Goal: Information Seeking & Learning: Check status

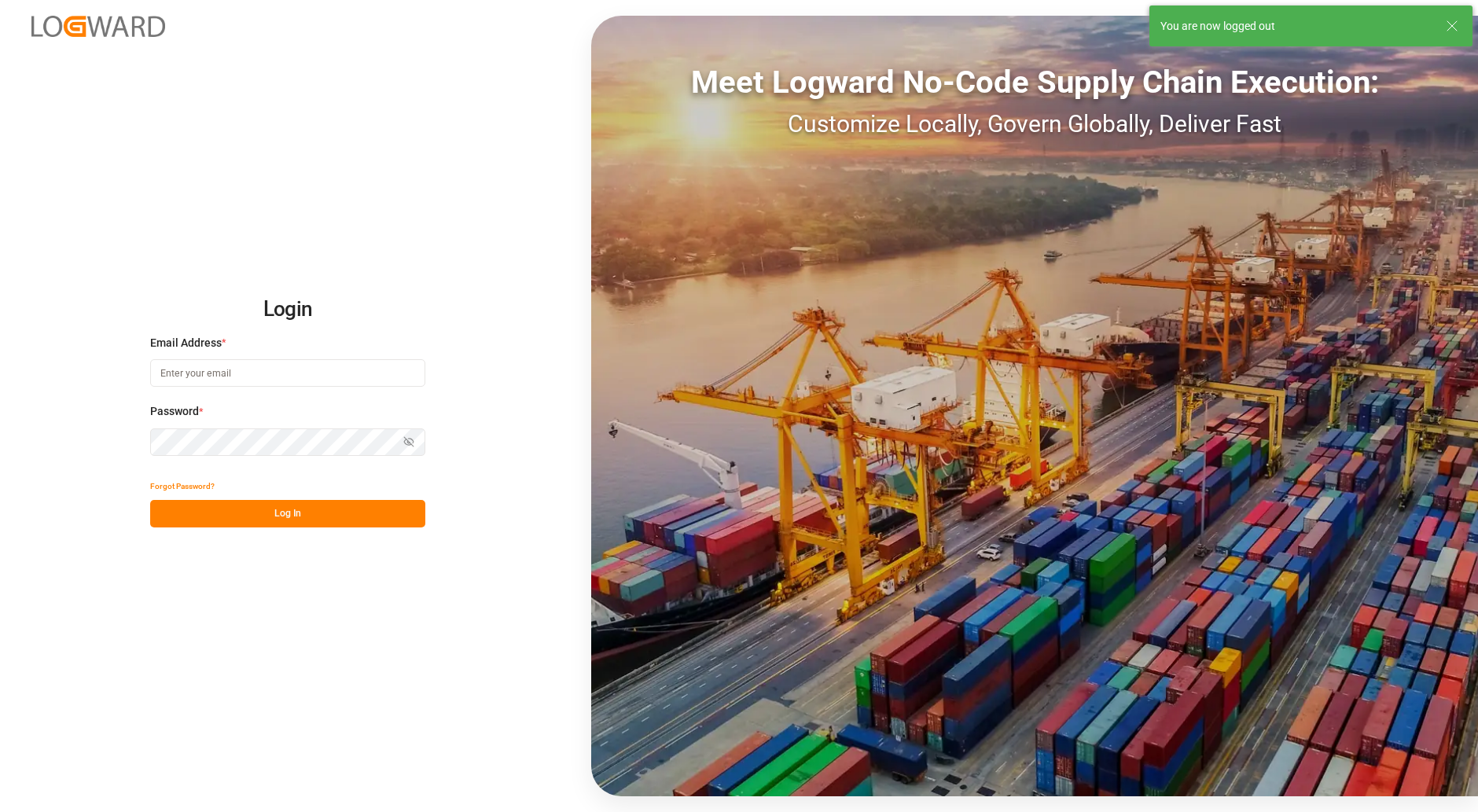
type input "[PERSON_NAME][EMAIL_ADDRESS][PERSON_NAME][DOMAIN_NAME]"
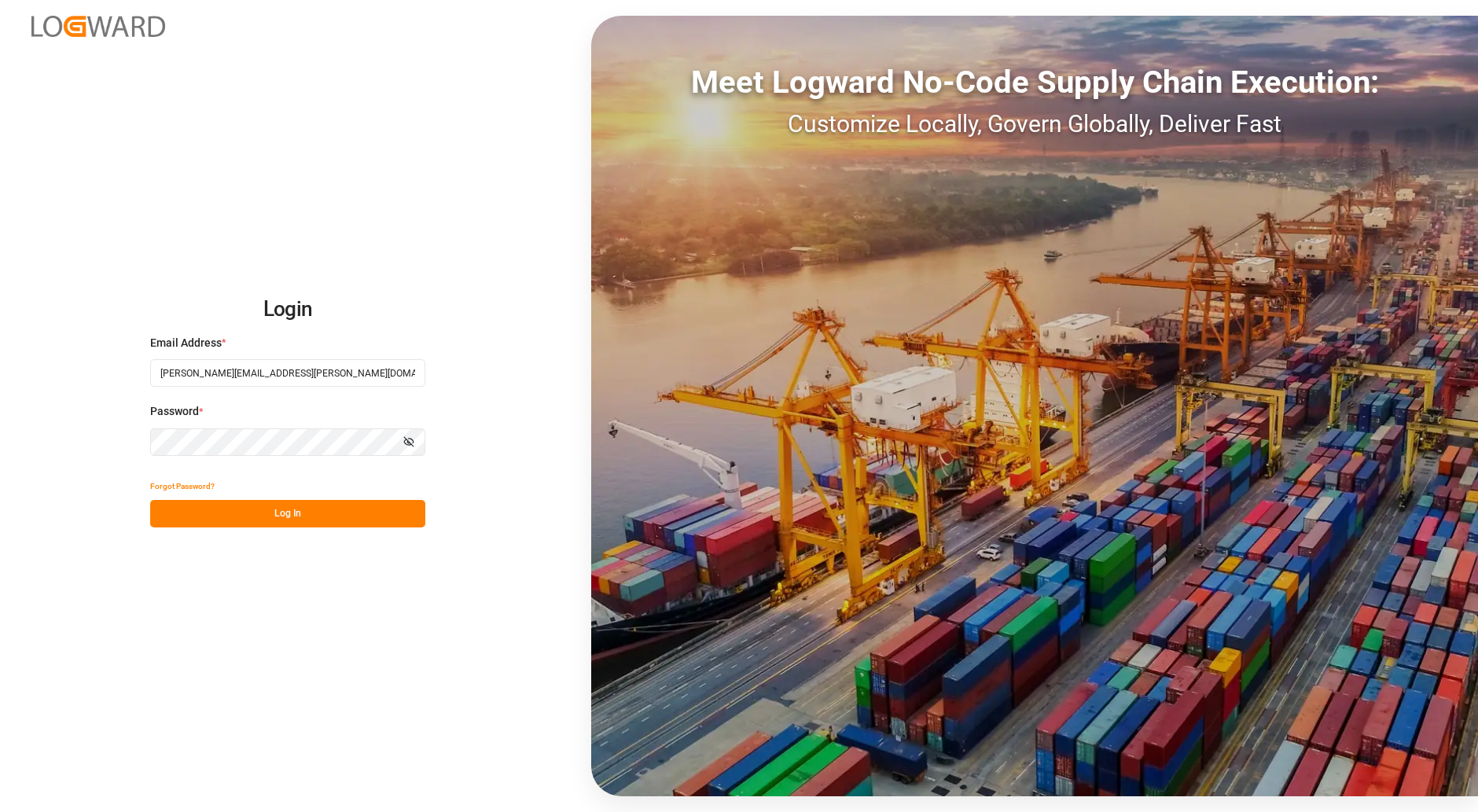
click at [272, 508] on button "Log In" at bounding box center [287, 514] width 275 height 27
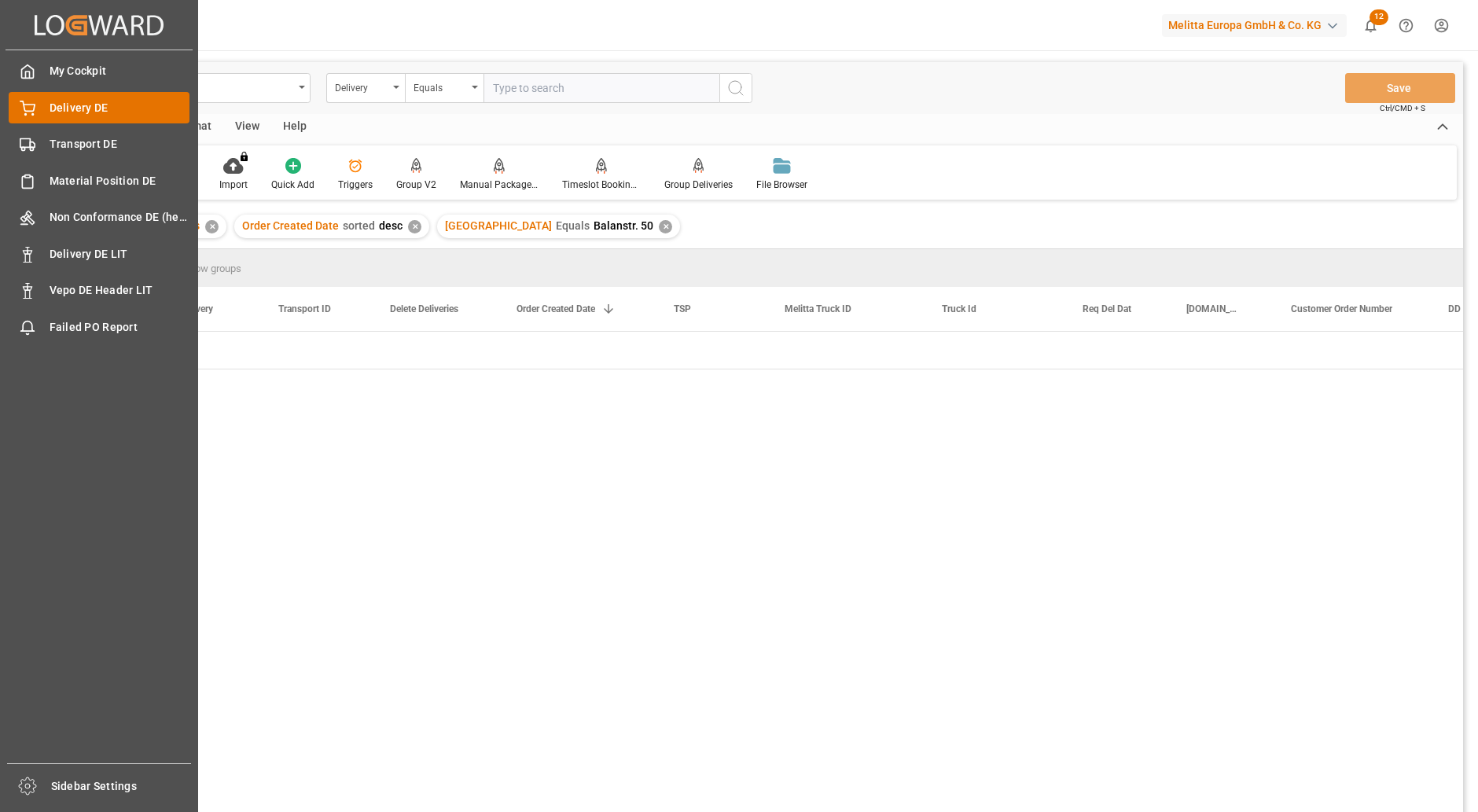
click at [80, 107] on span "Delivery DE" at bounding box center [120, 108] width 141 height 16
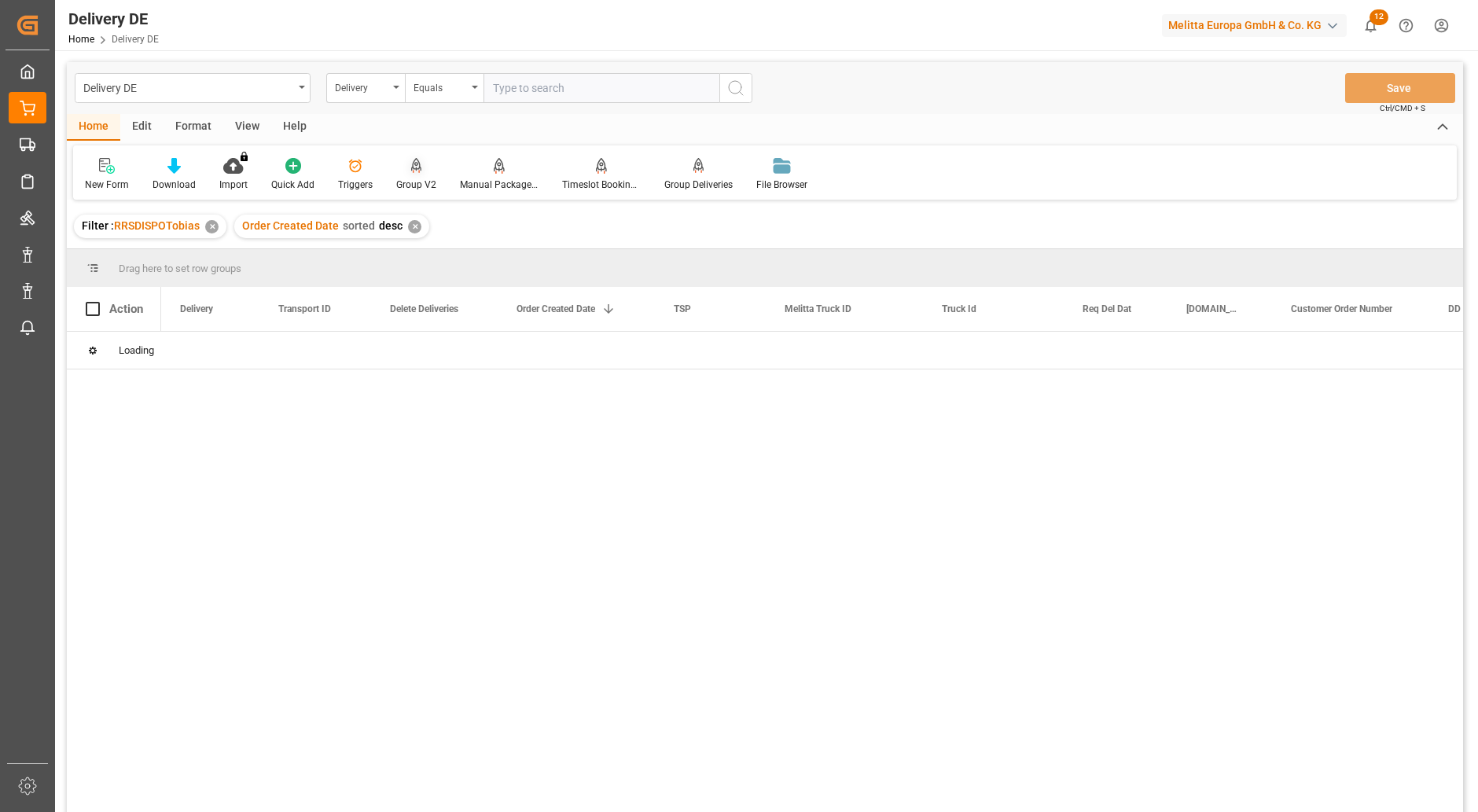
click at [416, 181] on div "Group V2" at bounding box center [416, 185] width 40 height 14
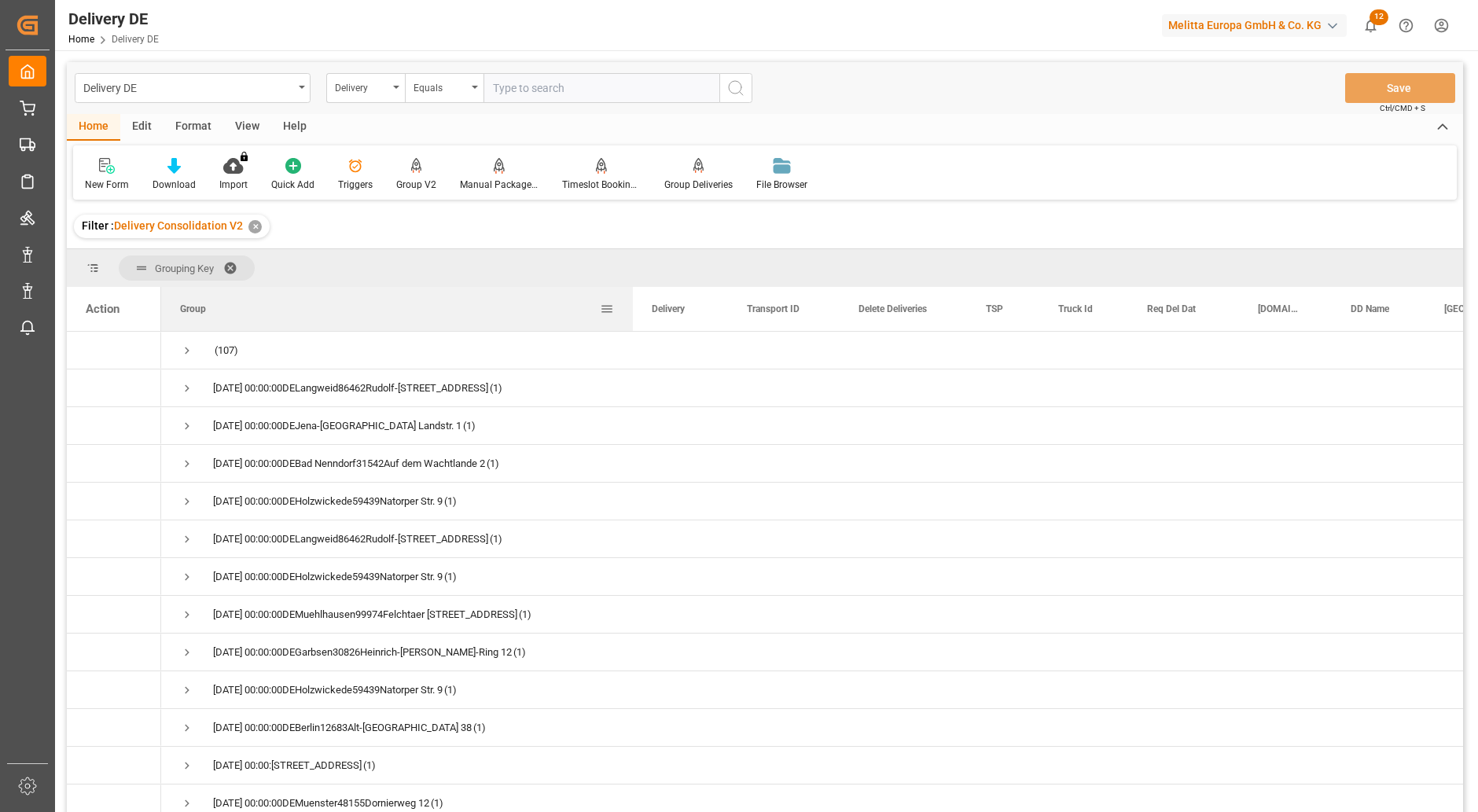
drag, startPoint x: 318, startPoint y: 307, endPoint x: 632, endPoint y: 298, distance: 314.1
click at [632, 298] on div at bounding box center [633, 309] width 6 height 44
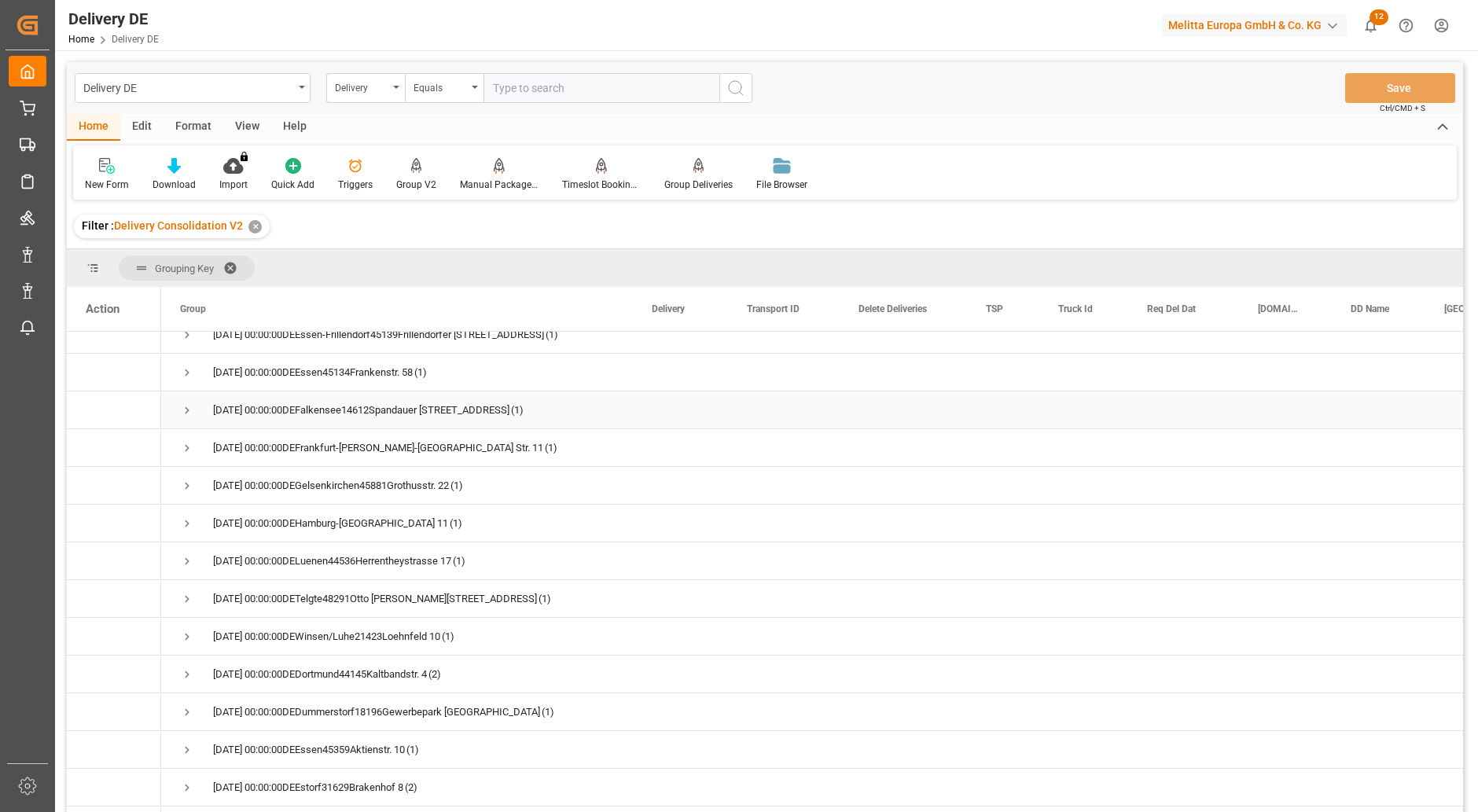
scroll to position [786, 0]
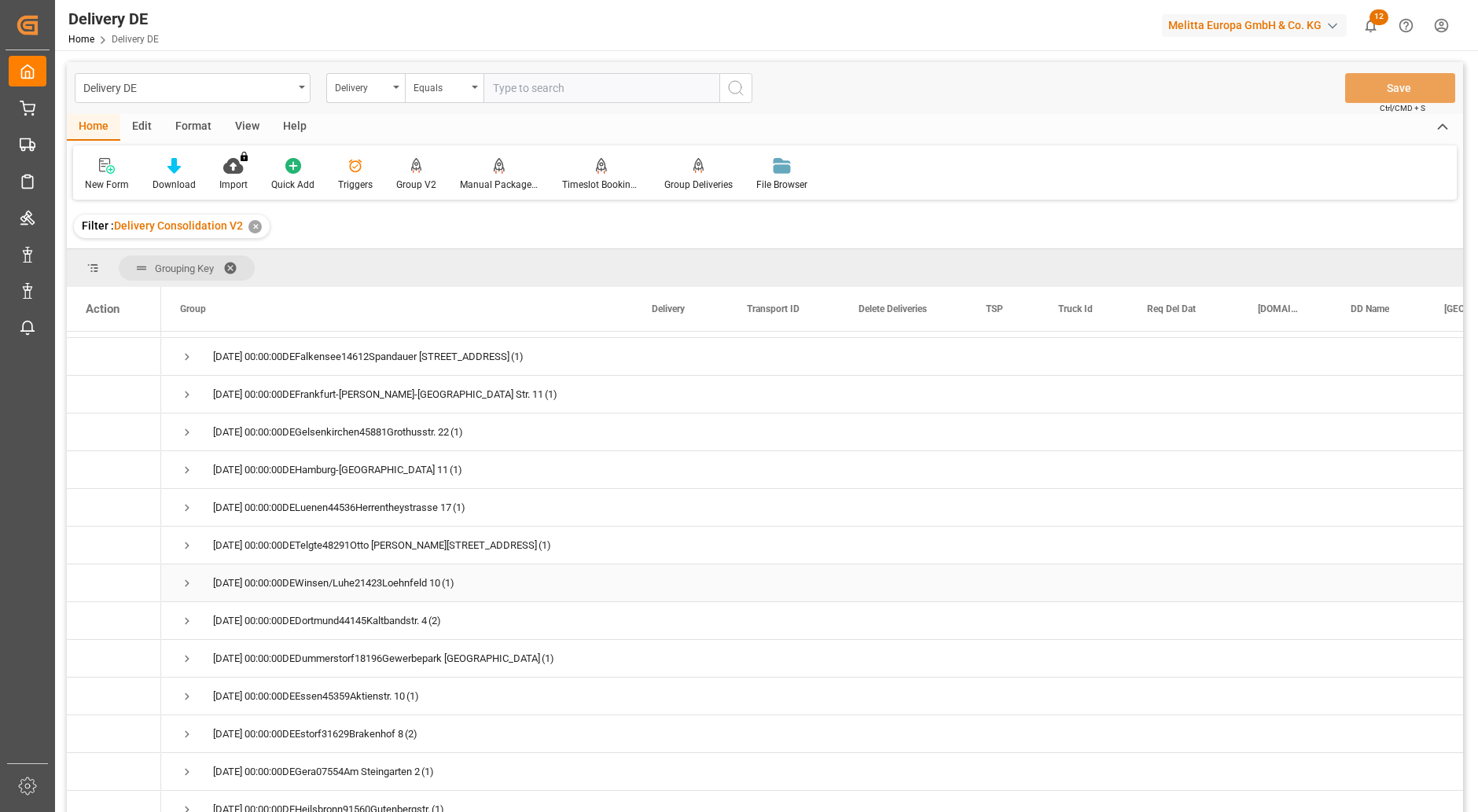
click at [192, 579] on span "Press SPACE to select this row." at bounding box center [187, 583] width 14 height 14
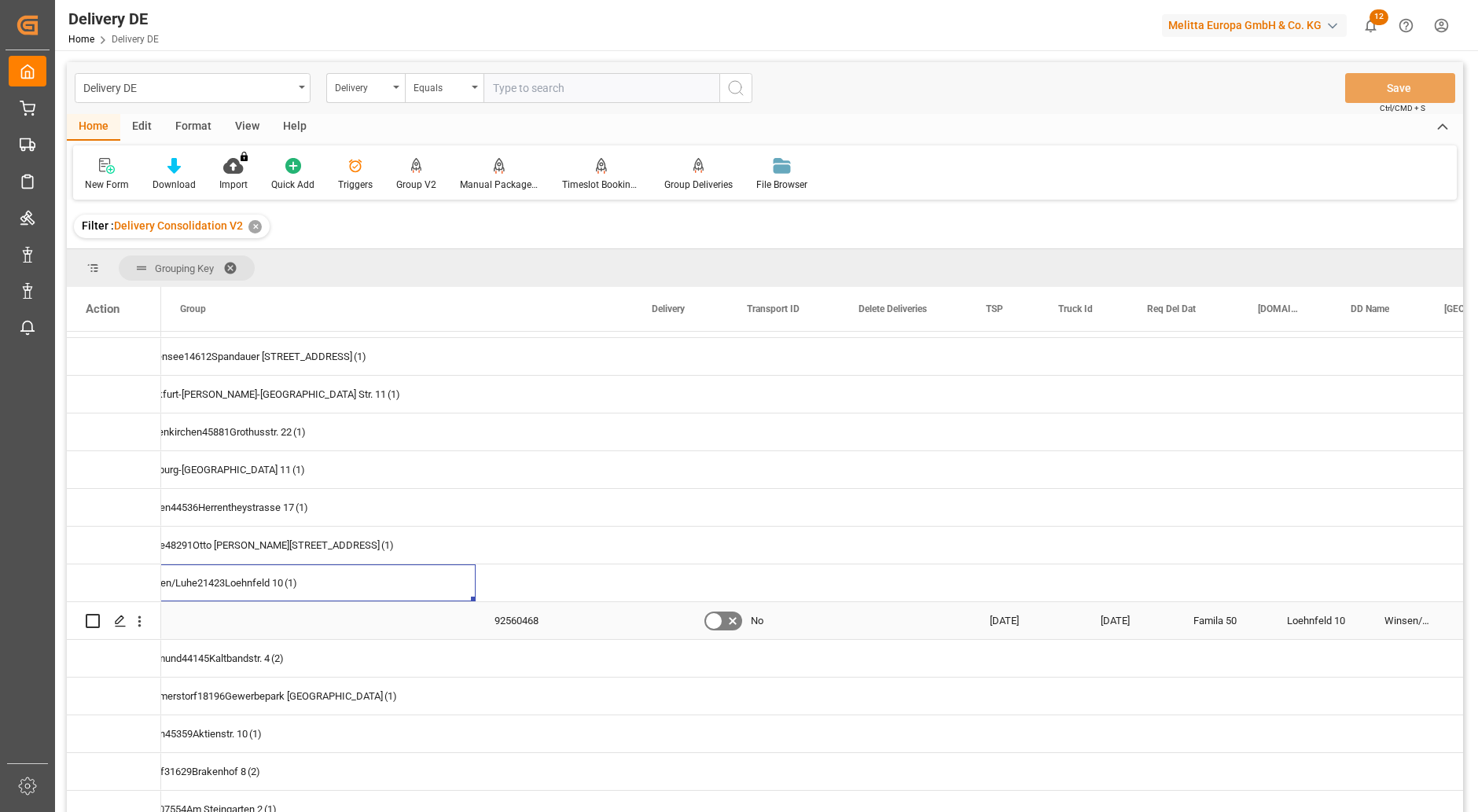
scroll to position [0, 0]
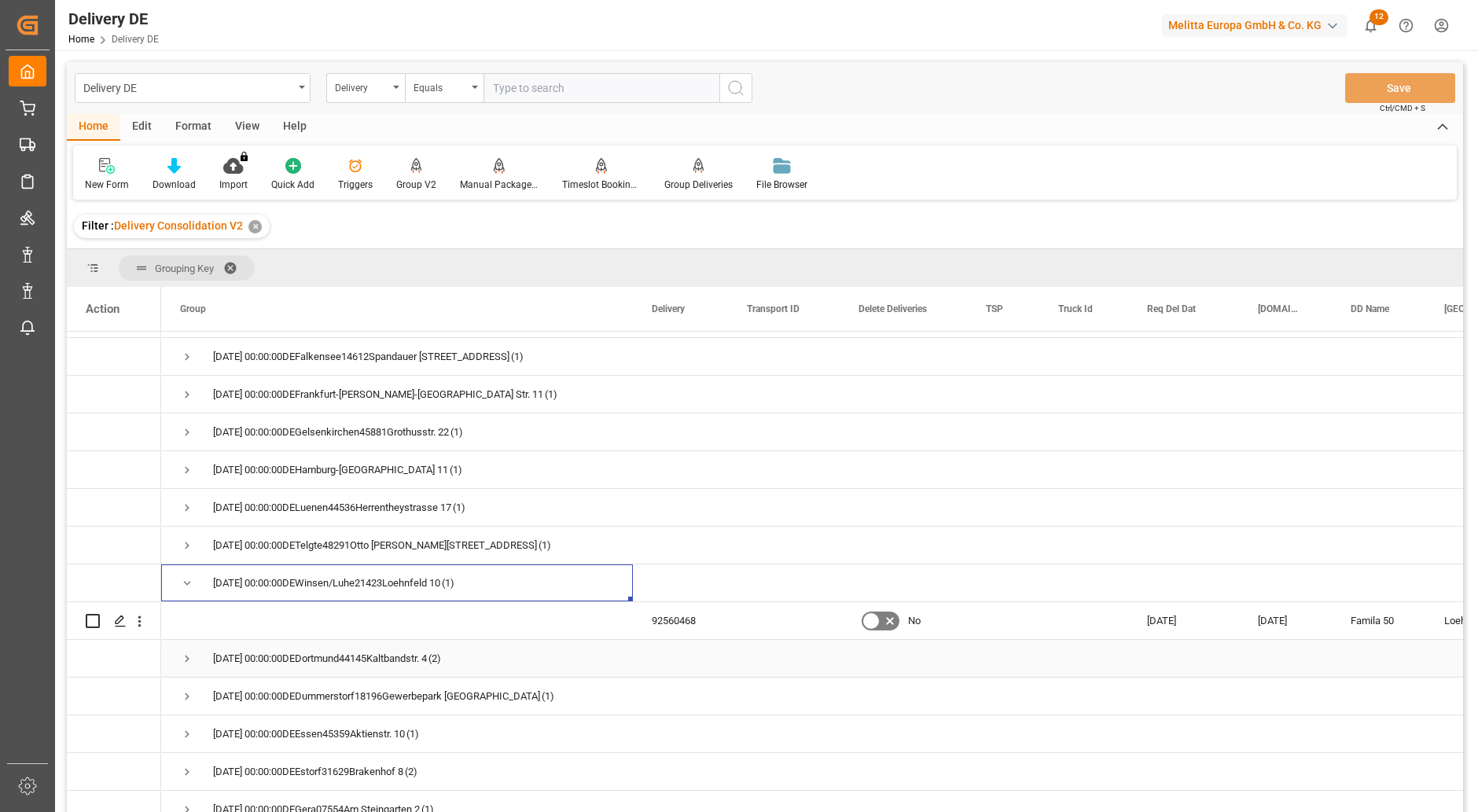
click at [187, 655] on span "Press SPACE to select this row." at bounding box center [187, 659] width 14 height 14
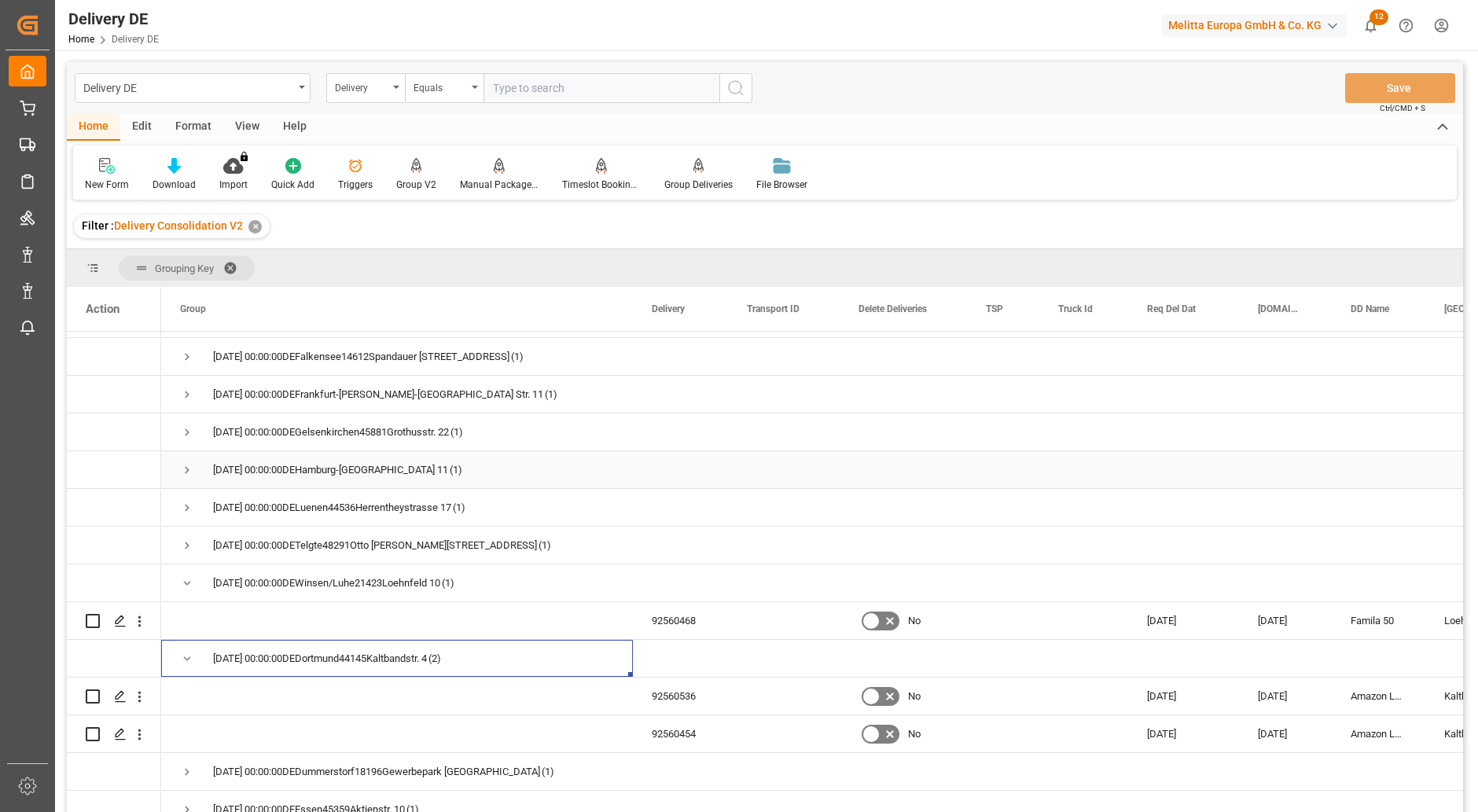
scroll to position [943, 0]
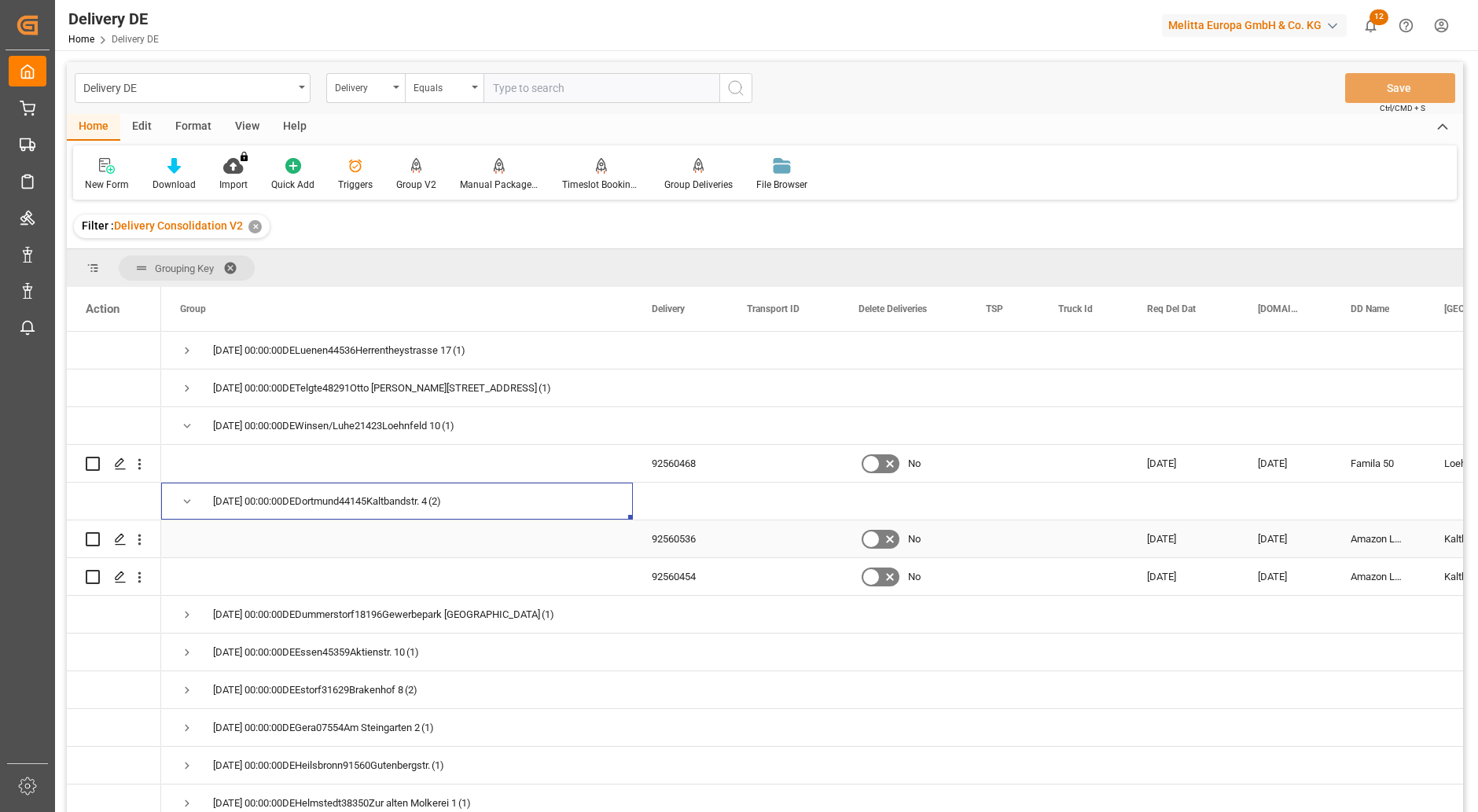
click at [92, 541] on input "Press Space to toggle row selection (unchecked)" at bounding box center [92, 539] width 14 height 14
checkbox input "true"
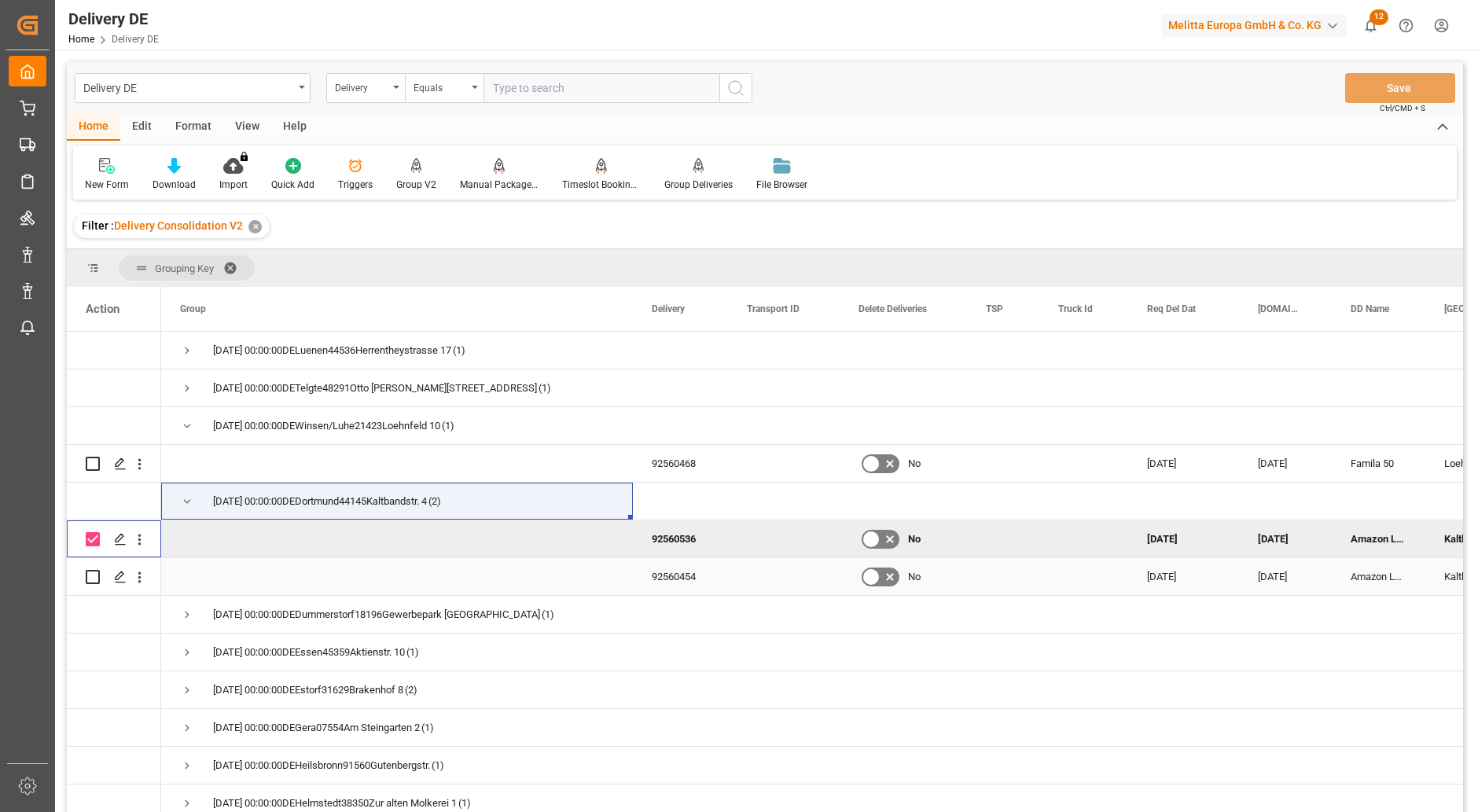
click at [92, 576] on input "Press Space to toggle row selection (unchecked)" at bounding box center [92, 576] width 14 height 14
checkbox input "true"
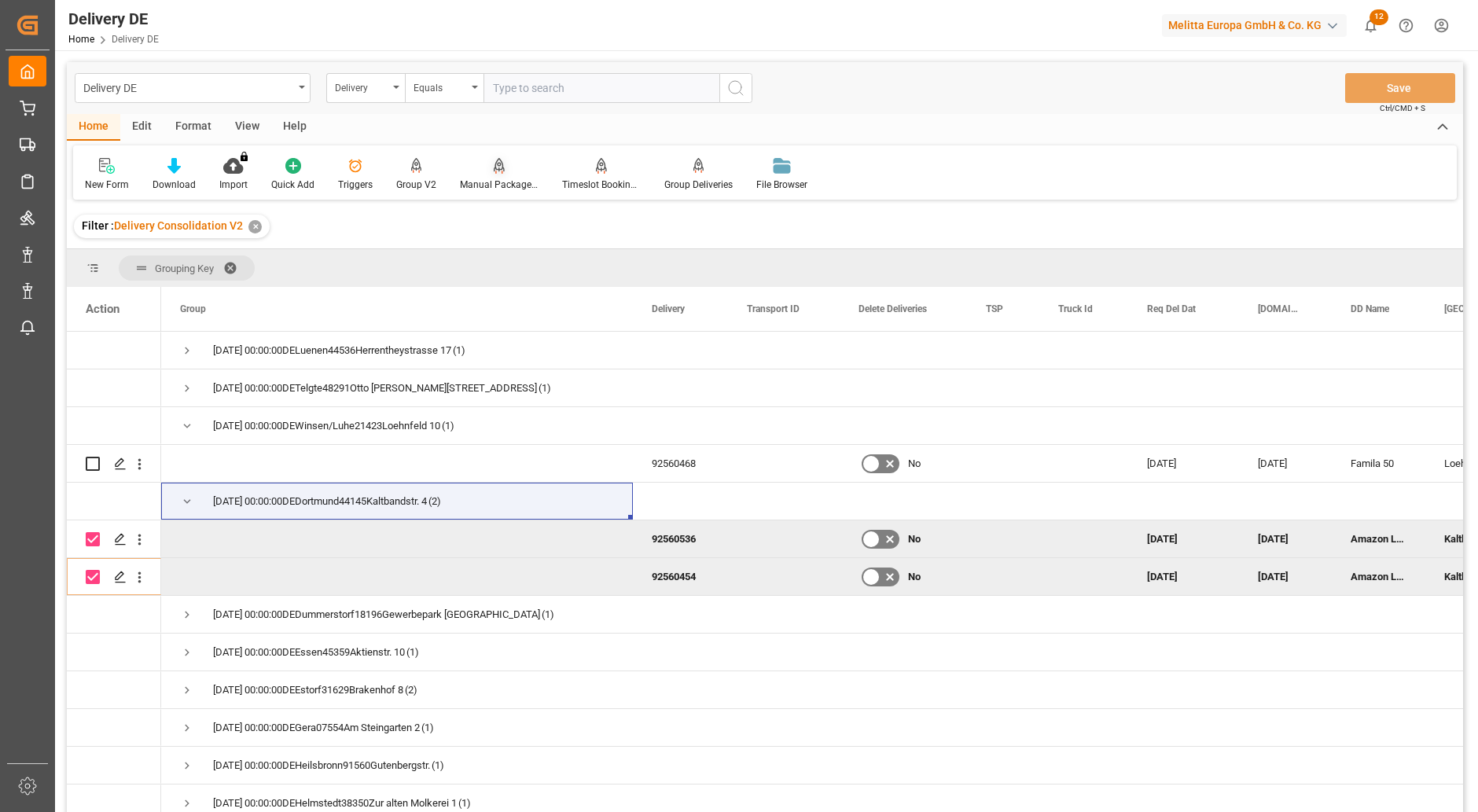
click at [512, 178] on div "Manual Package TypeDetermination" at bounding box center [499, 185] width 79 height 14
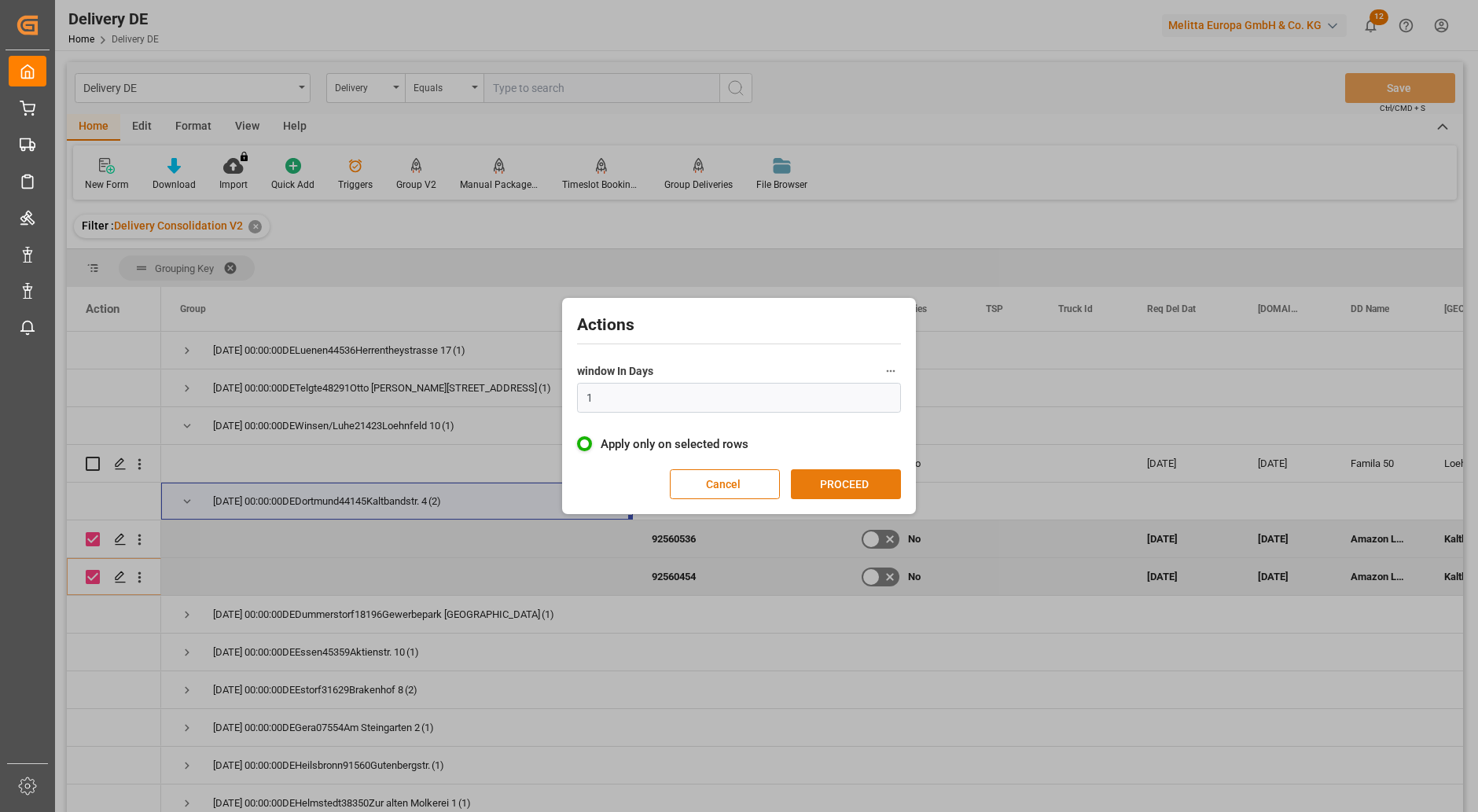
click at [846, 477] on button "PROCEED" at bounding box center [846, 483] width 110 height 30
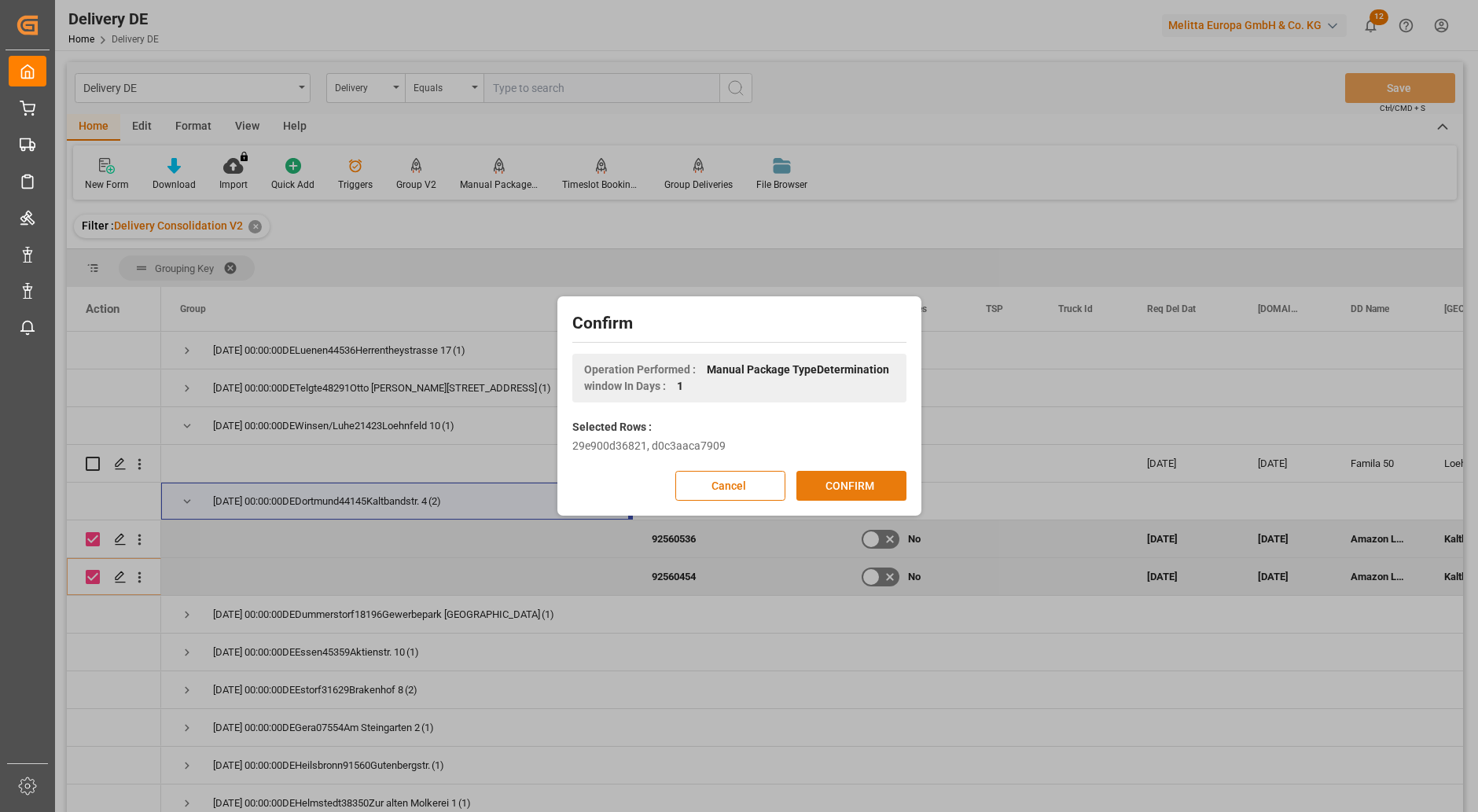
click at [857, 479] on button "CONFIRM" at bounding box center [851, 485] width 110 height 30
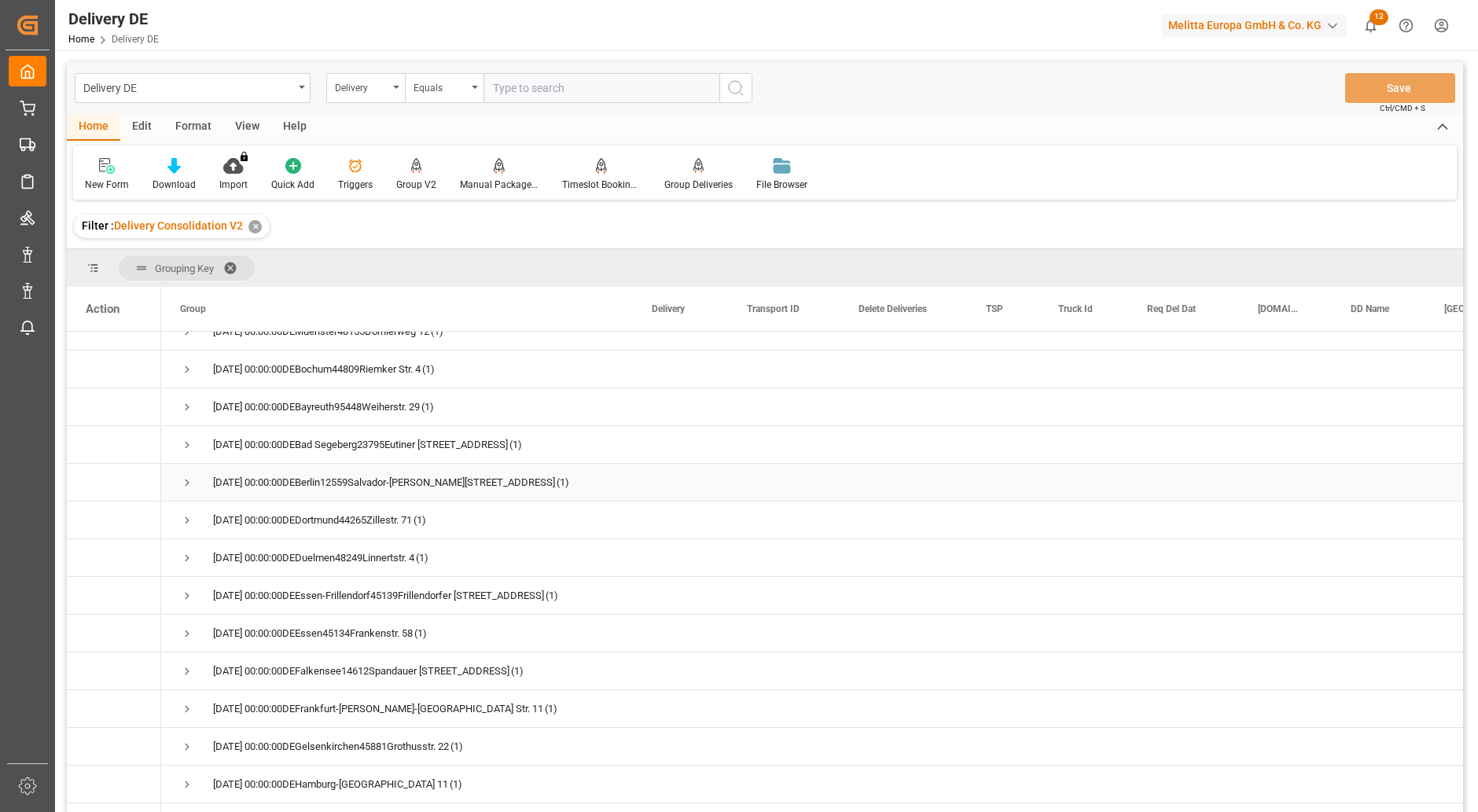
scroll to position [629, 0]
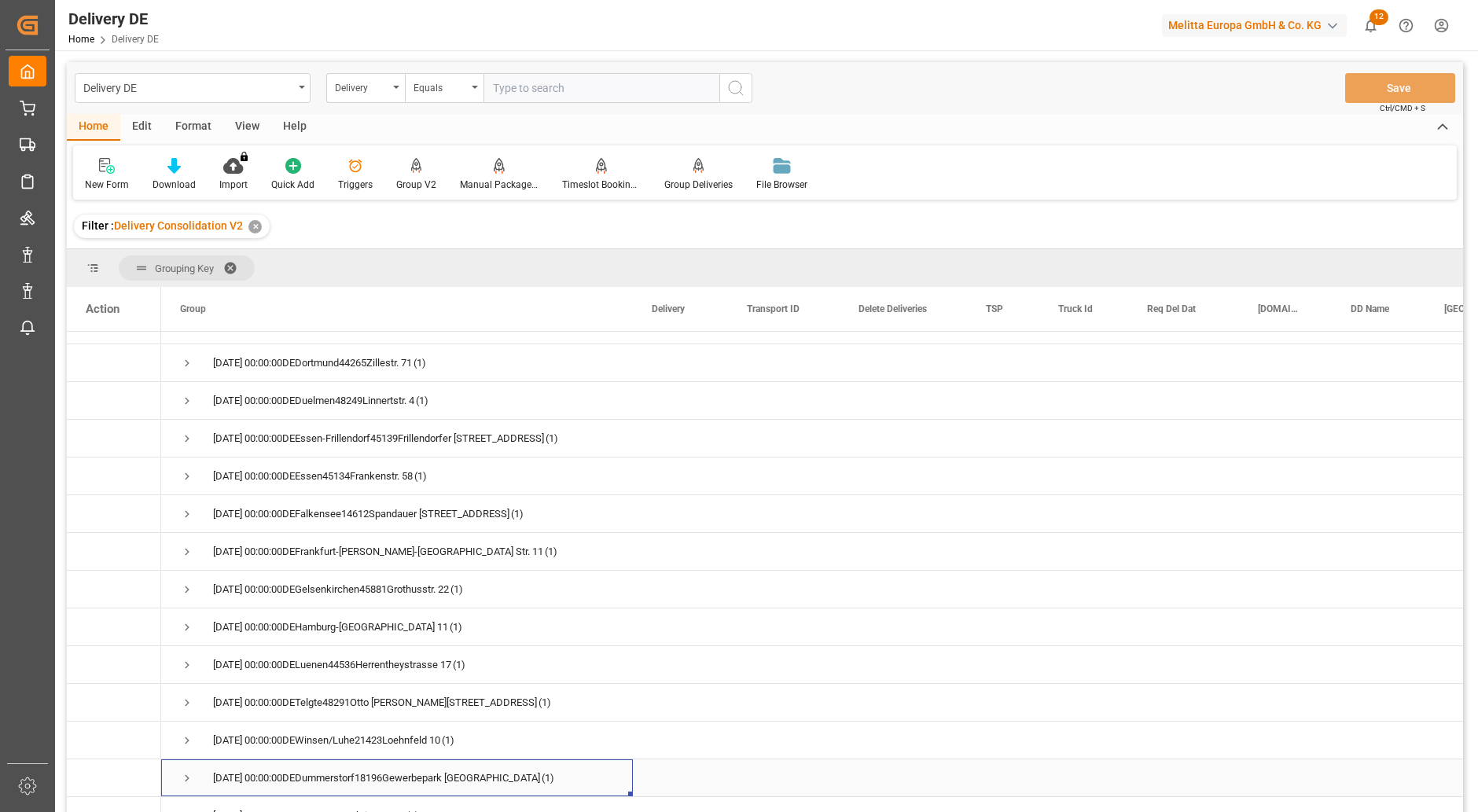
click at [190, 776] on span "Press SPACE to select this row." at bounding box center [187, 777] width 14 height 14
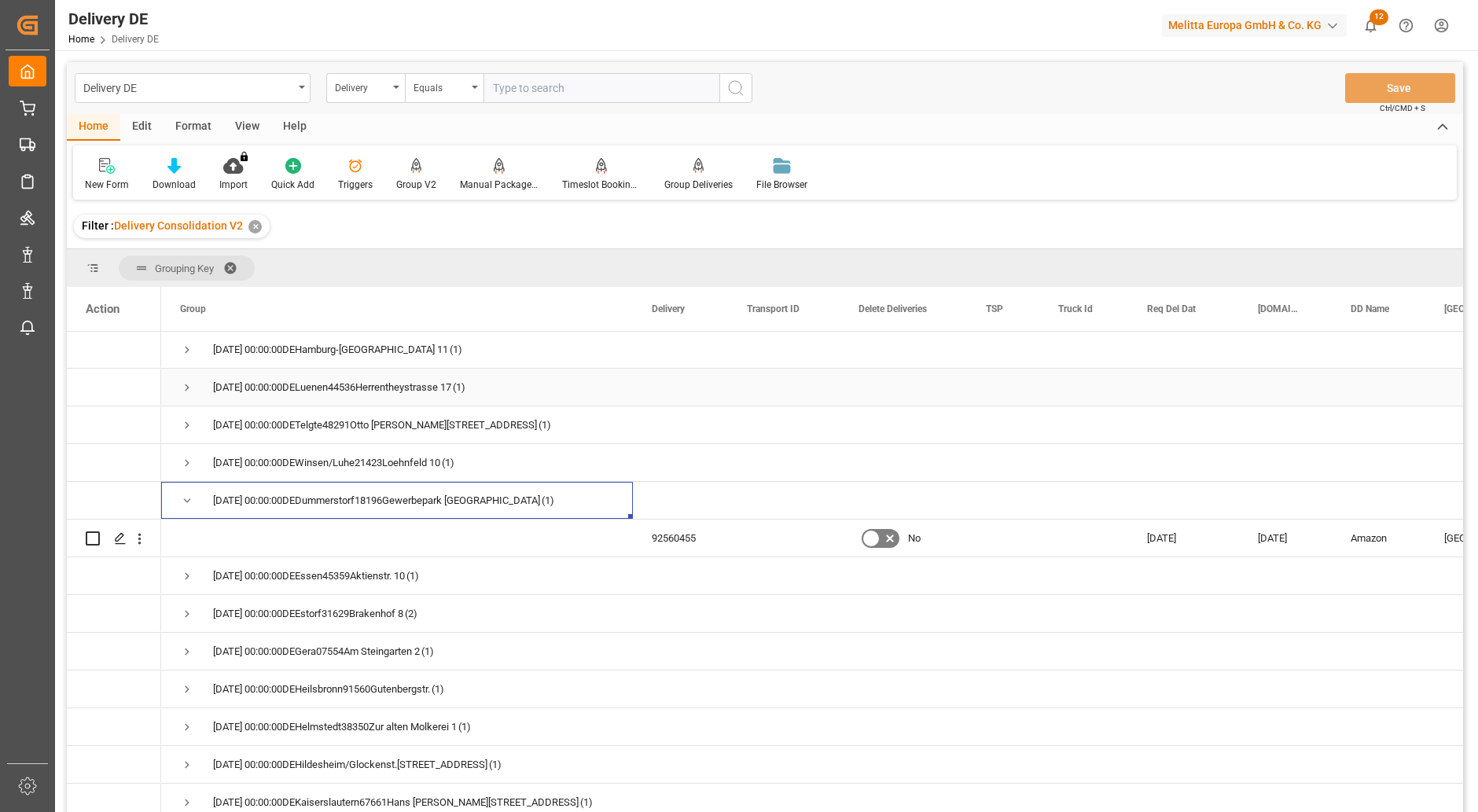
scroll to position [943, 0]
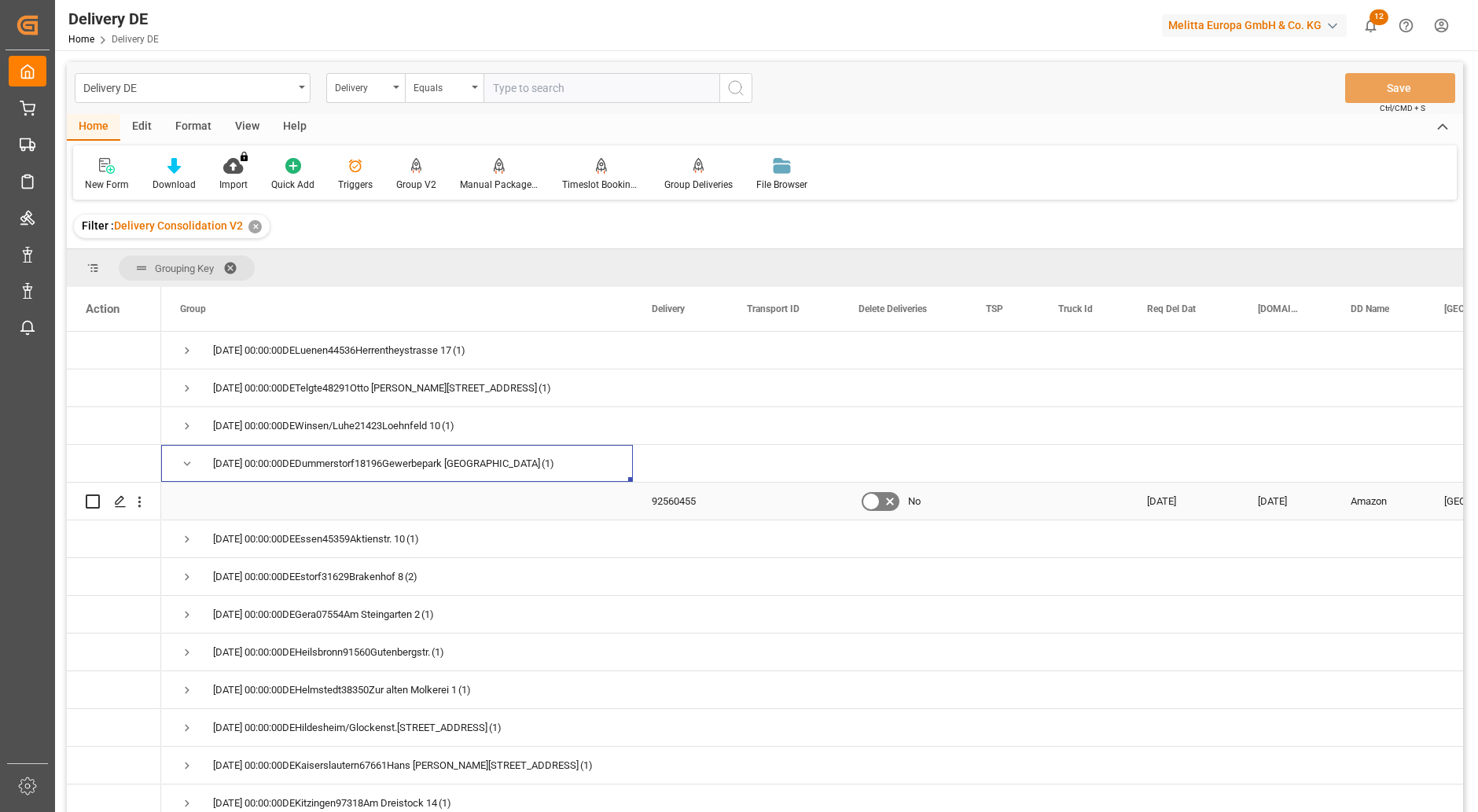
click at [92, 503] on input "Press Space to toggle row selection (unchecked)" at bounding box center [92, 501] width 14 height 14
checkbox input "true"
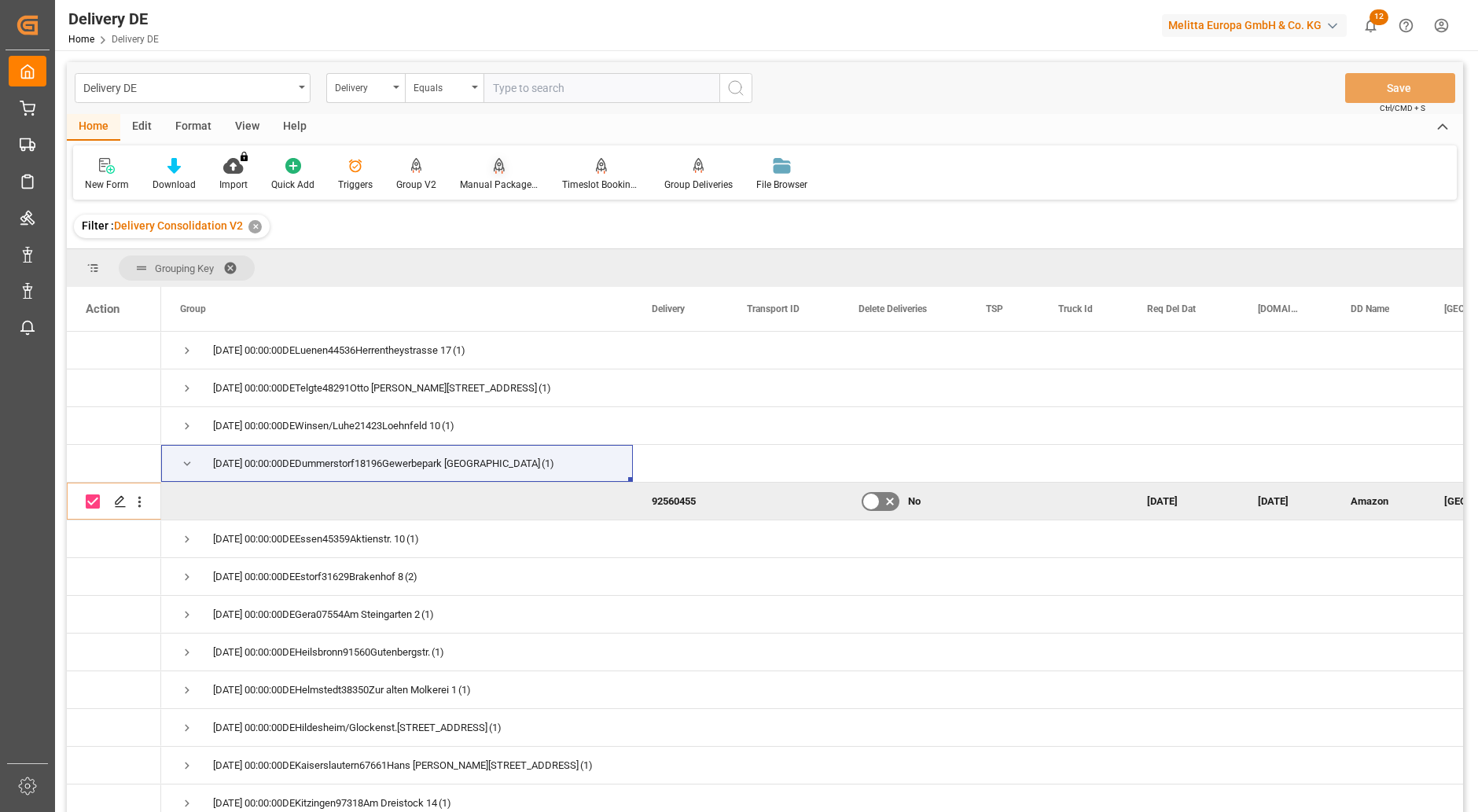
click at [499, 174] on icon at bounding box center [499, 165] width 11 height 16
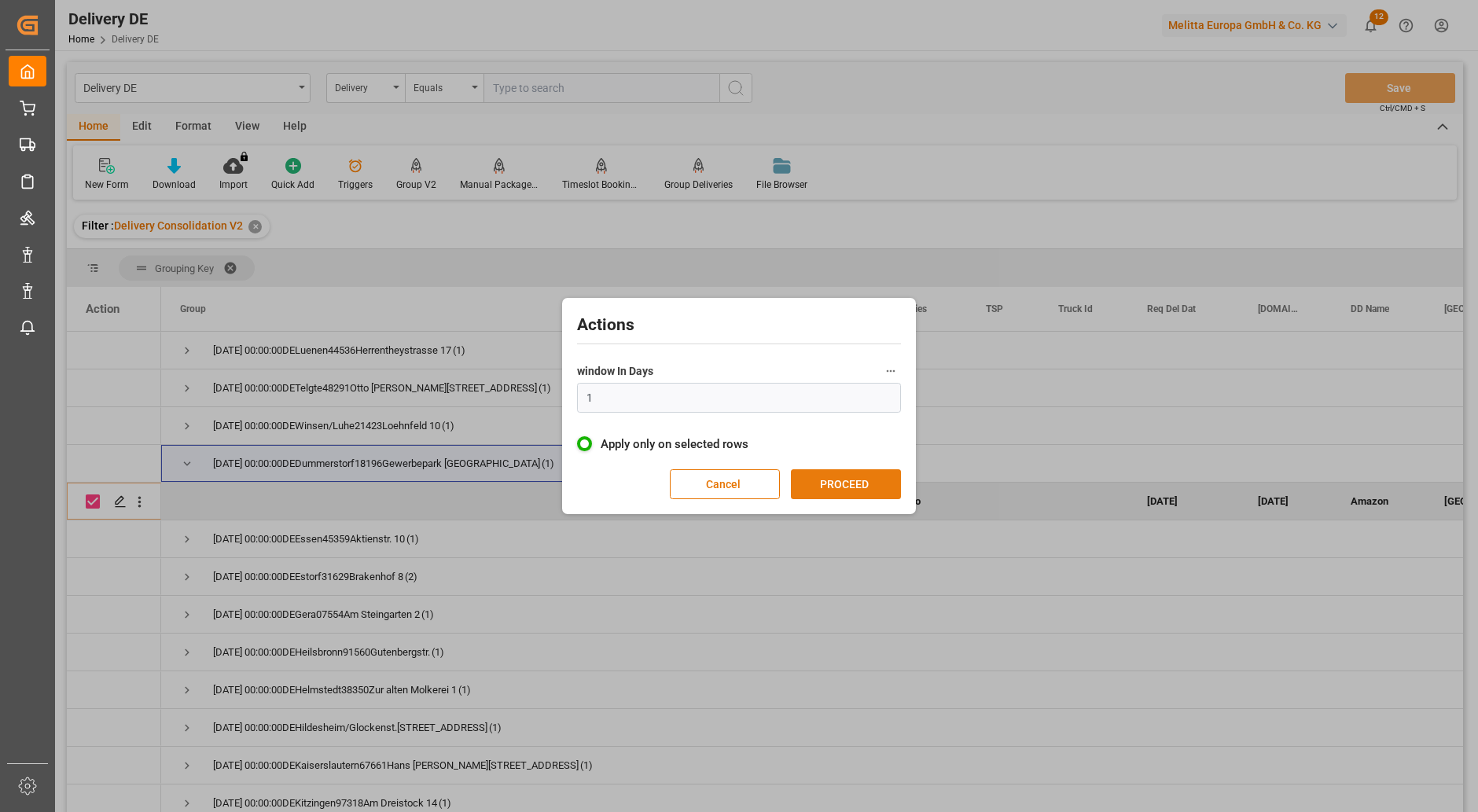
click at [846, 481] on button "PROCEED" at bounding box center [846, 483] width 110 height 30
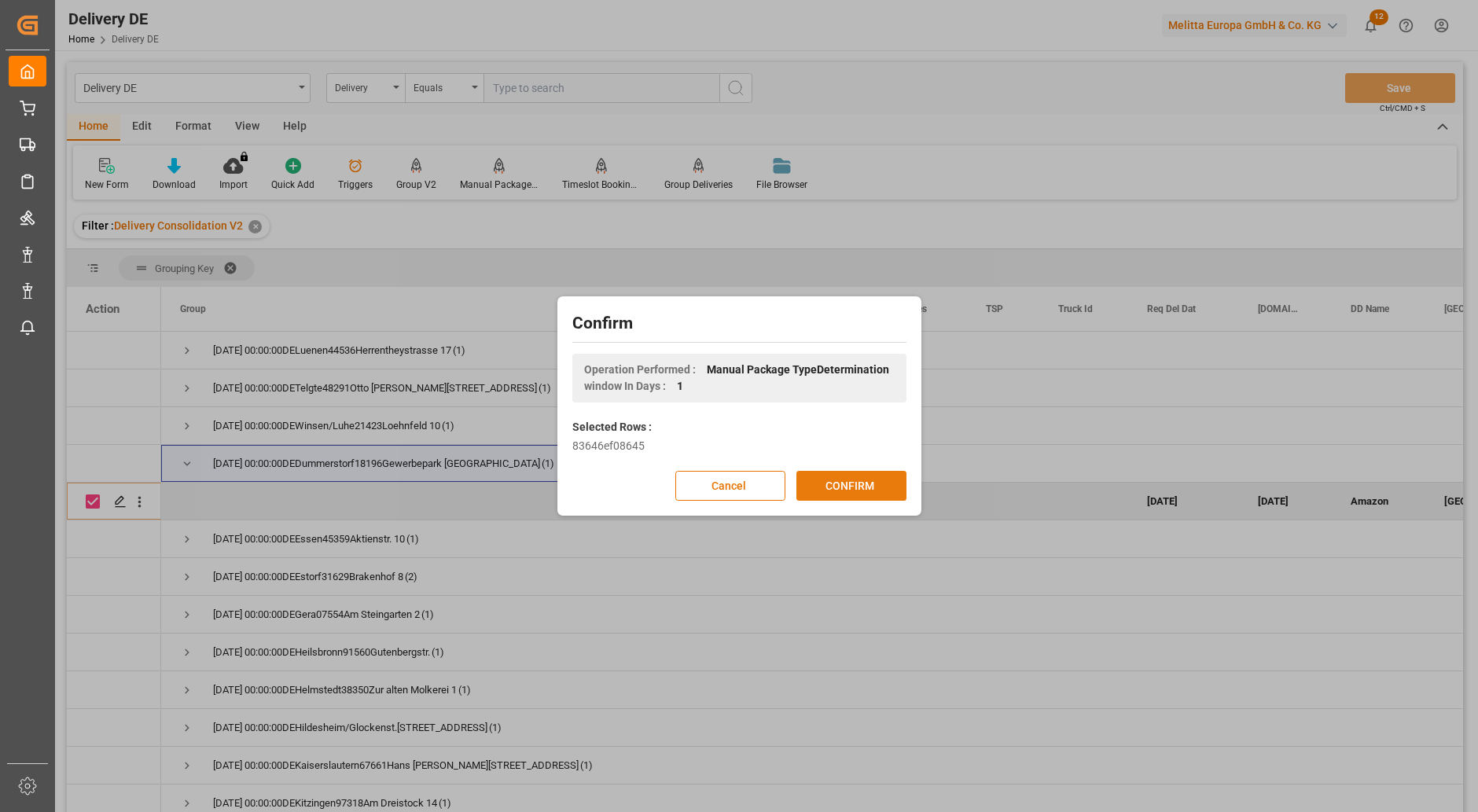
click at [868, 491] on button "CONFIRM" at bounding box center [851, 485] width 110 height 30
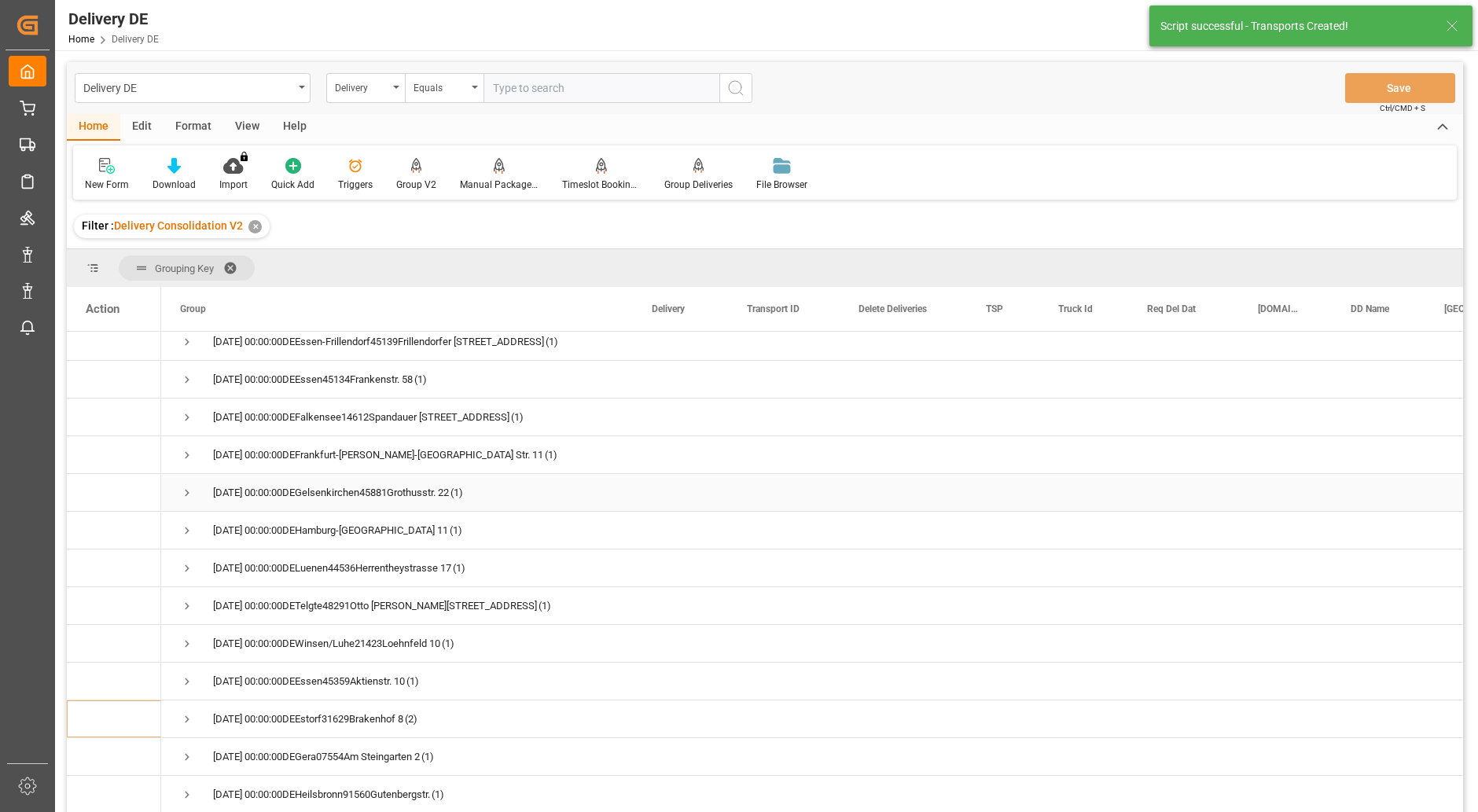
scroll to position [786, 0]
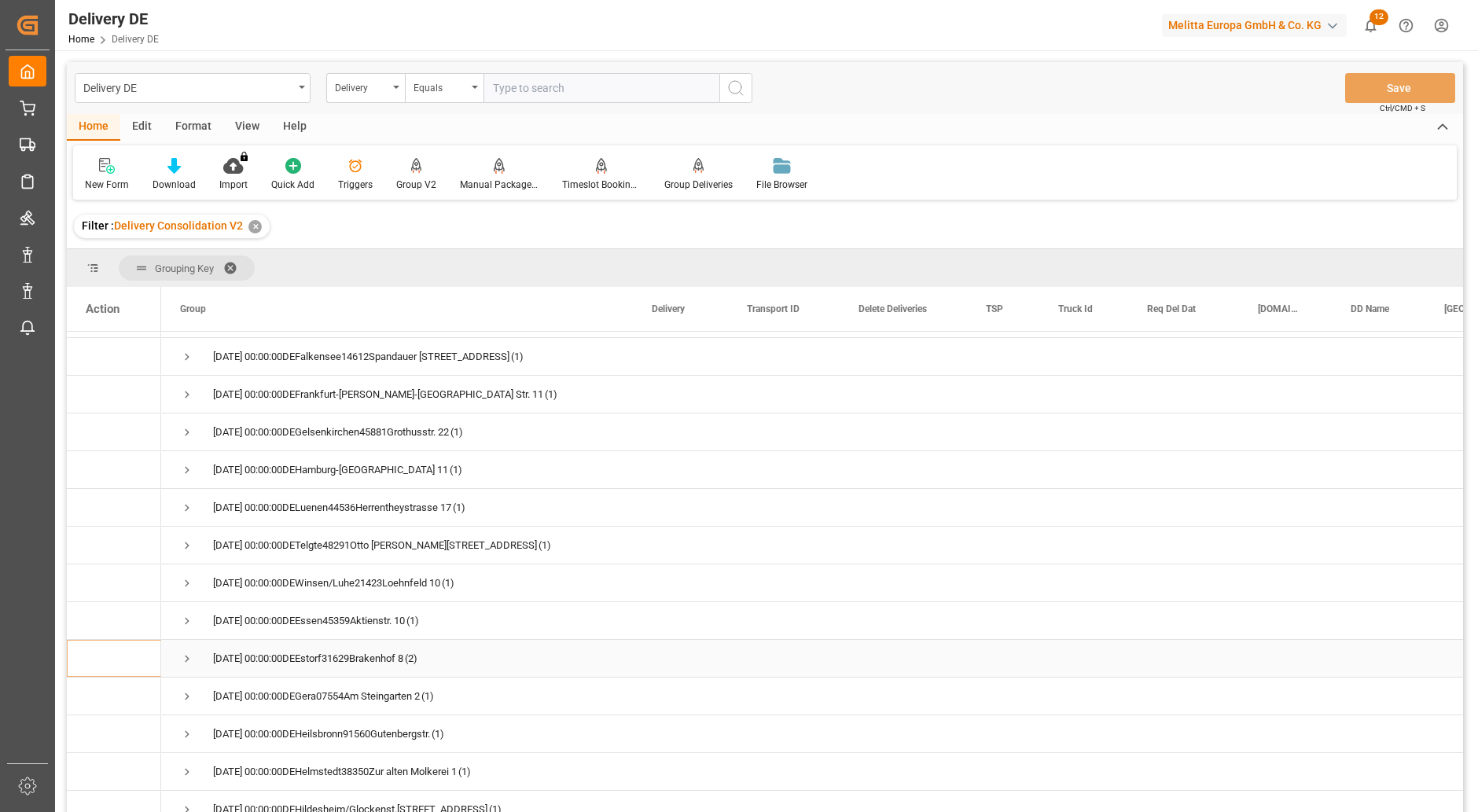
click at [183, 658] on span "Press SPACE to select this row." at bounding box center [187, 659] width 14 height 14
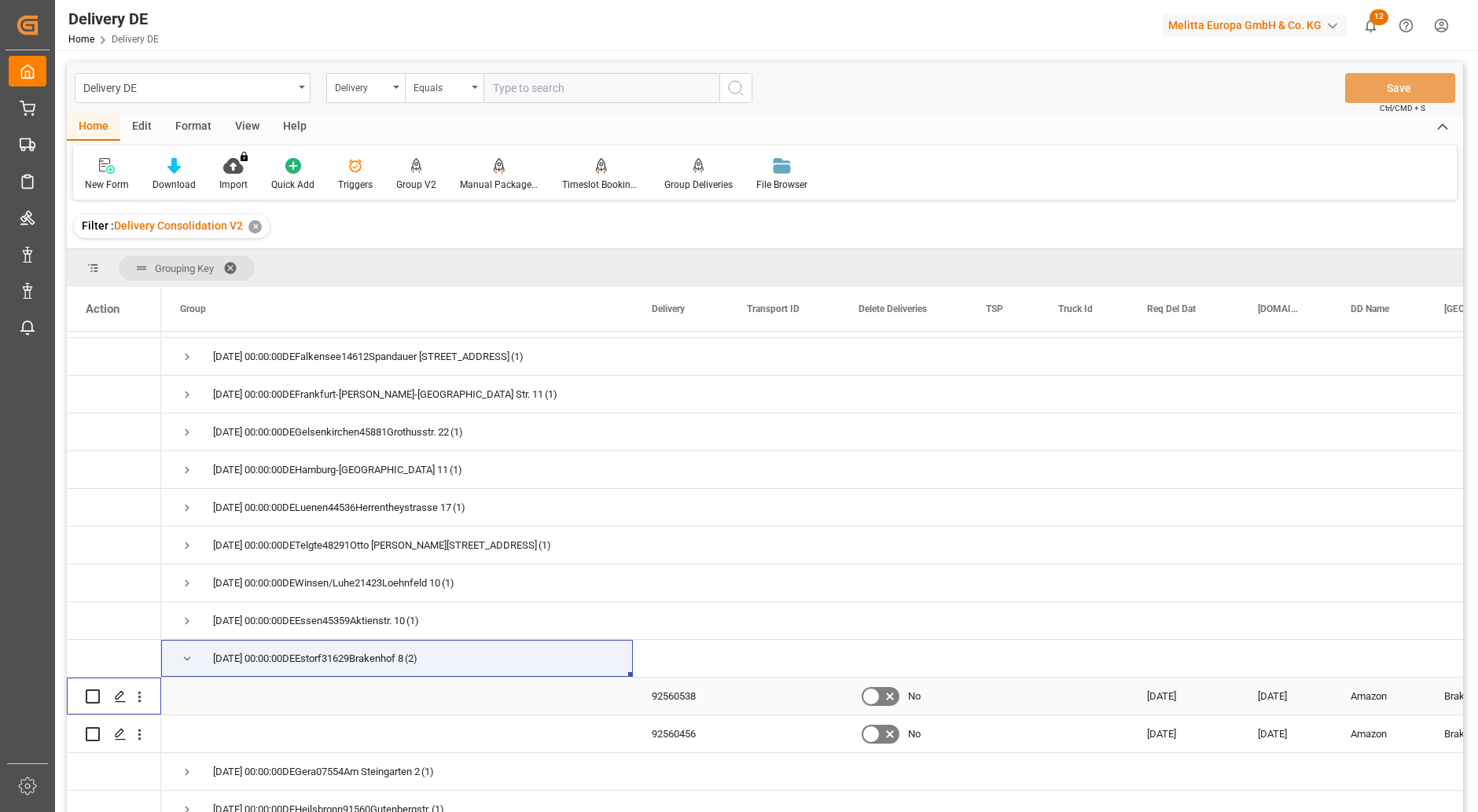
click at [89, 698] on input "Press Space to toggle row selection (unchecked)" at bounding box center [92, 696] width 14 height 14
checkbox input "true"
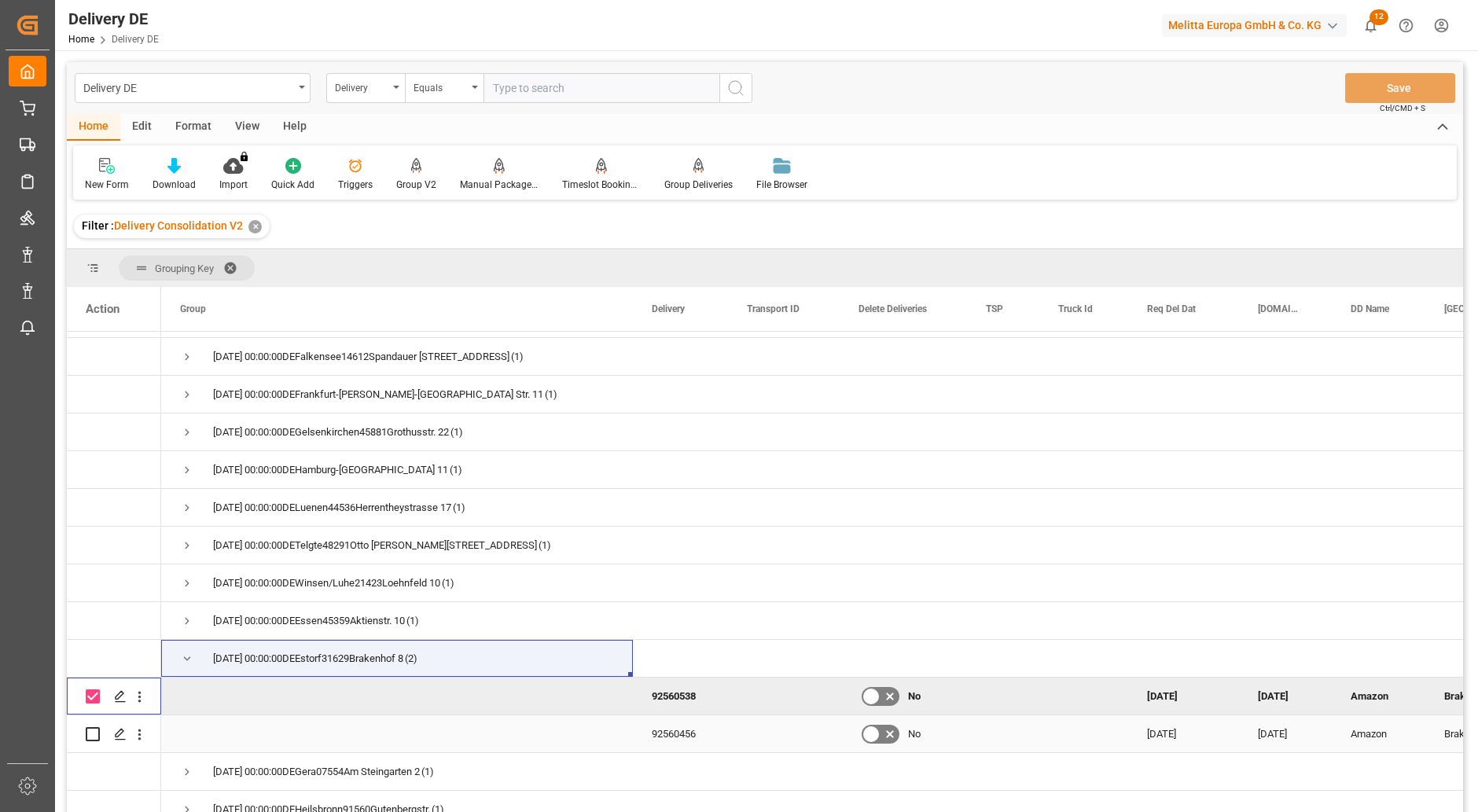
click at [92, 736] on input "Press Space to toggle row selection (unchecked)" at bounding box center [92, 734] width 14 height 14
checkbox input "true"
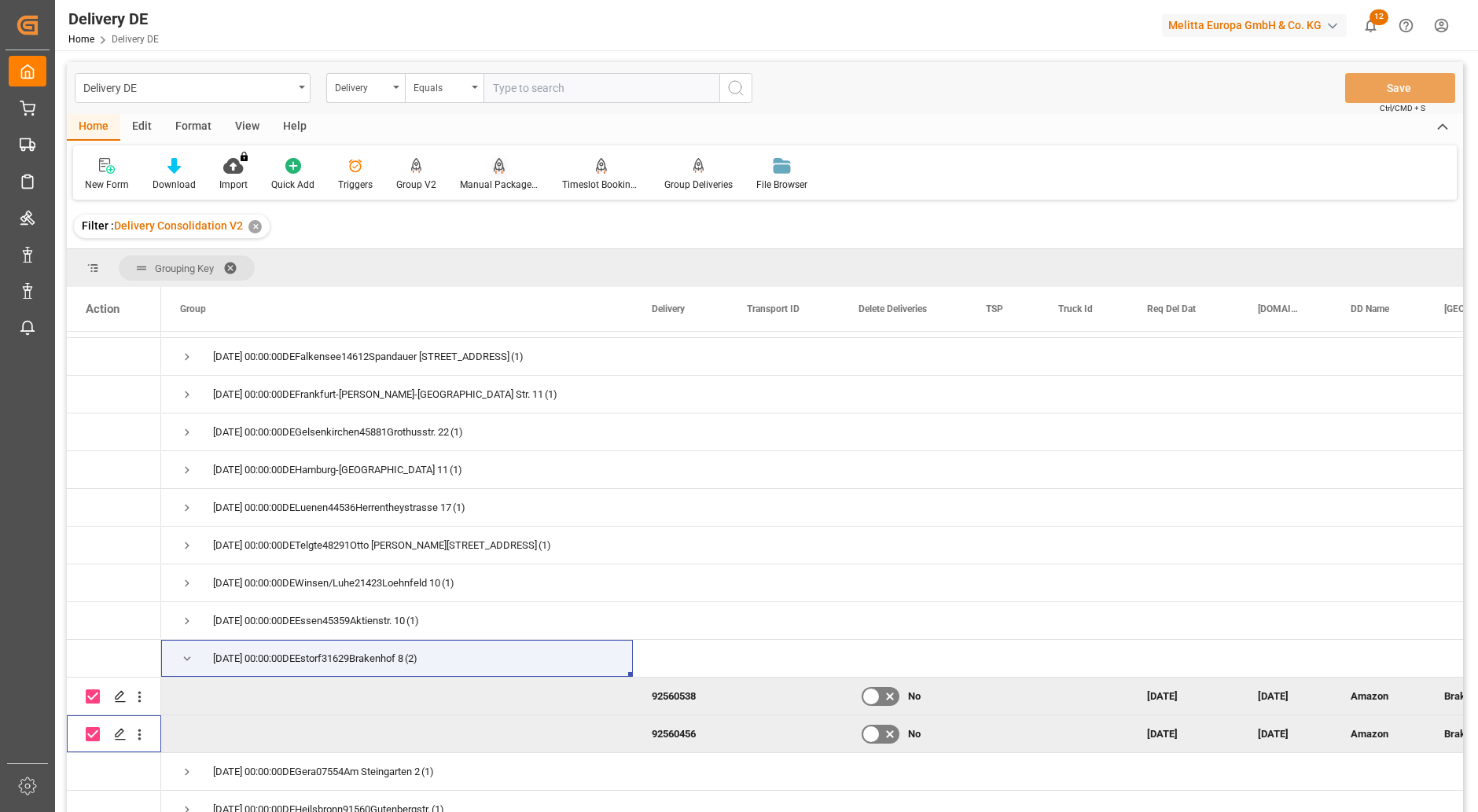
click at [502, 178] on div "Manual Package TypeDetermination" at bounding box center [499, 185] width 79 height 14
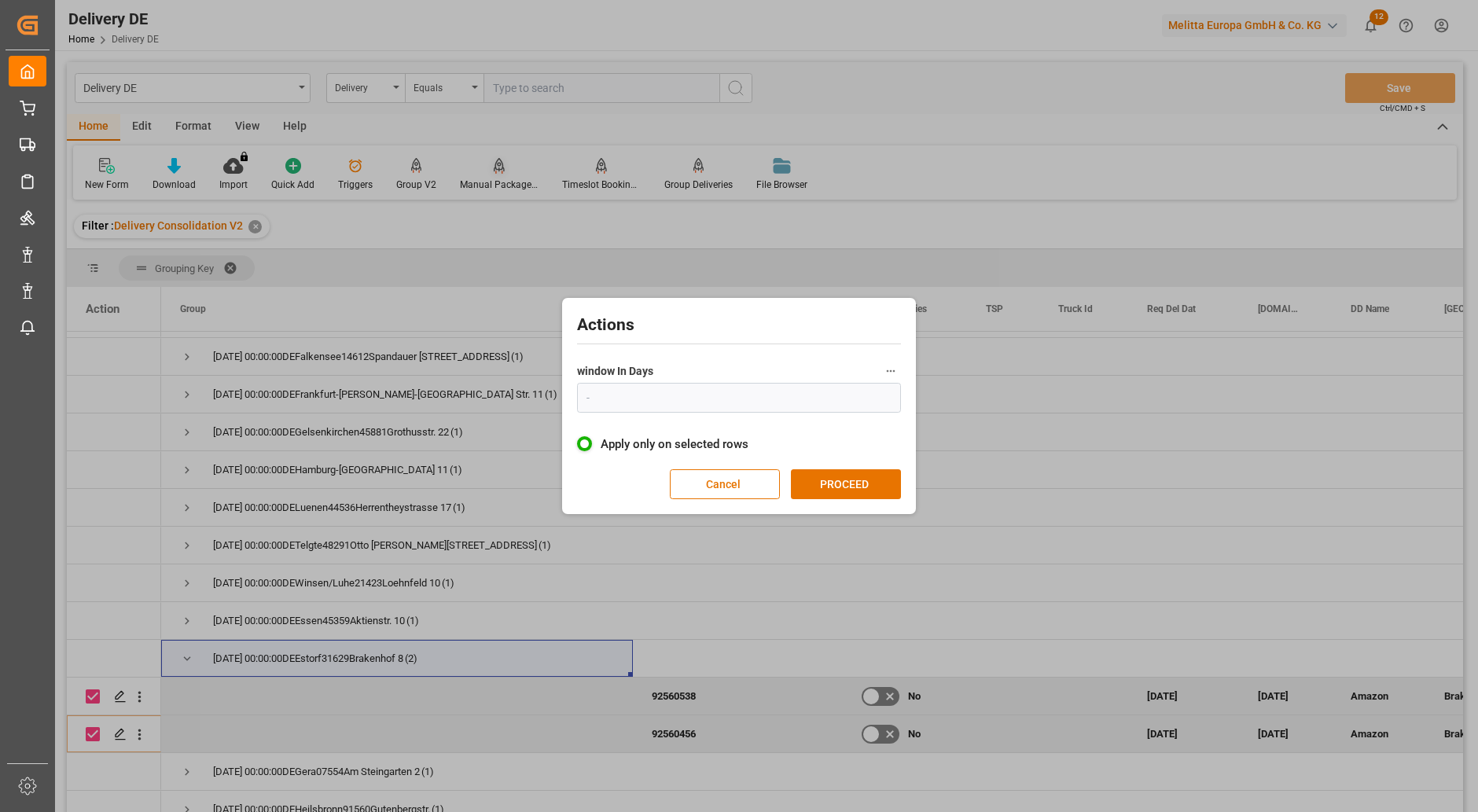
type input "1"
click at [839, 486] on button "PROCEED" at bounding box center [846, 483] width 110 height 30
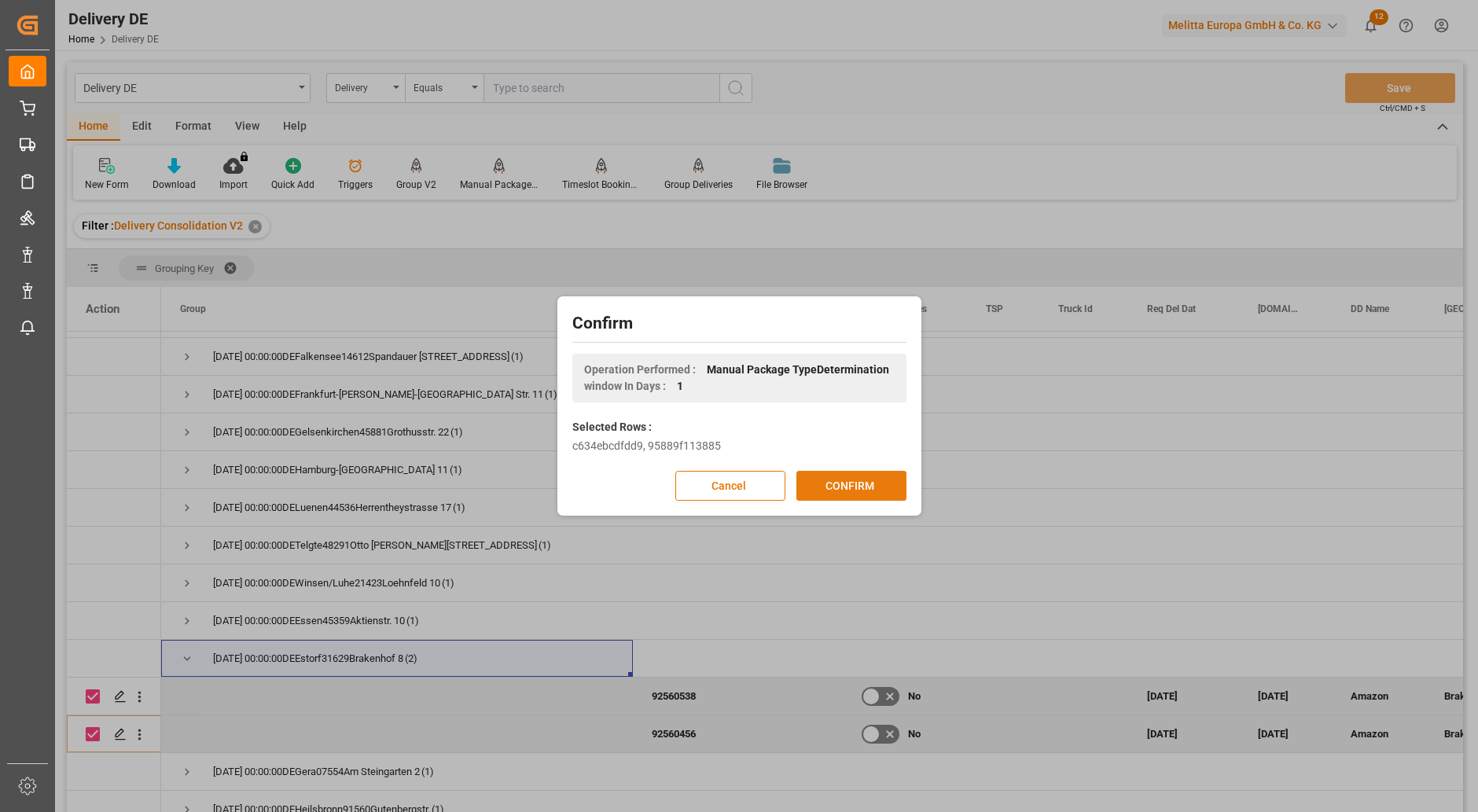
click at [845, 487] on button "CONFIRM" at bounding box center [851, 485] width 110 height 30
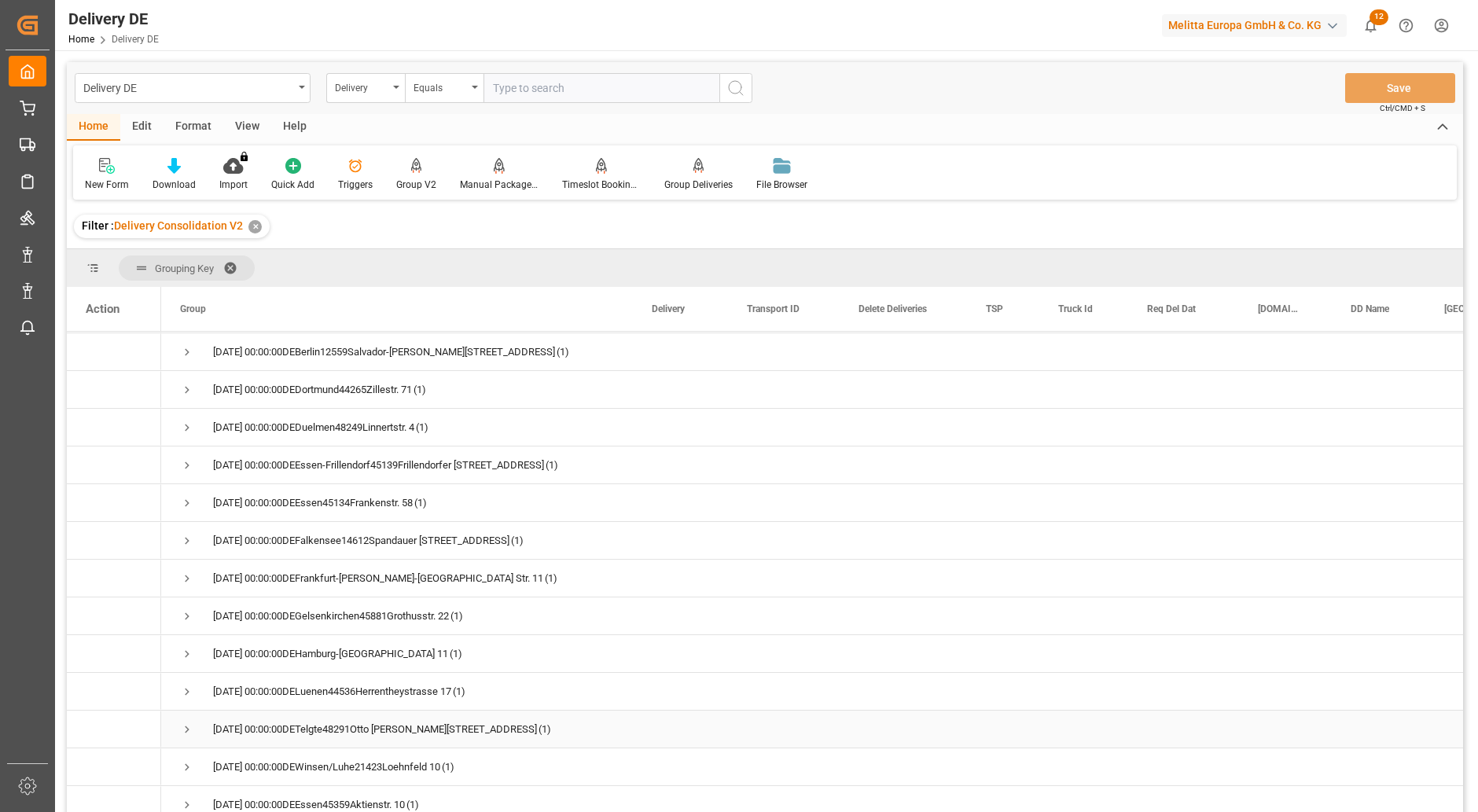
scroll to position [629, 0]
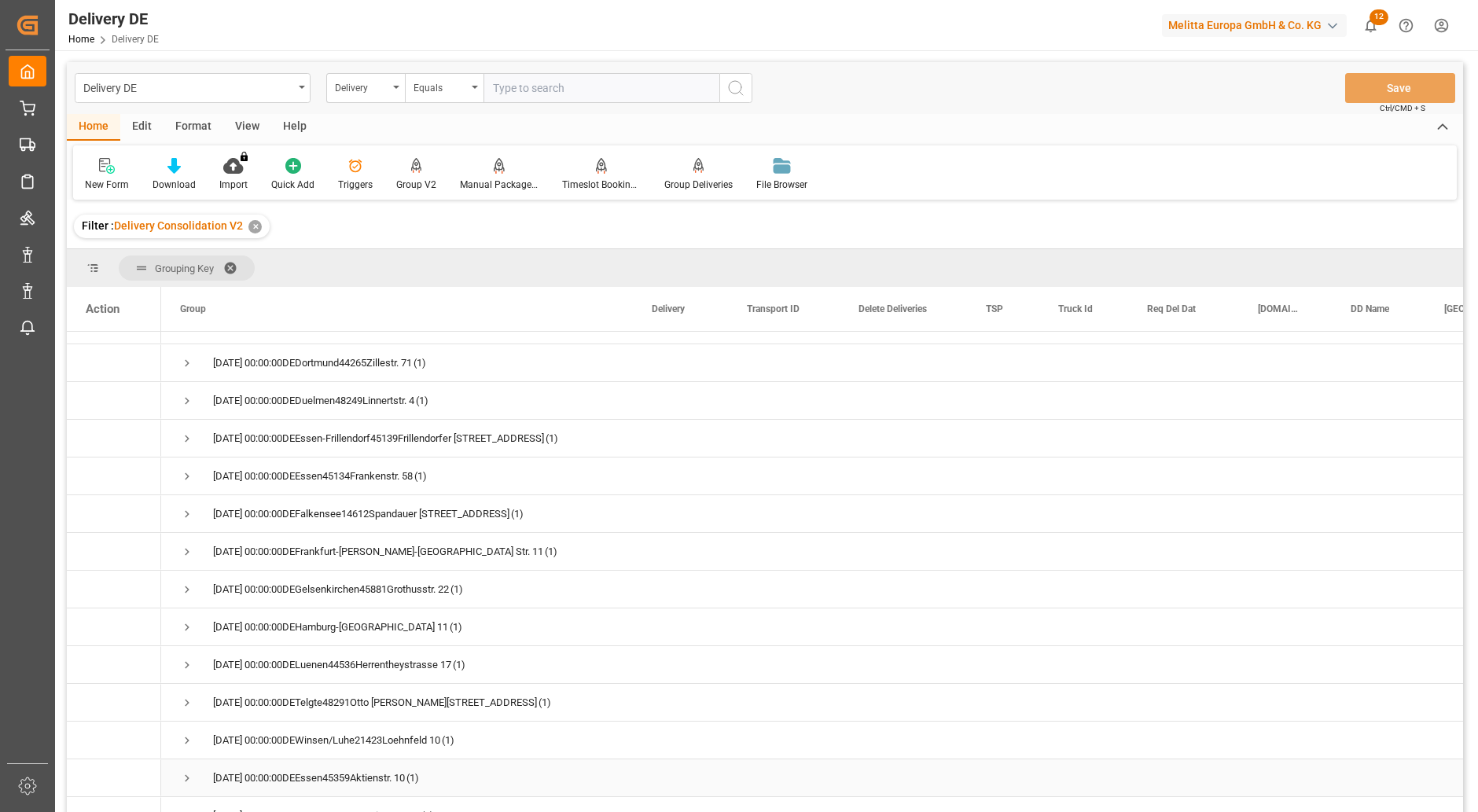
click at [187, 777] on span "Press SPACE to select this row." at bounding box center [187, 777] width 14 height 14
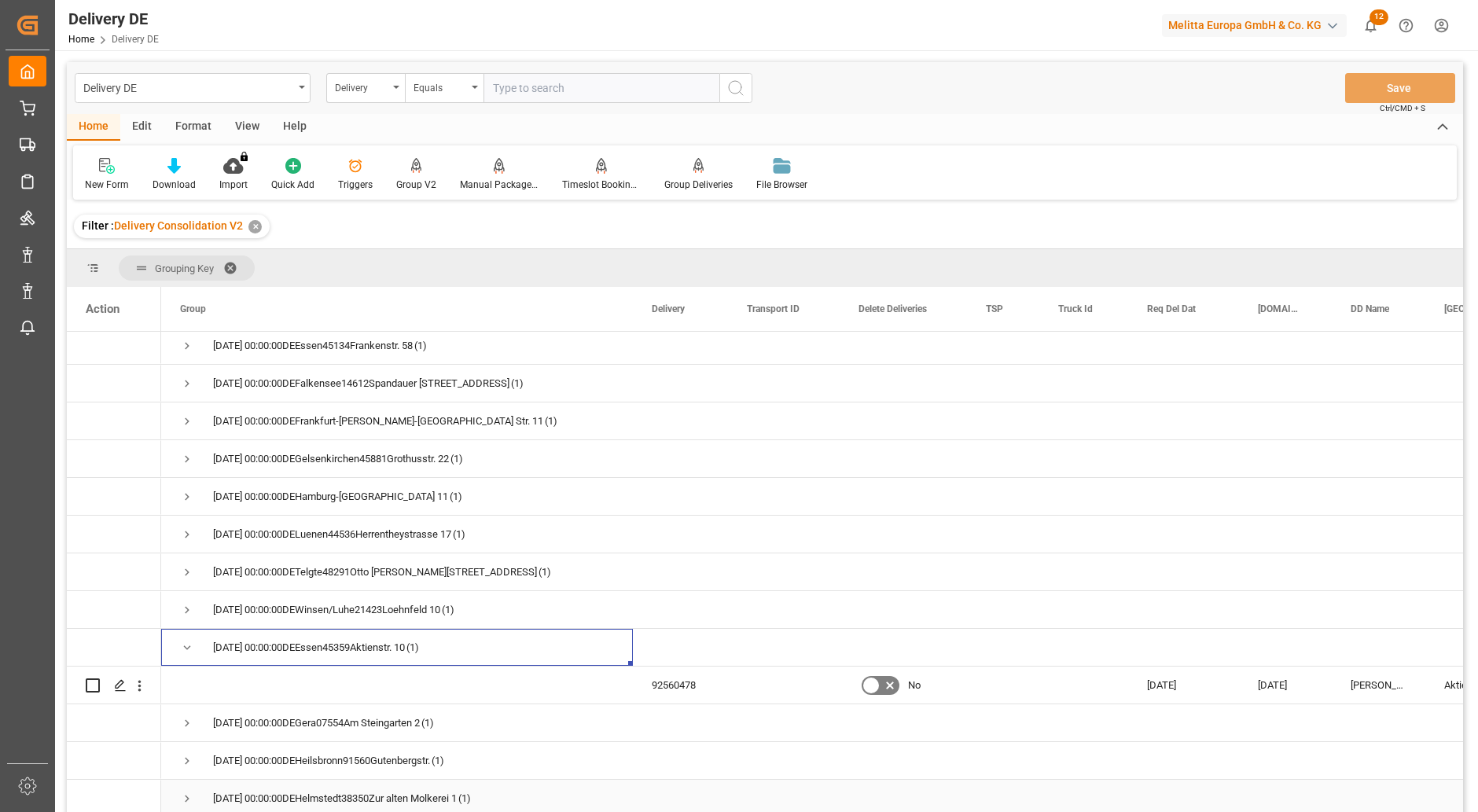
scroll to position [786, 0]
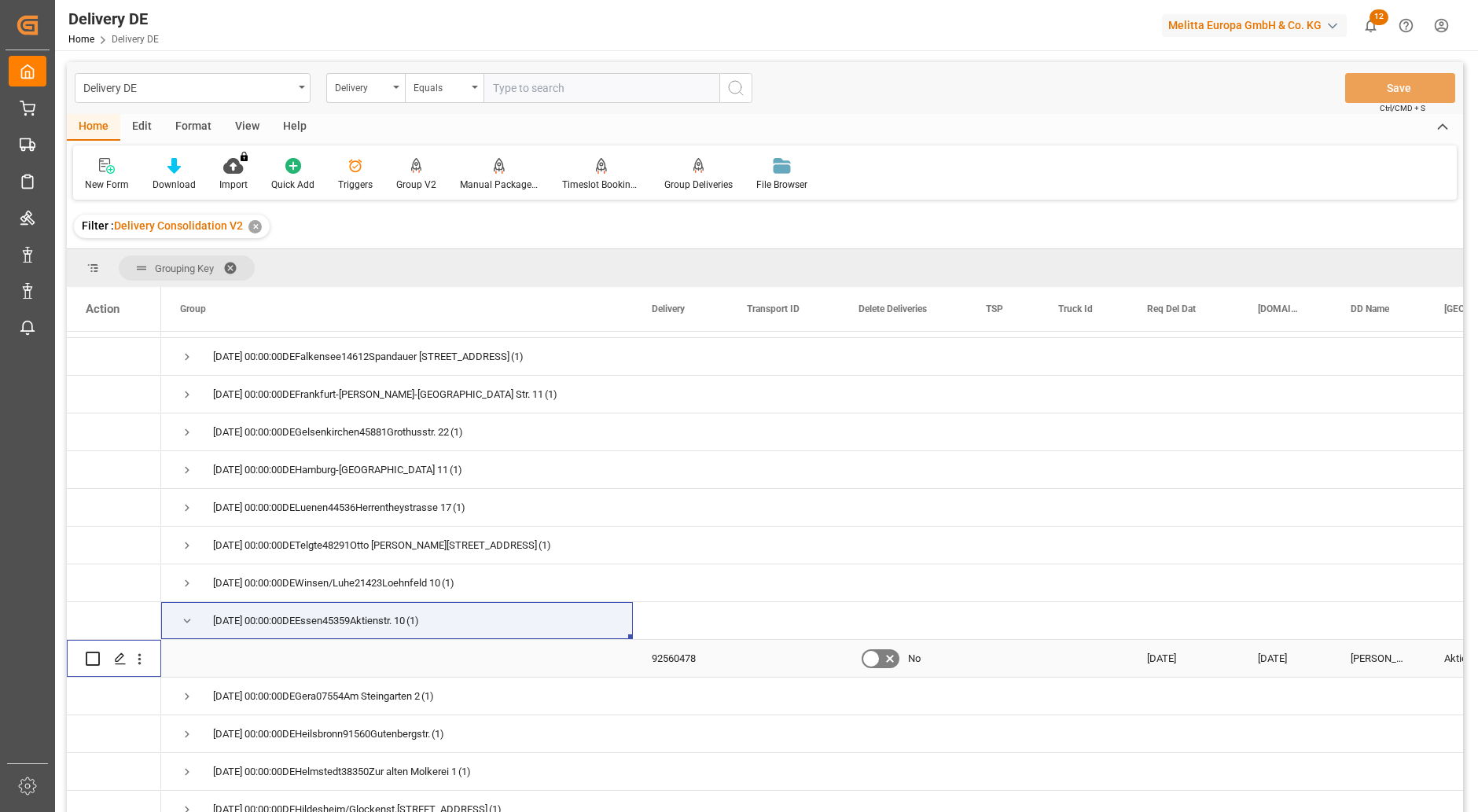
click at [92, 661] on input "Press Space to toggle row selection (unchecked)" at bounding box center [92, 659] width 14 height 14
checkbox input "true"
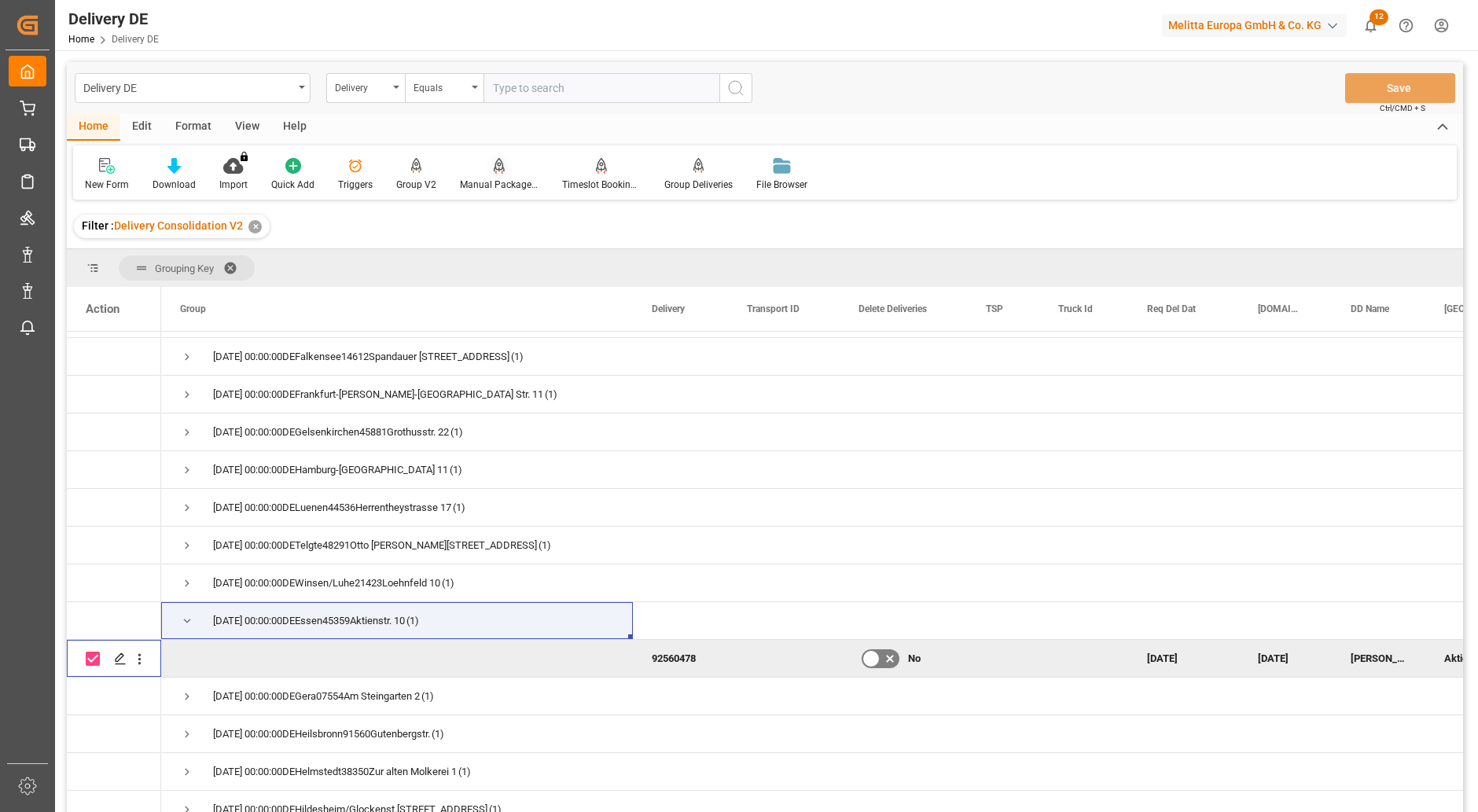
click at [491, 177] on div "Manual Package TypeDetermination" at bounding box center [499, 174] width 103 height 35
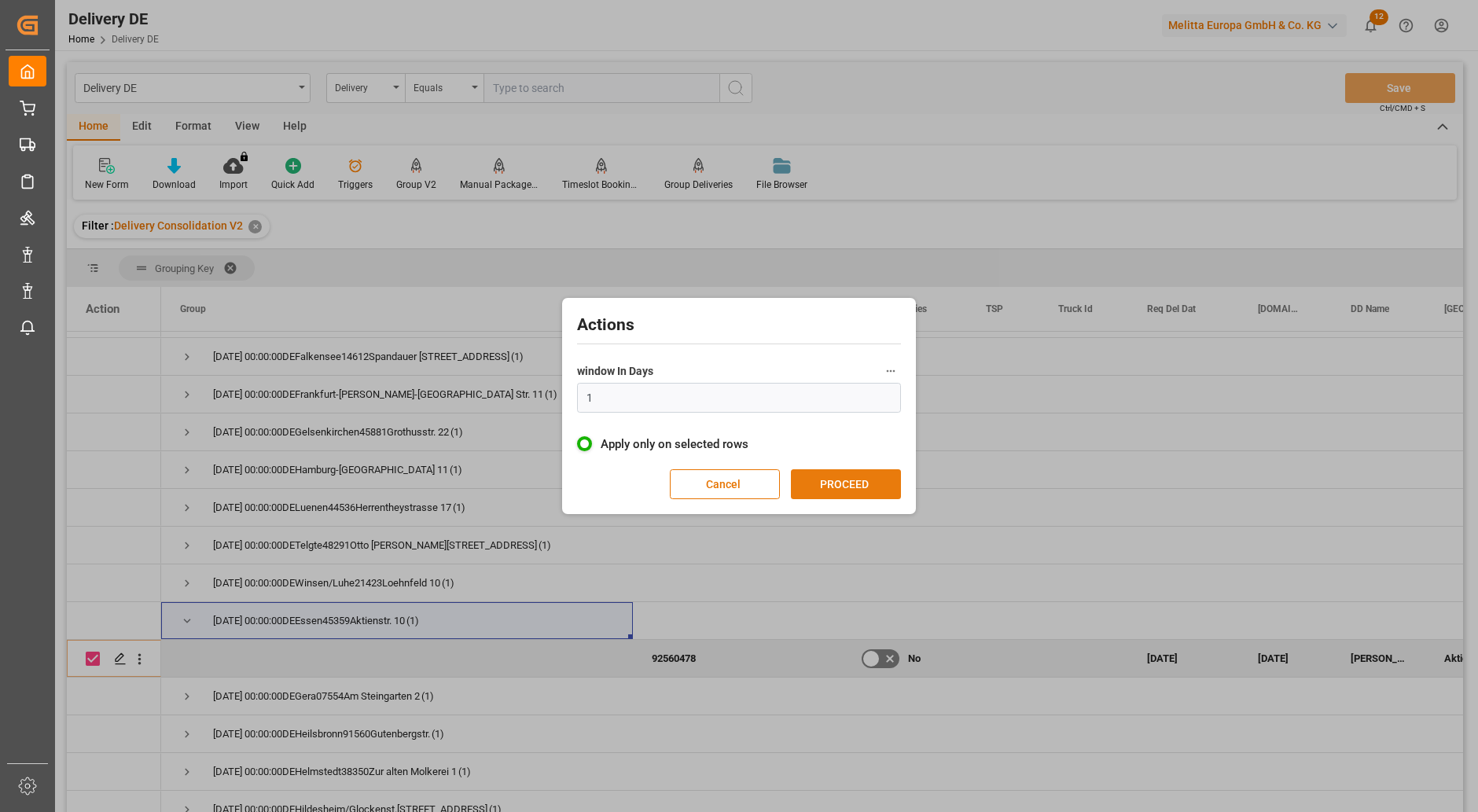
click at [843, 478] on button "PROCEED" at bounding box center [846, 483] width 110 height 30
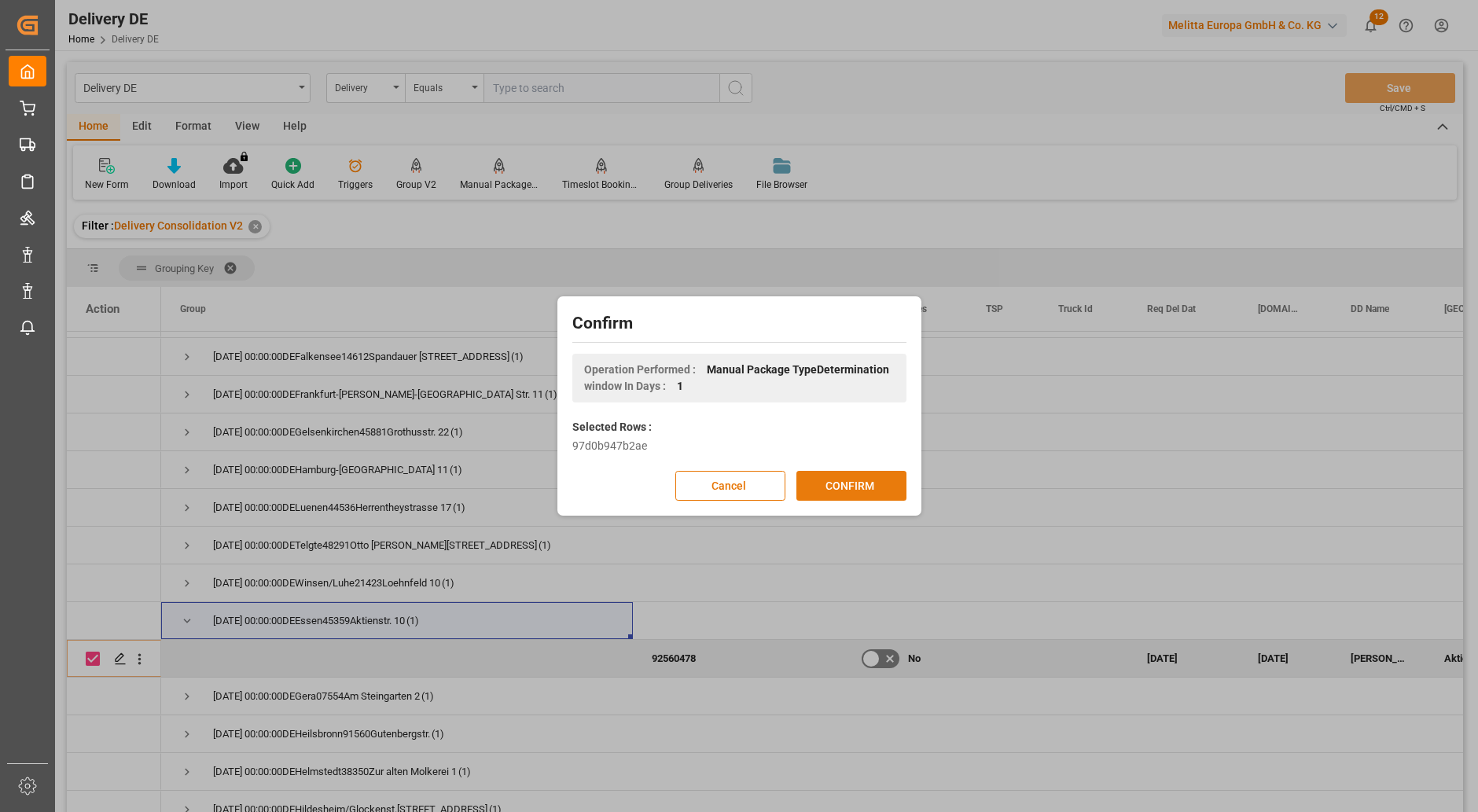
click at [885, 480] on button "CONFIRM" at bounding box center [851, 485] width 110 height 30
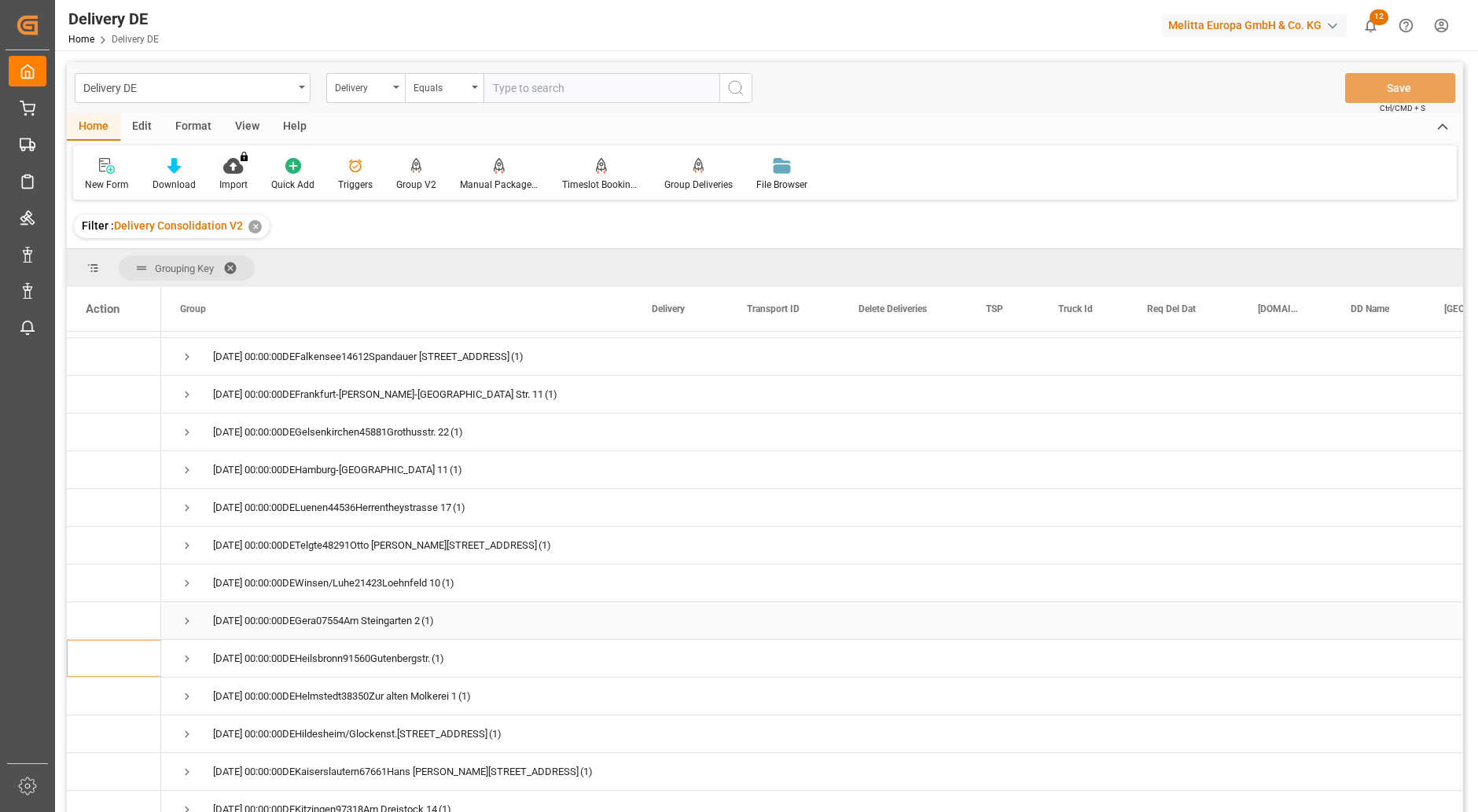
click at [183, 621] on span "Press SPACE to select this row." at bounding box center [187, 620] width 14 height 14
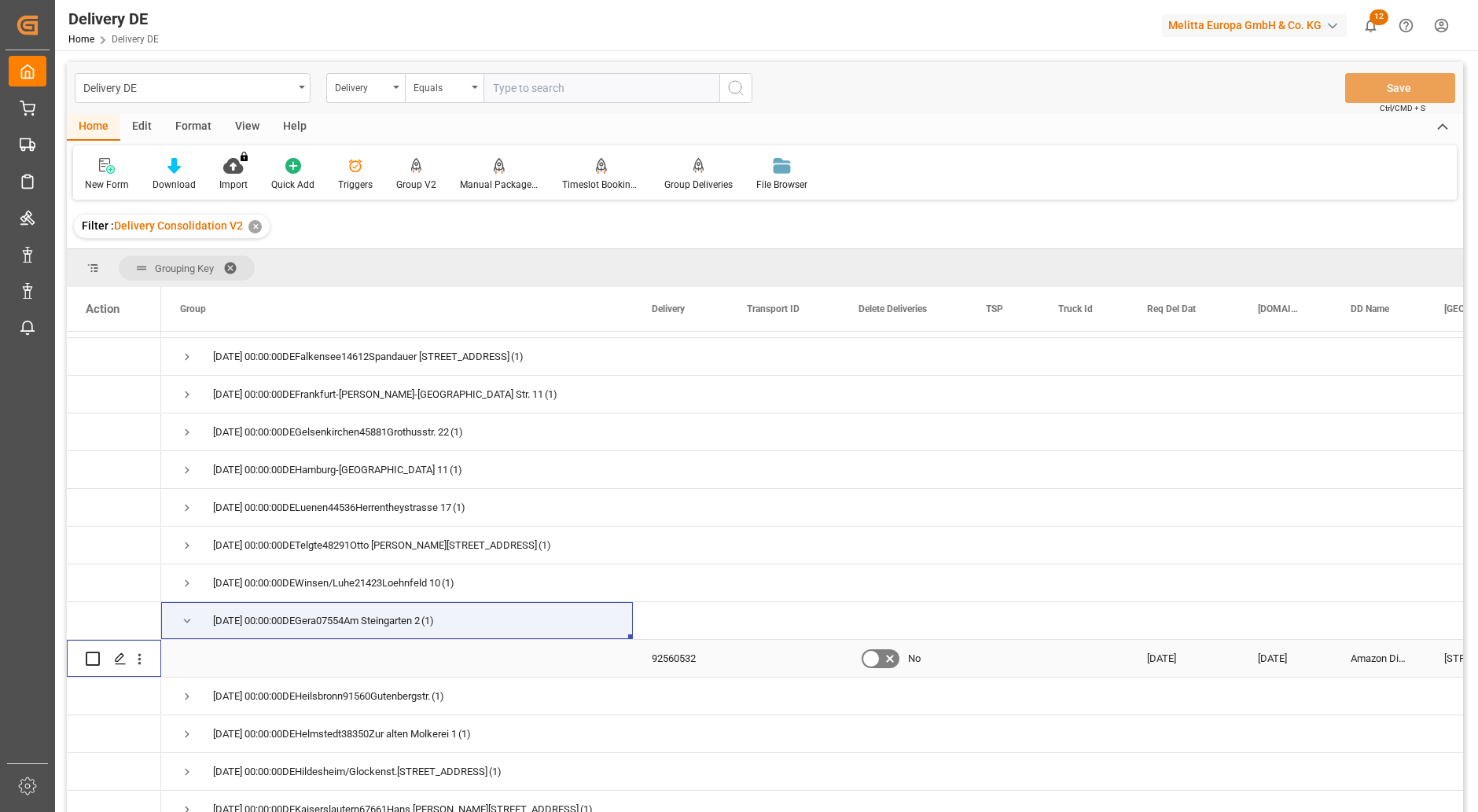
click at [90, 656] on input "Press Space to toggle row selection (unchecked)" at bounding box center [92, 659] width 14 height 14
checkbox input "true"
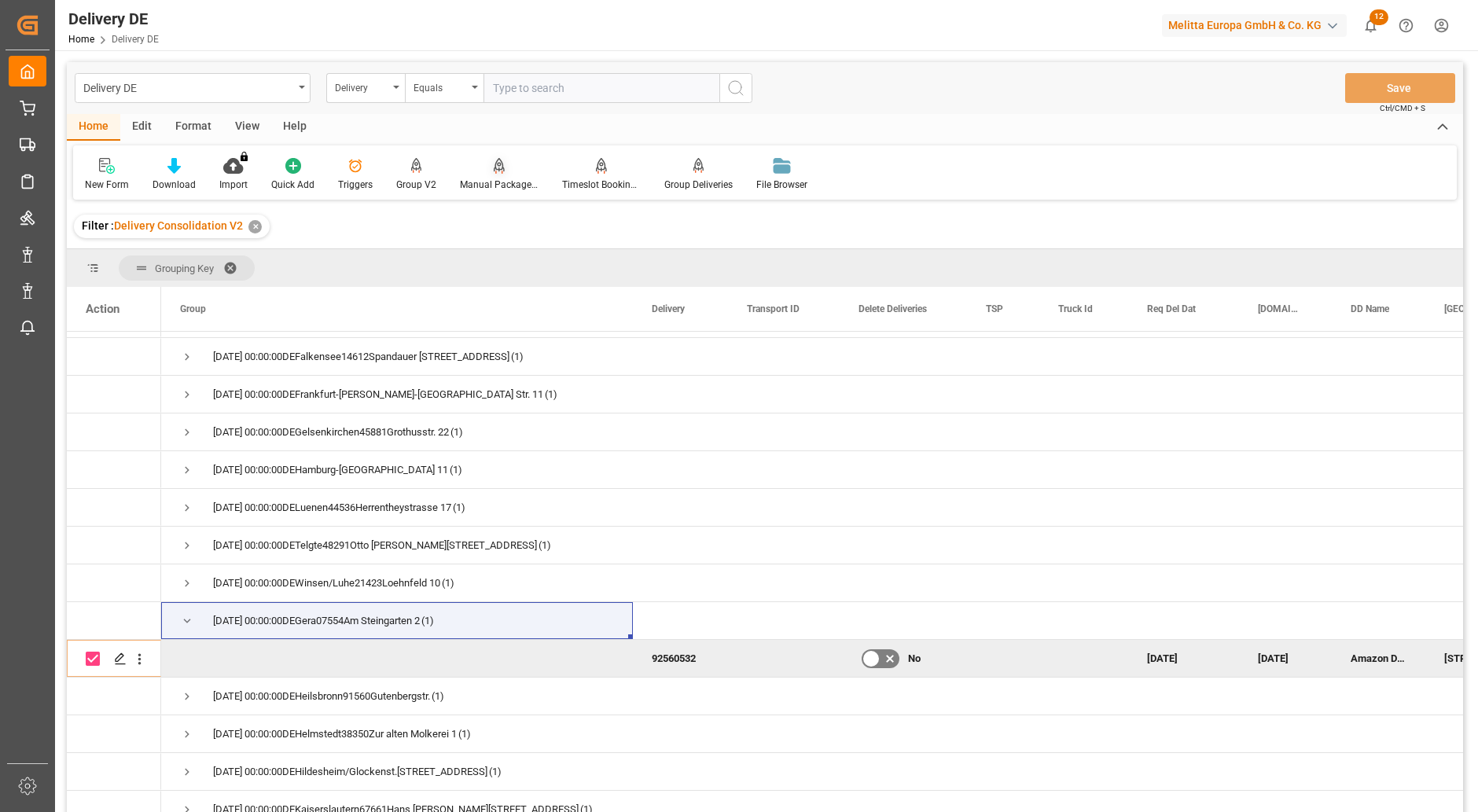
click at [488, 173] on div at bounding box center [499, 164] width 79 height 16
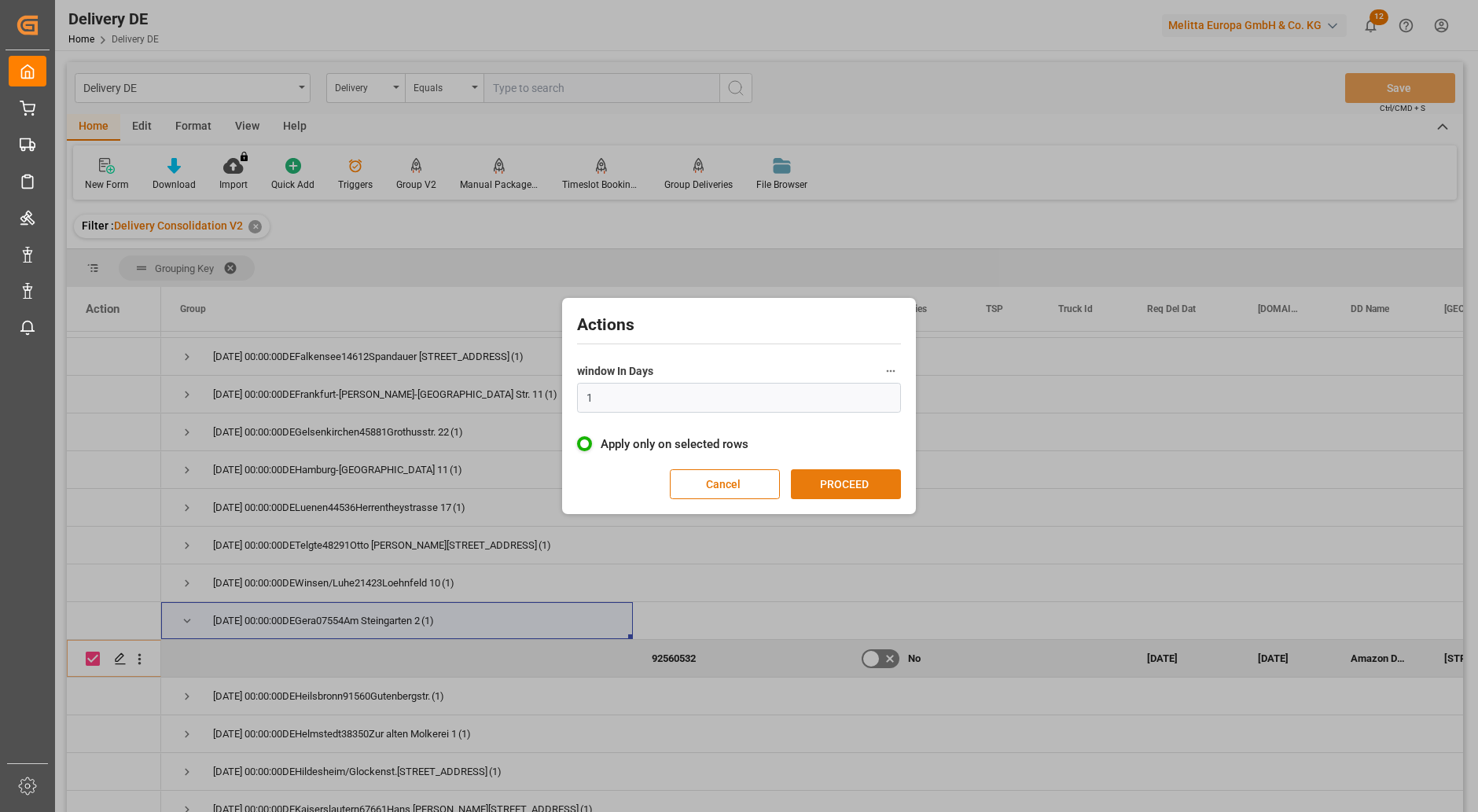
click at [828, 476] on button "PROCEED" at bounding box center [846, 483] width 110 height 30
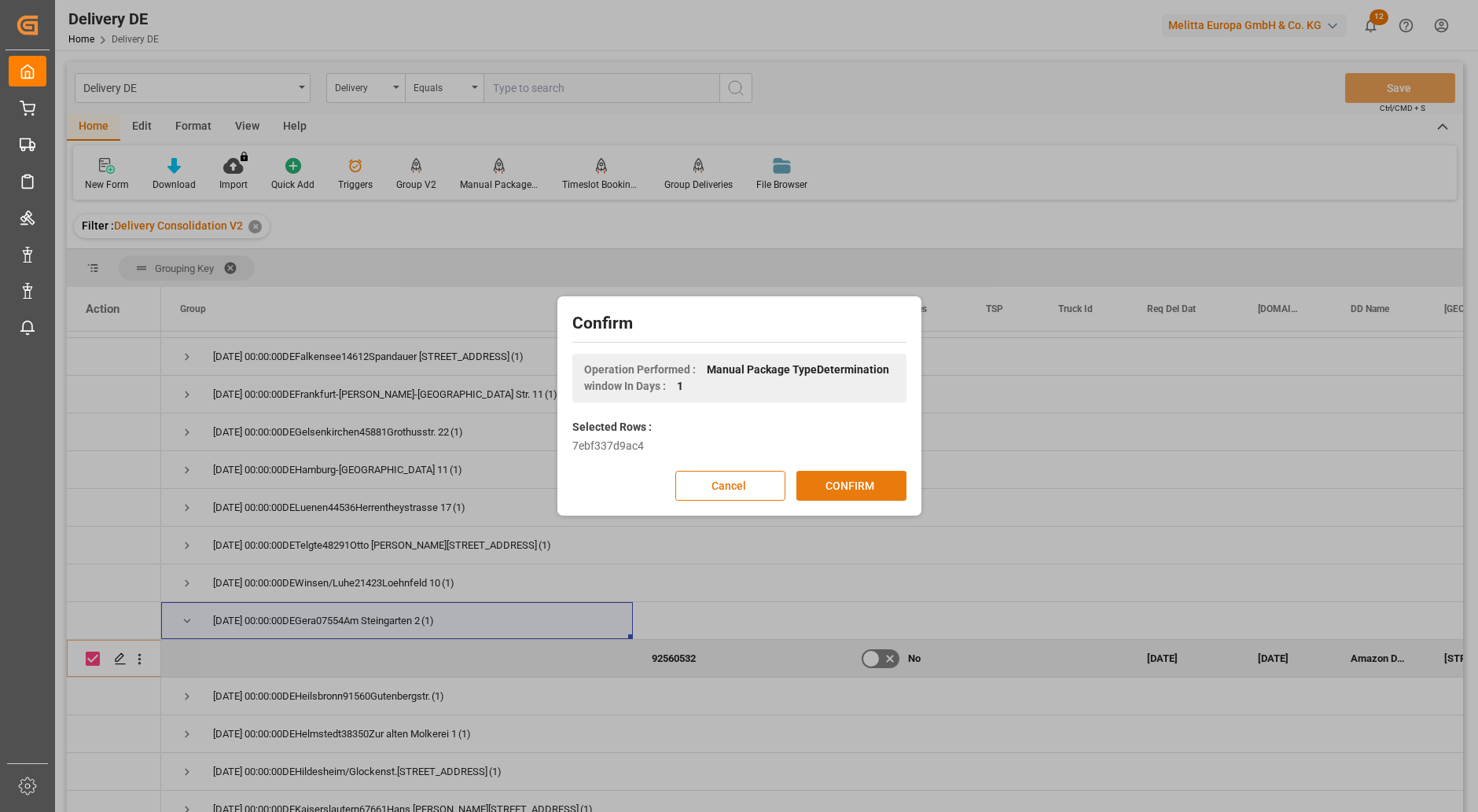
click at [859, 476] on button "CONFIRM" at bounding box center [851, 485] width 110 height 30
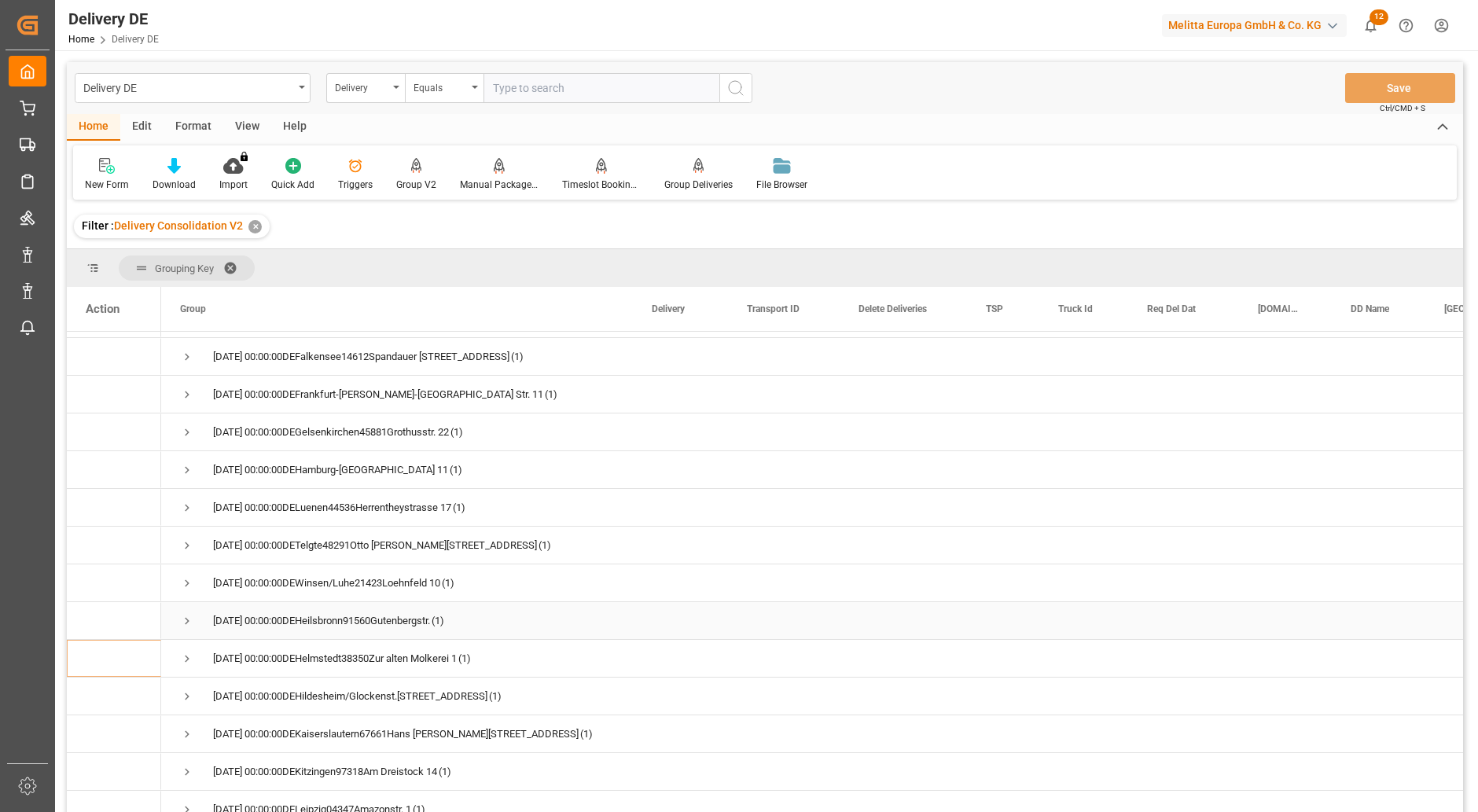
click at [184, 620] on span "Press SPACE to select this row." at bounding box center [187, 620] width 14 height 14
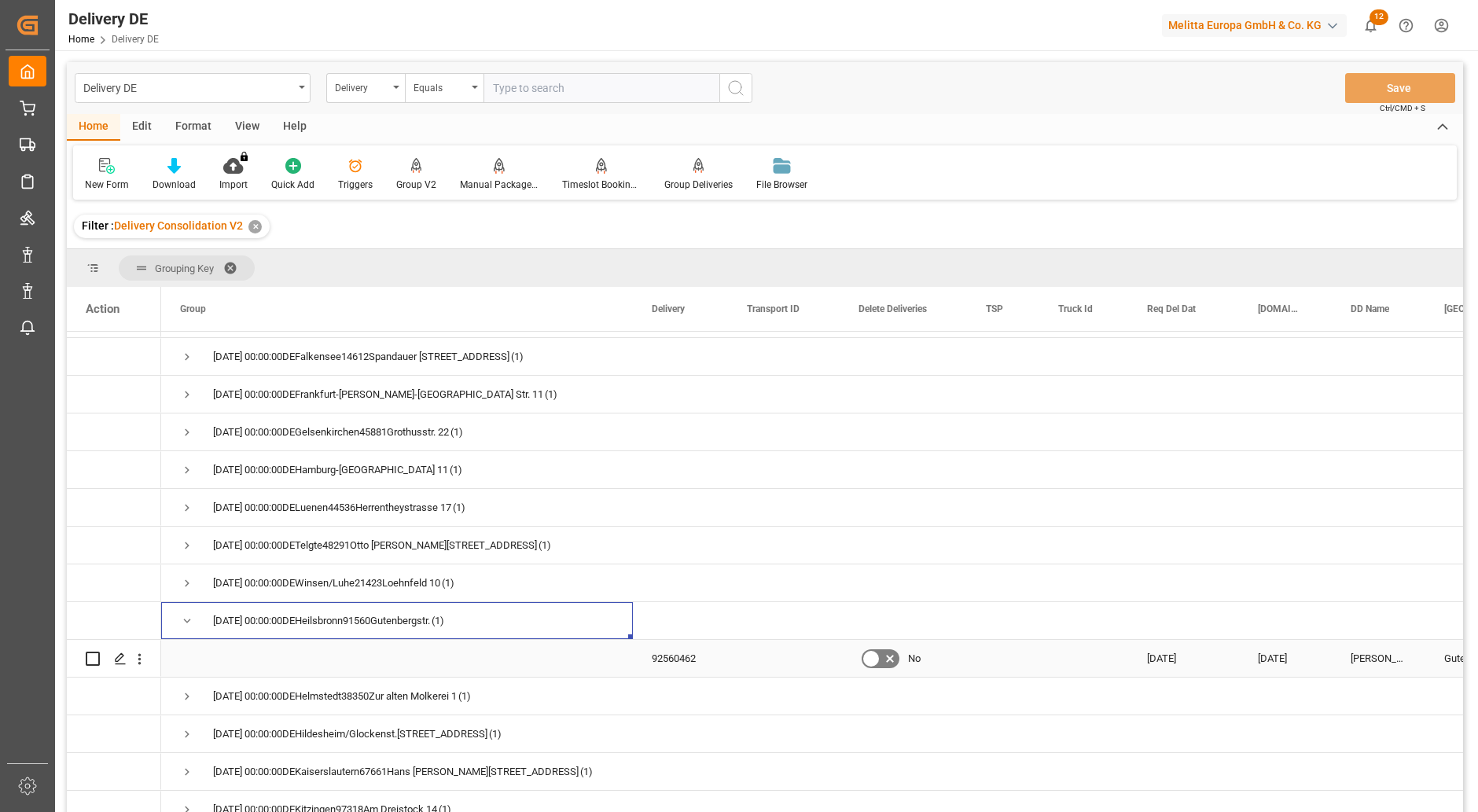
click at [94, 655] on input "Press Space to toggle row selection (unchecked)" at bounding box center [92, 659] width 14 height 14
checkbox input "true"
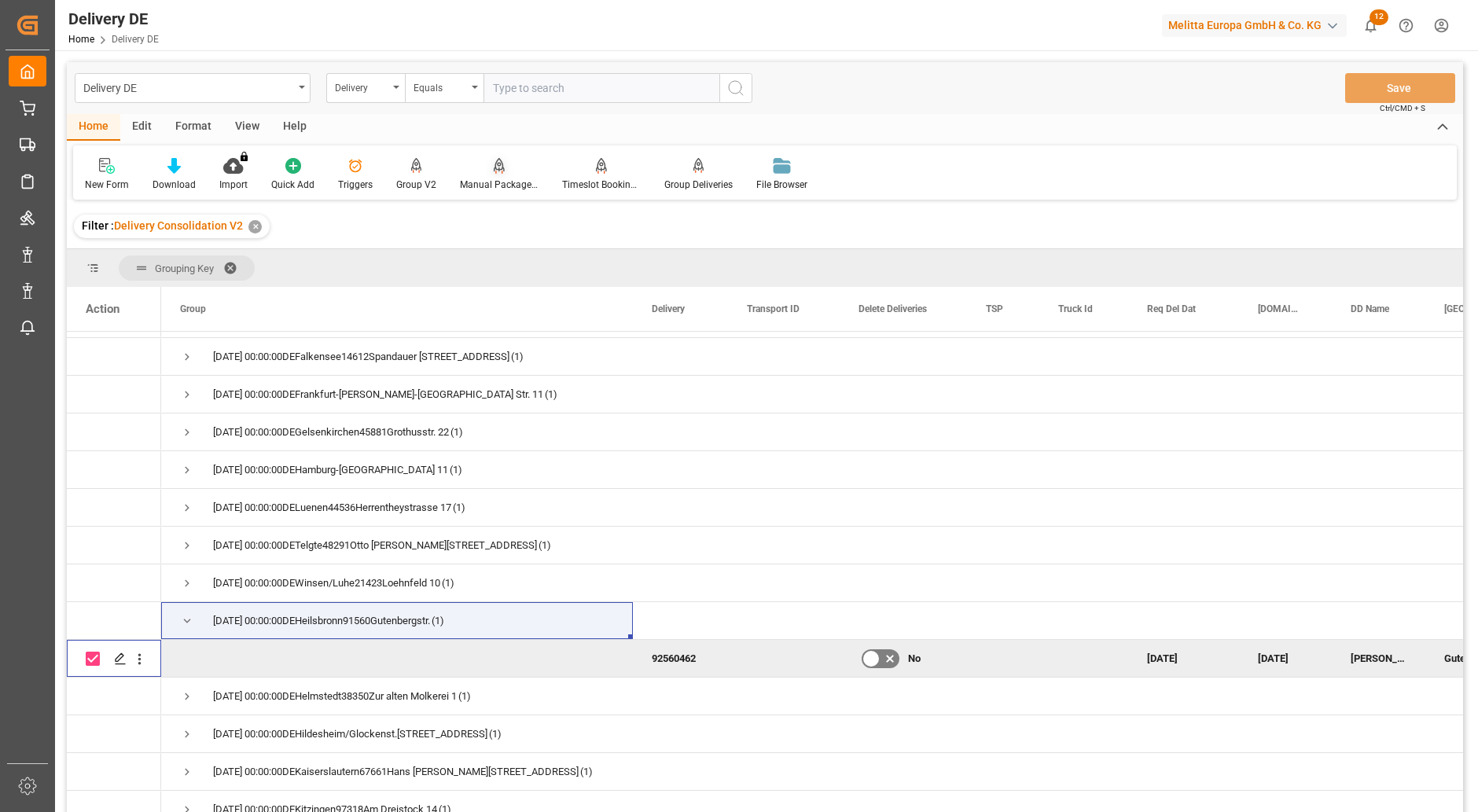
click at [489, 184] on div "Manual Package TypeDetermination" at bounding box center [499, 185] width 79 height 14
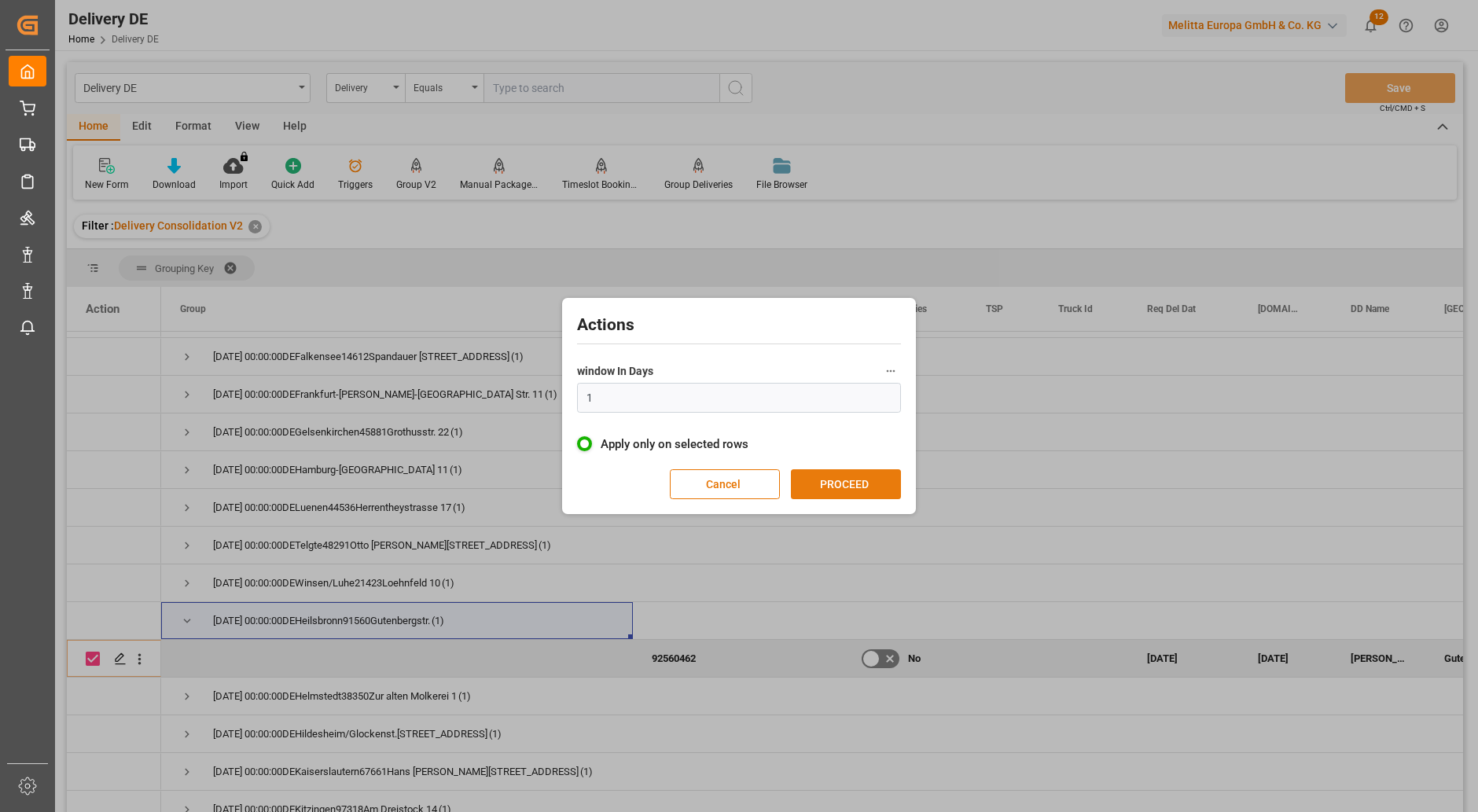
click at [860, 486] on button "PROCEED" at bounding box center [846, 483] width 110 height 30
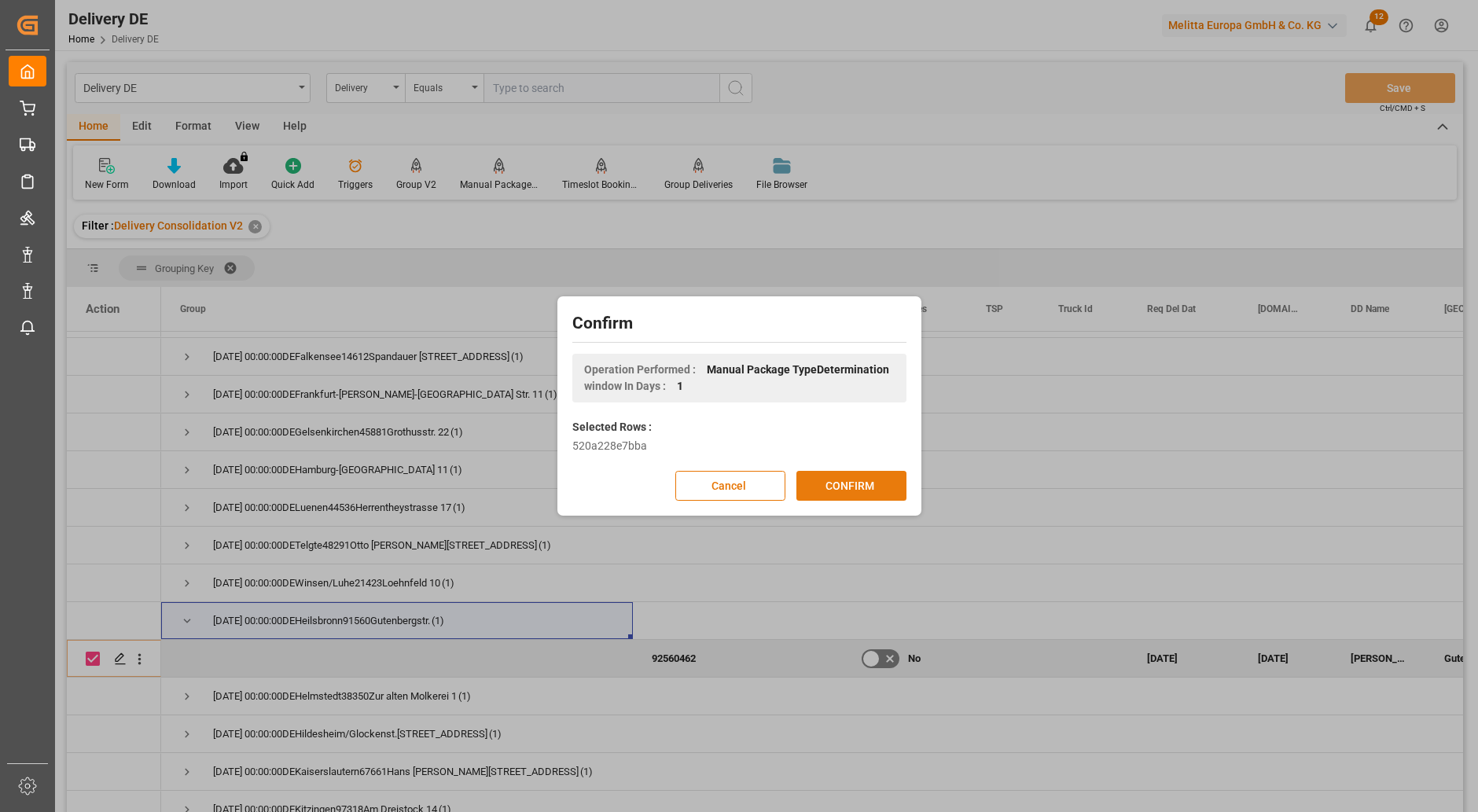
click at [855, 486] on button "CONFIRM" at bounding box center [851, 485] width 110 height 30
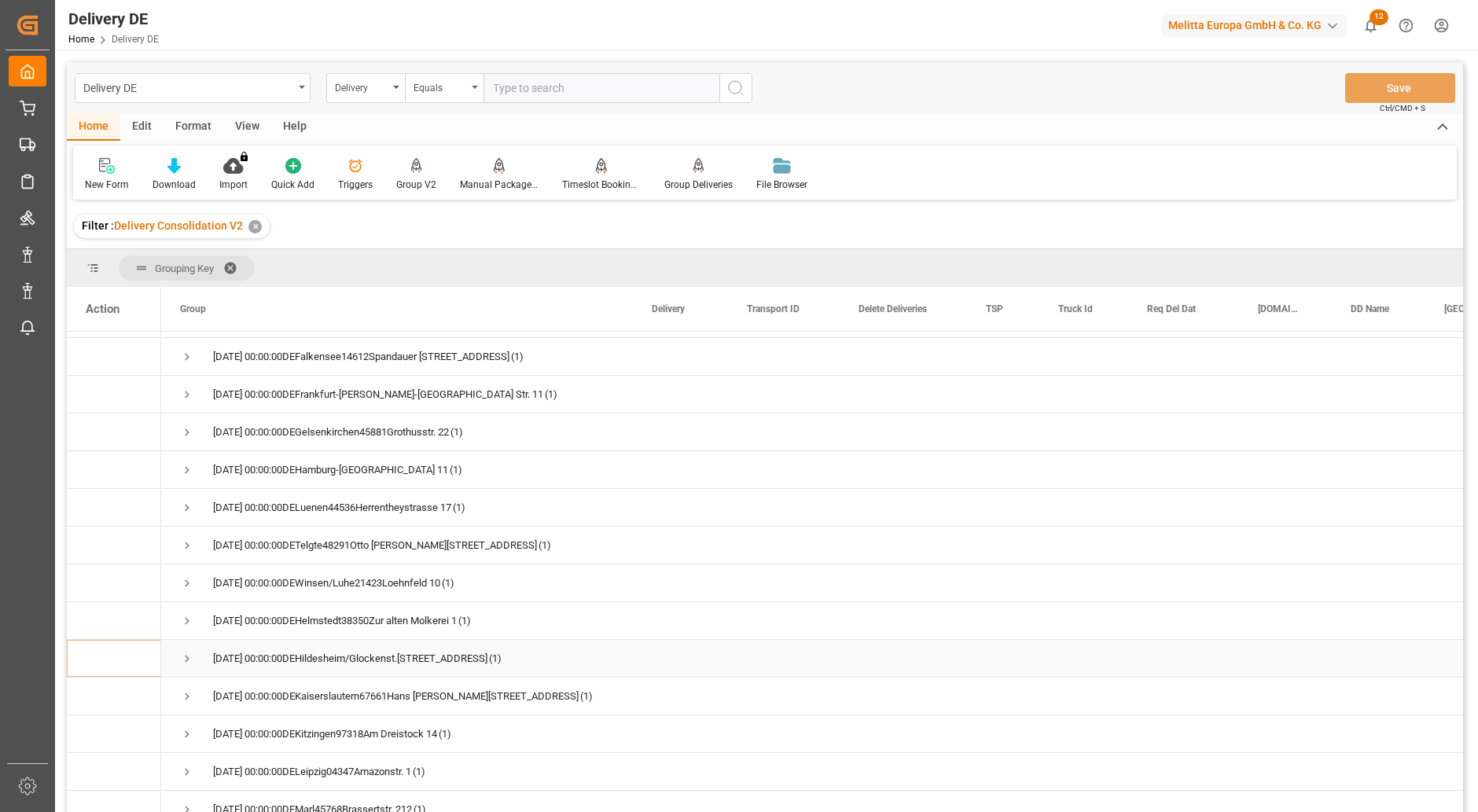
click at [179, 654] on div "2025-09-26 00:00:00DEHildesheim/Glockenst.31135Albert-Einstein-Str. 11 (1)" at bounding box center [397, 659] width 471 height 37
click at [182, 654] on span "Press SPACE to select this row." at bounding box center [187, 659] width 14 height 14
click at [102, 692] on div "Press SPACE to select this row." at bounding box center [114, 696] width 57 height 36
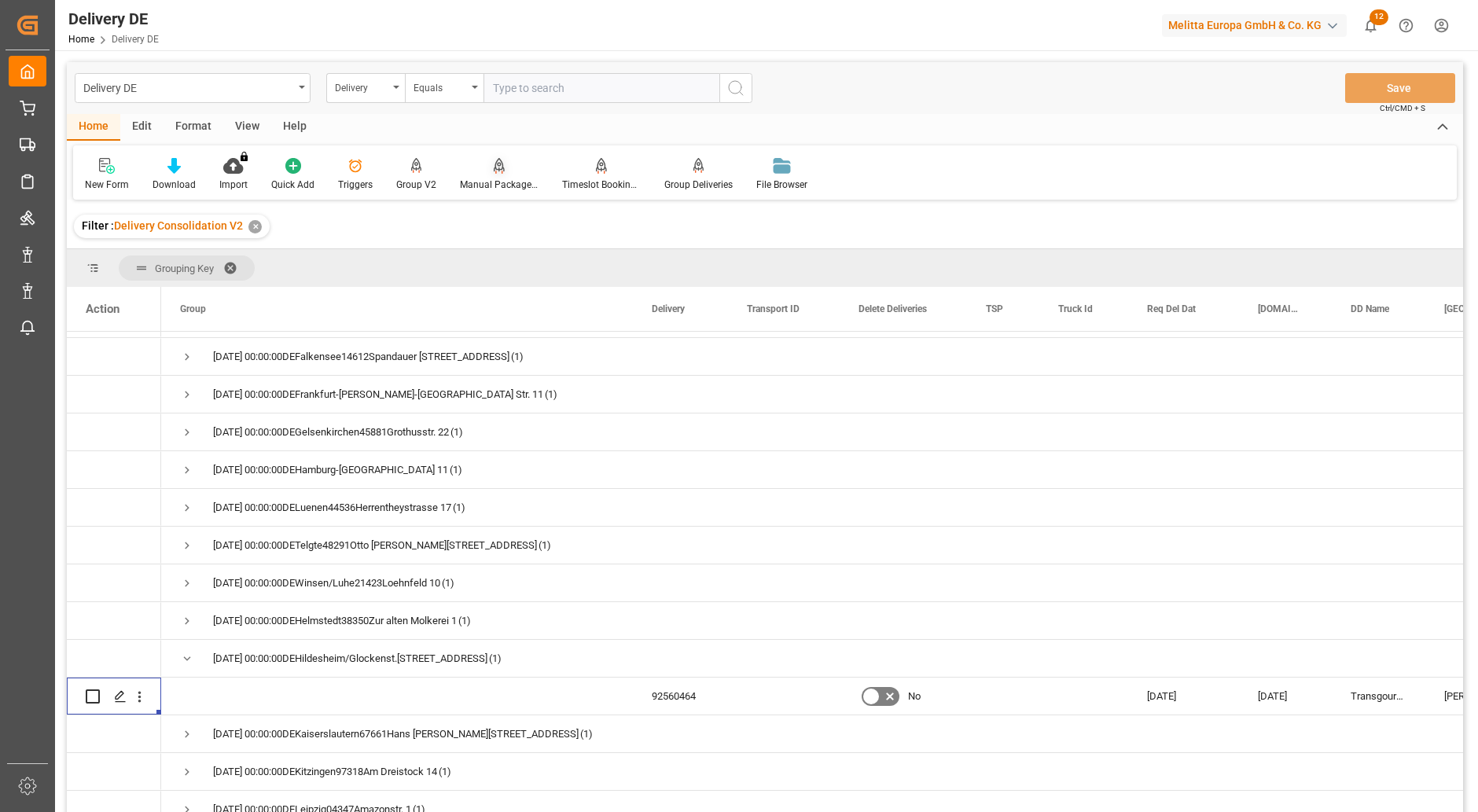
click at [479, 181] on div "Manual Package TypeDetermination" at bounding box center [499, 185] width 79 height 14
click at [94, 698] on input "Press Space to toggle row selection (unchecked)" at bounding box center [92, 696] width 14 height 14
checkbox input "true"
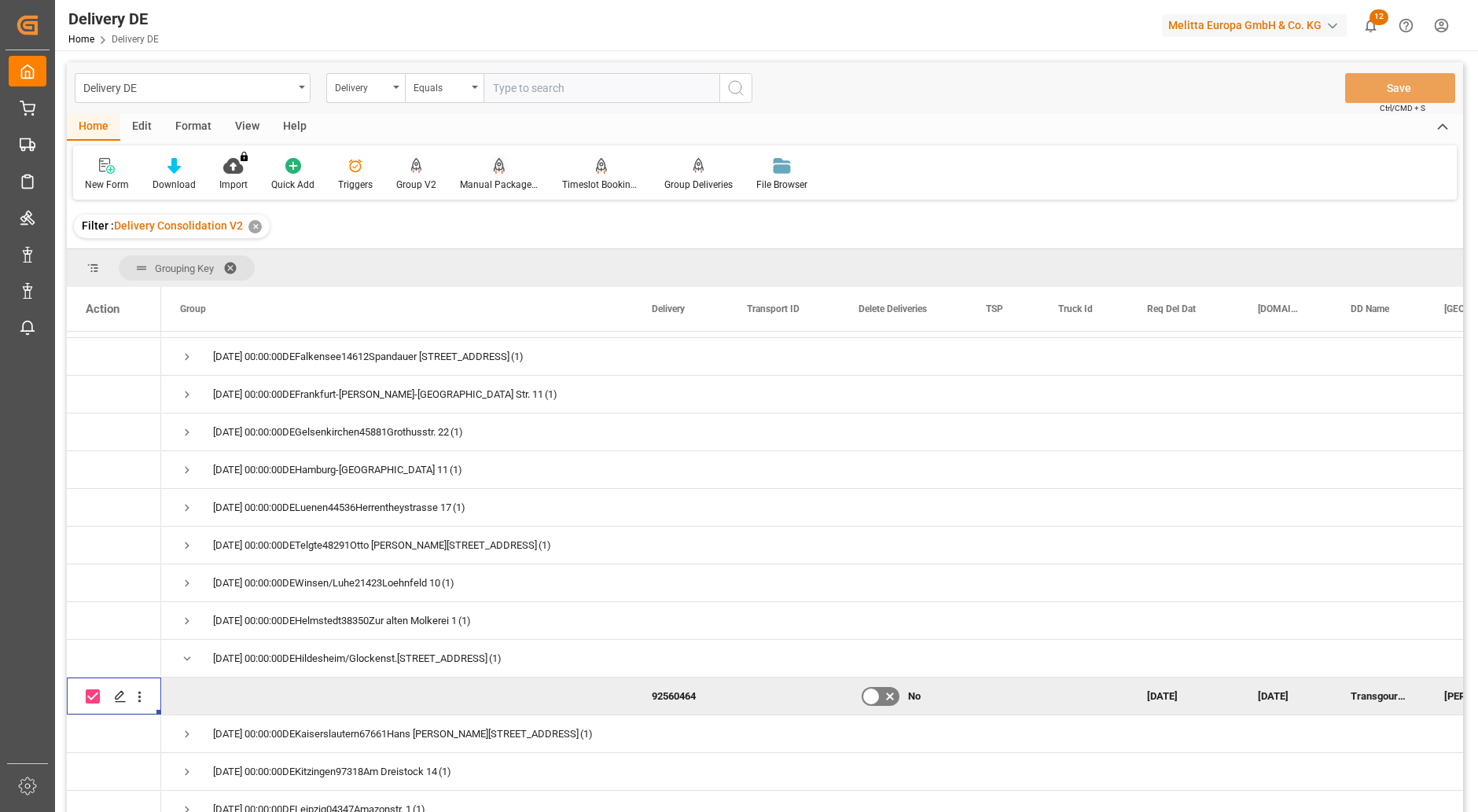
click at [488, 169] on div at bounding box center [499, 164] width 79 height 16
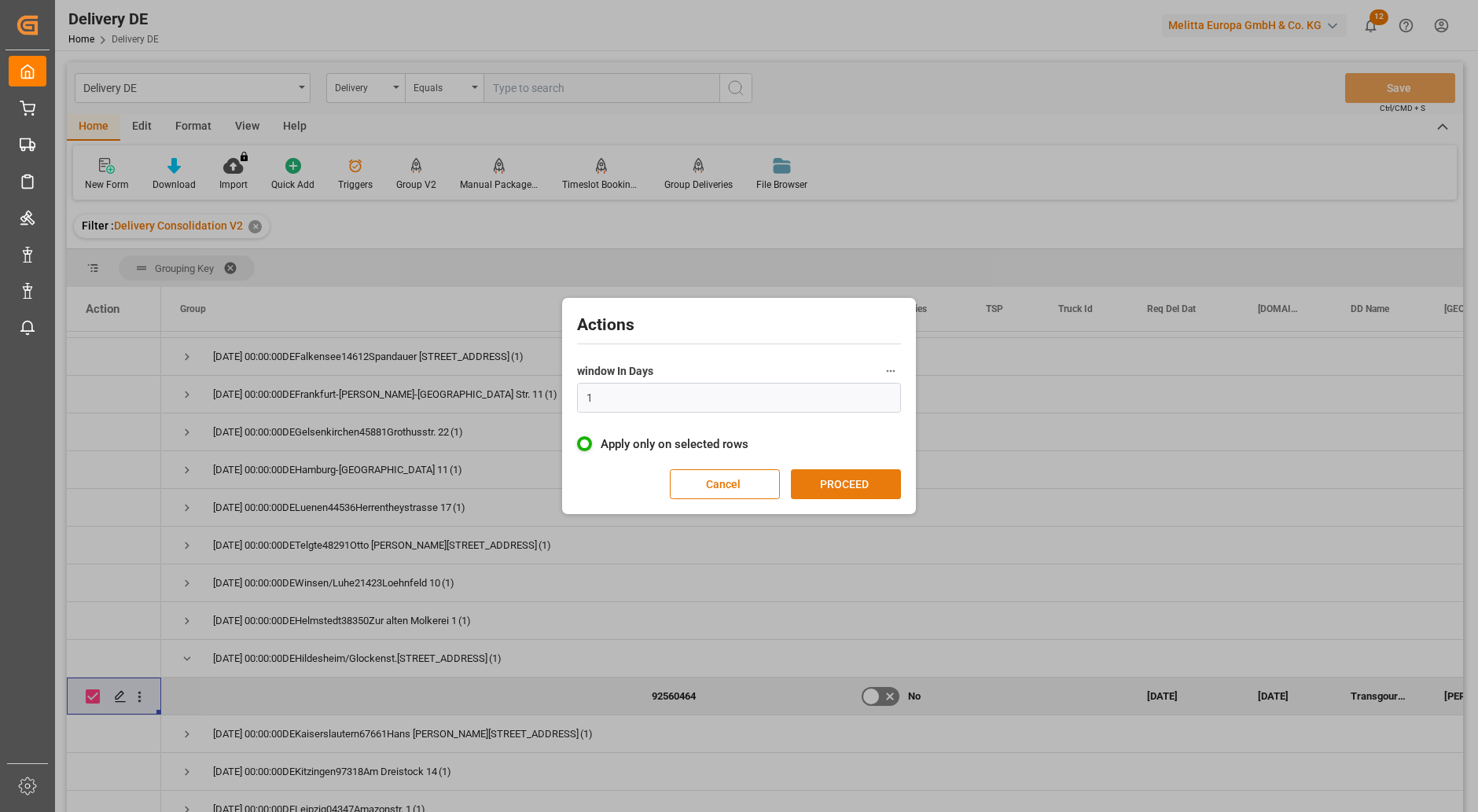
click at [811, 483] on button "PROCEED" at bounding box center [846, 483] width 110 height 30
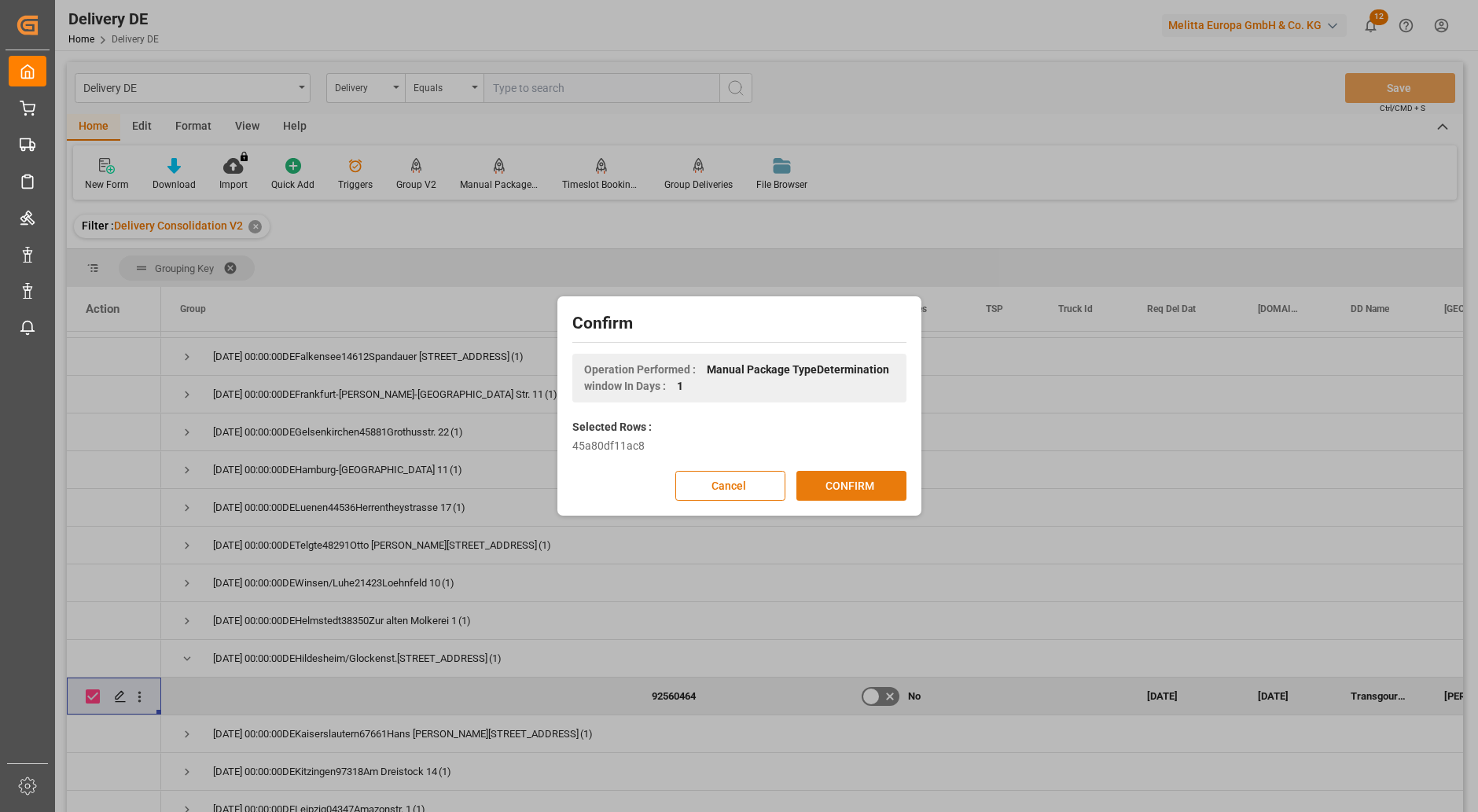
click at [814, 483] on button "CONFIRM" at bounding box center [851, 485] width 110 height 30
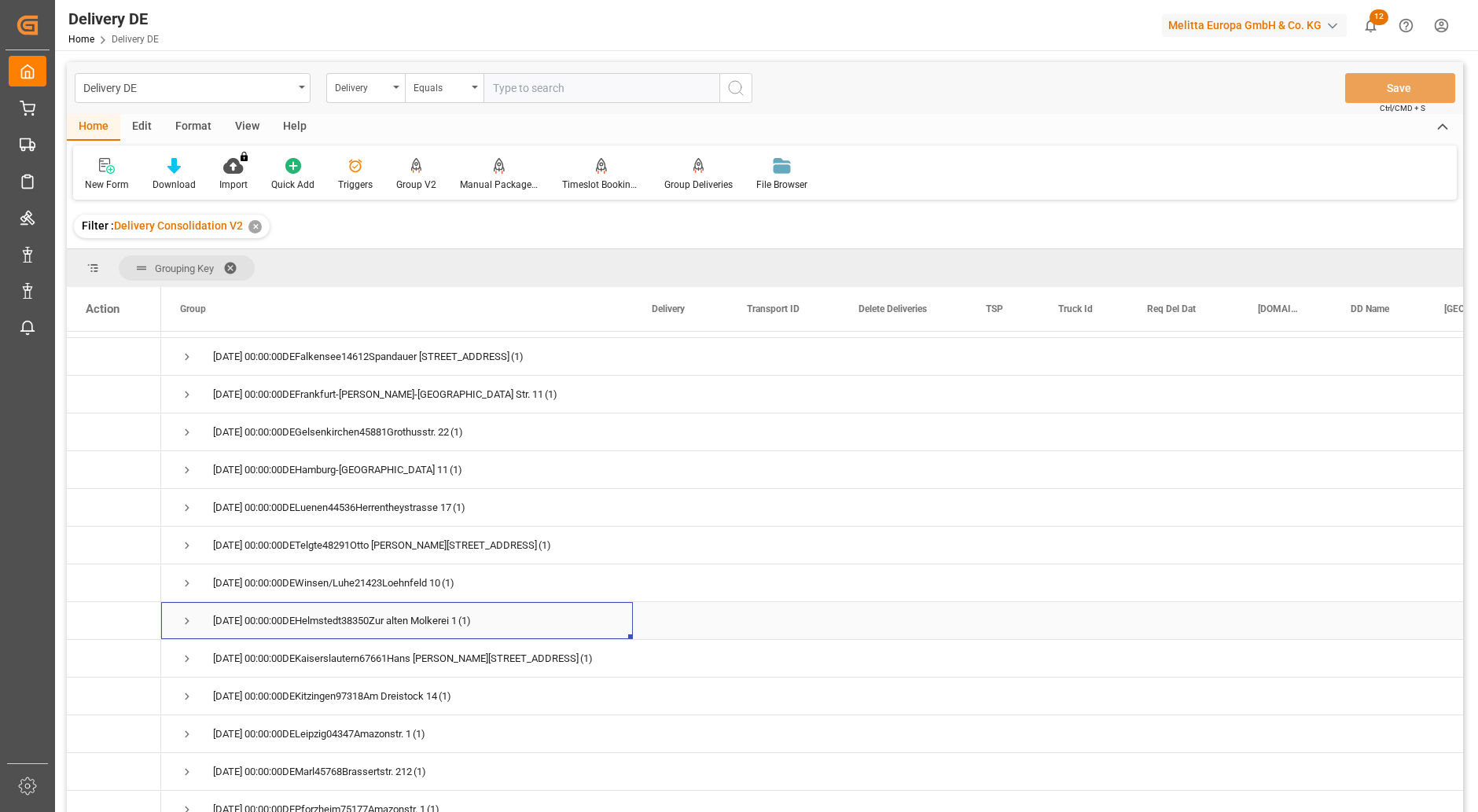
click at [186, 618] on span "Press SPACE to select this row." at bounding box center [187, 620] width 14 height 14
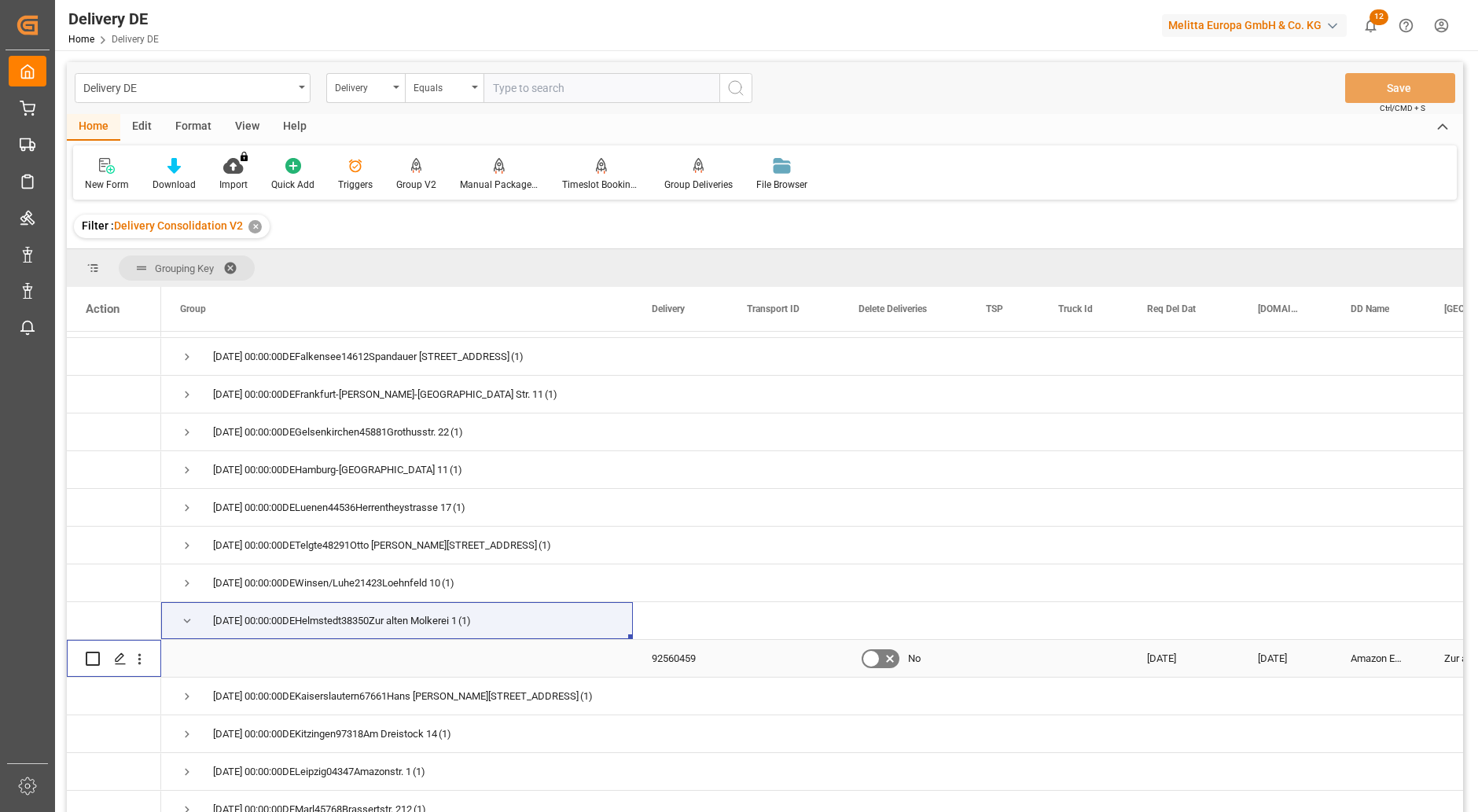
click at [92, 659] on input "Press Space to toggle row selection (unchecked)" at bounding box center [92, 659] width 14 height 14
checkbox input "true"
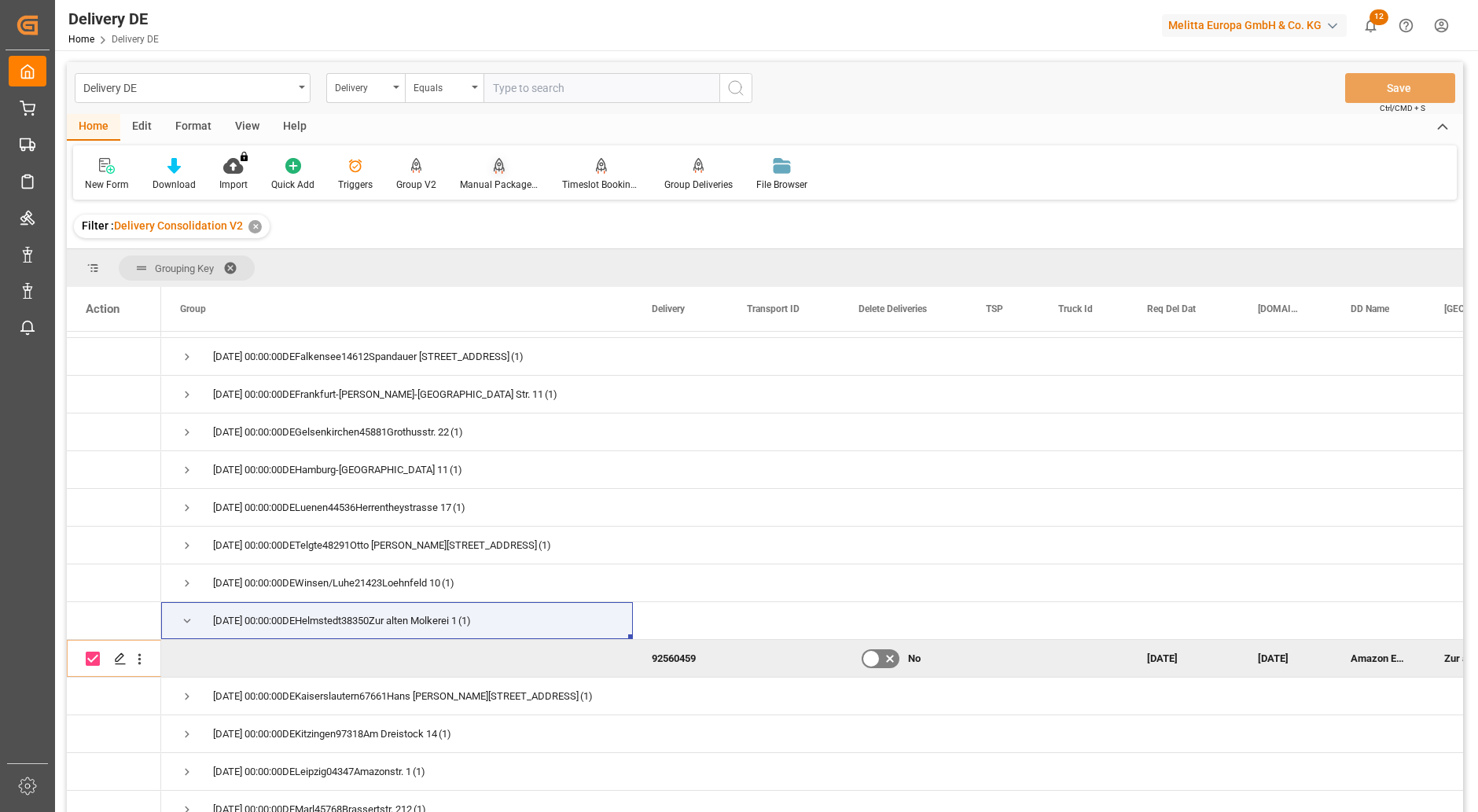
click at [500, 174] on icon at bounding box center [499, 165] width 11 height 16
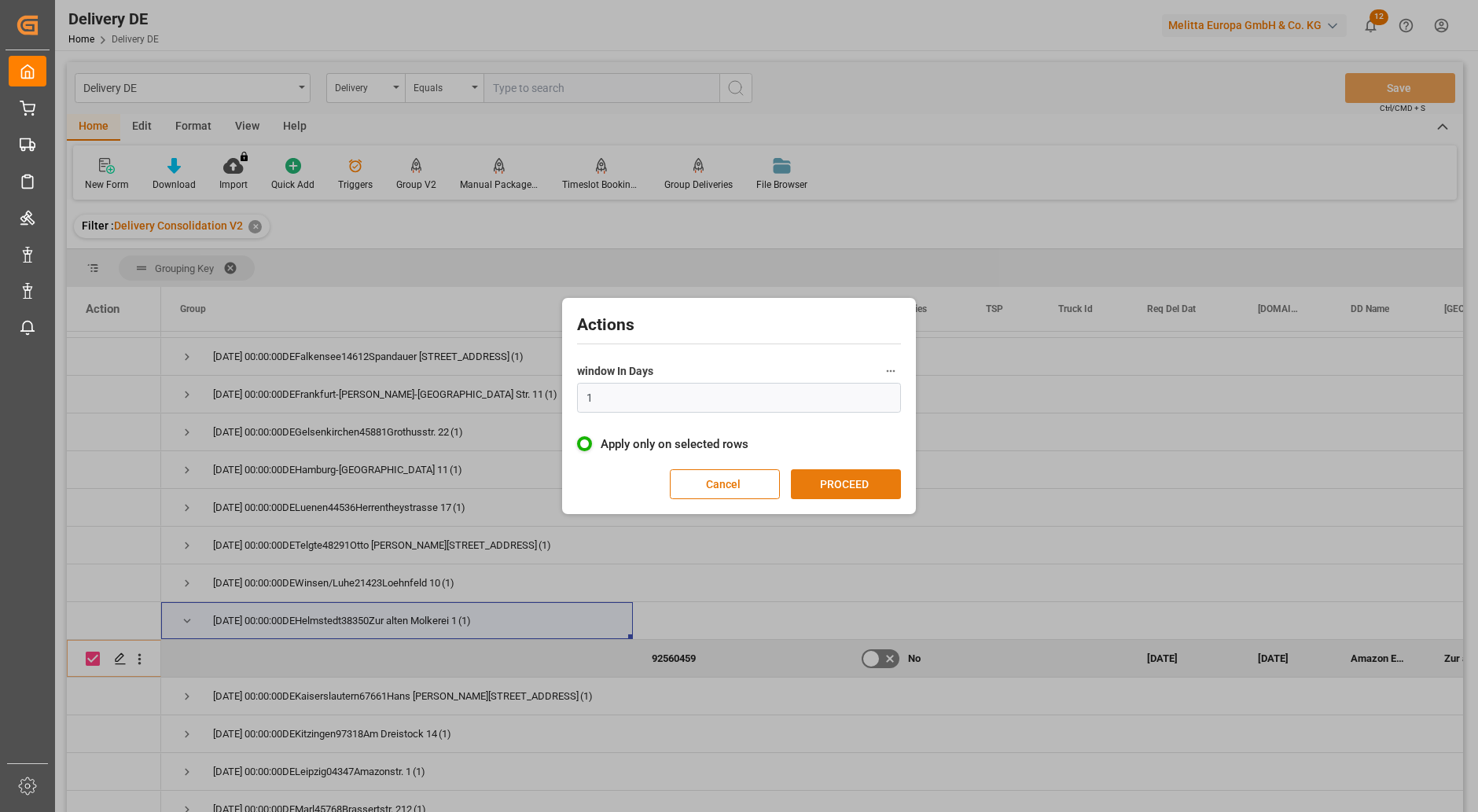
click at [856, 482] on button "PROCEED" at bounding box center [846, 483] width 110 height 30
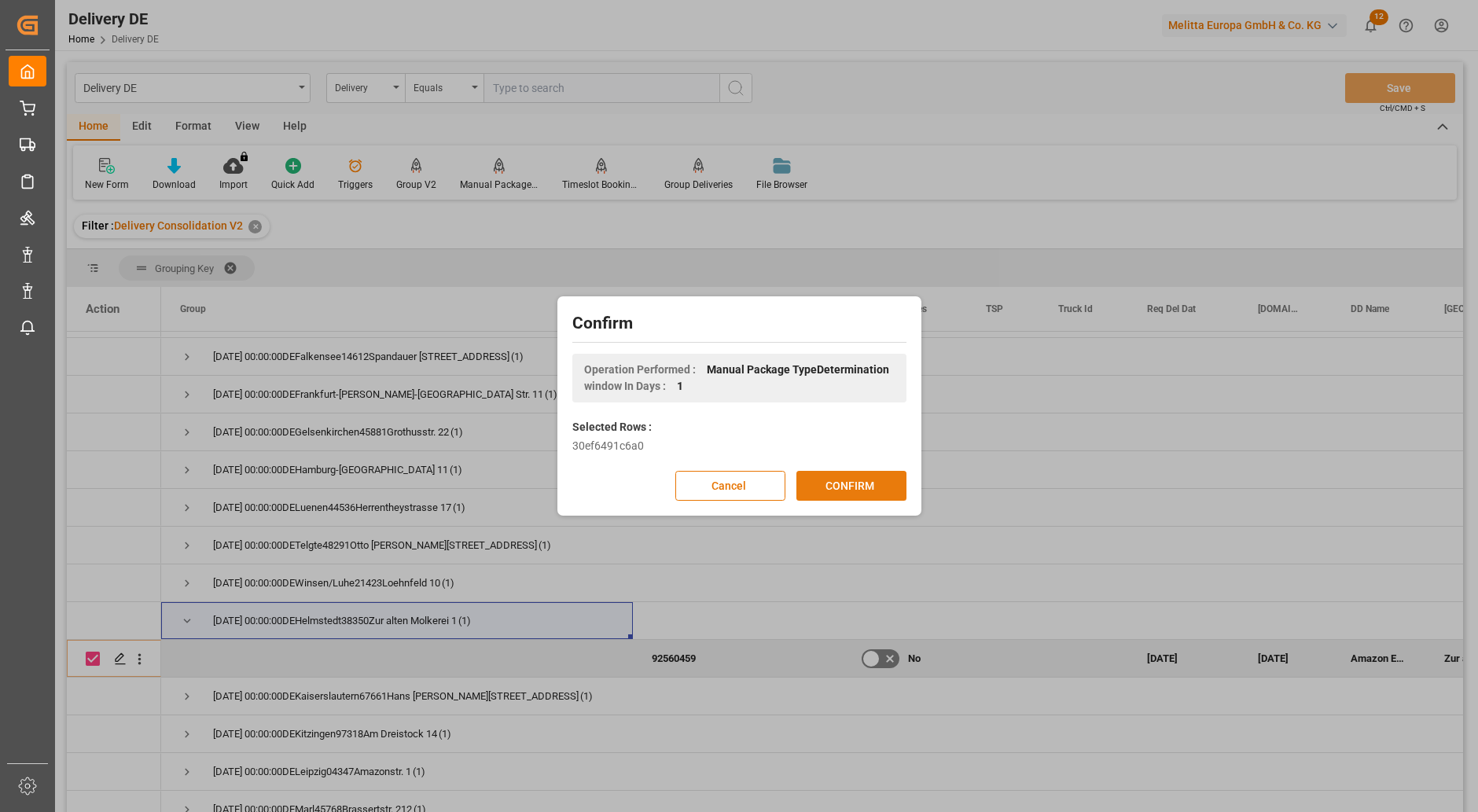
click at [864, 487] on button "CONFIRM" at bounding box center [851, 485] width 110 height 30
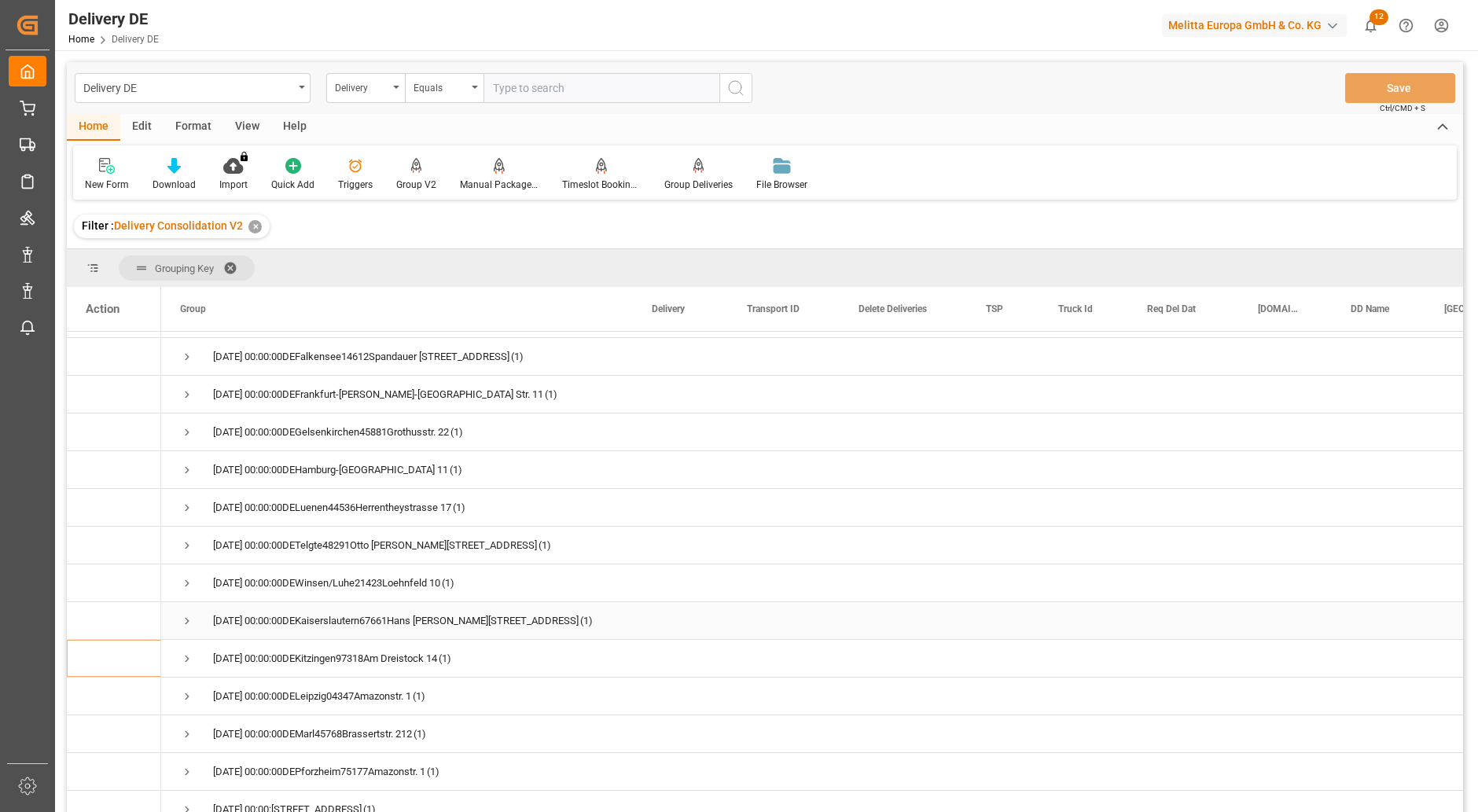
click at [186, 619] on span "Press SPACE to select this row." at bounding box center [187, 620] width 14 height 14
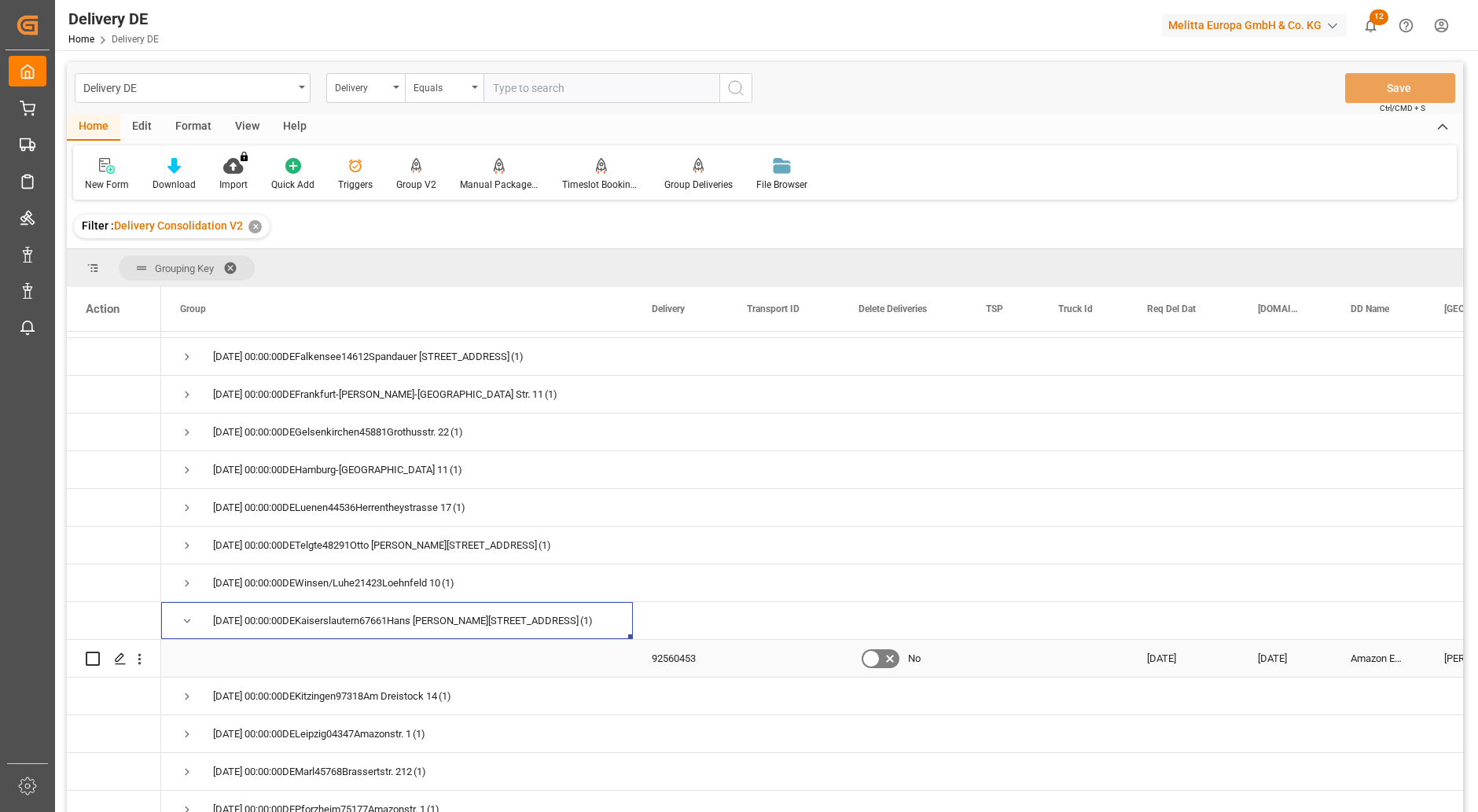
click at [95, 659] on input "Press Space to toggle row selection (unchecked)" at bounding box center [92, 659] width 14 height 14
checkbox input "true"
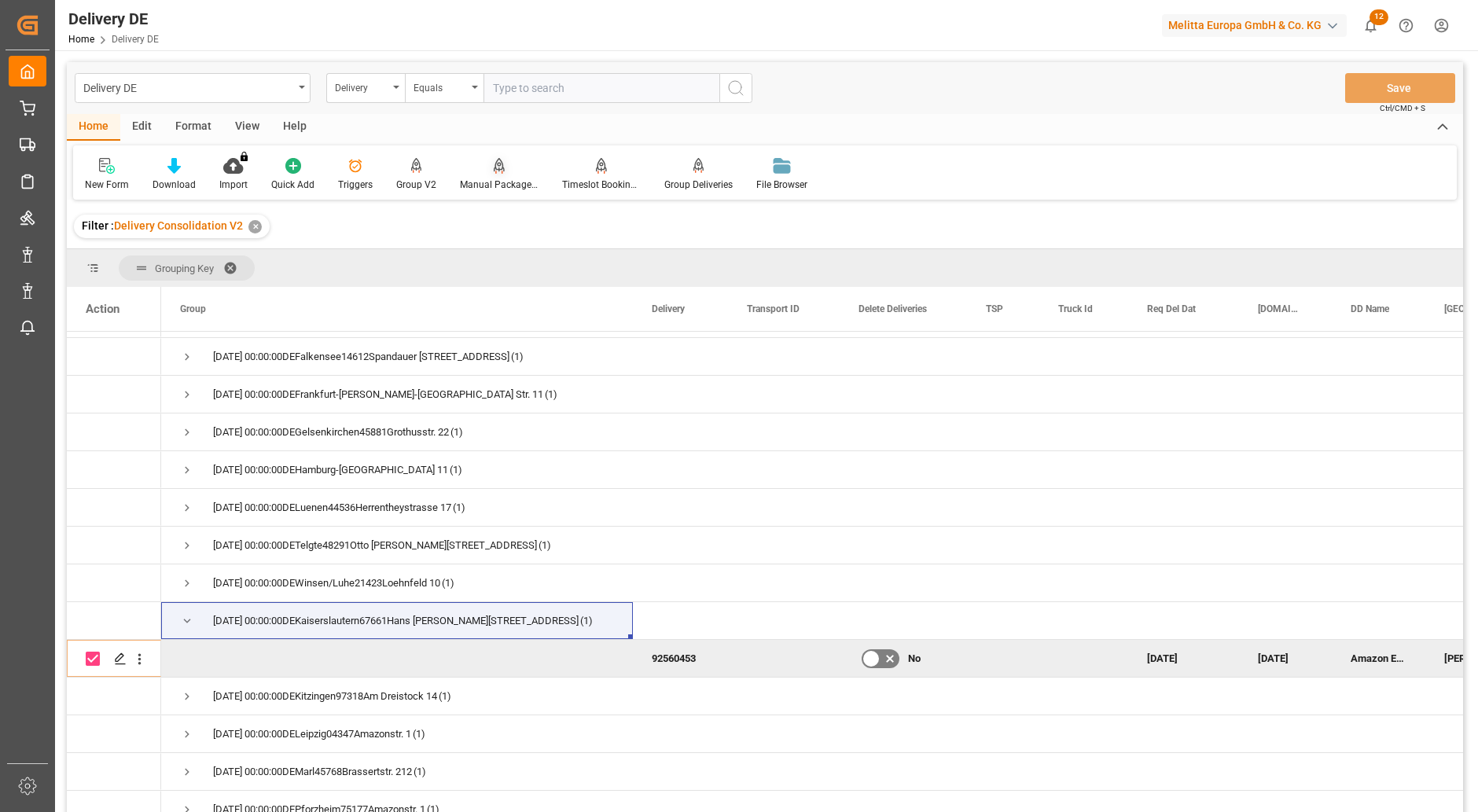
click at [494, 172] on icon at bounding box center [499, 165] width 11 height 16
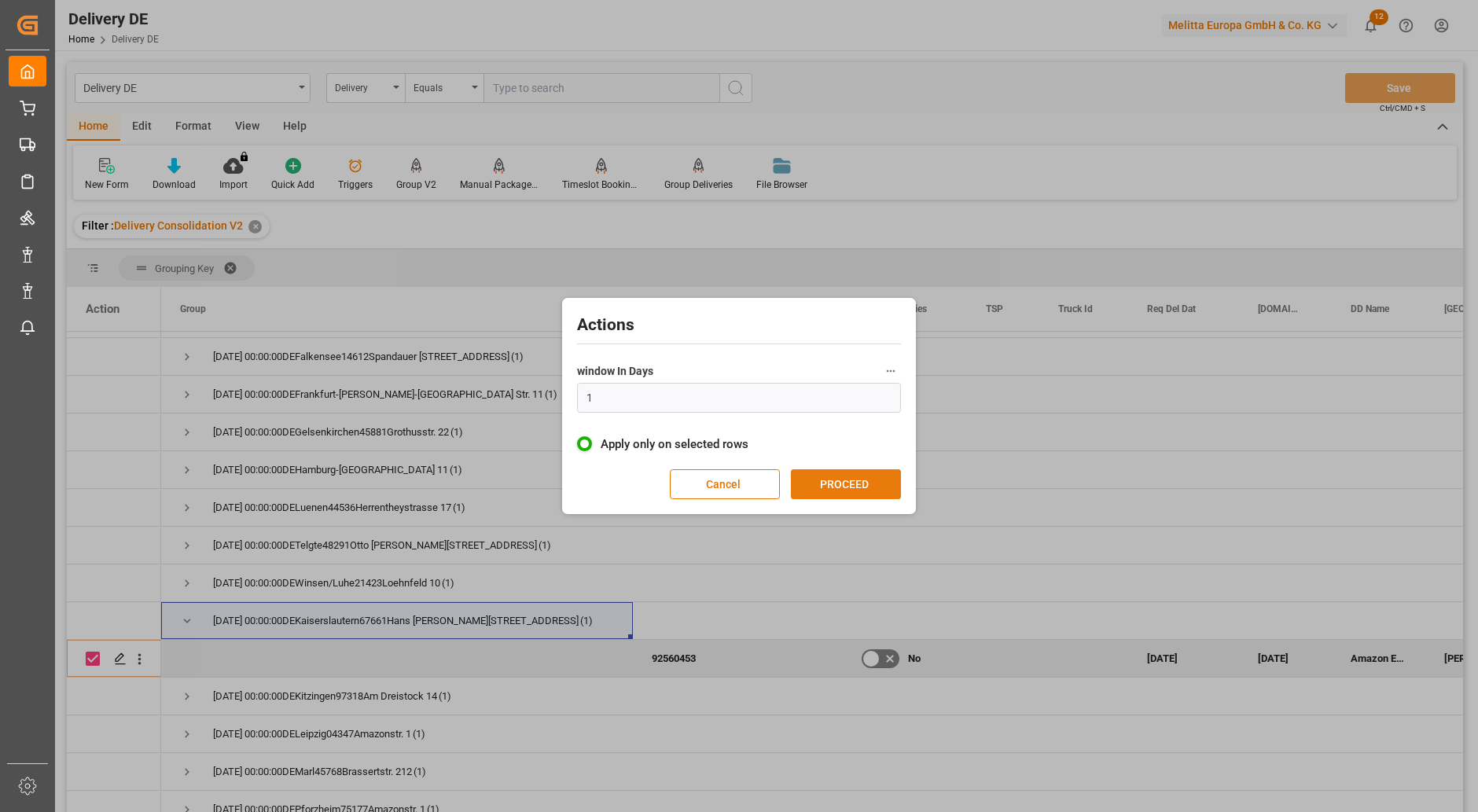
click at [842, 491] on button "PROCEED" at bounding box center [846, 483] width 110 height 30
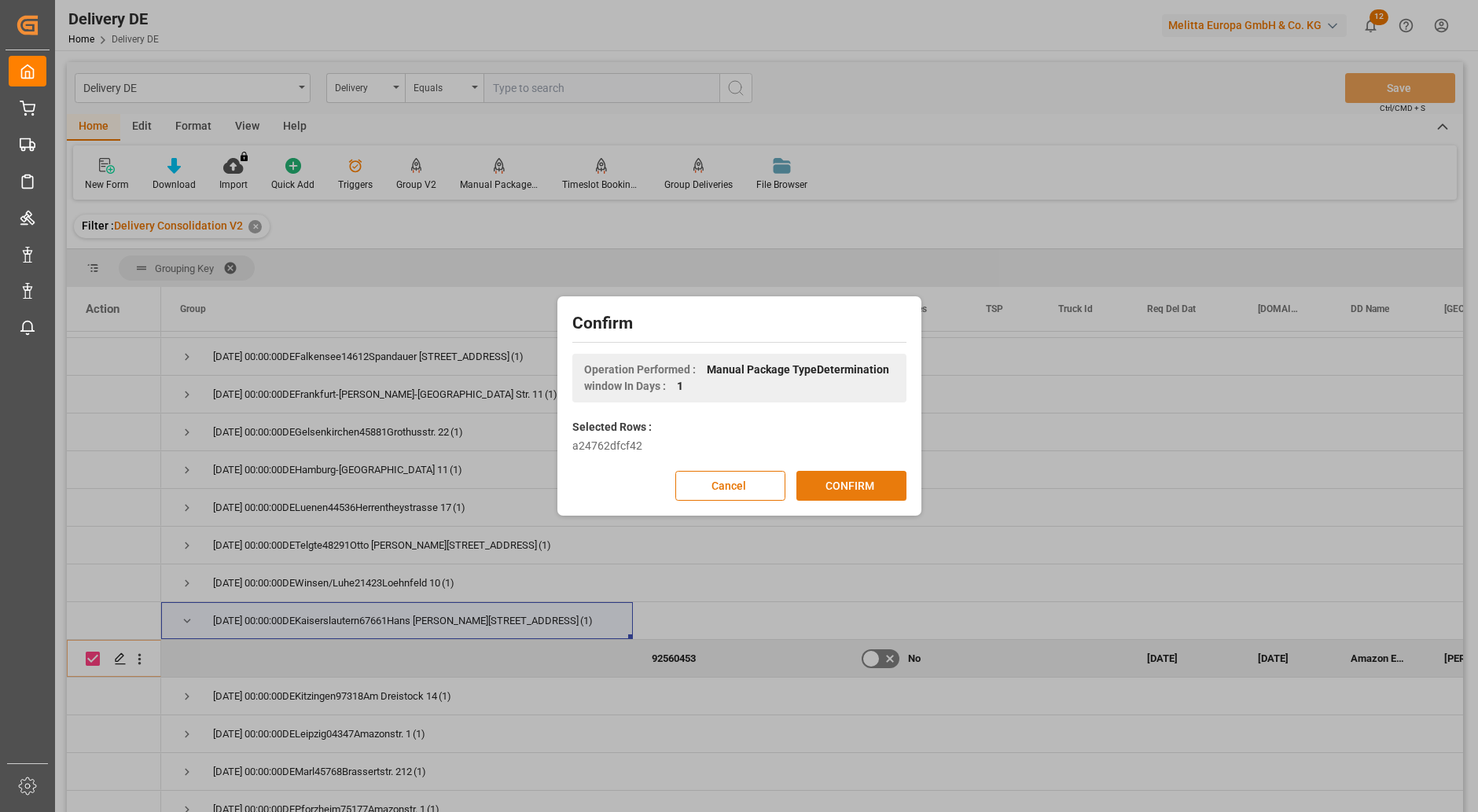
click at [845, 487] on button "CONFIRM" at bounding box center [851, 485] width 110 height 30
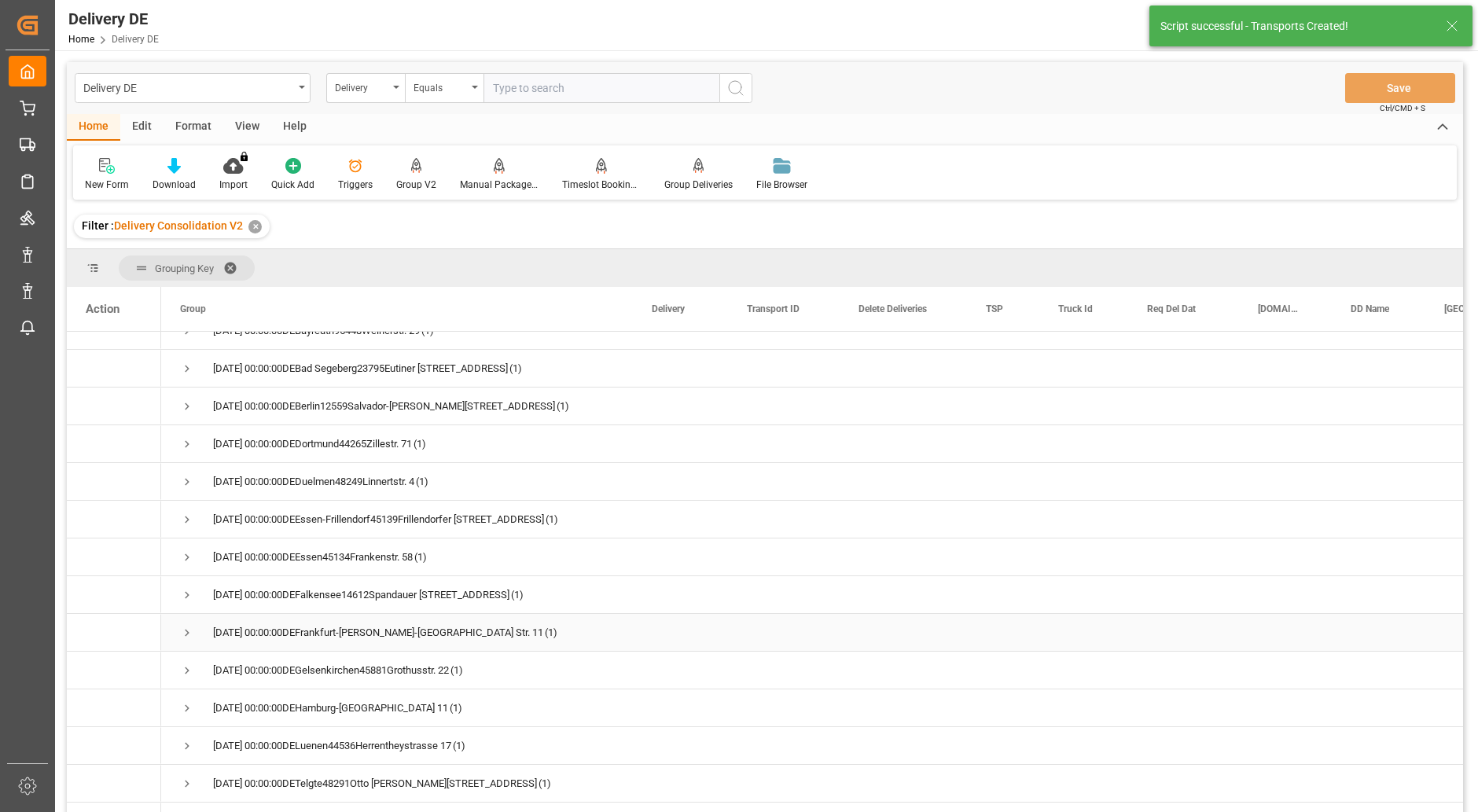
scroll to position [629, 0]
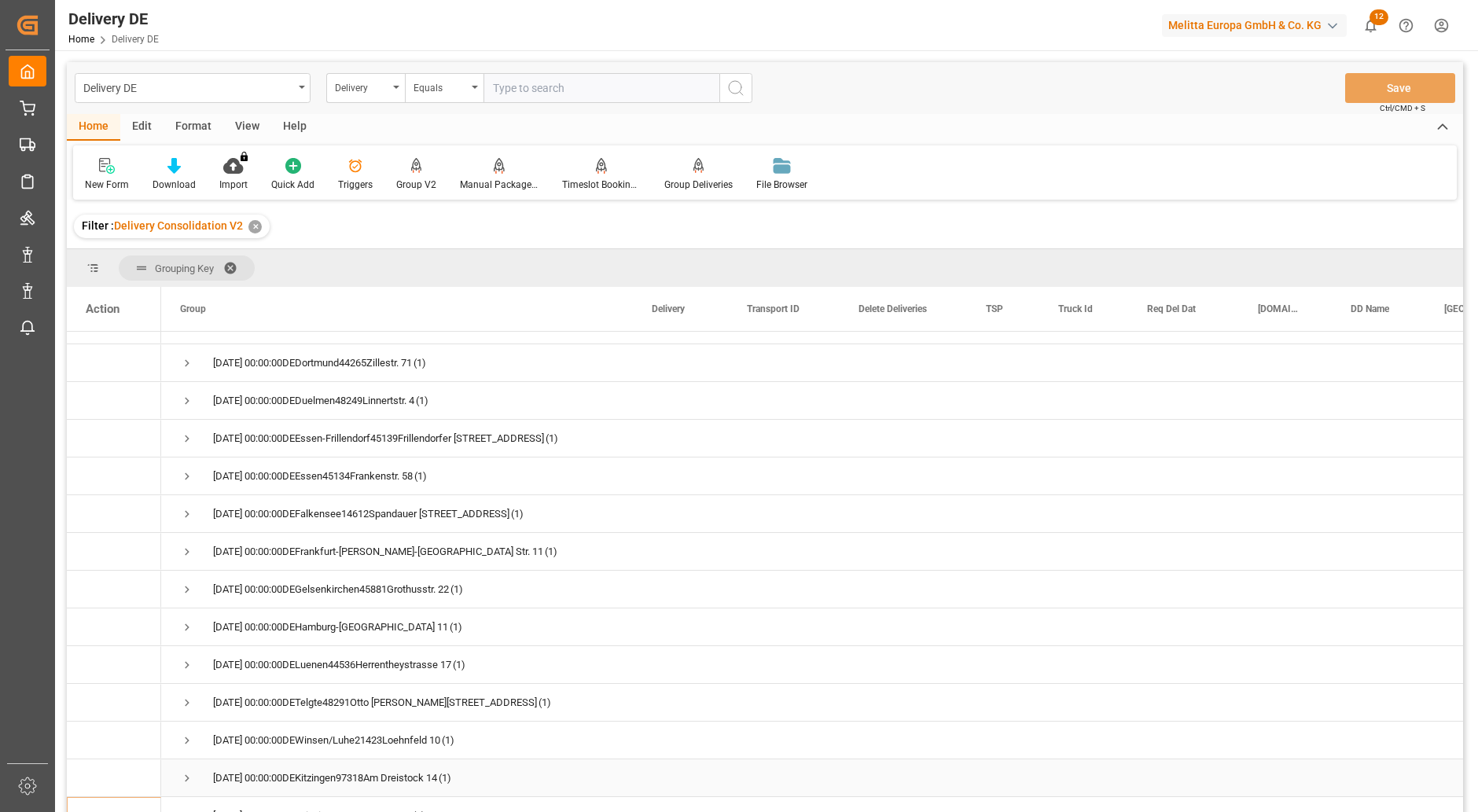
click at [187, 774] on span "Press SPACE to select this row." at bounding box center [187, 777] width 14 height 14
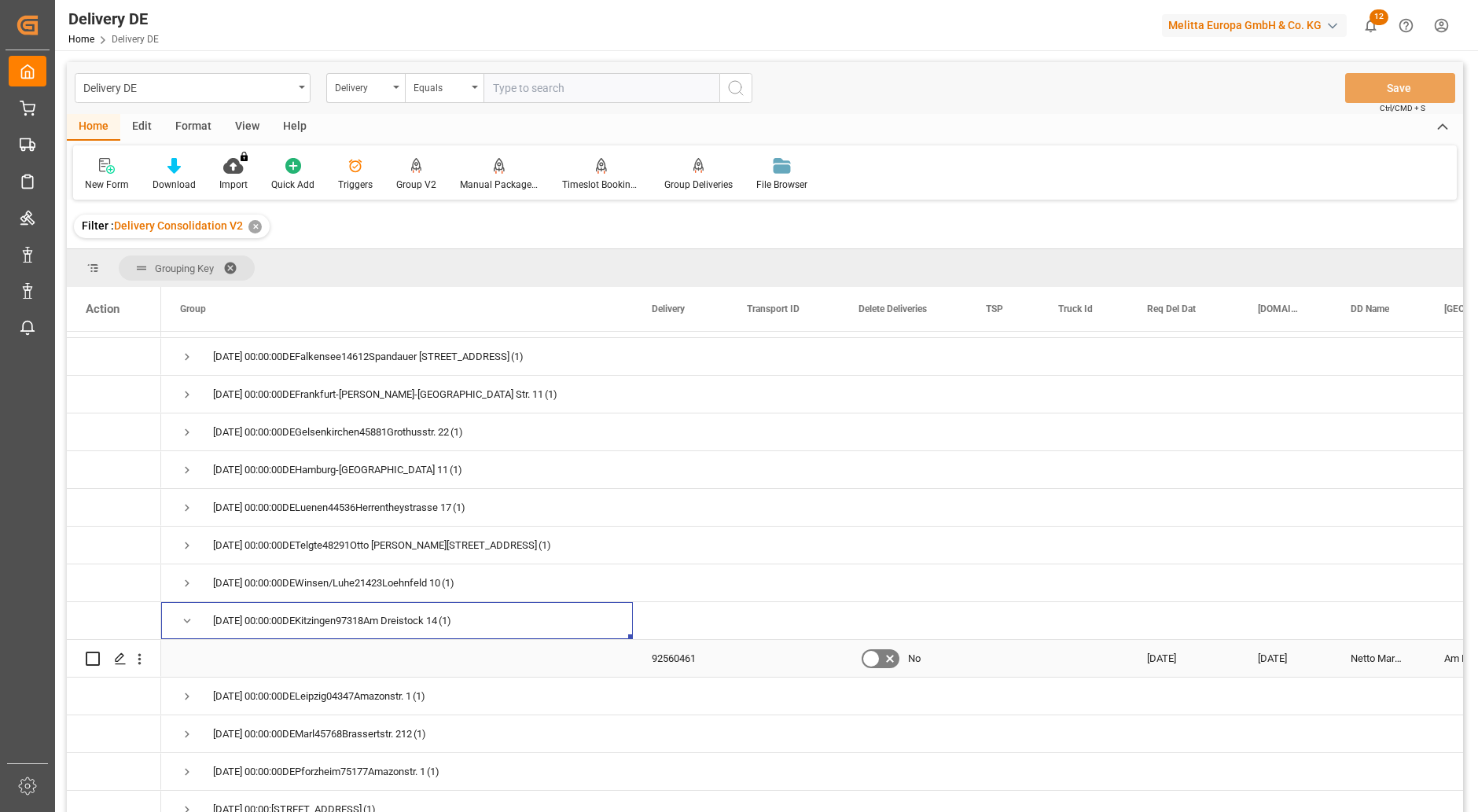
click at [91, 659] on input "Press Space to toggle row selection (unchecked)" at bounding box center [92, 659] width 14 height 14
checkbox input "true"
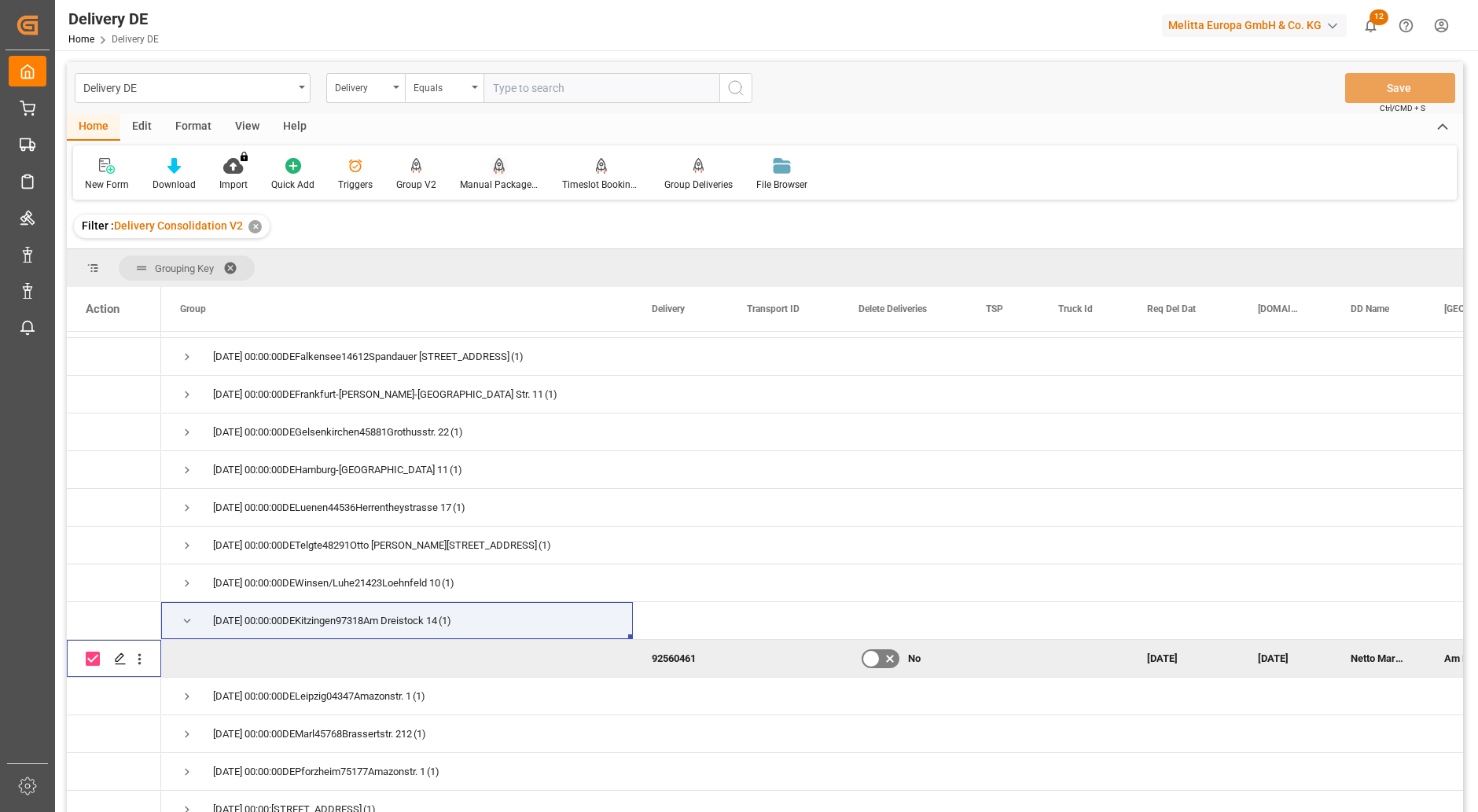
click at [498, 173] on icon at bounding box center [499, 165] width 11 height 16
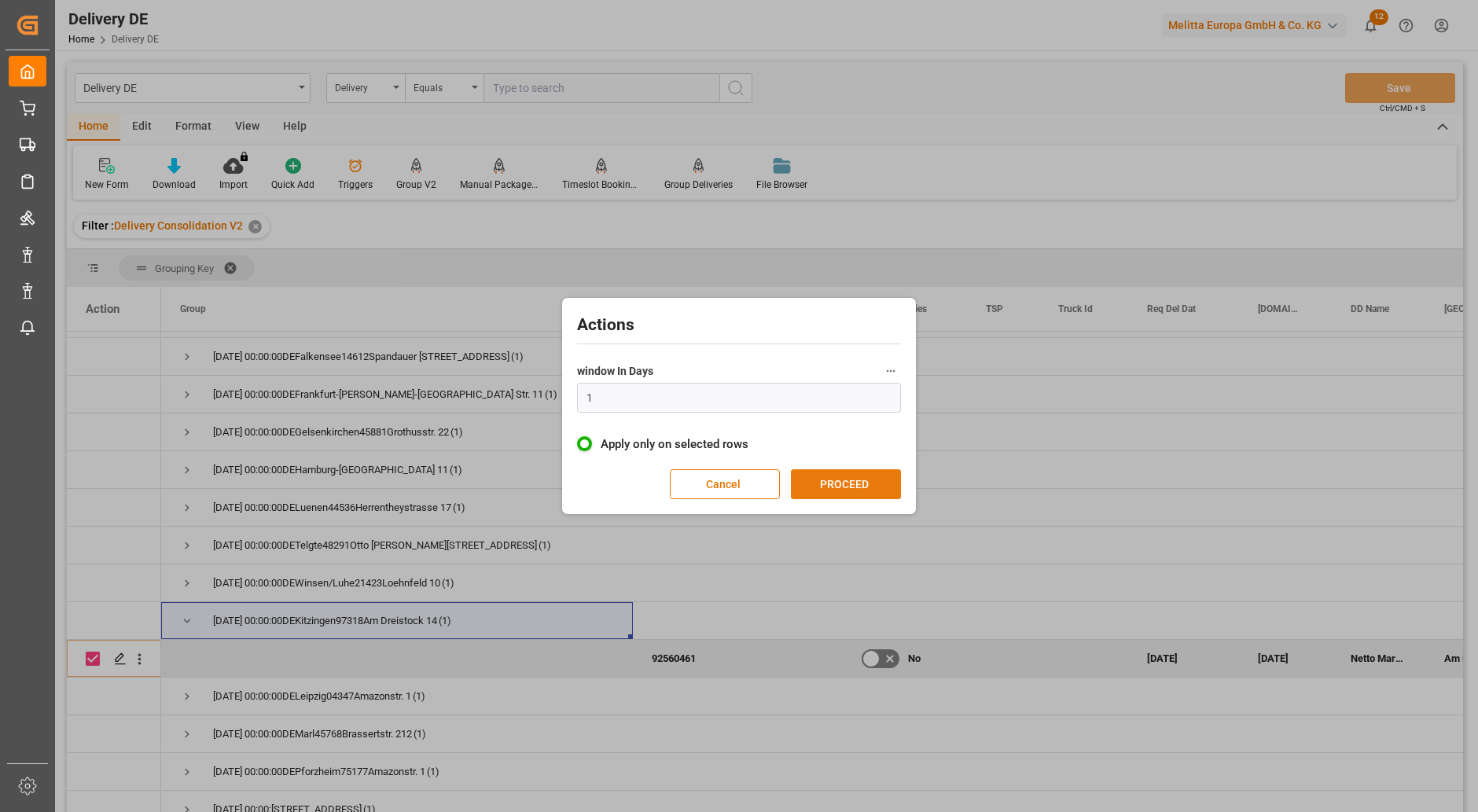
click at [856, 483] on button "PROCEED" at bounding box center [846, 483] width 110 height 30
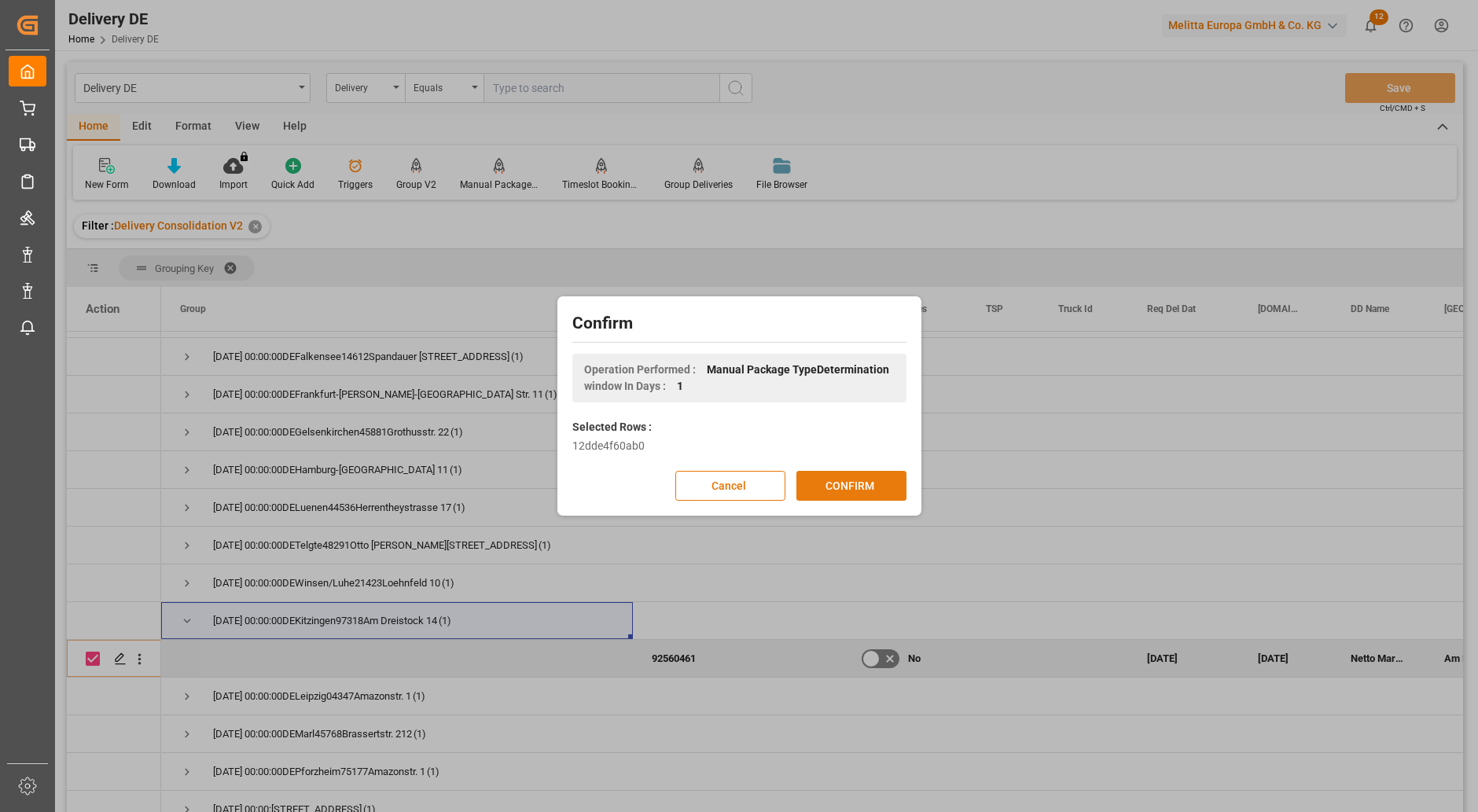
click at [836, 482] on button "CONFIRM" at bounding box center [851, 485] width 110 height 30
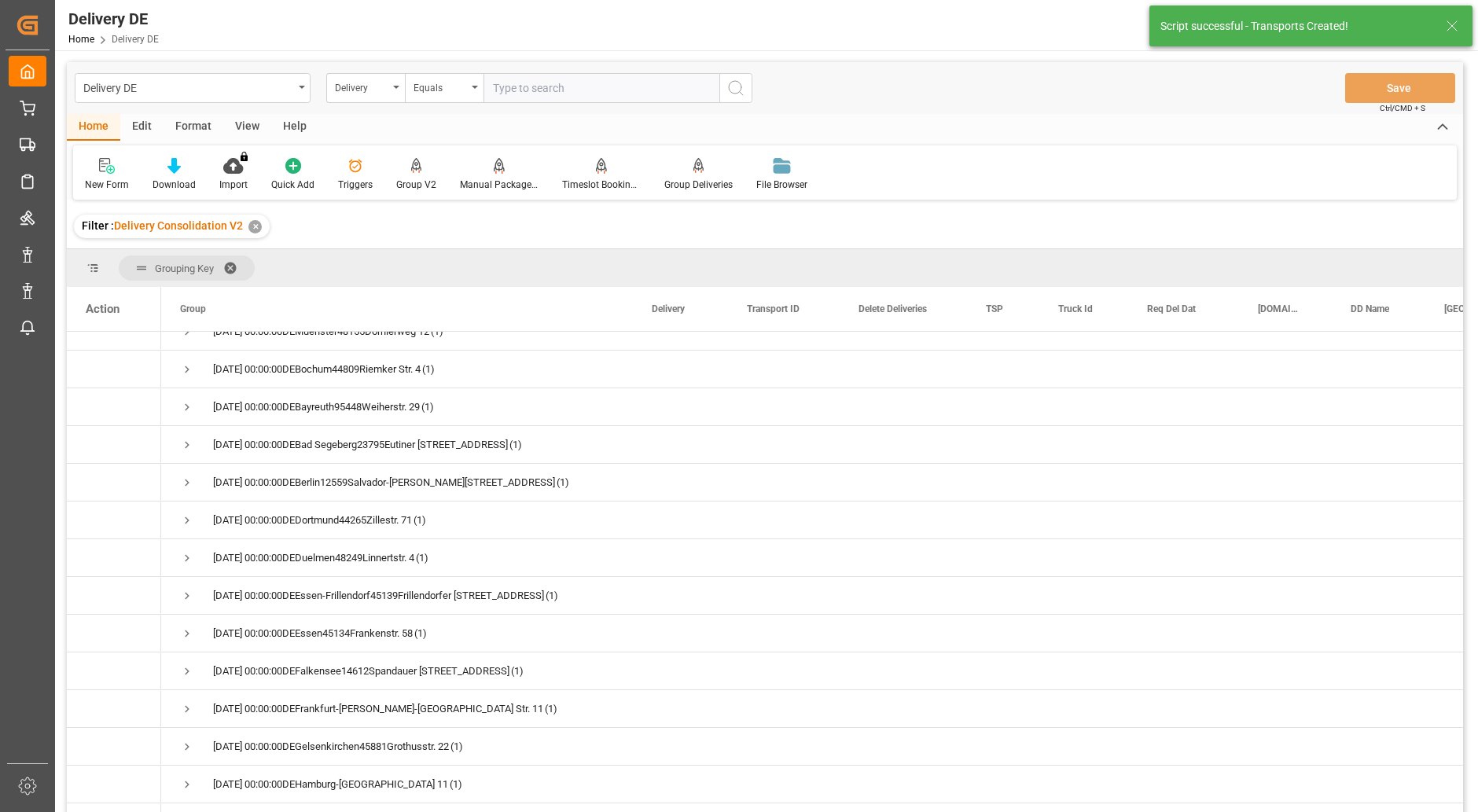
scroll to position [629, 0]
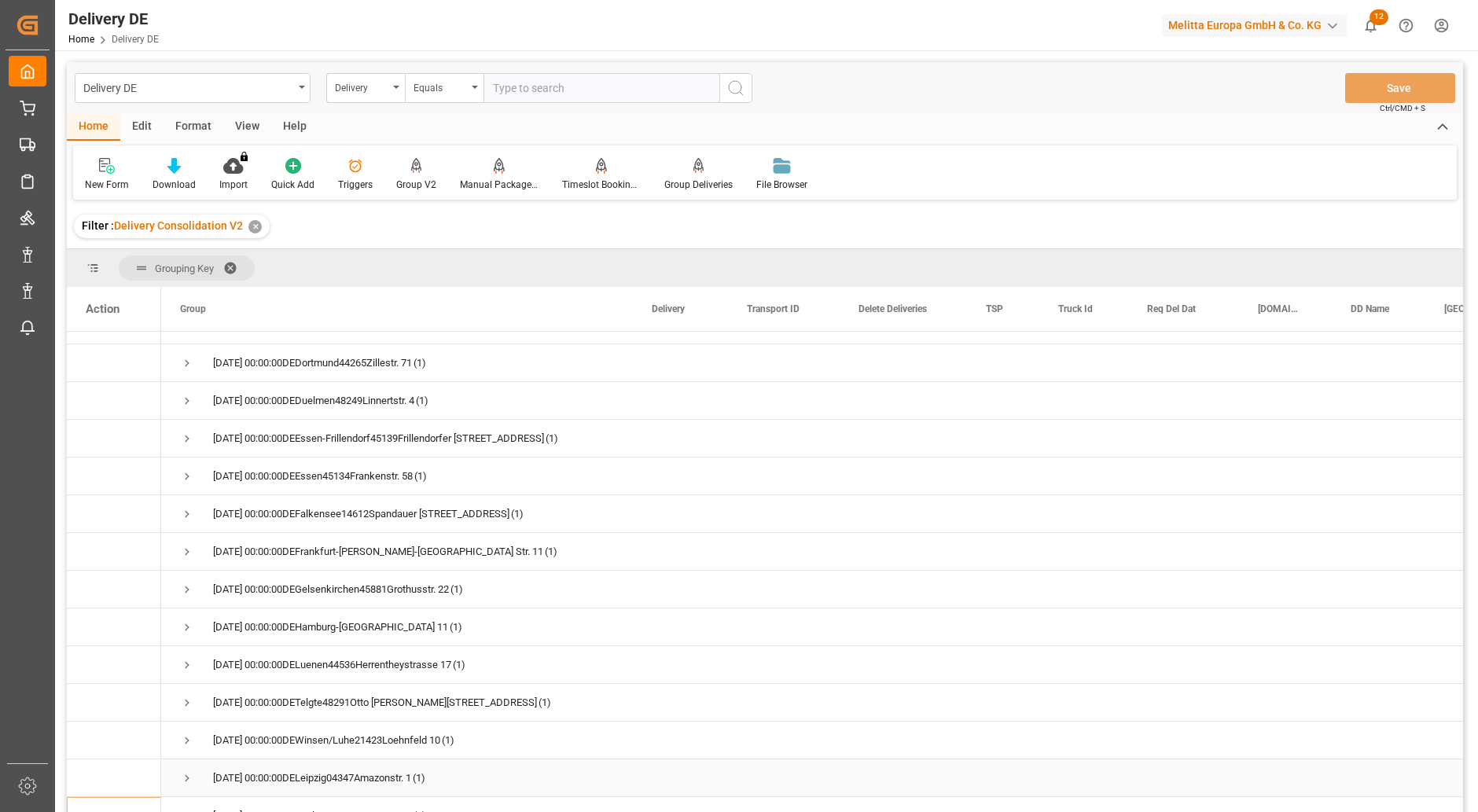
click at [182, 774] on span "Press SPACE to select this row." at bounding box center [187, 777] width 14 height 14
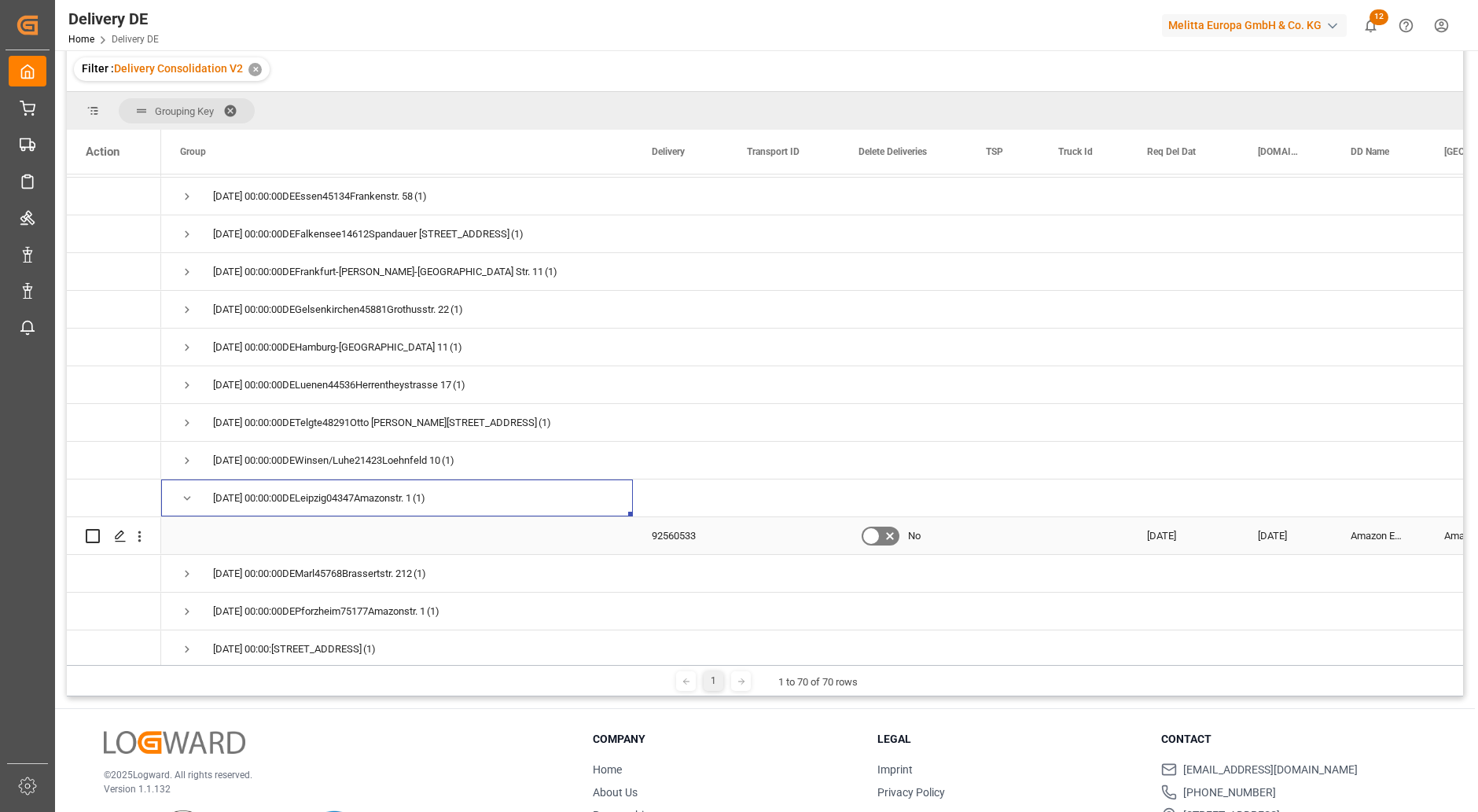
scroll to position [786, 0]
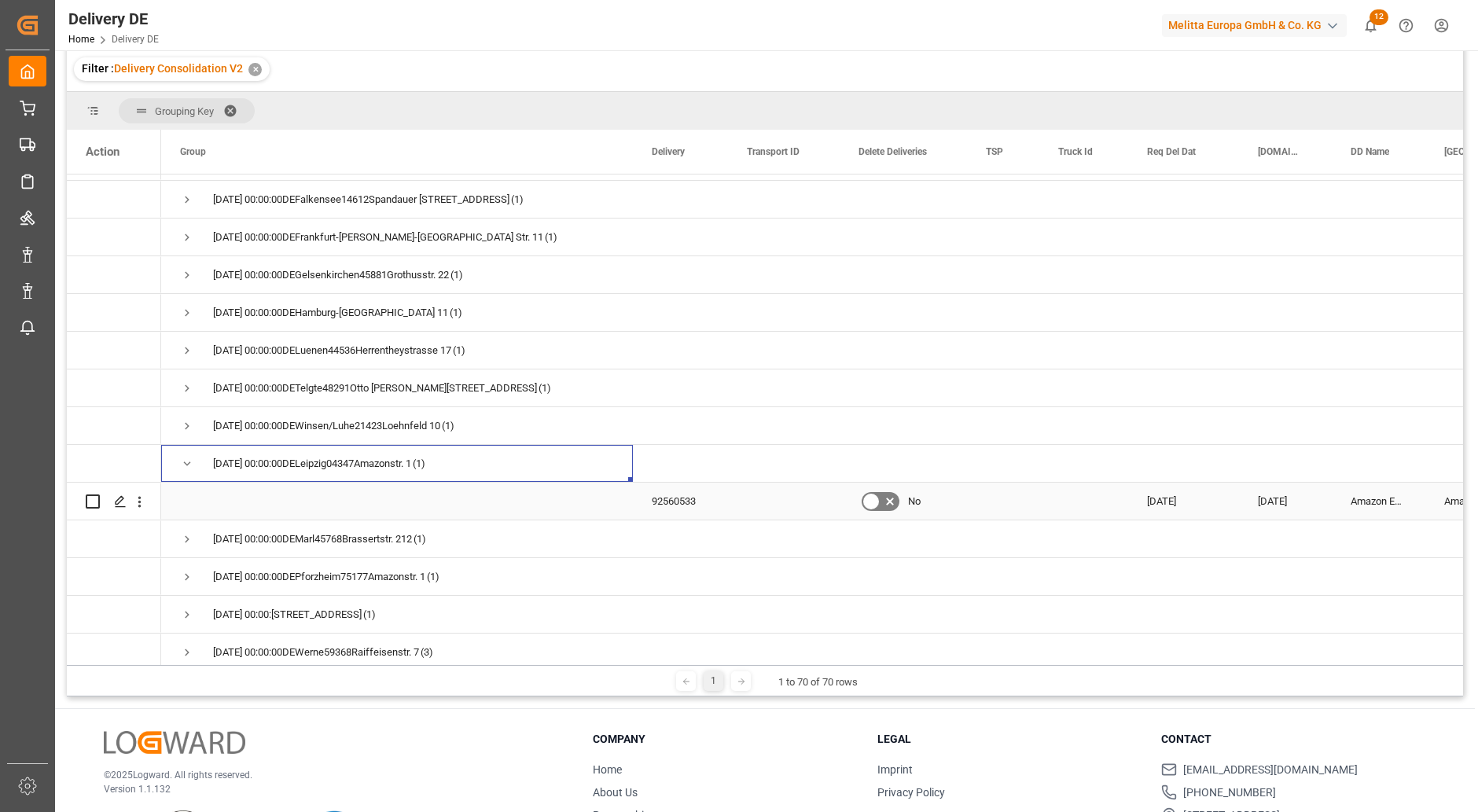
click at [91, 501] on input "Press Space to toggle row selection (unchecked)" at bounding box center [92, 501] width 14 height 14
checkbox input "true"
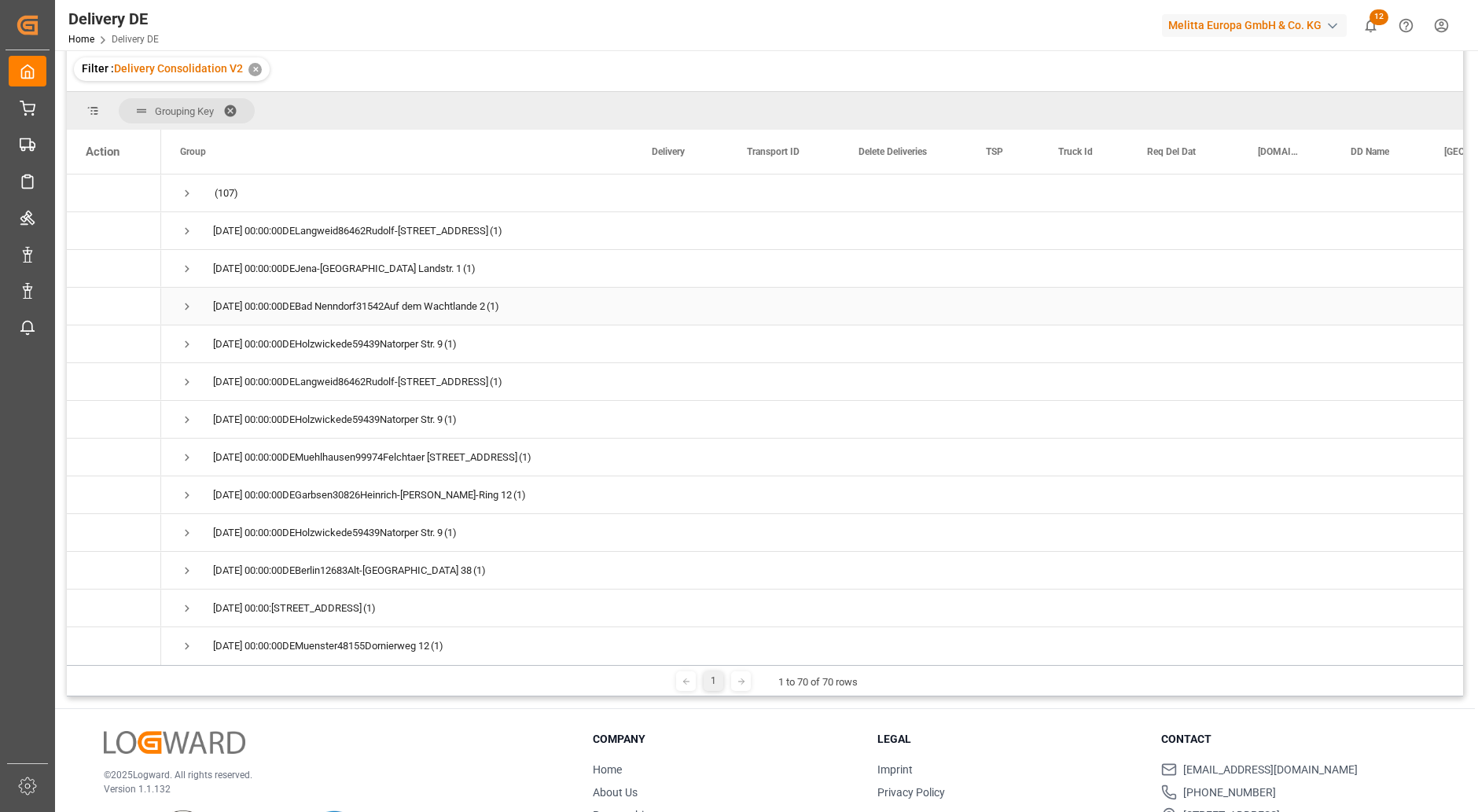
scroll to position [0, 0]
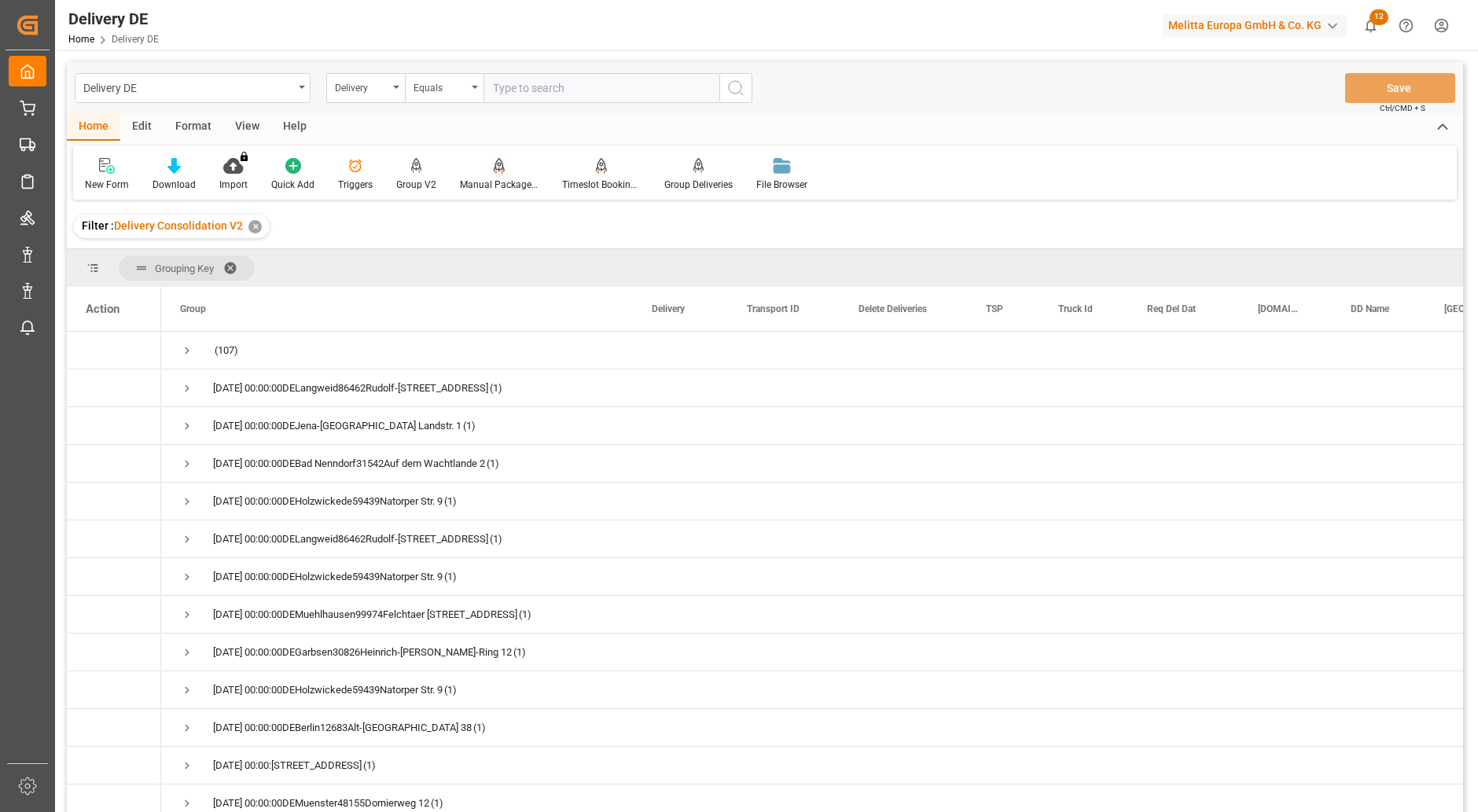
click at [481, 174] on div at bounding box center [499, 164] width 79 height 16
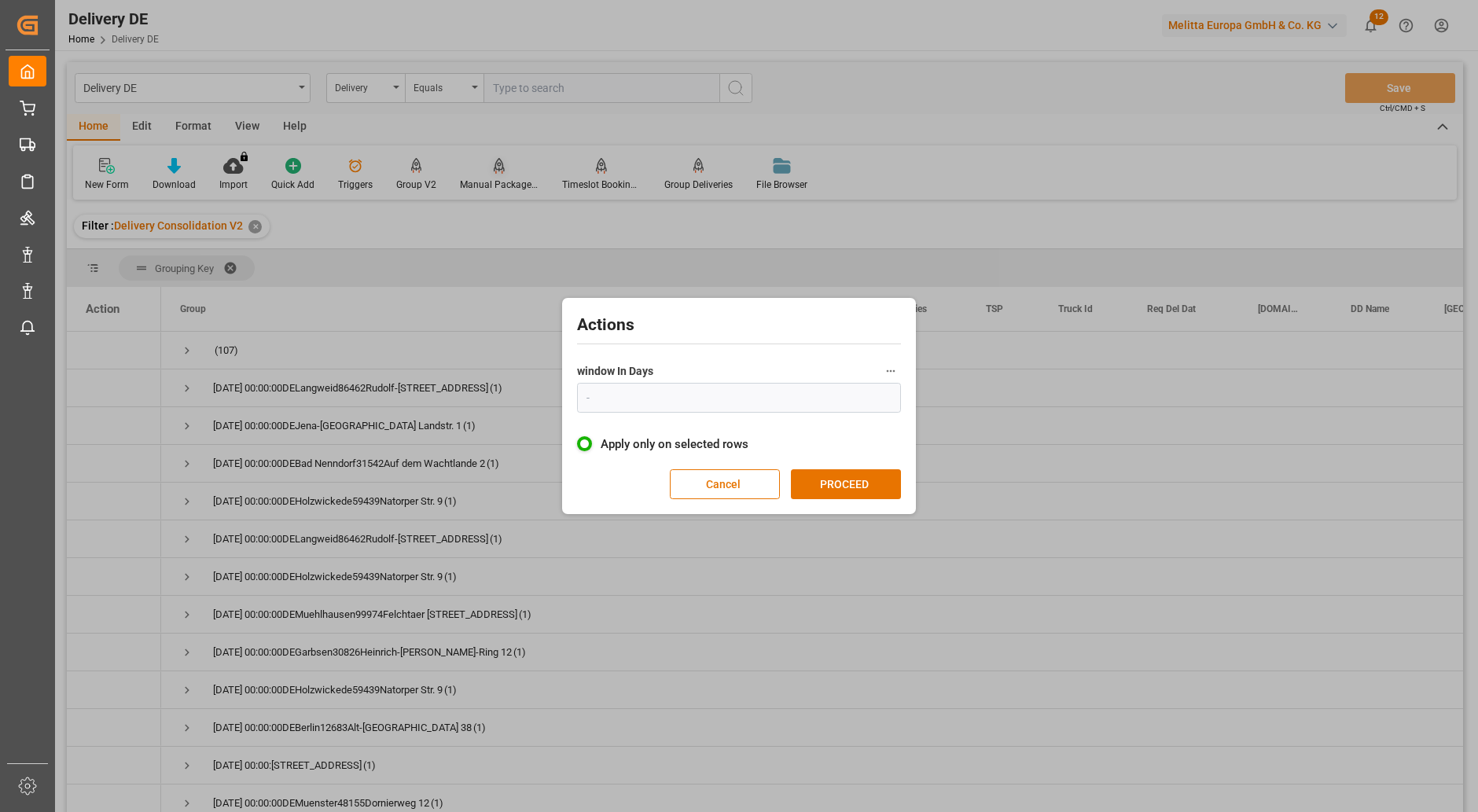
type input "1"
click at [858, 490] on button "PROCEED" at bounding box center [846, 483] width 110 height 30
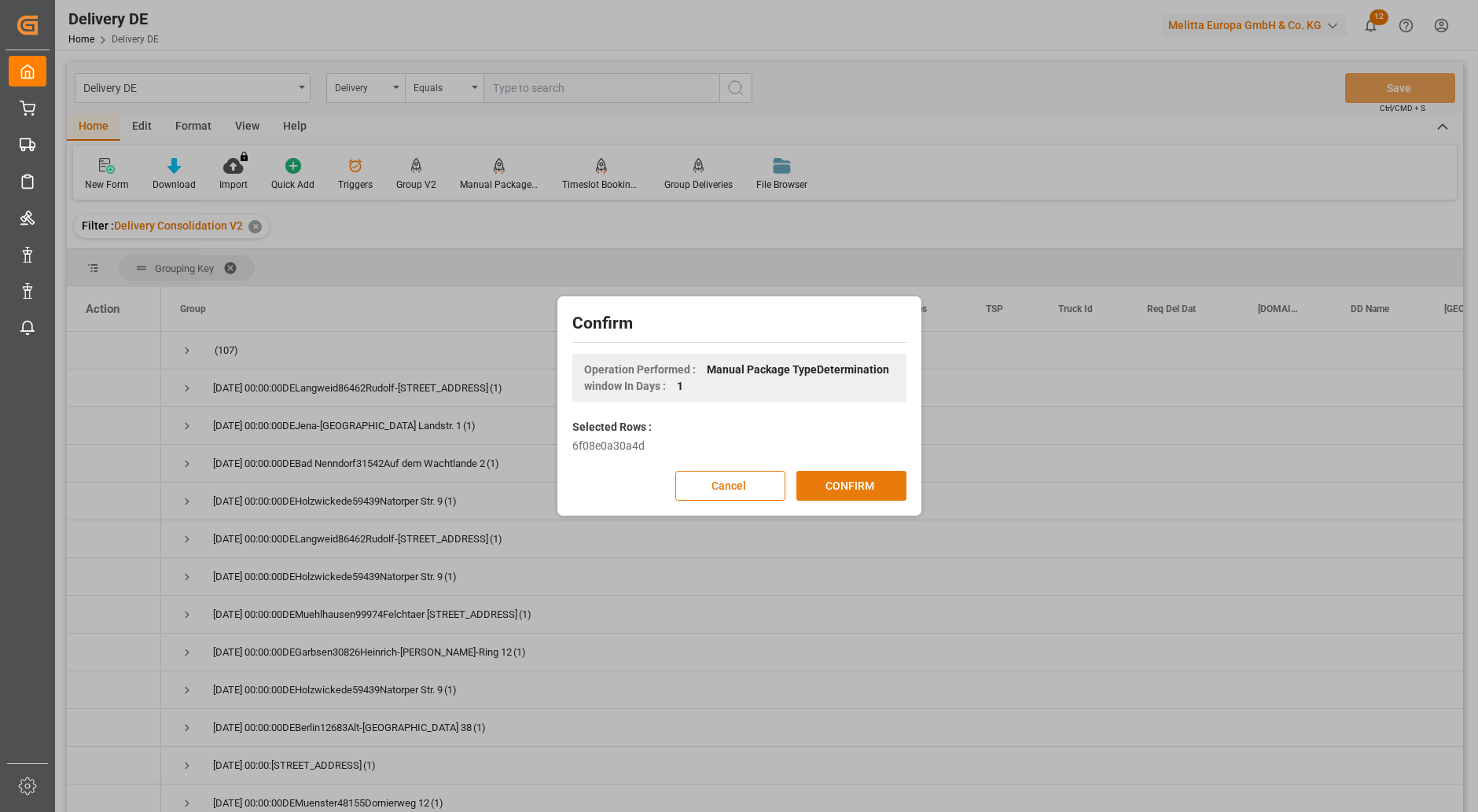
click at [859, 488] on button "CONFIRM" at bounding box center [851, 485] width 110 height 30
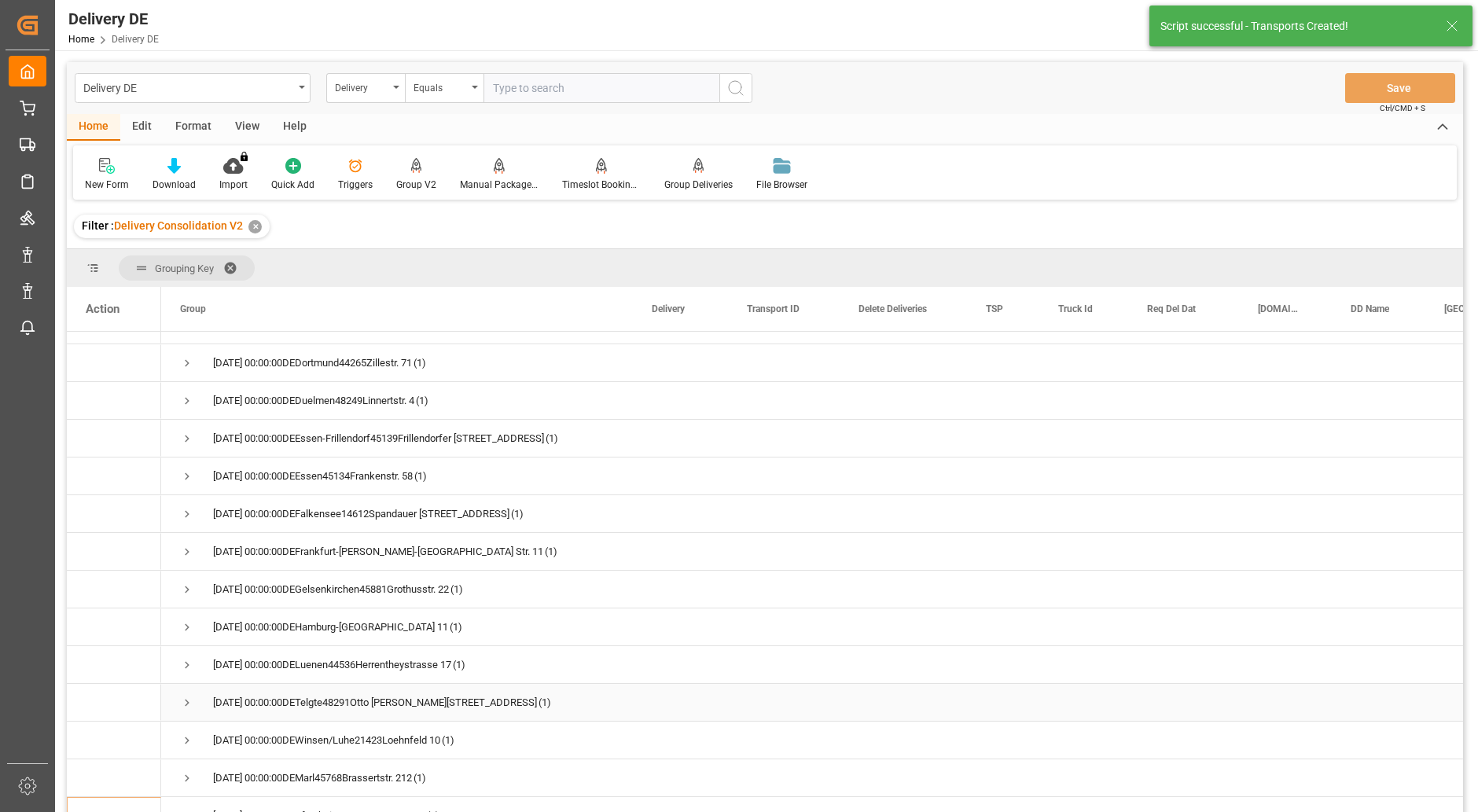
scroll to position [786, 0]
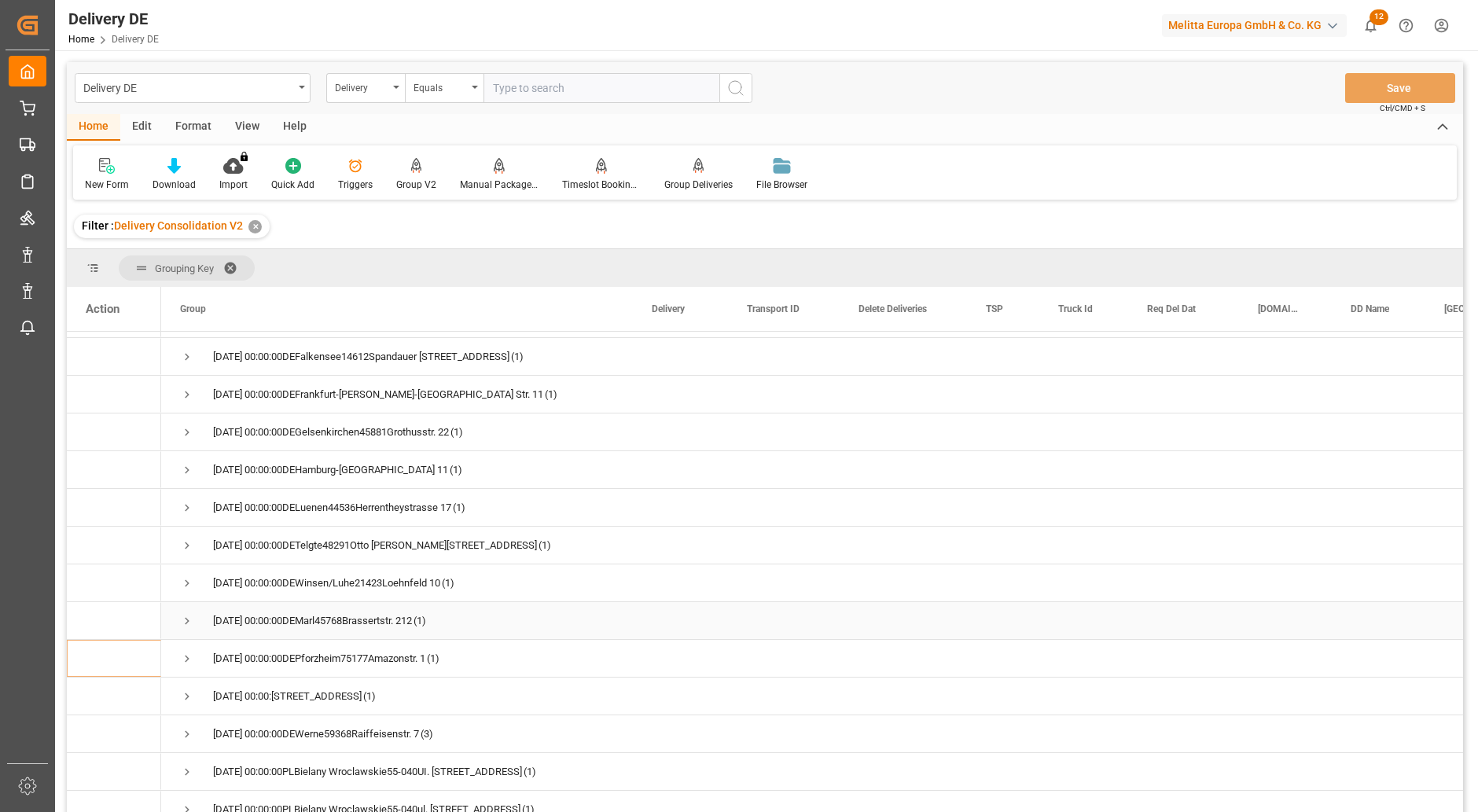
click at [186, 624] on span "Press SPACE to select this row." at bounding box center [187, 620] width 14 height 14
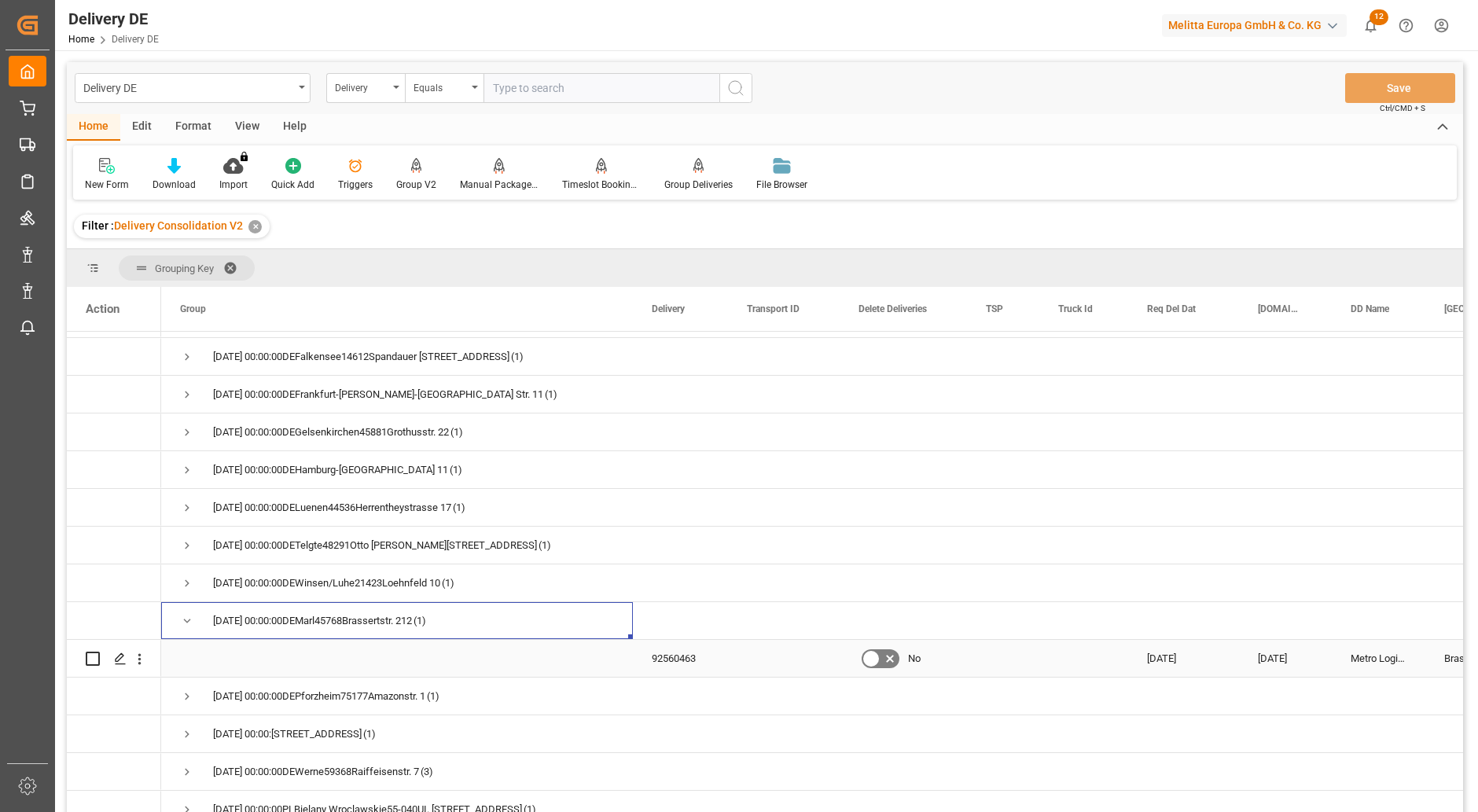
click at [93, 658] on input "Press Space to toggle row selection (unchecked)" at bounding box center [92, 659] width 14 height 14
checkbox input "true"
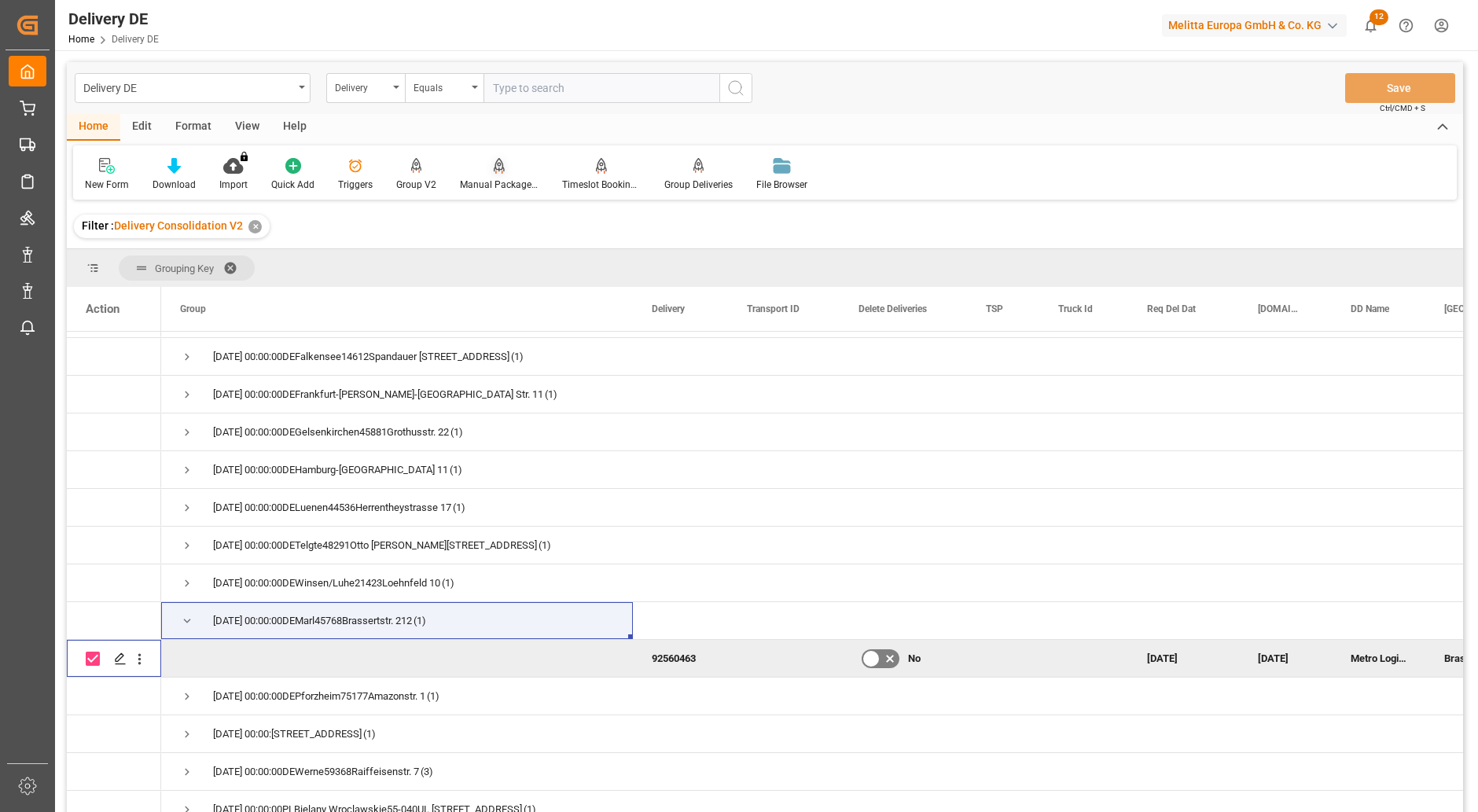
click at [489, 171] on div at bounding box center [499, 164] width 79 height 16
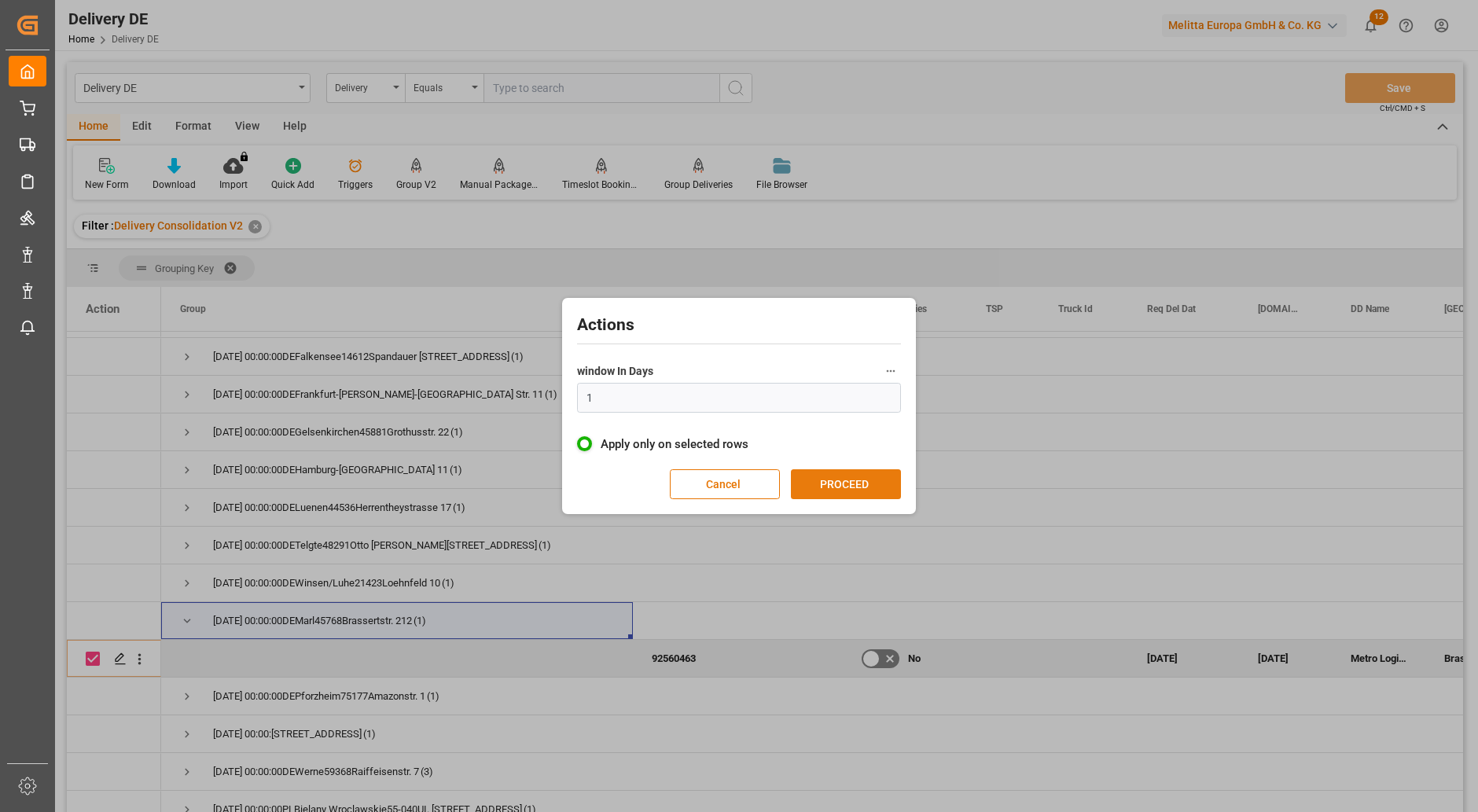
click at [841, 480] on button "PROCEED" at bounding box center [846, 483] width 110 height 30
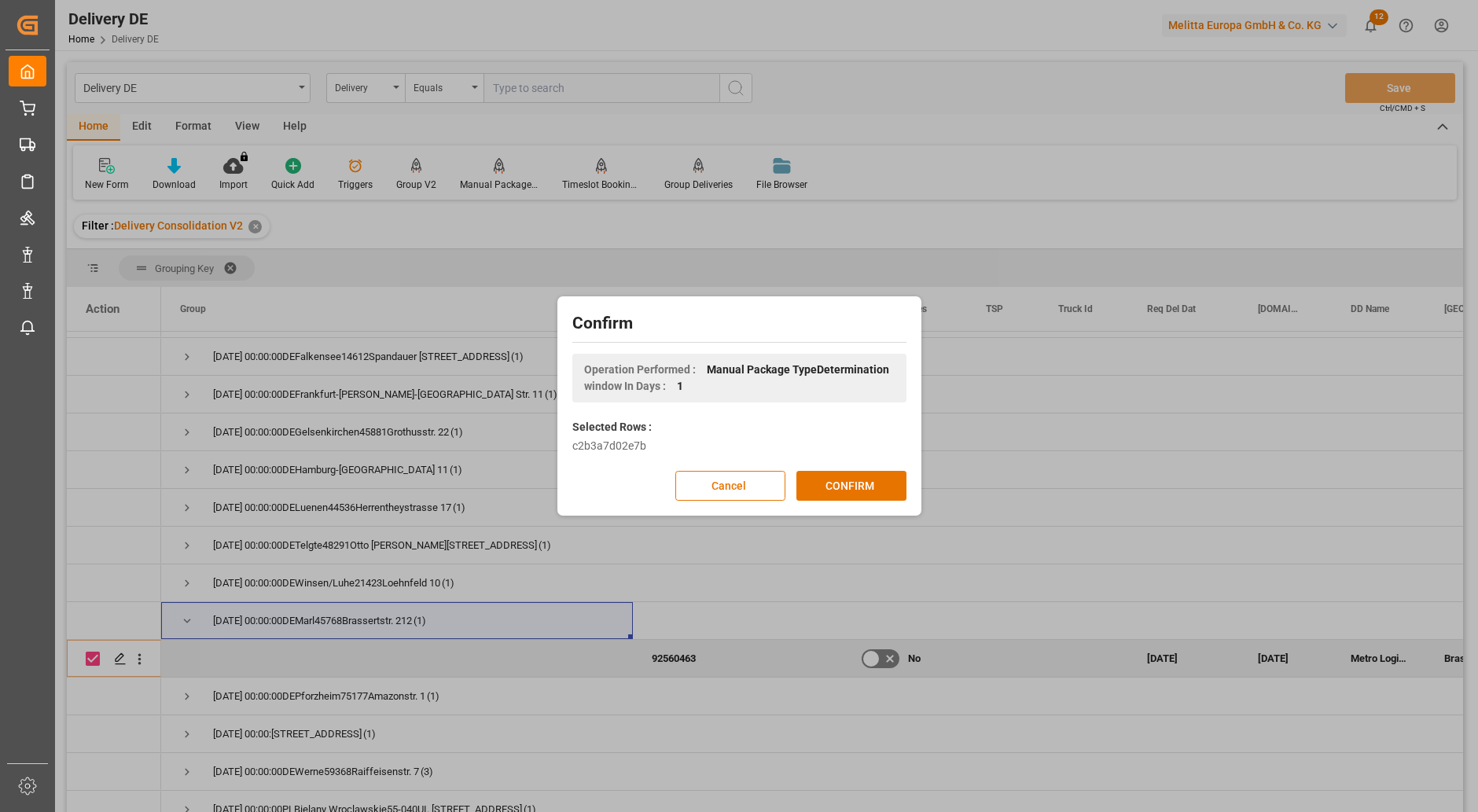
click at [851, 481] on button "CONFIRM" at bounding box center [851, 485] width 110 height 30
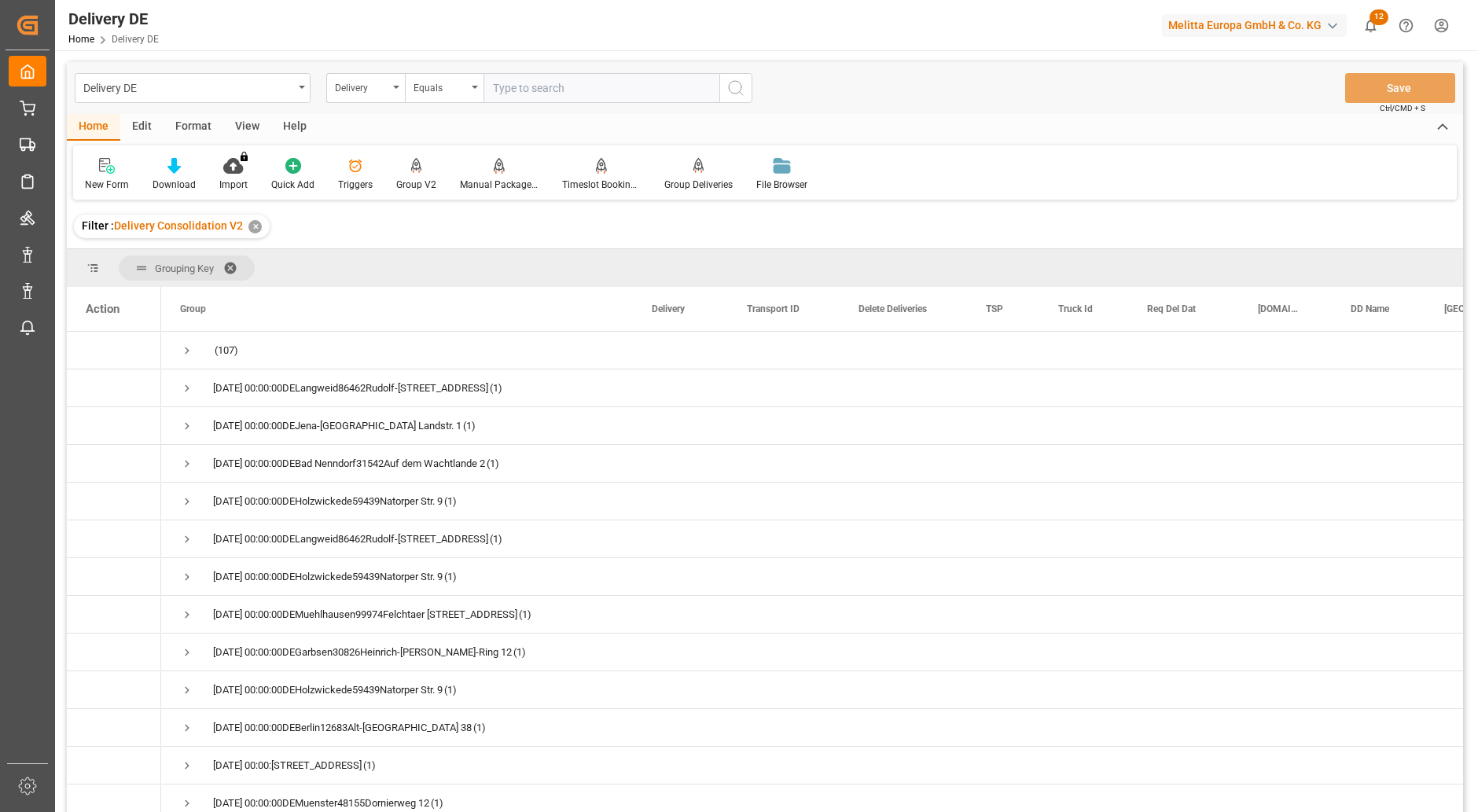
click at [1022, 91] on div "Delivery DE Delivery Equals Save Ctrl/CMD + S" at bounding box center [765, 87] width 1397 height 52
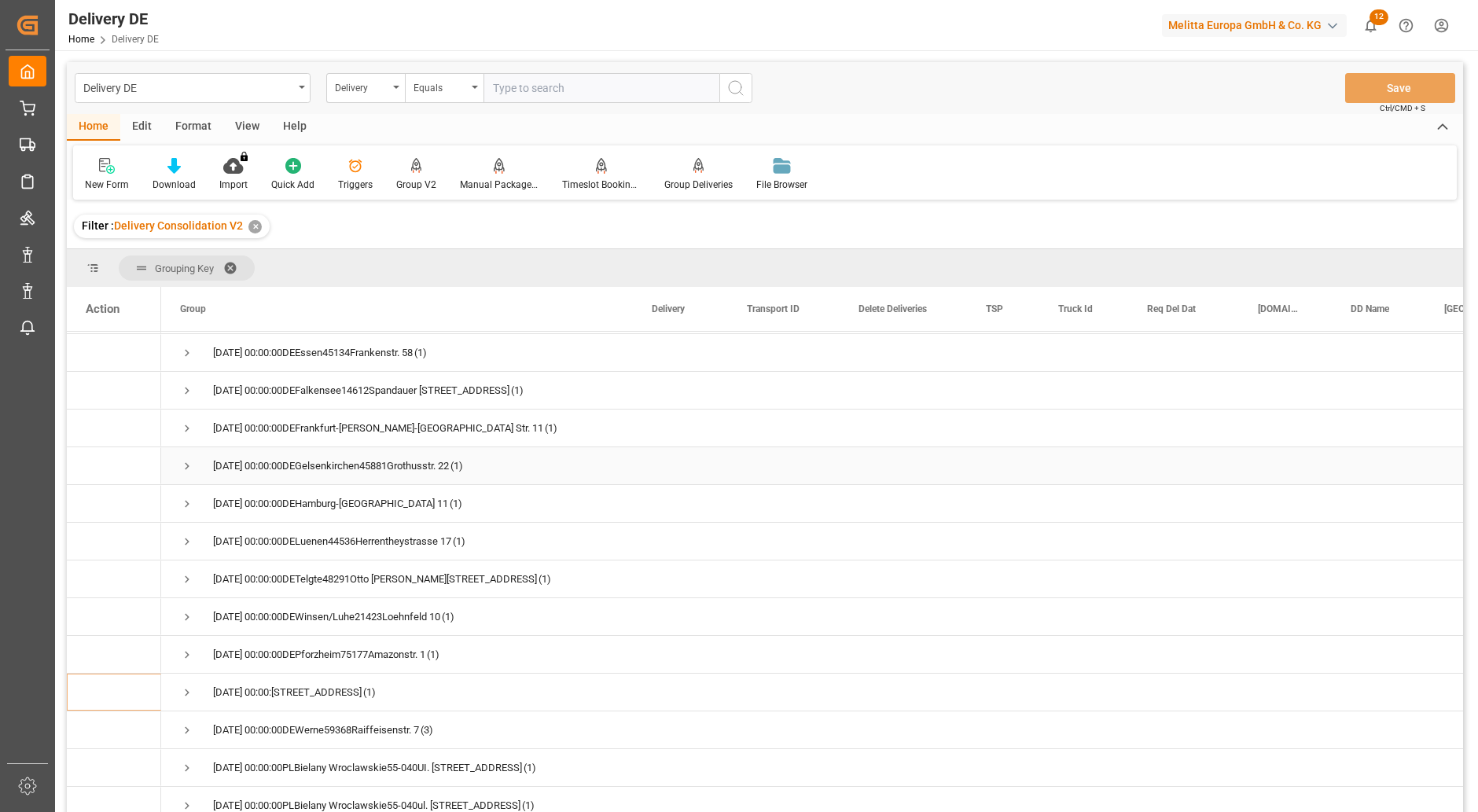
scroll to position [786, 0]
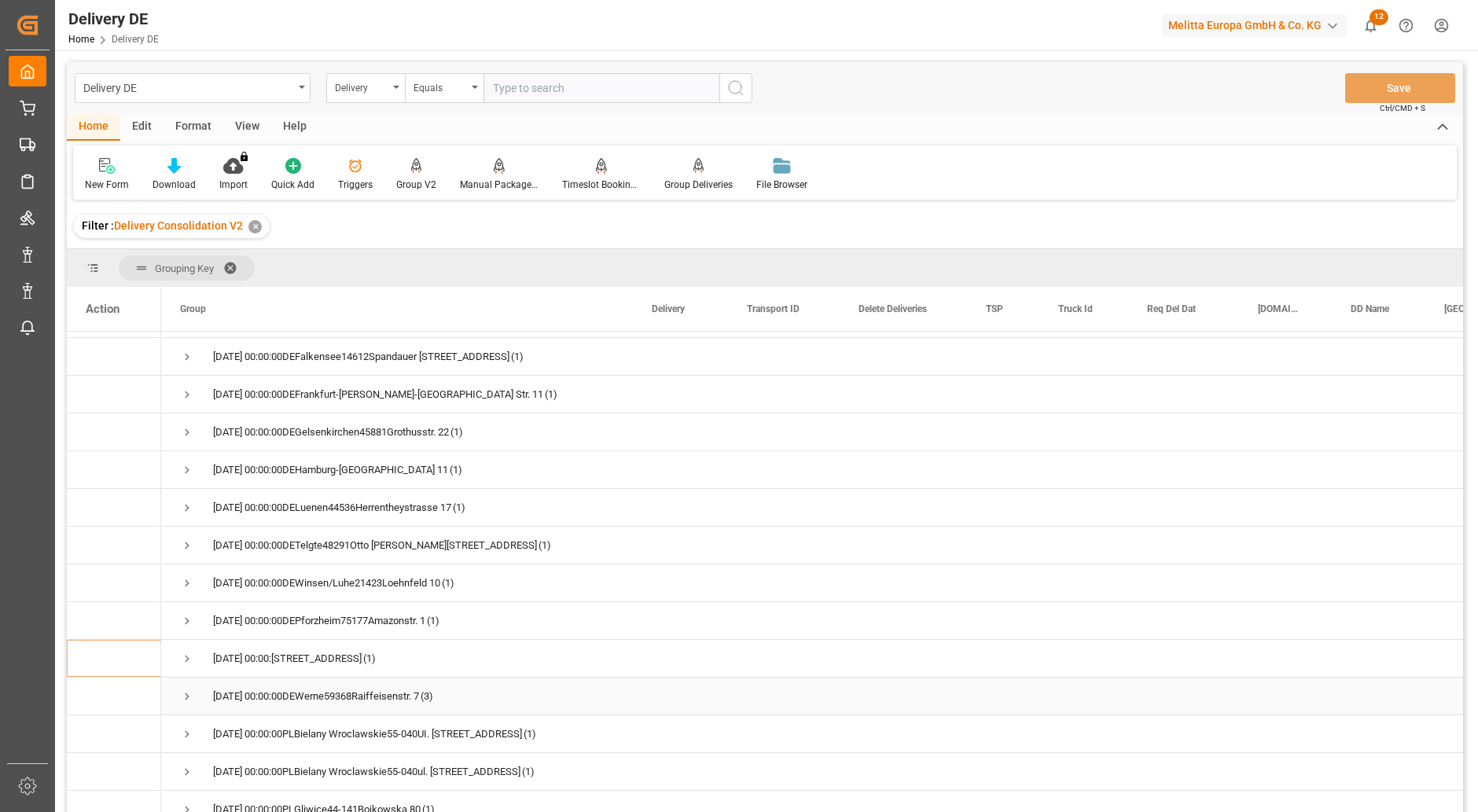
click at [187, 694] on span "Press SPACE to select this row." at bounding box center [187, 696] width 14 height 14
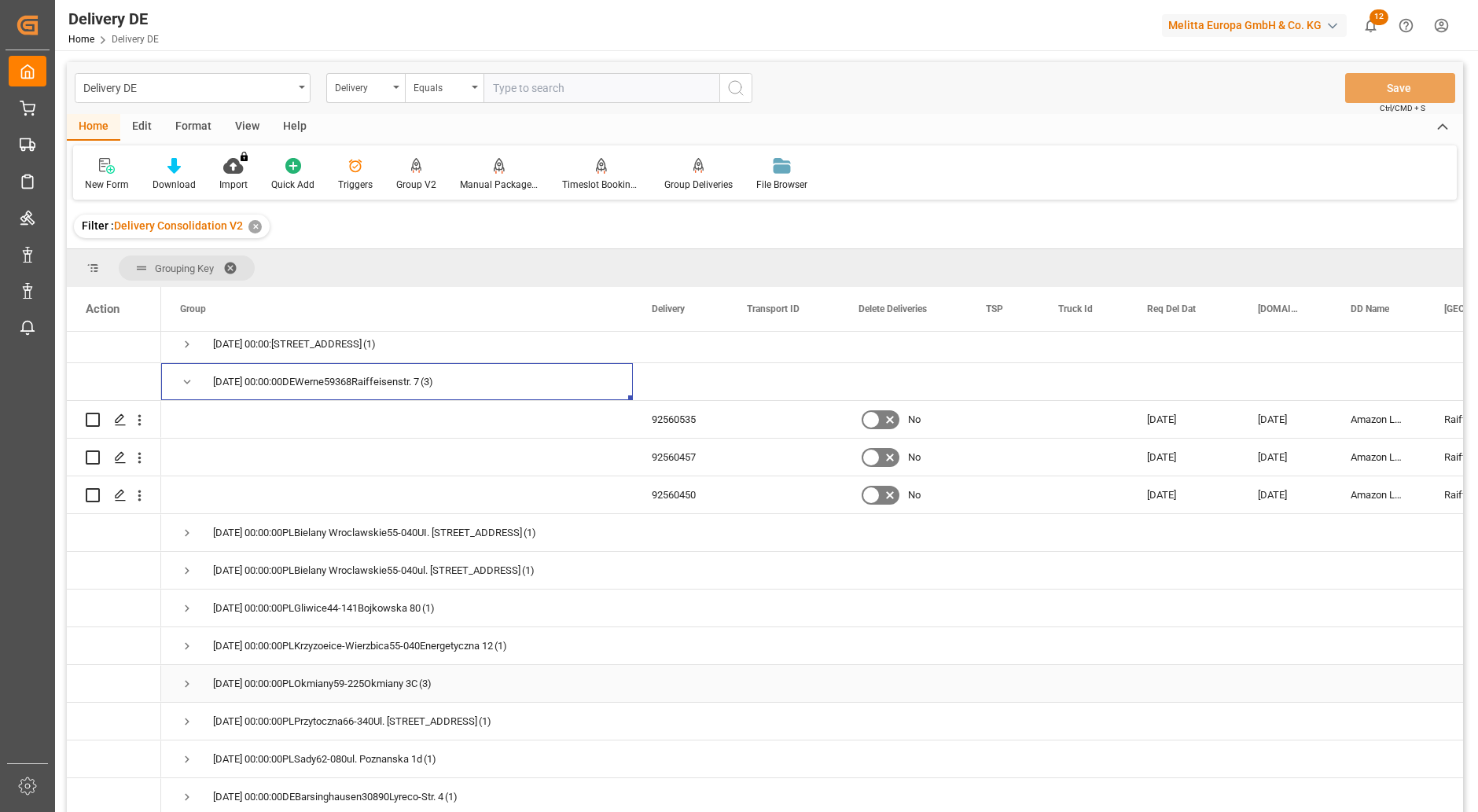
scroll to position [943, 0]
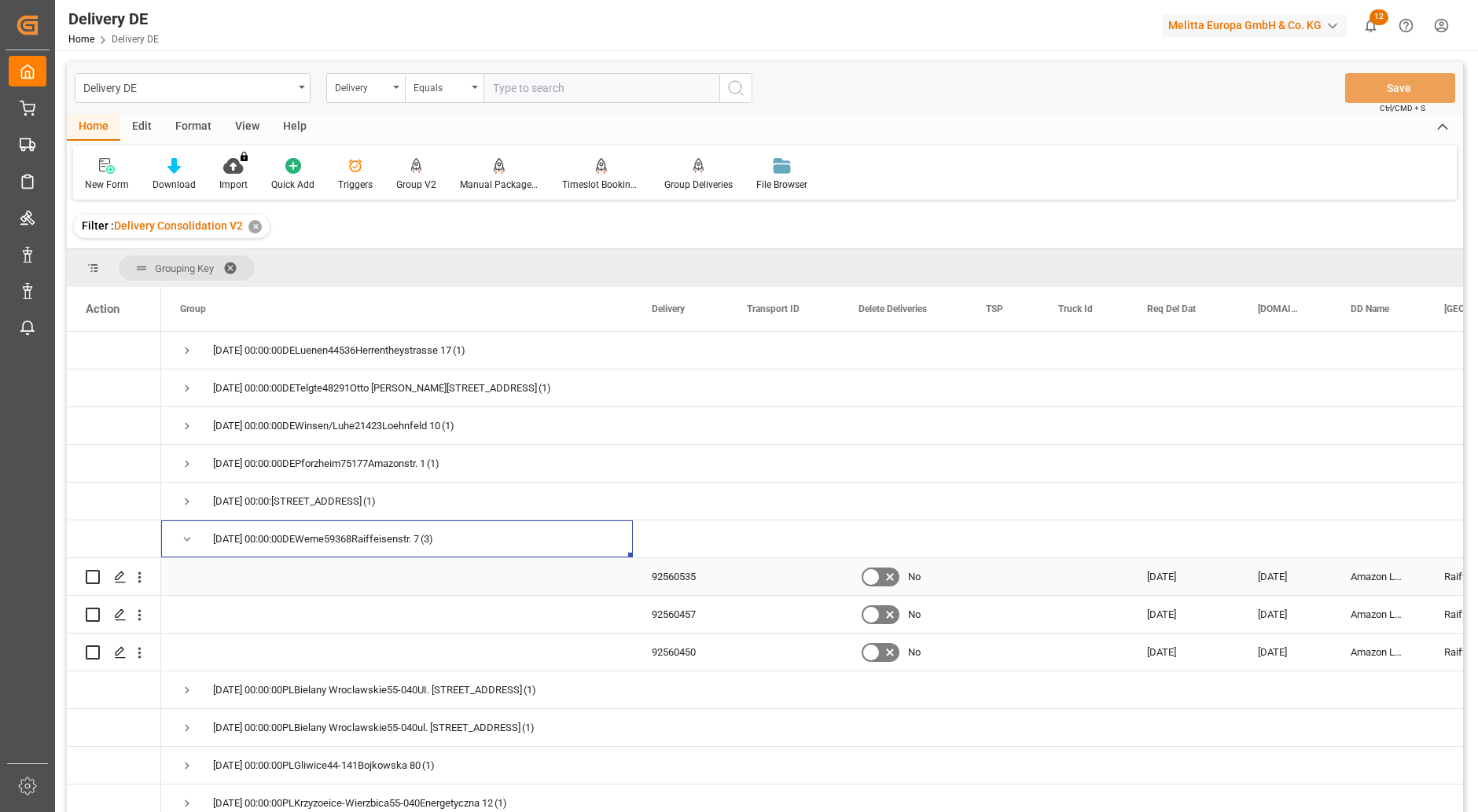
click at [92, 576] on input "Press Space to toggle row selection (unchecked)" at bounding box center [92, 576] width 14 height 14
checkbox input "true"
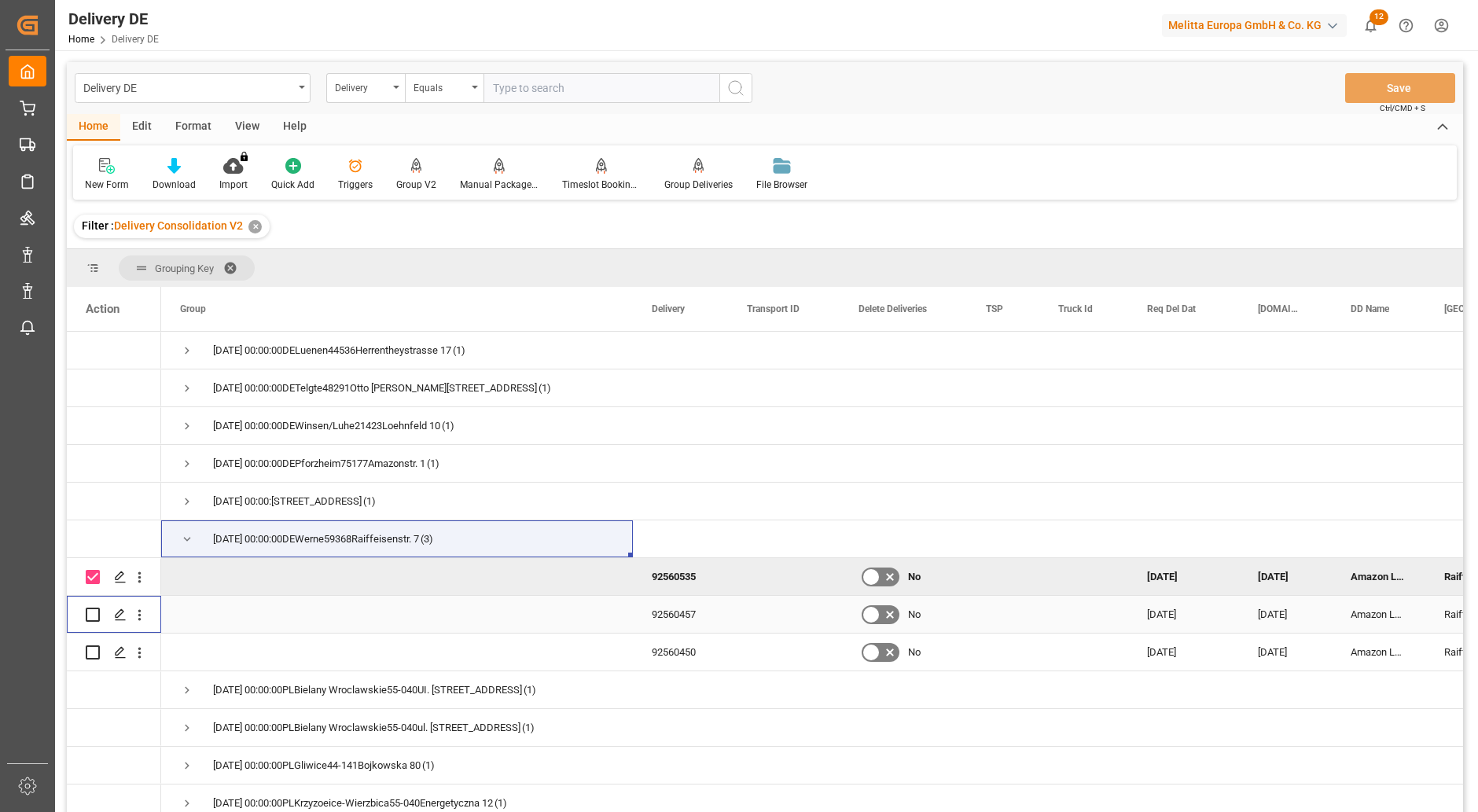
click at [95, 611] on input "Press Space to toggle row selection (unchecked)" at bounding box center [92, 615] width 14 height 14
checkbox input "true"
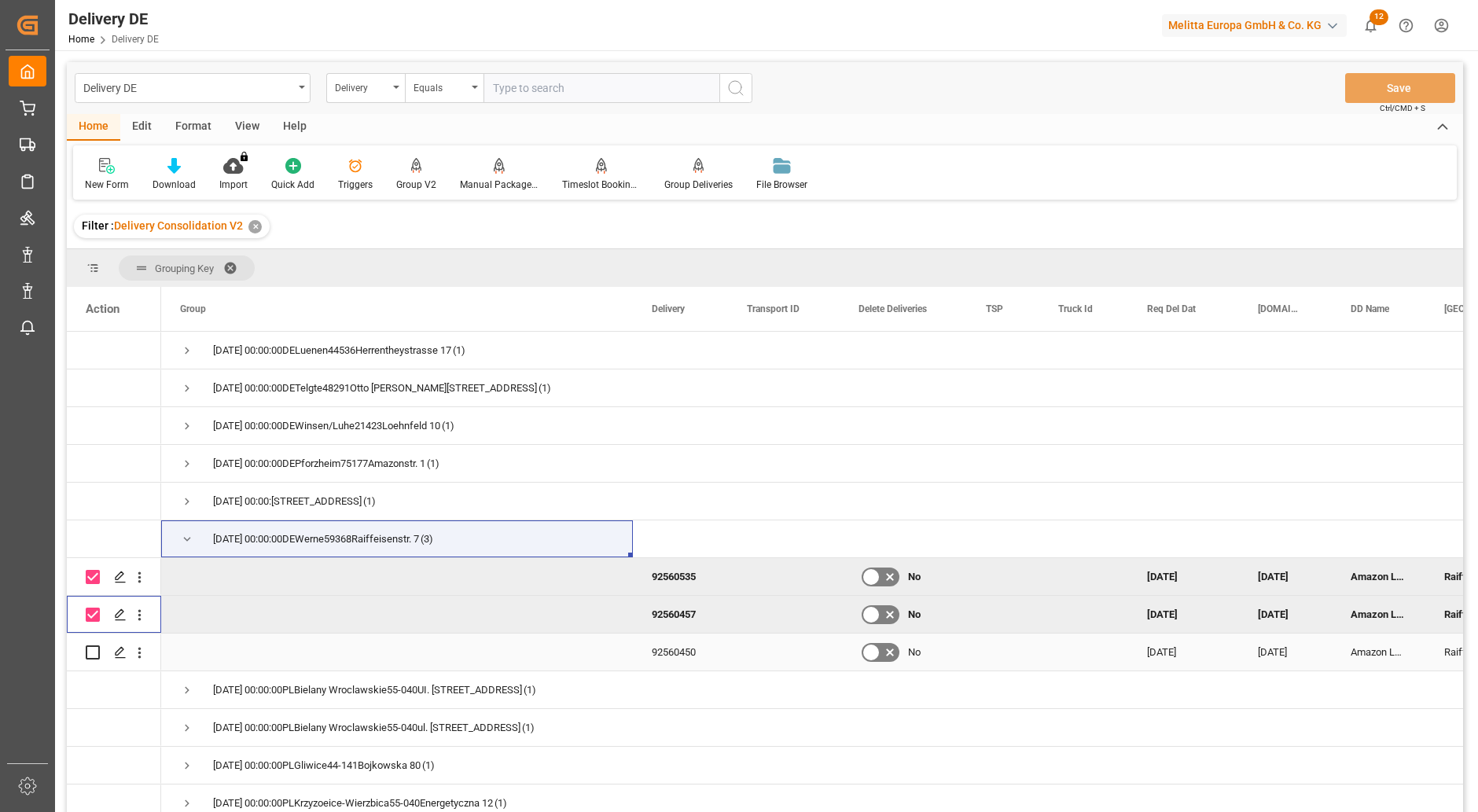
click at [95, 652] on input "Press Space to toggle row selection (unchecked)" at bounding box center [92, 652] width 14 height 14
checkbox input "true"
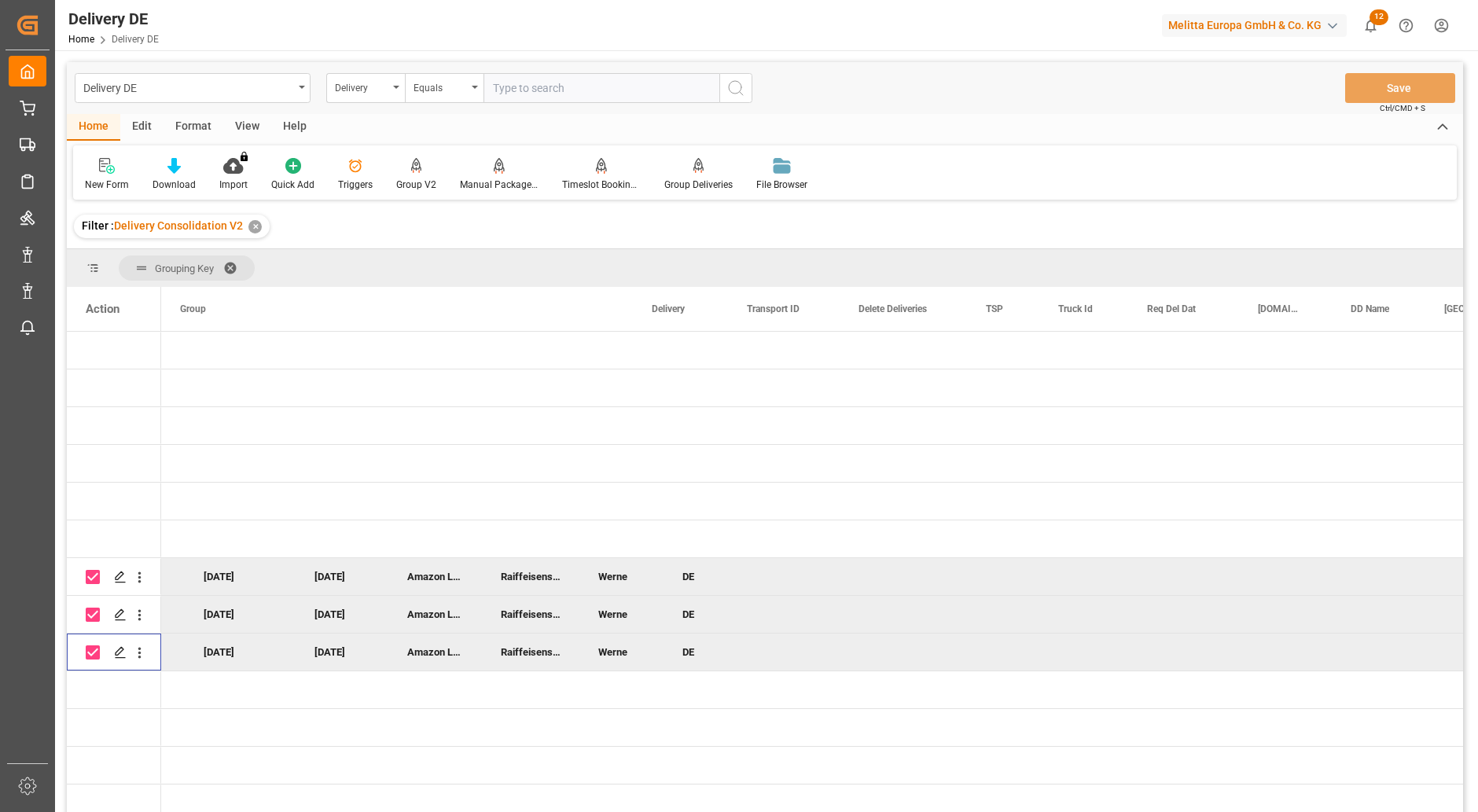
scroll to position [0, 0]
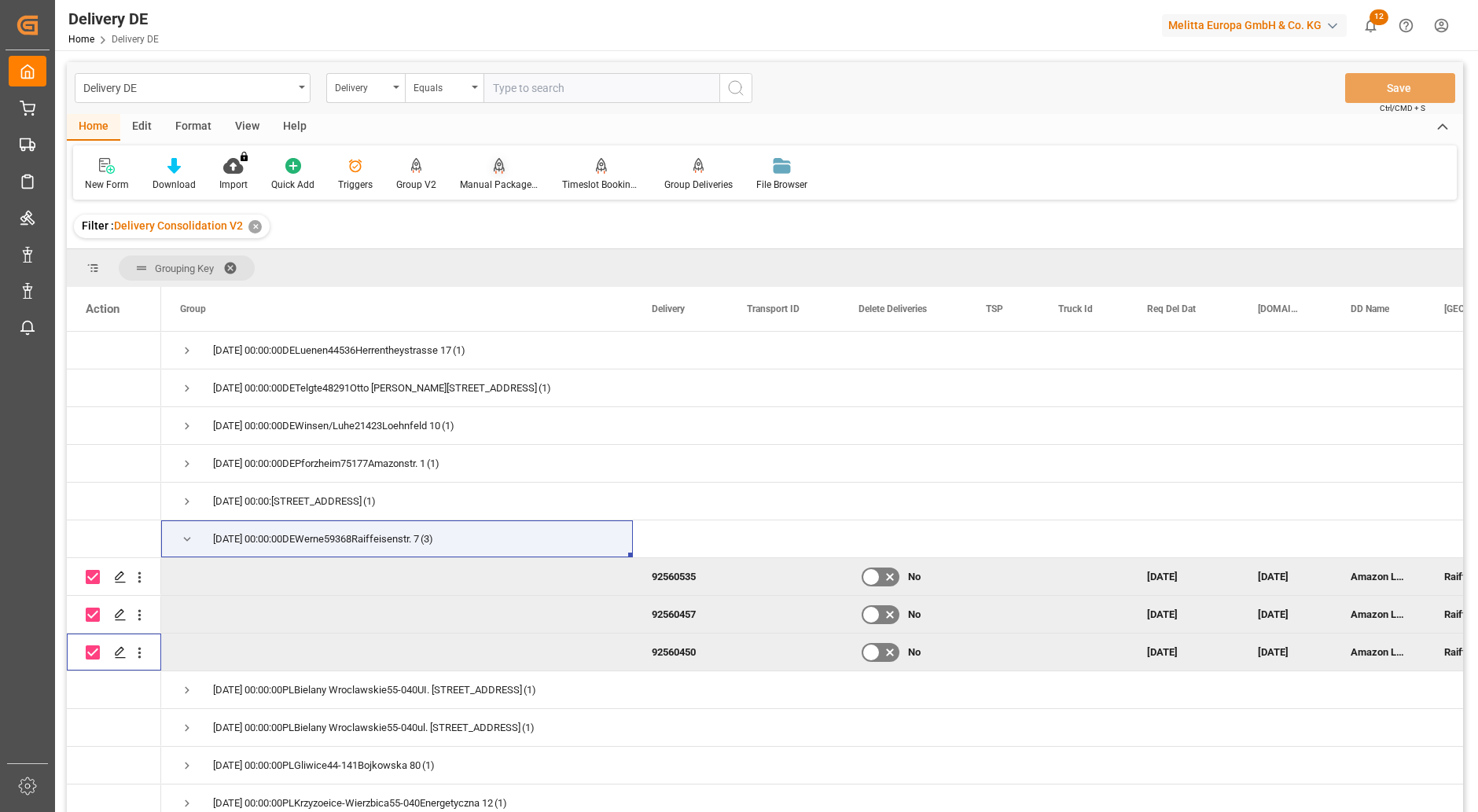
click at [492, 182] on div "Manual Package TypeDetermination" at bounding box center [499, 185] width 79 height 14
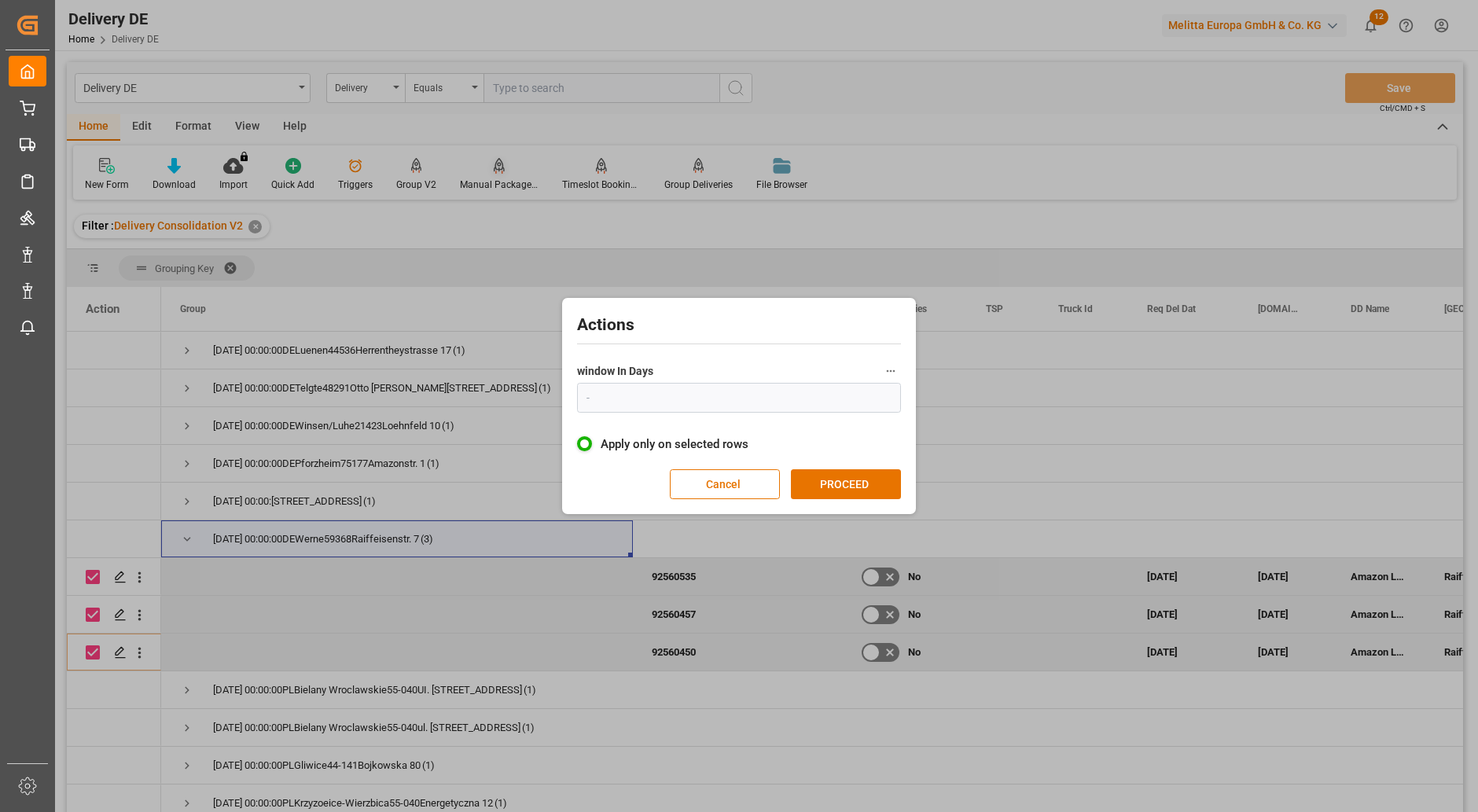
type input "1"
click at [868, 484] on button "PROCEED" at bounding box center [846, 483] width 110 height 30
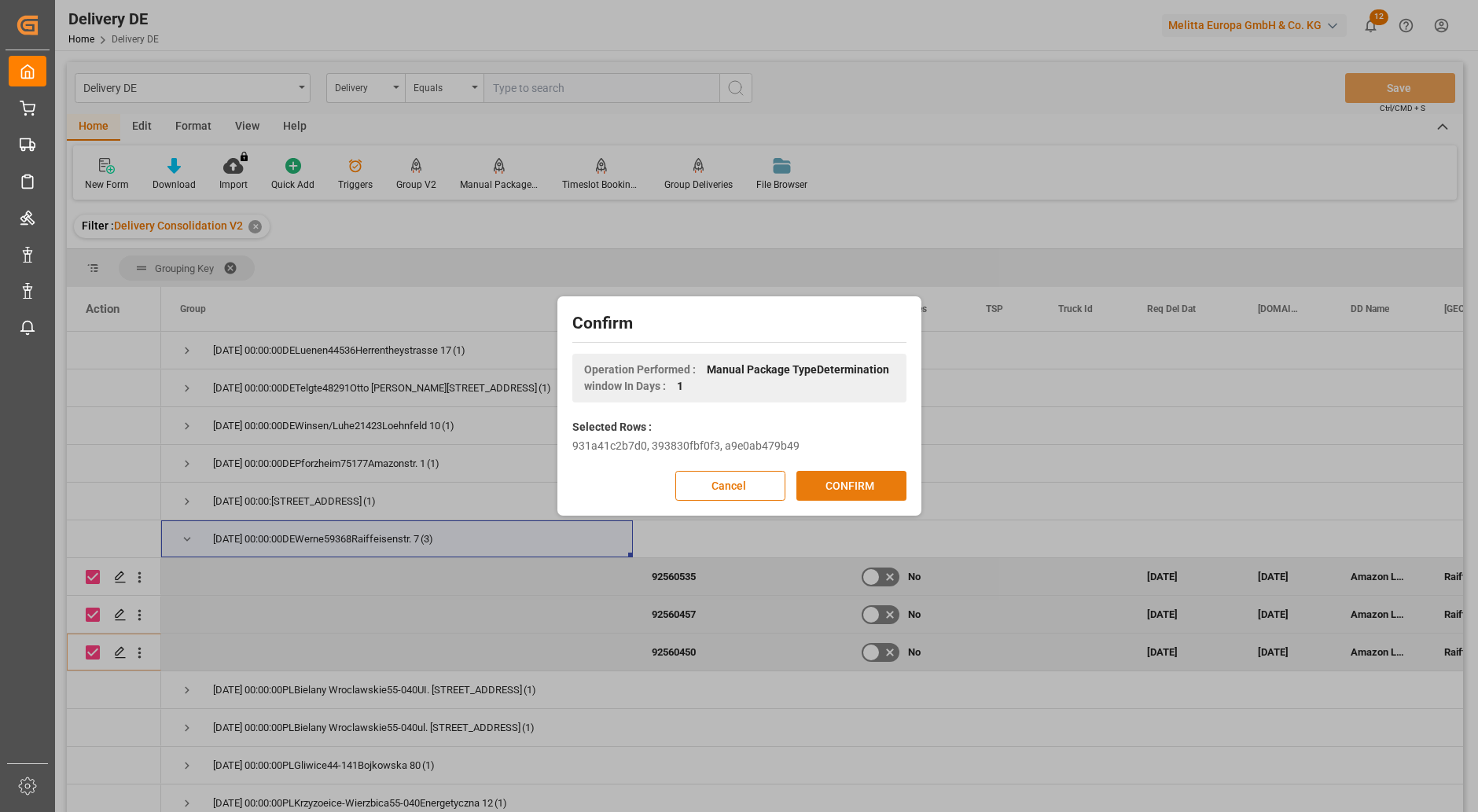
click at [864, 484] on button "CONFIRM" at bounding box center [851, 485] width 110 height 30
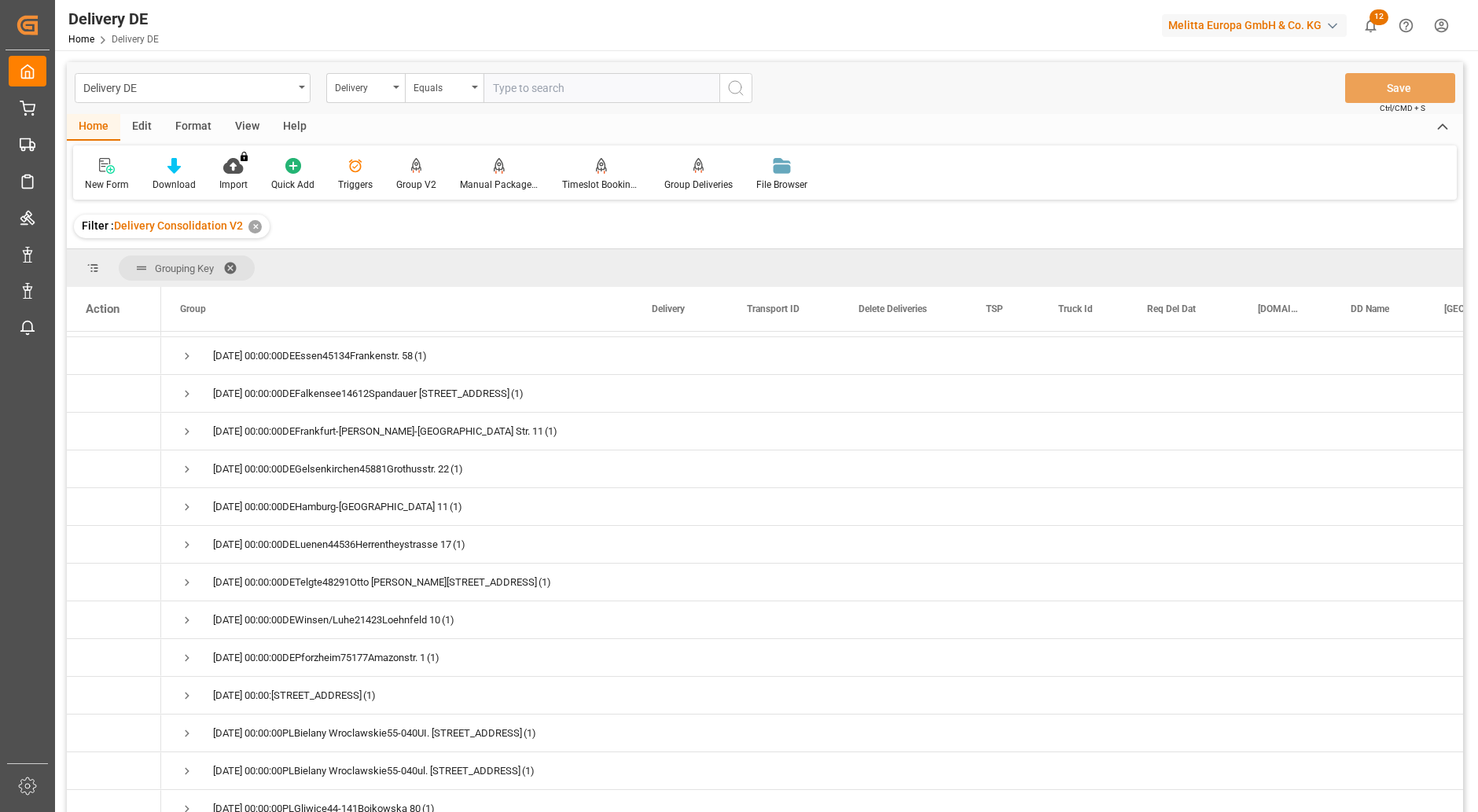
scroll to position [786, 0]
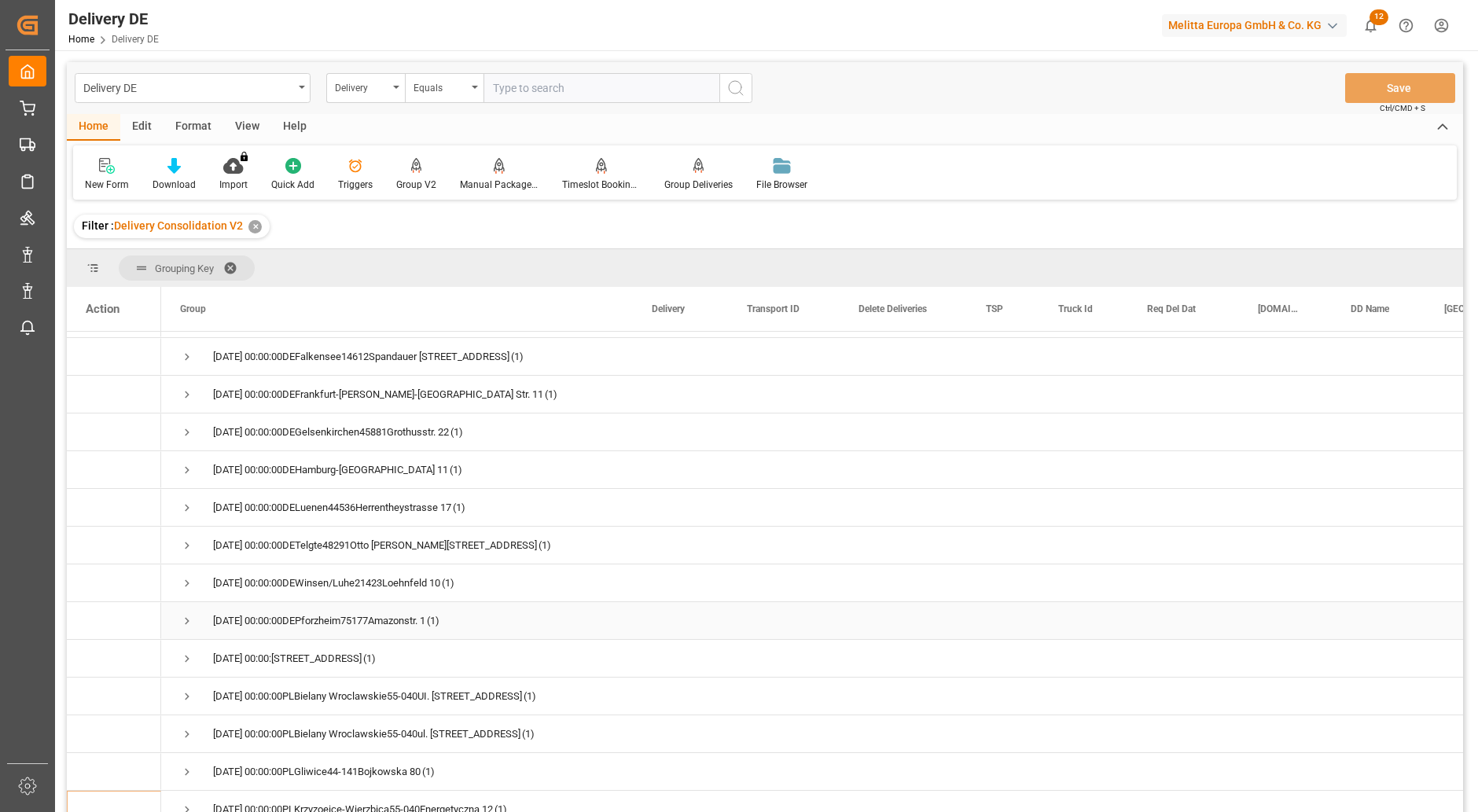
click at [188, 621] on span "Press SPACE to select this row." at bounding box center [187, 620] width 14 height 14
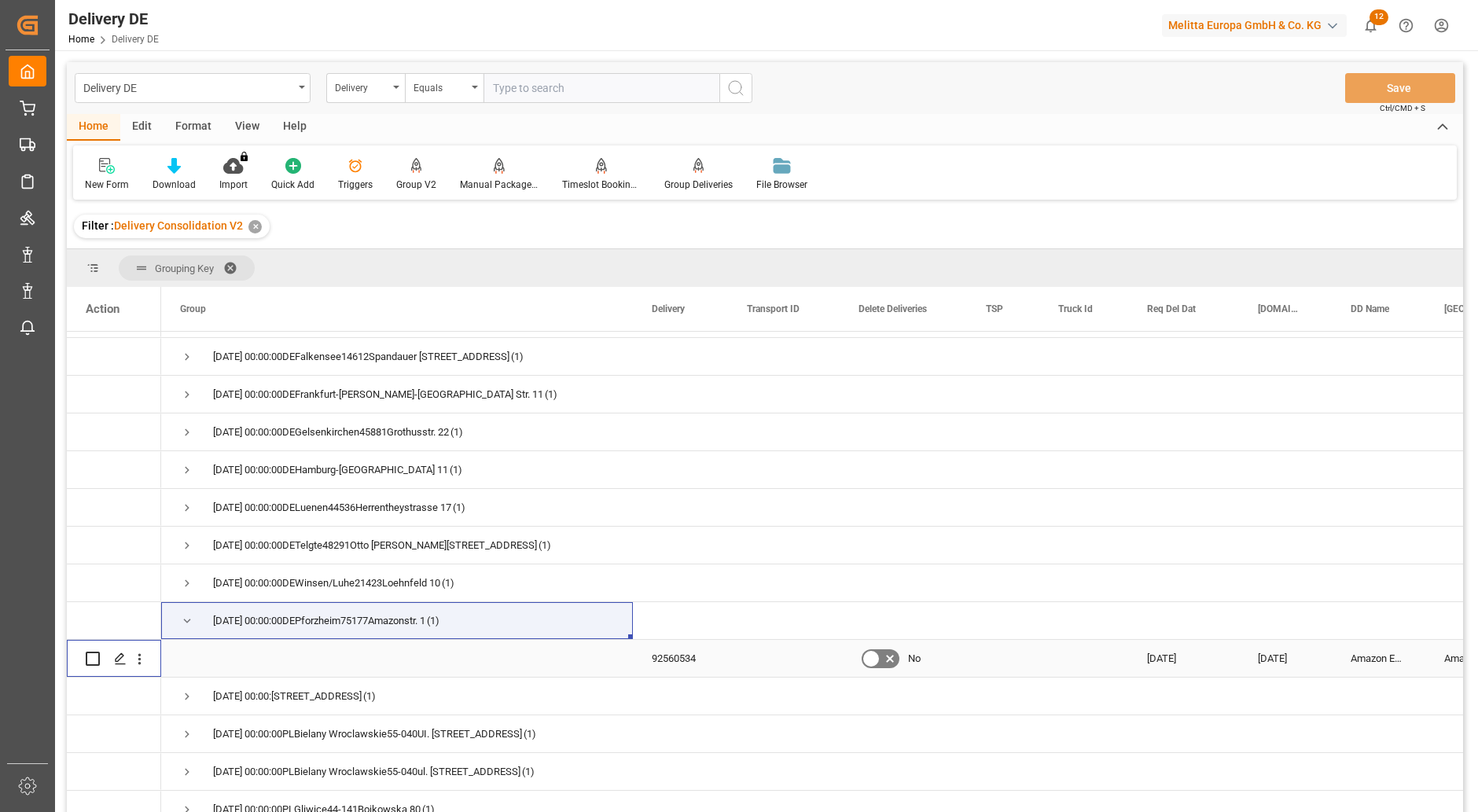
click at [92, 659] on input "Press Space to toggle row selection (unchecked)" at bounding box center [92, 659] width 14 height 14
checkbox input "true"
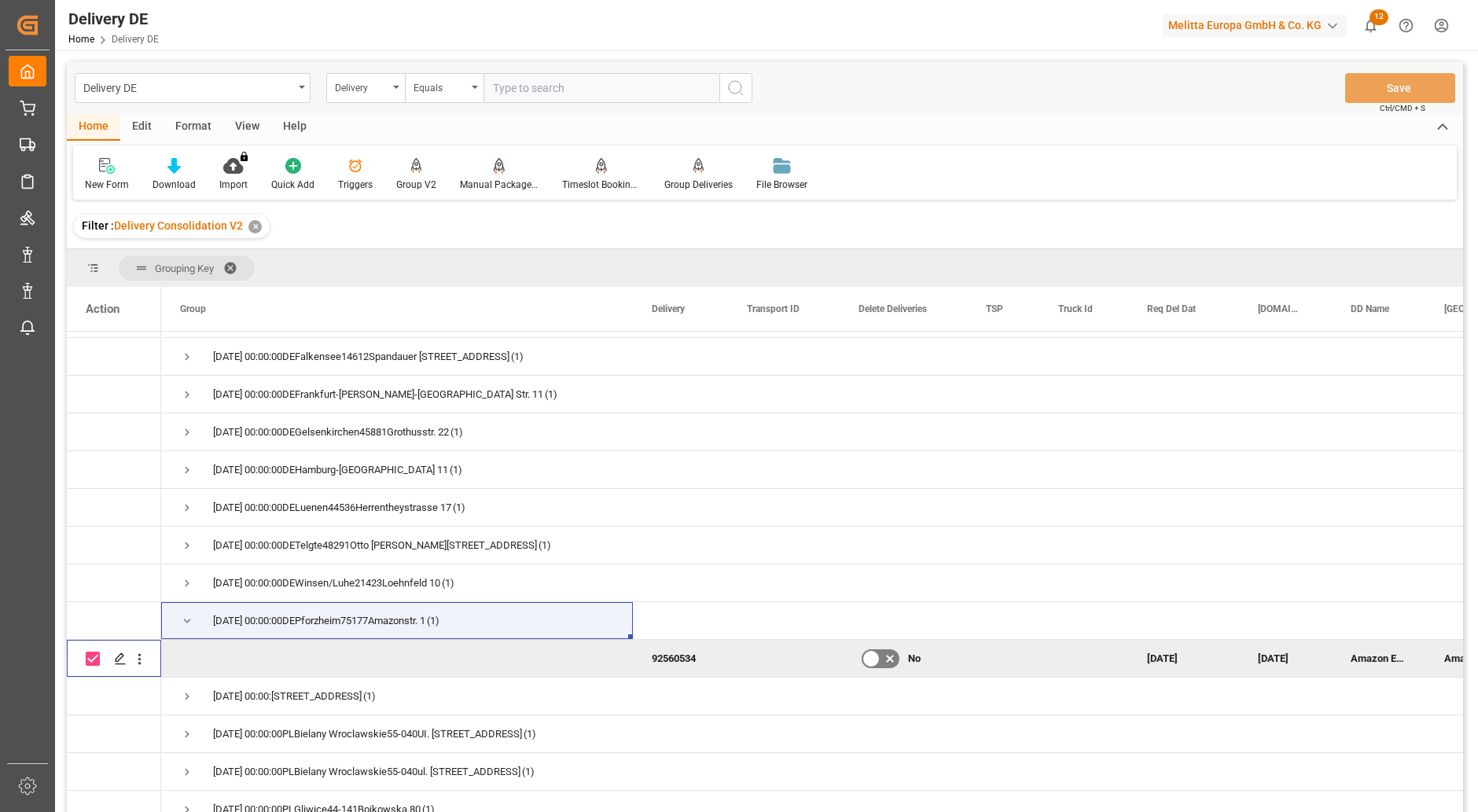
click at [498, 182] on div "Manual Package TypeDetermination" at bounding box center [499, 185] width 79 height 14
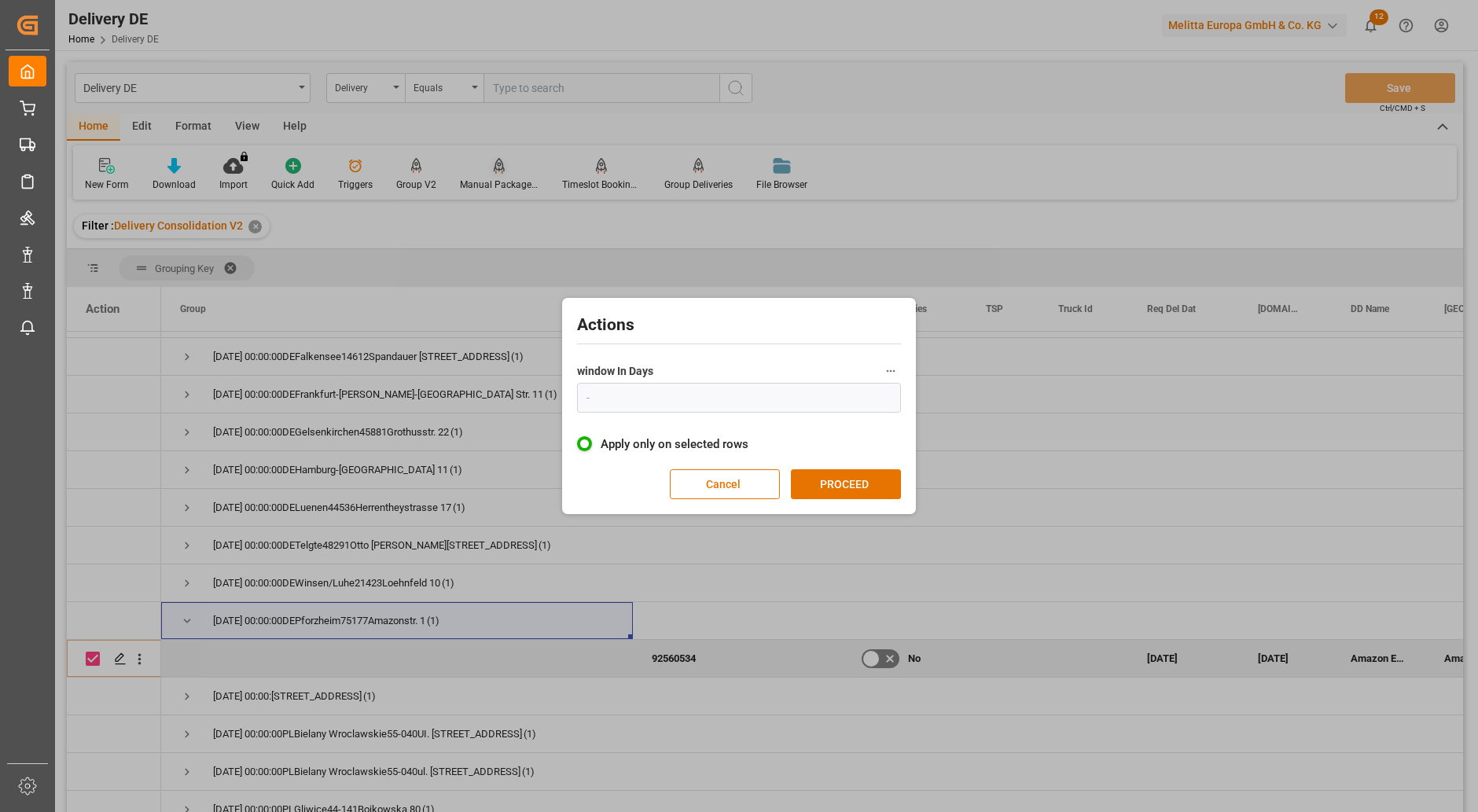
type input "1"
click at [846, 488] on button "PROCEED" at bounding box center [846, 483] width 110 height 30
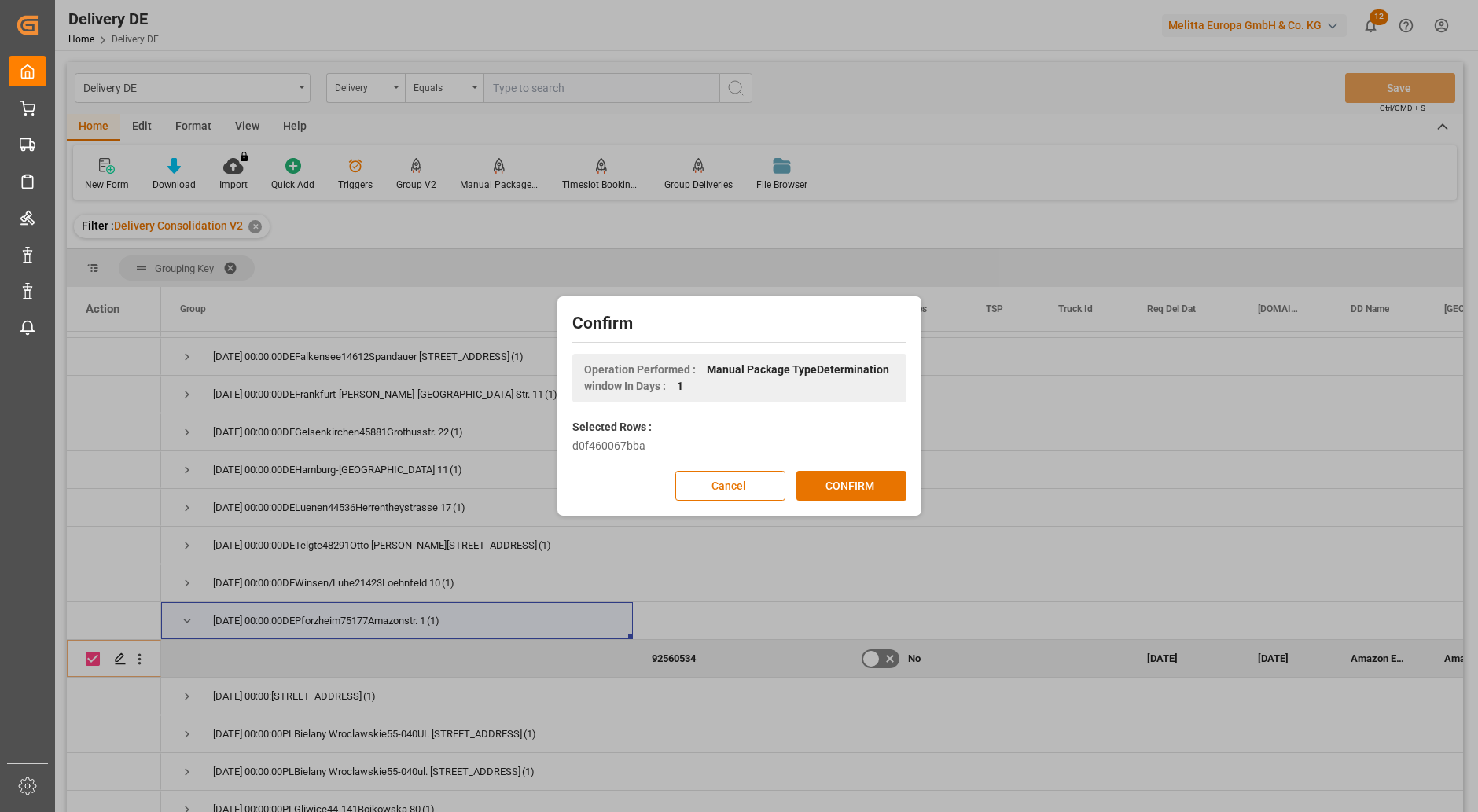
click at [844, 465] on div "Confirm Operation Performed : Manual Package TypeDetermination window In Days :…" at bounding box center [739, 405] width 356 height 211
click at [844, 487] on button "CONFIRM" at bounding box center [851, 485] width 110 height 30
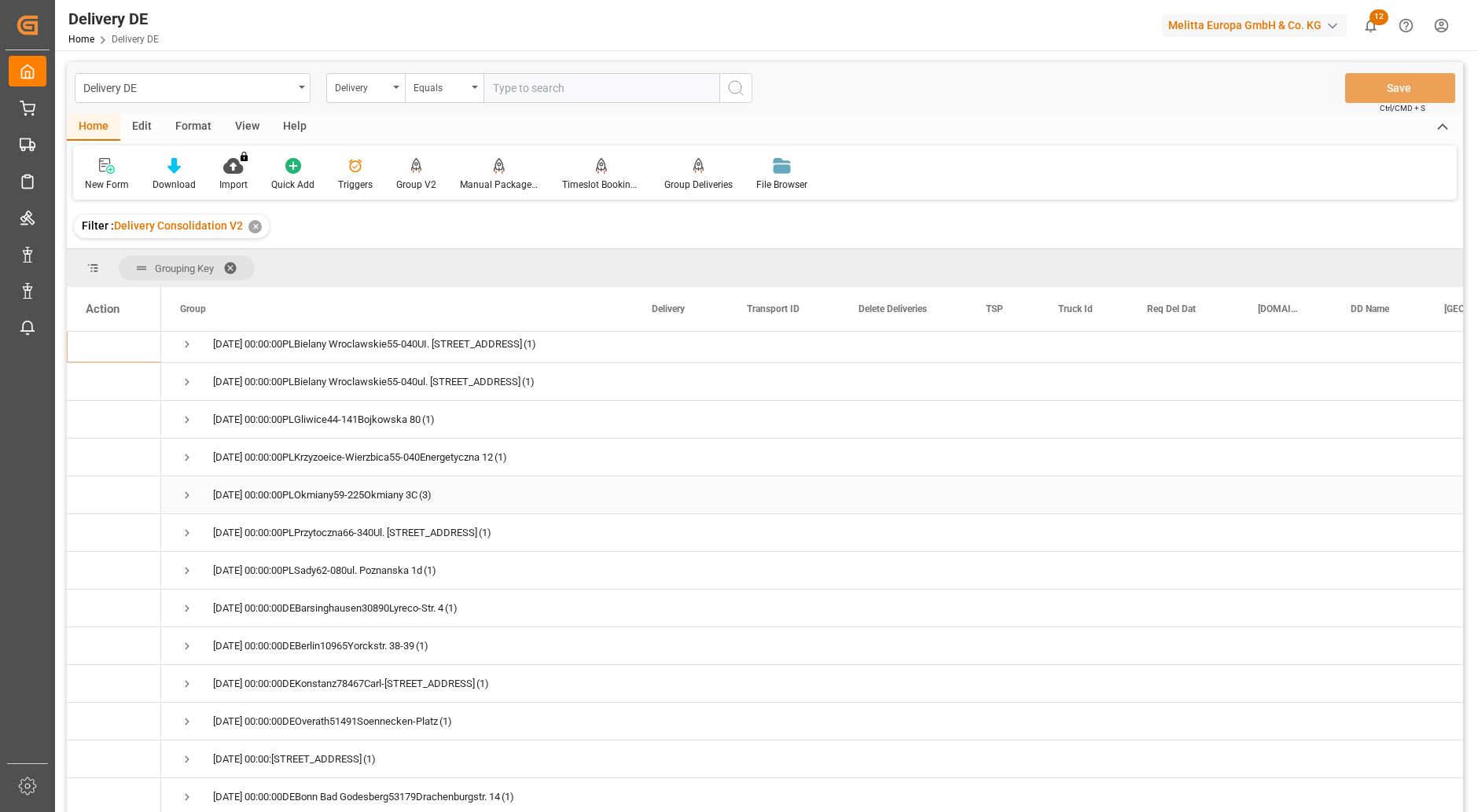
scroll to position [943, 0]
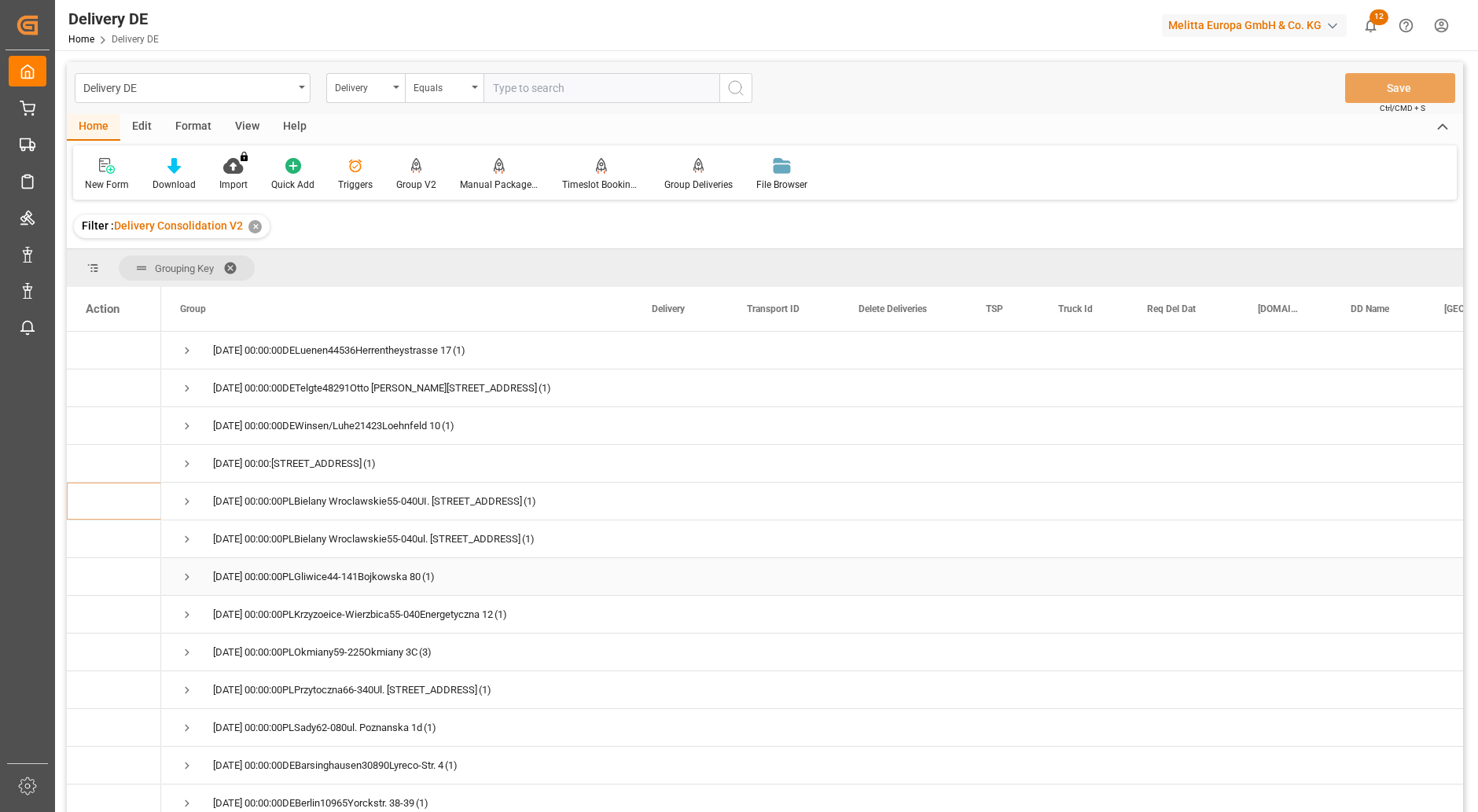
click at [188, 580] on span "Press SPACE to select this row." at bounding box center [187, 576] width 14 height 14
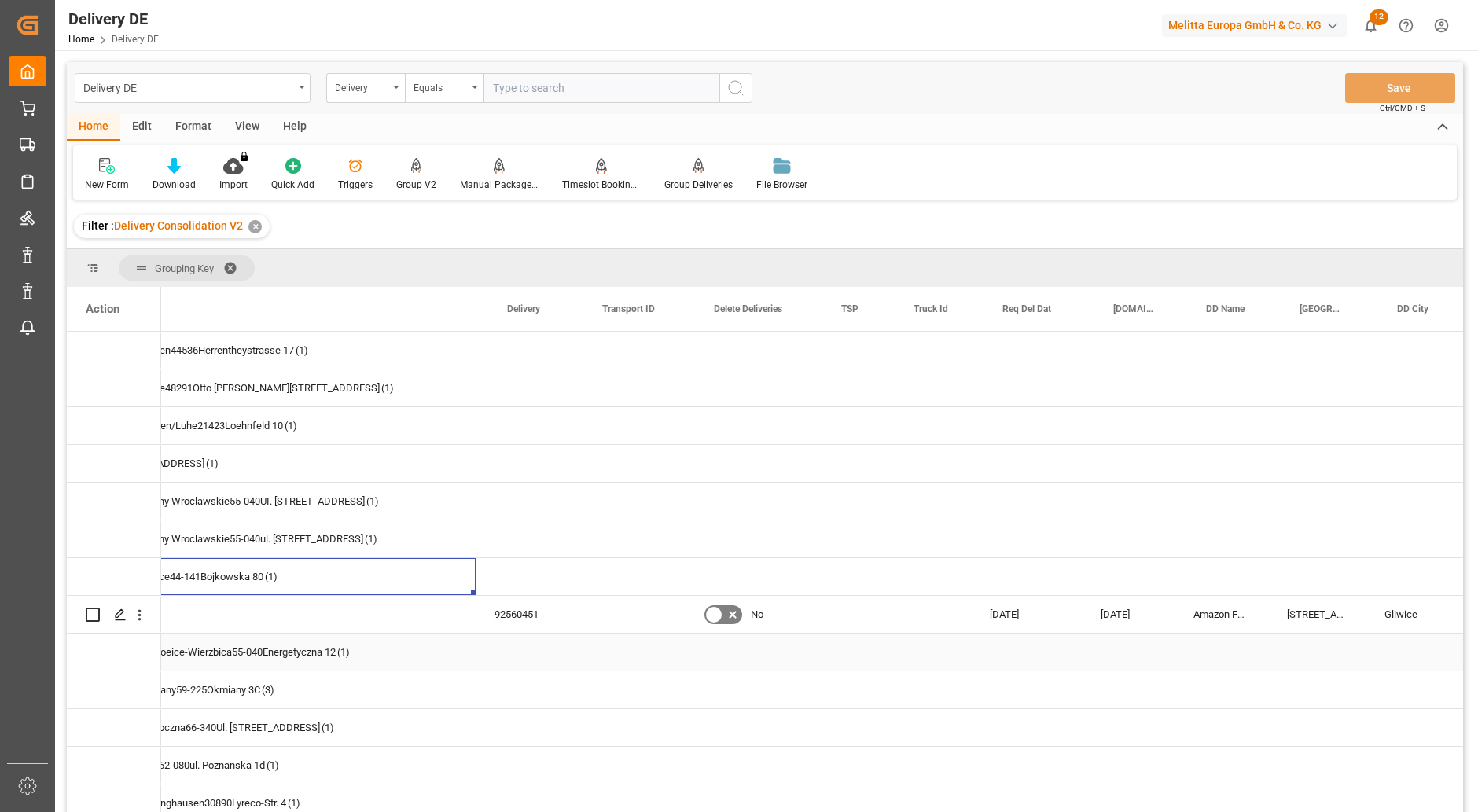
scroll to position [0, 0]
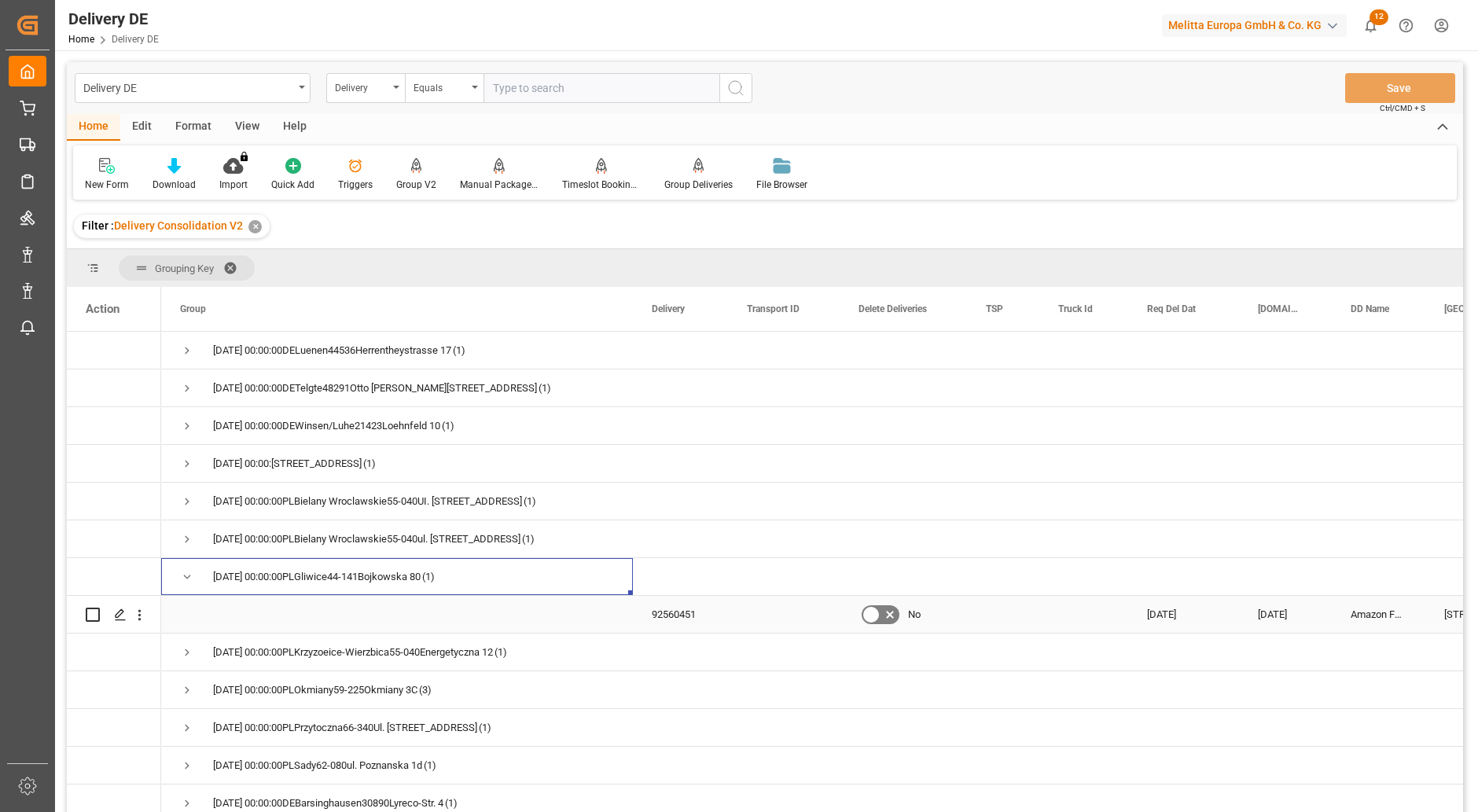
click at [90, 615] on input "Press Space to toggle row selection (unchecked)" at bounding box center [92, 615] width 14 height 14
checkbox input "true"
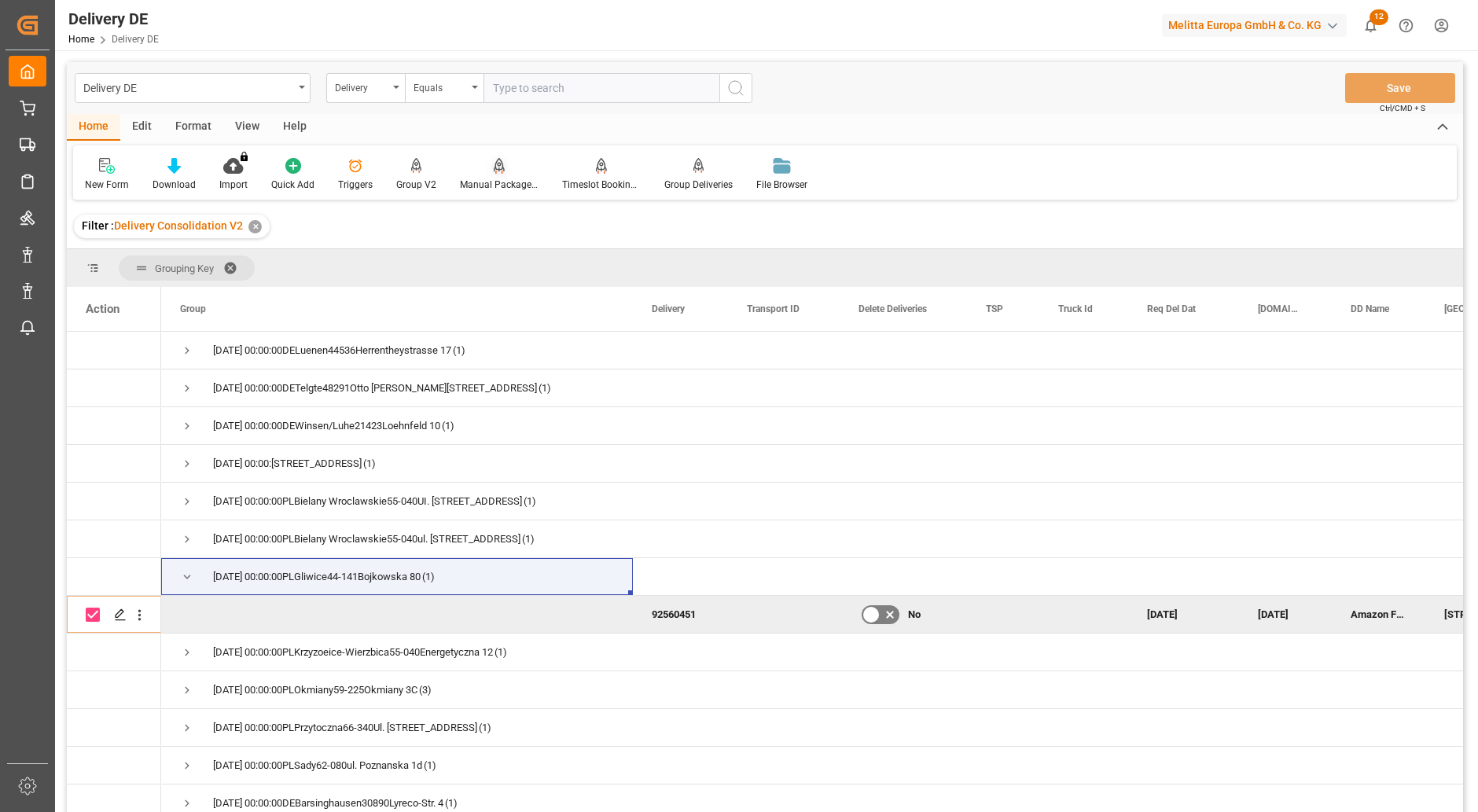
click at [499, 168] on icon at bounding box center [499, 164] width 11 height 14
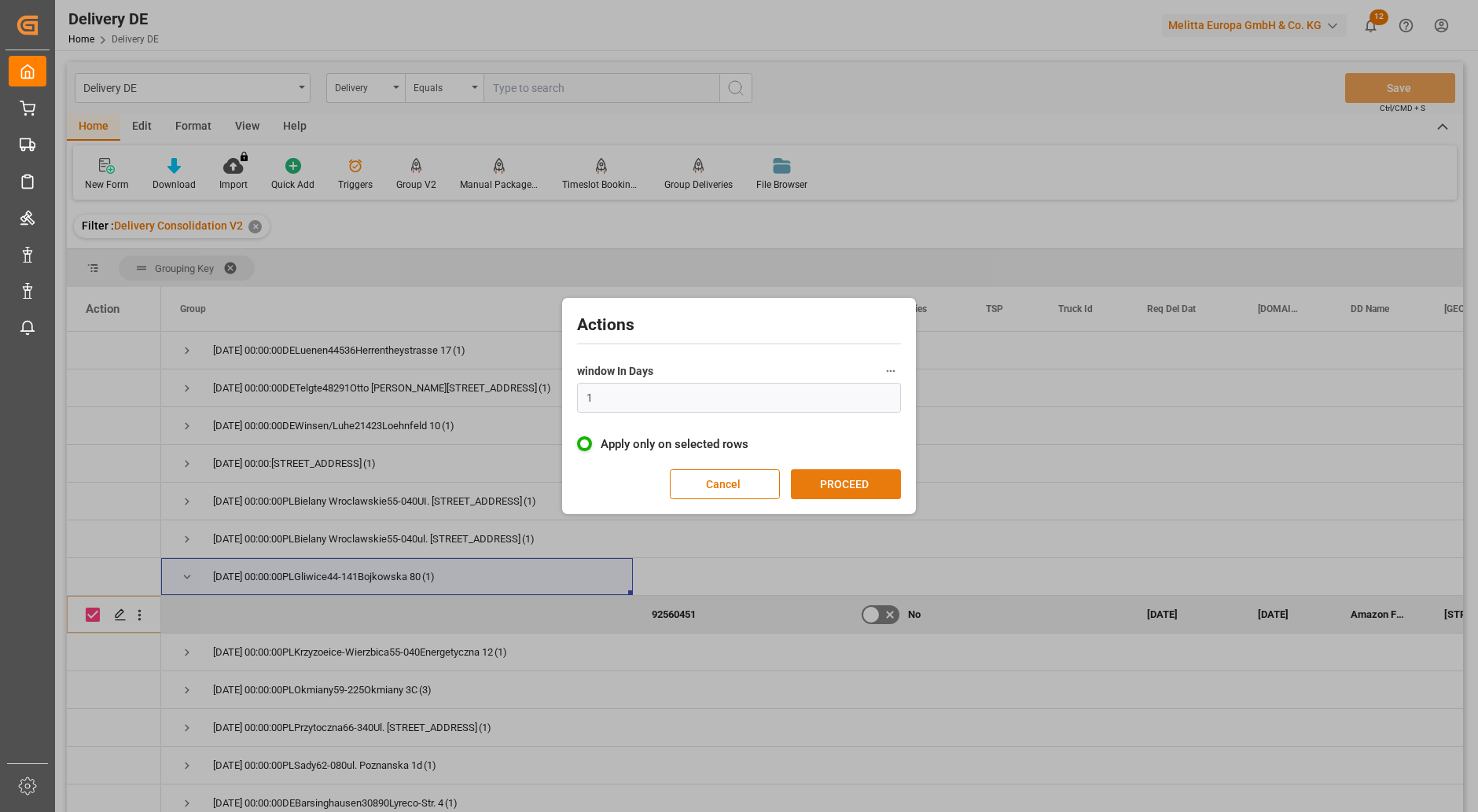
click at [865, 483] on button "PROCEED" at bounding box center [846, 483] width 110 height 30
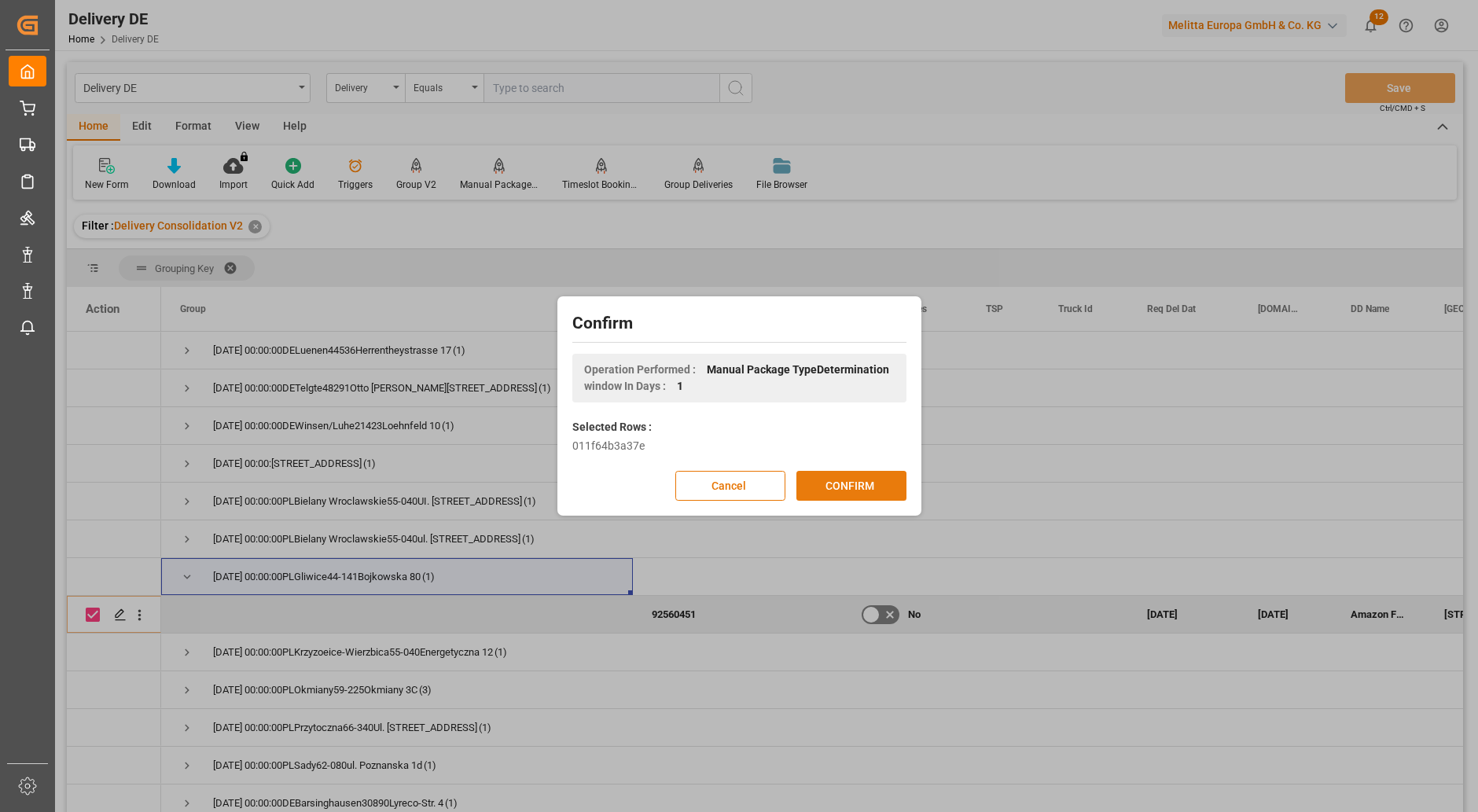
click at [856, 487] on button "CONFIRM" at bounding box center [851, 485] width 110 height 30
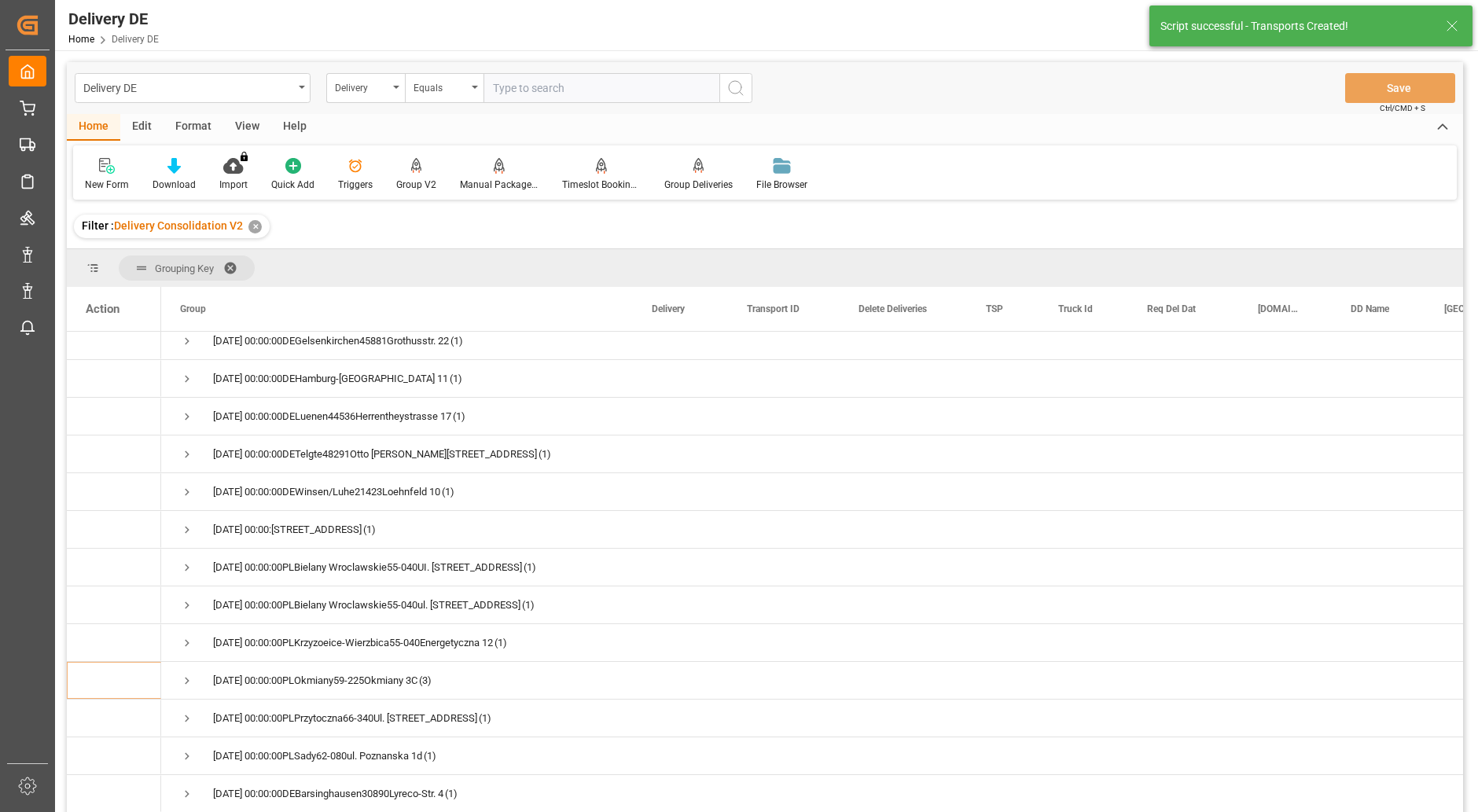
scroll to position [943, 0]
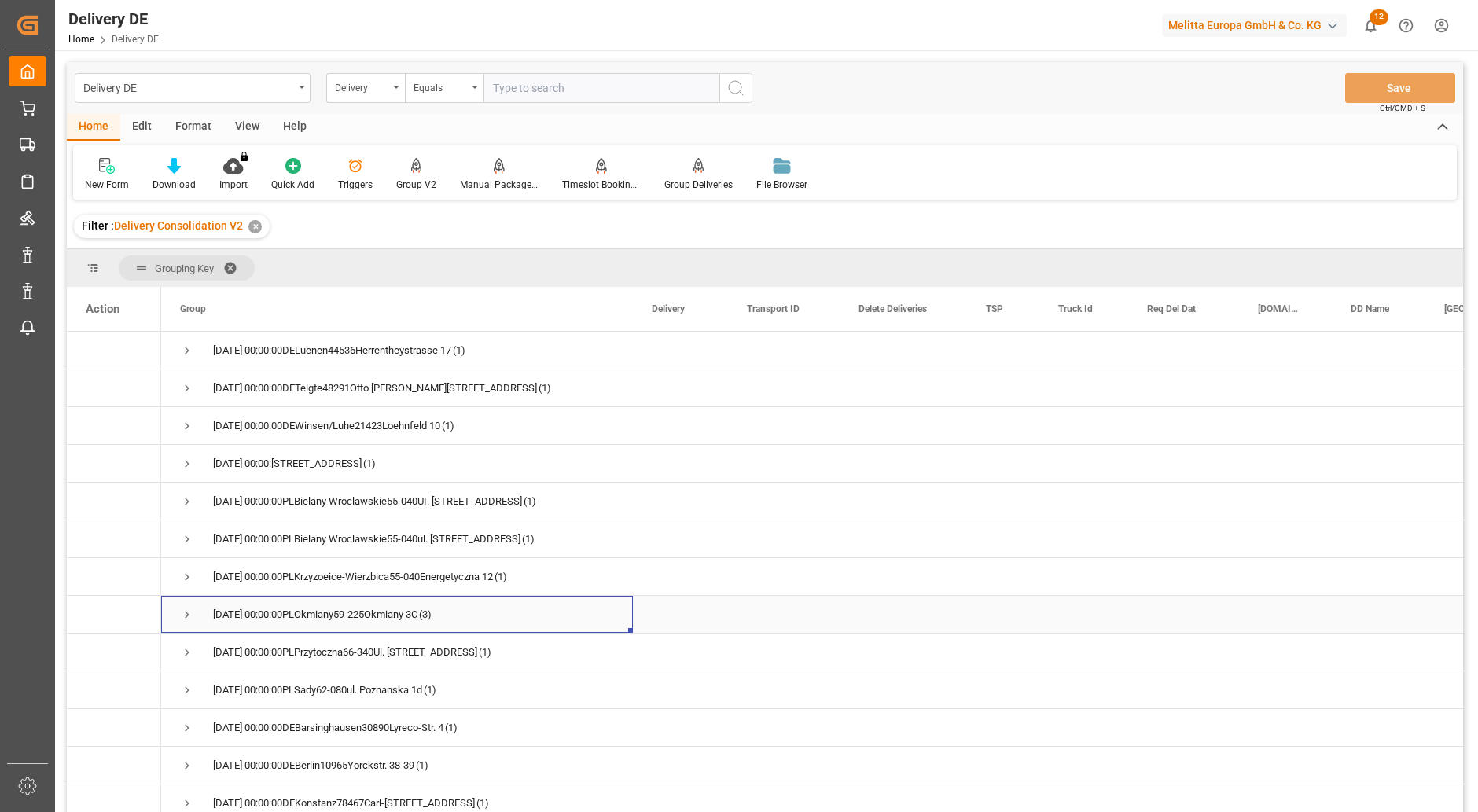
click at [184, 619] on span "Press SPACE to select this row." at bounding box center [187, 615] width 14 height 14
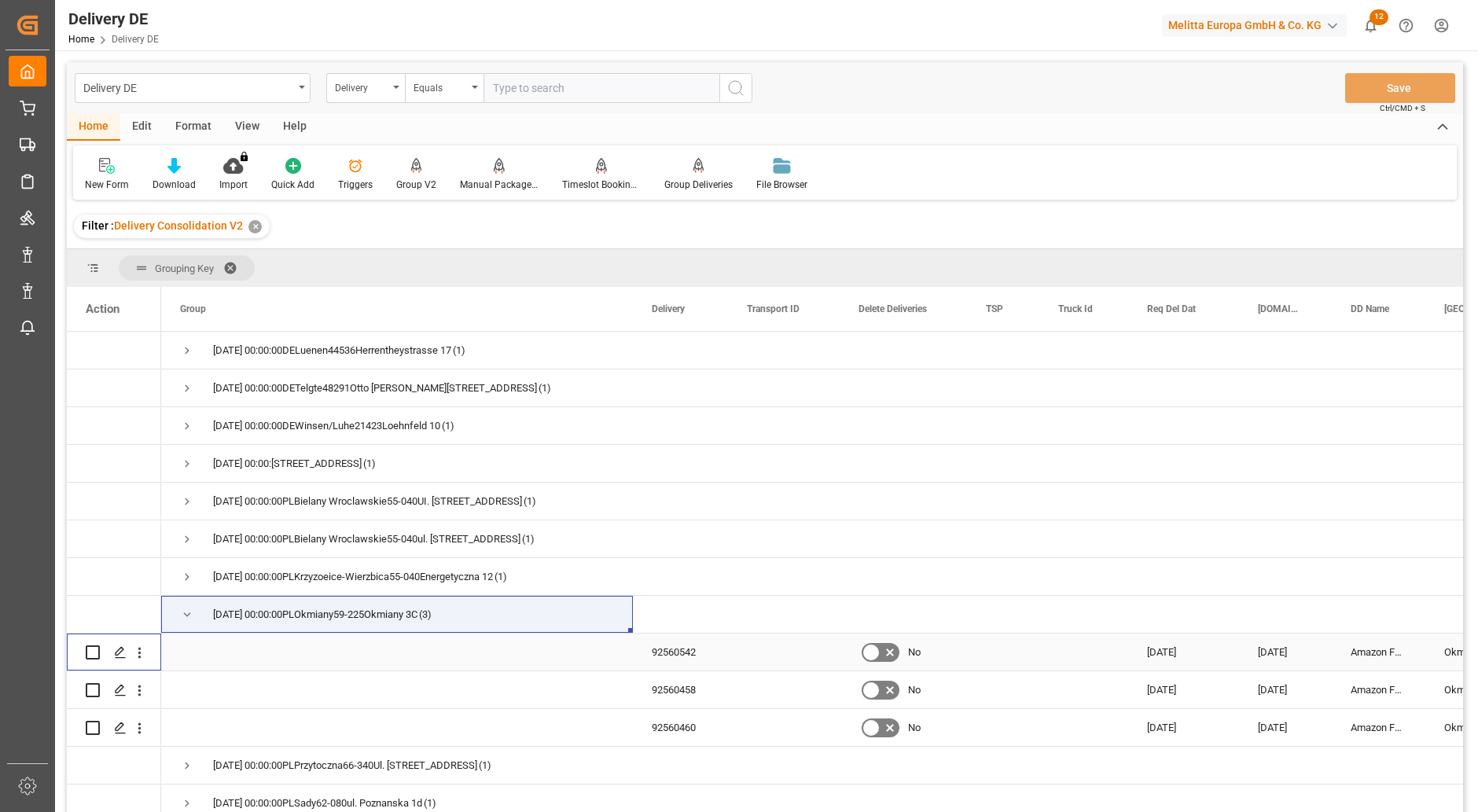
click at [92, 654] on input "Press Space to toggle row selection (unchecked)" at bounding box center [92, 652] width 14 height 14
checkbox input "true"
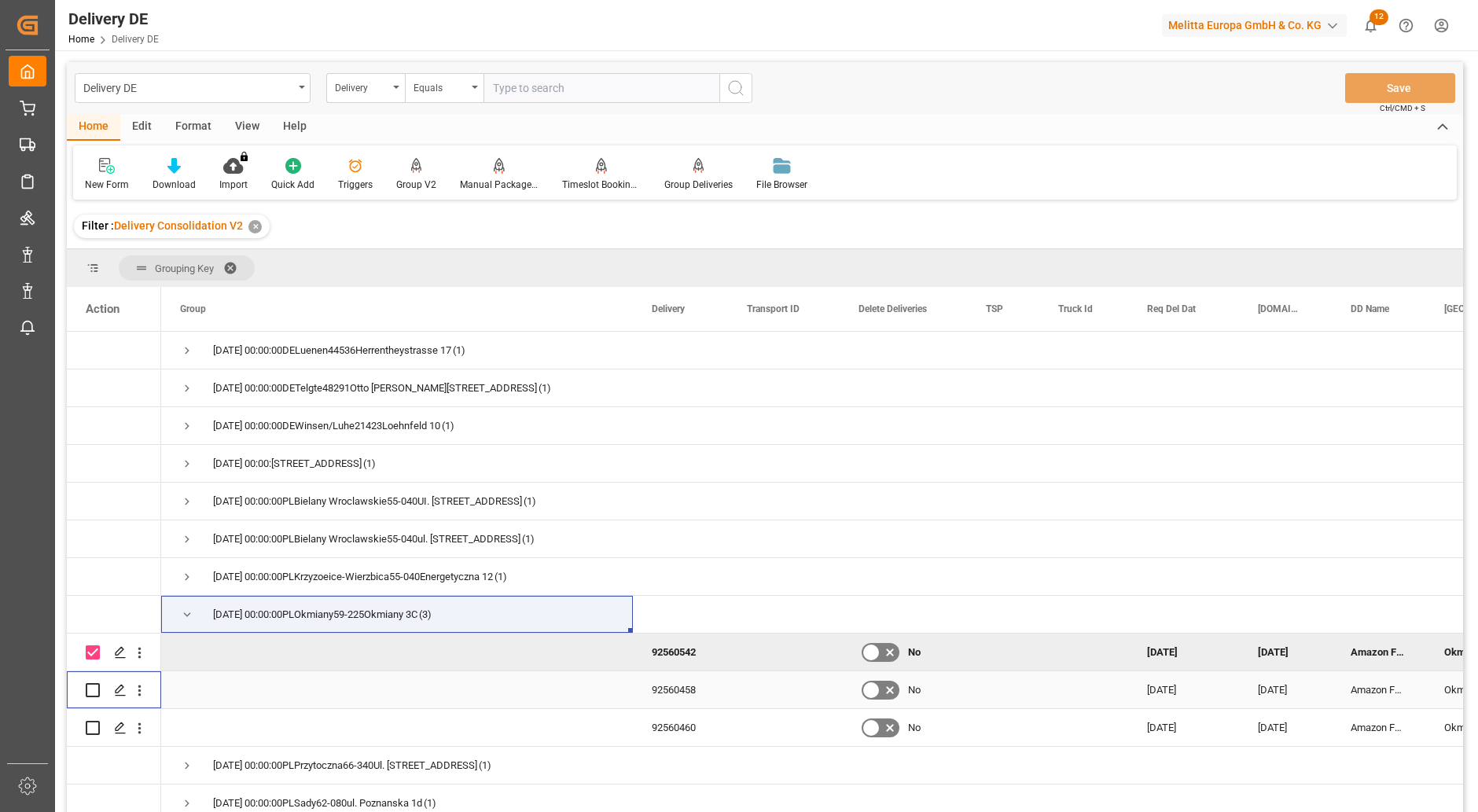
click at [90, 694] on input "Press Space to toggle row selection (unchecked)" at bounding box center [92, 690] width 14 height 14
checkbox input "true"
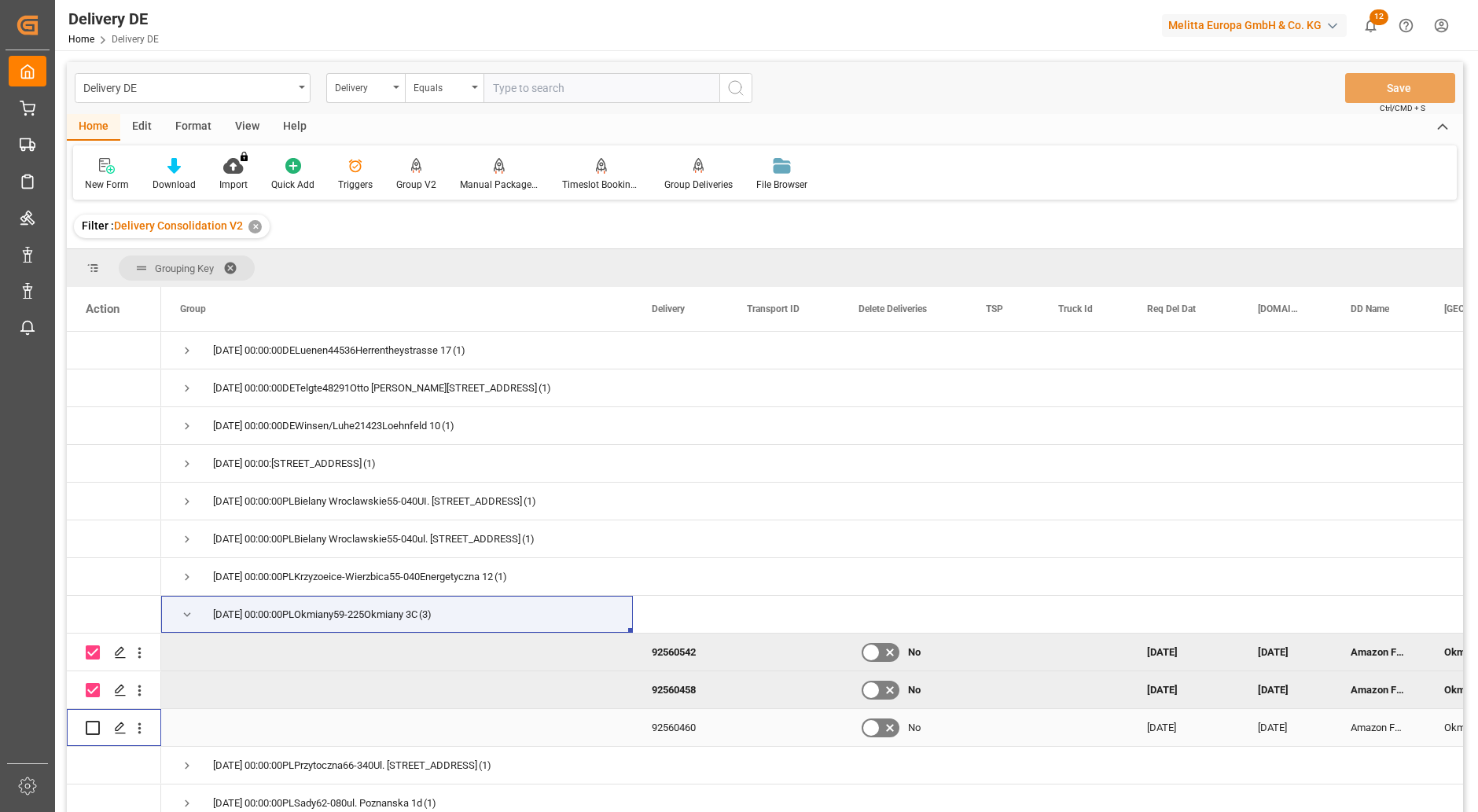
click at [95, 730] on input "Press Space to toggle row selection (unchecked)" at bounding box center [92, 727] width 14 height 14
checkbox input "true"
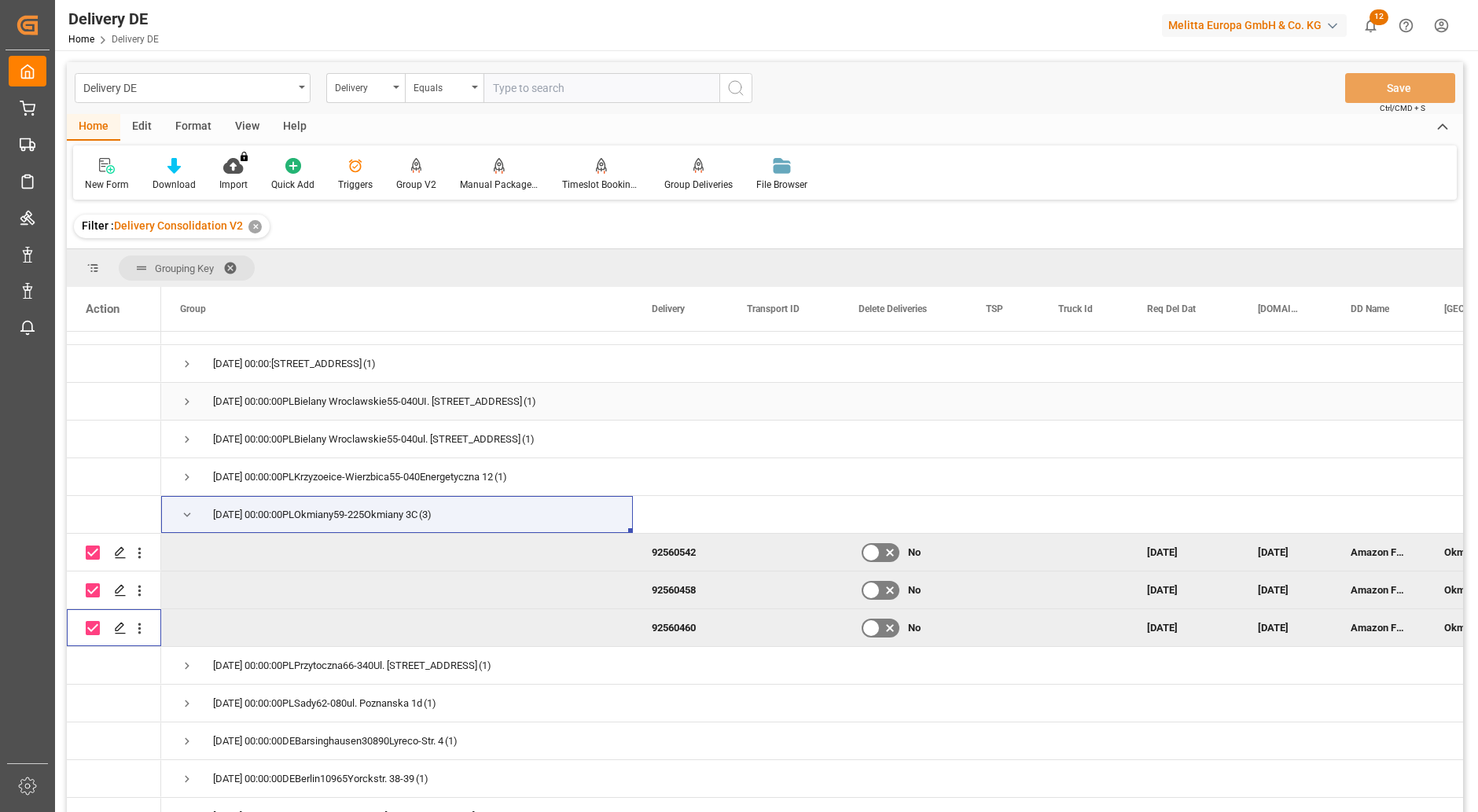
scroll to position [1100, 0]
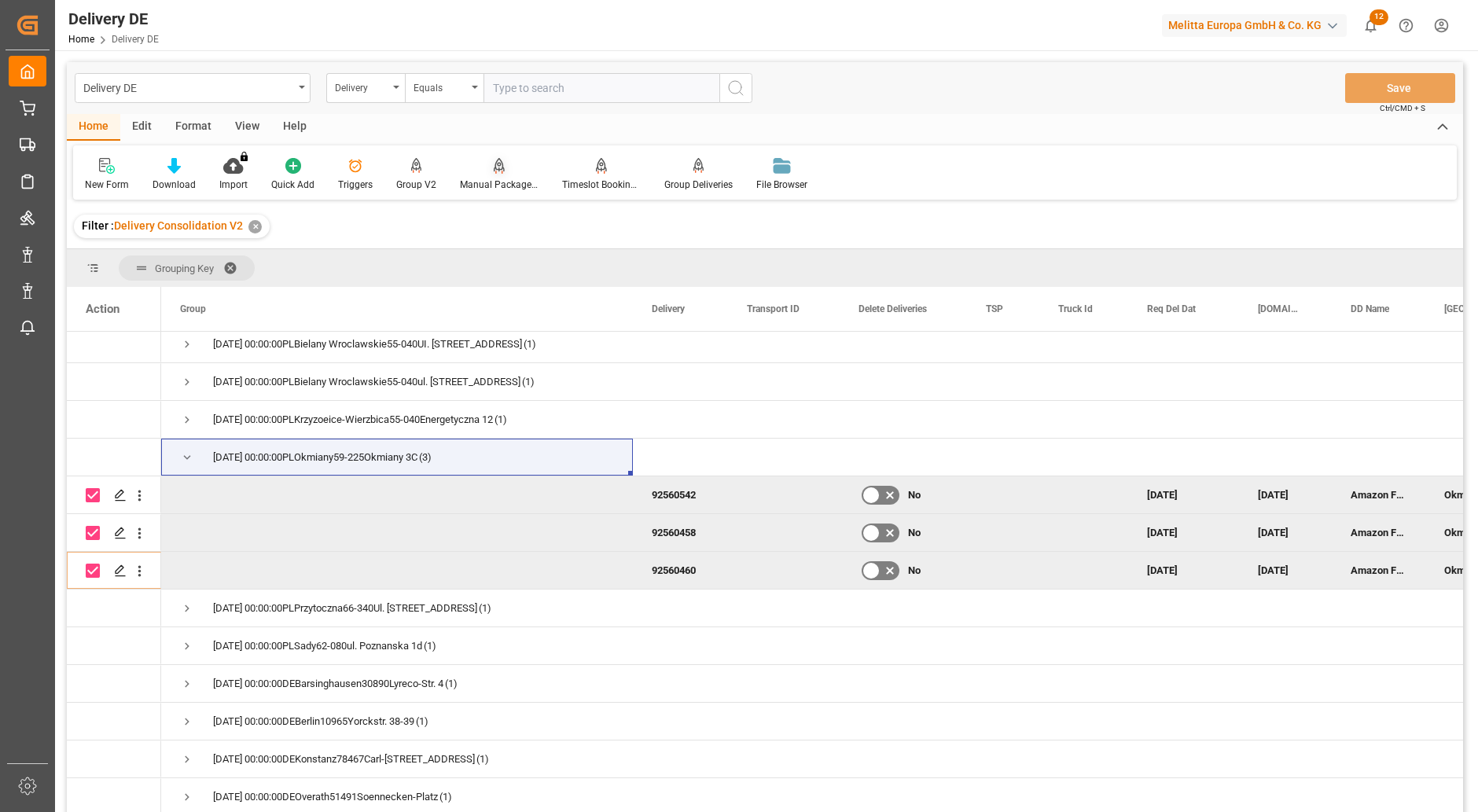
click at [499, 182] on div "Manual Package TypeDetermination" at bounding box center [499, 185] width 79 height 14
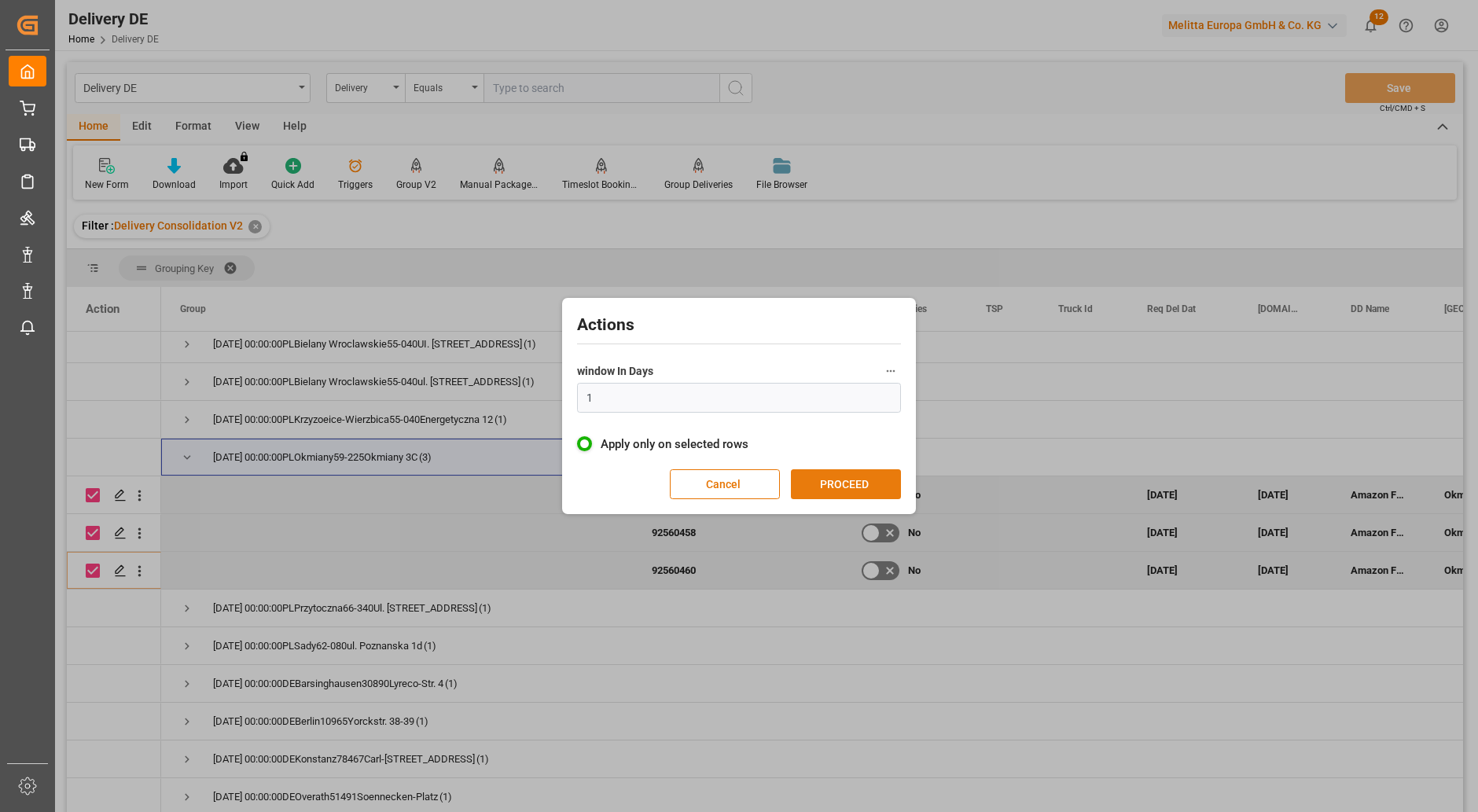
click at [862, 486] on button "PROCEED" at bounding box center [846, 483] width 110 height 30
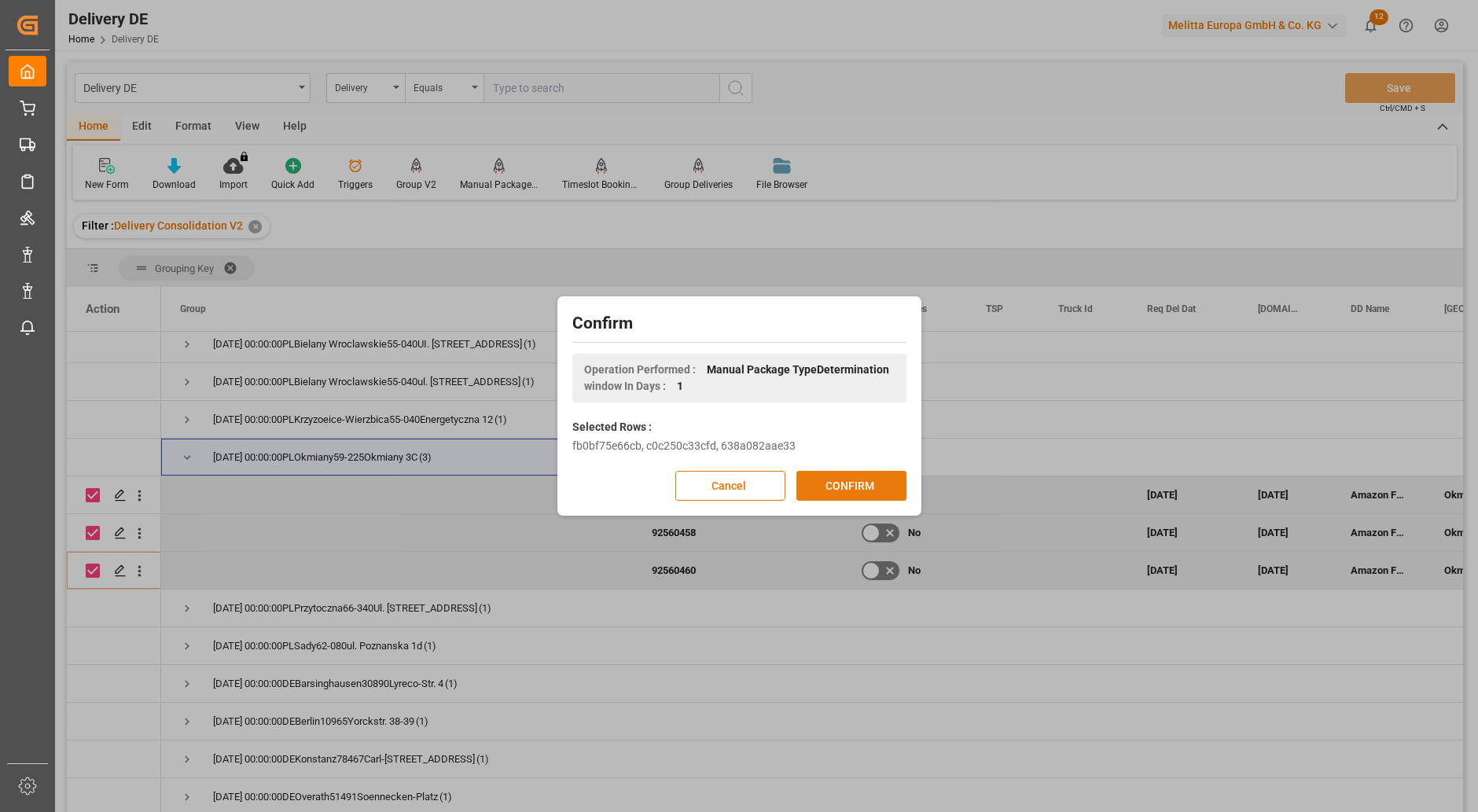
click at [867, 490] on button "CONFIRM" at bounding box center [851, 485] width 110 height 30
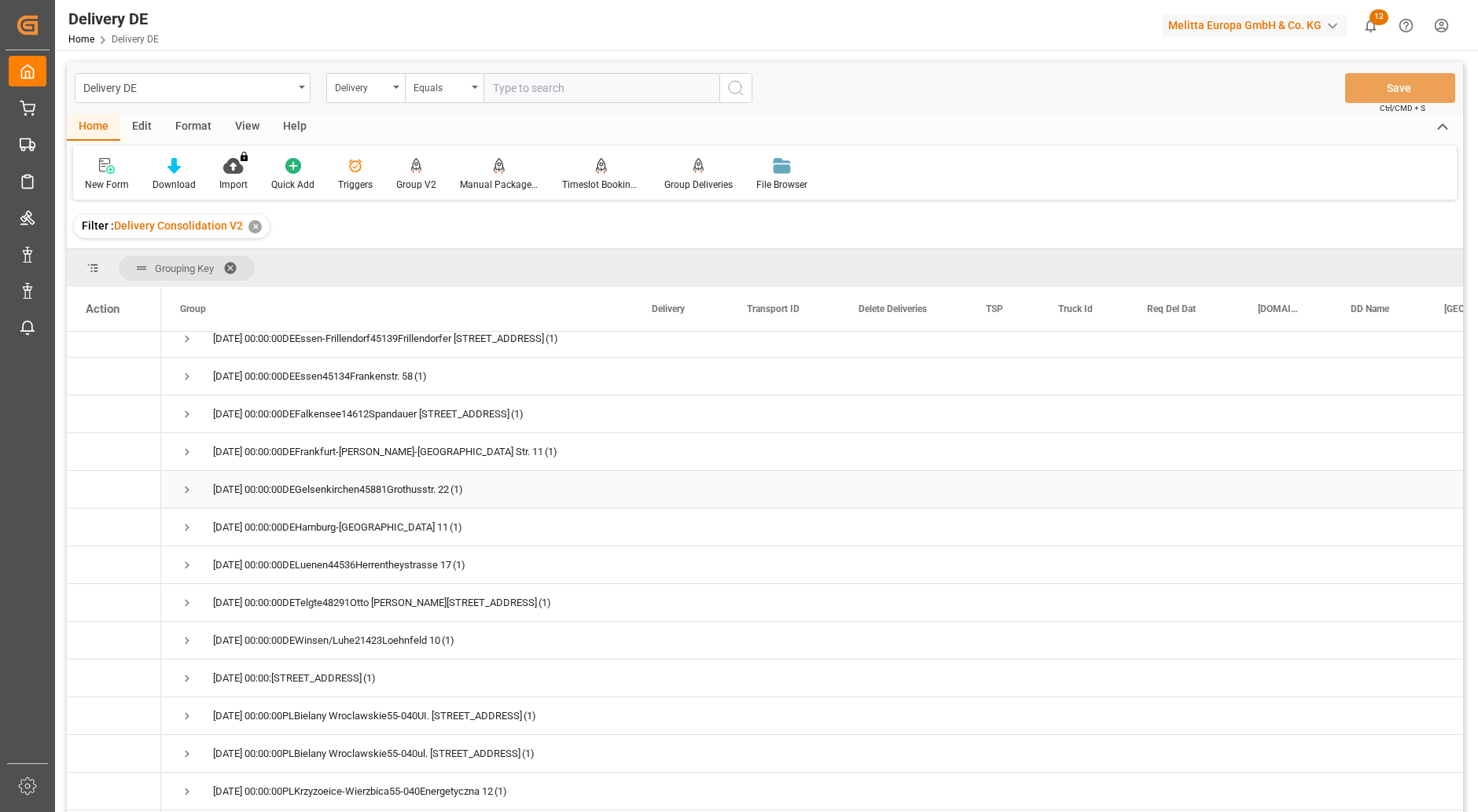
scroll to position [786, 0]
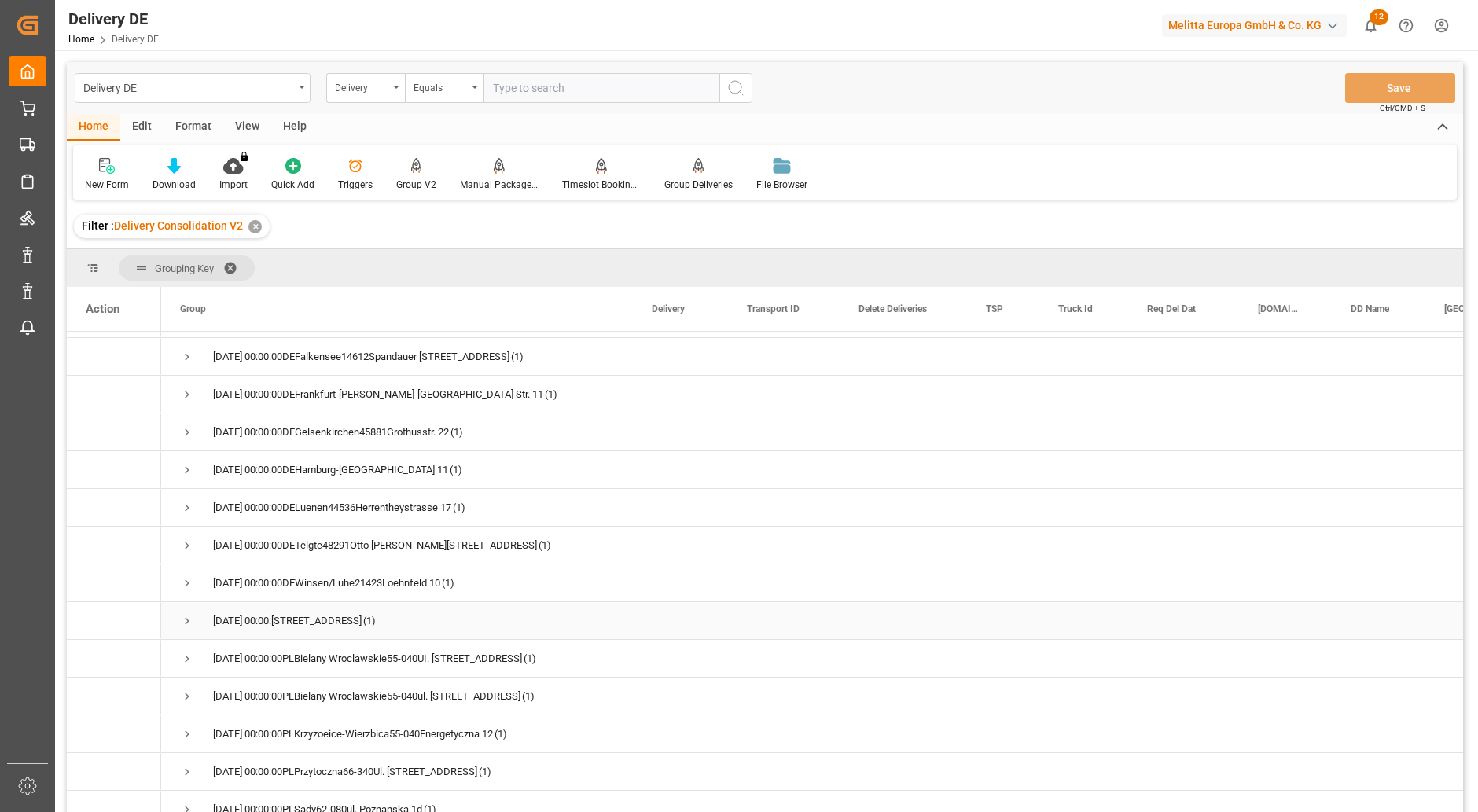
click at [187, 620] on span "Press SPACE to select this row." at bounding box center [187, 620] width 14 height 14
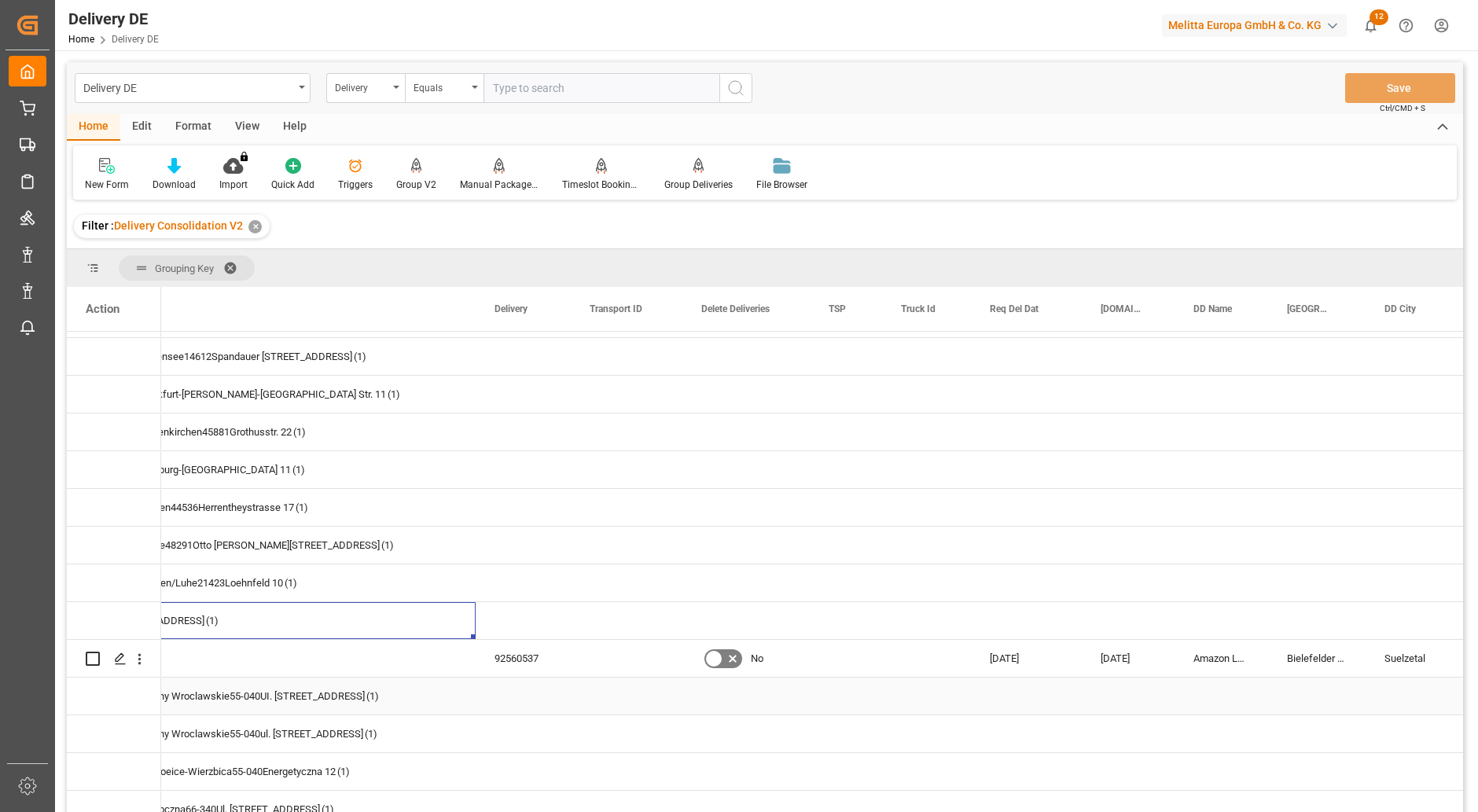
scroll to position [0, 0]
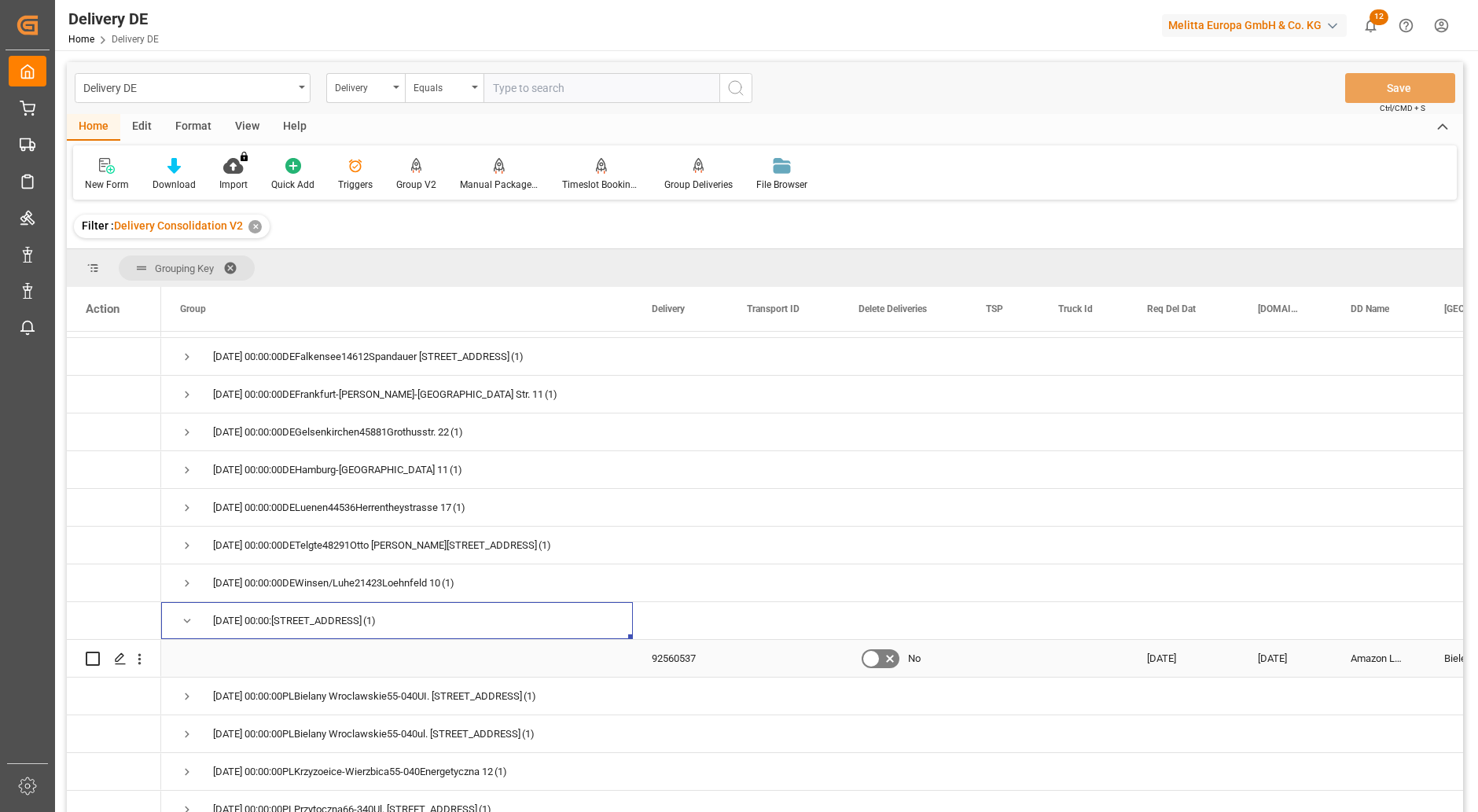
click at [93, 659] on input "Press Space to toggle row selection (unchecked)" at bounding box center [92, 659] width 14 height 14
checkbox input "true"
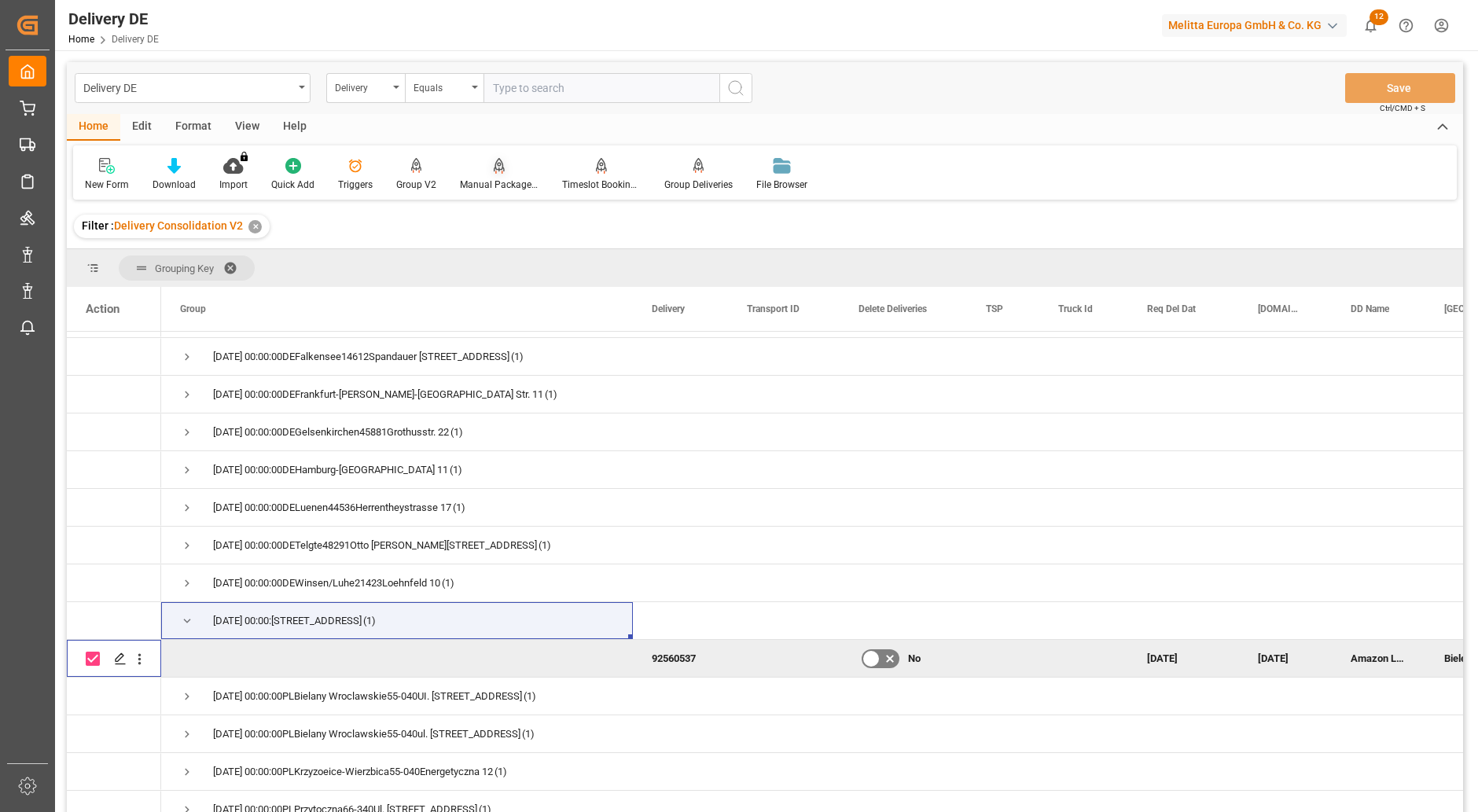
click at [496, 164] on icon at bounding box center [499, 164] width 11 height 14
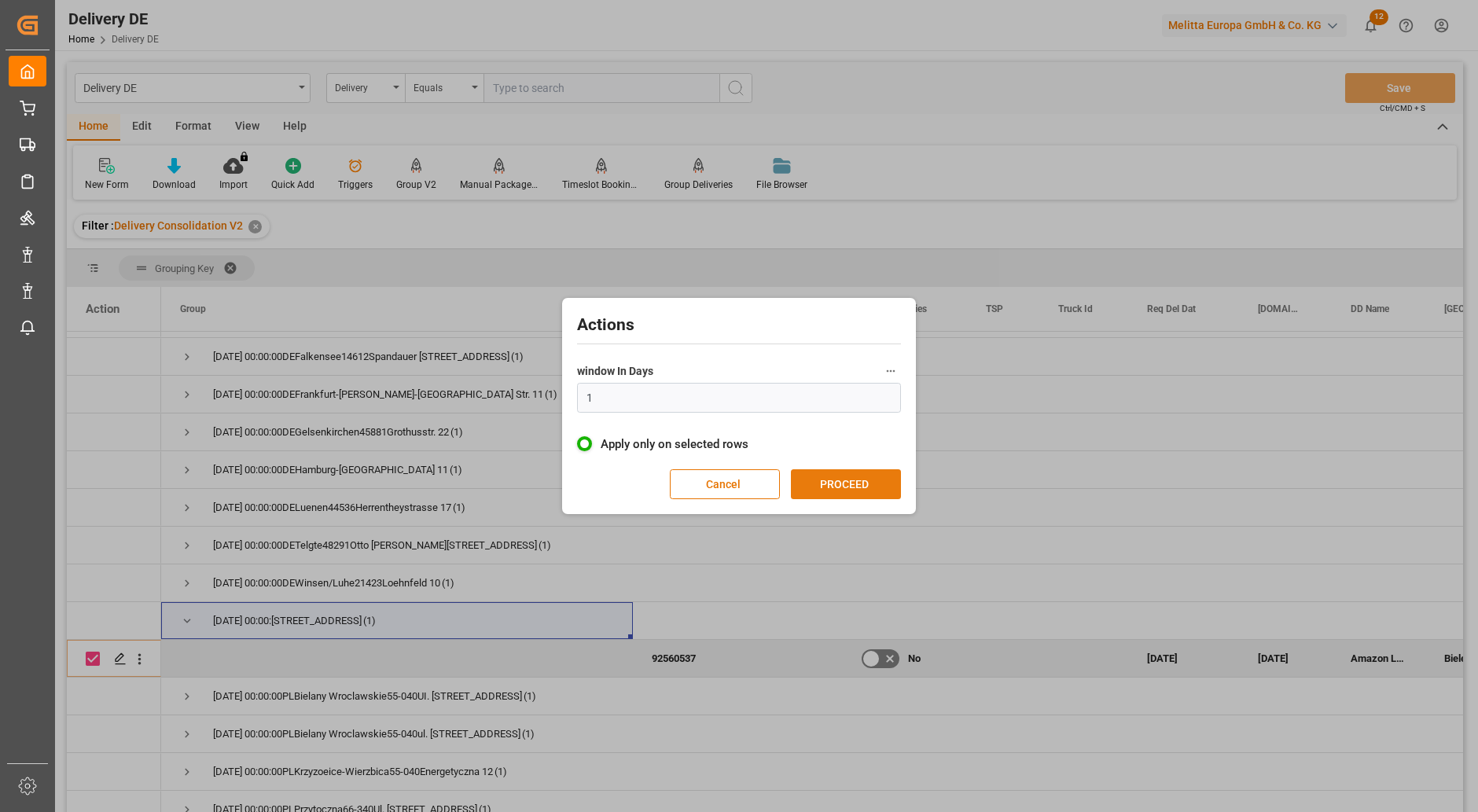
click at [828, 489] on button "PROCEED" at bounding box center [846, 483] width 110 height 30
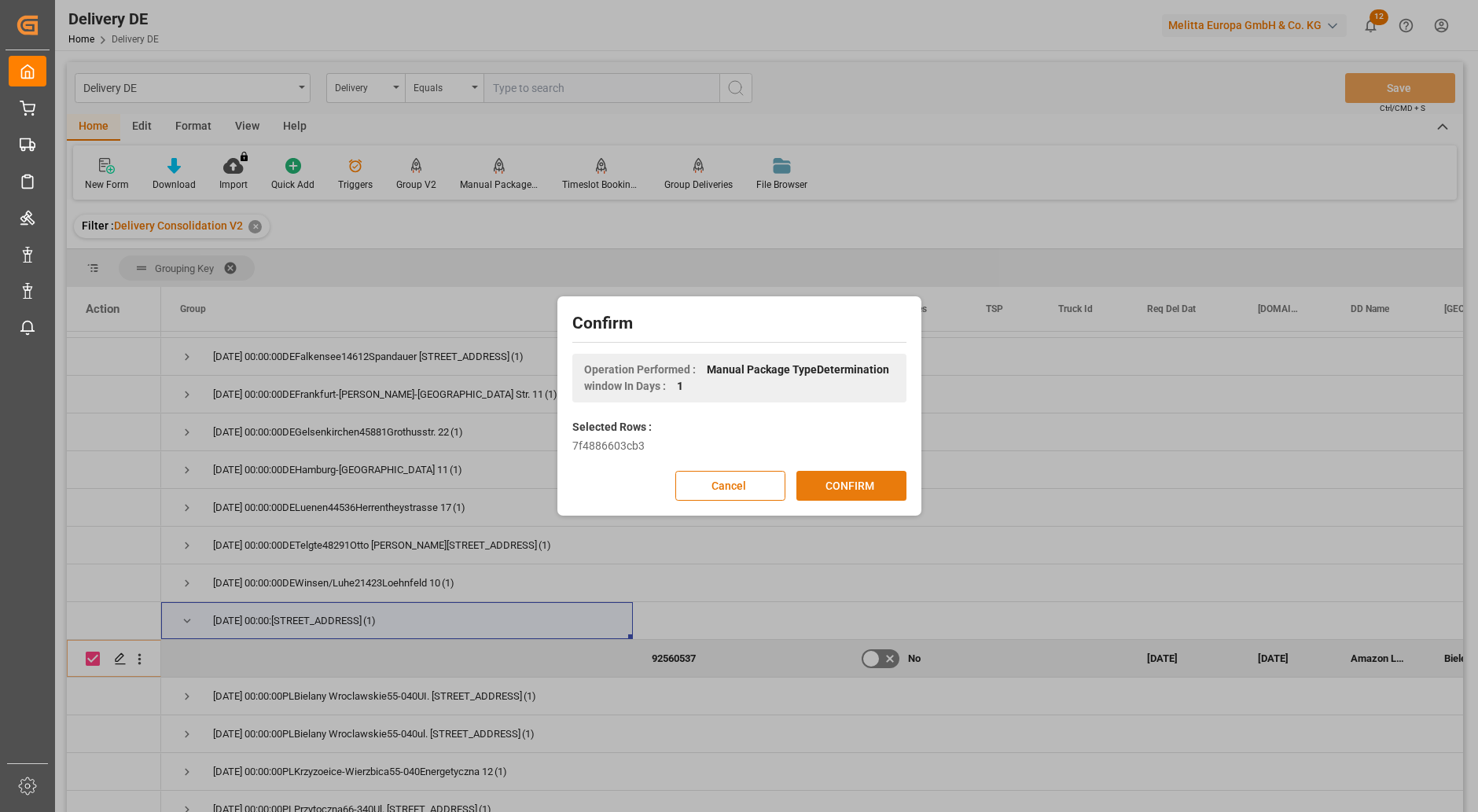
click at [845, 487] on button "CONFIRM" at bounding box center [851, 485] width 110 height 30
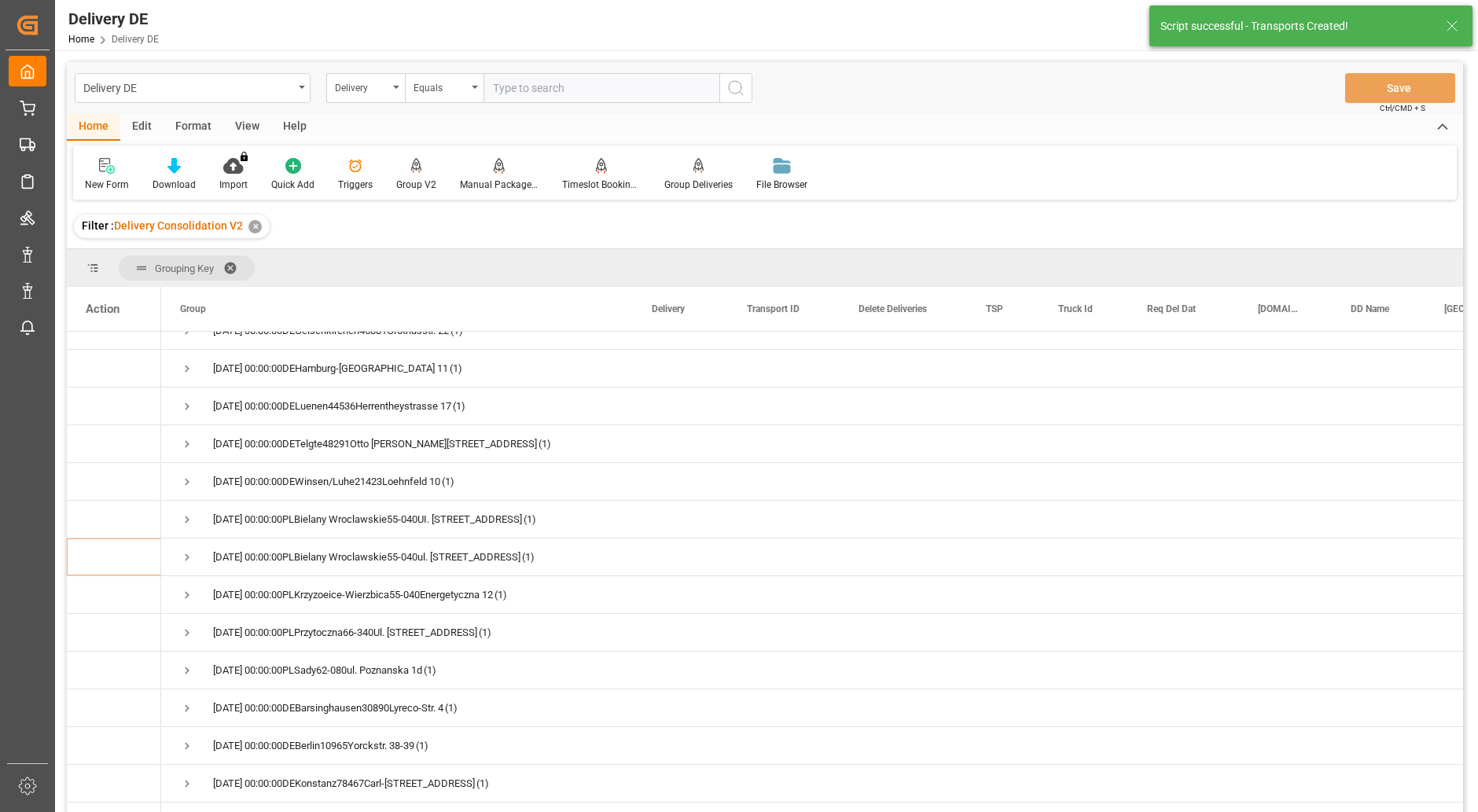
scroll to position [943, 0]
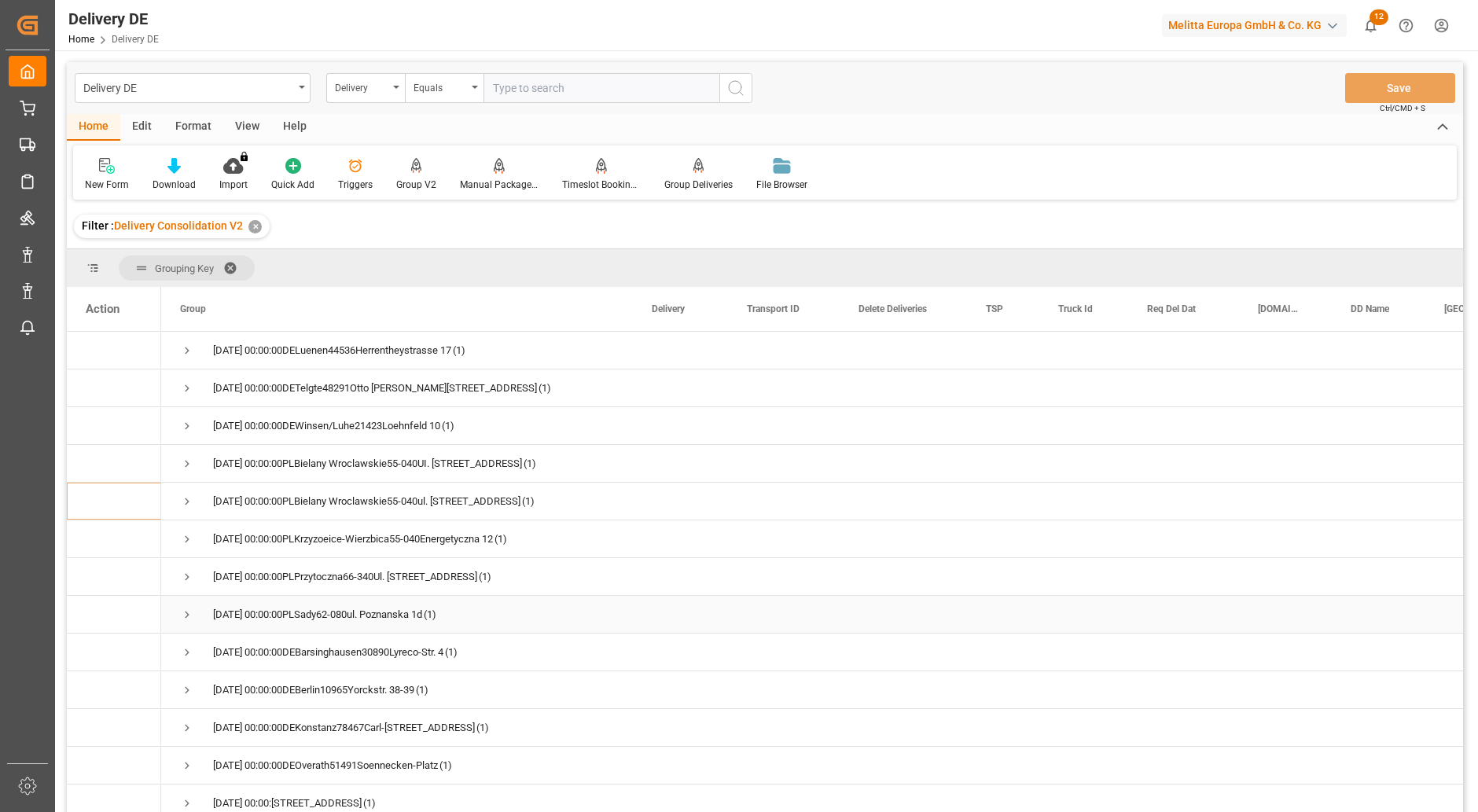
click at [186, 614] on span "Press SPACE to select this row." at bounding box center [187, 615] width 14 height 14
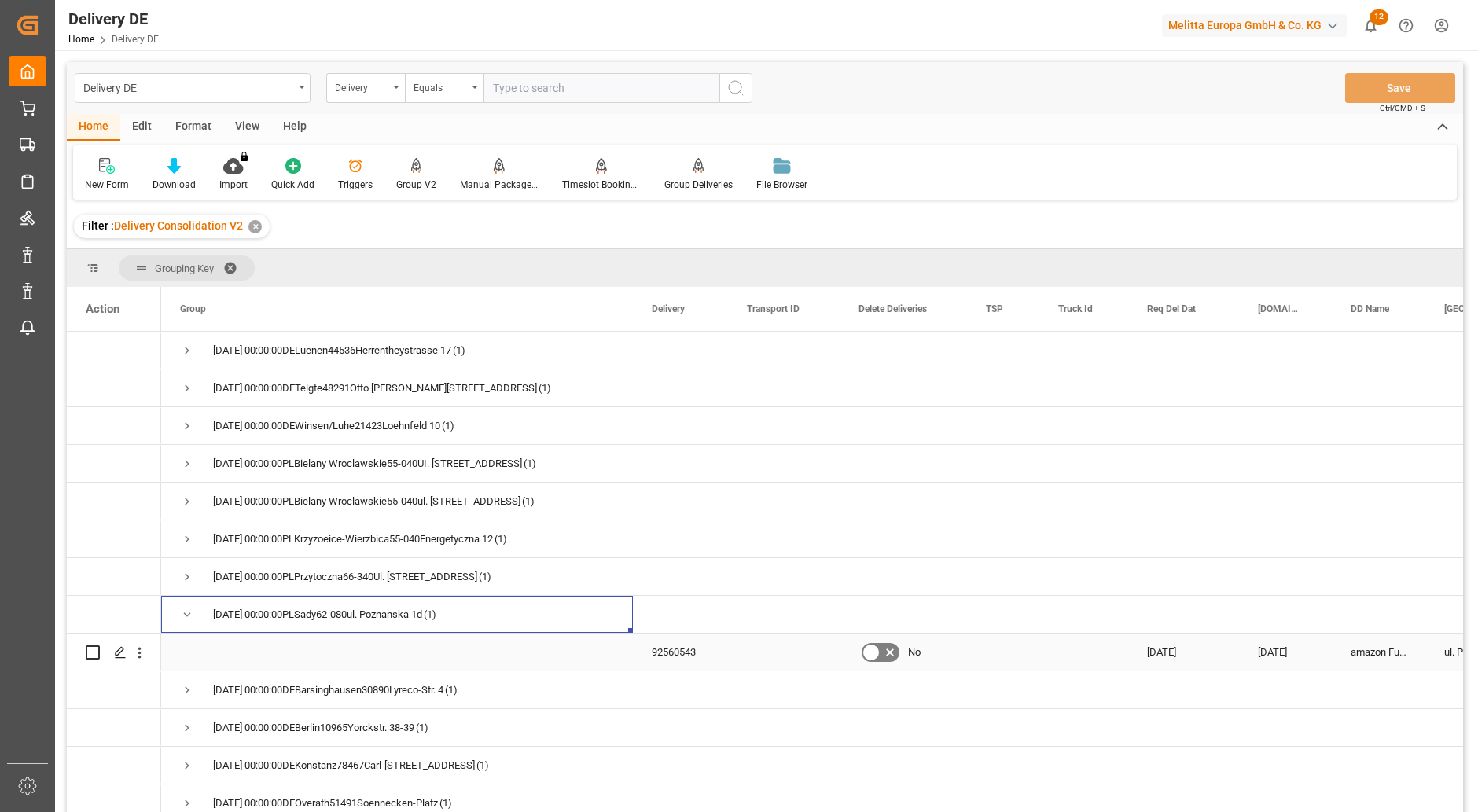
click at [87, 646] on input "Press Space to toggle row selection (unchecked)" at bounding box center [92, 652] width 14 height 14
checkbox input "true"
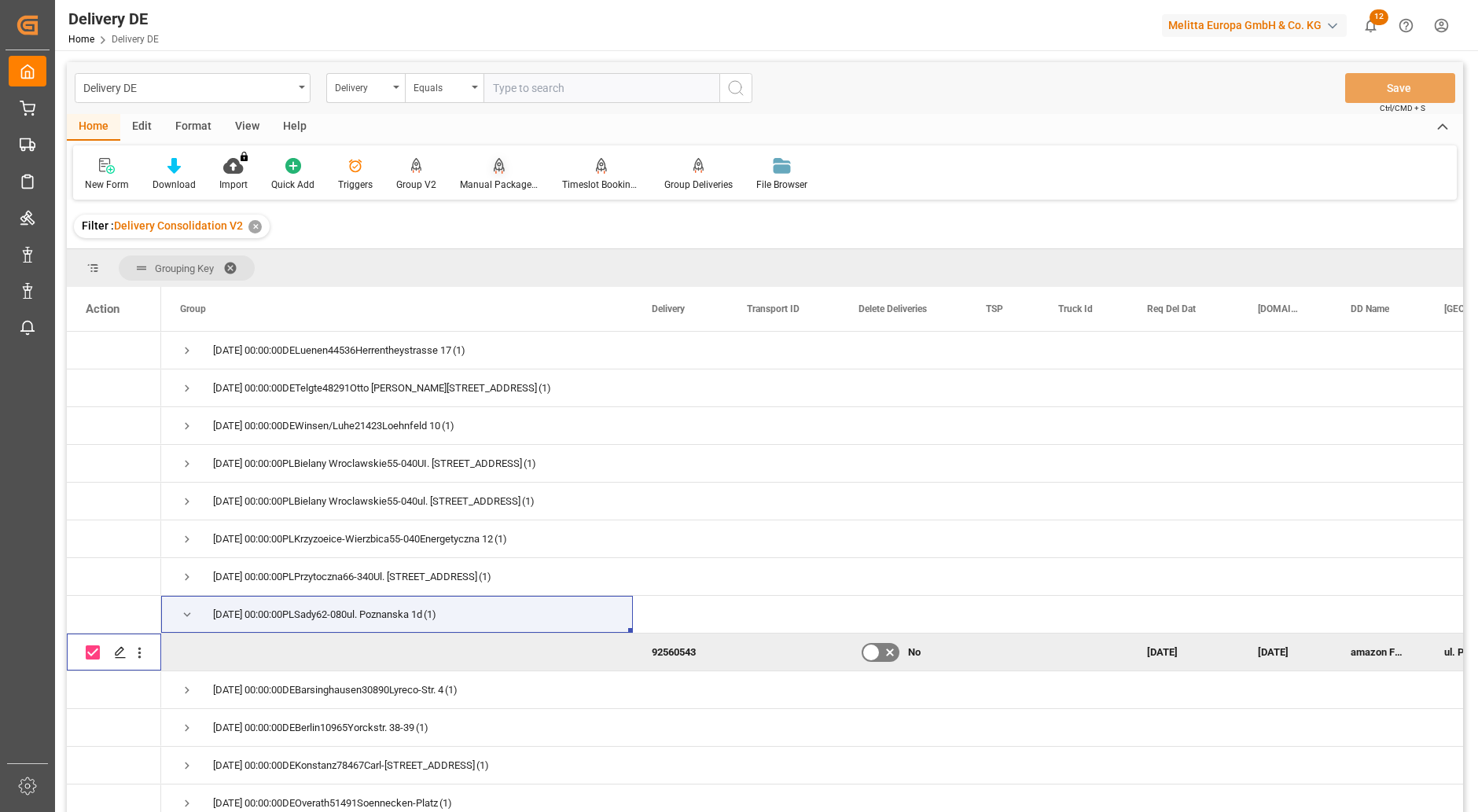
click at [493, 179] on div "Manual Package TypeDetermination" at bounding box center [499, 185] width 79 height 14
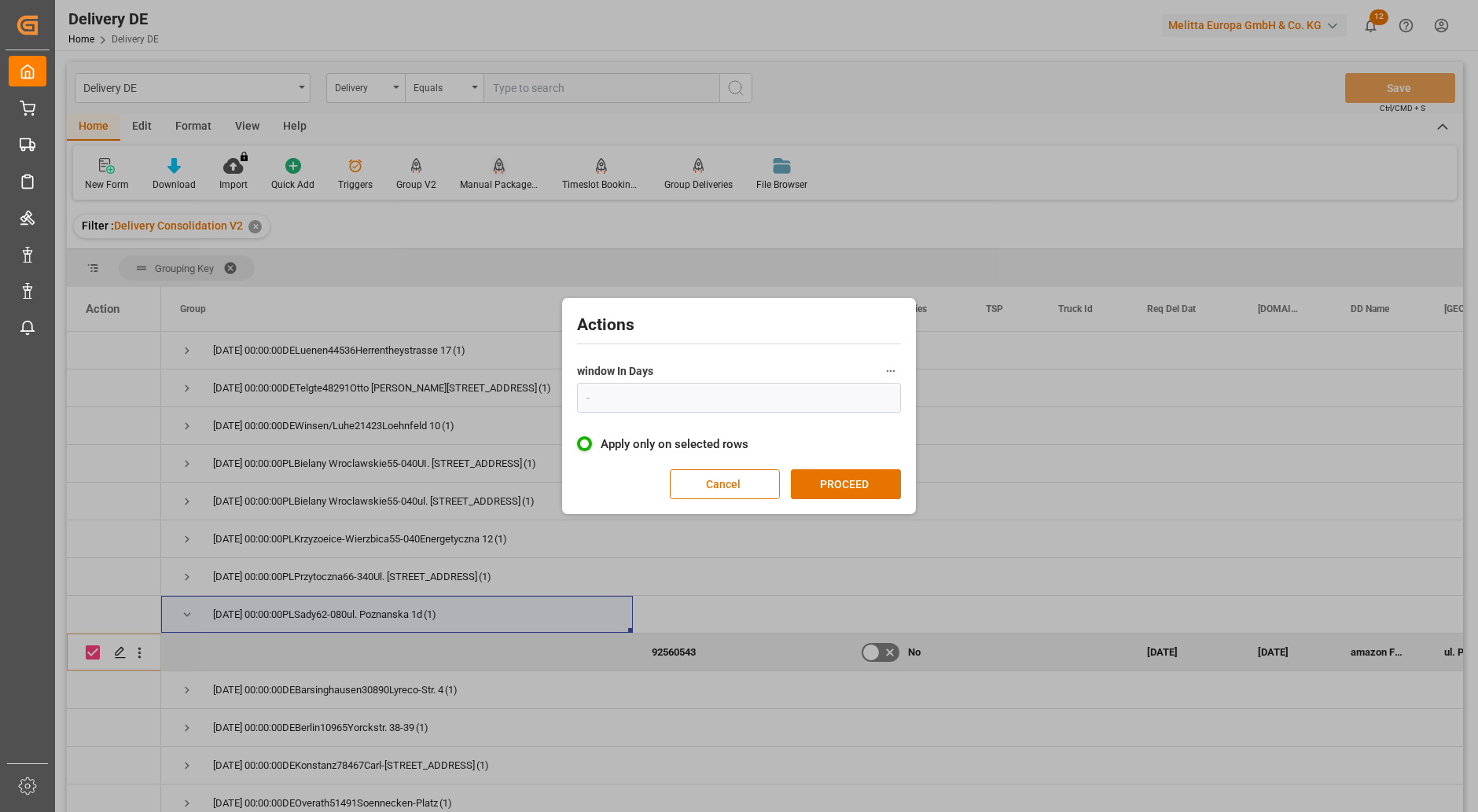
type input "1"
click at [839, 489] on button "PROCEED" at bounding box center [846, 483] width 110 height 30
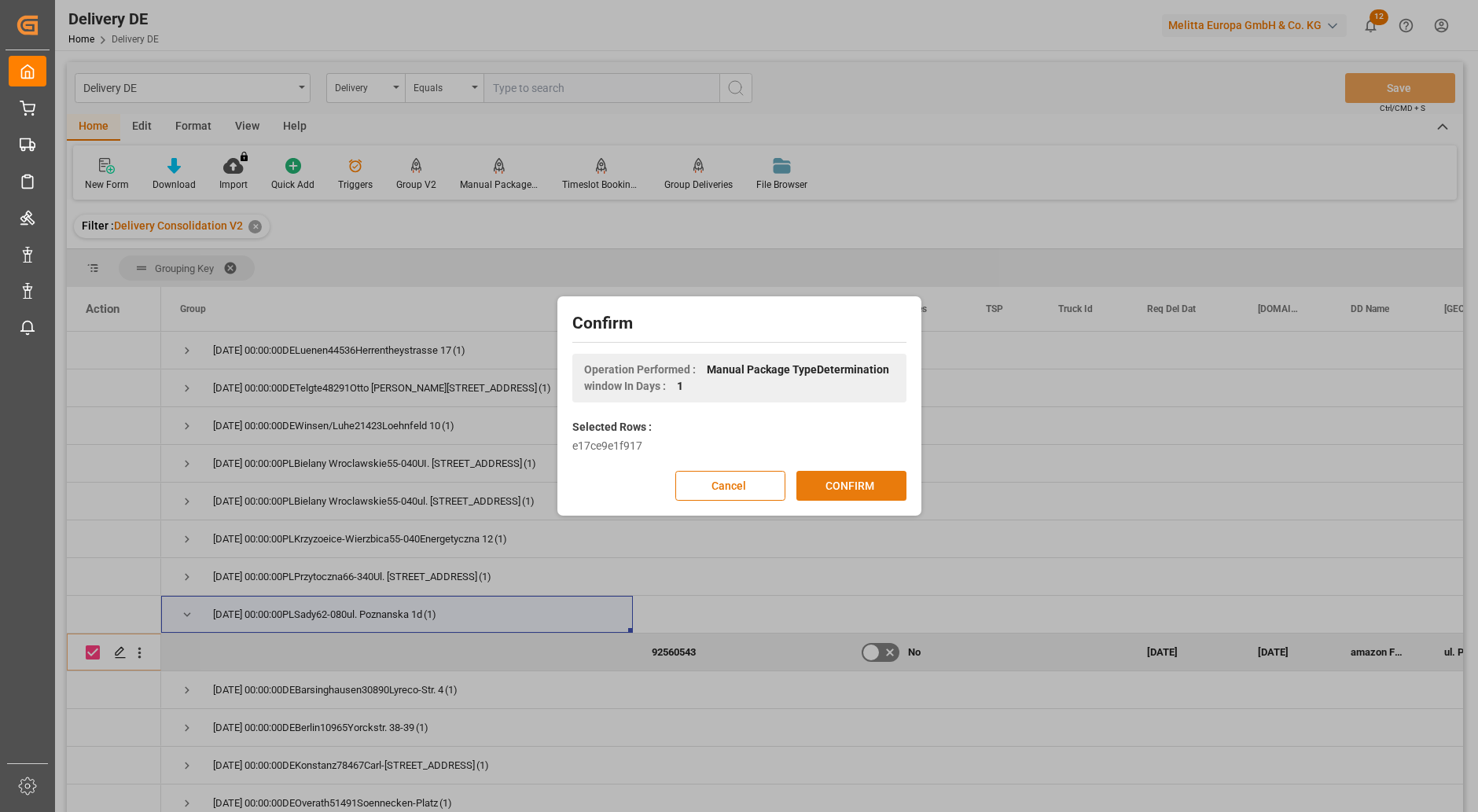
click at [847, 480] on button "CONFIRM" at bounding box center [851, 485] width 110 height 30
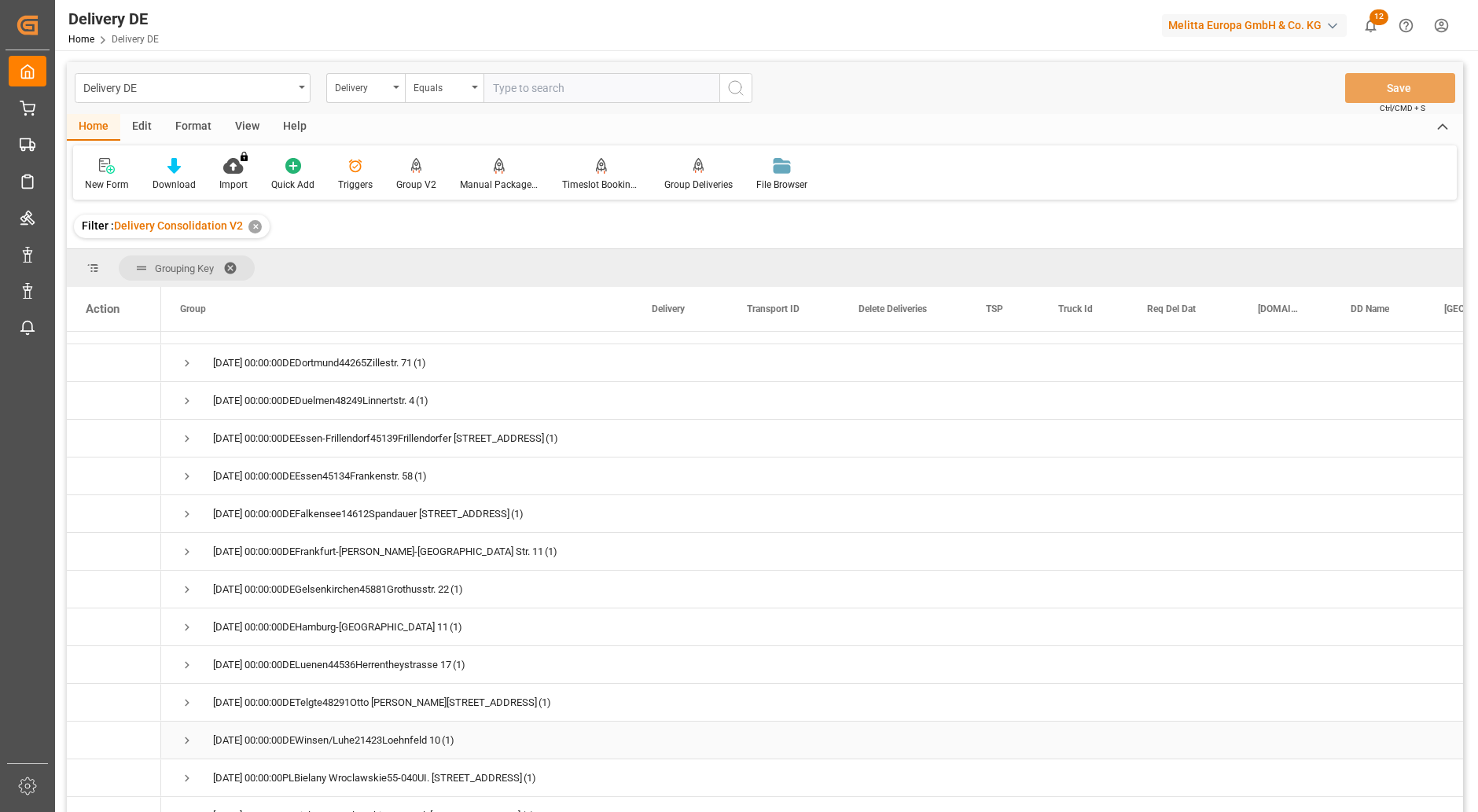
scroll to position [786, 0]
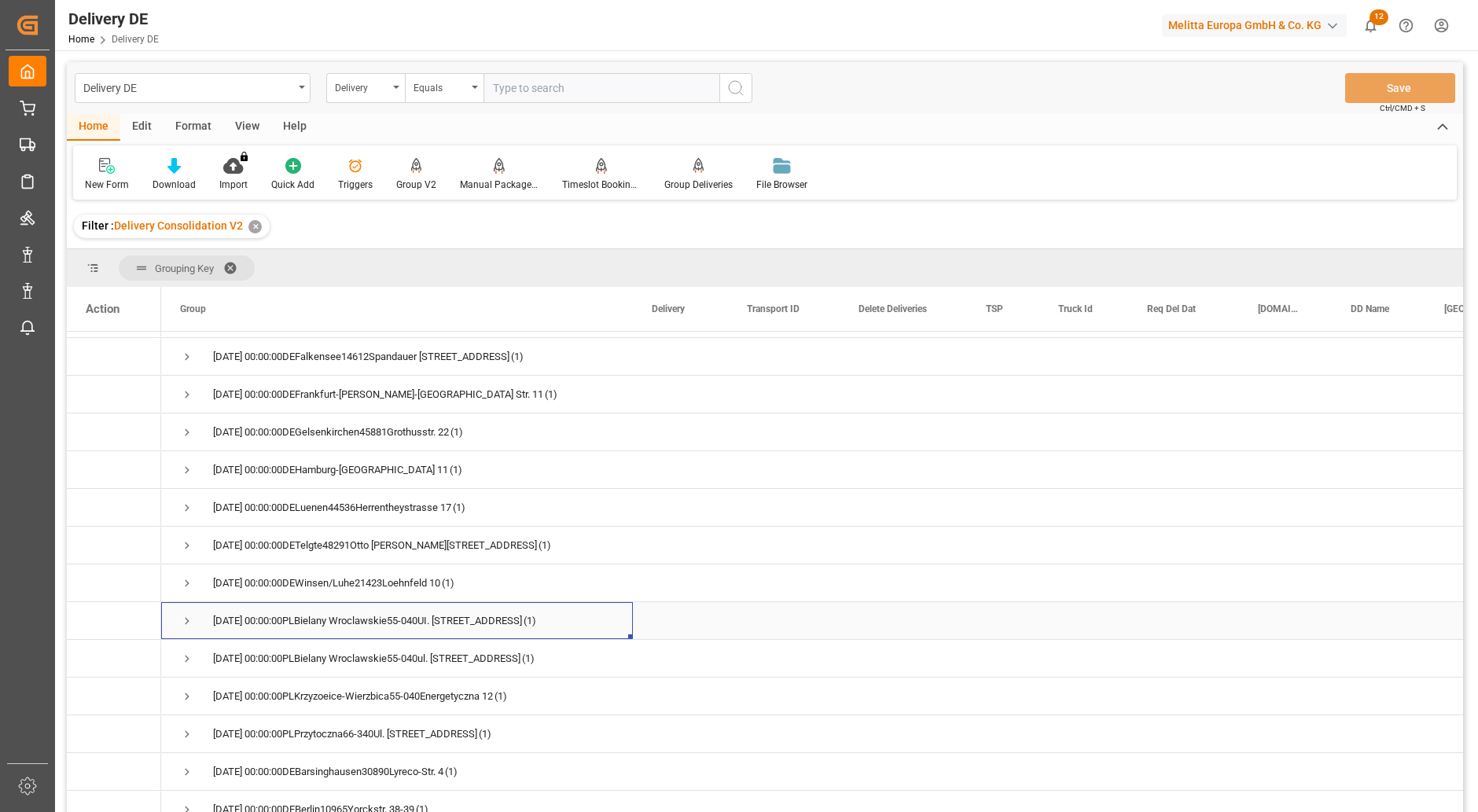
click at [187, 623] on span "Press SPACE to select this row." at bounding box center [187, 620] width 14 height 14
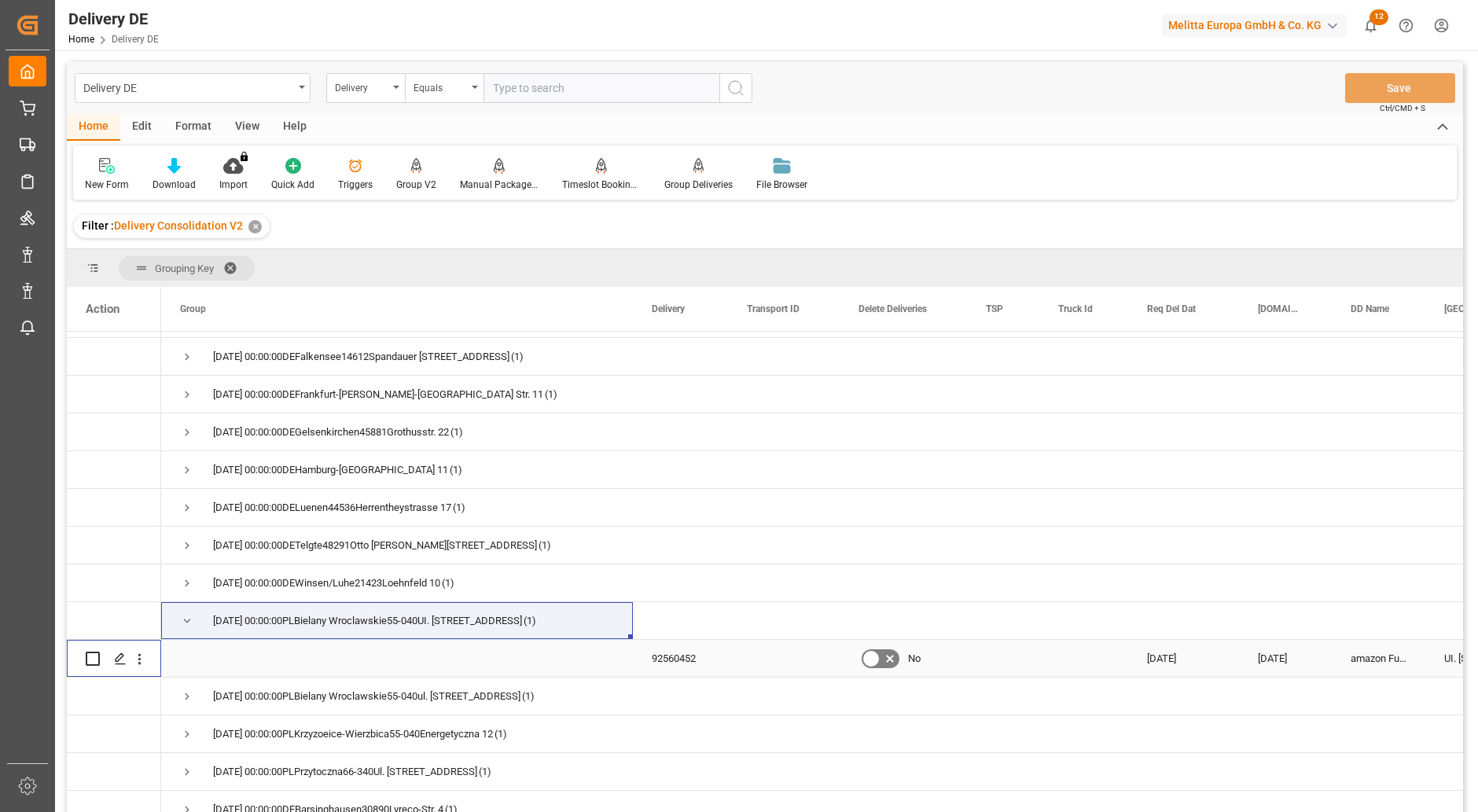
click at [92, 658] on input "Press Space to toggle row selection (unchecked)" at bounding box center [92, 659] width 14 height 14
checkbox input "true"
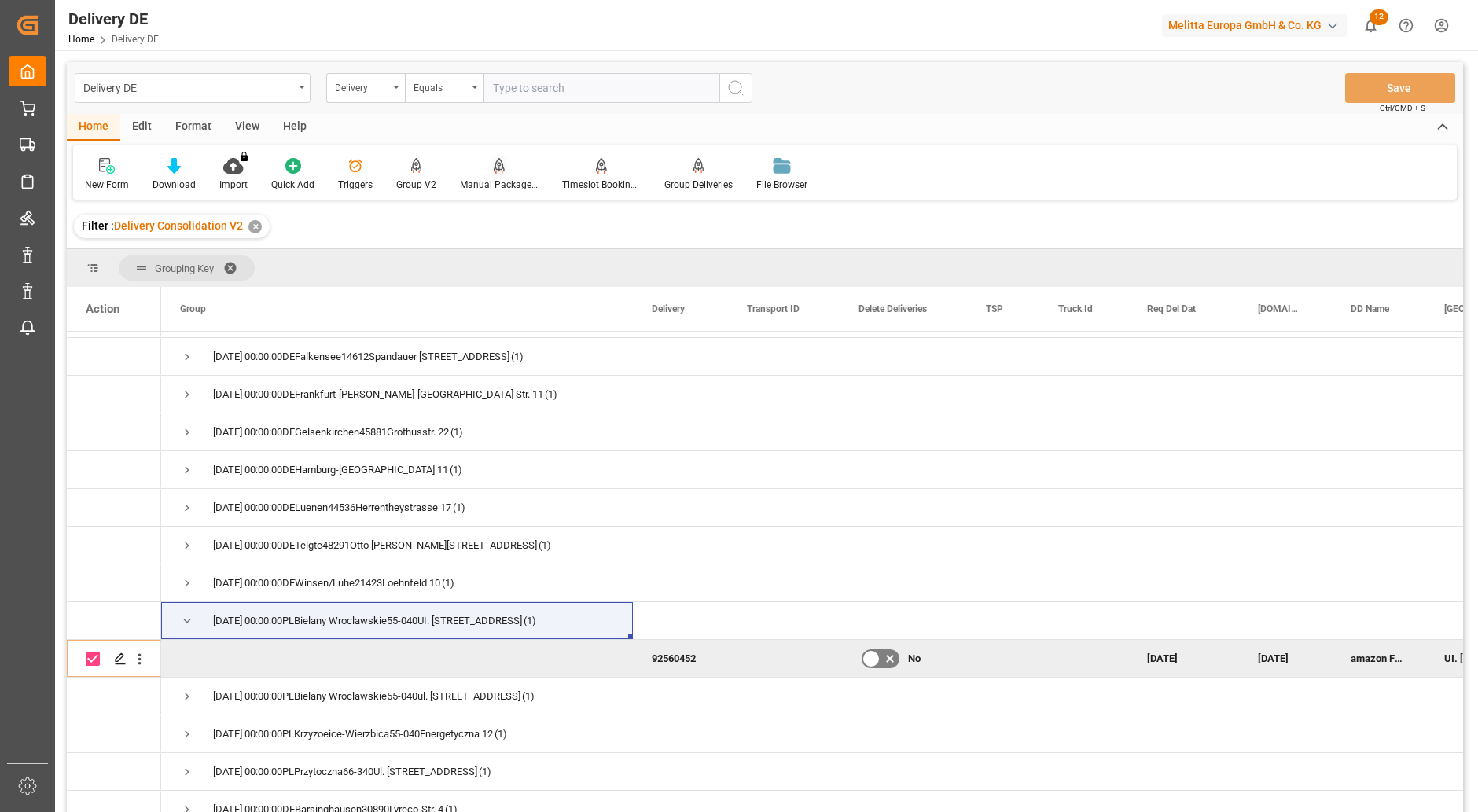
click at [503, 175] on div "Manual Package TypeDetermination" at bounding box center [499, 174] width 103 height 35
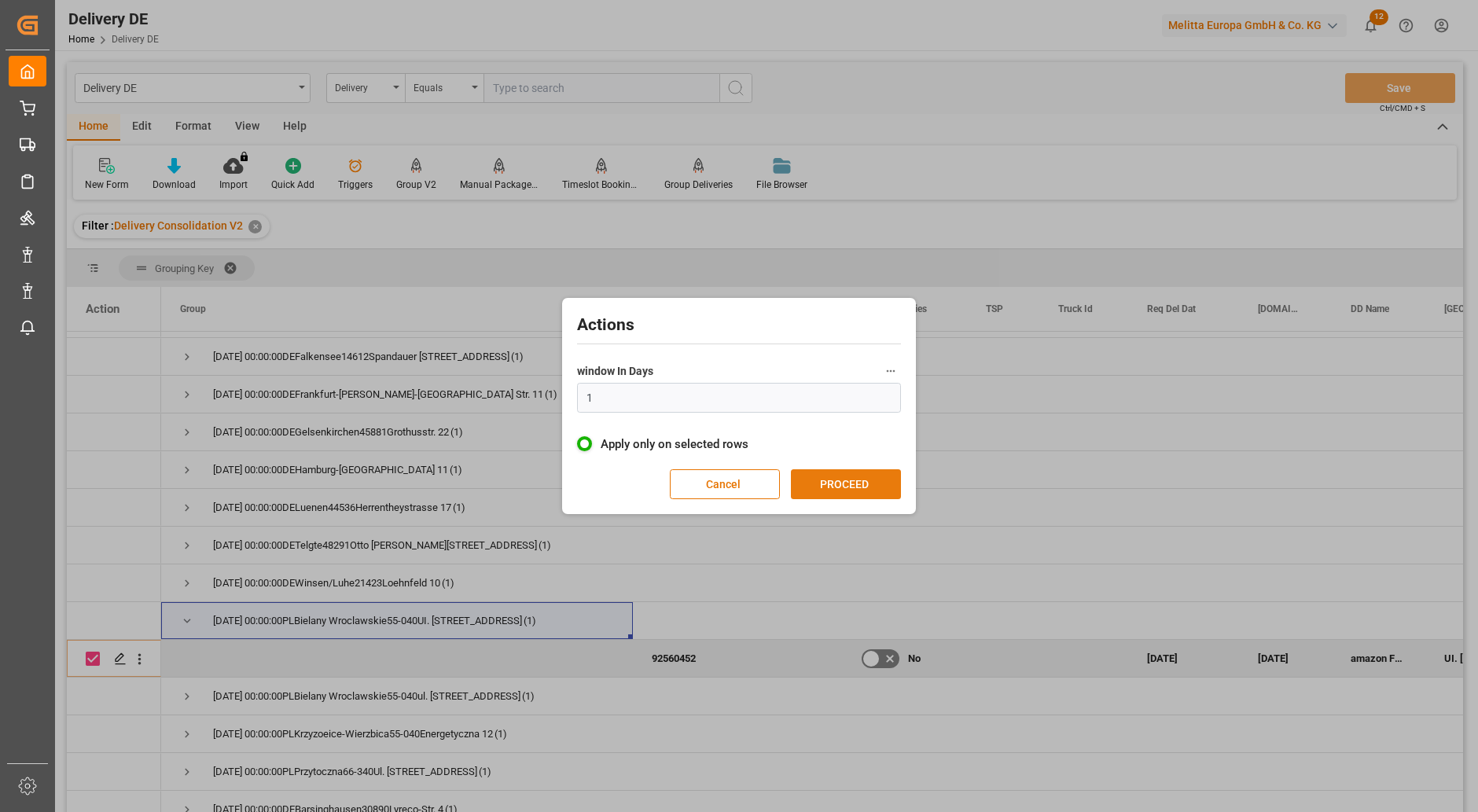
click at [875, 489] on button "PROCEED" at bounding box center [846, 483] width 110 height 30
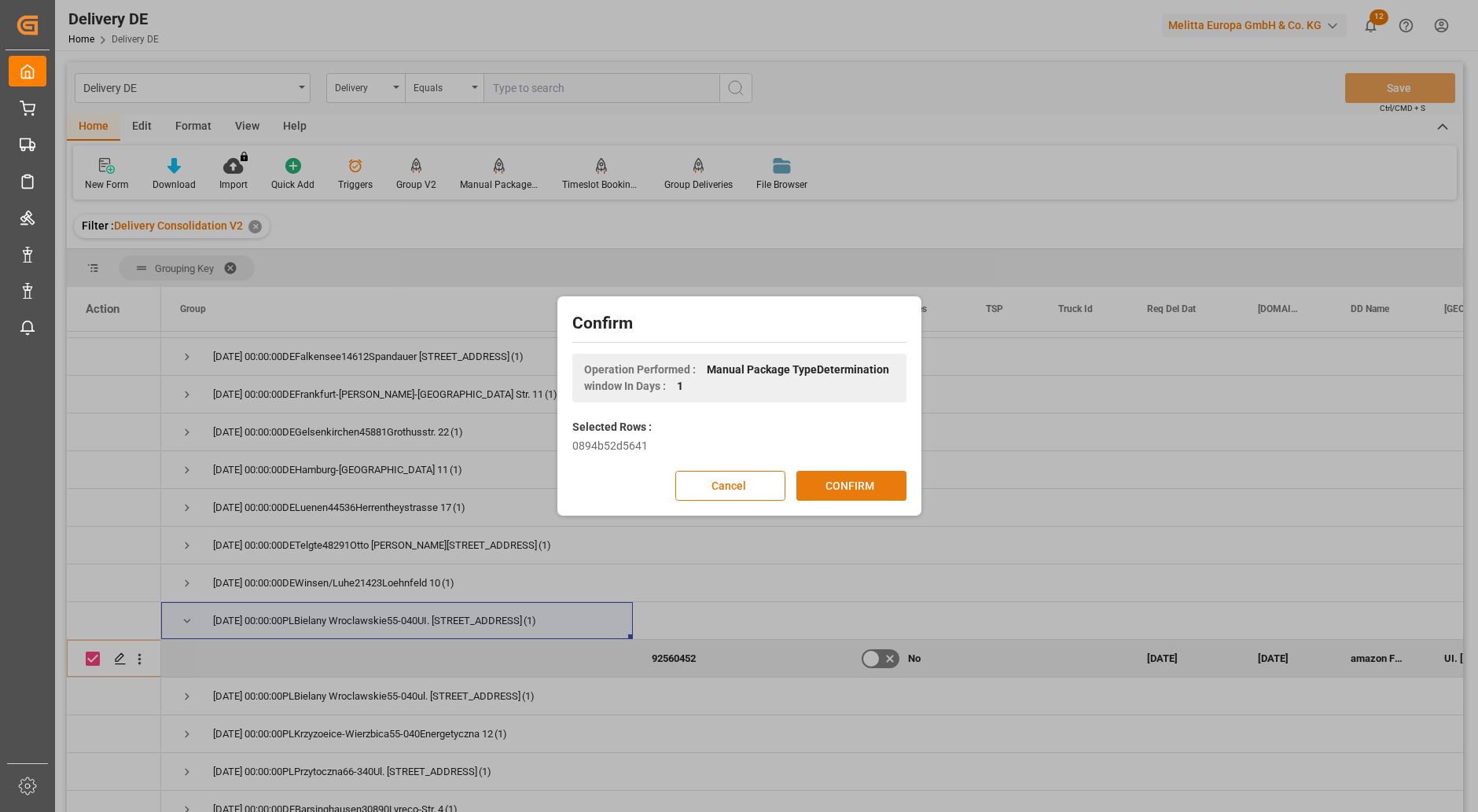
click at [845, 487] on button "CONFIRM" at bounding box center [851, 485] width 110 height 30
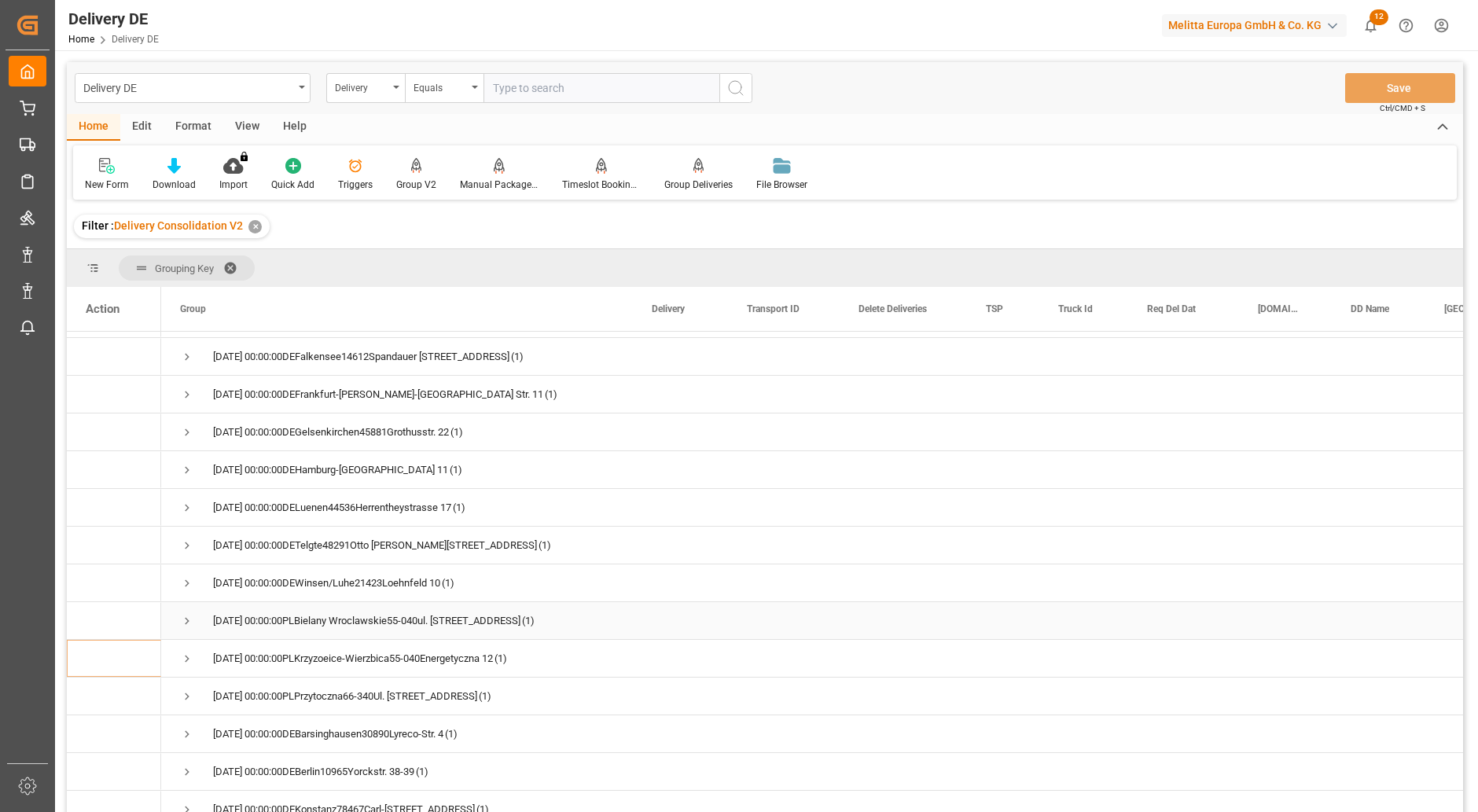
click at [185, 619] on span "Press SPACE to select this row." at bounding box center [187, 620] width 14 height 14
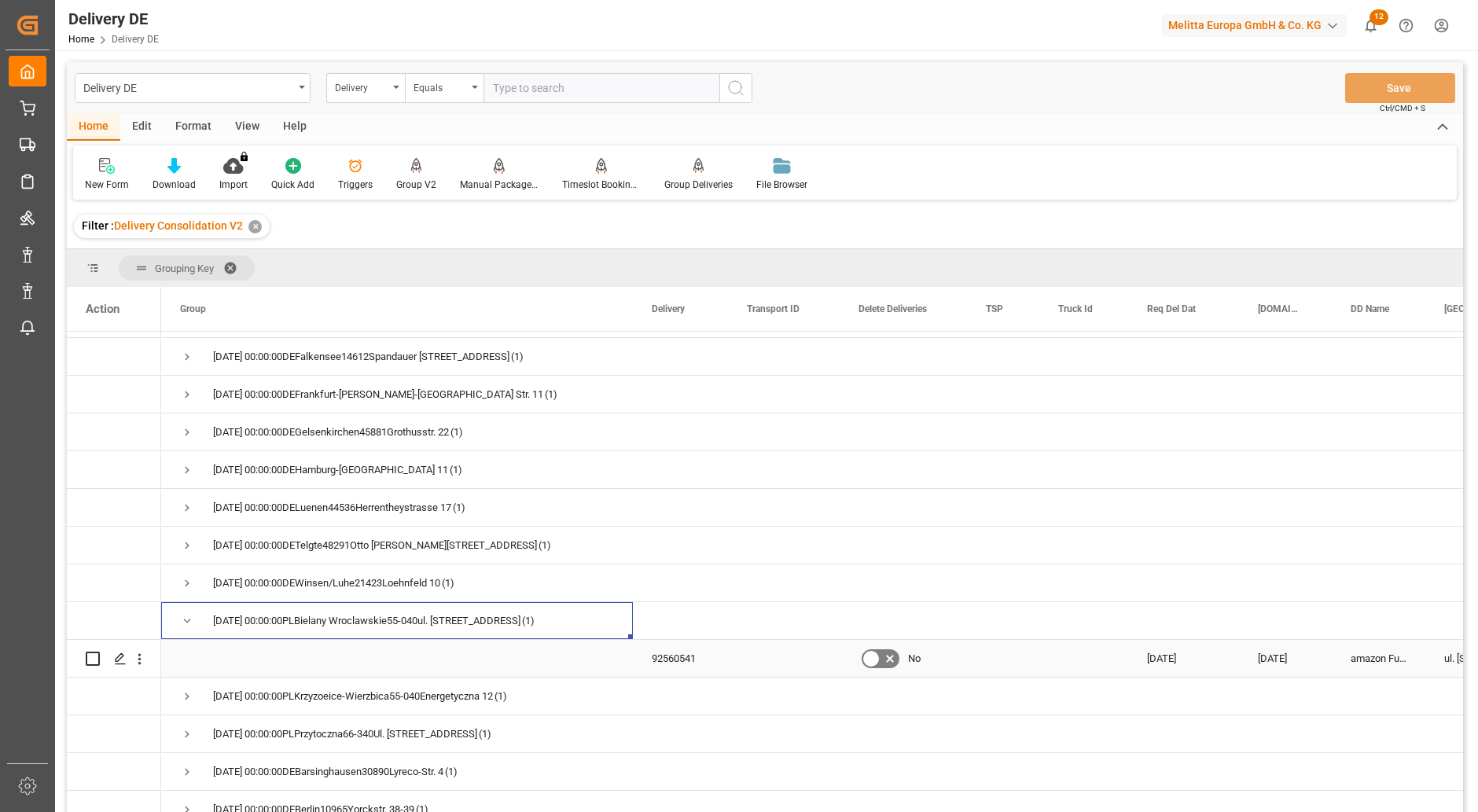
click at [96, 659] on input "Press Space to toggle row selection (unchecked)" at bounding box center [92, 659] width 14 height 14
checkbox input "true"
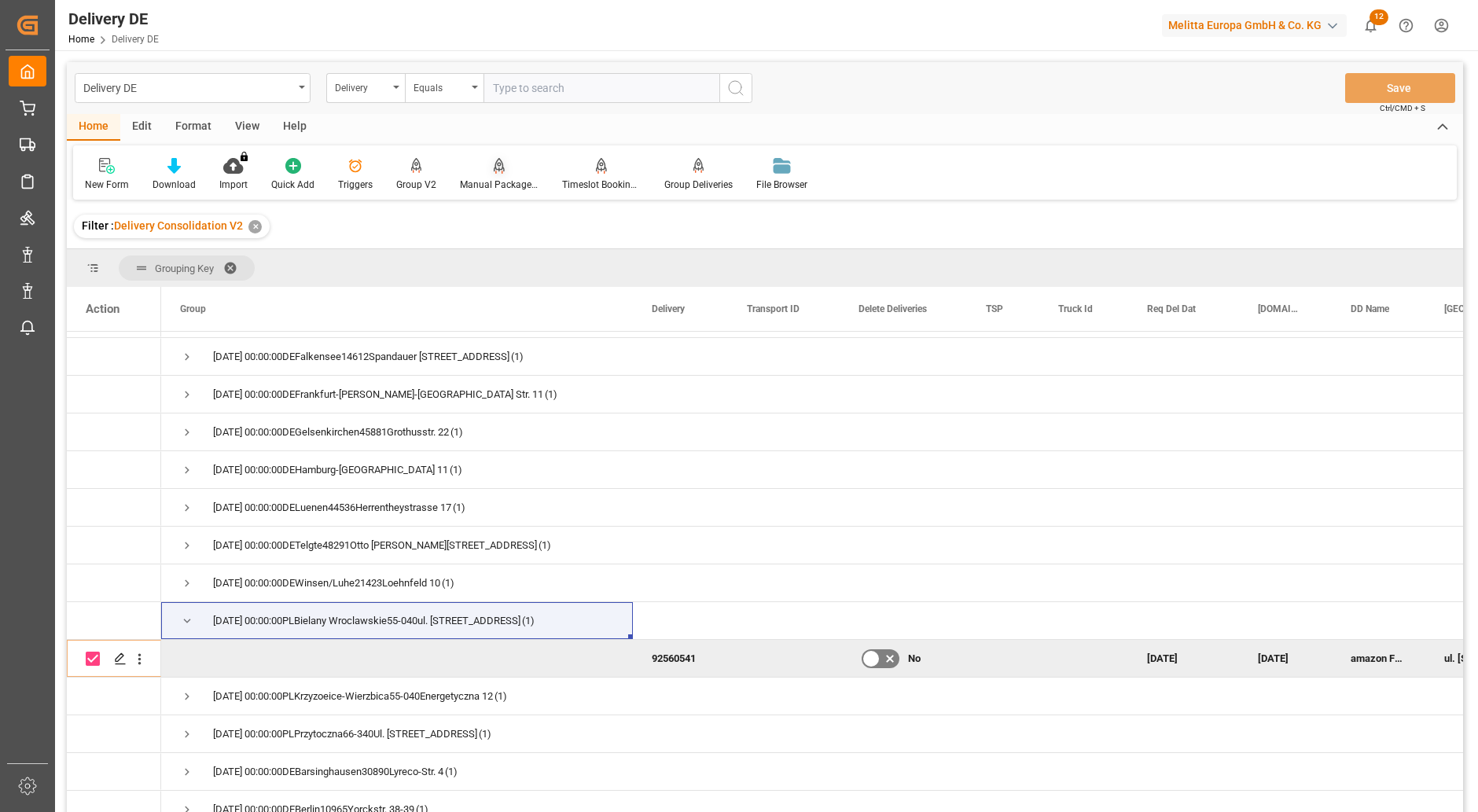
click at [495, 186] on div "Manual Package TypeDetermination" at bounding box center [499, 185] width 79 height 14
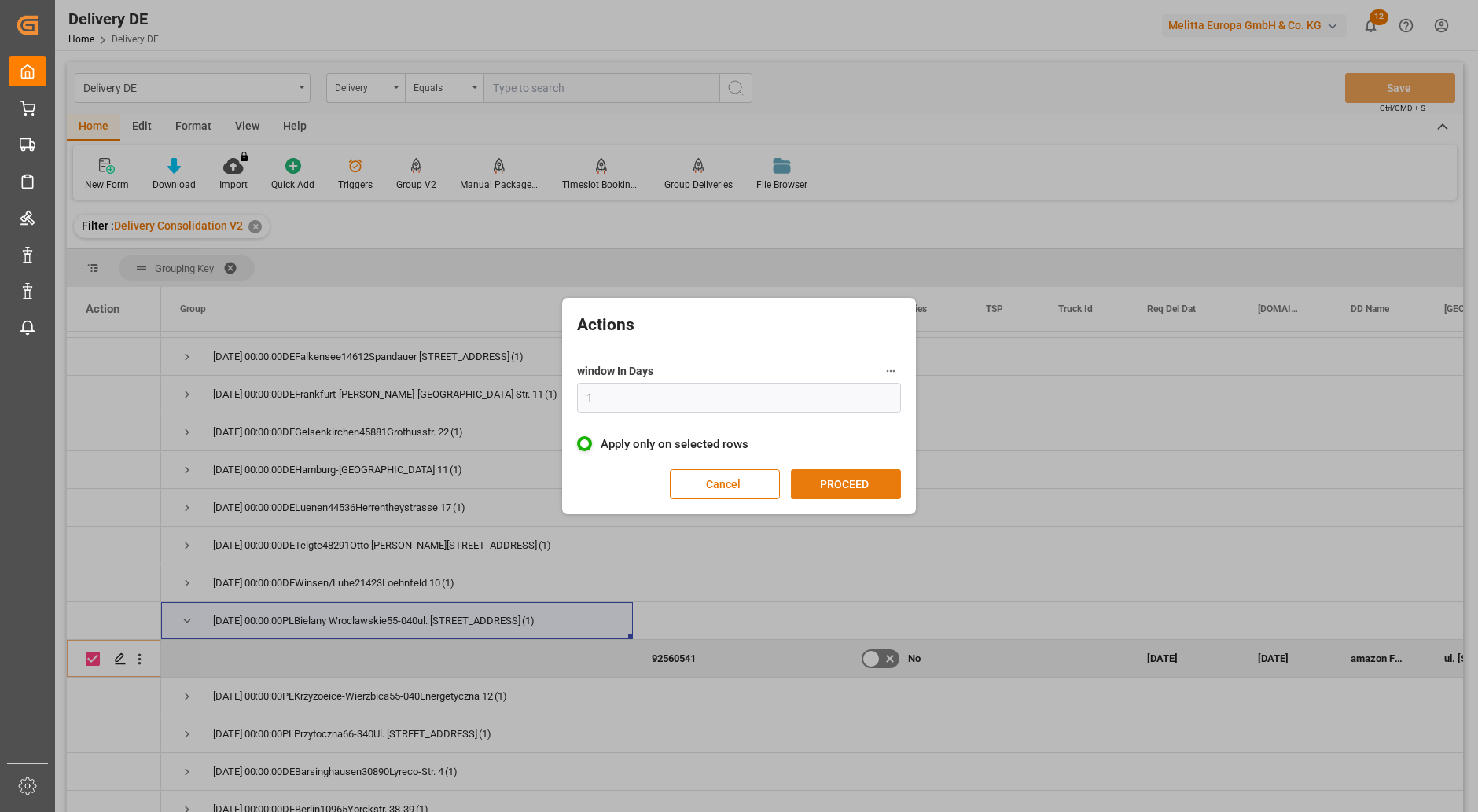
click at [850, 481] on button "PROCEED" at bounding box center [846, 483] width 110 height 30
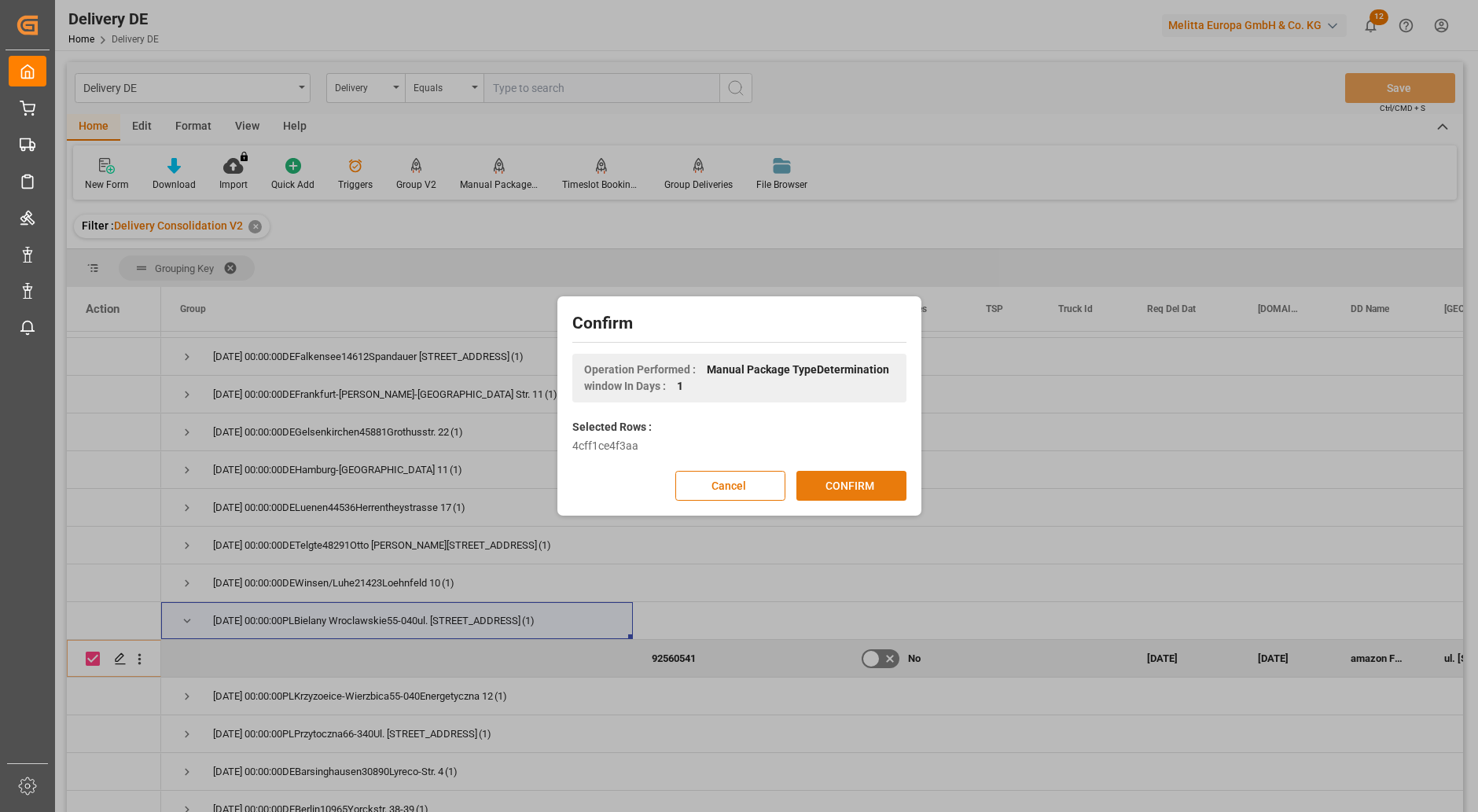
click at [853, 481] on button "CONFIRM" at bounding box center [851, 485] width 110 height 30
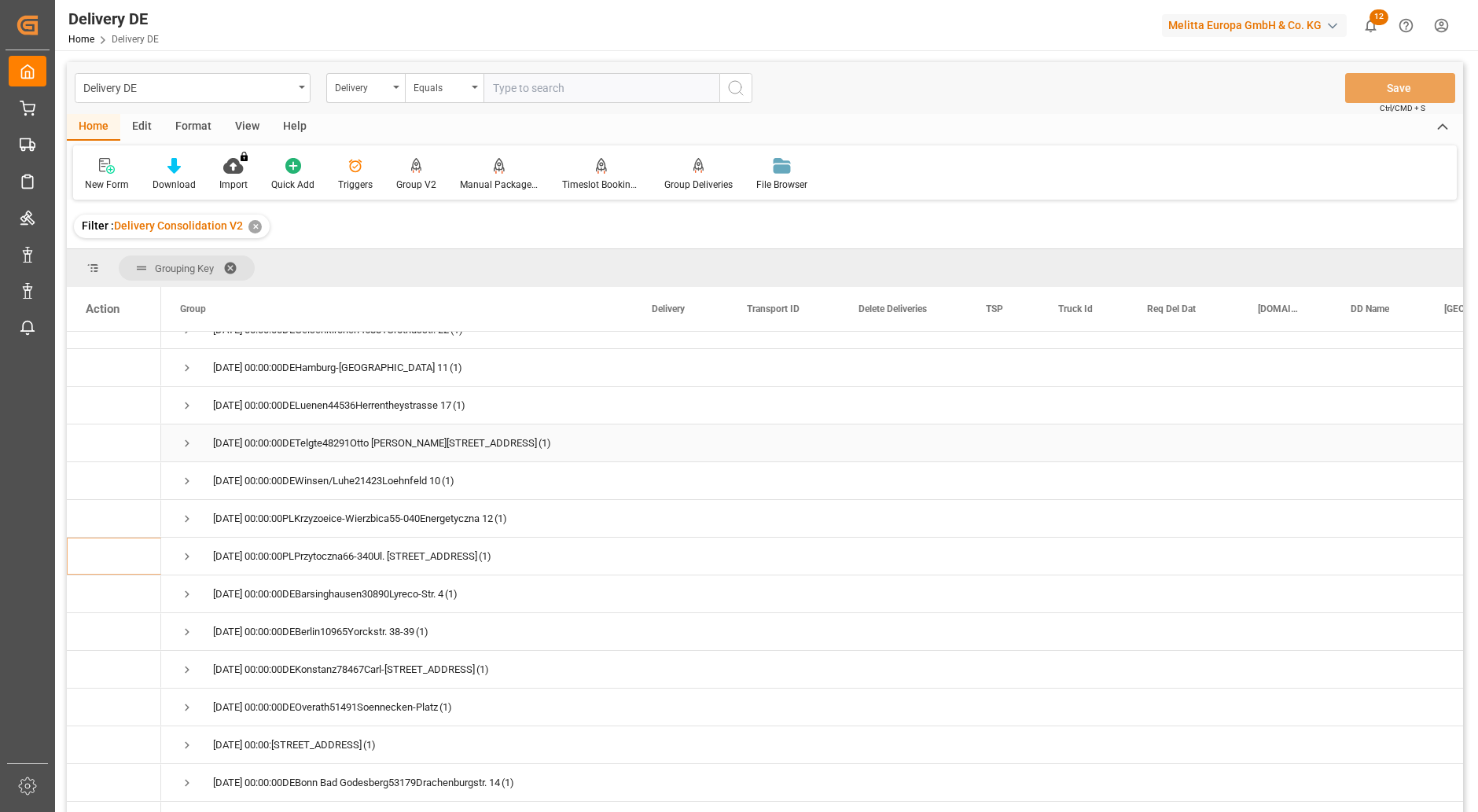
scroll to position [943, 0]
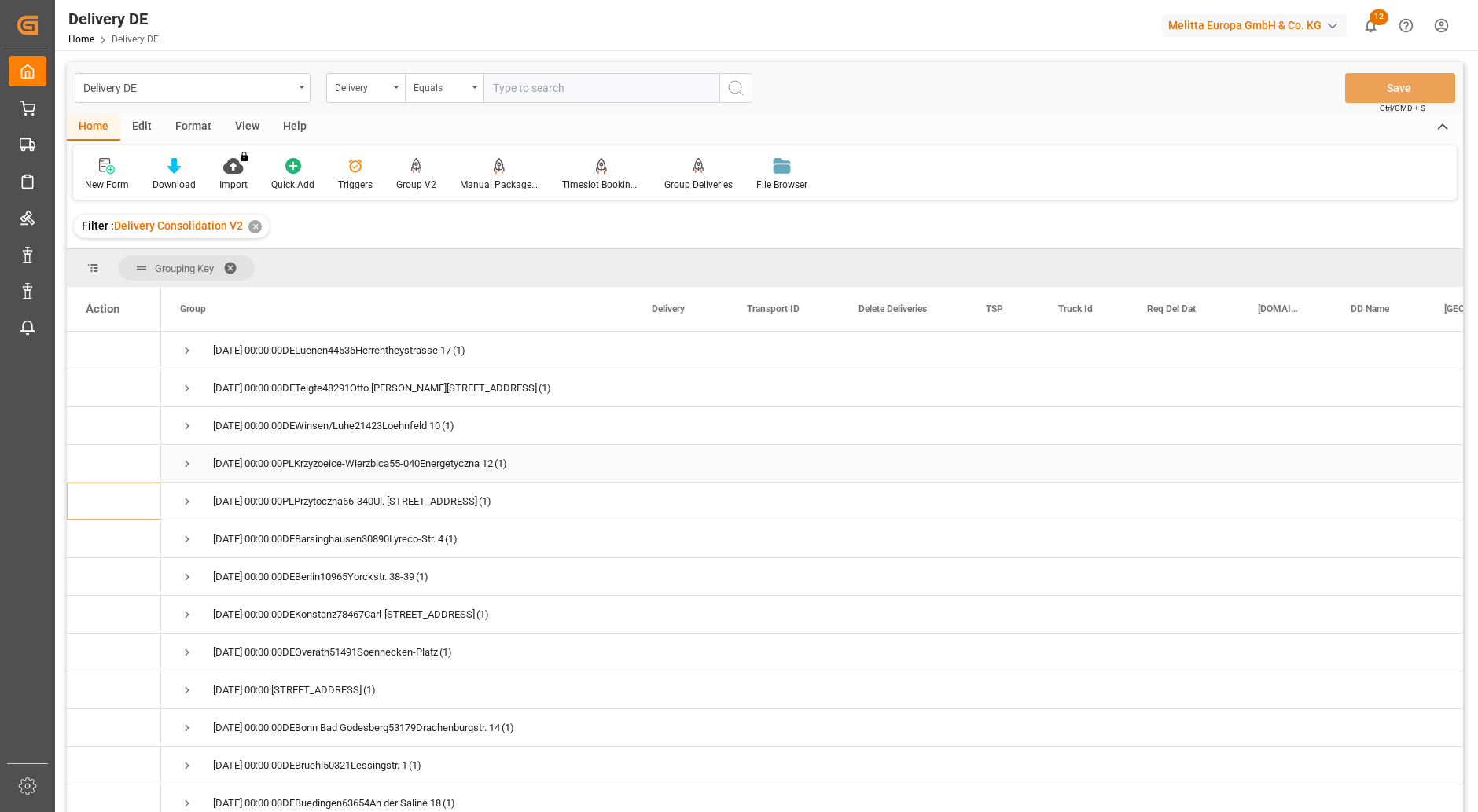
click at [186, 464] on span "Press SPACE to select this row." at bounding box center [187, 464] width 14 height 14
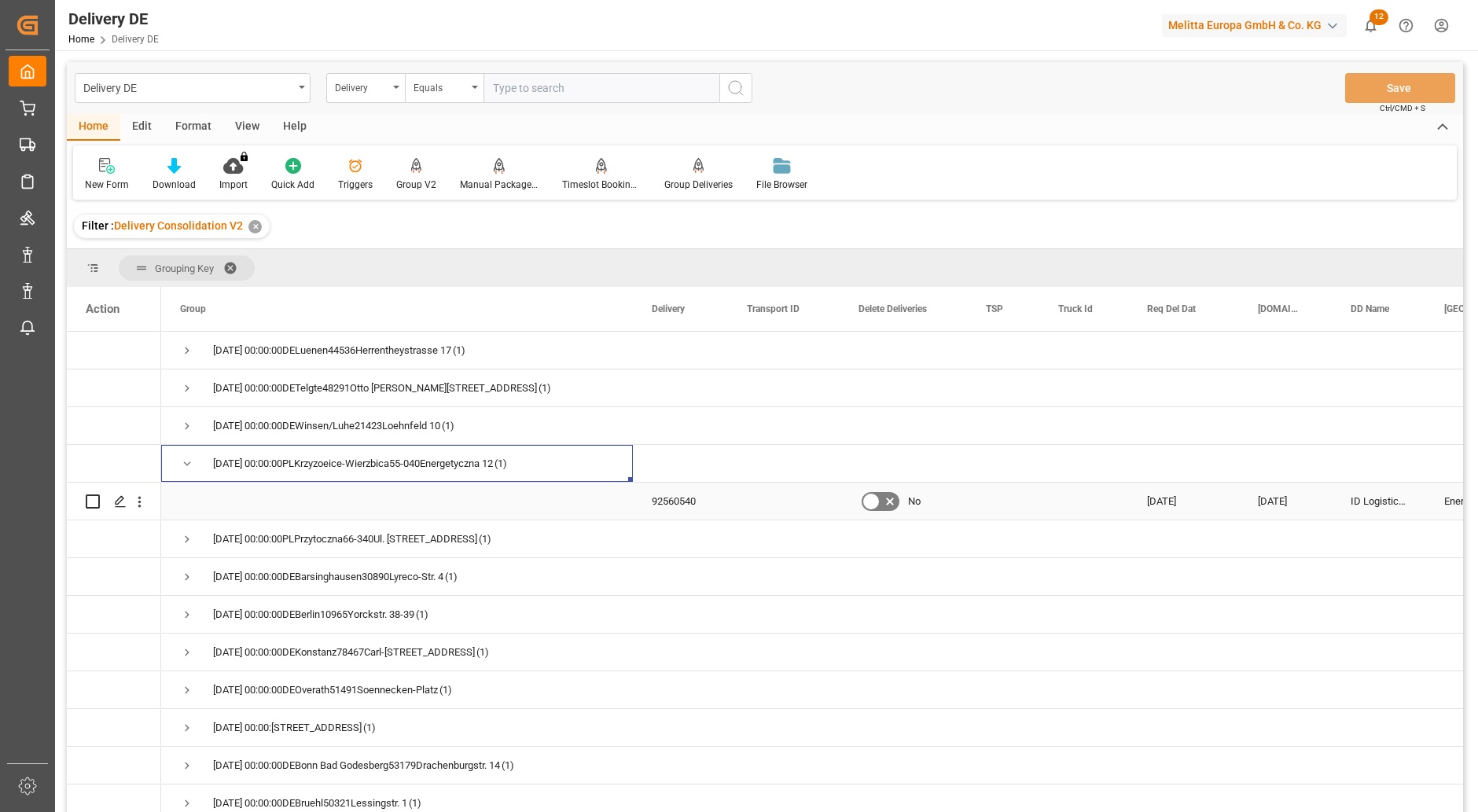
click at [94, 497] on input "Press Space to toggle row selection (unchecked)" at bounding box center [92, 501] width 14 height 14
checkbox input "true"
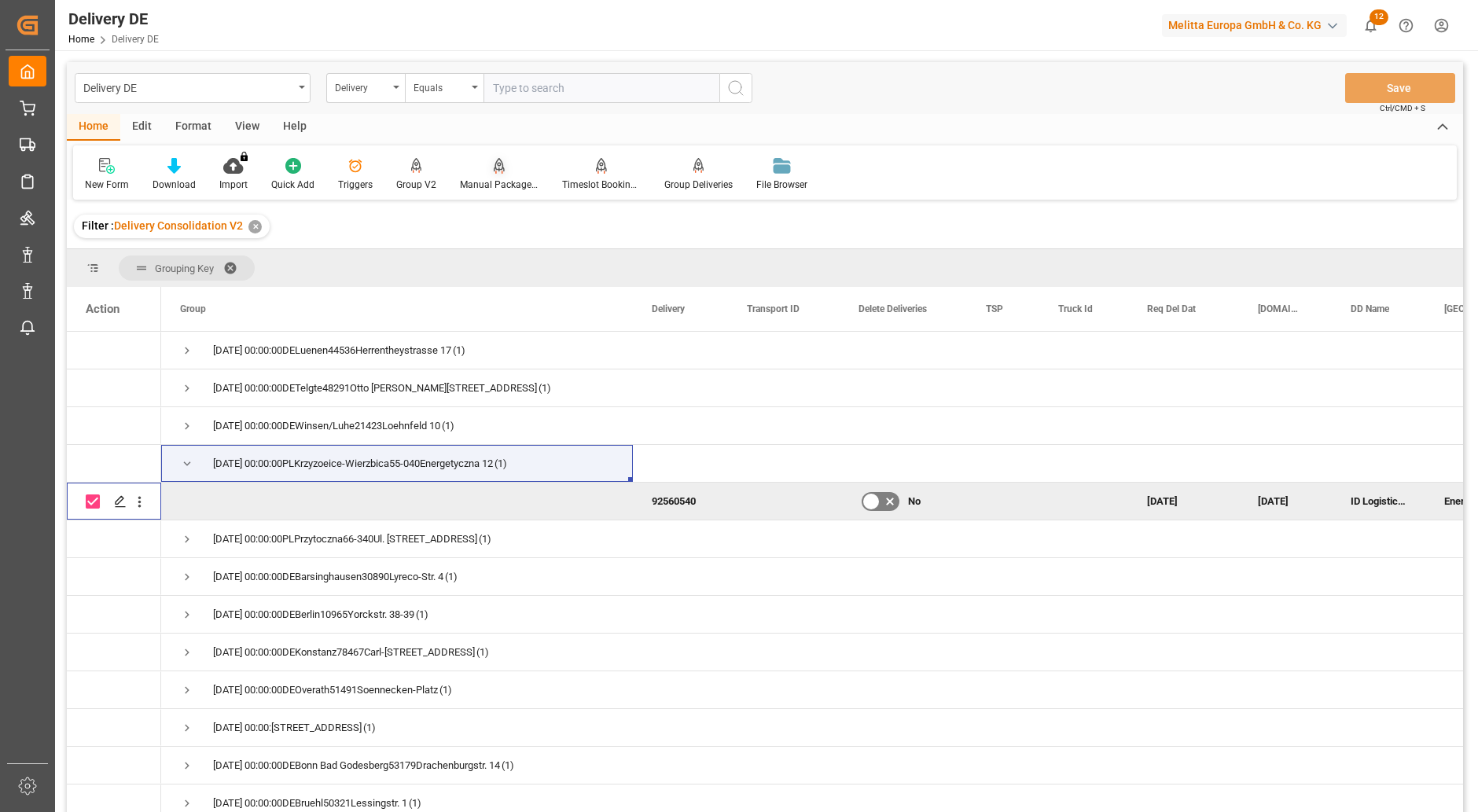
click at [494, 175] on div "Manual Package TypeDetermination" at bounding box center [499, 174] width 103 height 35
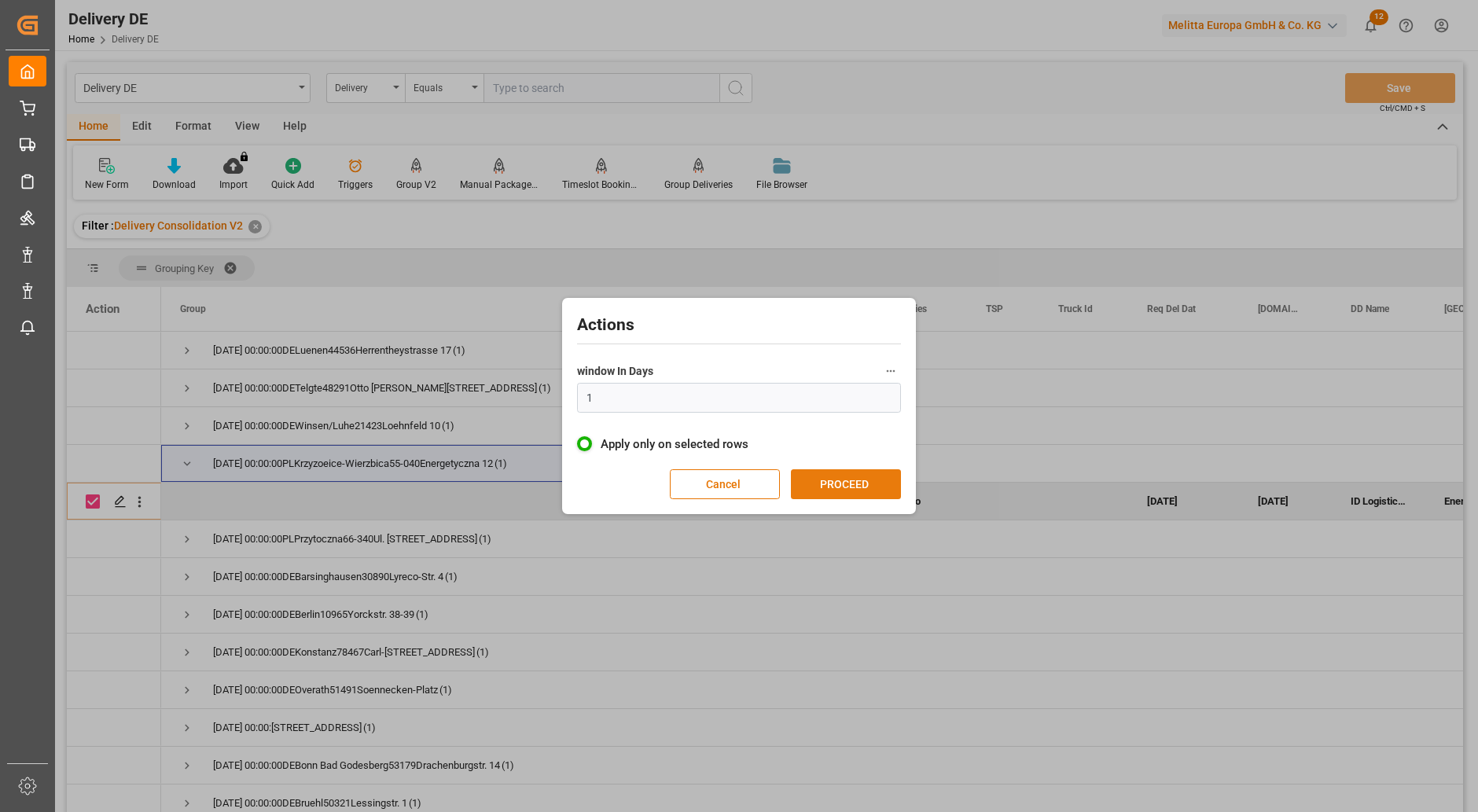
click at [833, 484] on button "PROCEED" at bounding box center [846, 483] width 110 height 30
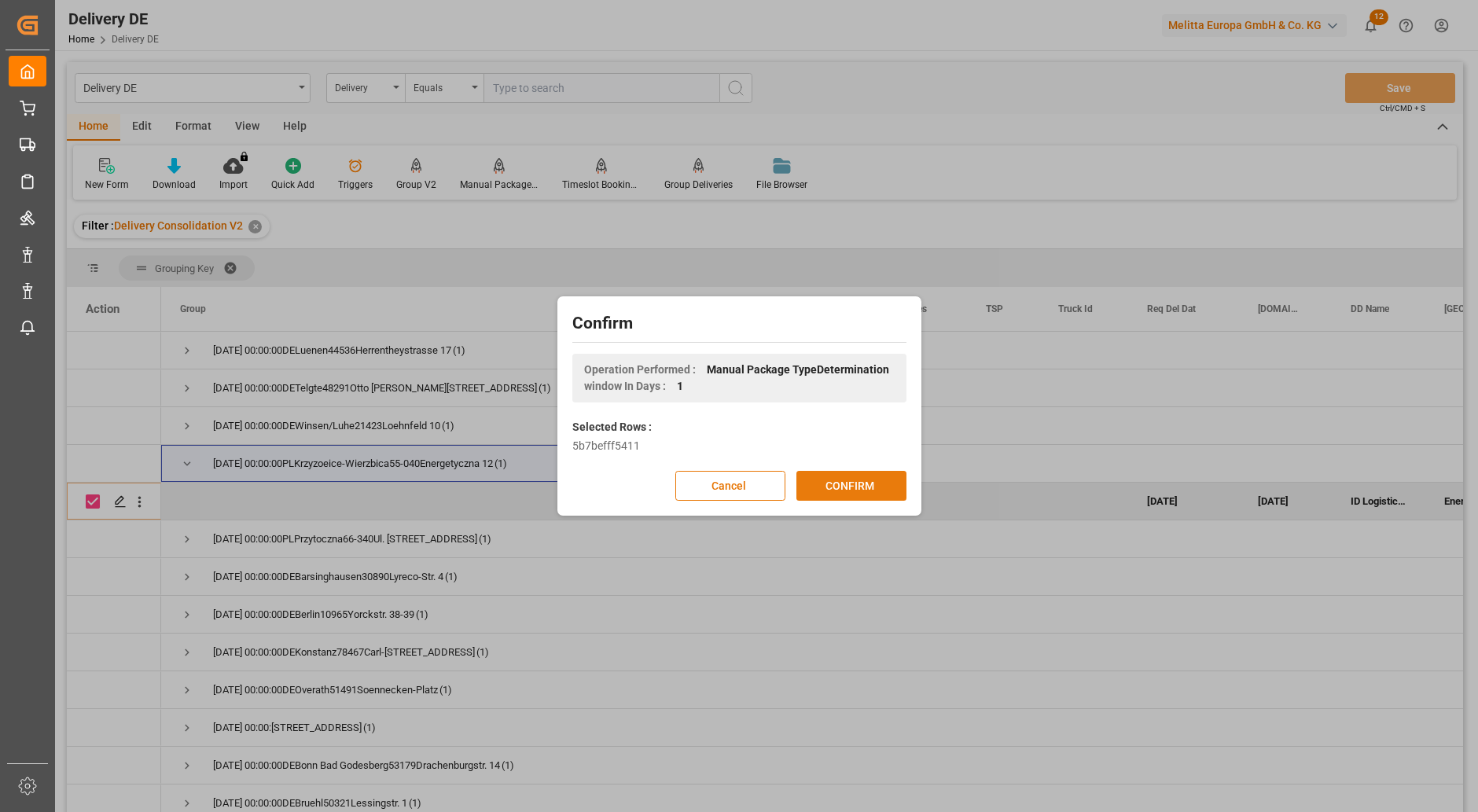
click at [839, 486] on button "CONFIRM" at bounding box center [851, 485] width 110 height 30
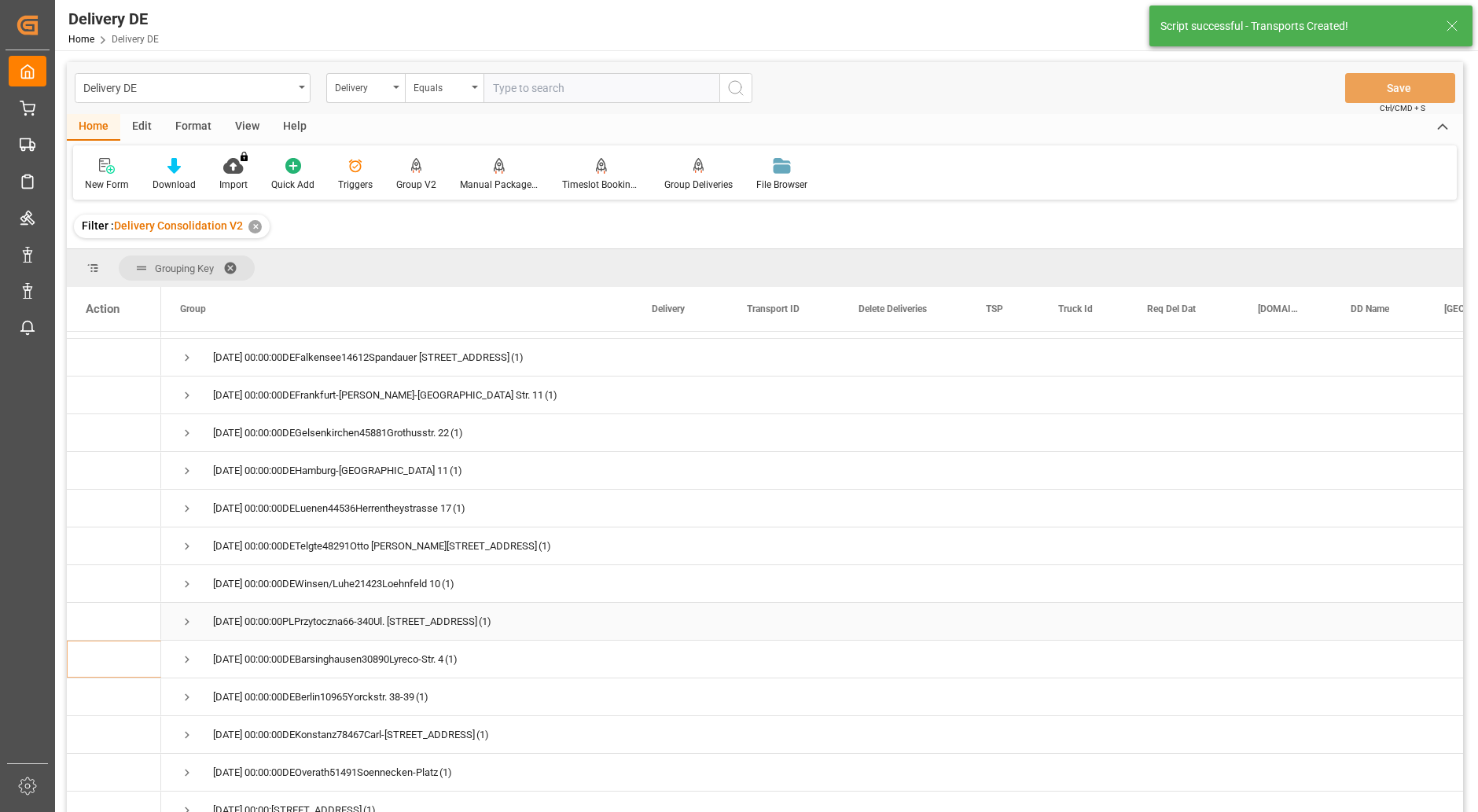
scroll to position [786, 0]
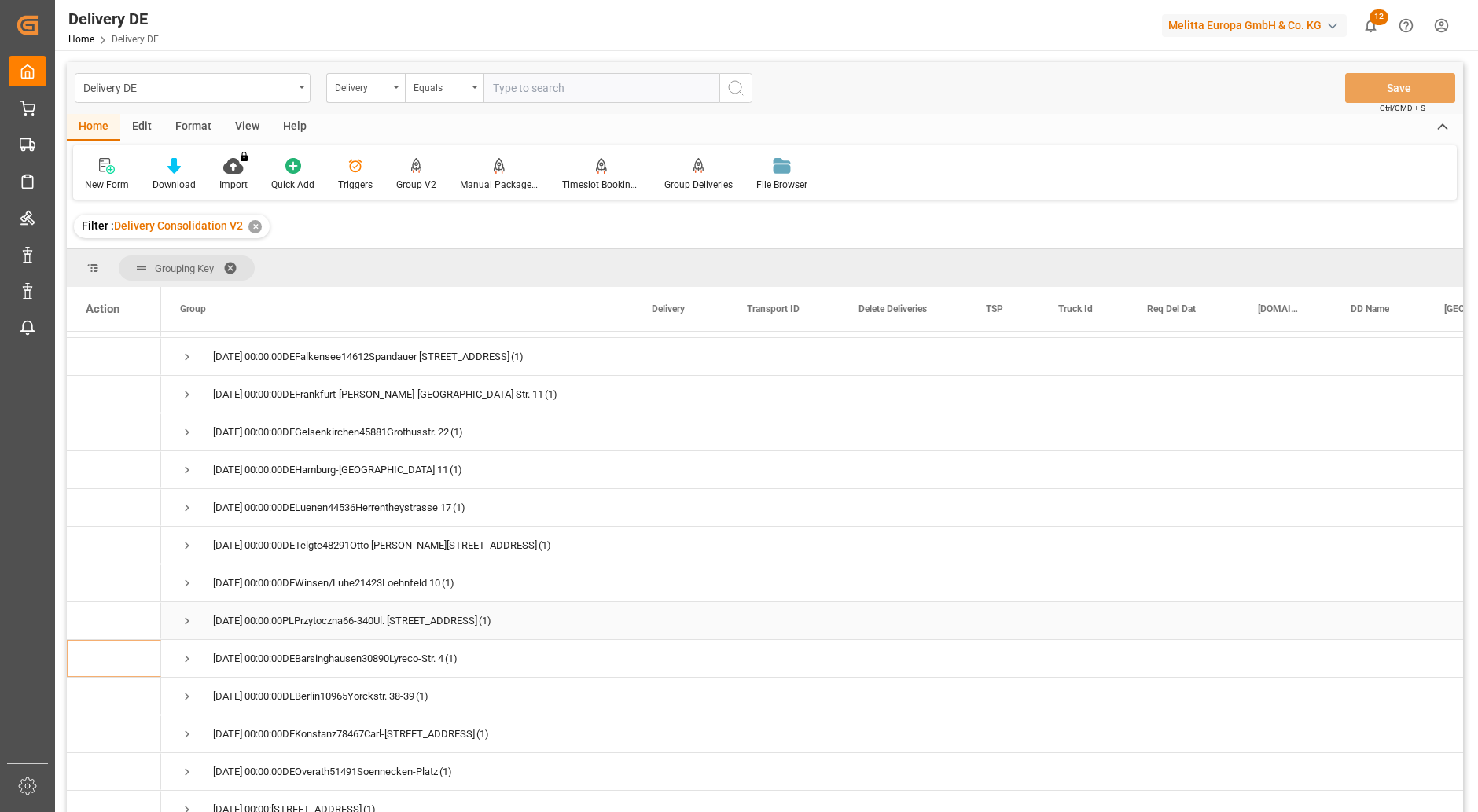
click at [185, 624] on span "Press SPACE to select this row." at bounding box center [187, 620] width 14 height 14
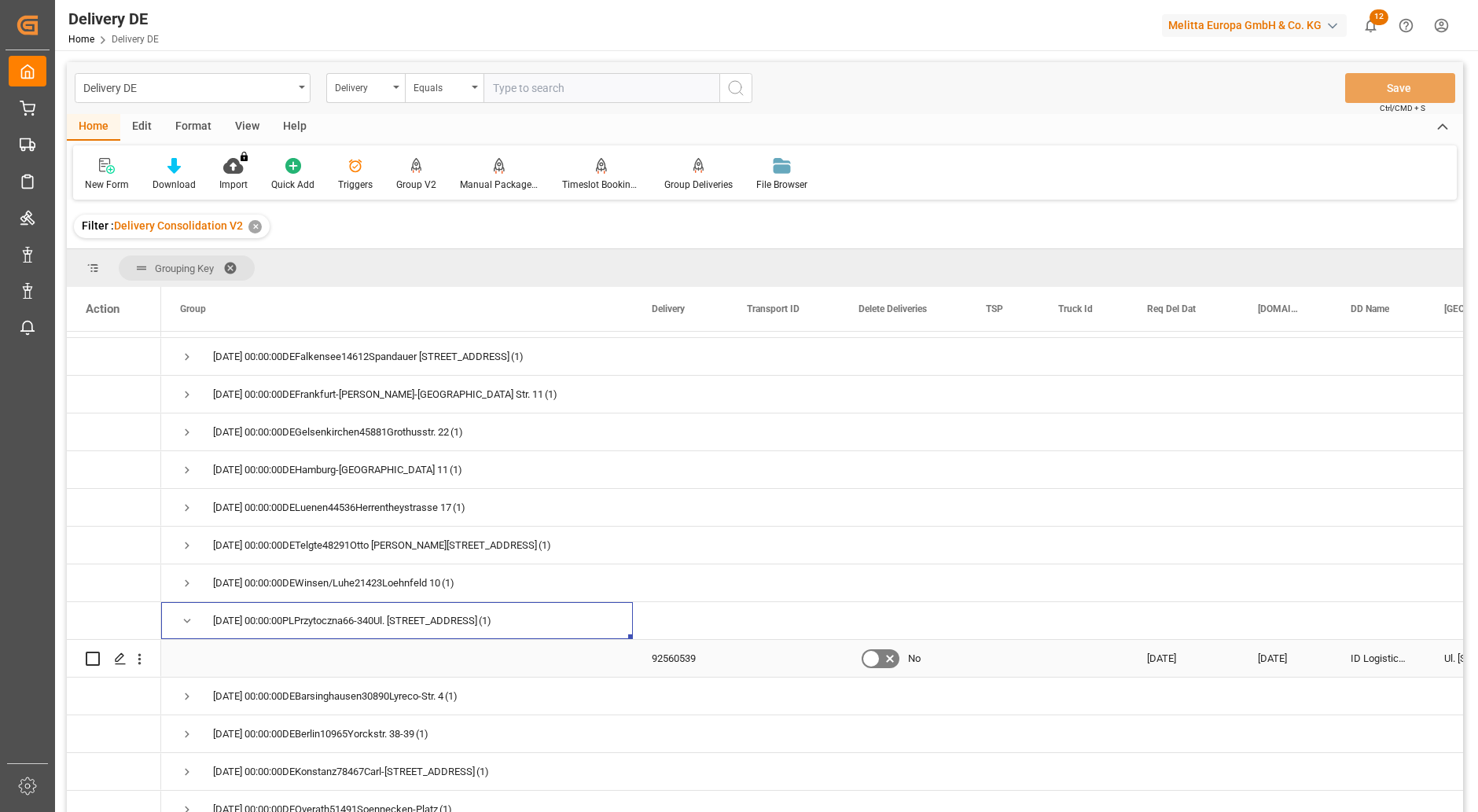
click at [92, 663] on input "Press Space to toggle row selection (unchecked)" at bounding box center [92, 659] width 14 height 14
checkbox input "true"
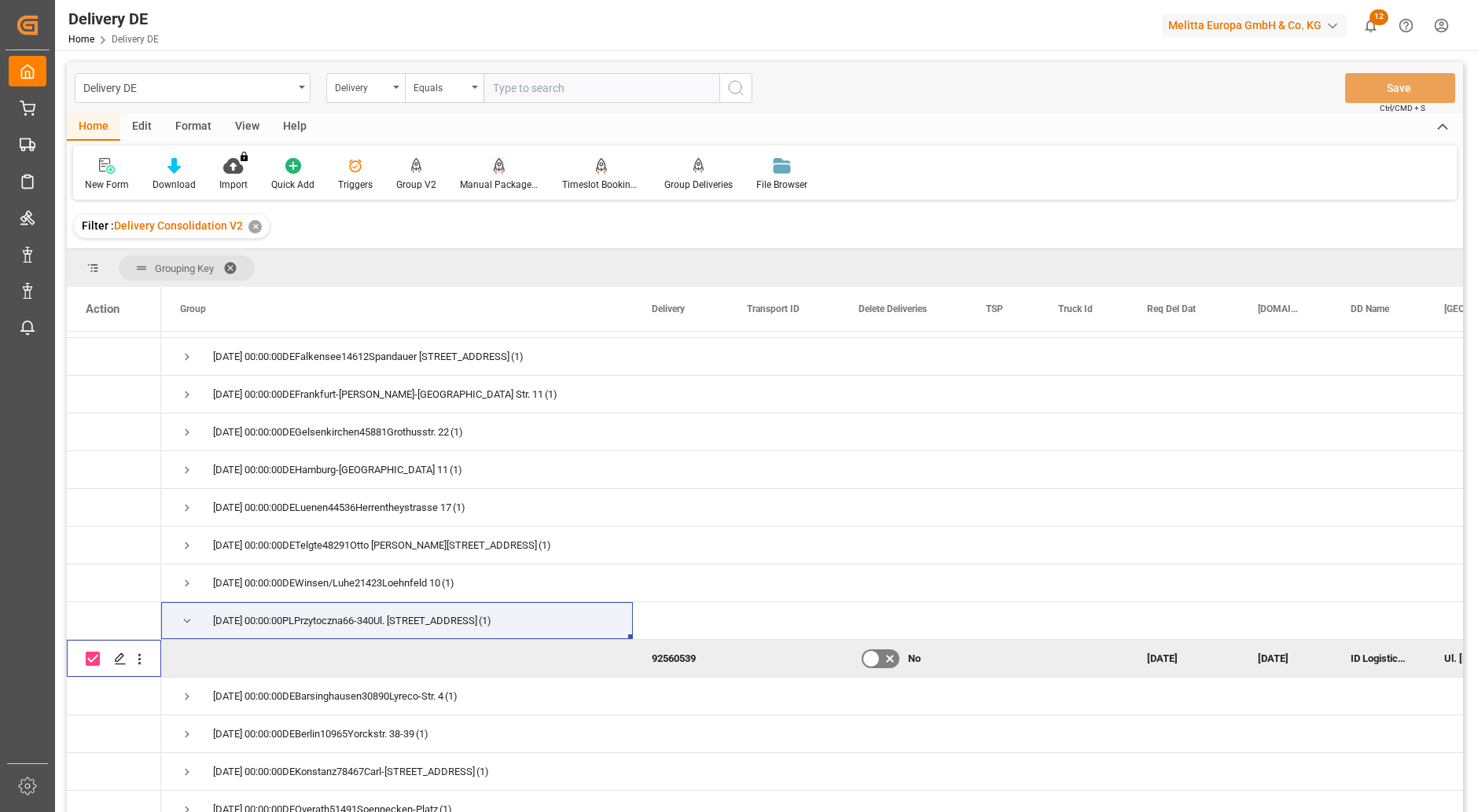
click at [503, 180] on div "Manual Package TypeDetermination" at bounding box center [499, 185] width 79 height 14
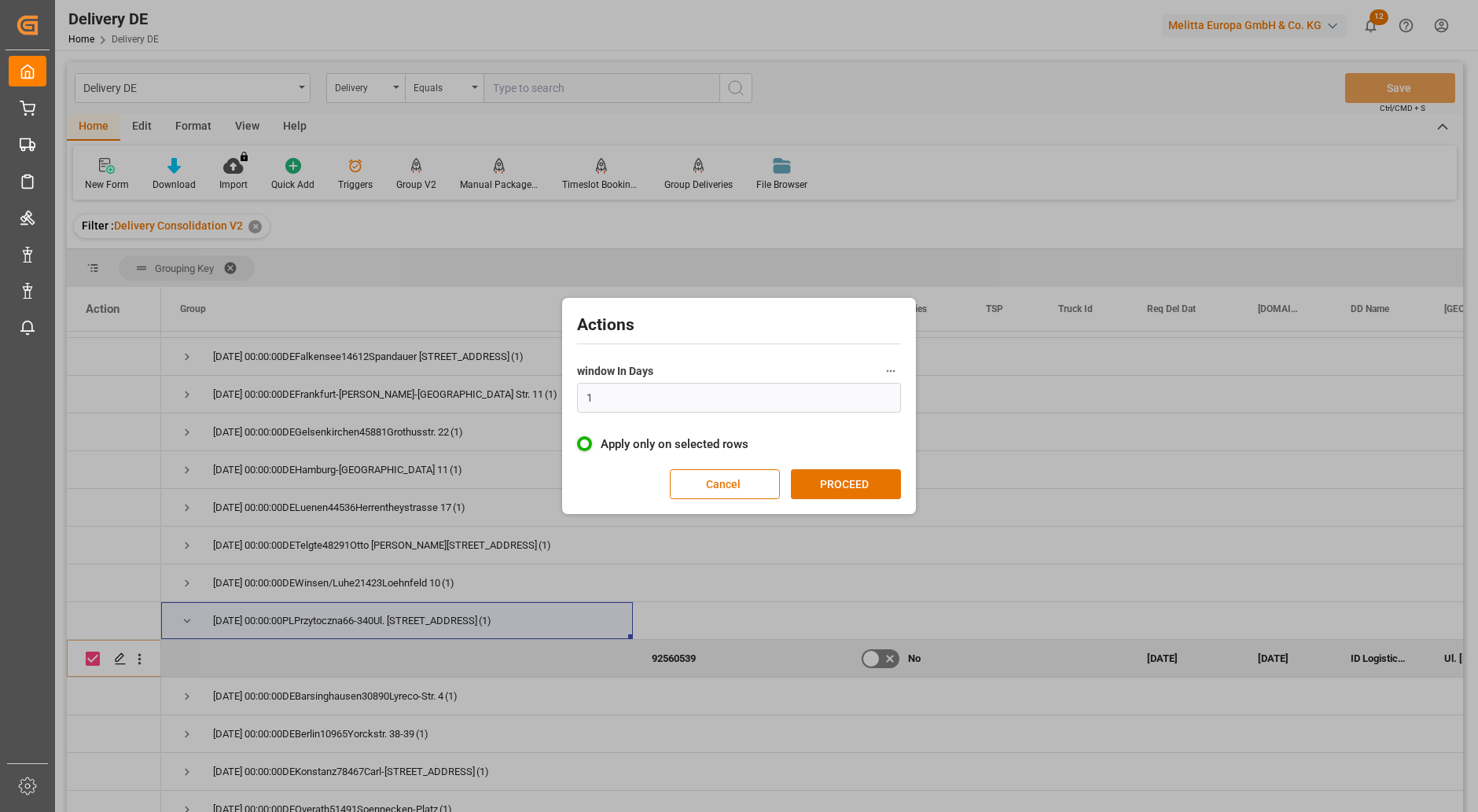
click at [869, 500] on div "Actions window In Days 1 Apply only on selected rows Cancel PROCEED" at bounding box center [739, 406] width 346 height 209
click at [869, 492] on button "PROCEED" at bounding box center [846, 483] width 110 height 30
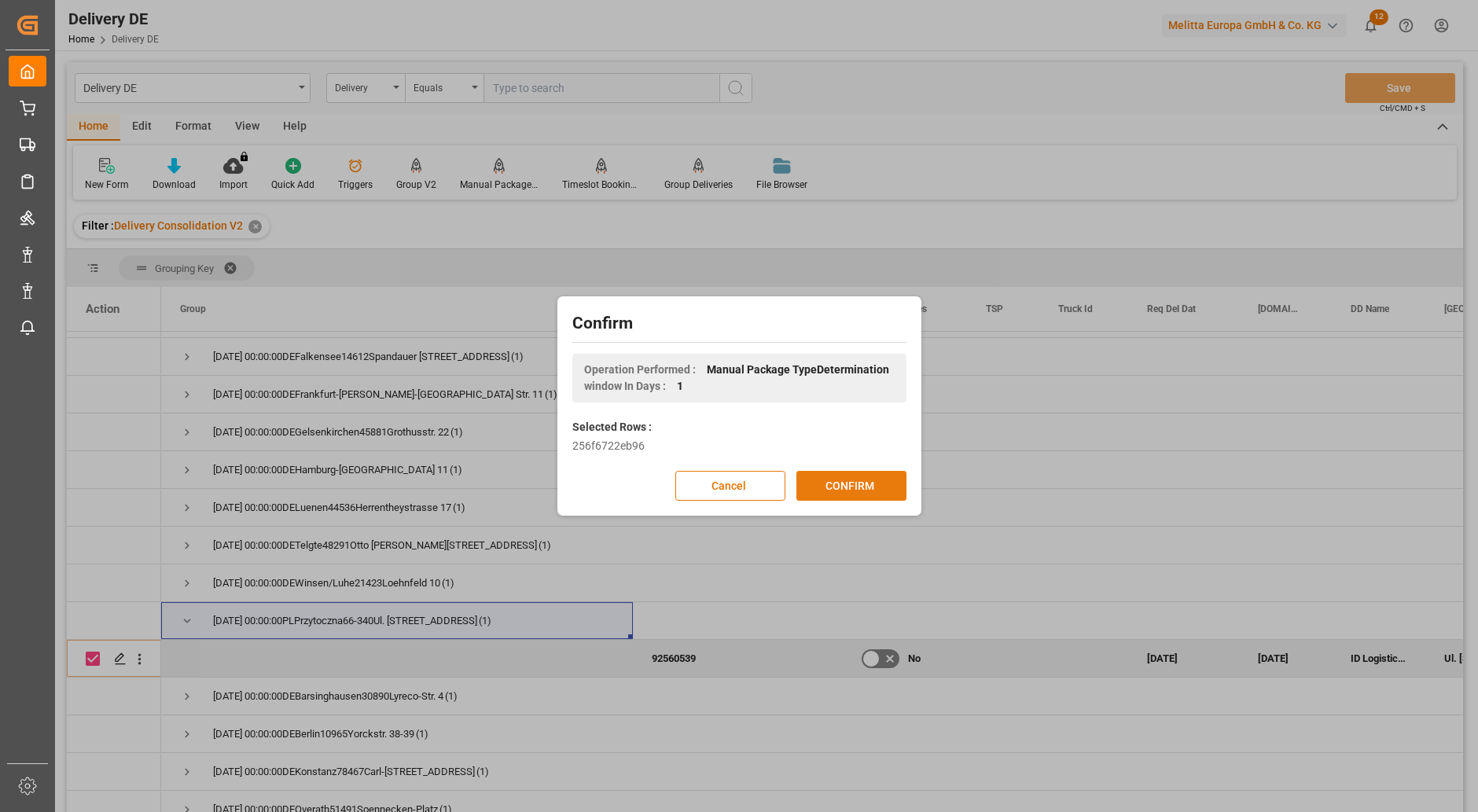
click at [857, 492] on button "CONFIRM" at bounding box center [851, 485] width 110 height 30
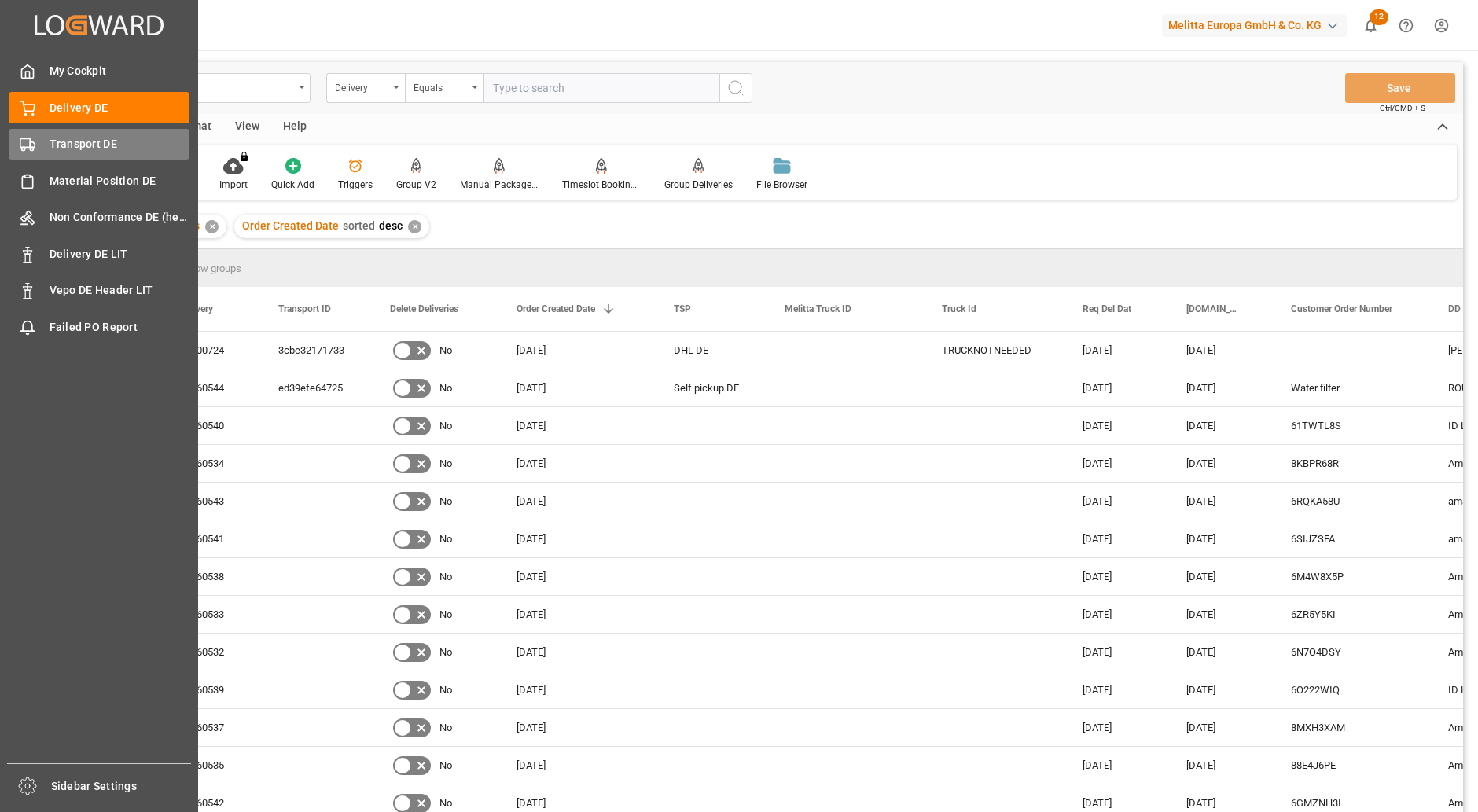
click at [93, 143] on span "Transport DE" at bounding box center [120, 143] width 141 height 16
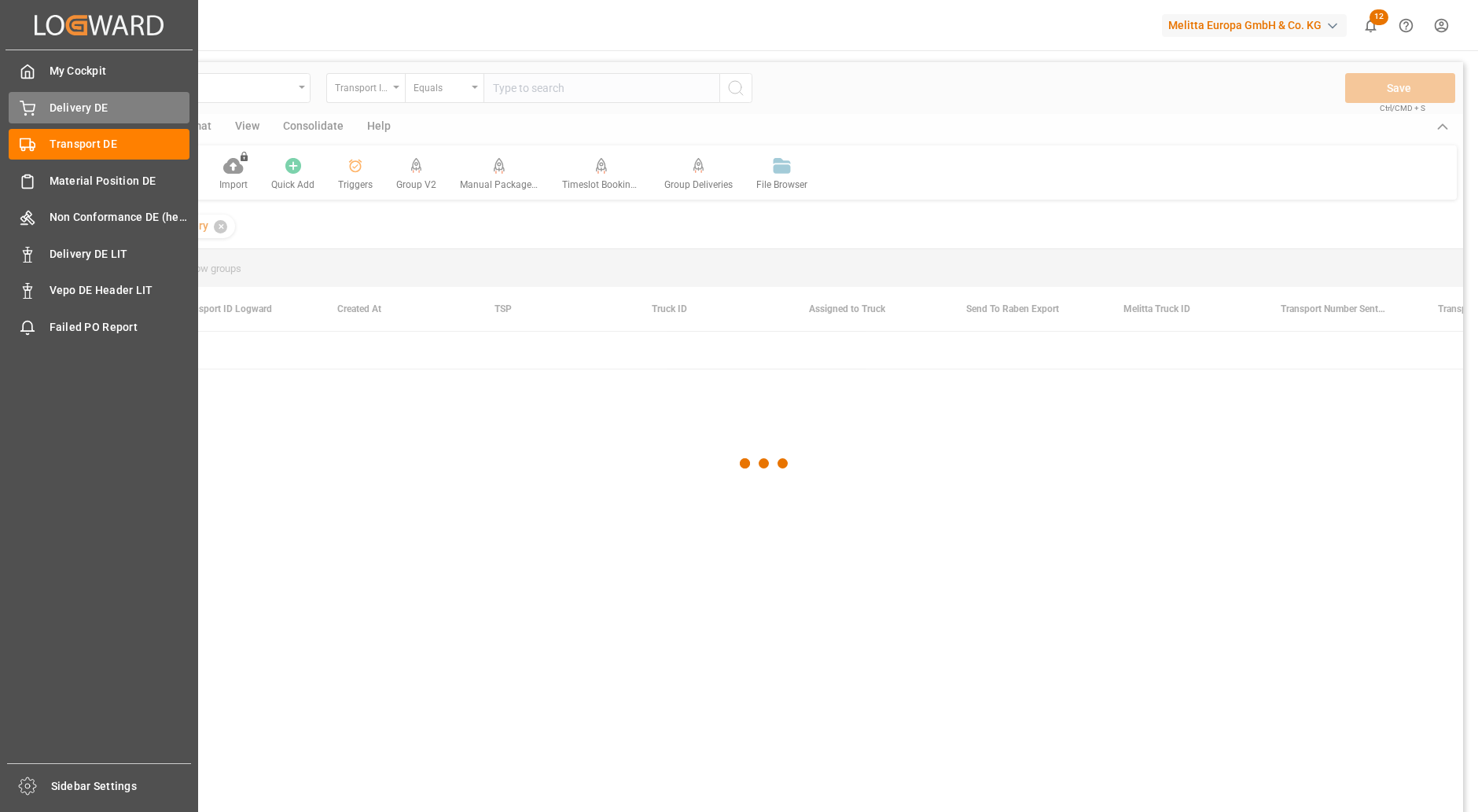
click at [92, 117] on div "Delivery DE Delivery DE" at bounding box center [98, 107] width 181 height 31
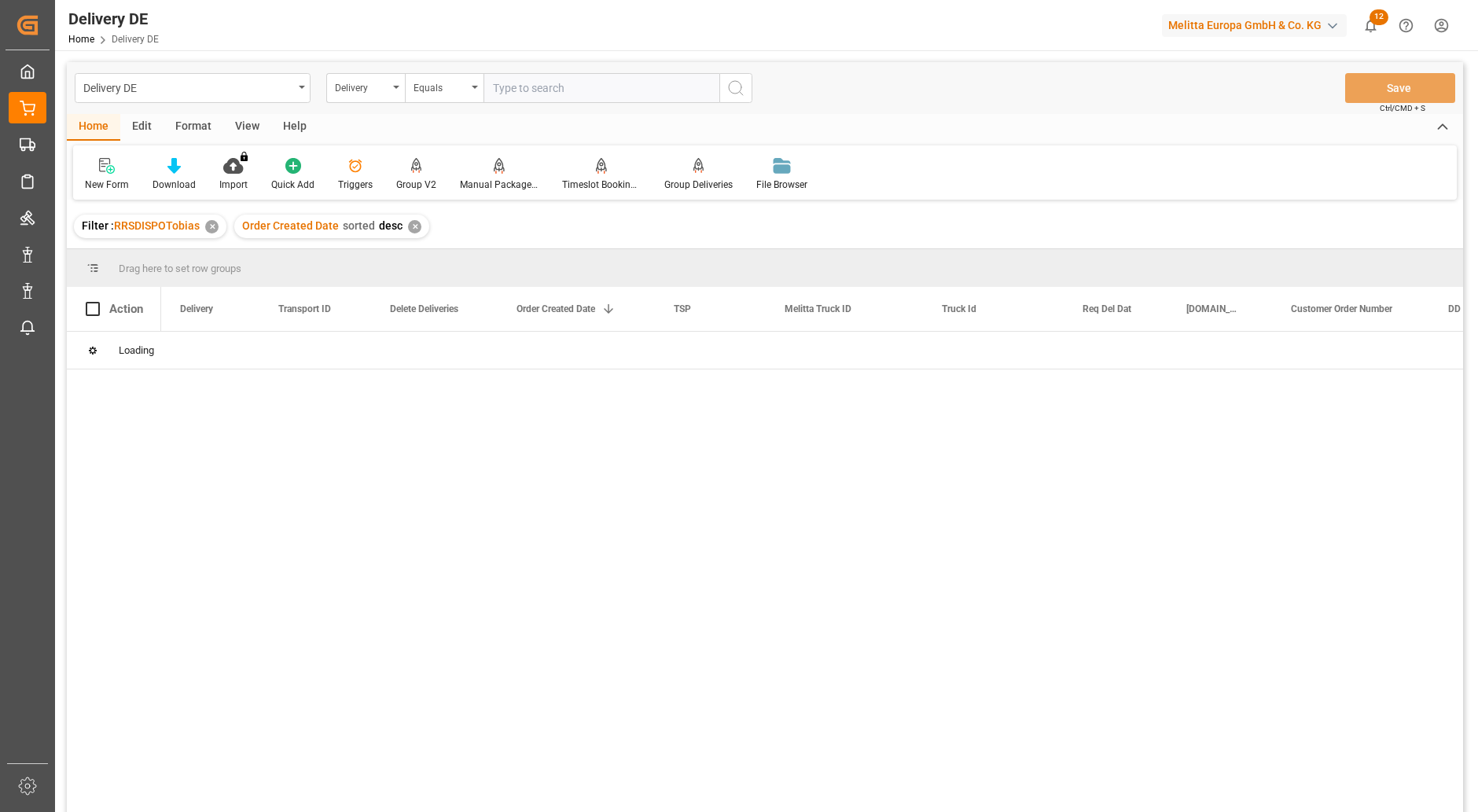
click at [552, 90] on input "text" at bounding box center [601, 87] width 236 height 30
paste input "92559179"
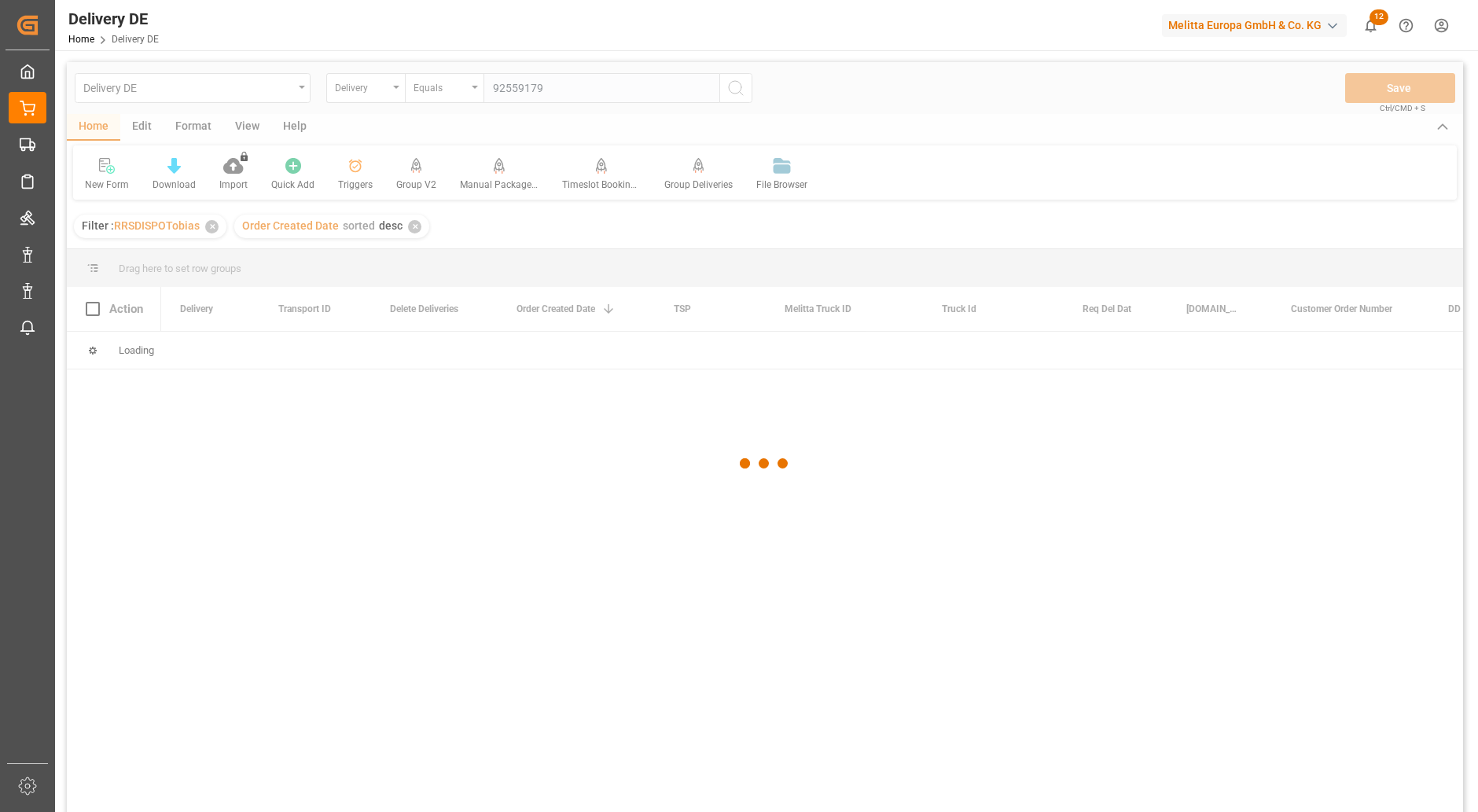
type input "92559179"
click at [748, 86] on div at bounding box center [765, 463] width 1397 height 803
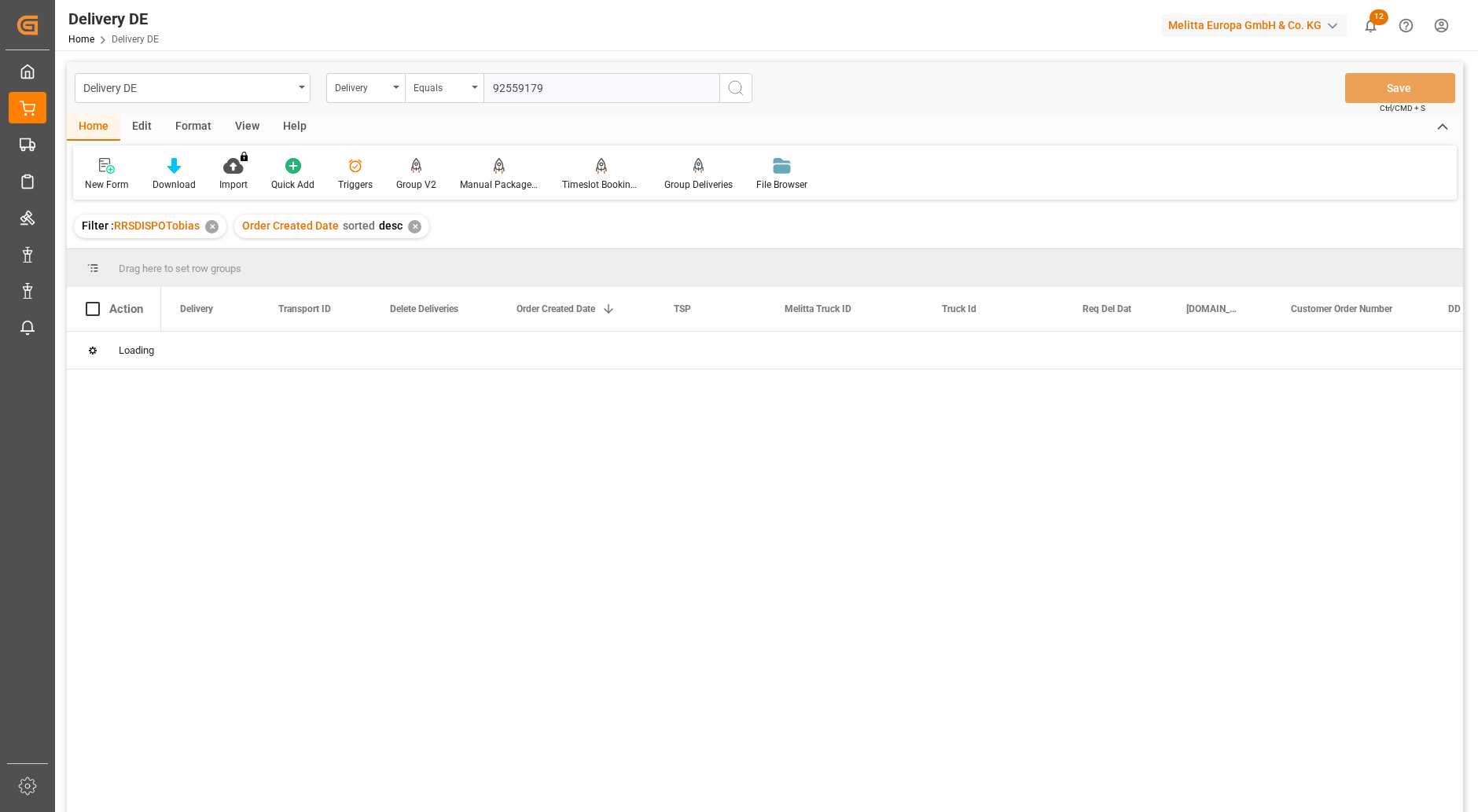
click at [739, 92] on circle "search button" at bounding box center [734, 86] width 13 height 13
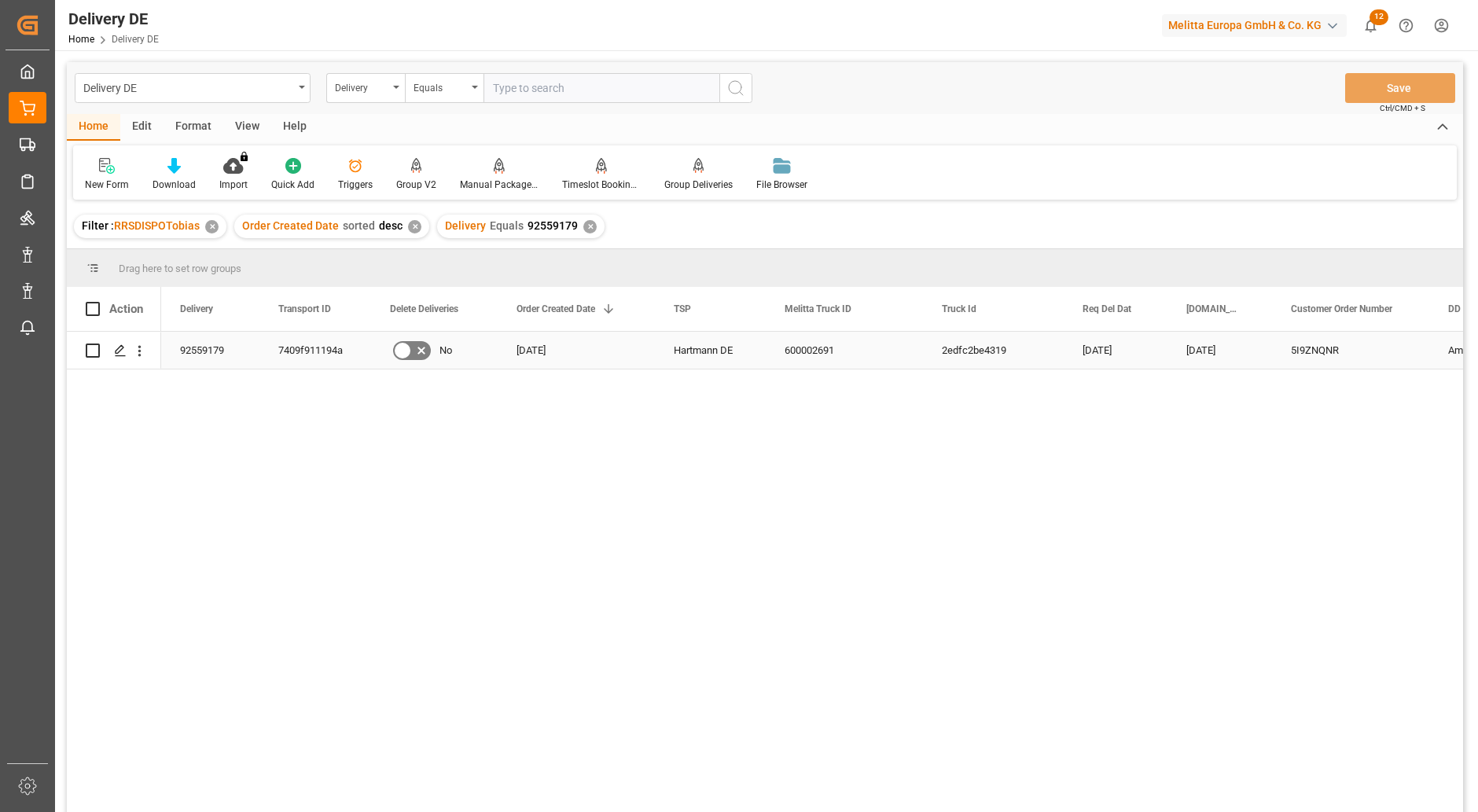
click at [293, 352] on div "7409f911194a" at bounding box center [315, 350] width 112 height 37
click at [538, 90] on input "text" at bounding box center [601, 87] width 236 height 30
paste input "7409f911194a"
type input "7409f911194a"
click at [341, 89] on div "Delivery" at bounding box center [361, 86] width 53 height 18
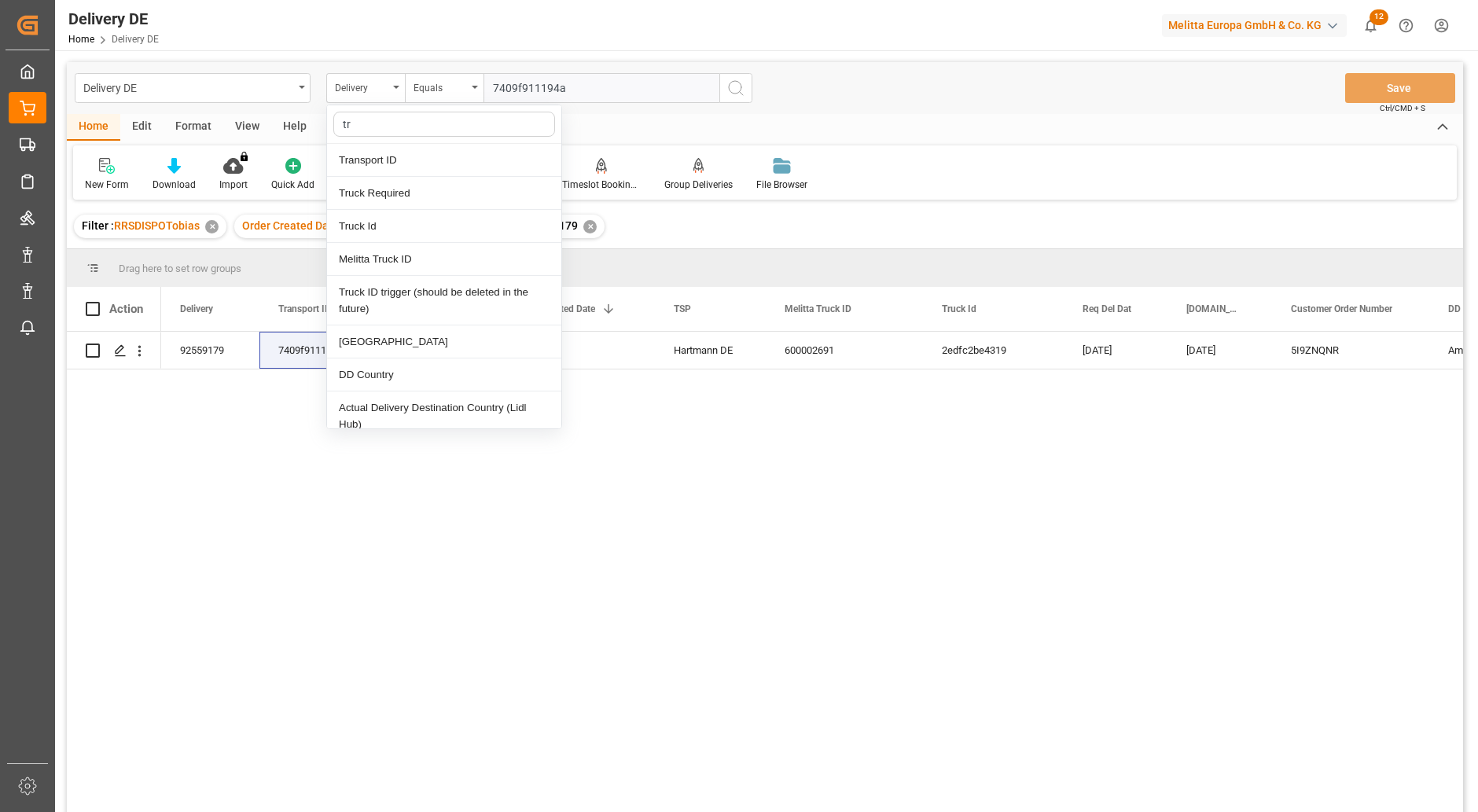
type input "tra"
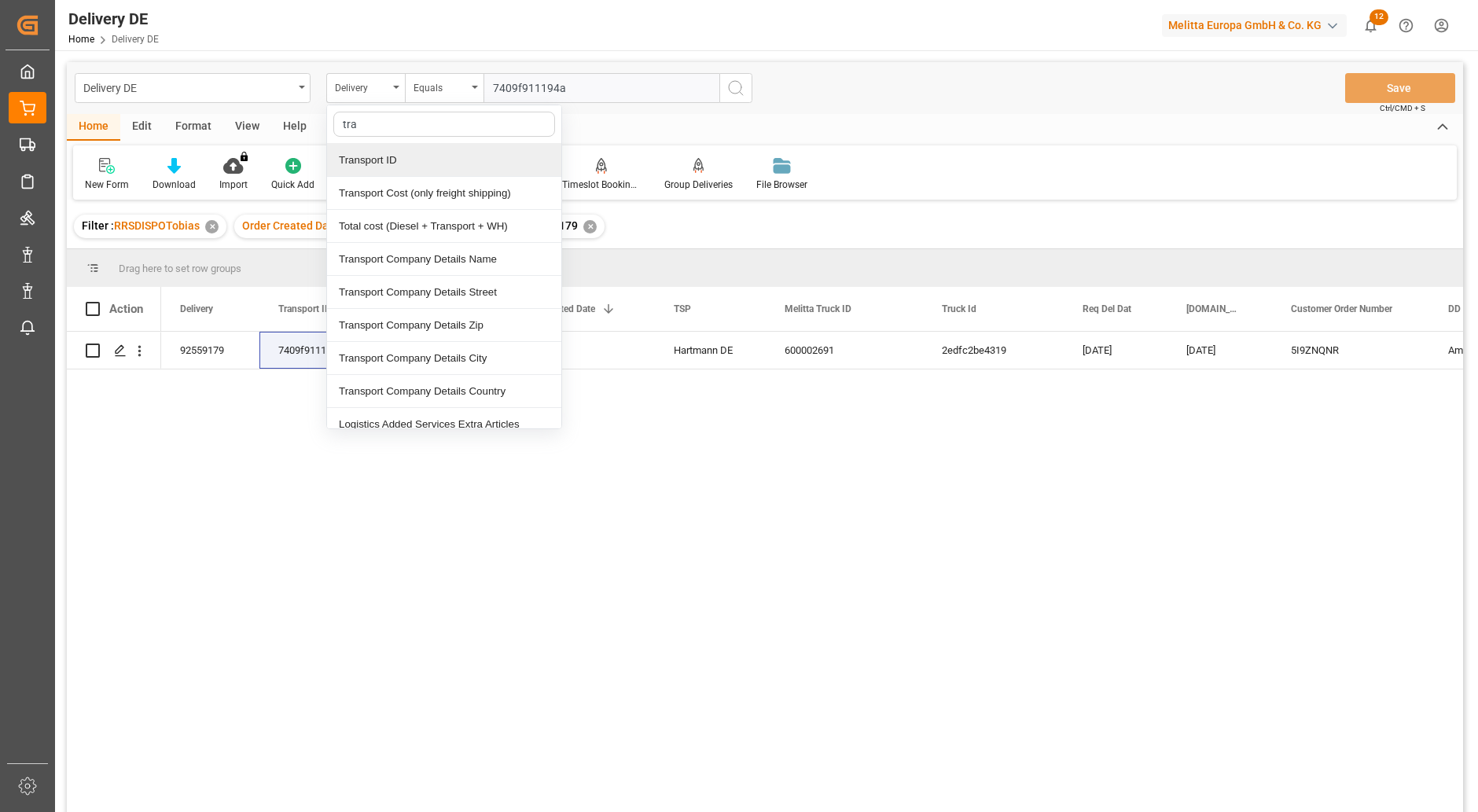
click at [376, 164] on div "Transport ID" at bounding box center [444, 160] width 234 height 33
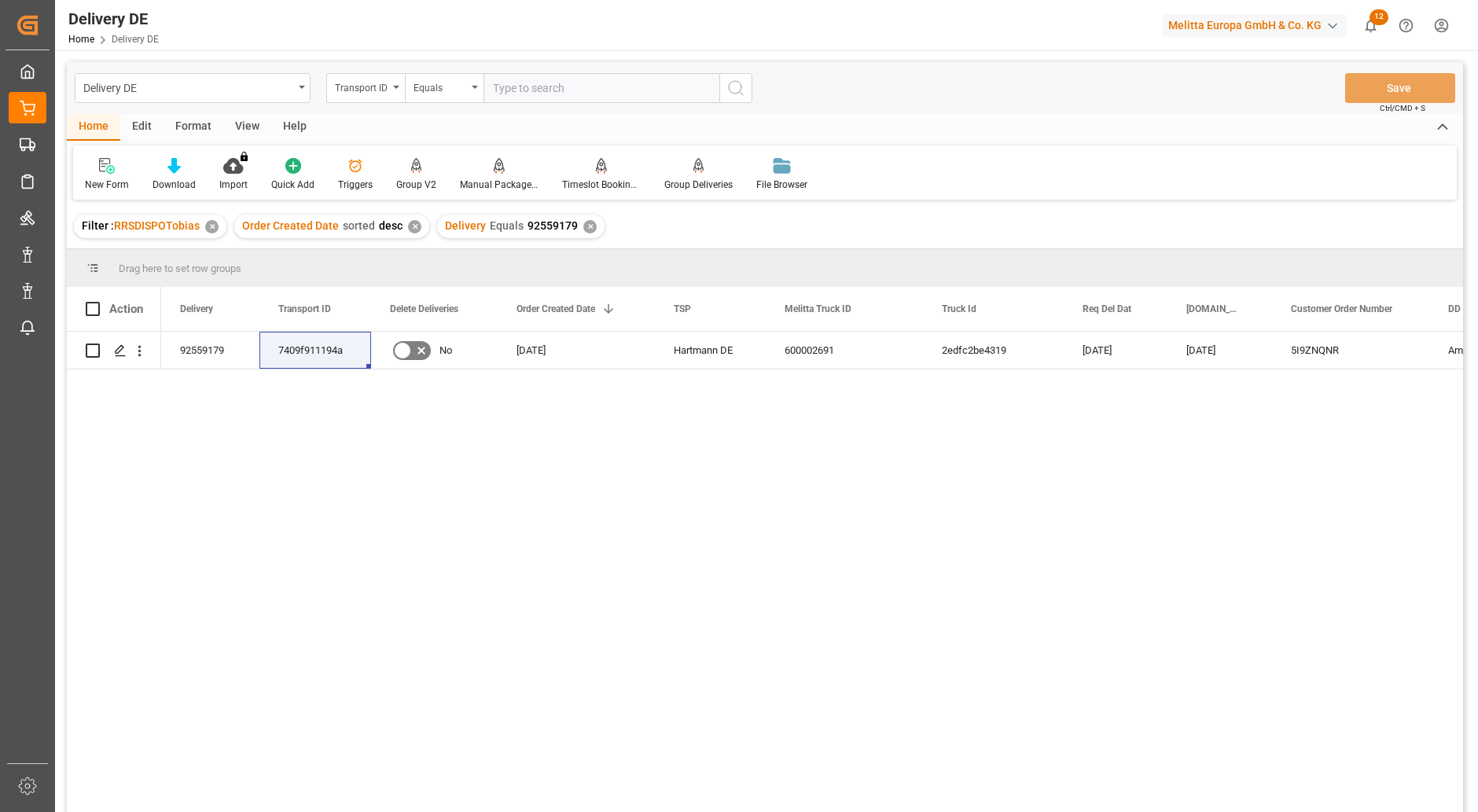
click at [533, 86] on input "text" at bounding box center [601, 87] width 236 height 30
paste input "7409f911194a"
type input "7409f911194a"
click at [739, 87] on icon "search button" at bounding box center [736, 88] width 19 height 19
click at [583, 227] on div "✕" at bounding box center [590, 227] width 14 height 14
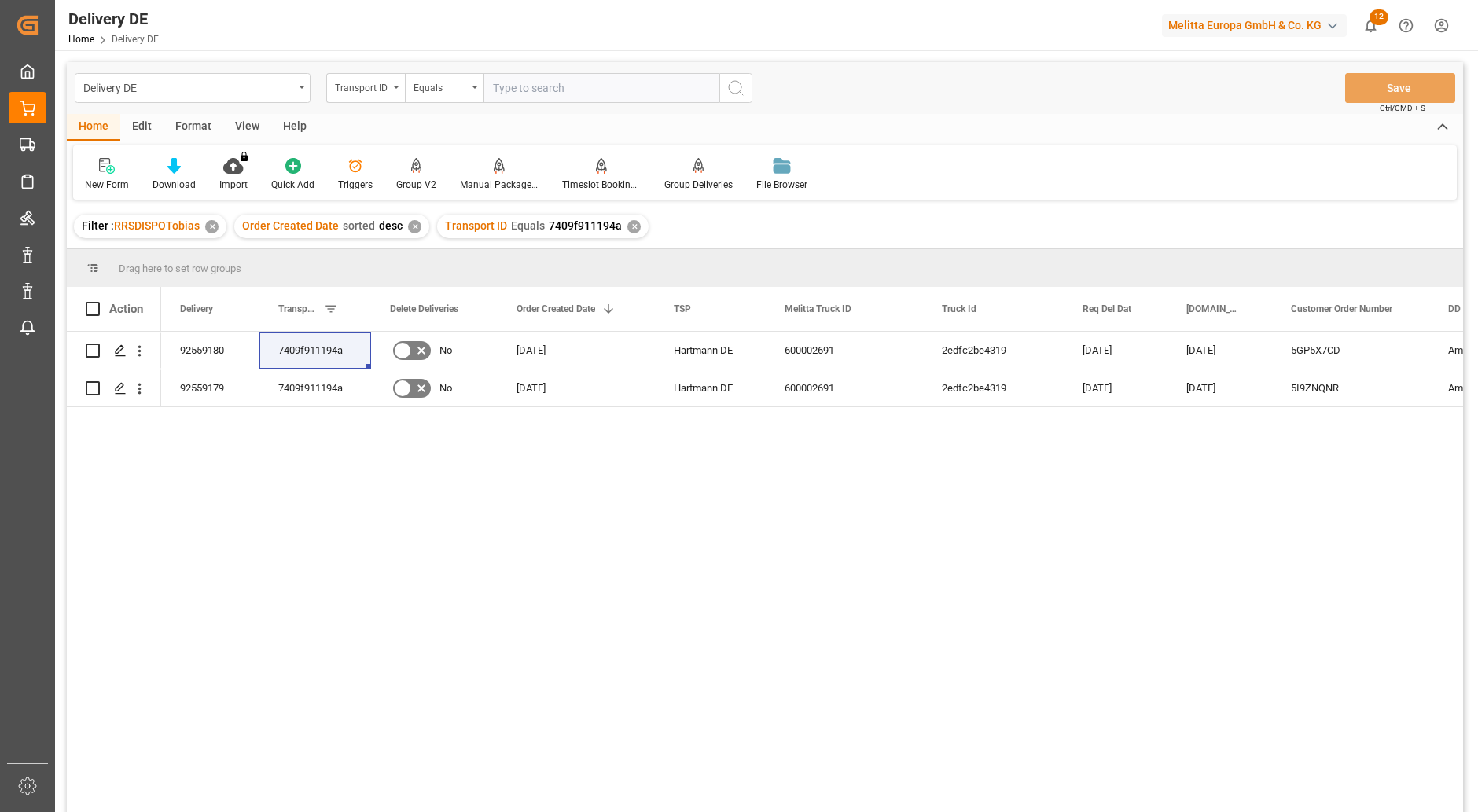
click at [895, 515] on div "7409f911194a Brakenhof 8 Amazon 5GP5X7CD 19.09.2025 23.09.2025 2edfc2be4319 600…" at bounding box center [812, 576] width 1302 height 491
click at [206, 389] on div "92559179" at bounding box center [210, 388] width 98 height 37
click at [178, 343] on div "92559180" at bounding box center [210, 350] width 98 height 37
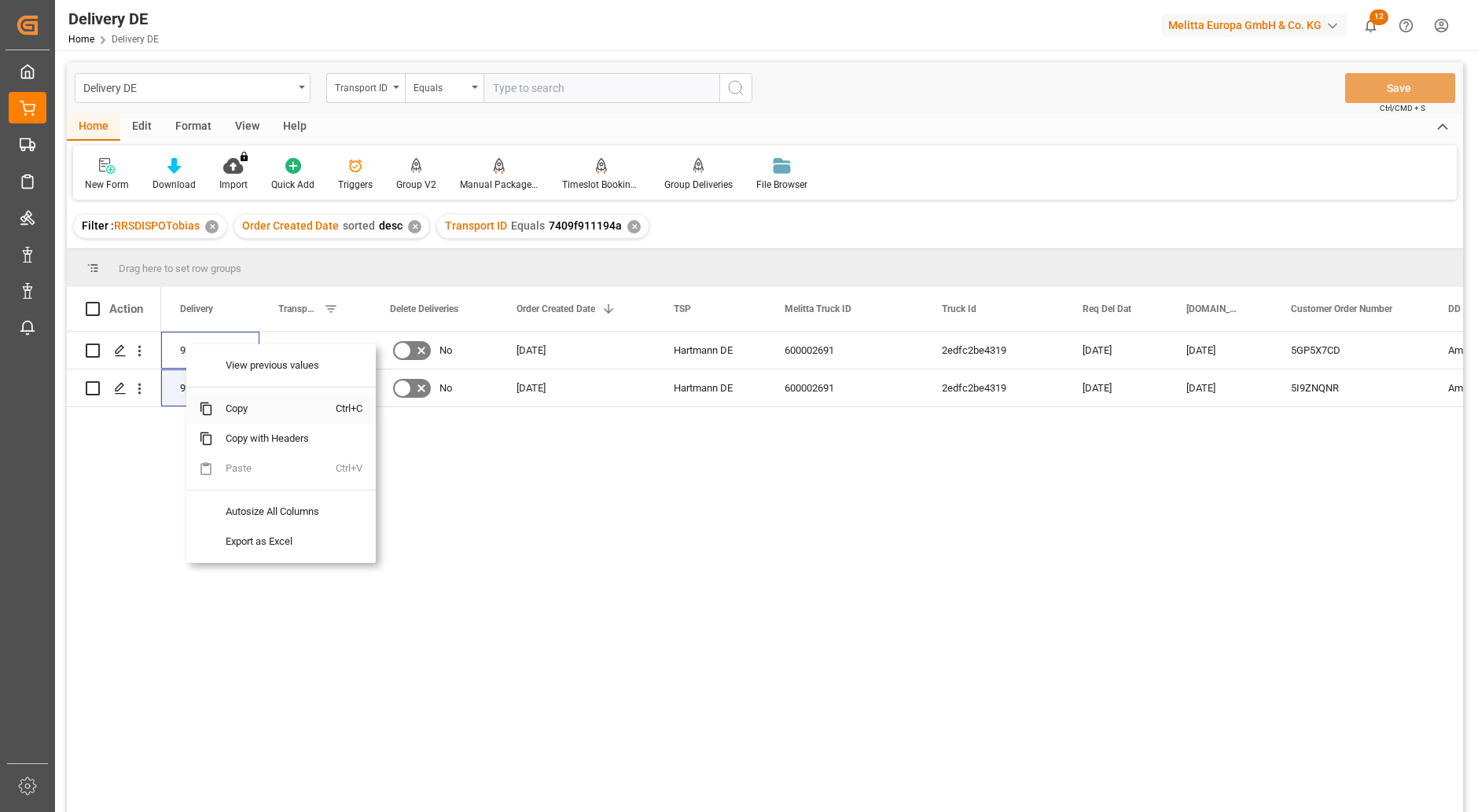
click at [237, 406] on span "Copy" at bounding box center [274, 408] width 123 height 30
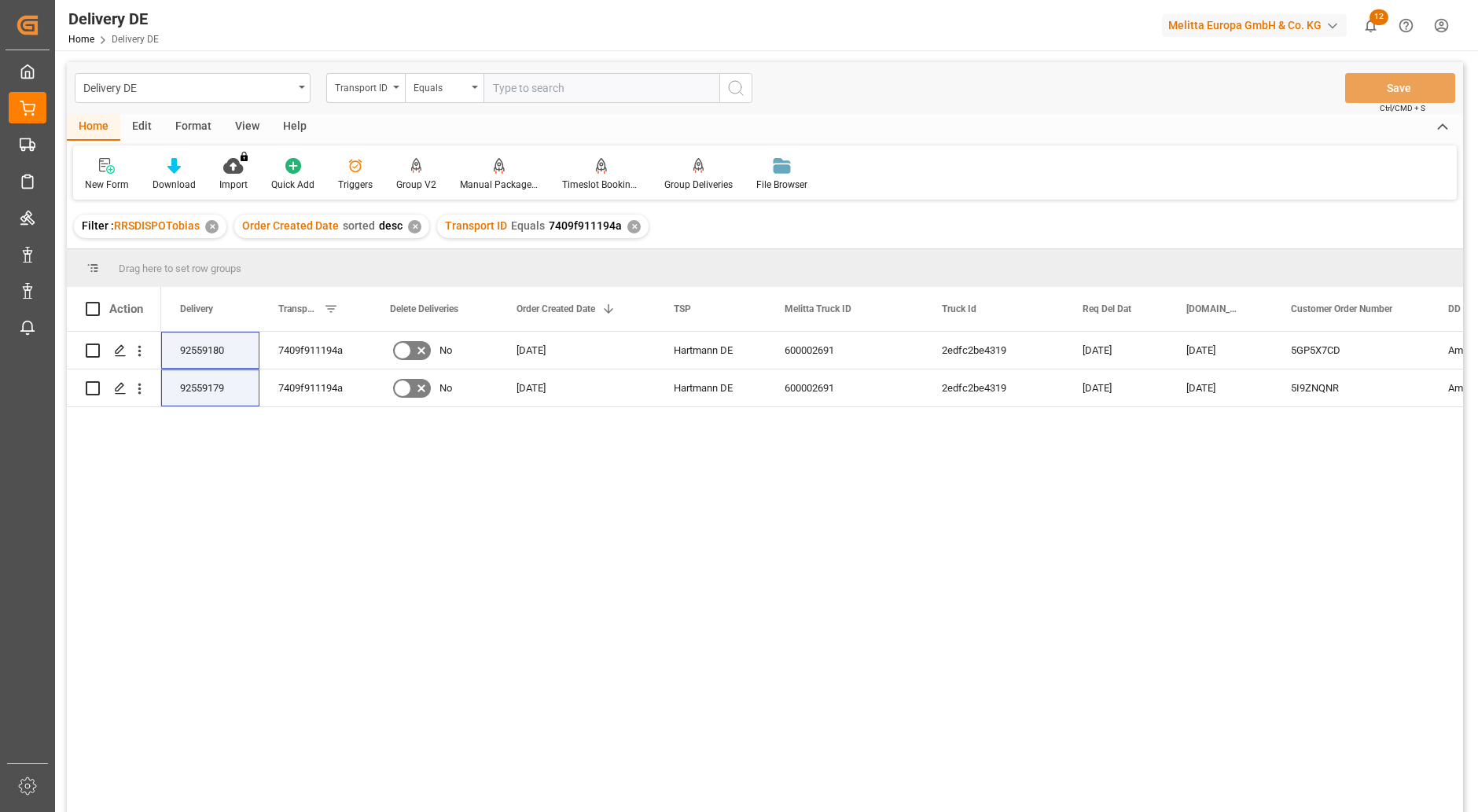
click at [893, 602] on div "7409f911194a Brakenhof 8 Amazon 5GP5X7CD 19.09.2025 23.09.2025 2edfc2be4319 600…" at bounding box center [812, 576] width 1302 height 491
click at [789, 551] on div "Brakenhof 8 Amazon 5GP5X7CD 19.09.2025 23.09.2025 2edfc2be4319 92559180 6000026…" at bounding box center [812, 576] width 1302 height 491
click at [395, 91] on div "Transport ID" at bounding box center [365, 87] width 79 height 30
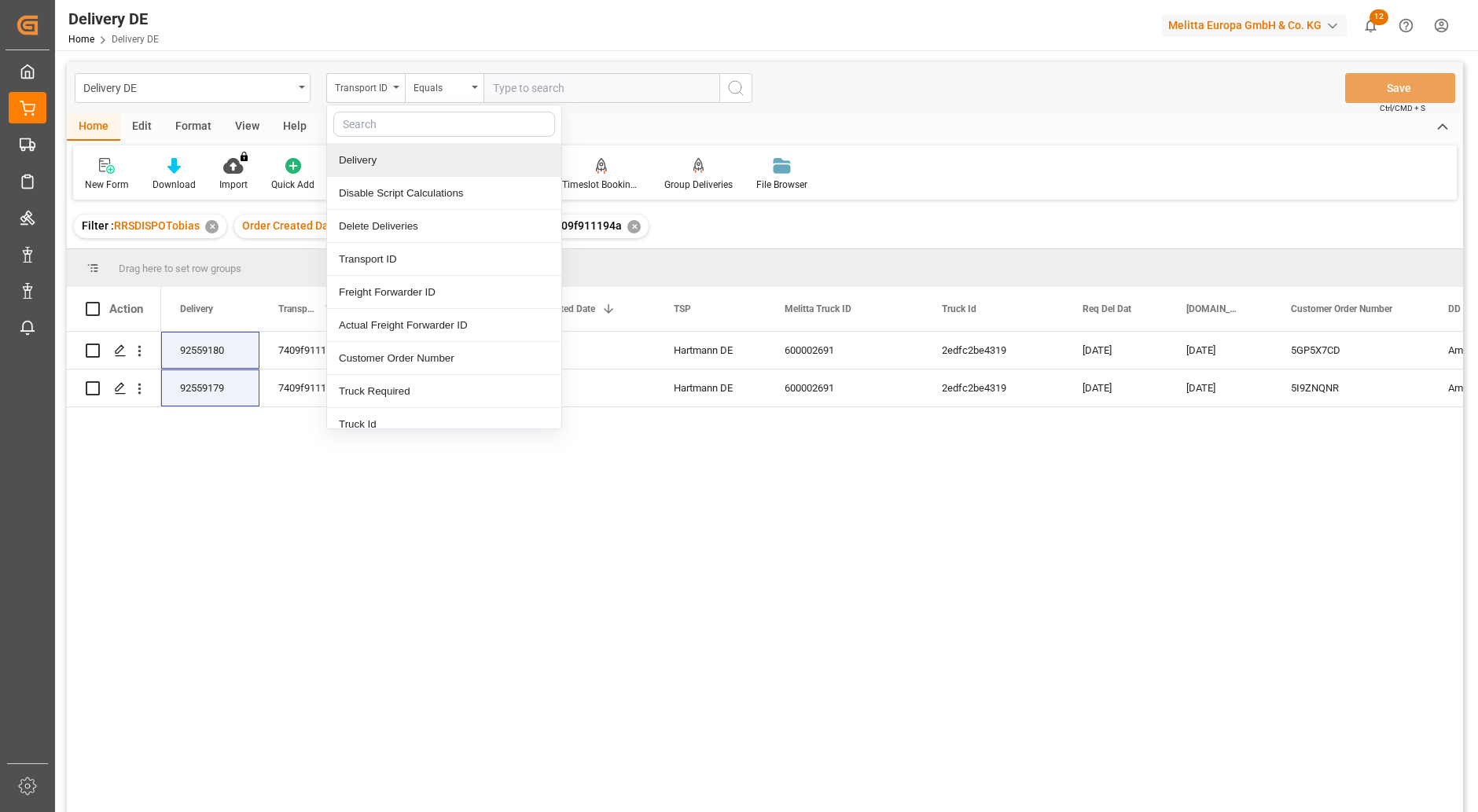
click at [371, 164] on div "Delivery" at bounding box center [444, 160] width 234 height 33
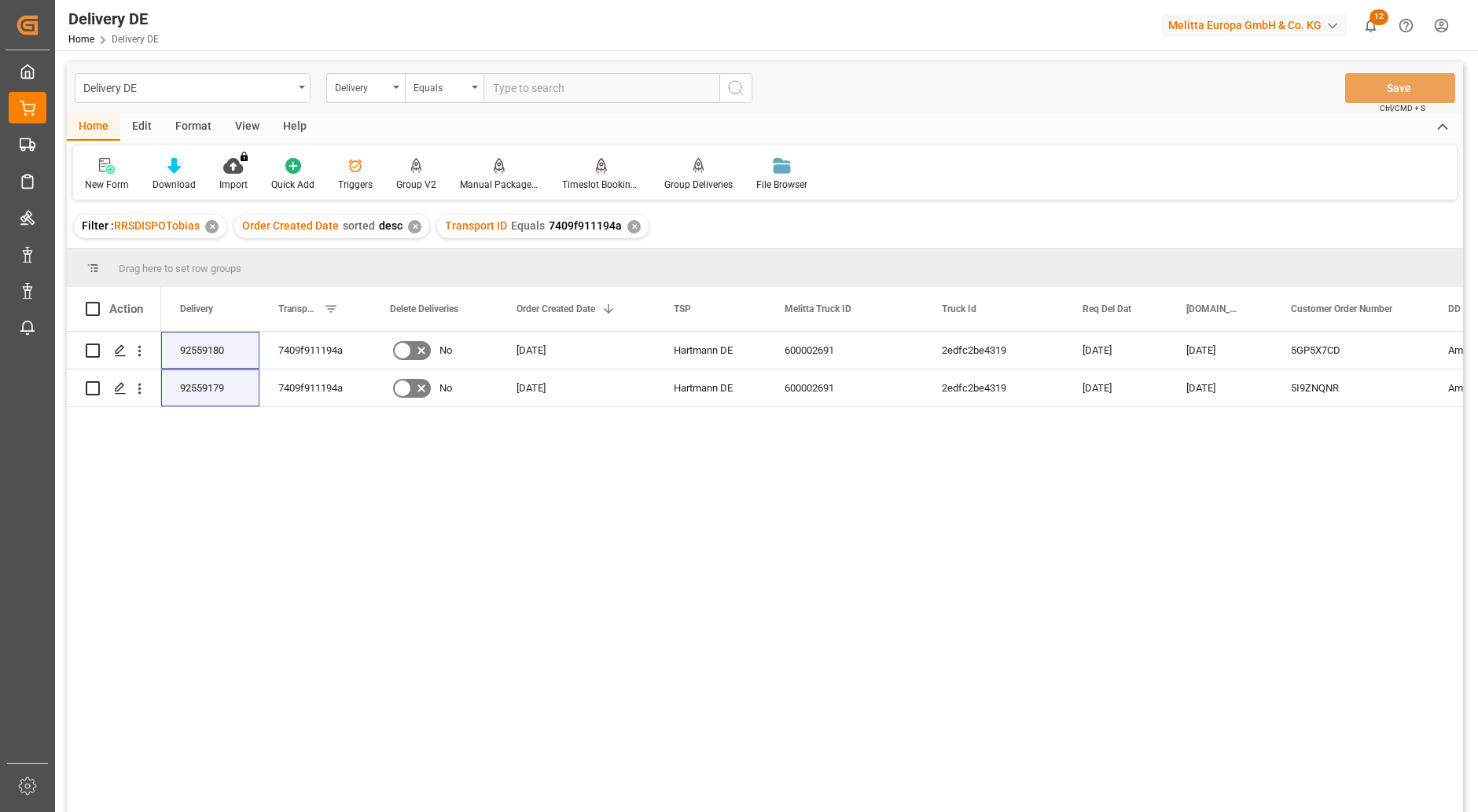
click at [529, 97] on input "text" at bounding box center [601, 87] width 236 height 30
type input "92559171"
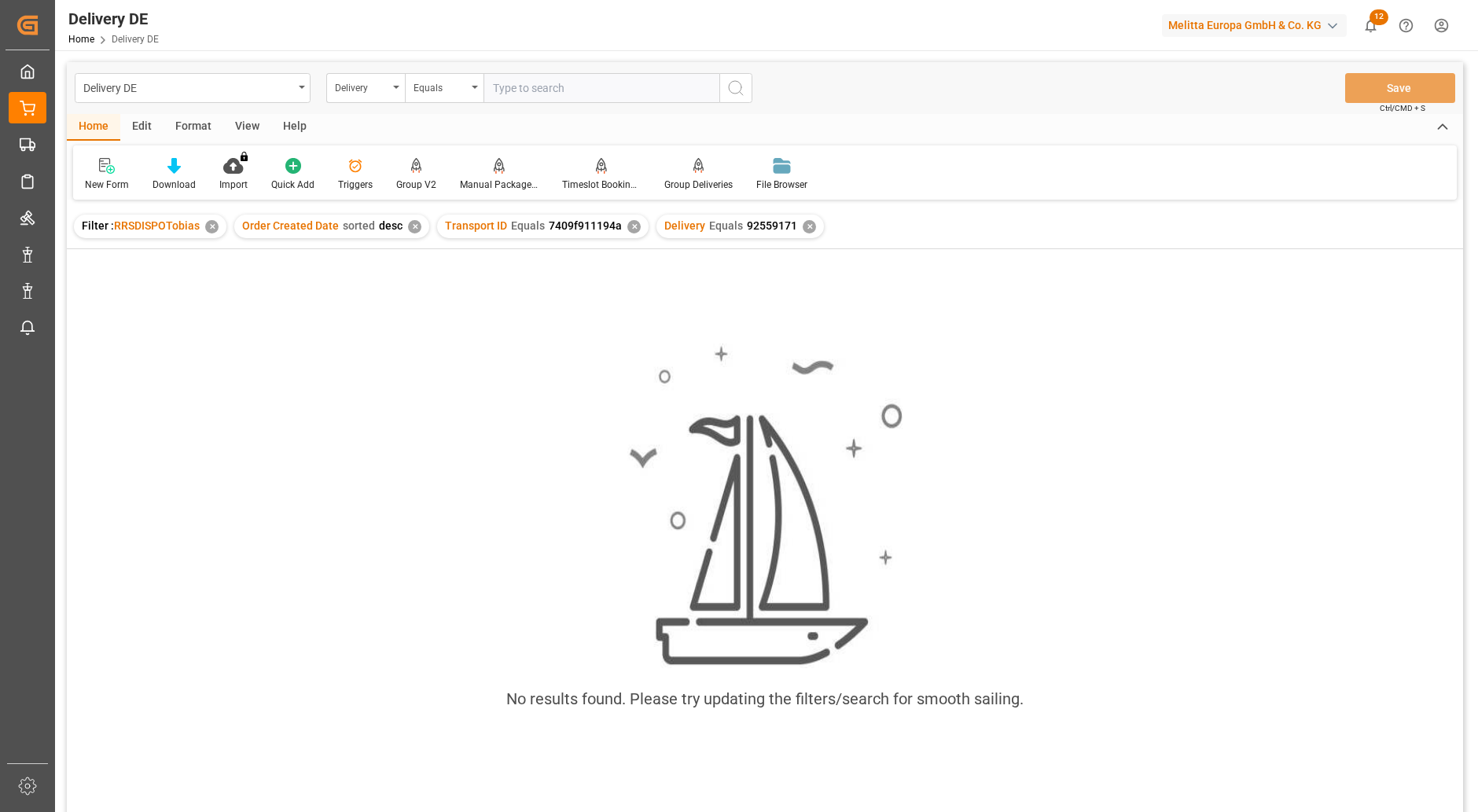
click at [623, 231] on div "Transport ID Equals 7409f911194a ✕" at bounding box center [542, 226] width 211 height 24
click at [627, 226] on div "✕" at bounding box center [634, 227] width 14 height 14
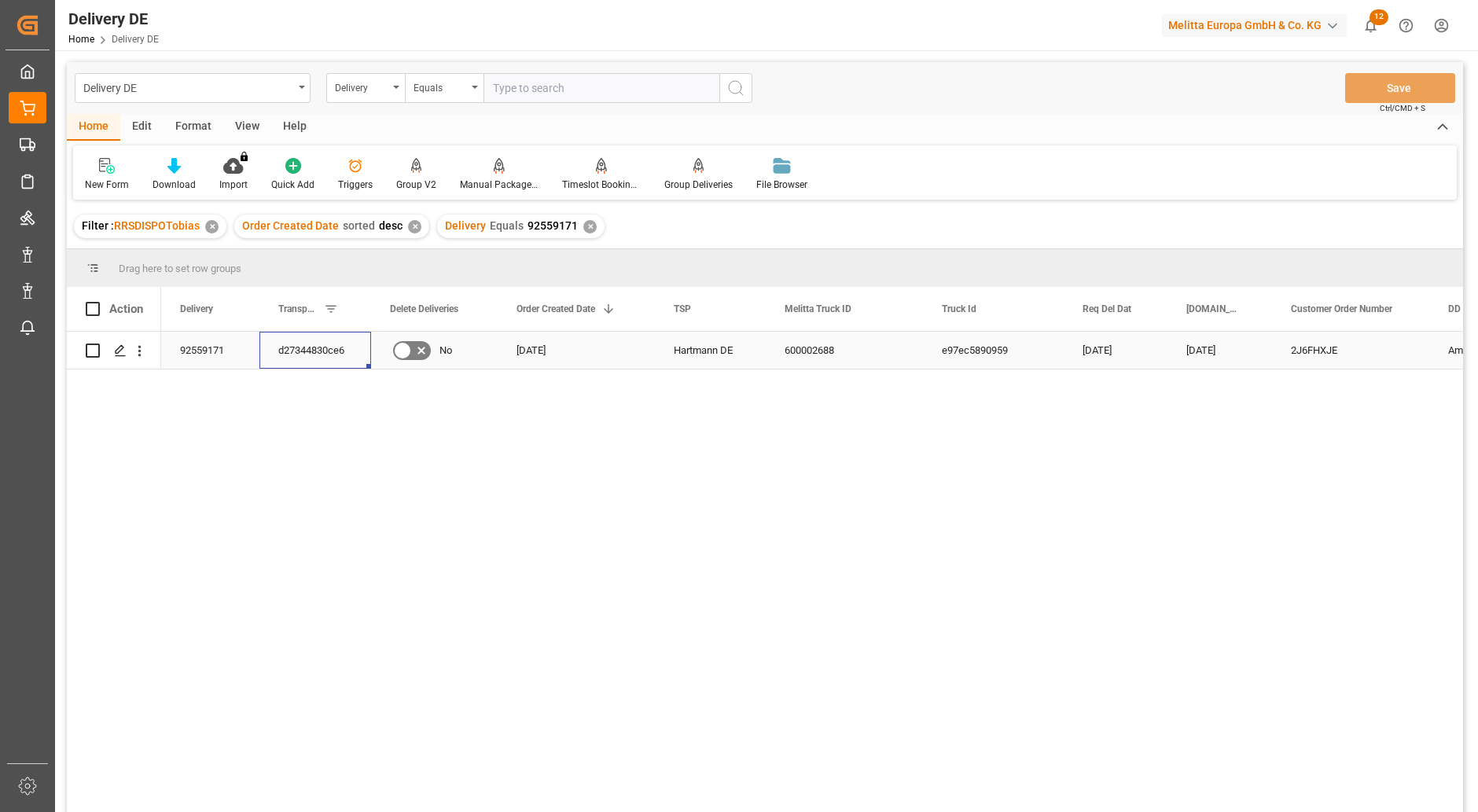
click at [295, 344] on div "d27344830ce6" at bounding box center [315, 350] width 112 height 37
click at [501, 93] on input "text" at bounding box center [601, 87] width 236 height 30
paste input "d27344830ce6"
type input "d27344830ce6"
click at [365, 78] on div "Delivery" at bounding box center [361, 86] width 53 height 18
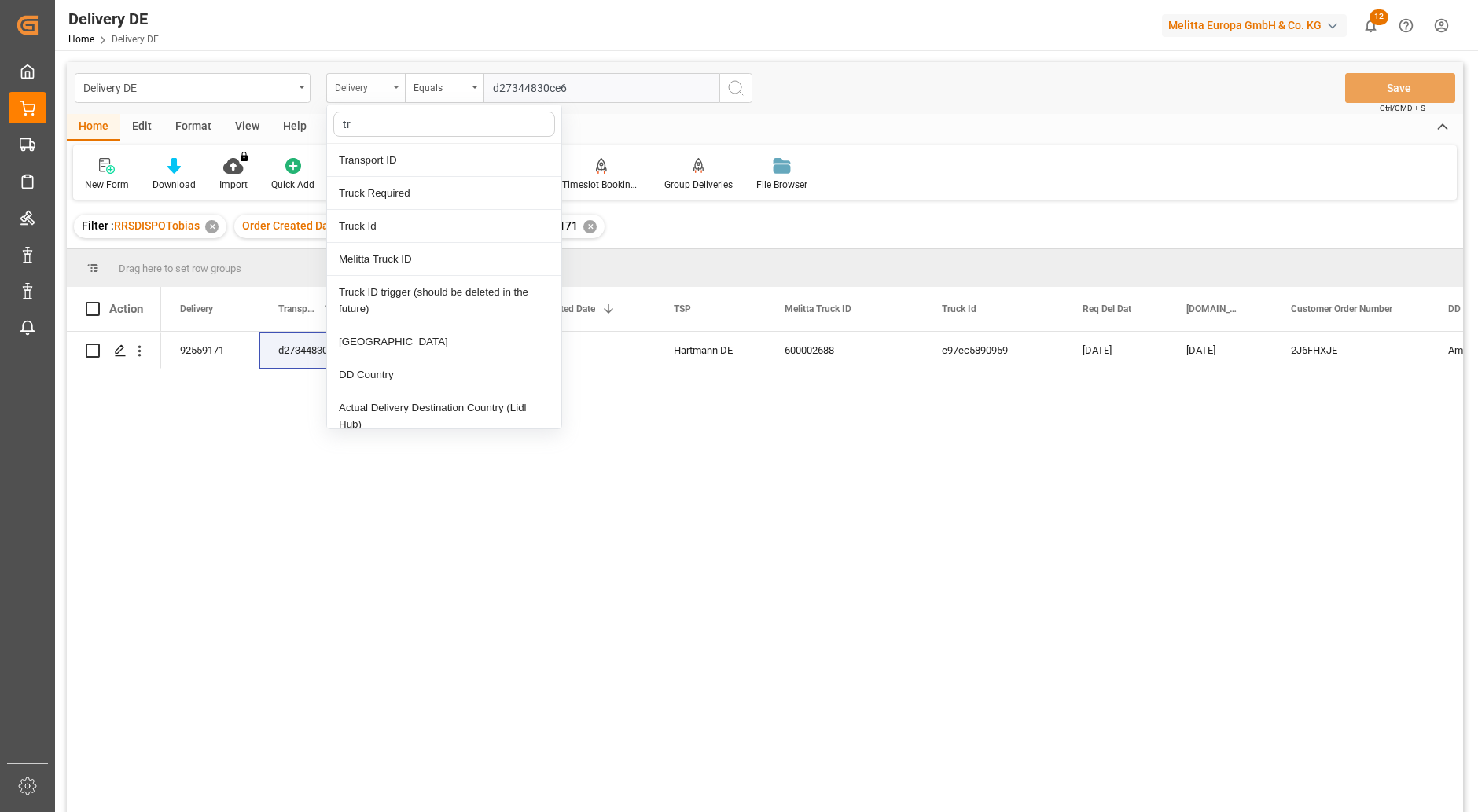
type input "tra"
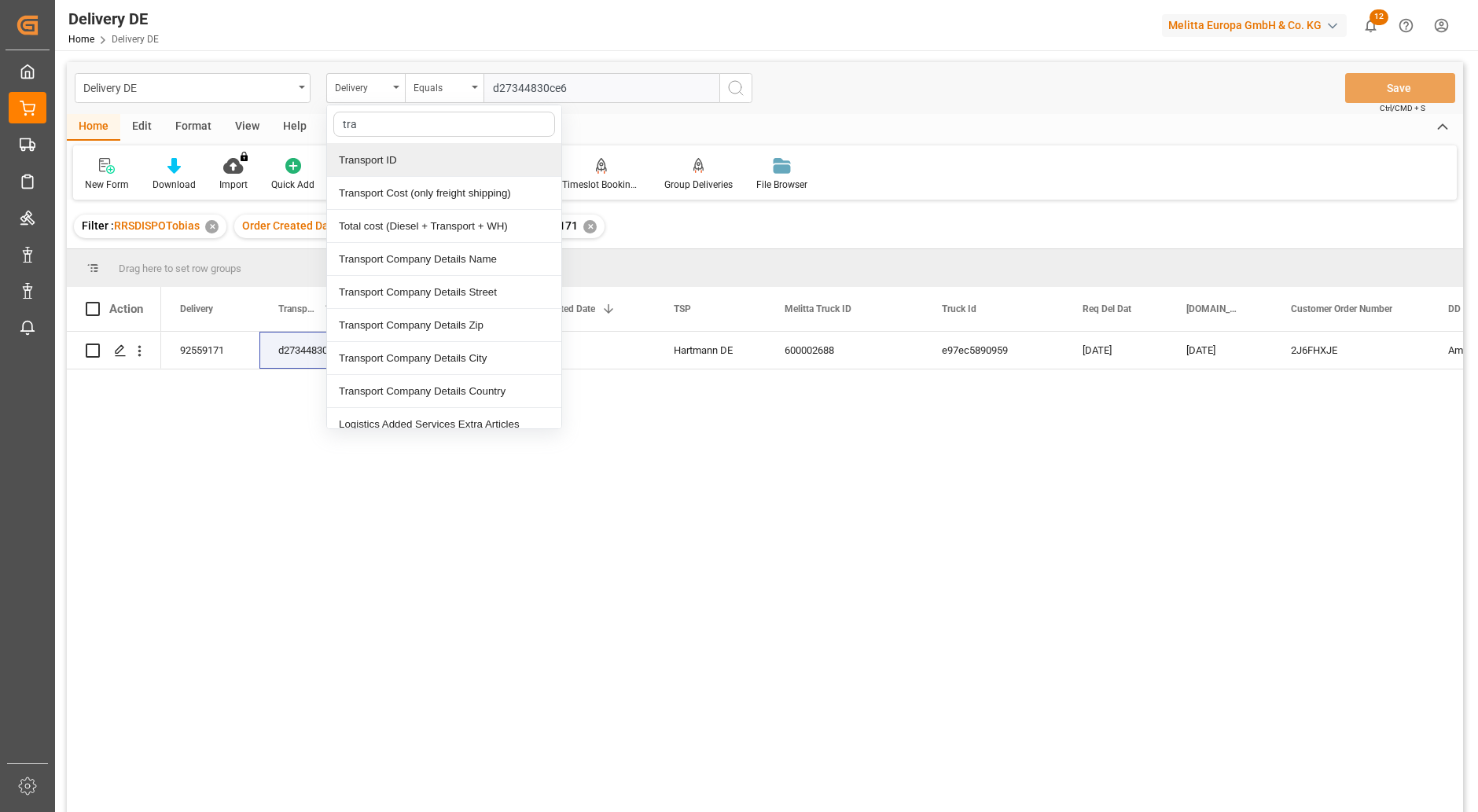
click at [383, 162] on div "Transport ID" at bounding box center [444, 160] width 234 height 33
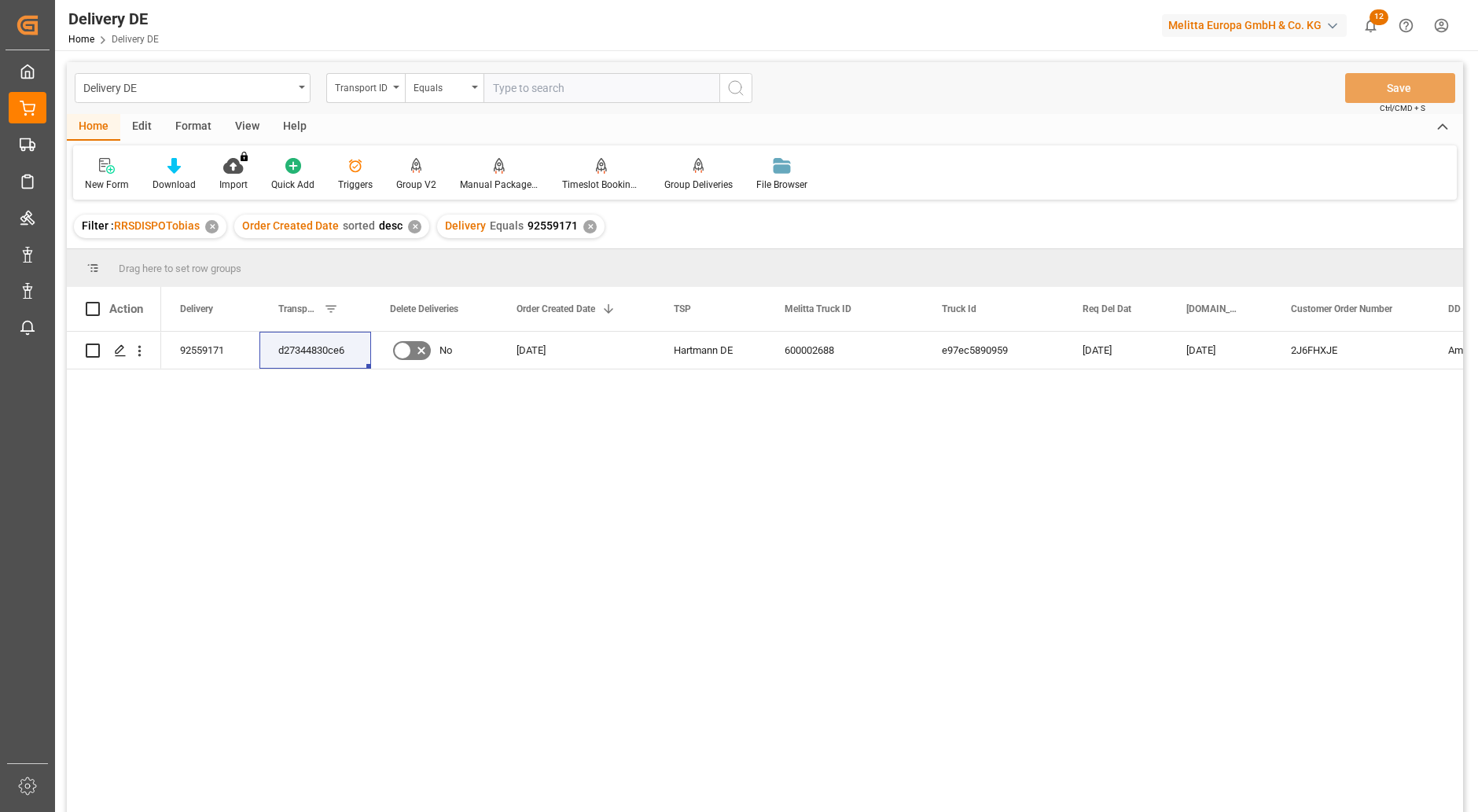
click at [550, 86] on input "text" at bounding box center [601, 87] width 236 height 30
paste input "d27344830ce6"
type input "d27344830ce6"
click at [583, 223] on div "✕" at bounding box center [590, 227] width 14 height 14
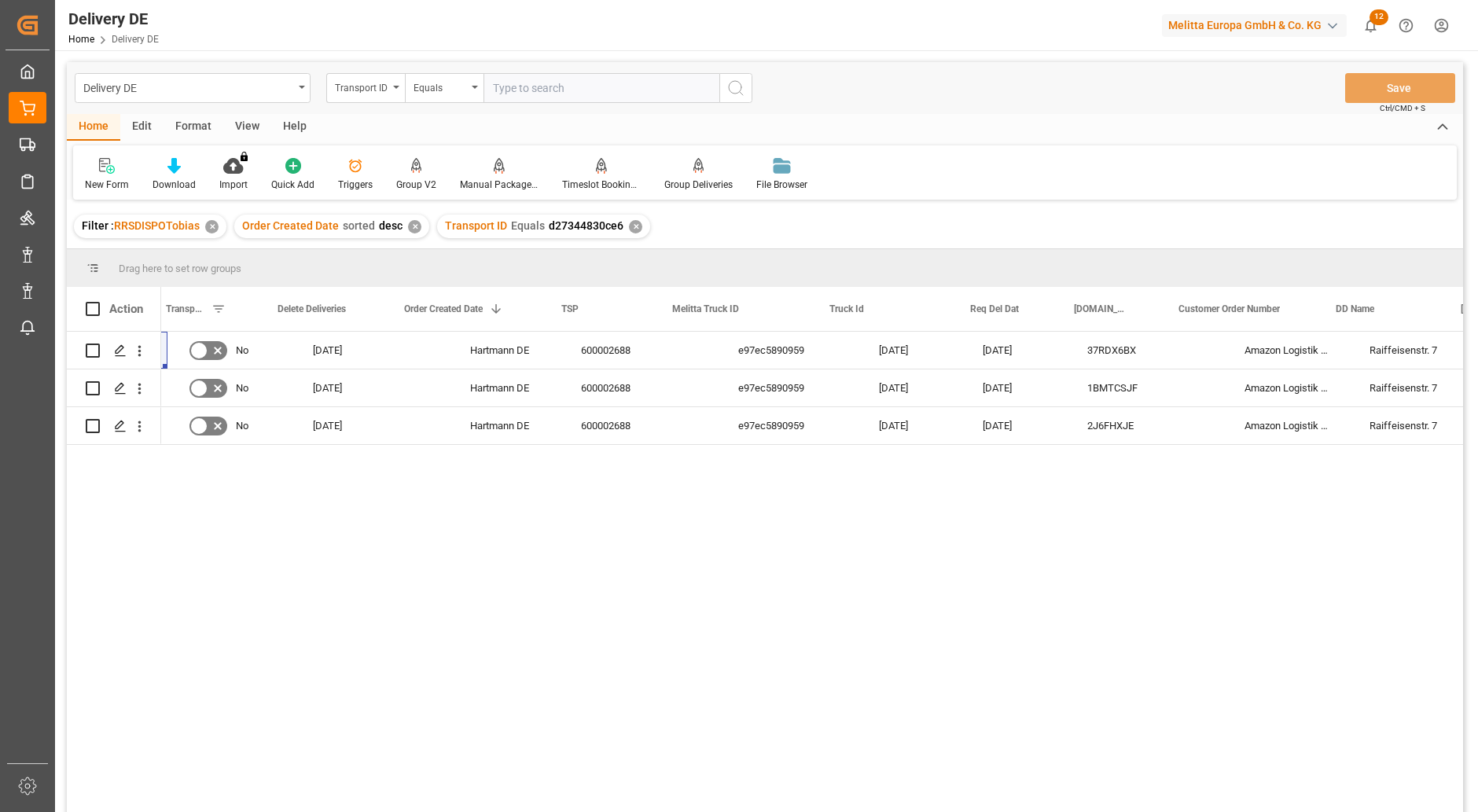
scroll to position [0, 37]
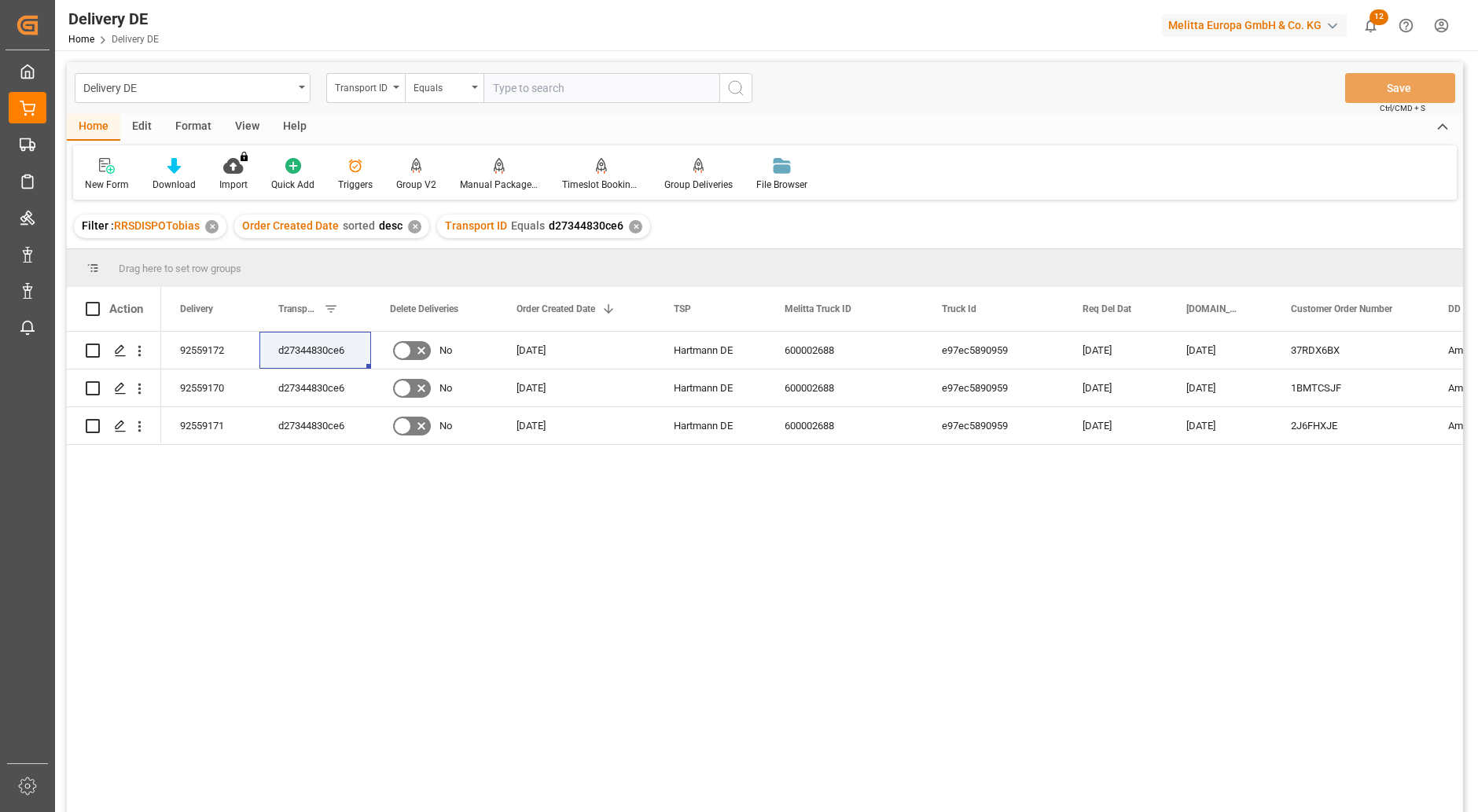
click at [750, 690] on div "d27344830ce6 600002688 e97ec5890959 23.09.2025 19.09.2025 37RDX6BX Amazon Logis…" at bounding box center [812, 576] width 1302 height 491
click at [209, 336] on div "92559172" at bounding box center [210, 350] width 98 height 37
click at [218, 383] on div "92559170" at bounding box center [210, 388] width 98 height 37
click at [211, 424] on div "92559171" at bounding box center [210, 425] width 98 height 37
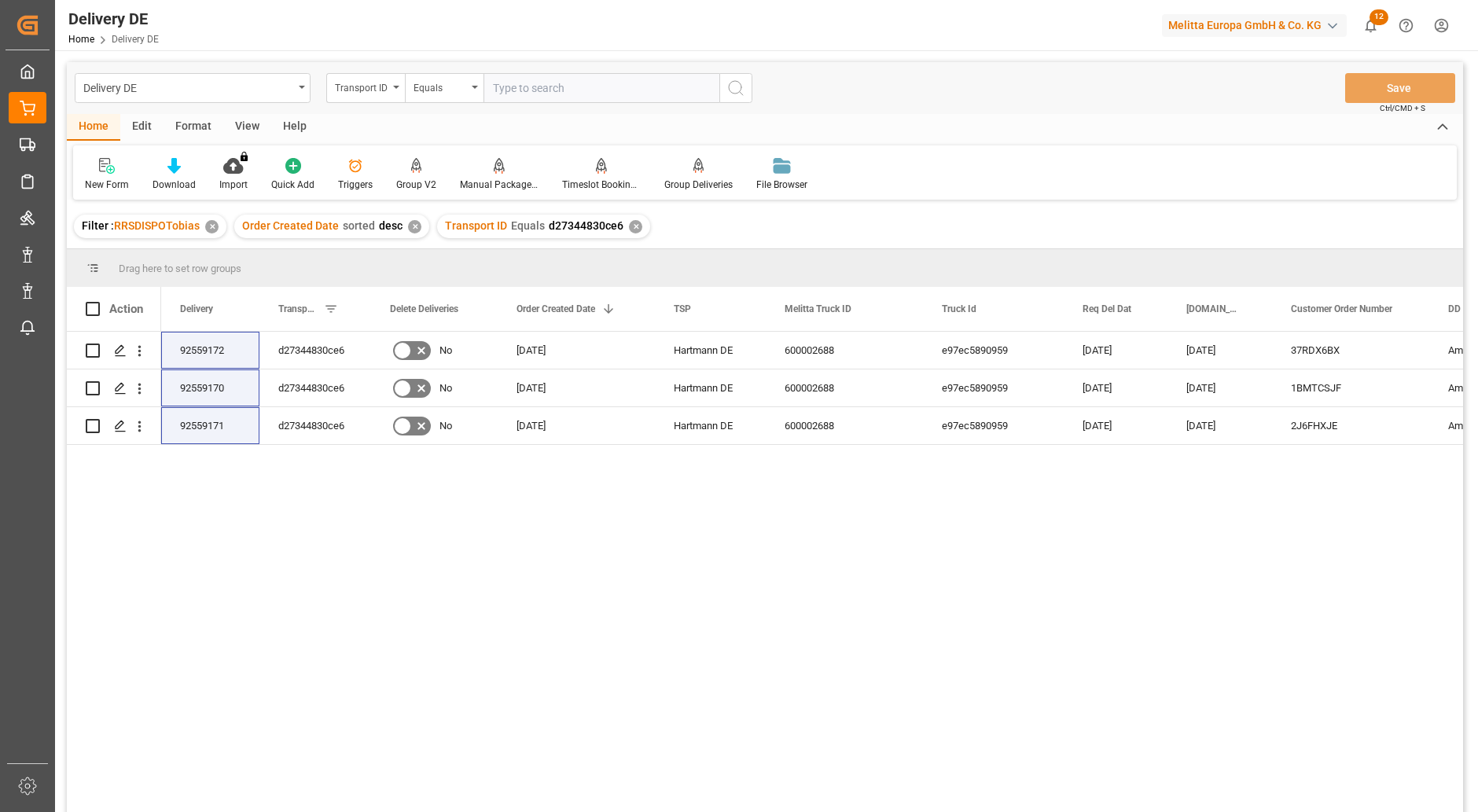
click at [1008, 641] on div "d27344830ce6 600002688 e97ec5890959 23.09.2025 19.09.2025 37RDX6BX Amazon Logis…" at bounding box center [812, 576] width 1302 height 491
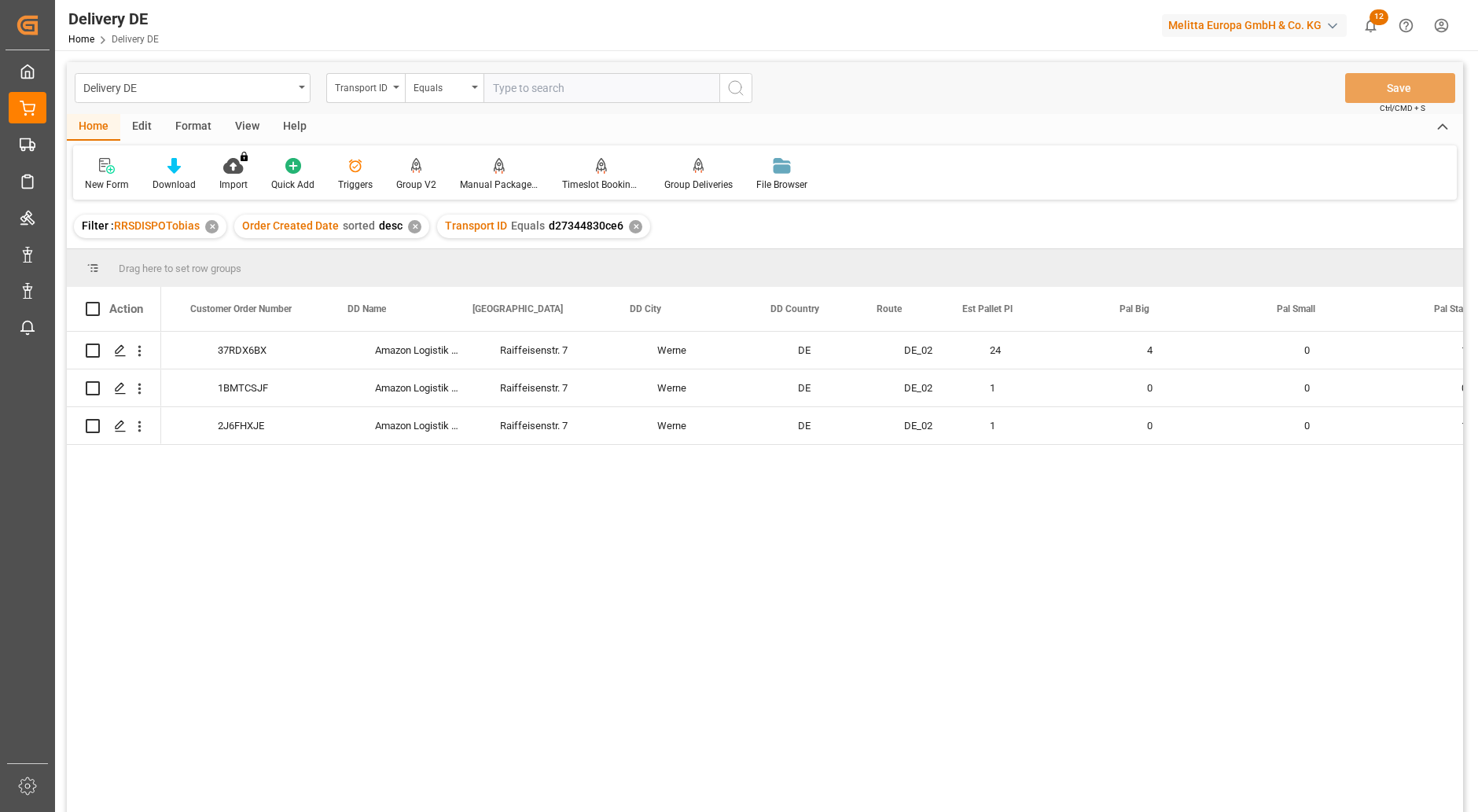
scroll to position [0, 1101]
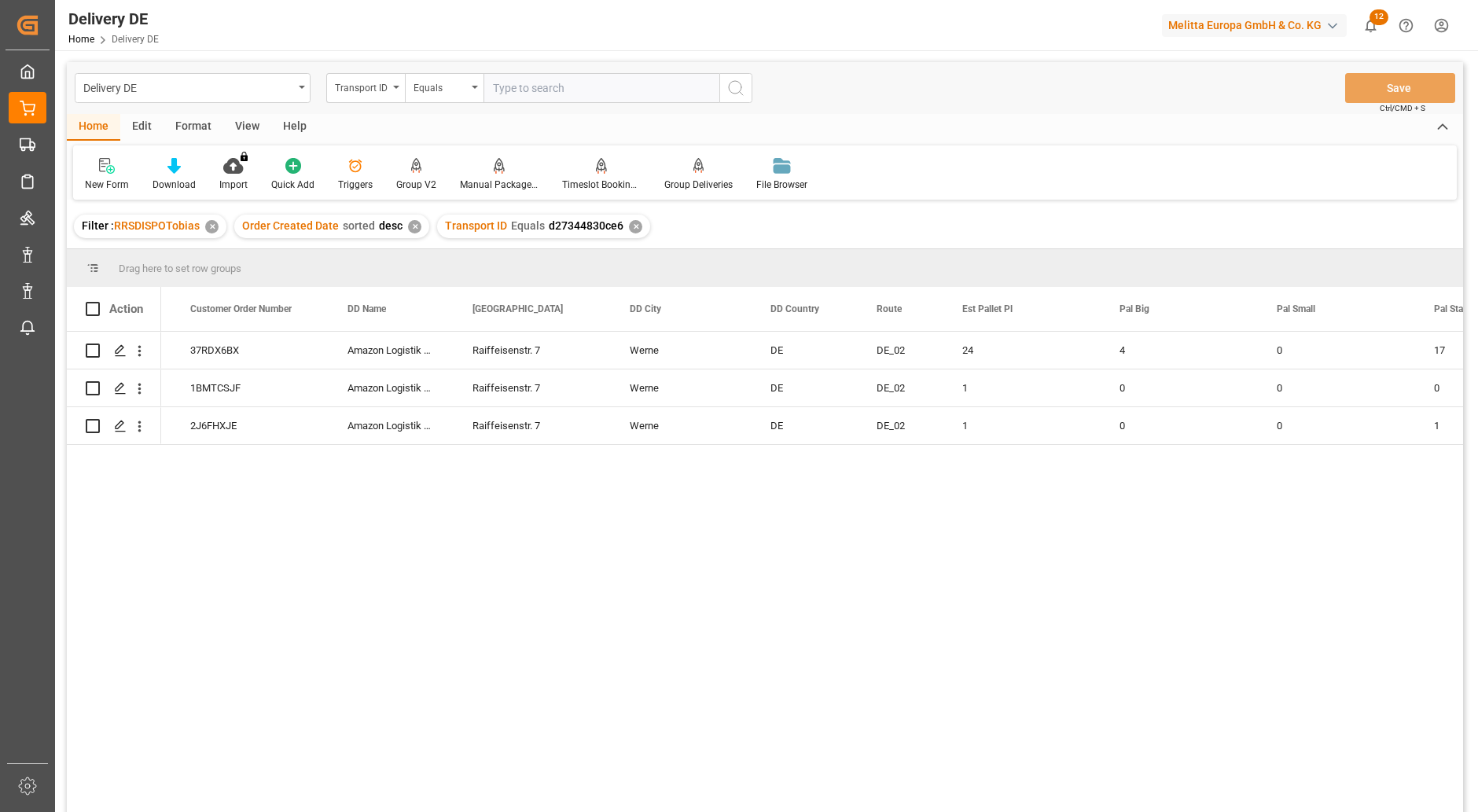
click at [895, 560] on div "23.09.2025 19.09.2025 37RDX6BX Amazon Logistik Werne GmbH Raiffeisenstr. 7 Wern…" at bounding box center [812, 576] width 1302 height 491
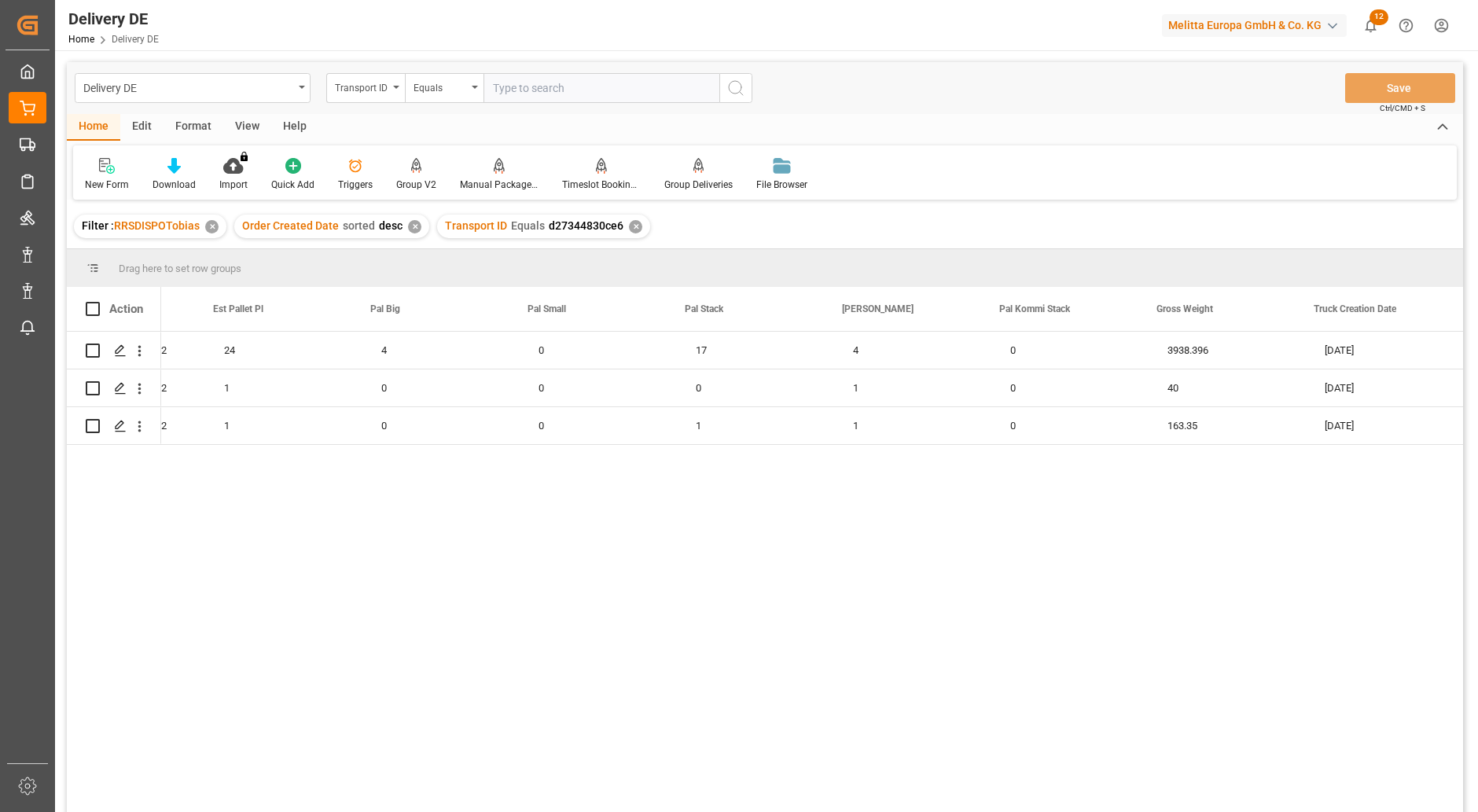
click at [980, 690] on div "DE DE_02 24 4 0 17 4 0 3938.396 17.09.2025 DE DE_02 1 0 0 0 1 0 40 17.09.2025 9…" at bounding box center [812, 576] width 1302 height 491
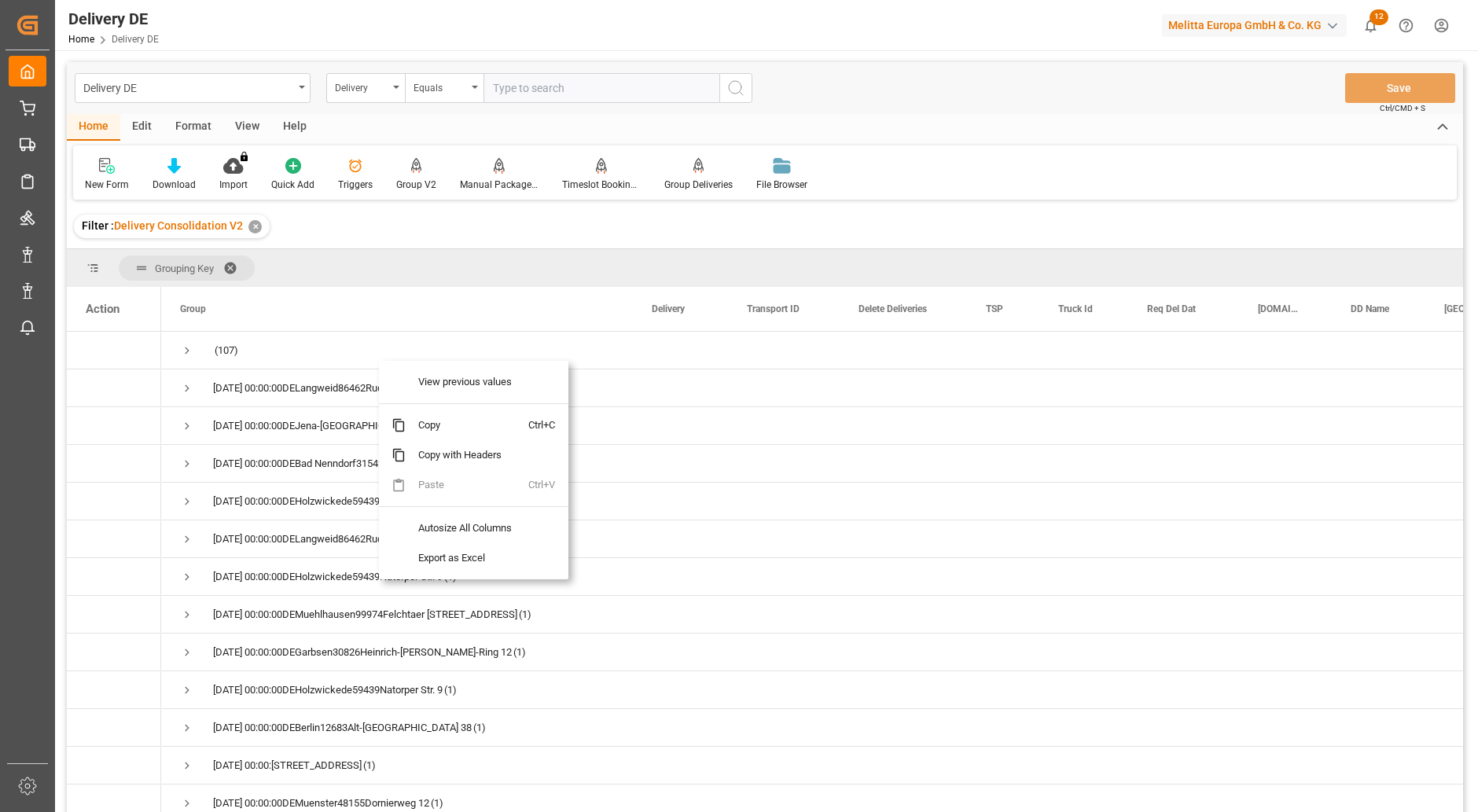
scroll to position [786, 0]
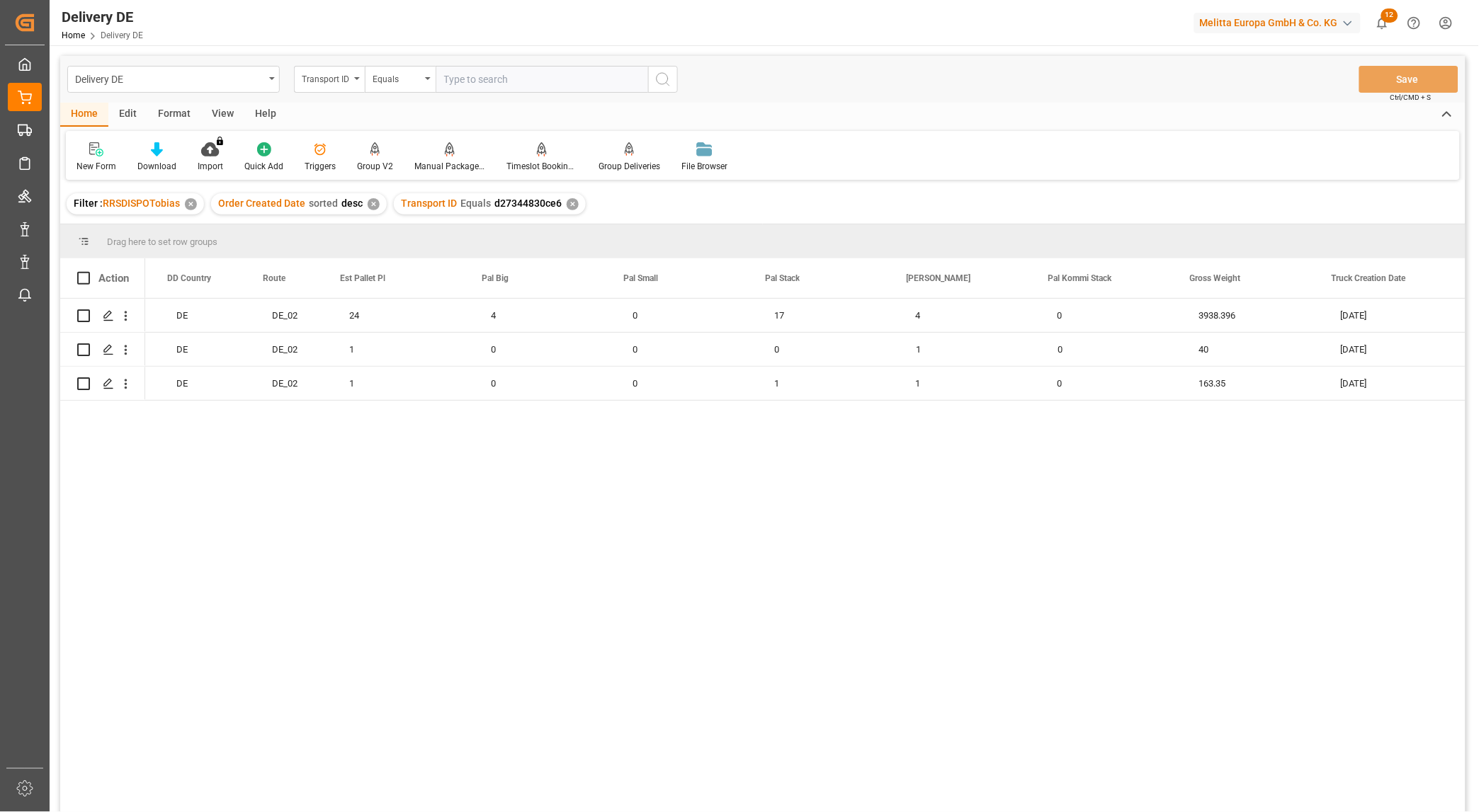
scroll to position [0, 1510]
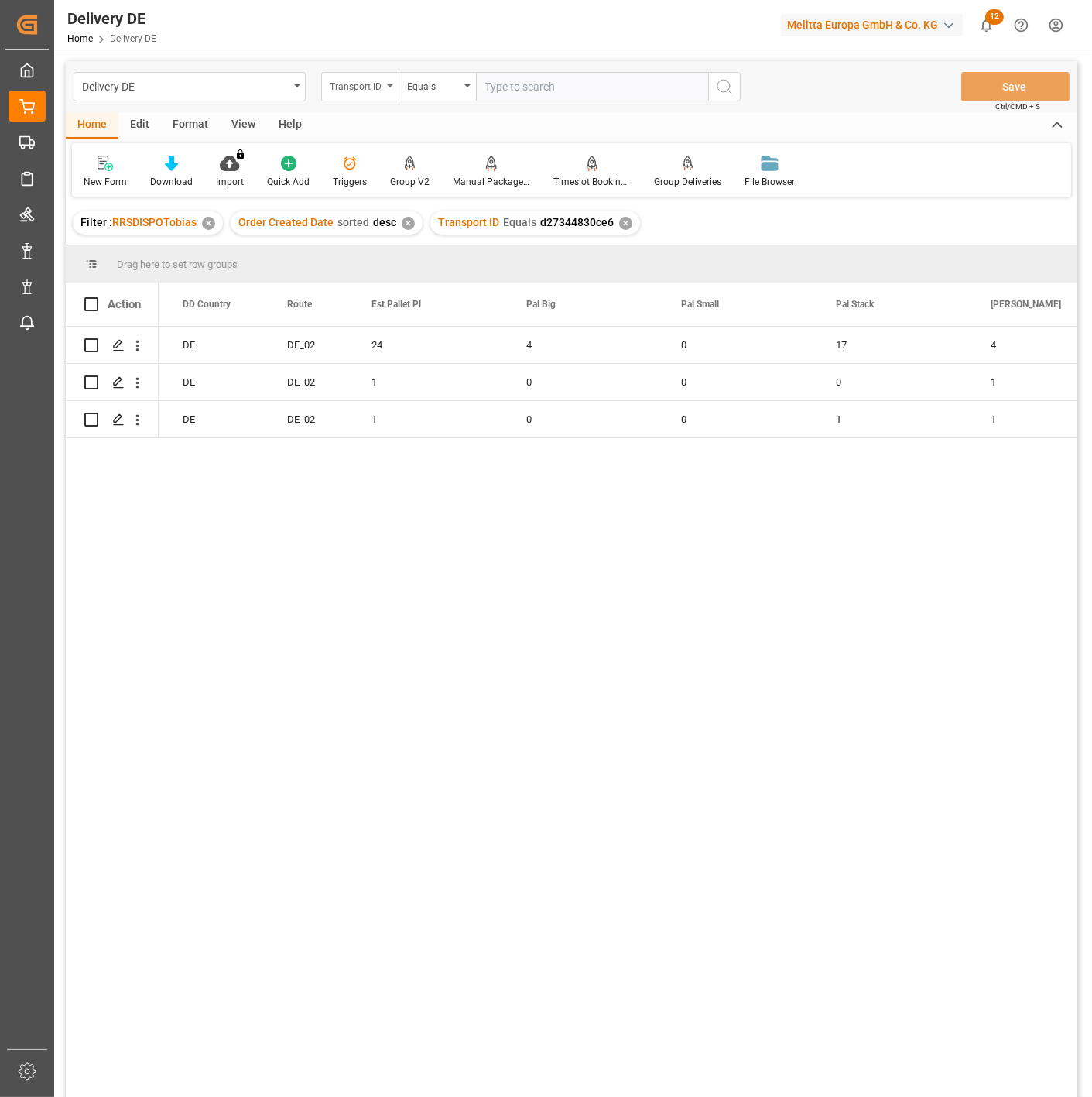
click at [362, 85] on div "Transport ID" at bounding box center [356, 84] width 53 height 18
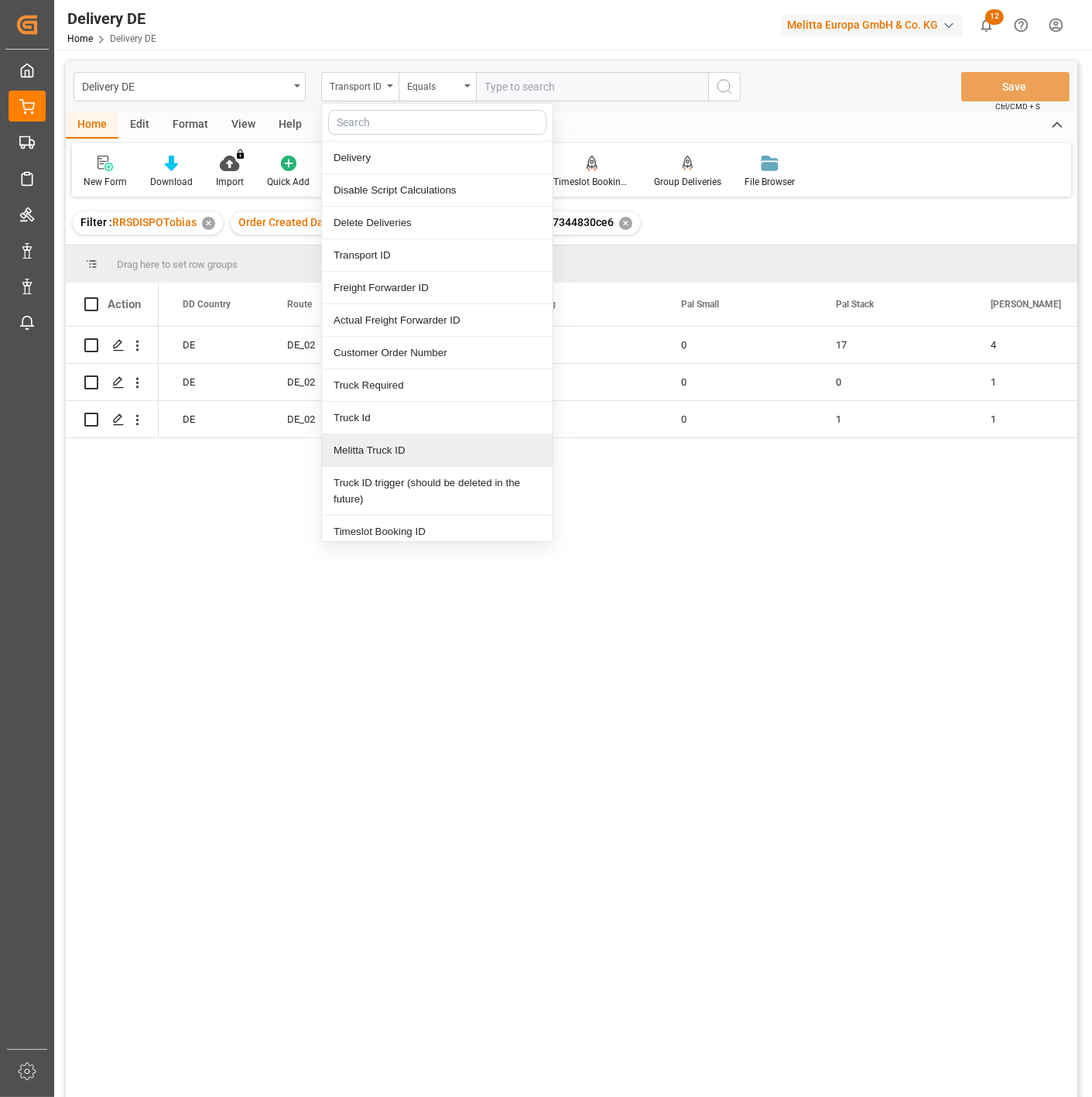
click at [381, 451] on div "Melitta Truck ID" at bounding box center [437, 450] width 230 height 33
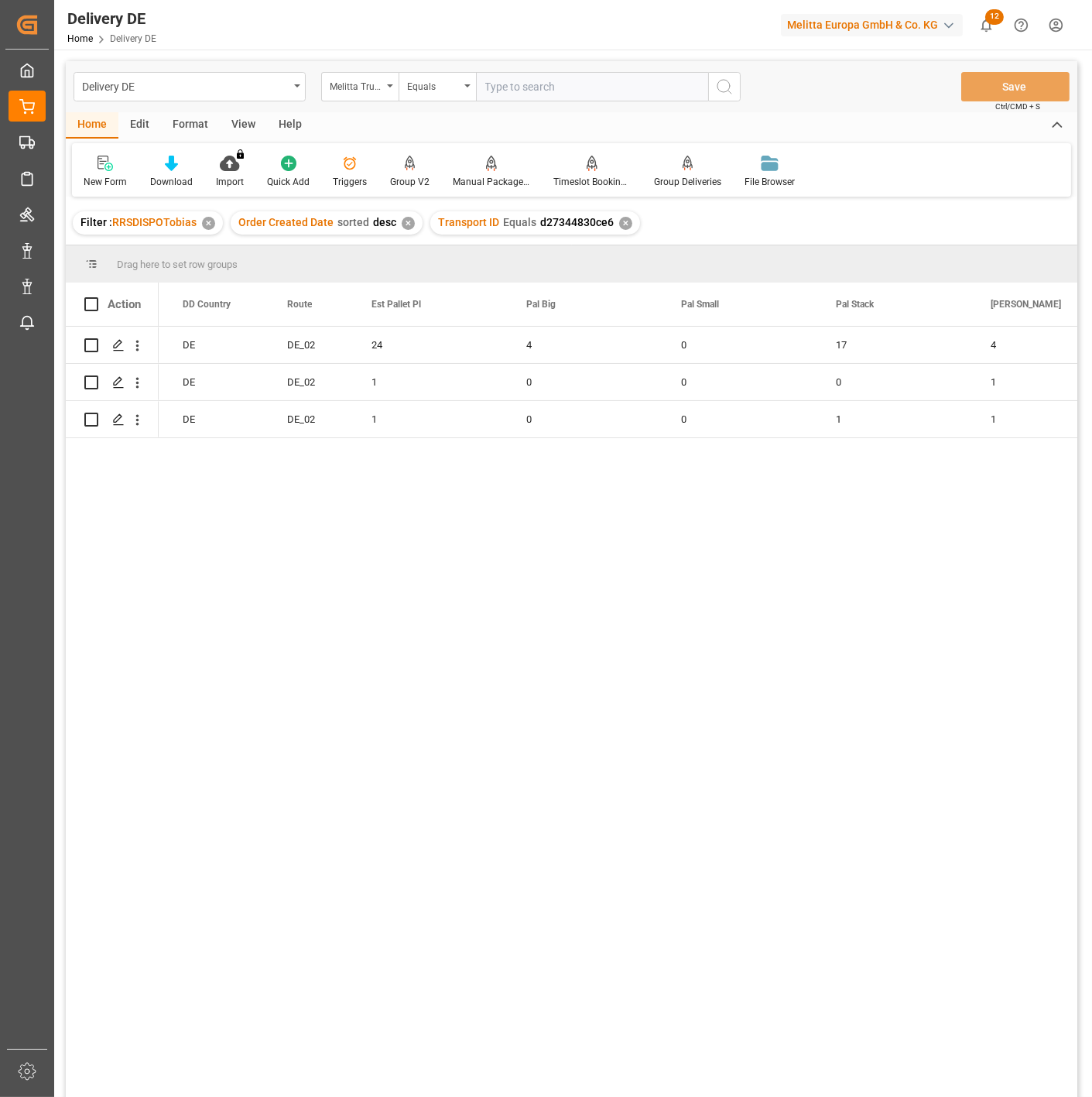
click at [521, 89] on input "text" at bounding box center [592, 86] width 232 height 29
type input "600000579"
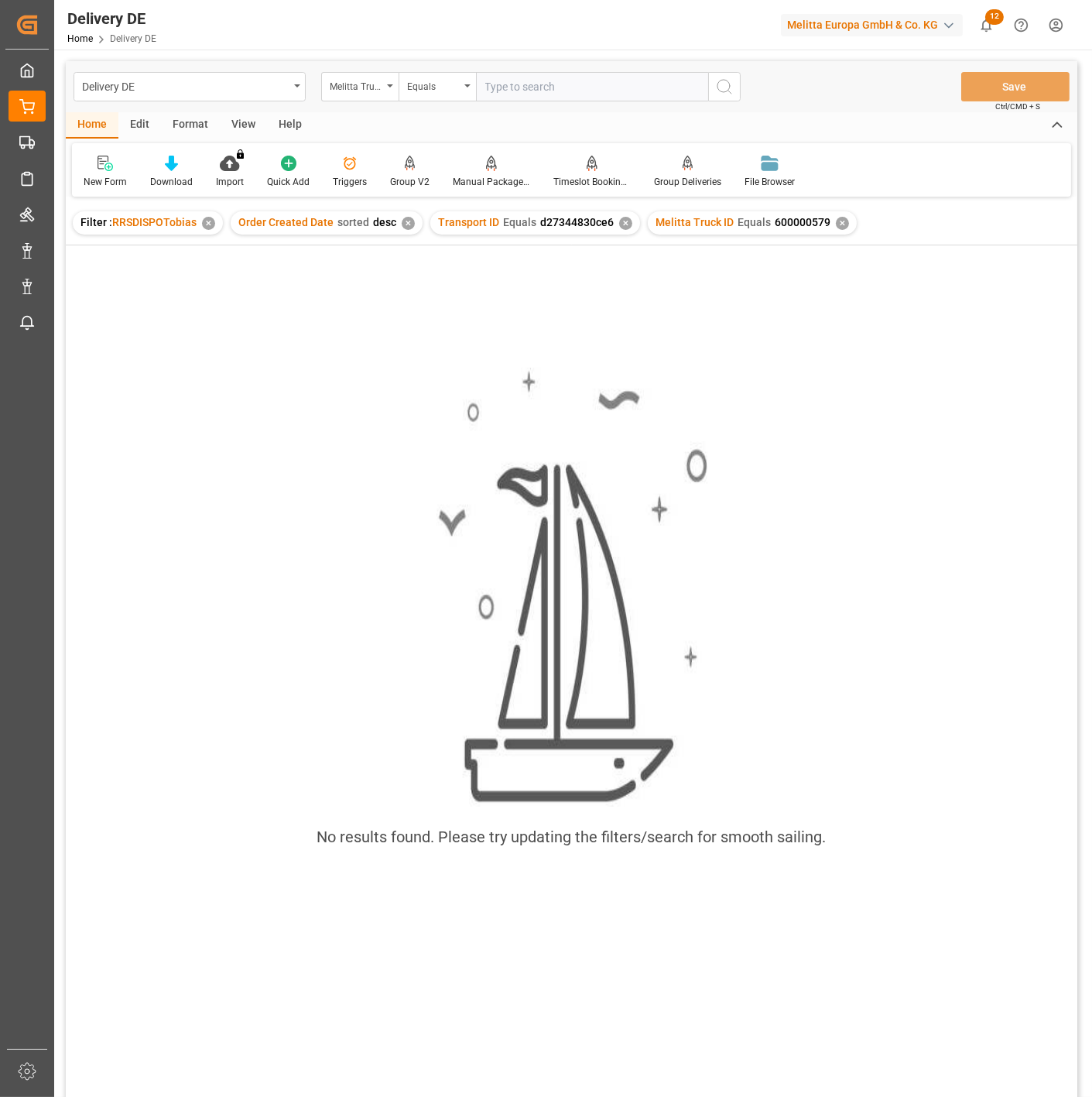
click at [619, 225] on div "✕" at bounding box center [626, 224] width 13 height 13
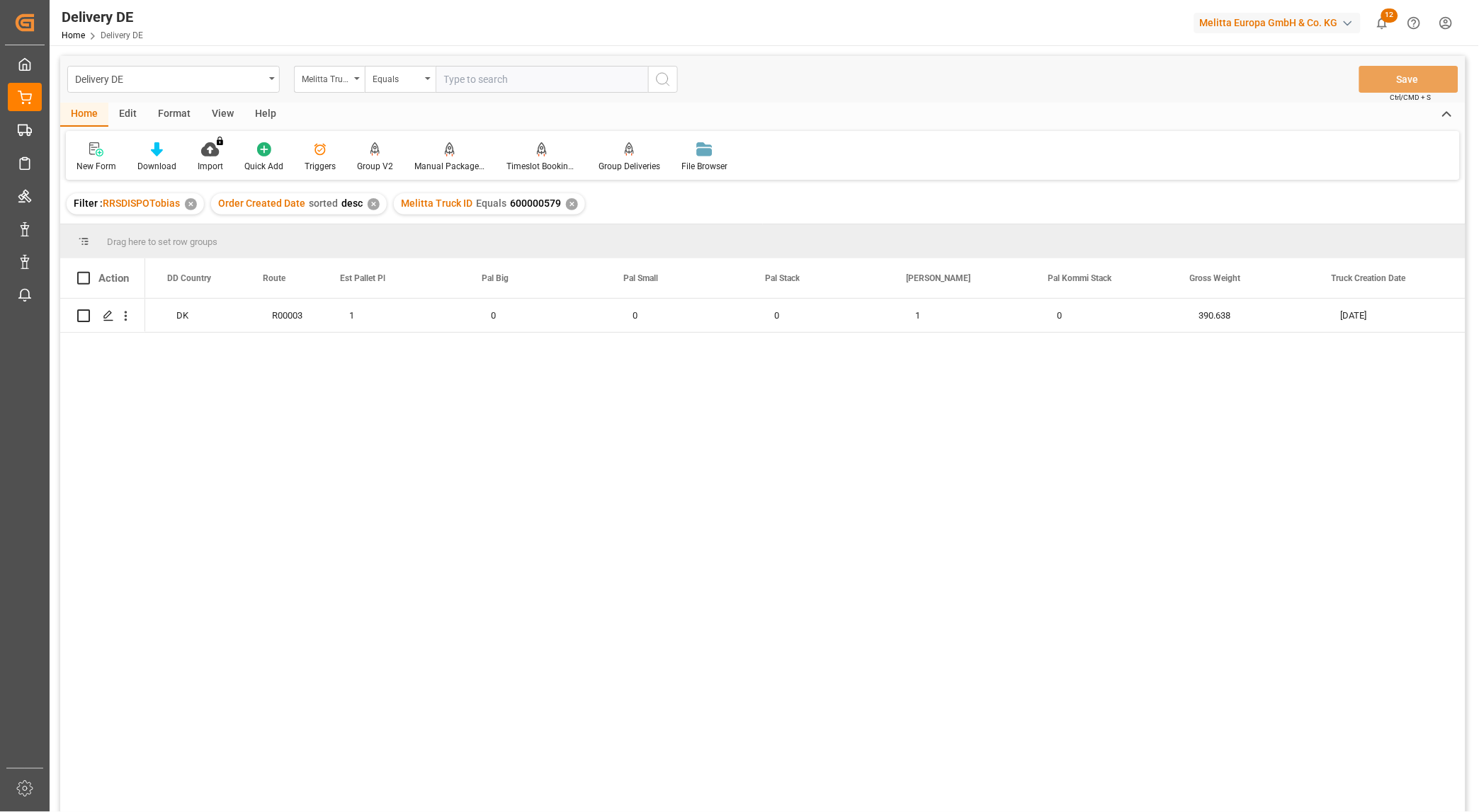
click at [582, 79] on input "text" at bounding box center [542, 79] width 212 height 27
type input "600002579"
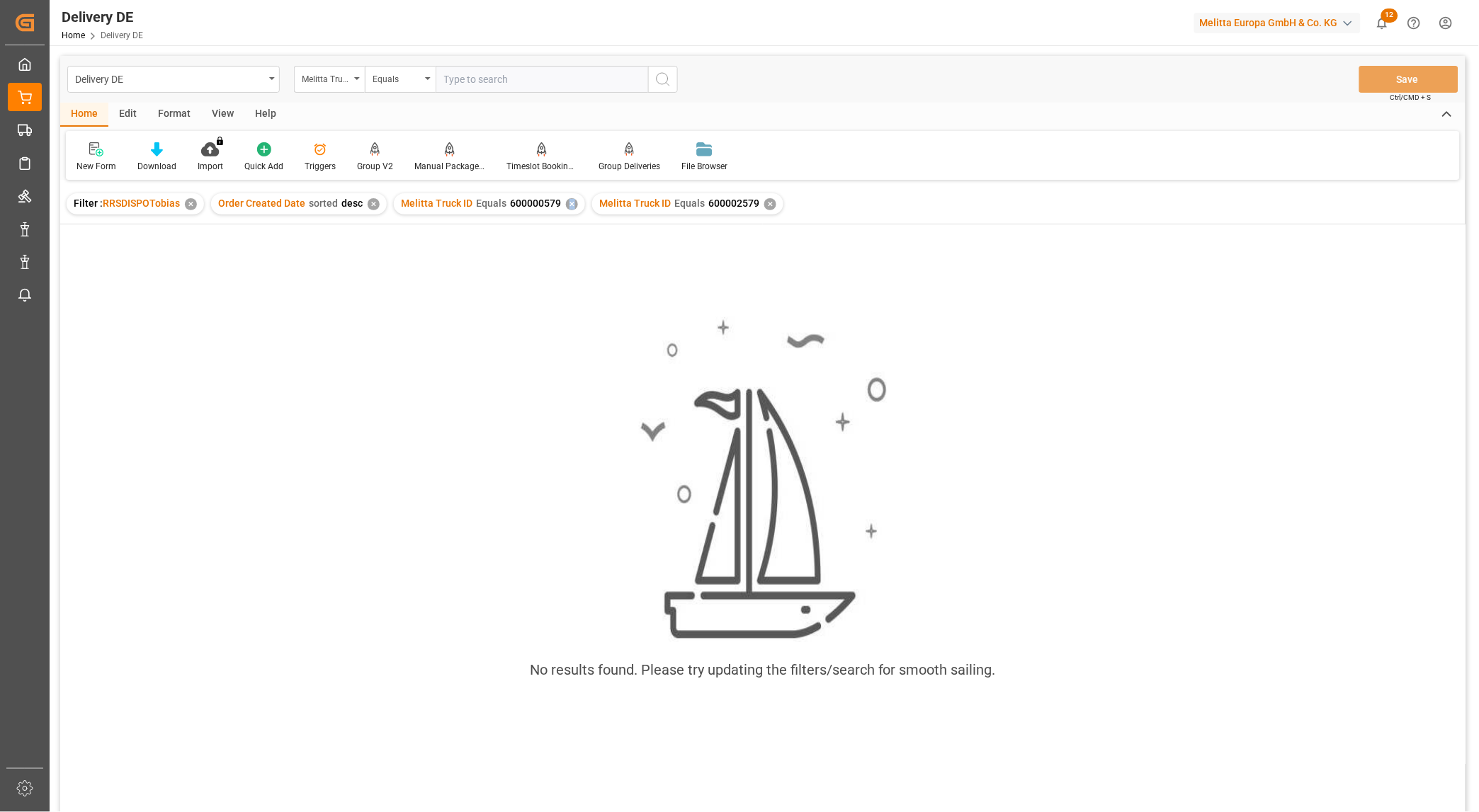
click at [568, 203] on div "✕" at bounding box center [572, 205] width 12 height 12
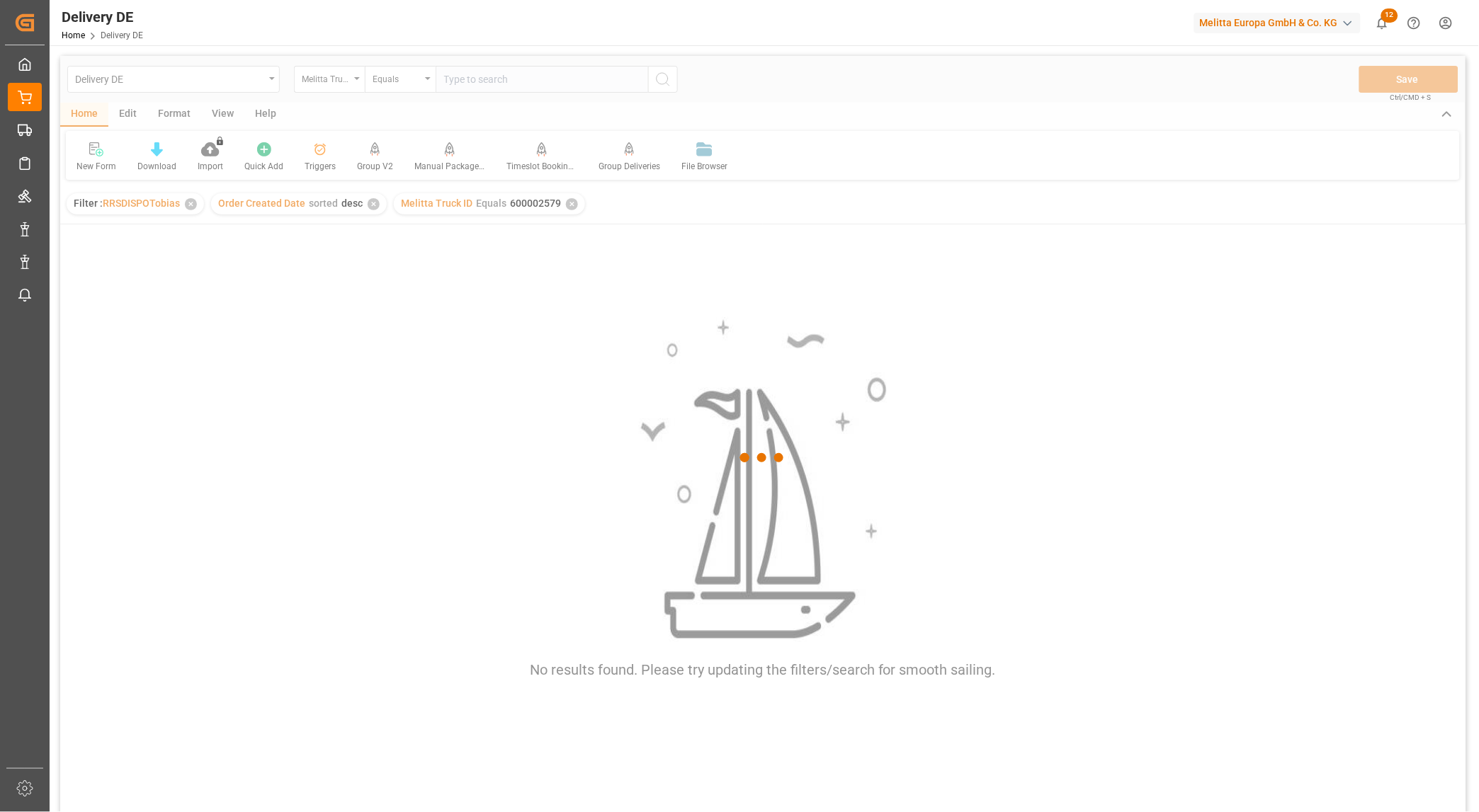
click at [503, 513] on div at bounding box center [762, 458] width 1405 height 804
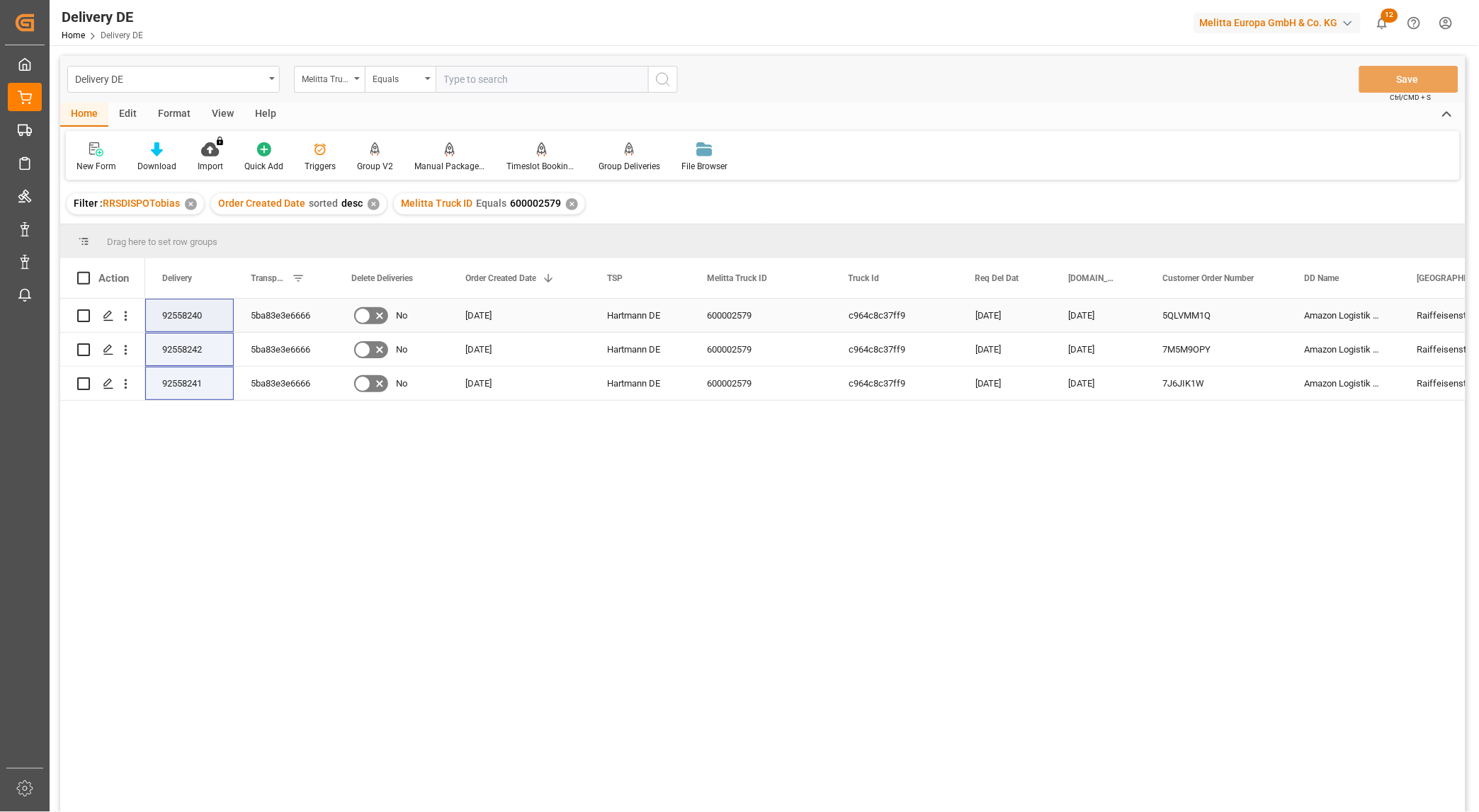
click at [316, 319] on div "5ba83e3e6666" at bounding box center [284, 315] width 101 height 34
click at [503, 529] on div "Raiffeisenstr. 7 [PERSON_NAME] Amazon Logistik [PERSON_NAME] GmbH 5QLVMM1Q [DAT…" at bounding box center [805, 560] width 1320 height 522
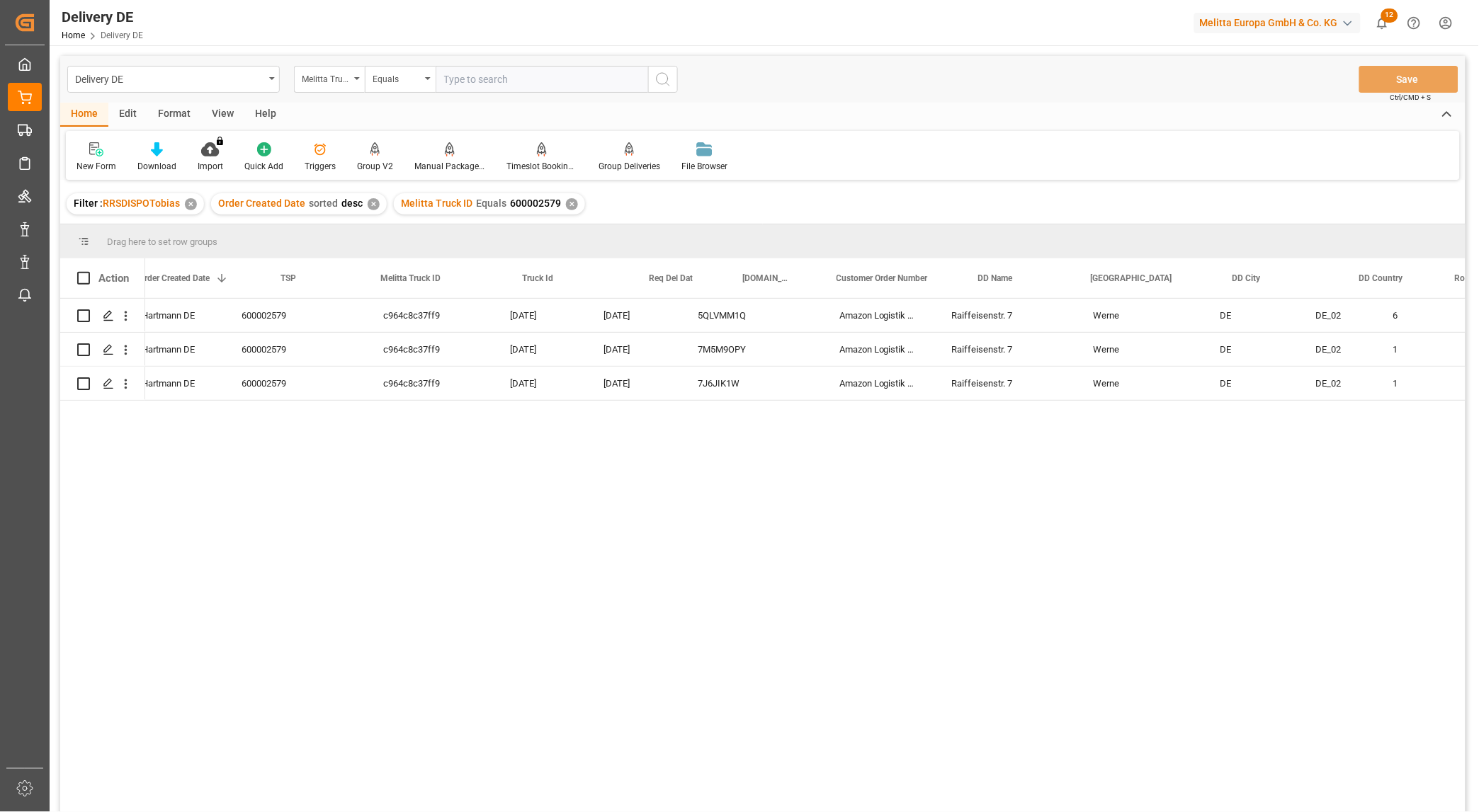
scroll to position [0, 471]
click at [783, 528] on div "Raiffeisenstr. 7 [PERSON_NAME] Amazon Logistik [PERSON_NAME] GmbH 5QLVMM1Q [DAT…" at bounding box center [805, 560] width 1320 height 522
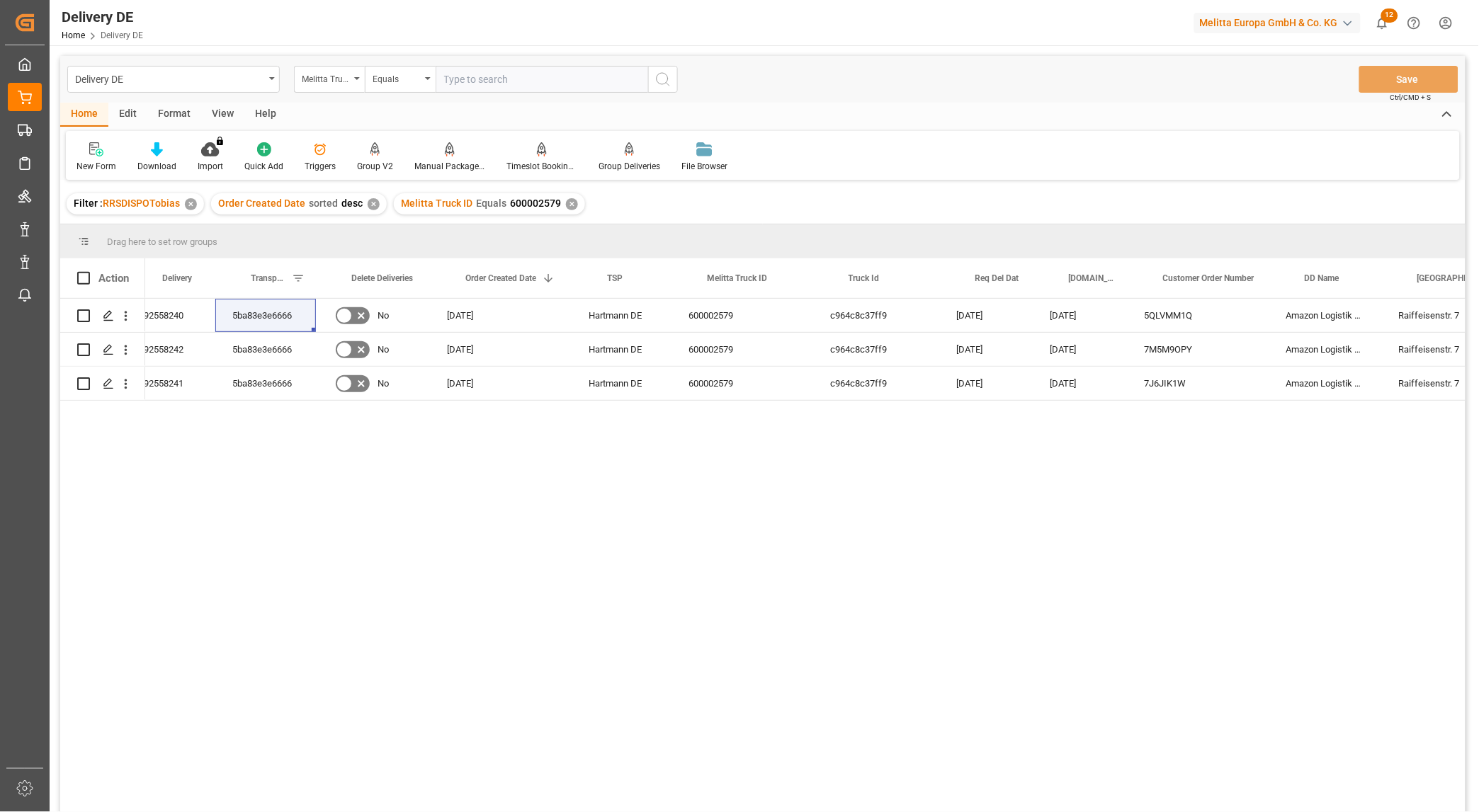
scroll to position [0, 0]
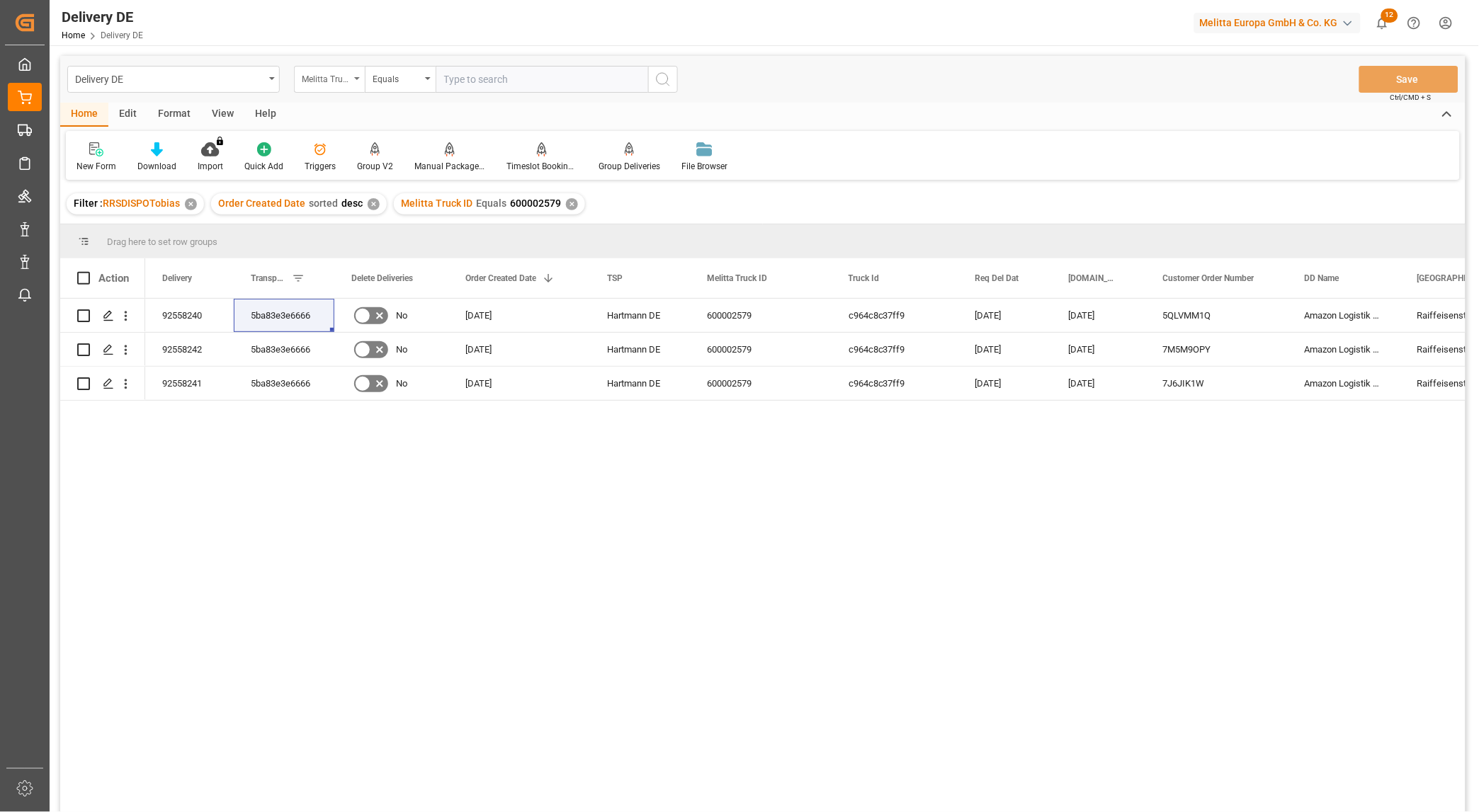
click at [331, 82] on div "Melitta Truck ID" at bounding box center [325, 77] width 48 height 16
type input "tra"
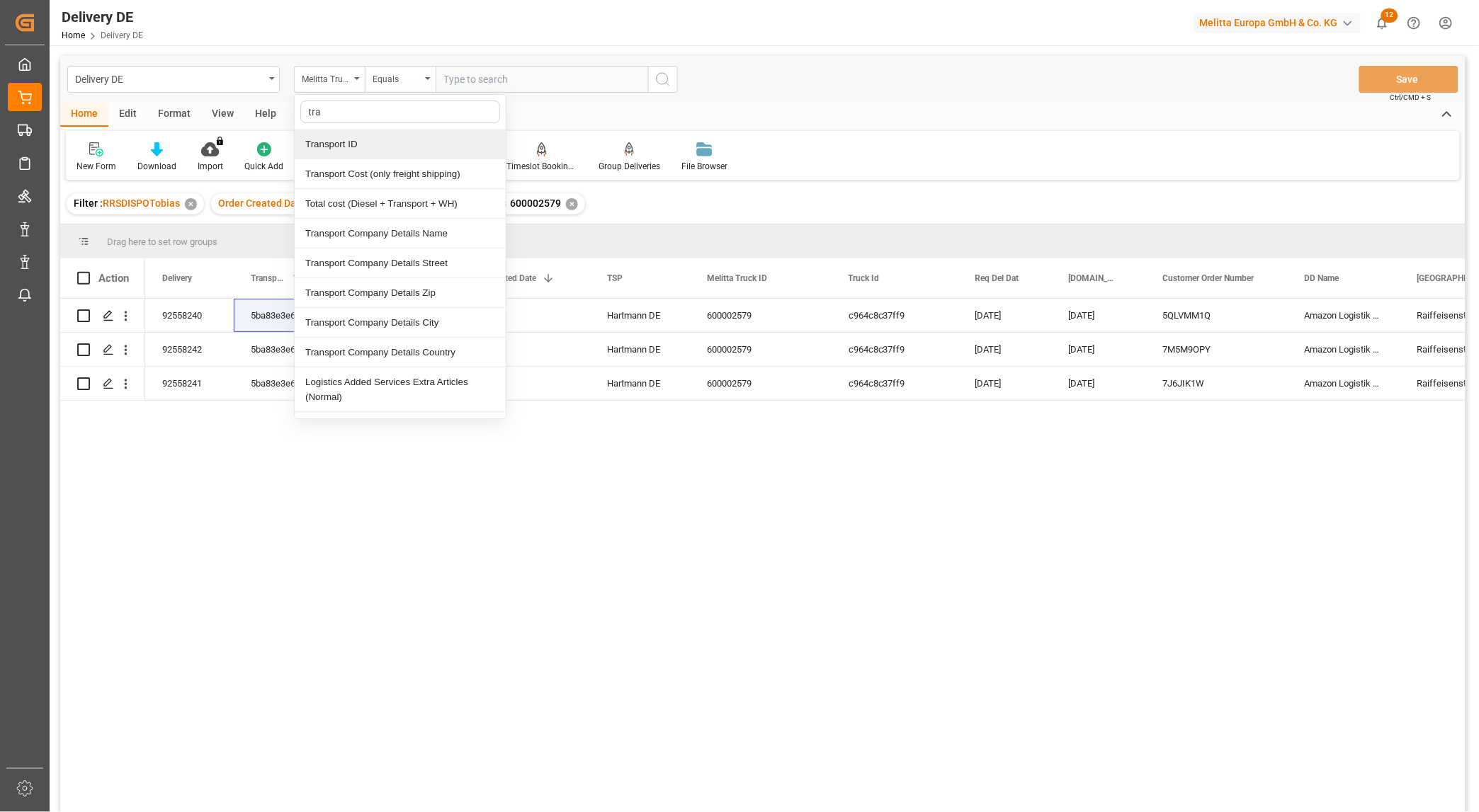
click at [349, 139] on div "Transport ID" at bounding box center [400, 144] width 211 height 30
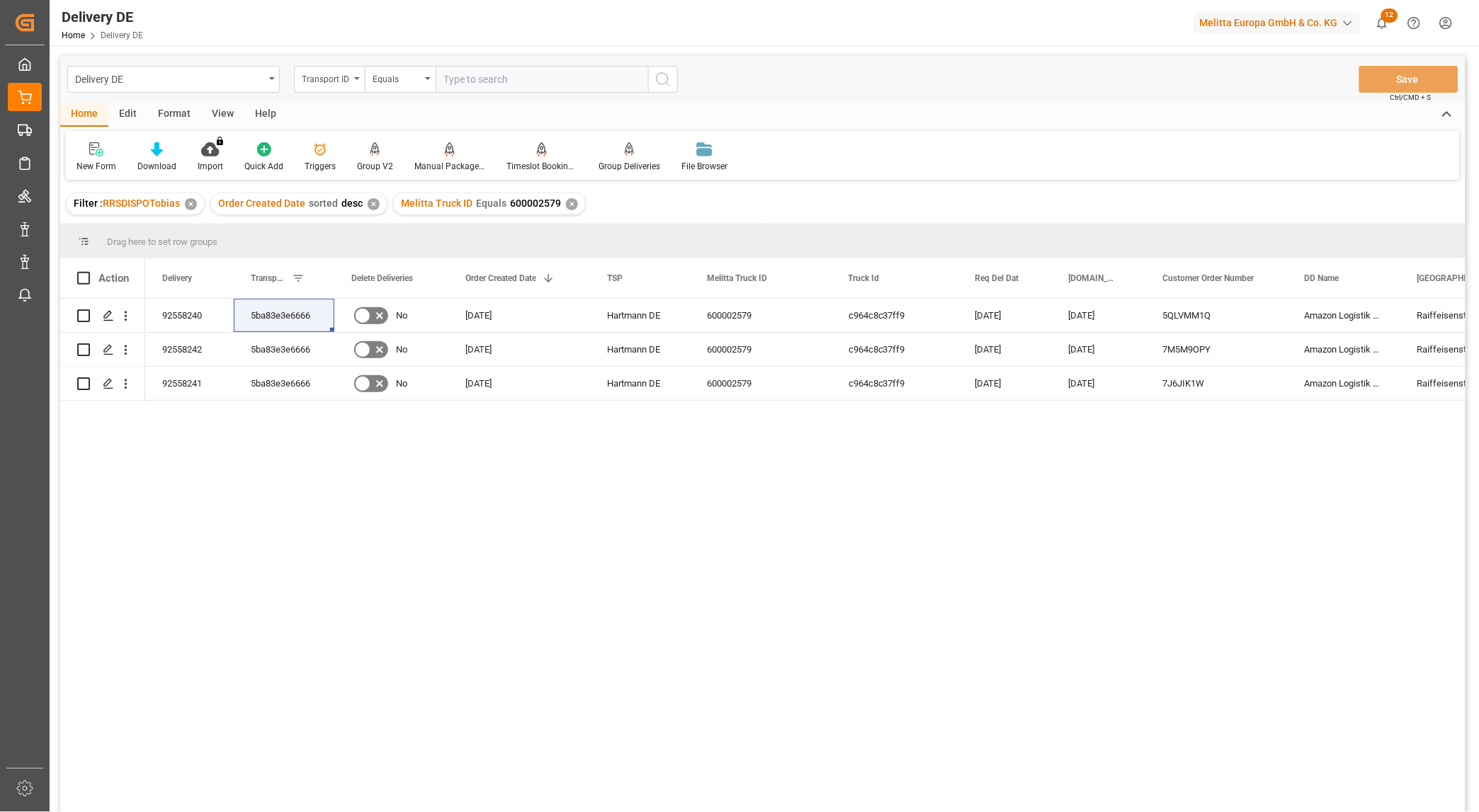
click at [473, 79] on input "text" at bounding box center [542, 79] width 212 height 27
paste input "99bcac9fffcf"
type input "99bcac9fffcf"
click at [665, 85] on icon "search button" at bounding box center [663, 79] width 17 height 17
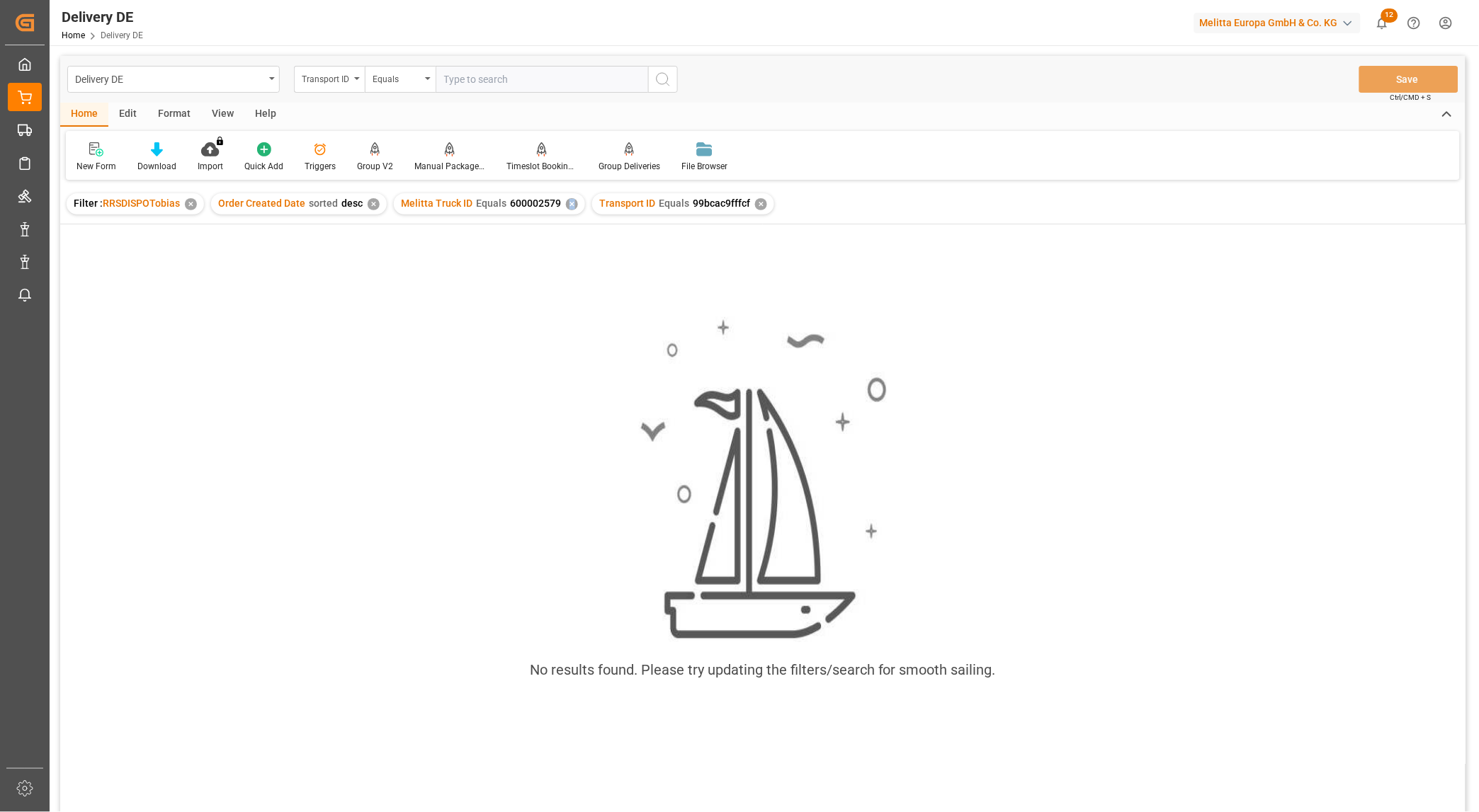
click at [568, 204] on div "✕" at bounding box center [572, 205] width 12 height 12
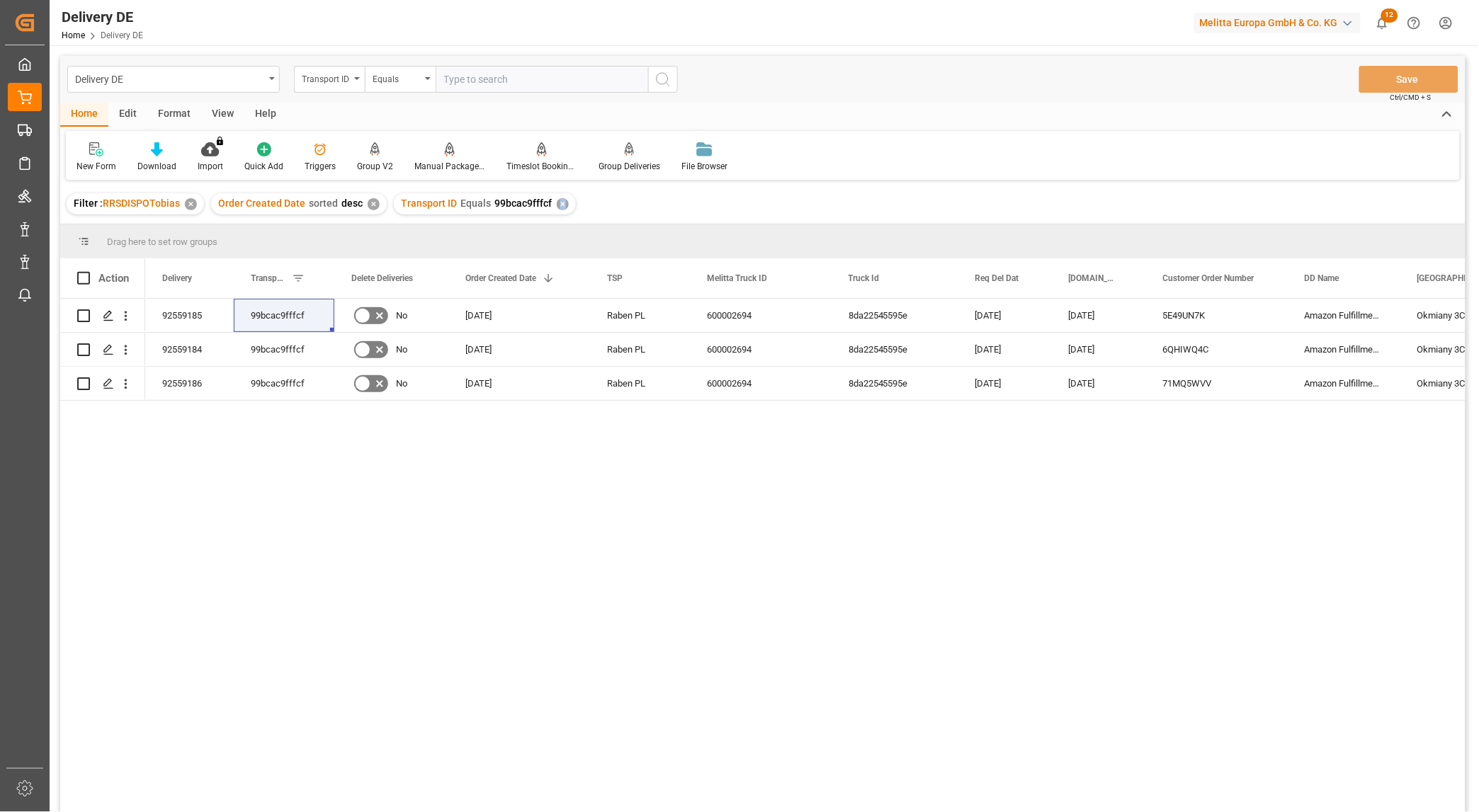
click at [1222, 522] on div "99bcac9fffcf 5E49UN7K Amazon Fulfillment Poland Okmiany 3C Okmiany 18.09.2025 2…" at bounding box center [805, 560] width 1320 height 522
click at [1251, 575] on div "99bcac9fffcf 5E49UN7K Amazon Fulfillment Poland Okmiany 3C Okmiany 18.09.2025 2…" at bounding box center [805, 560] width 1320 height 522
click at [986, 604] on div "99bcac9fffcf 5E49UN7K Amazon Fulfillment Poland Okmiany 3C Okmiany 18.09.2025 2…" at bounding box center [805, 560] width 1320 height 522
click at [267, 316] on div "99bcac9fffcf" at bounding box center [284, 315] width 101 height 34
click at [858, 685] on div "99bcac9fffcf 5E49UN7K Amazon Fulfillment Poland Okmiany 3C Okmiany 18.09.2025 2…" at bounding box center [805, 560] width 1320 height 522
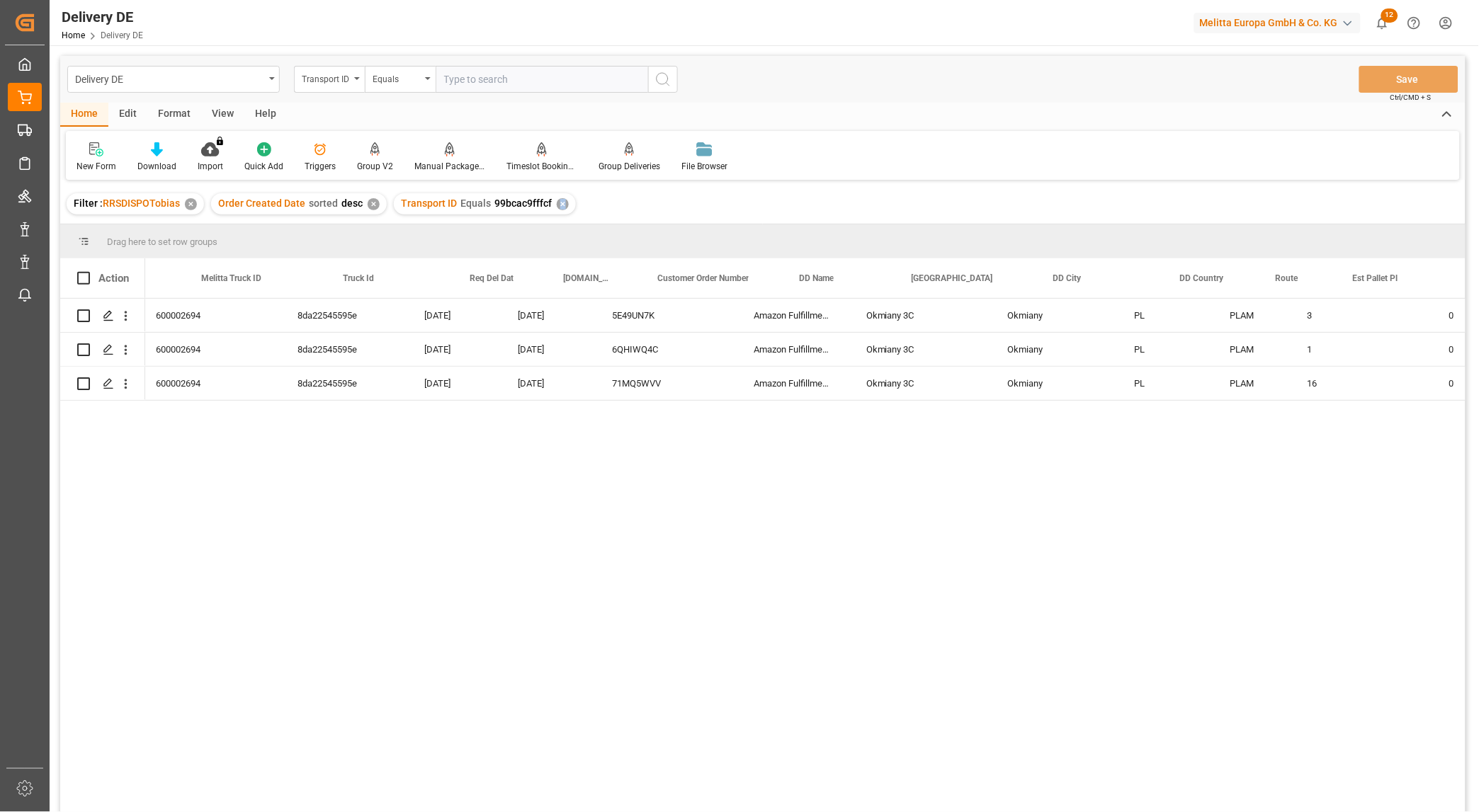
scroll to position [0, 629]
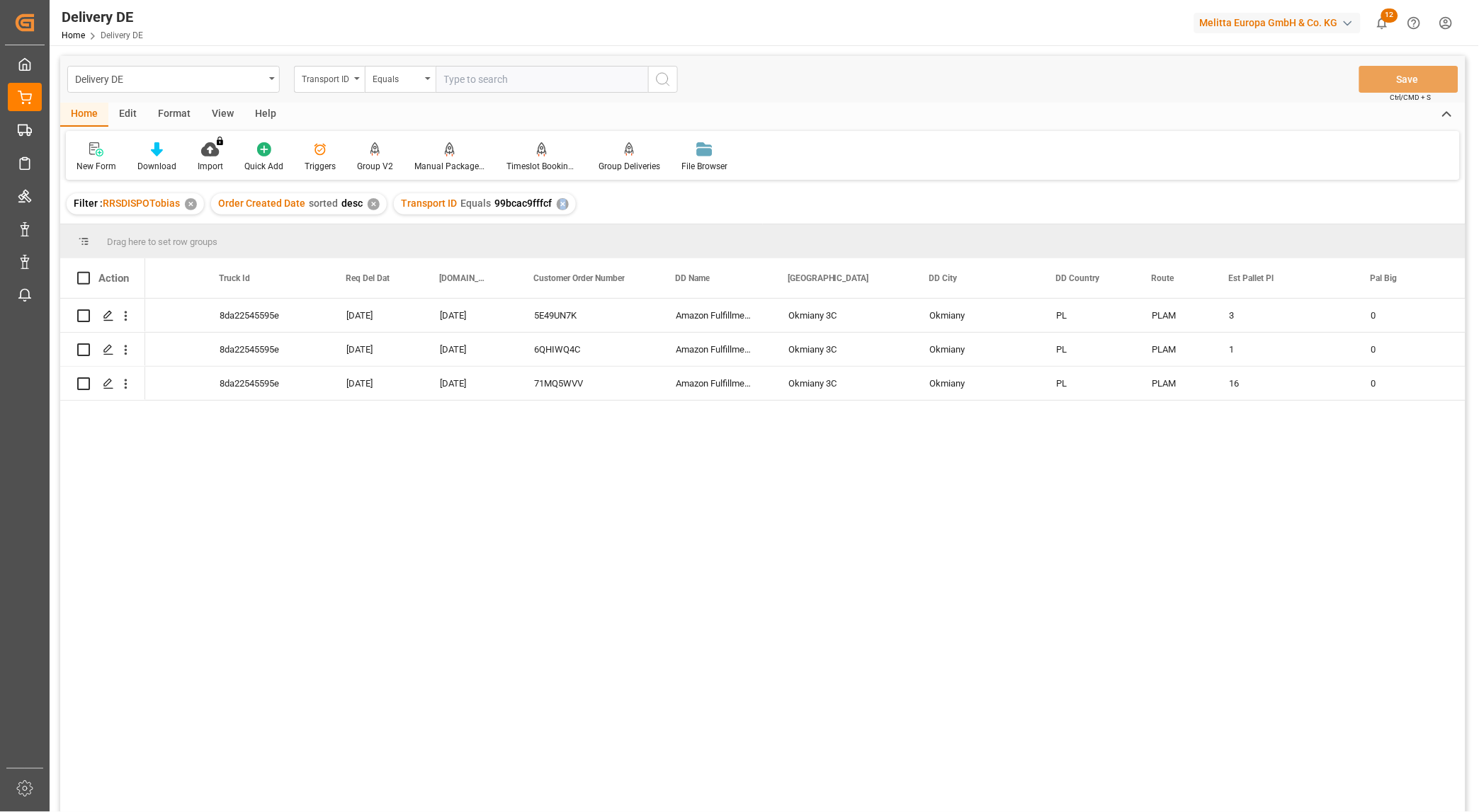
click at [992, 667] on div "99bcac9fffcf 5E49UN7K Amazon Fulfillment Poland Okmiany 3C Okmiany 18.09.2025 2…" at bounding box center [805, 560] width 1320 height 522
click at [253, 322] on div "8da22545595e" at bounding box center [266, 315] width 127 height 34
click at [1131, 533] on div "99bcac9fffcf 5E49UN7K Amazon Fulfillment Poland Okmiany 3C Okmiany 18.09.2025 2…" at bounding box center [805, 560] width 1320 height 522
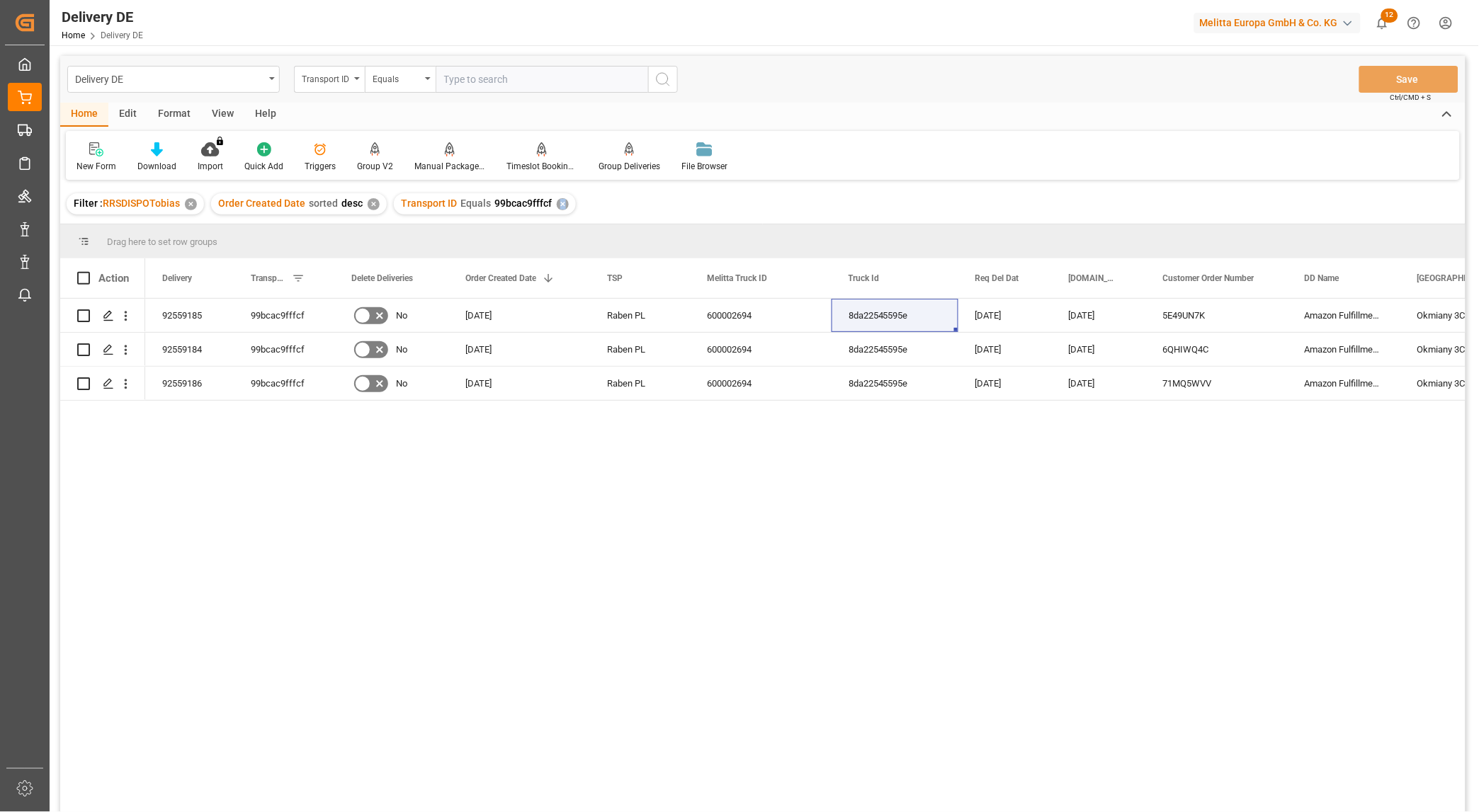
click at [892, 553] on div "5E49UN7K Amazon Fulfillment Poland Okmiany 3C Okmiany 18.09.2025 23.09.2025 8da…" at bounding box center [805, 560] width 1320 height 522
click at [802, 504] on div "5E49UN7K Amazon Fulfillment Poland Okmiany 3C Okmiany 18.09.2025 23.09.2025 8da…" at bounding box center [805, 560] width 1320 height 522
click at [270, 319] on div "99bcac9fffcf" at bounding box center [284, 315] width 101 height 34
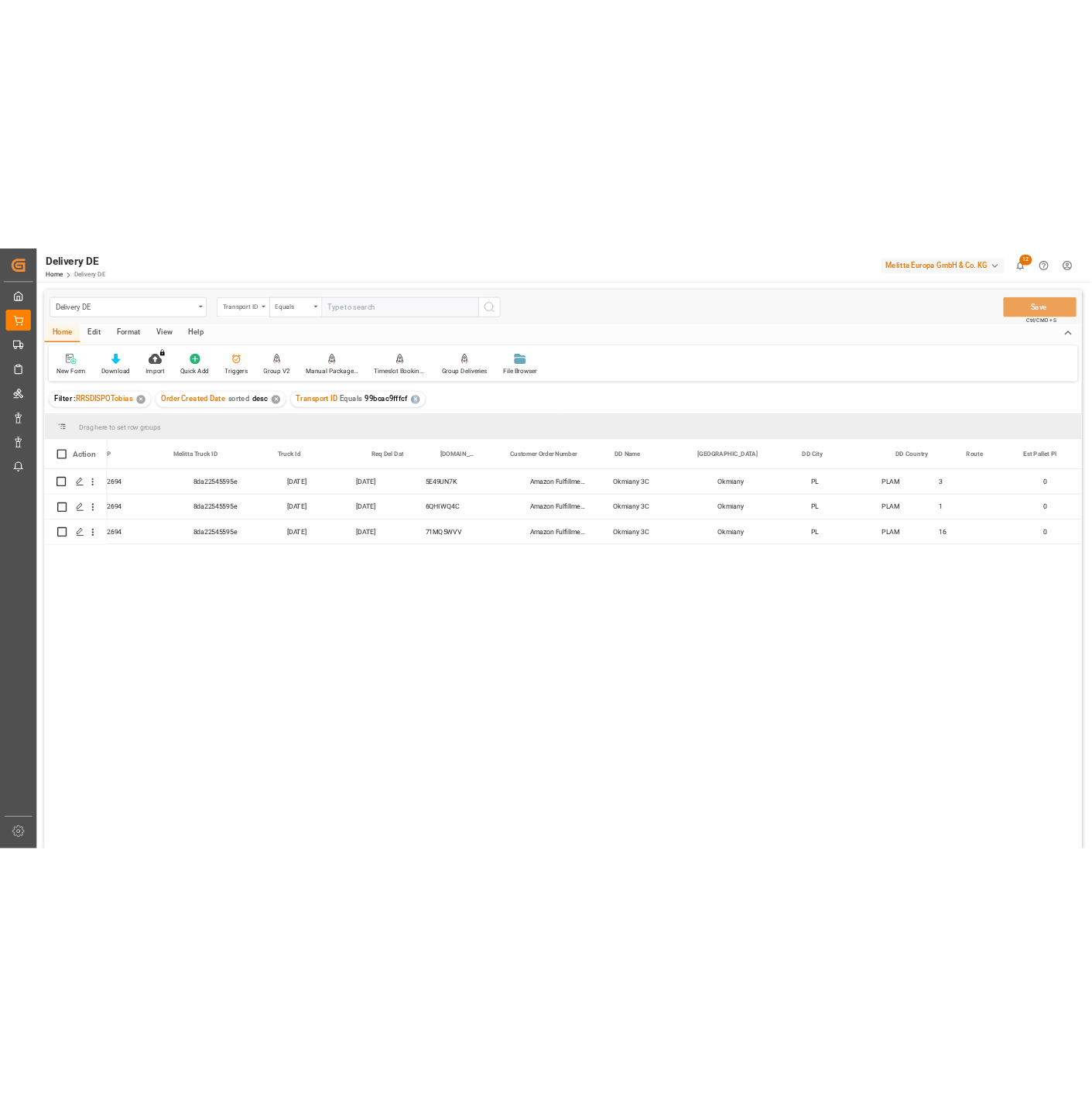
scroll to position [0, 515]
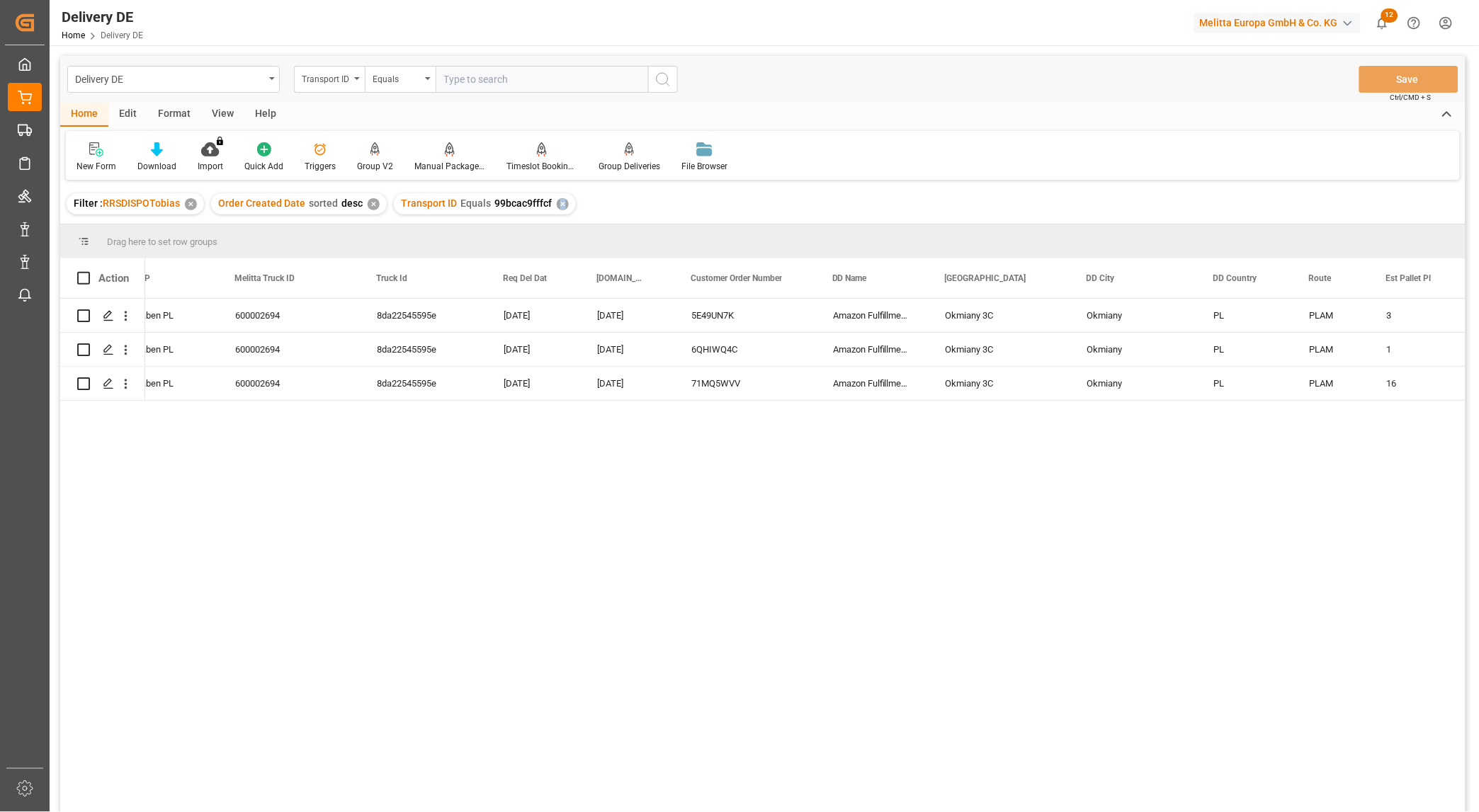
click at [824, 554] on div "5E49UN7K Amazon Fulfillment Poland Okmiany 3C Okmiany 18.09.2025 23.09.2025 8da…" at bounding box center [805, 560] width 1320 height 522
click at [327, 81] on div "Transport ID" at bounding box center [325, 77] width 48 height 16
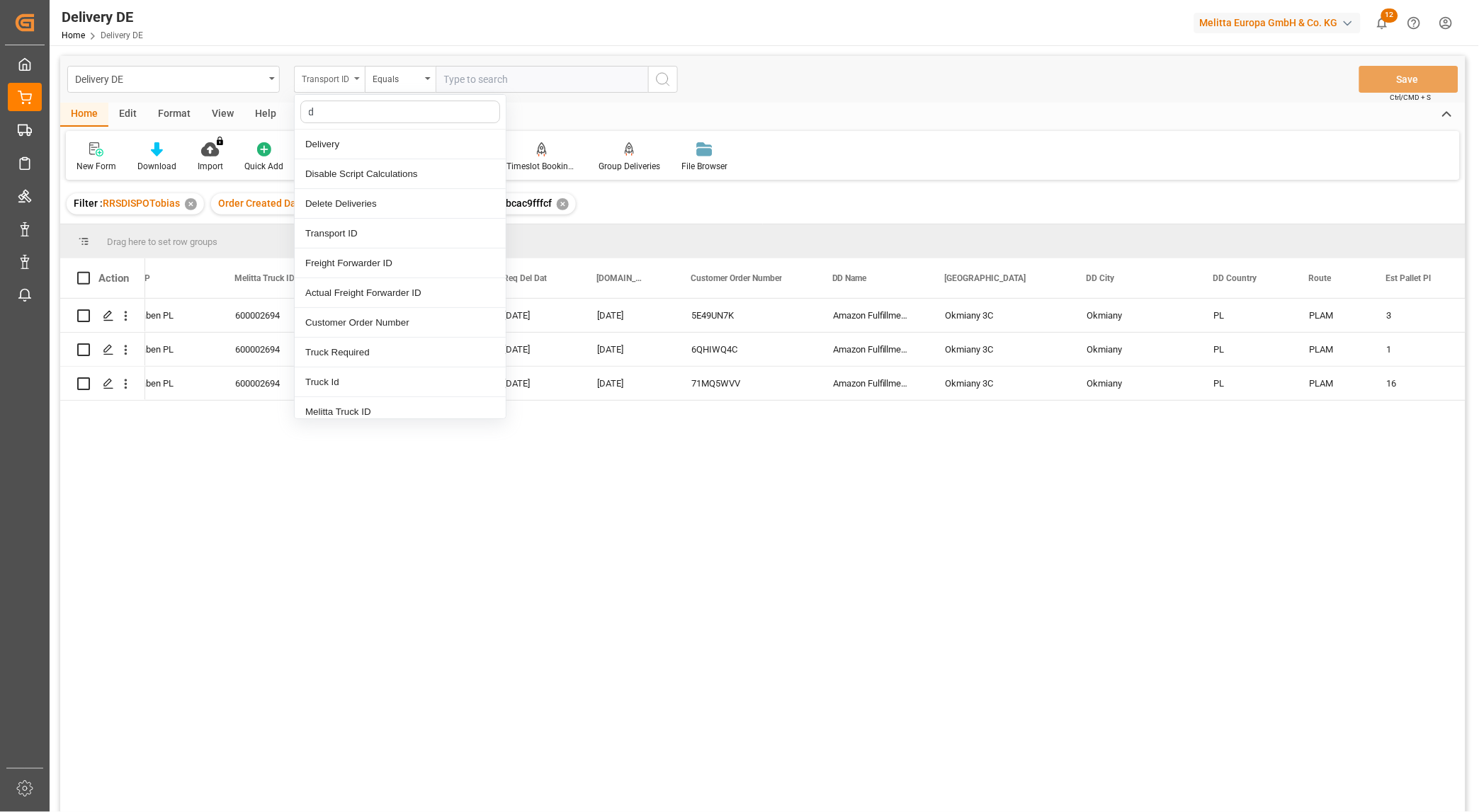
type input "dd"
click at [327, 296] on div "DD City" at bounding box center [400, 293] width 211 height 30
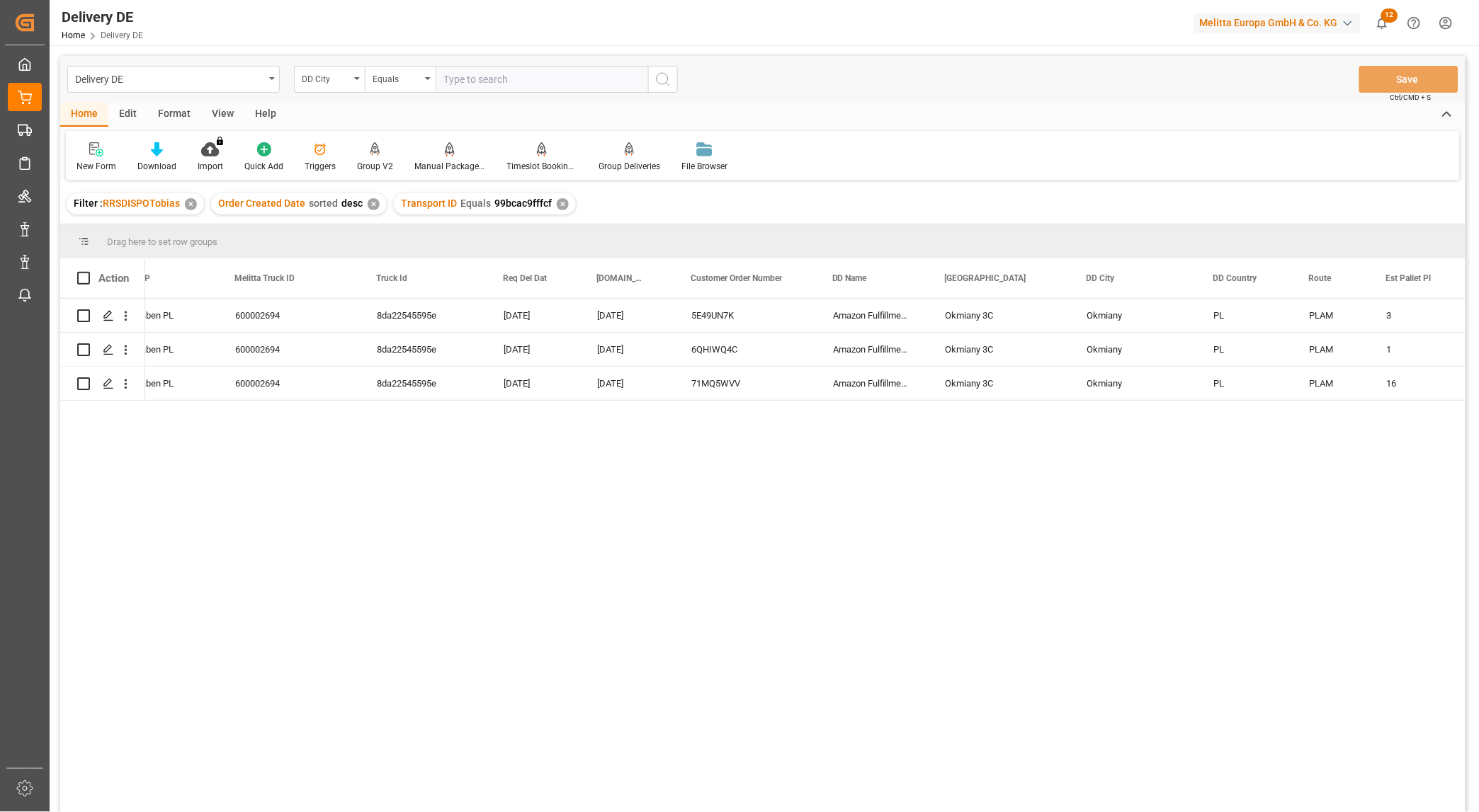
click at [462, 71] on input "text" at bounding box center [542, 79] width 212 height 27
type input "estorf"
click at [667, 76] on circle "search button" at bounding box center [662, 78] width 11 height 11
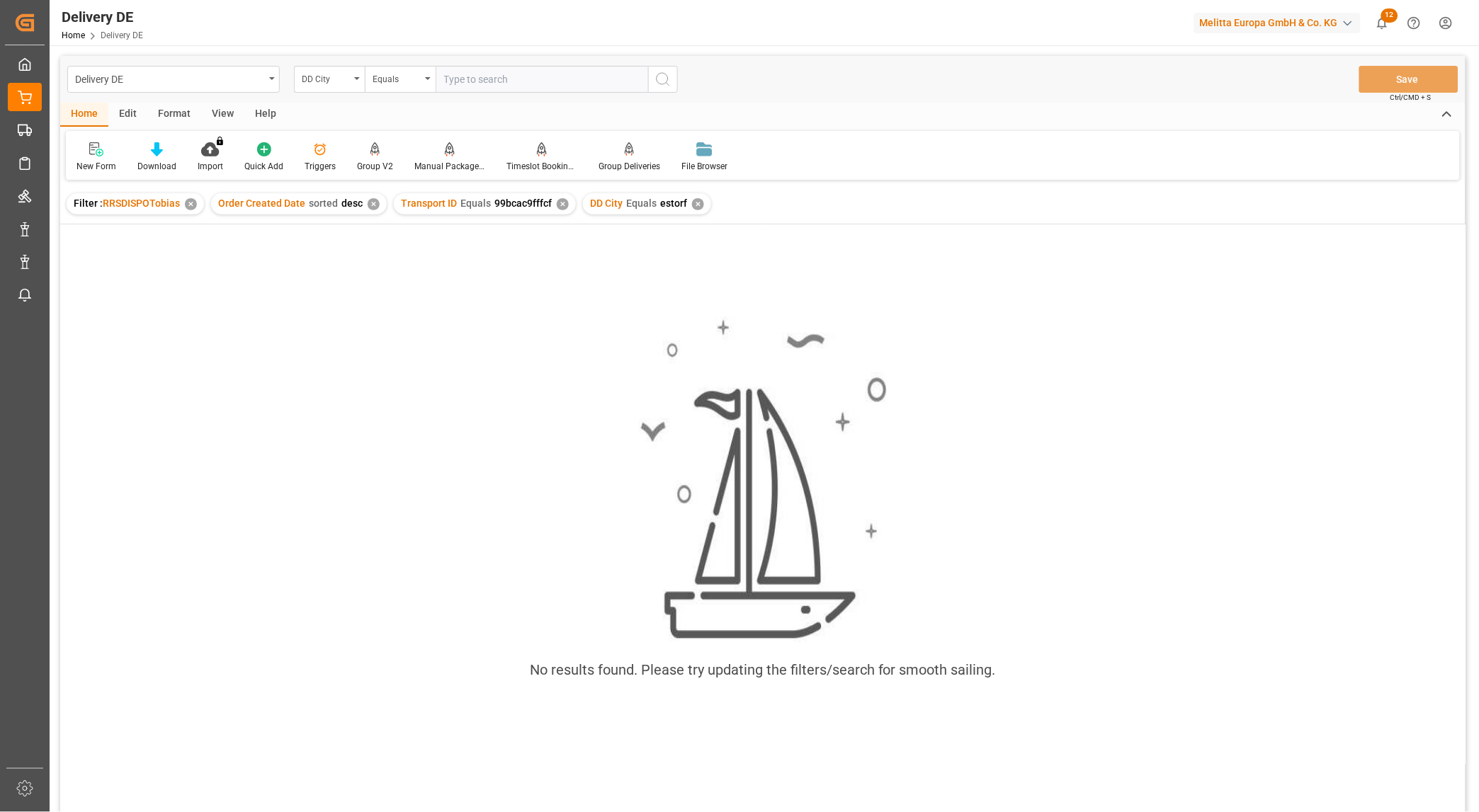
click at [559, 208] on div "✕" at bounding box center [563, 205] width 12 height 12
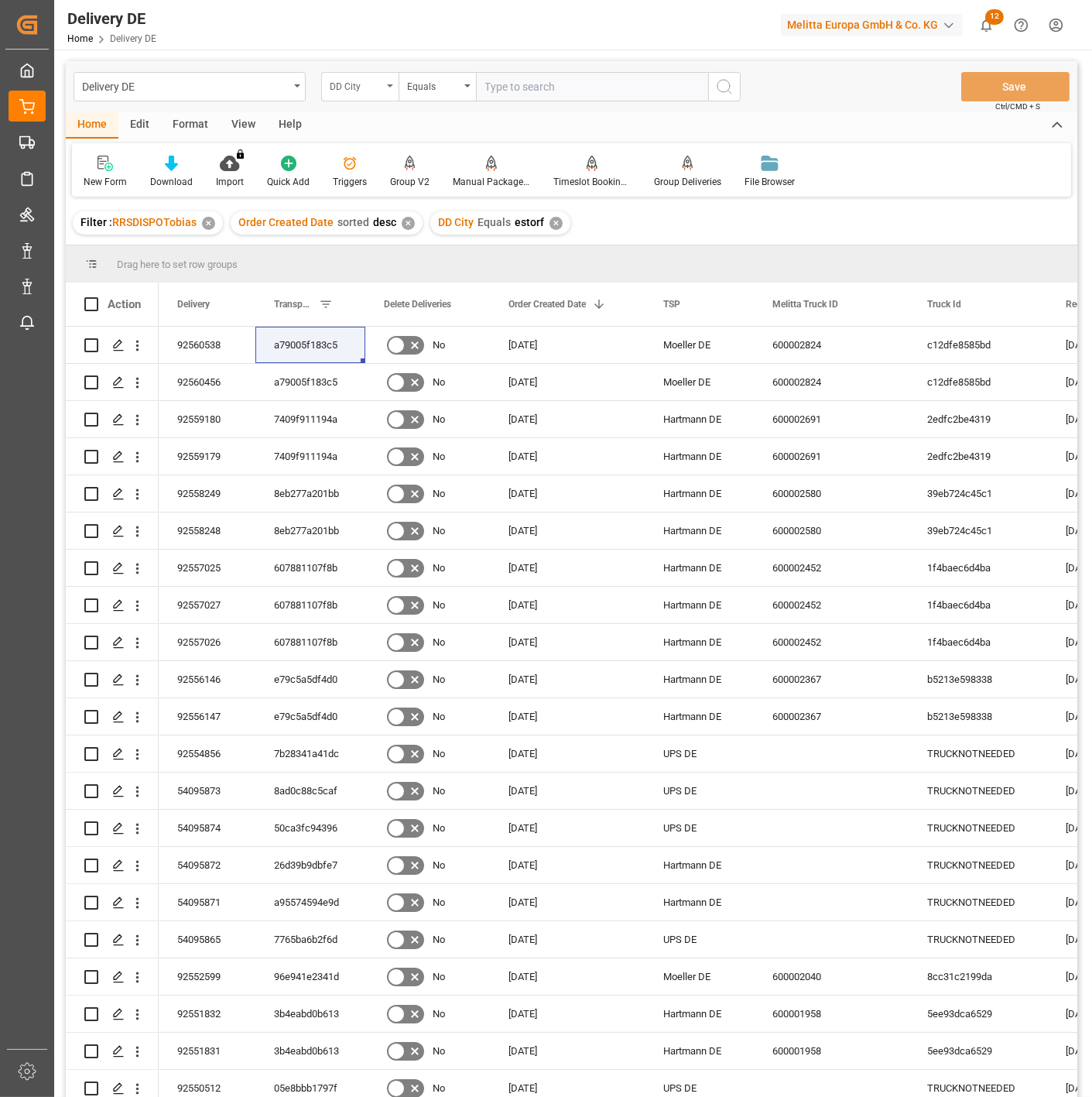
click at [358, 82] on div "DD City" at bounding box center [356, 84] width 53 height 18
type input "loa"
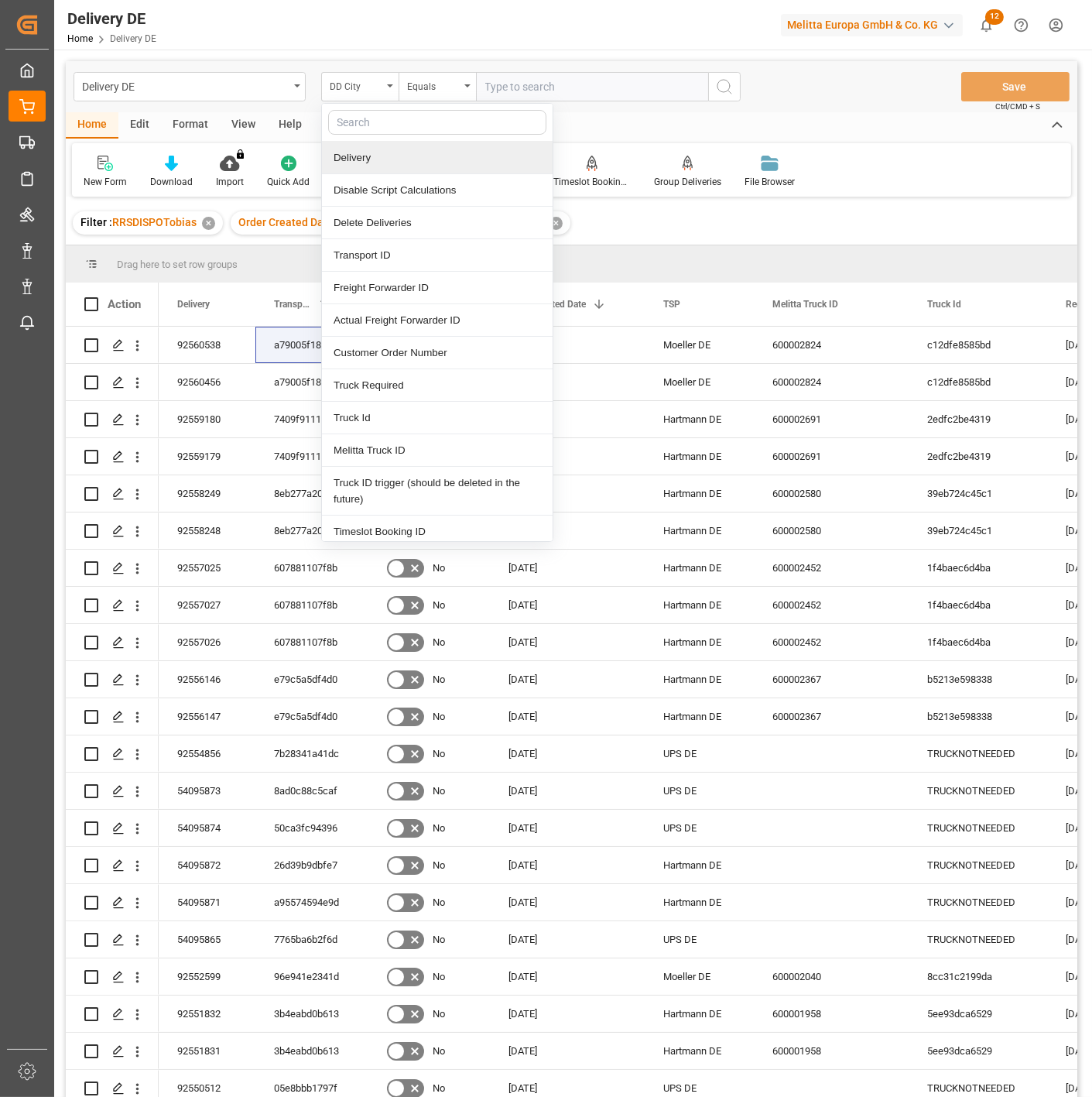
click at [803, 127] on div "Home Edit Format View Help" at bounding box center [572, 125] width 1012 height 27
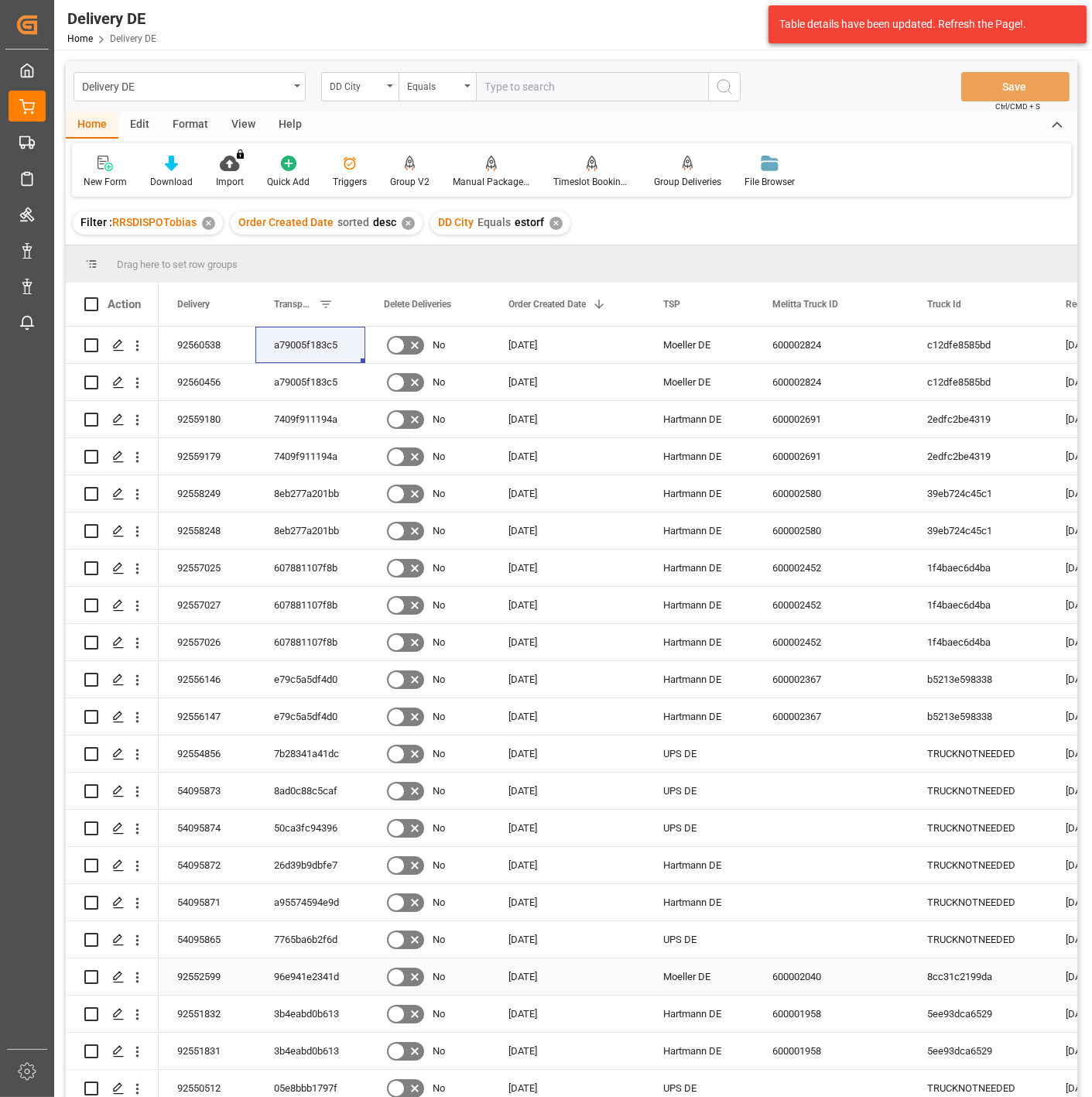
click at [504, 799] on div "27.08.2025" at bounding box center [567, 977] width 154 height 37
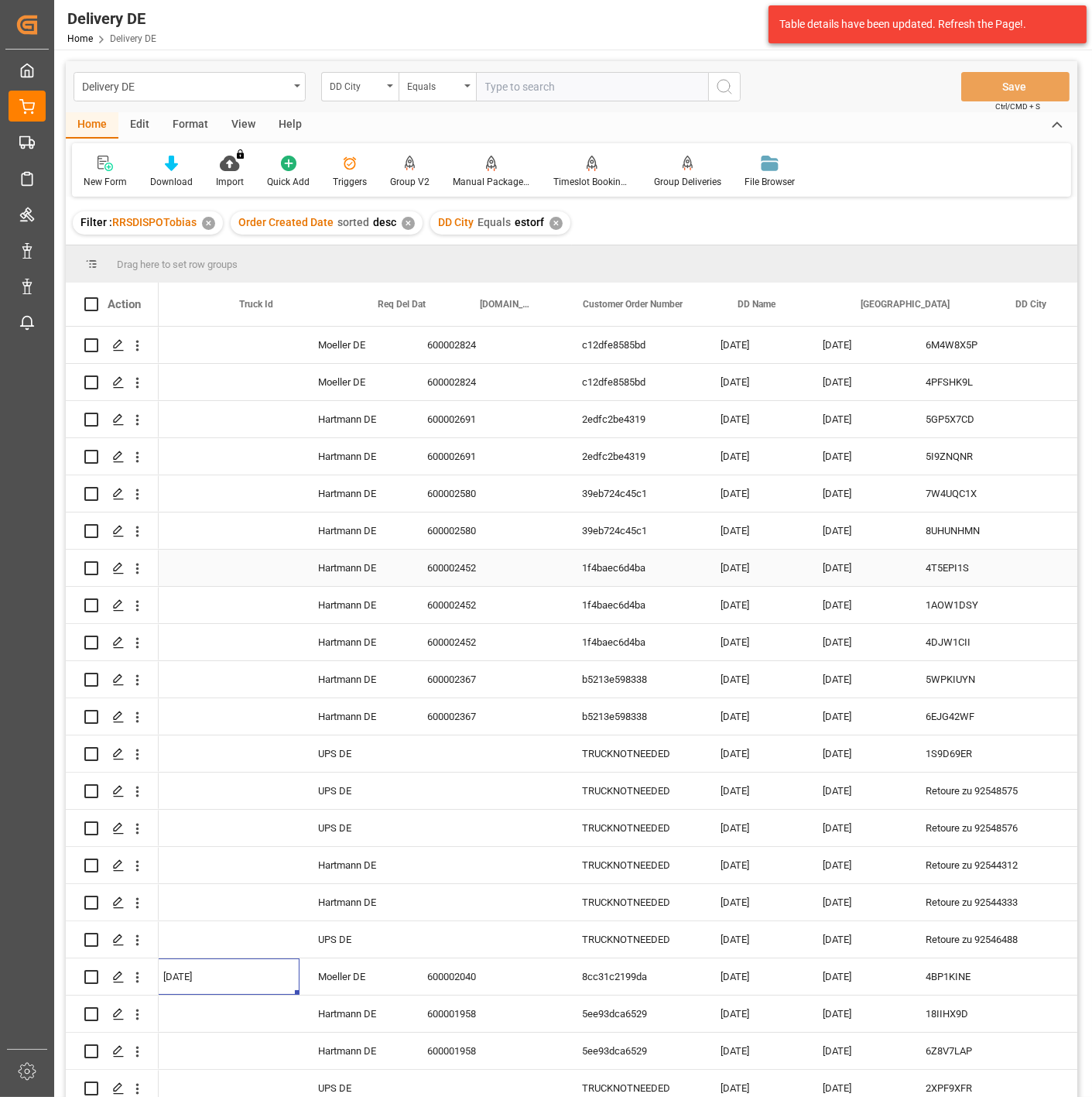
scroll to position [0, 687]
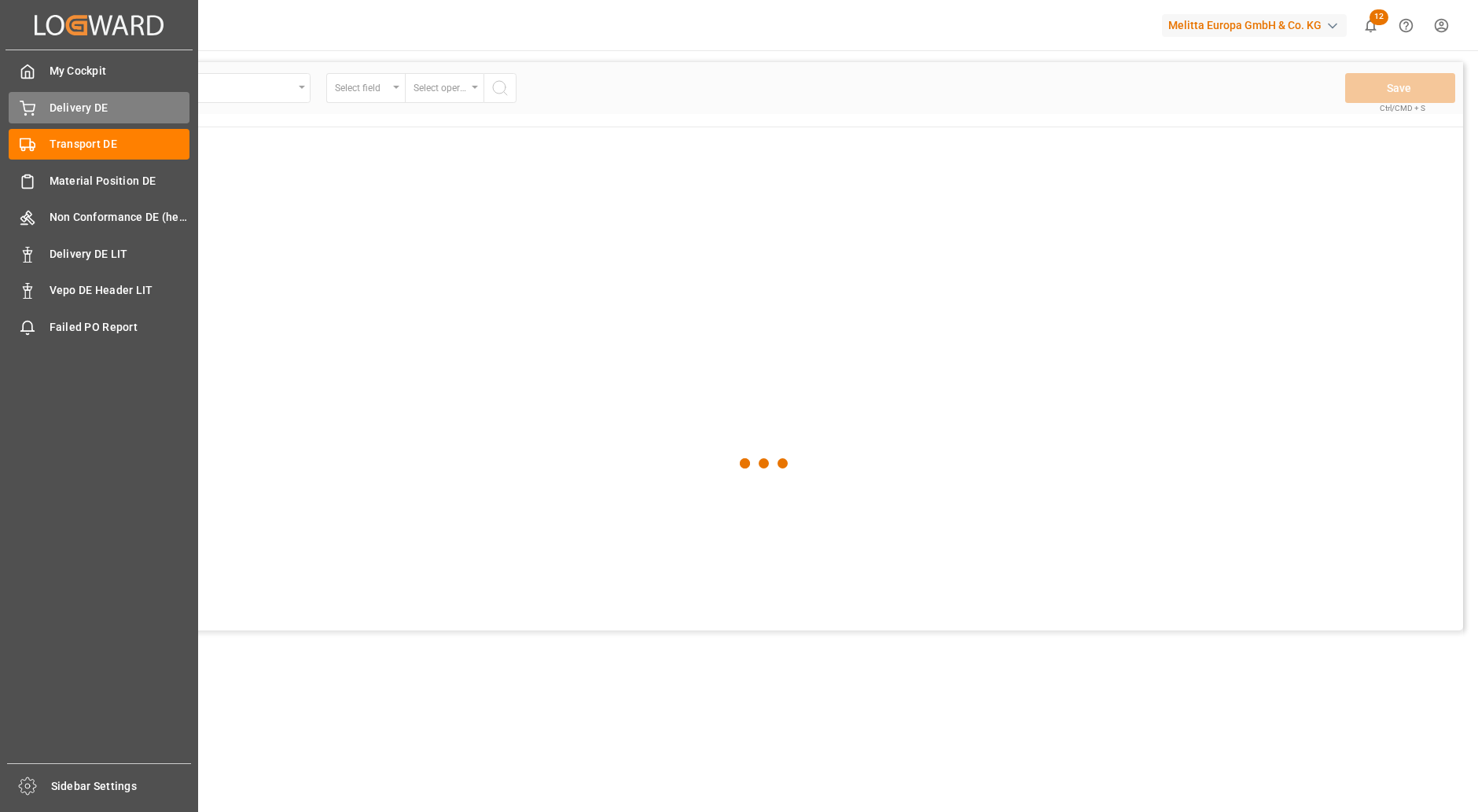
click at [57, 110] on span "Delivery DE" at bounding box center [120, 108] width 141 height 16
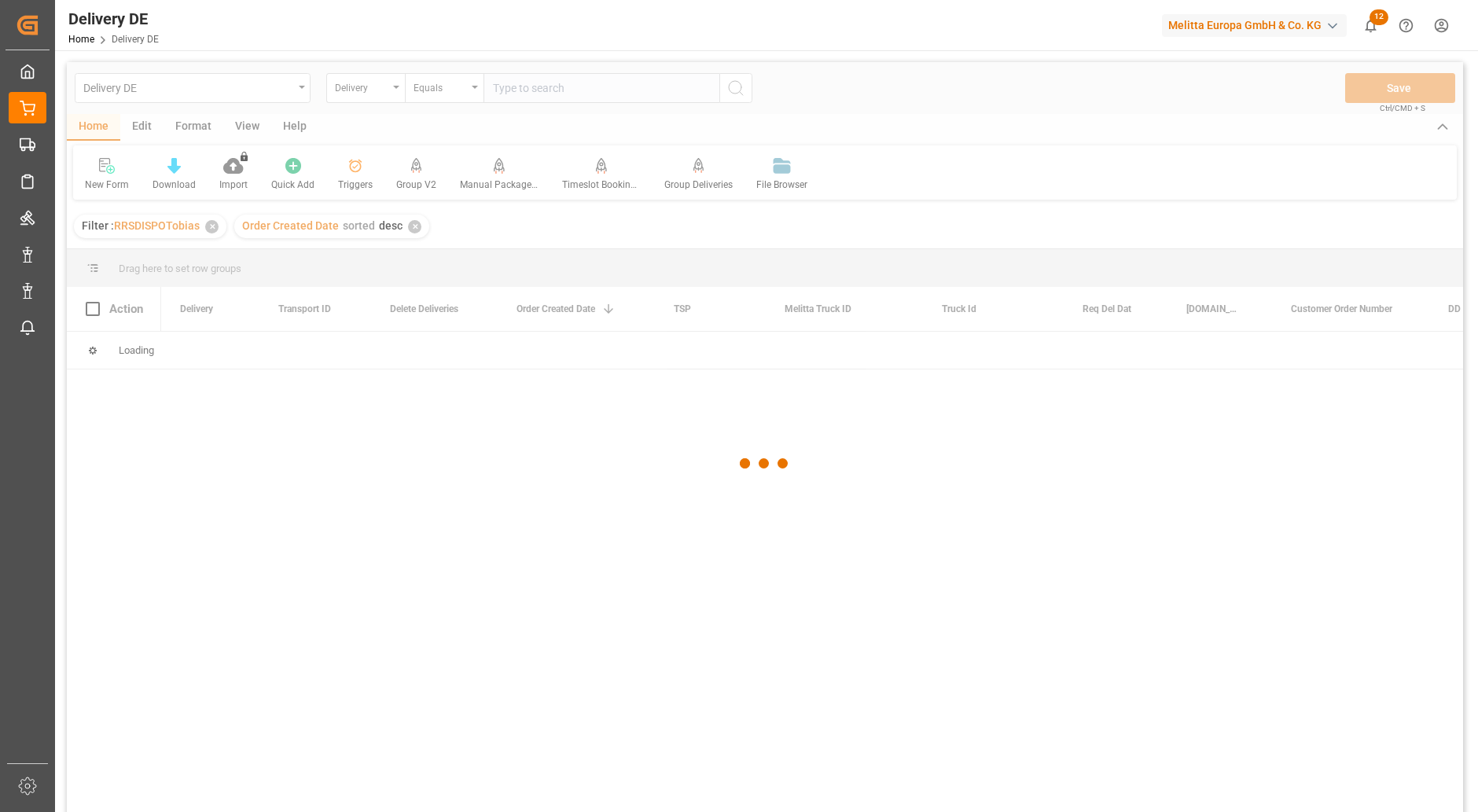
click at [557, 87] on div at bounding box center [765, 463] width 1397 height 803
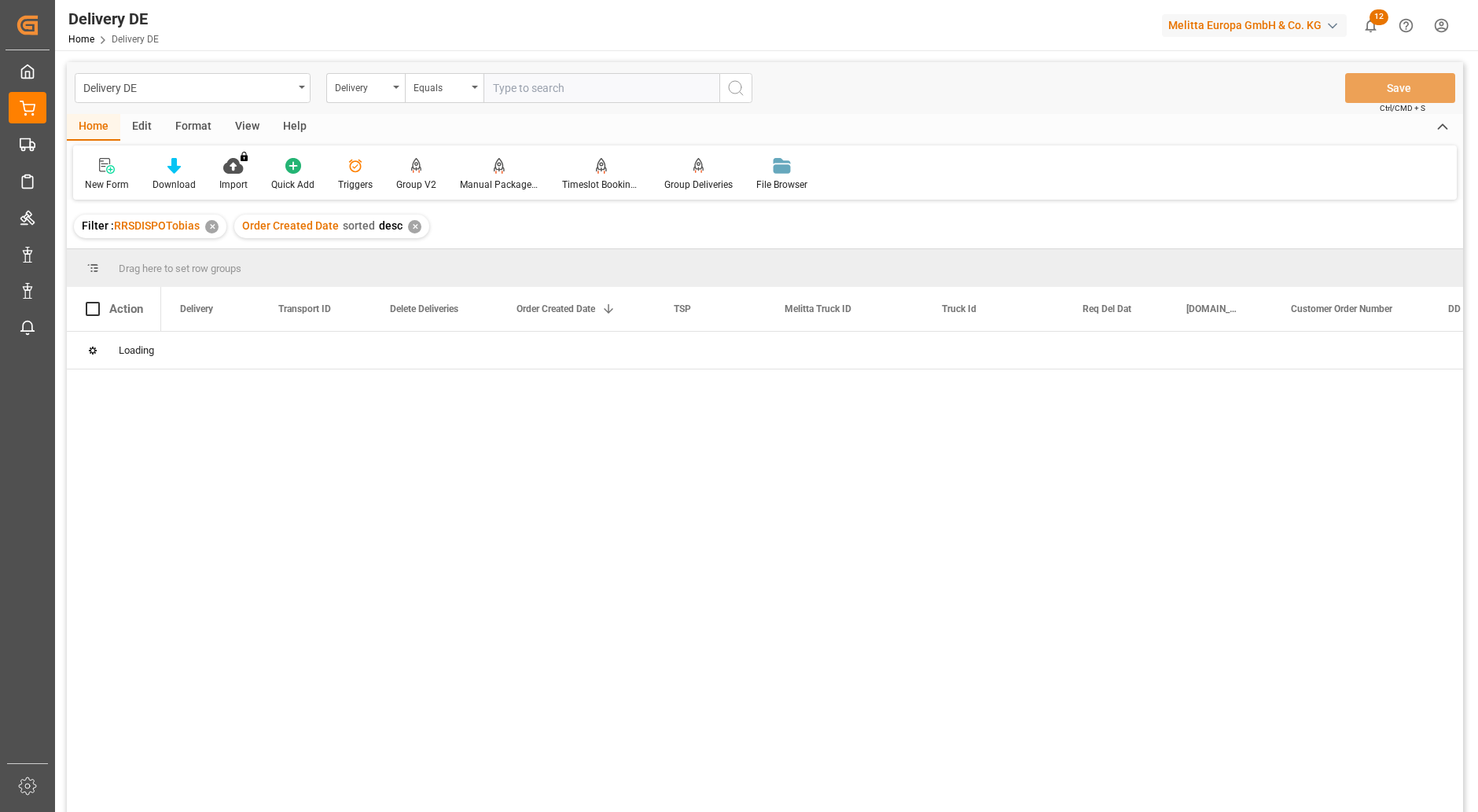
click at [551, 88] on input "text" at bounding box center [601, 87] width 236 height 30
paste input "92559180"
type input "92559180"
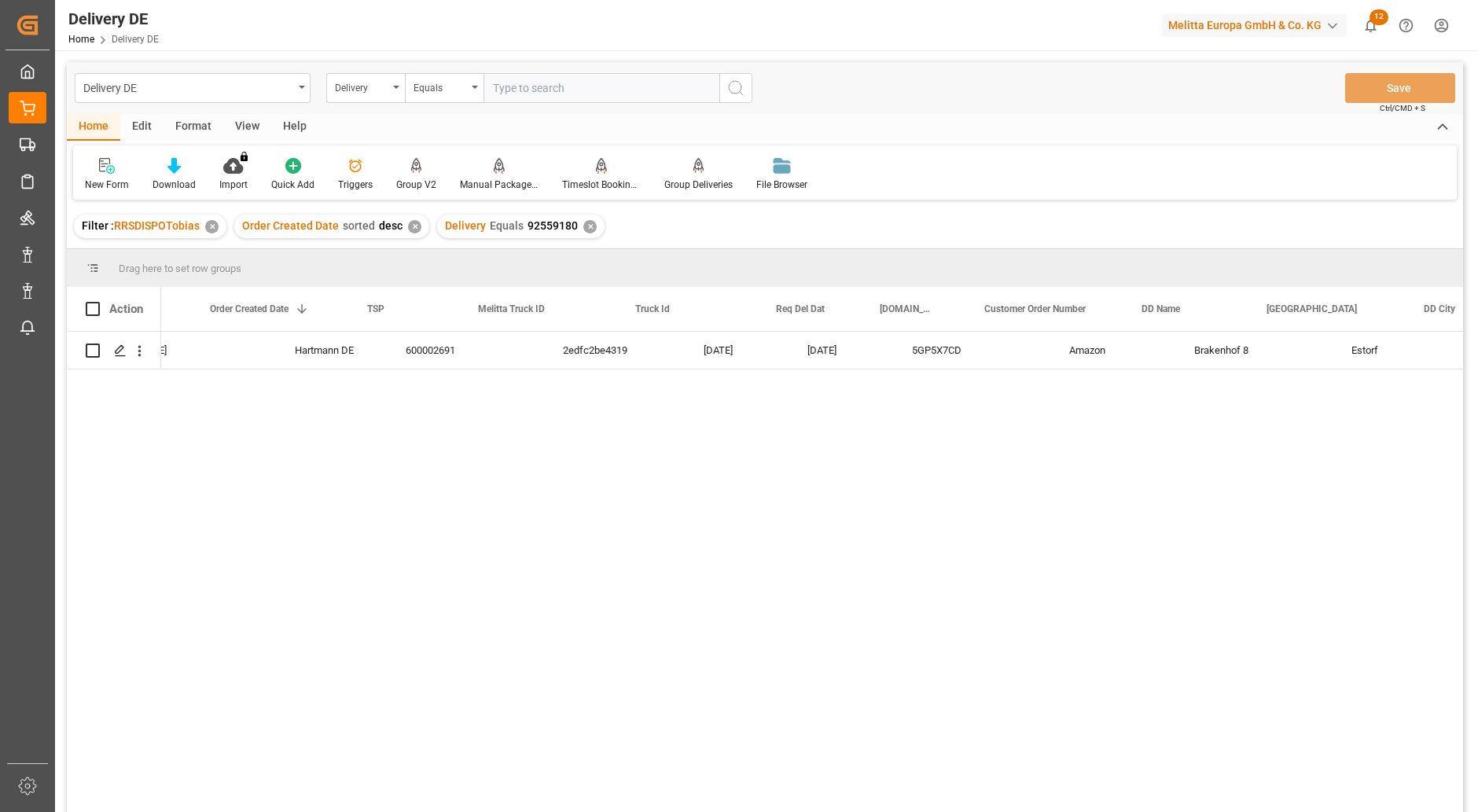
scroll to position [0, 157]
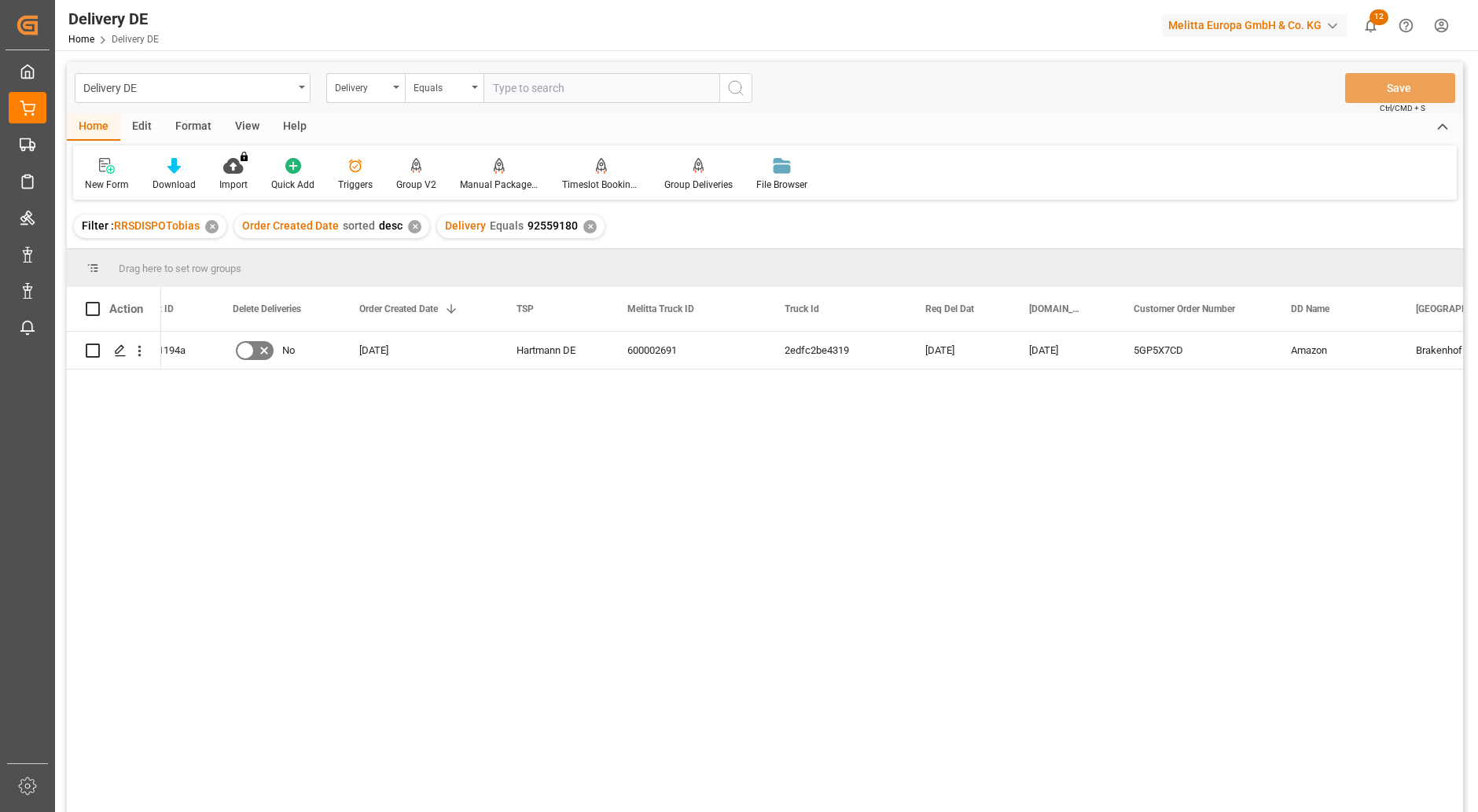
click at [1286, 538] on div "600002691 2edfc2be4319 23.09.2025 19.09.2025 5GP5X7CD Amazon Brakenhof 8 Estorf…" at bounding box center [812, 576] width 1302 height 491
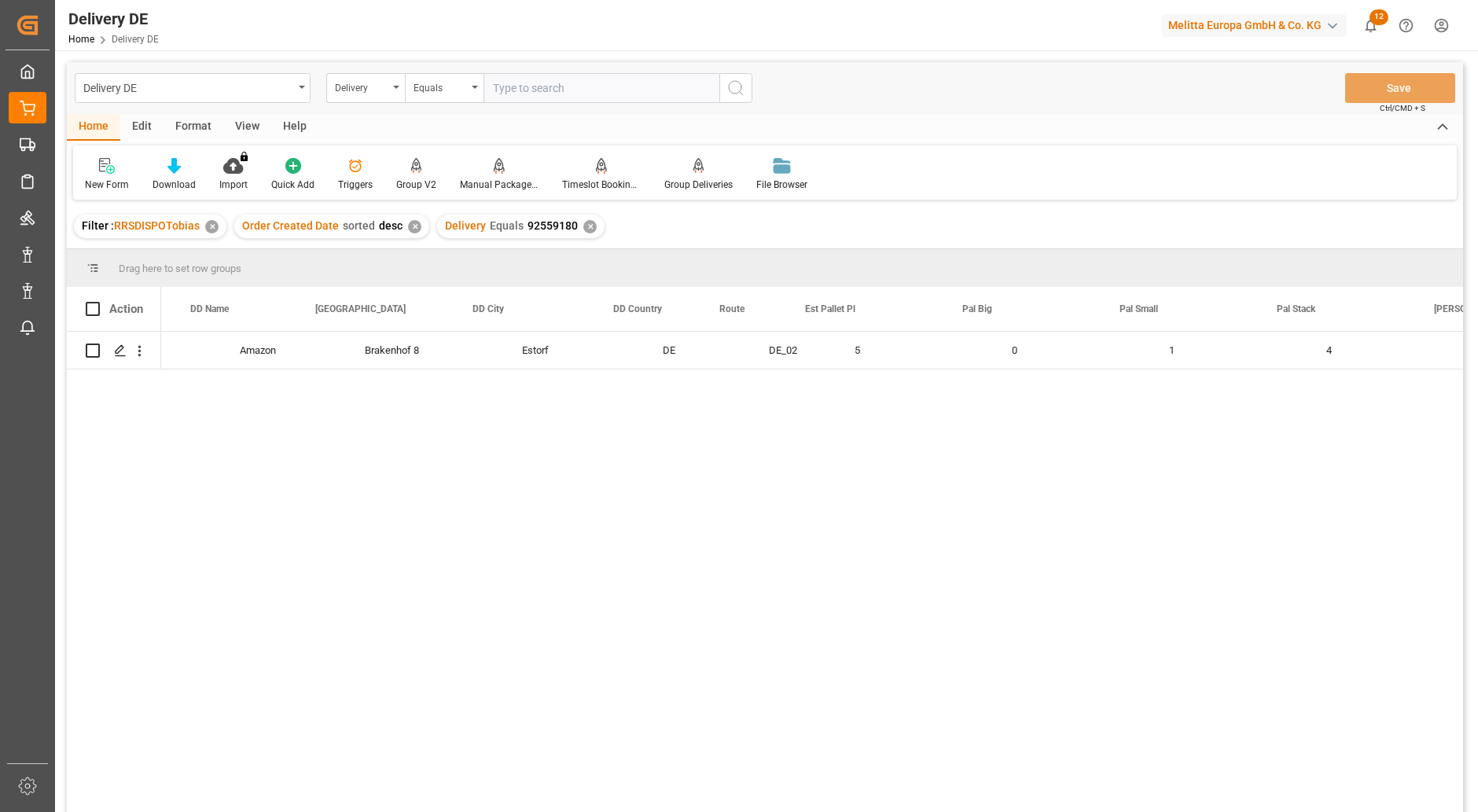
scroll to position [0, 1258]
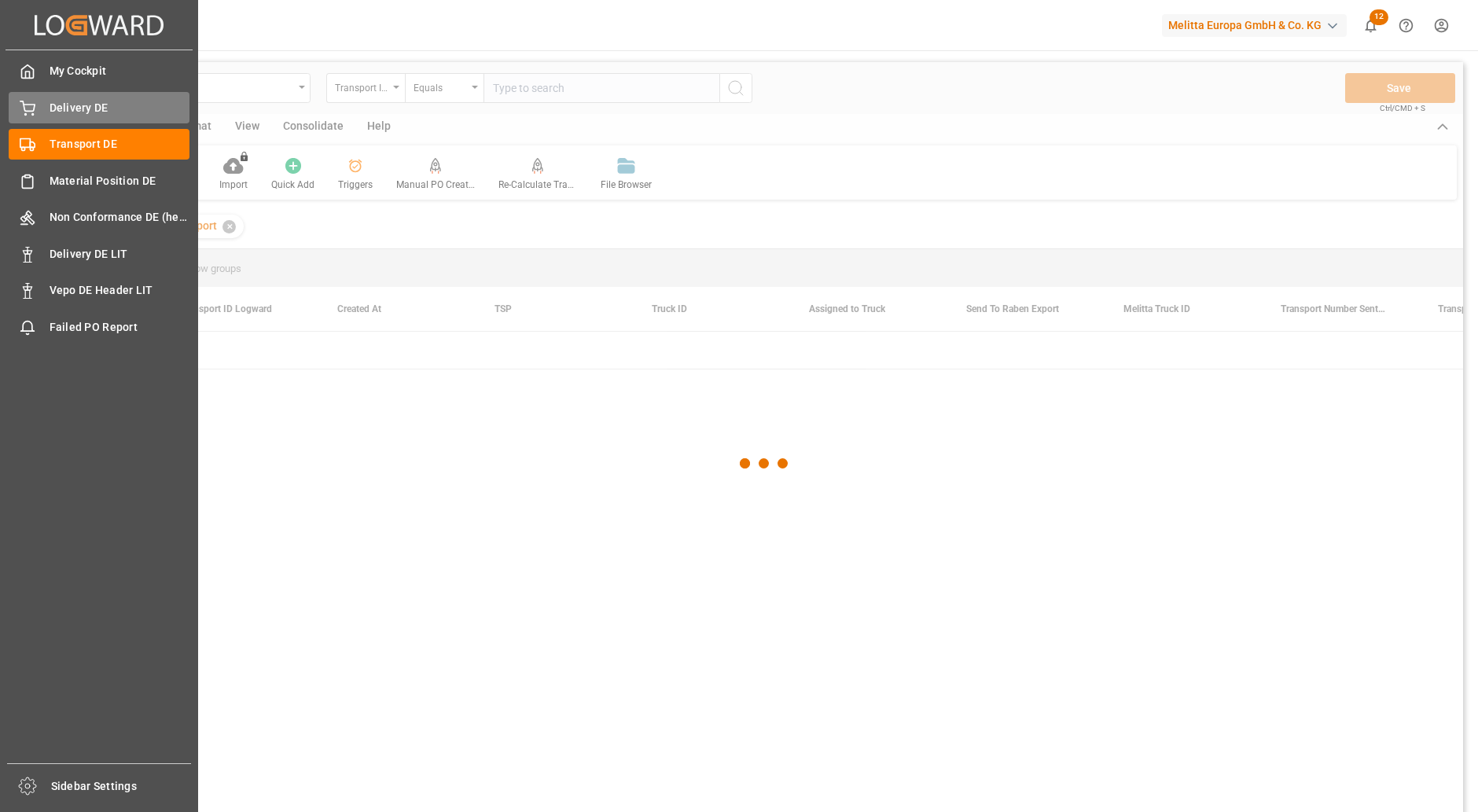
click at [86, 107] on span "Delivery DE" at bounding box center [120, 108] width 141 height 16
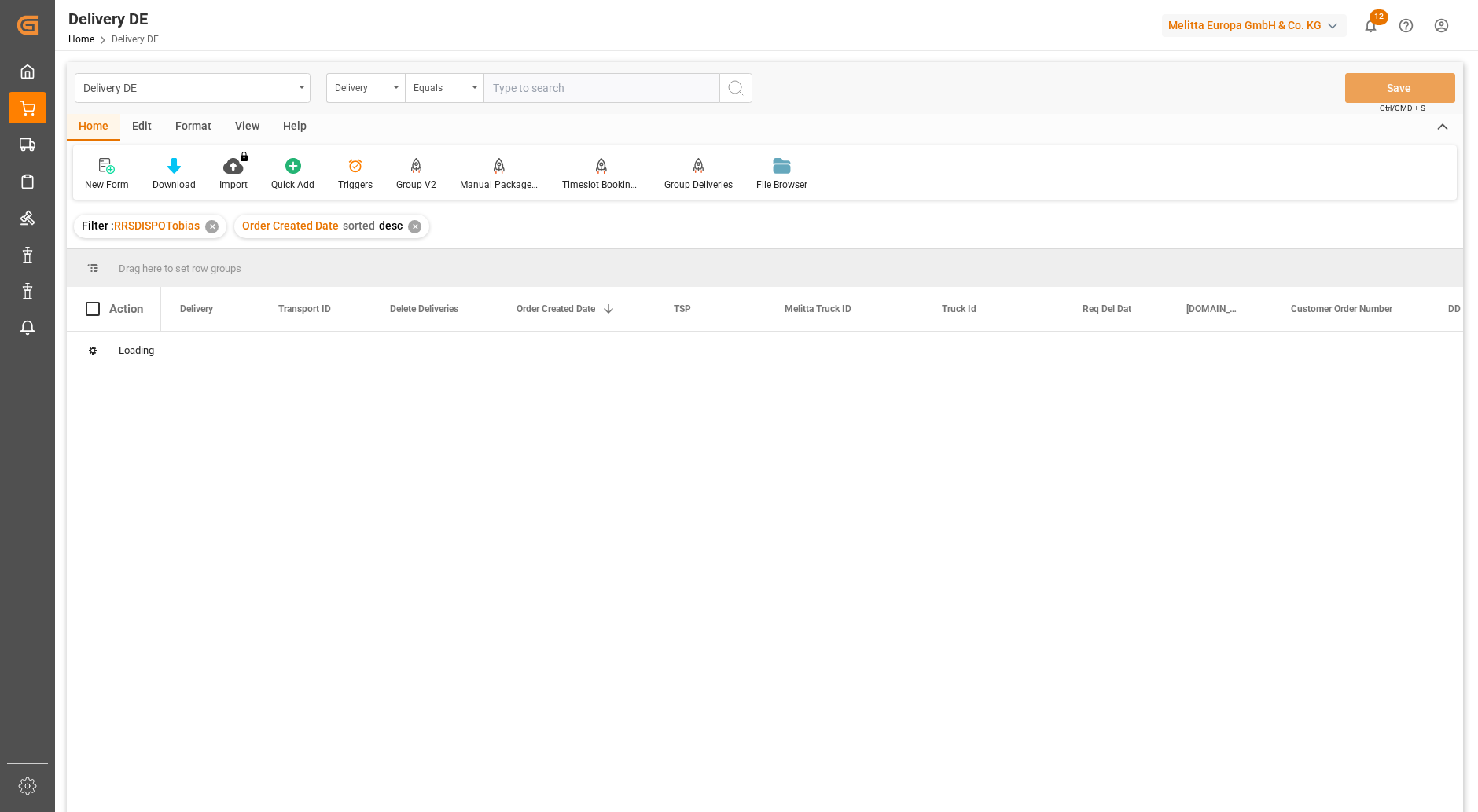
click at [537, 92] on input "text" at bounding box center [601, 87] width 236 height 30
paste input "630bf683e662"
type input "630bf683e662"
click at [357, 79] on div "Delivery" at bounding box center [361, 86] width 53 height 18
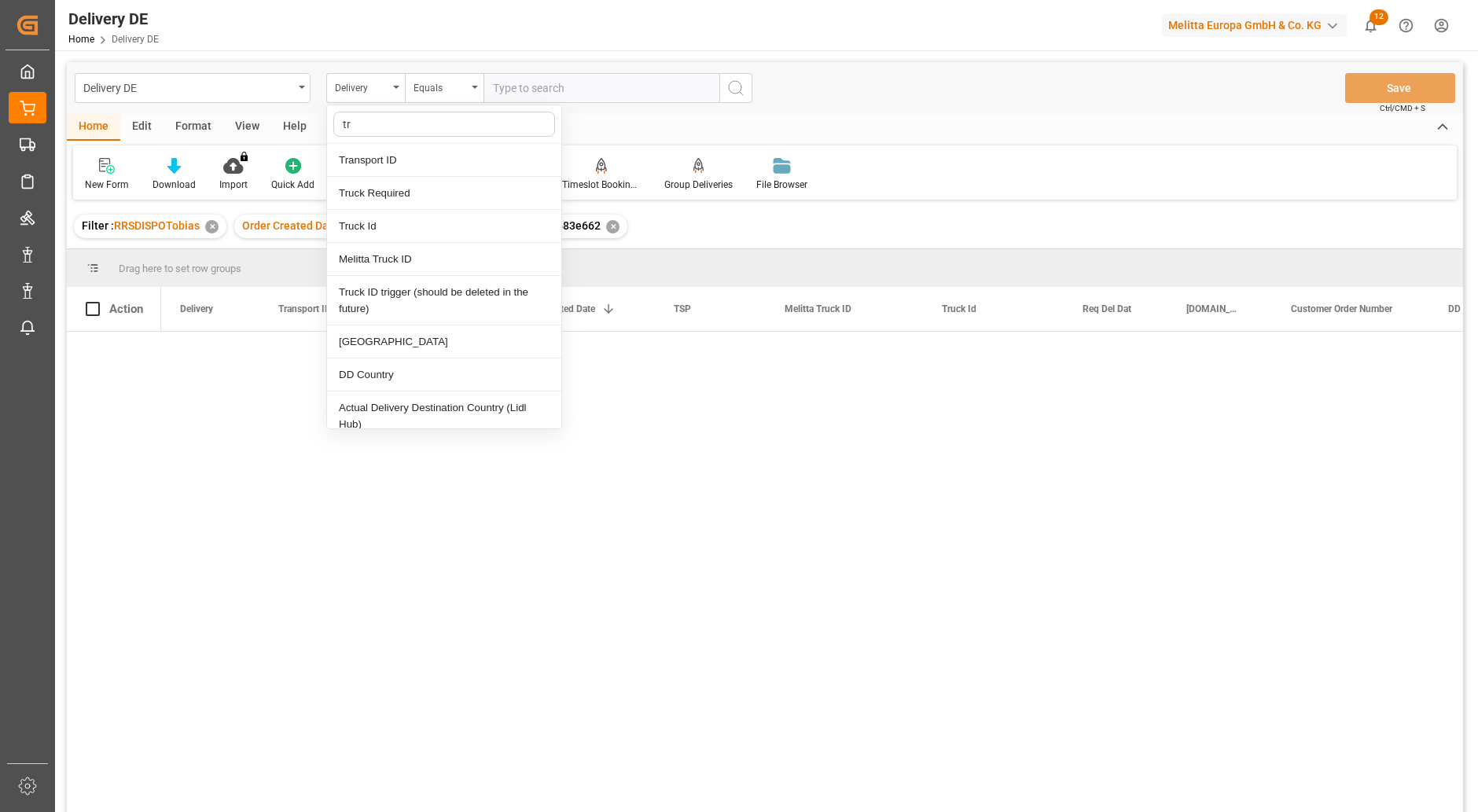
type input "tra"
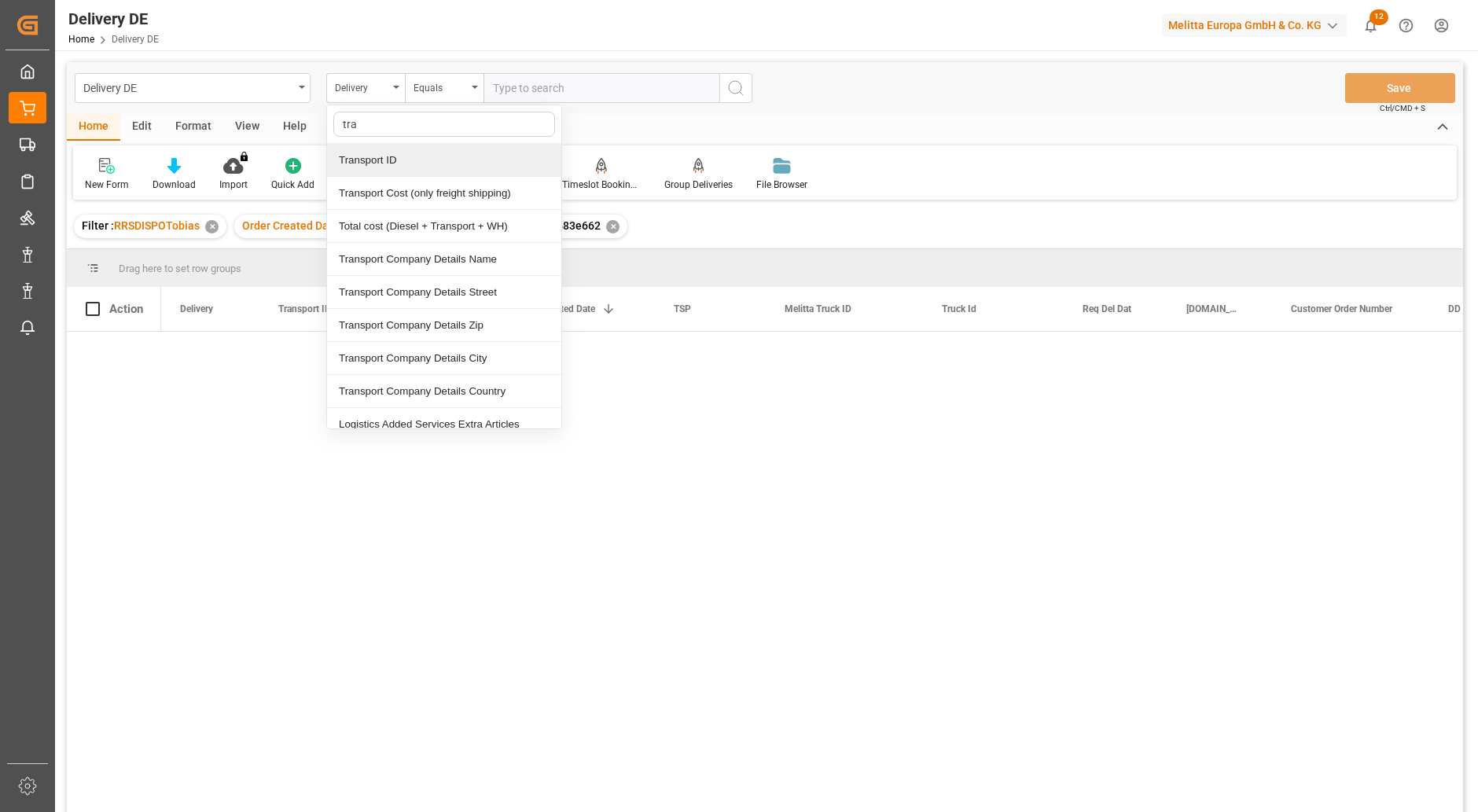
click at [366, 158] on div "Transport ID" at bounding box center [444, 160] width 234 height 33
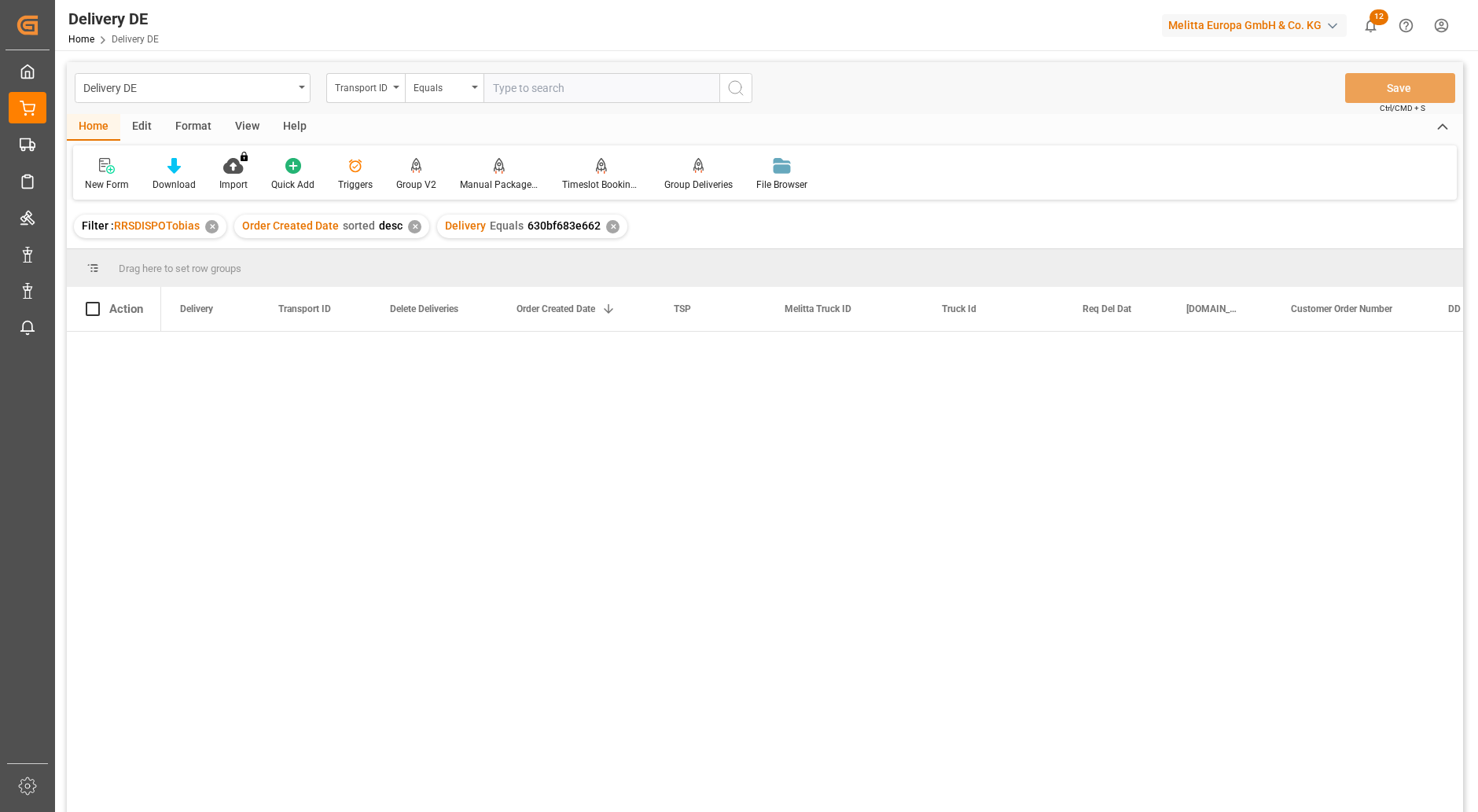
click at [529, 93] on input "text" at bounding box center [601, 87] width 236 height 30
paste input "630bf683e662"
type input "630bf683e662"
click at [737, 77] on button "search button" at bounding box center [735, 87] width 33 height 30
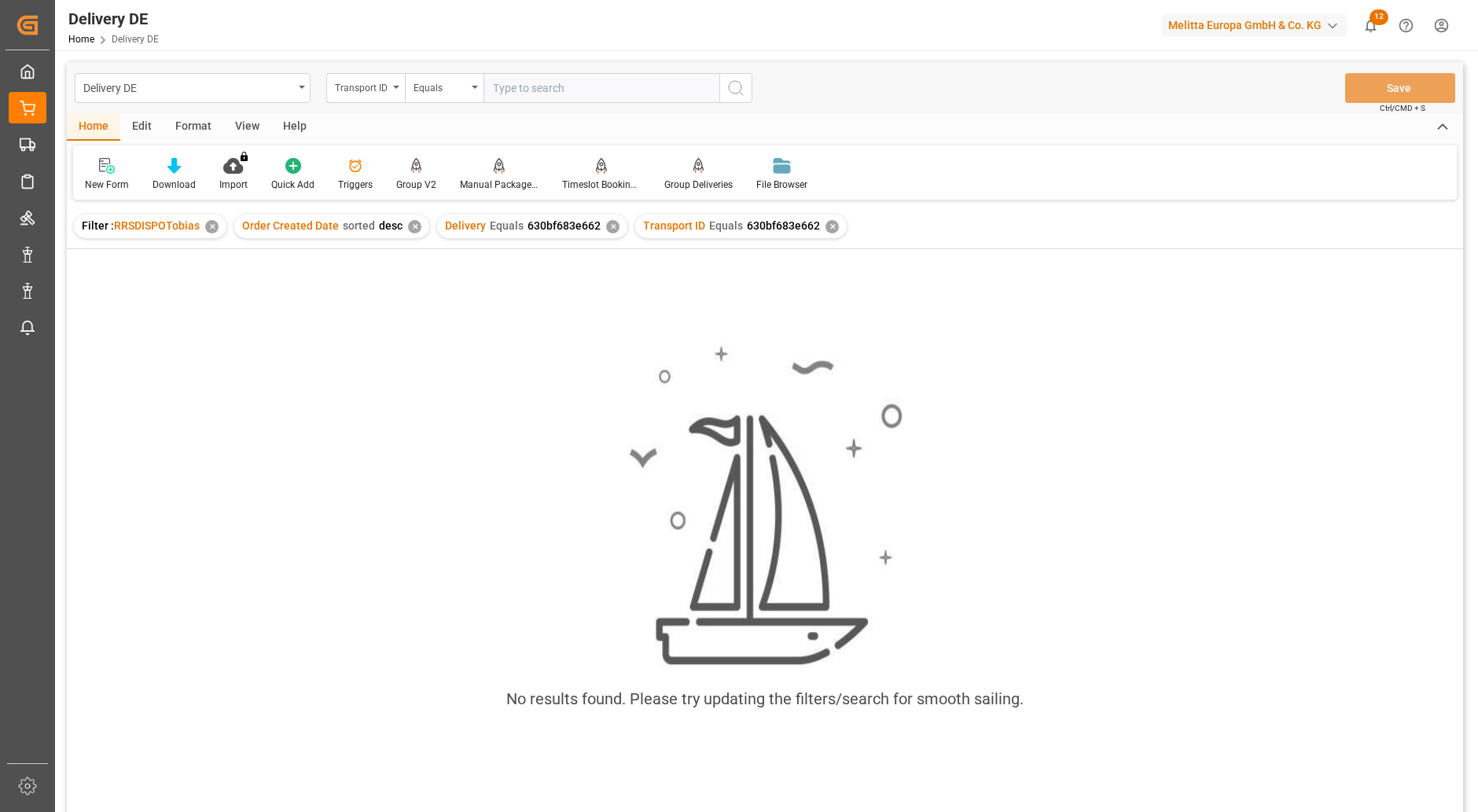
click at [608, 231] on div "✕" at bounding box center [613, 227] width 14 height 14
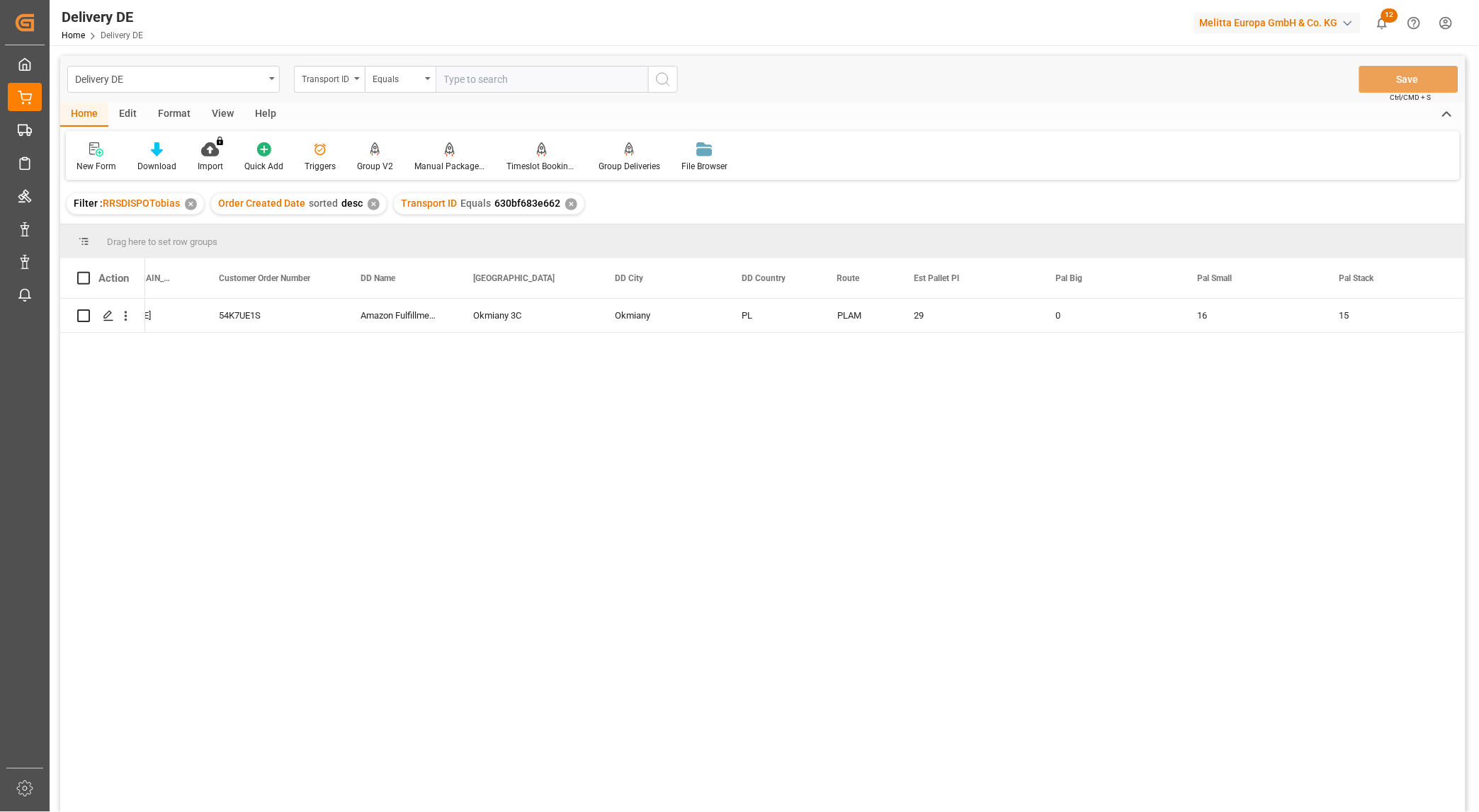
click at [1320, 464] on div "Okmiany 3C Okmiany PL PLAM 29 0 16 15 5 Amazon Fulfillment Poland 54K7UE1S 16.0…" at bounding box center [805, 560] width 1320 height 522
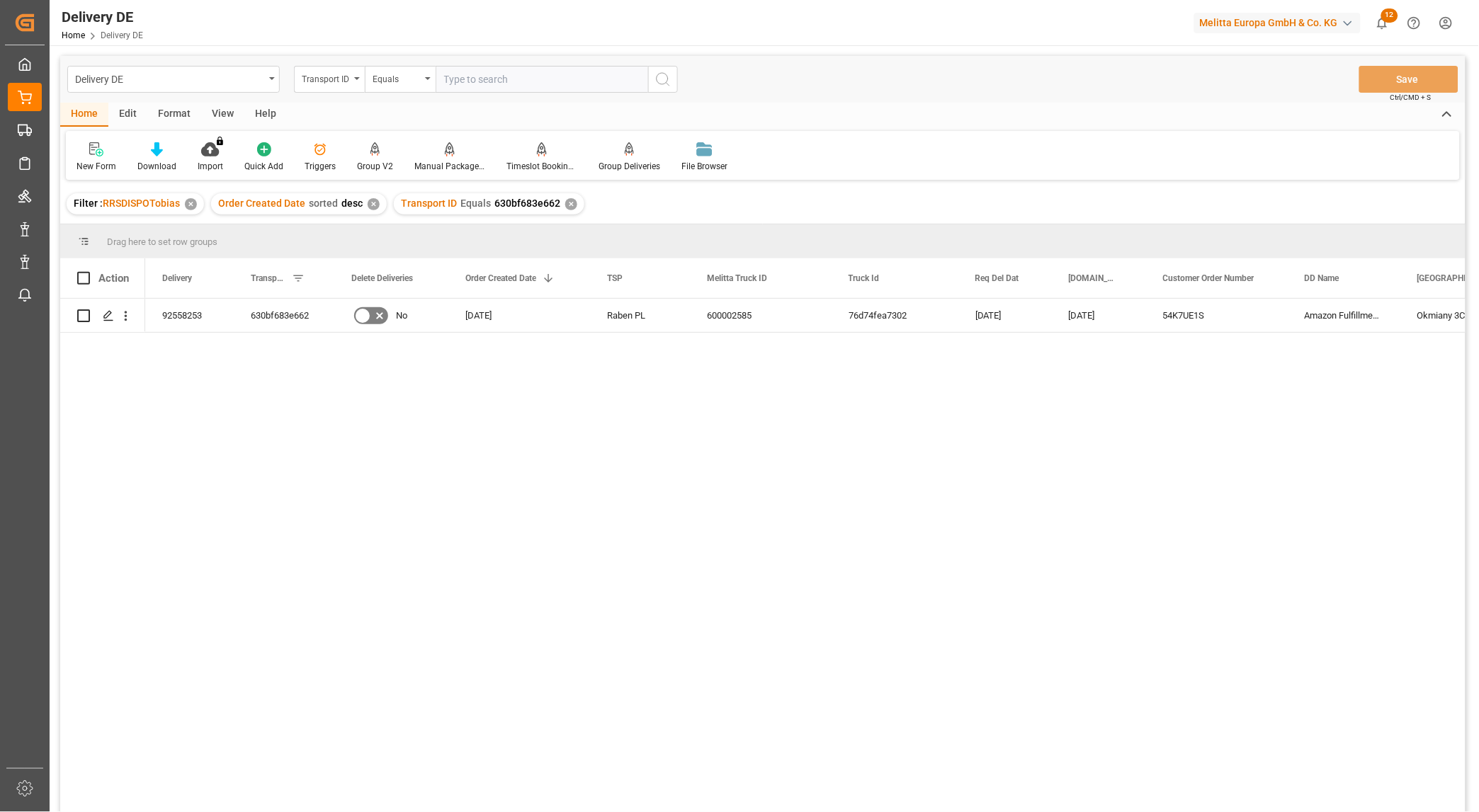
click at [1234, 464] on div "Okmiany 3C Okmiany Amazon Fulfillment Poland 54K7UE1S 16.09.2025 19.09.2025 76d…" at bounding box center [805, 560] width 1320 height 522
click at [292, 317] on div "630bf683e662" at bounding box center [284, 315] width 101 height 34
click at [1331, 500] on div "Okmiany 3C Okmiany Amazon Fulfillment Poland 54K7UE1S 16.09.2025 19.09.2025 76d…" at bounding box center [805, 560] width 1320 height 522
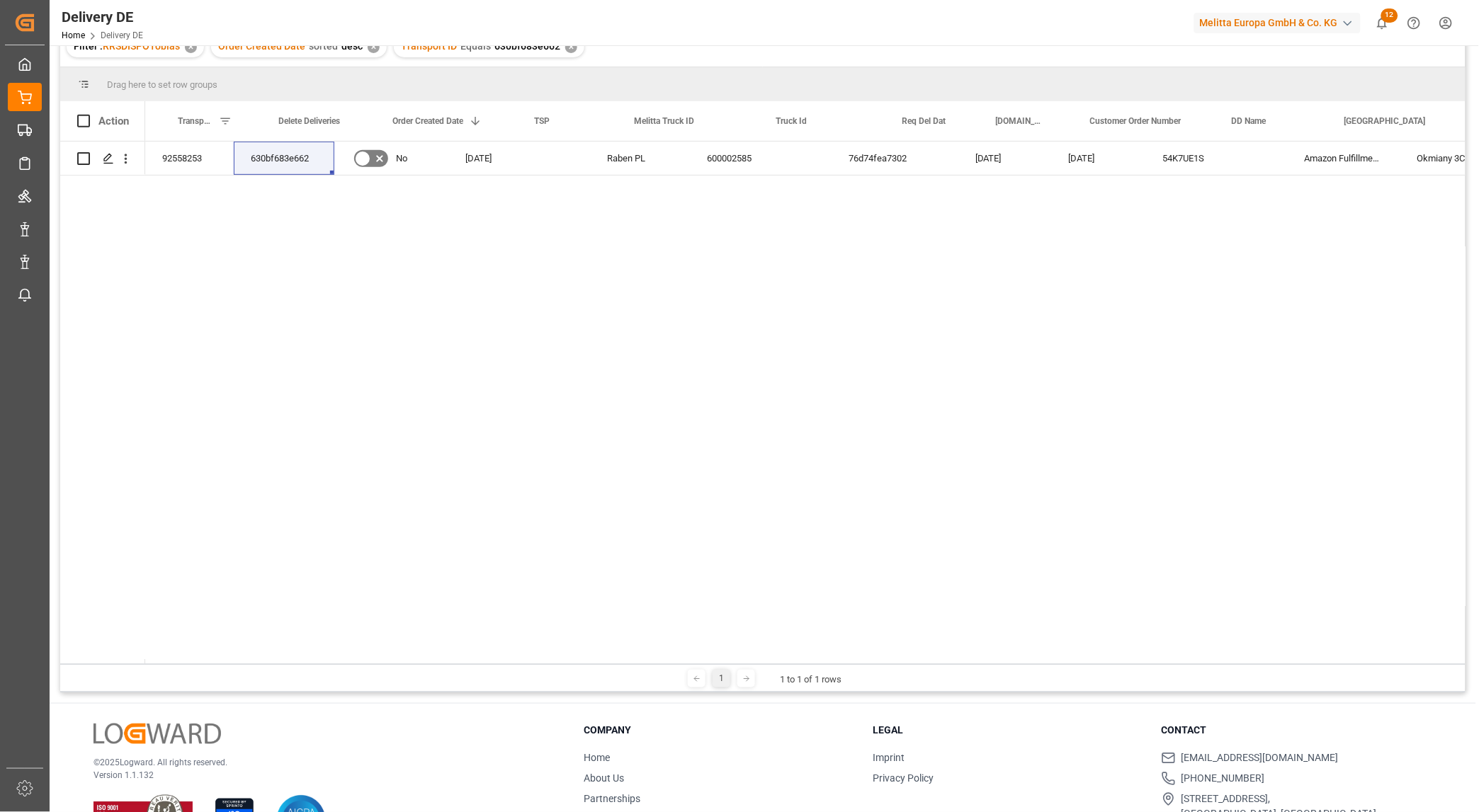
scroll to position [0, 343]
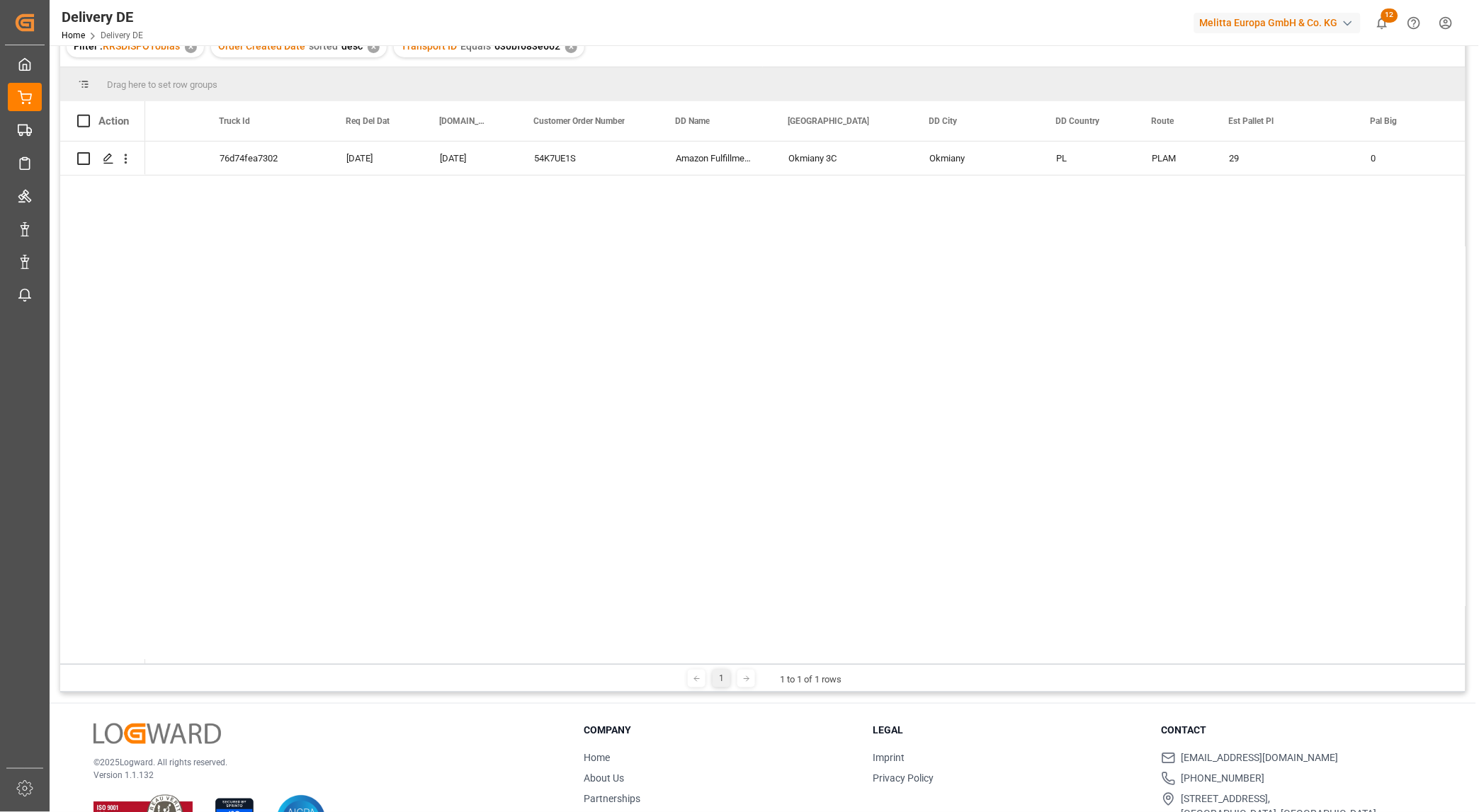
click at [1331, 257] on div "Okmiany 3C Okmiany Amazon Fulfillment Poland 54K7UE1S 16.09.2025 19.09.2025 76d…" at bounding box center [805, 403] width 1320 height 522
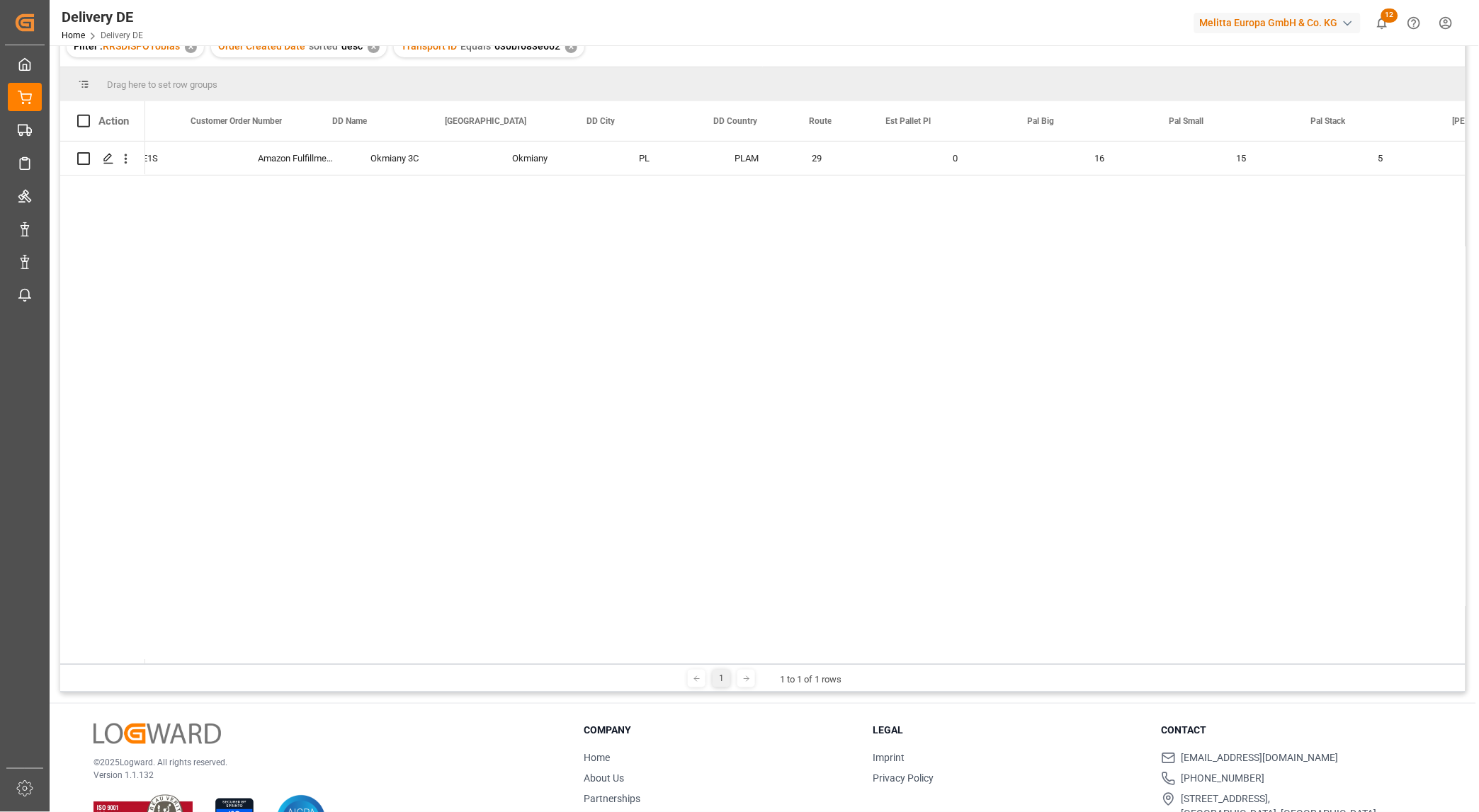
scroll to position [0, 1102]
click at [328, 264] on div "Okmiany 3C Okmiany Amazon Fulfillment Poland 54K7UE1S 16.09.2025 630bf683e662 P…" at bounding box center [805, 403] width 1320 height 522
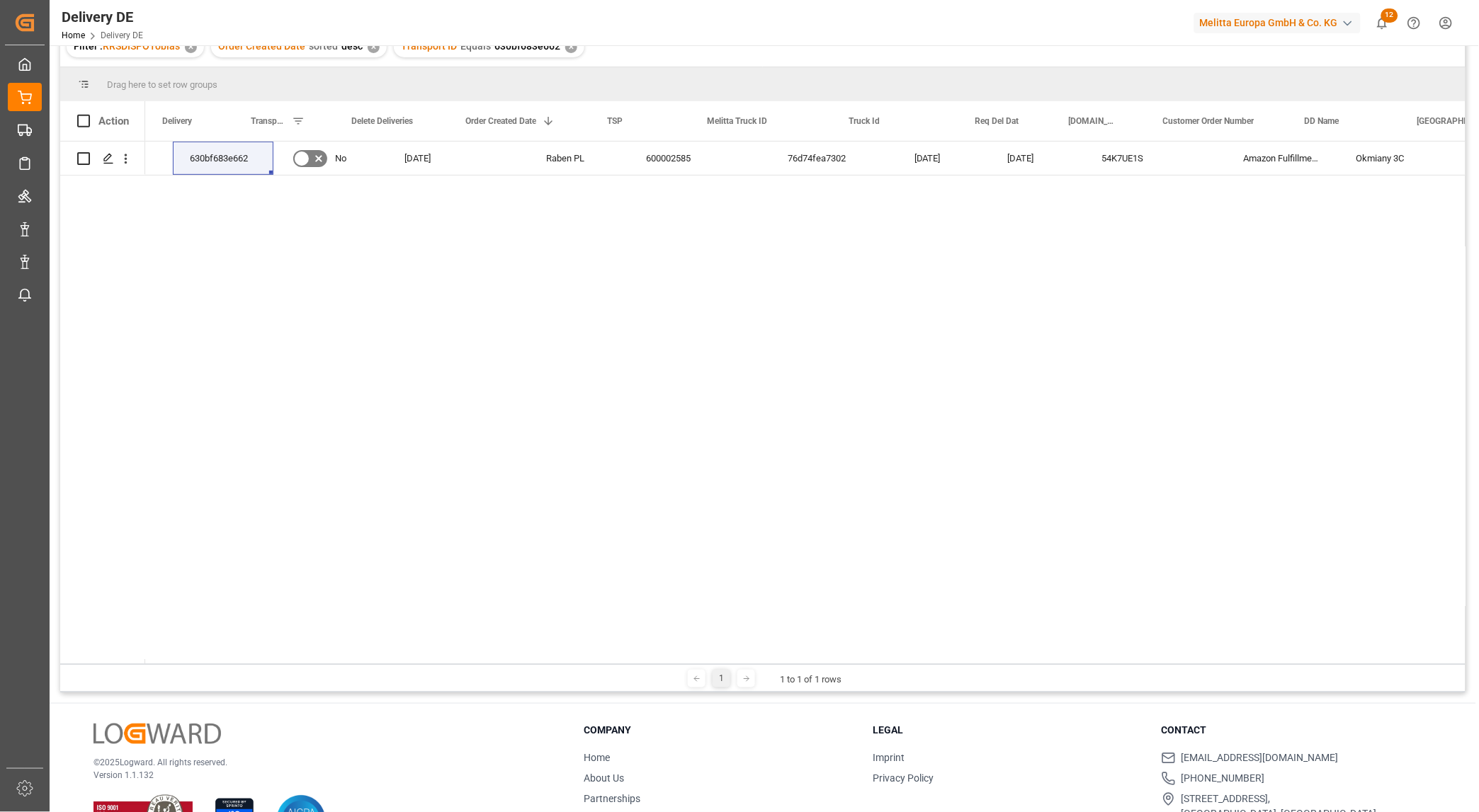
scroll to position [0, 0]
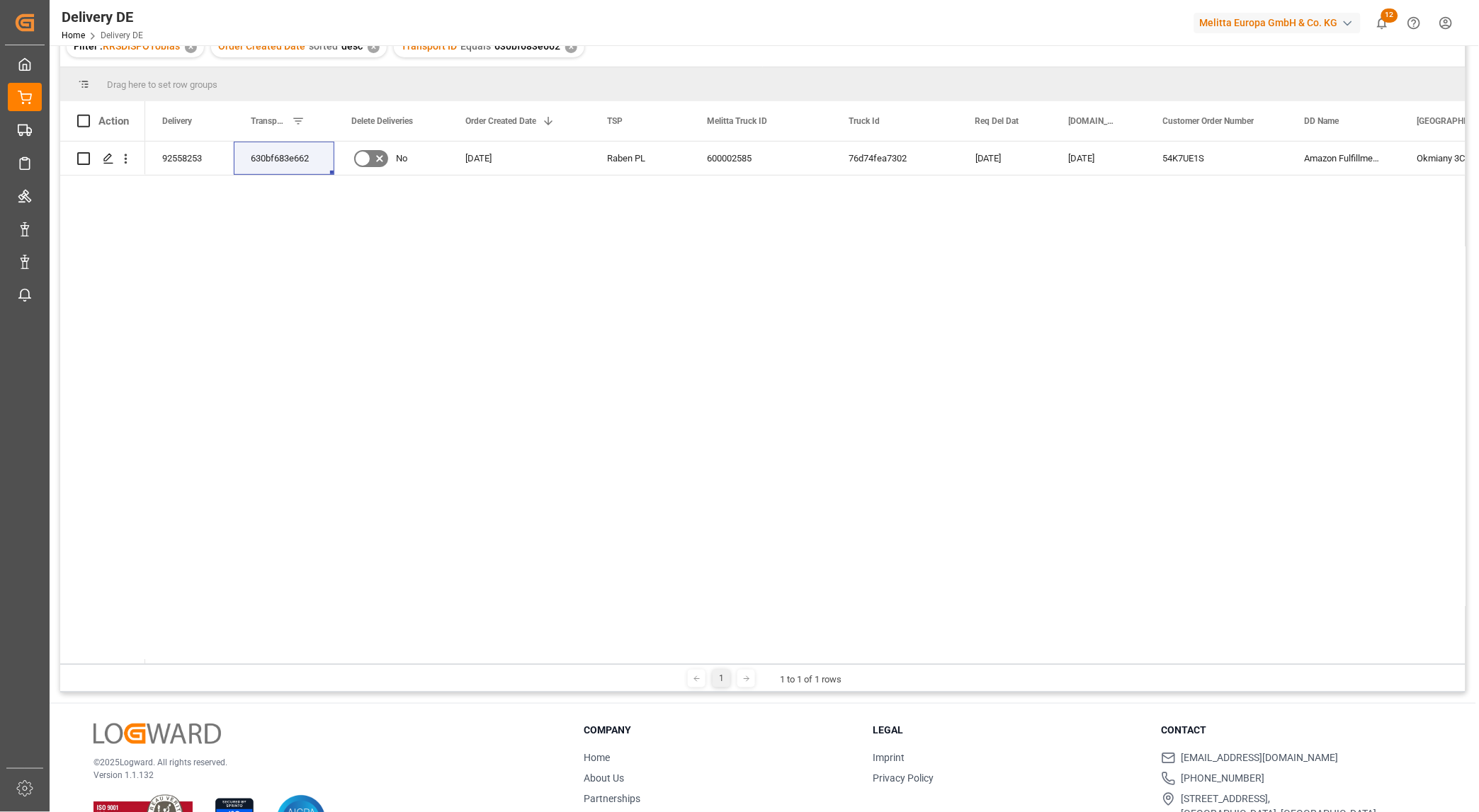
click at [1331, 246] on div "Okmiany 3C Okmiany 630bf683e662 Amazon Fulfillment Poland 54K7UE1S 76d74fea7302…" at bounding box center [805, 403] width 1320 height 522
click at [124, 160] on icon "open menu" at bounding box center [125, 158] width 15 height 15
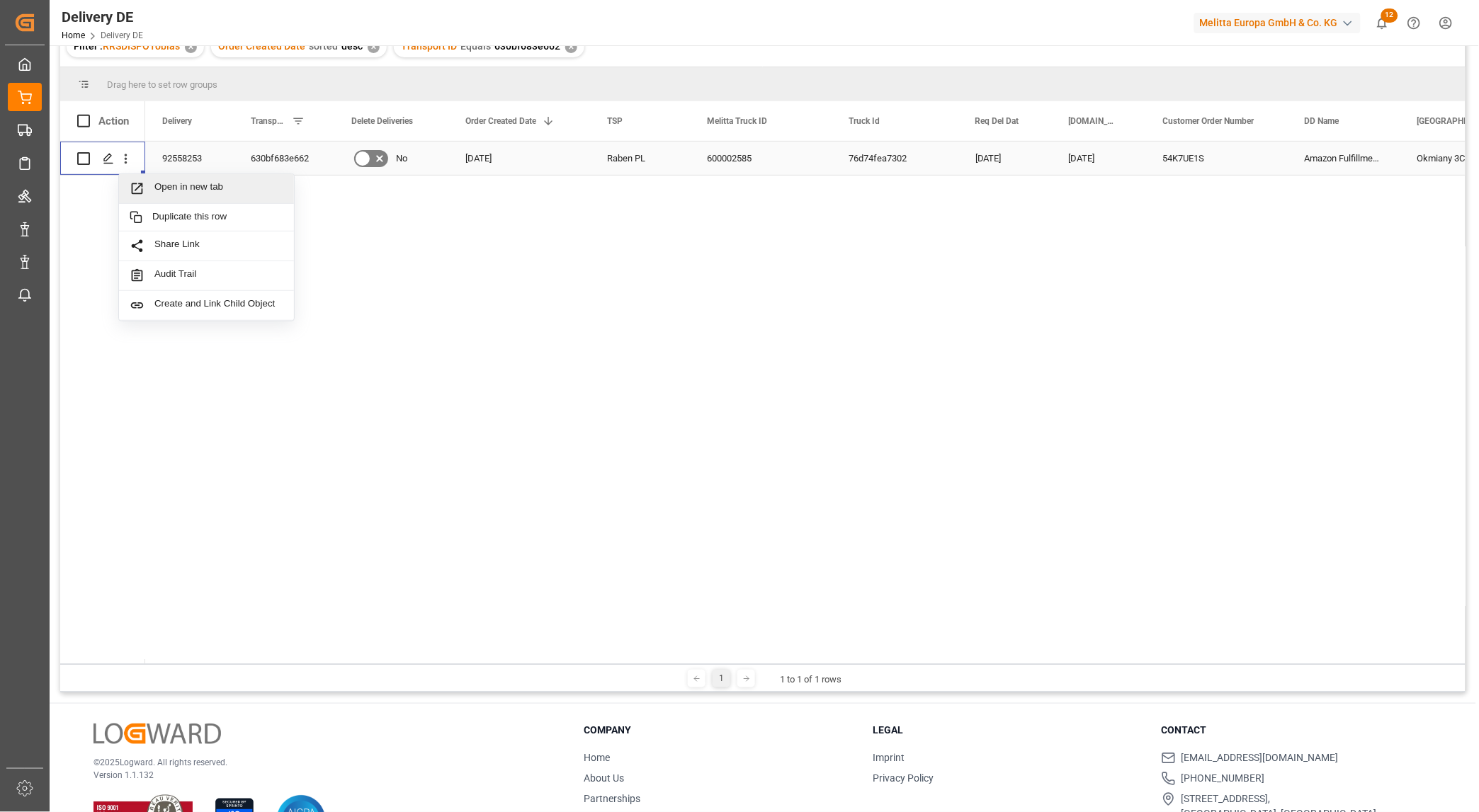
click at [167, 188] on span "Open in new tab" at bounding box center [218, 188] width 129 height 15
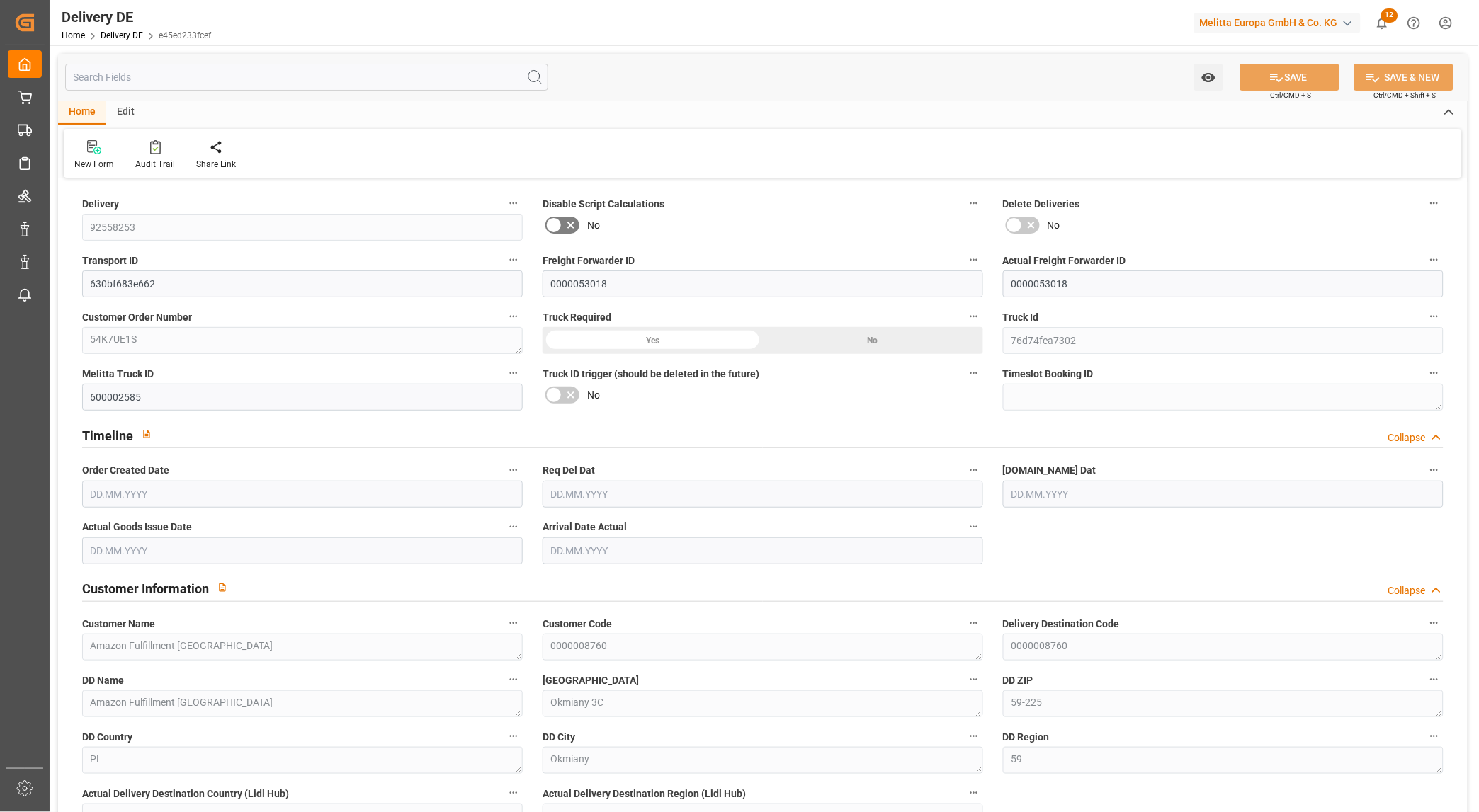
type input "39"
type input "29"
type input "39"
type input "2901.713"
type input "4709.199"
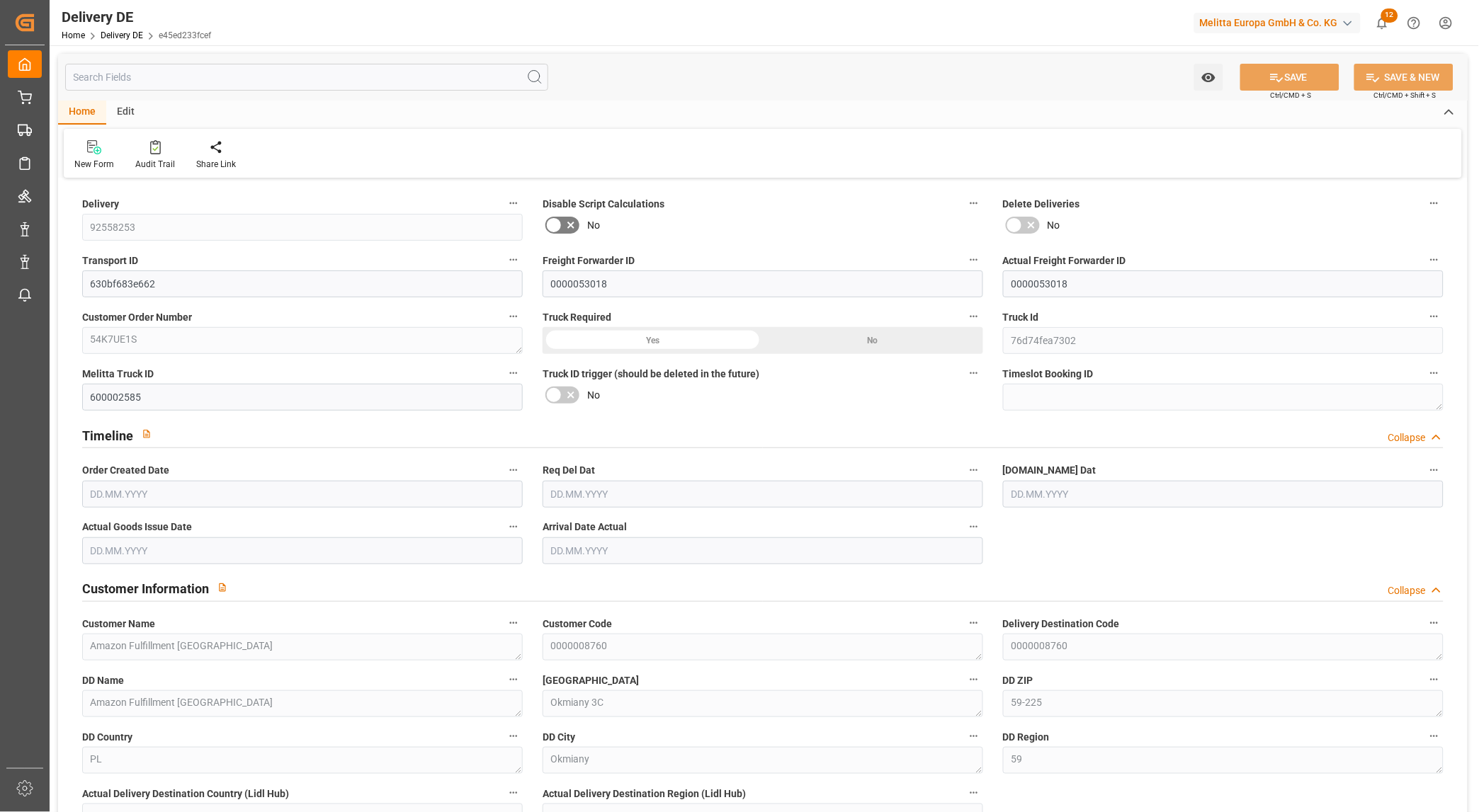
type input "39437.407"
type input "[DATE]"
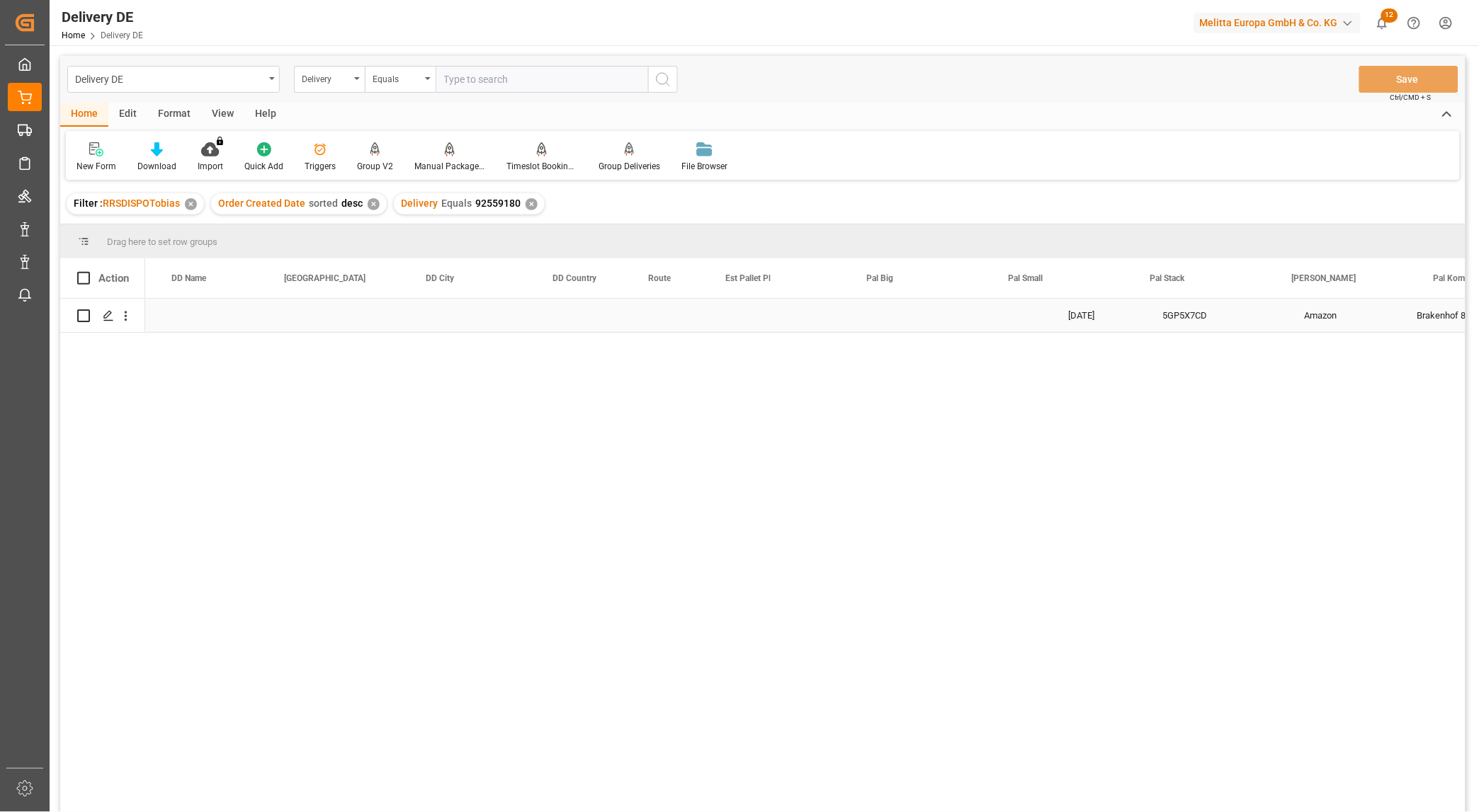
scroll to position [0, 1133]
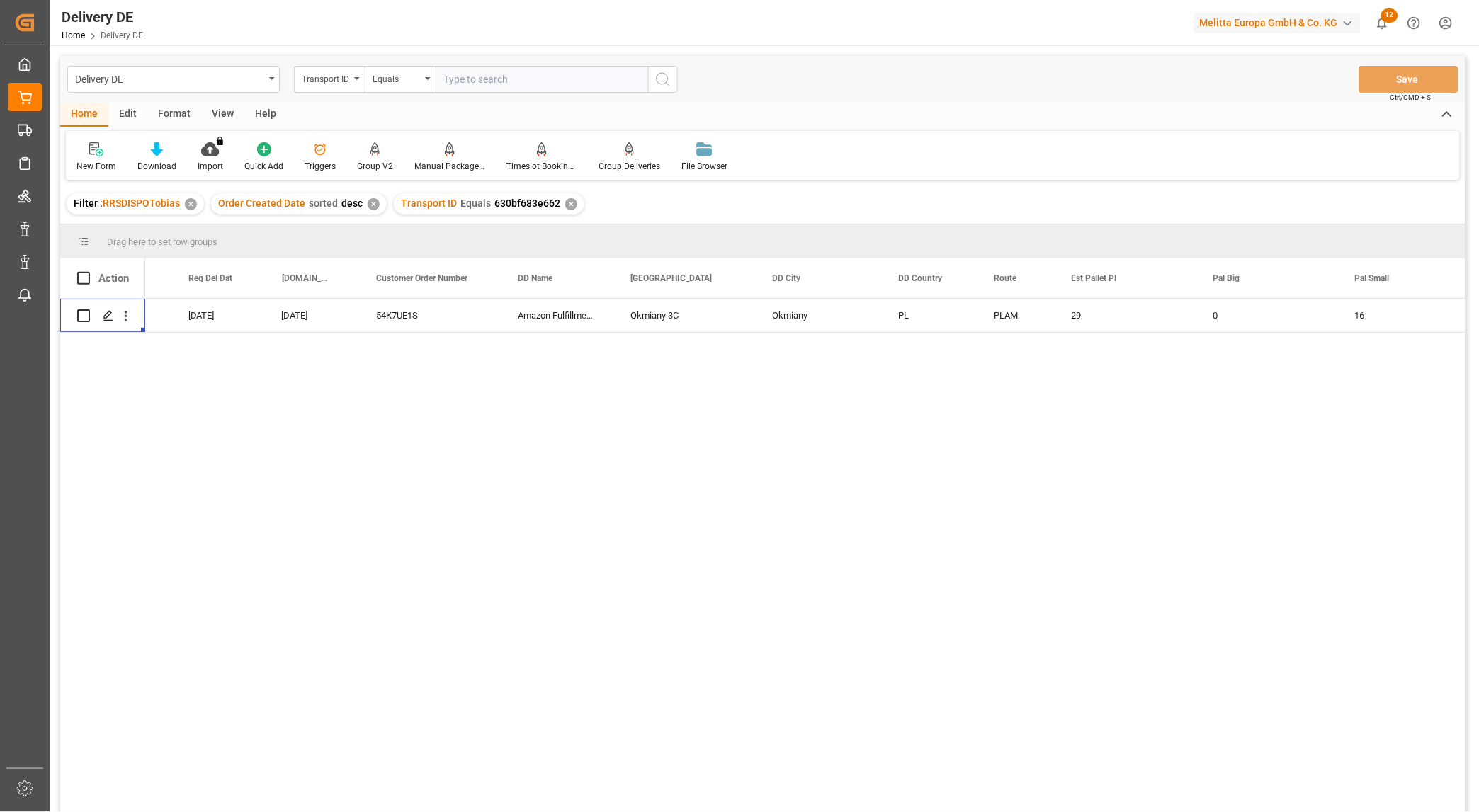
scroll to position [0, 315]
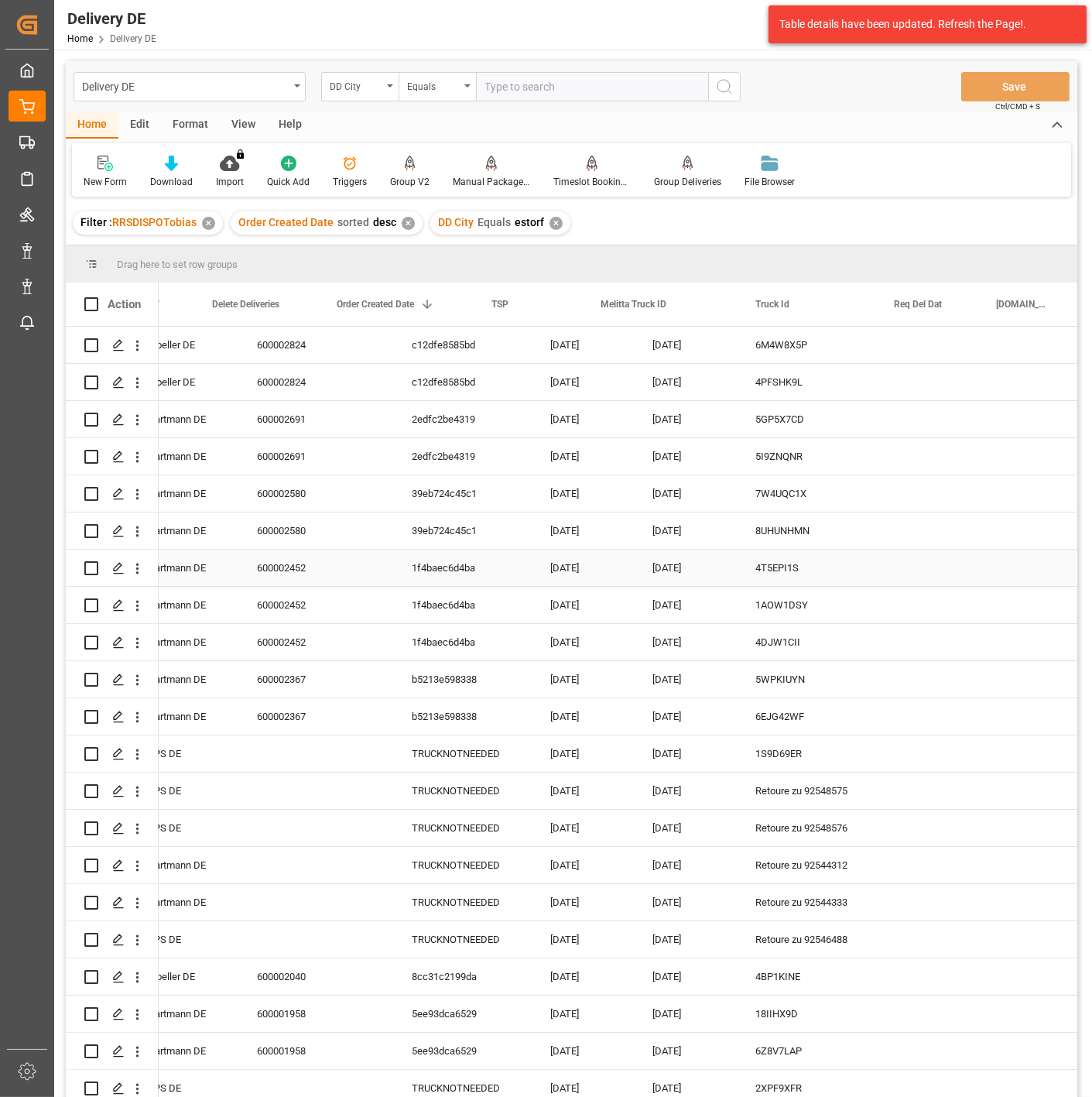
scroll to position [0, 172]
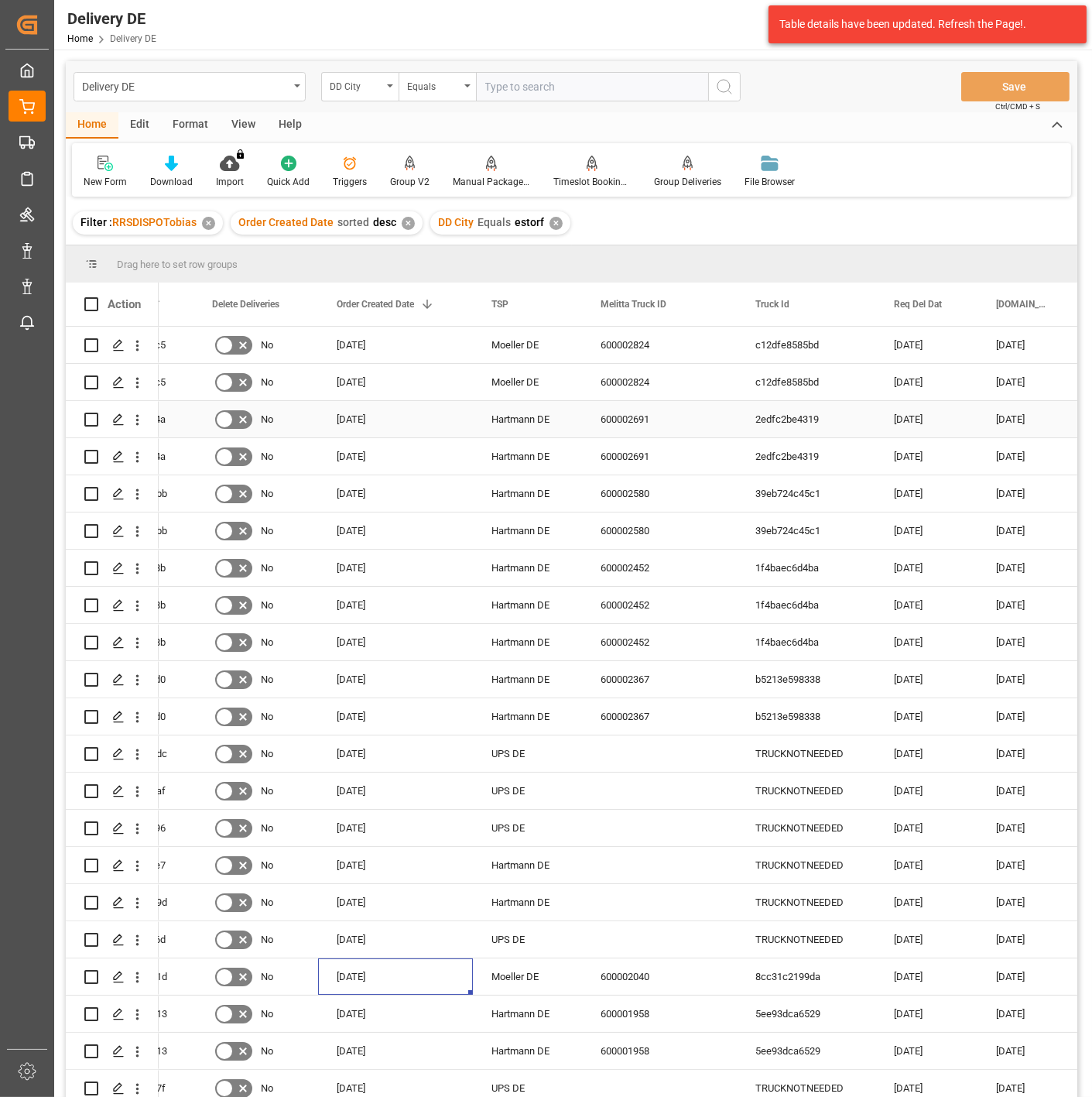
click at [90, 419] on input "Press Space to toggle row selection (unchecked)" at bounding box center [91, 419] width 14 height 14
checkbox input "true"
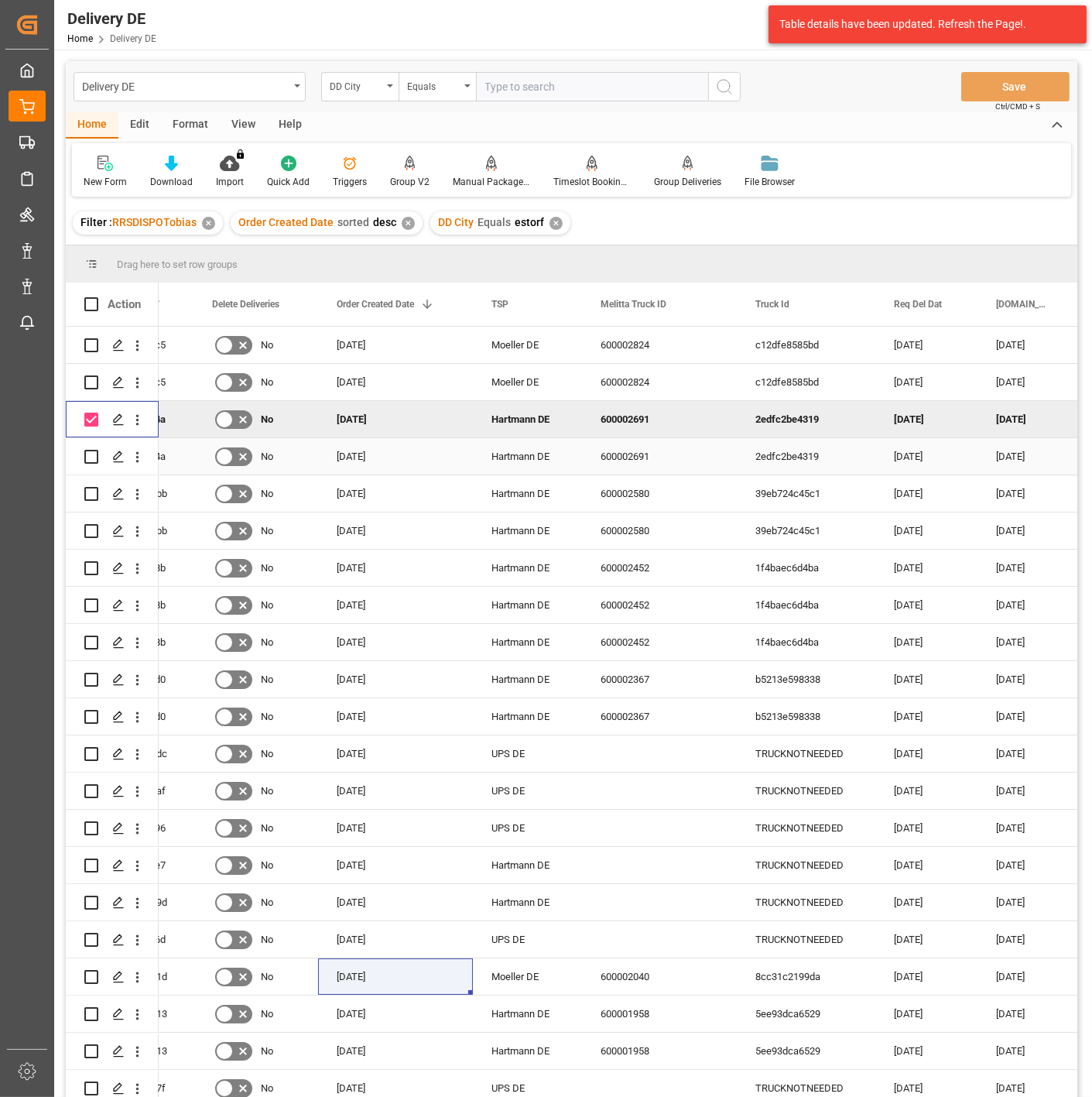
click at [90, 462] on input "Press Space to toggle row selection (unchecked)" at bounding box center [91, 457] width 14 height 14
checkbox input "true"
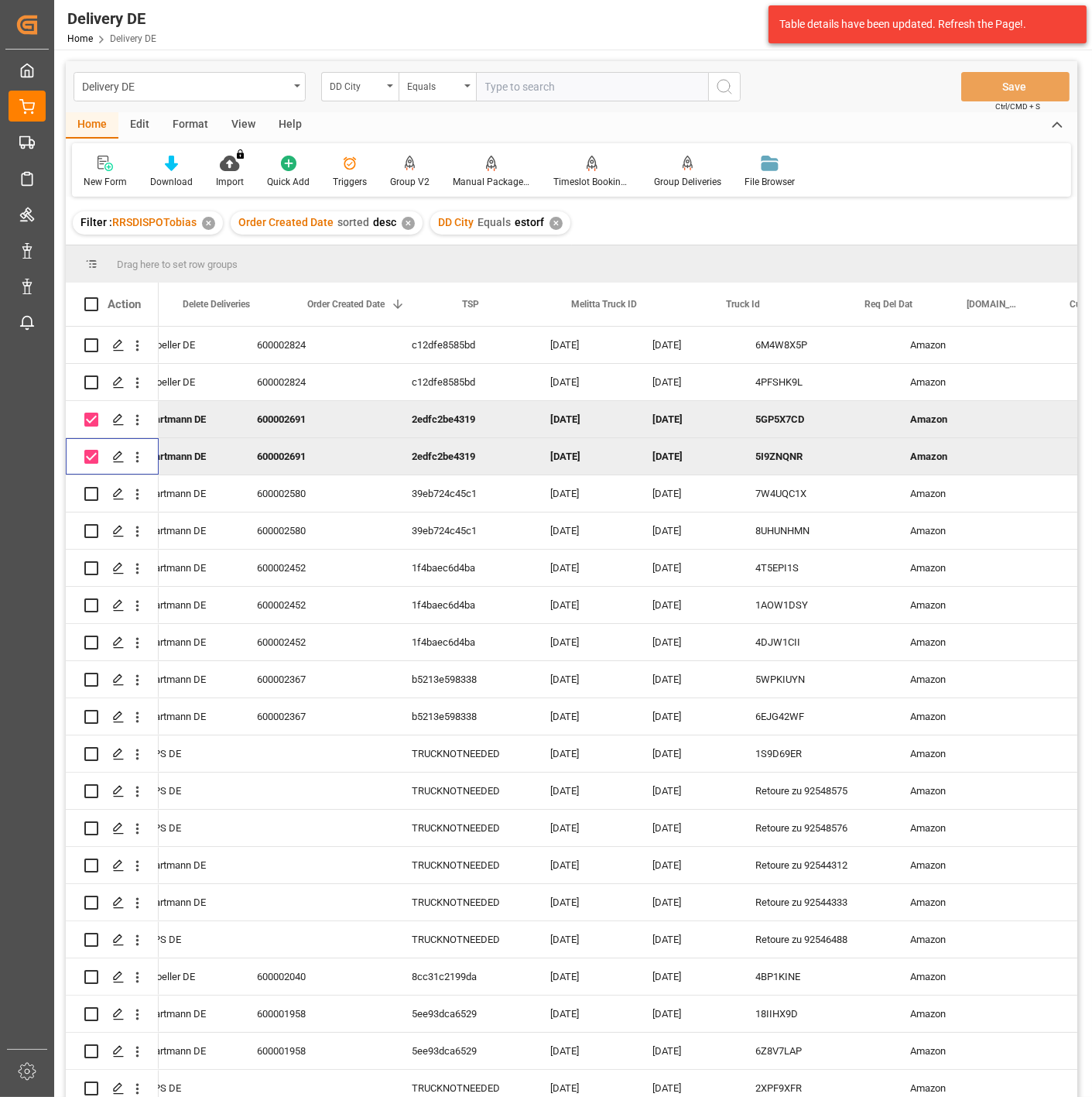
scroll to position [0, 0]
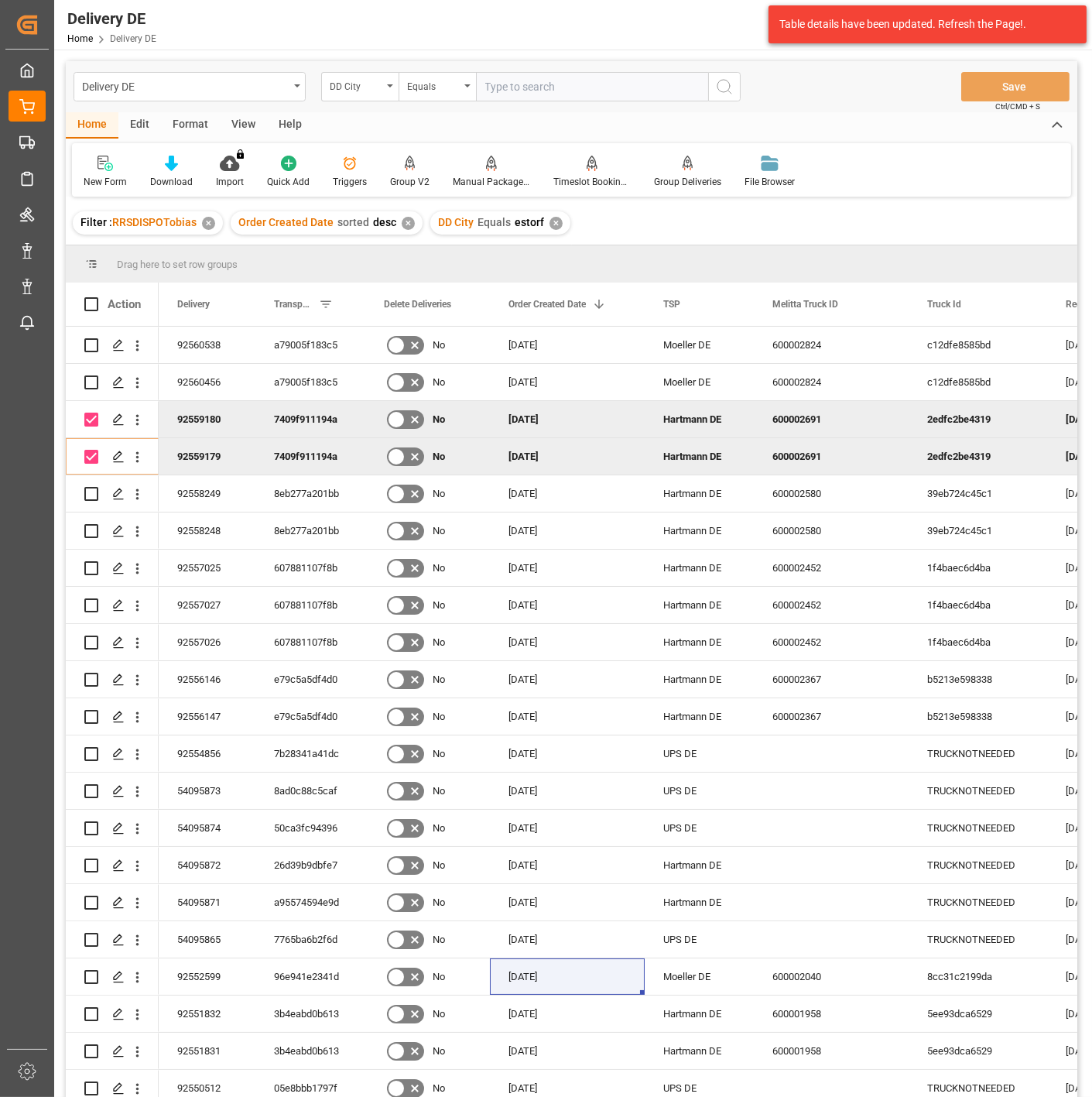
click at [901, 142] on div "Home Edit Format View Help New Form Download Import You don't have permission f…" at bounding box center [572, 154] width 1012 height 84
click at [298, 418] on div "7409f911194a" at bounding box center [311, 419] width 110 height 37
drag, startPoint x: 901, startPoint y: 88, endPoint x: 796, endPoint y: 144, distance: 119.0
click at [901, 88] on div "Delivery DE DD City Equals Save Ctrl/CMD + S" at bounding box center [572, 86] width 1012 height 51
click at [302, 386] on div "a79005f183c5" at bounding box center [311, 382] width 110 height 37
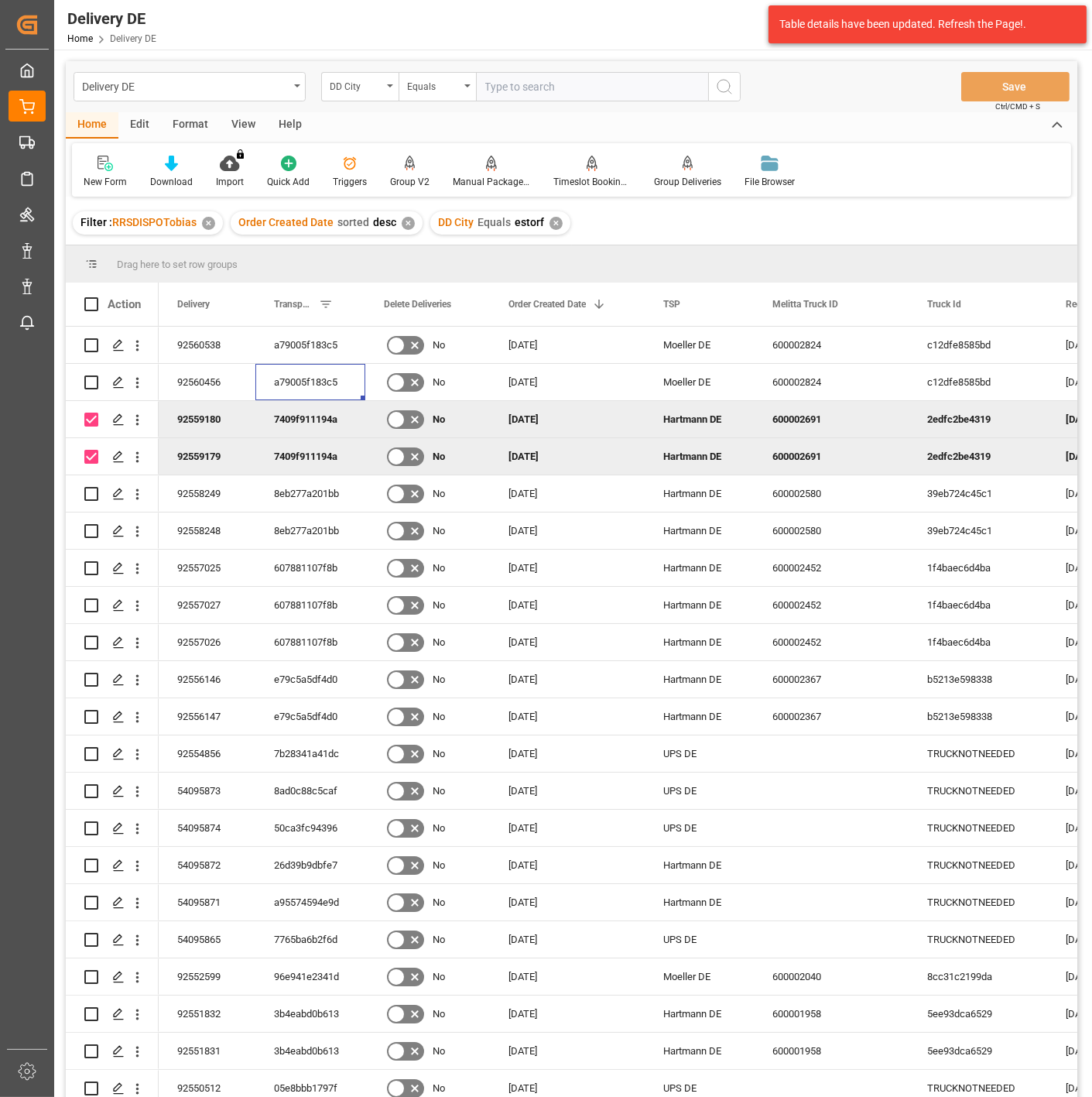
click at [307, 433] on div "7409f911194a" at bounding box center [311, 419] width 110 height 37
click at [311, 418] on div "7409f911194a" at bounding box center [311, 419] width 110 height 37
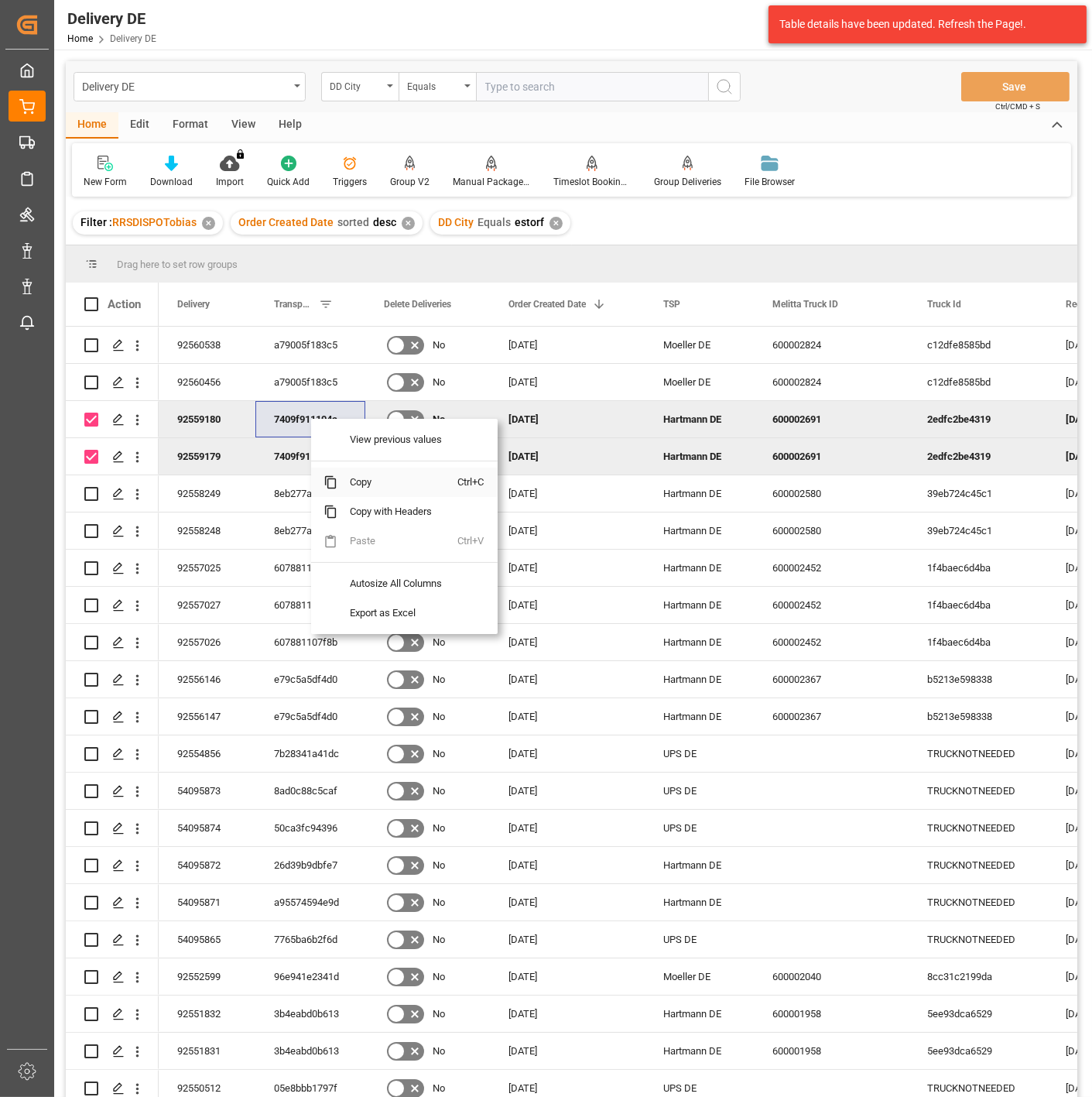
click at [357, 483] on span "Copy" at bounding box center [397, 482] width 121 height 29
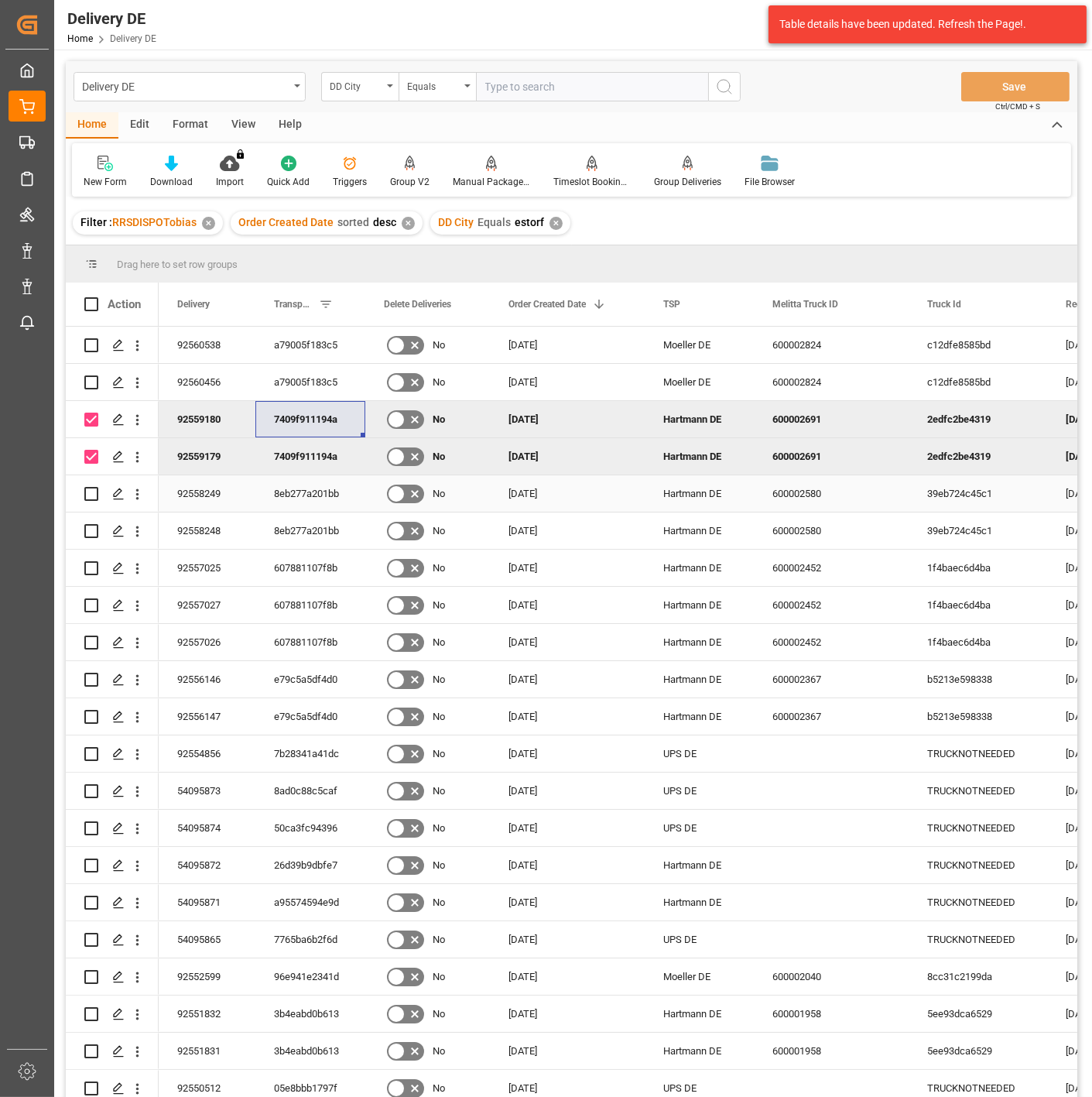
click at [313, 490] on div "8eb277a201bb" at bounding box center [311, 493] width 110 height 37
click at [94, 422] on input "Press Space to toggle row selection (checked)" at bounding box center [91, 419] width 14 height 14
checkbox input "false"
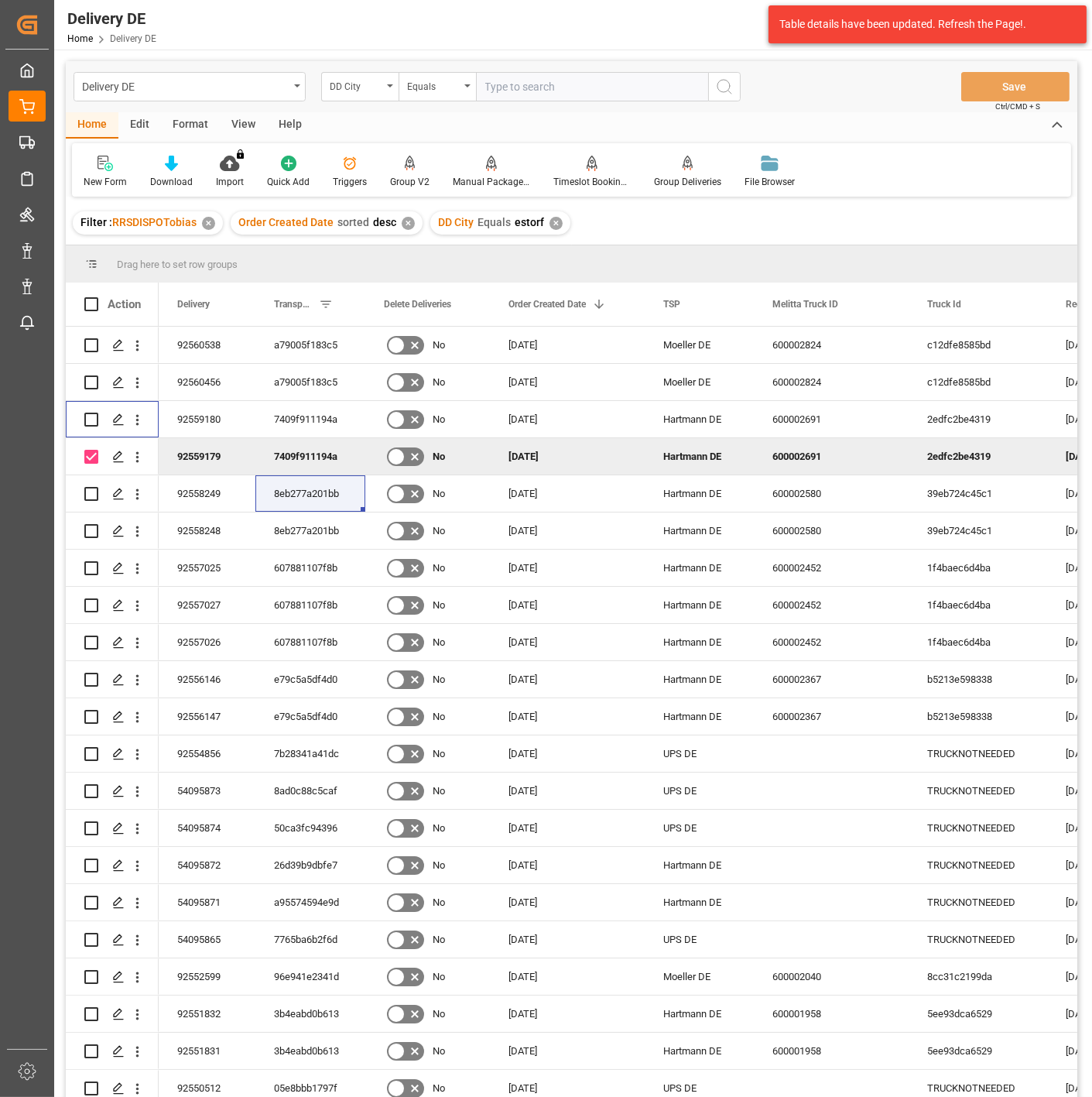
click at [90, 459] on input "Press Space to toggle row selection (checked)" at bounding box center [91, 457] width 14 height 14
checkbox input "false"
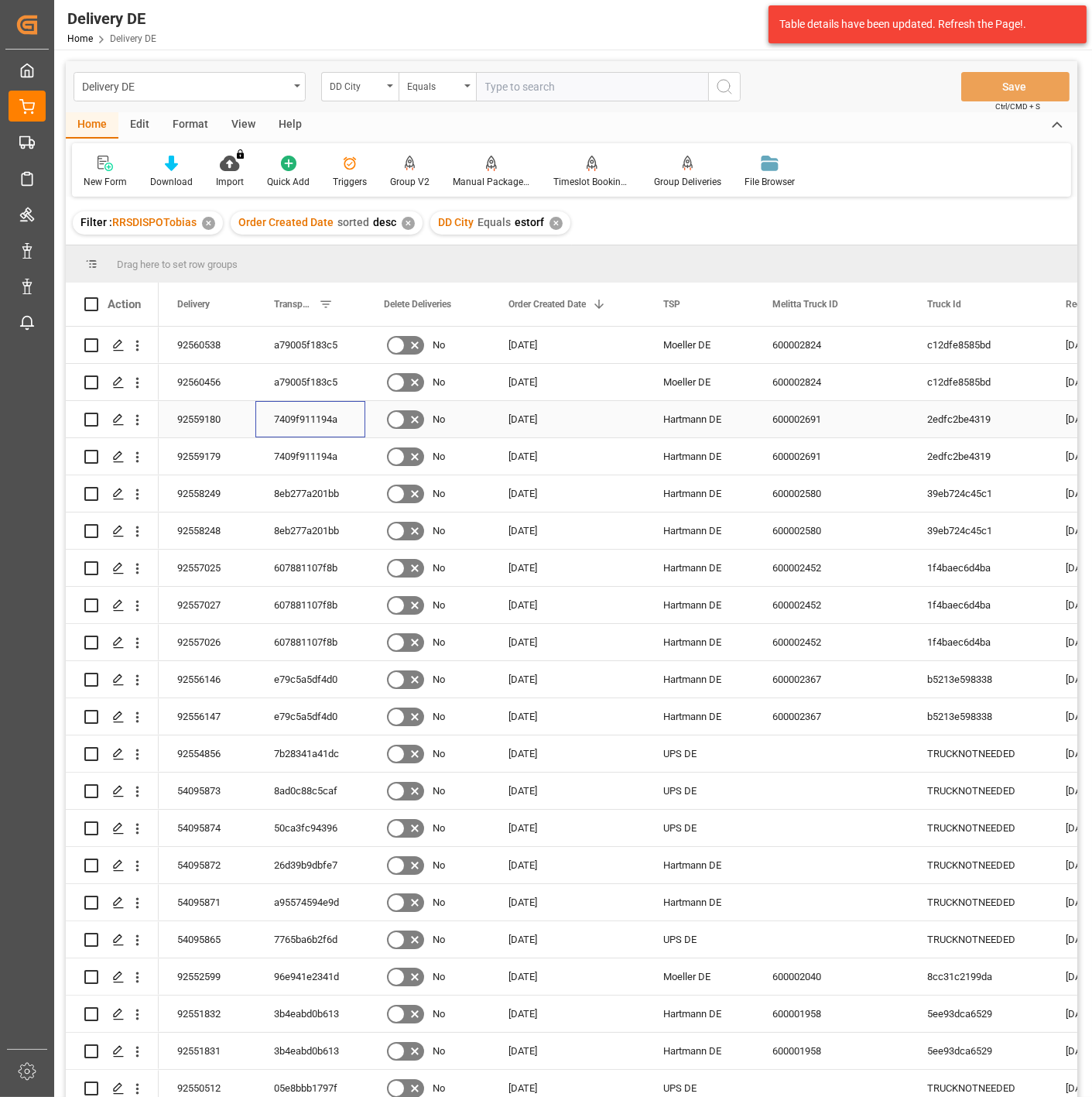
click at [289, 412] on div "7409f911194a" at bounding box center [311, 419] width 110 height 37
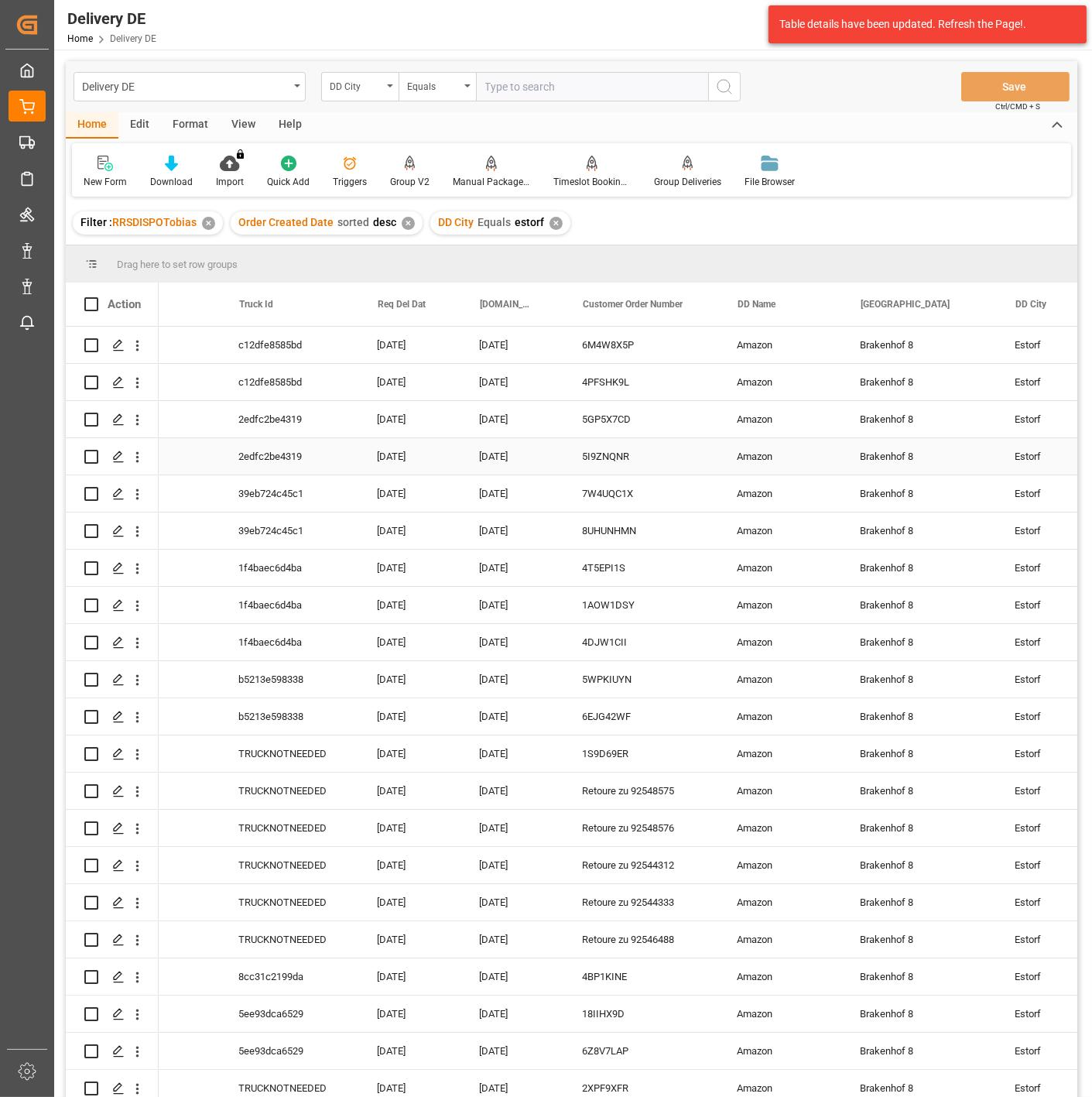
scroll to position [0, 687]
click at [807, 119] on div "Home Edit Format View Help" at bounding box center [572, 125] width 1012 height 27
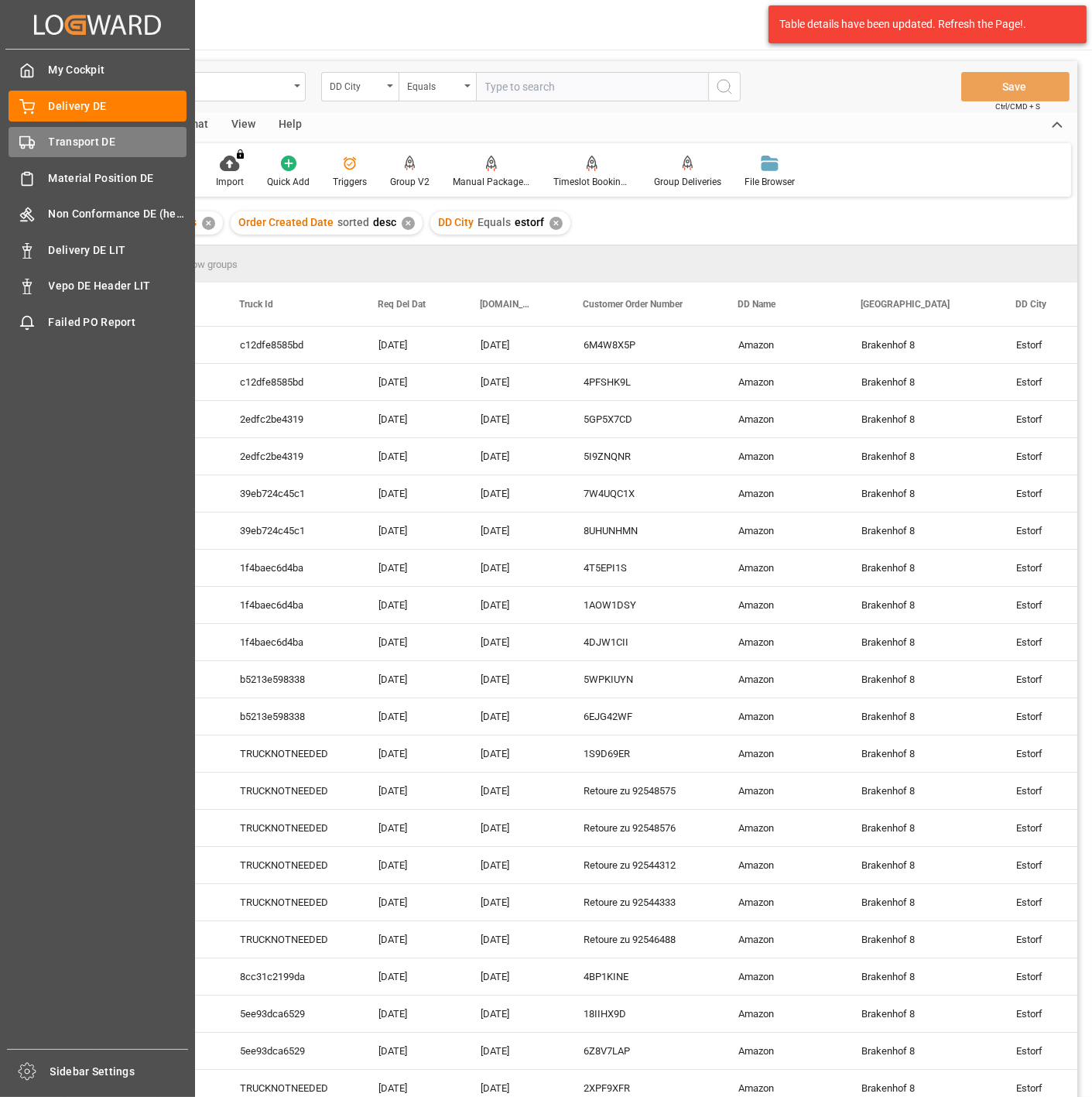
click at [21, 149] on icon at bounding box center [27, 142] width 16 height 16
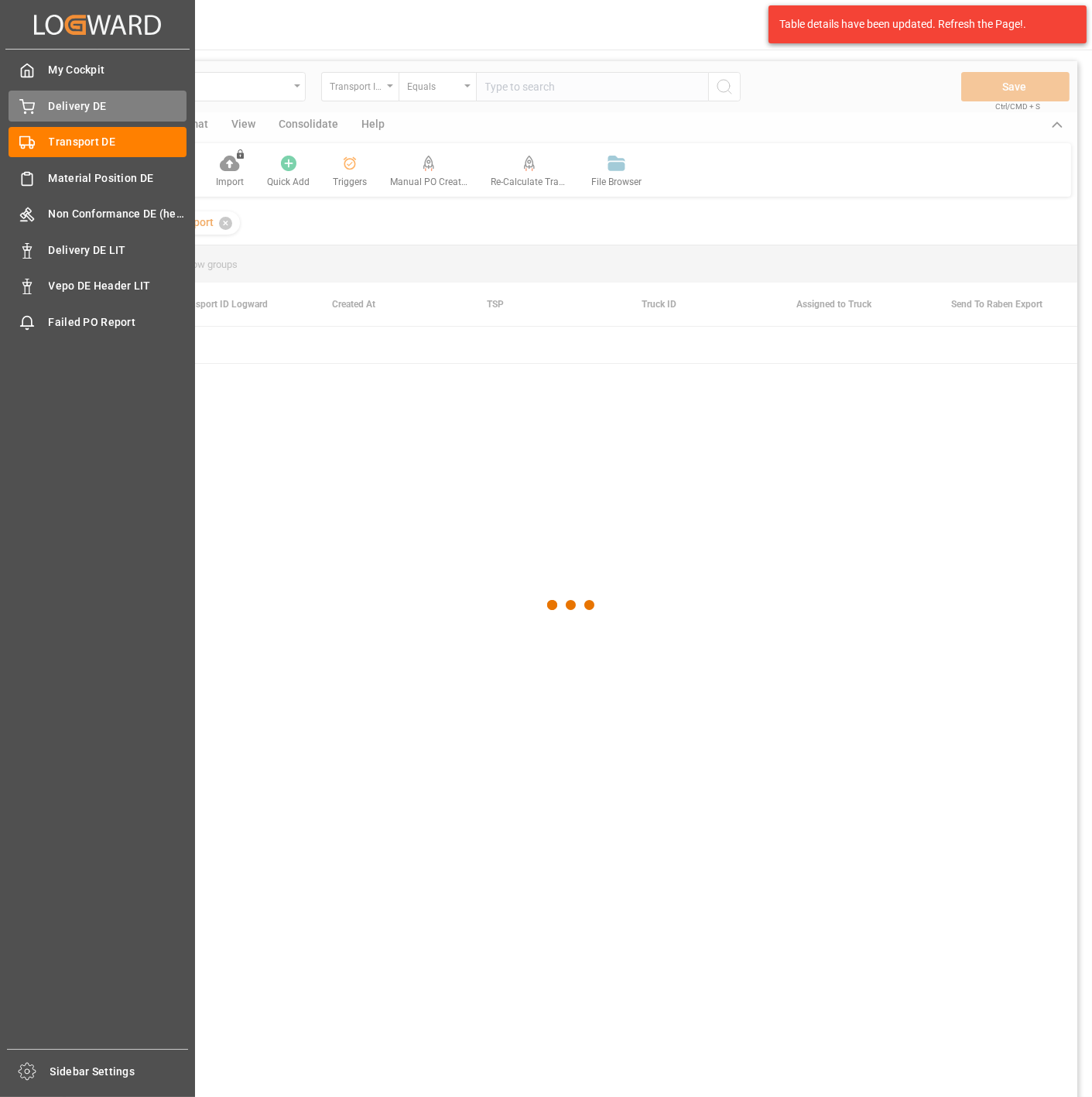
click at [38, 106] on div "Delivery DE Delivery DE" at bounding box center [97, 105] width 178 height 30
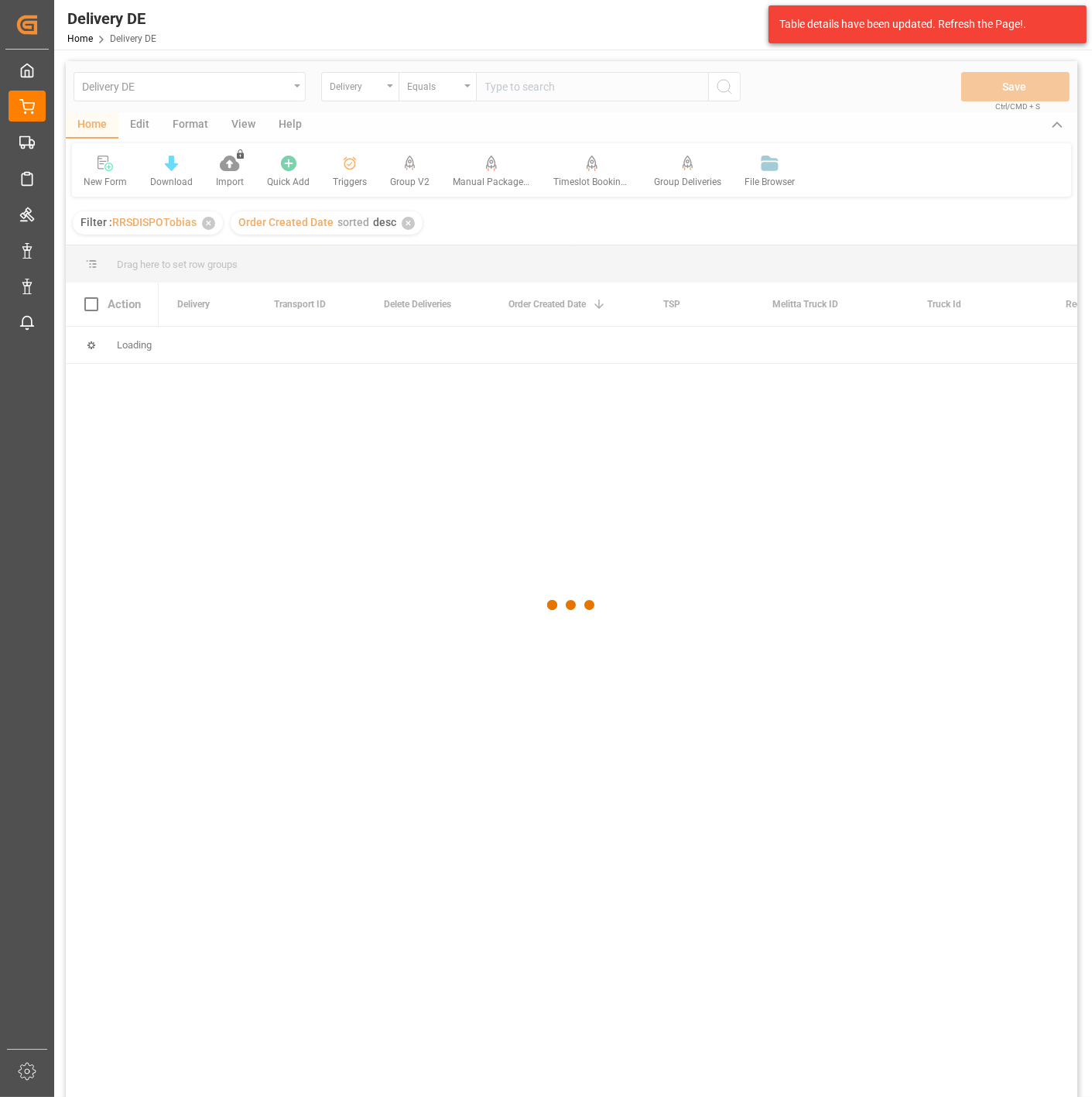
click at [524, 94] on div at bounding box center [572, 604] width 1012 height 1088
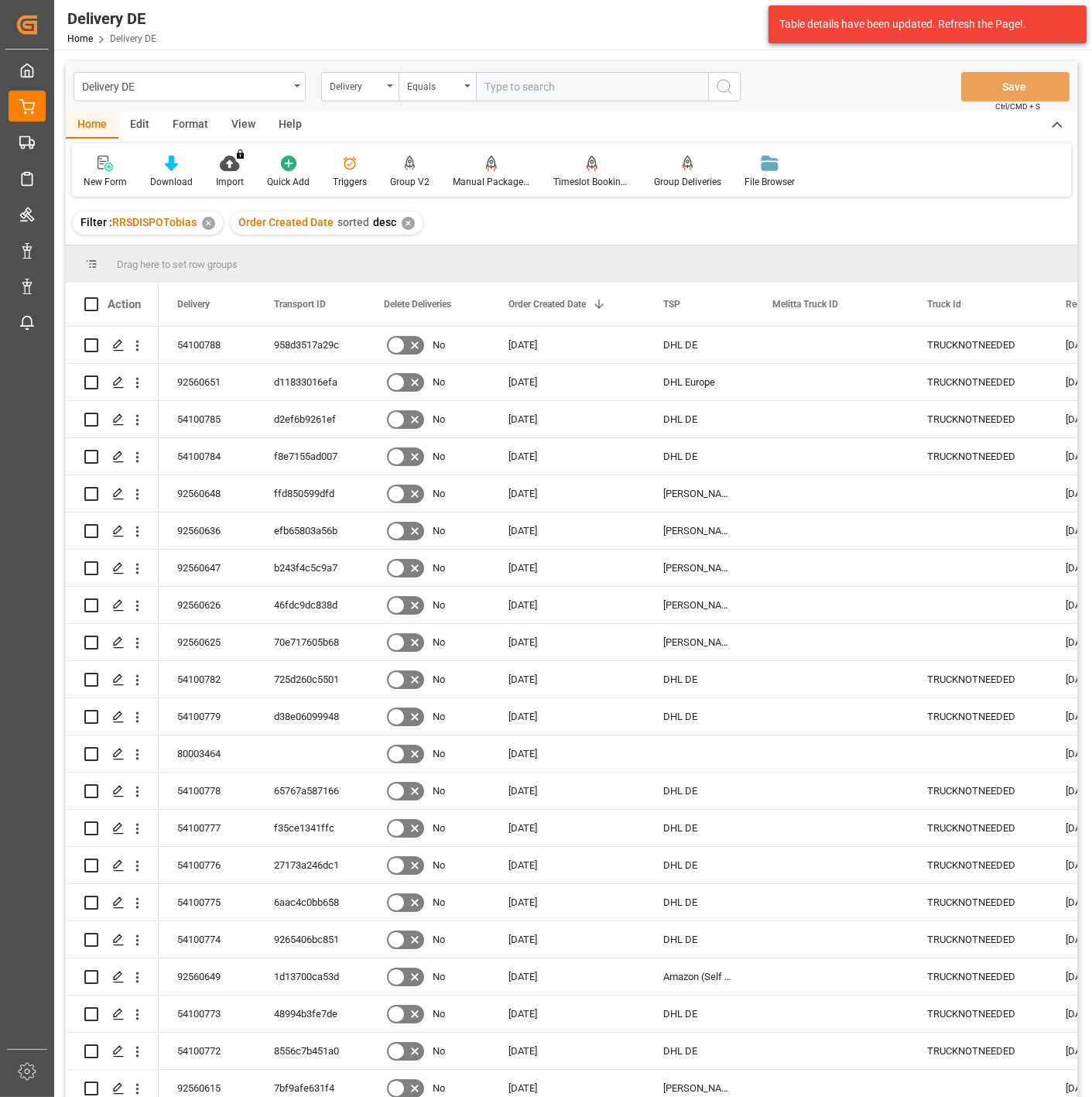
click at [516, 83] on input "text" at bounding box center [592, 86] width 232 height 29
paste input "92557904"
type input "92557904"
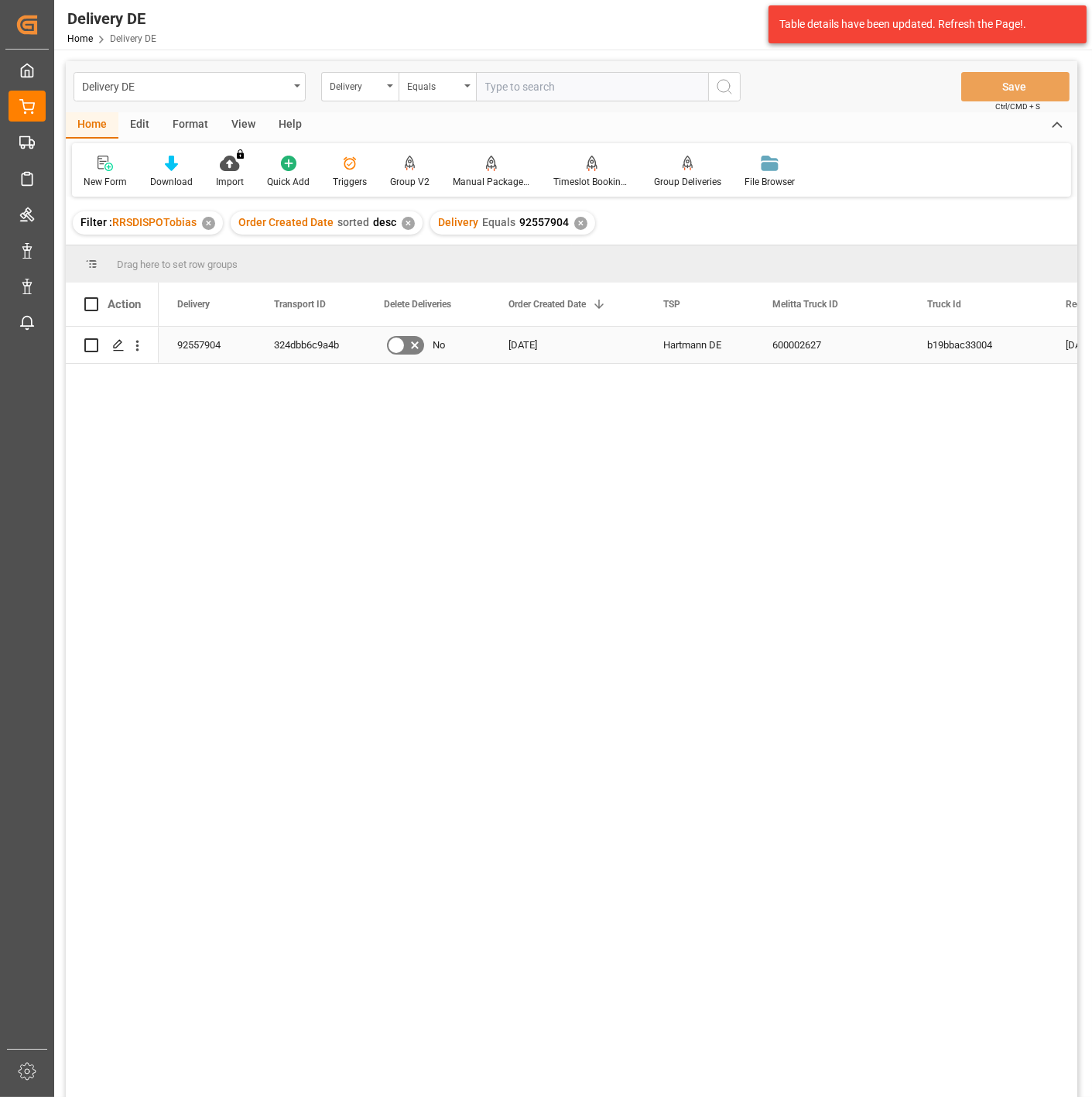
click at [302, 341] on div "324dbb6c9a4b" at bounding box center [311, 345] width 110 height 37
click at [538, 88] on input "text" at bounding box center [592, 86] width 232 height 29
click at [352, 88] on div "Delivery" at bounding box center [356, 84] width 53 height 18
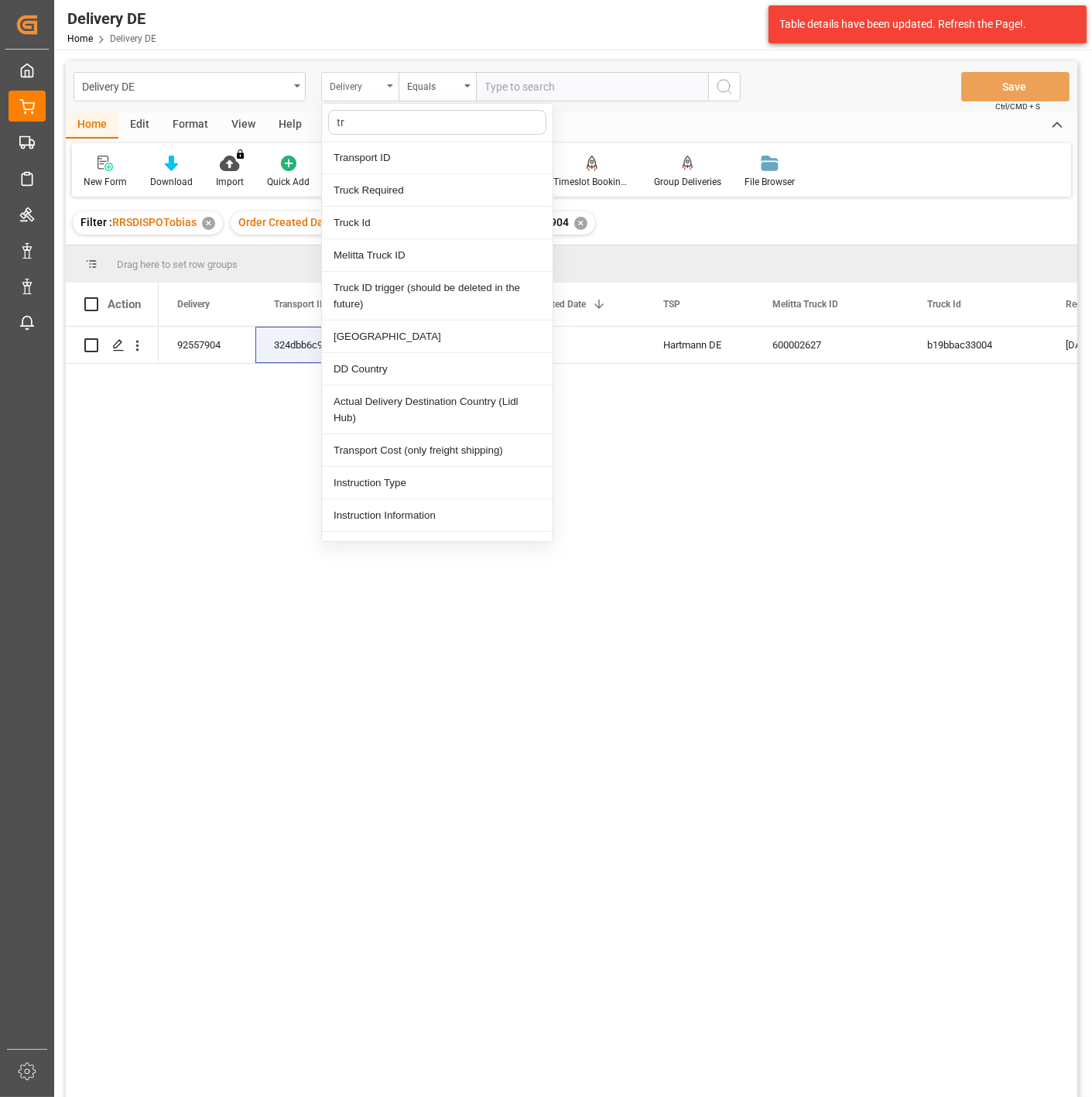
type input "tra"
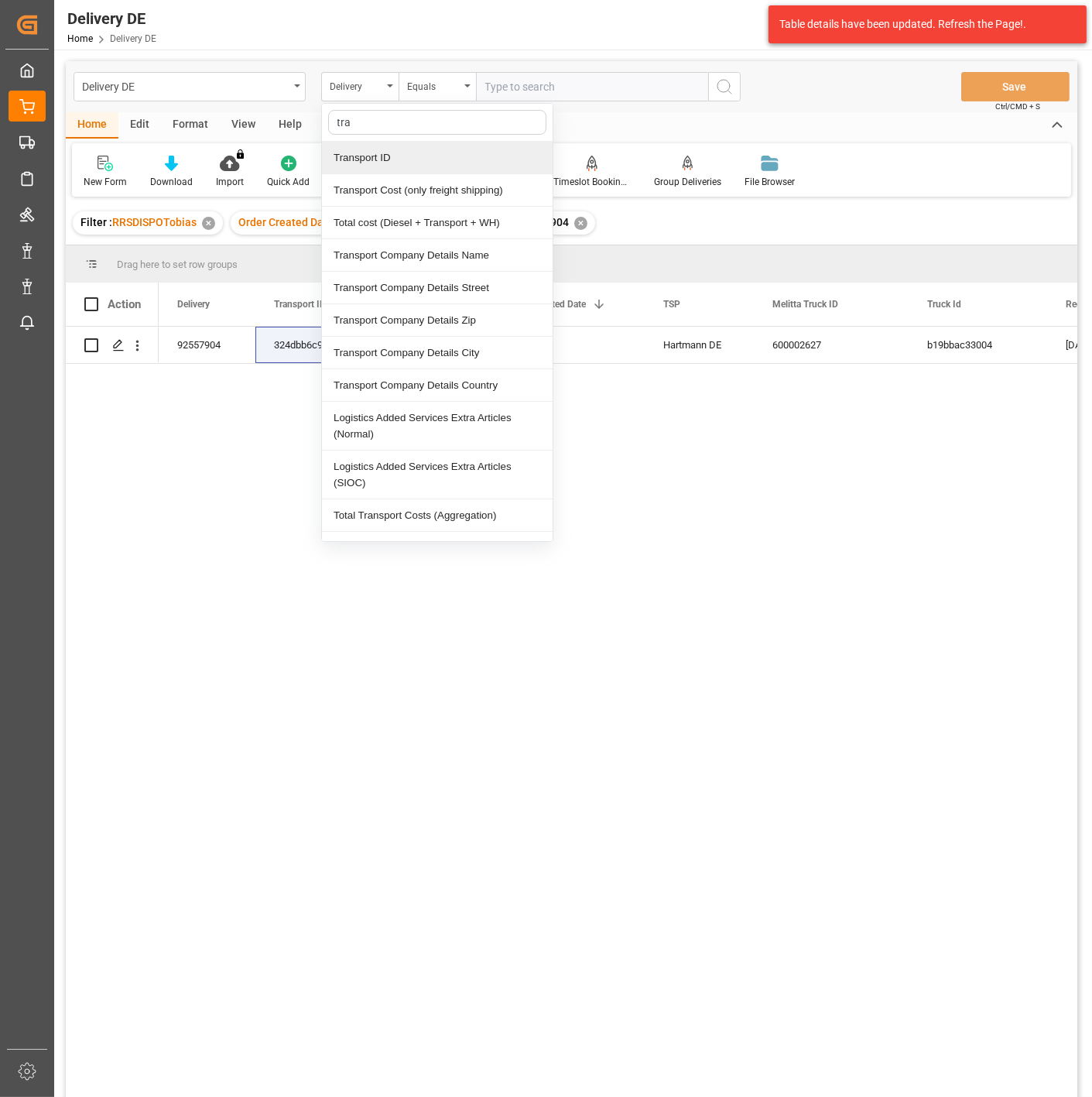
click at [377, 160] on div "Transport ID" at bounding box center [437, 158] width 230 height 33
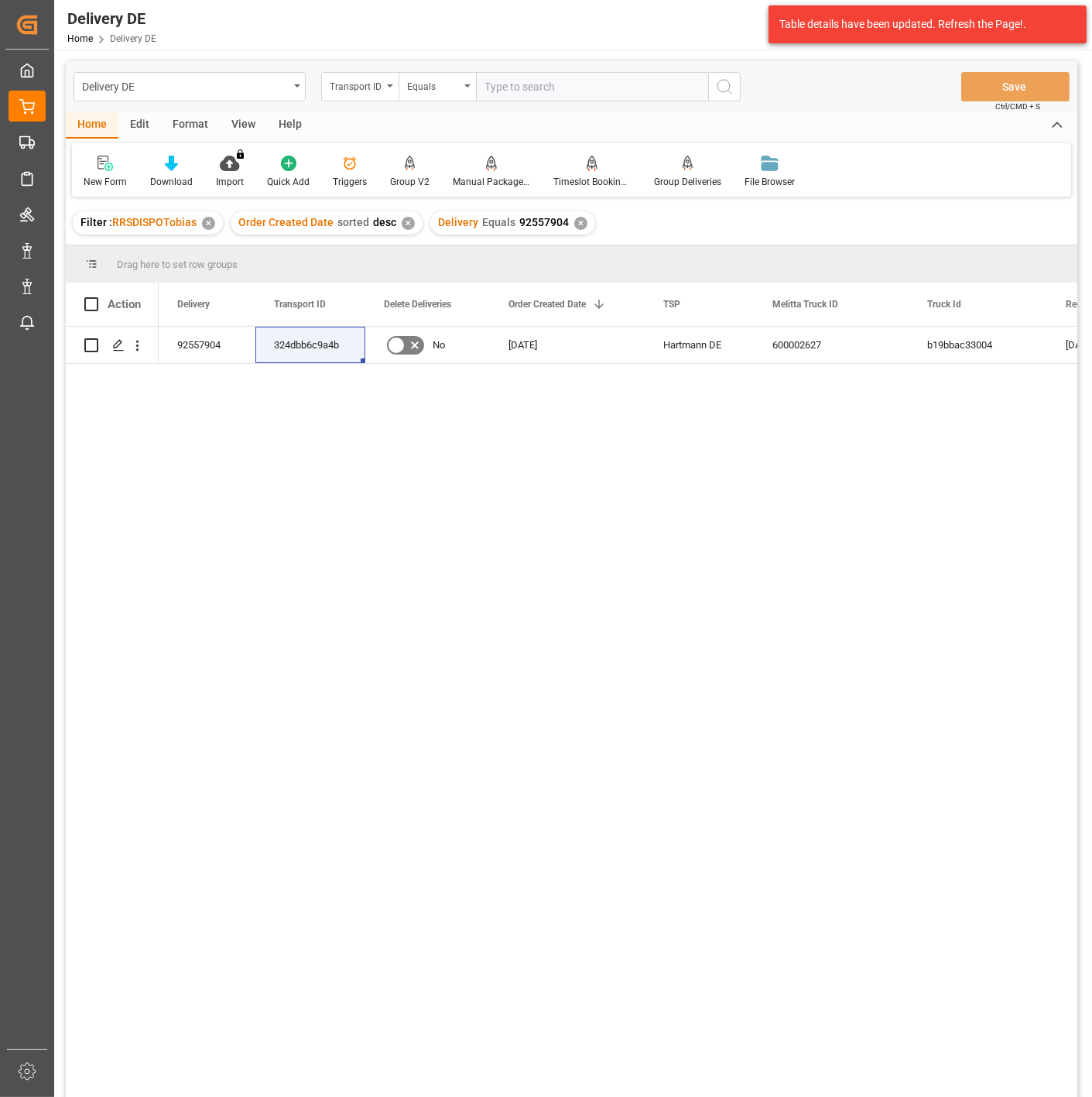
click at [503, 80] on input "text" at bounding box center [592, 86] width 232 height 29
paste input "5a703c2ddcad"
type input "5a703c2ddcad"
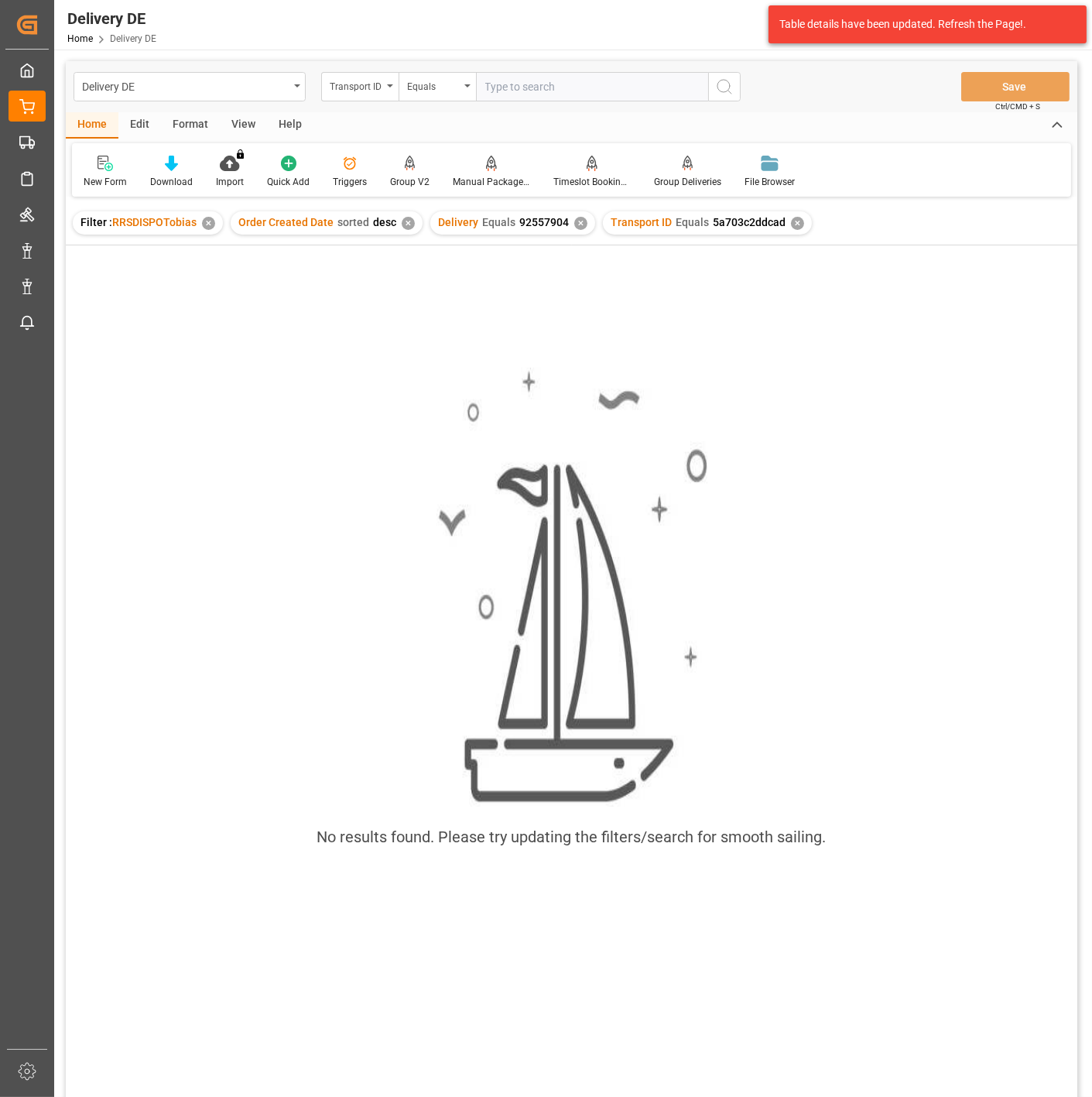
click at [574, 219] on div "✕" at bounding box center [581, 224] width 13 height 13
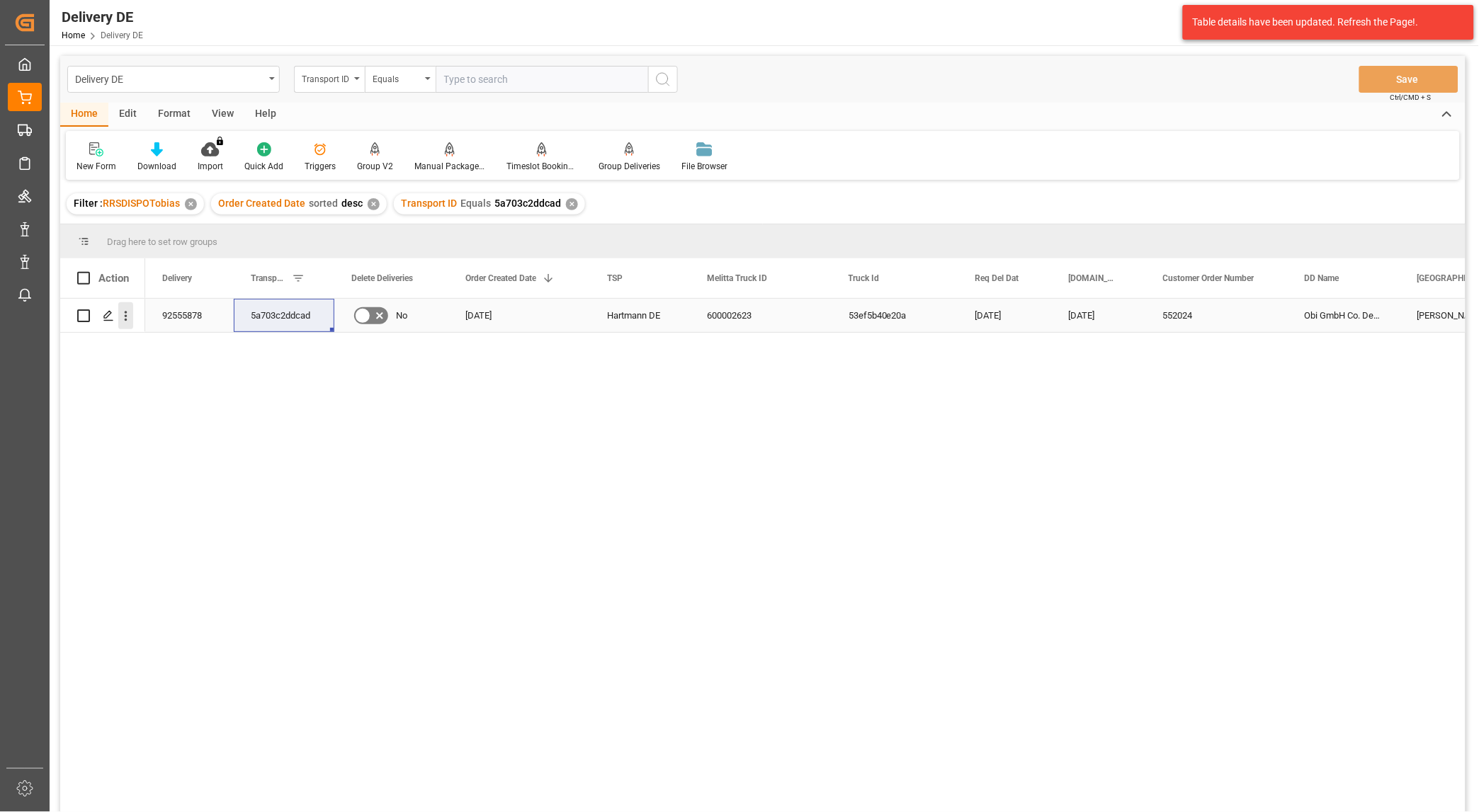
click at [128, 320] on icon "open menu" at bounding box center [125, 315] width 15 height 15
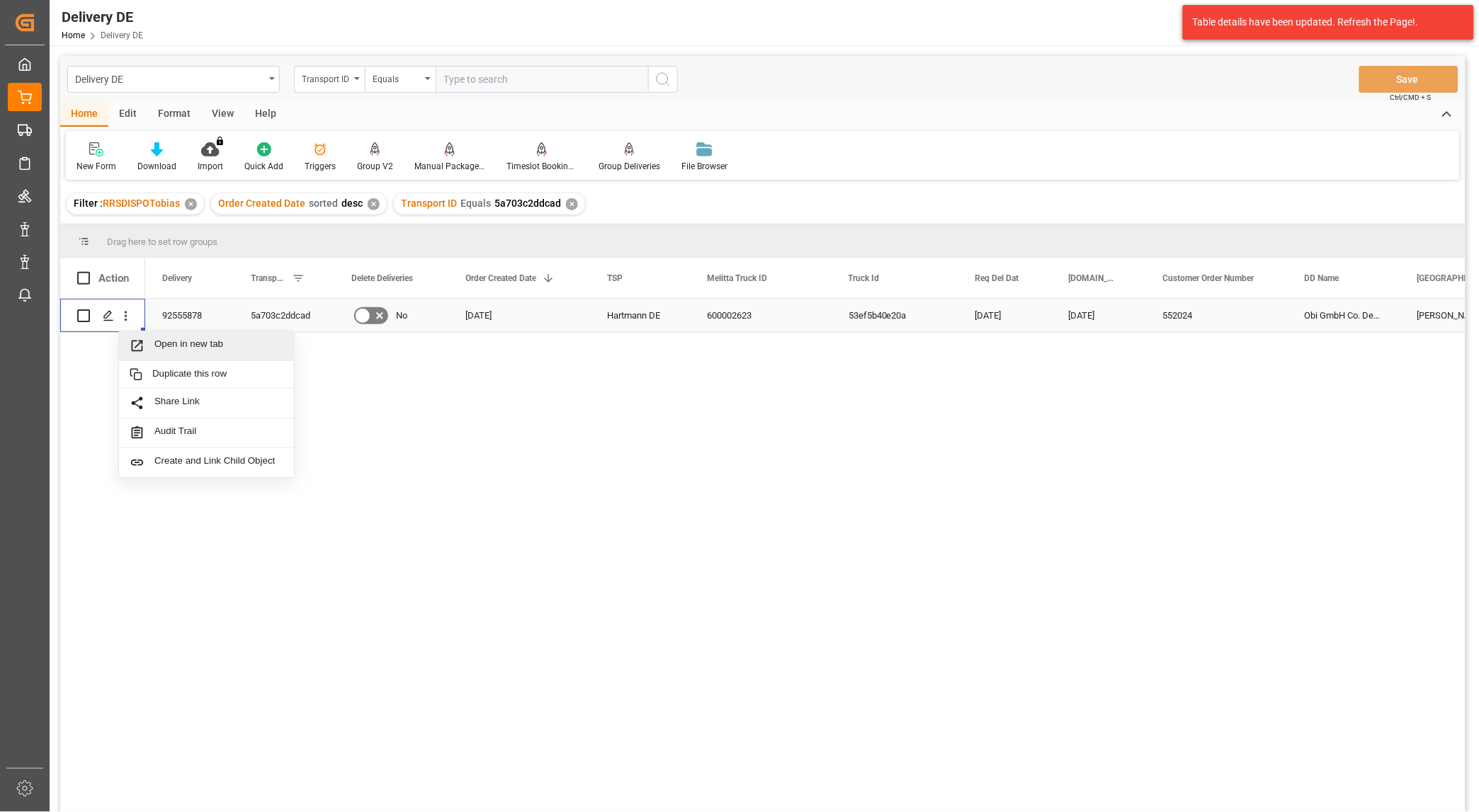
click at [173, 338] on span "Open in new tab" at bounding box center [218, 345] width 129 height 15
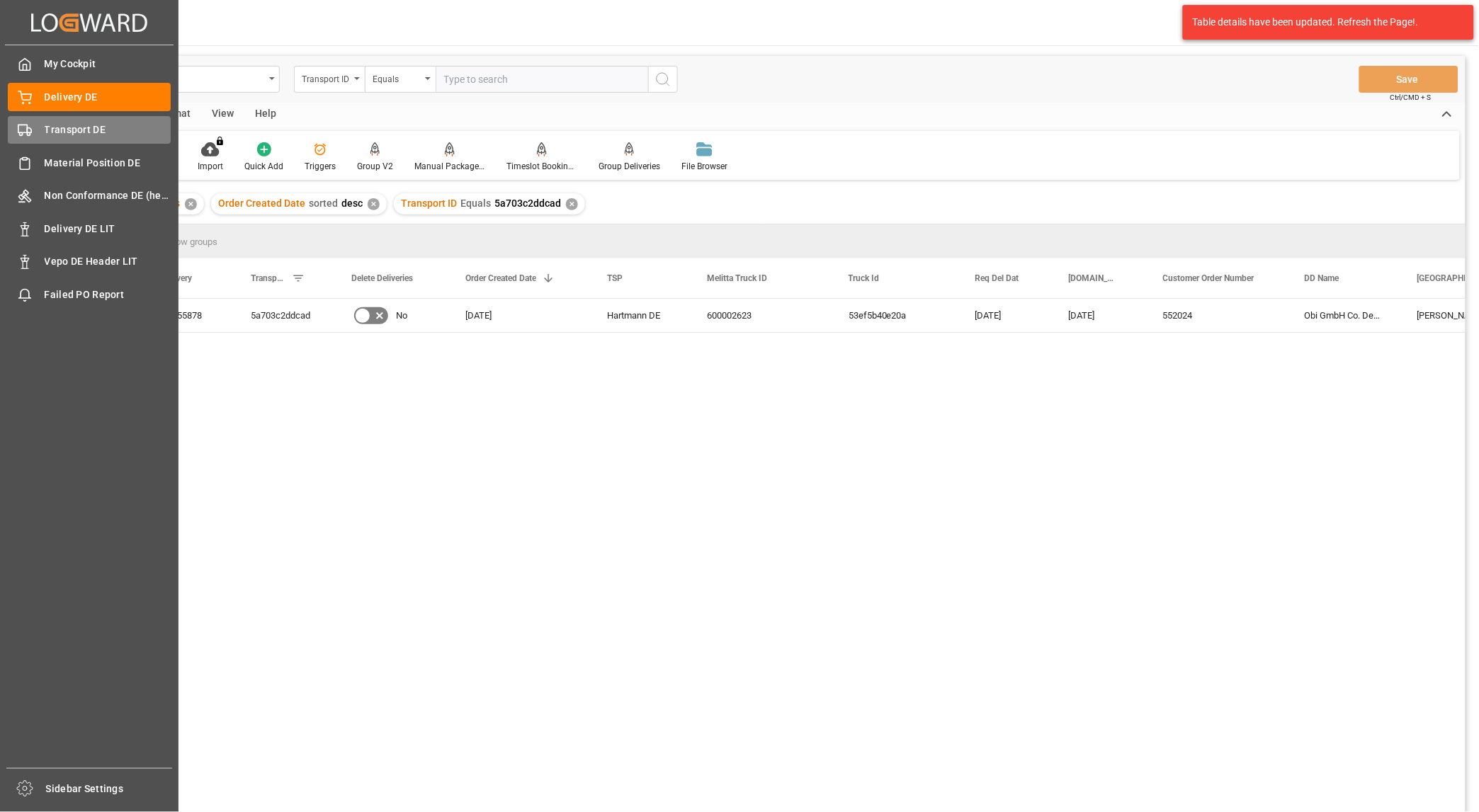
click at [58, 121] on div "Transport DE Transport DE" at bounding box center [89, 130] width 163 height 27
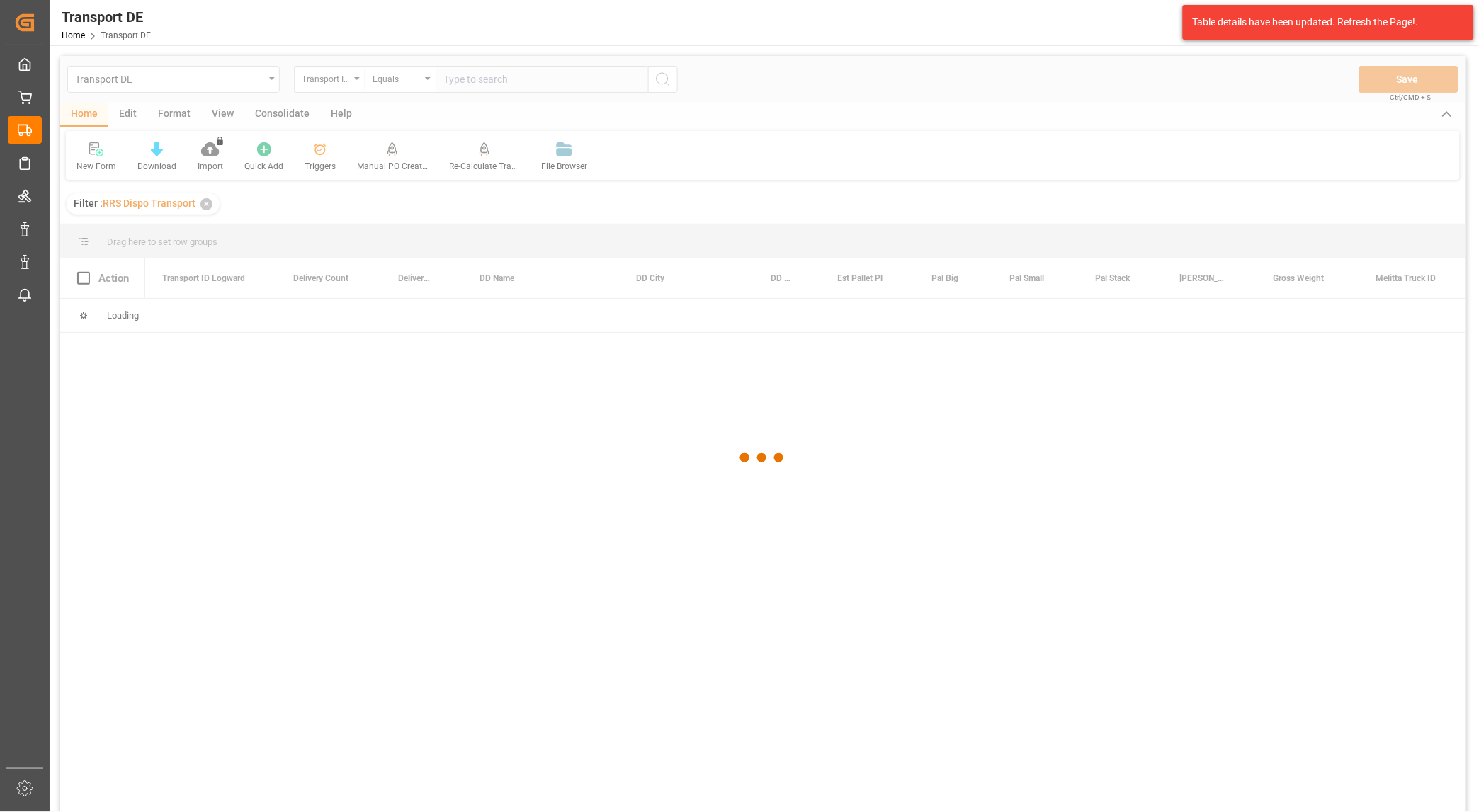
click at [322, 493] on div at bounding box center [762, 458] width 1405 height 804
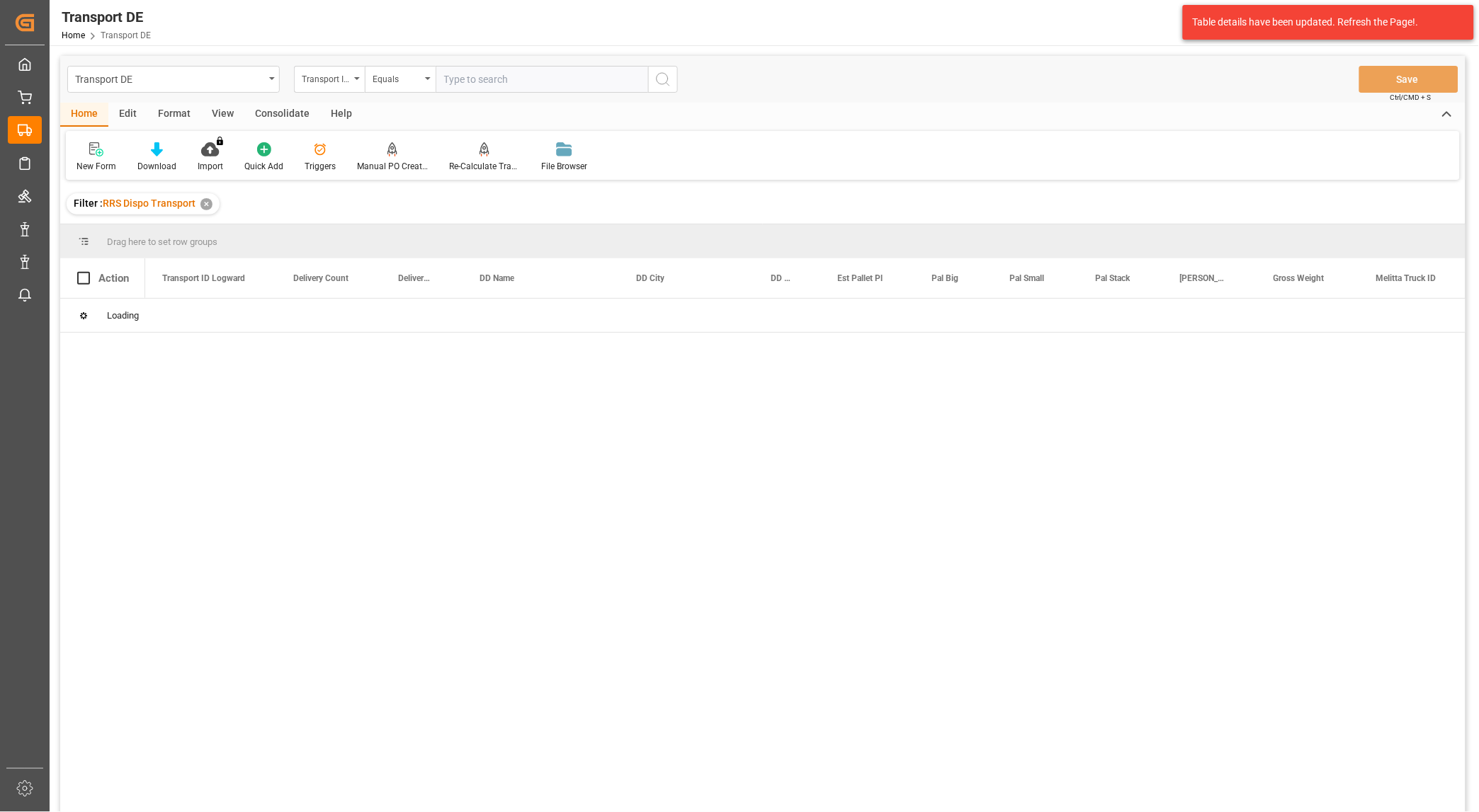
click at [543, 78] on input "text" at bounding box center [542, 79] width 212 height 27
paste input "6448d1372344"
type input "6448d1372344"
click at [124, 317] on icon "open menu" at bounding box center [125, 315] width 15 height 15
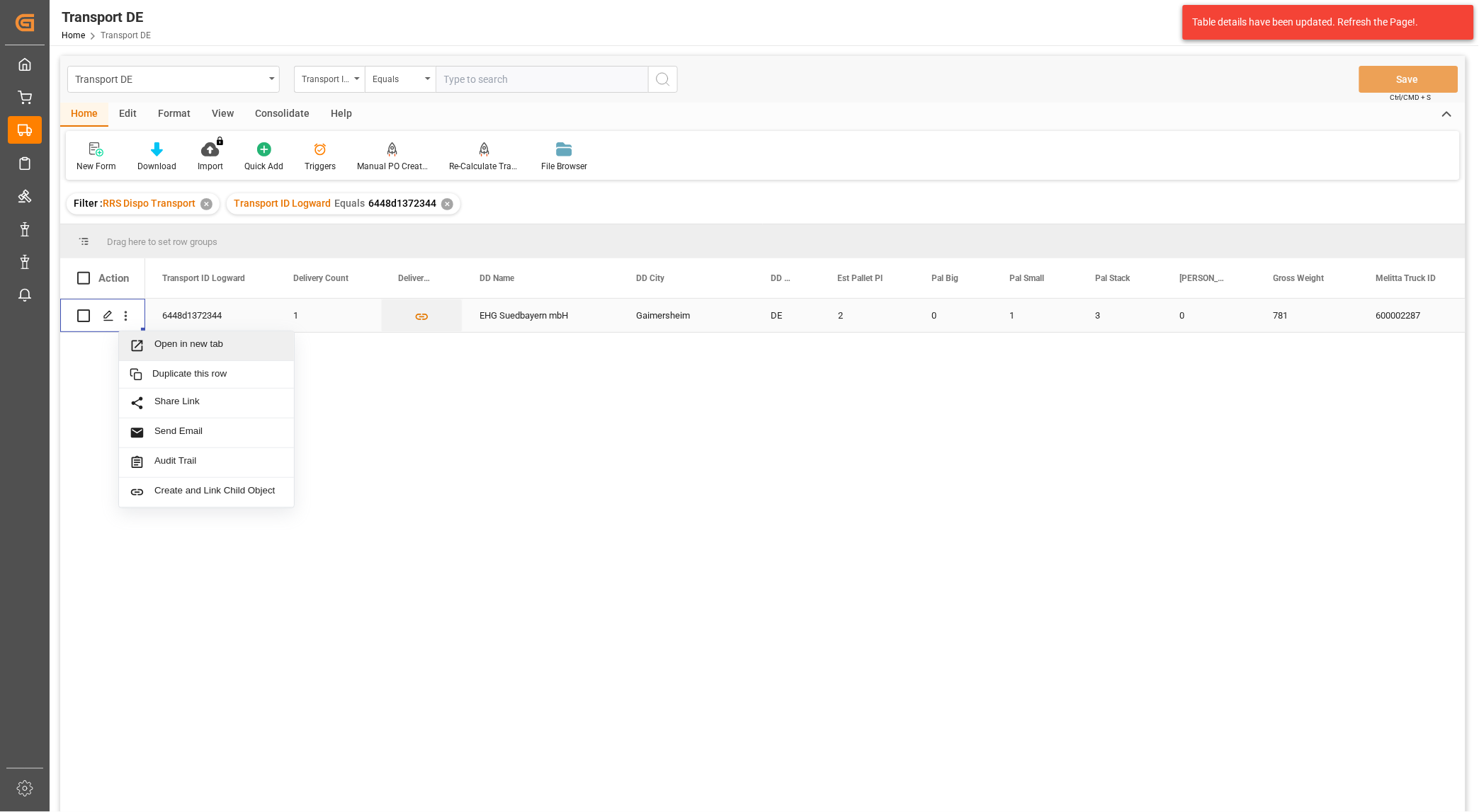
click at [180, 348] on span "Open in new tab" at bounding box center [218, 345] width 129 height 15
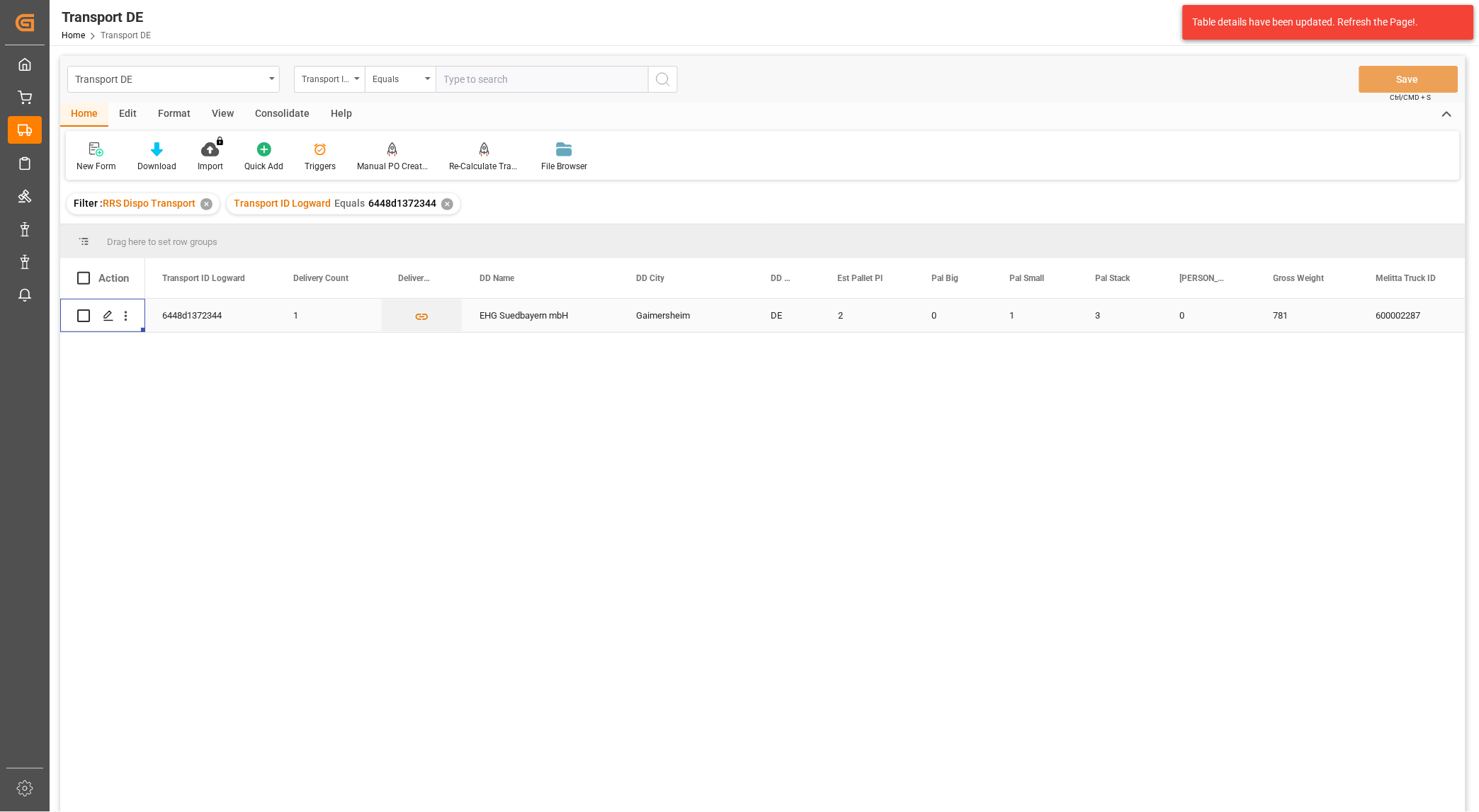
click at [504, 86] on input "text" at bounding box center [542, 79] width 212 height 27
paste input "9399b65790a2"
type input "9399b65790a2"
click at [666, 73] on icon "search button" at bounding box center [663, 79] width 17 height 17
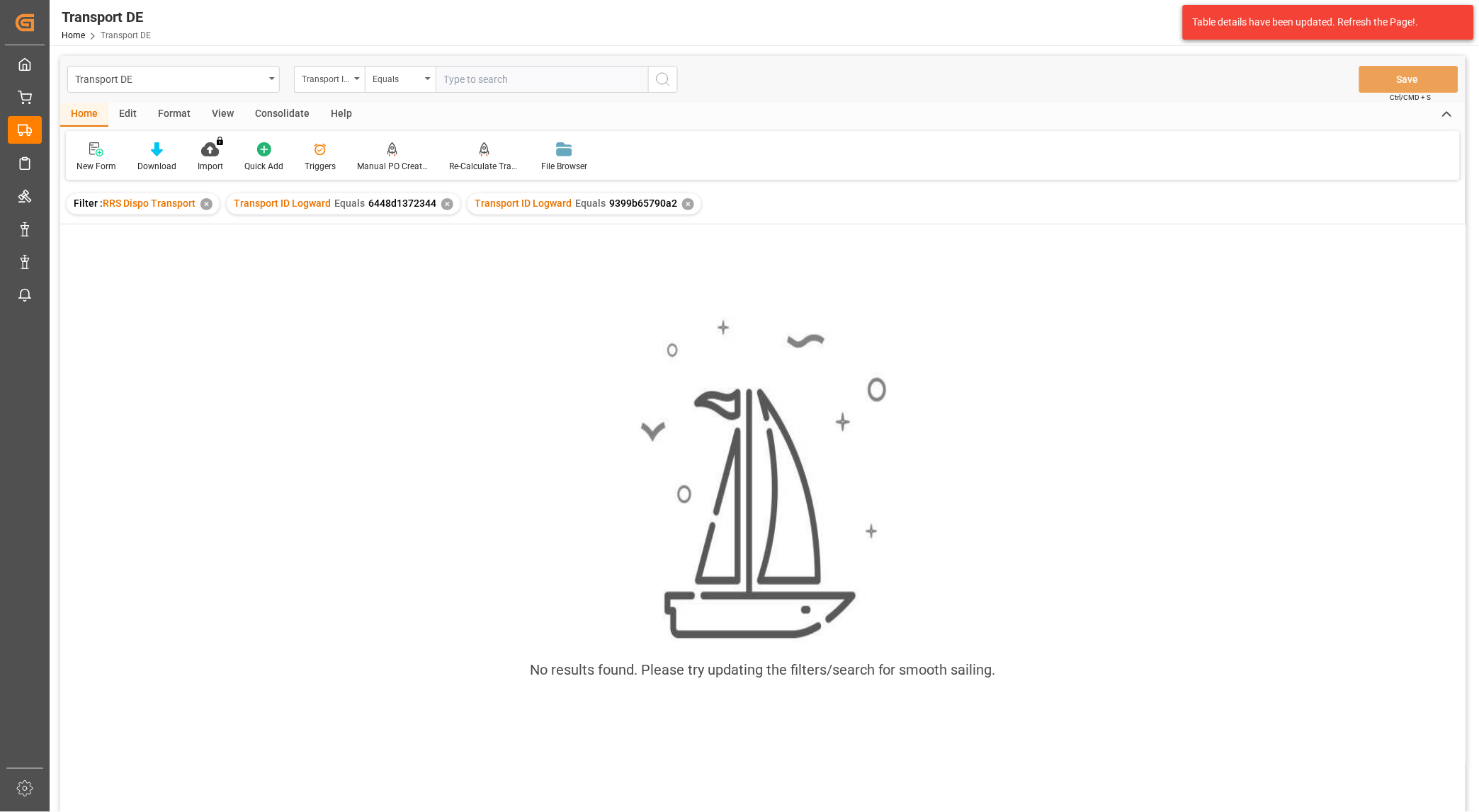
click at [444, 201] on div "✕" at bounding box center [448, 205] width 12 height 12
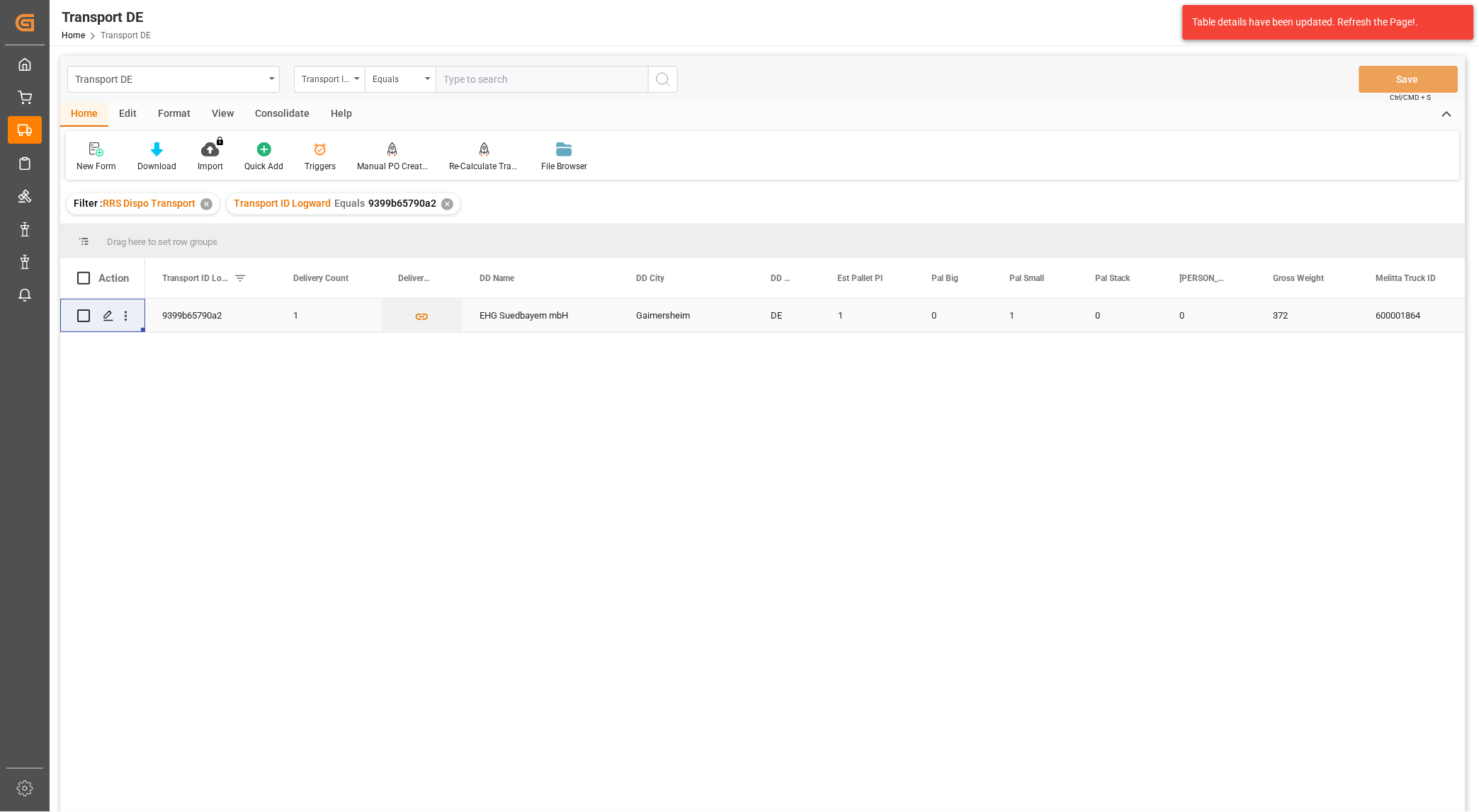
click at [80, 313] on input "Press Space to toggle row selection (unchecked)" at bounding box center [83, 315] width 13 height 13
checkbox input "true"
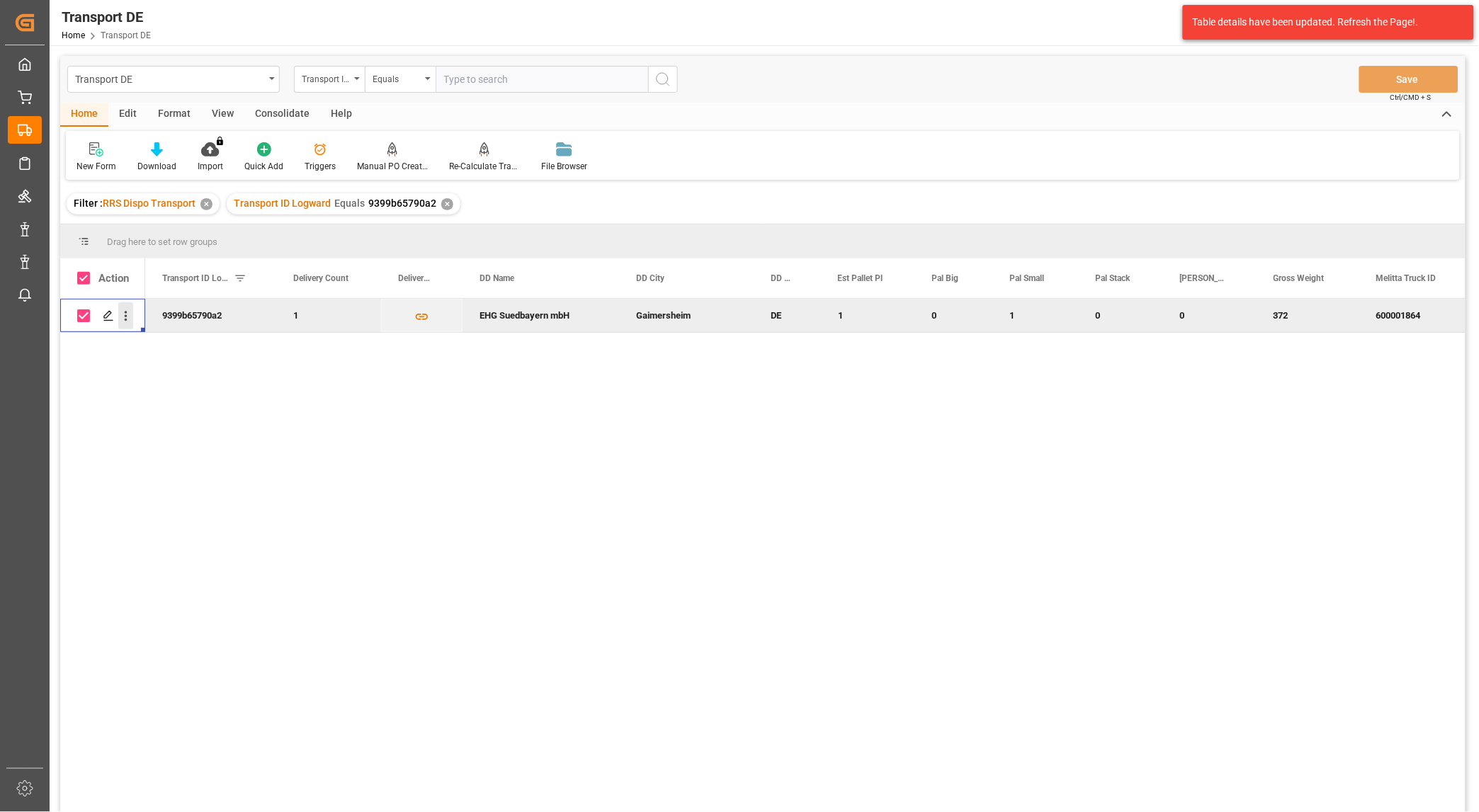
click at [128, 317] on icon "open menu" at bounding box center [125, 315] width 15 height 15
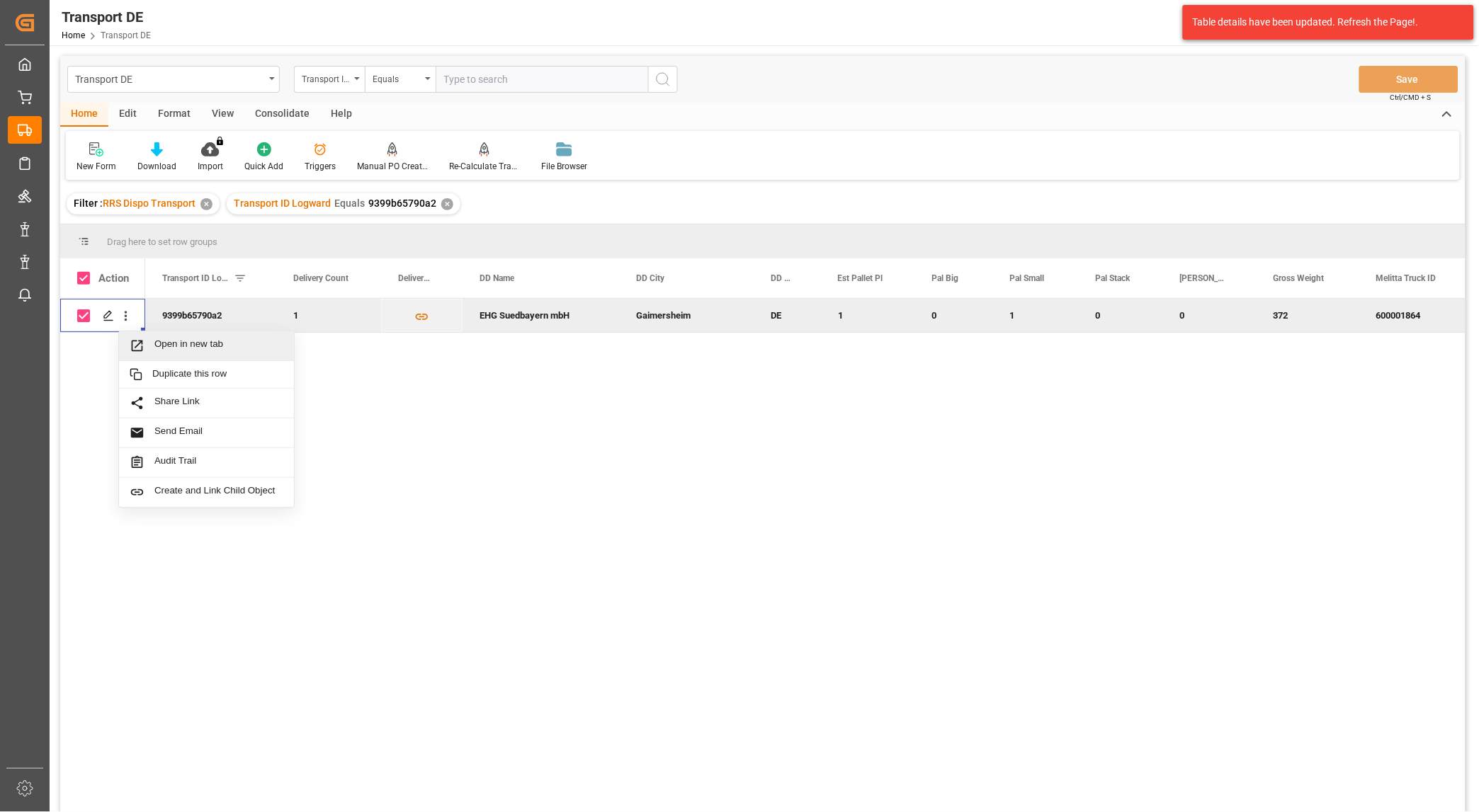
click at [170, 340] on span "Open in new tab" at bounding box center [218, 345] width 129 height 15
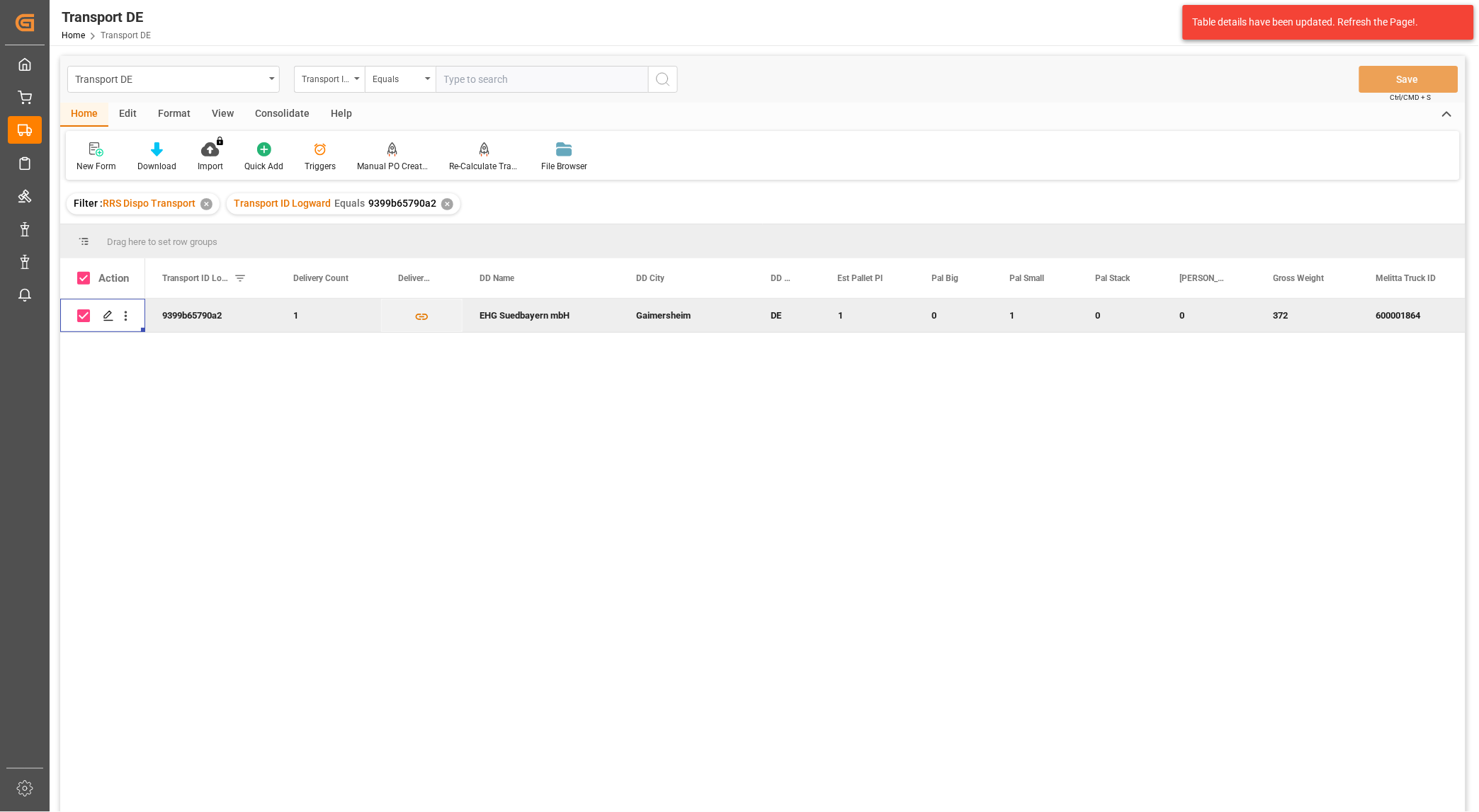
click at [487, 79] on input "text" at bounding box center [542, 79] width 212 height 27
paste input "02f06c026680"
type input "02f06c026680"
click at [668, 81] on icon "search button" at bounding box center [663, 79] width 17 height 17
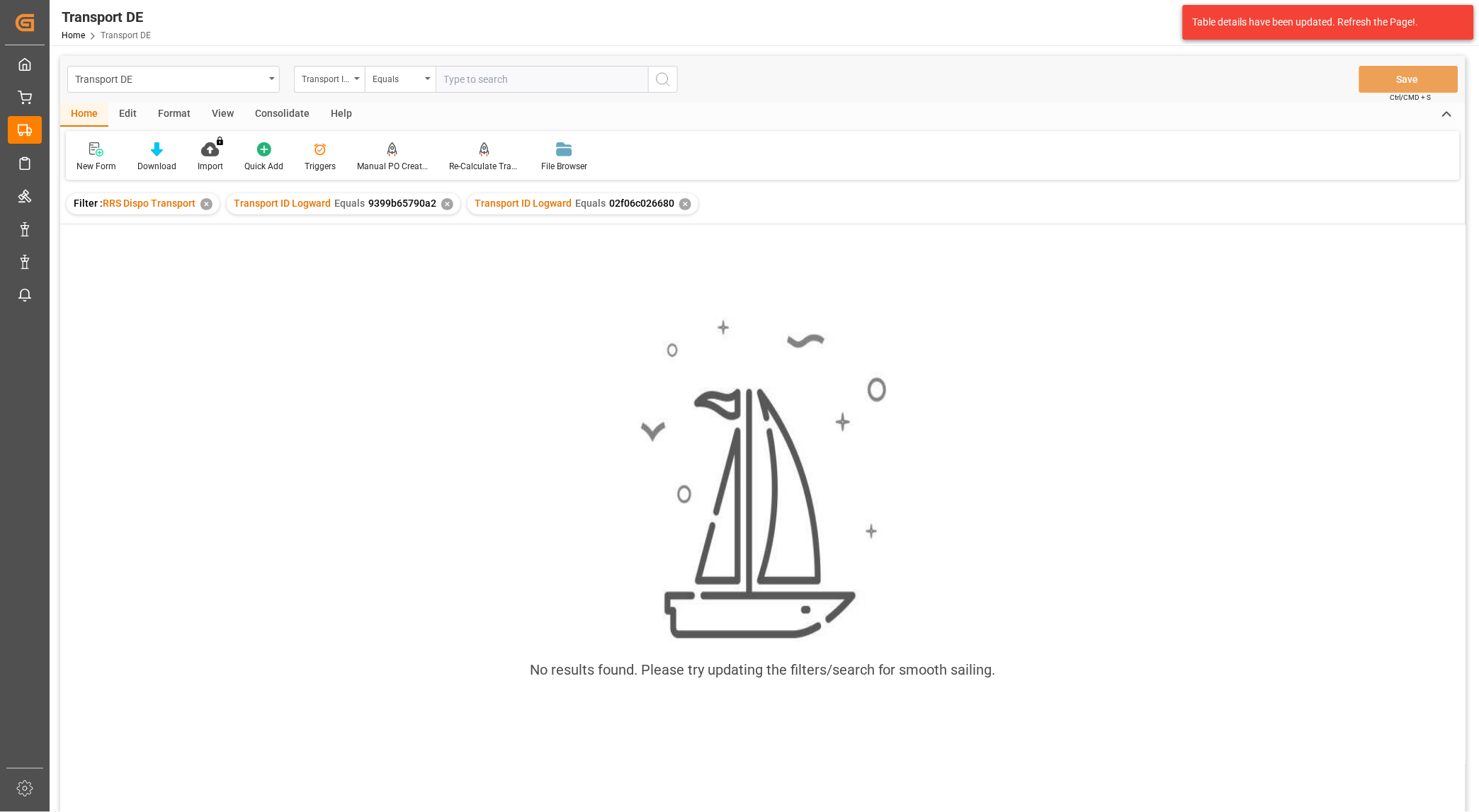
click at [447, 201] on div "✕" at bounding box center [448, 205] width 12 height 12
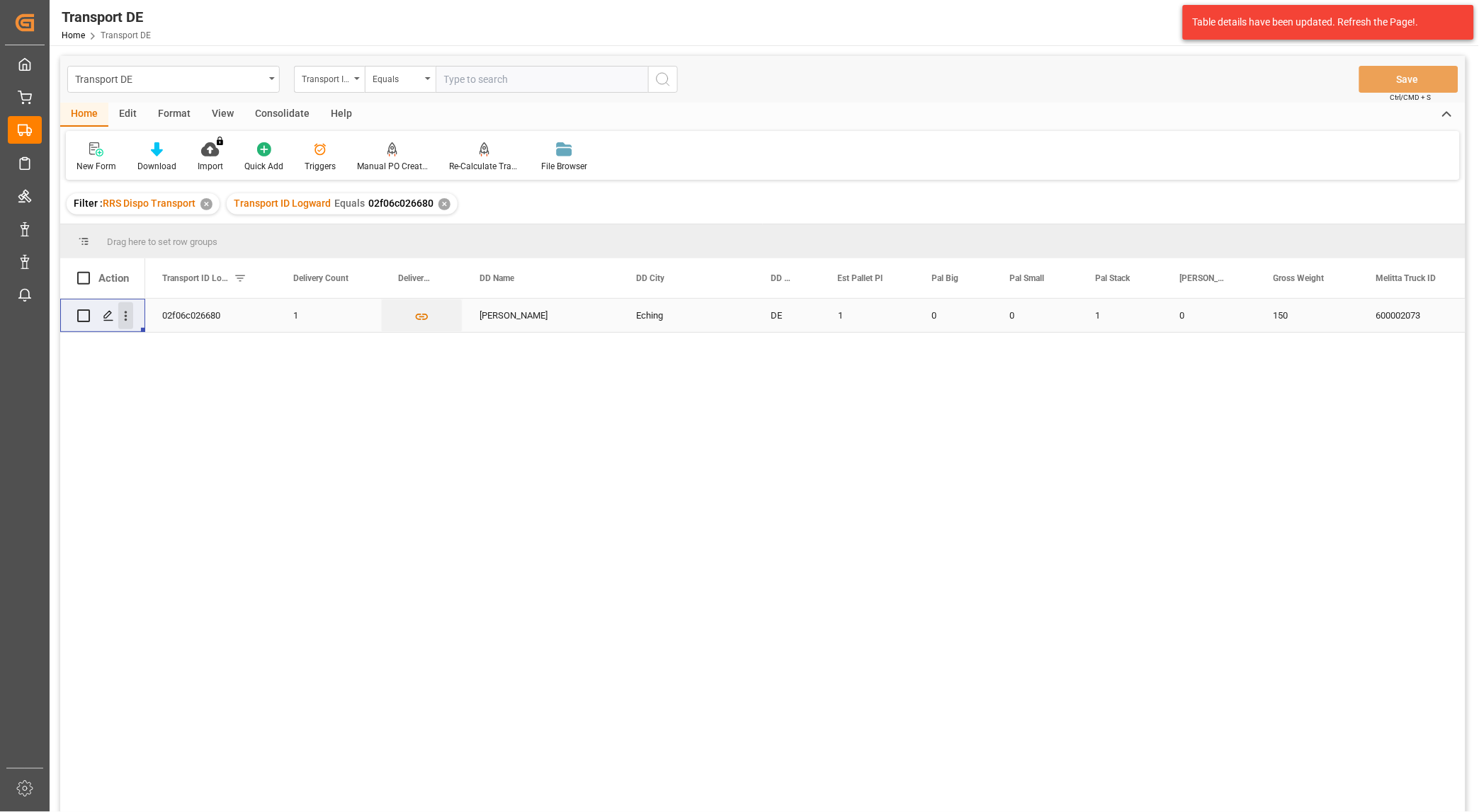
click at [126, 314] on icon "open menu" at bounding box center [125, 315] width 15 height 15
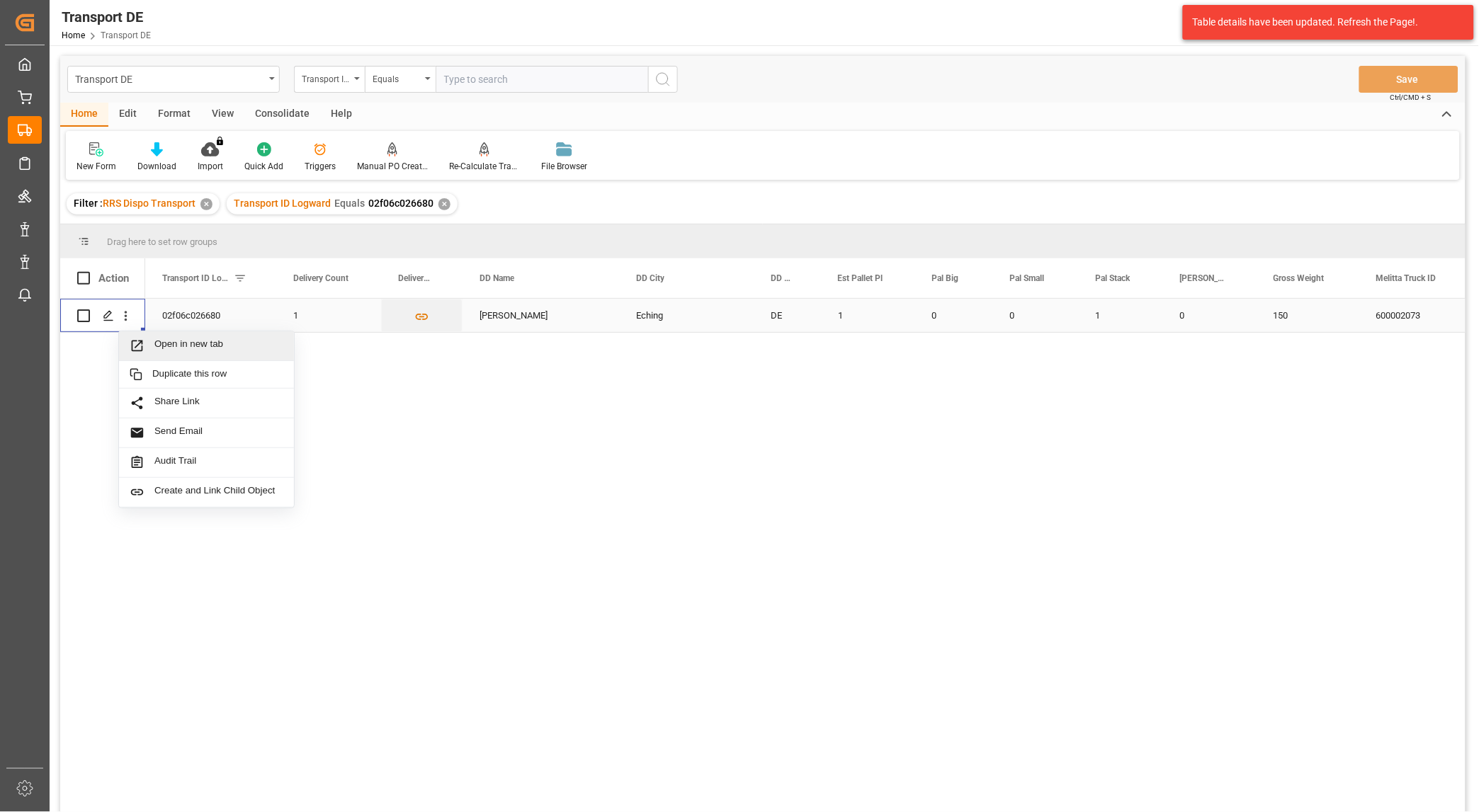
click at [172, 335] on div "Open in new tab" at bounding box center [206, 346] width 175 height 30
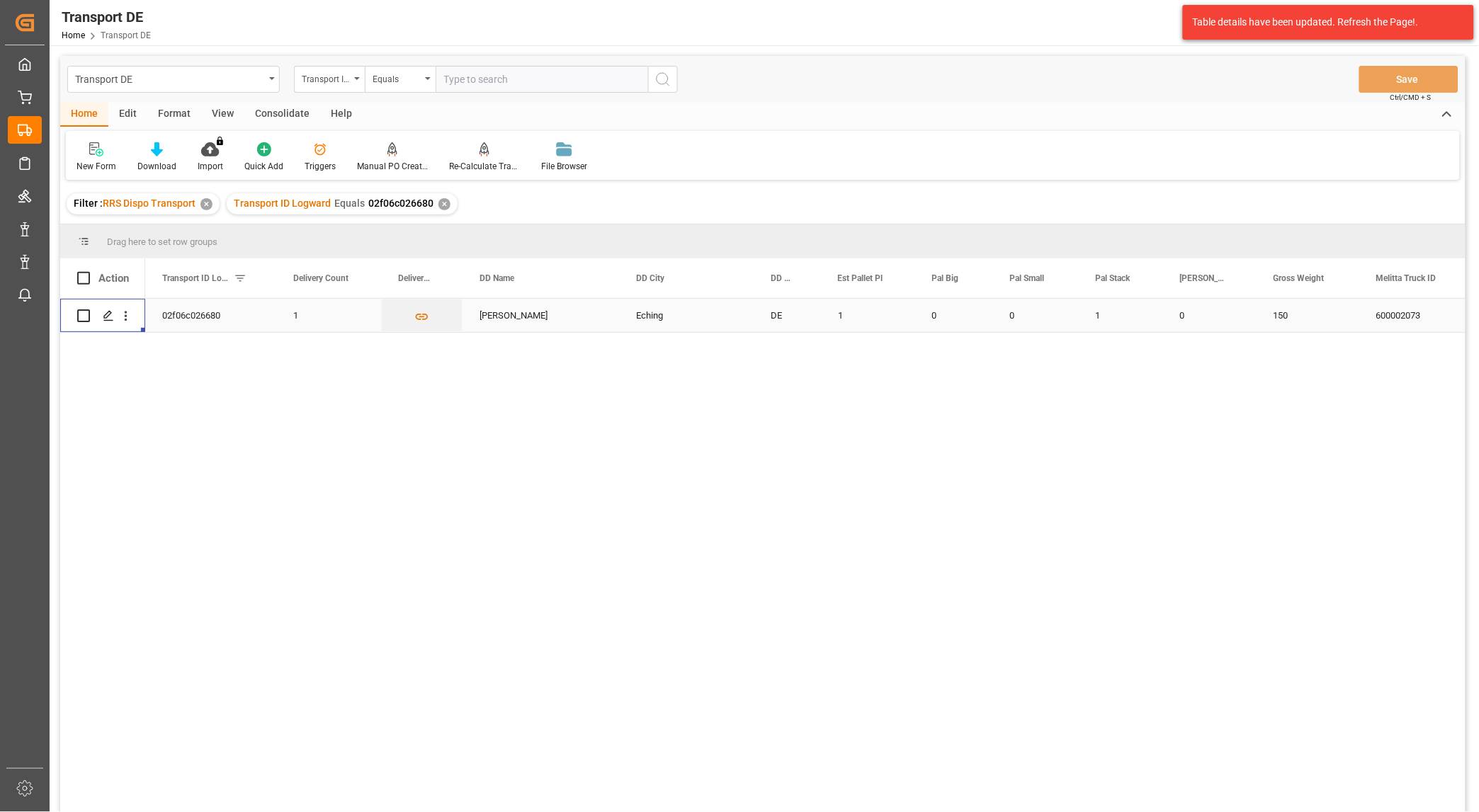
click at [485, 82] on input "text" at bounding box center [542, 79] width 212 height 27
paste input "368a5ce30281"
type input "368a5ce30281"
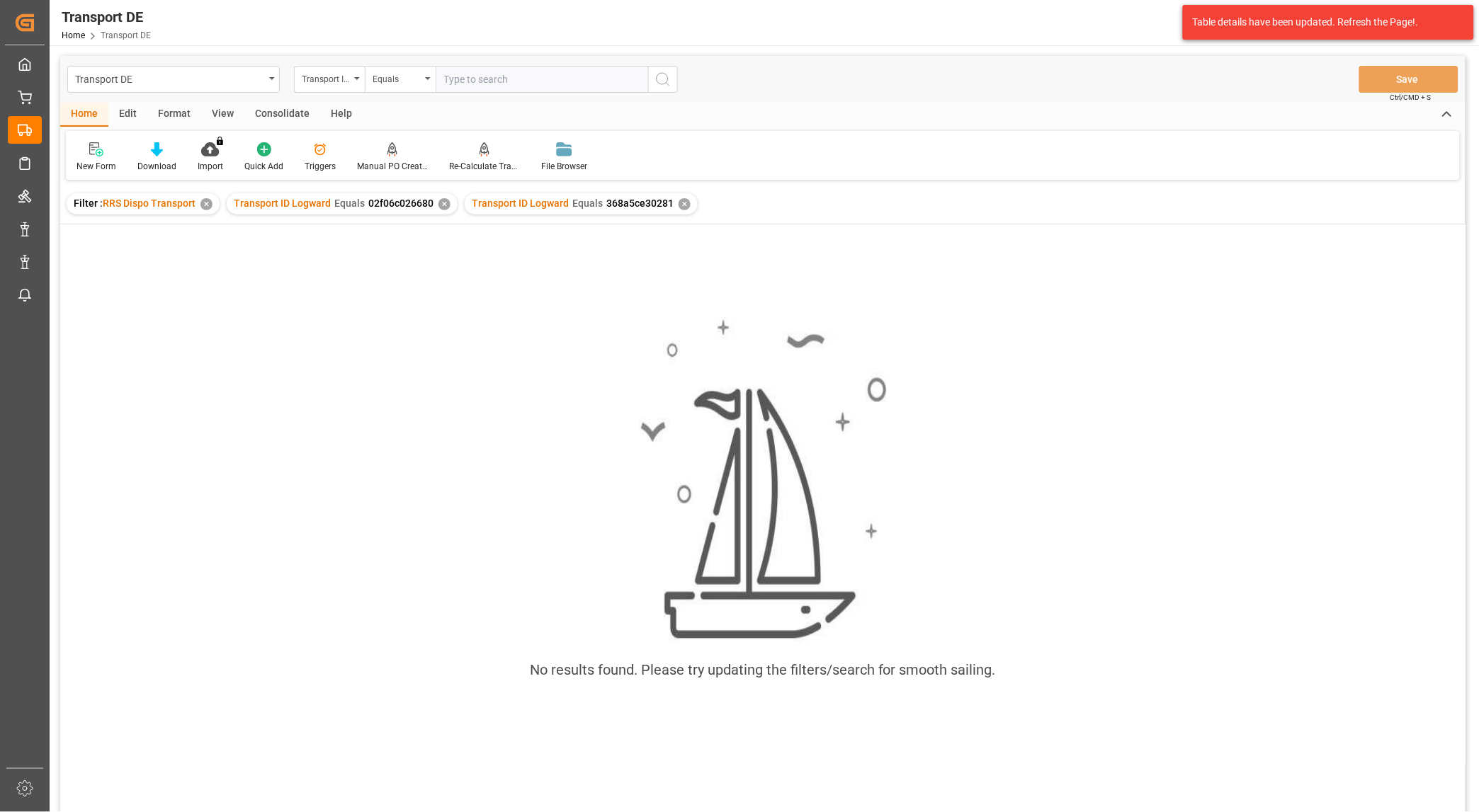
click at [442, 206] on div "✕" at bounding box center [445, 205] width 12 height 12
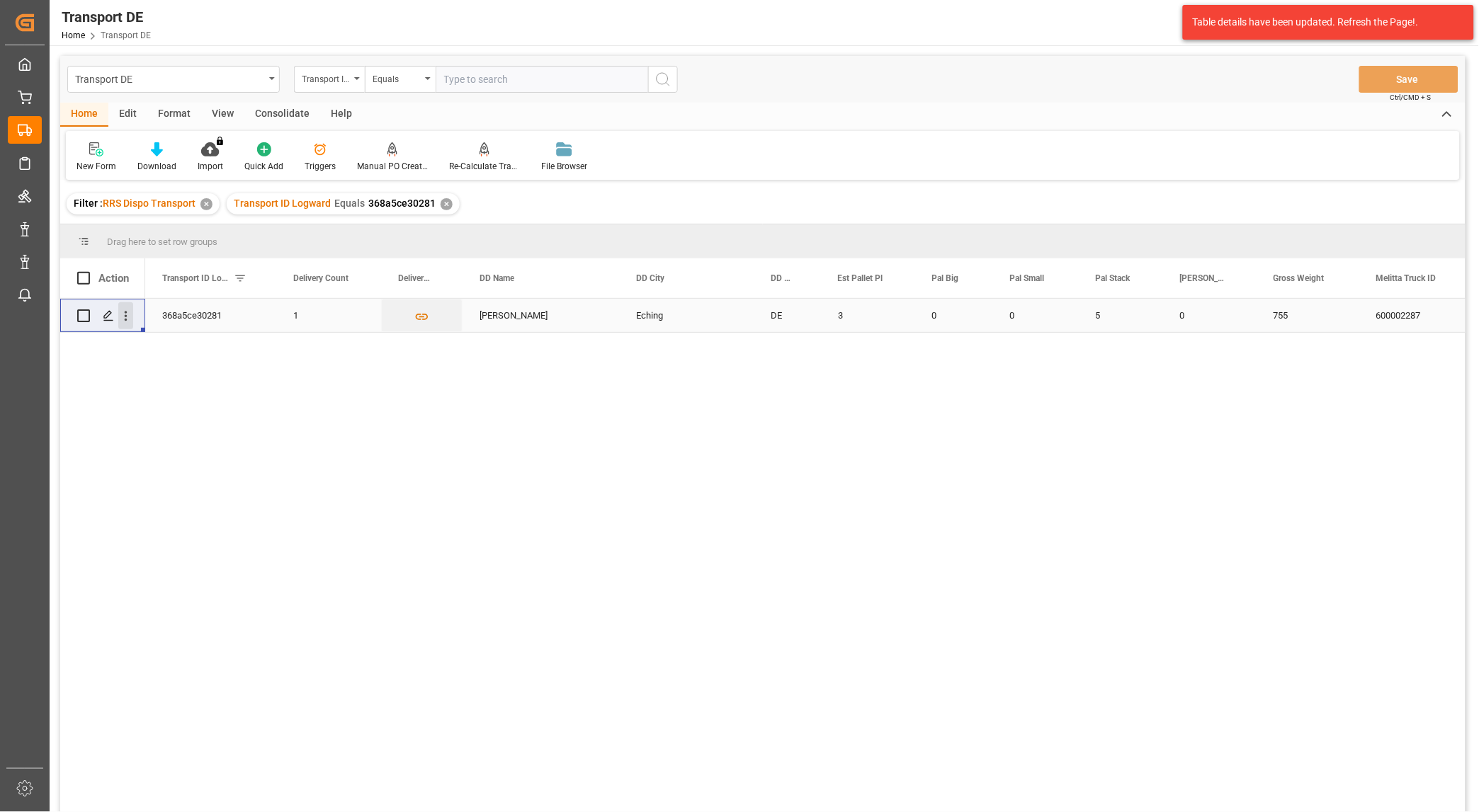
click at [129, 321] on icon "open menu" at bounding box center [125, 315] width 15 height 15
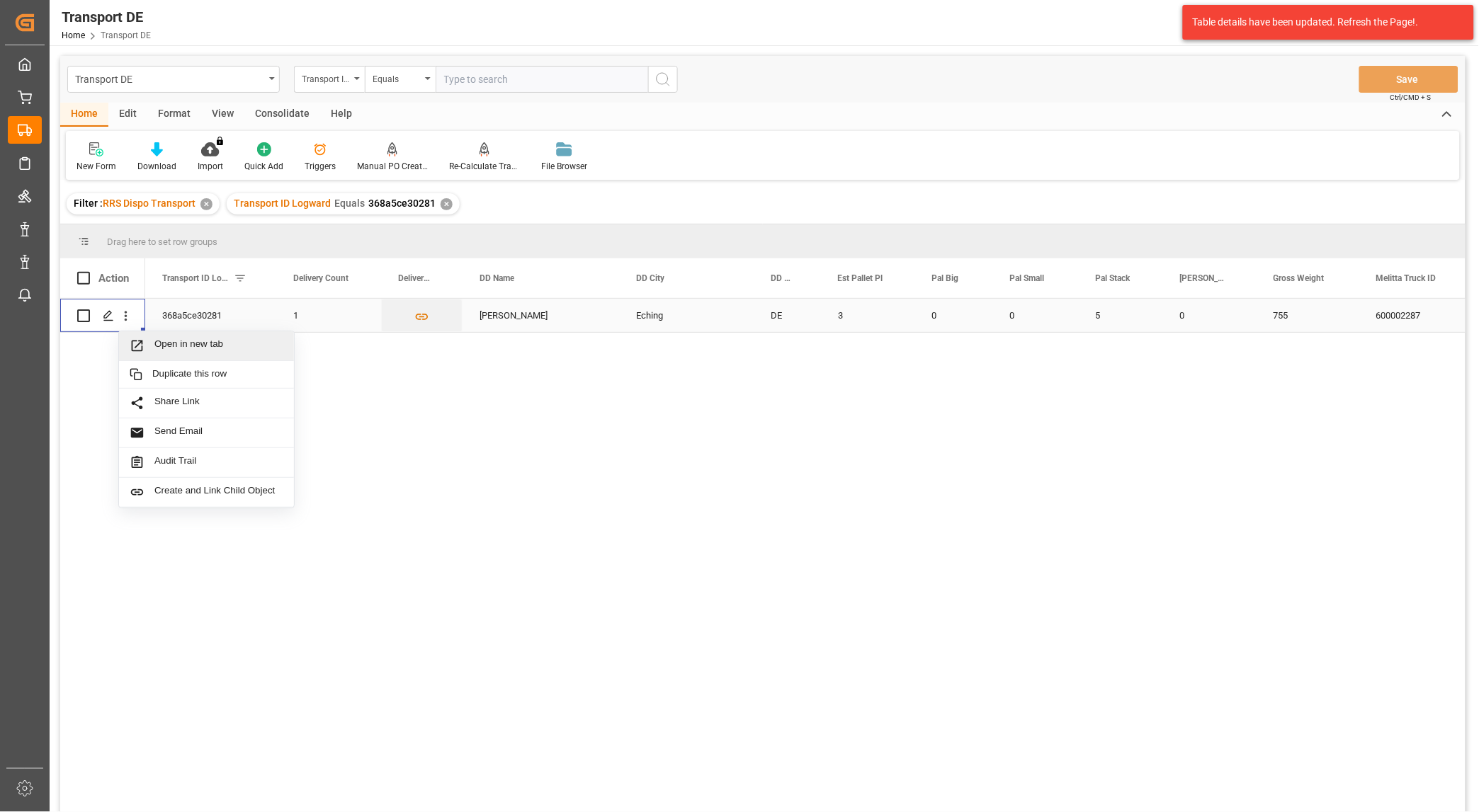
click at [180, 348] on span "Open in new tab" at bounding box center [218, 345] width 129 height 15
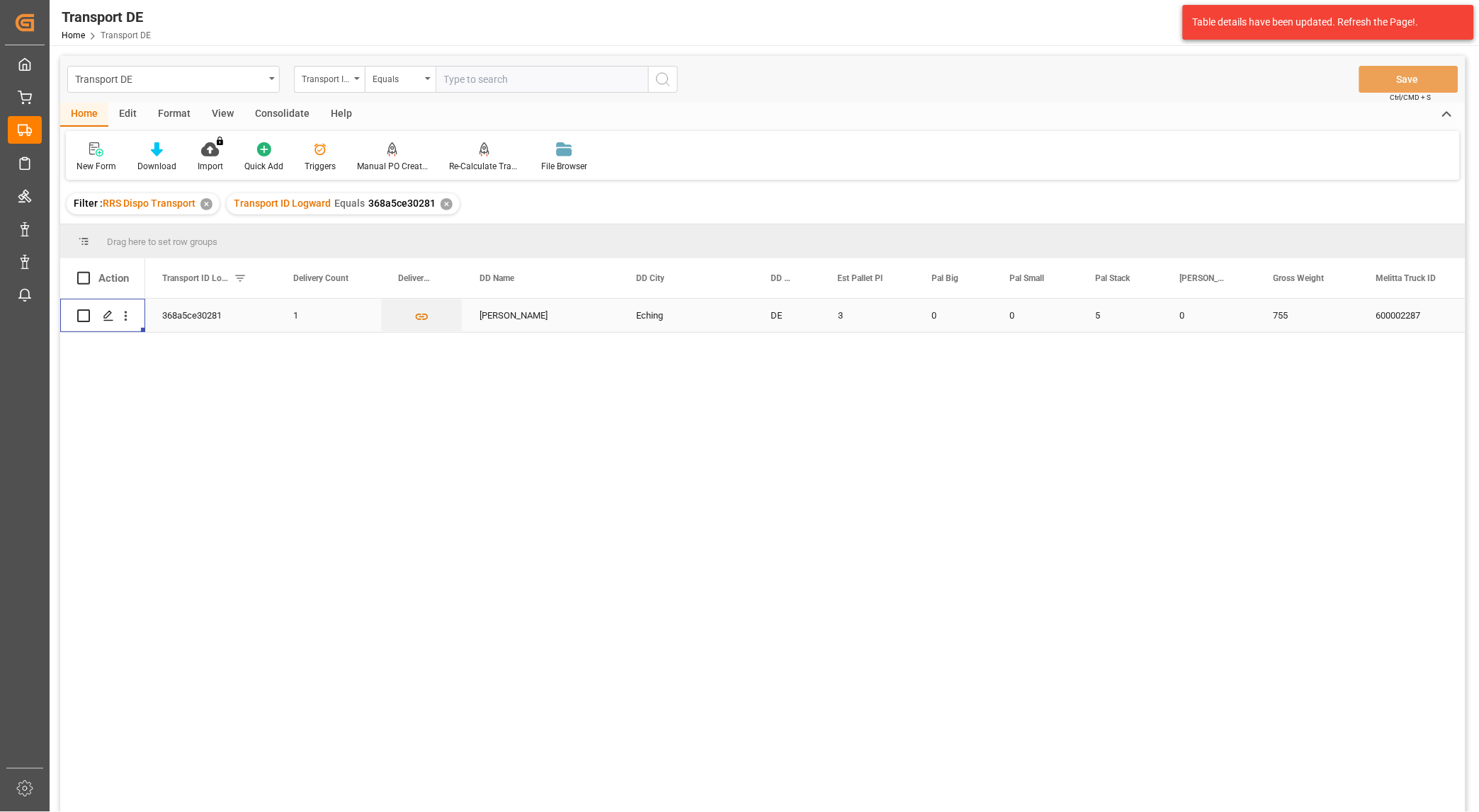
click at [465, 78] on input "text" at bounding box center [542, 79] width 212 height 27
paste input "1f72eadd2a70"
type input "1f72eadd2a70"
click at [663, 79] on icon "search button" at bounding box center [663, 79] width 17 height 17
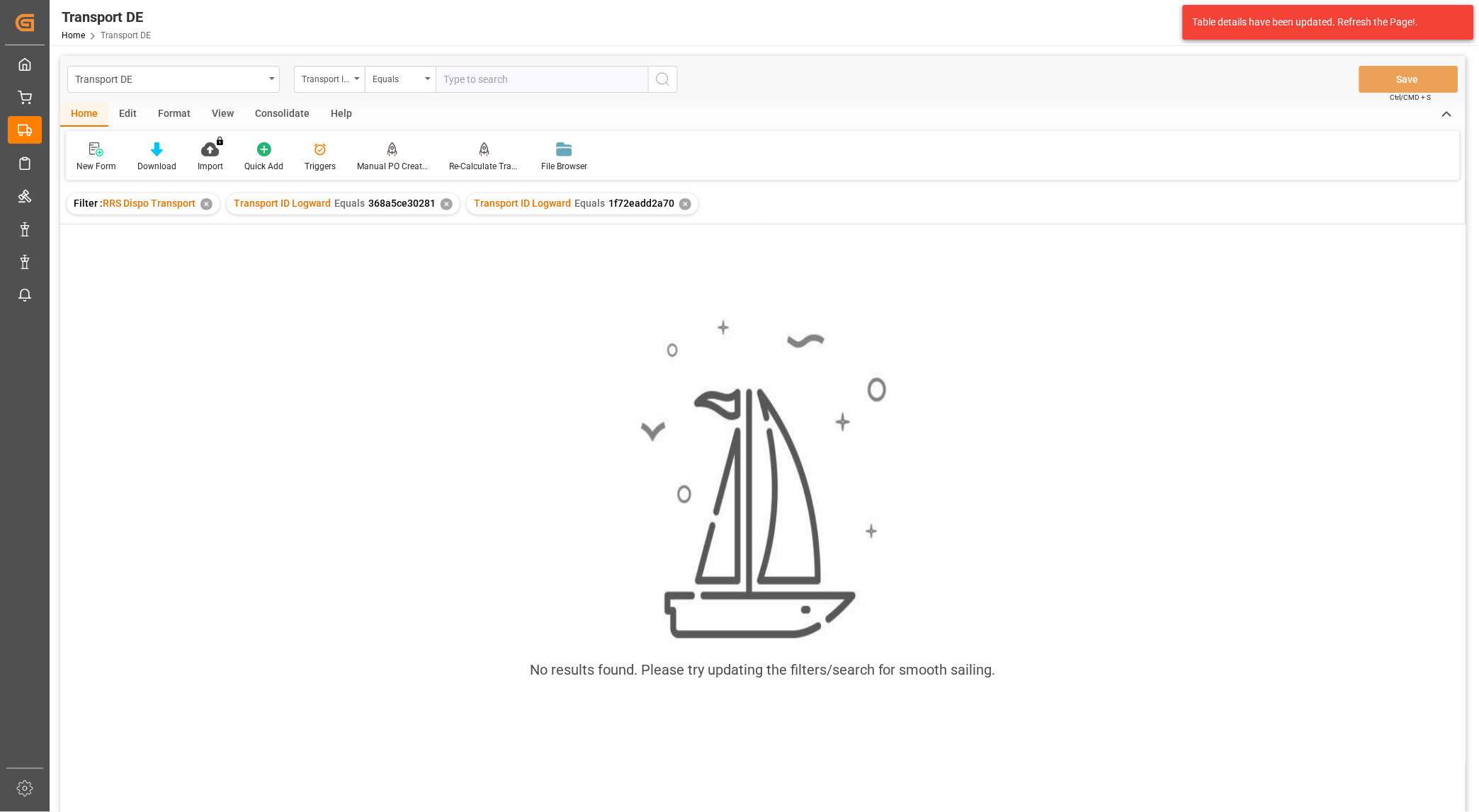
click at [443, 205] on div "✕" at bounding box center [447, 205] width 12 height 12
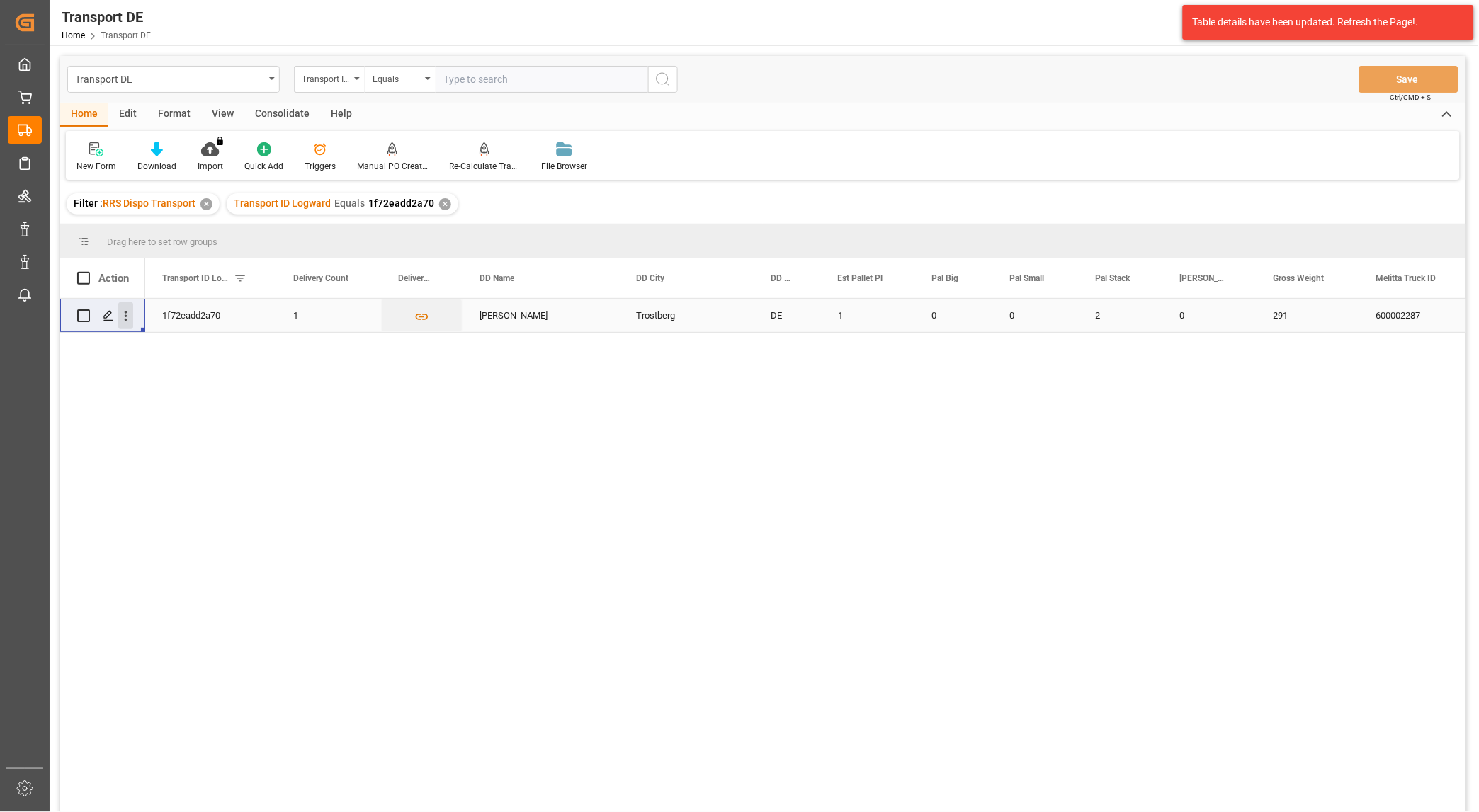
click at [124, 322] on icon "open menu" at bounding box center [125, 315] width 15 height 15
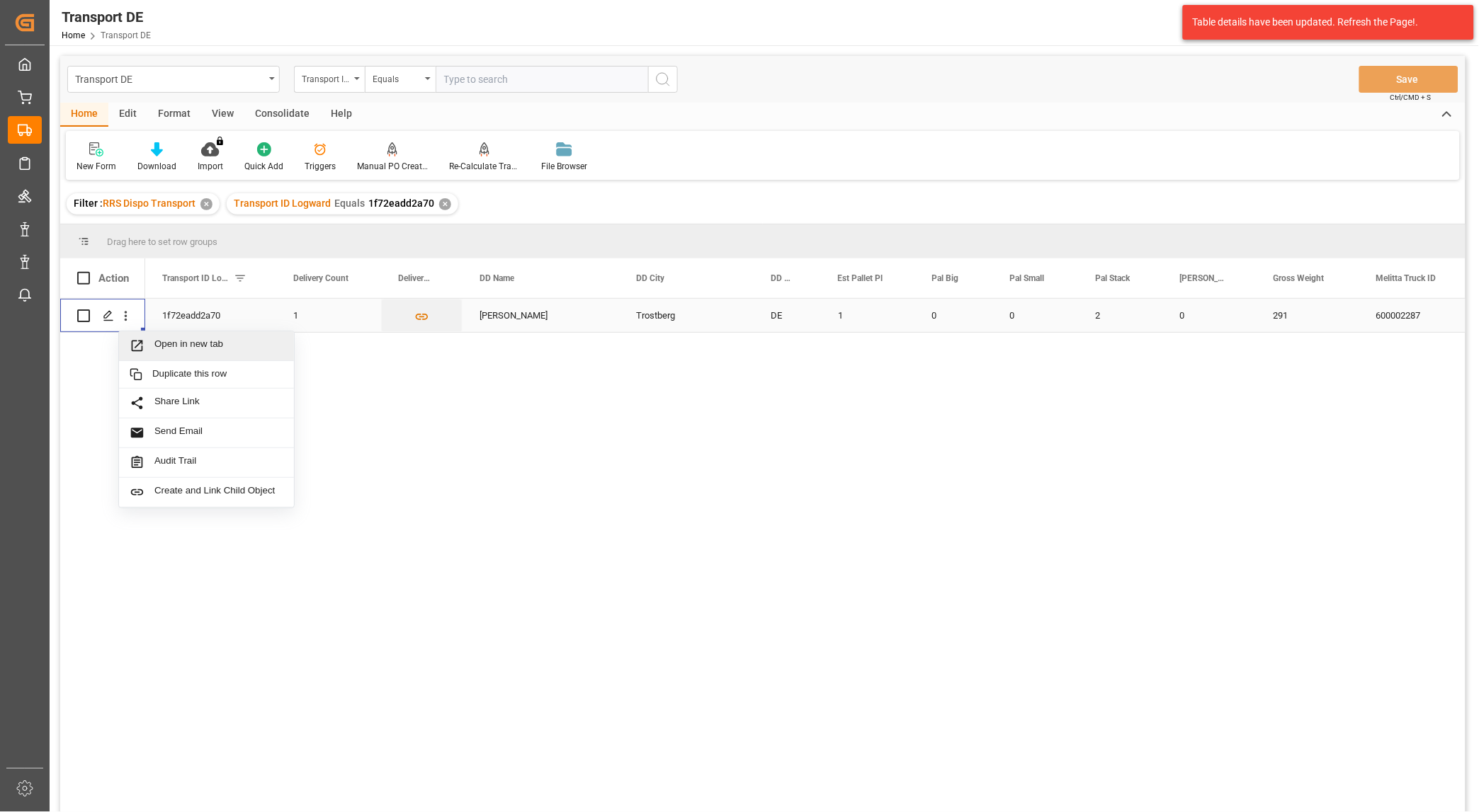
click at [228, 347] on span "Open in new tab" at bounding box center [218, 345] width 129 height 15
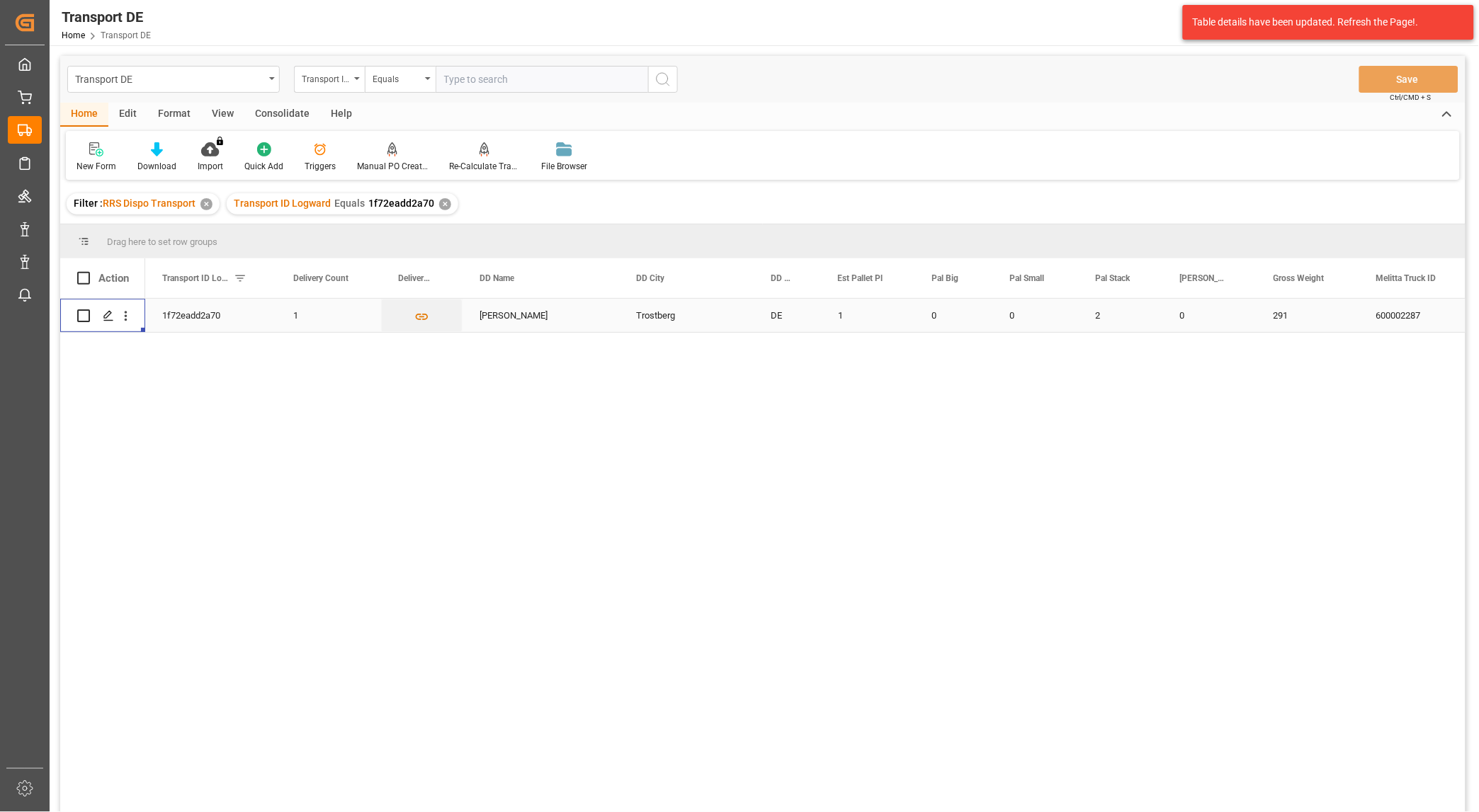
click at [471, 73] on input "text" at bounding box center [542, 79] width 212 height 27
paste input "b4e07bc26678"
type input "b4e07bc26678"
click at [661, 82] on icon "search button" at bounding box center [663, 79] width 17 height 17
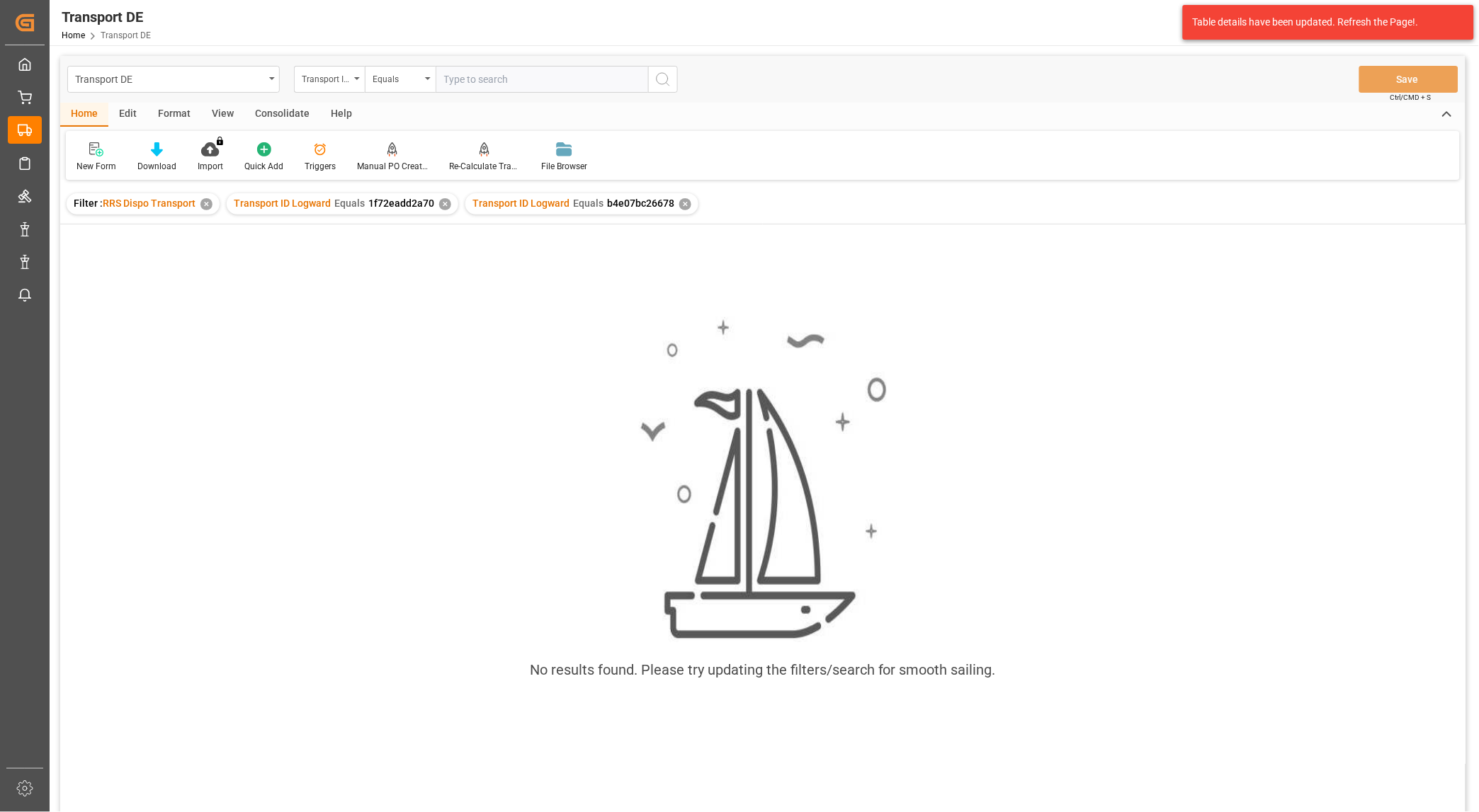
click at [446, 199] on div "✕" at bounding box center [445, 205] width 12 height 12
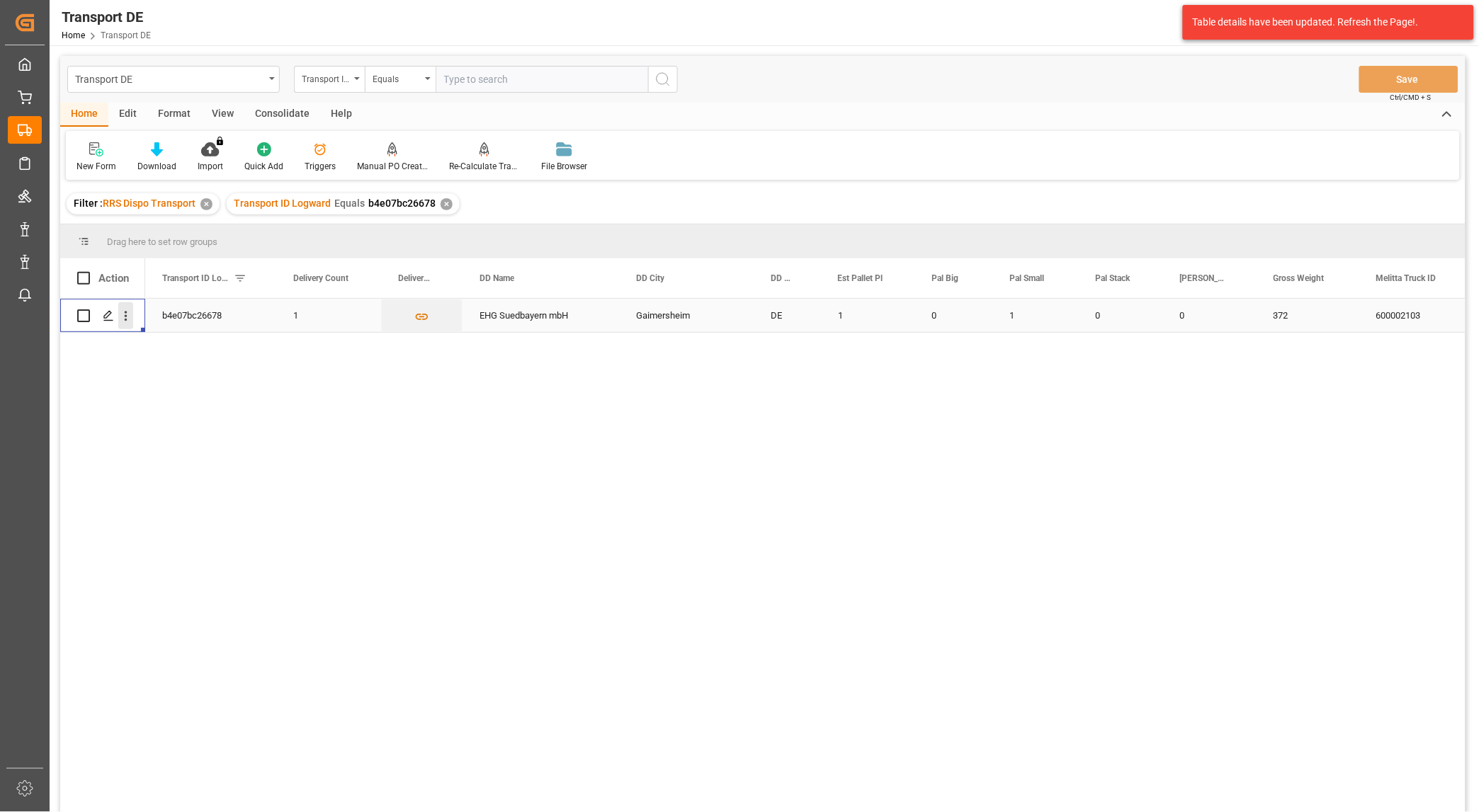
click at [131, 317] on icon "open menu" at bounding box center [125, 315] width 15 height 15
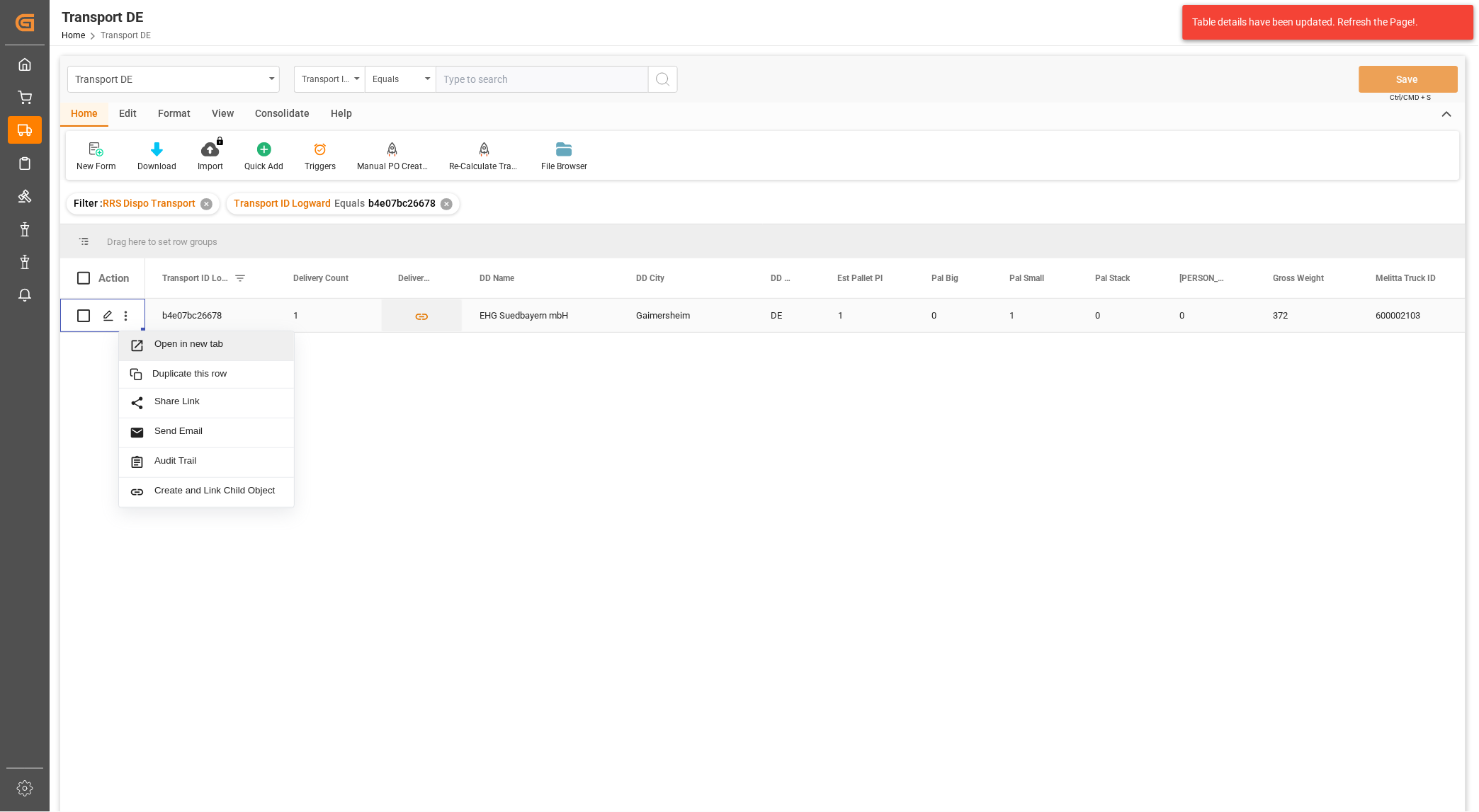
click at [193, 348] on span "Open in new tab" at bounding box center [218, 345] width 129 height 15
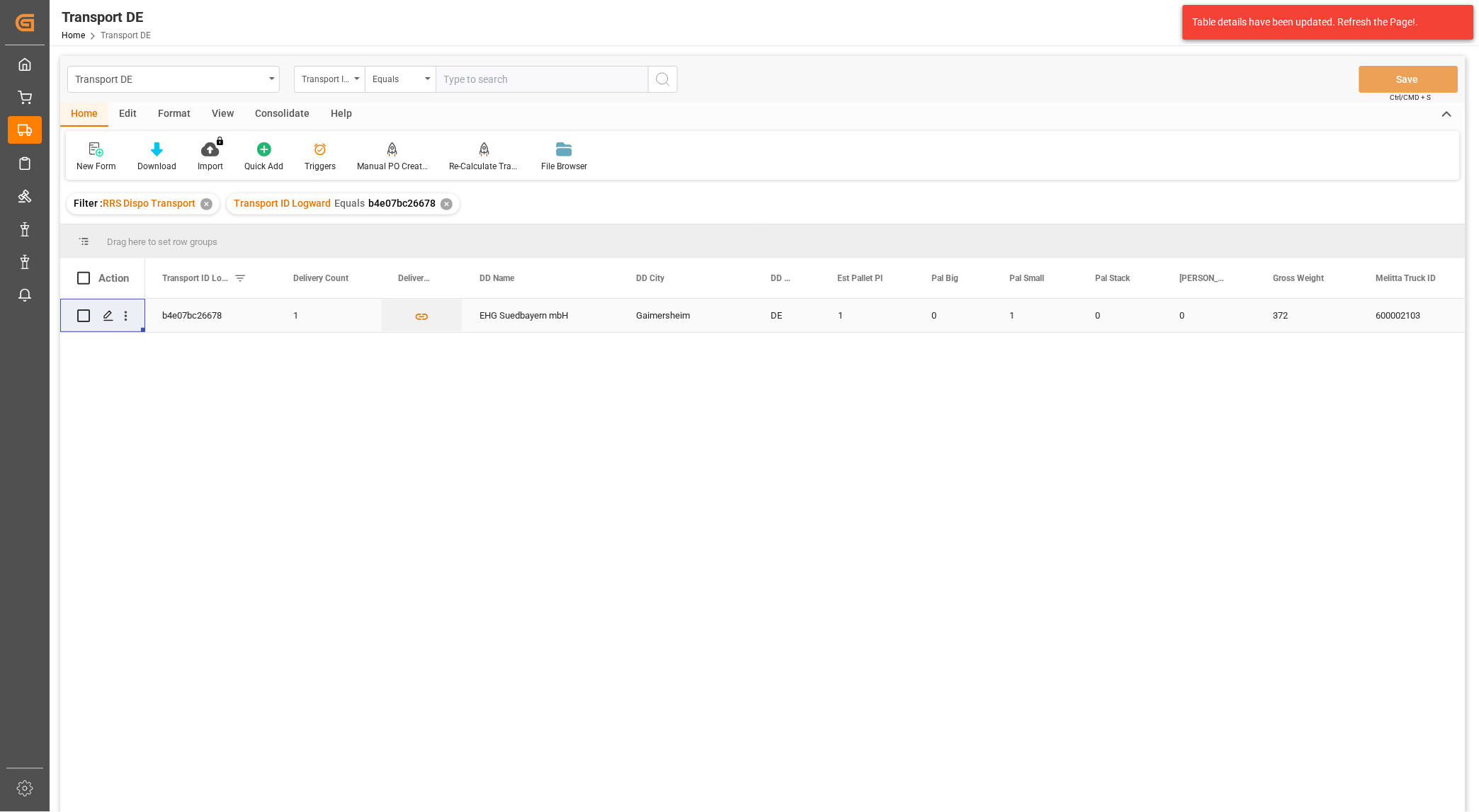
click at [466, 80] on input "text" at bounding box center [542, 79] width 212 height 27
paste input "3150bfce72e6"
type input "3150bfce72e6"
click at [664, 74] on icon "search button" at bounding box center [663, 79] width 17 height 17
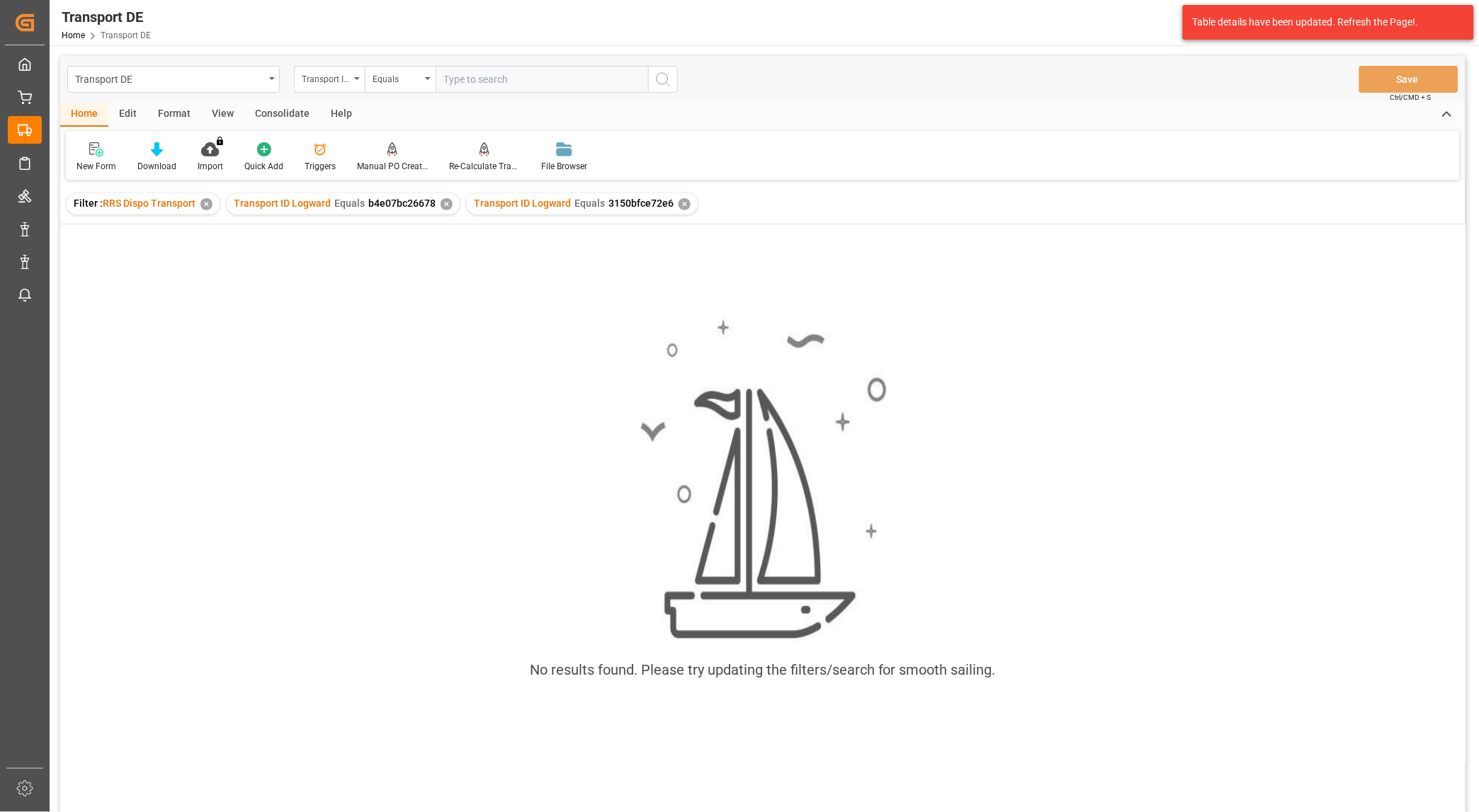
click at [444, 204] on div "✕" at bounding box center [447, 205] width 12 height 12
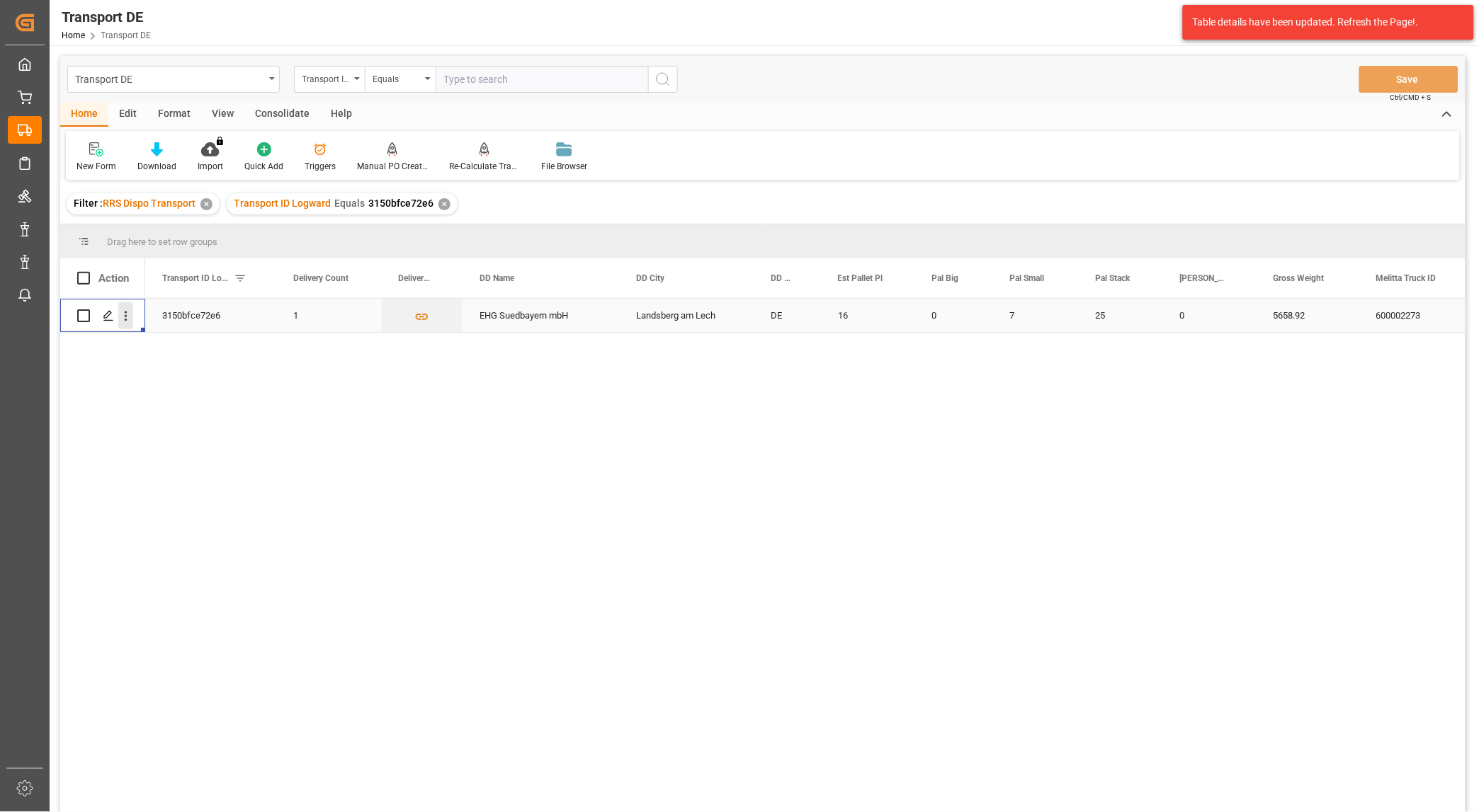
click at [125, 313] on icon "open menu" at bounding box center [126, 316] width 3 height 10
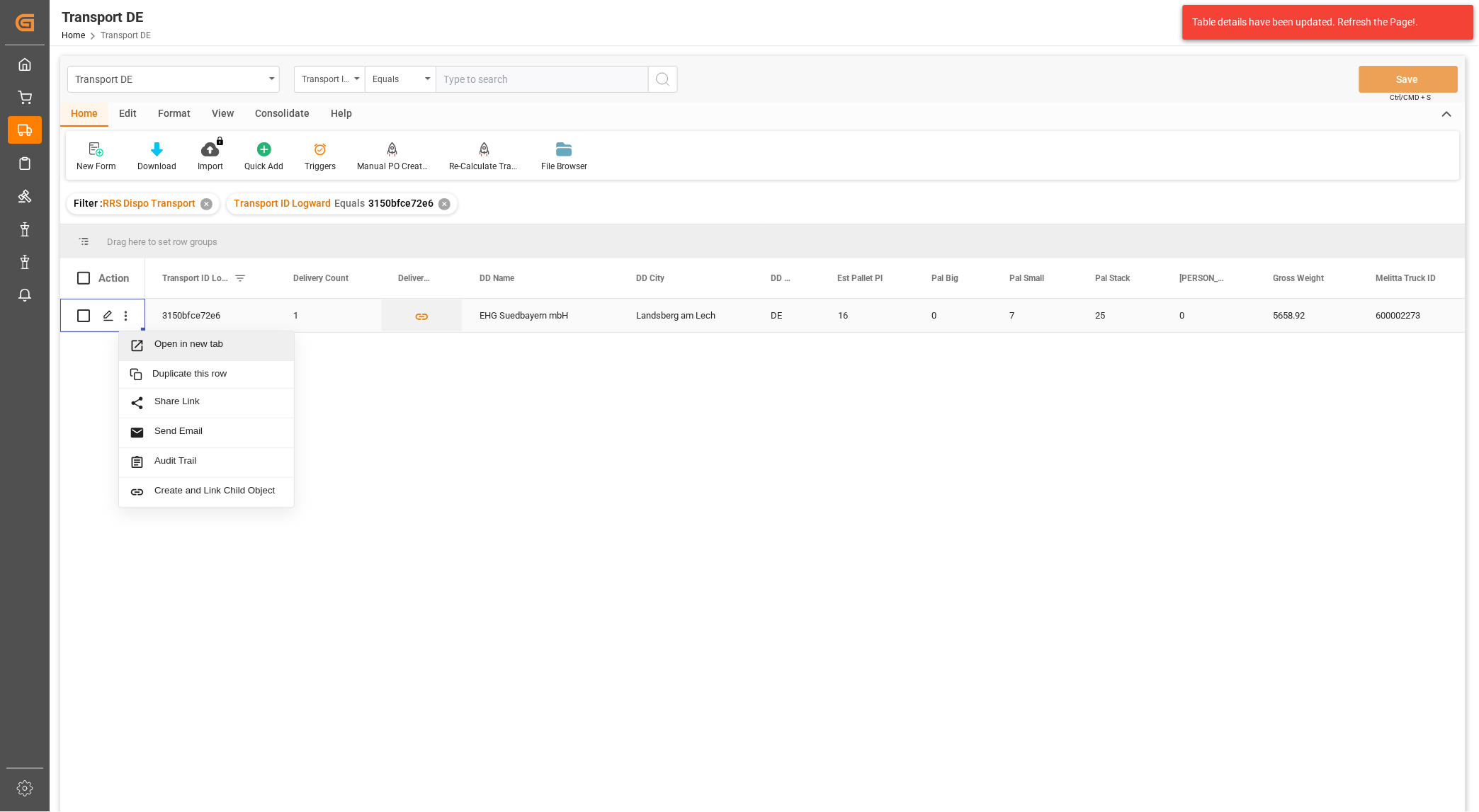
click at [184, 336] on div "Open in new tab" at bounding box center [206, 346] width 175 height 30
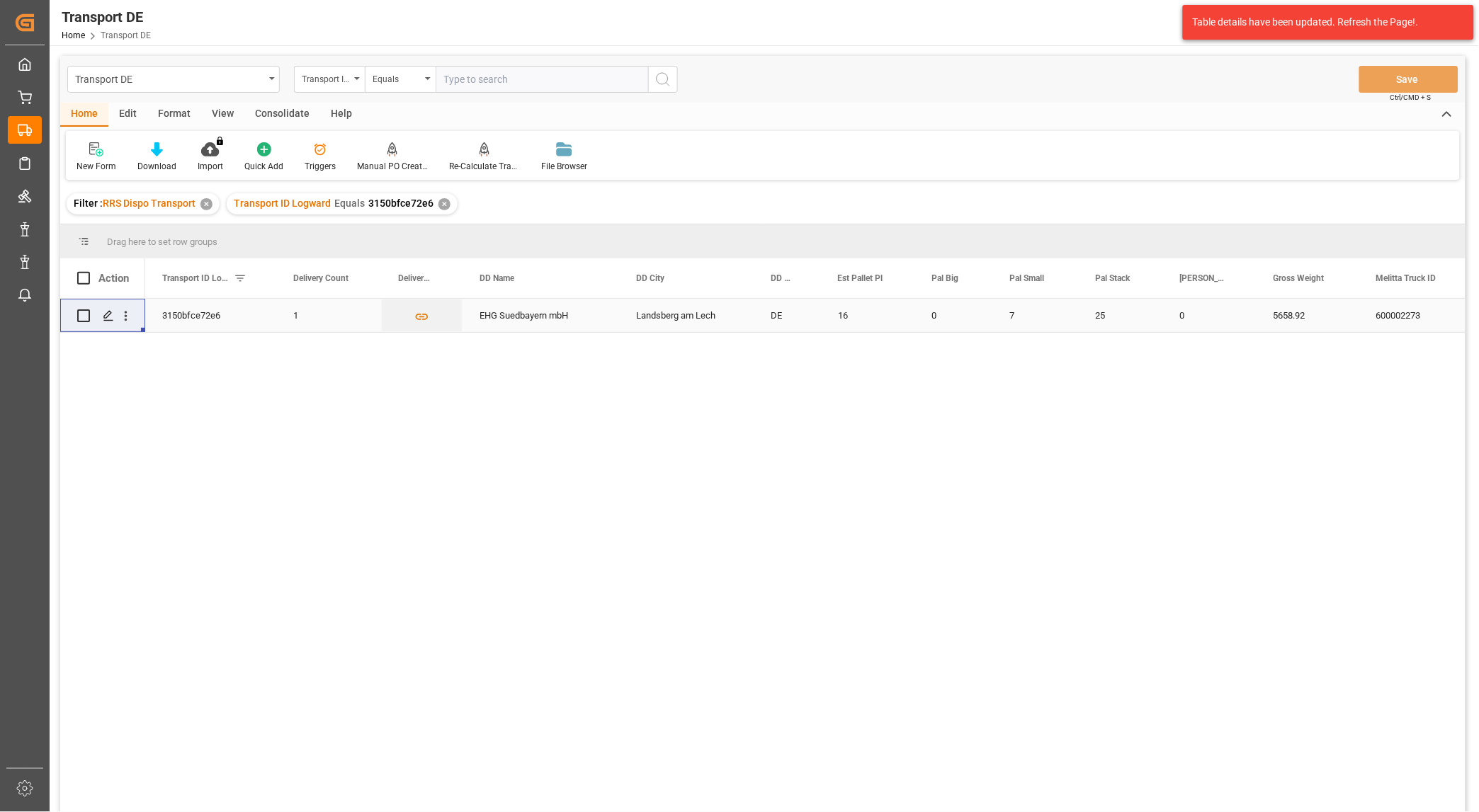
click at [500, 82] on input "text" at bounding box center [542, 79] width 212 height 27
paste input "69b751fc214d"
type input "69b751fc214d"
click at [669, 80] on icon "search button" at bounding box center [663, 79] width 17 height 17
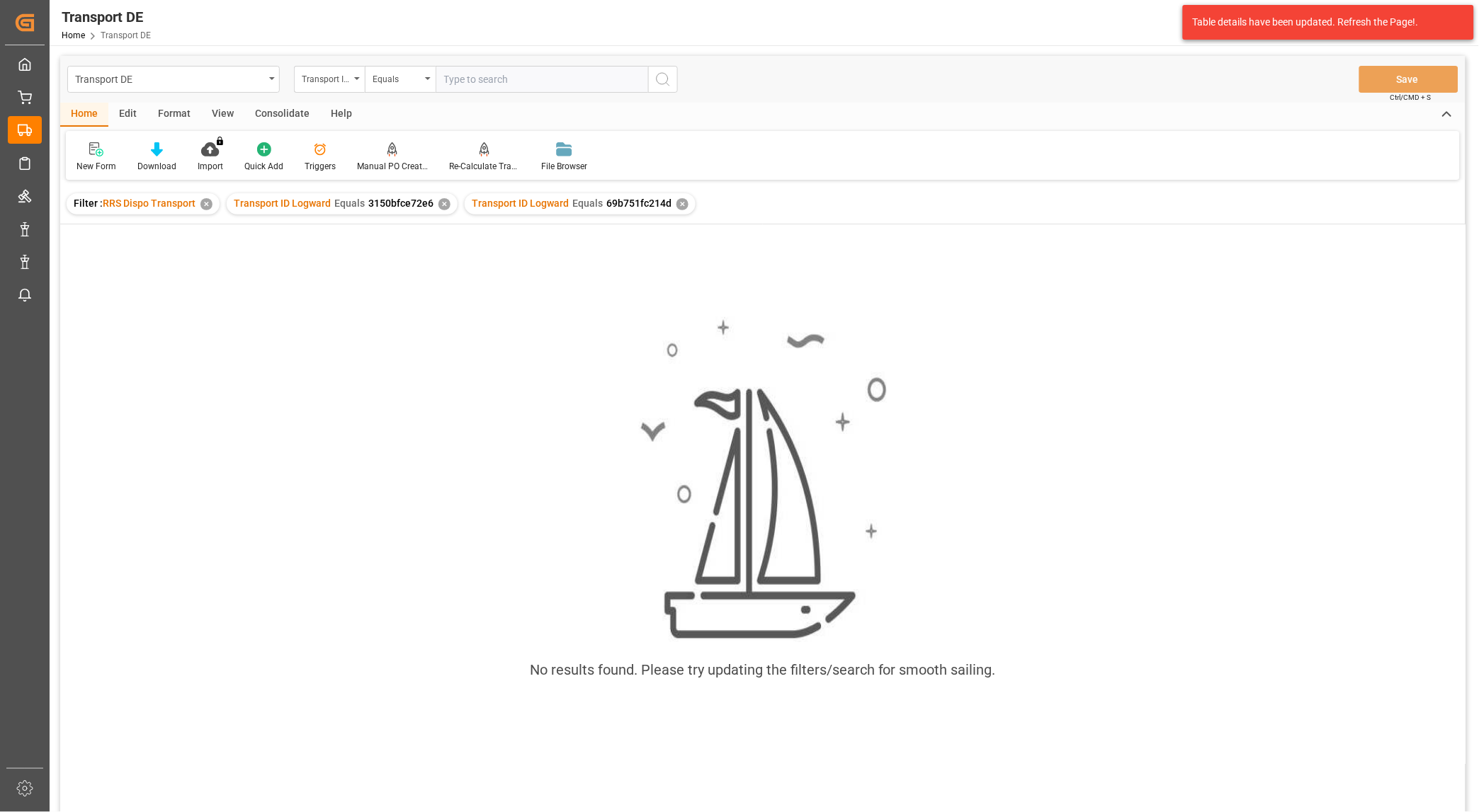
click at [439, 199] on div "✕" at bounding box center [445, 205] width 12 height 12
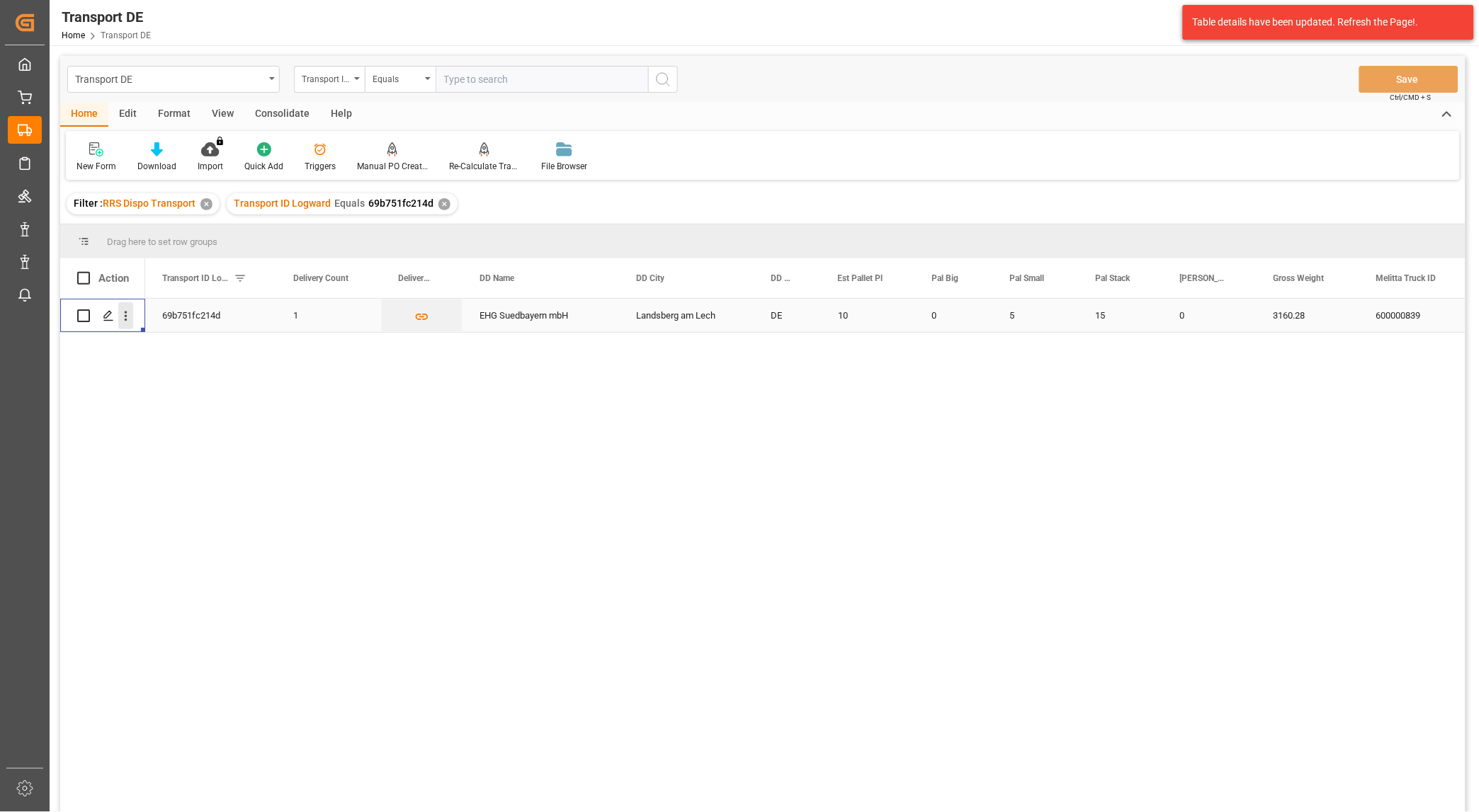
click at [128, 315] on icon "open menu" at bounding box center [125, 315] width 15 height 15
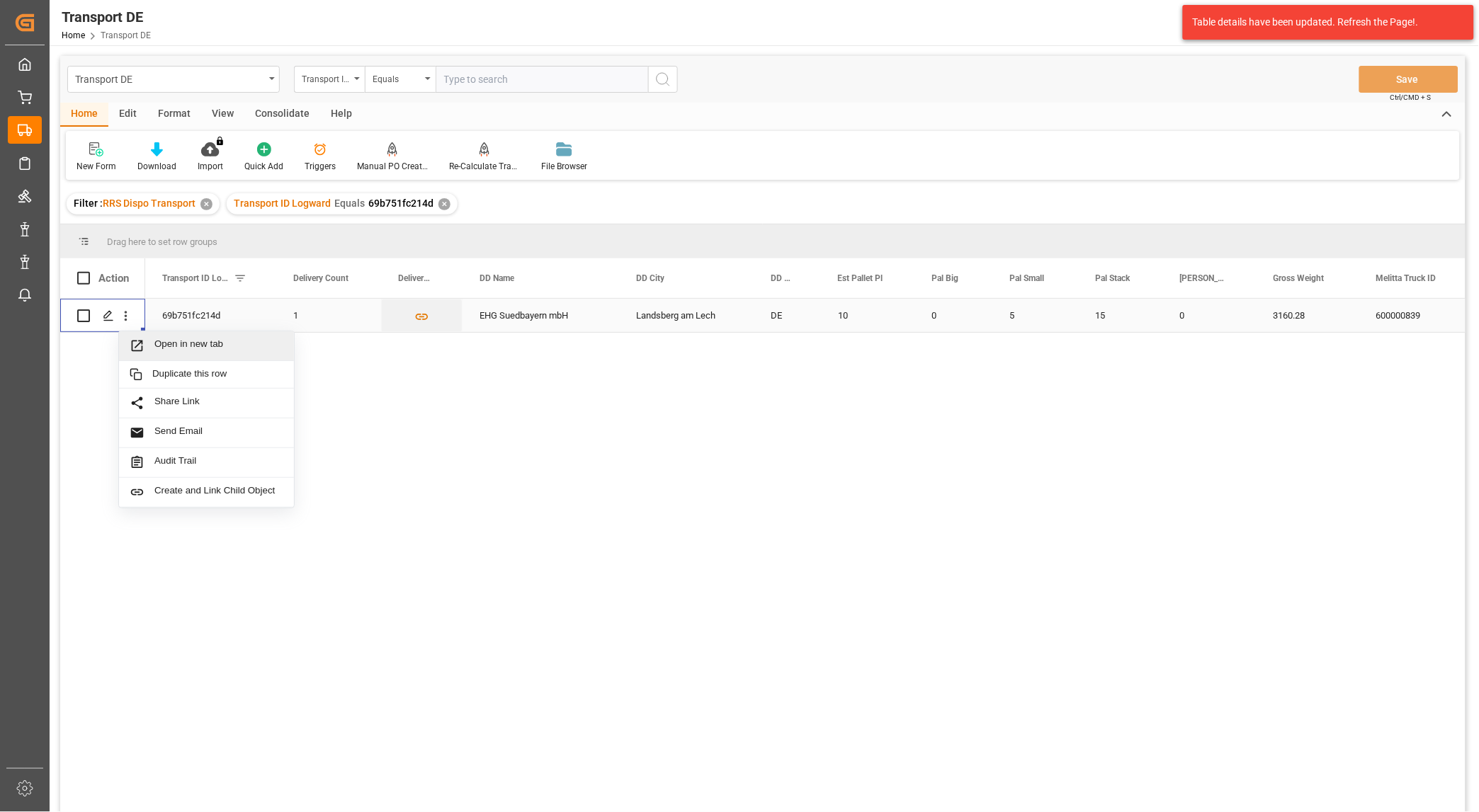
click at [182, 345] on span "Open in new tab" at bounding box center [218, 345] width 129 height 15
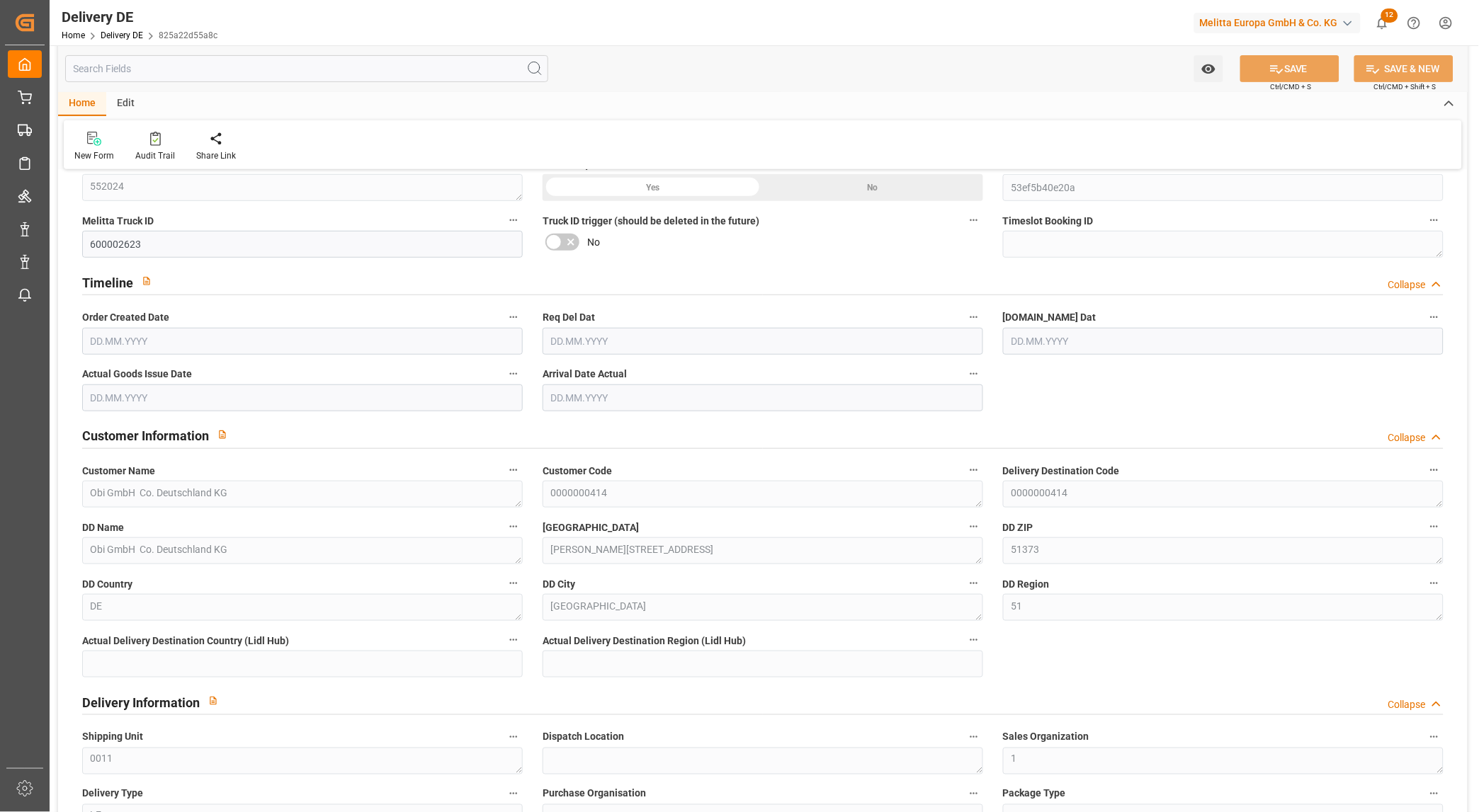
type input "1"
type input "1.25"
type input "35.58"
type input "67.991"
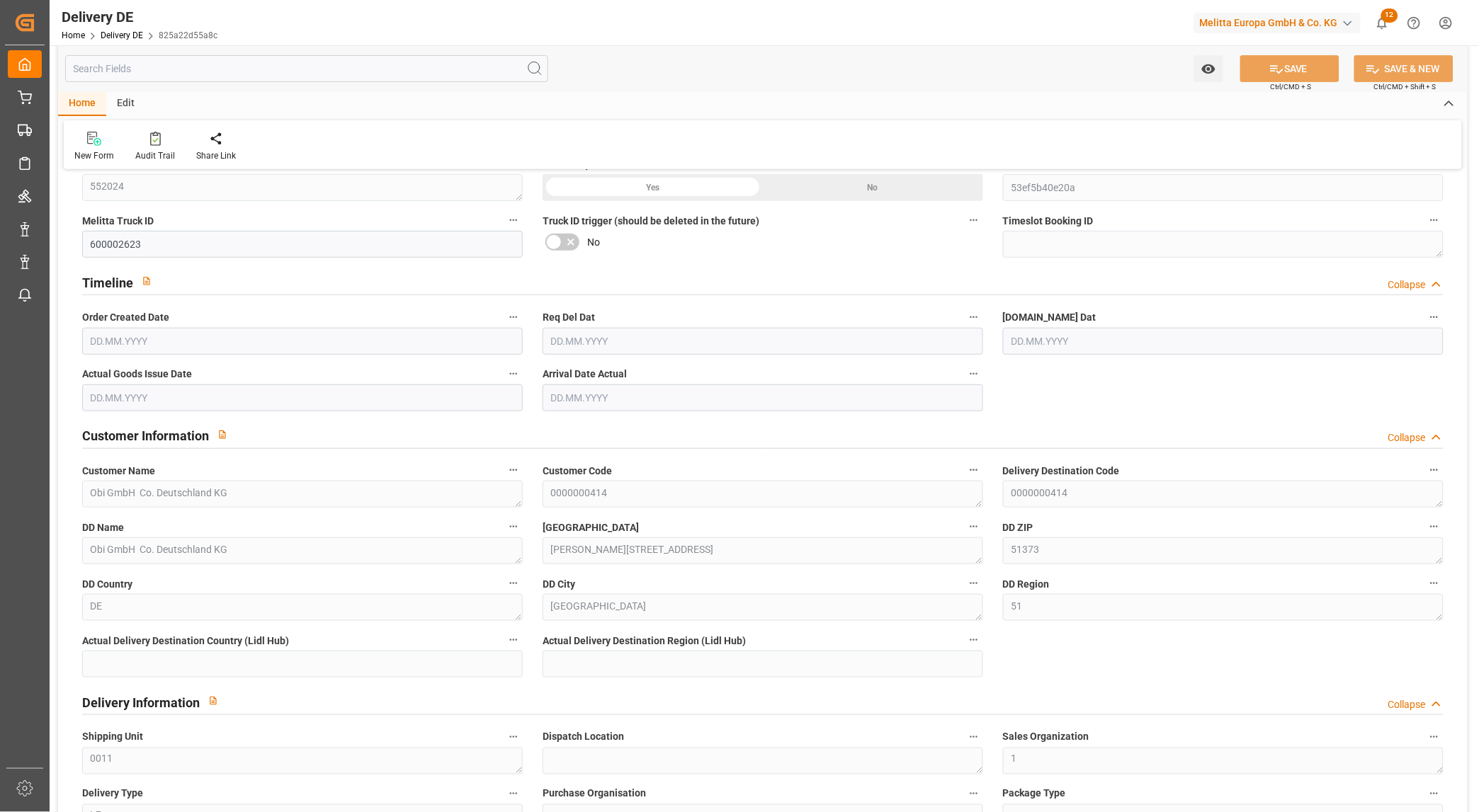
type input "486.24"
type input "[DATE]"
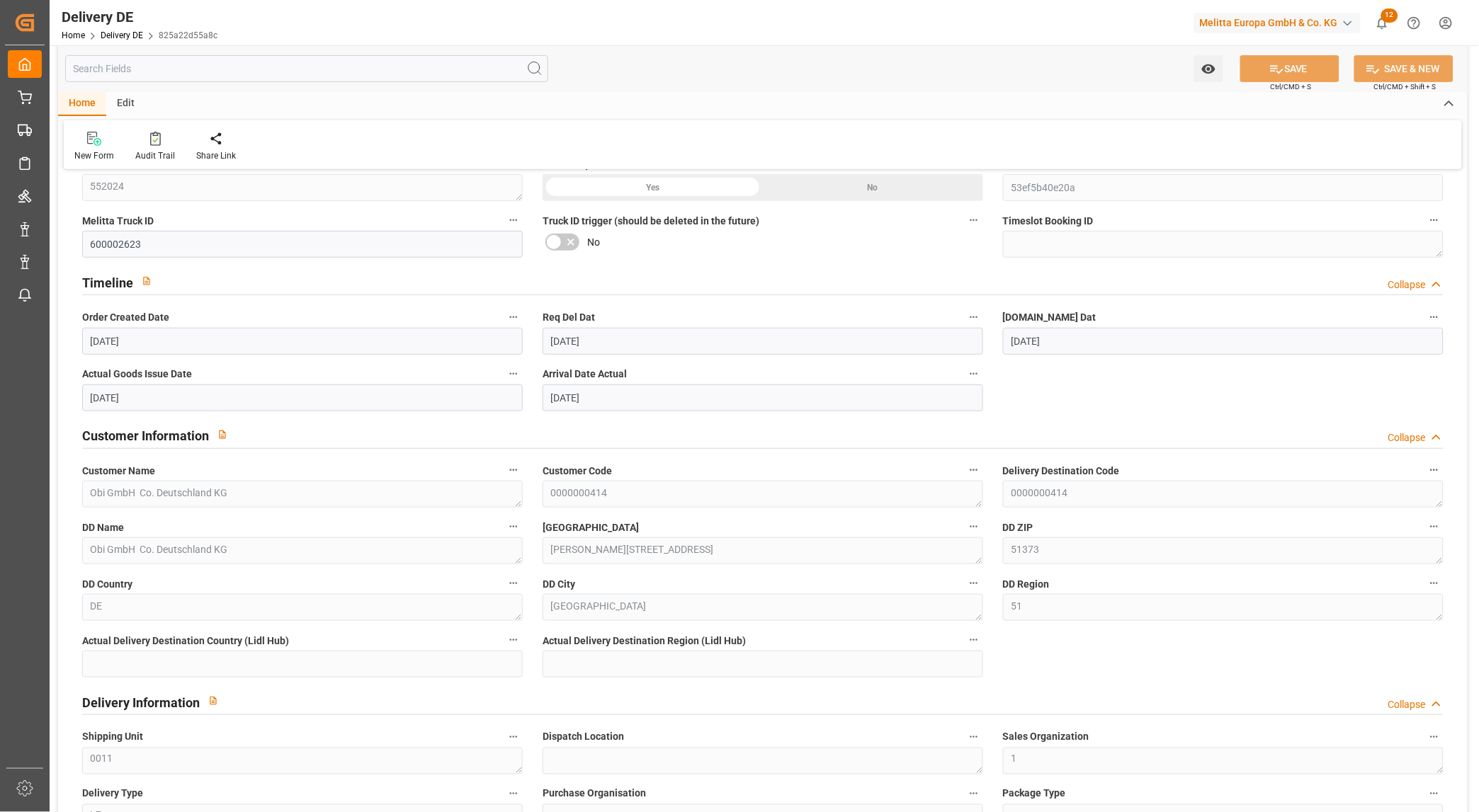
type input "[DATE]"
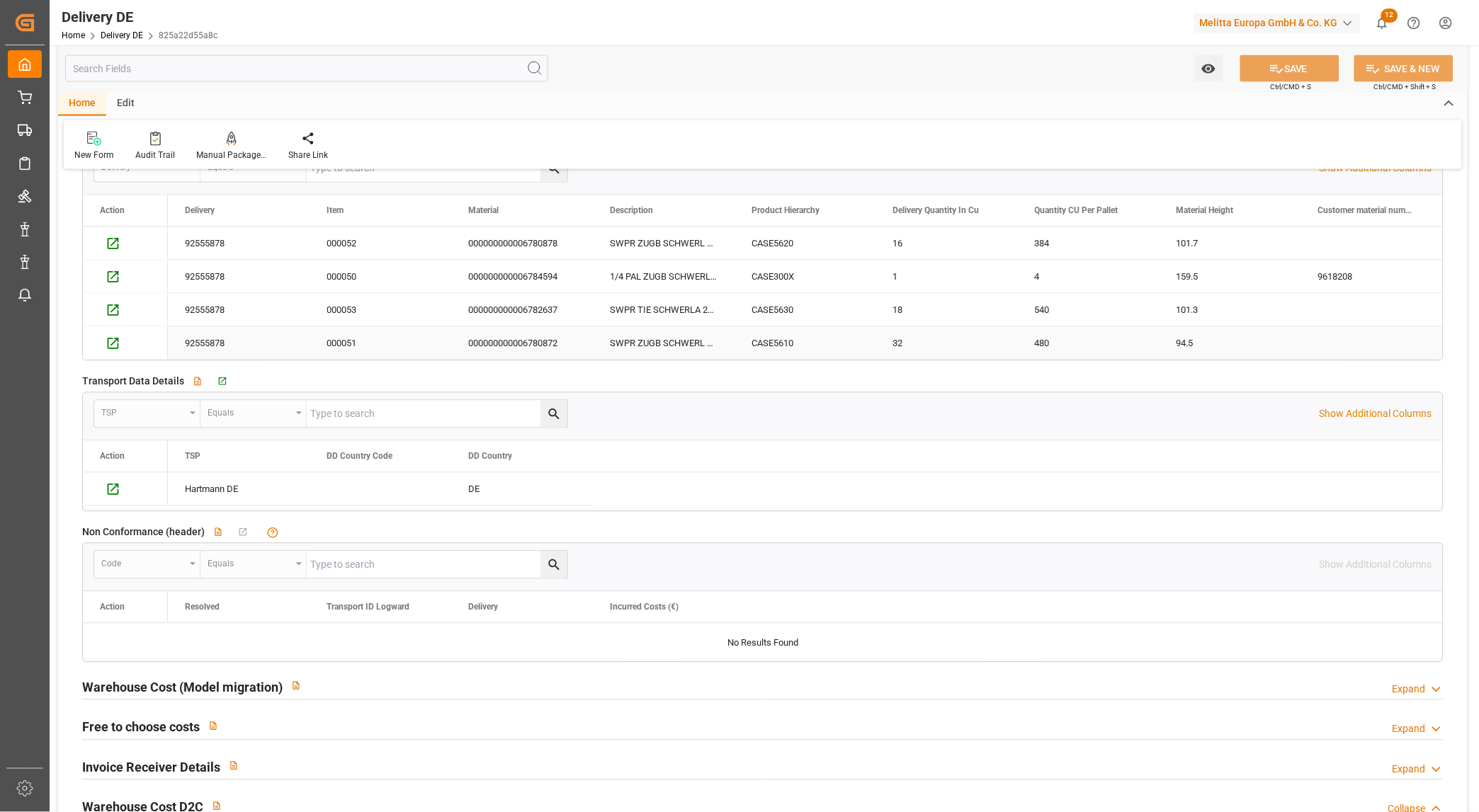
scroll to position [2199, 0]
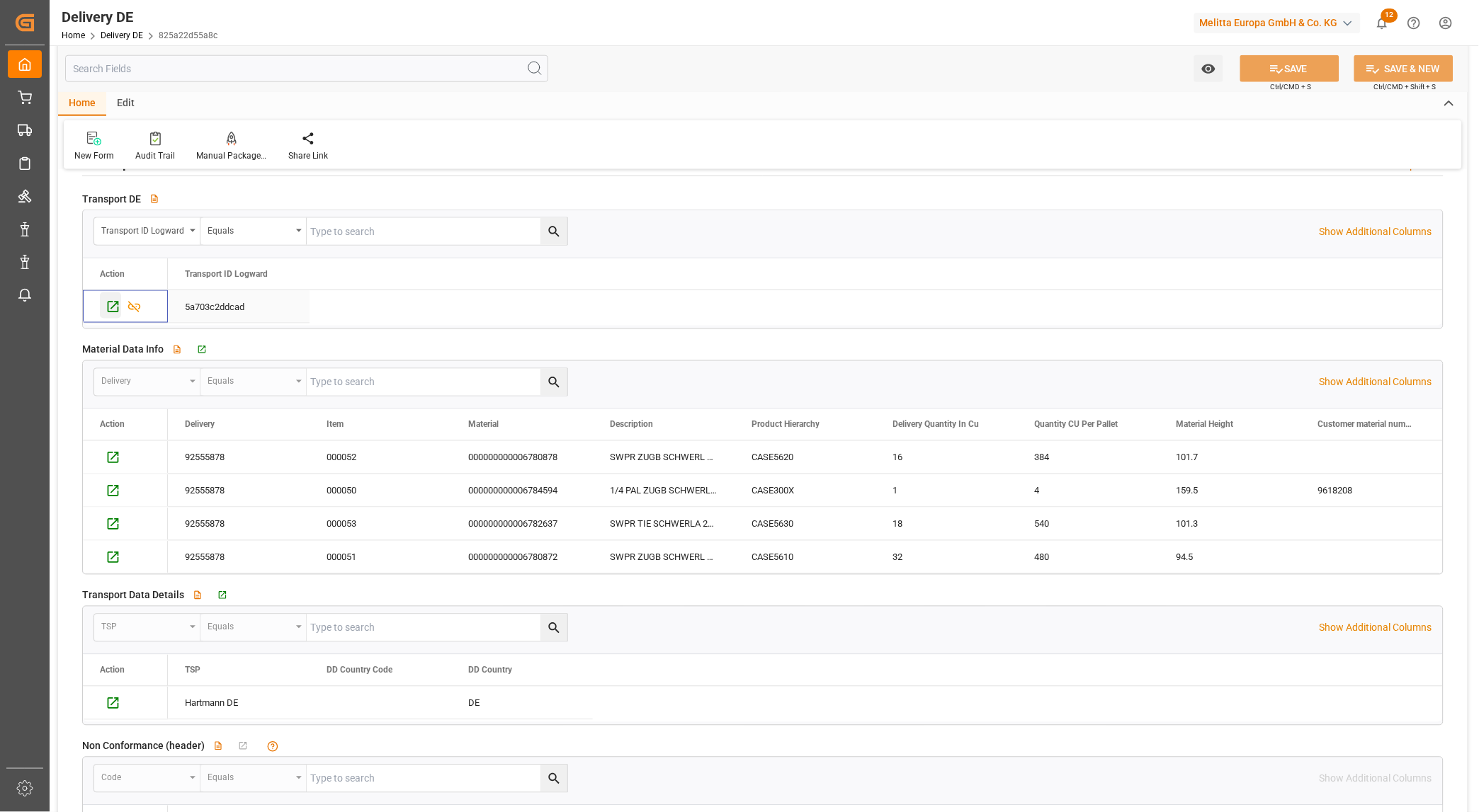
click at [112, 306] on icon "Press SPACE to select this row." at bounding box center [112, 306] width 15 height 15
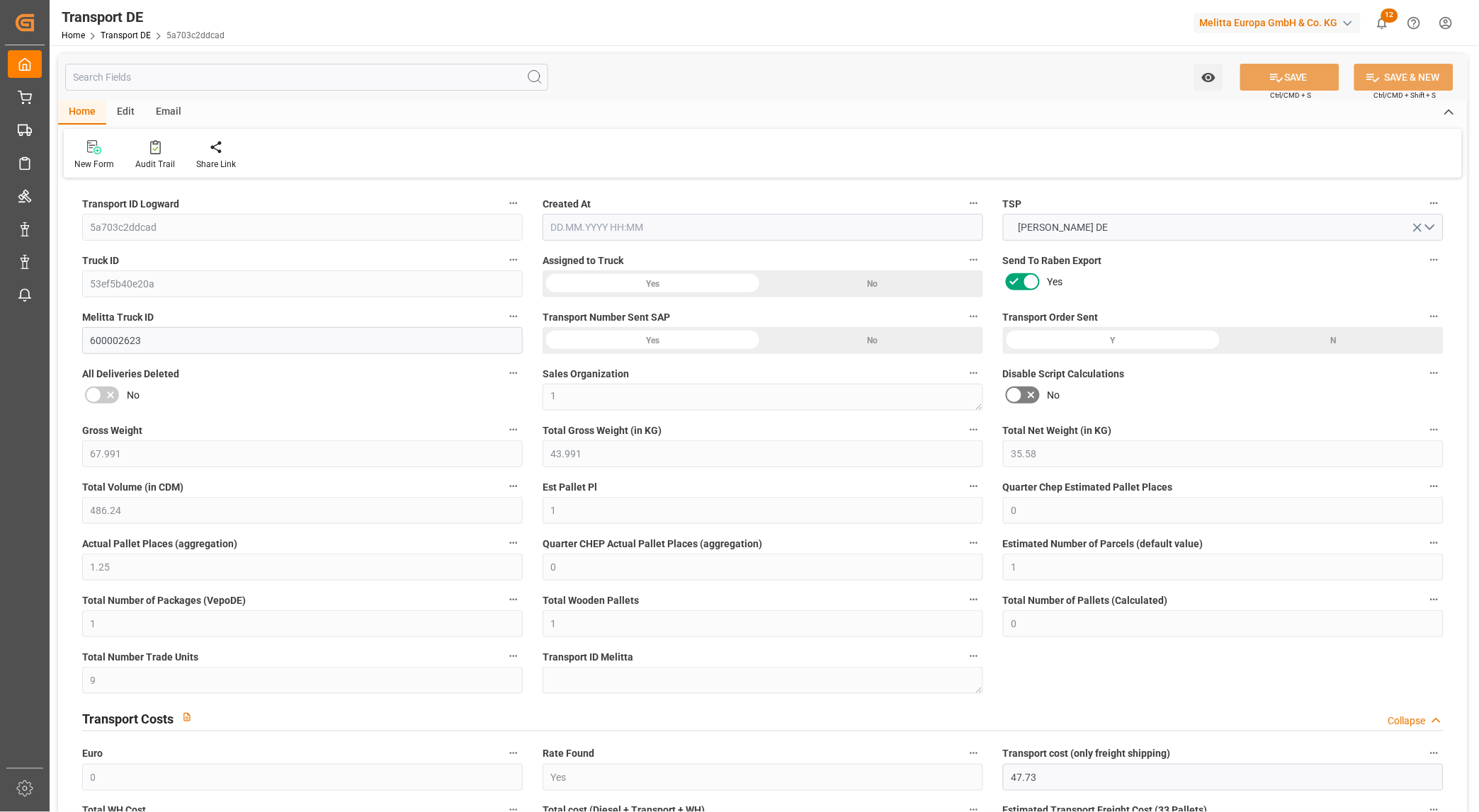
type input "67.991"
type input "43.991"
type input "35.58"
type input "486.24"
type input "1"
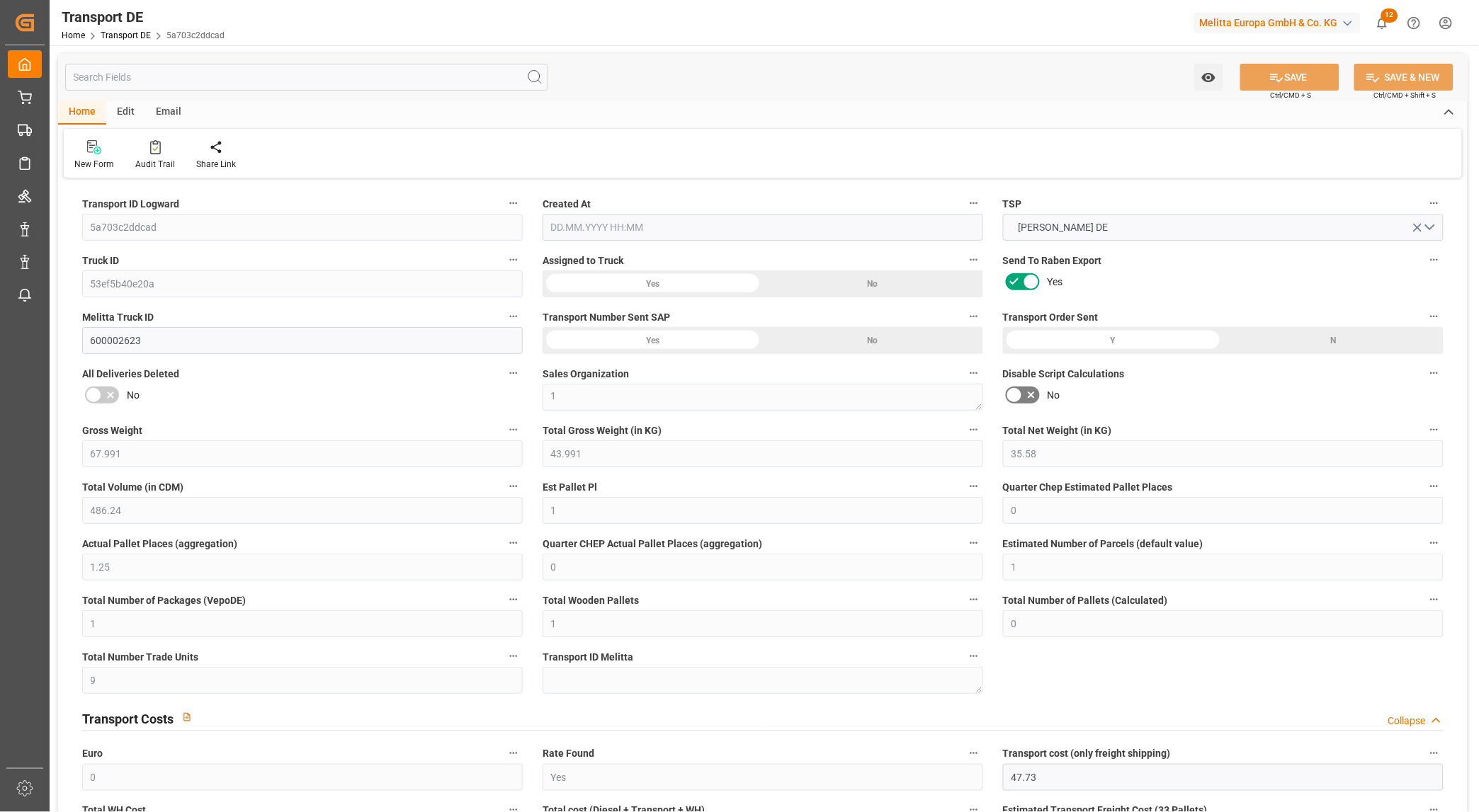
type input "0"
type input "1.25"
type input "0"
type input "1"
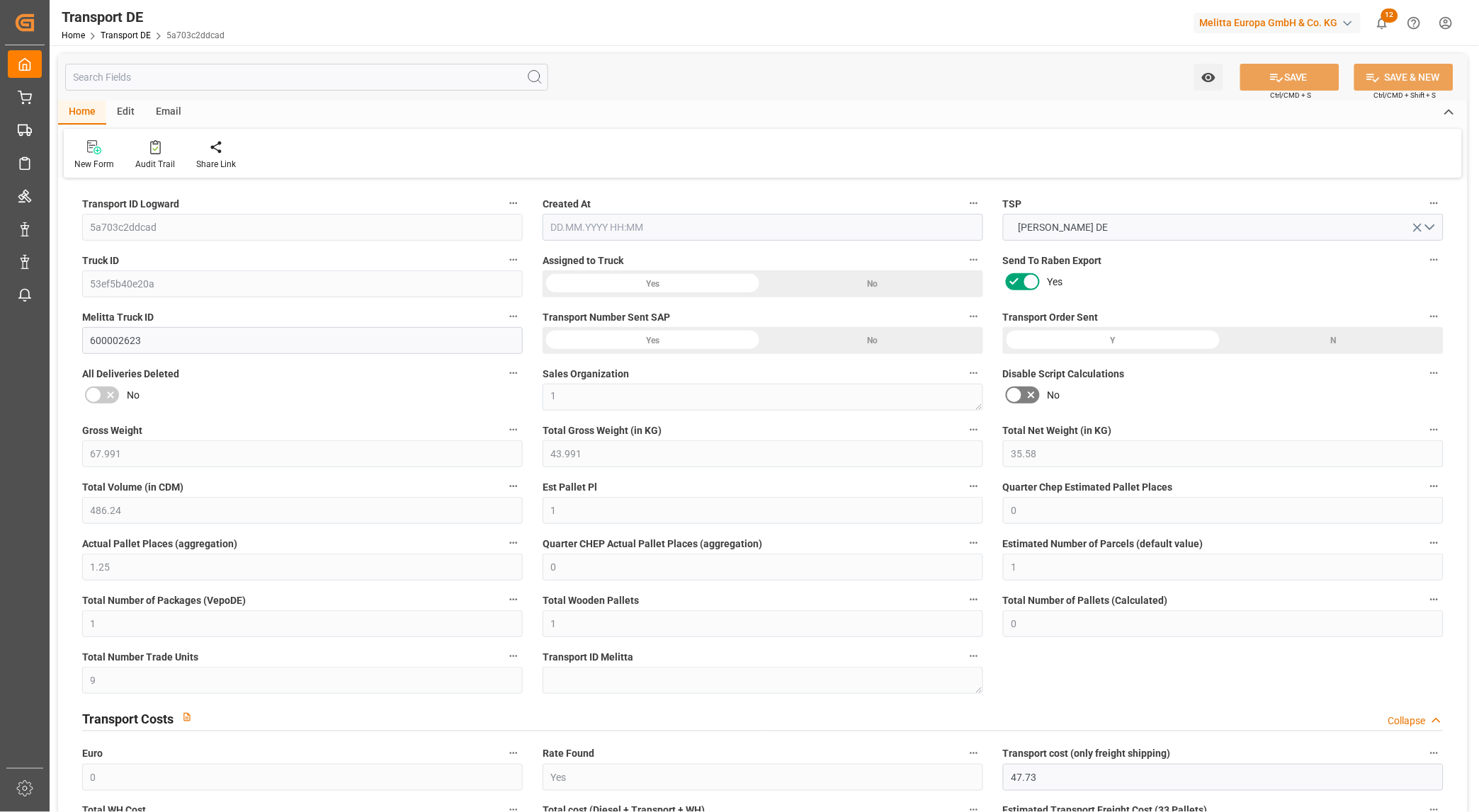
type input "1"
type input "0"
type input "9"
type input "0"
type input "47.73"
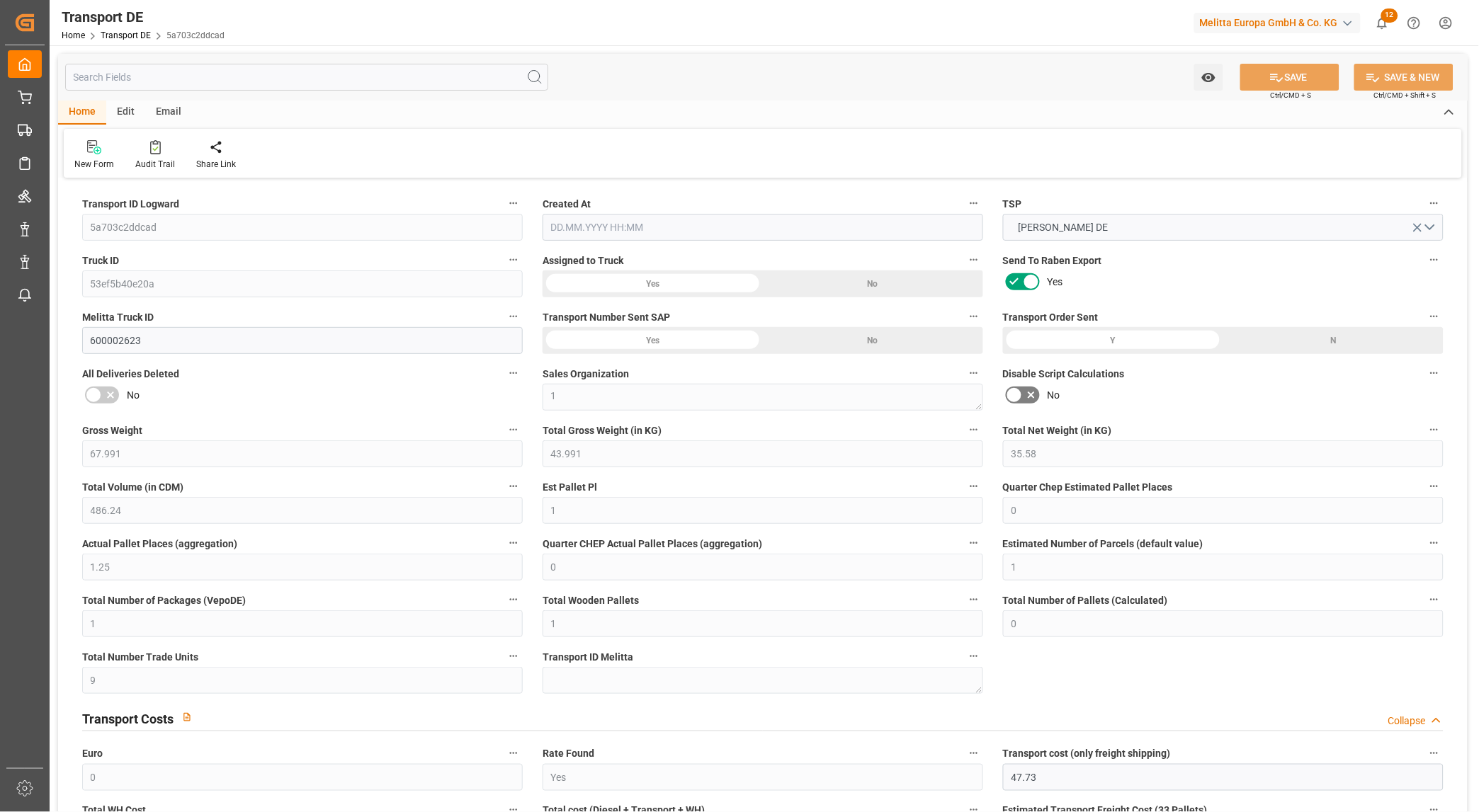
type input "15.531"
type input "47.73"
type input "51"
type input "0"
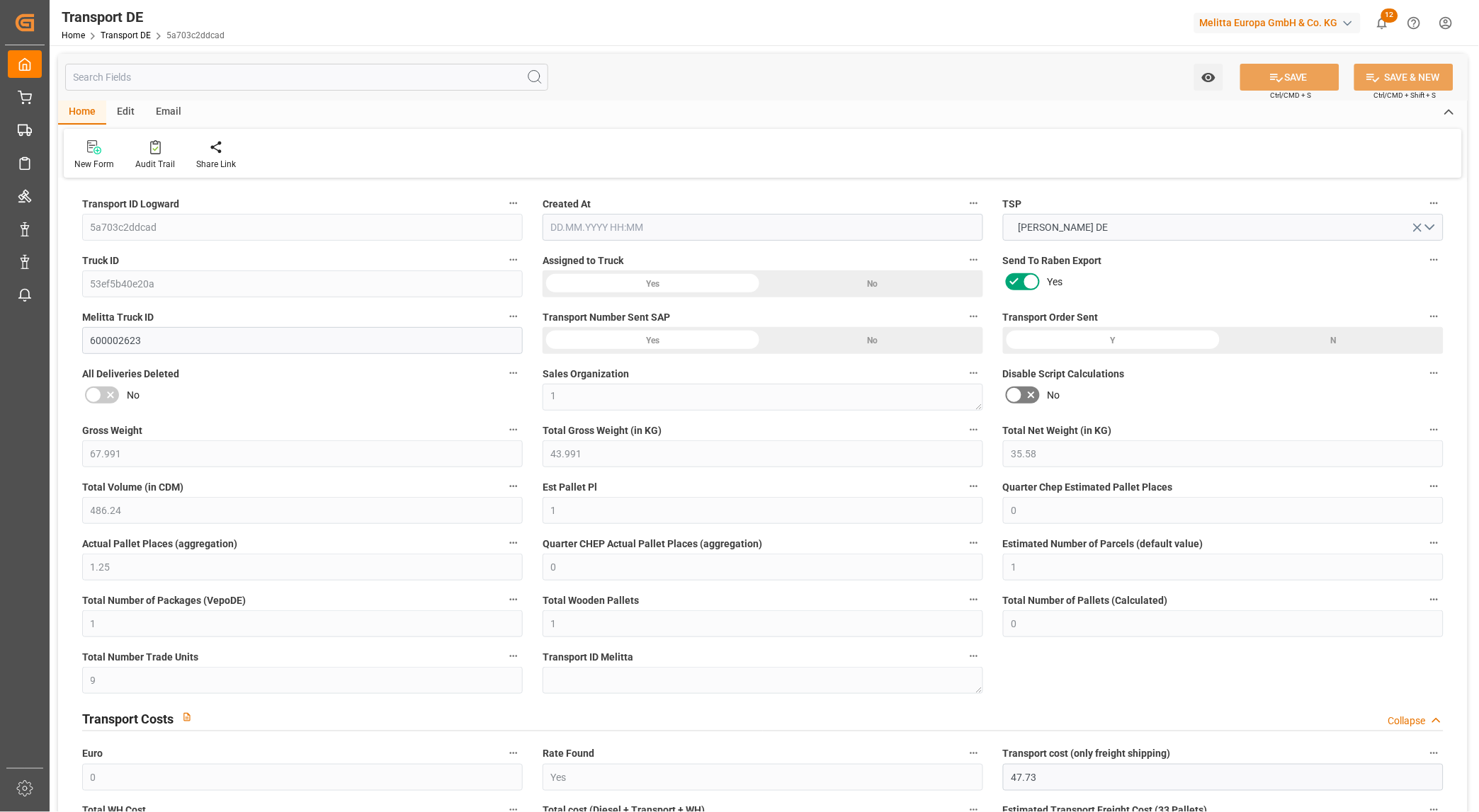
type input "1"
type input "0"
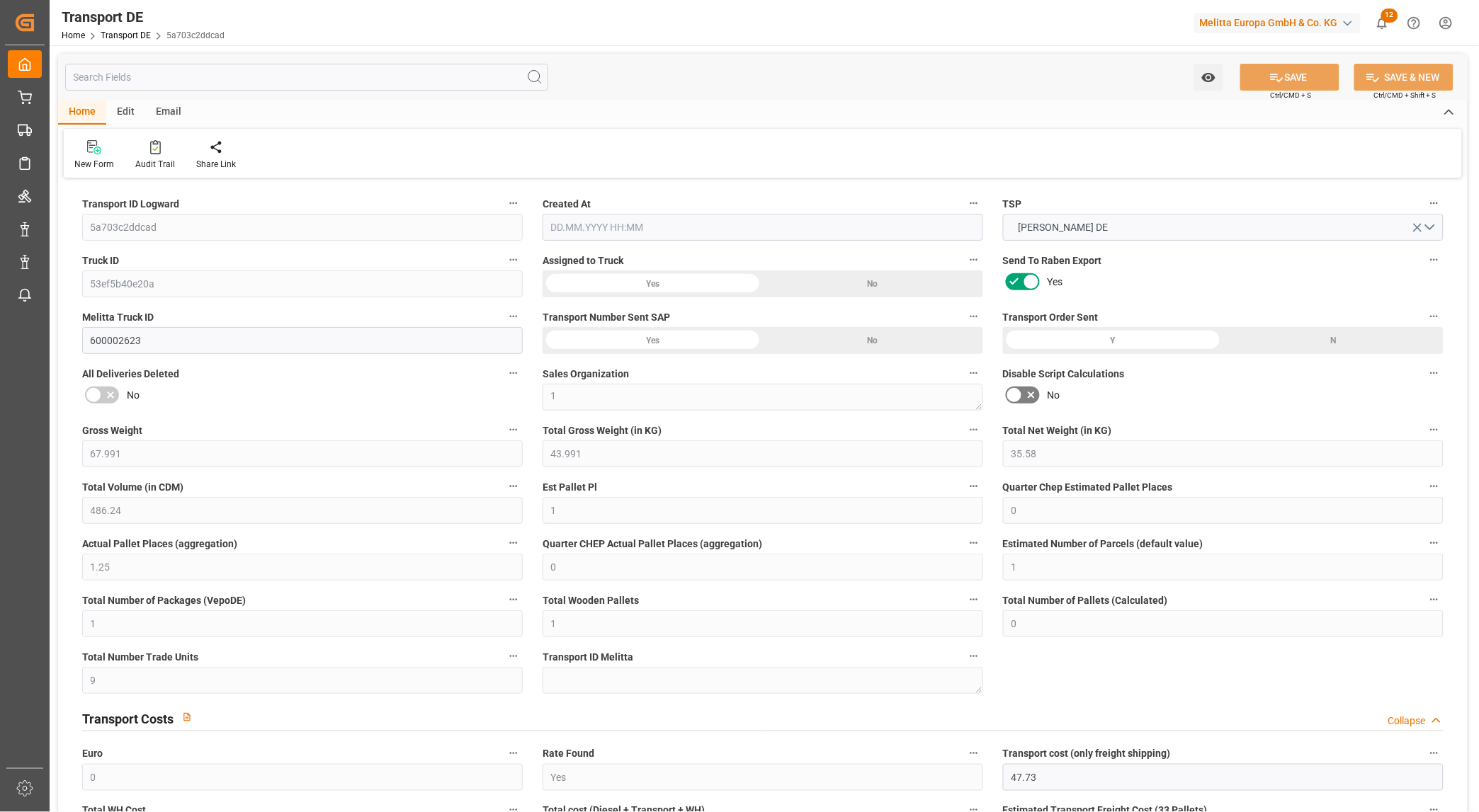
type input "0"
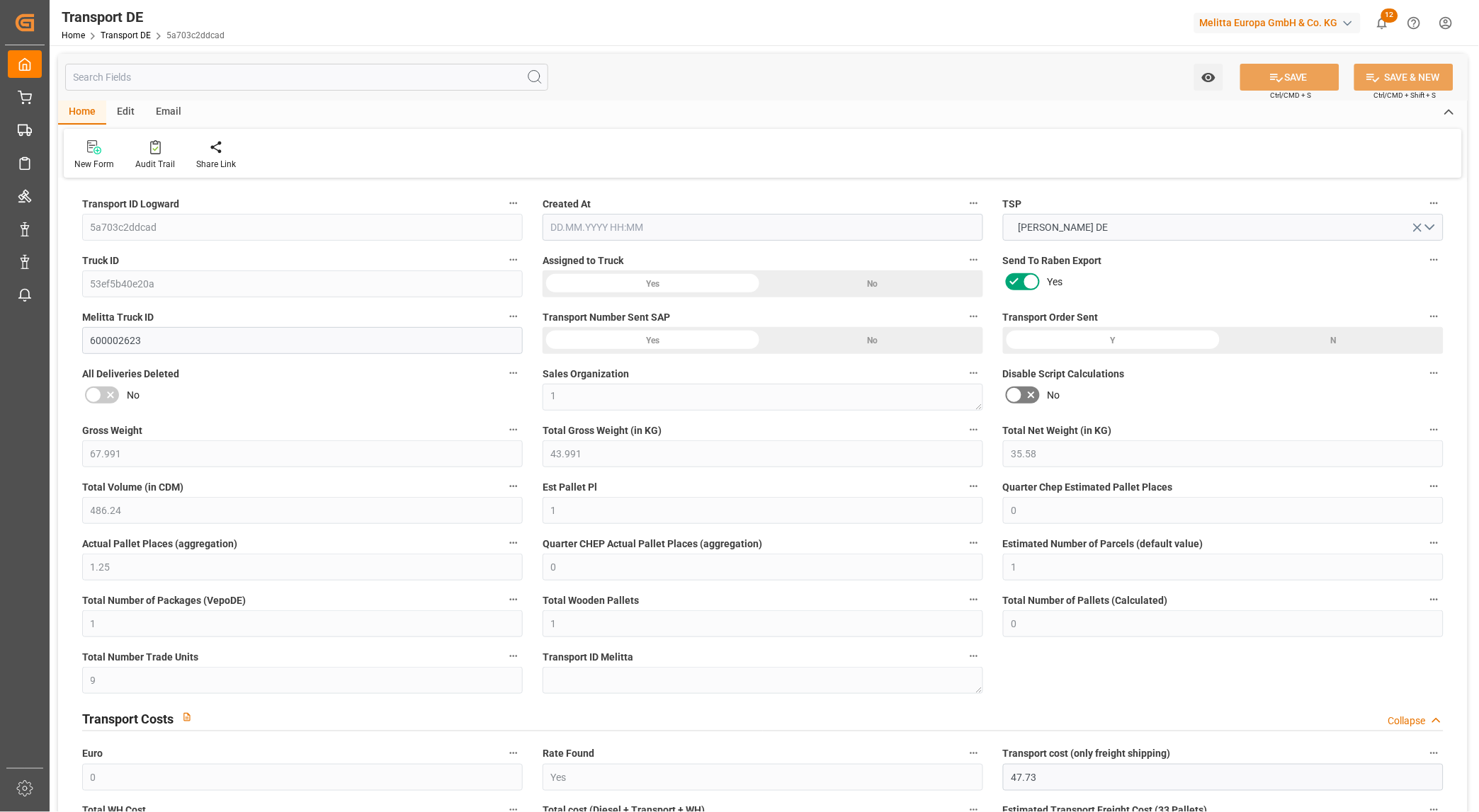
type input "0"
type input "43.991"
type input "4710.8598"
type input "21"
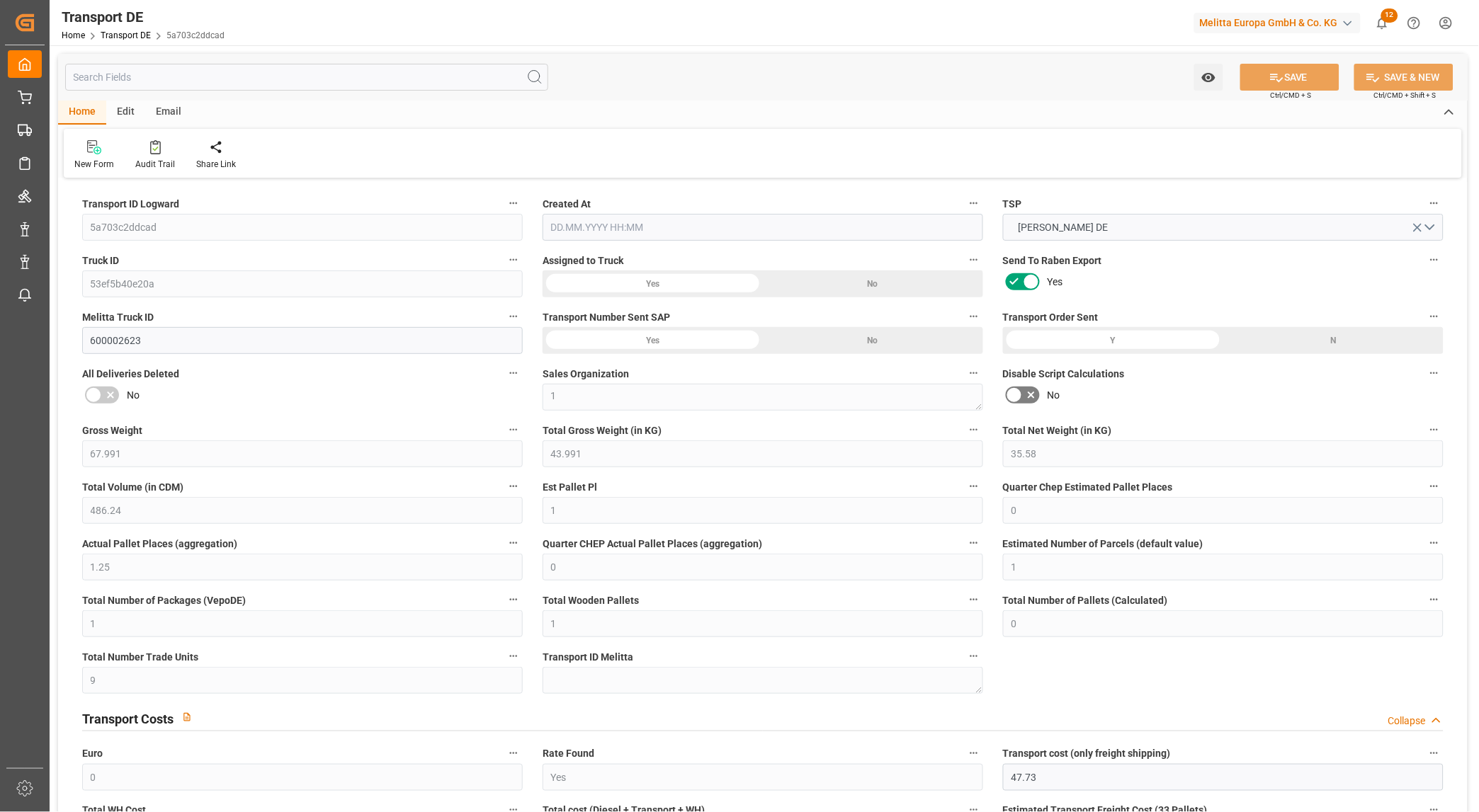
type input "35"
type input "0"
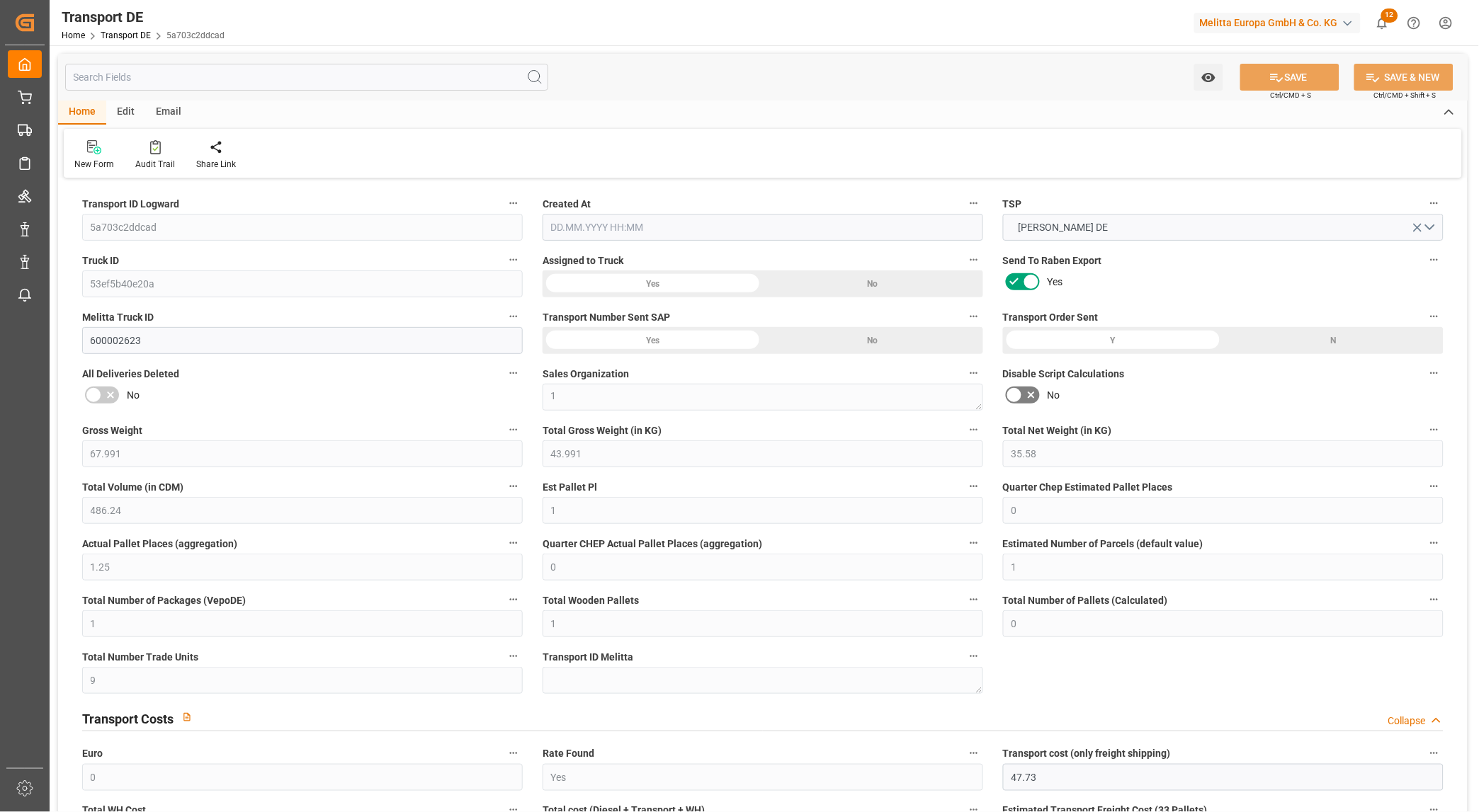
type input "0"
type input "1"
type input "0"
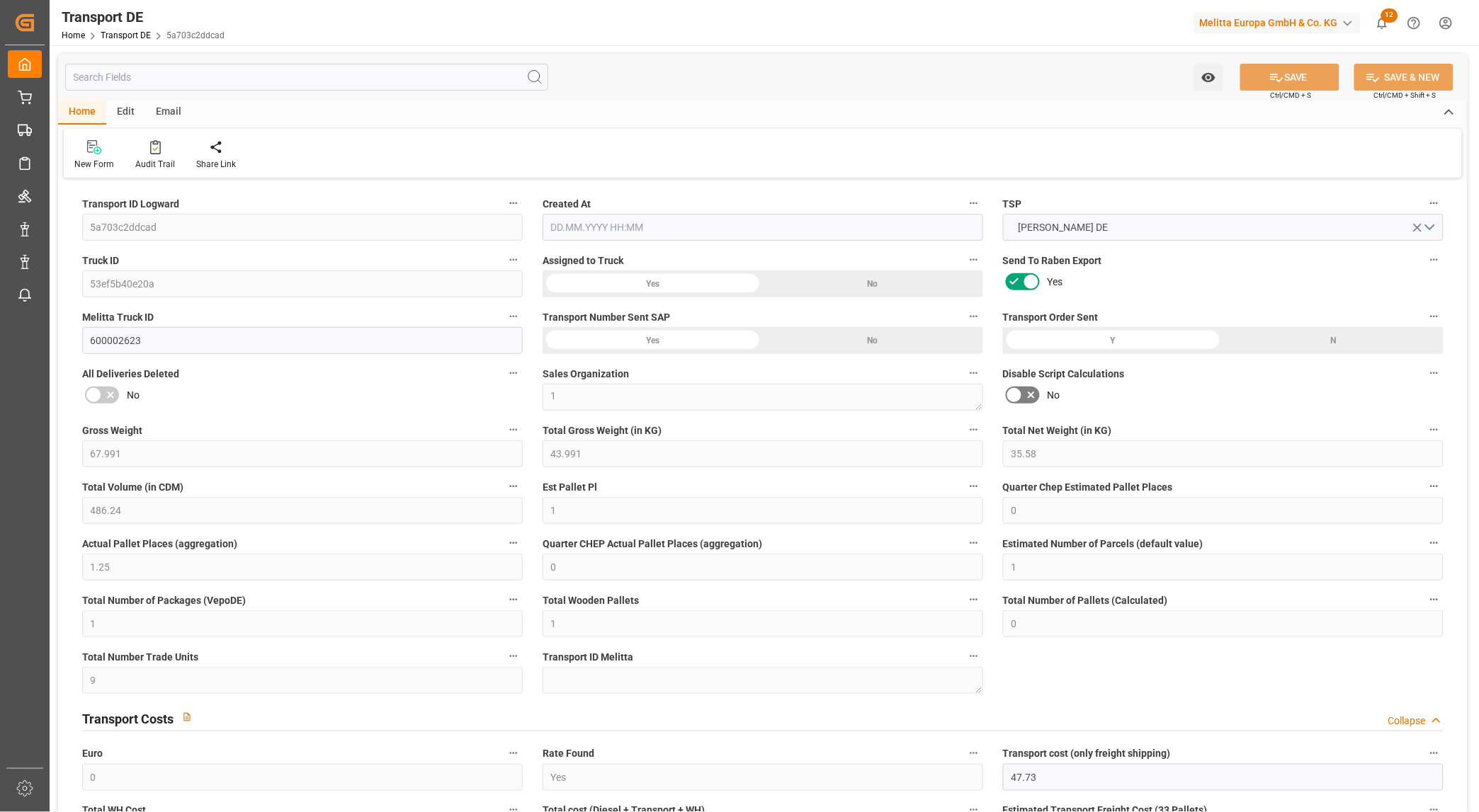
type input "9"
type input "63.261"
type input "47.73"
type input "09.09.2025 21:03"
type input "17.09.2025"
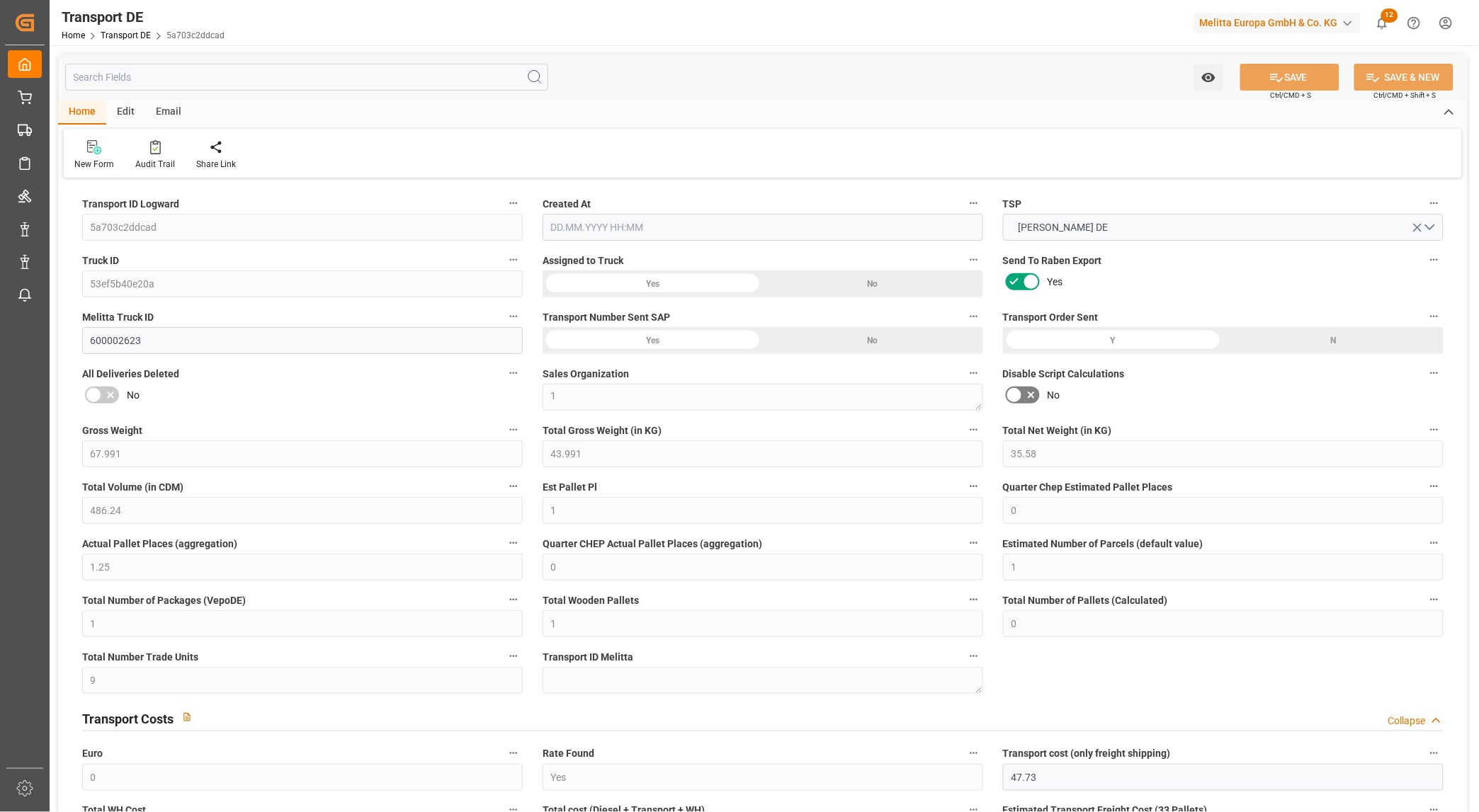
type input "17.09.2025"
type input "19.09.2025"
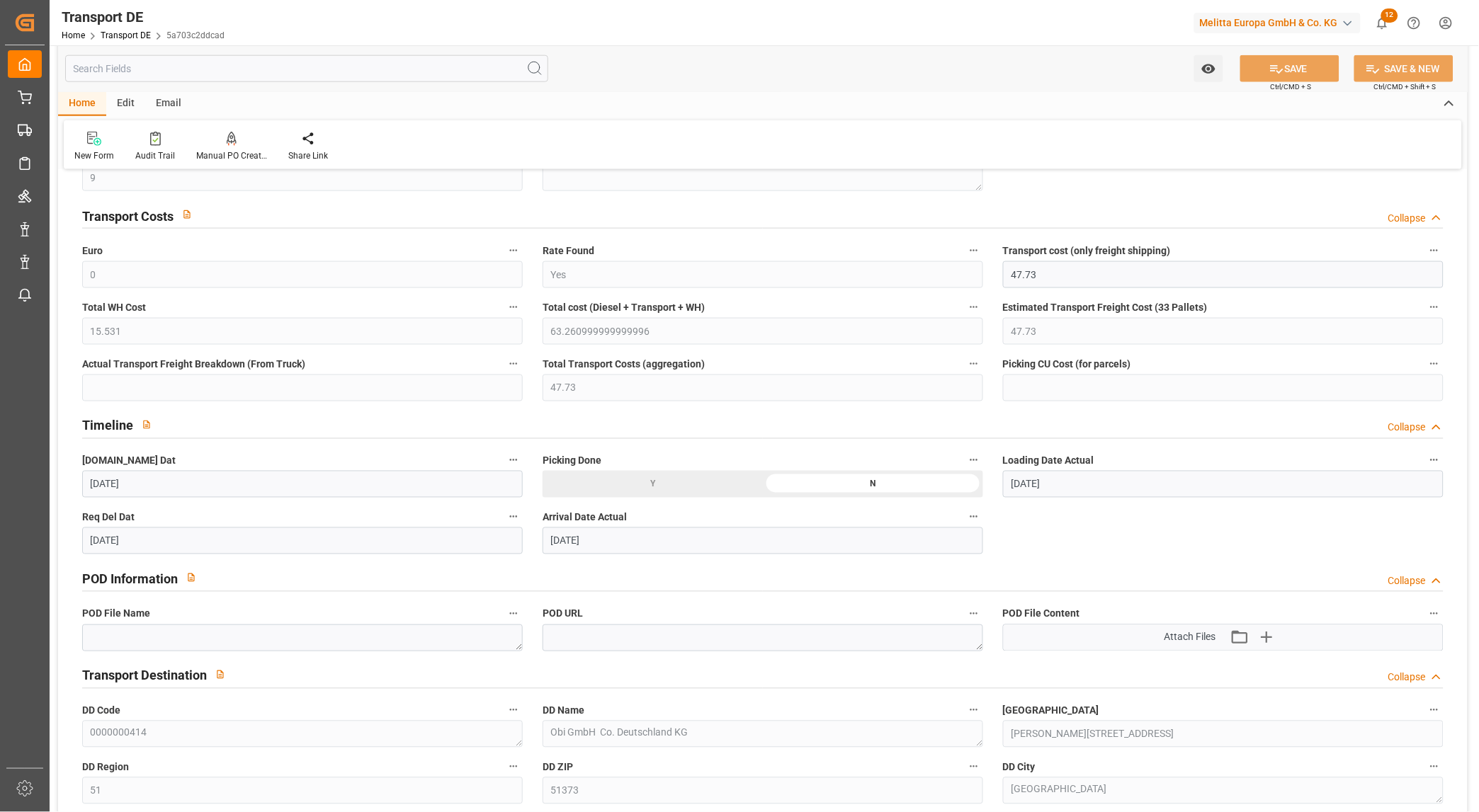
scroll to position [787, 0]
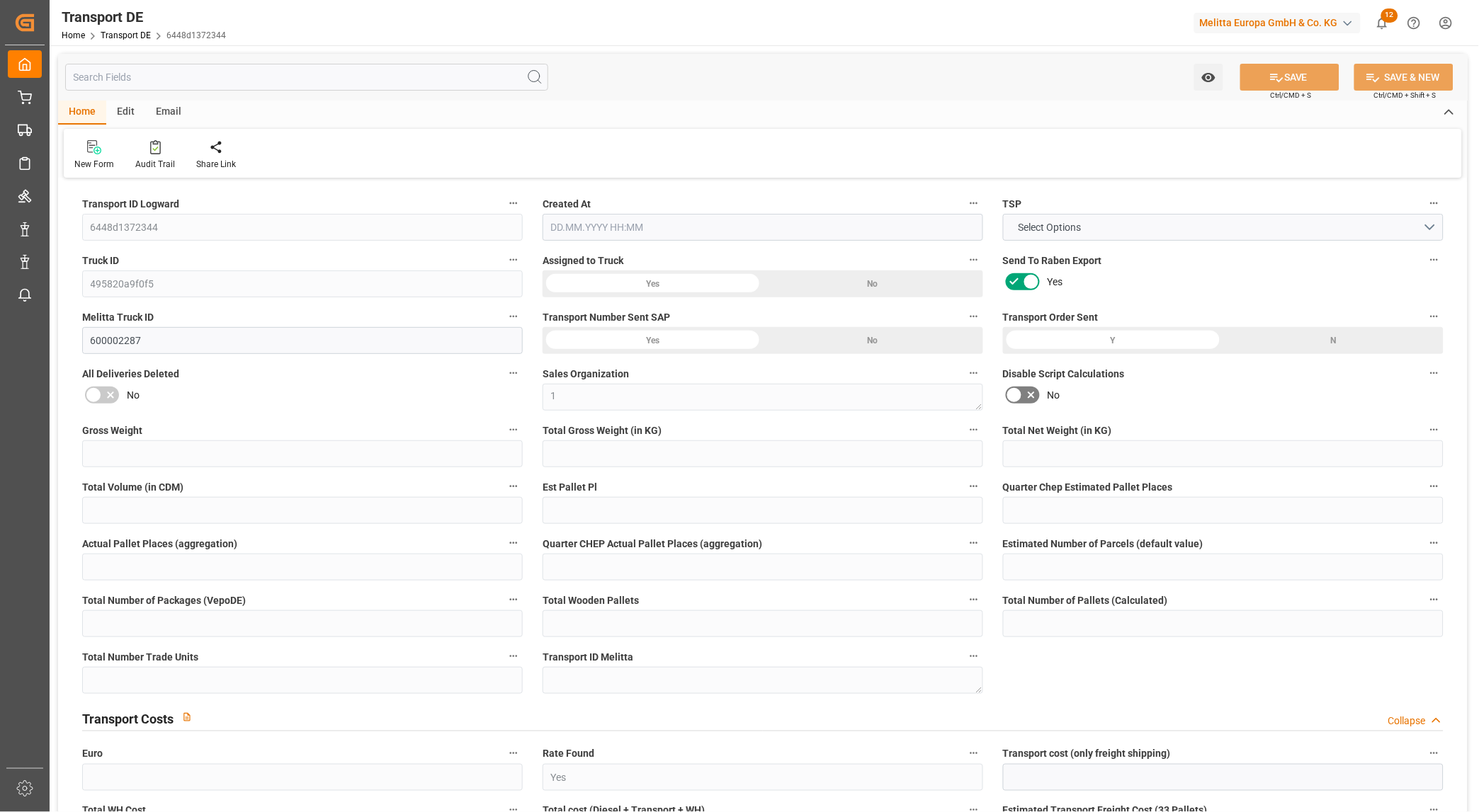
type input "781"
type input "675.894"
type input "581.462"
type input "3575.304"
type input "2"
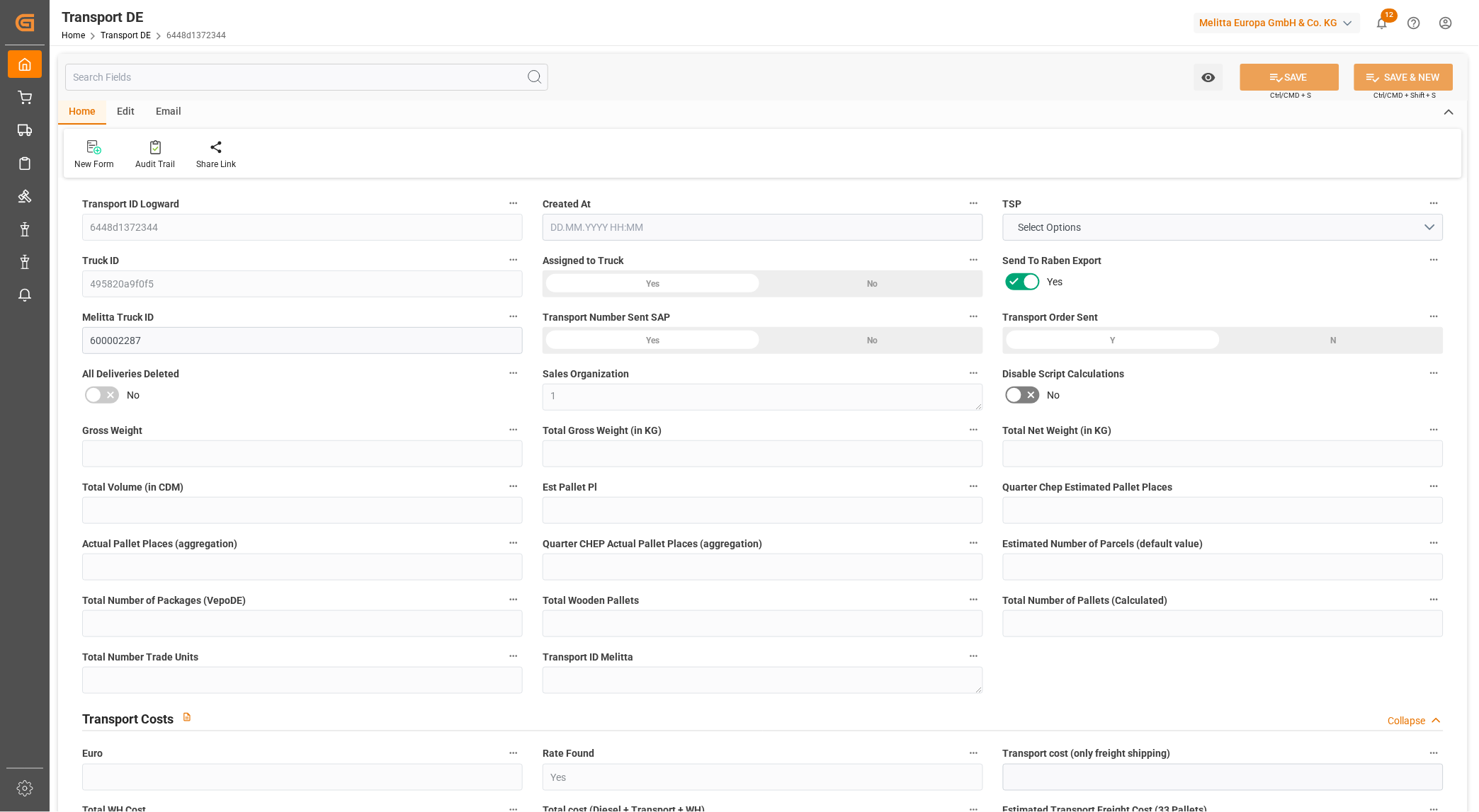
type input "0"
type input "2"
type input "0"
type input "1"
type input "4"
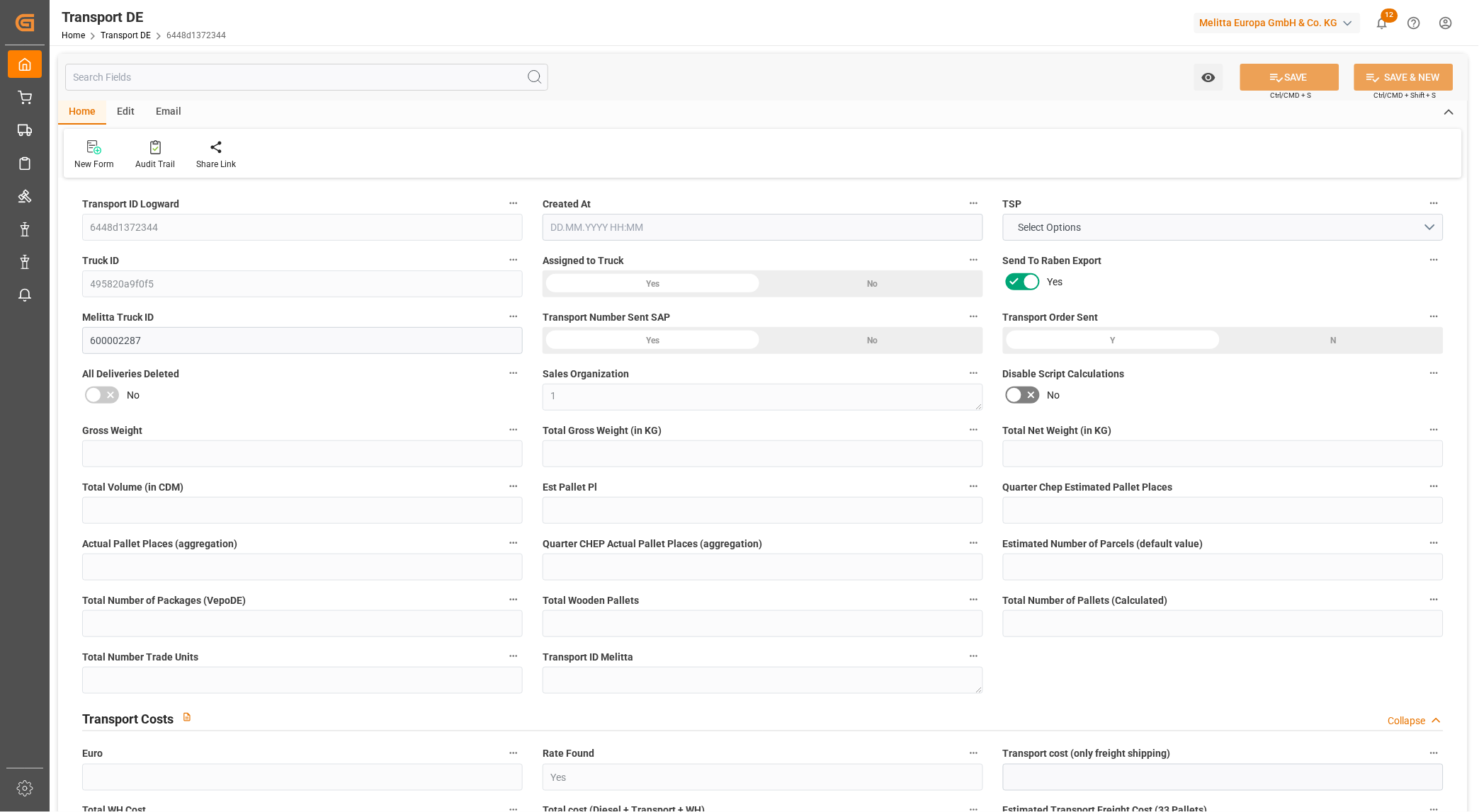
type input "4"
type input "0"
type input "106.59"
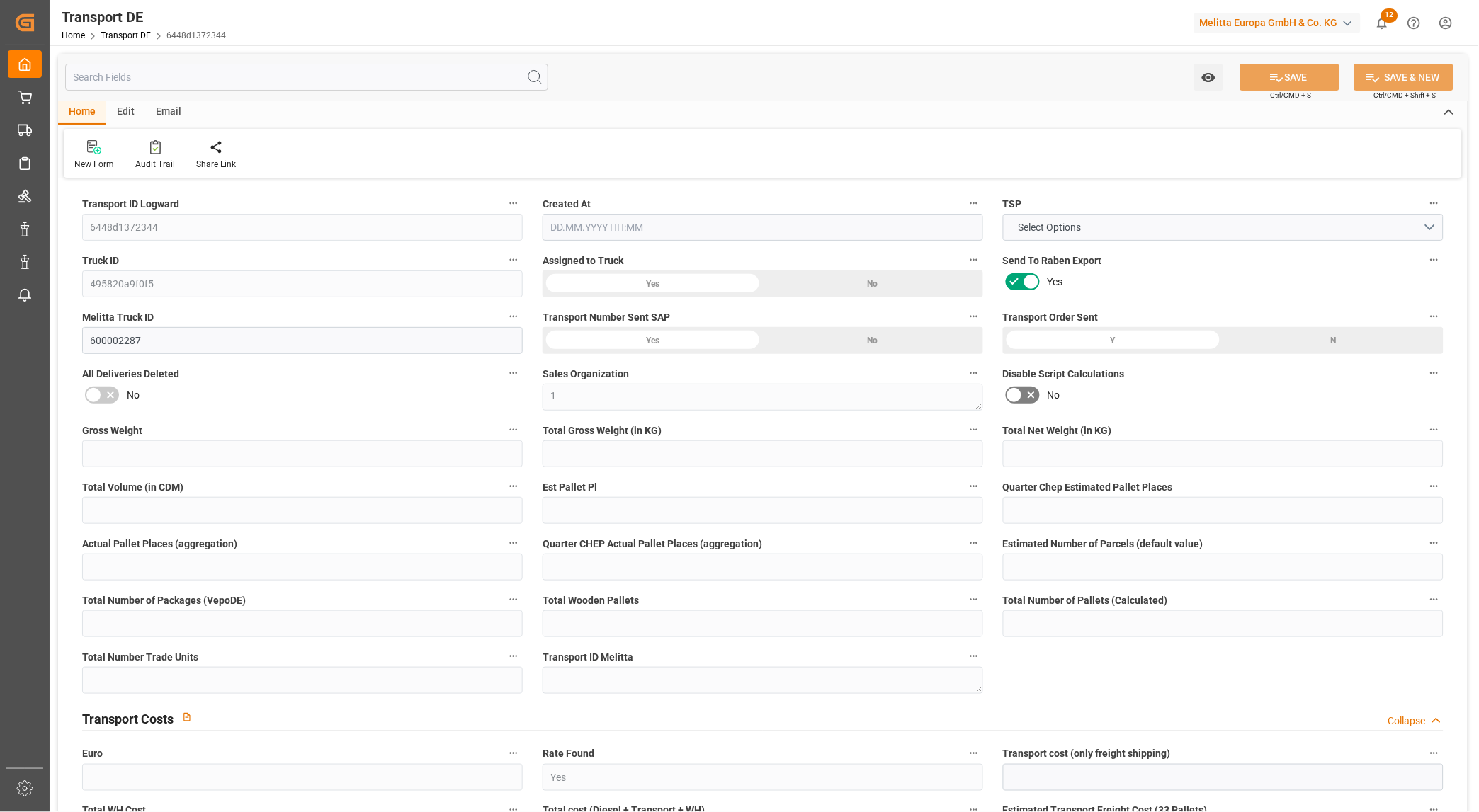
type input "23.535"
type input "106.59"
type input "85"
type input "4"
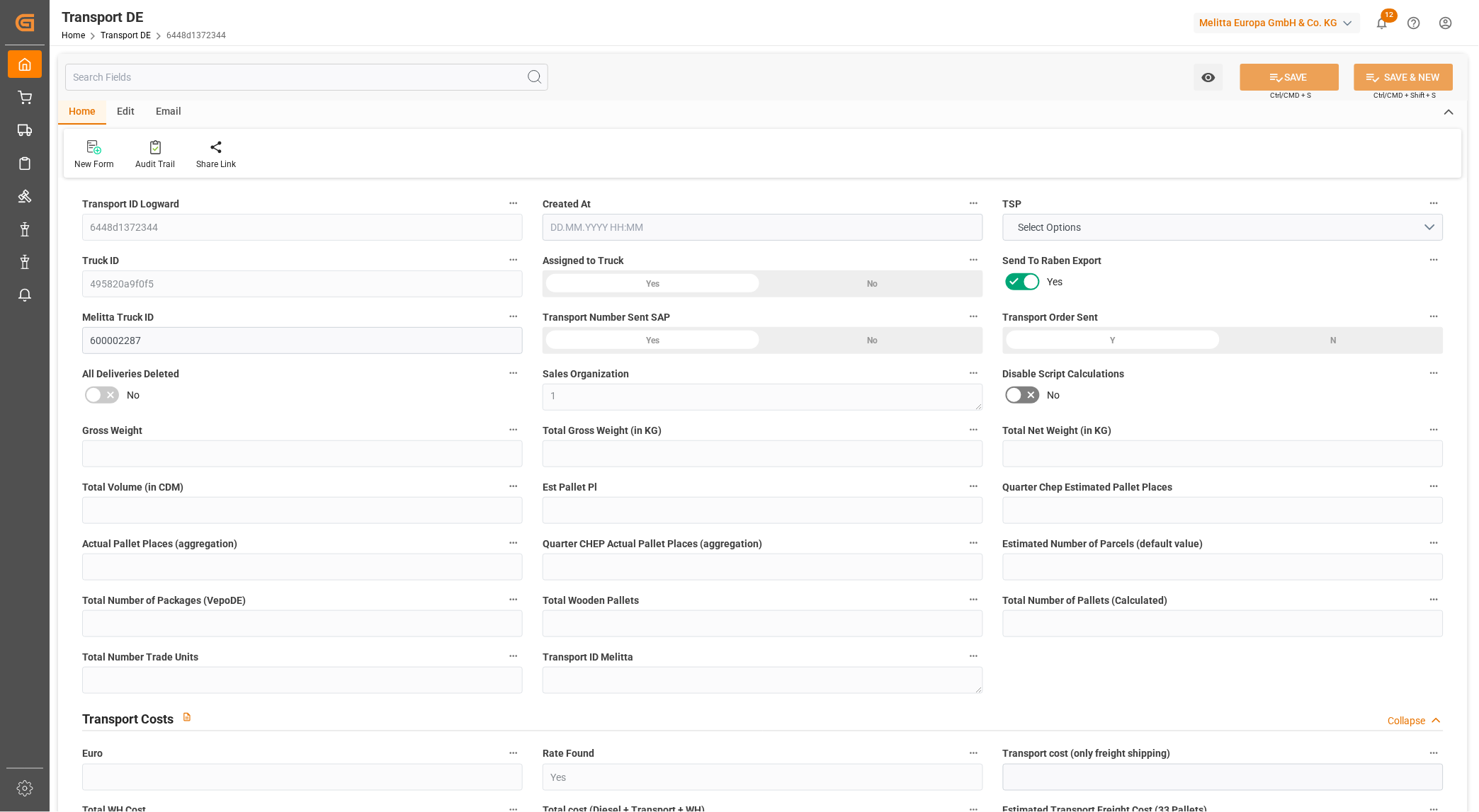
type input "0"
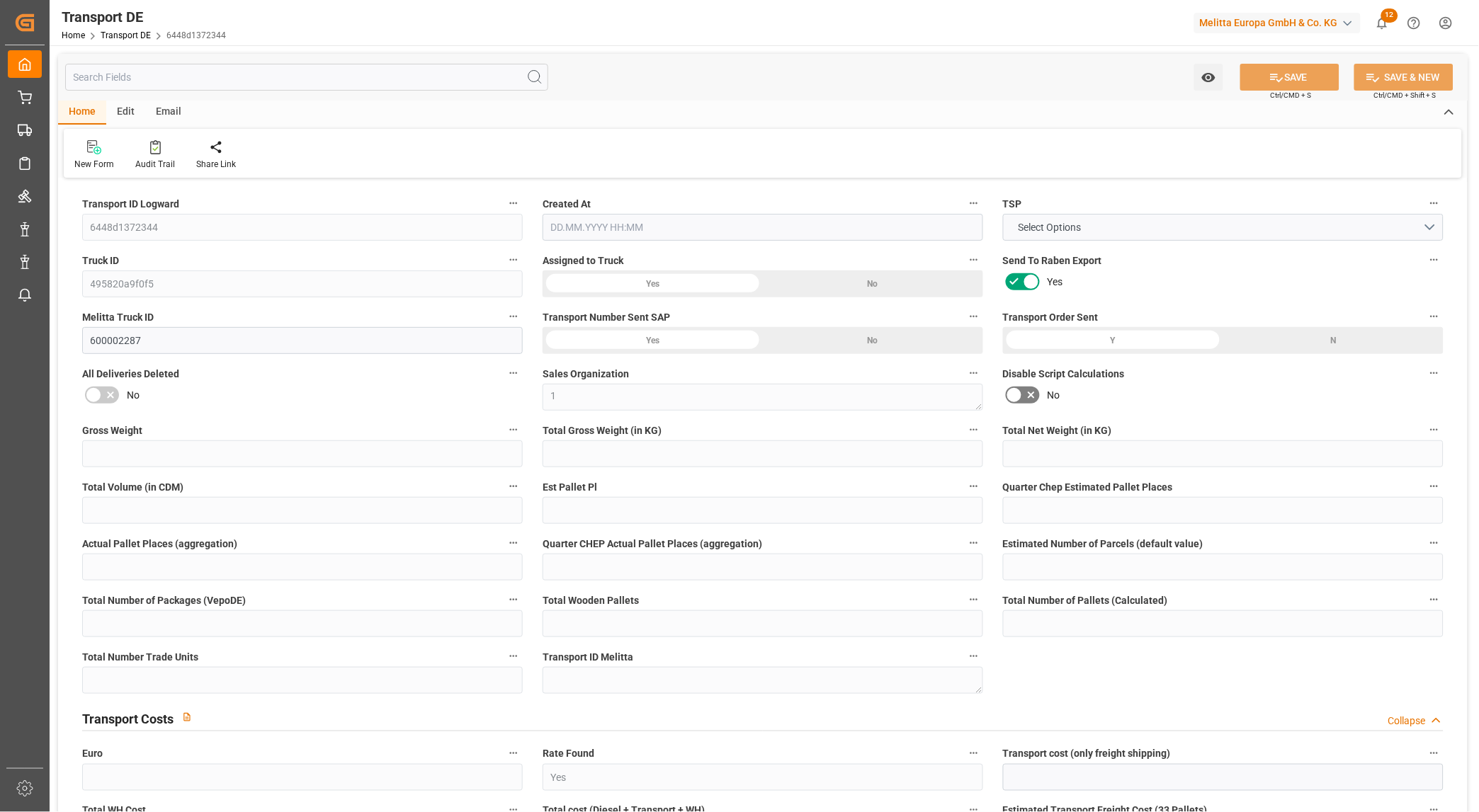
type input "0"
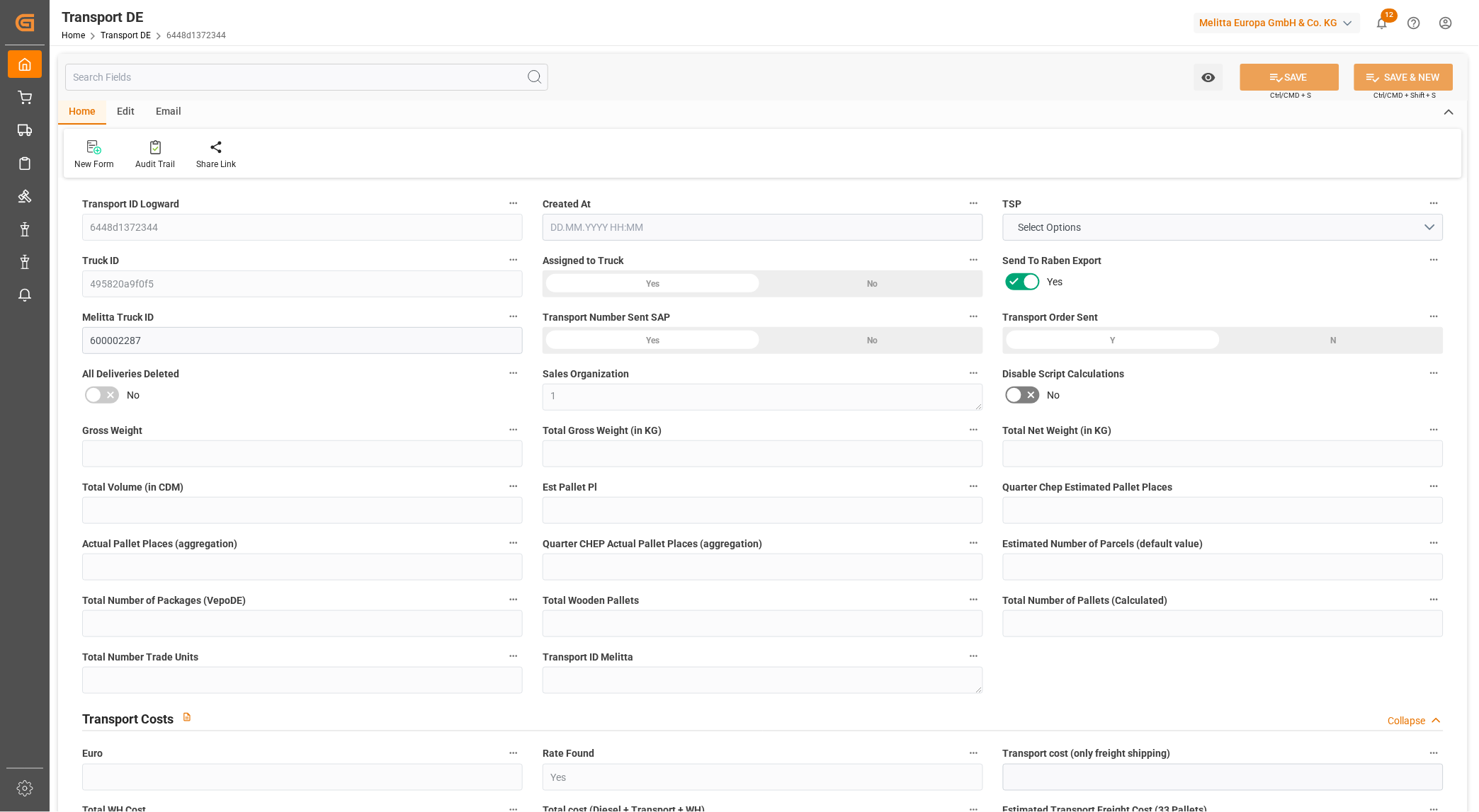
type input "0"
type input "675.894"
type input "4710.8598"
type input "21"
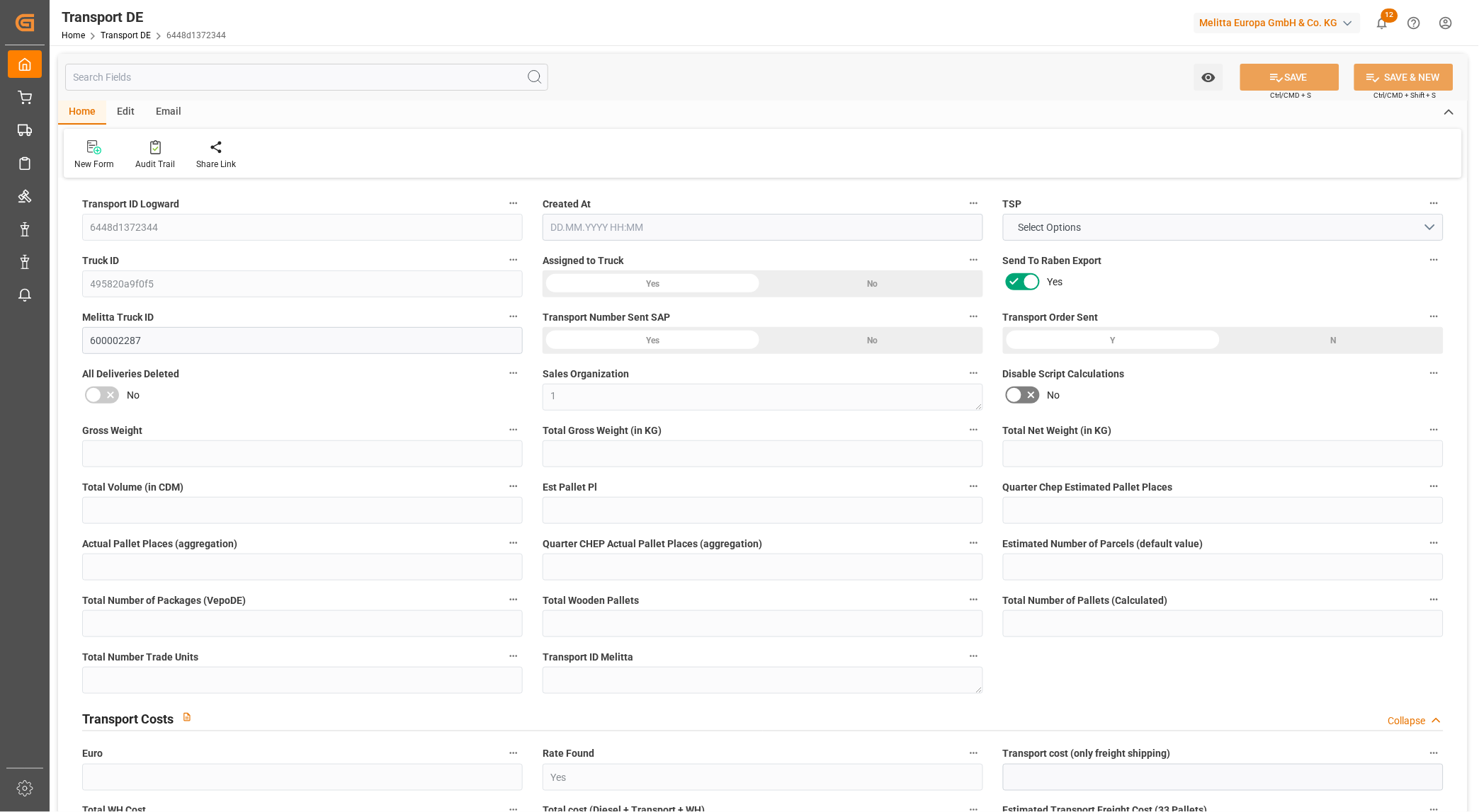
type input "35"
type input "0"
type input "1"
type input "3"
type input "0"
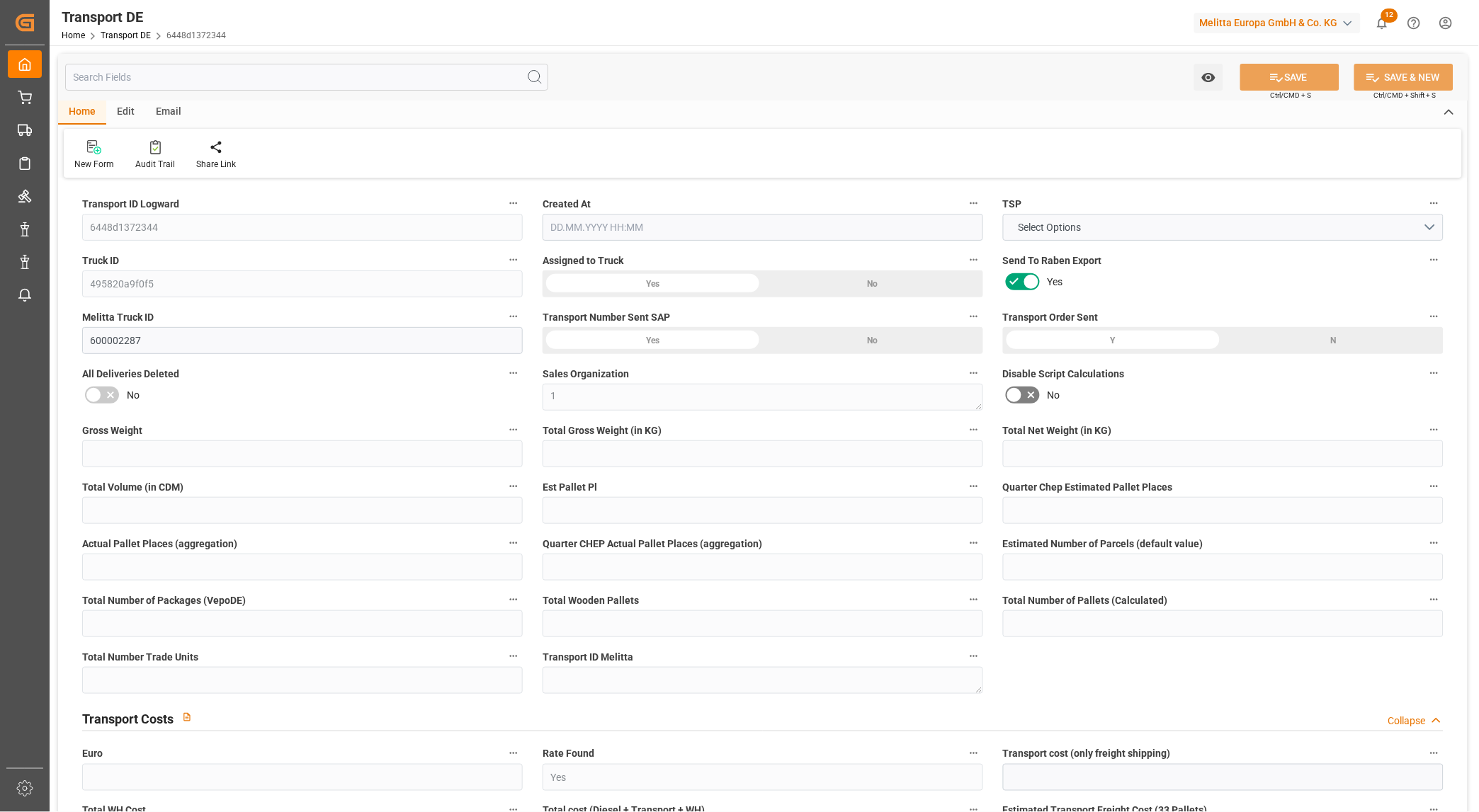
type input "0"
type input "1"
type input "0"
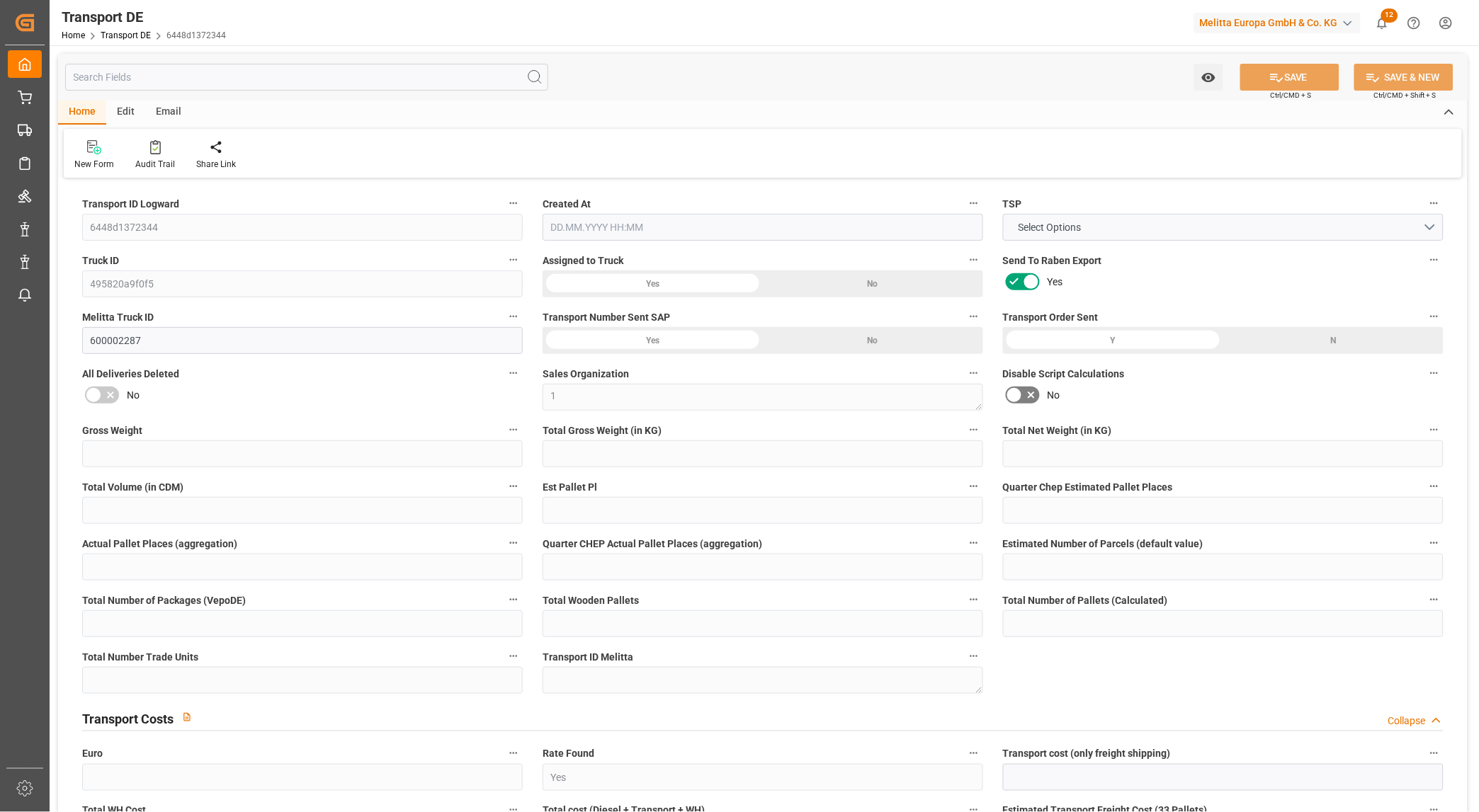
type input "334"
type input "130.125"
type input "106.59"
type input "02.09.2025 21:02"
type input "05.09.2025"
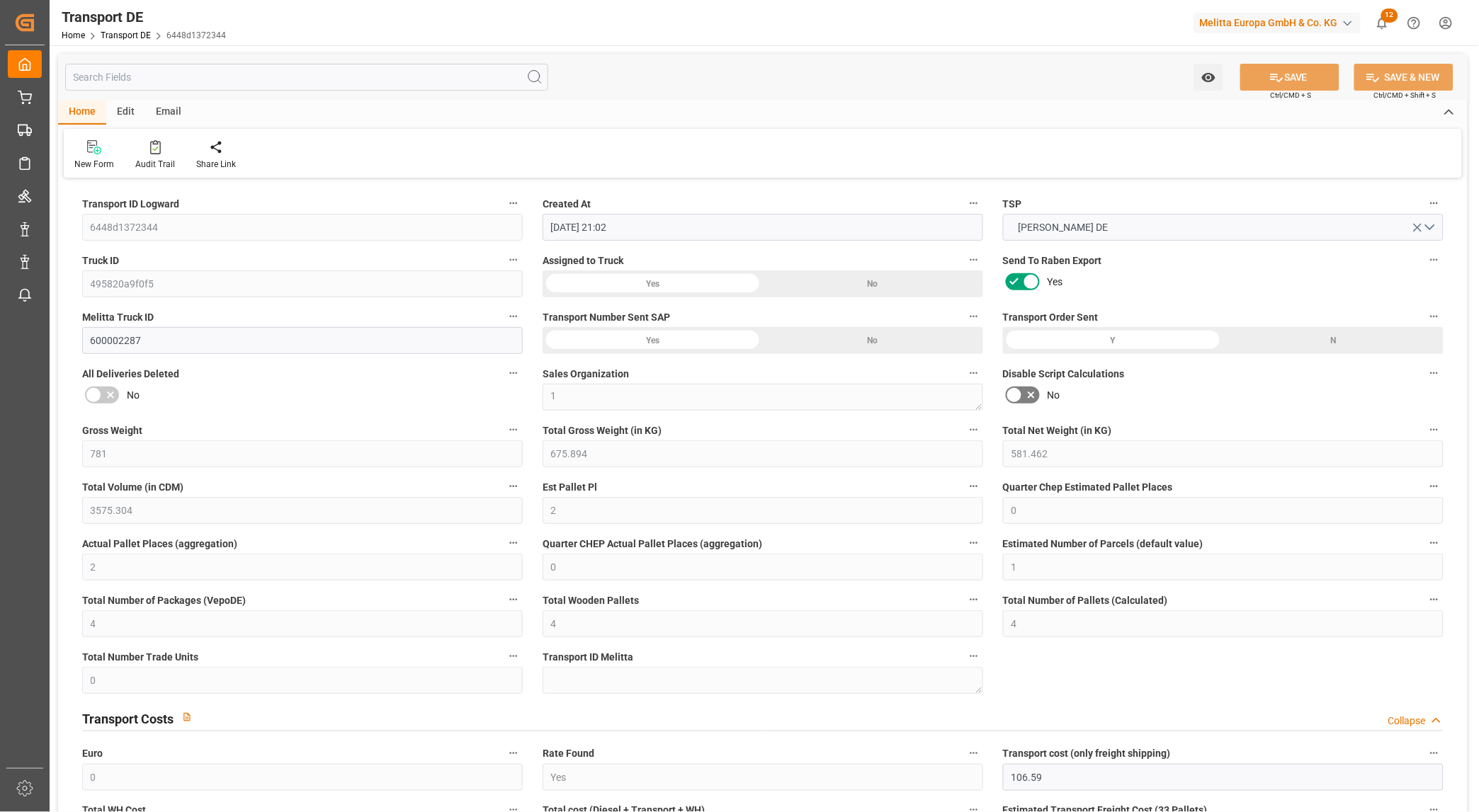
type input "05.09.2025"
type input "10.09.2025"
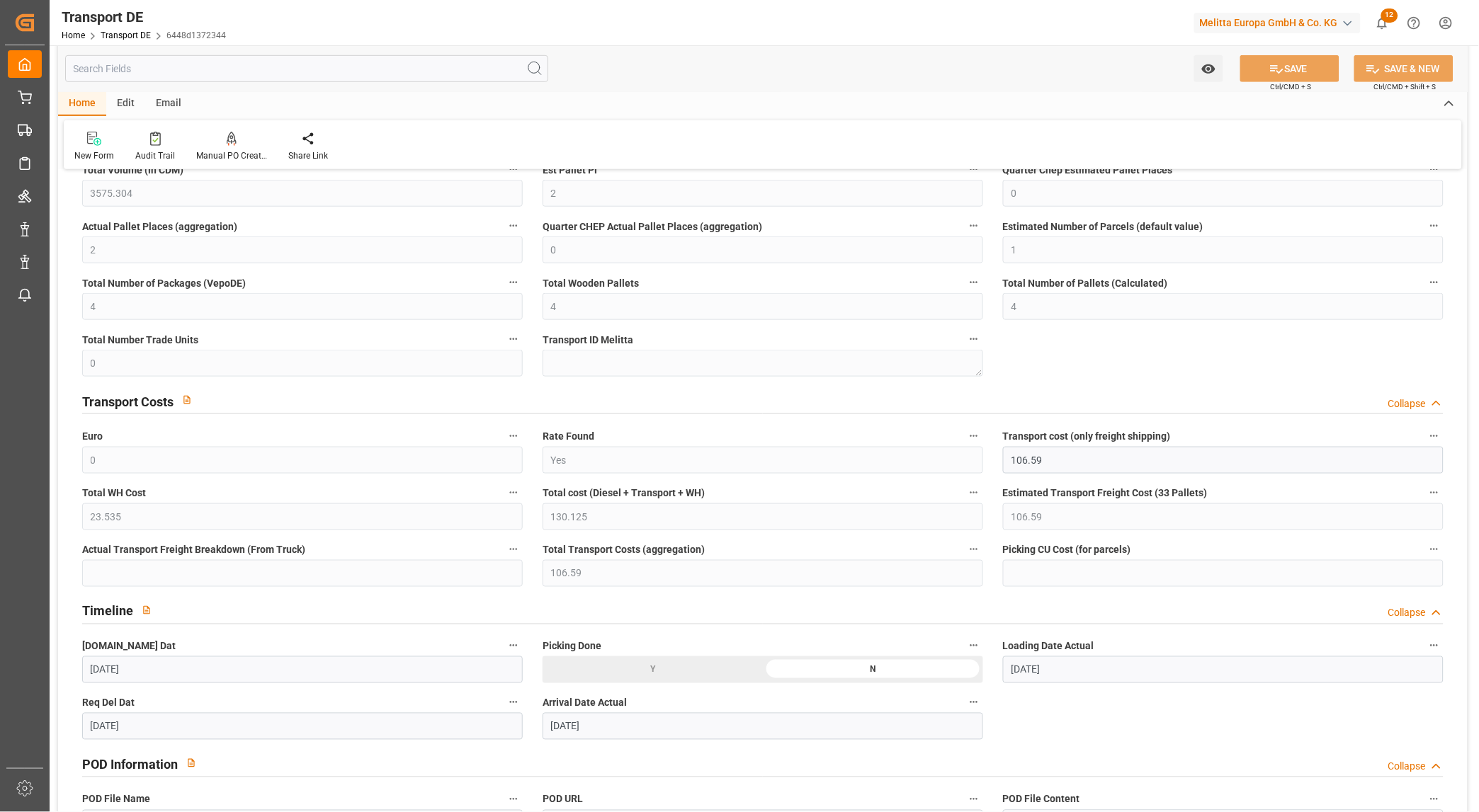
scroll to position [471, 0]
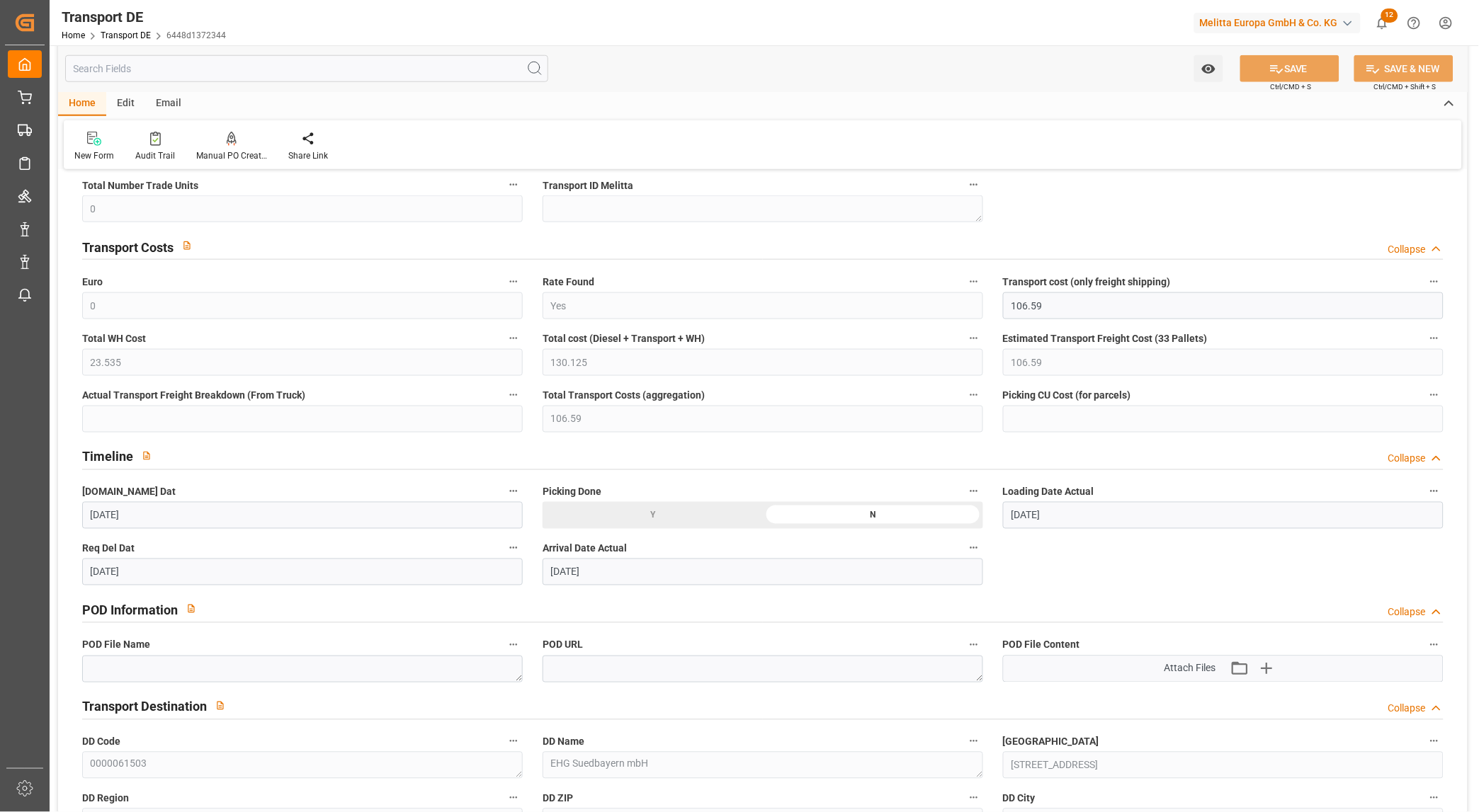
click at [378, 12] on div "Transport DE Home Transport DE 6448d1372344 Melitta Europa GmbH & Co. KG 12 Not…" at bounding box center [759, 22] width 1439 height 45
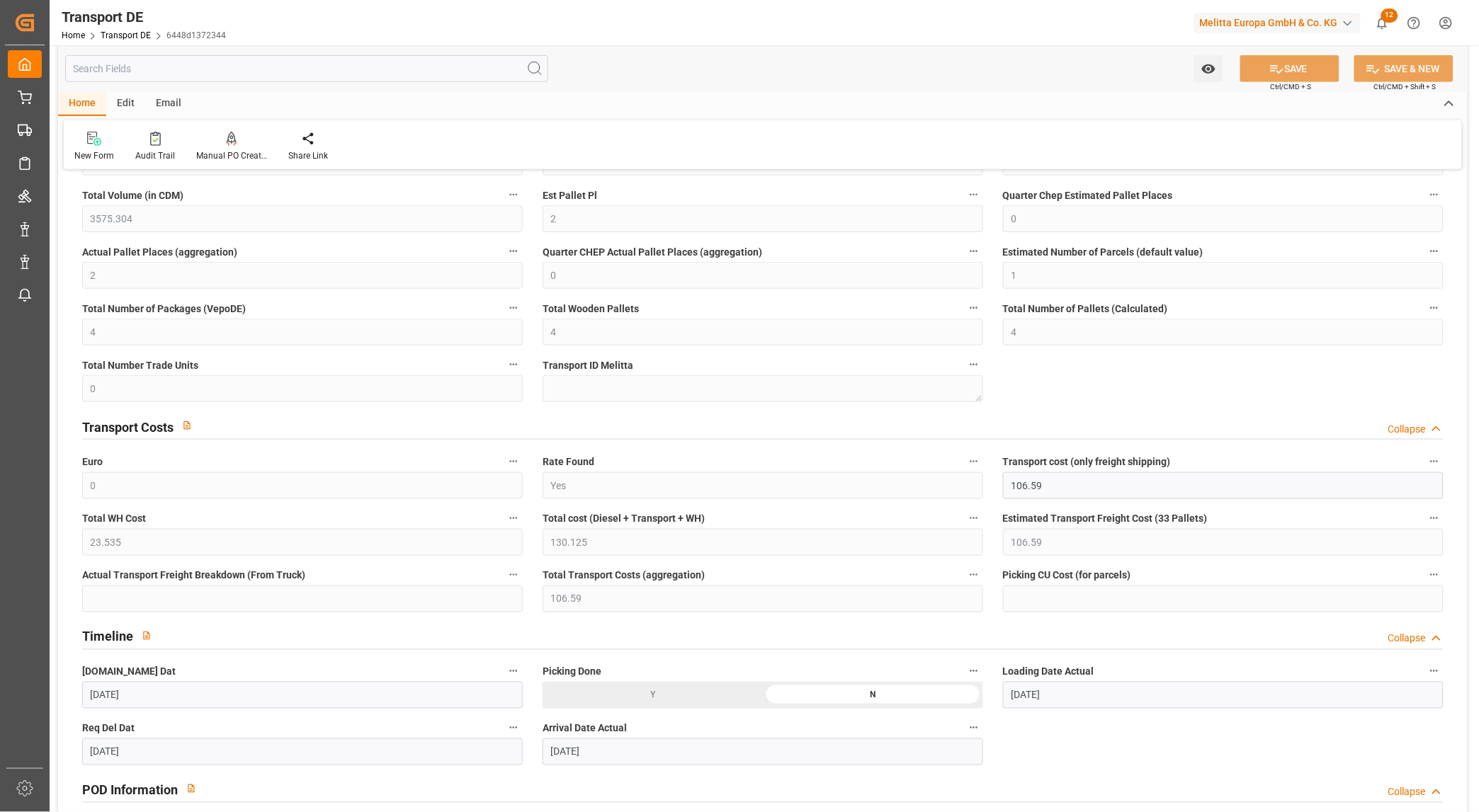
scroll to position [0, 0]
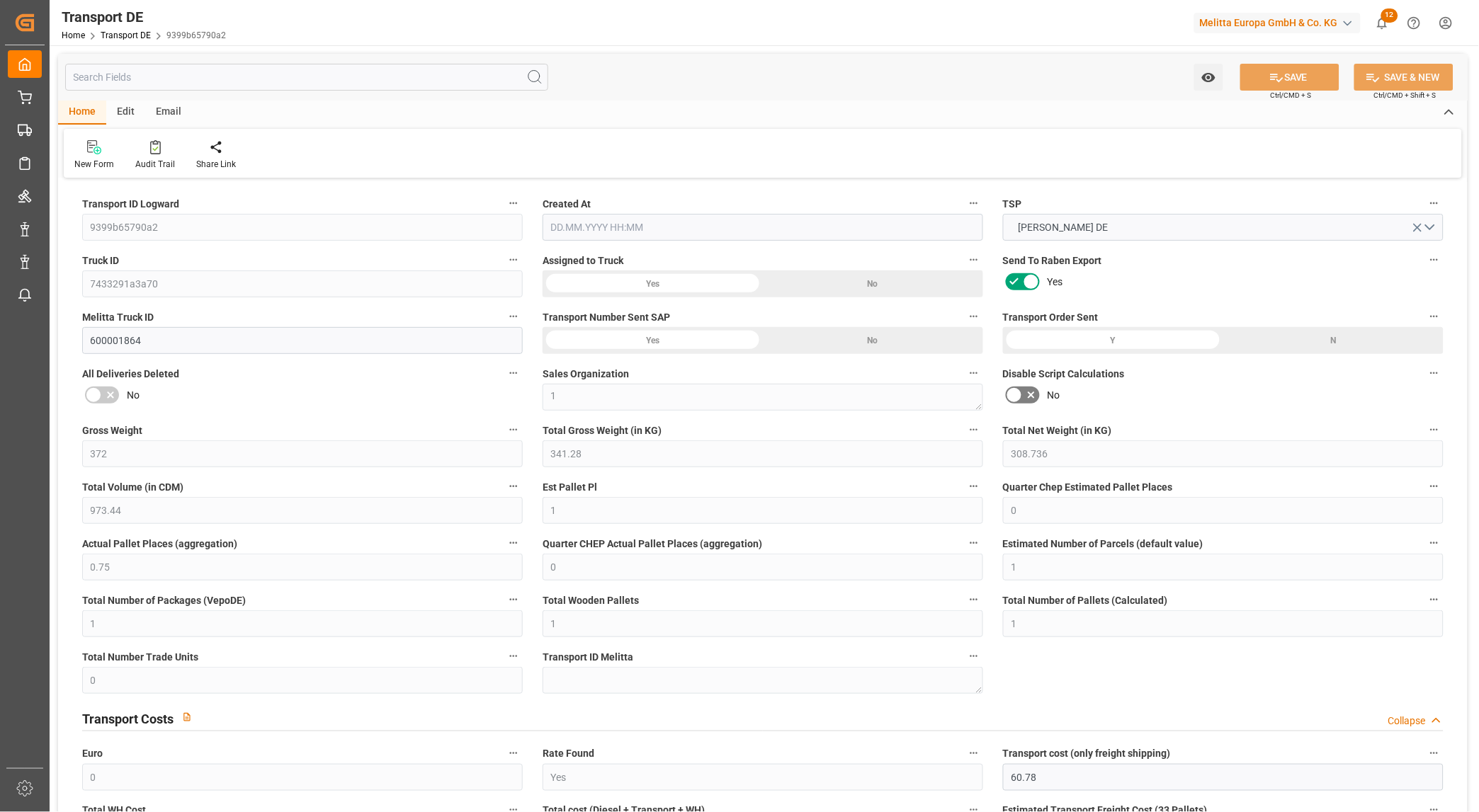
type input "372"
type input "341.28"
type input "308.736"
type input "973.44"
type input "1"
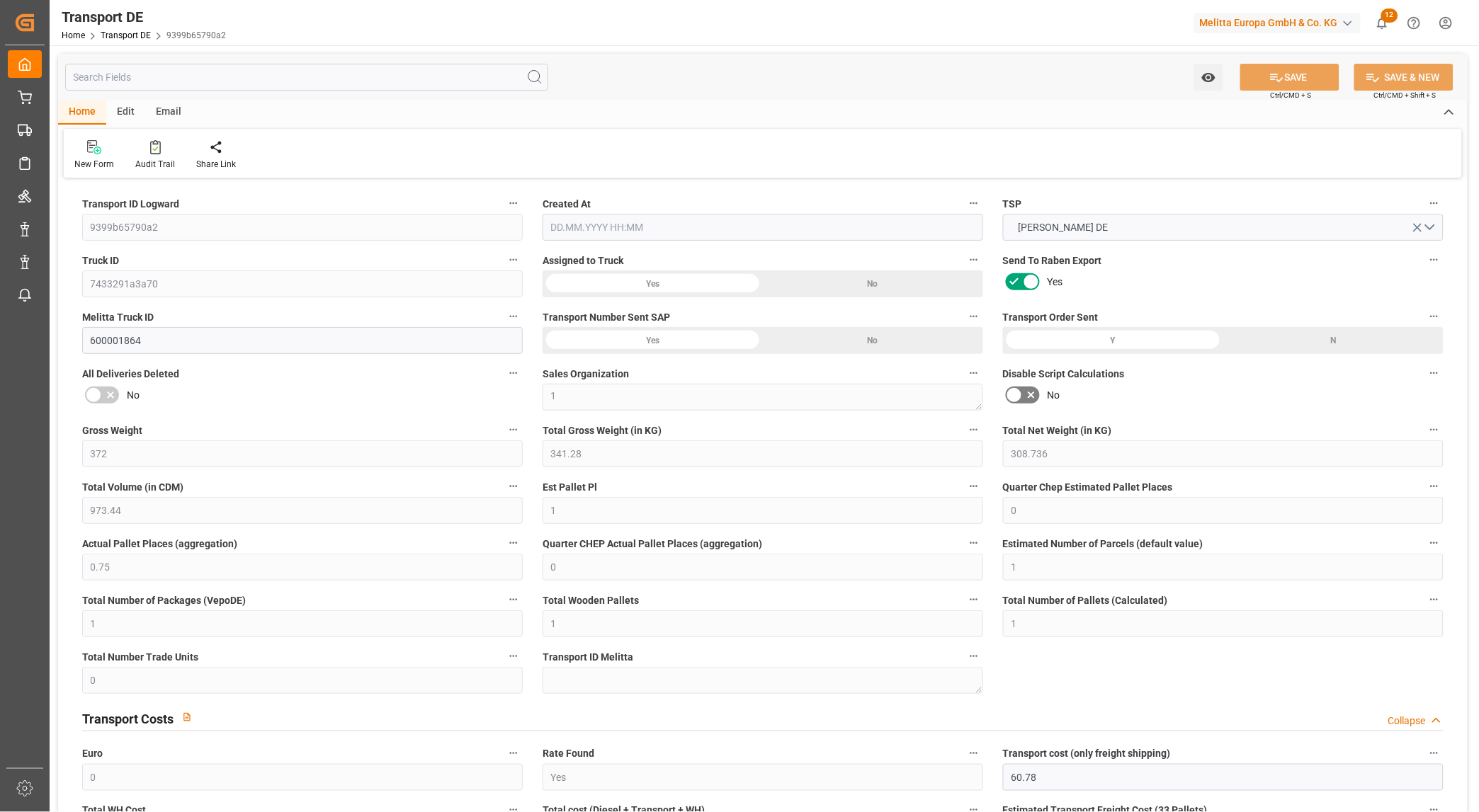
type input "0"
type input "0.75"
type input "0"
type input "1"
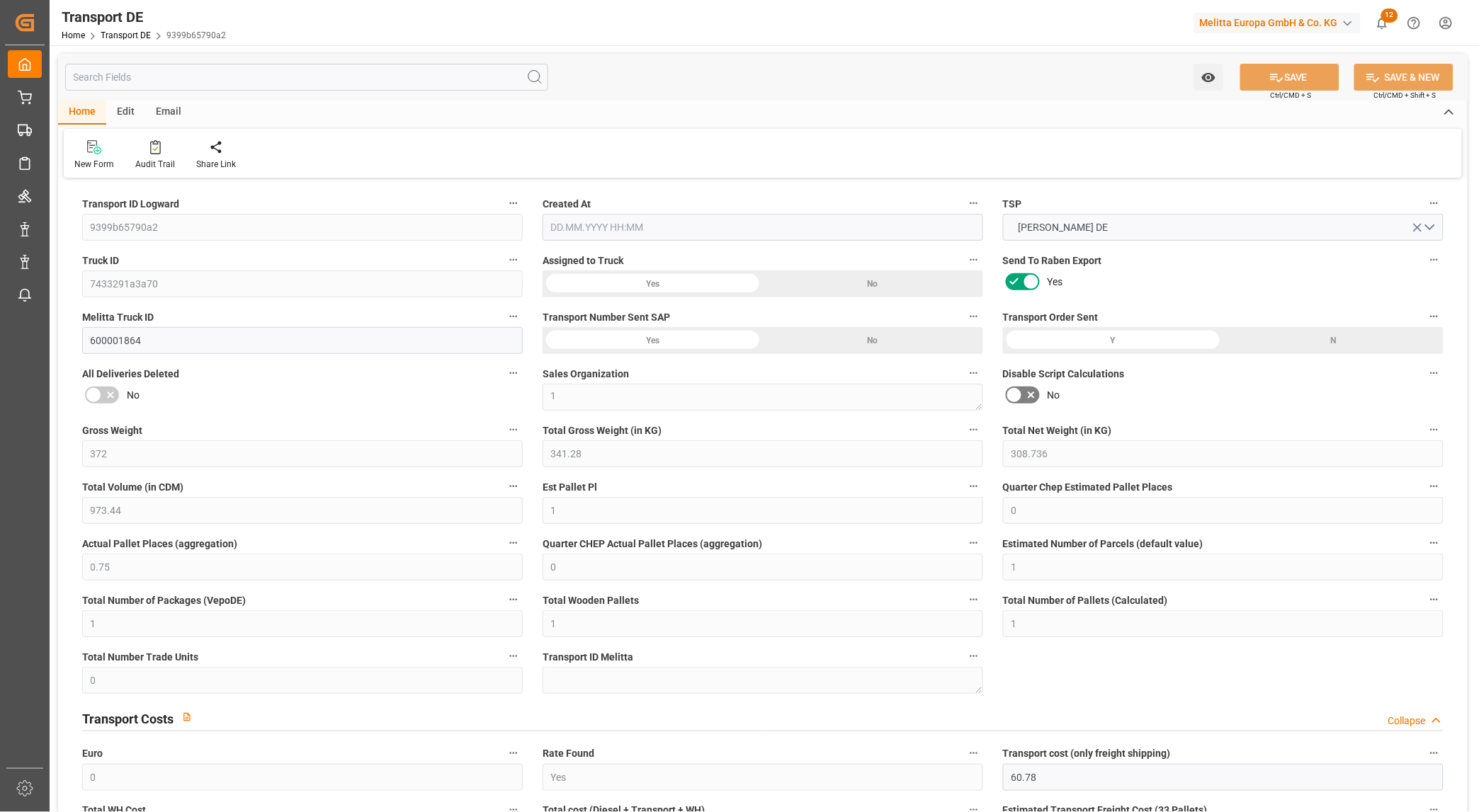
type input "1"
type input "0"
type input "60.78"
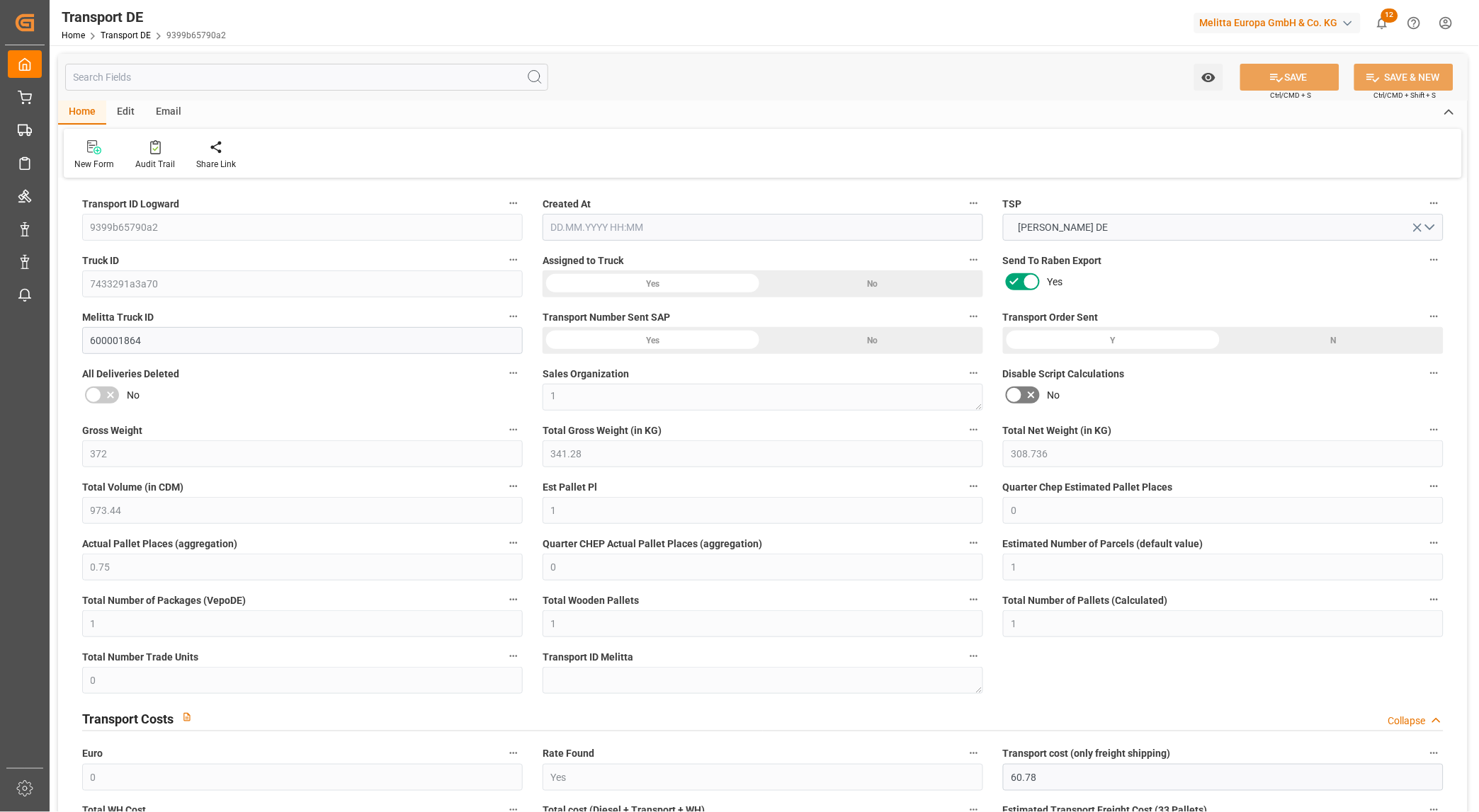
type input "8.163"
type input "60.78"
type input "60.2087"
type input "85"
type input "1"
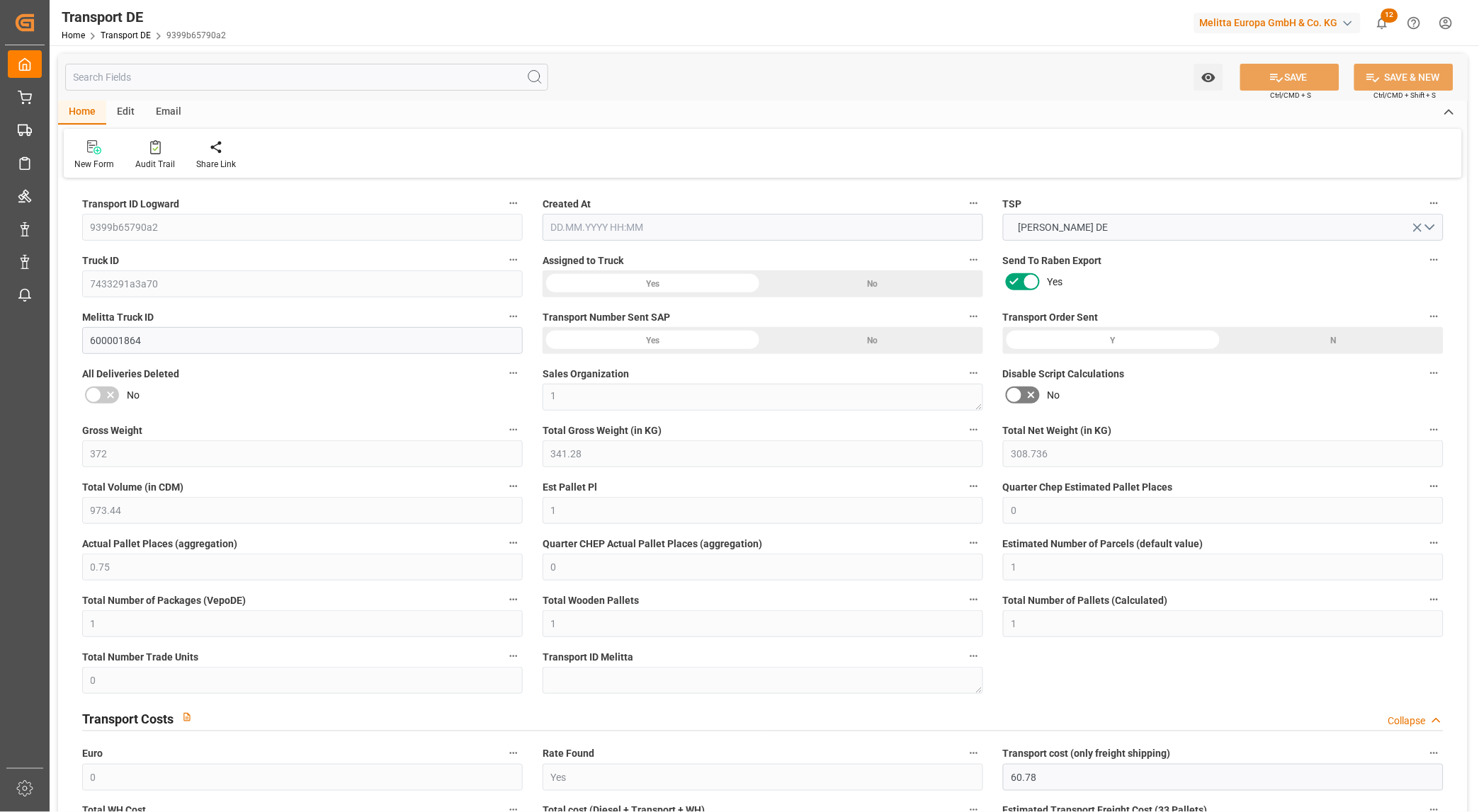
type input "0"
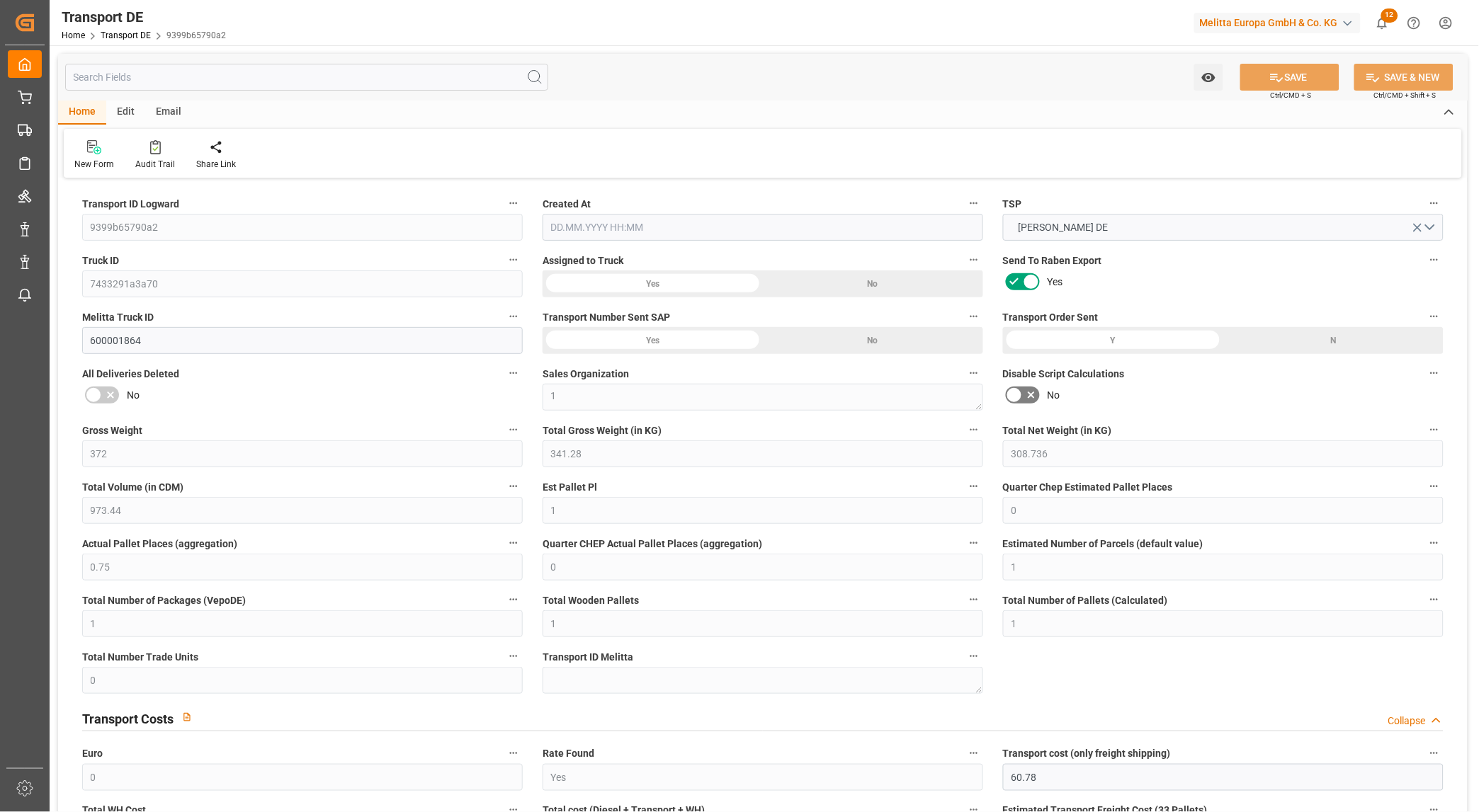
type input "0"
type input "-0.5713"
type input "0"
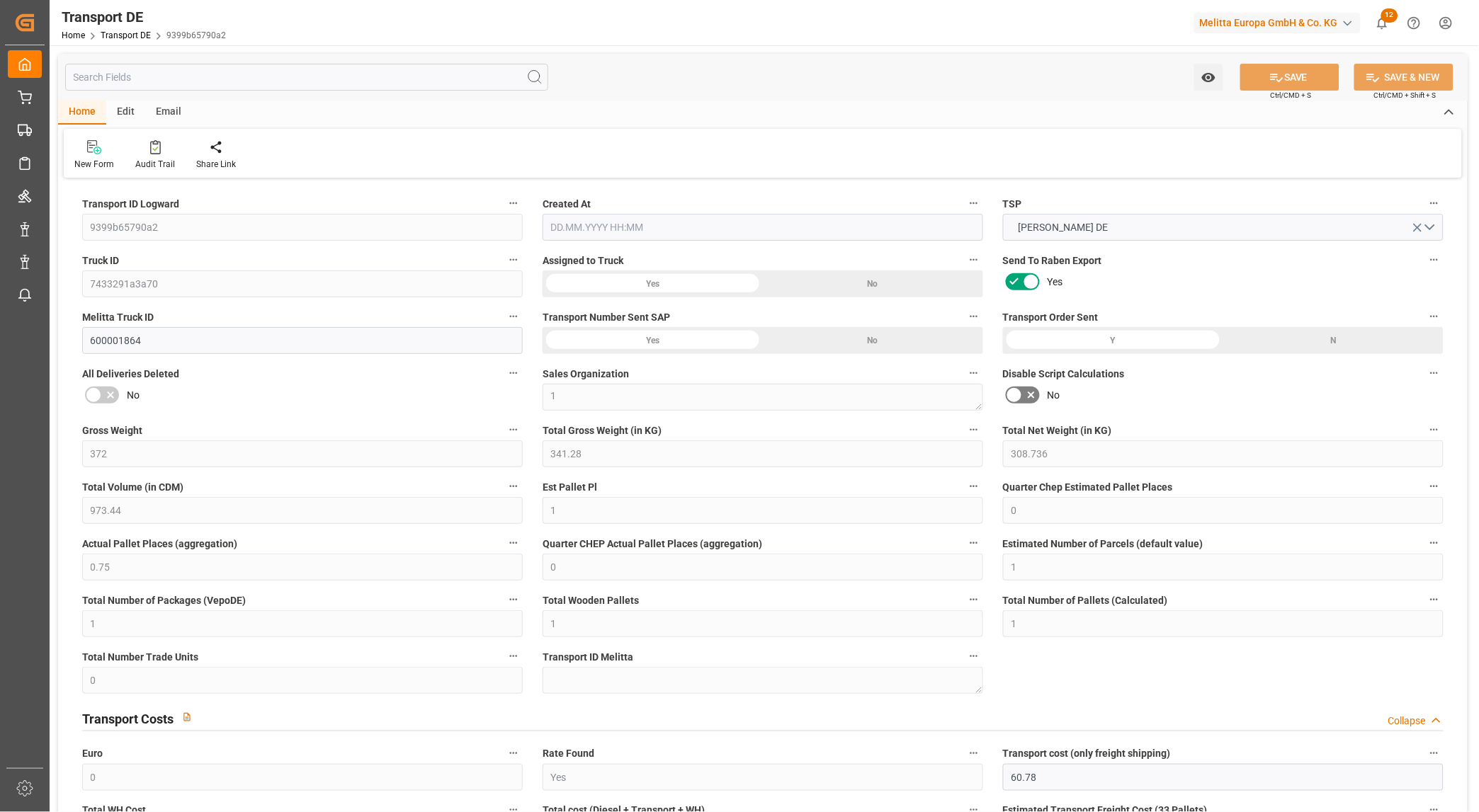
type input "0"
type input "341.28"
type input "4710.8598"
type input "21"
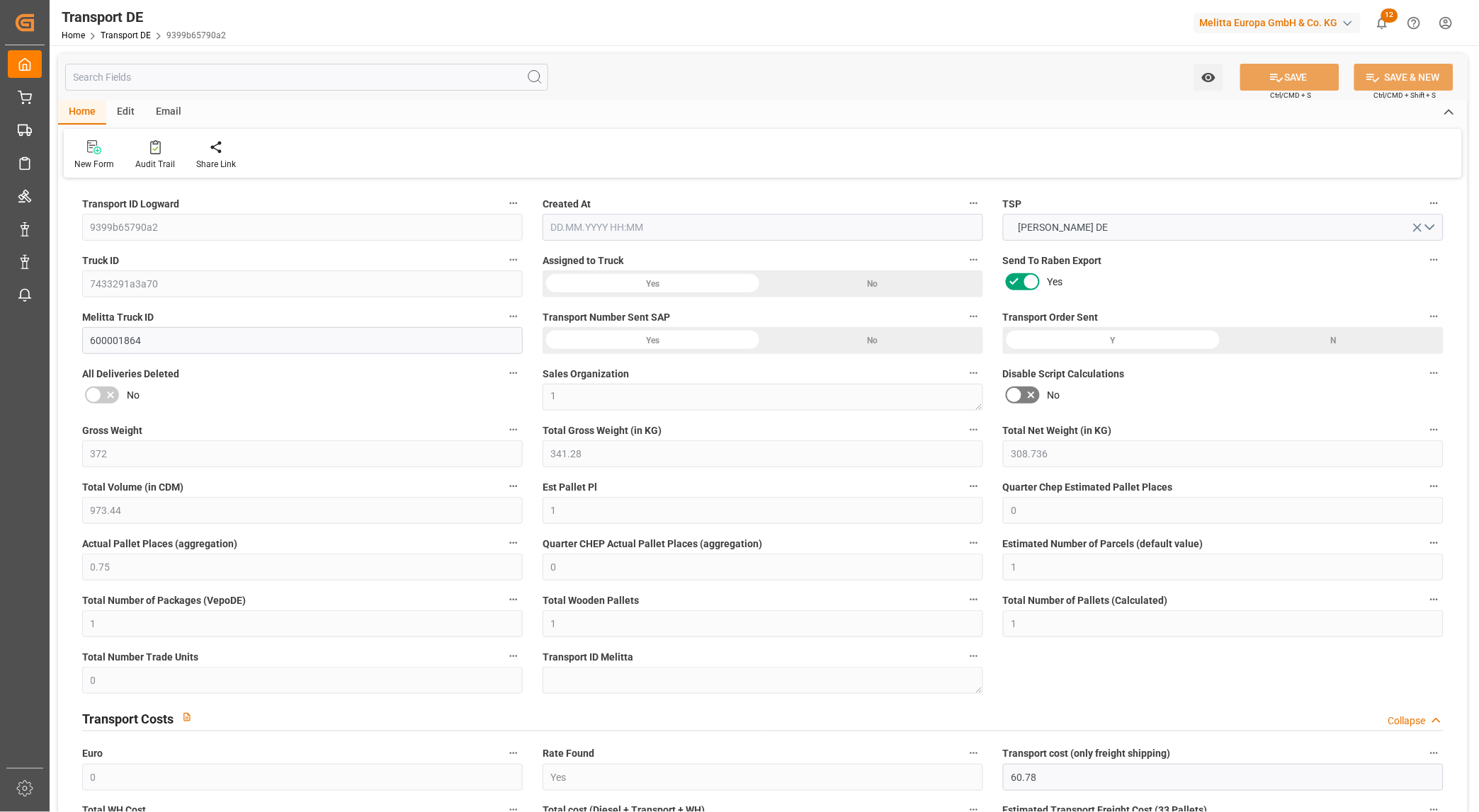
type input "35"
type input "0"
type input "1"
type input "0"
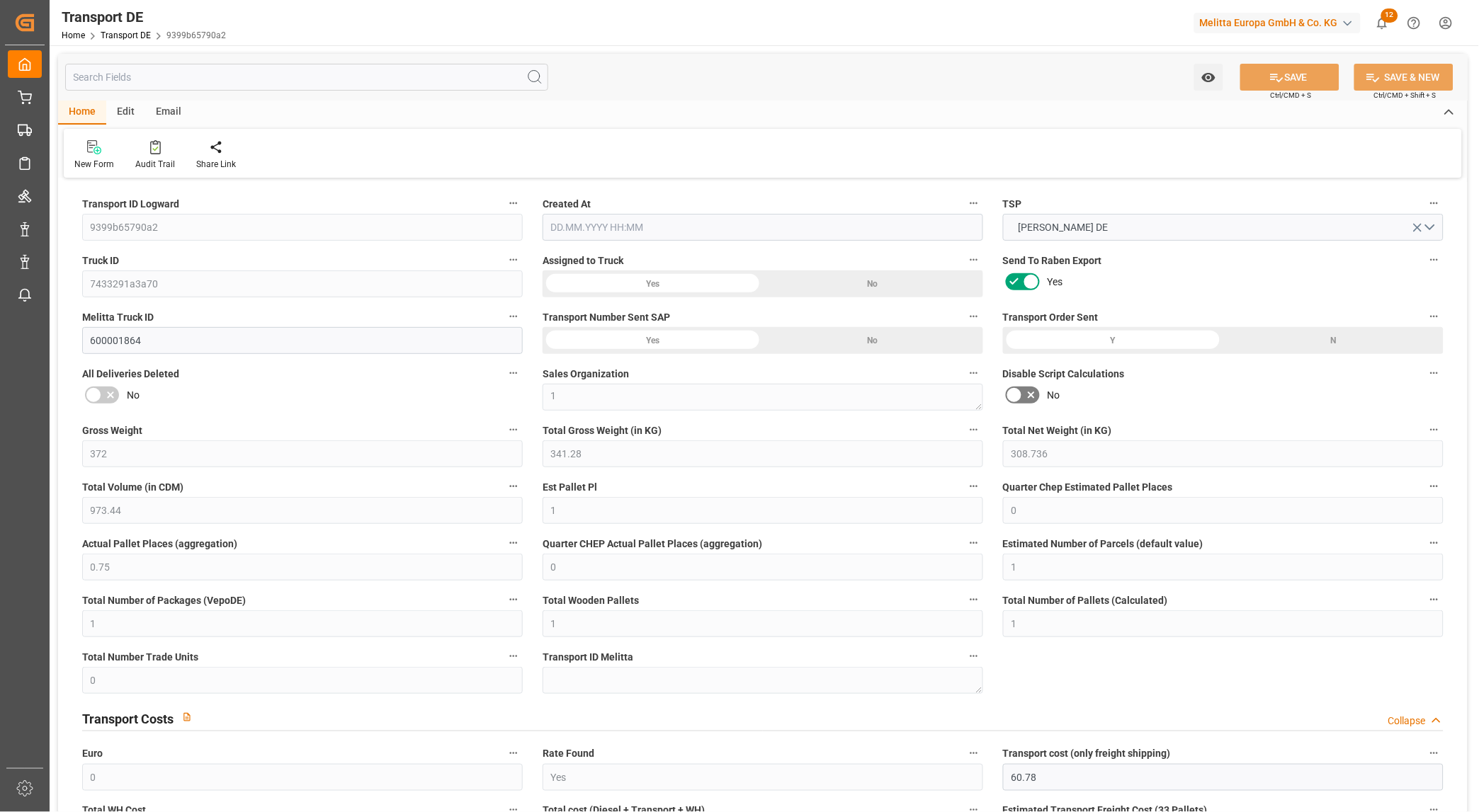
type input "0"
type input "1"
type input "0"
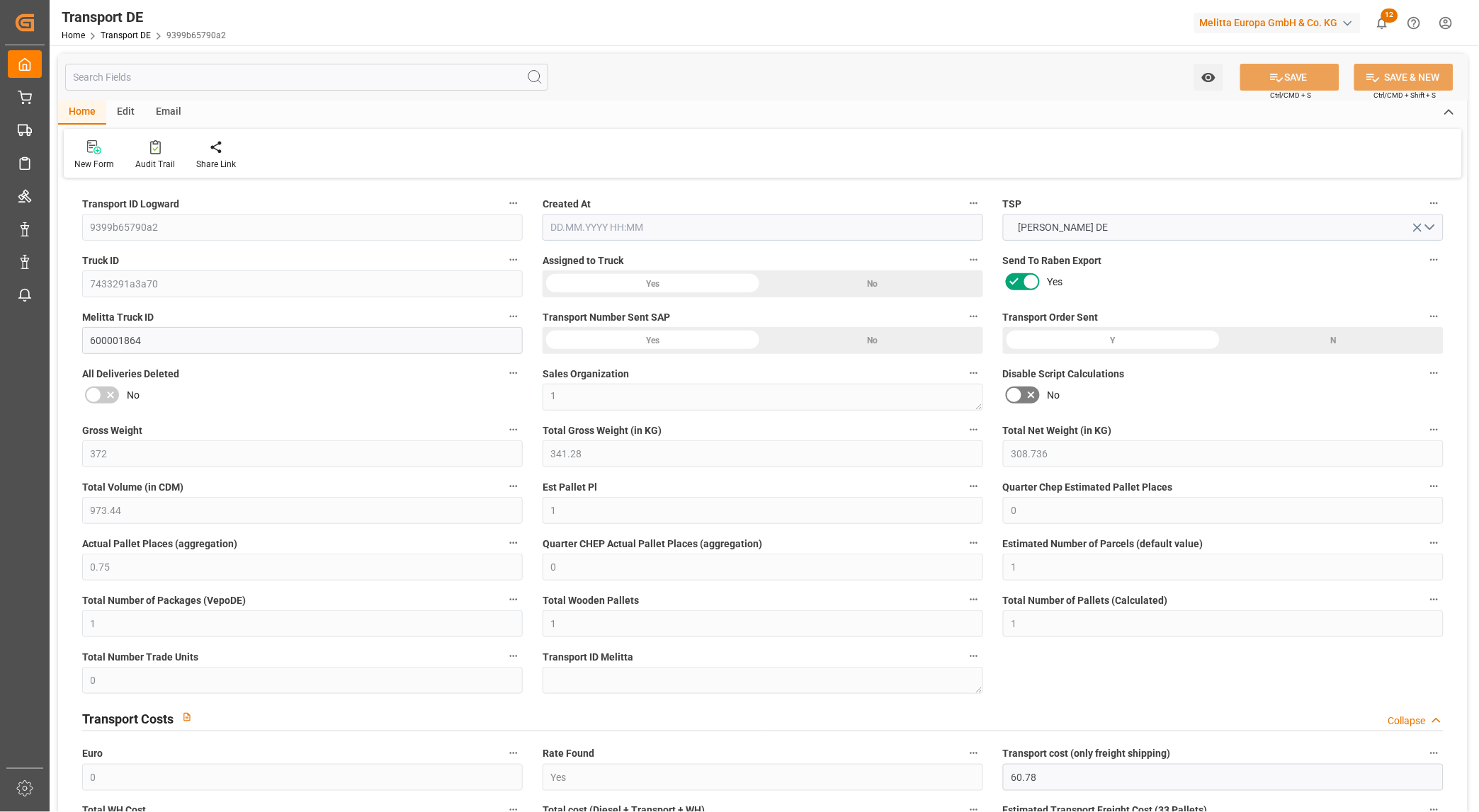
type input "144"
type input "68.3717"
type input "60.2087"
type input "19.08.2025 21:02"
type input "22.08.2025"
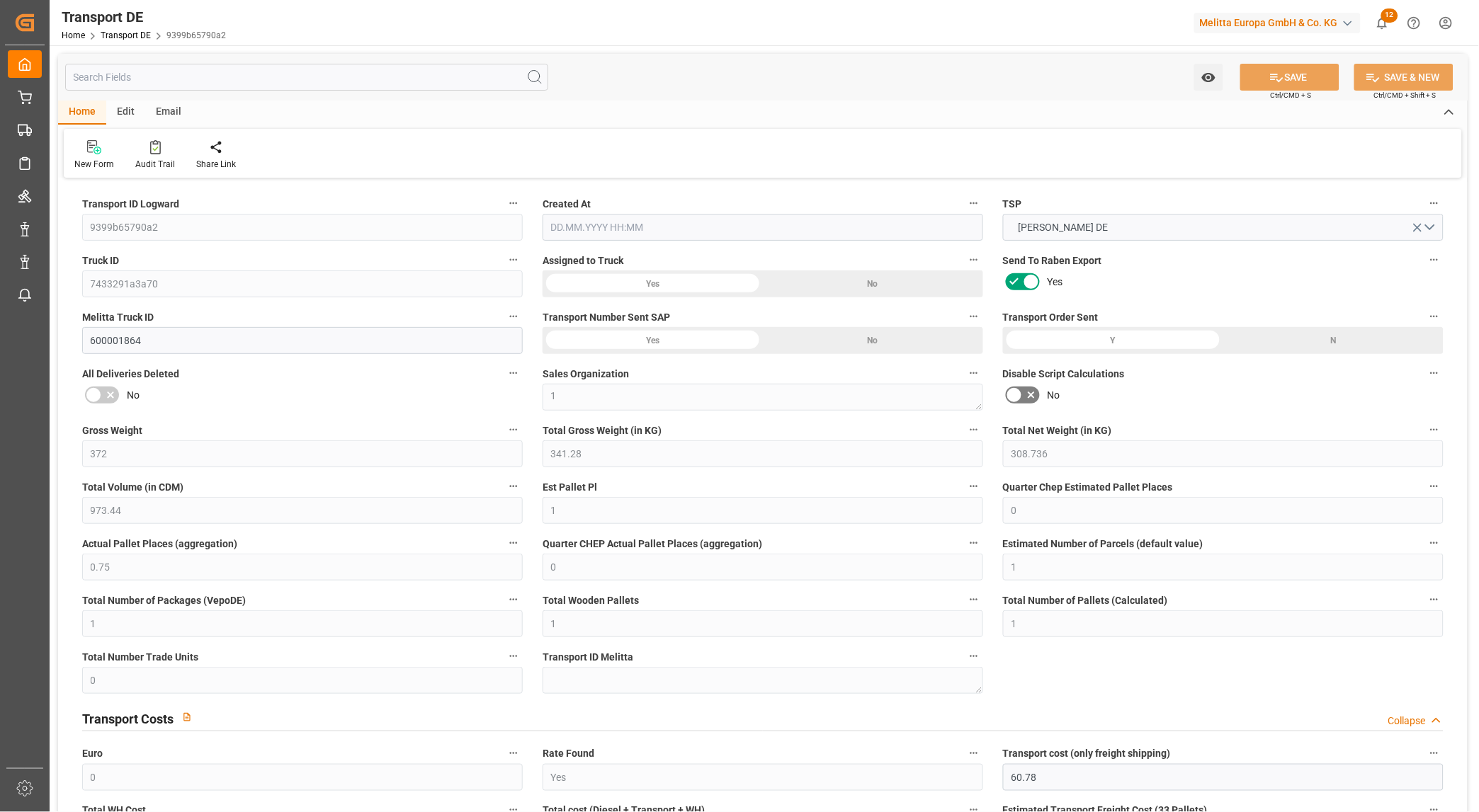
type input "22.08.2025"
type input "27.08.2025"
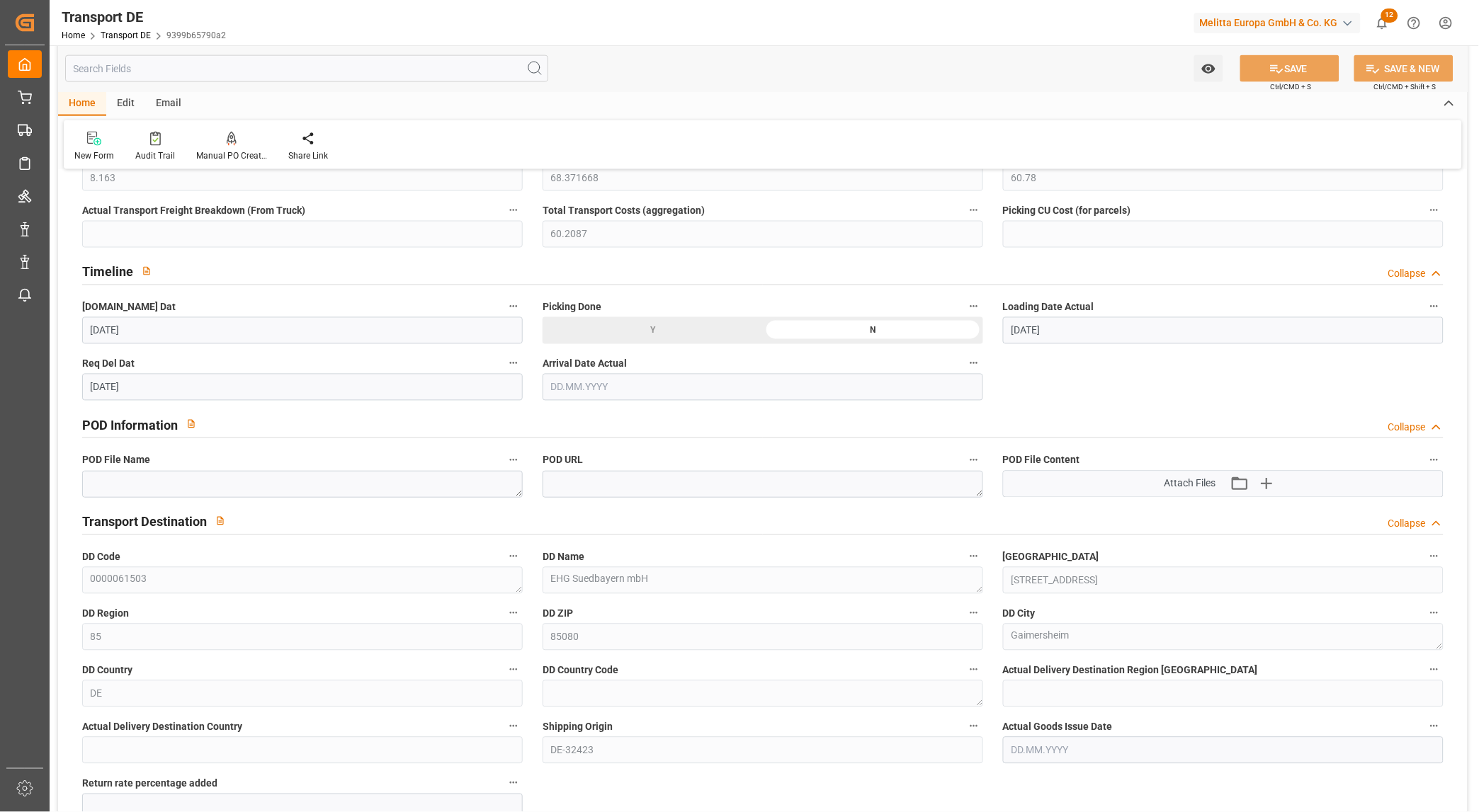
scroll to position [471, 0]
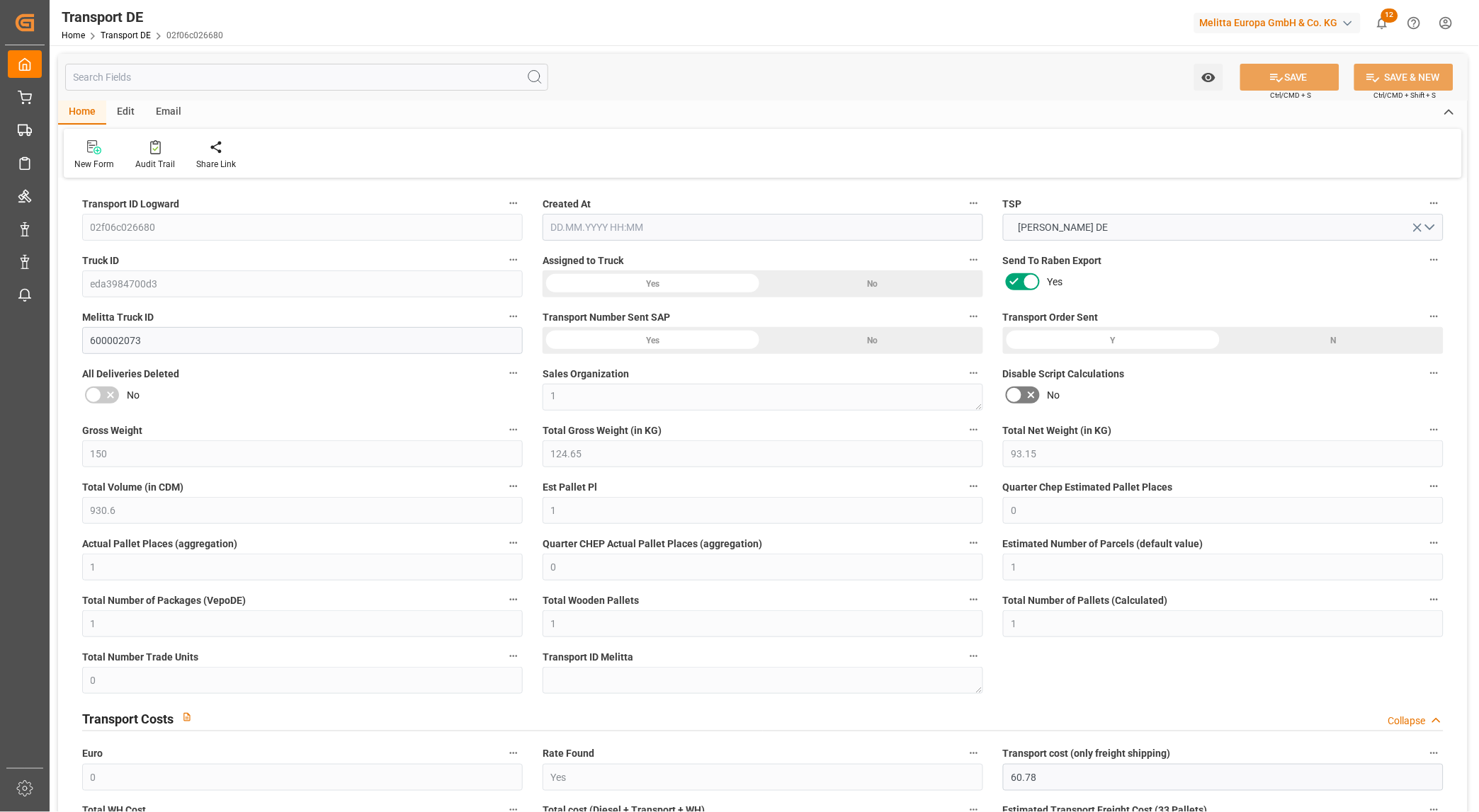
type input "150"
type input "124.65"
type input "93.15"
type input "930.6"
type input "1"
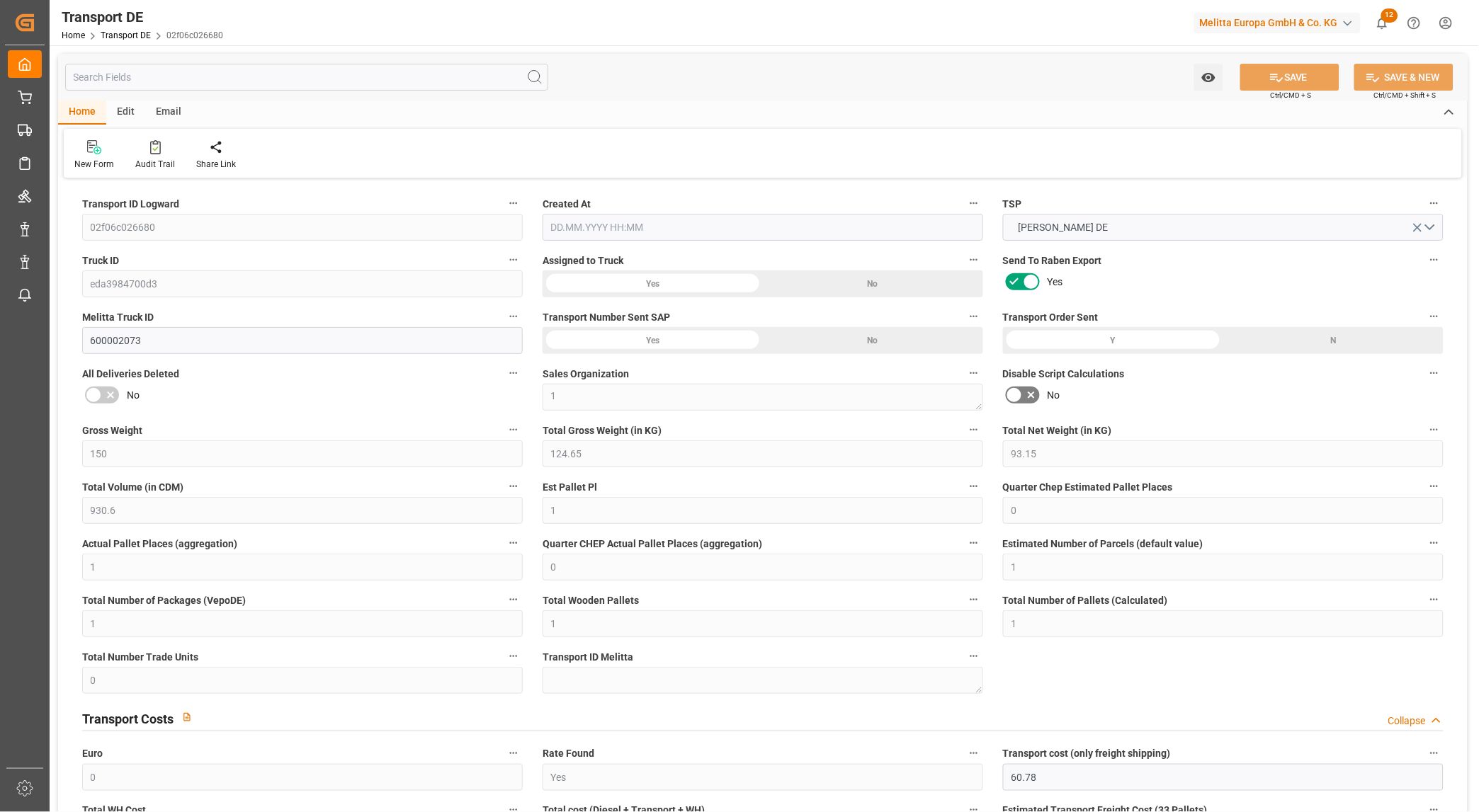
type input "0"
type input "1"
type input "0"
type input "1"
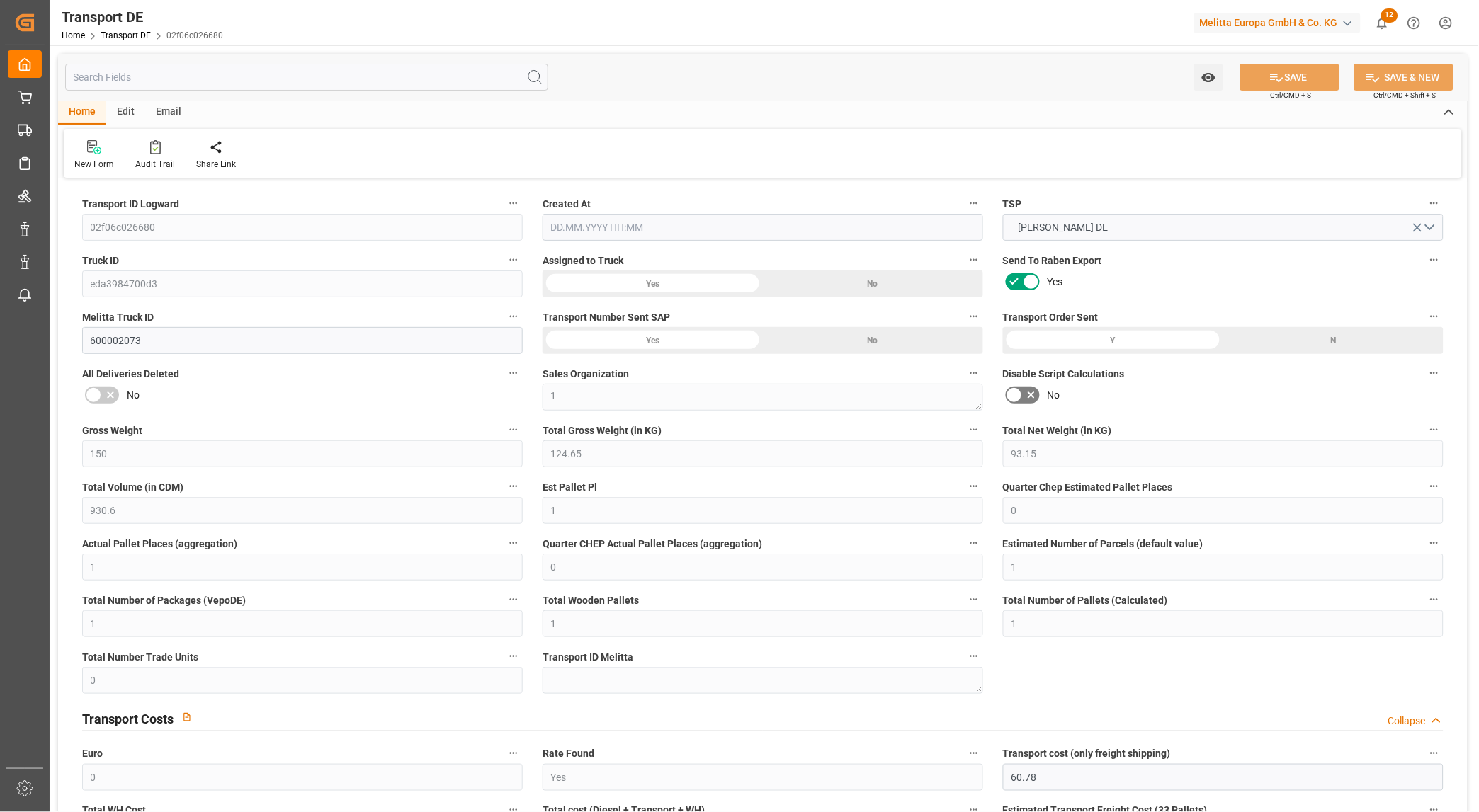
type input "1"
type input "0"
type input "60.78"
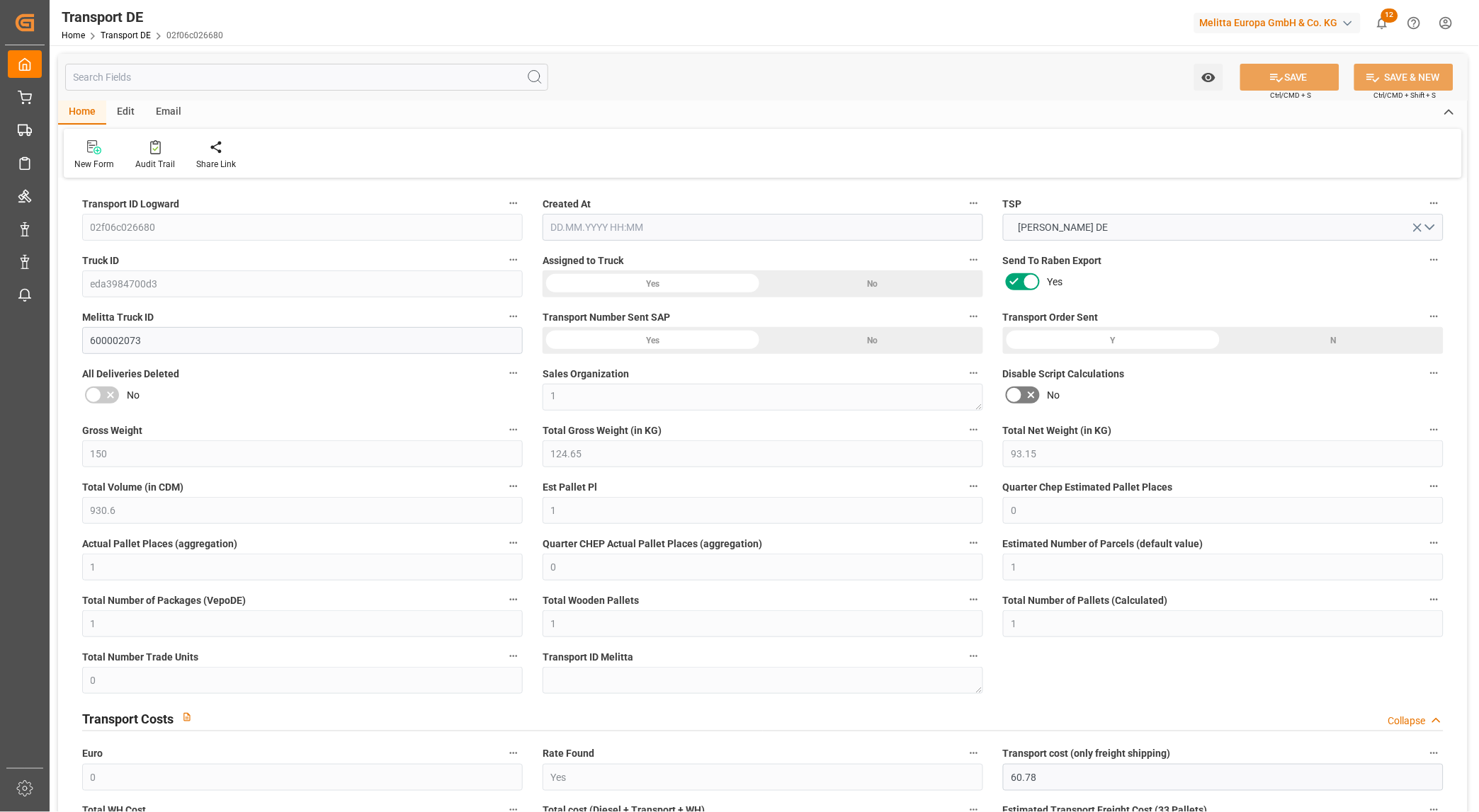
type input "8.163"
type input "60.78"
type input "60.2087"
type input "85"
type input "1"
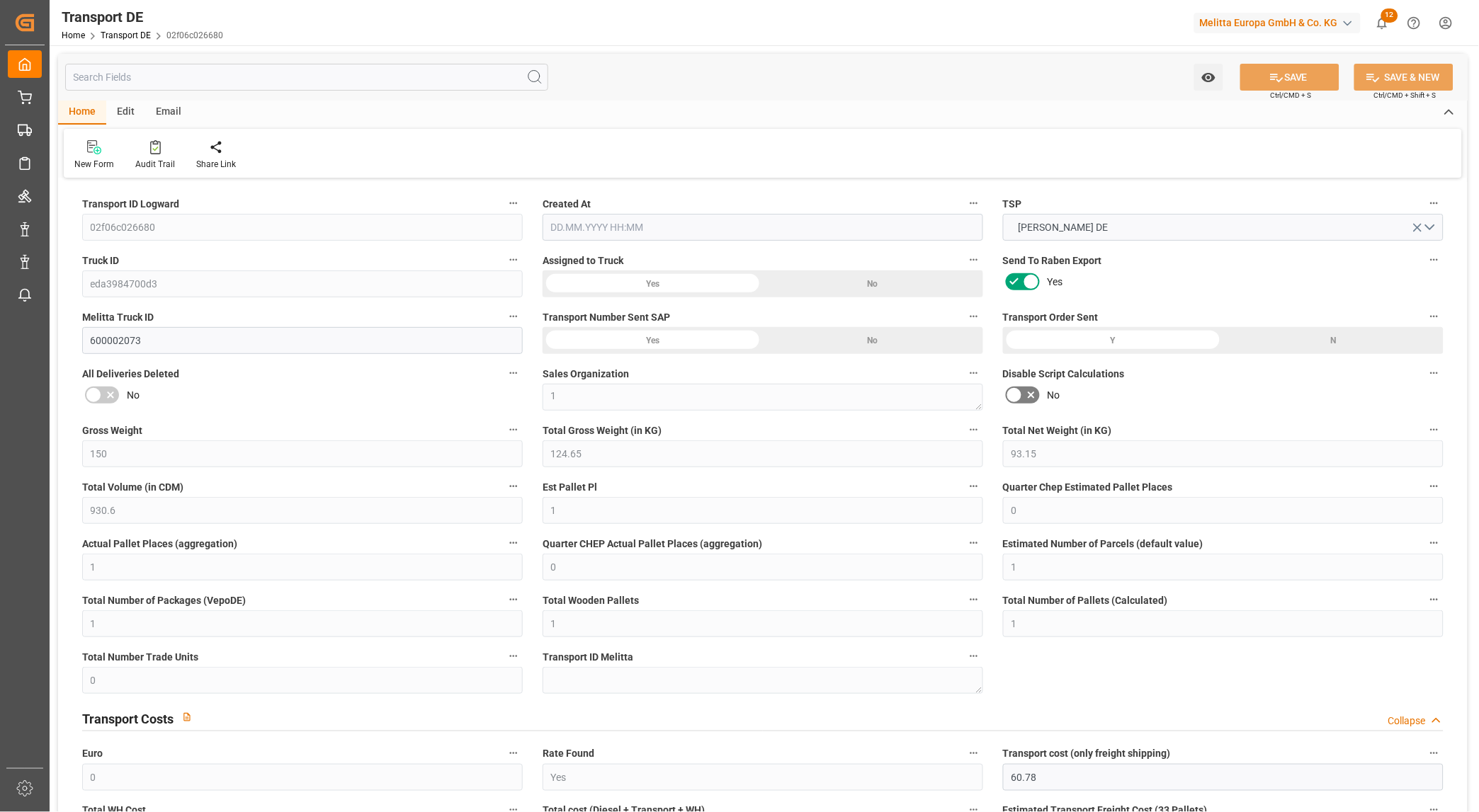
type input "0"
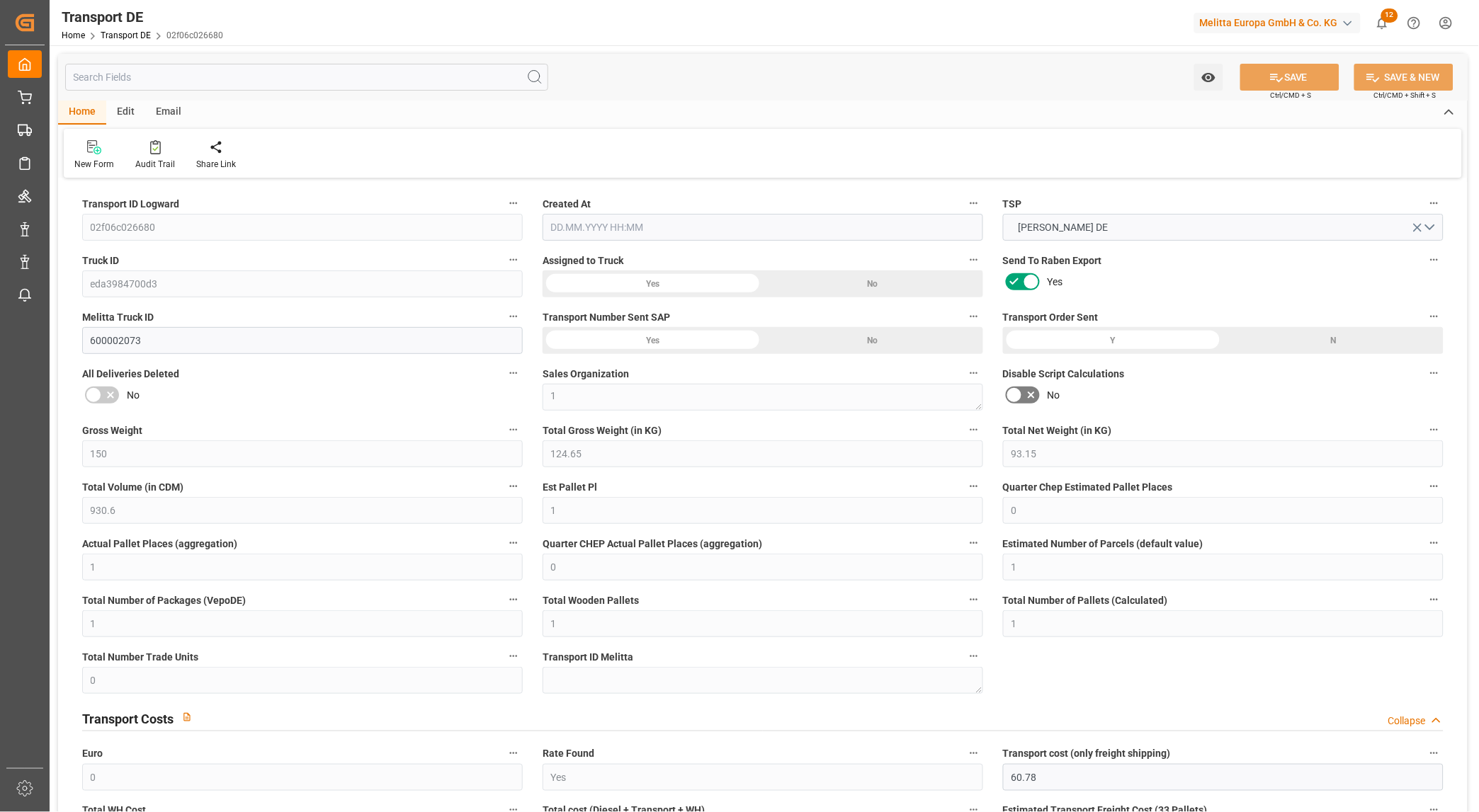
type input "0"
type input "-0.5713"
type input "0"
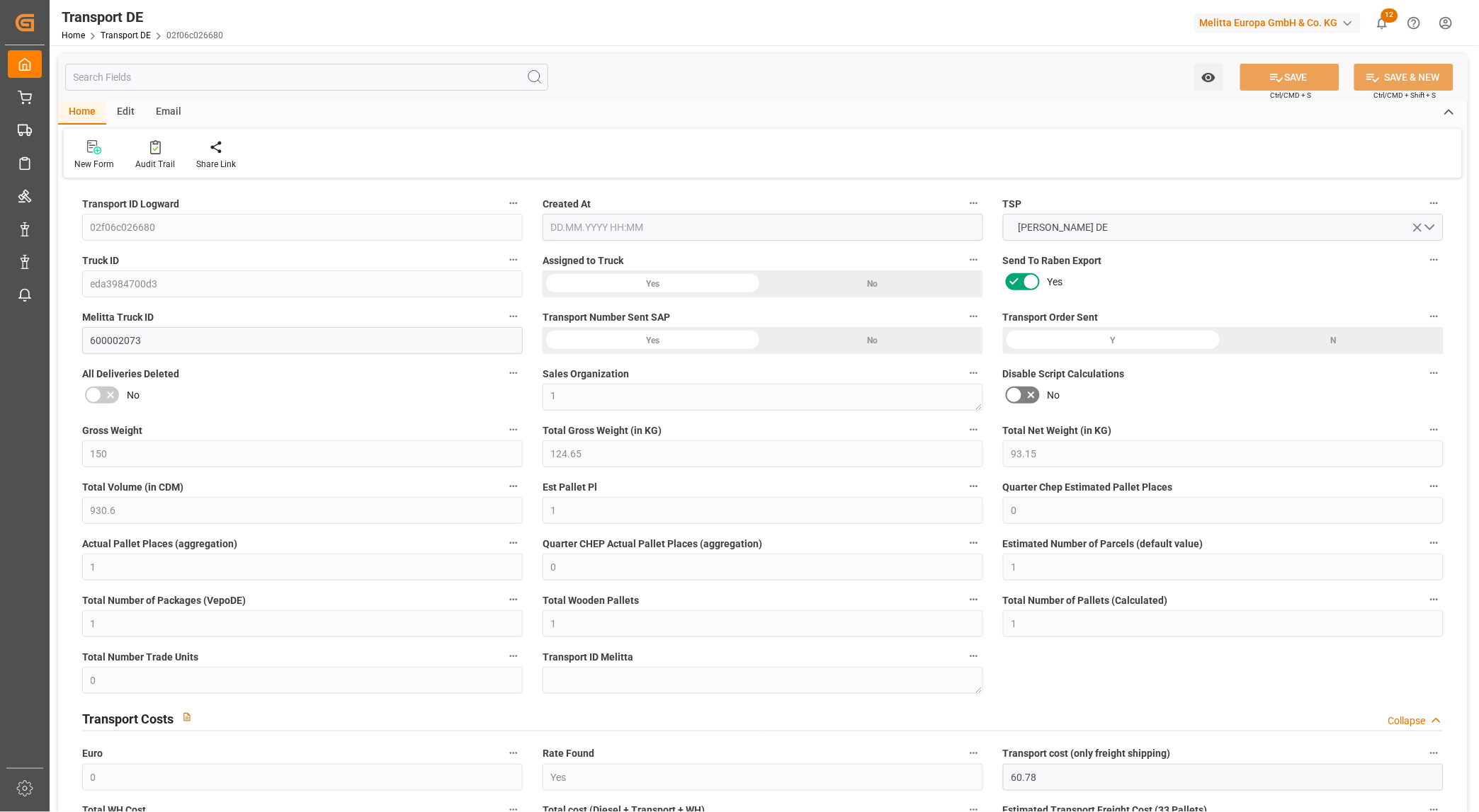
type input "0"
type input "124.65"
type input "4710.8598"
type input "21"
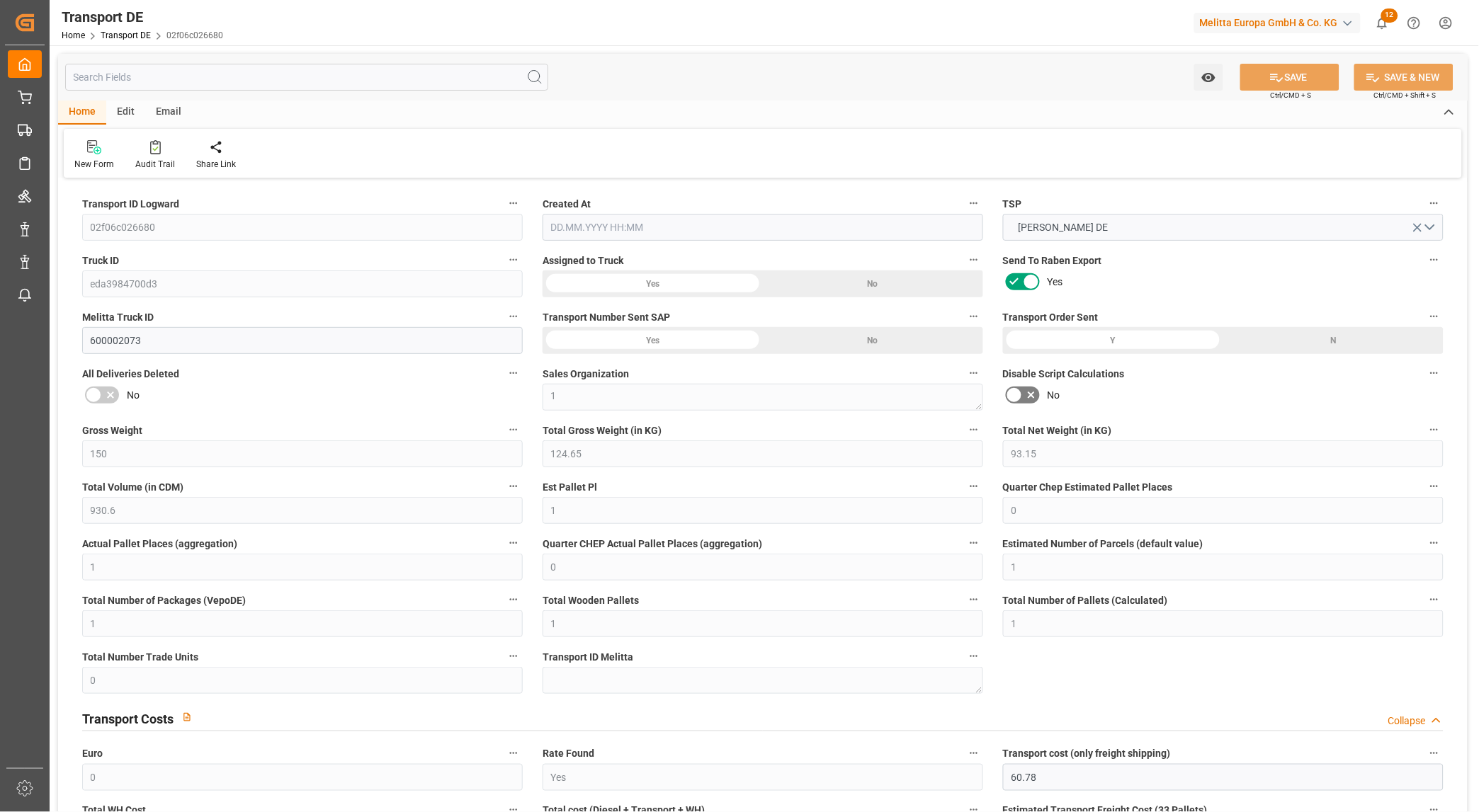
type input "35"
type input "0"
type input "1"
type input "0"
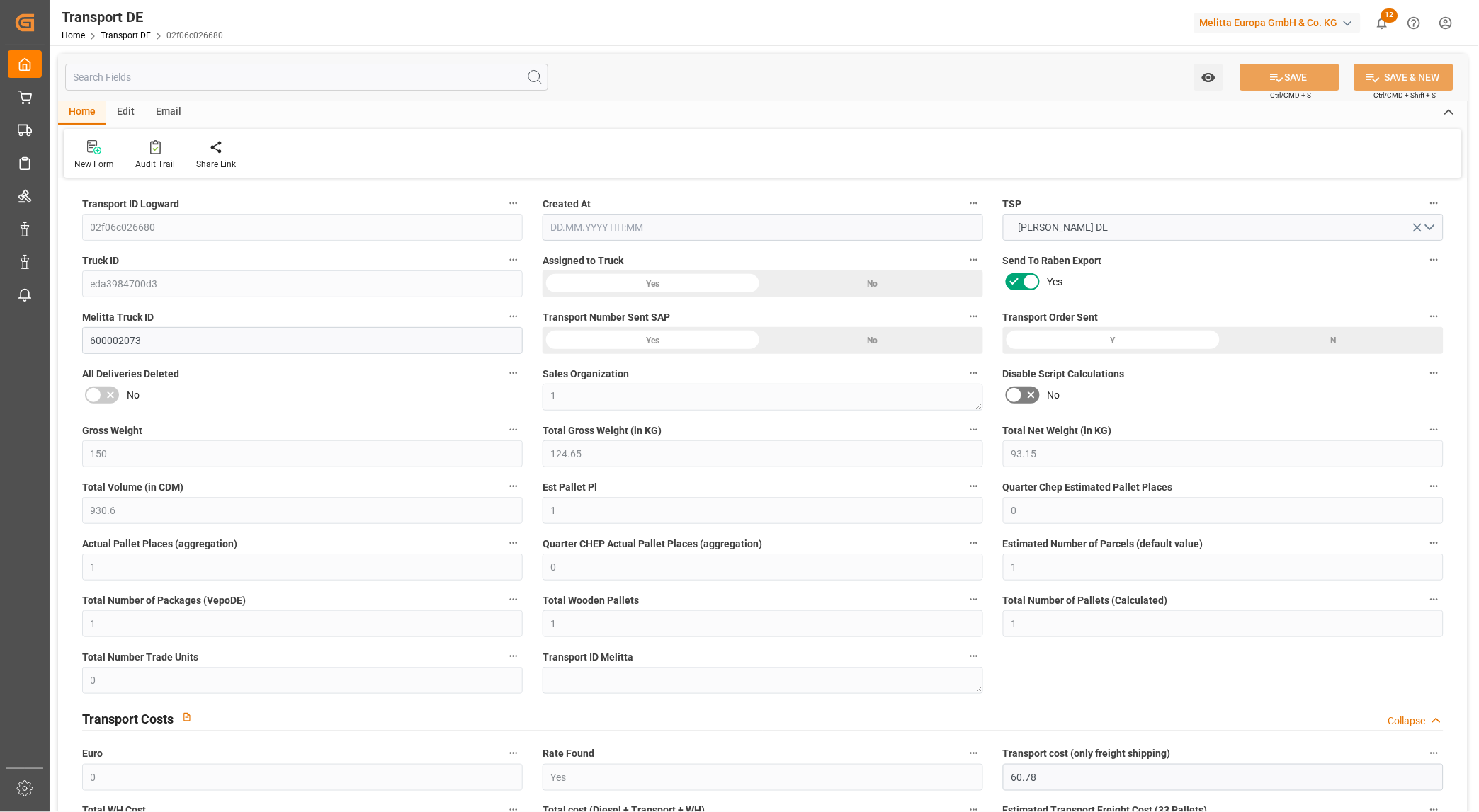
type input "0"
type input "1"
type input "0"
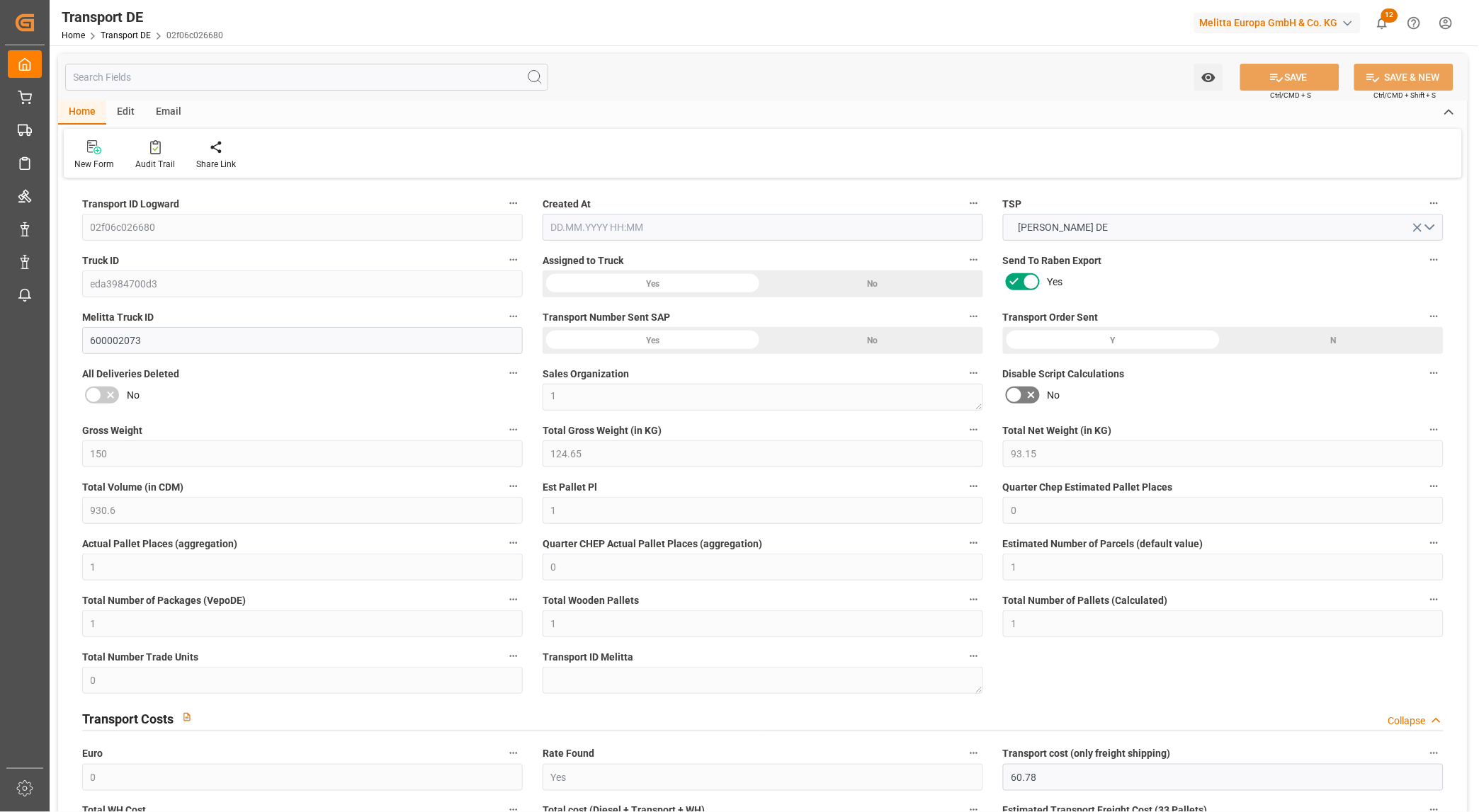
type input "90"
type input "68.3717"
type input "60.2087"
type input "26.08.2025 21:02"
type input "29.08.2025"
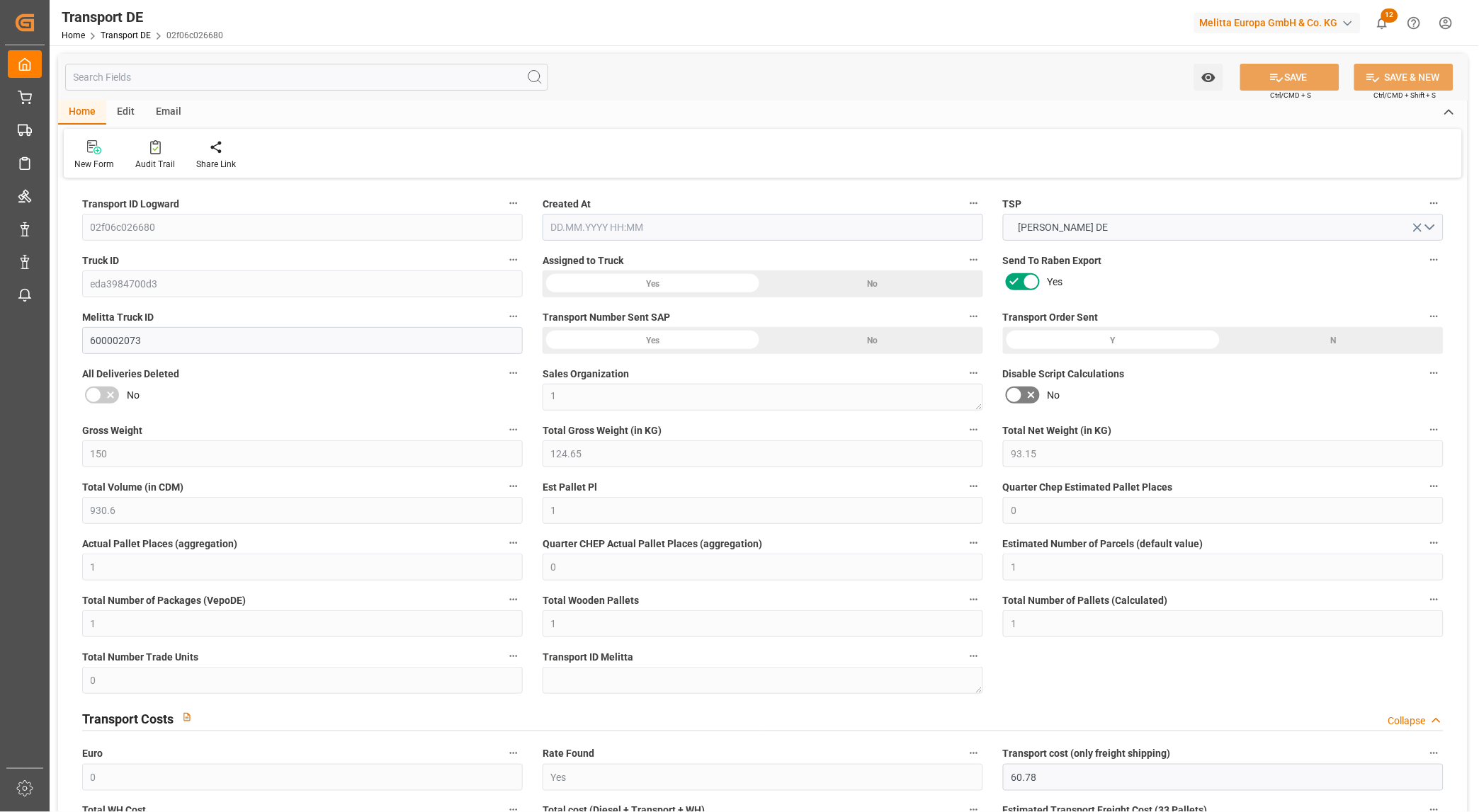
type input "29.08.2025"
type input "03.09.2025"
type input "[DATE]"
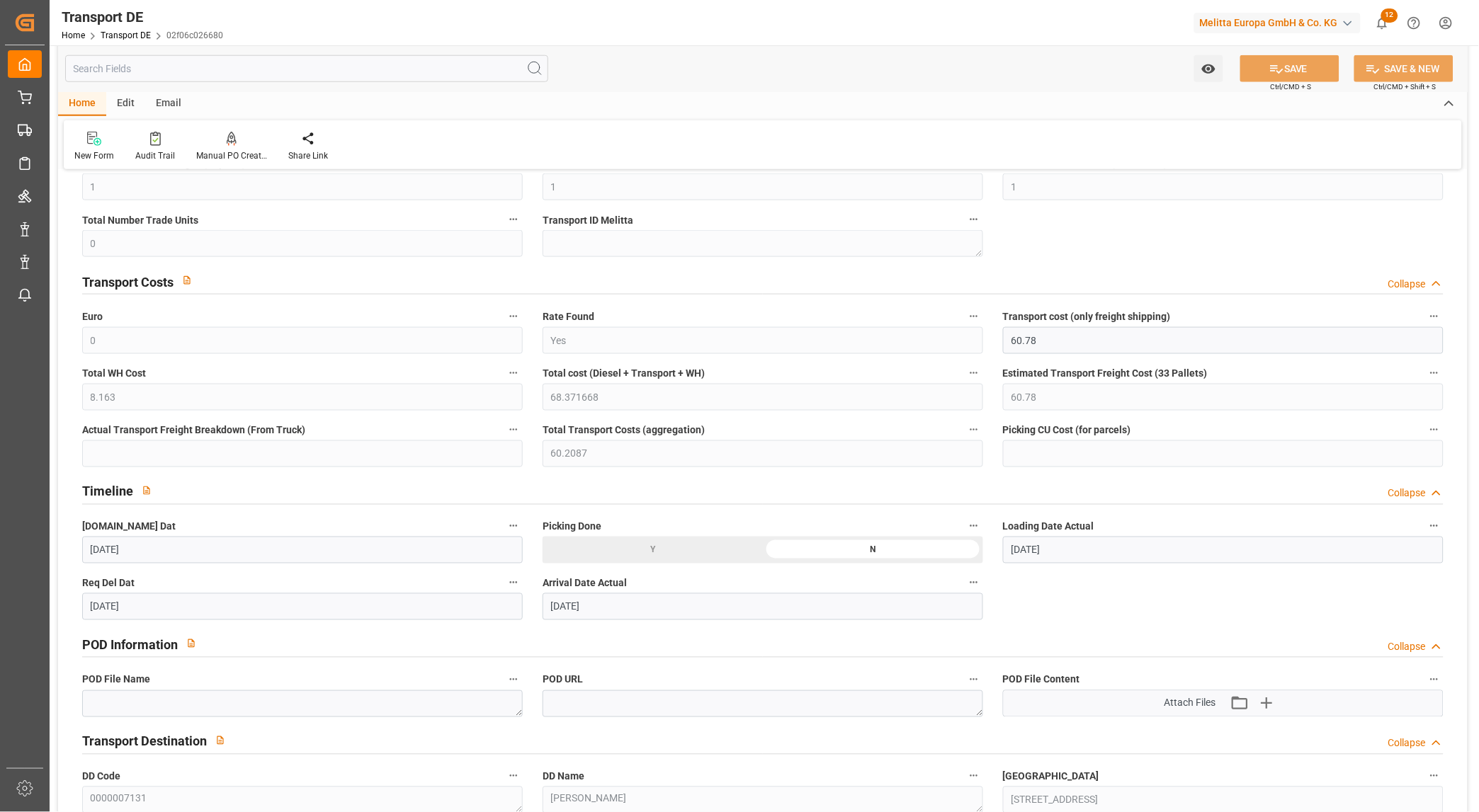
scroll to position [471, 0]
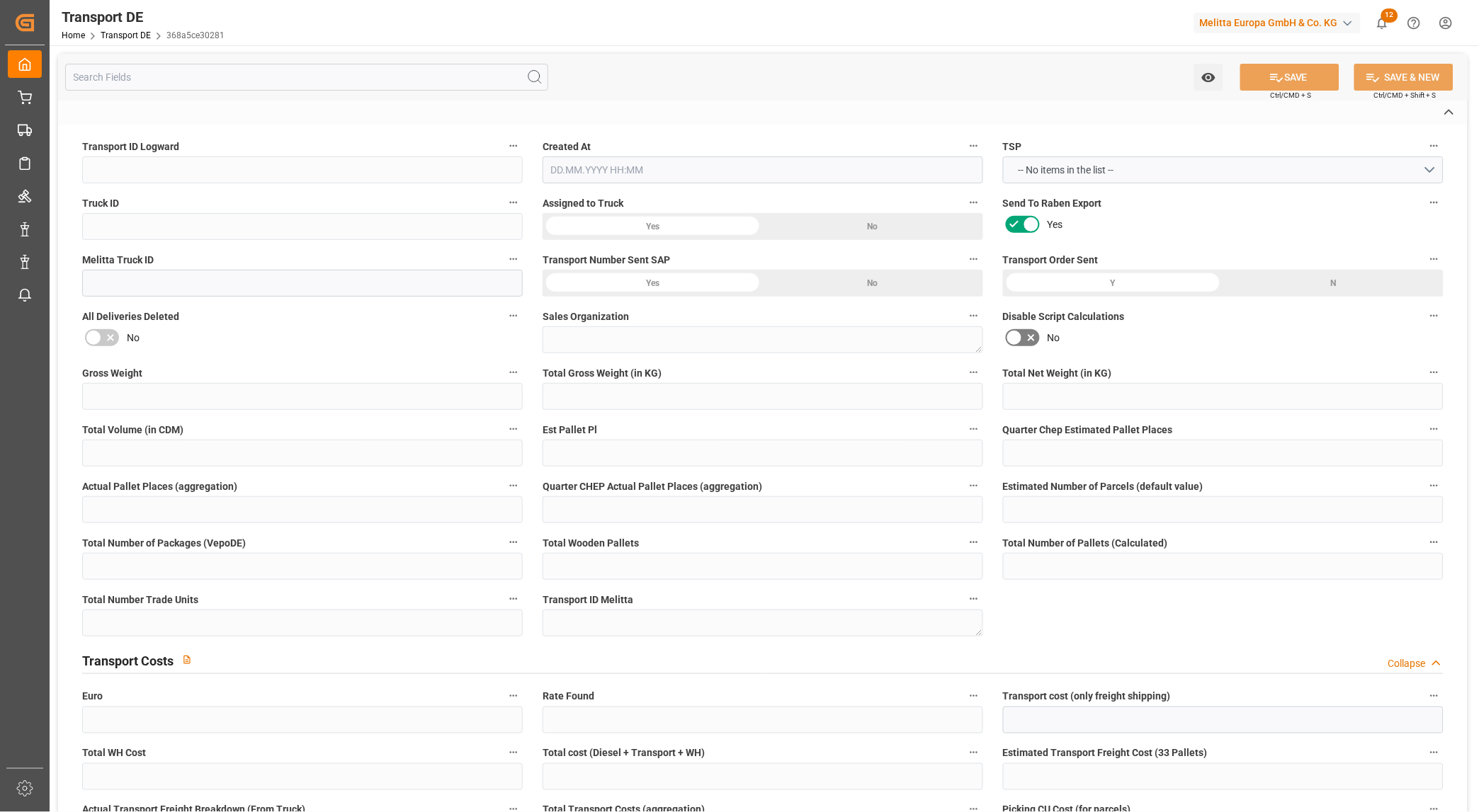
type input "368a5ce30281"
type input "495820a9f0f5"
type input "600002287"
type textarea "1"
type input "Yes"
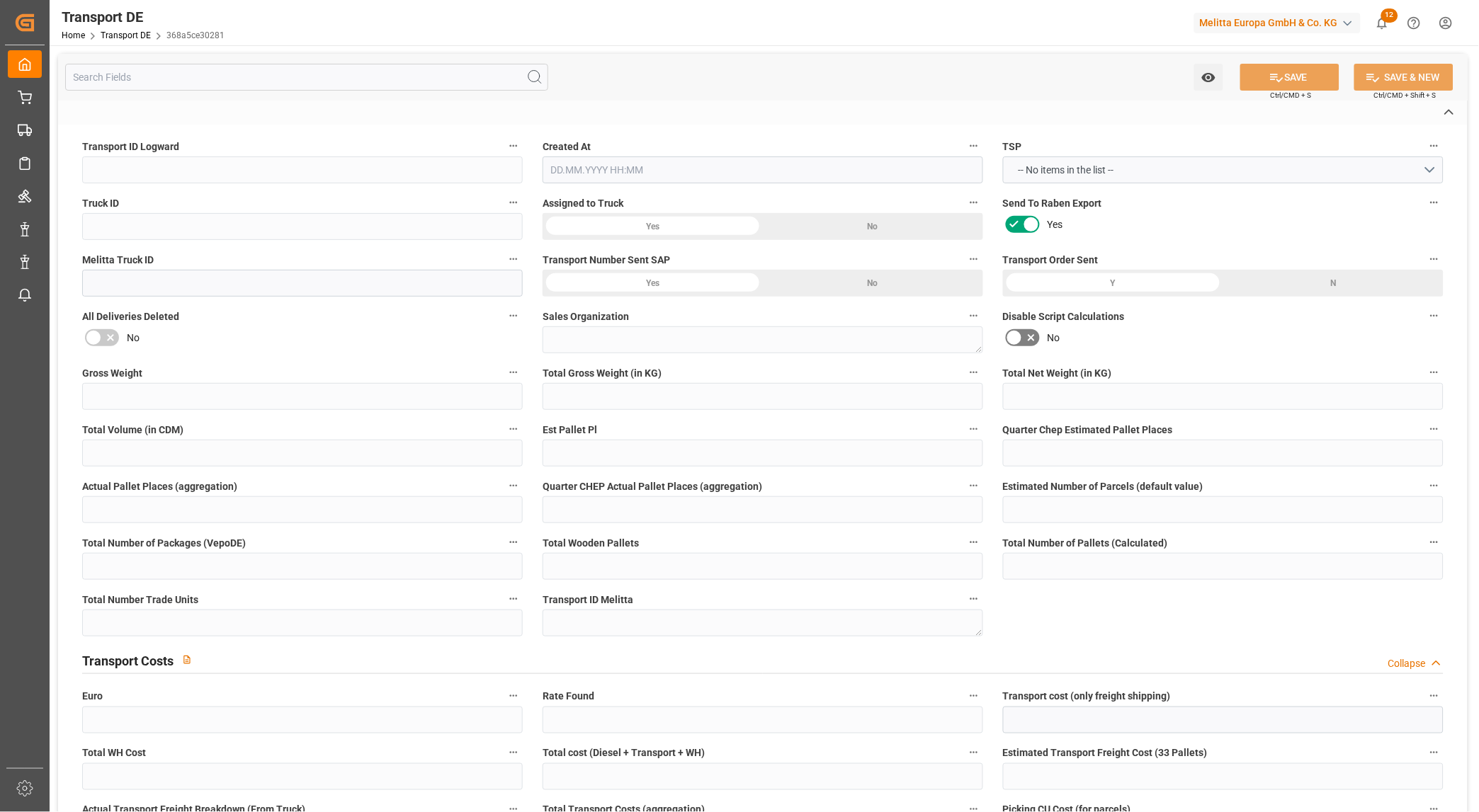
type input "183.365"
type textarea "0000007131"
type textarea "[PERSON_NAME]"
type input "[STREET_ADDRESS]"
type input "85386"
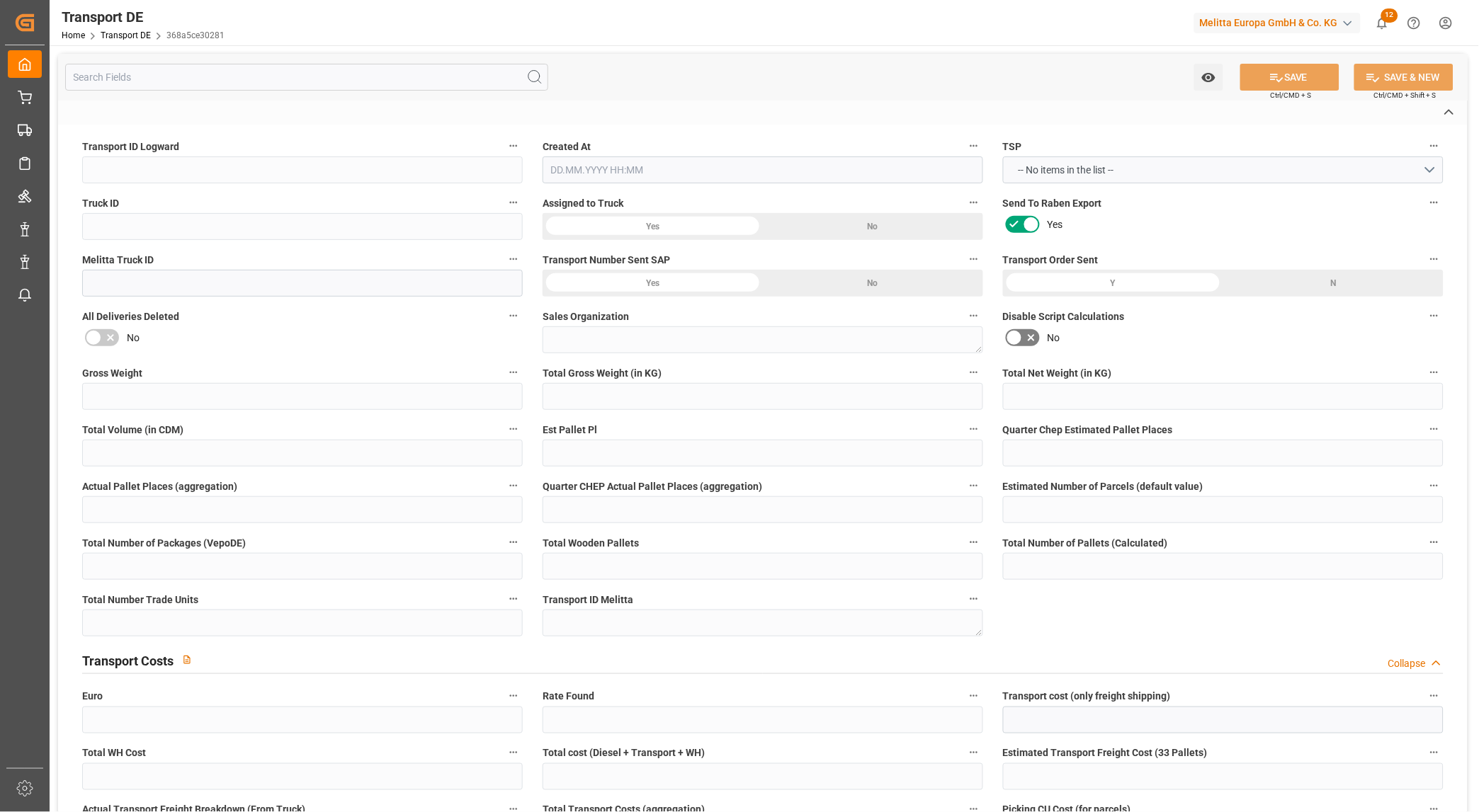
type textarea "Eching"
type input "DE"
type input "DE-32423"
type input "Rhenus Retail Services GmbH"
type input "[PERSON_NAME][STREET_ADDRESS]"
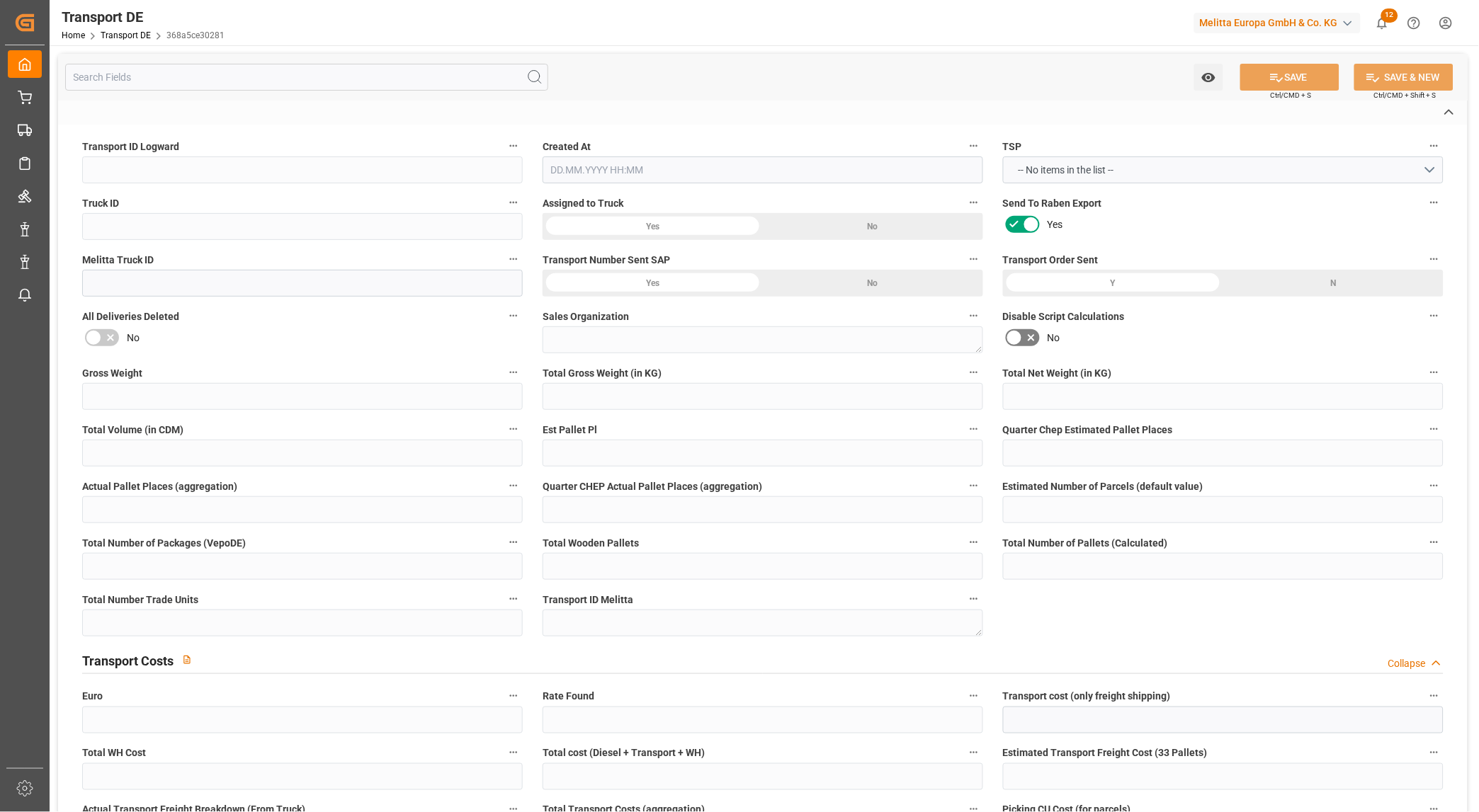
type input "32423"
type input "Minden"
type input "DE"
type input "Melitta Europa GmbH & Co. KG"
type input "[STREET_ADDRESS]"
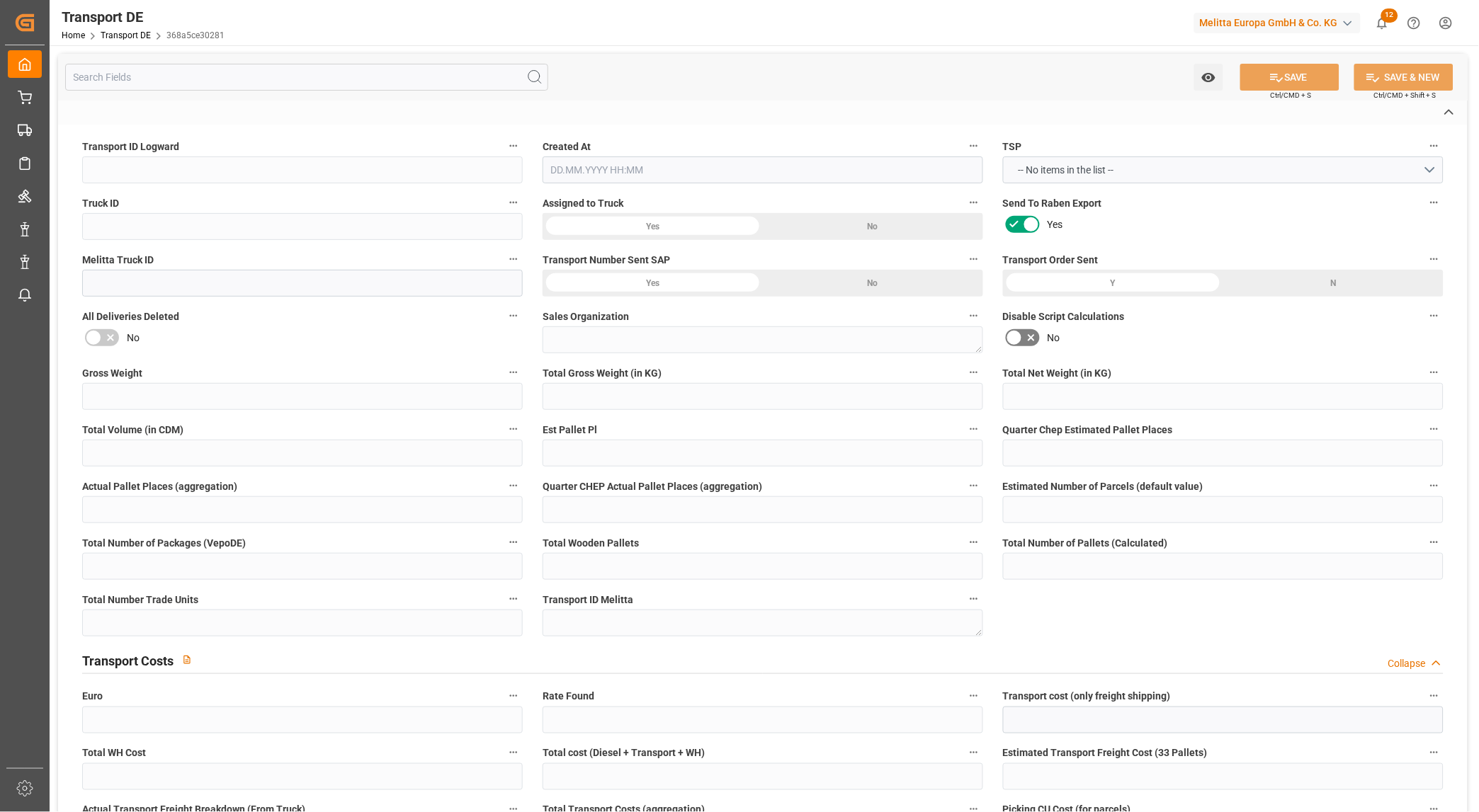
type input "32427"
type input "Minden"
type input "DE"
type textarea "8a55c4aa275d"
type input "Road"
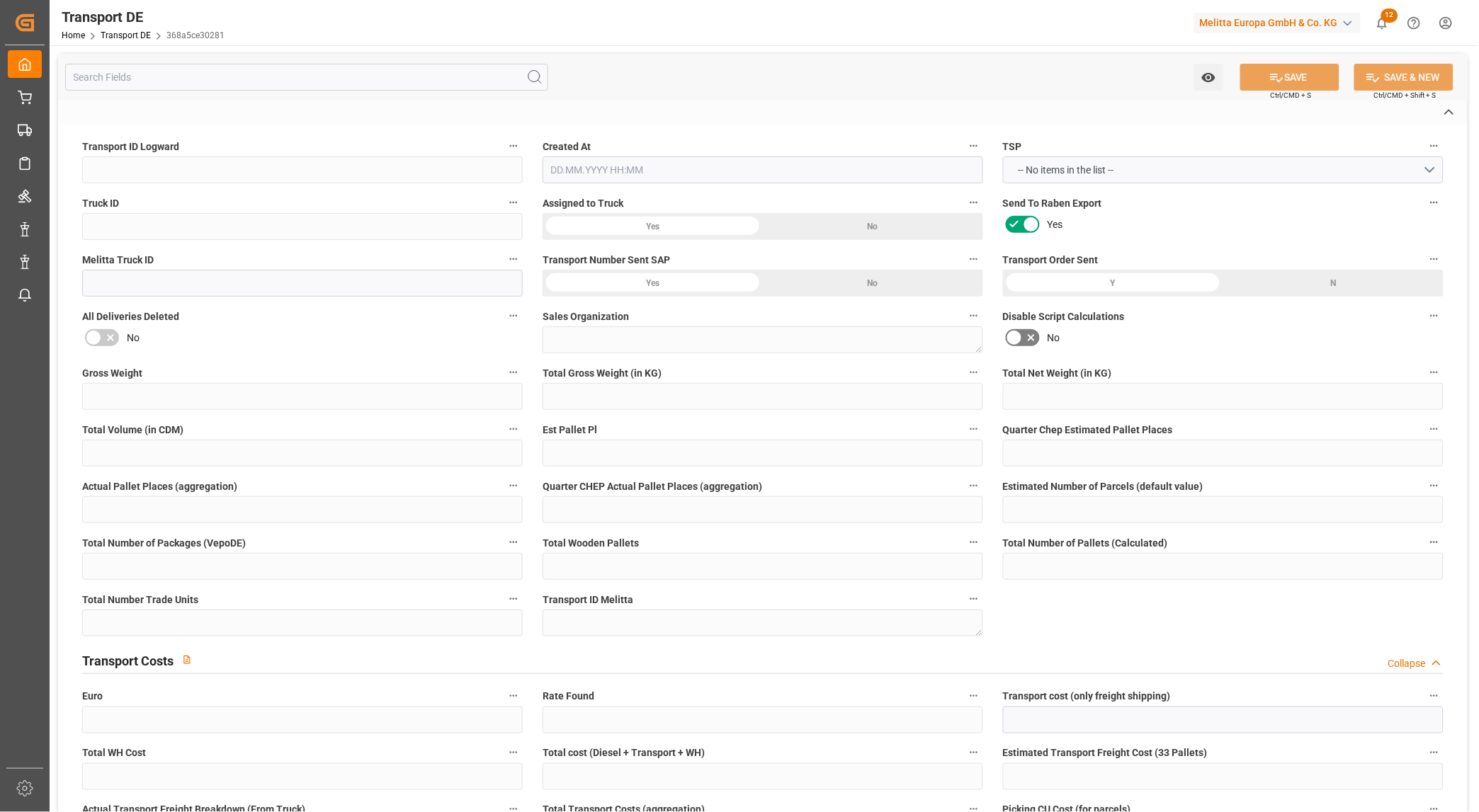
type input "DE"
type input "32423"
type input "DE"
type input "85386"
type input "Groupage"
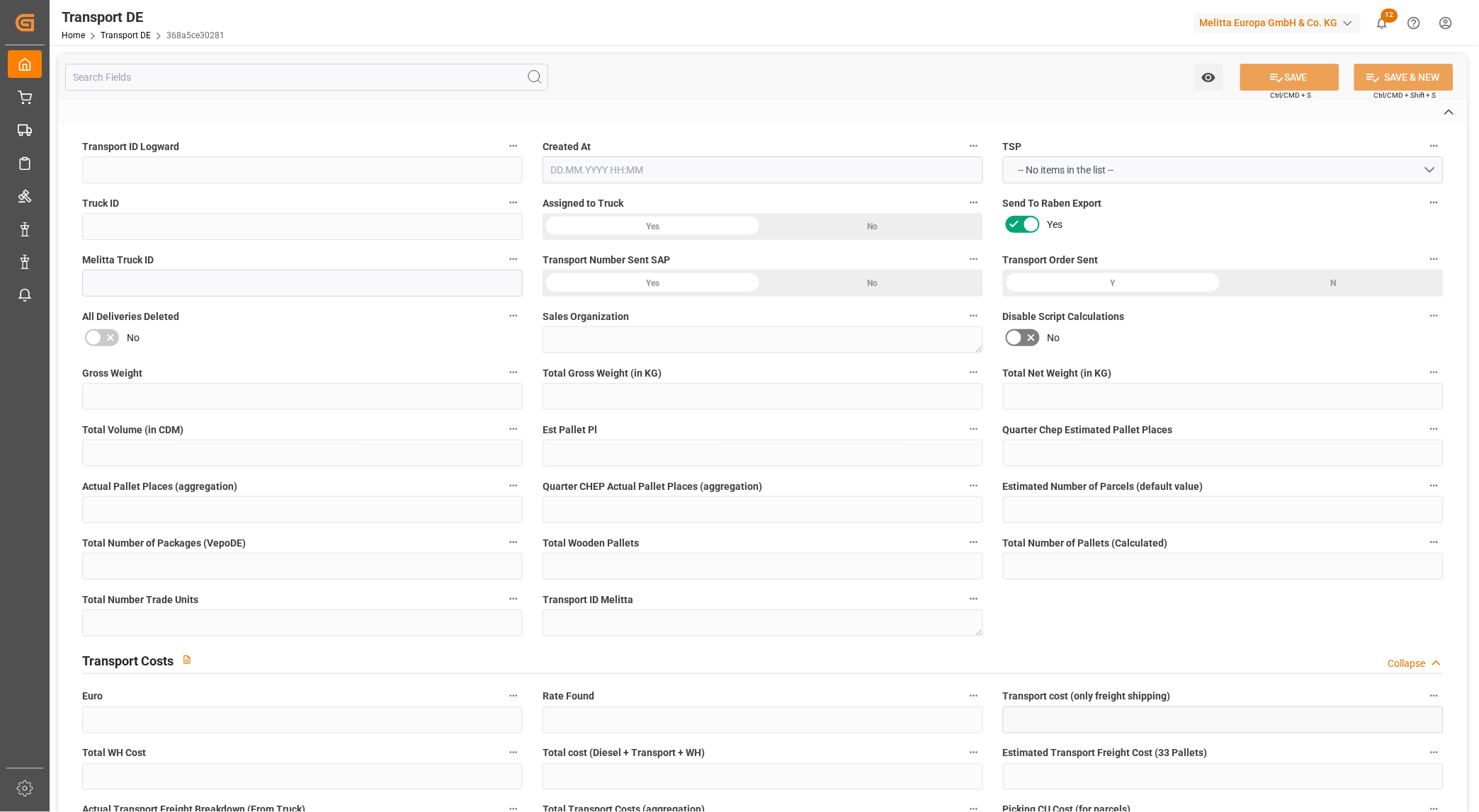
type input "26-40 t"
type input "EURO 6"
type input "Diesel"
type input "DE_03"
type input "DAP"
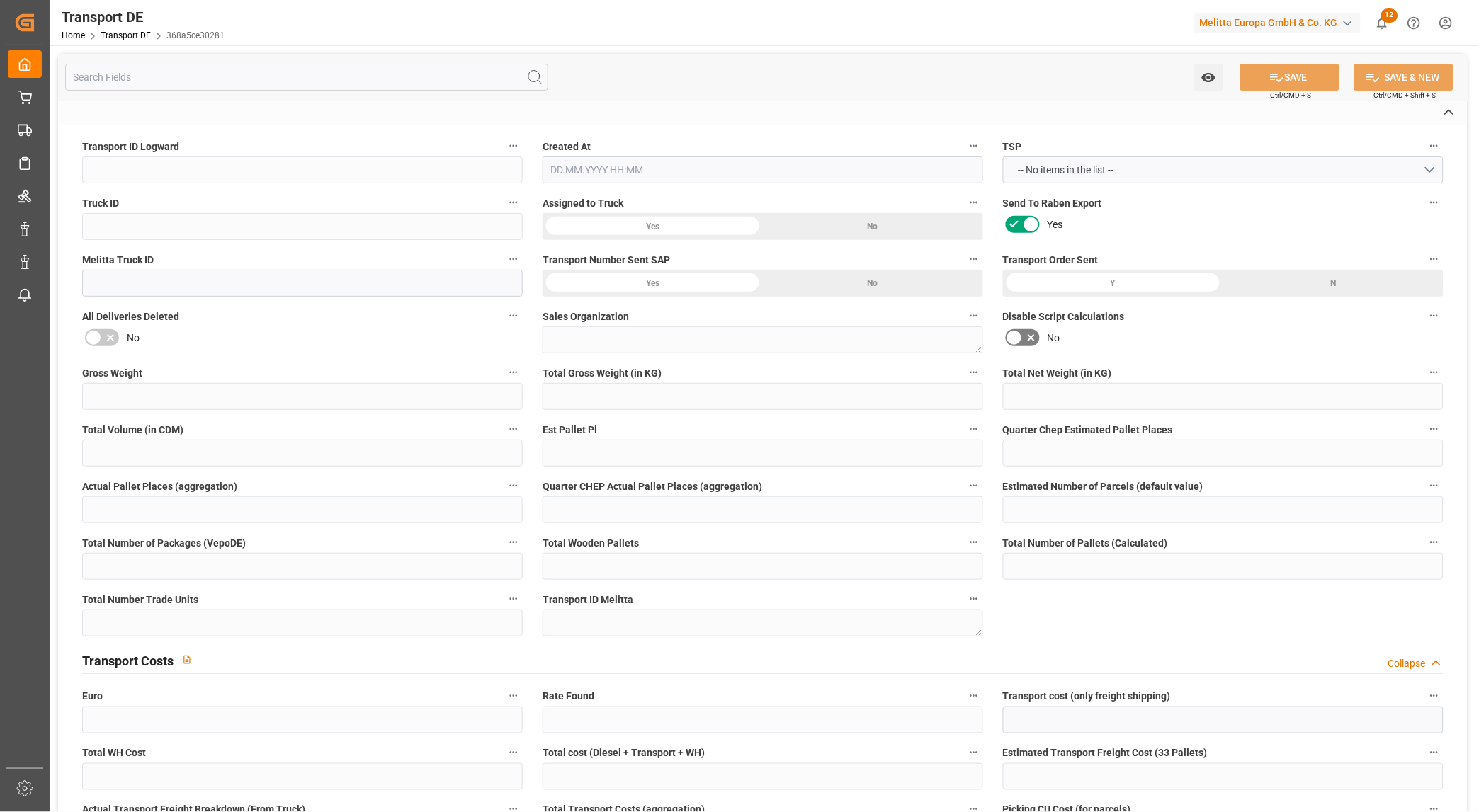
type input "DE 126011900"
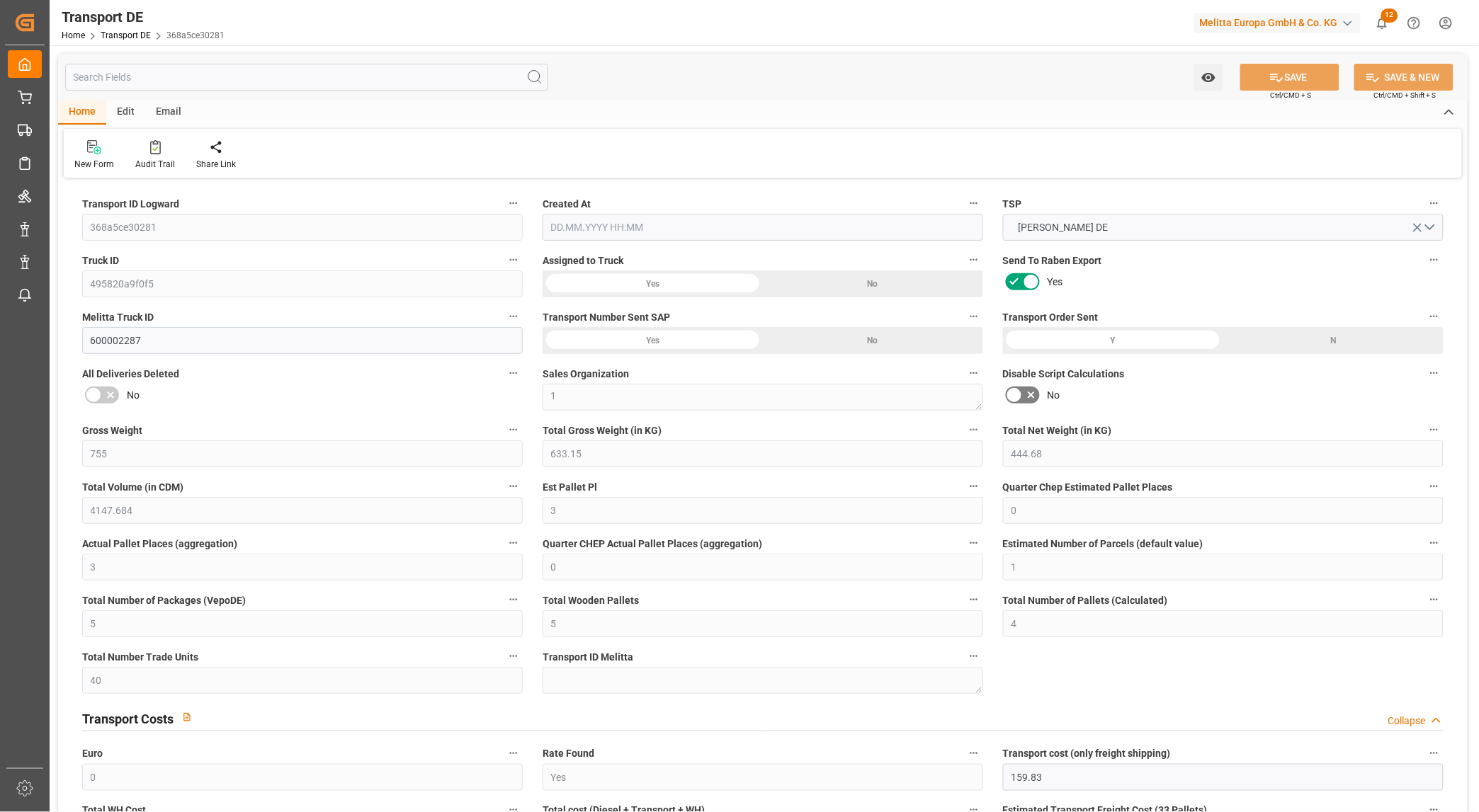
type input "755"
type input "633.15"
type input "444.68"
type input "4147.684"
type input "3"
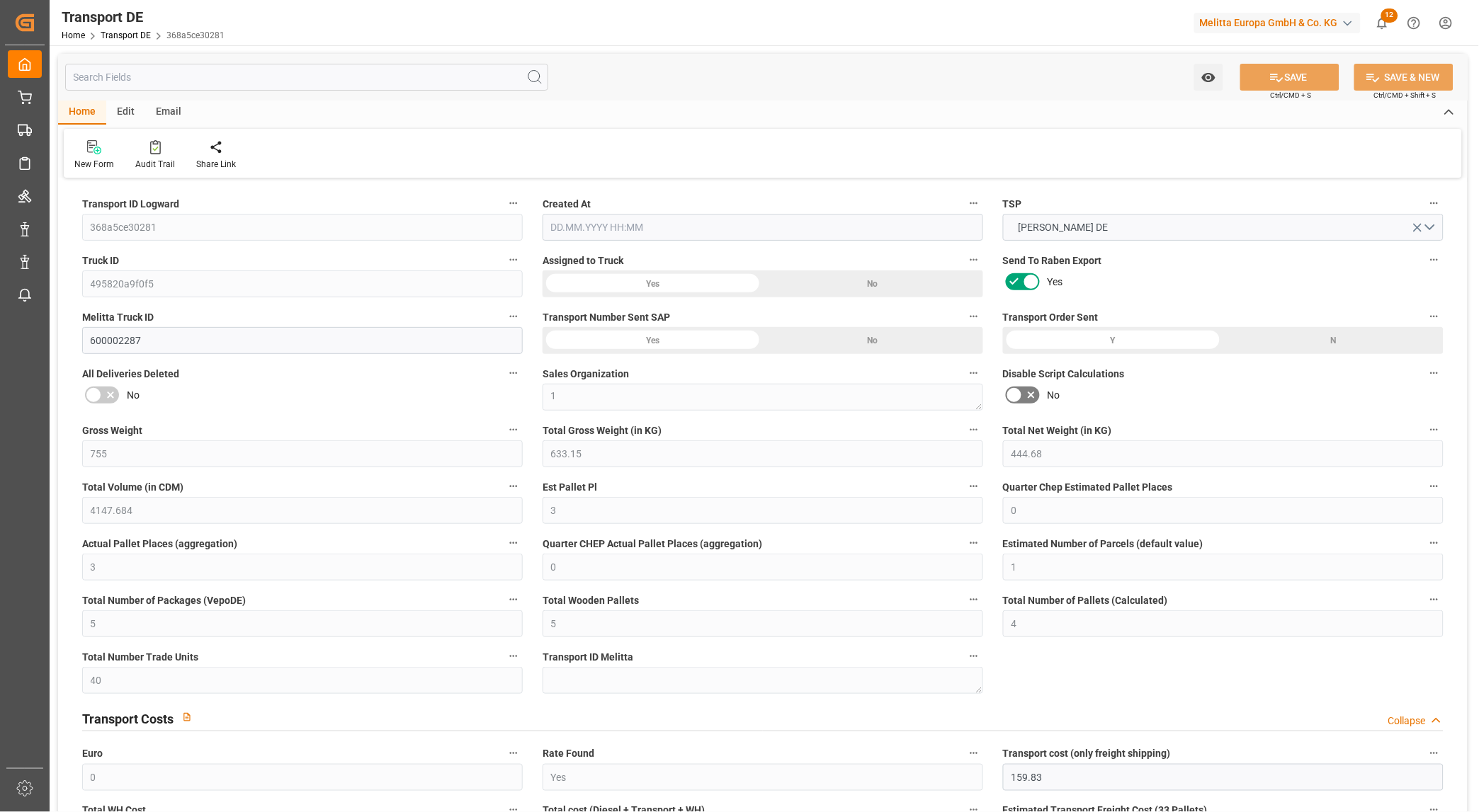
type input "0"
type input "3"
type input "0"
type input "1"
type input "5"
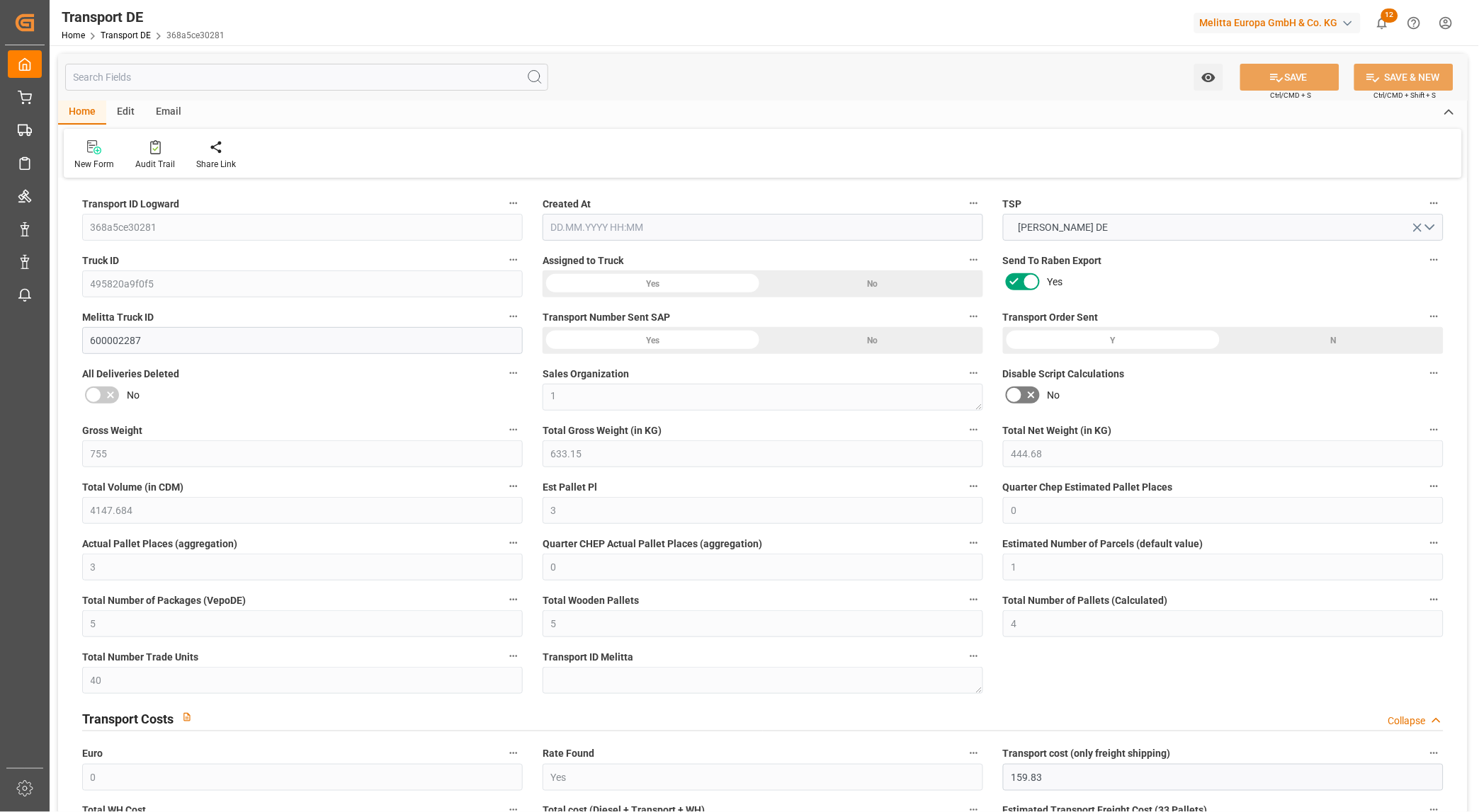
type input "5"
type input "4"
type input "40"
type input "0"
type input "159.83"
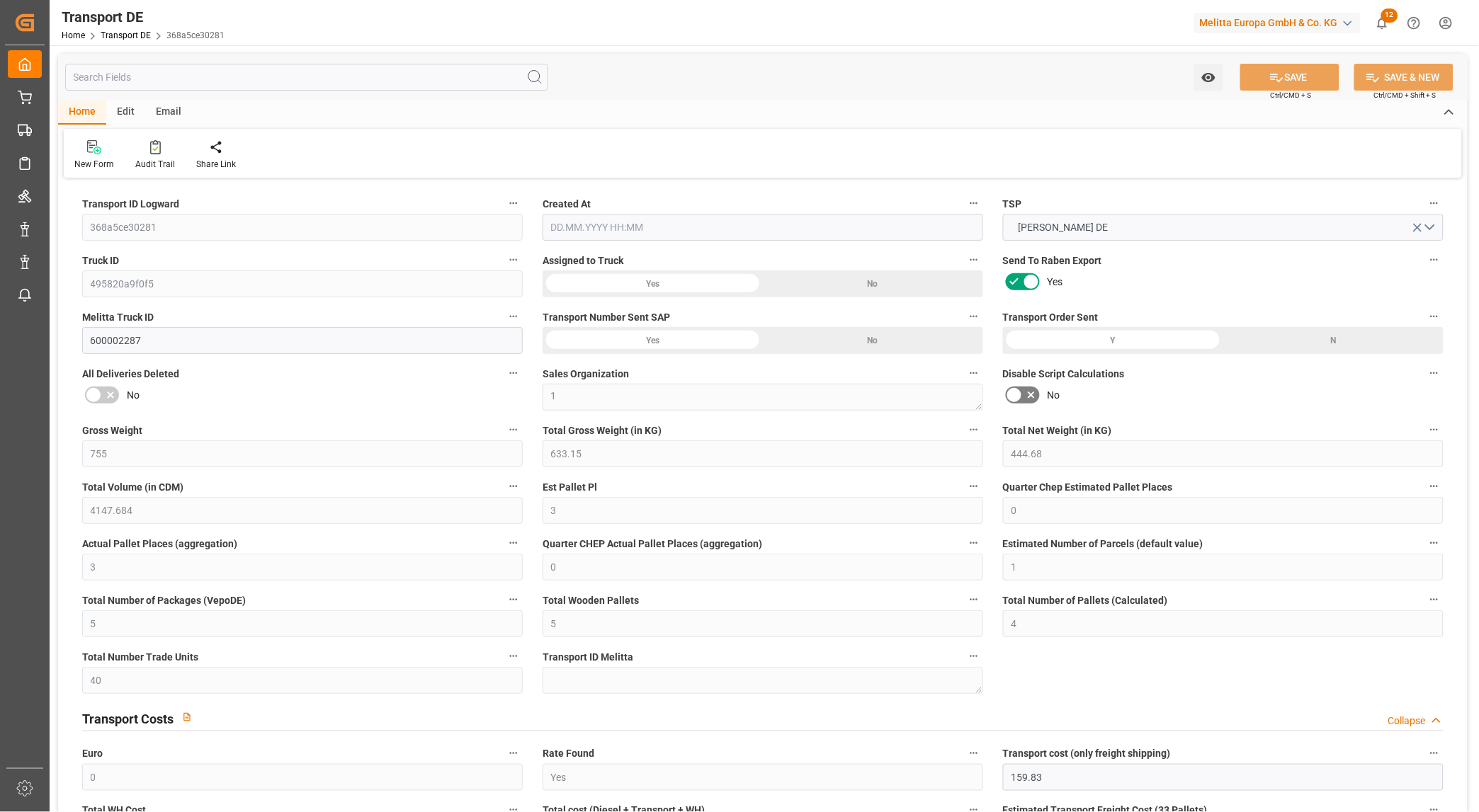
type input "23.535"
type input "159.83"
type input "85"
type input "5"
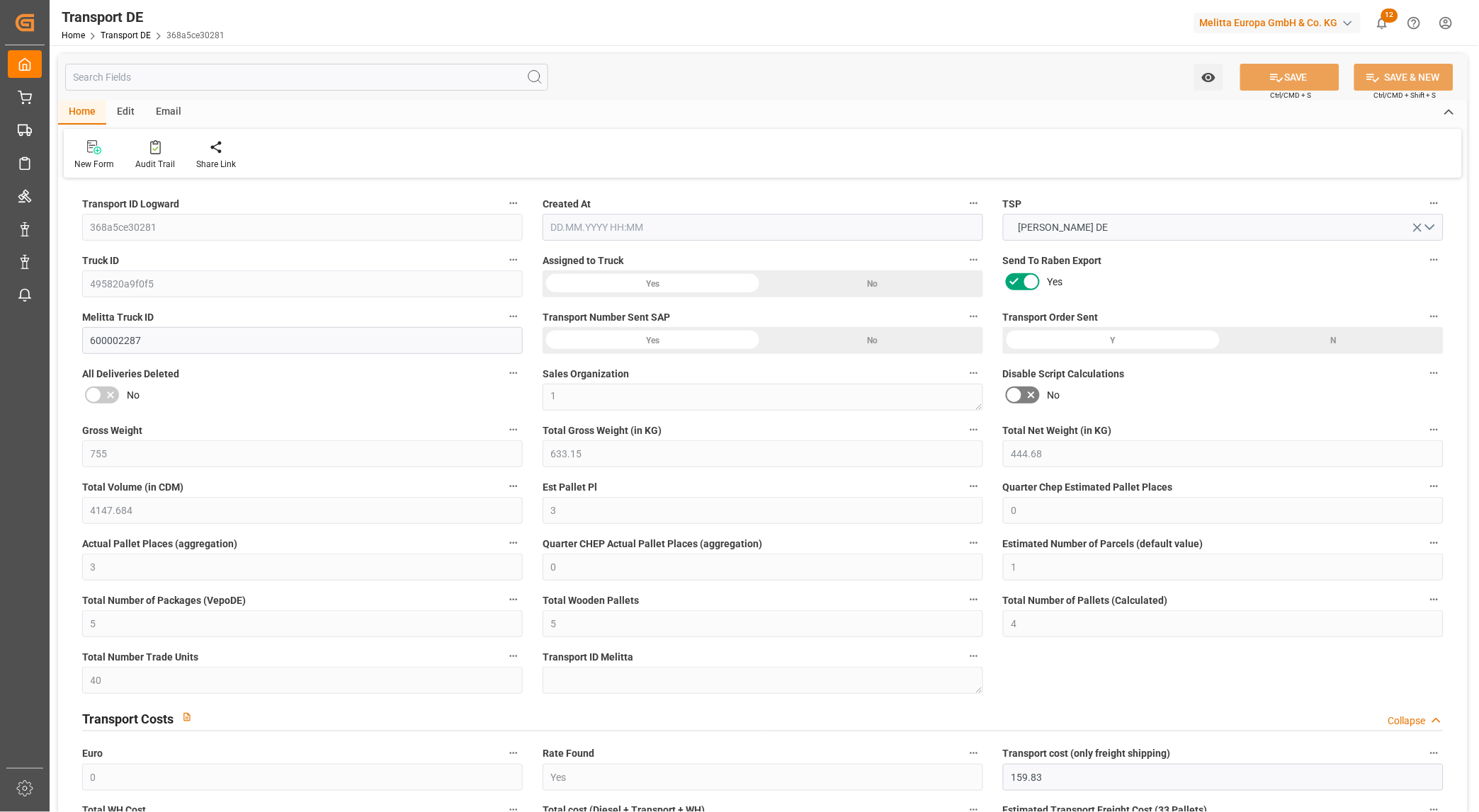
type input "0"
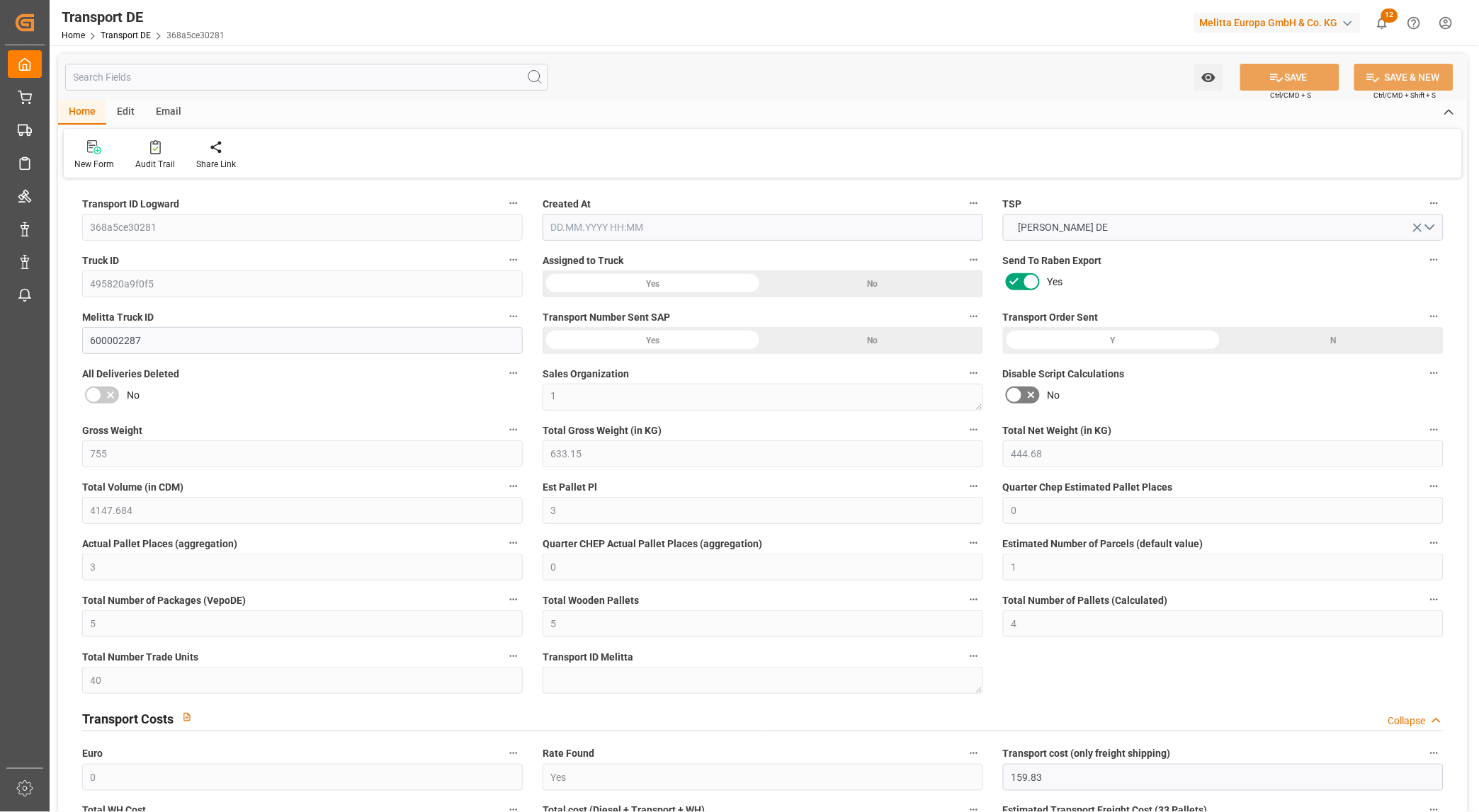
type input "0"
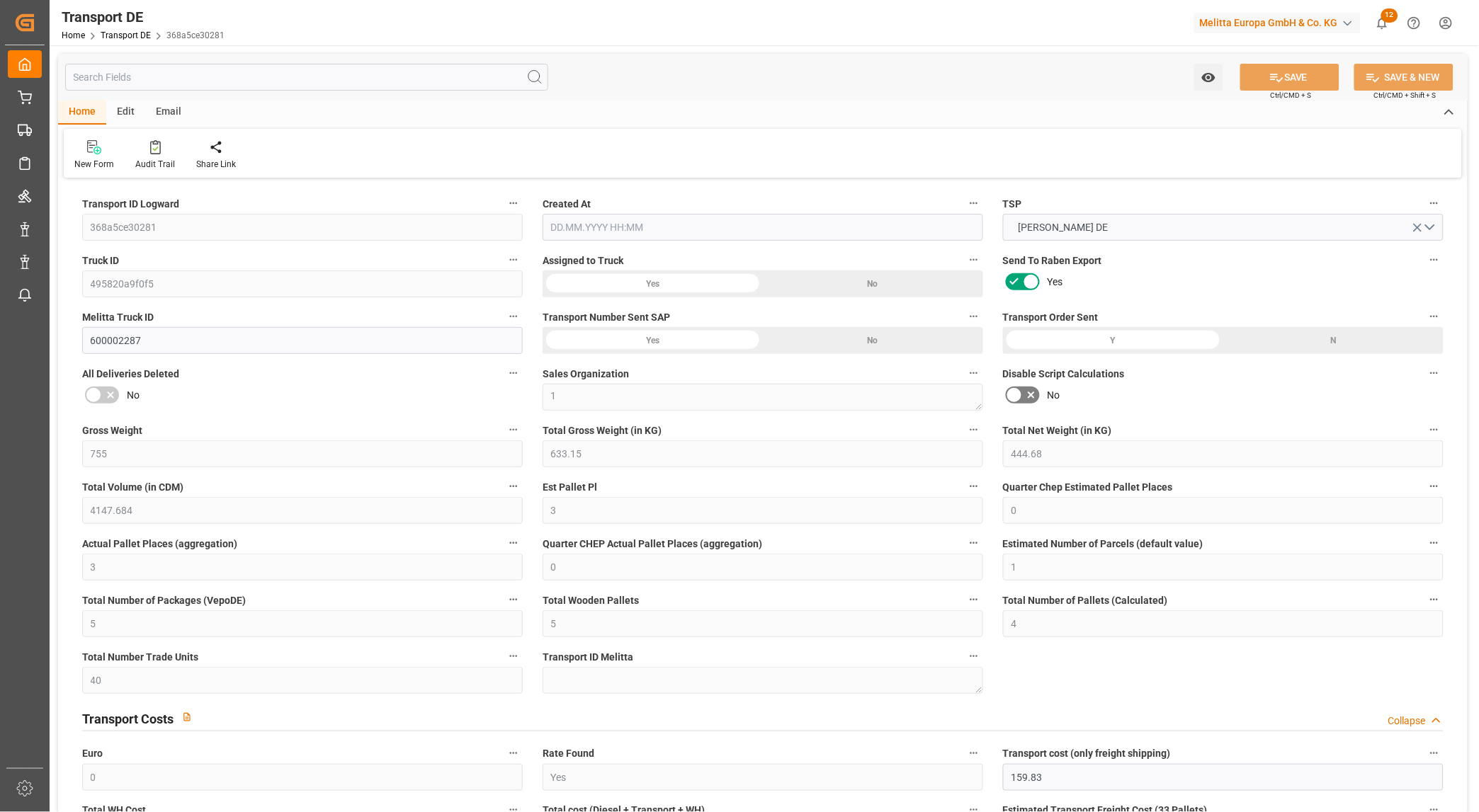
type input "0"
type input "633.15"
type input "4710.8598"
type input "21"
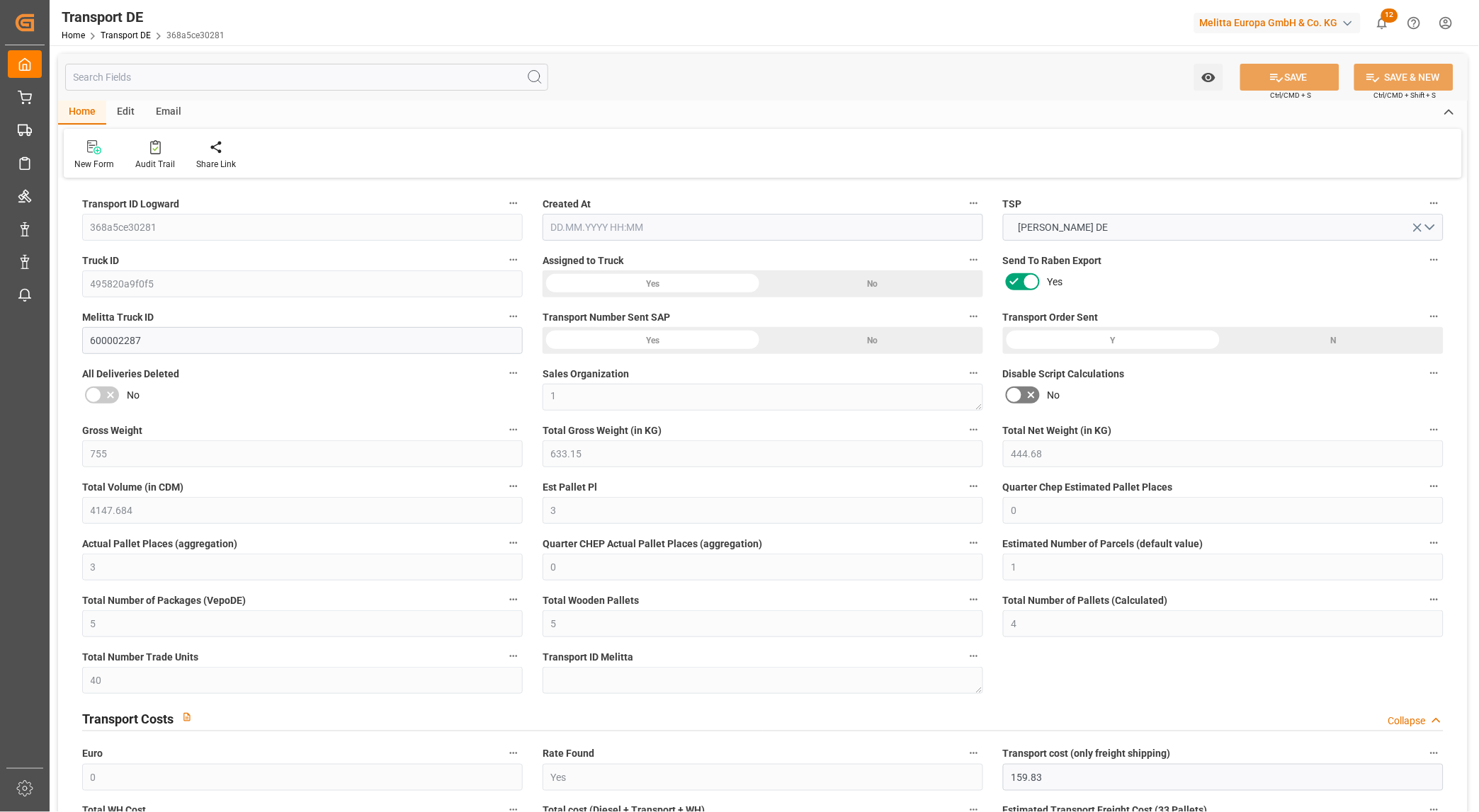
type input "35"
type input "0"
type input "5"
type input "0"
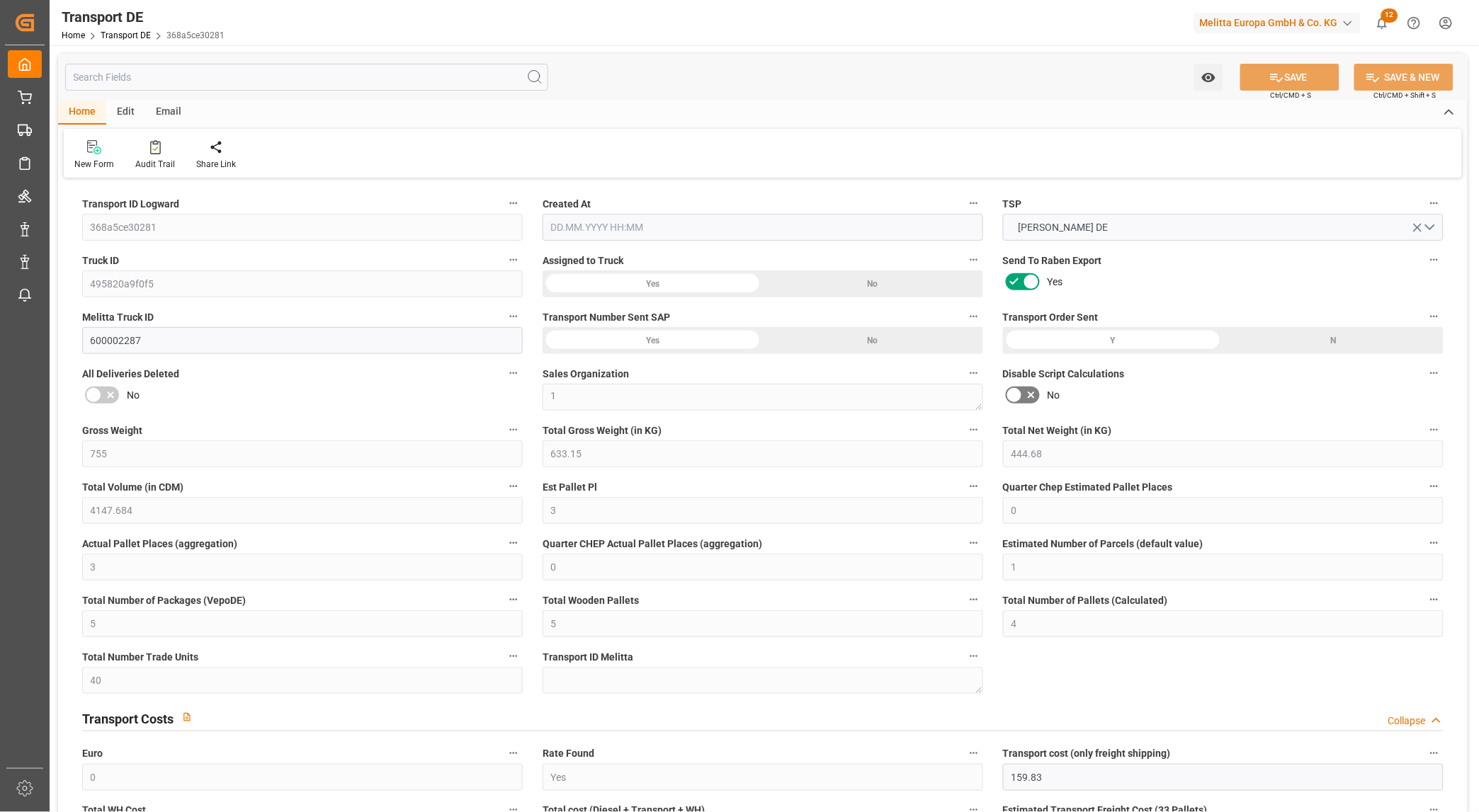
type input "0"
type input "1"
type input "0"
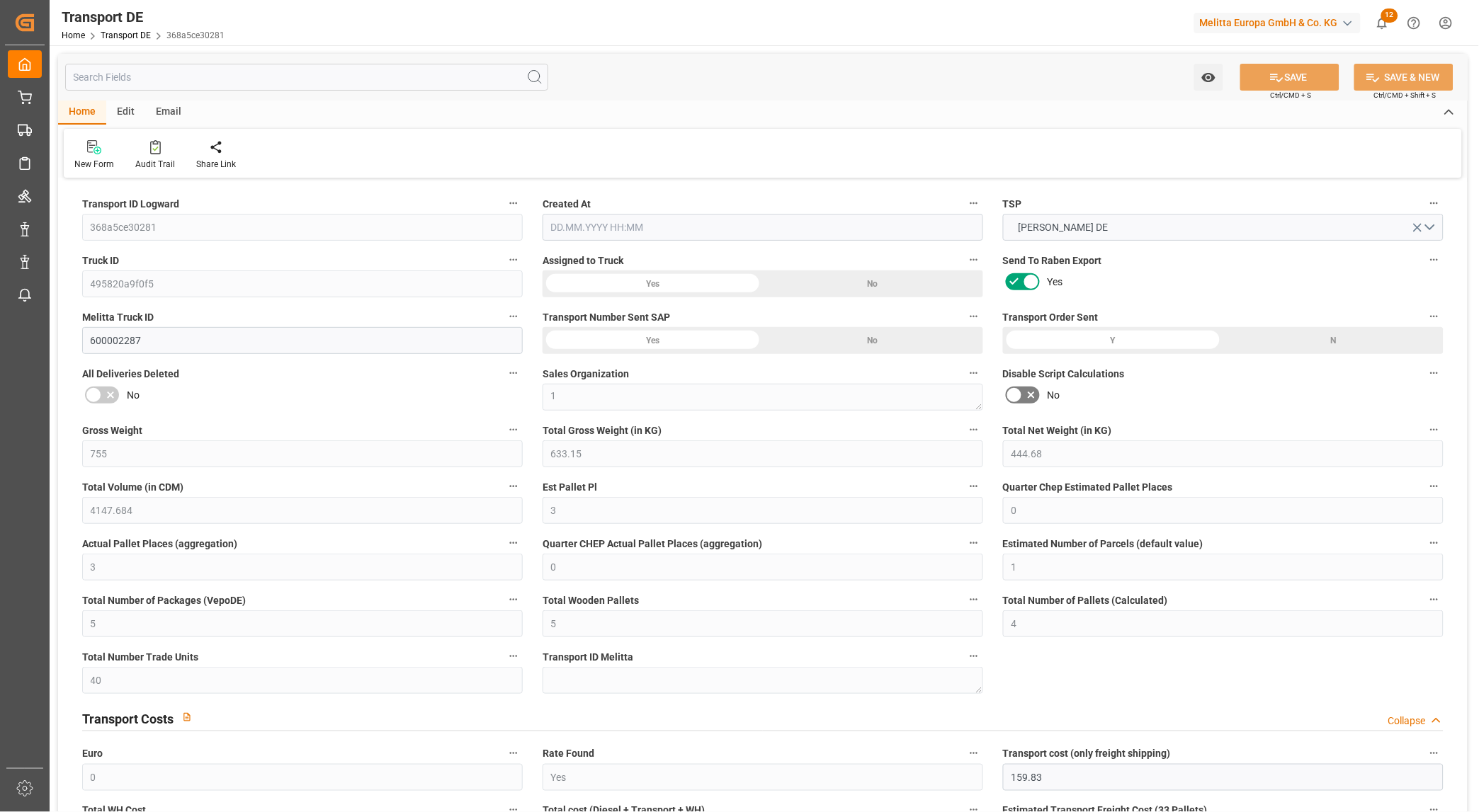
type input "275"
type input "183.365"
type input "159.83"
type input "02.09.2025 21:02"
type input "[DATE]"
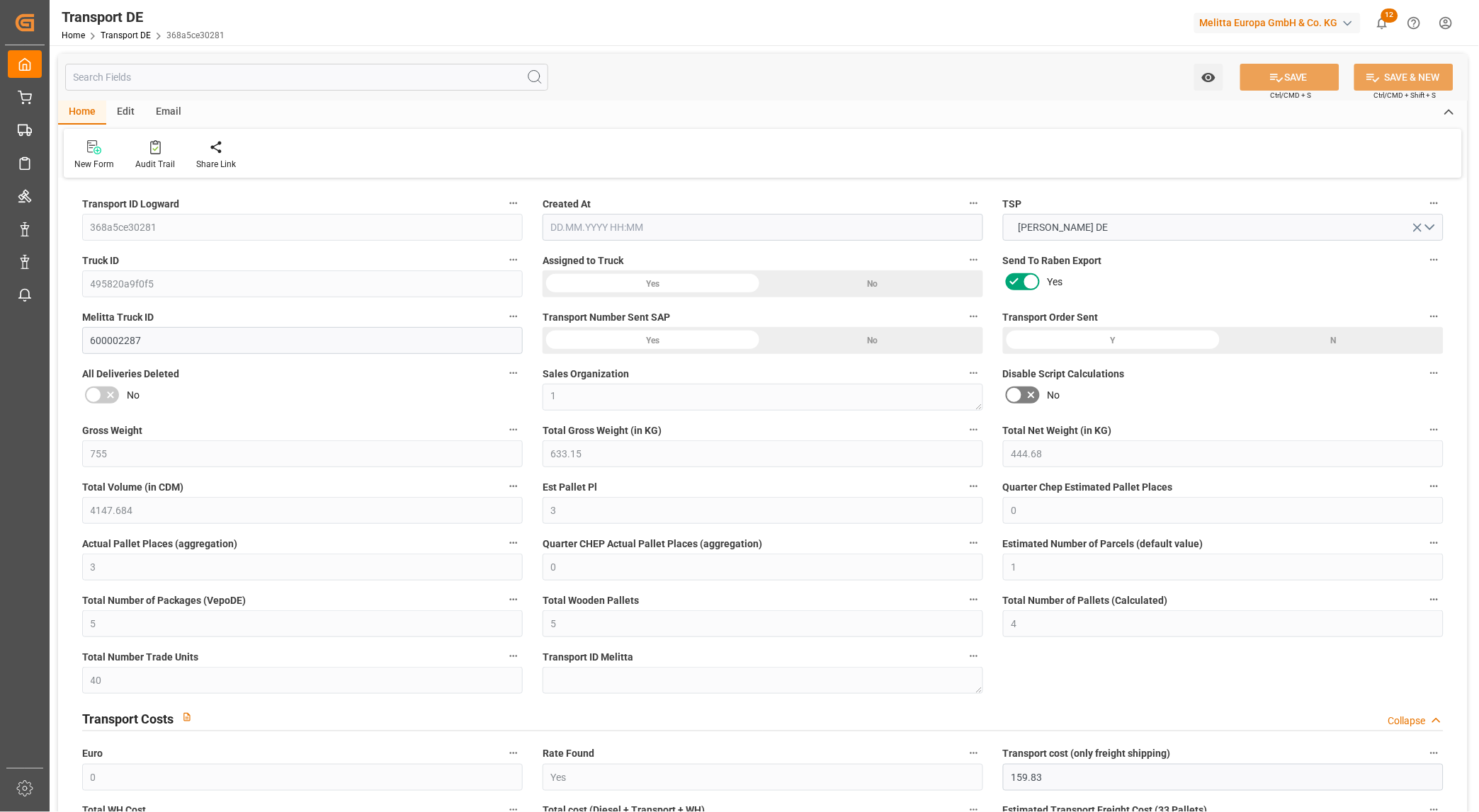
type input "[DATE]"
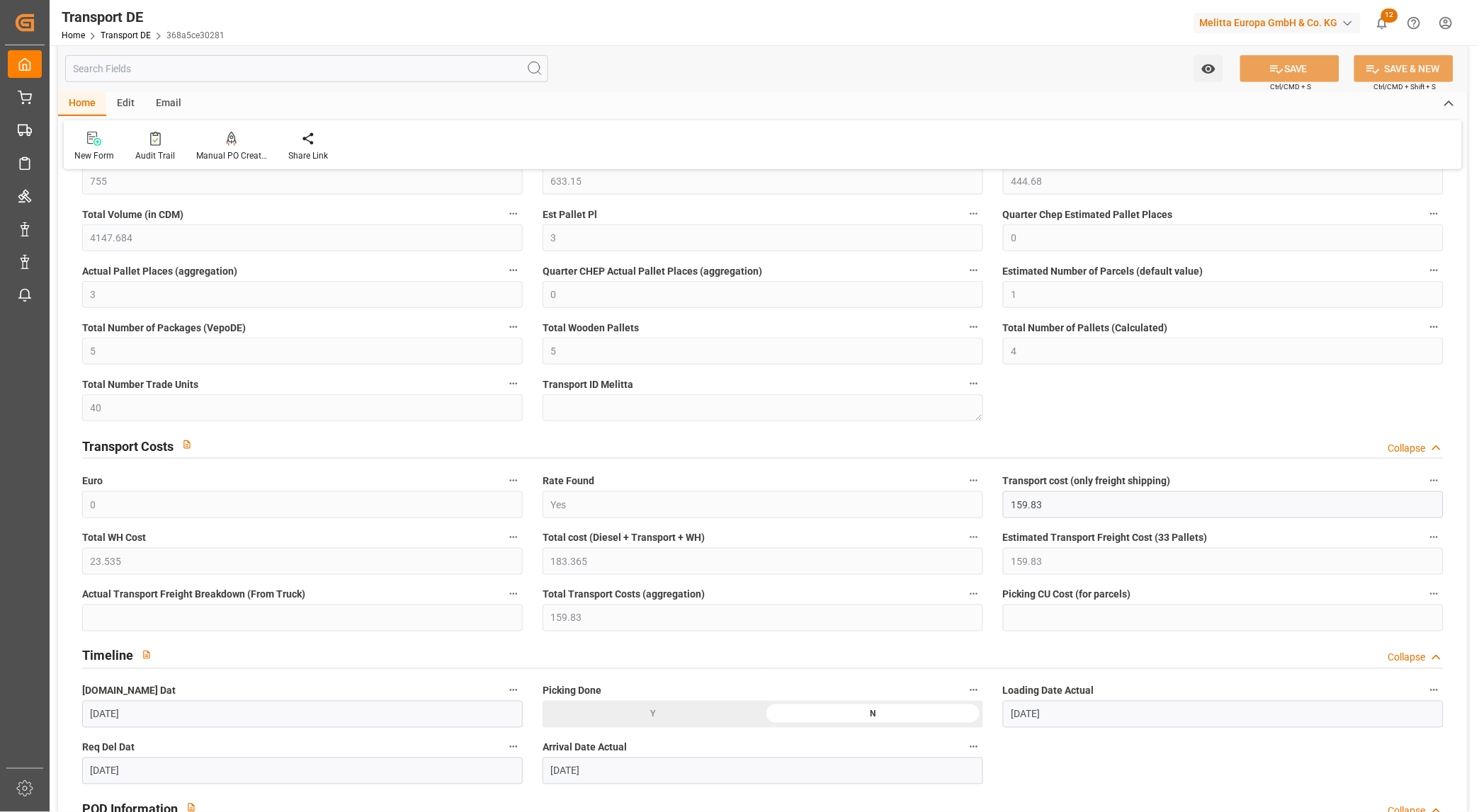
scroll to position [471, 0]
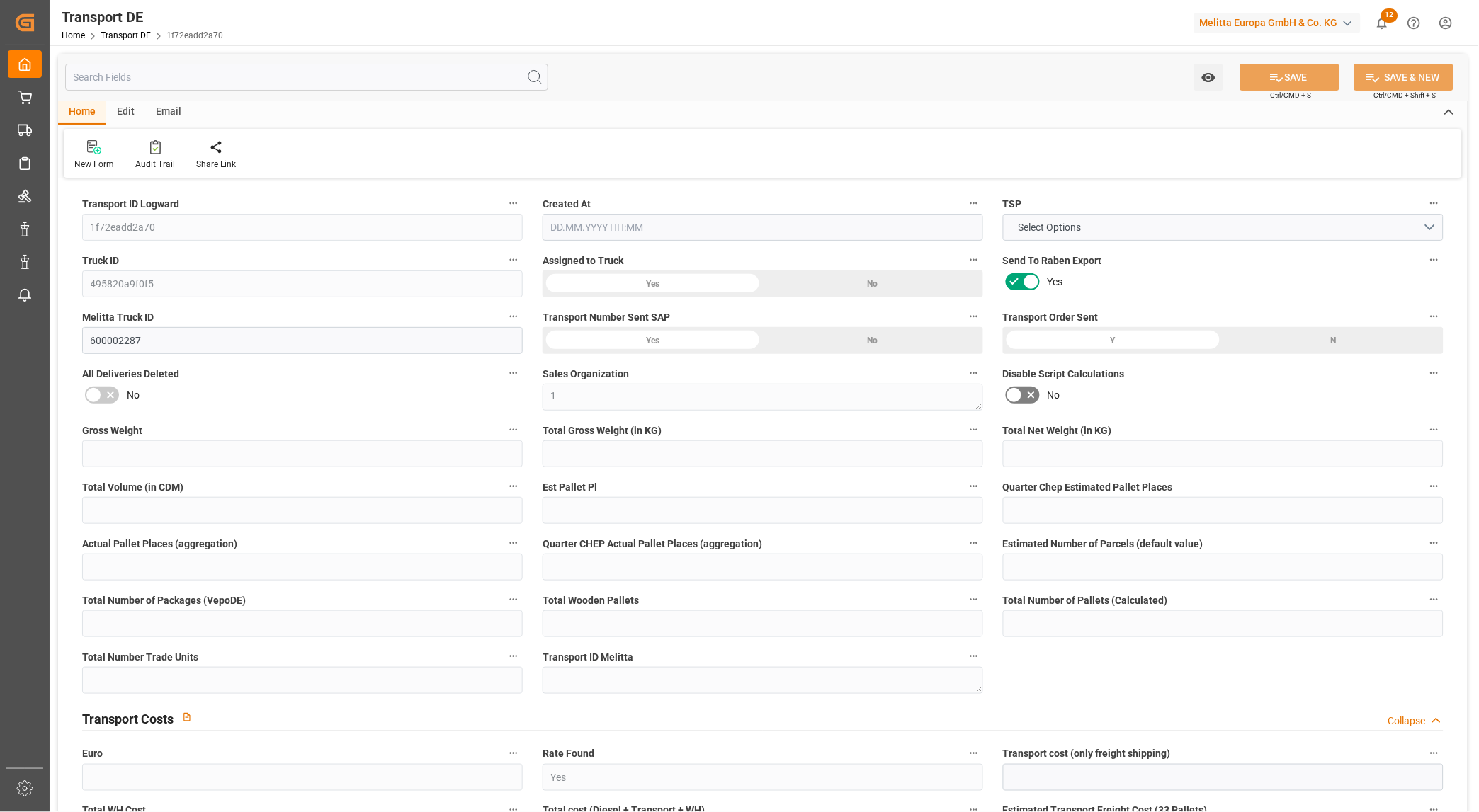
type input "291"
type input "242.35"
type input "185.16"
type input "1742.284"
type input "1"
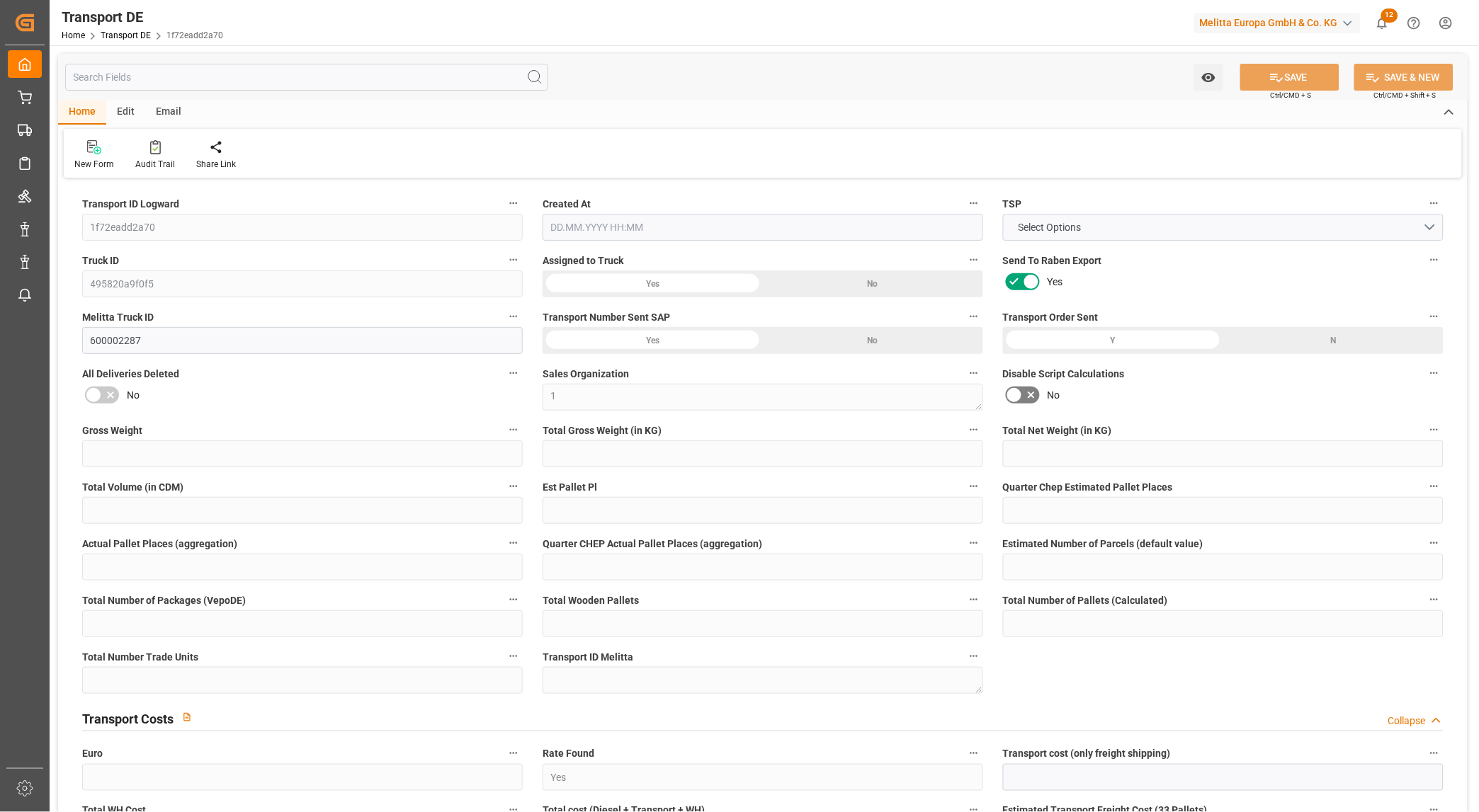
type input "0"
type input "1"
type input "0"
type input "1"
type input "2"
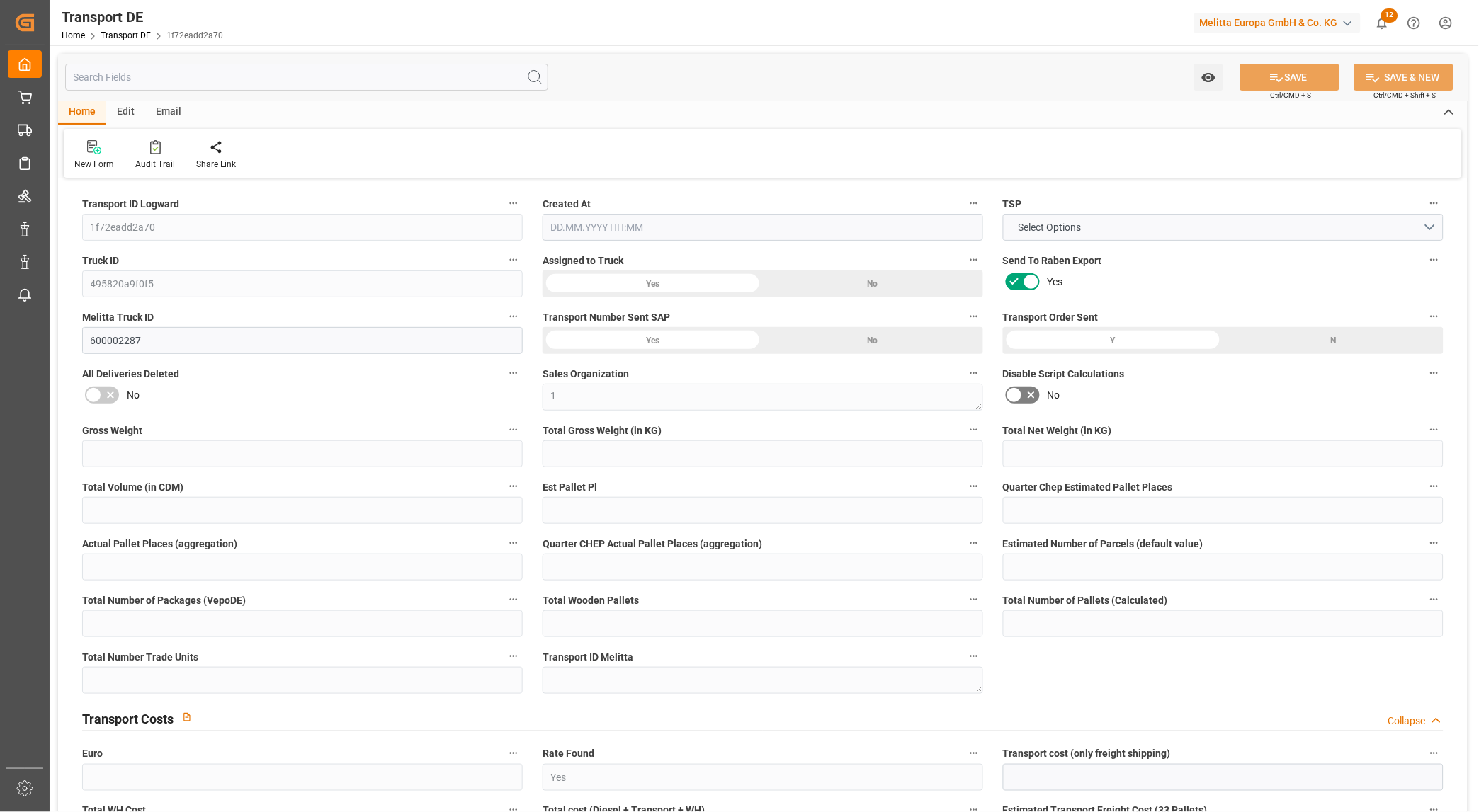
type input "2"
type input "0"
type input "61.81"
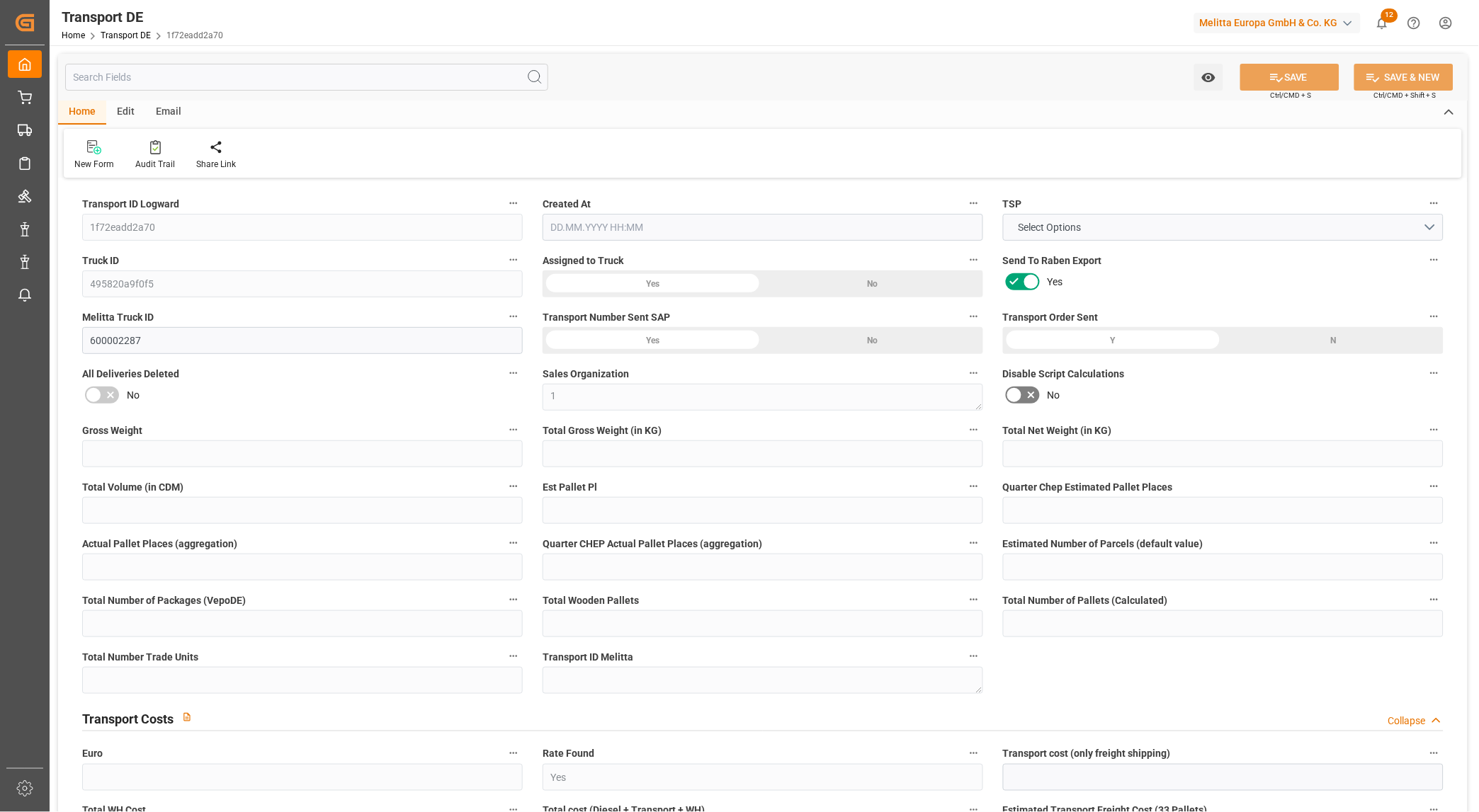
type input "13.287"
type input "61.81"
type input "83"
type input "2"
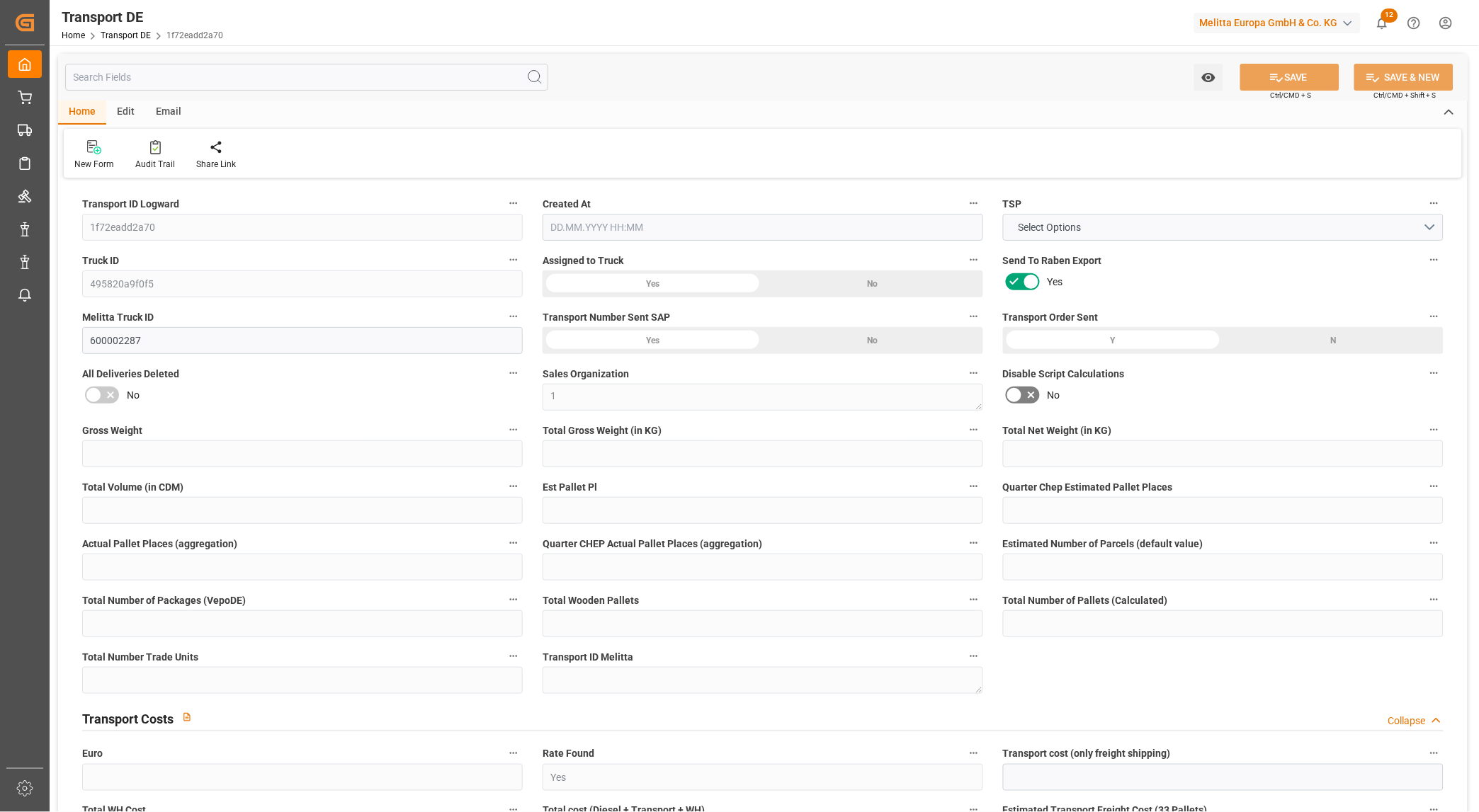
type input "0"
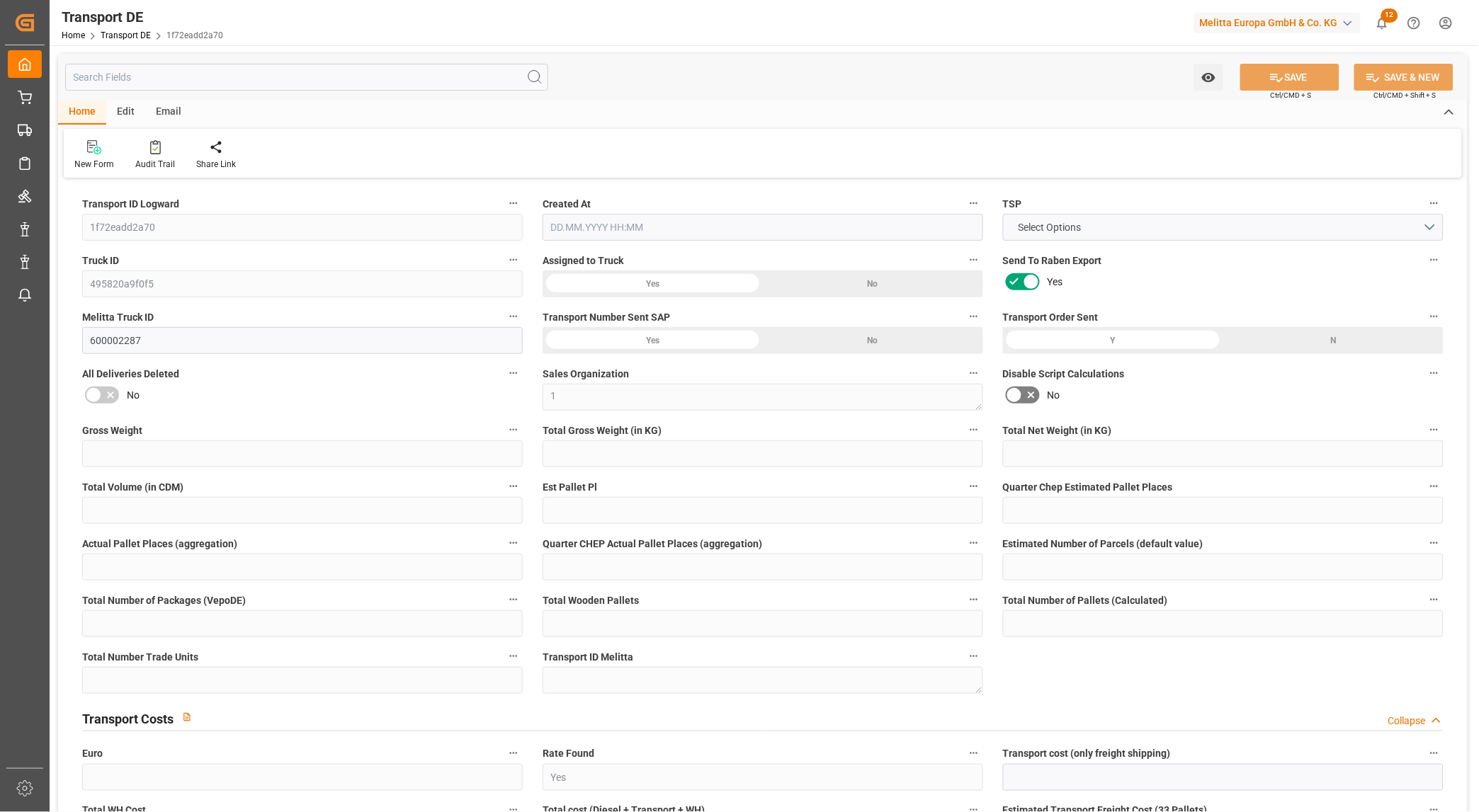
type input "0"
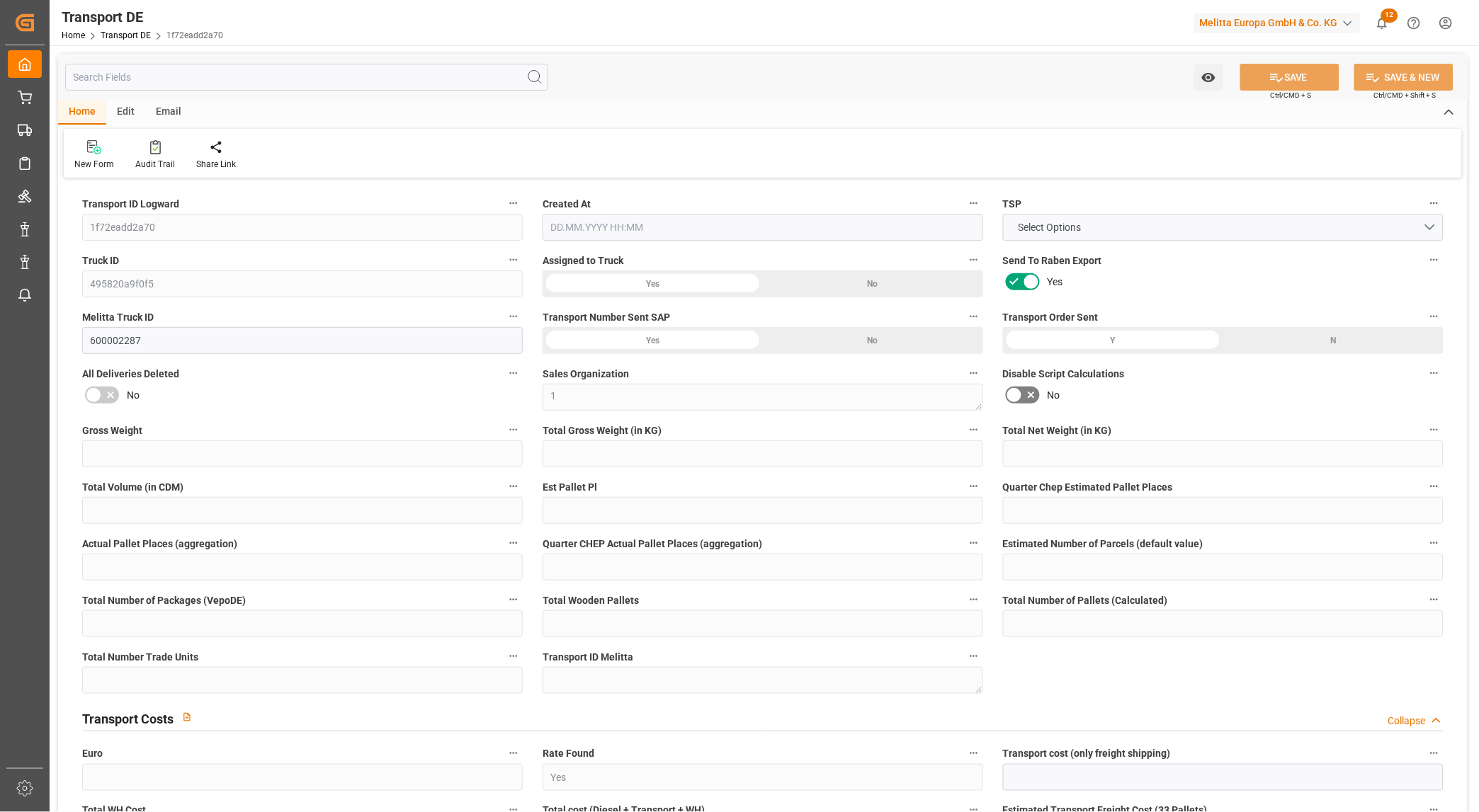
type input "0"
type input "242.35"
type input "4710.8598"
type input "21"
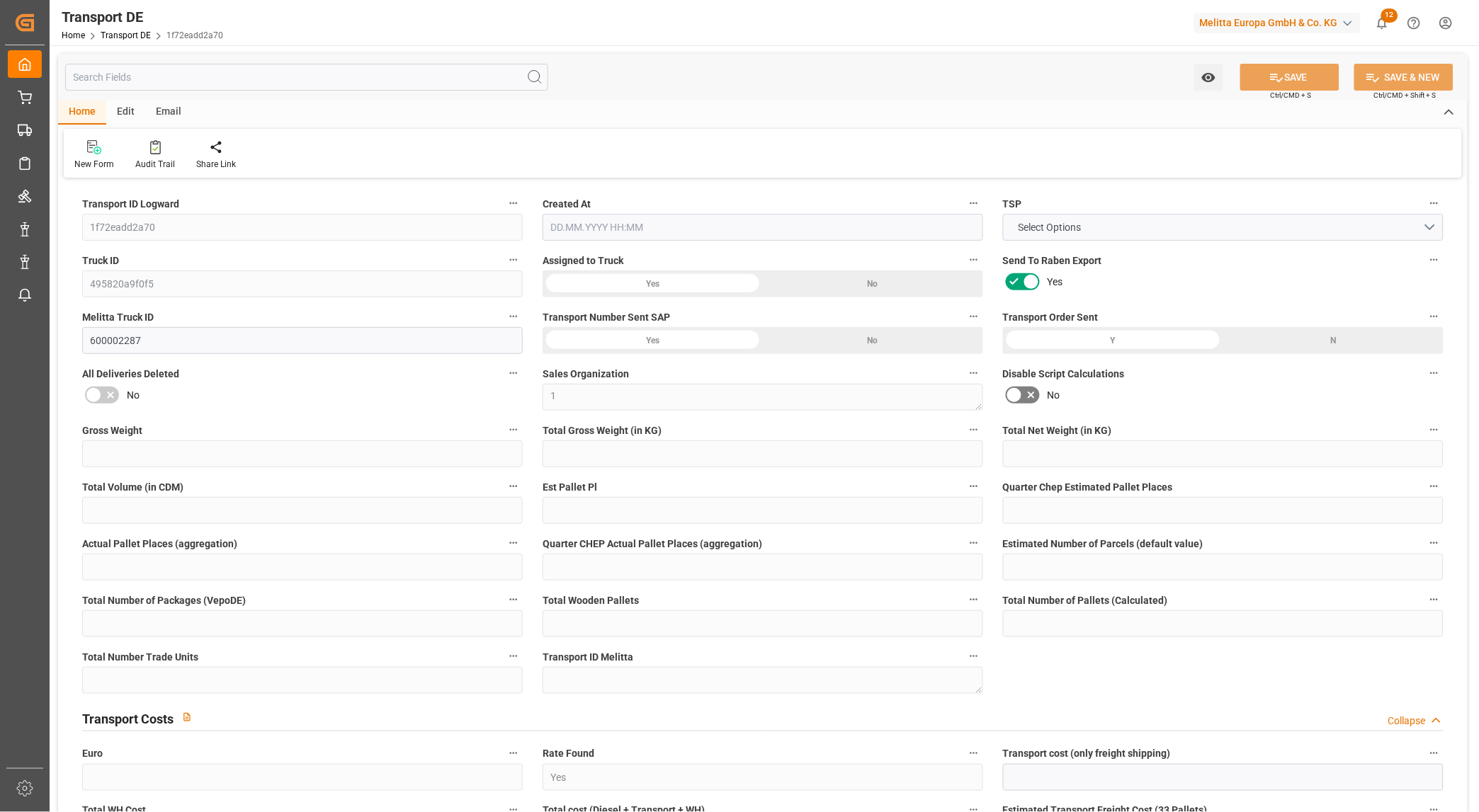
type input "35"
type input "0"
type input "2"
type input "0"
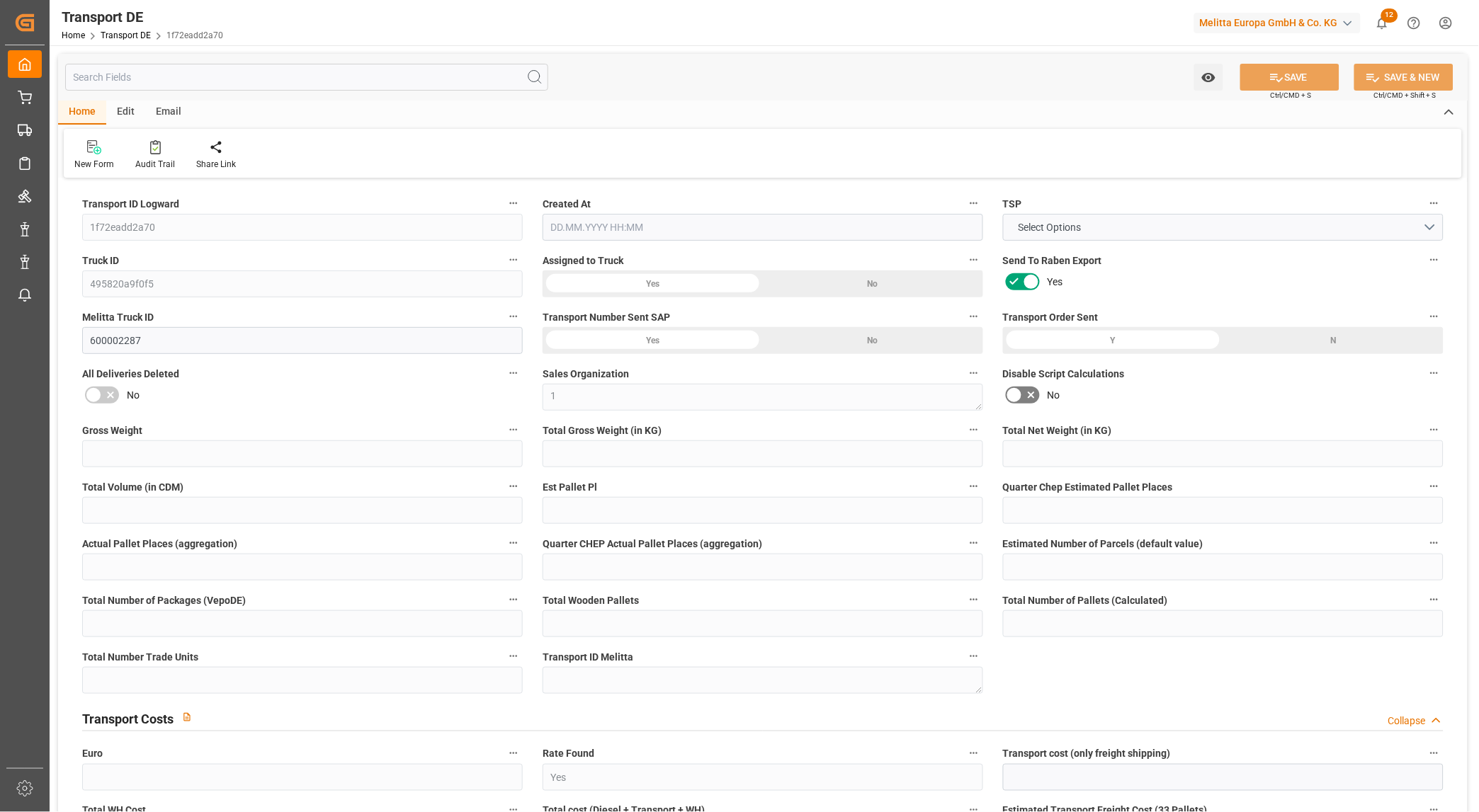
type input "0"
type input "1"
type input "0"
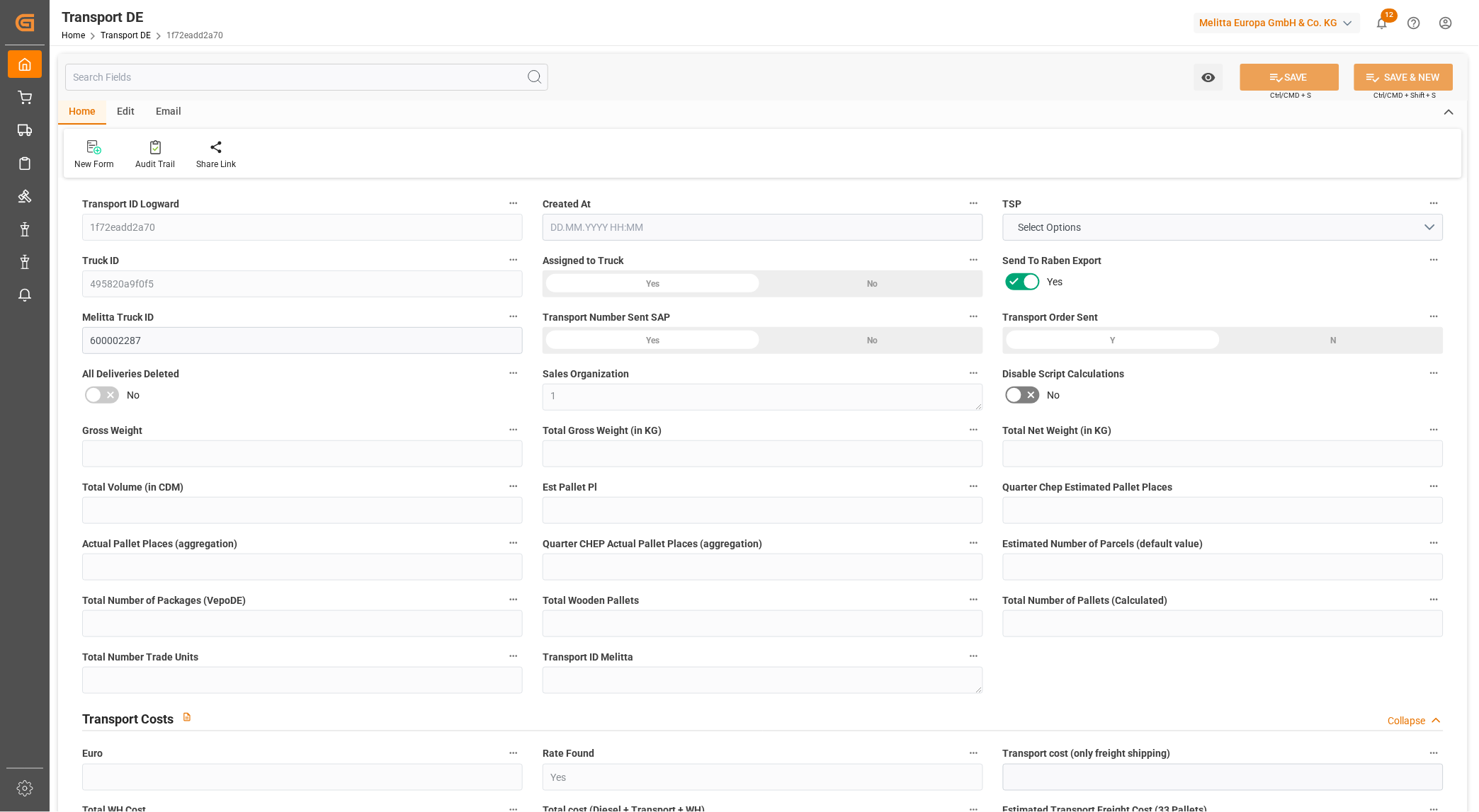
type input "131"
type input "75.097"
type input "61.81"
type input "02.09.2025 21:00"
type input "05.09.2025"
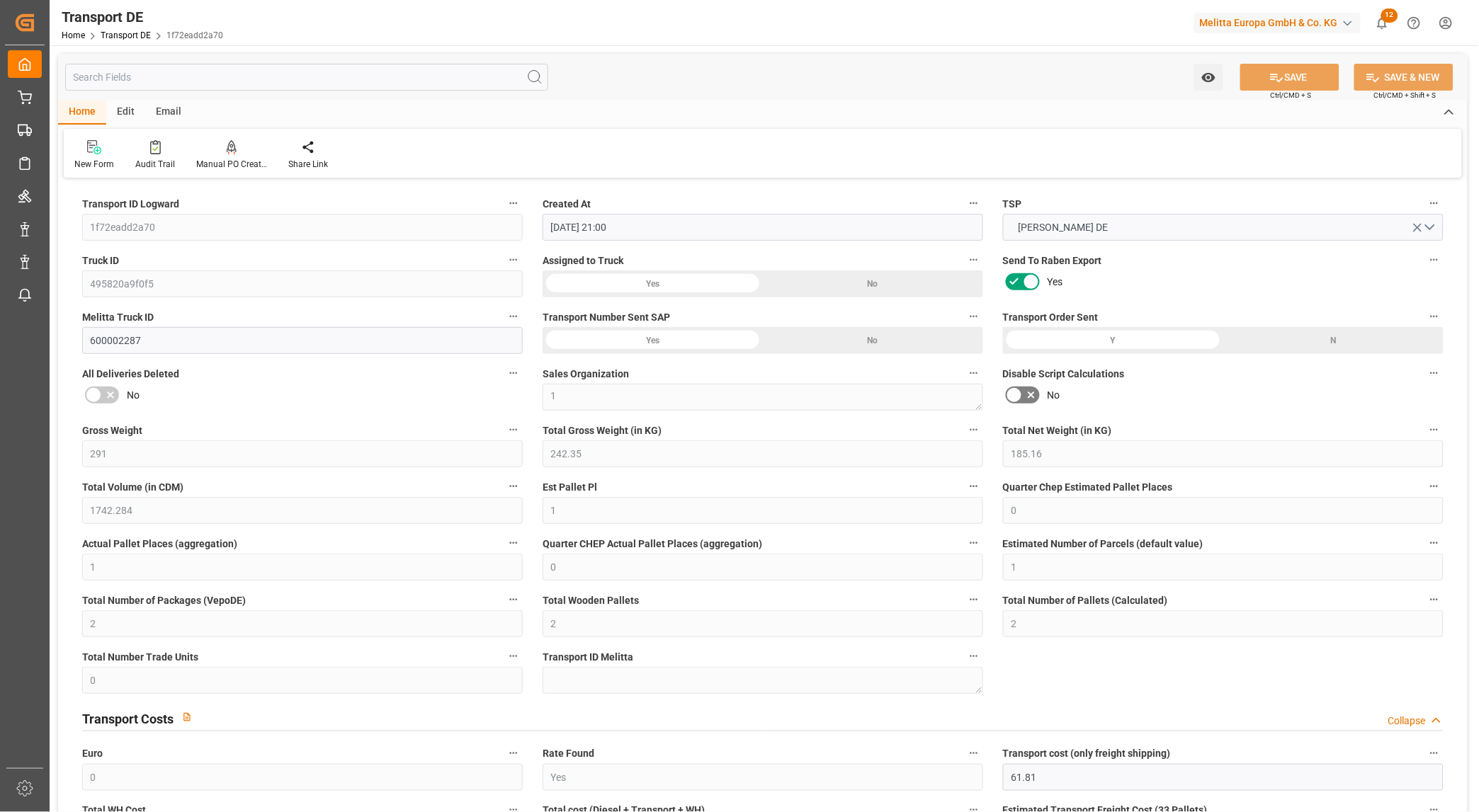
type input "05.09.2025"
type input "10.09.2025"
type input "09.09.2025"
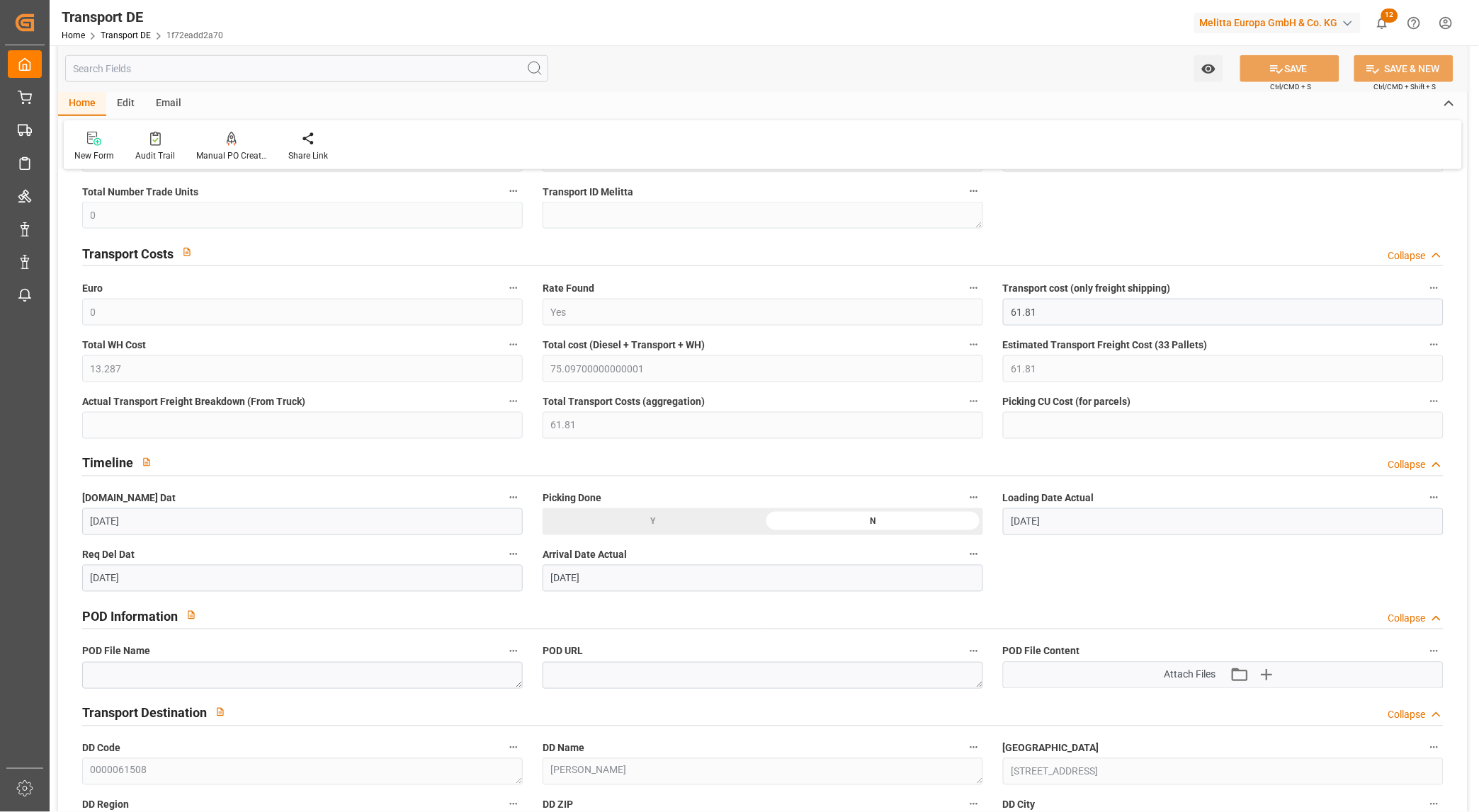
scroll to position [471, 0]
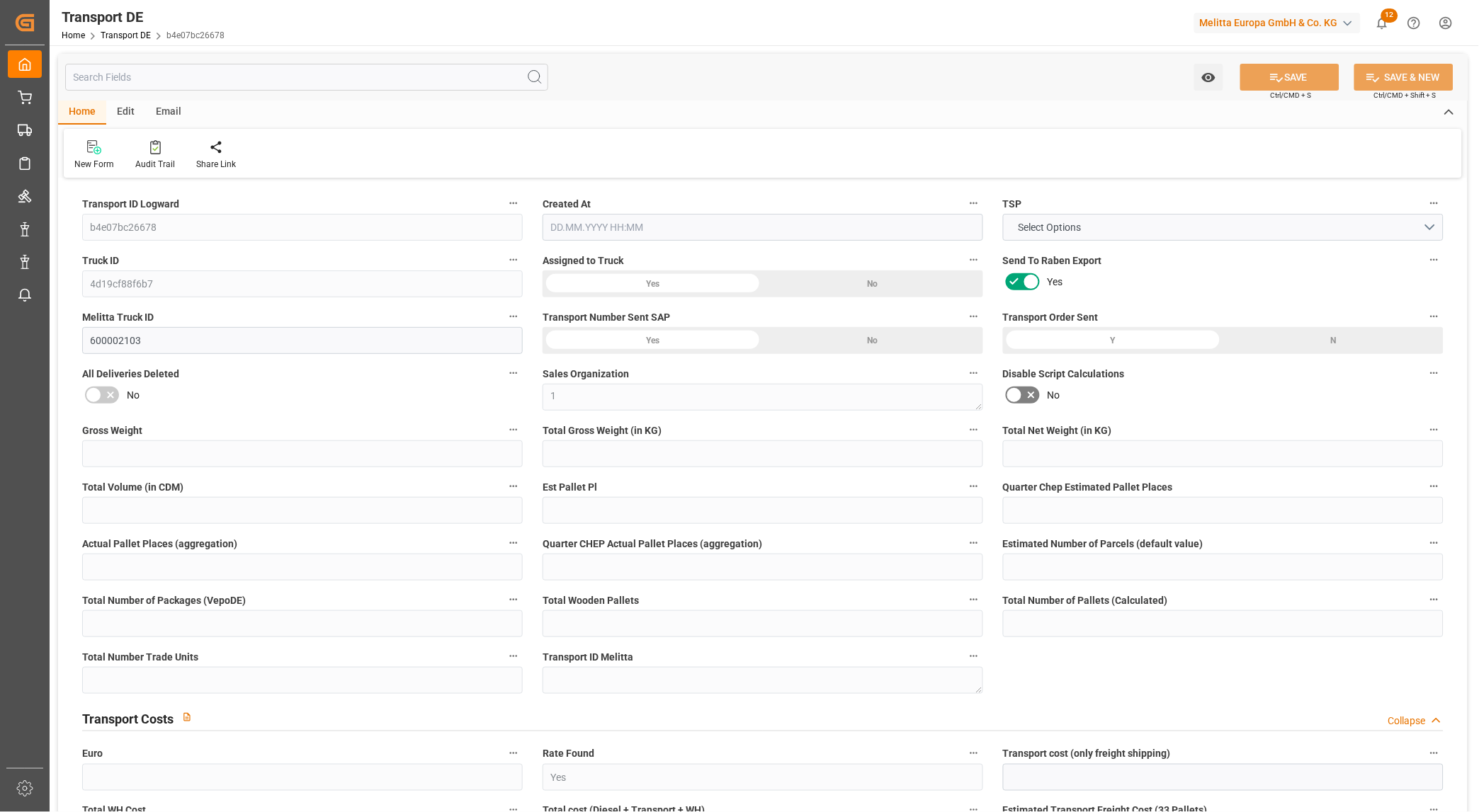
type input "372"
type input "341.28"
type input "308.736"
type input "973.44"
type input "1"
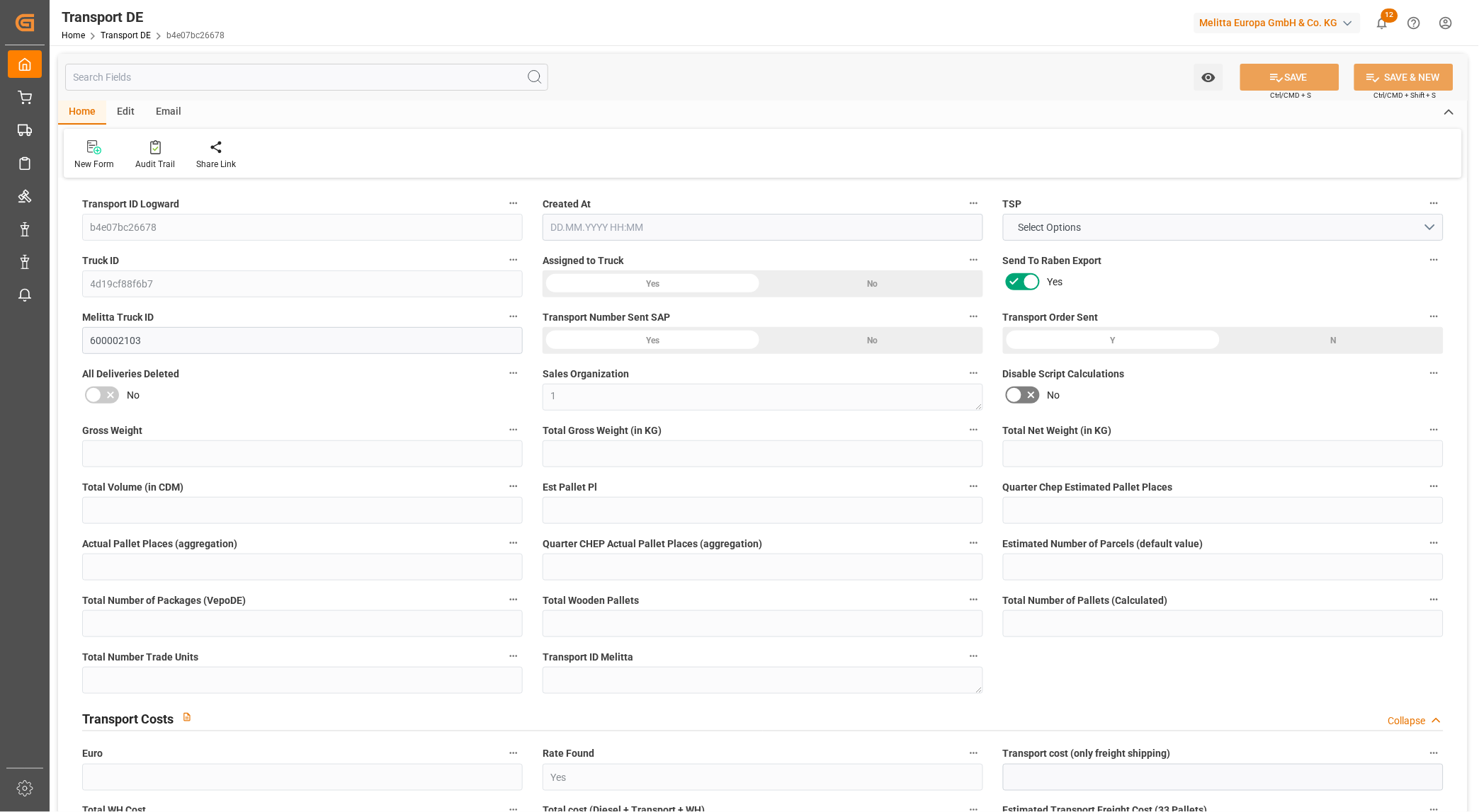
type input "0"
type input "1"
type input "0"
type input "1"
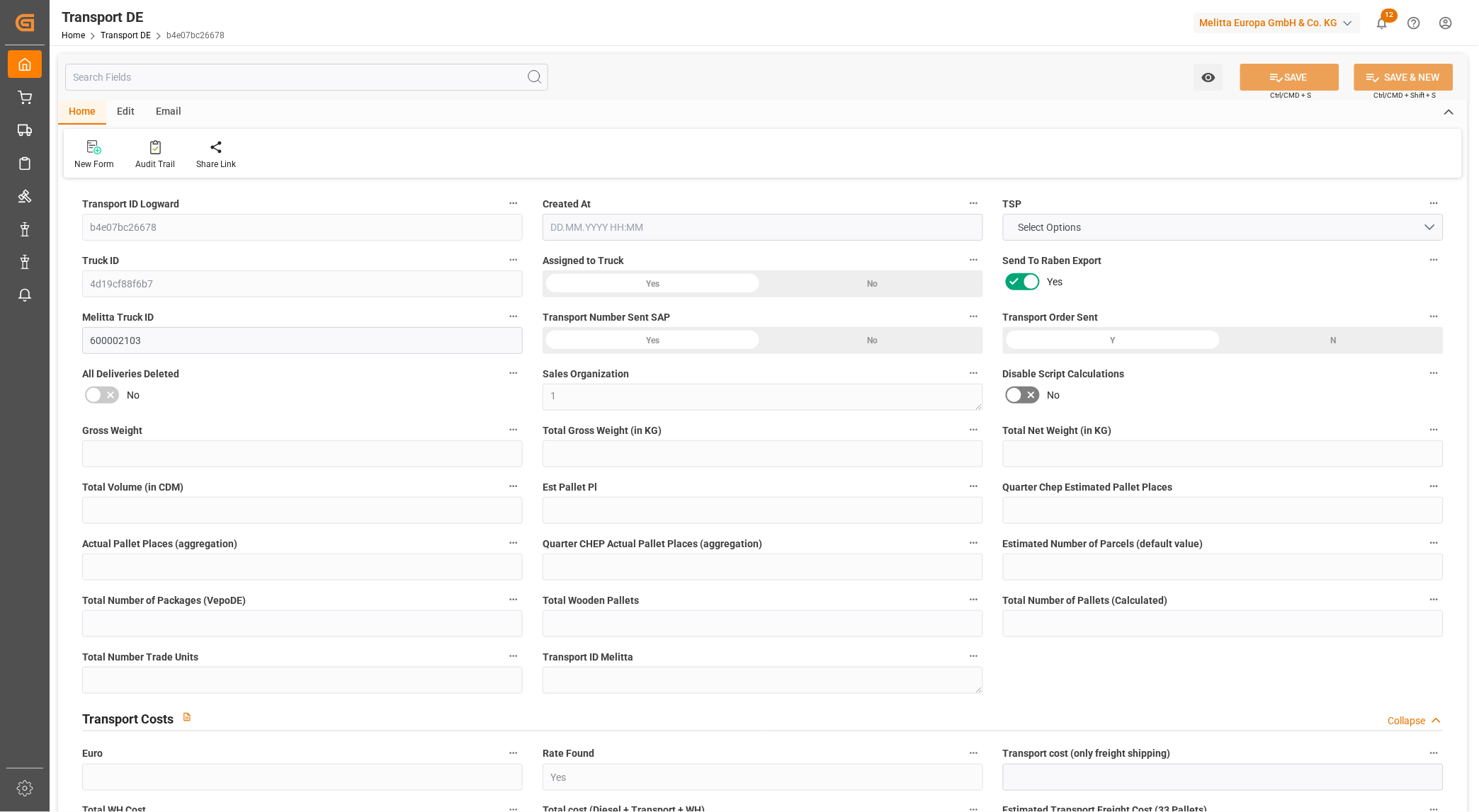
type input "1"
type input "0"
type input "78.64"
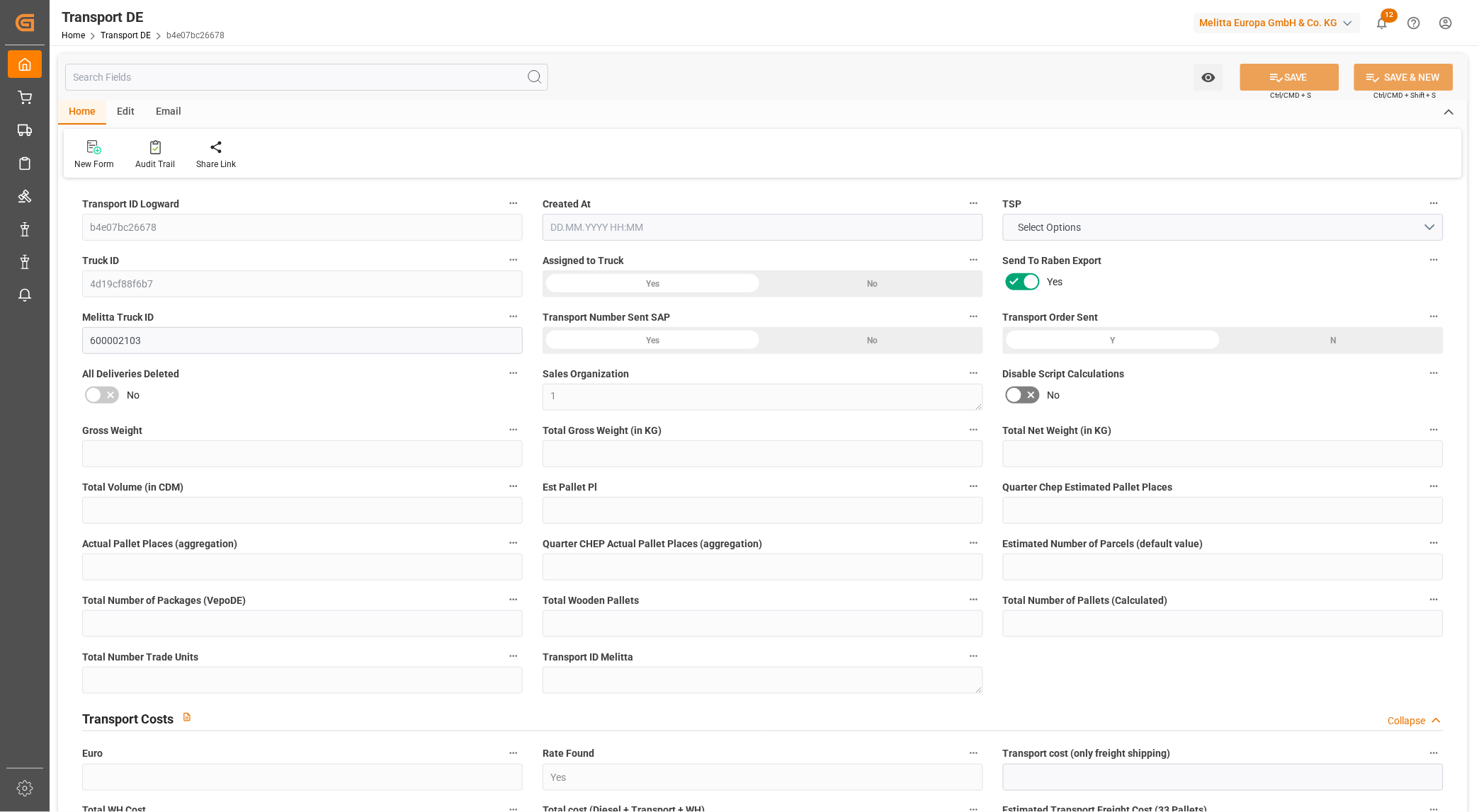
type input "8.163"
type input "78.64"
type input "77.9008"
type input "85"
type input "1"
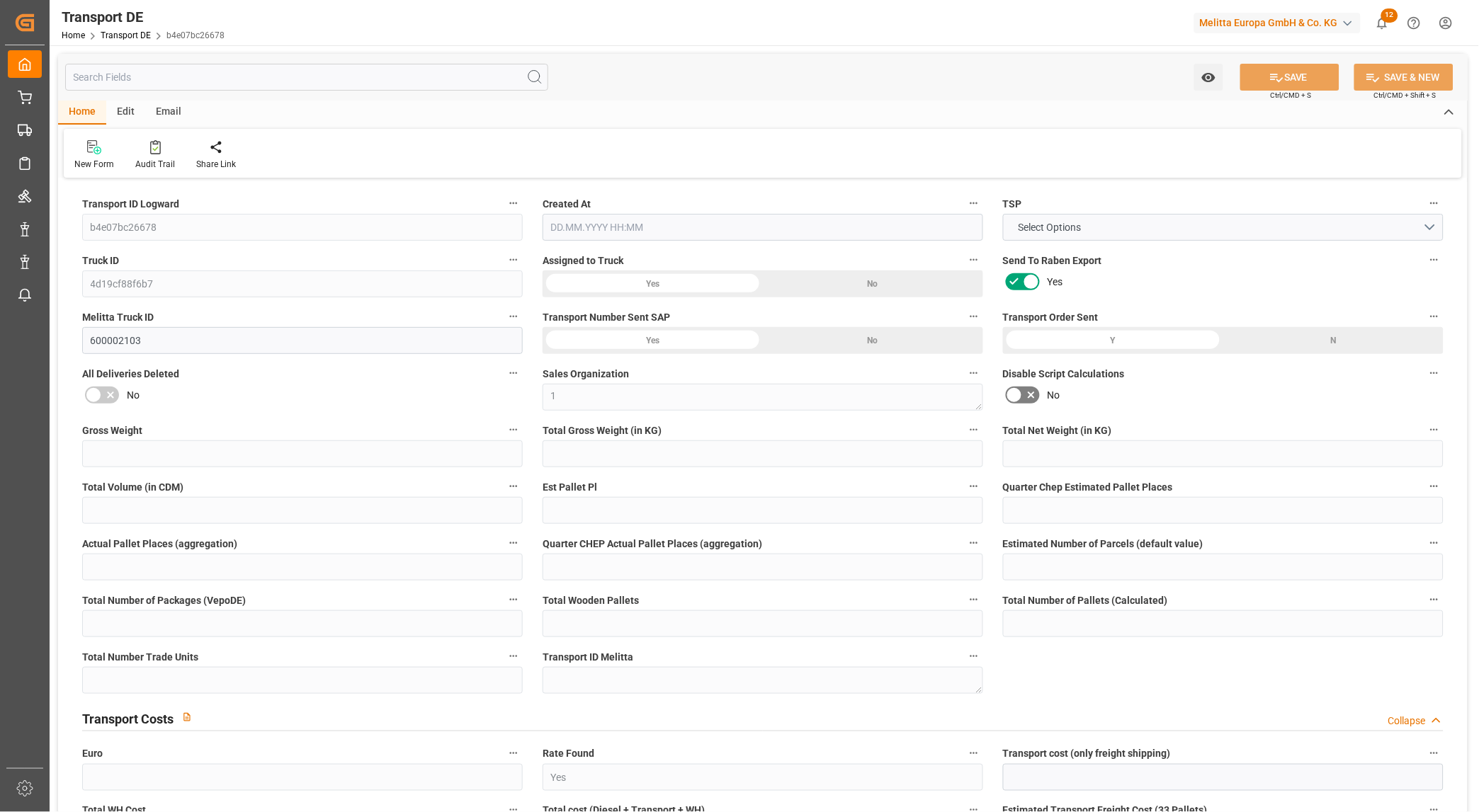
type input "0"
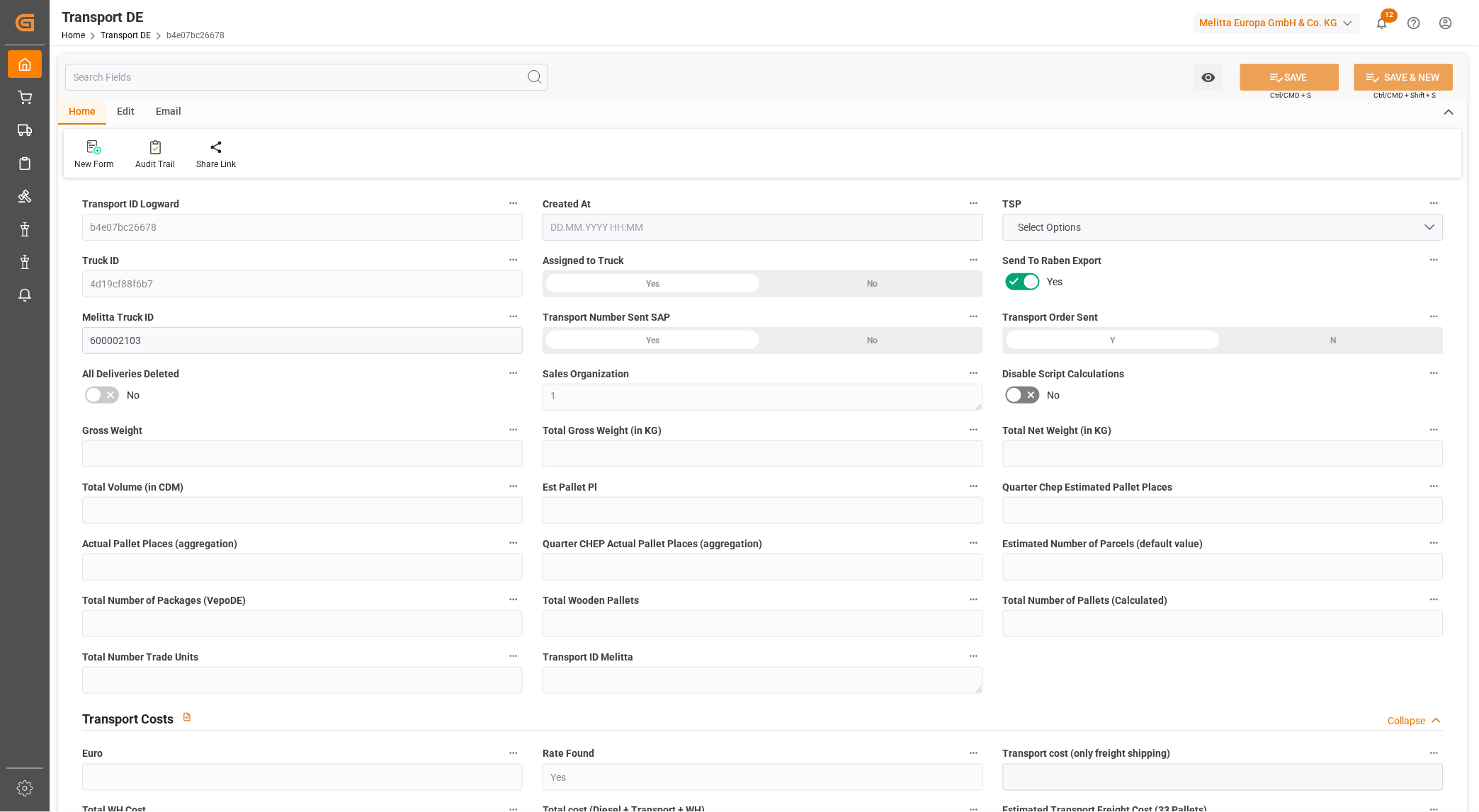
type input "0"
type input "-0.7392"
type input "0"
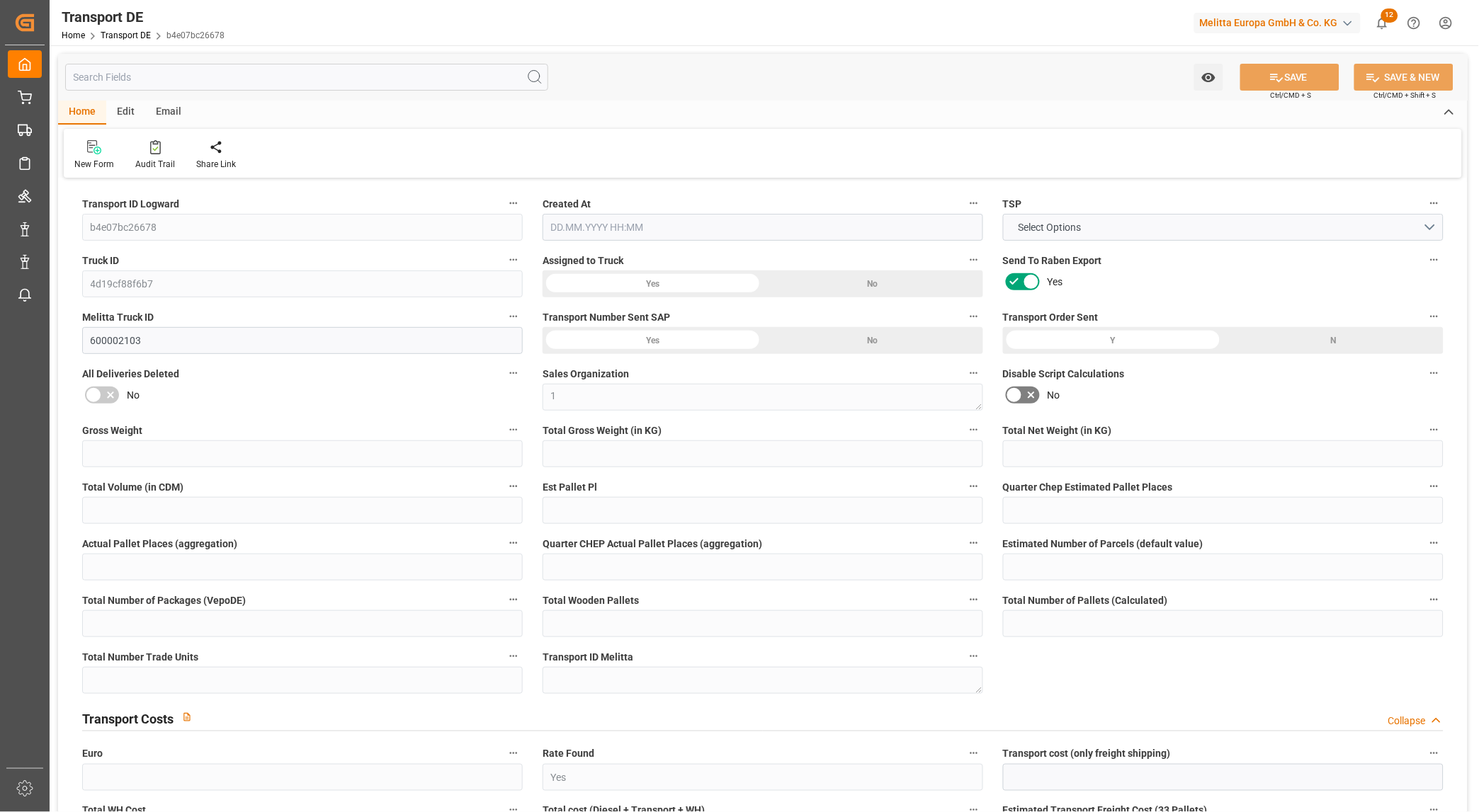
type input "0"
type input "341.28"
type input "4710.8598"
type input "21"
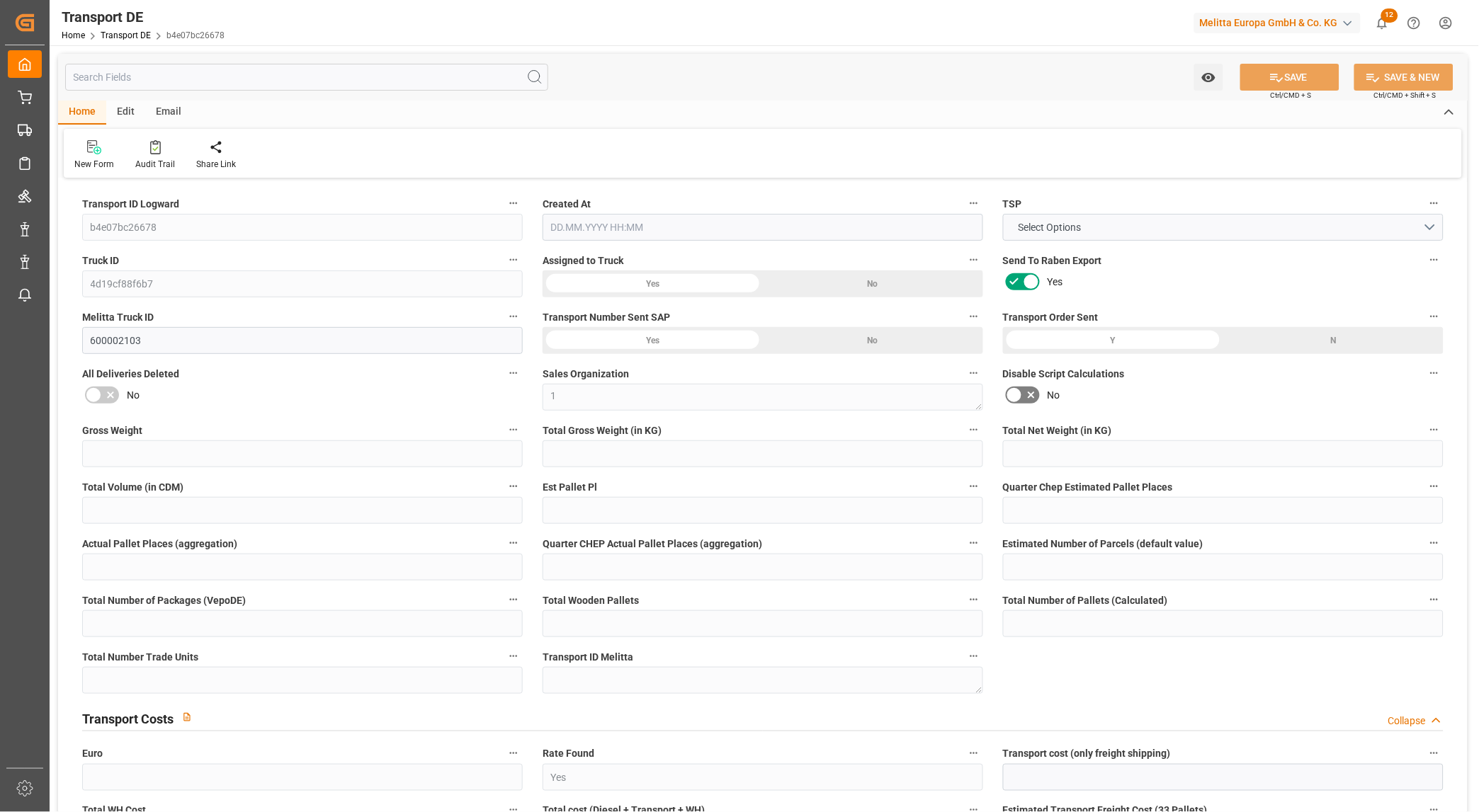
type input "35"
type input "0"
type input "1"
type input "0"
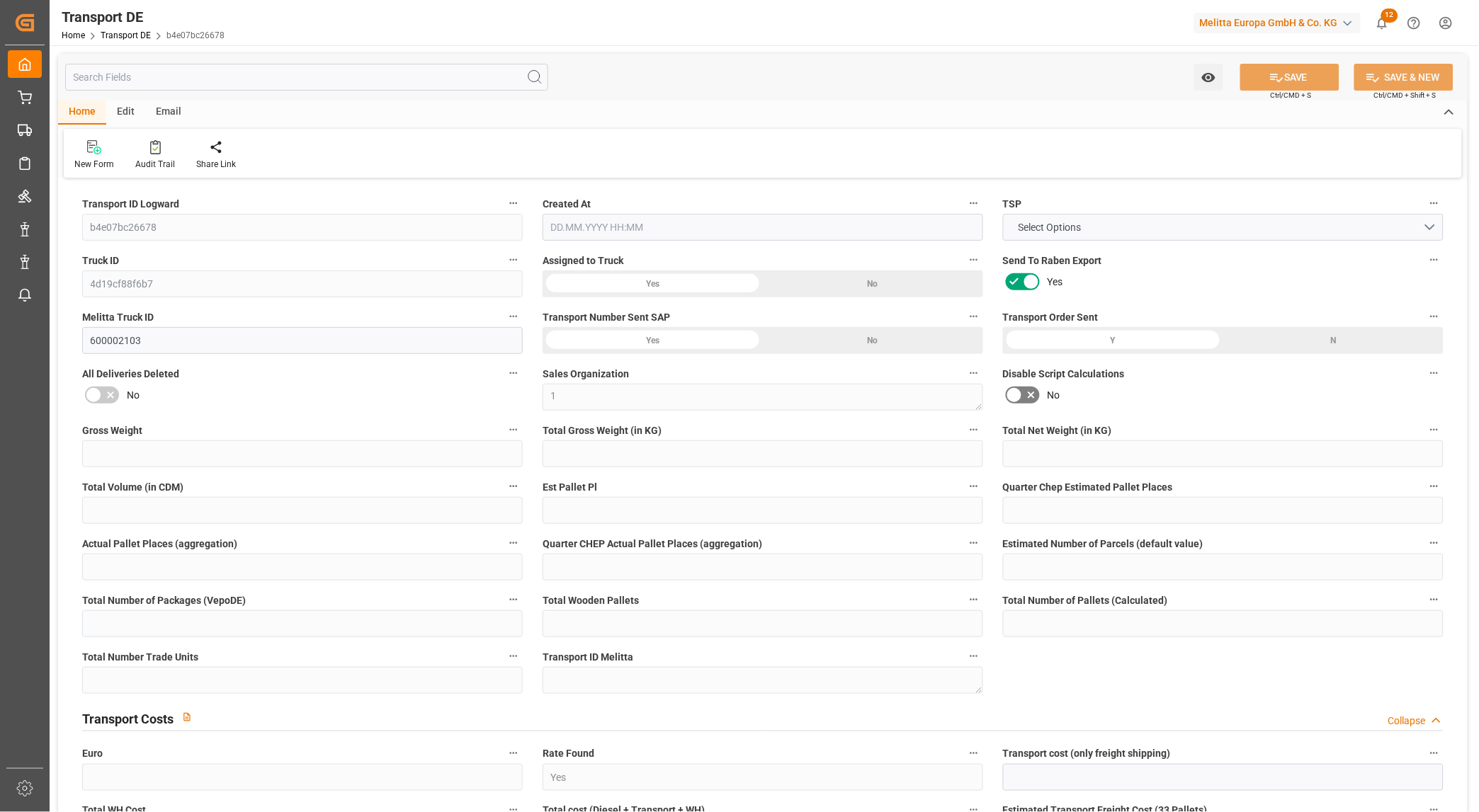
type input "0"
type input "1"
type input "0"
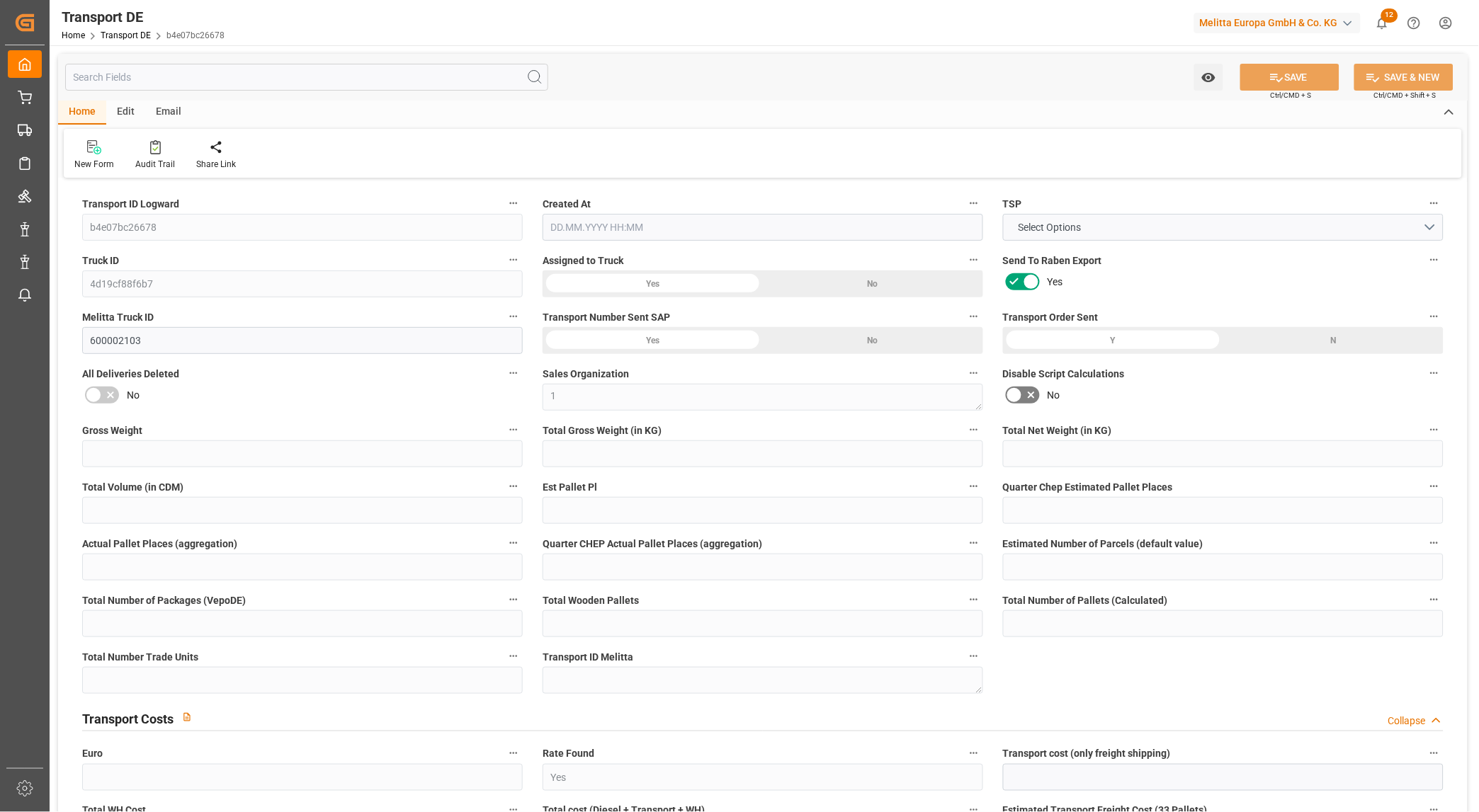
type input "144"
type input "86.0638"
type input "77.9008"
type input "28.08.2025 12:26"
type input "29.08.2025"
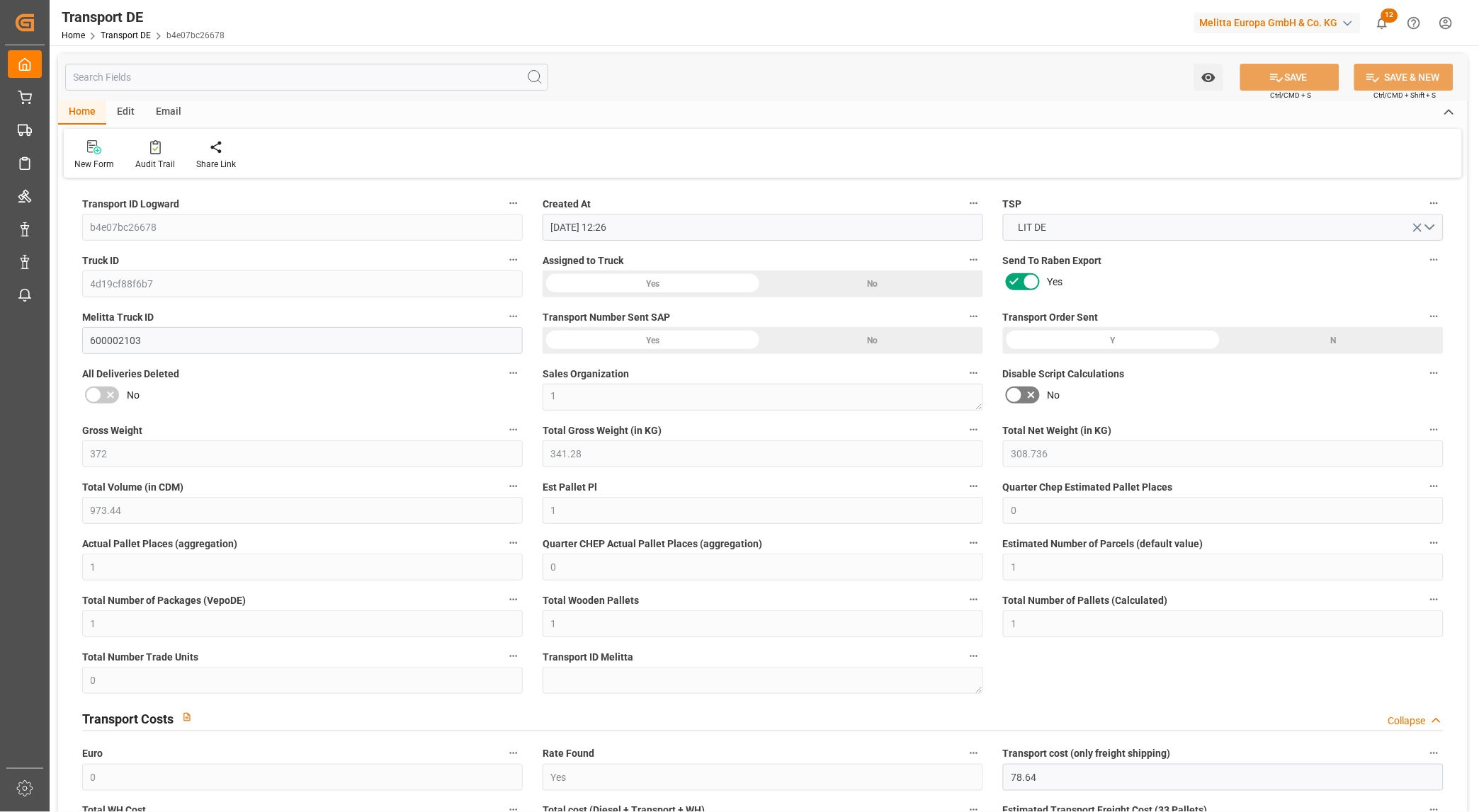
type input "02.09.2025"
type input "03.09.2025"
type input "03.08.2025"
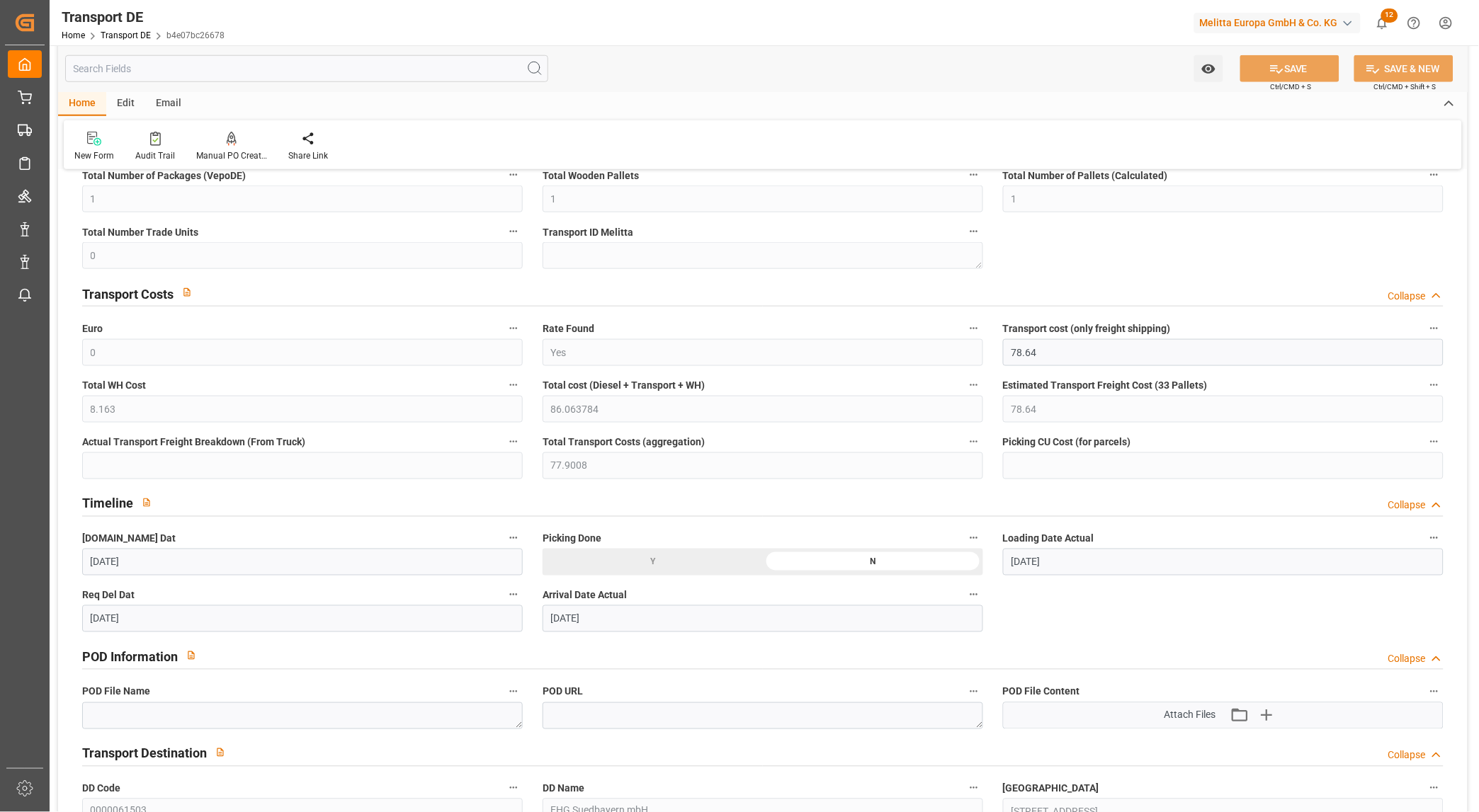
scroll to position [471, 0]
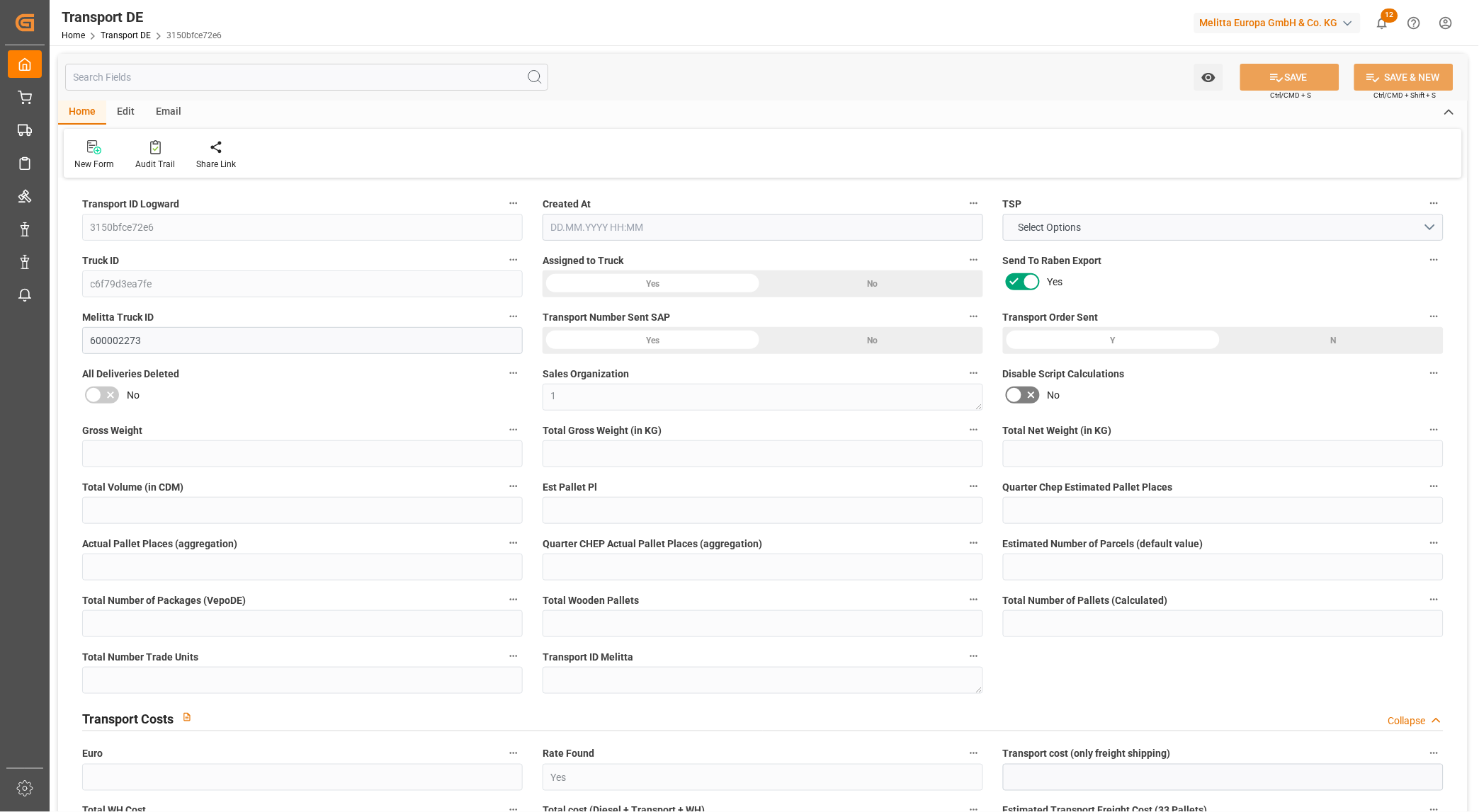
type input "5658.92"
type input "4846.594"
type input "3889.181"
type input "26427.112"
type input "16"
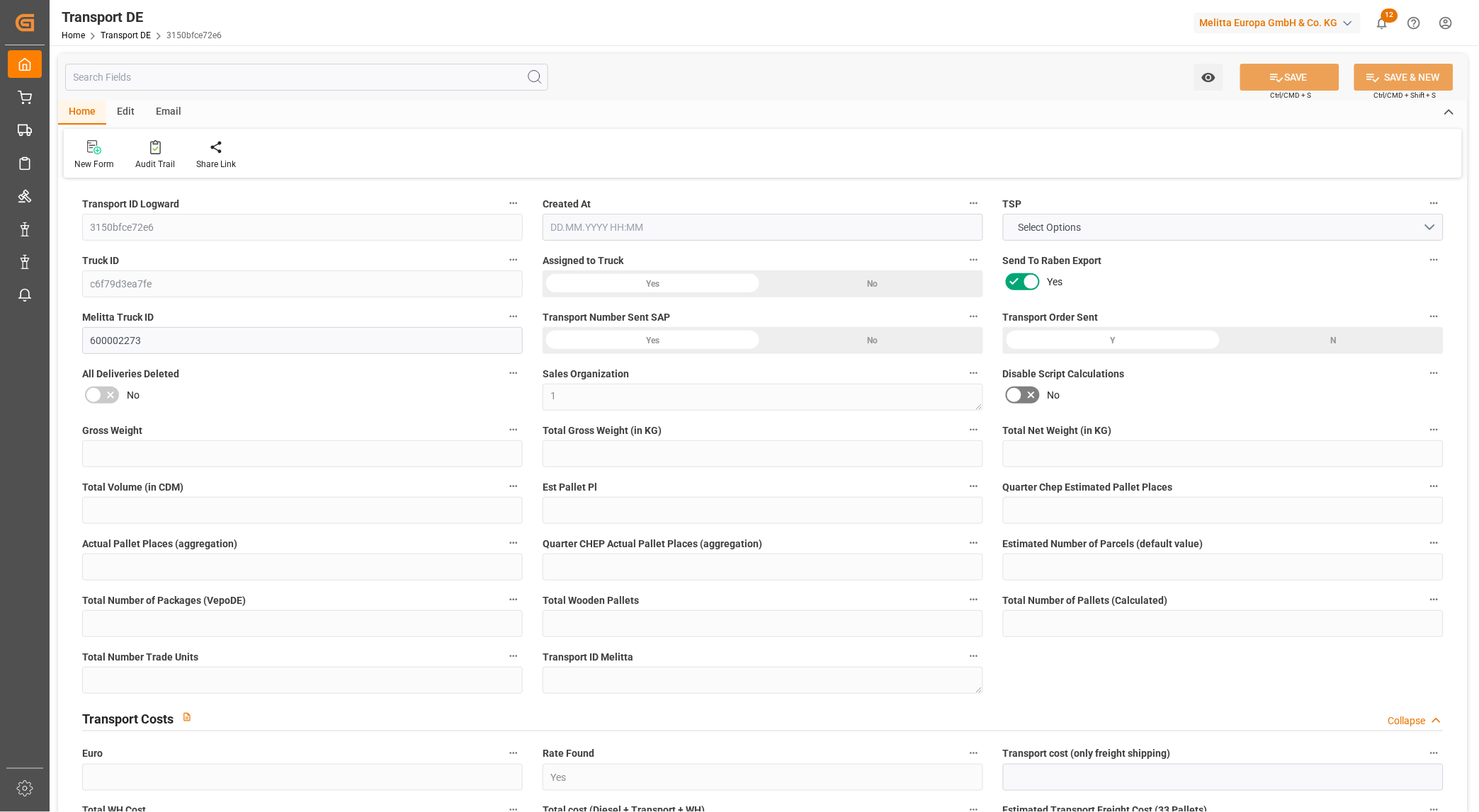
type input "0"
type input "17"
type input "0"
type input "1"
type input "33"
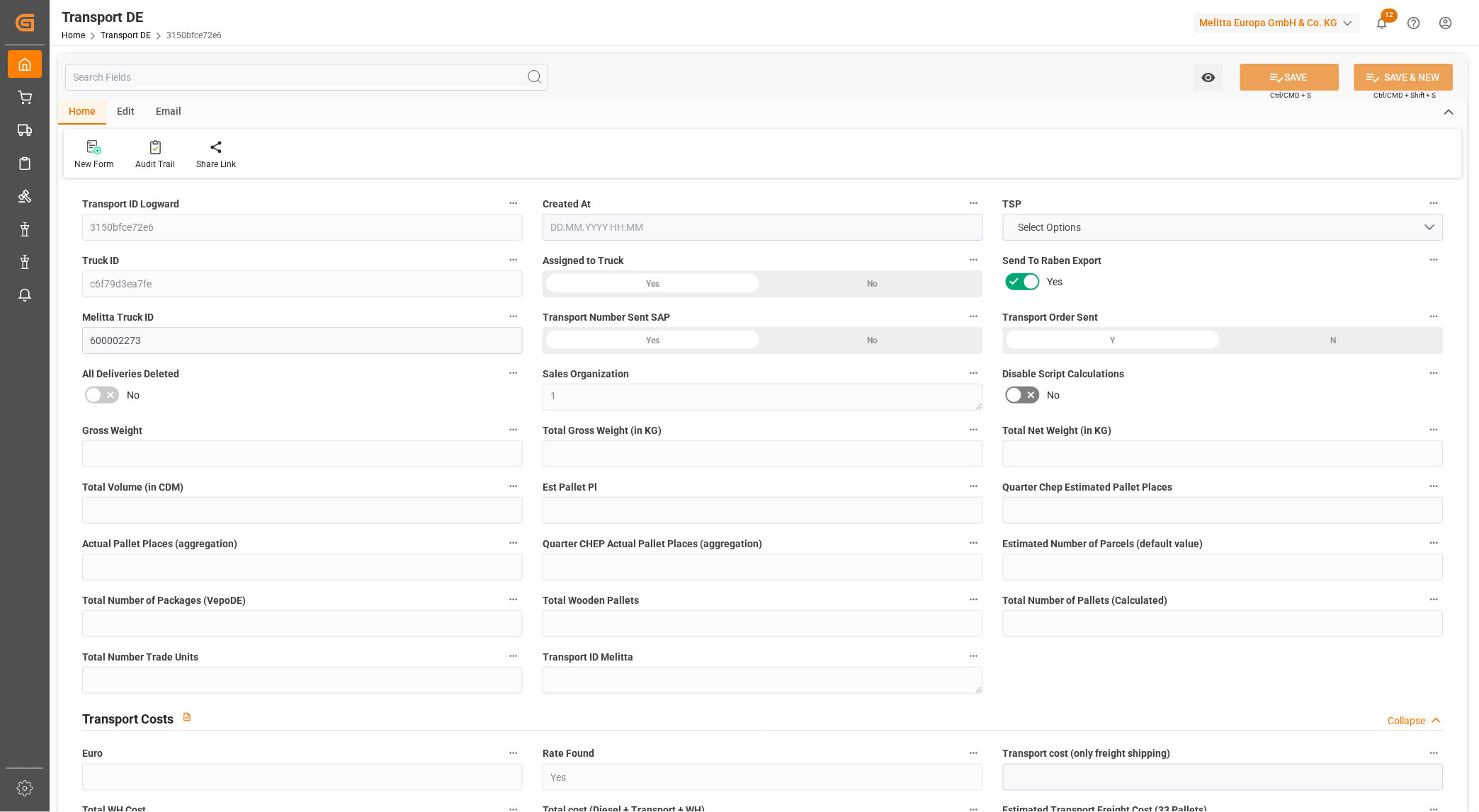
type input "32"
type input "22"
type input "505"
type input "0"
type input "759.3"
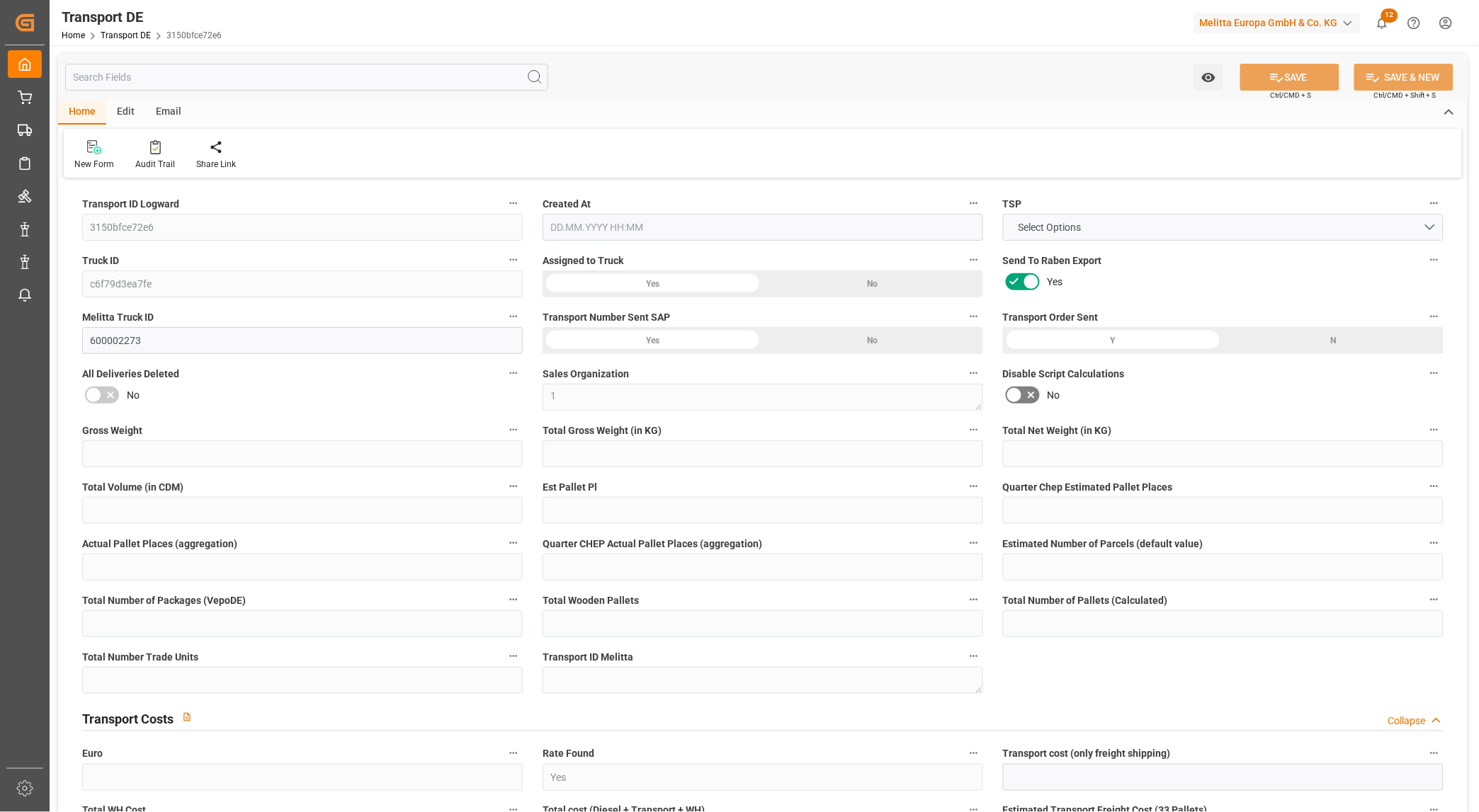
type input "115.767"
type input "759.3"
type input "86"
type input "33"
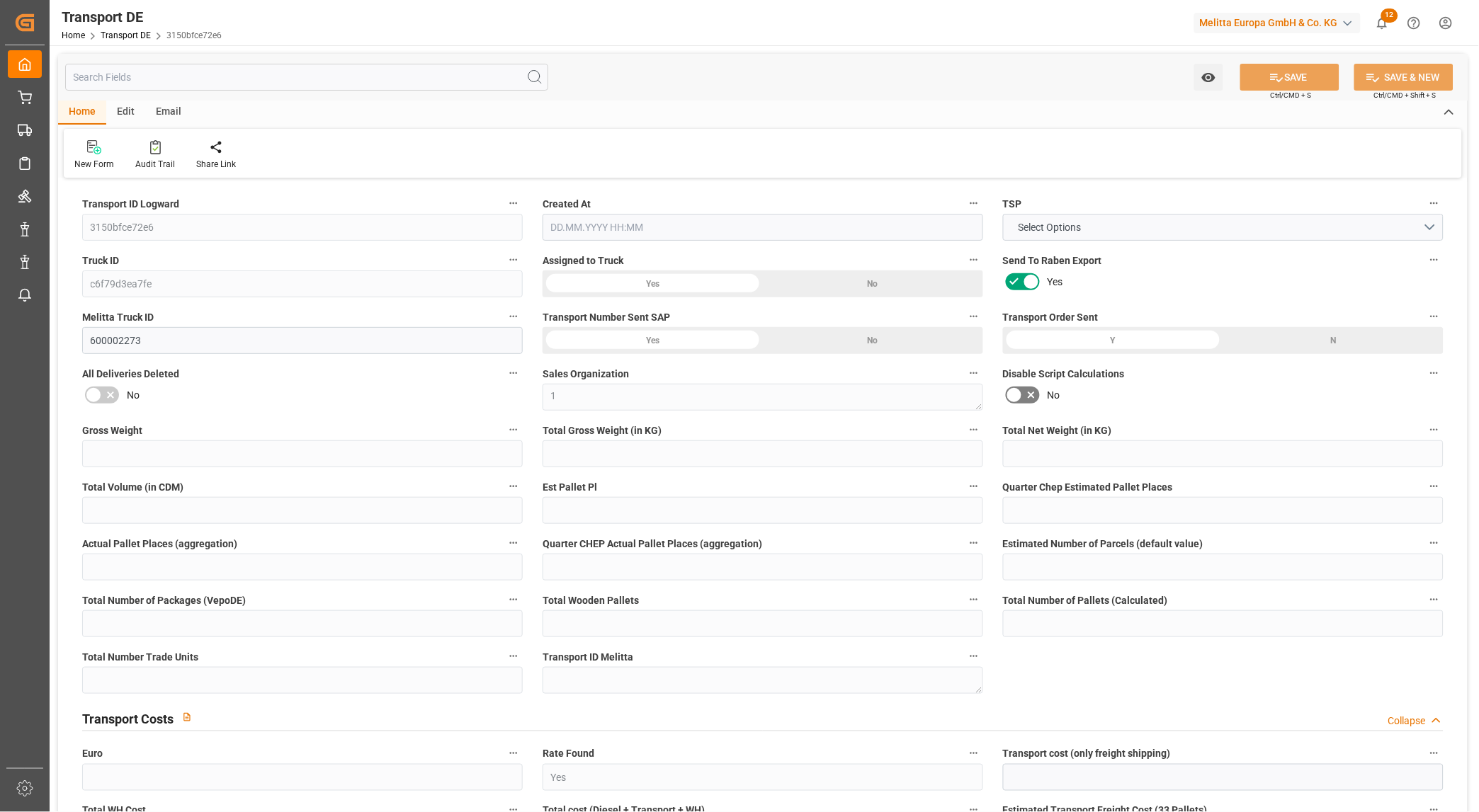
type input "0"
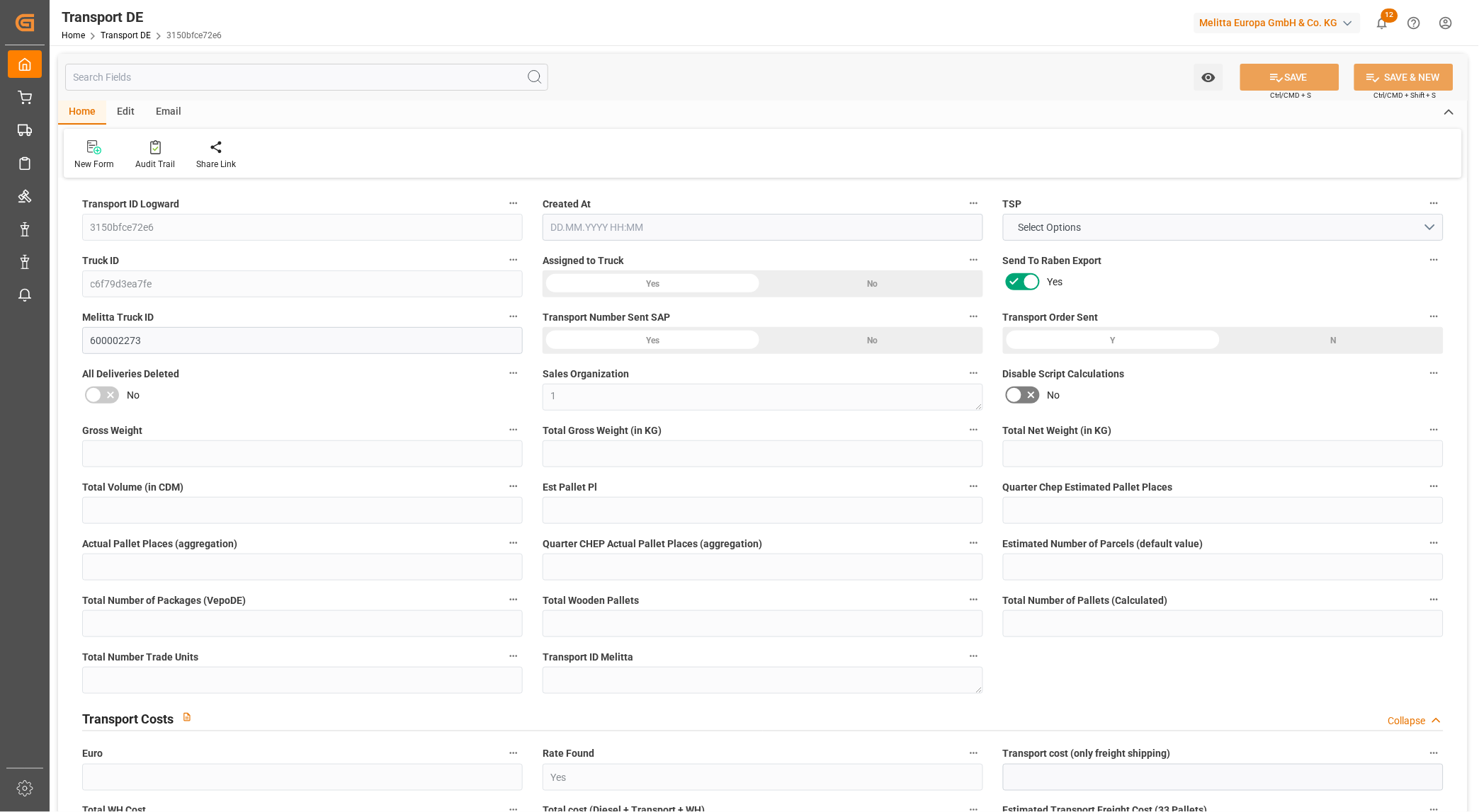
type input "0"
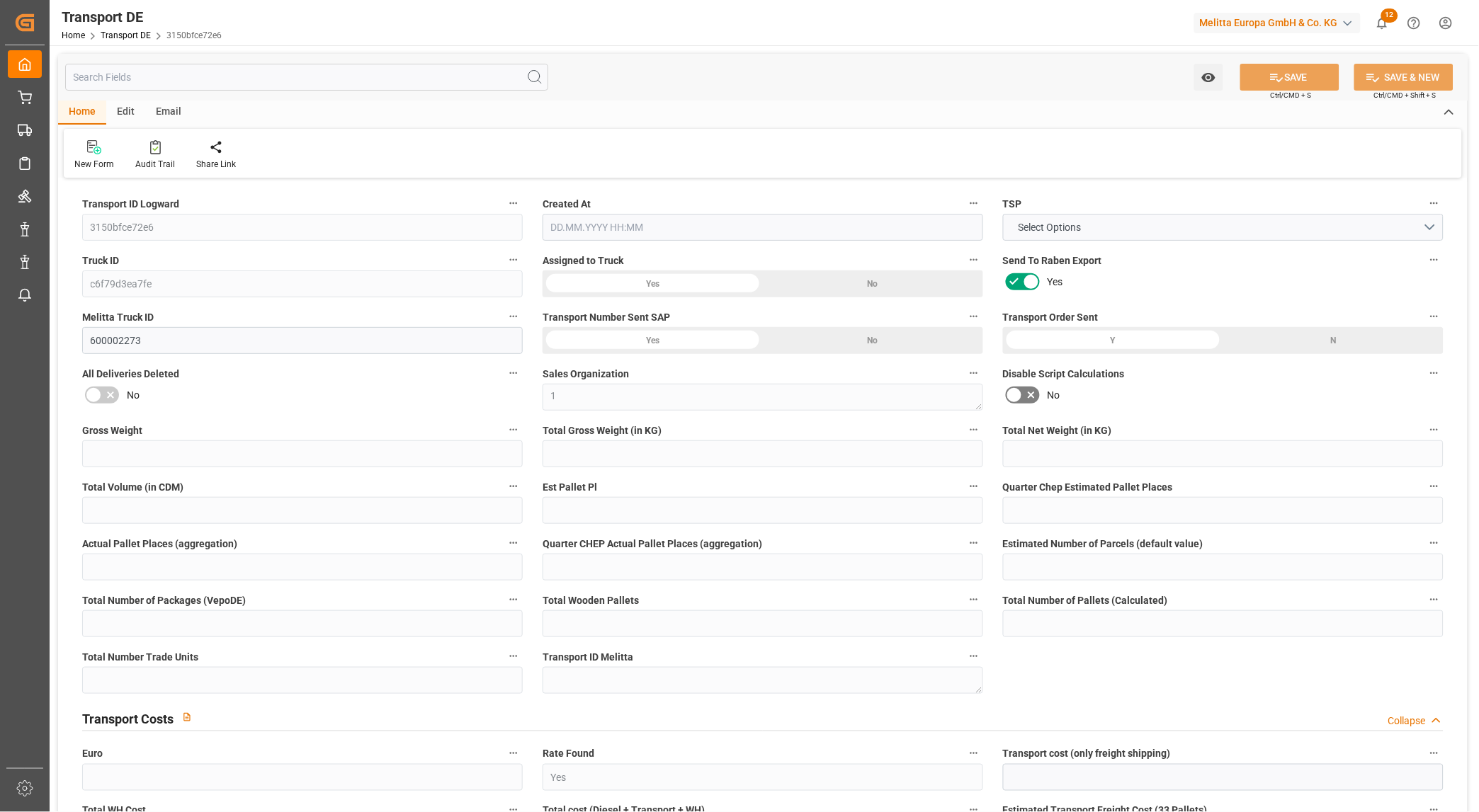
type input "0"
type input "4846.594"
type input "10767.6795"
type input "21"
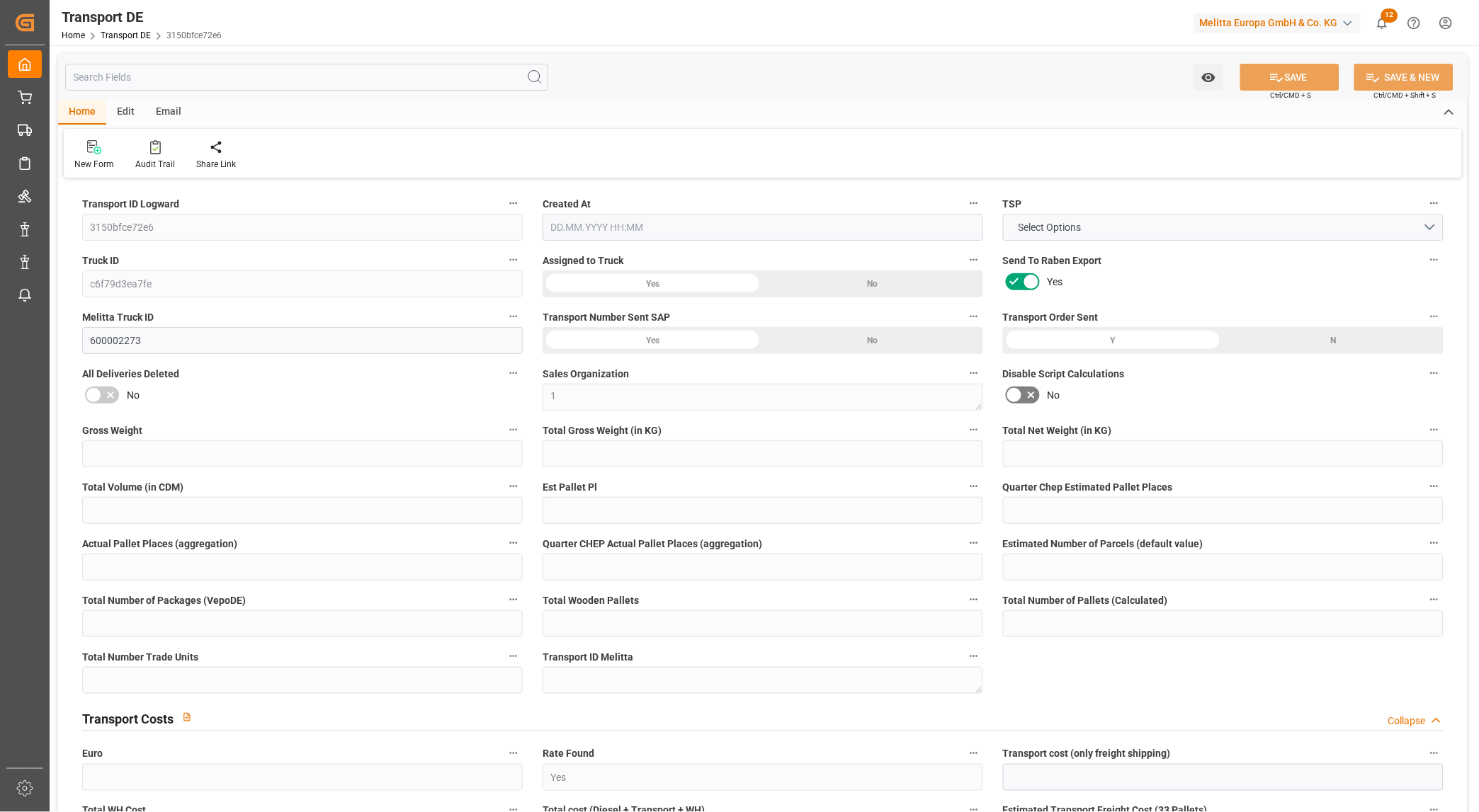
type input "80"
type input "0"
type input "7"
type input "25"
type input "0"
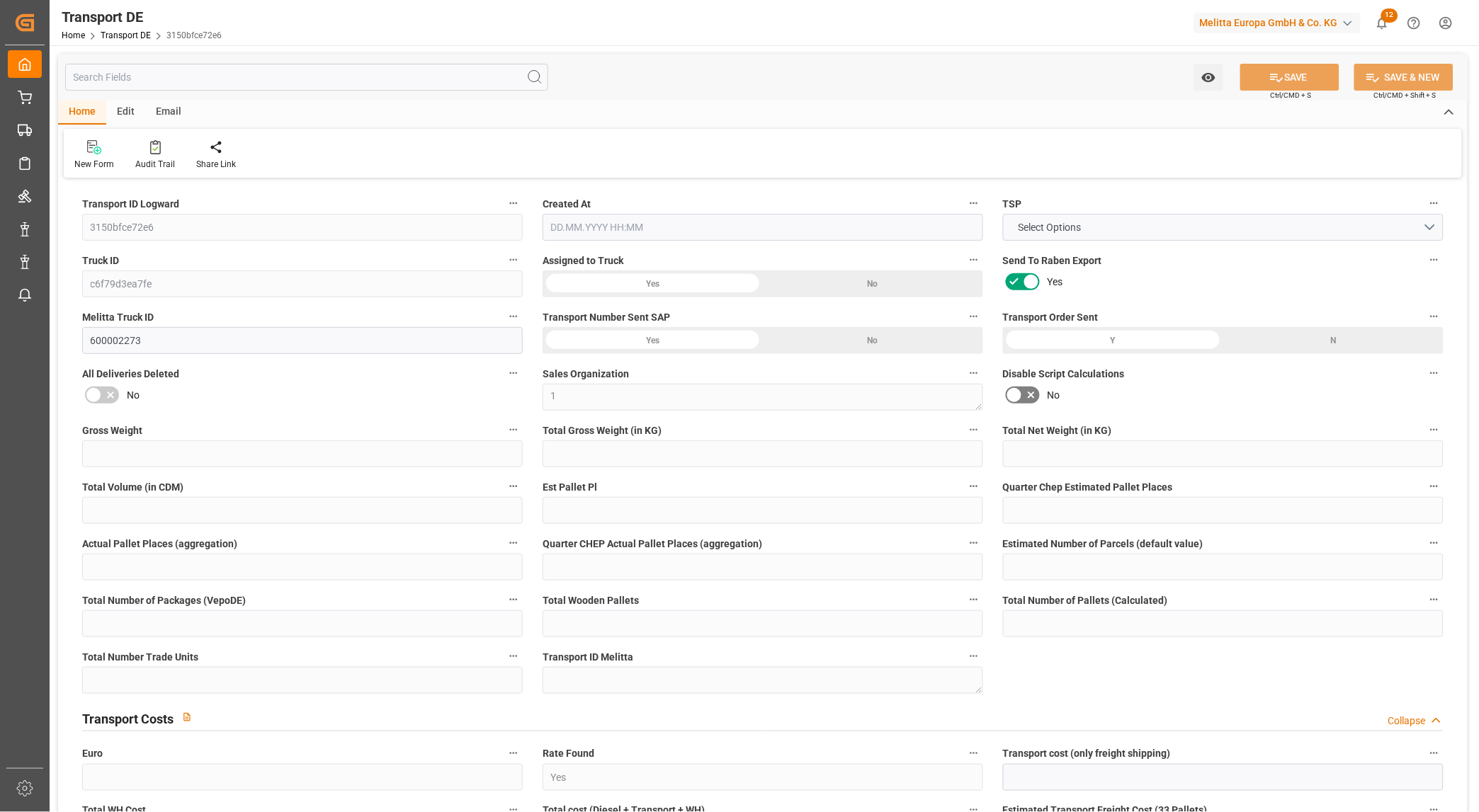
type input "0"
type input "1"
type input "0"
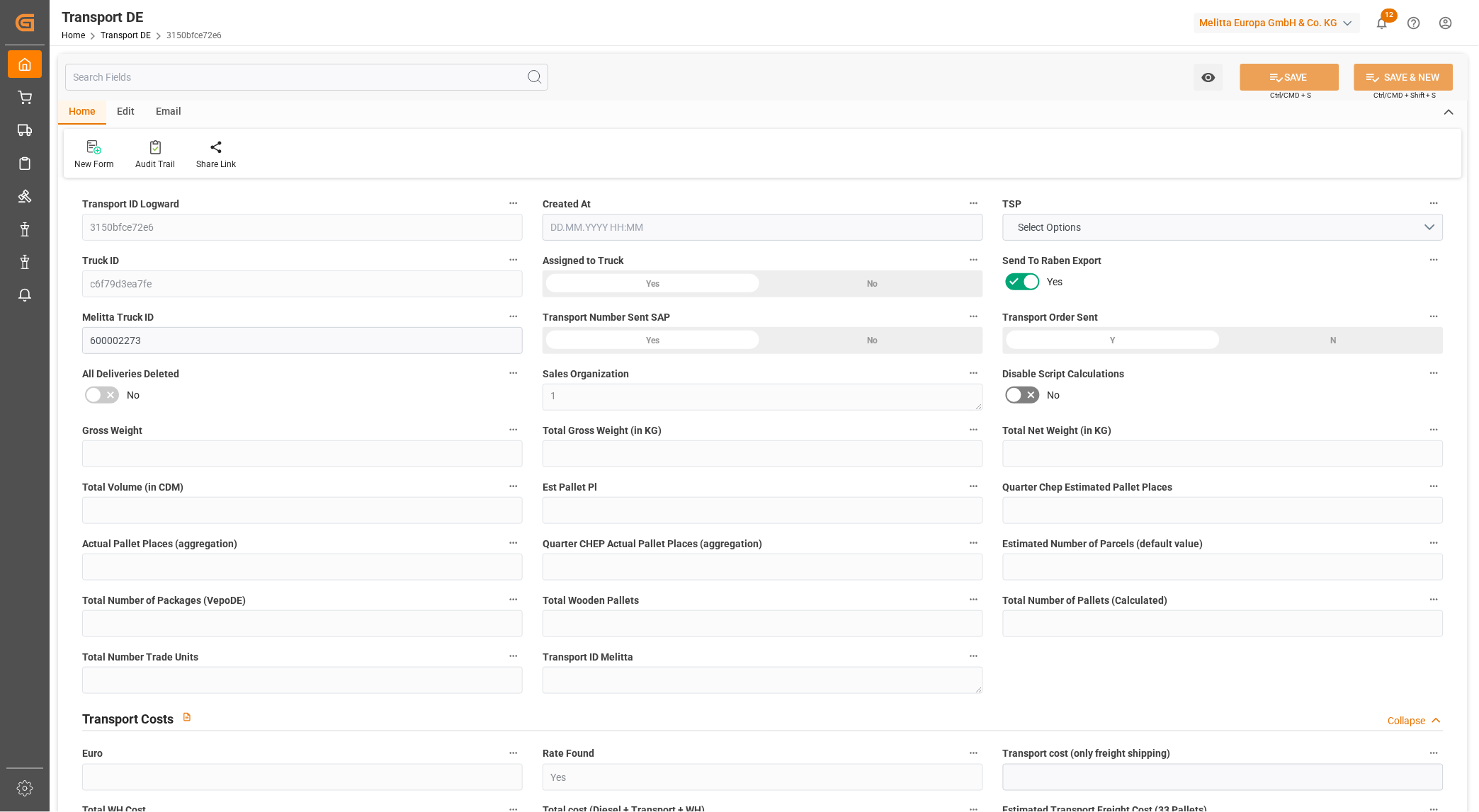
type input "2684"
type input "875.067"
type input "759.3"
type input "[DATE] 21:01"
type input "[DATE]"
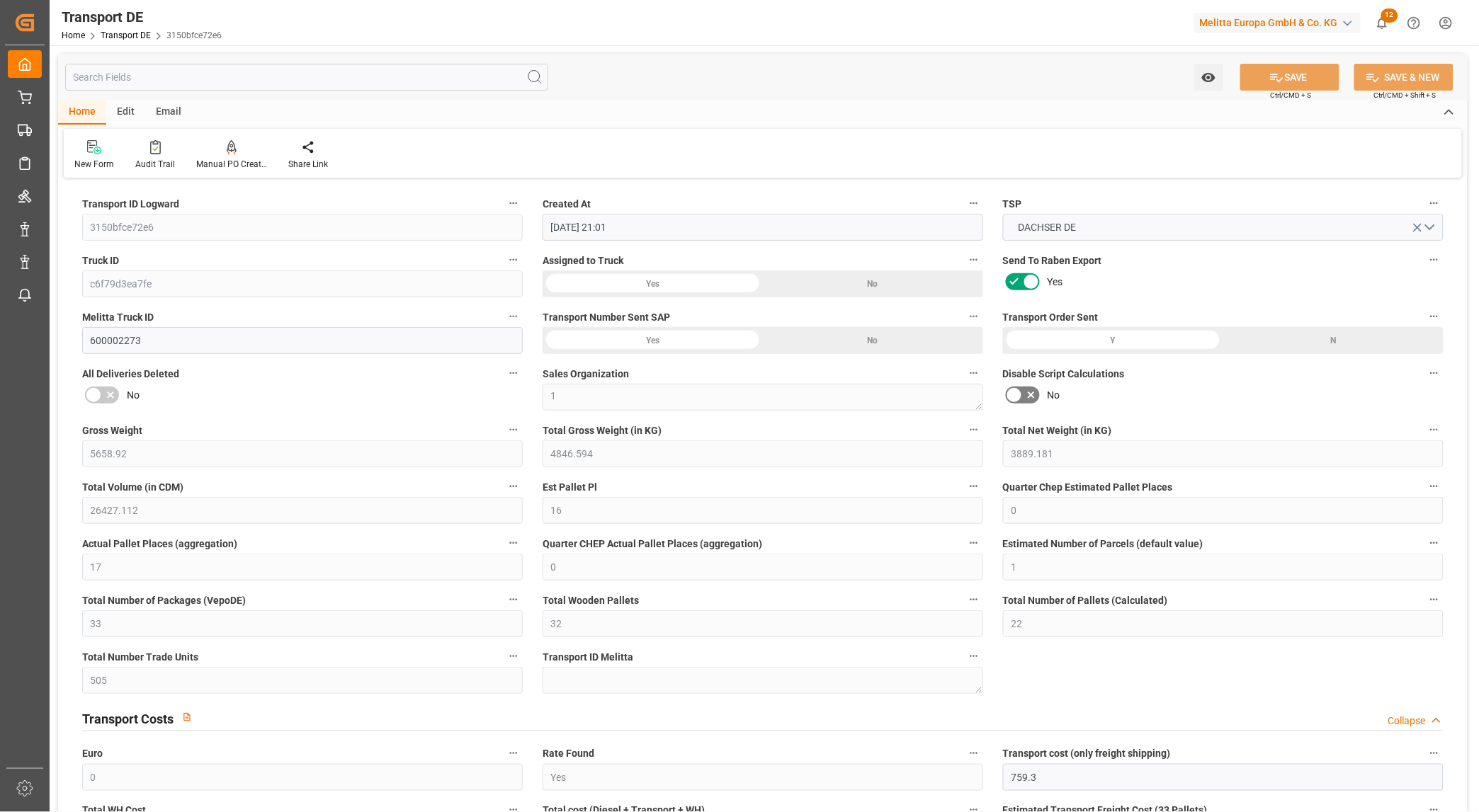
type input "[DATE]"
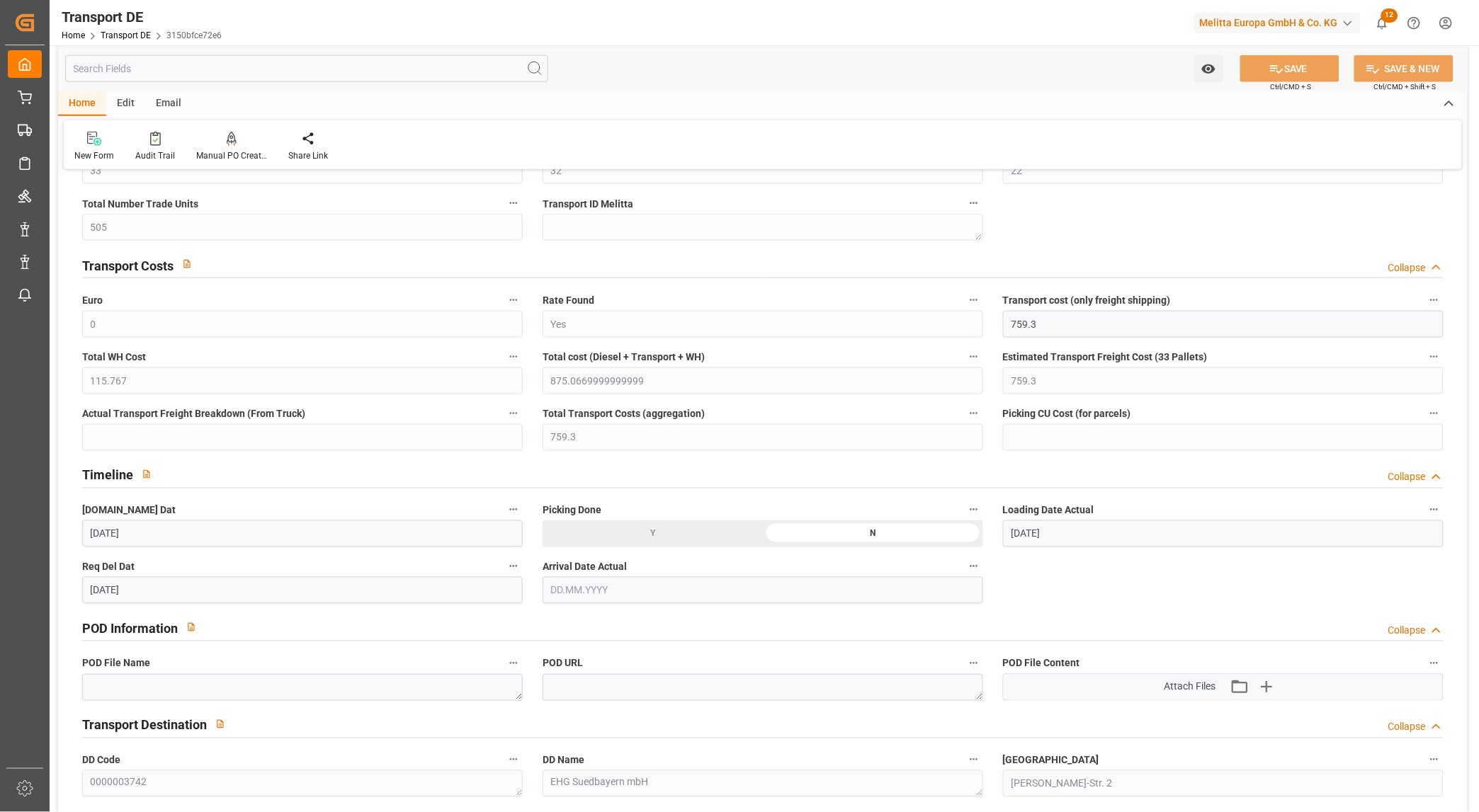
scroll to position [471, 0]
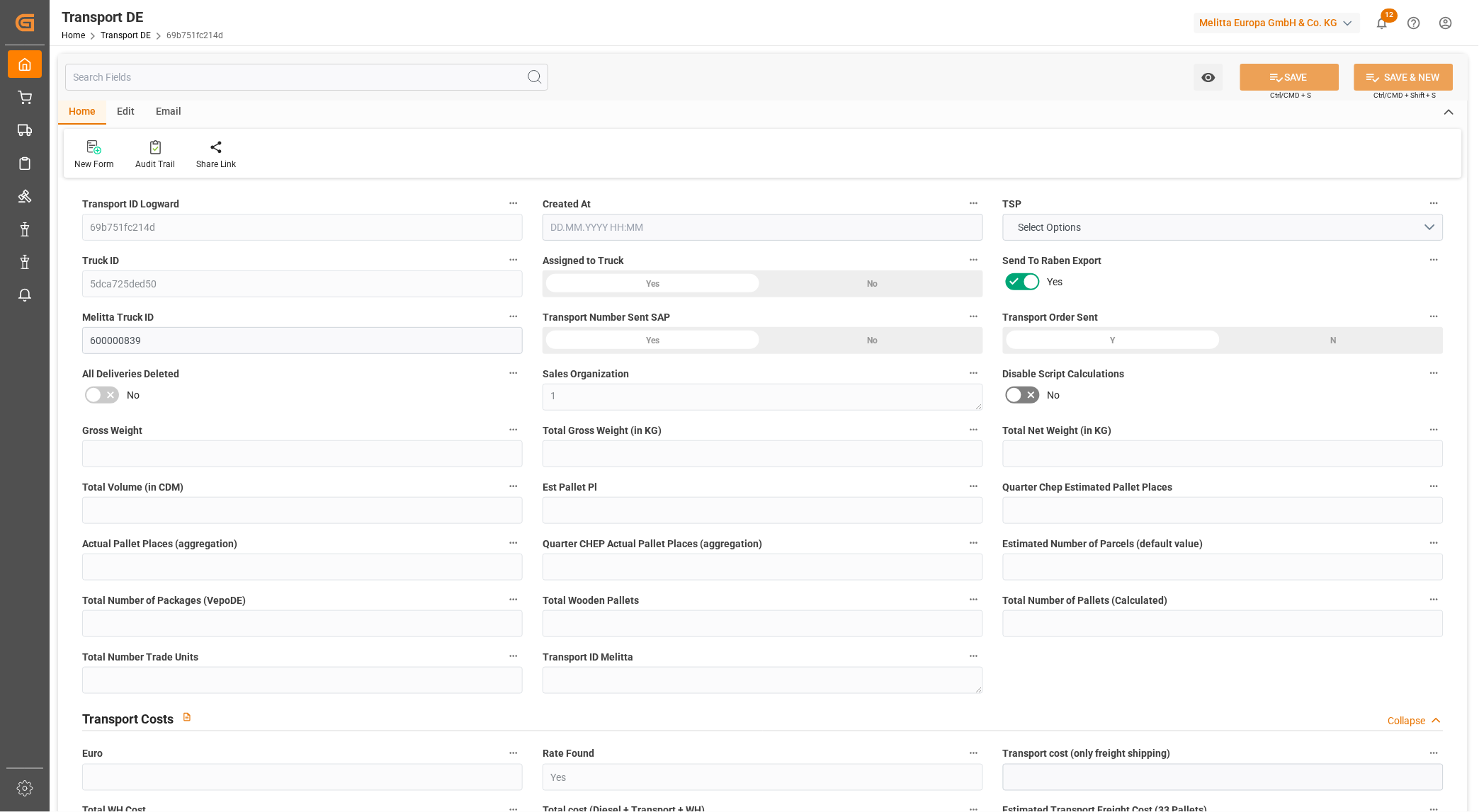
type input "3160.28"
type input "2662.894"
type input "2128.694"
type input "15421.116"
type input "10"
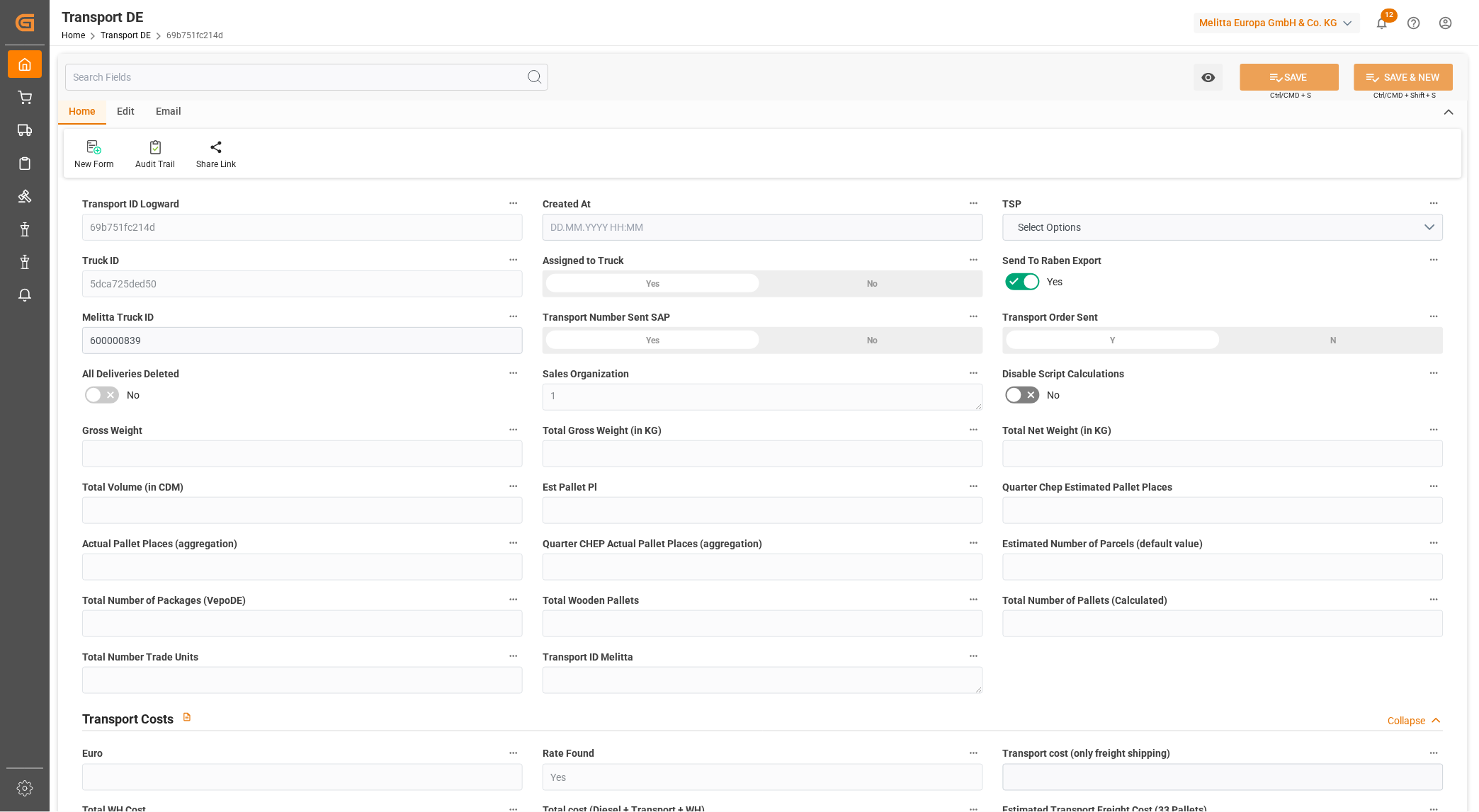
type input "0"
type input "11"
type input "0"
type input "1"
type input "20"
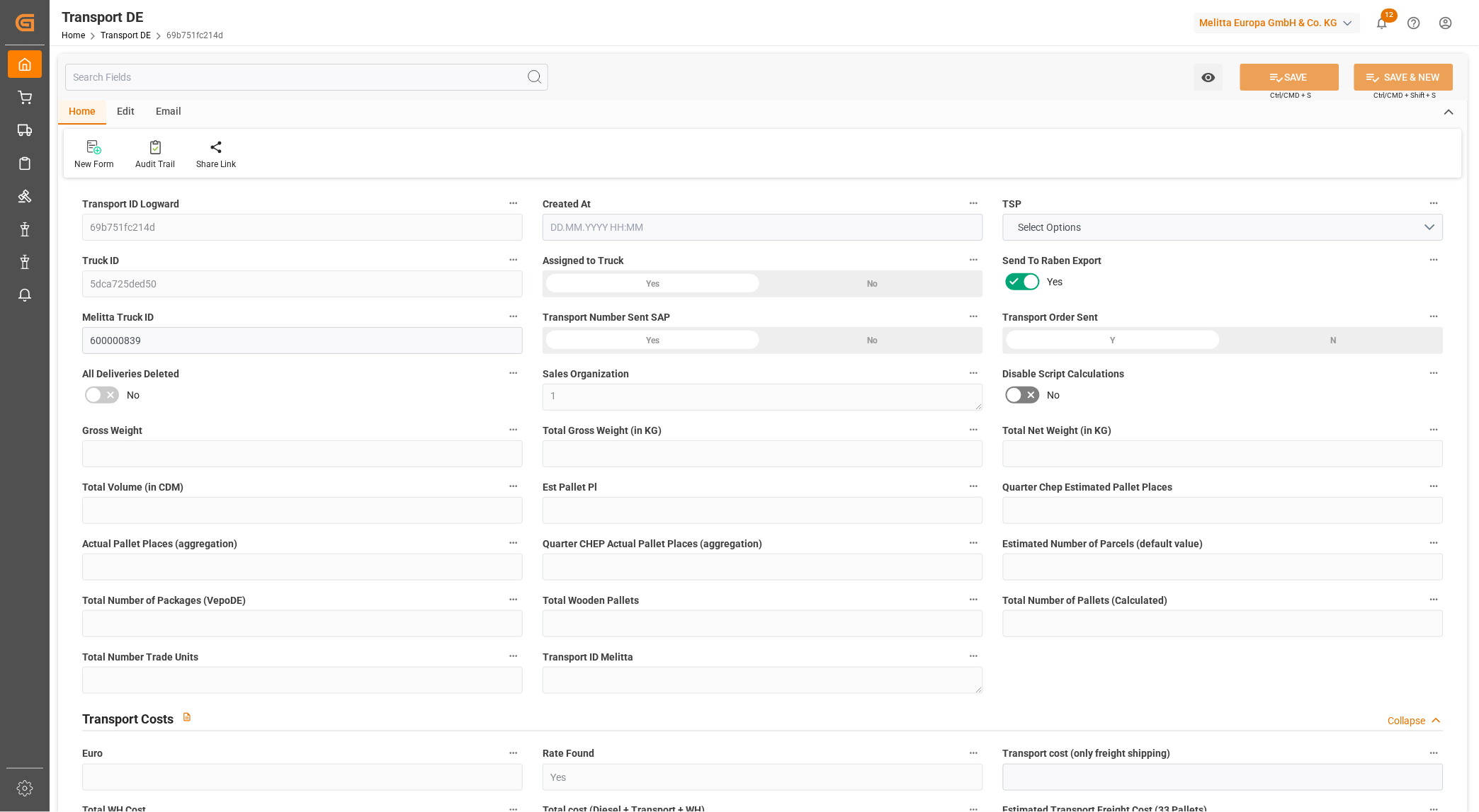
type input "20"
type input "13"
type input "315"
type input "0"
type input "457.12"
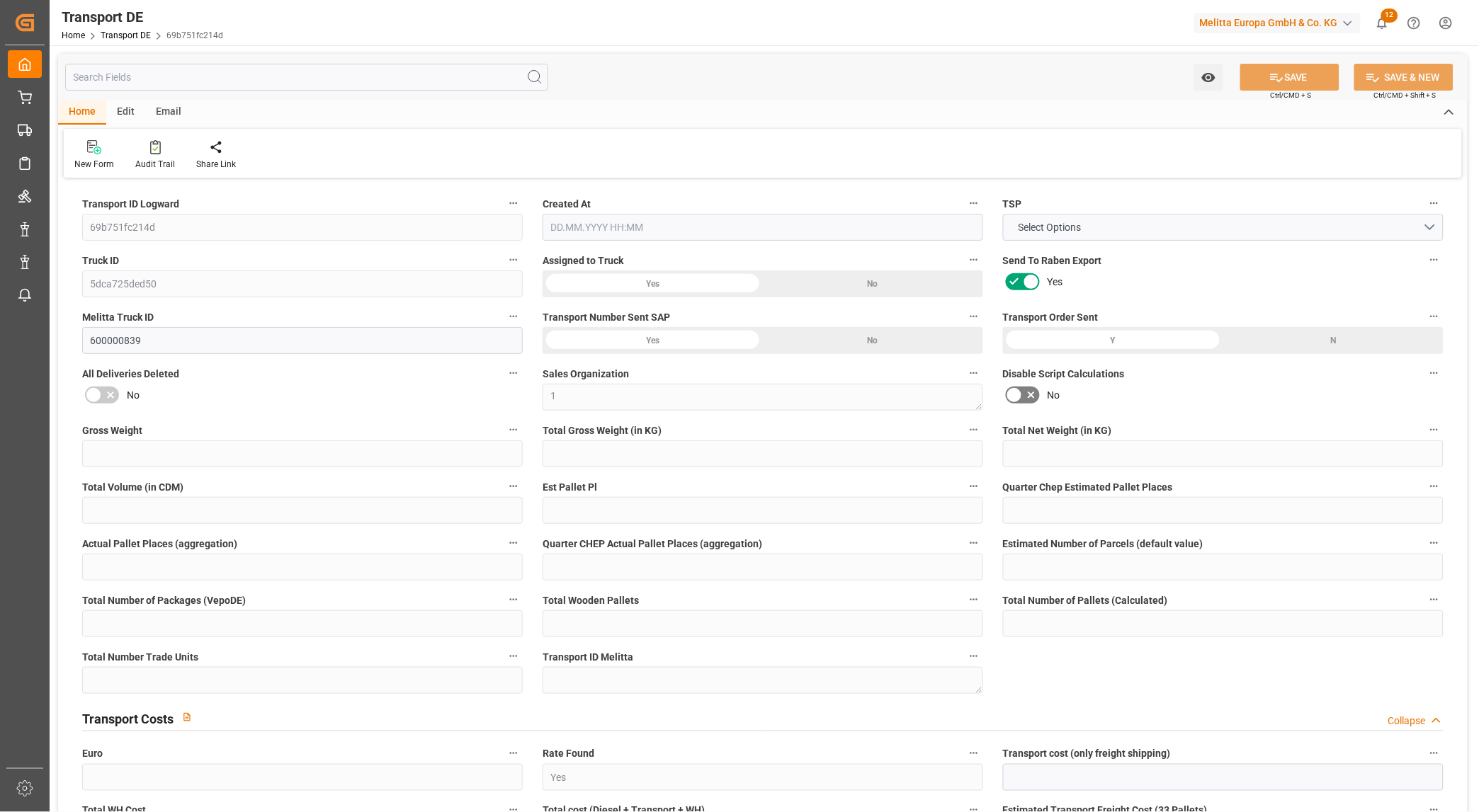
type input "99.289"
type input "457.12"
type input "452.8231"
type input "86"
type input "20"
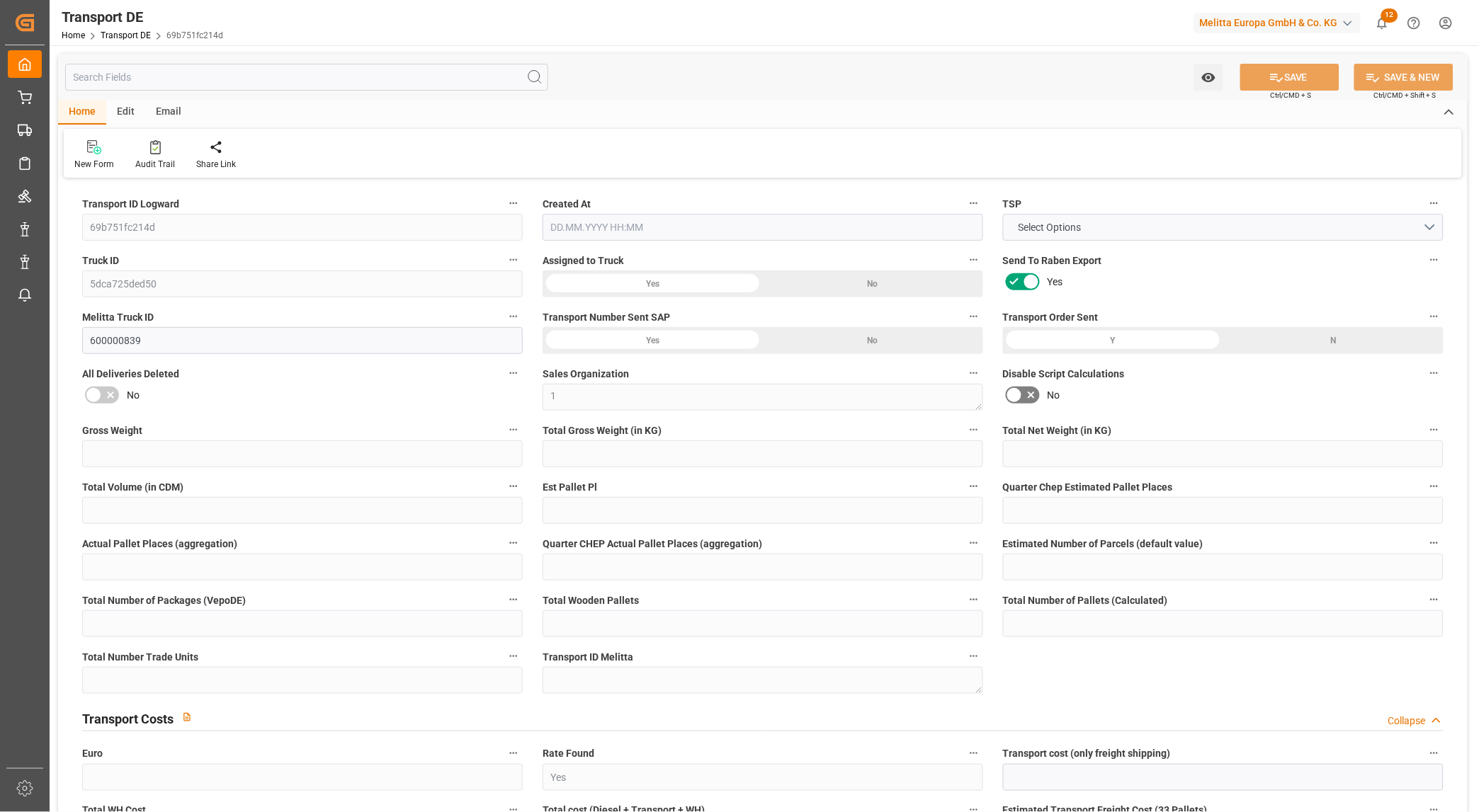
type input "0"
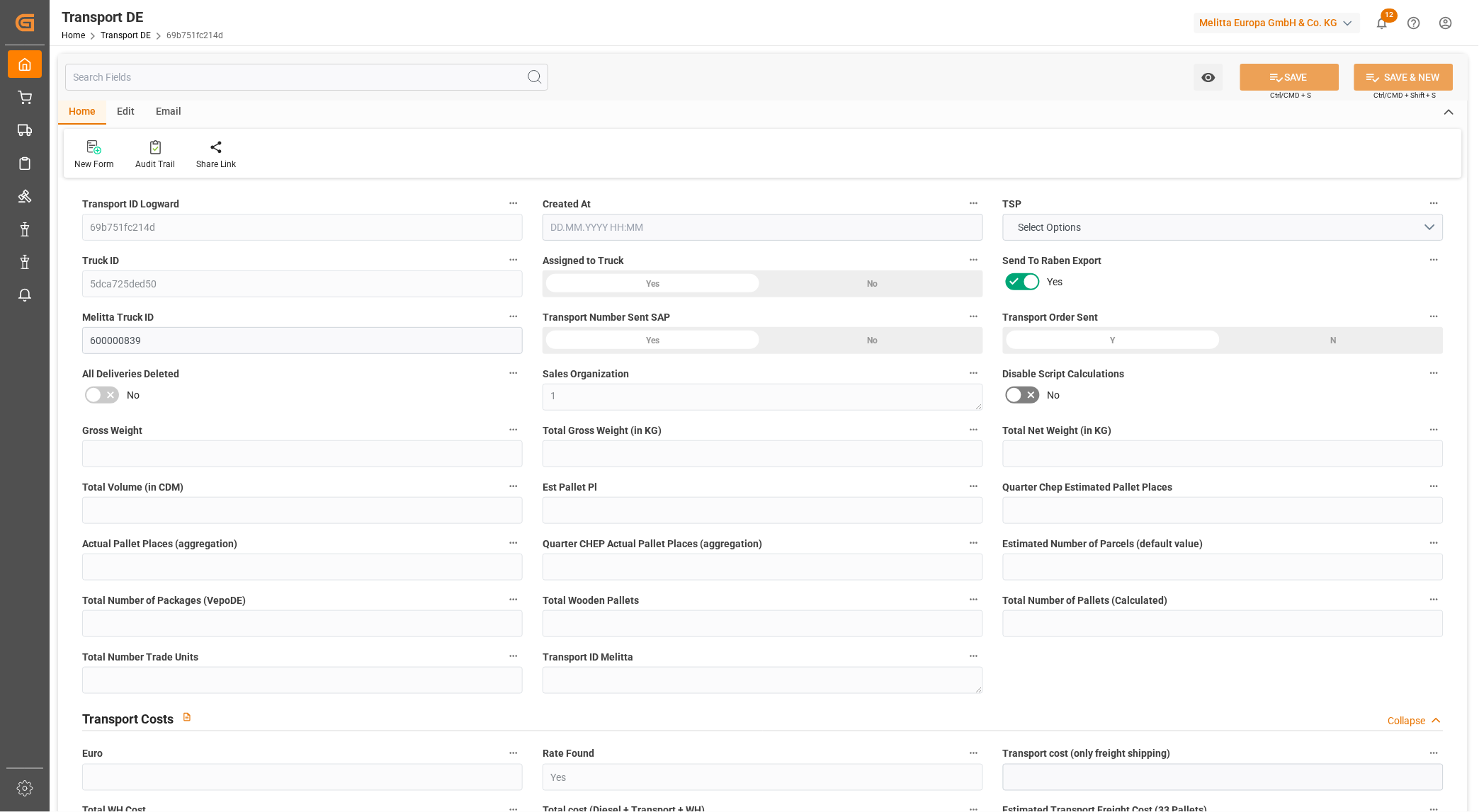
type input "0"
type input "-4.2969"
type input "0"
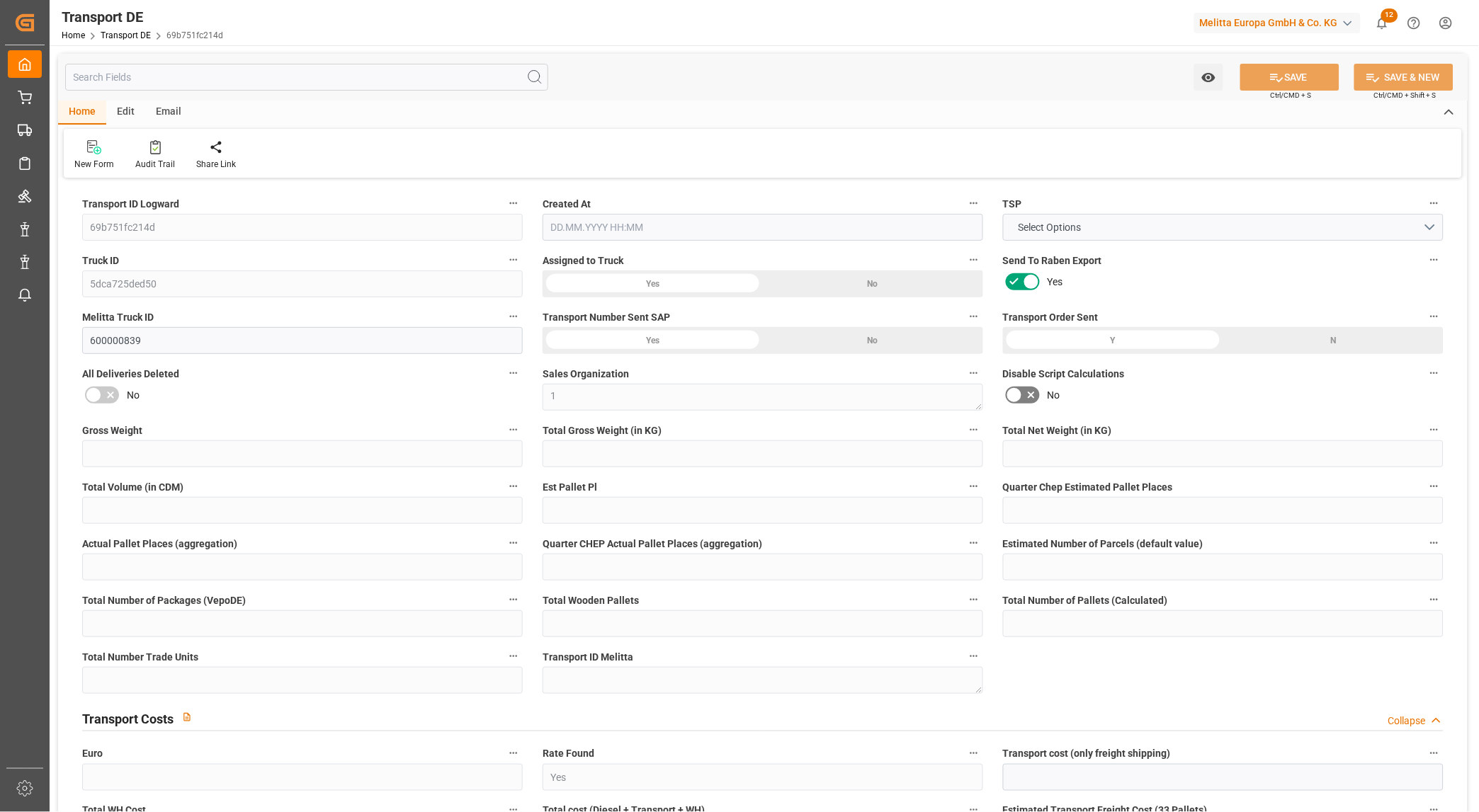
type input "0"
type input "2662.894"
type input "10767.6795"
type input "21"
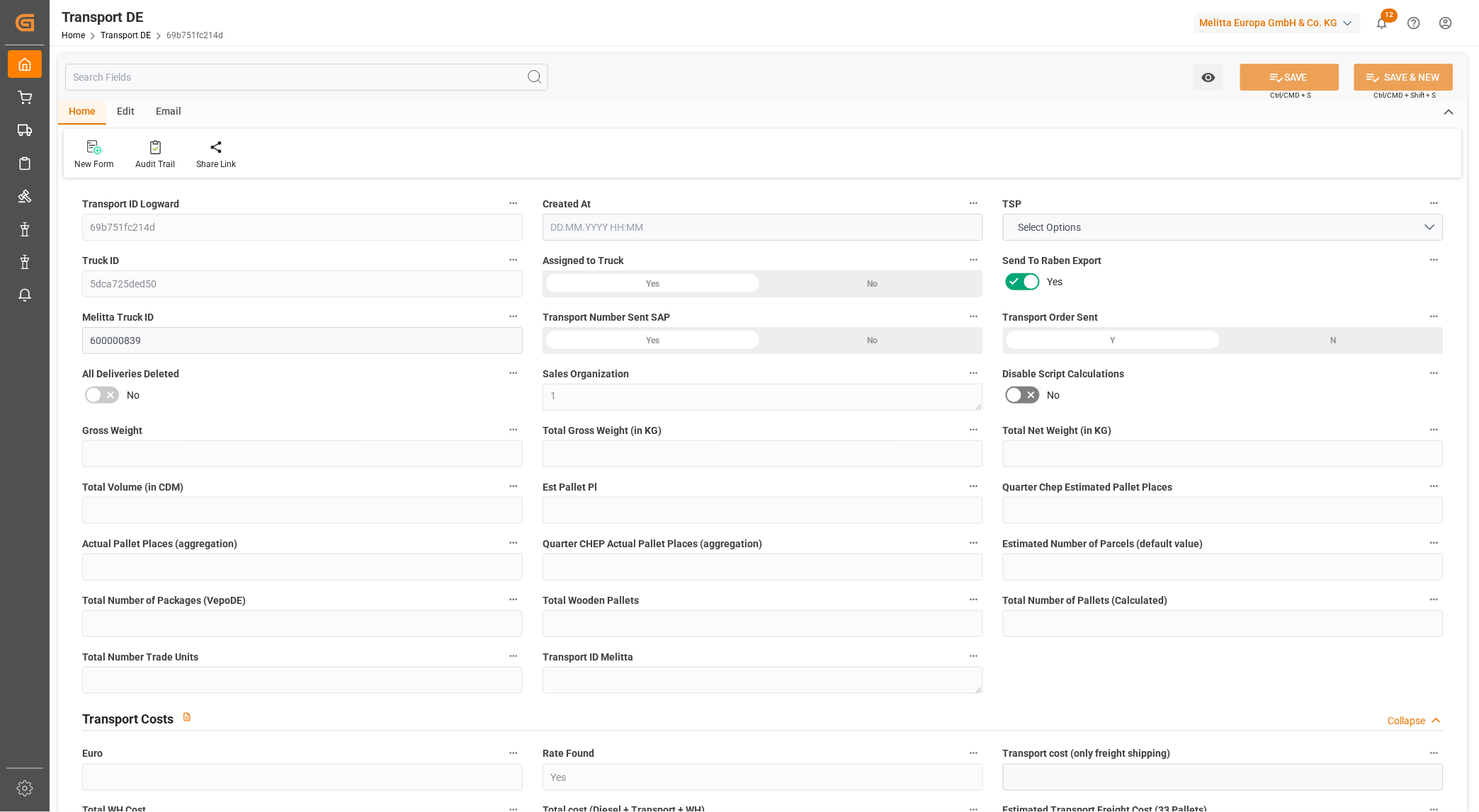
type input "80"
type input "0"
type input "5"
type input "15"
type input "0"
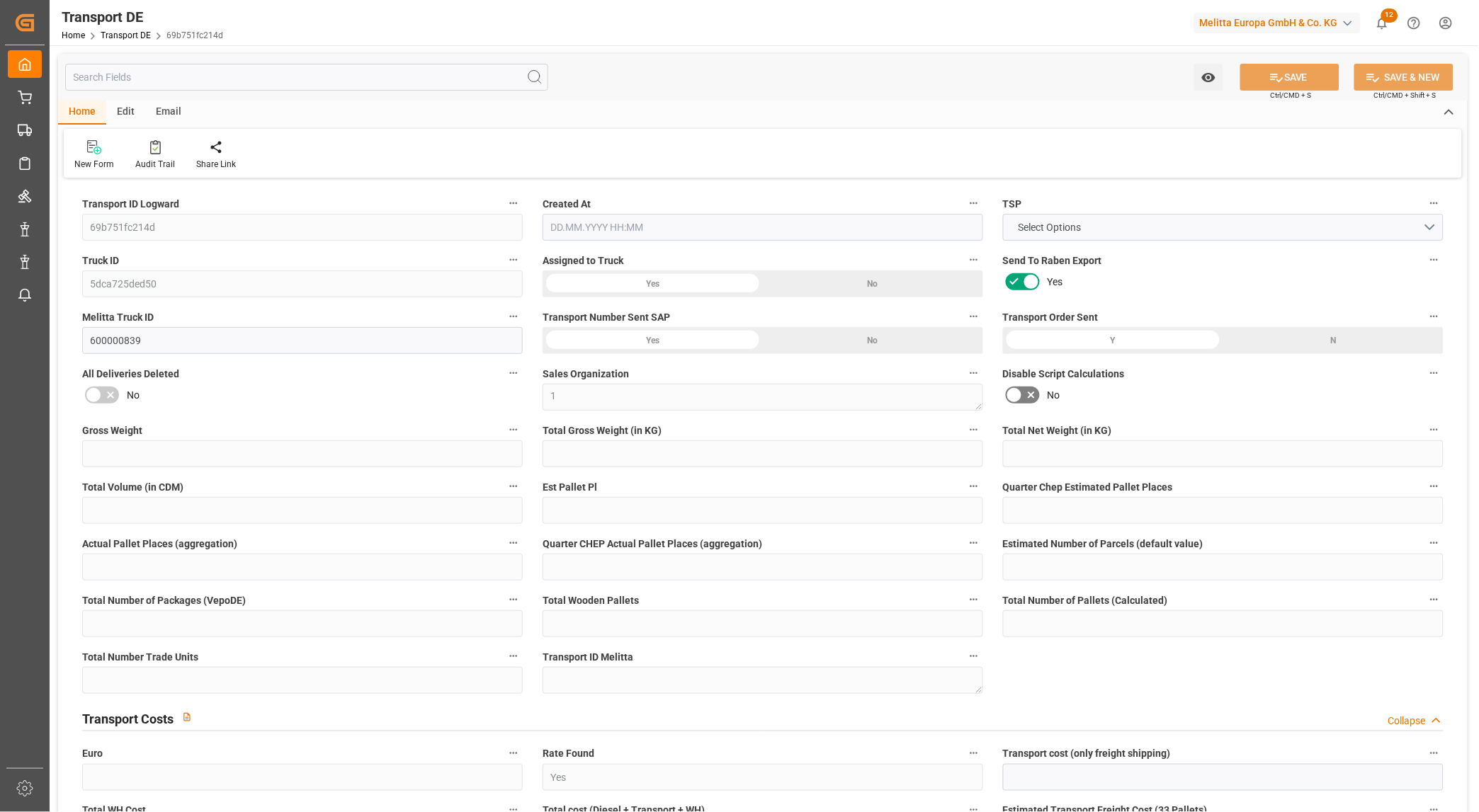
type input "0"
type input "1"
type input "0"
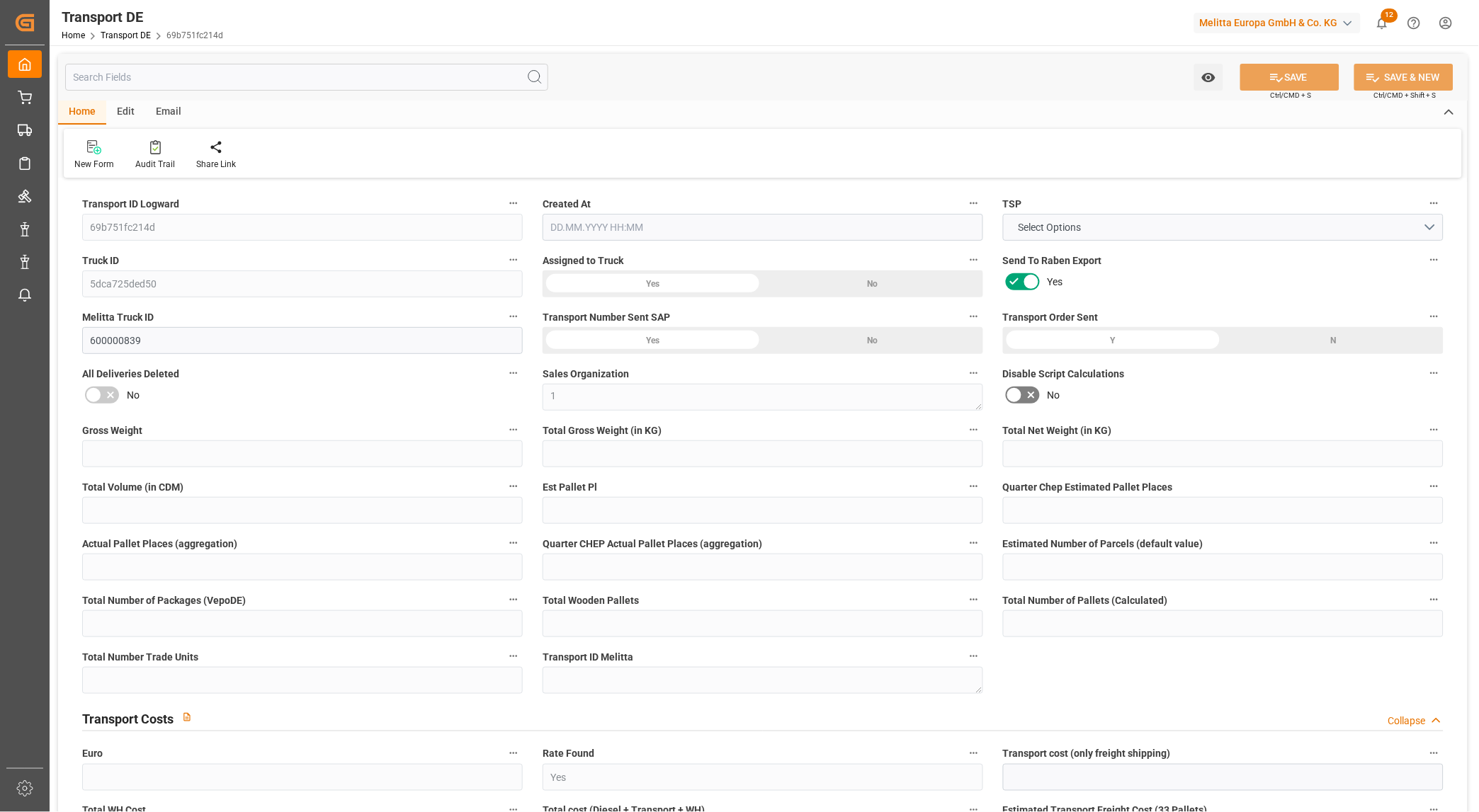
type input "1339"
type input "552.1121"
type input "15.07.2025 21:01"
type input "18.07.2025"
type input "22.07.2025"
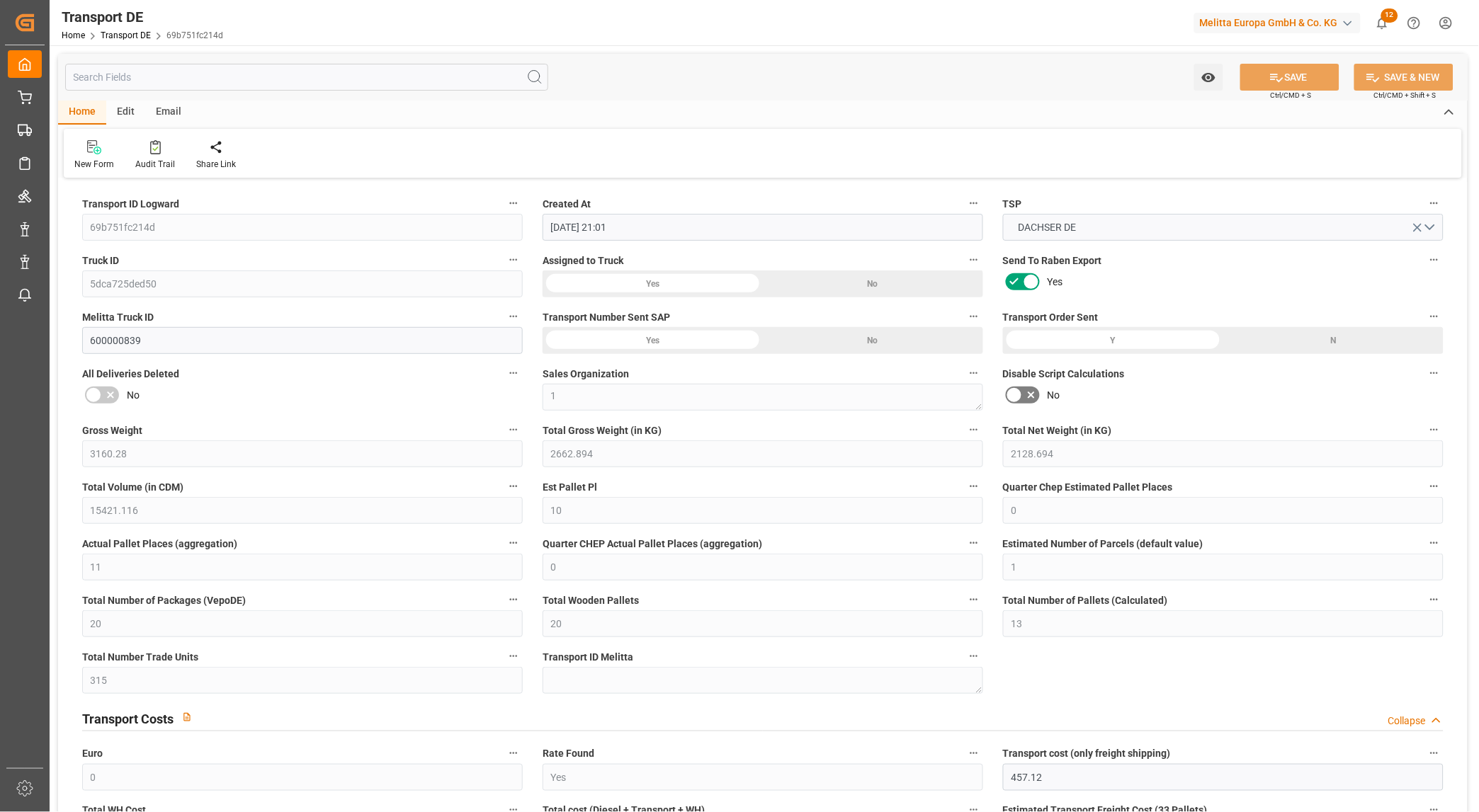
type input "23.07.2025"
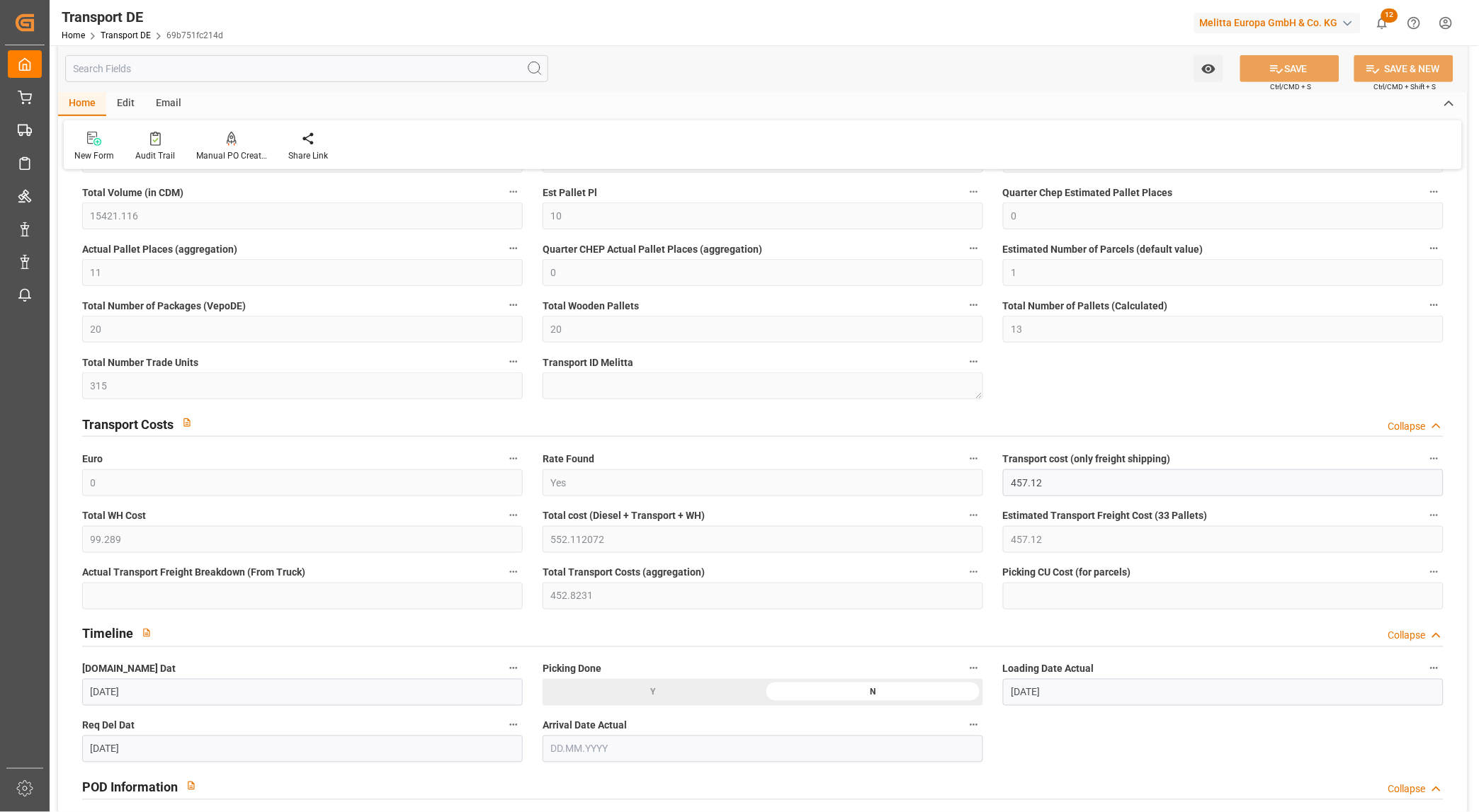
scroll to position [471, 0]
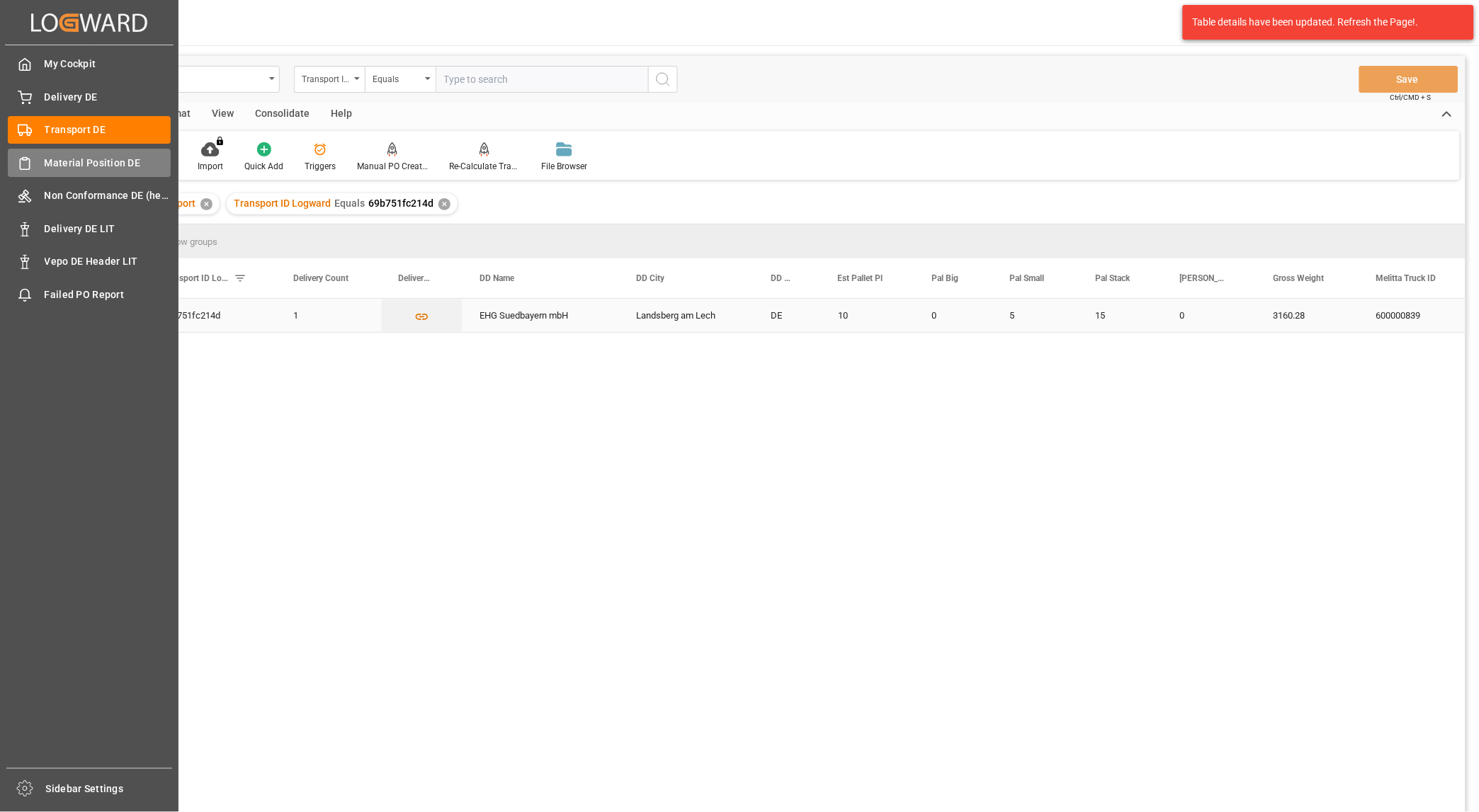
click at [12, 160] on div at bounding box center [20, 163] width 24 height 15
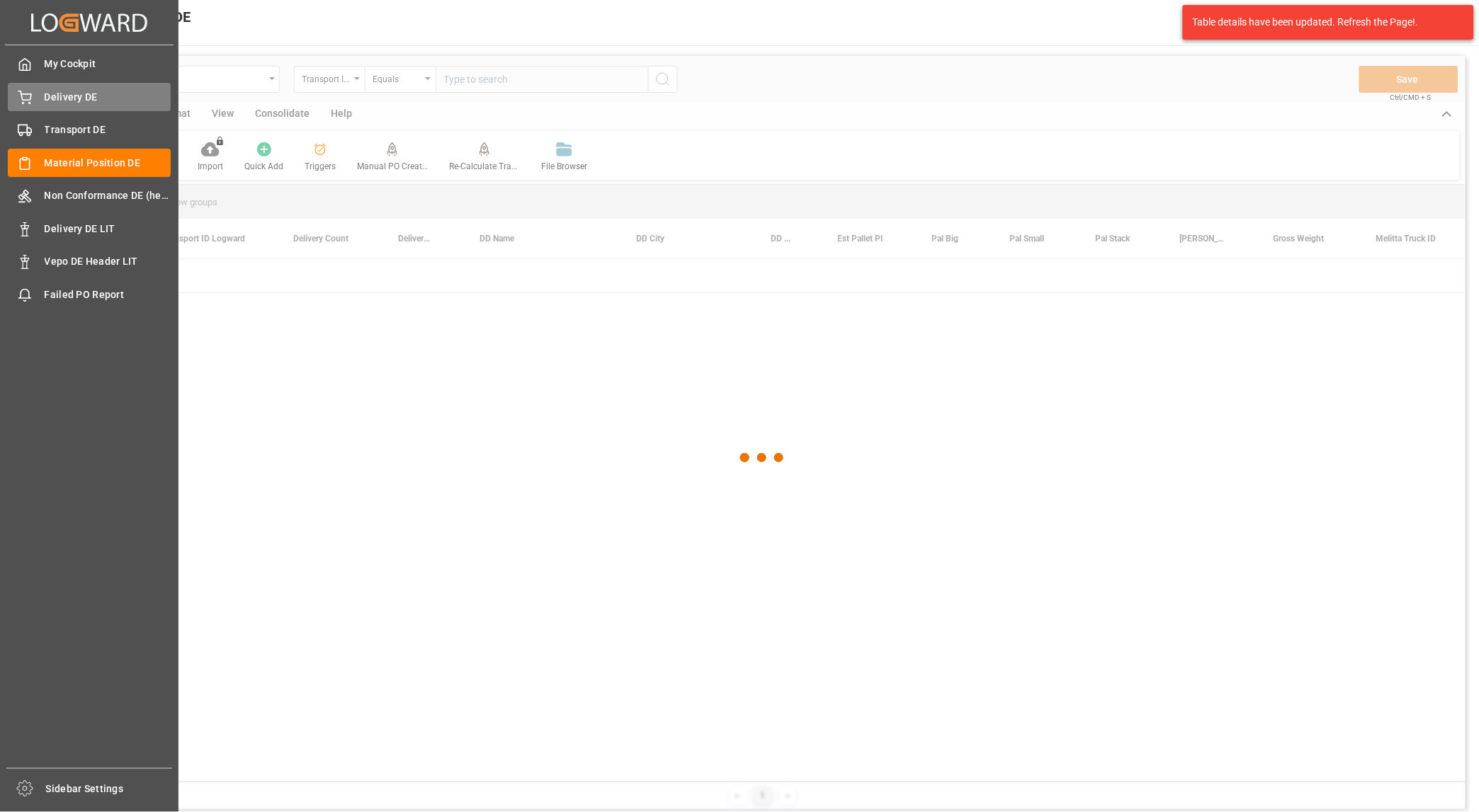
click at [50, 101] on span "Delivery DE" at bounding box center [108, 97] width 127 height 15
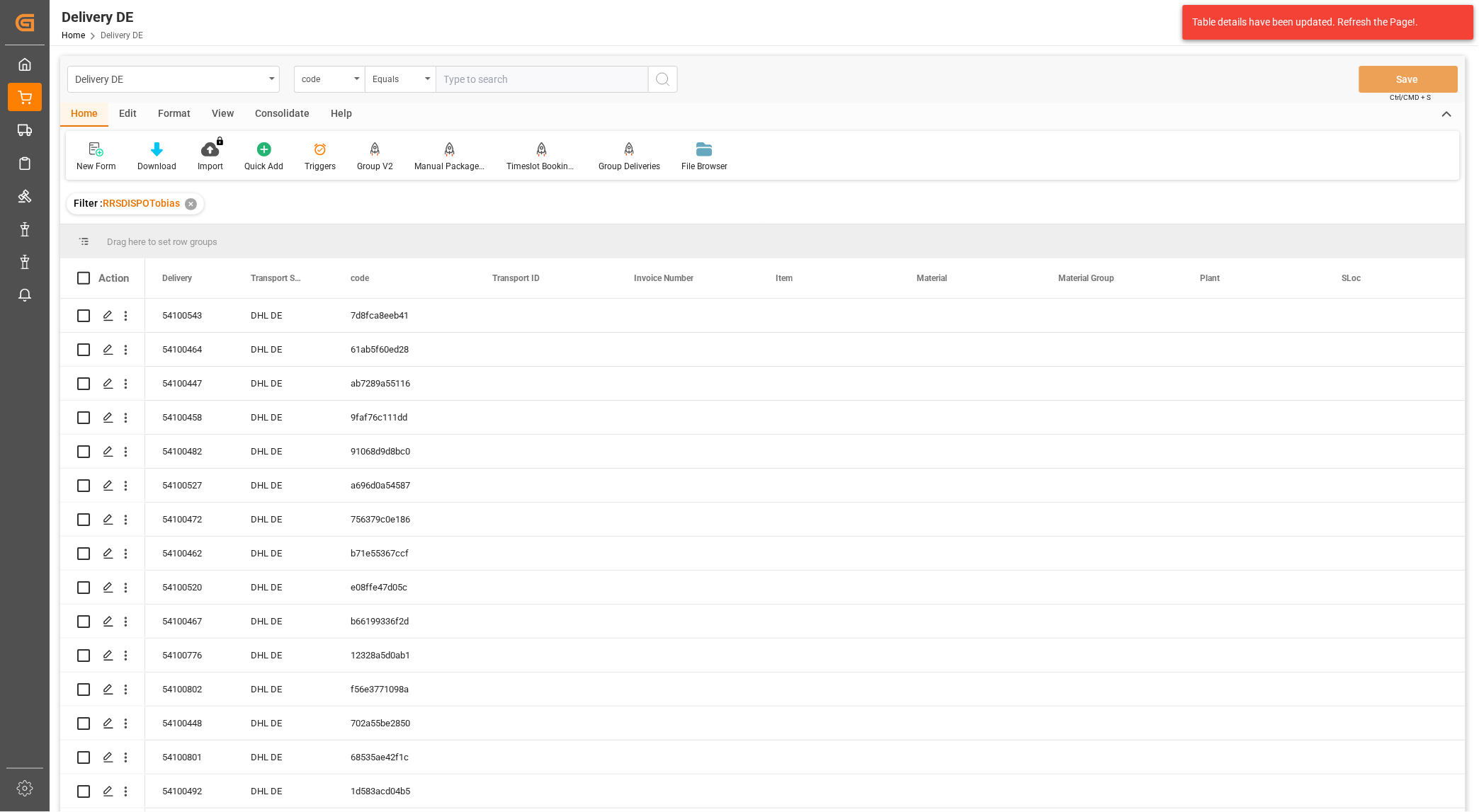
click at [482, 73] on input "text" at bounding box center [542, 79] width 212 height 27
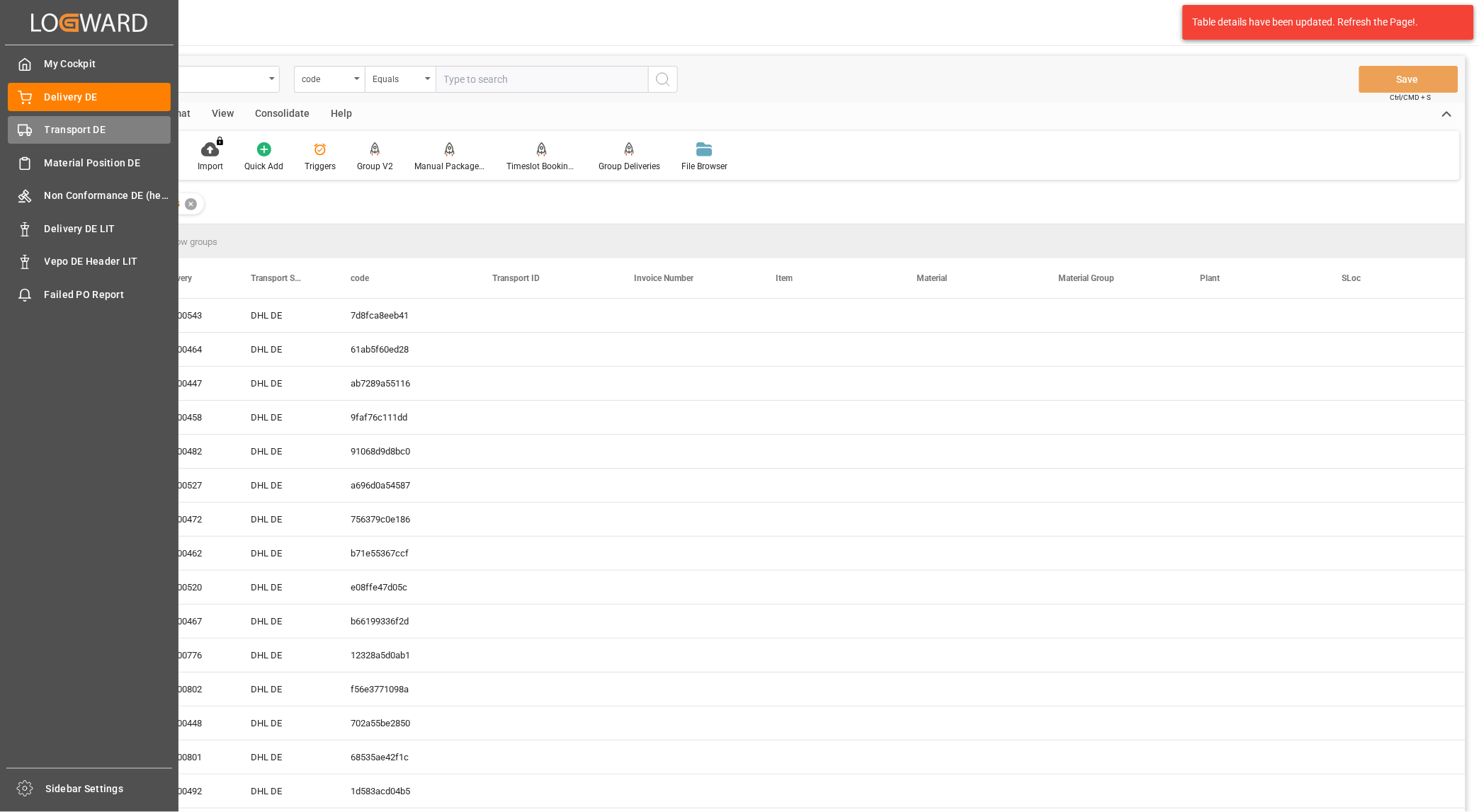
click at [44, 126] on div "Transport DE Transport DE" at bounding box center [89, 130] width 163 height 27
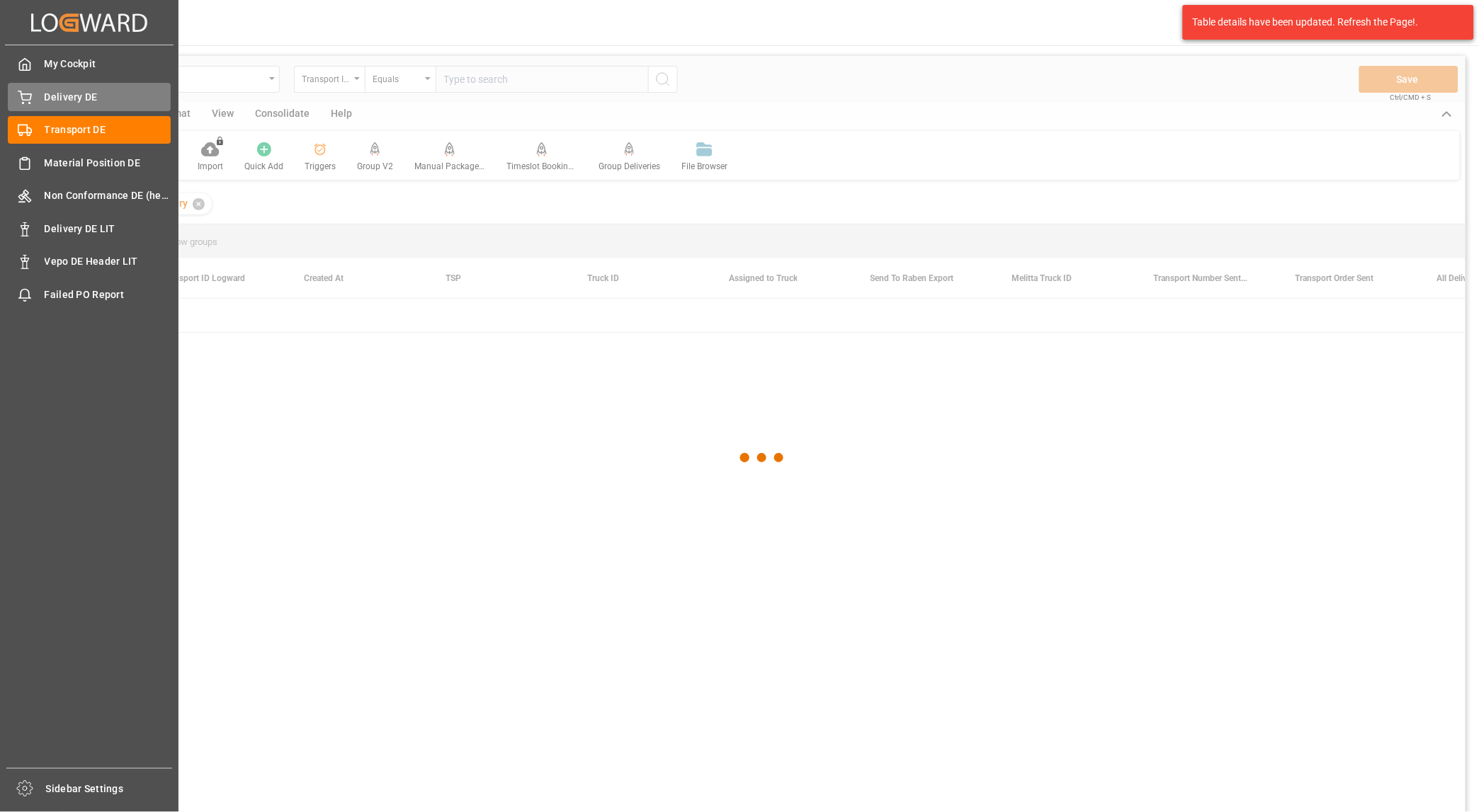
click at [75, 96] on span "Delivery DE" at bounding box center [108, 97] width 127 height 15
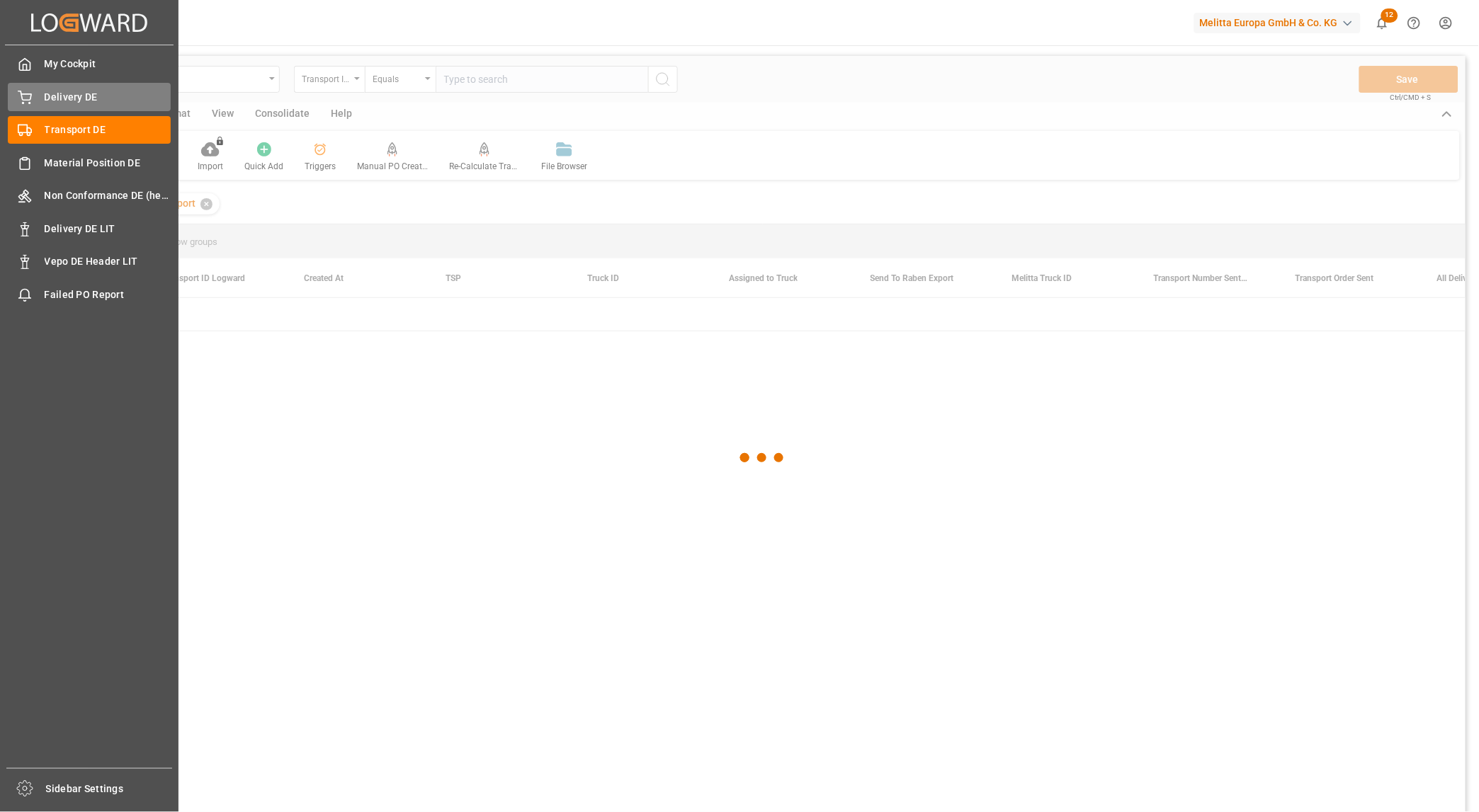
click at [50, 99] on span "Delivery DE" at bounding box center [108, 97] width 127 height 15
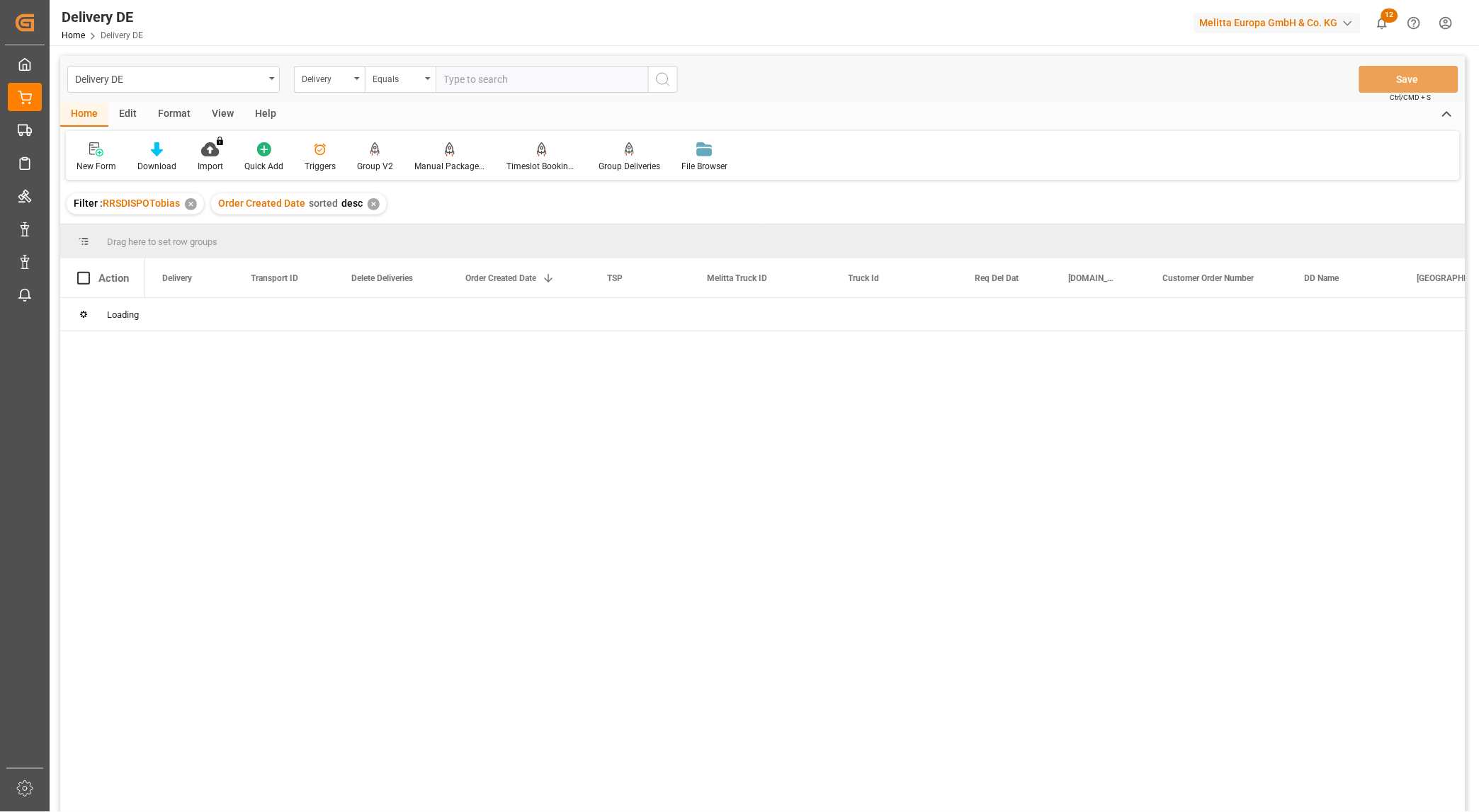
click at [570, 85] on input "text" at bounding box center [542, 79] width 212 height 27
paste input "92559727"
type input "92559727"
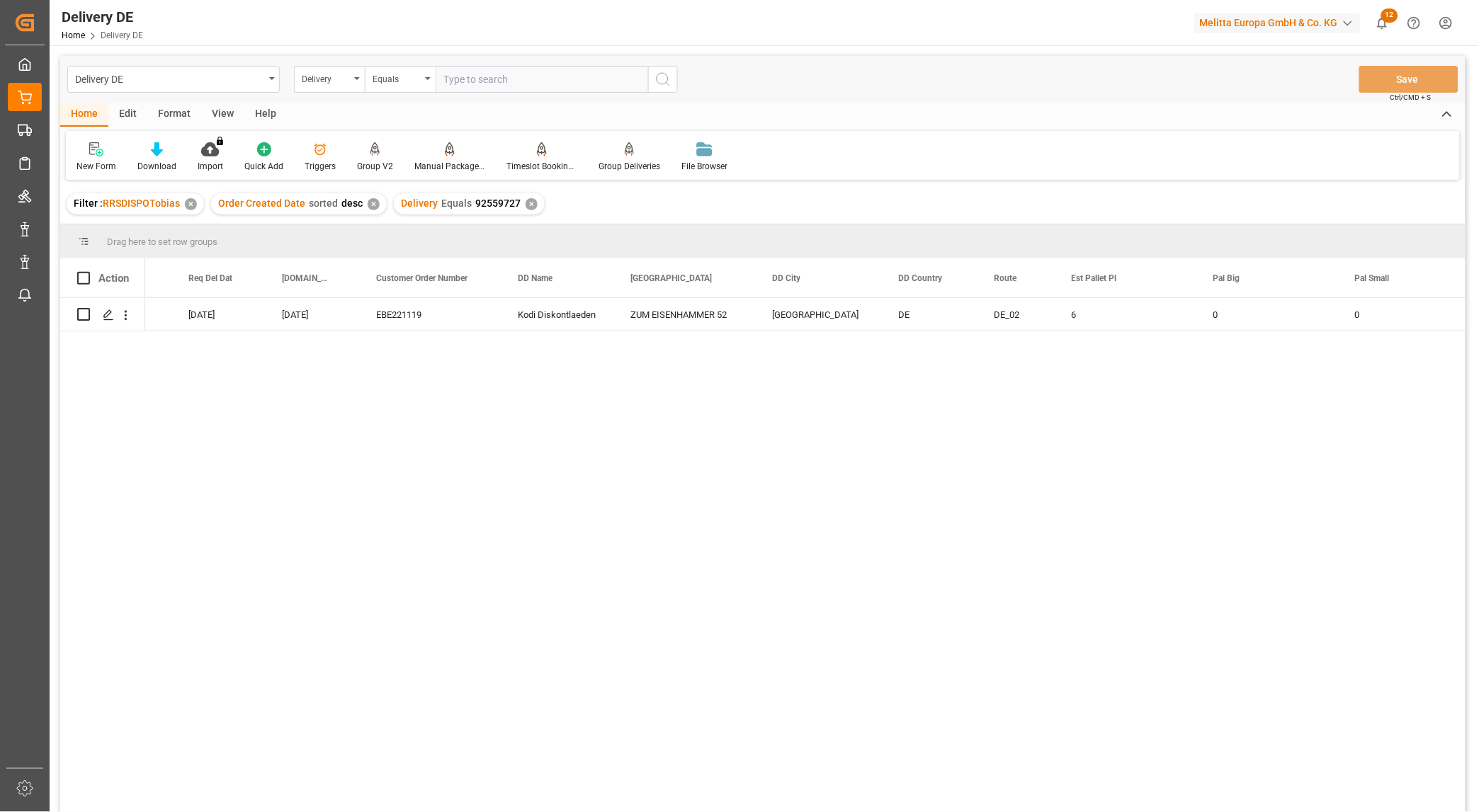
click at [244, 375] on div "600002762 ad9a4335f3bb 24.09.2025 22.09.2025 EBE221119 Kodi Diskontlaeden ZUM E…" at bounding box center [805, 559] width 1320 height 523
click at [228, 501] on div "600002762 ad9a4335f3bb 24.09.2025 22.09.2025 EBE221119 Kodi Diskontlaeden ZUM E…" at bounding box center [805, 559] width 1320 height 523
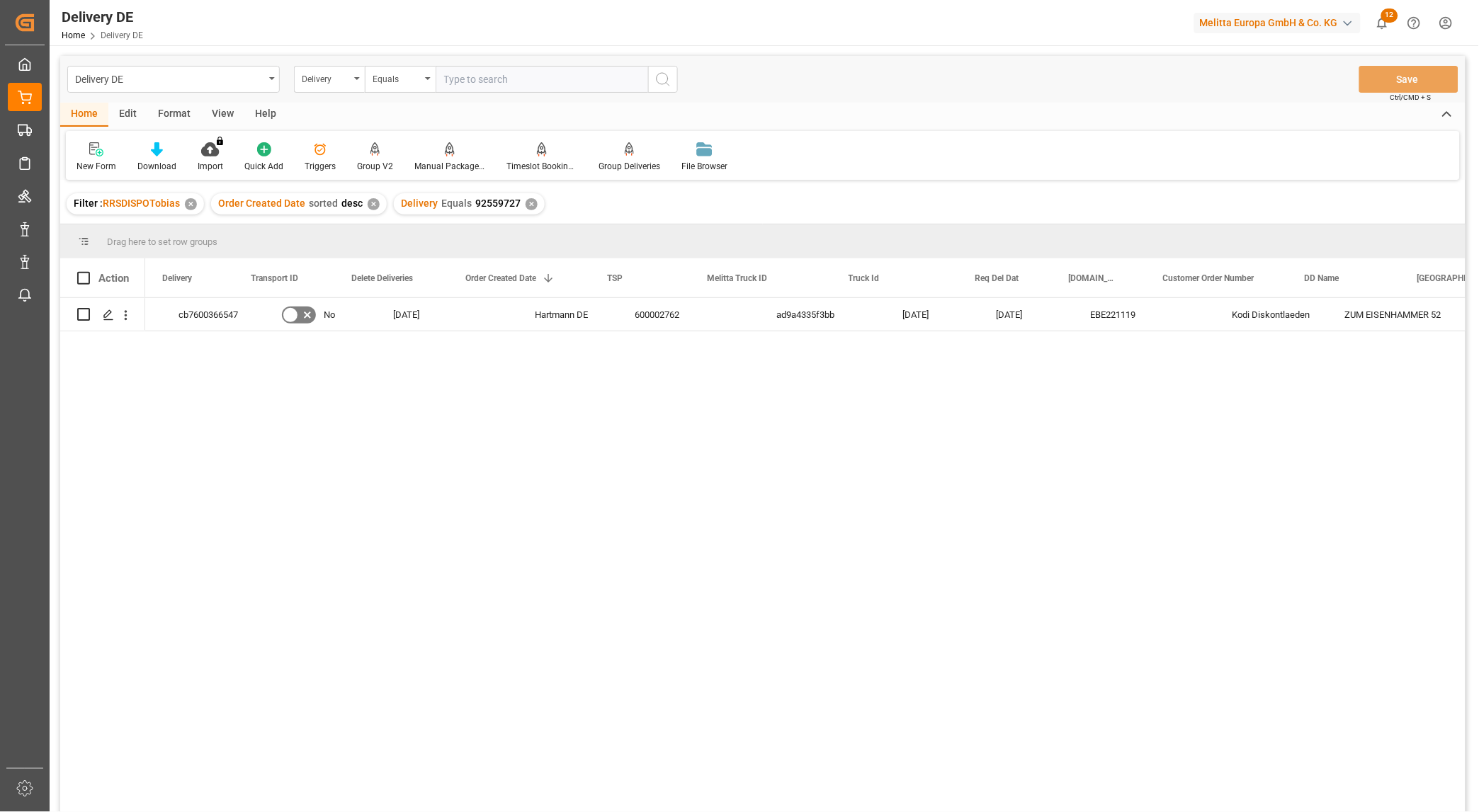
scroll to position [0, 0]
click at [294, 301] on div "cb7600366547" at bounding box center [284, 314] width 101 height 33
click at [293, 310] on div "cb7600366547" at bounding box center [284, 314] width 101 height 33
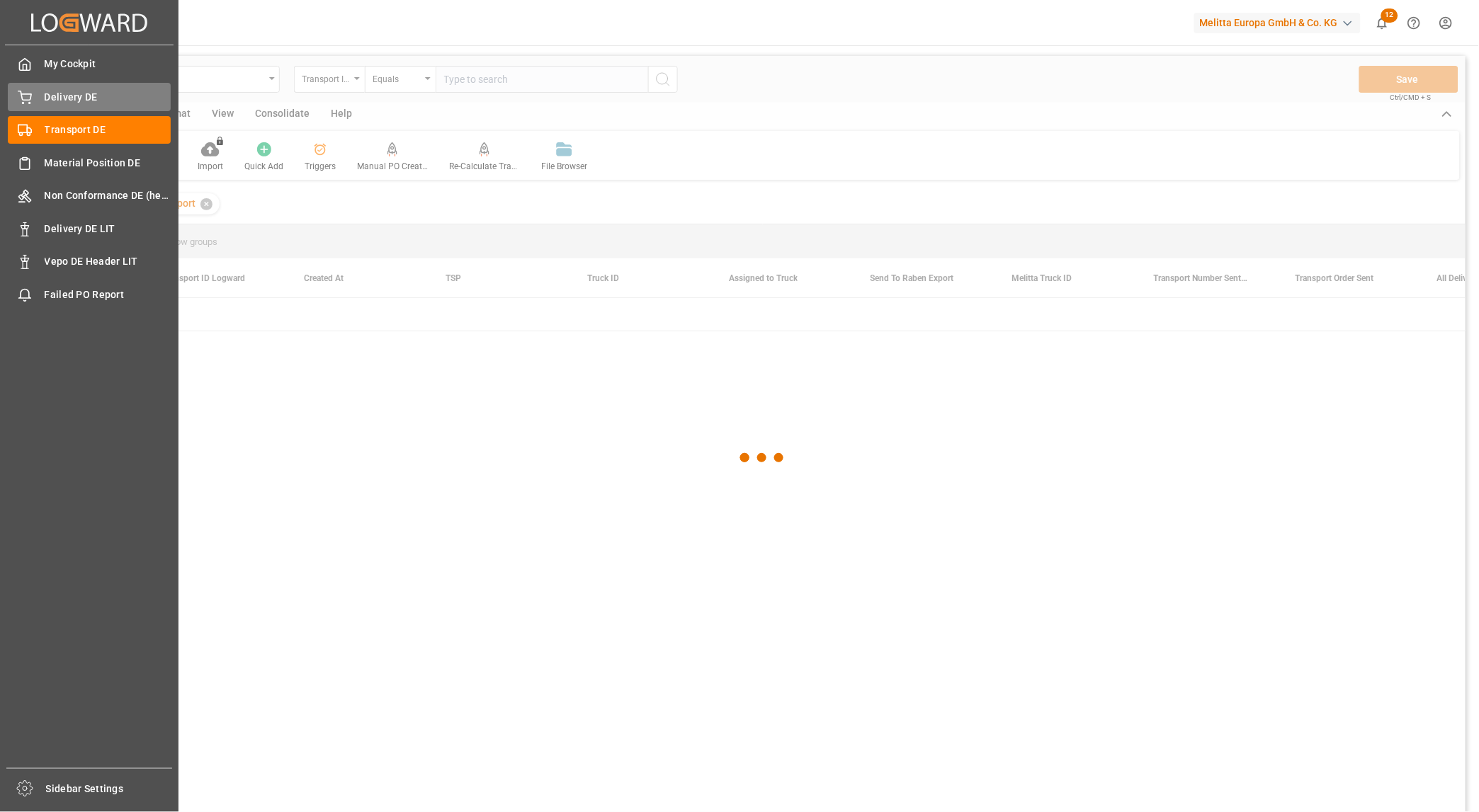
click at [29, 100] on icon at bounding box center [24, 96] width 13 height 9
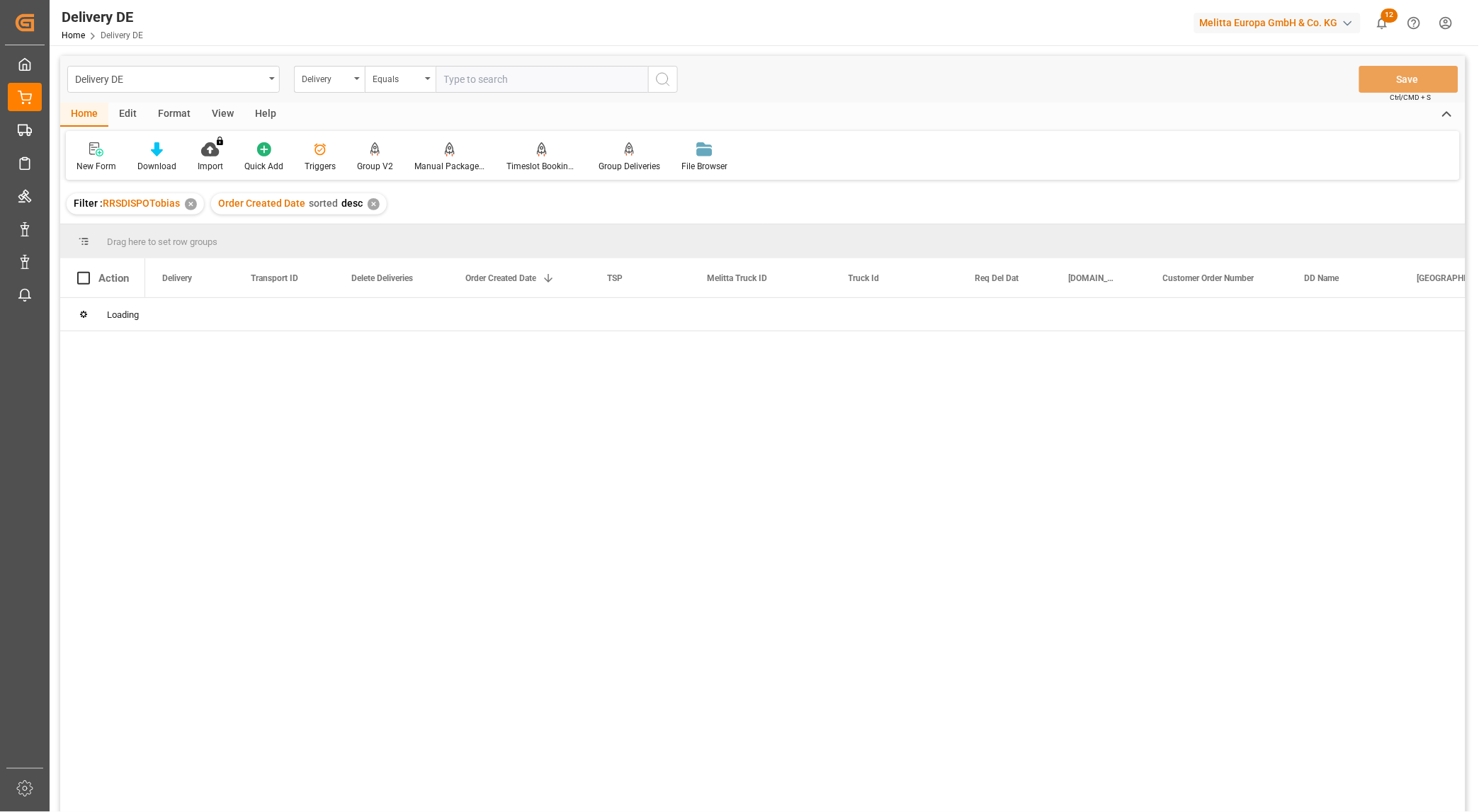
click at [461, 89] on input "text" at bounding box center [542, 79] width 212 height 27
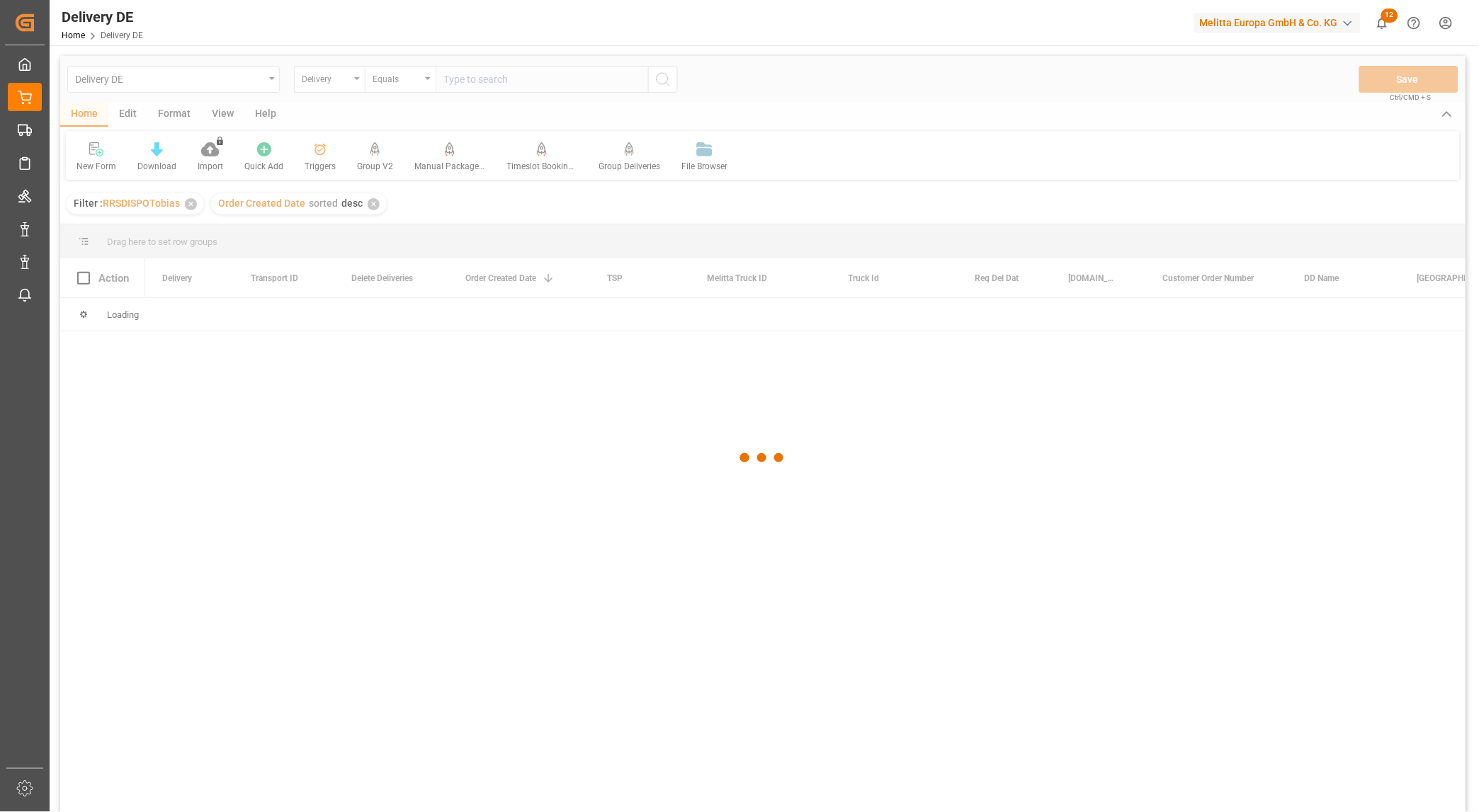
paste input "92560670"
type input "92560670"
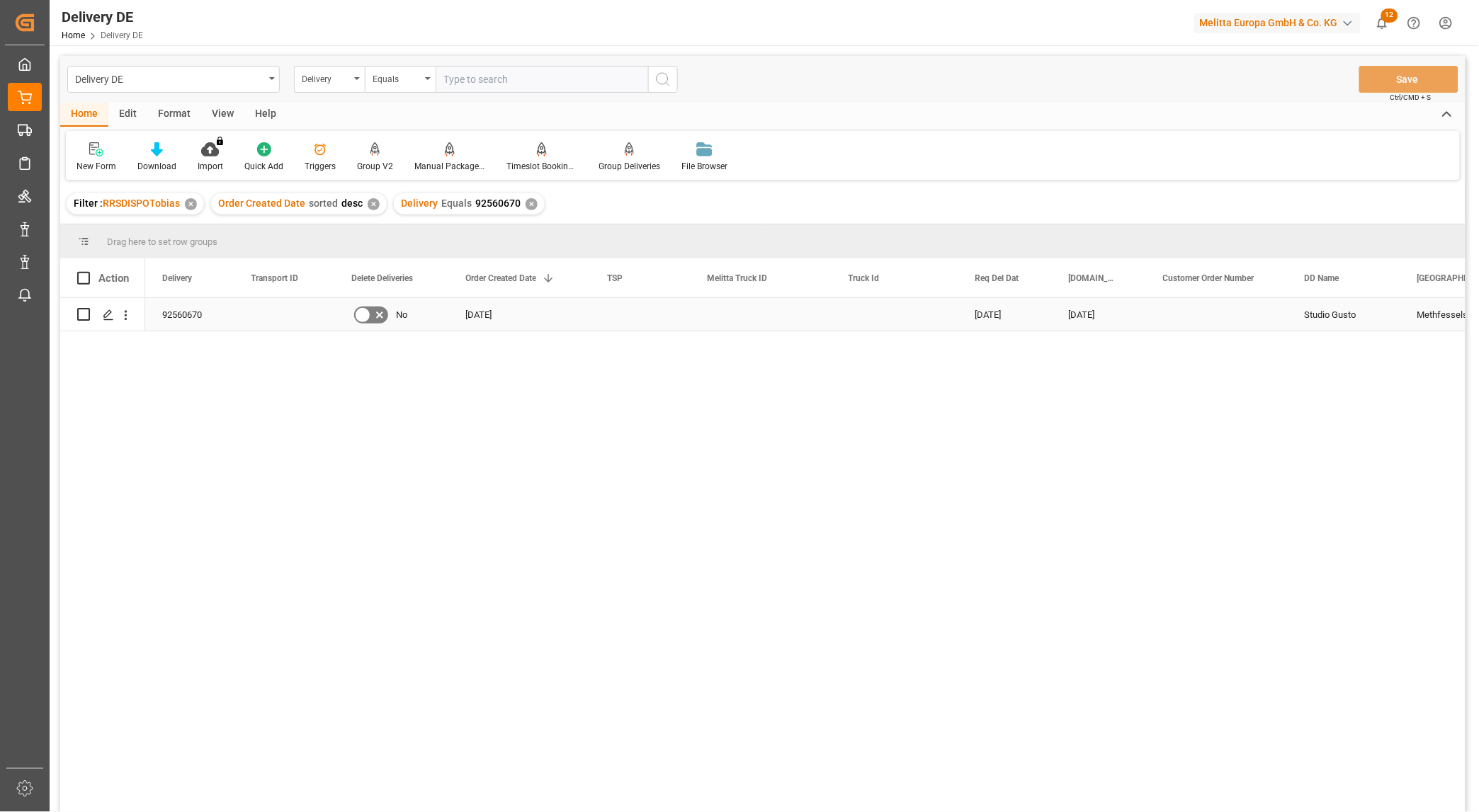
click at [83, 312] on input "Press Space to toggle row selection (unchecked)" at bounding box center [83, 314] width 13 height 13
click at [451, 163] on div "Manual Package TypeDetermination" at bounding box center [449, 167] width 71 height 13
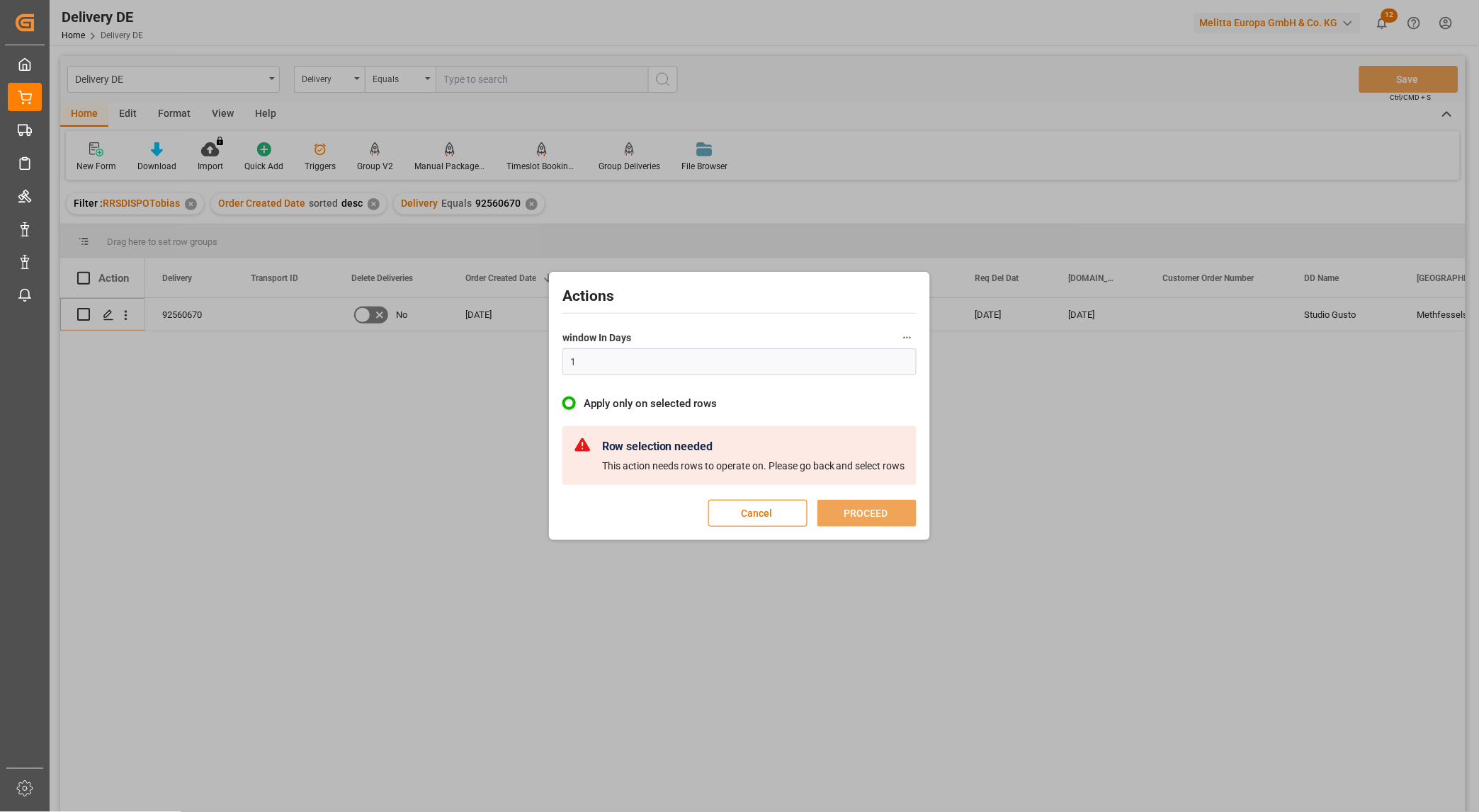
click at [393, 450] on div "Actions window In Days 1 Apply only on selected rows Row selection needed This …" at bounding box center [740, 406] width 1479 height 812
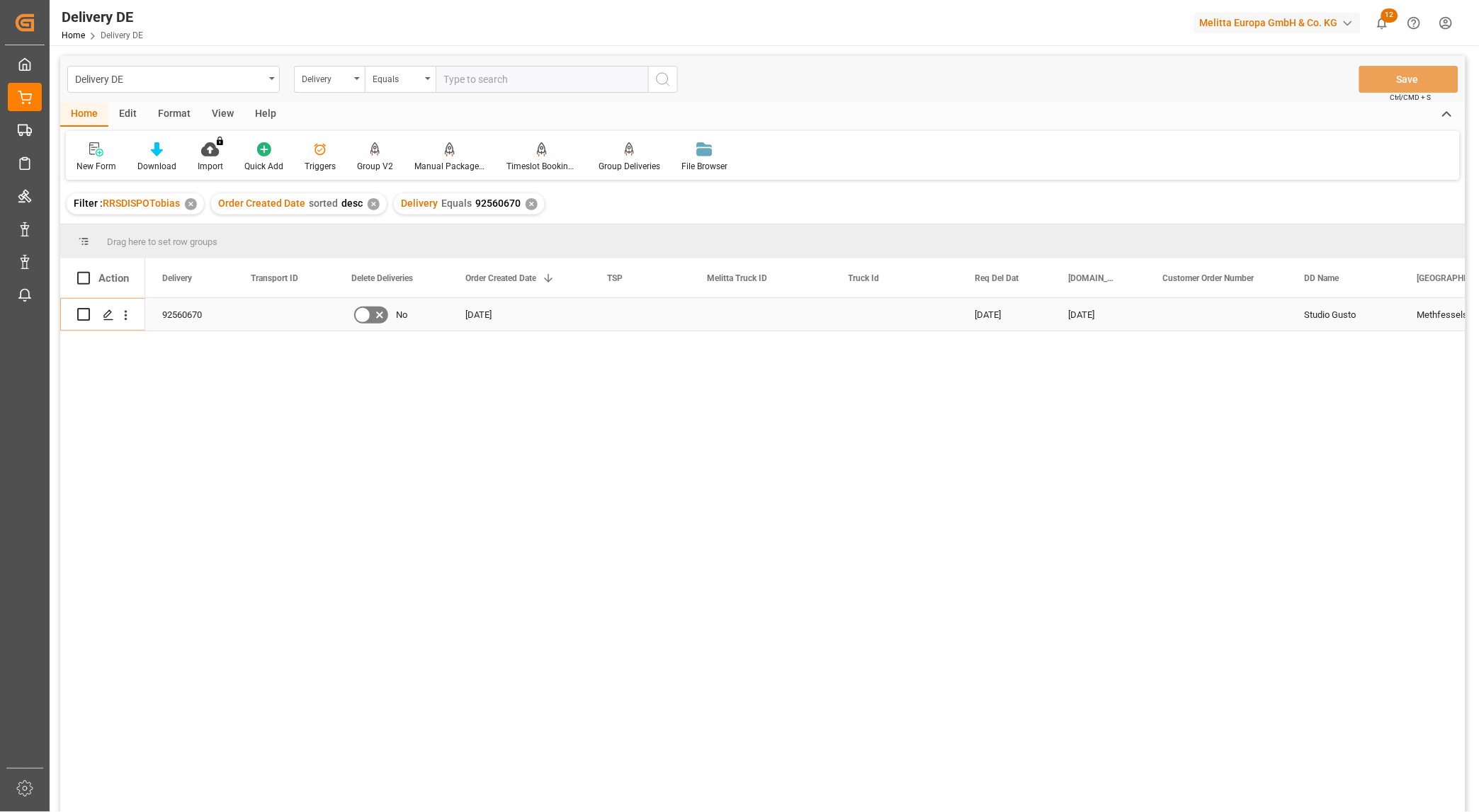
click at [83, 315] on input "Press Space to toggle row selection (unchecked)" at bounding box center [83, 314] width 13 height 13
checkbox input "true"
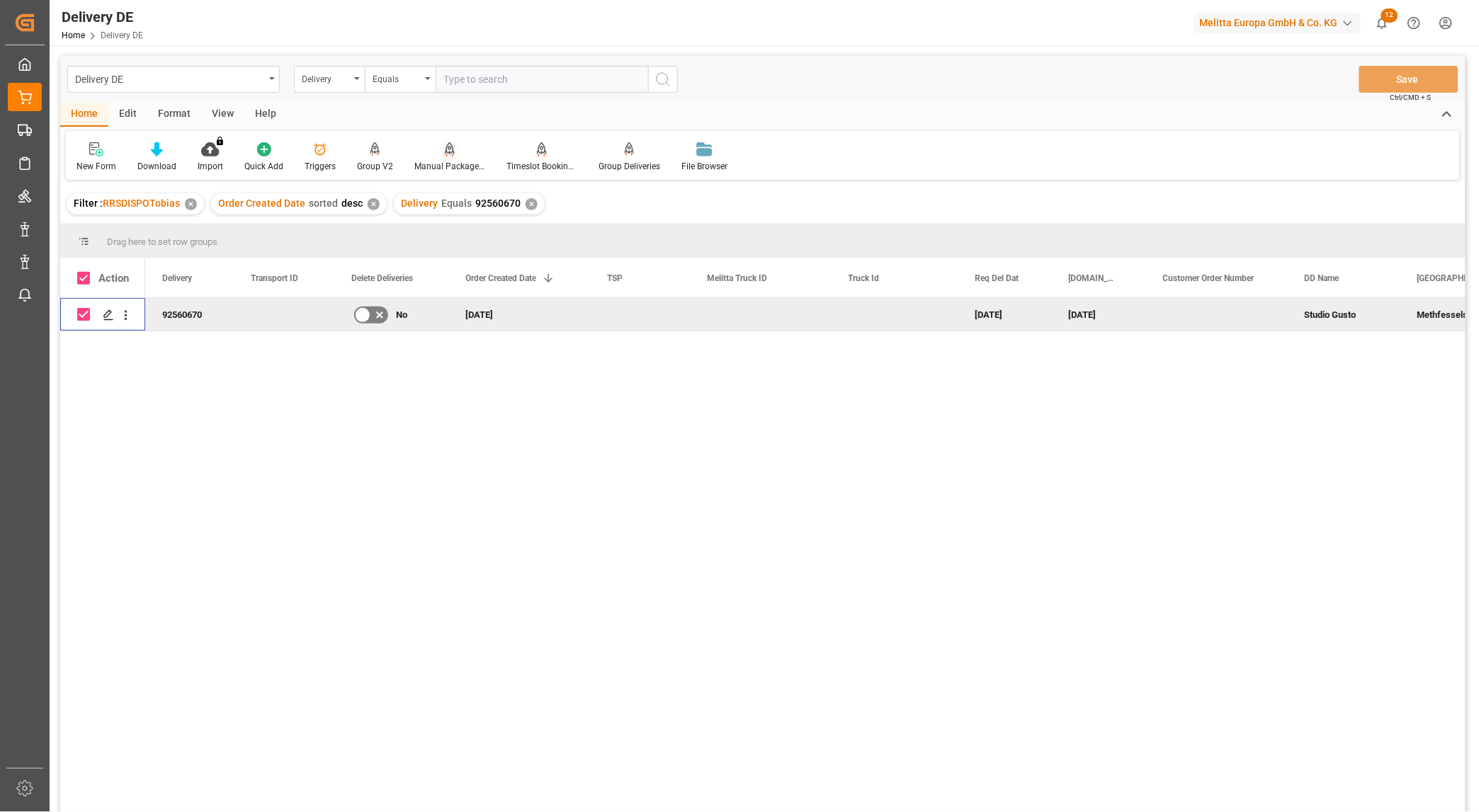
click at [450, 150] on icon at bounding box center [449, 149] width 10 height 15
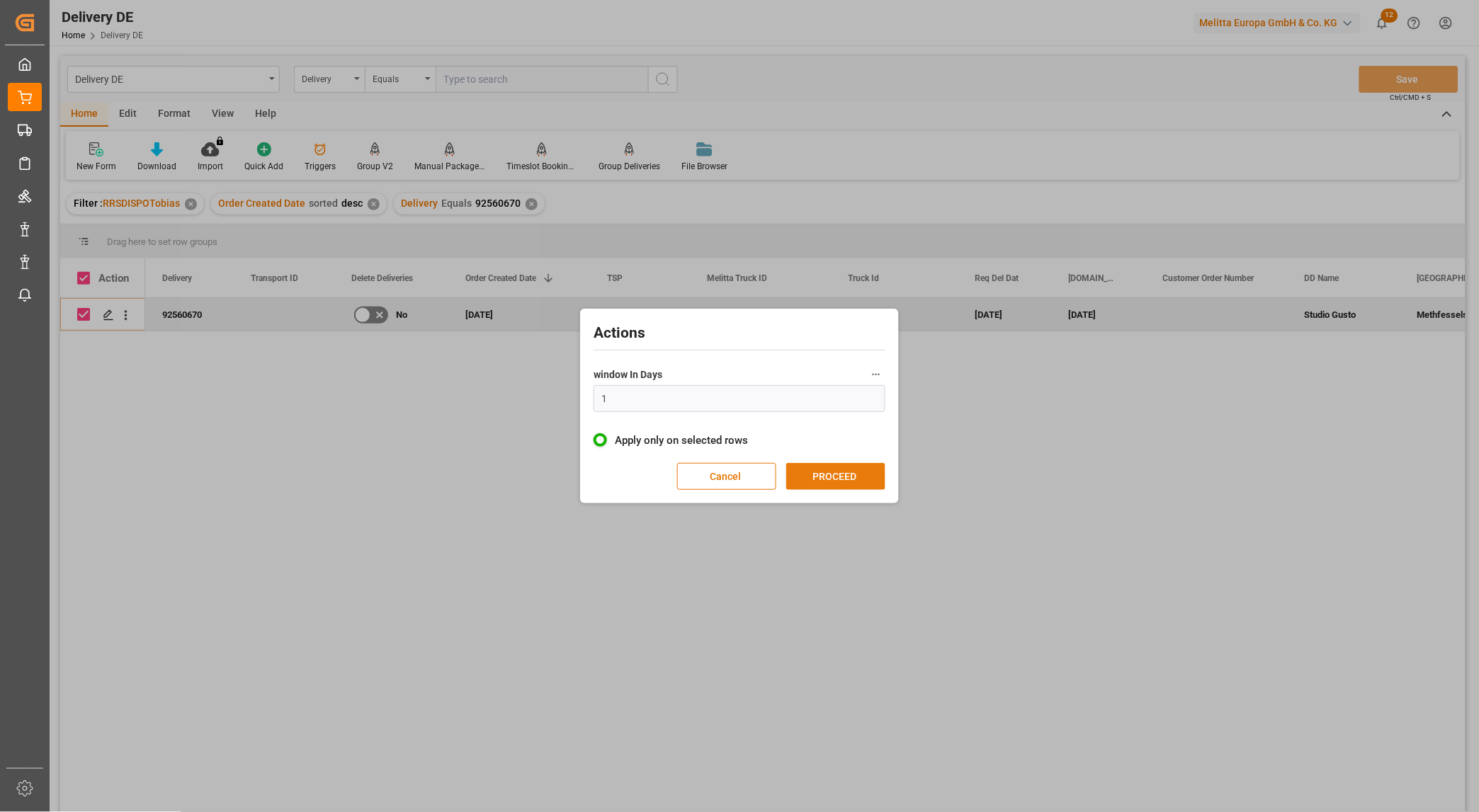
click at [840, 479] on button "PROCEED" at bounding box center [836, 476] width 99 height 27
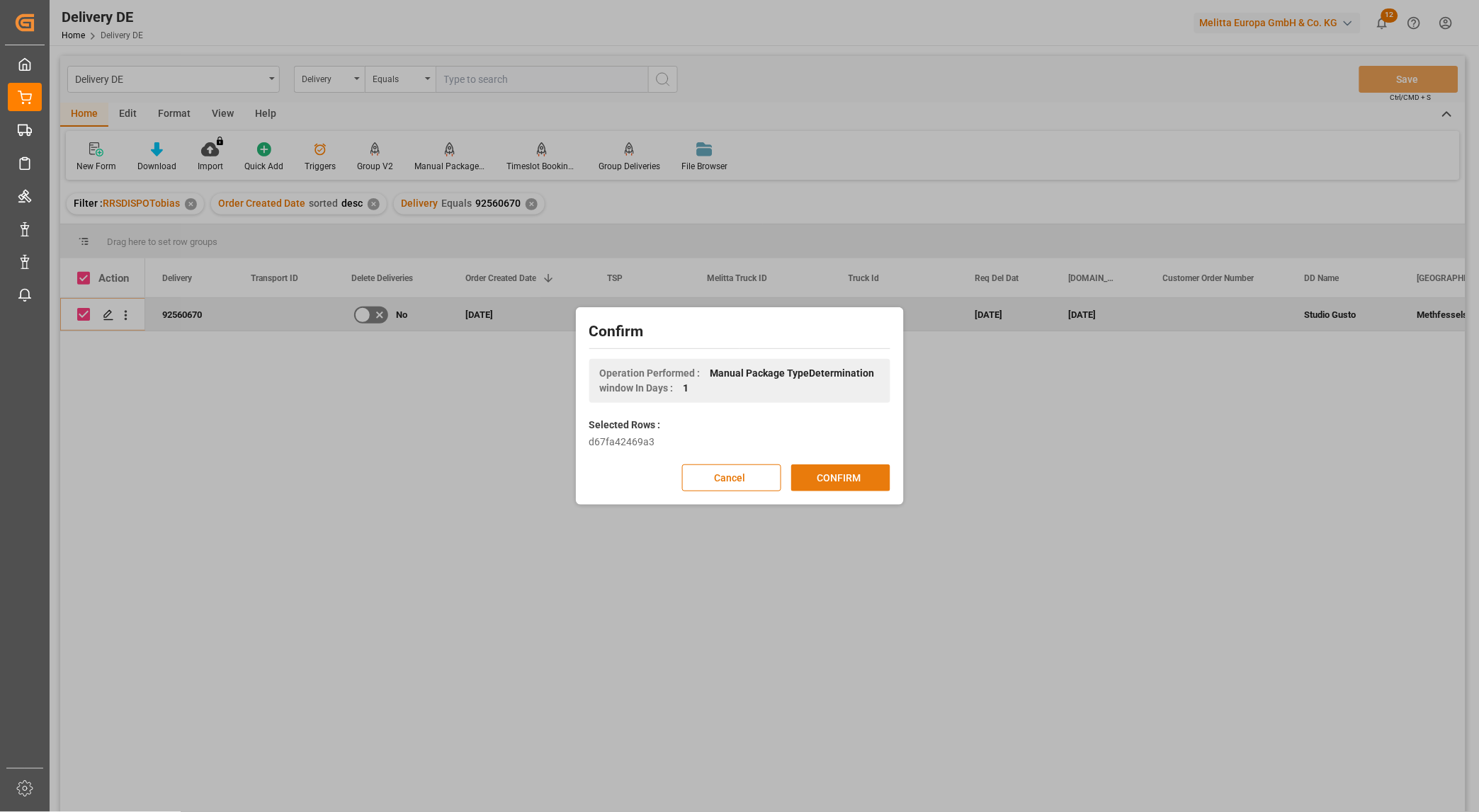
click at [841, 466] on button "CONFIRM" at bounding box center [841, 477] width 99 height 27
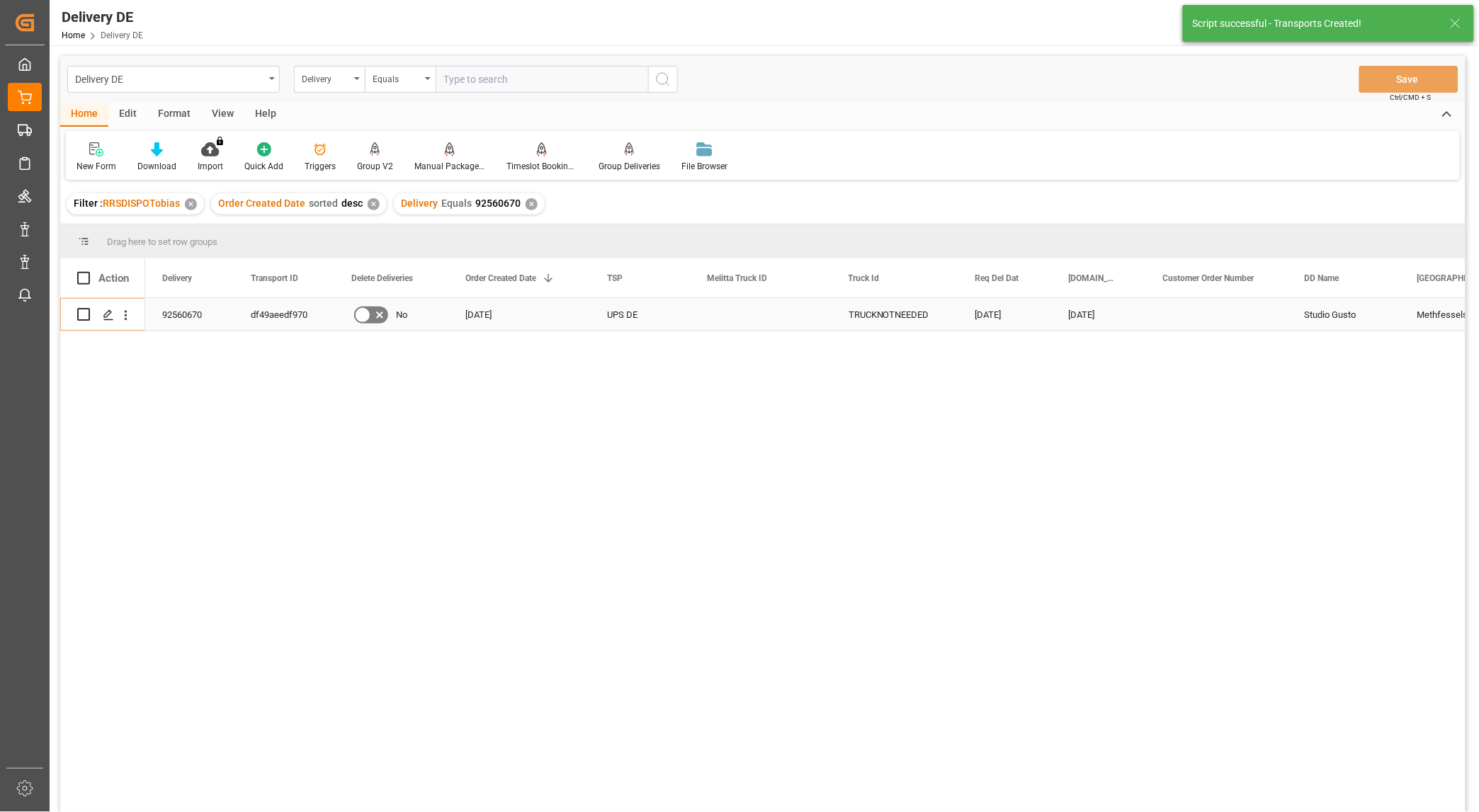
click at [164, 309] on div "92560670" at bounding box center [189, 314] width 89 height 33
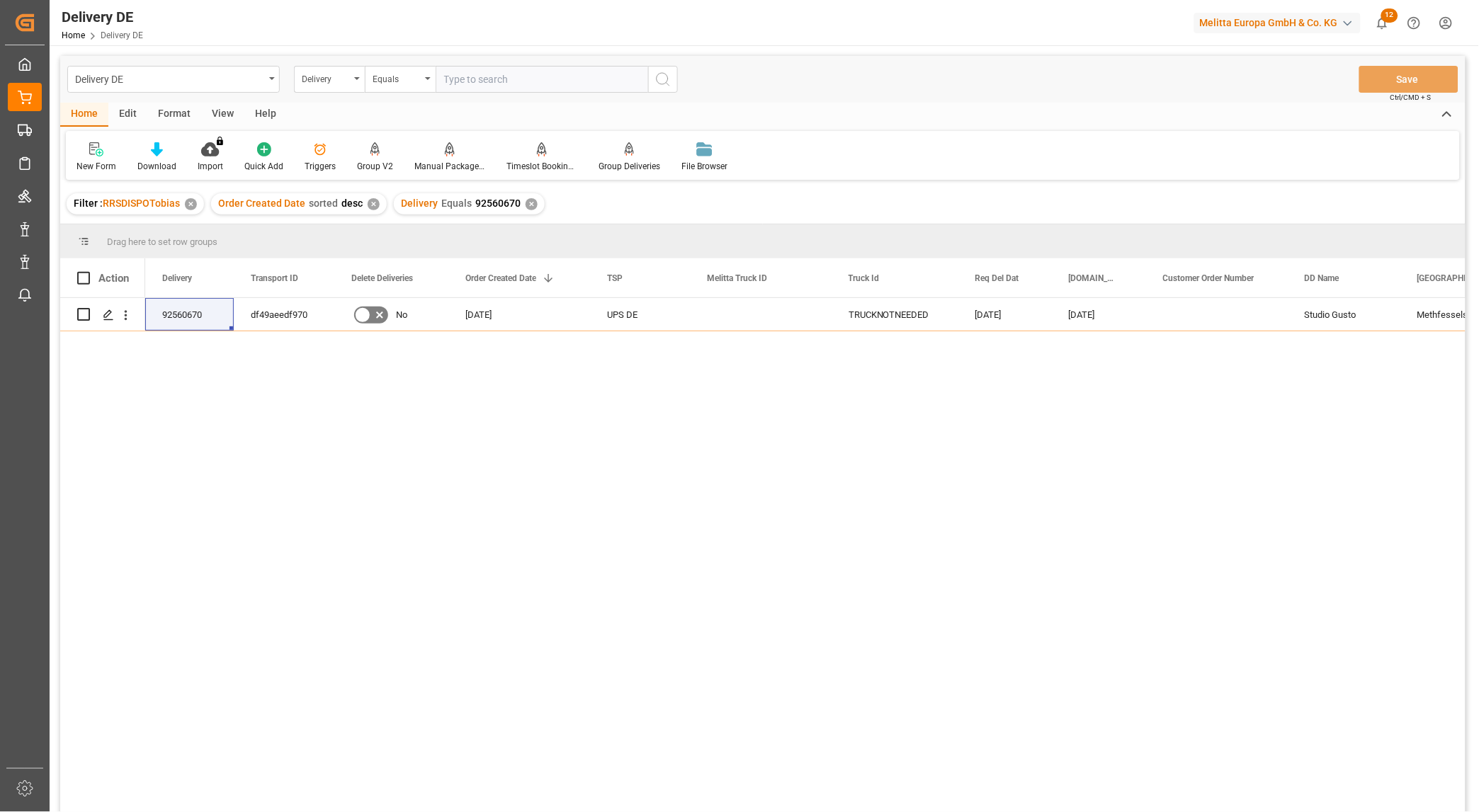
click at [533, 82] on input "text" at bounding box center [542, 79] width 212 height 27
paste input "92548063"
type input "92548063"
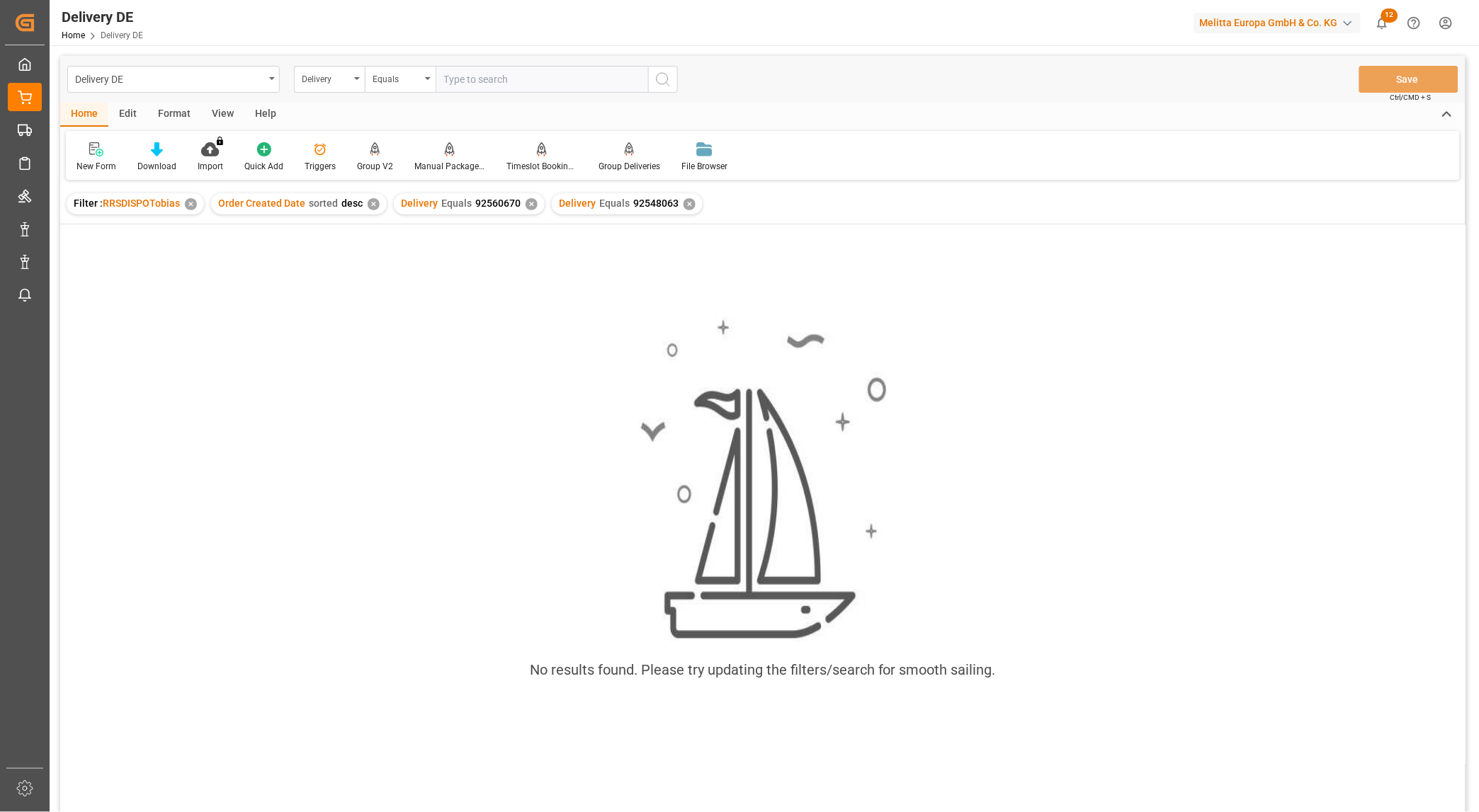
click at [526, 200] on div "✕" at bounding box center [532, 205] width 12 height 12
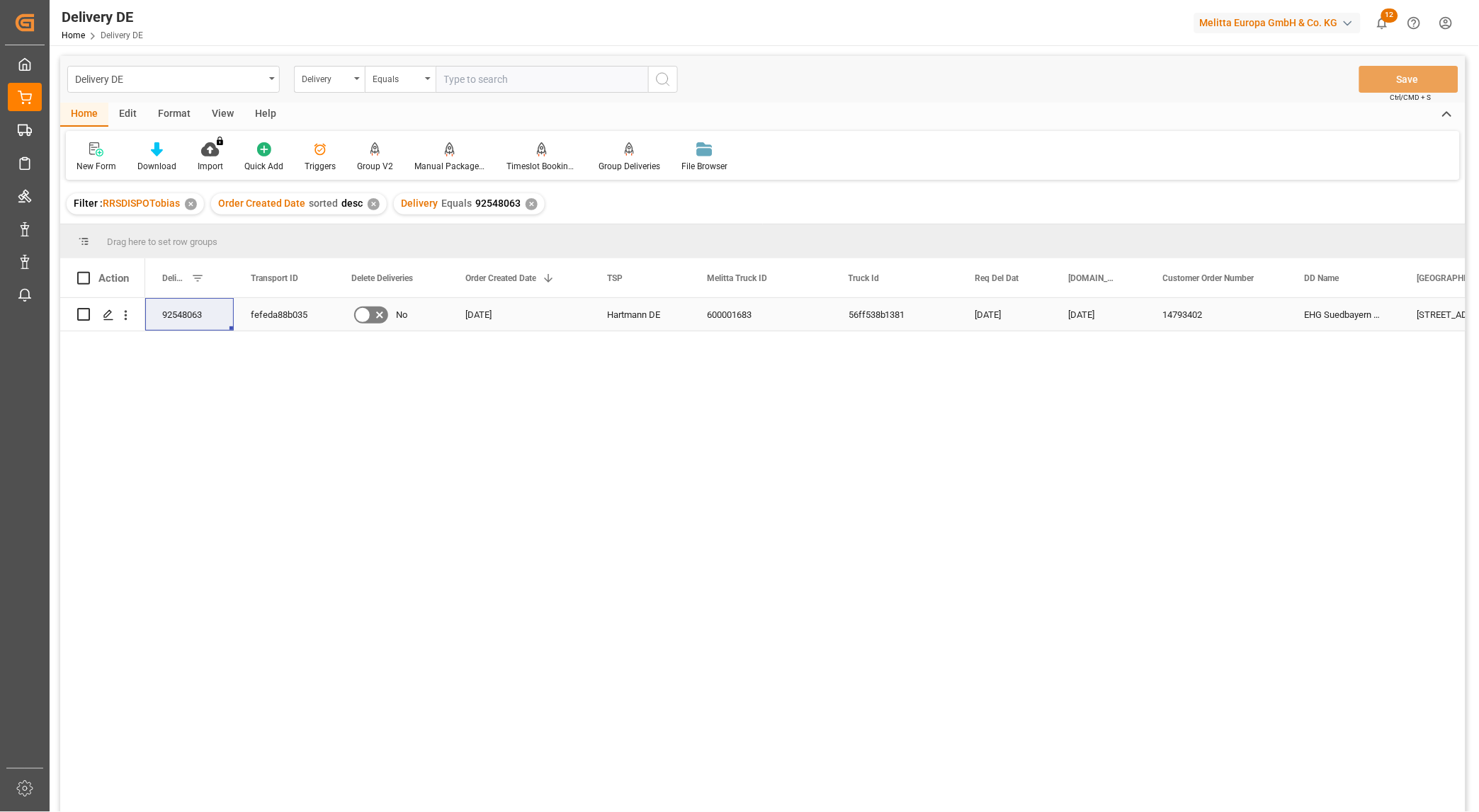
click at [292, 315] on div "fefeda88b035" at bounding box center [284, 314] width 101 height 33
click at [125, 317] on icon "open menu" at bounding box center [126, 315] width 3 height 10
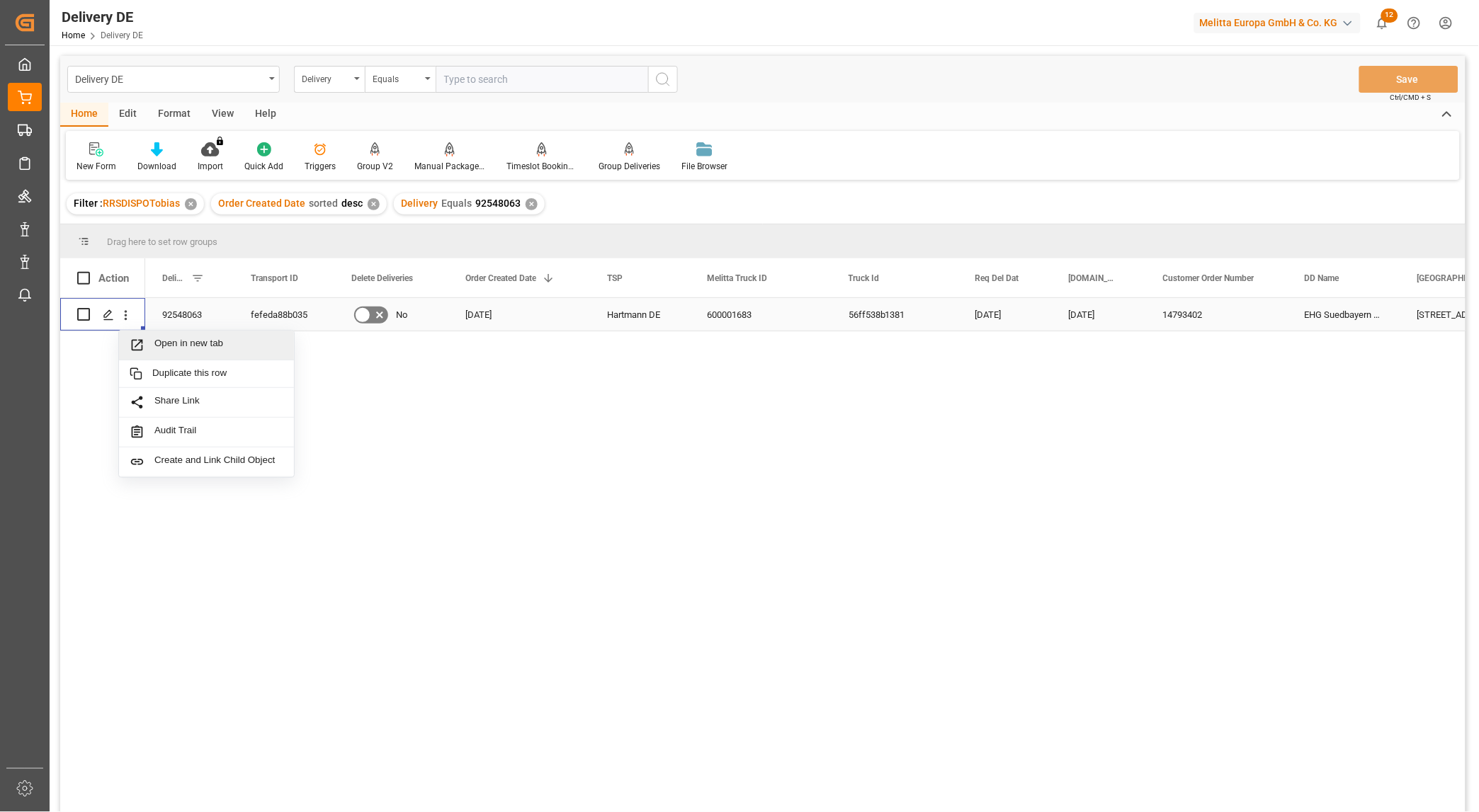
click at [180, 348] on span "Open in new tab" at bounding box center [218, 345] width 129 height 15
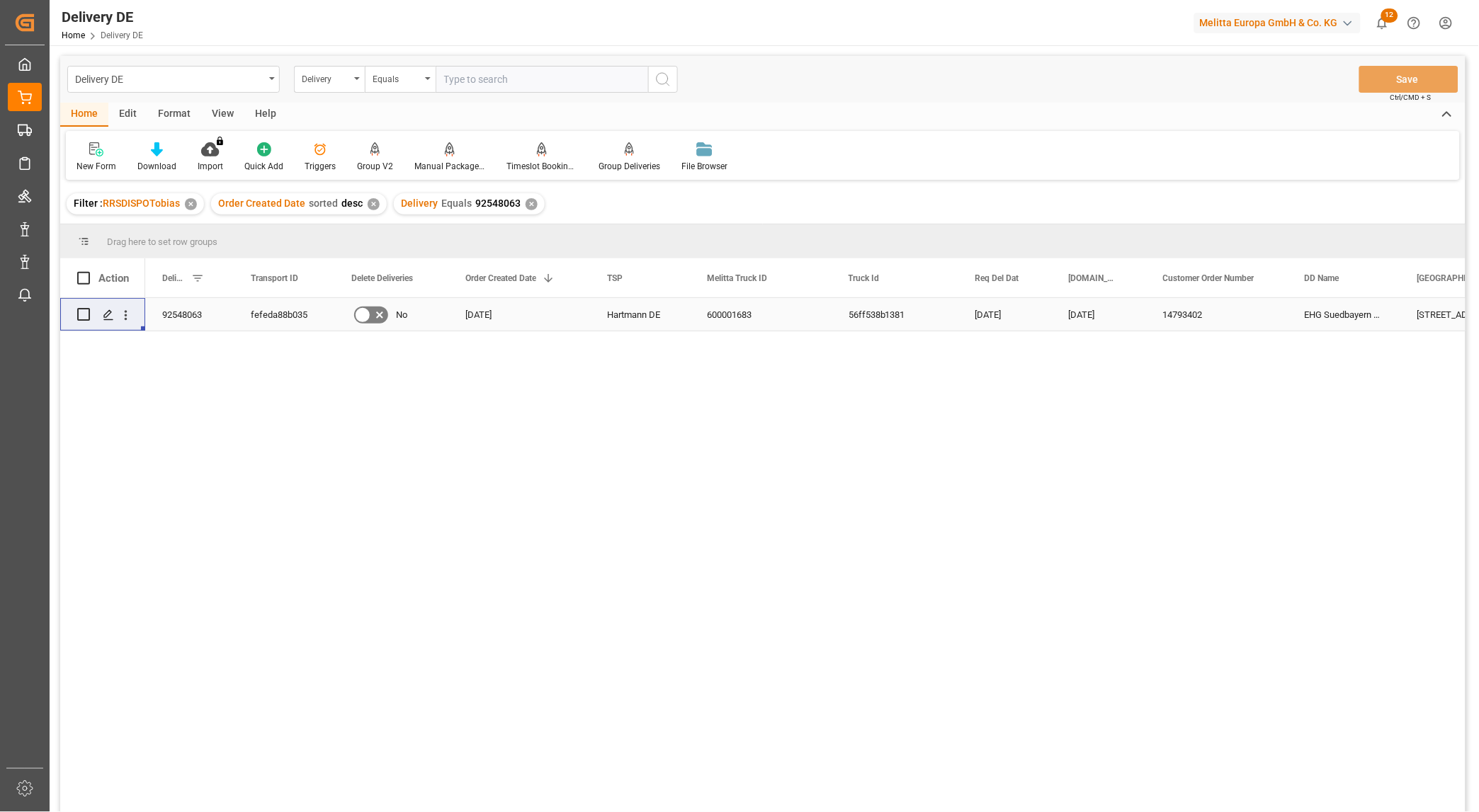
click at [510, 82] on input "text" at bounding box center [542, 79] width 212 height 27
paste input "92548236"
type input "92548236"
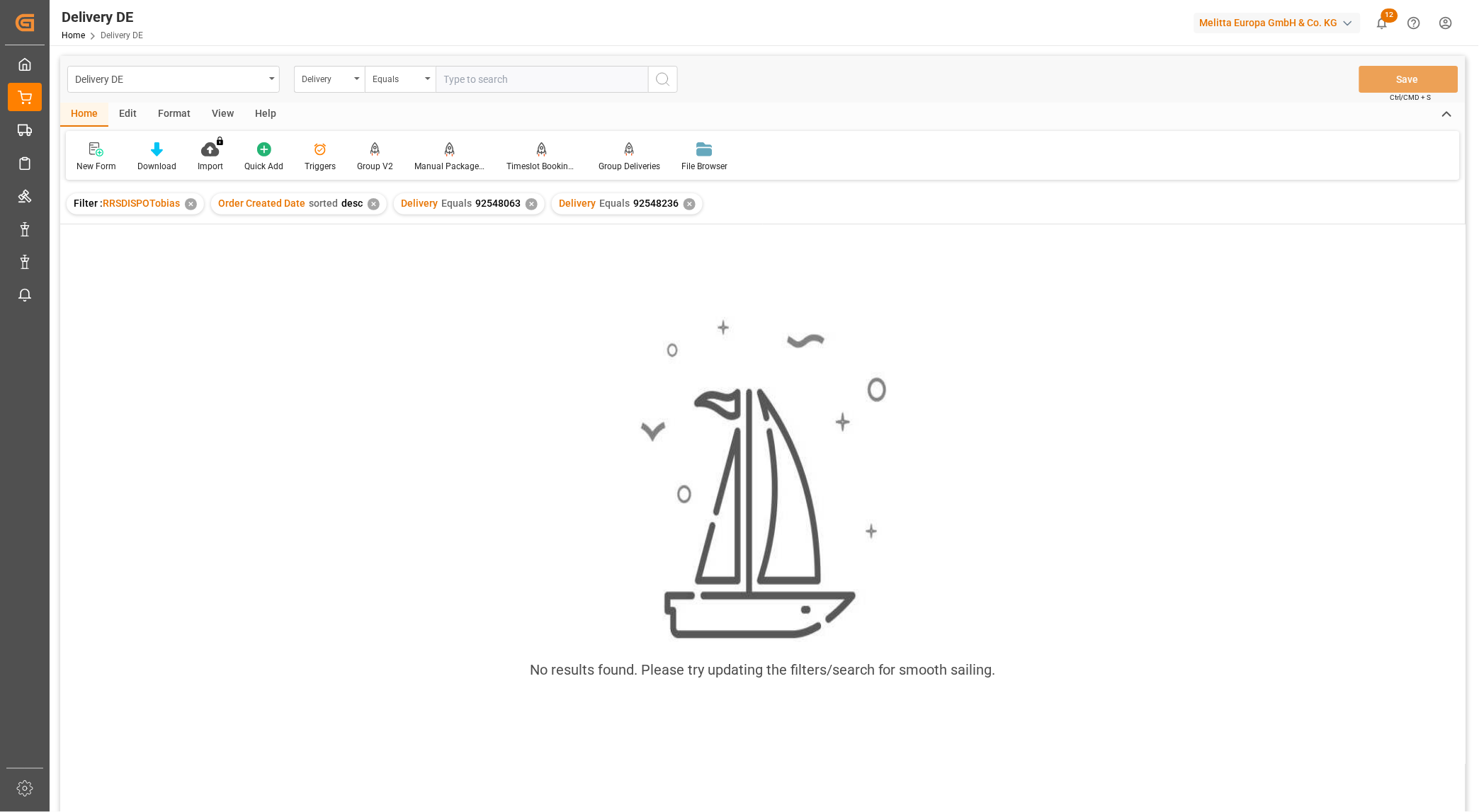
click at [526, 209] on div "✕" at bounding box center [532, 205] width 12 height 12
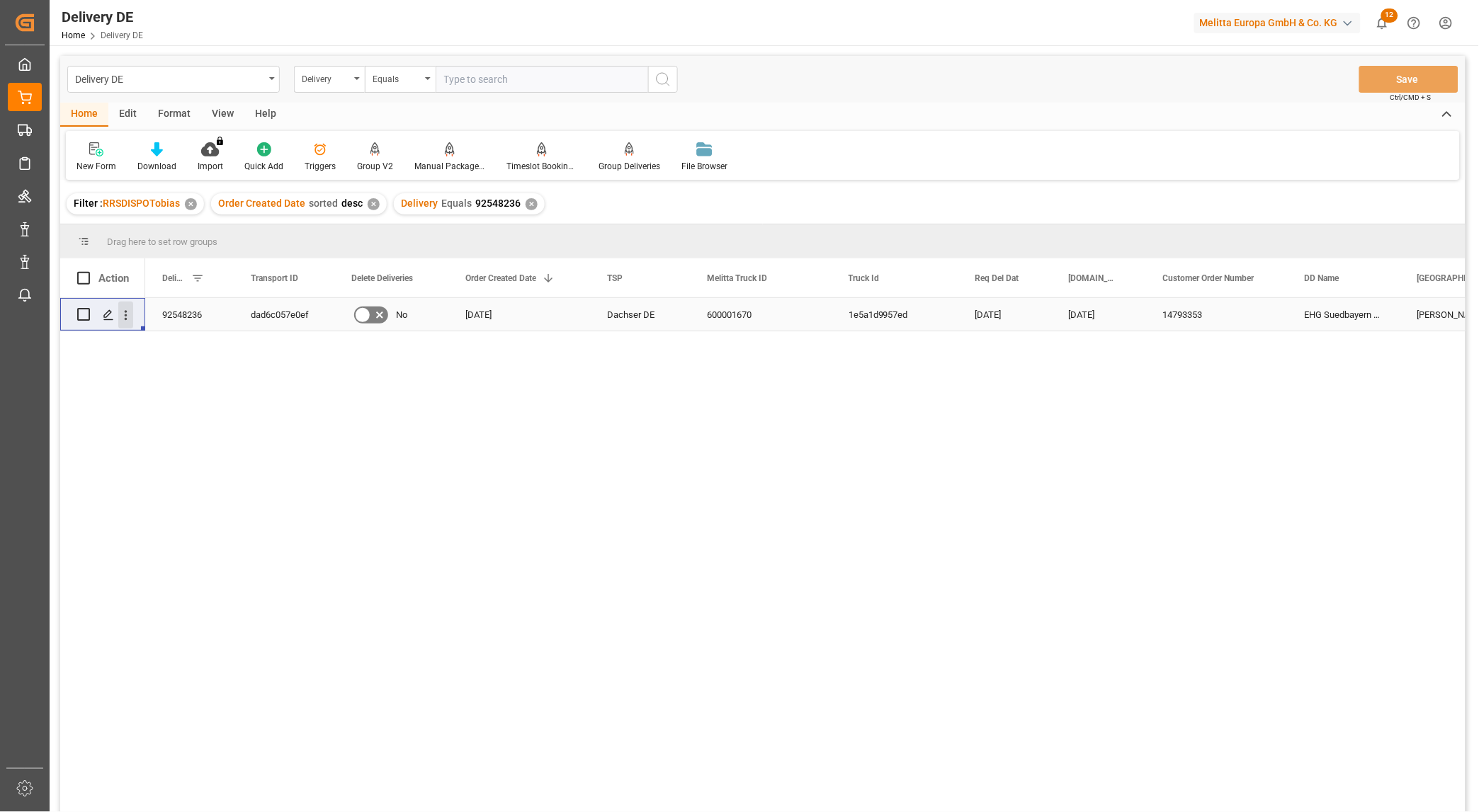
click at [125, 314] on icon "open menu" at bounding box center [126, 315] width 3 height 10
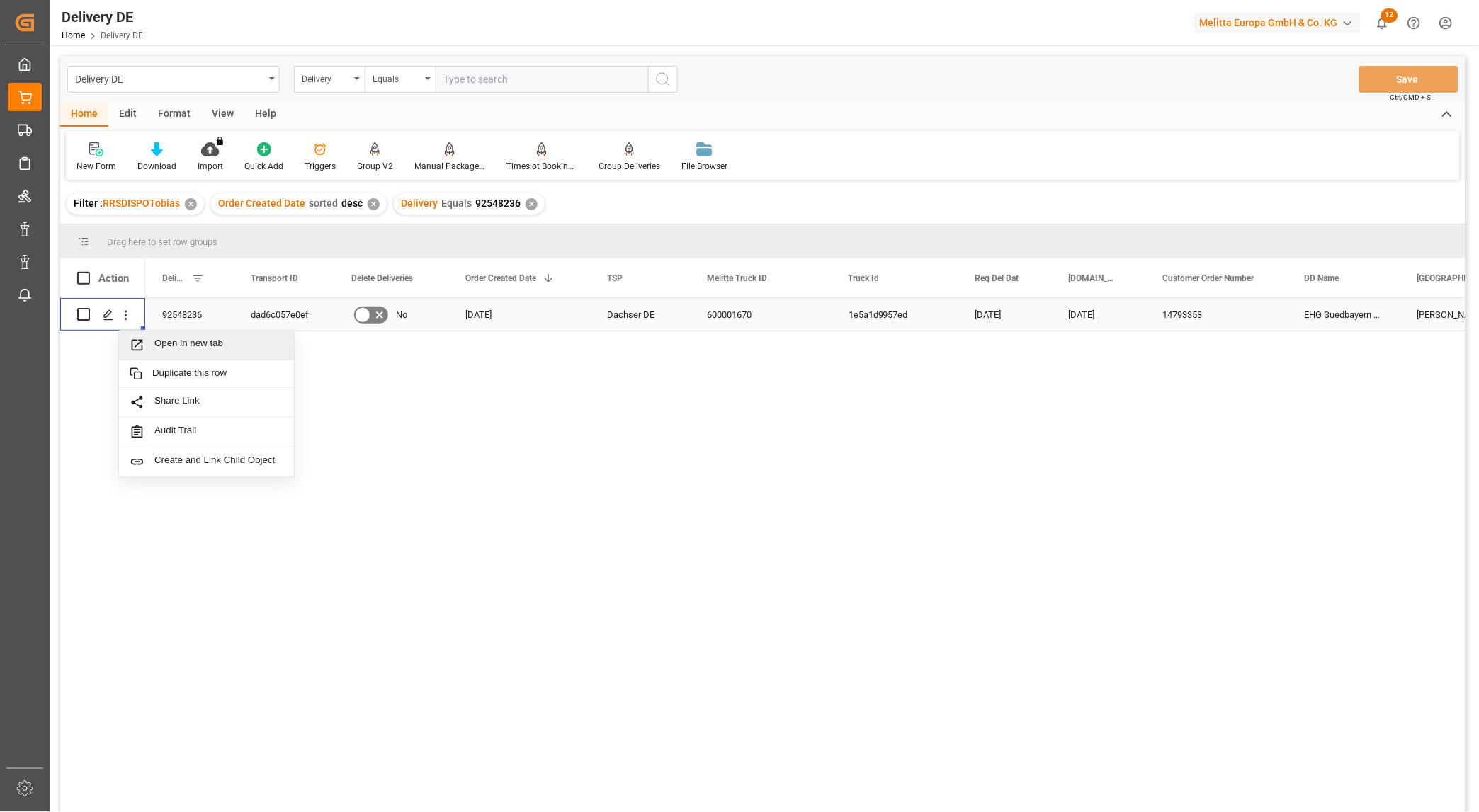
click at [183, 345] on span "Open in new tab" at bounding box center [218, 345] width 129 height 15
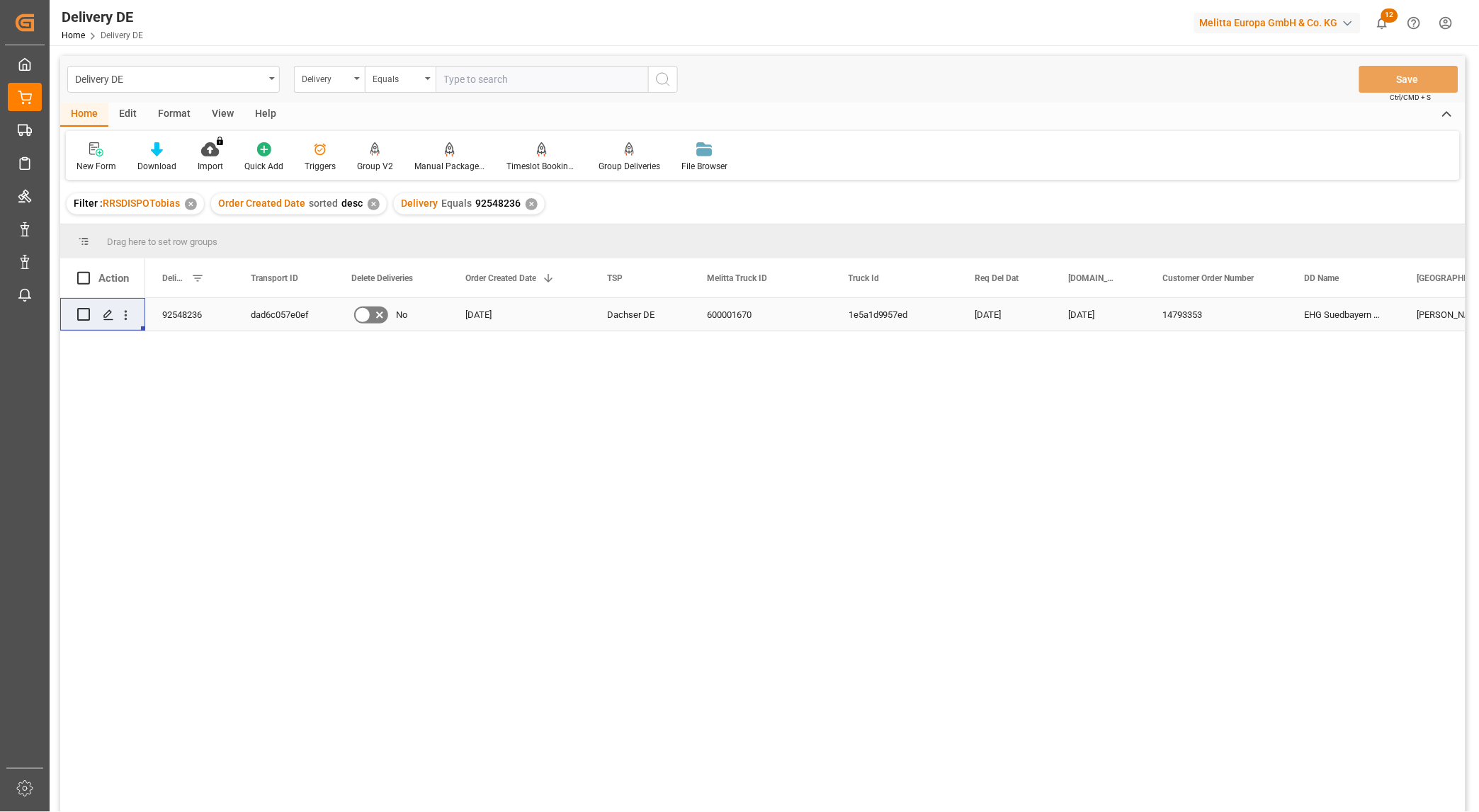
click at [461, 78] on input "text" at bounding box center [542, 79] width 212 height 27
paste input "92550326"
type input "92550326"
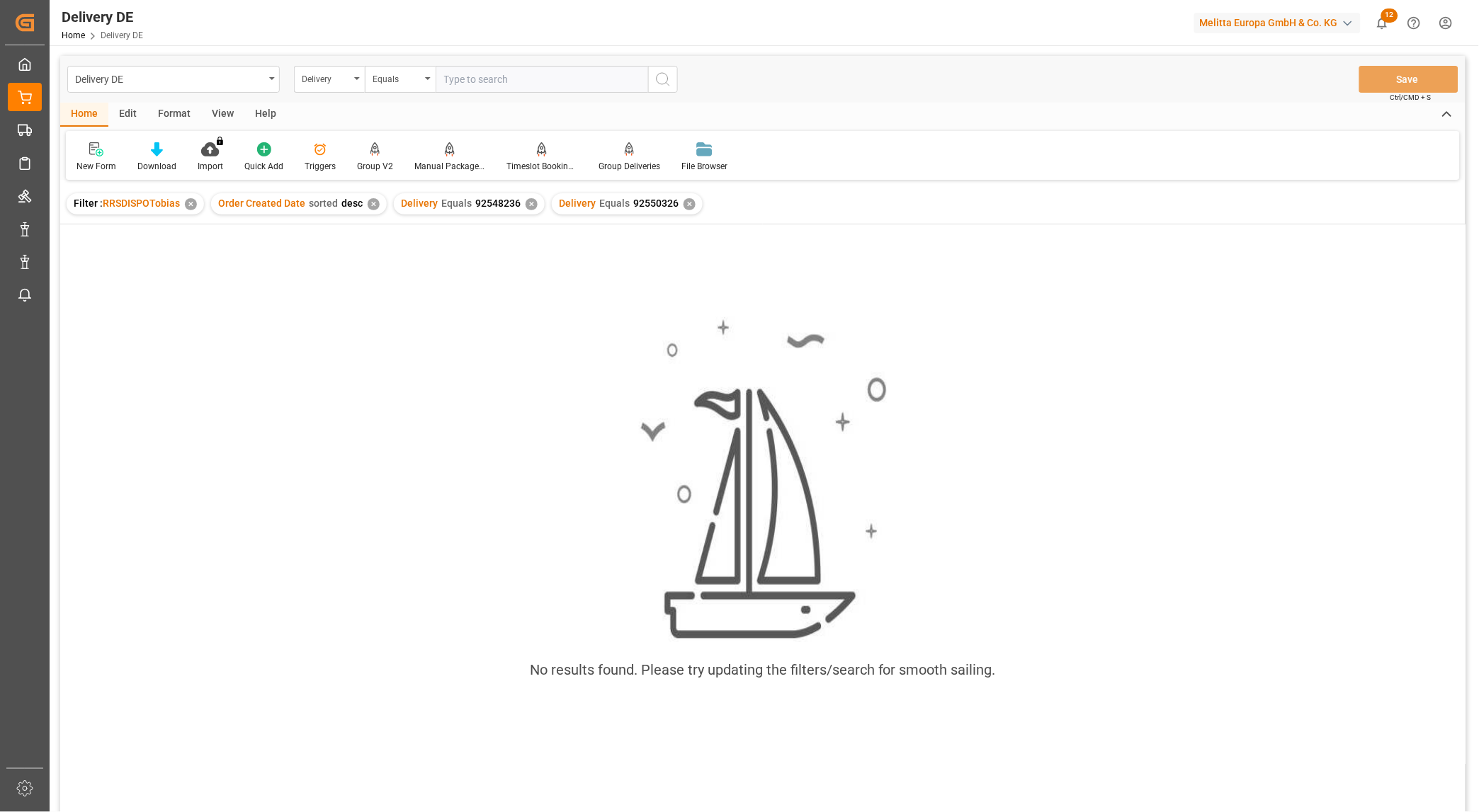
click at [526, 202] on div "✕" at bounding box center [532, 205] width 12 height 12
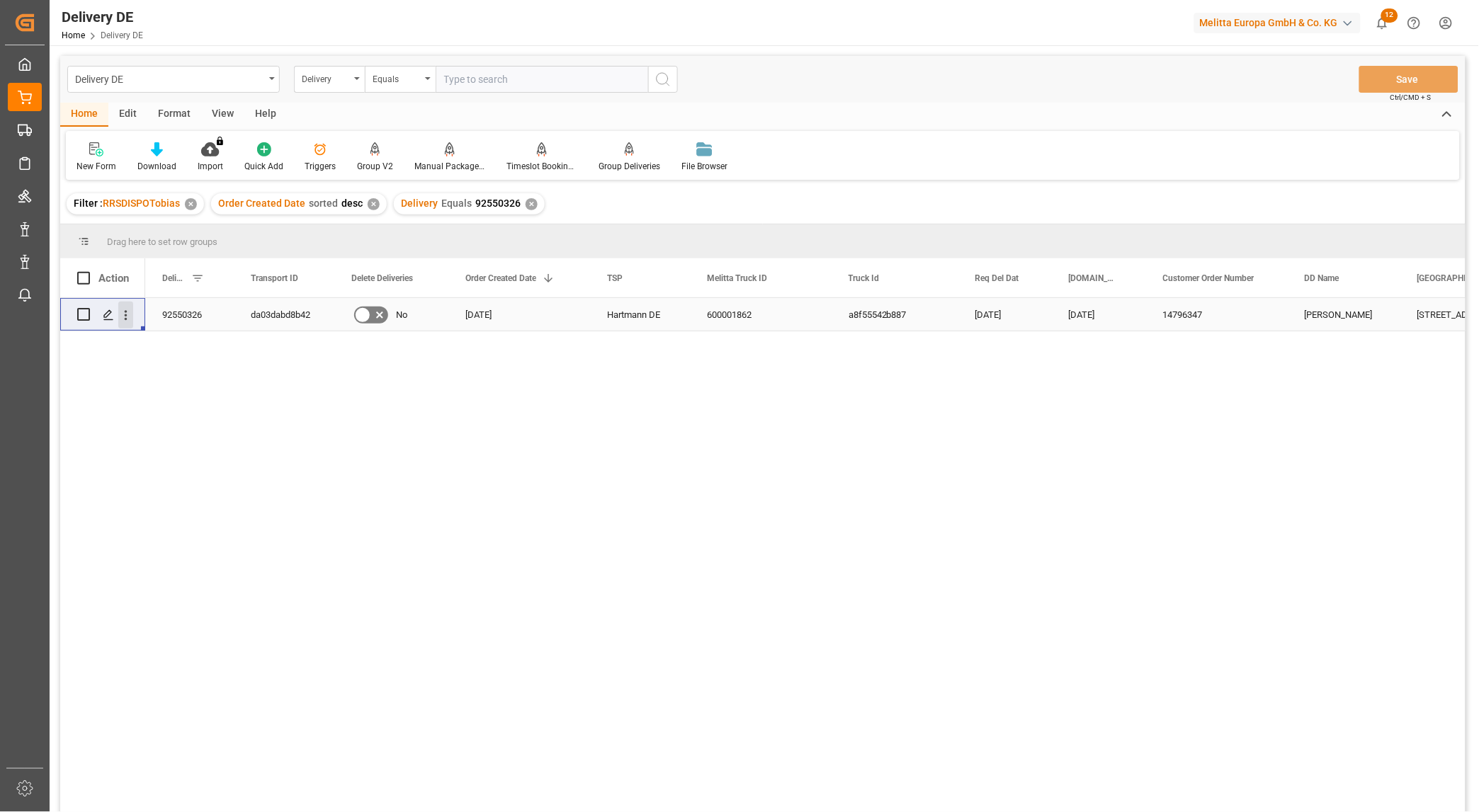
click at [123, 315] on icon "open menu" at bounding box center [125, 315] width 15 height 15
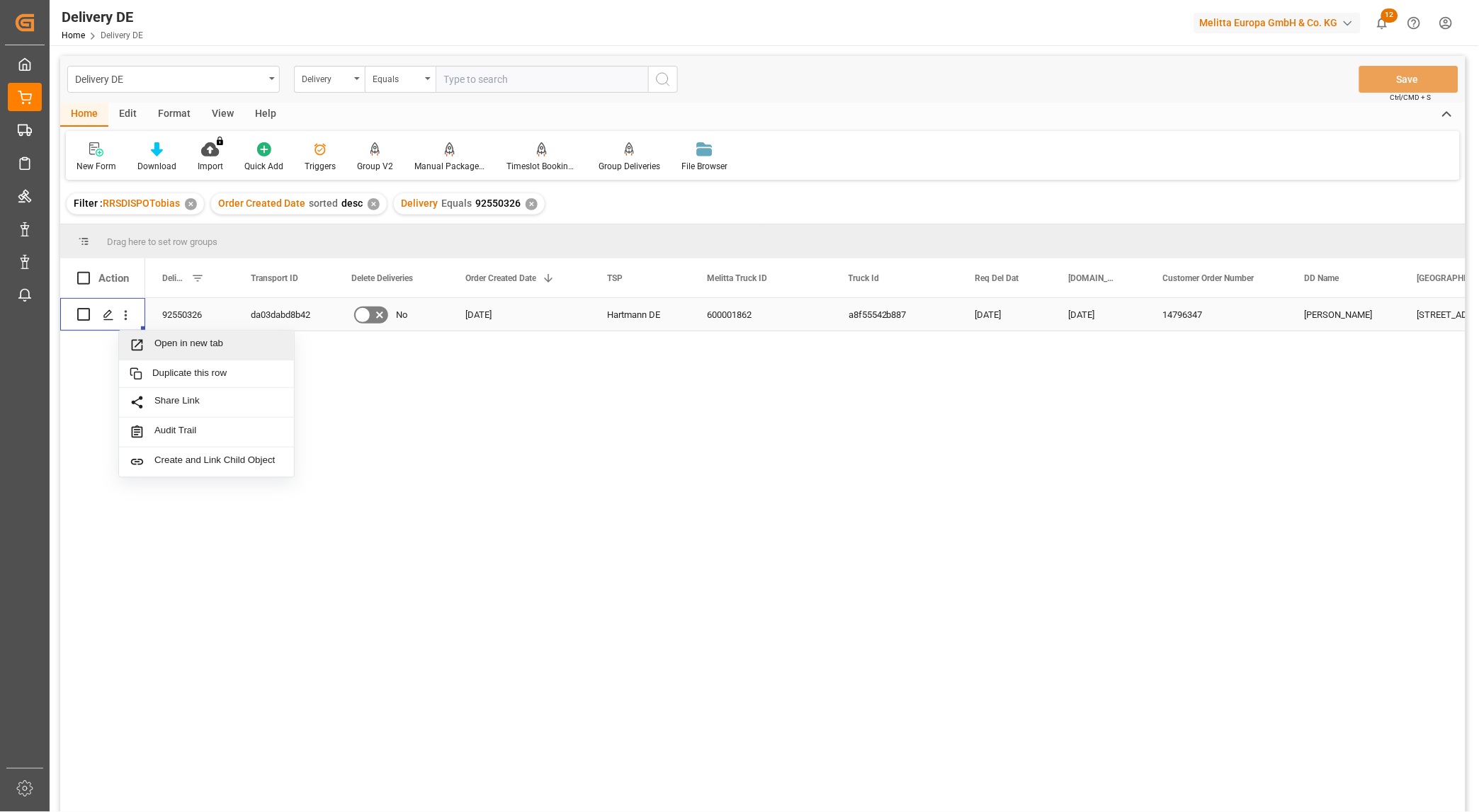
click at [167, 348] on span "Open in new tab" at bounding box center [218, 345] width 129 height 15
click at [283, 312] on div "da03dabd8b42" at bounding box center [284, 314] width 101 height 33
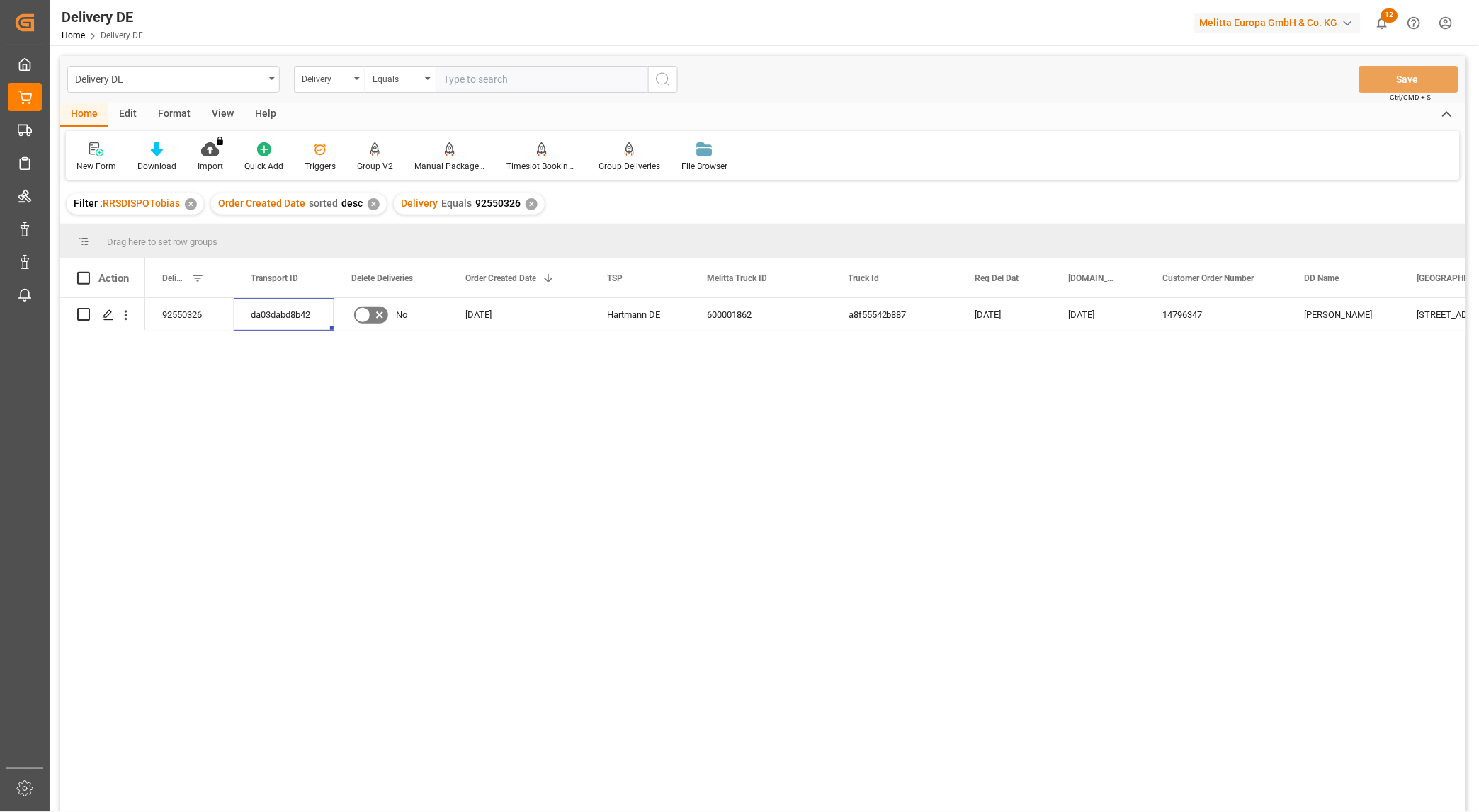
click at [510, 76] on input "text" at bounding box center [542, 79] width 212 height 27
paste input "92548236"
type input "92548236"
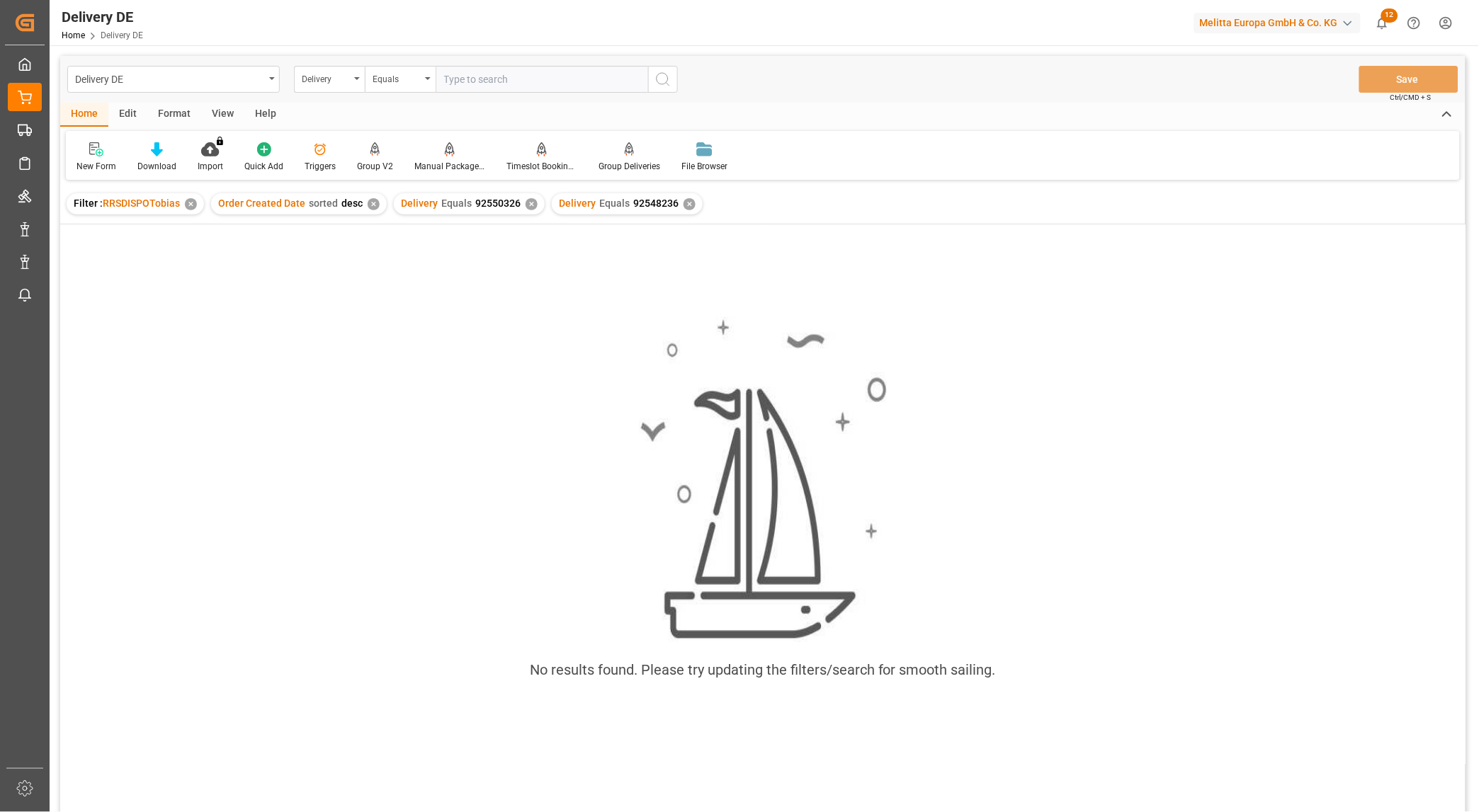
click at [526, 202] on div "✕" at bounding box center [532, 205] width 12 height 12
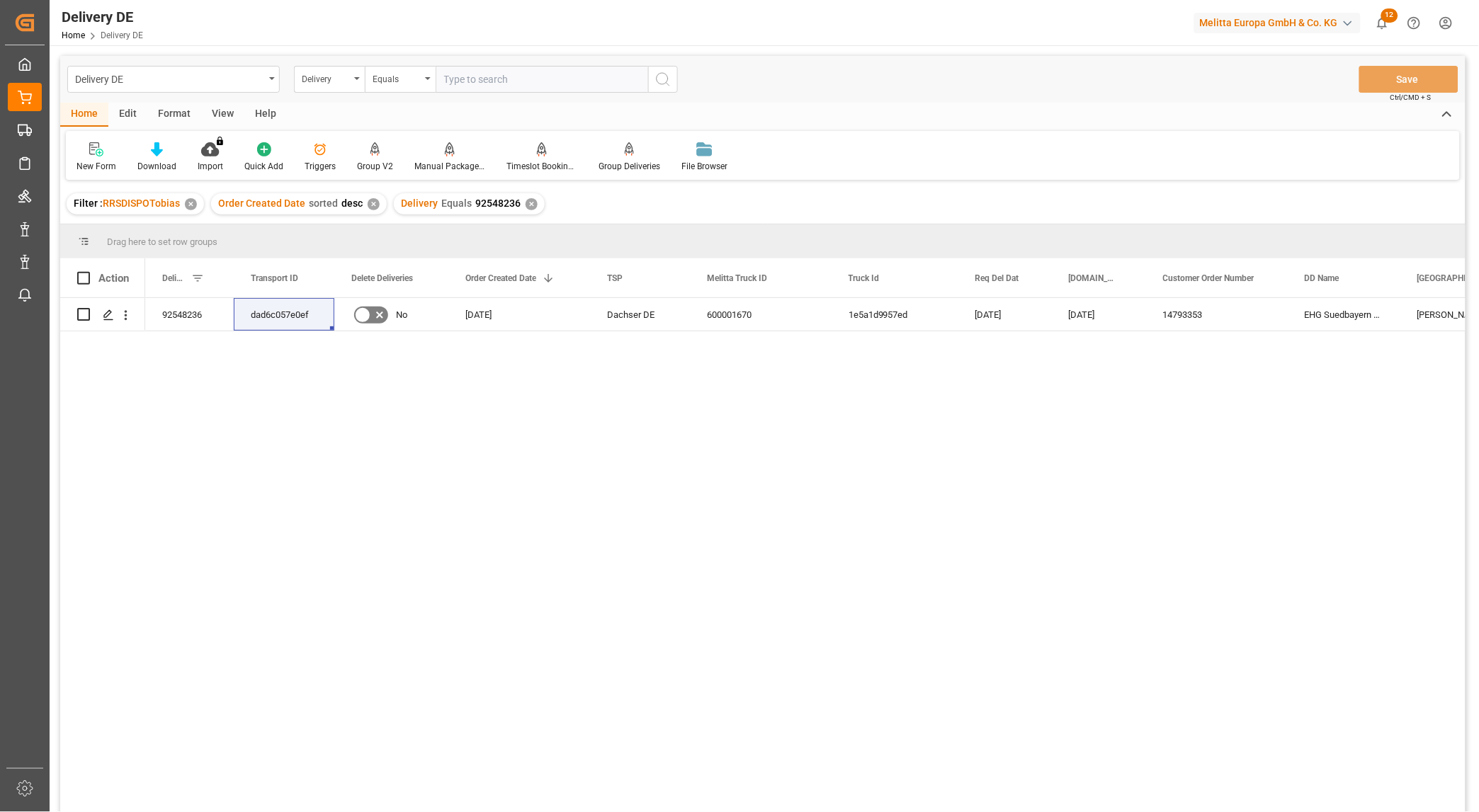
click at [1238, 451] on div "92548236 dad6c057e0ef No 12.08.2025 Dachser DE 600001670 1e5a1d9957ed 20.08.202…" at bounding box center [805, 559] width 1320 height 523
click at [388, 454] on div "92548236 dad6c057e0ef No 12.08.2025 Dachser DE 600001670 1e5a1d9957ed 20.08.202…" at bounding box center [805, 559] width 1320 height 523
click at [272, 420] on div "92548236 dad6c057e0ef No 12.08.2025 Dachser DE 600001670 1e5a1d9957ed 20.08.202…" at bounding box center [805, 559] width 1320 height 523
click at [283, 413] on div "92548236 dad6c057e0ef No 12.08.2025 Dachser DE 600001670 1e5a1d9957ed 20.08.202…" at bounding box center [805, 559] width 1320 height 523
click at [490, 86] on input "text" at bounding box center [542, 79] width 212 height 27
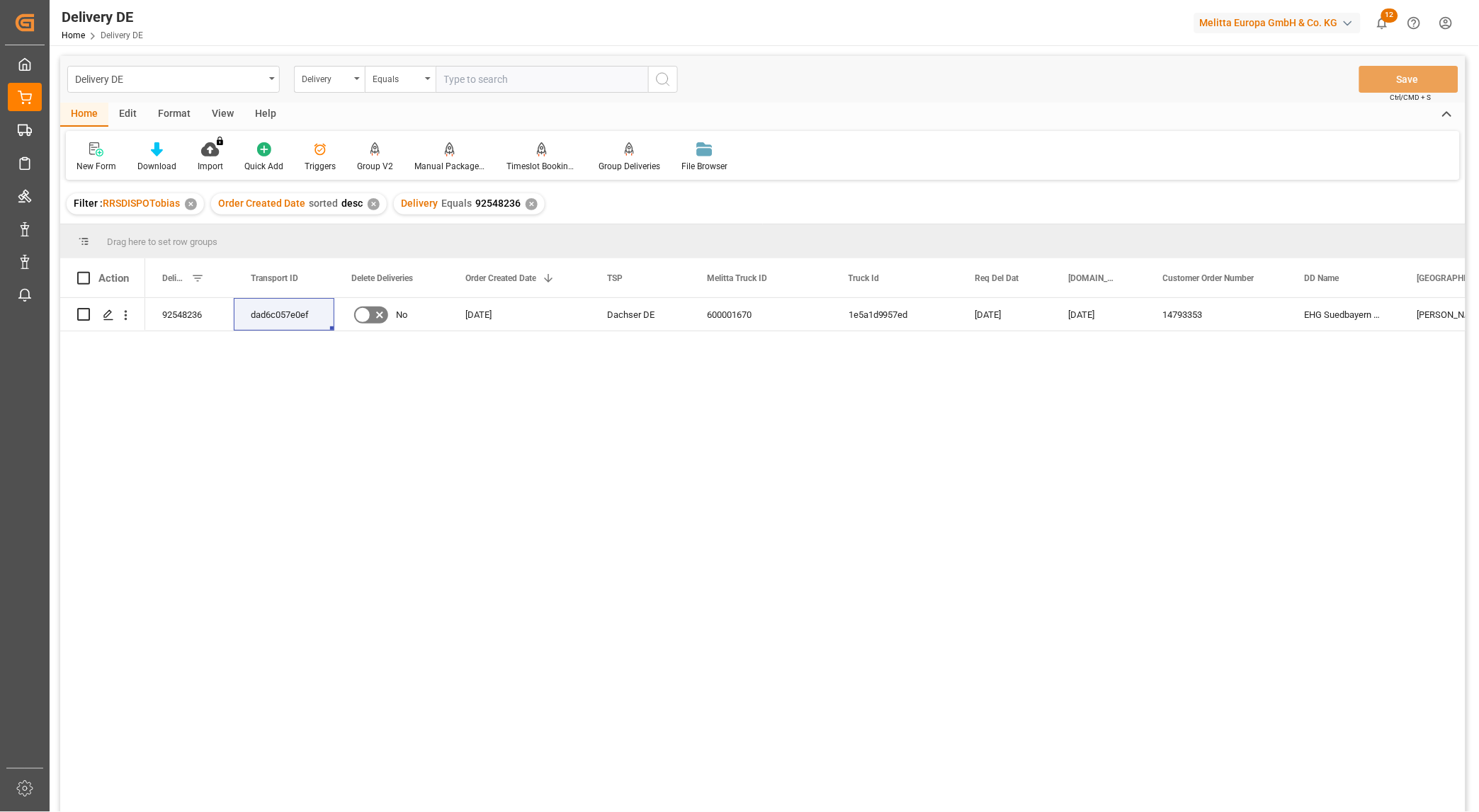
paste input "92558665"
type input "92558665"
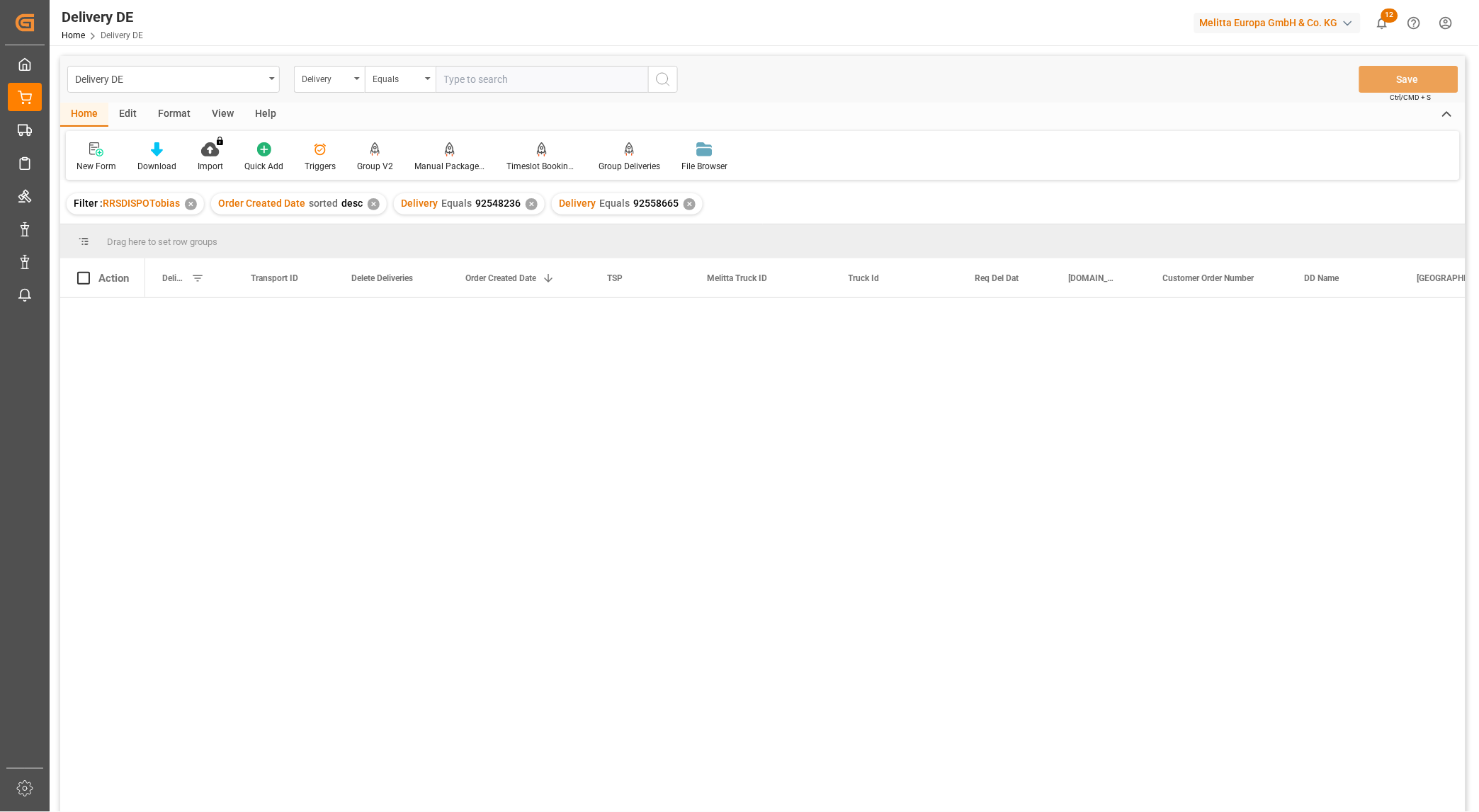
click at [526, 203] on div "✕" at bounding box center [532, 205] width 12 height 12
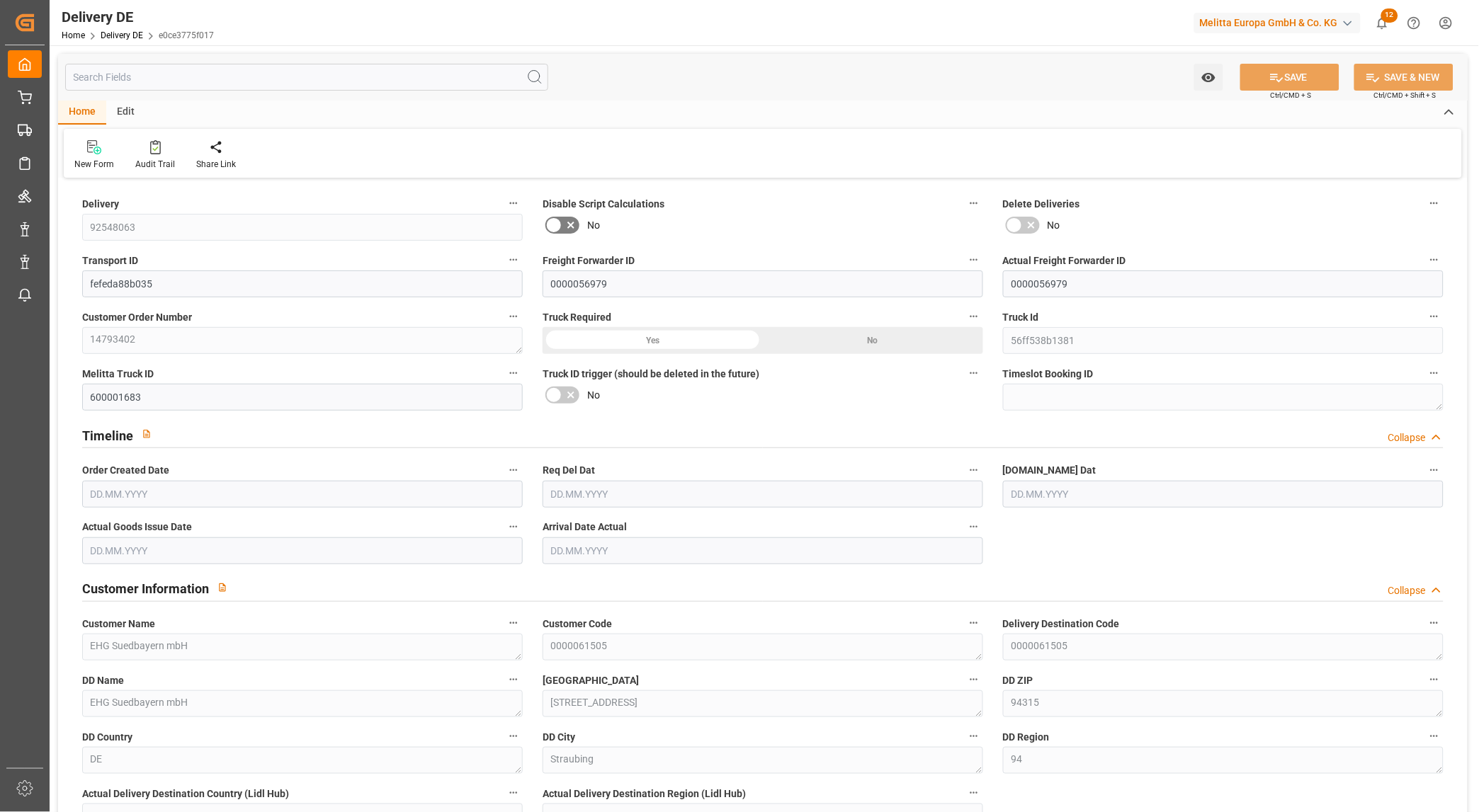
type input "2"
type input "1"
type input "142.344"
type input "273"
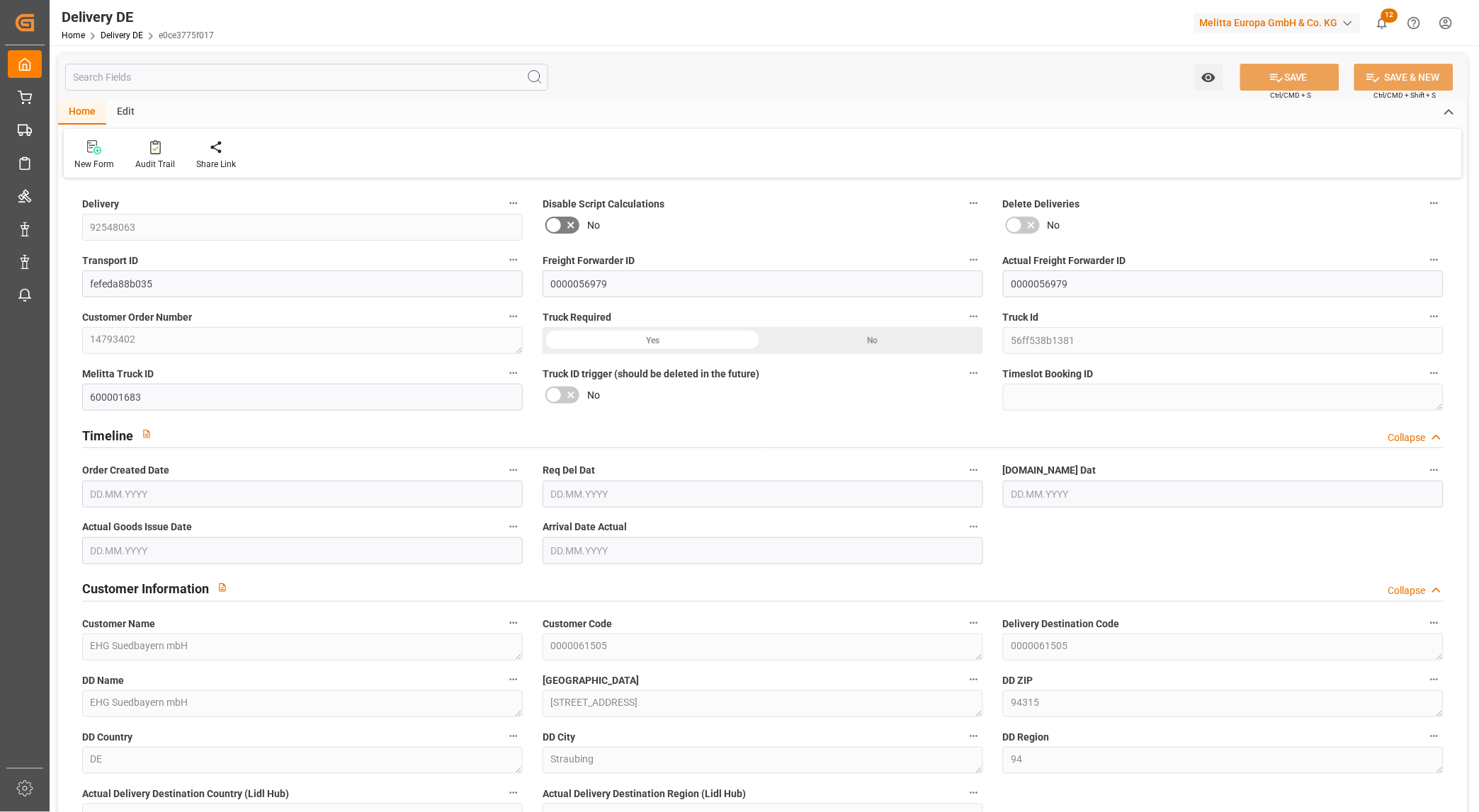
type input "1619.824"
type input "[DATE]"
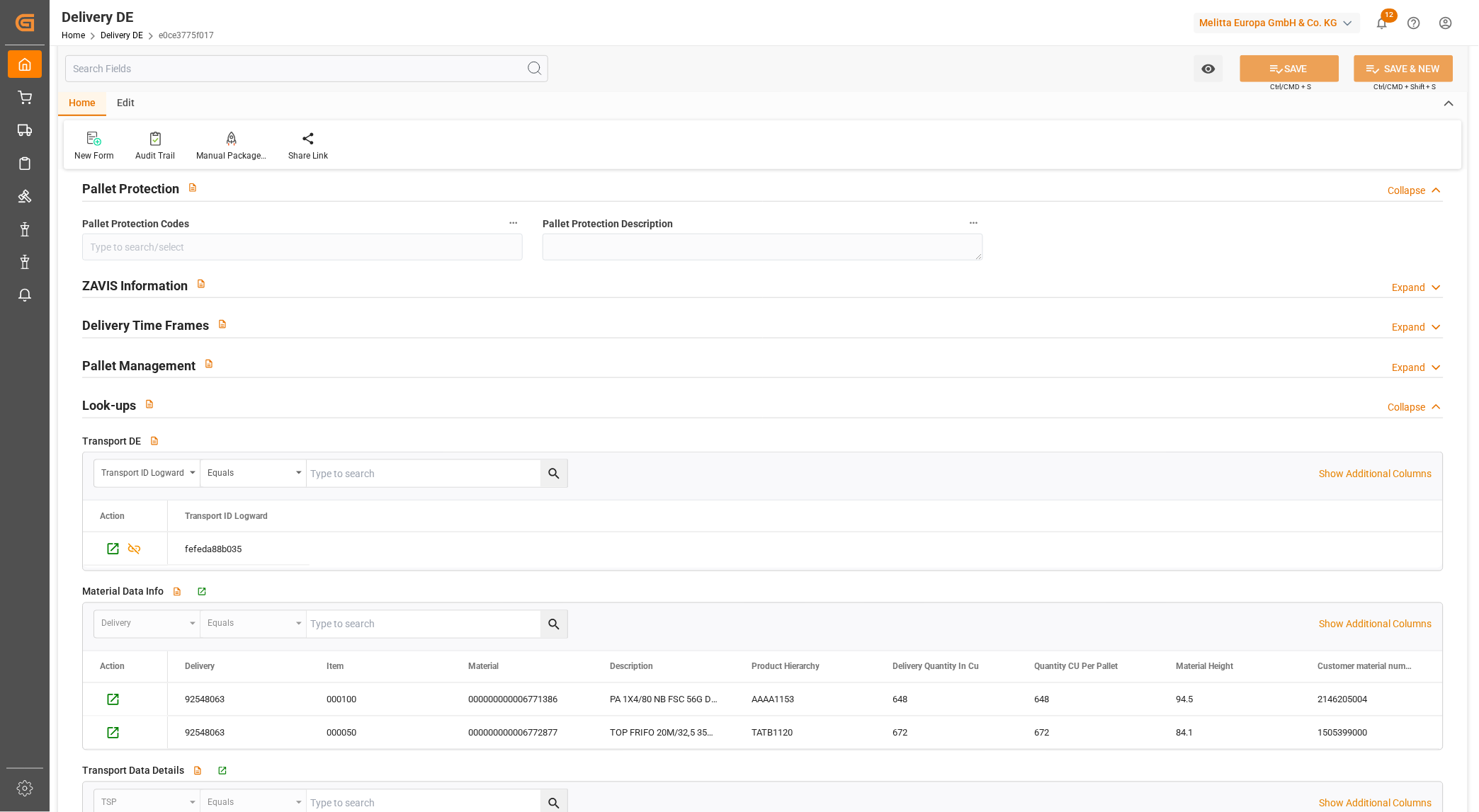
scroll to position [2045, 0]
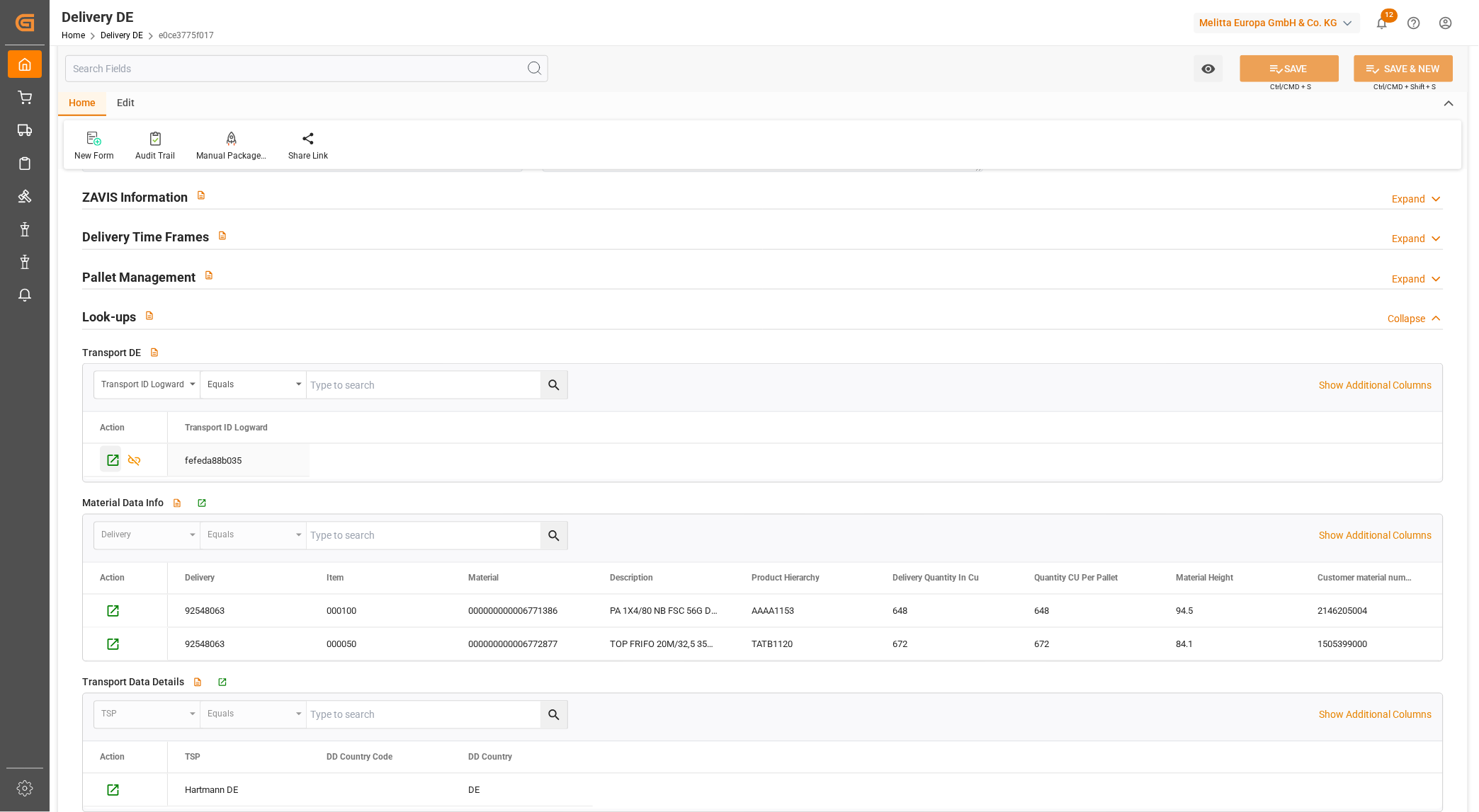
click at [113, 461] on icon "Press SPACE to select this row." at bounding box center [113, 461] width 11 height 11
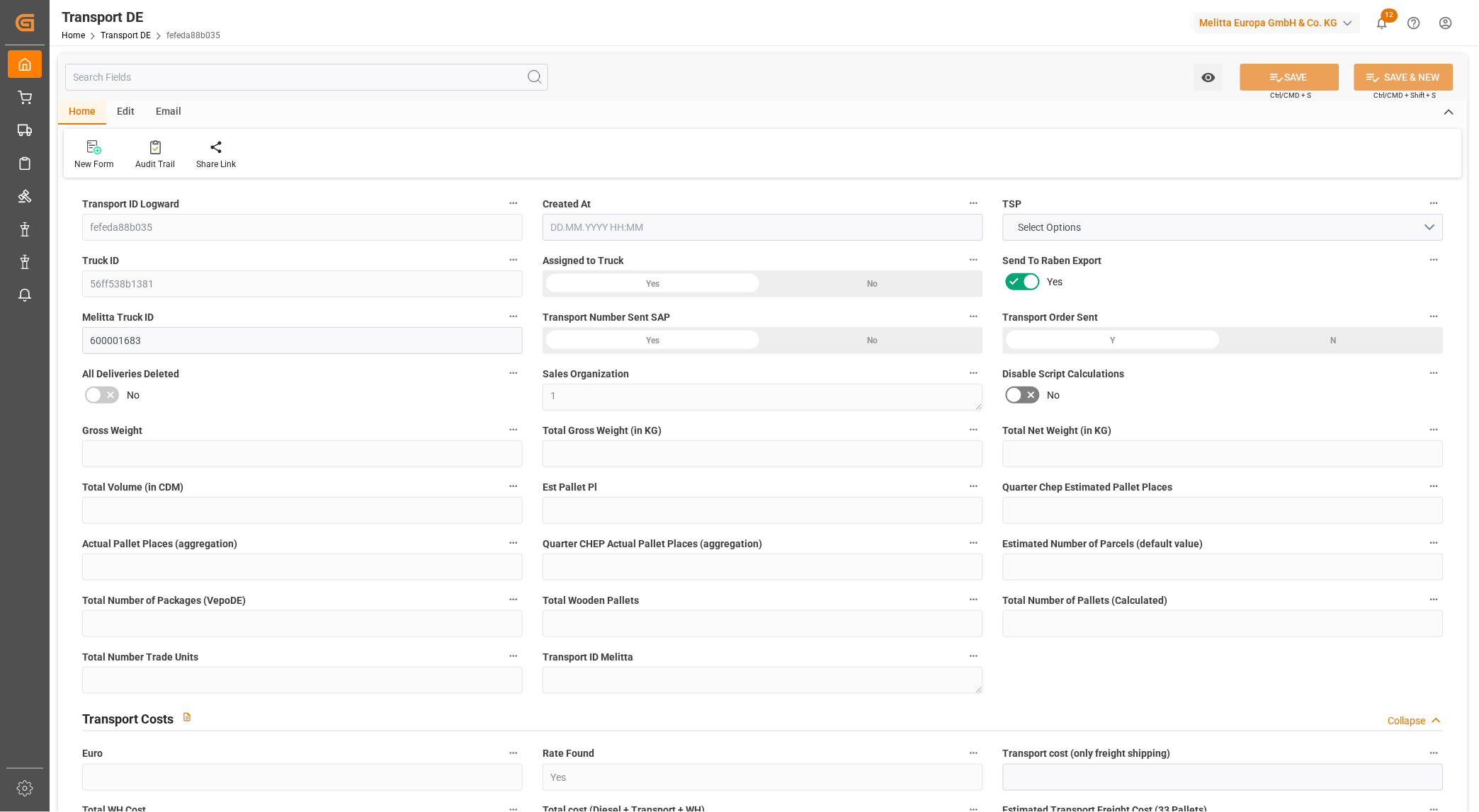
type input "273"
type input "223.74"
type input "142.344"
type input "1619.824"
type input "1"
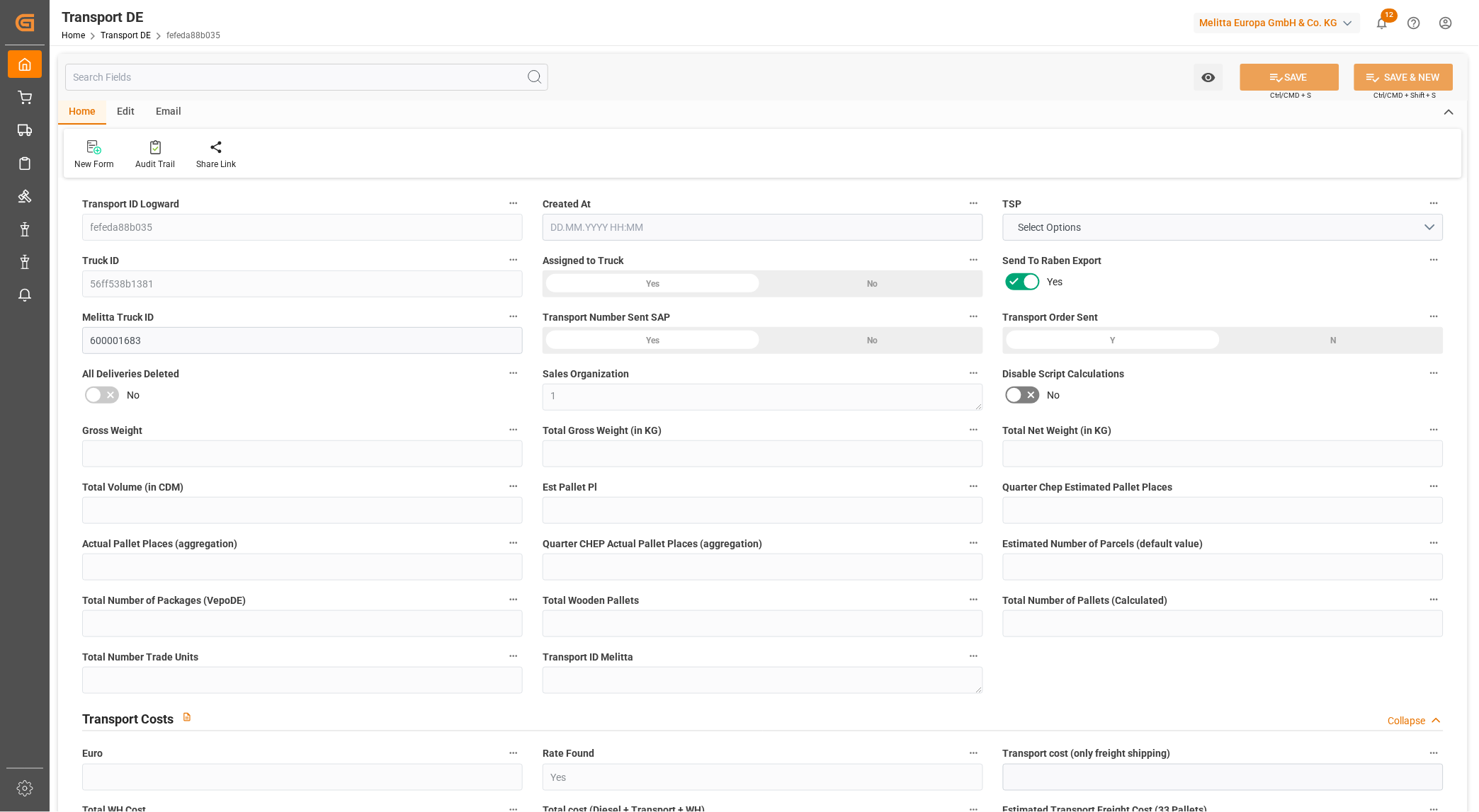
type input "0"
type input "1"
type input "0"
type input "1"
type input "2"
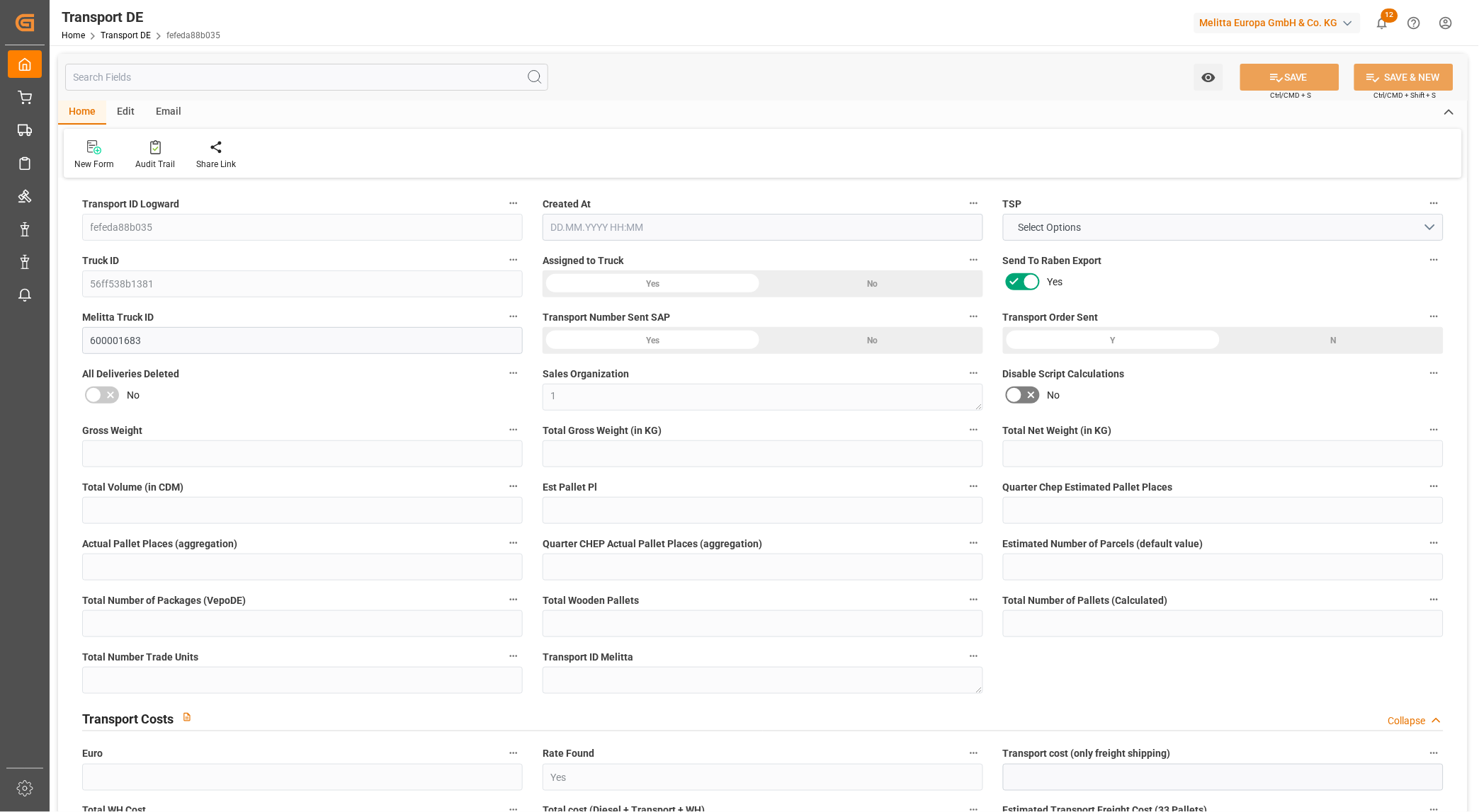
type input "2"
type input "0"
type input "60.78"
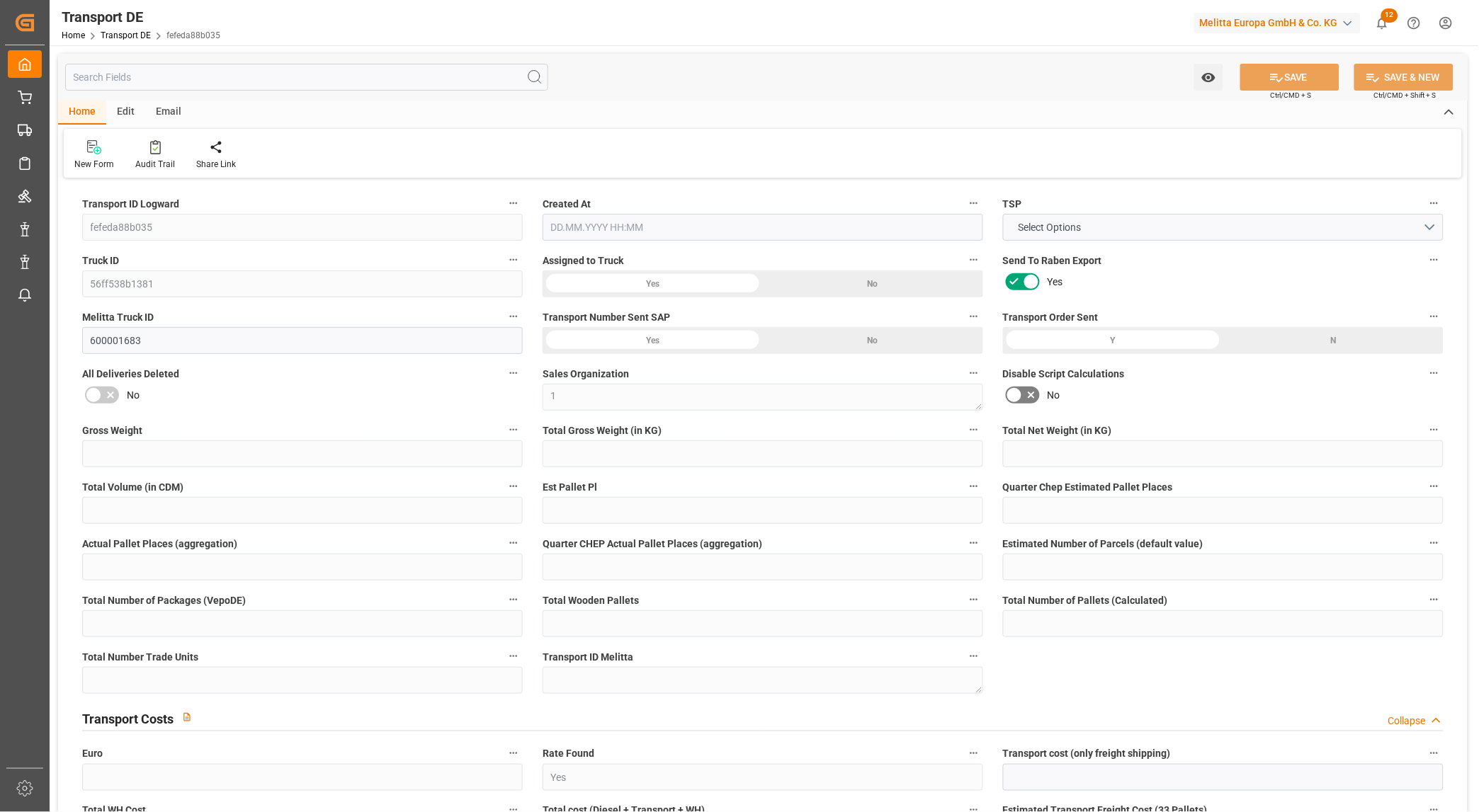
type input "13.287"
type input "60.78"
type input "60.2087"
type input "94"
type input "2"
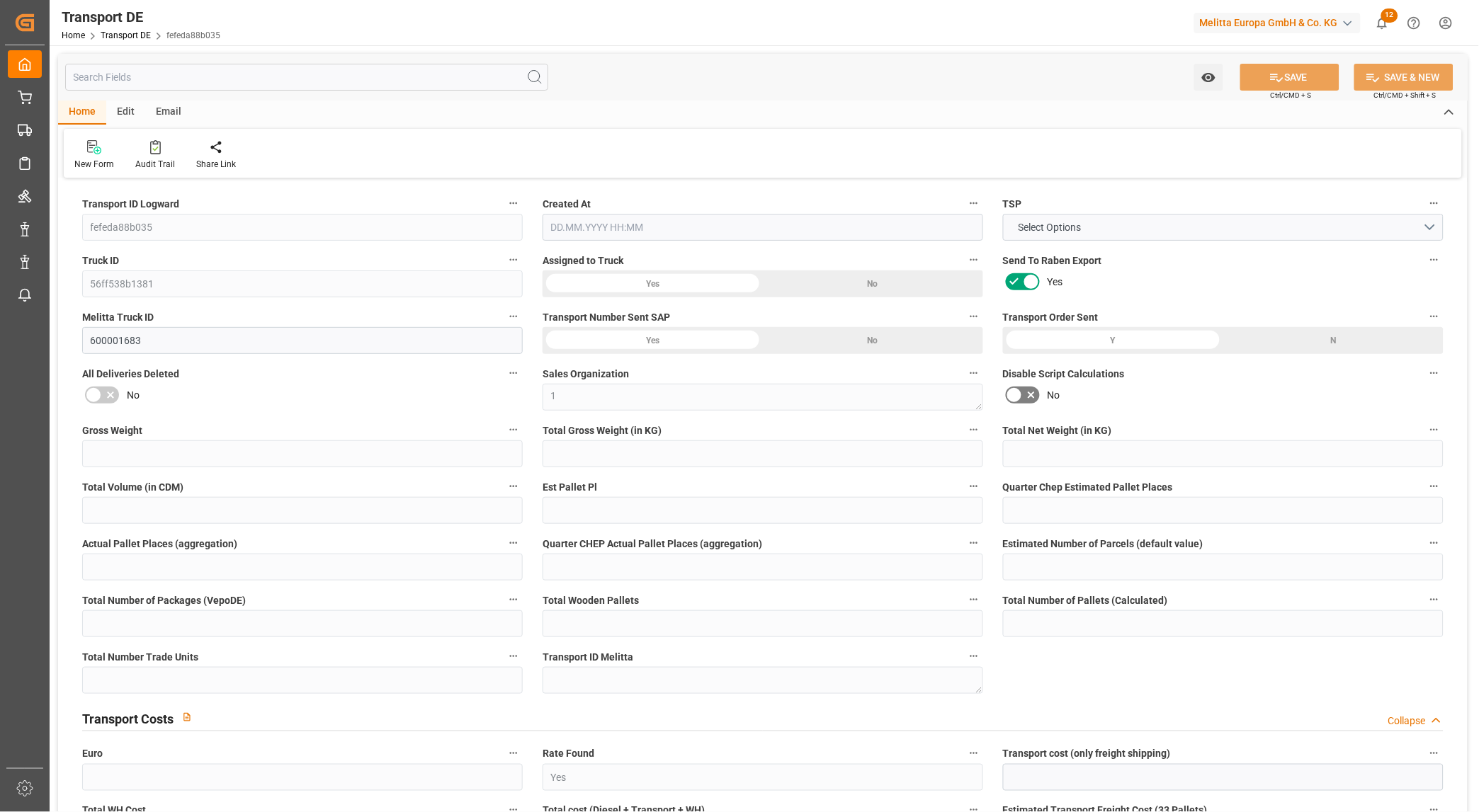
type input "0"
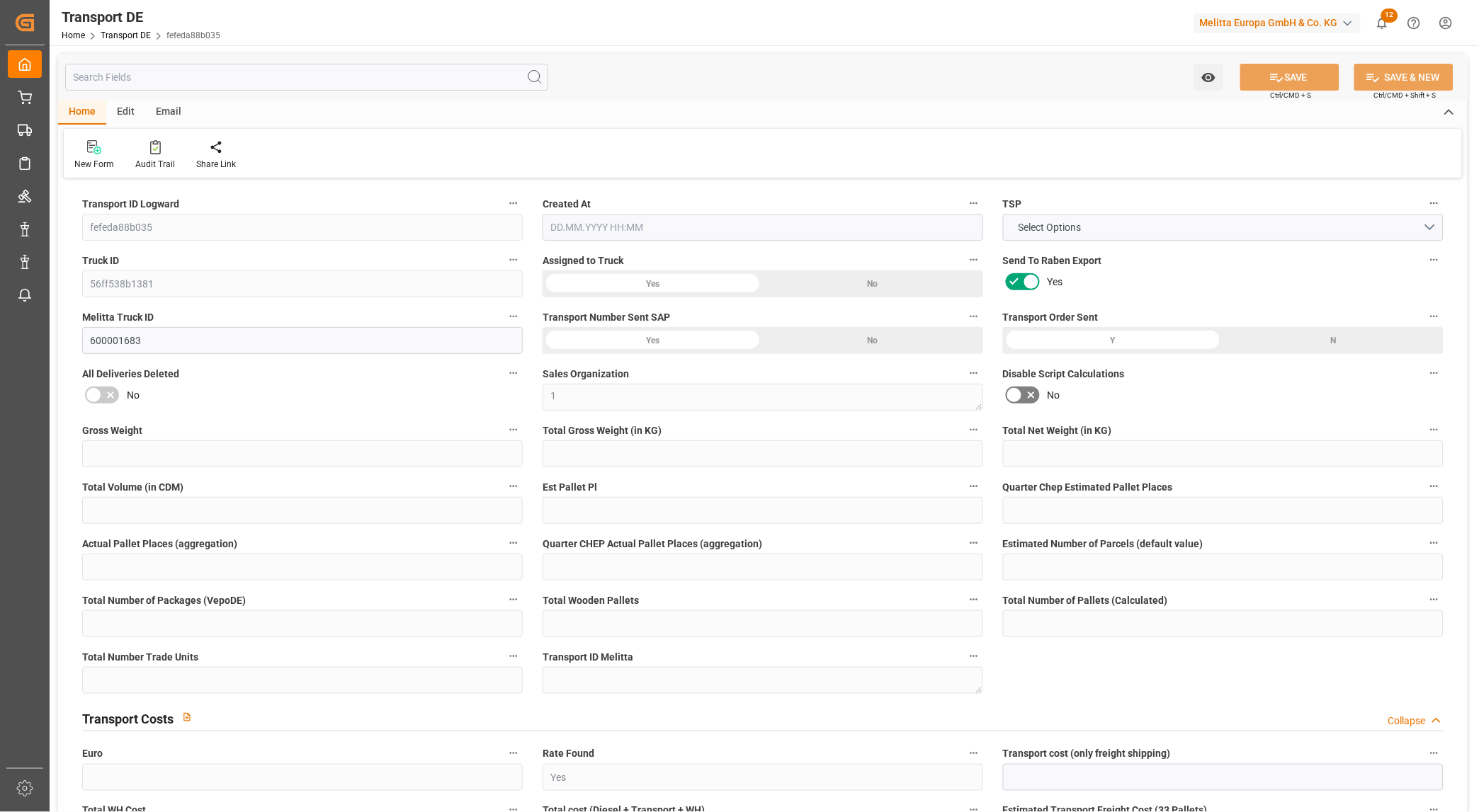
type input "0"
type input "-0.5713"
type input "0"
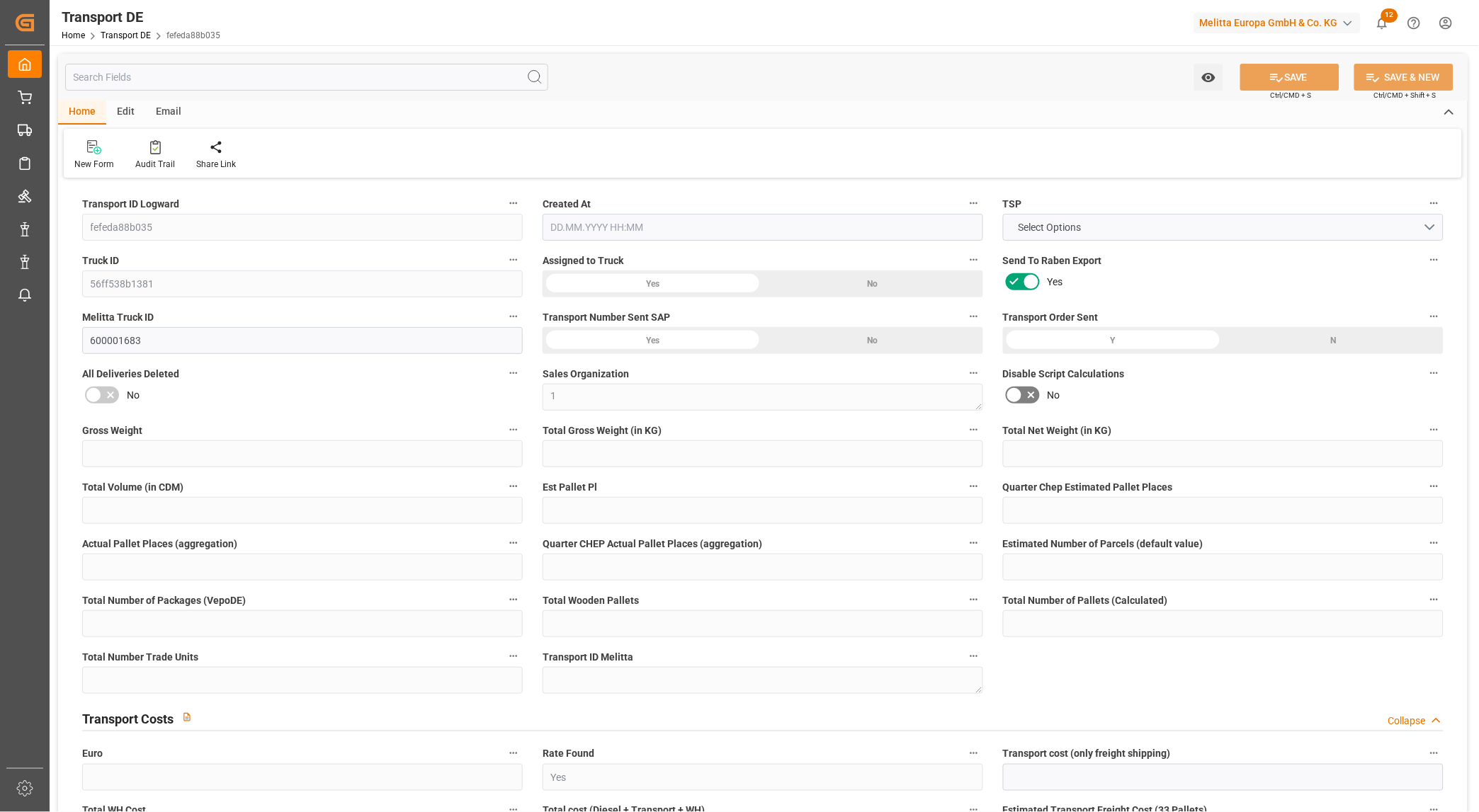
type input "0"
type input "223.74"
type input "4710.8598"
type input "21"
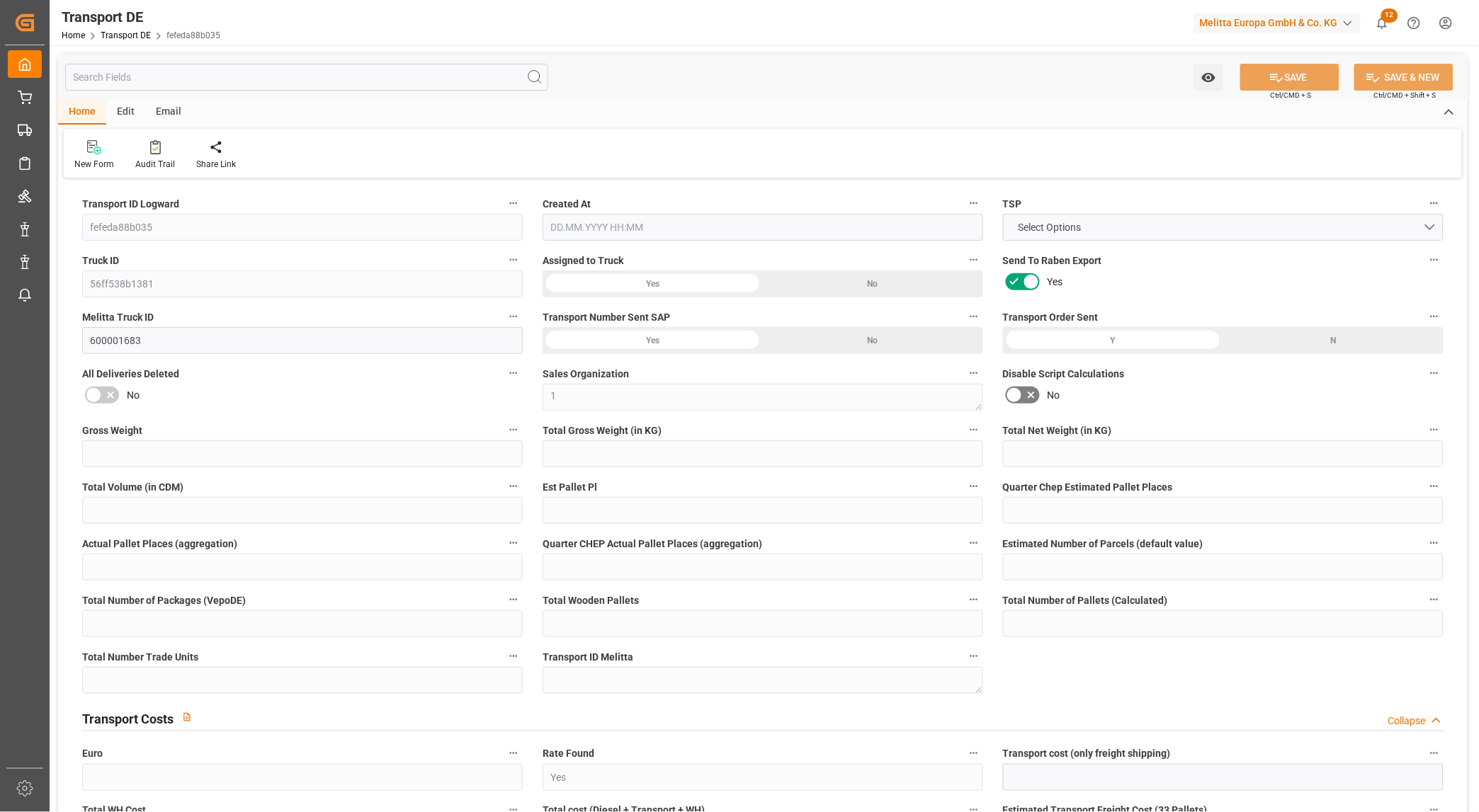
type input "35"
type input "0"
type input "2"
type input "0"
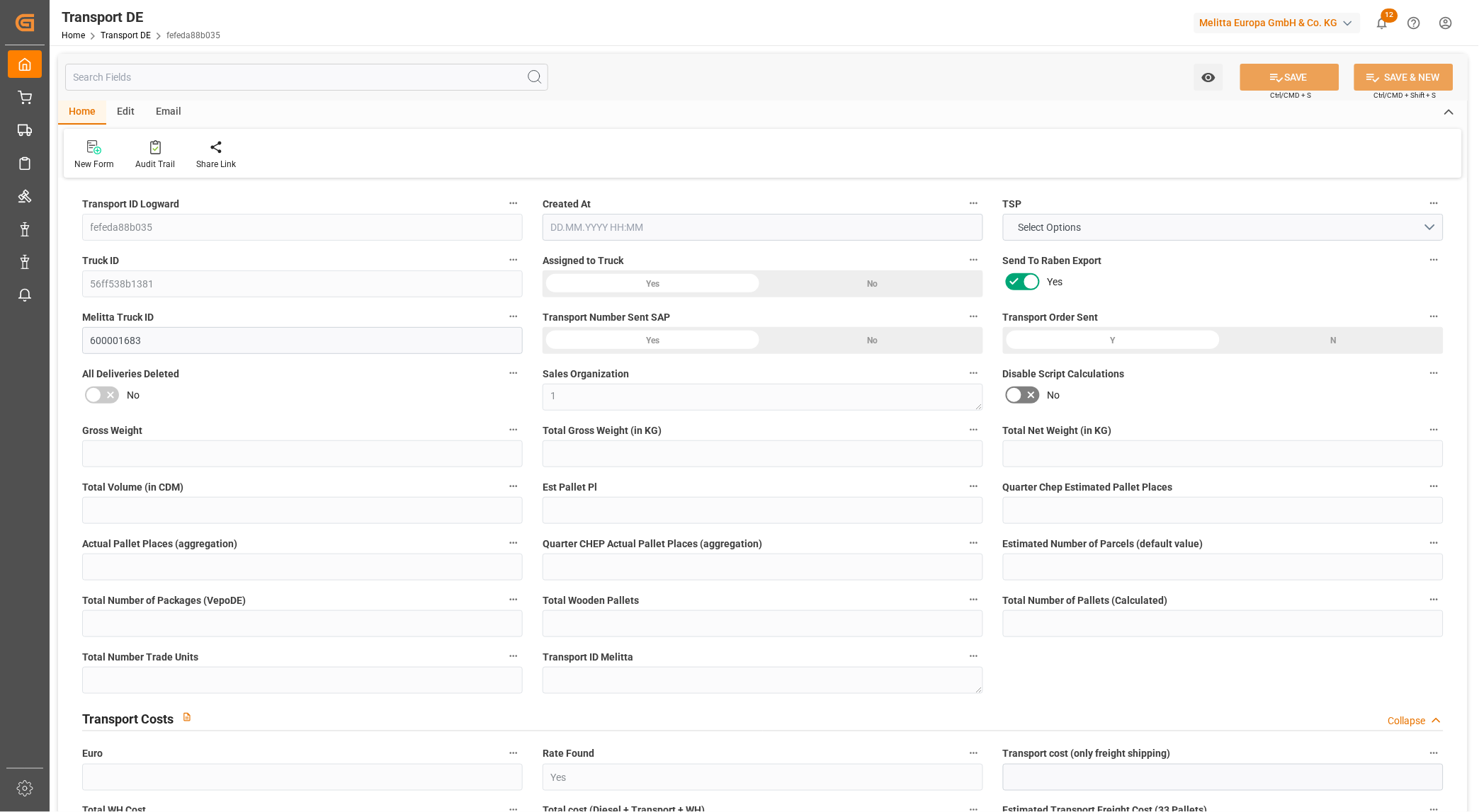
type input "0"
type input "1"
type input "0"
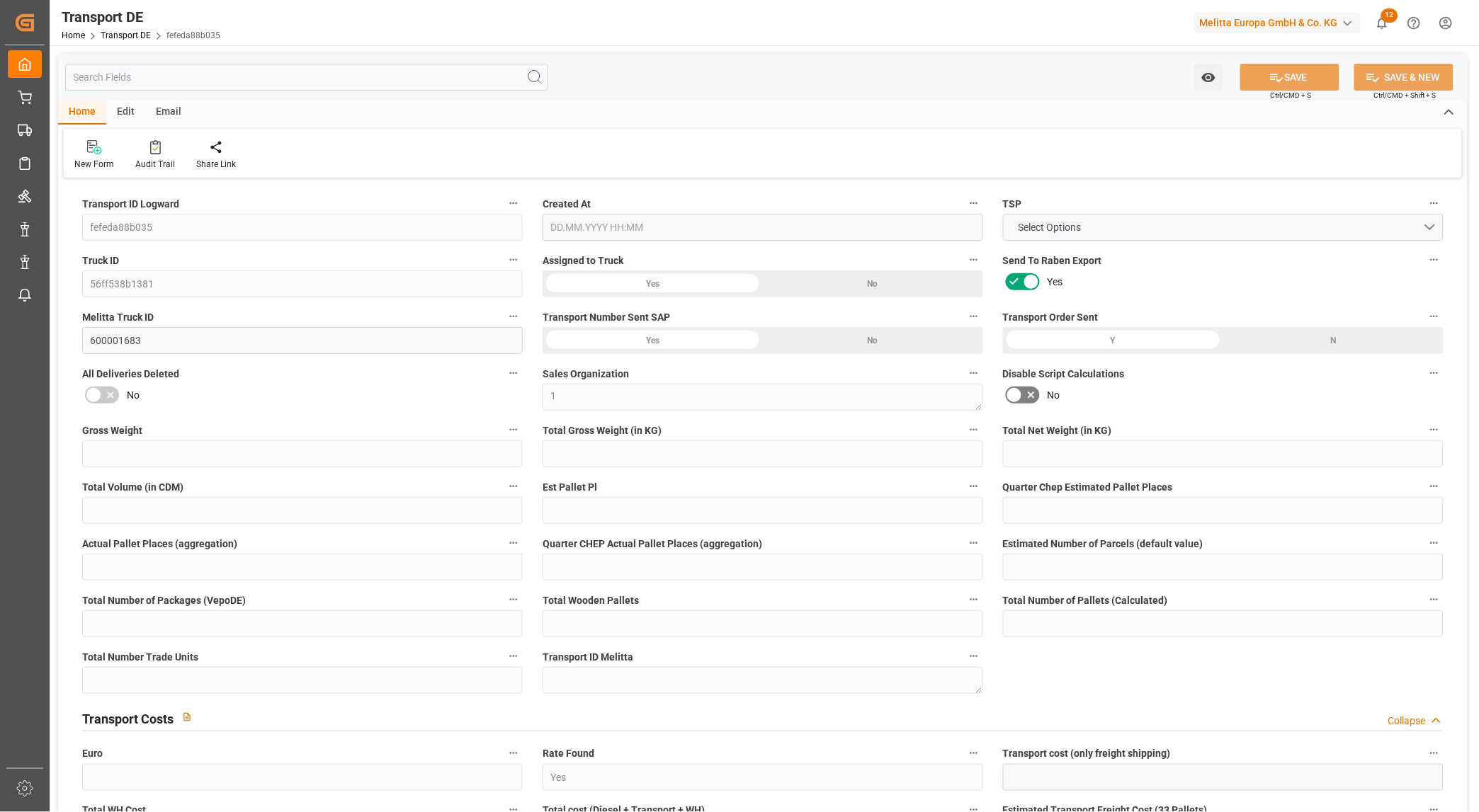
type input "64"
type input "73.4957"
type input "60.2087"
type input "11.08.2025 21:02"
type input "[DATE]"
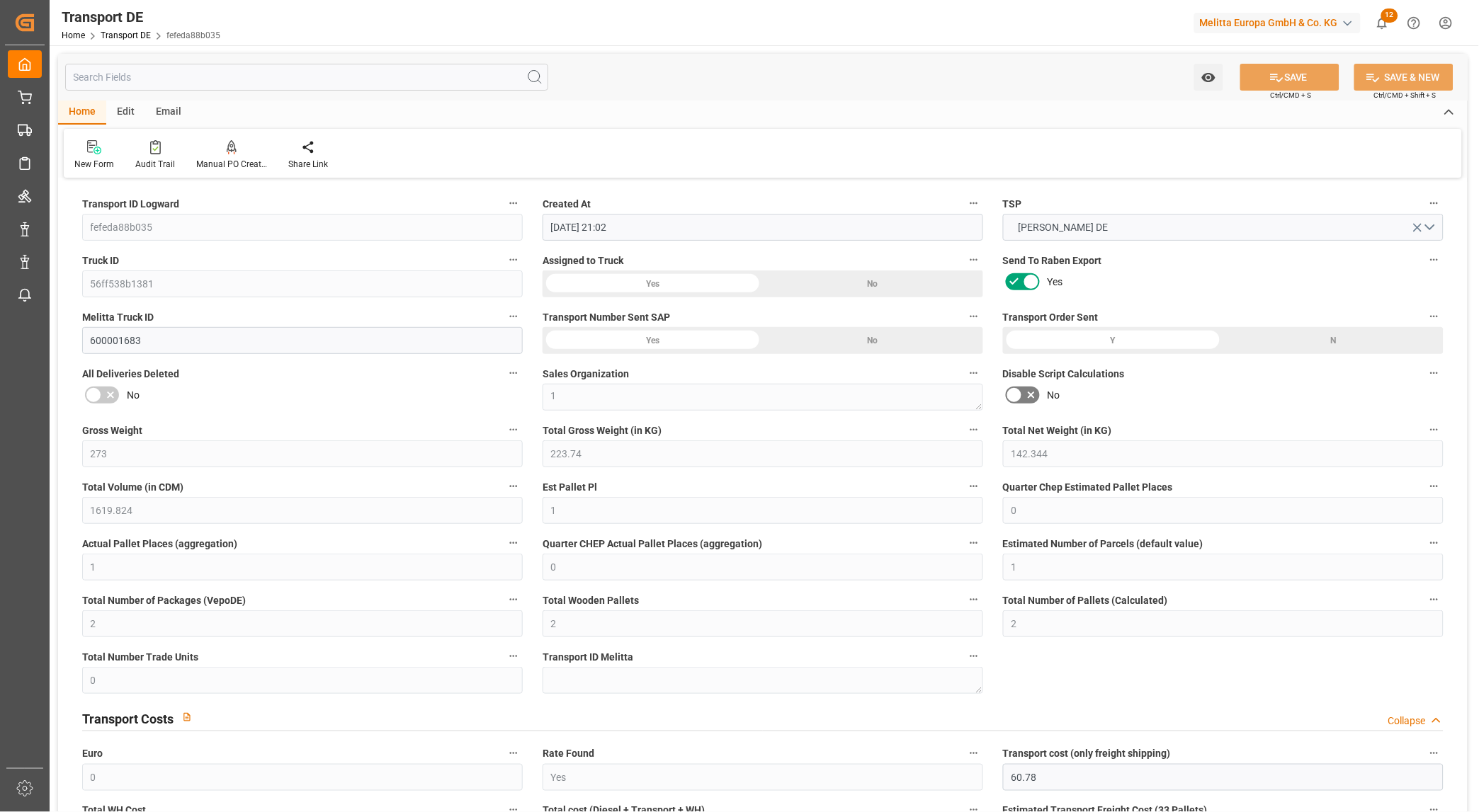
type input "[DATE]"
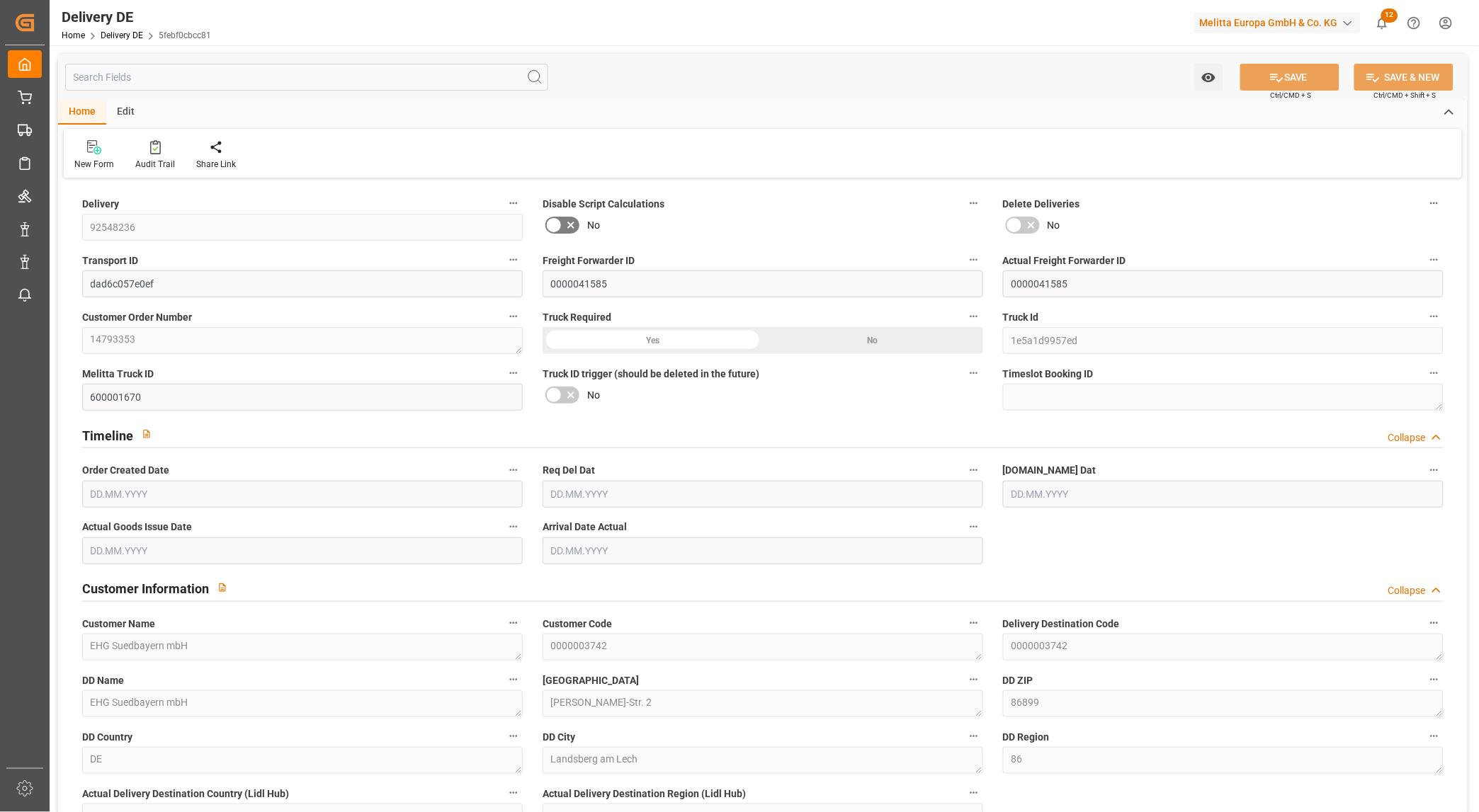
type input "39"
type input "19"
type input "20"
type input "4741.195"
type input "7155.03"
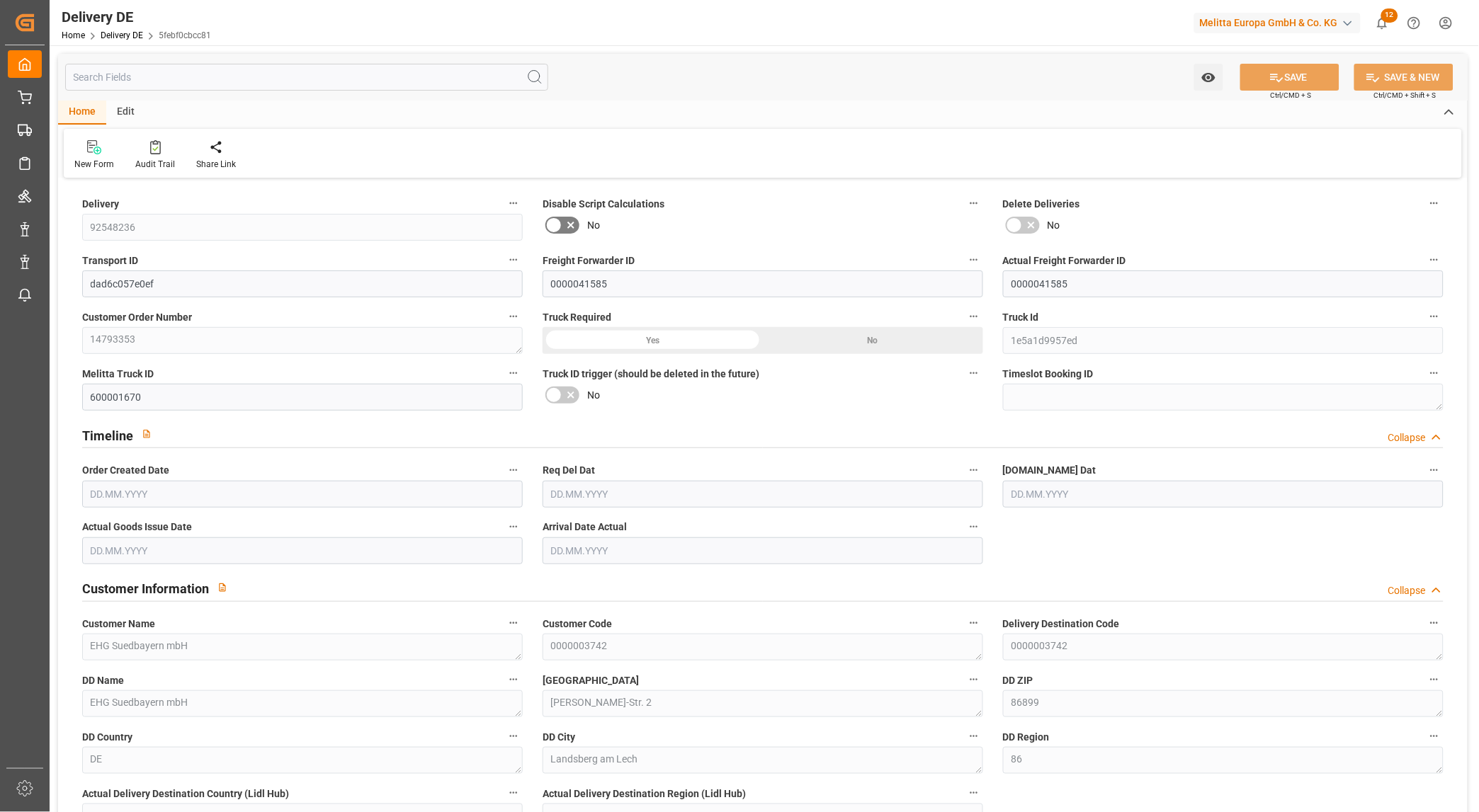
type input "32127.348"
type input "[DATE]"
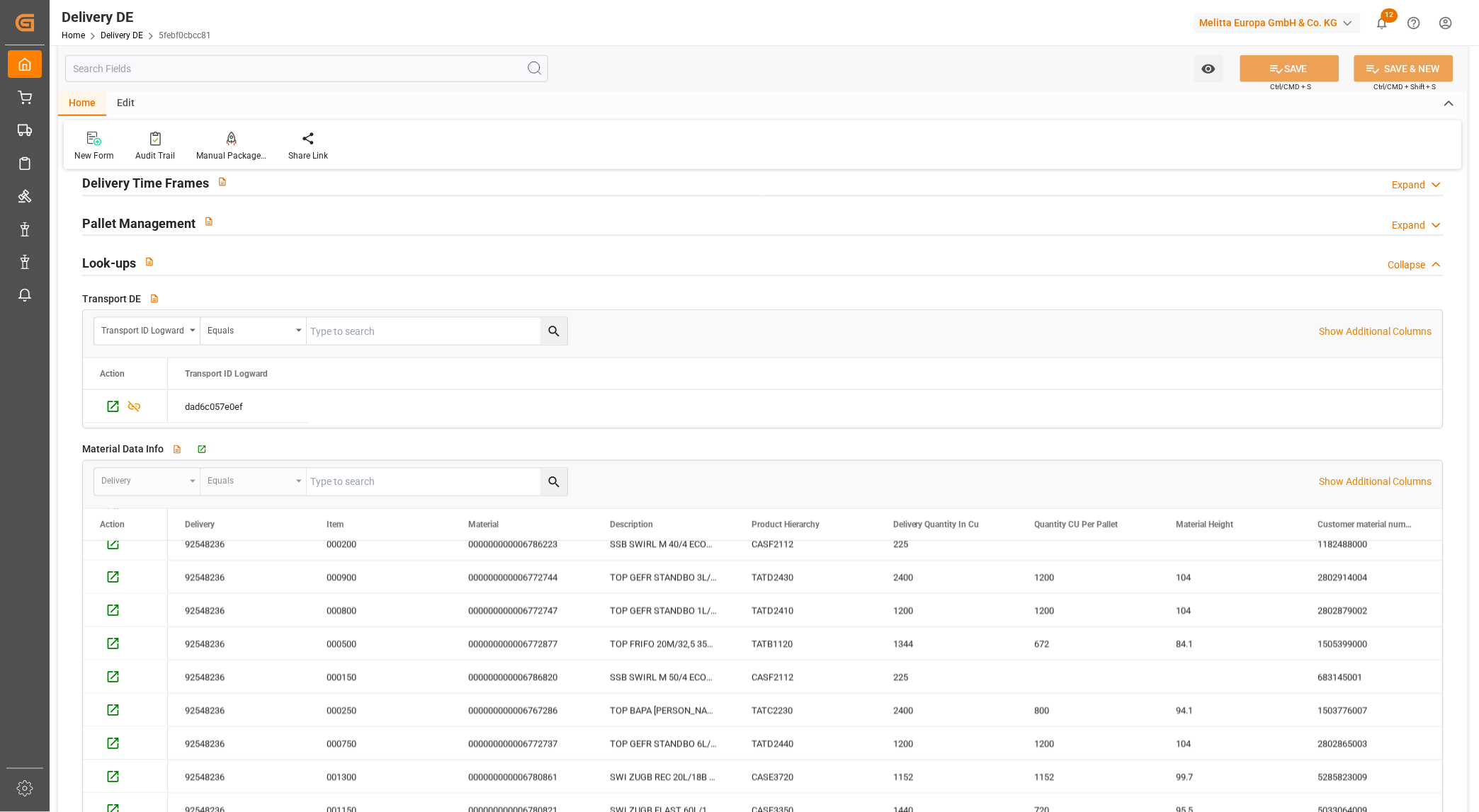
scroll to position [490, 0]
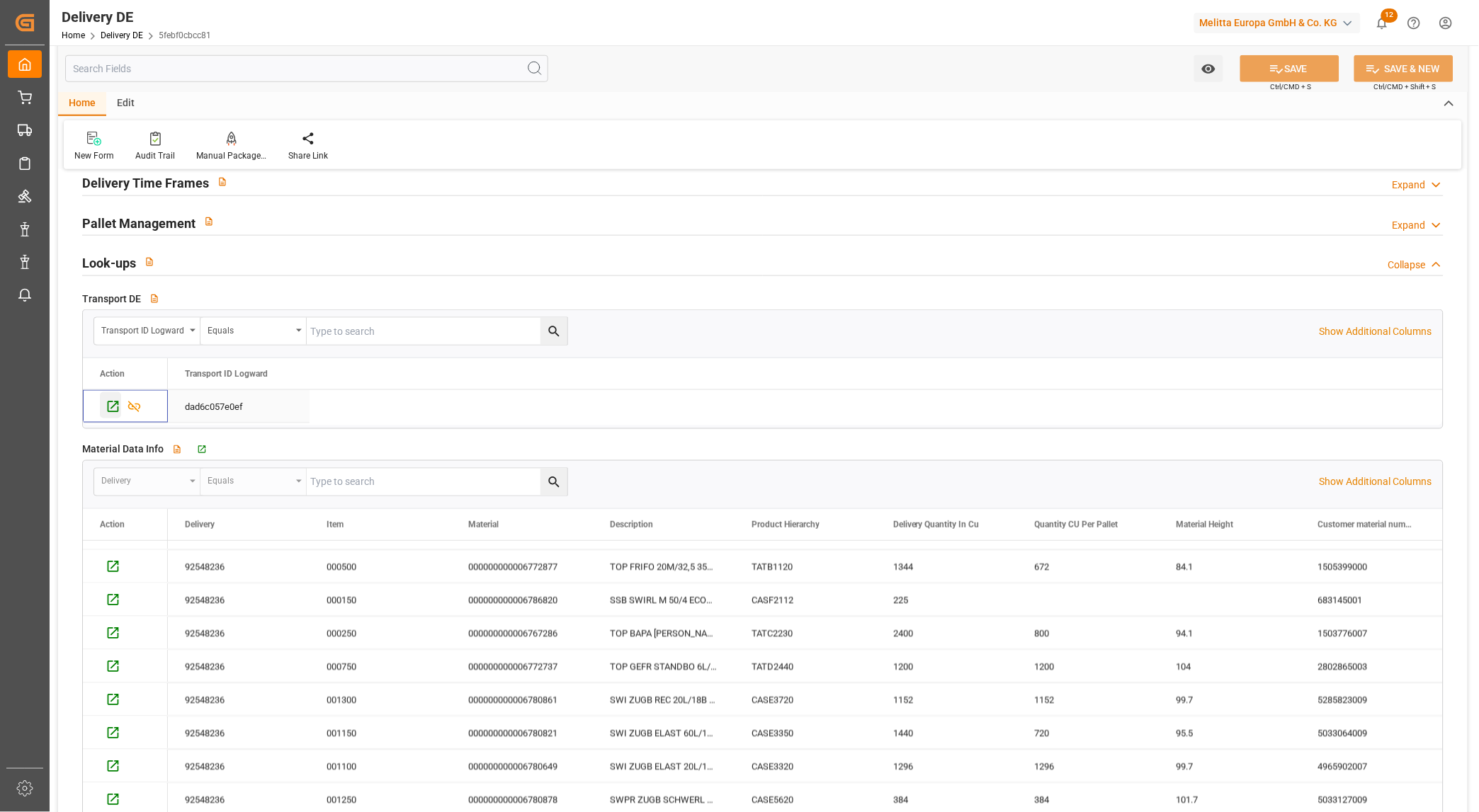
click at [112, 399] on div "Press SPACE to select this row." at bounding box center [111, 406] width 21 height 26
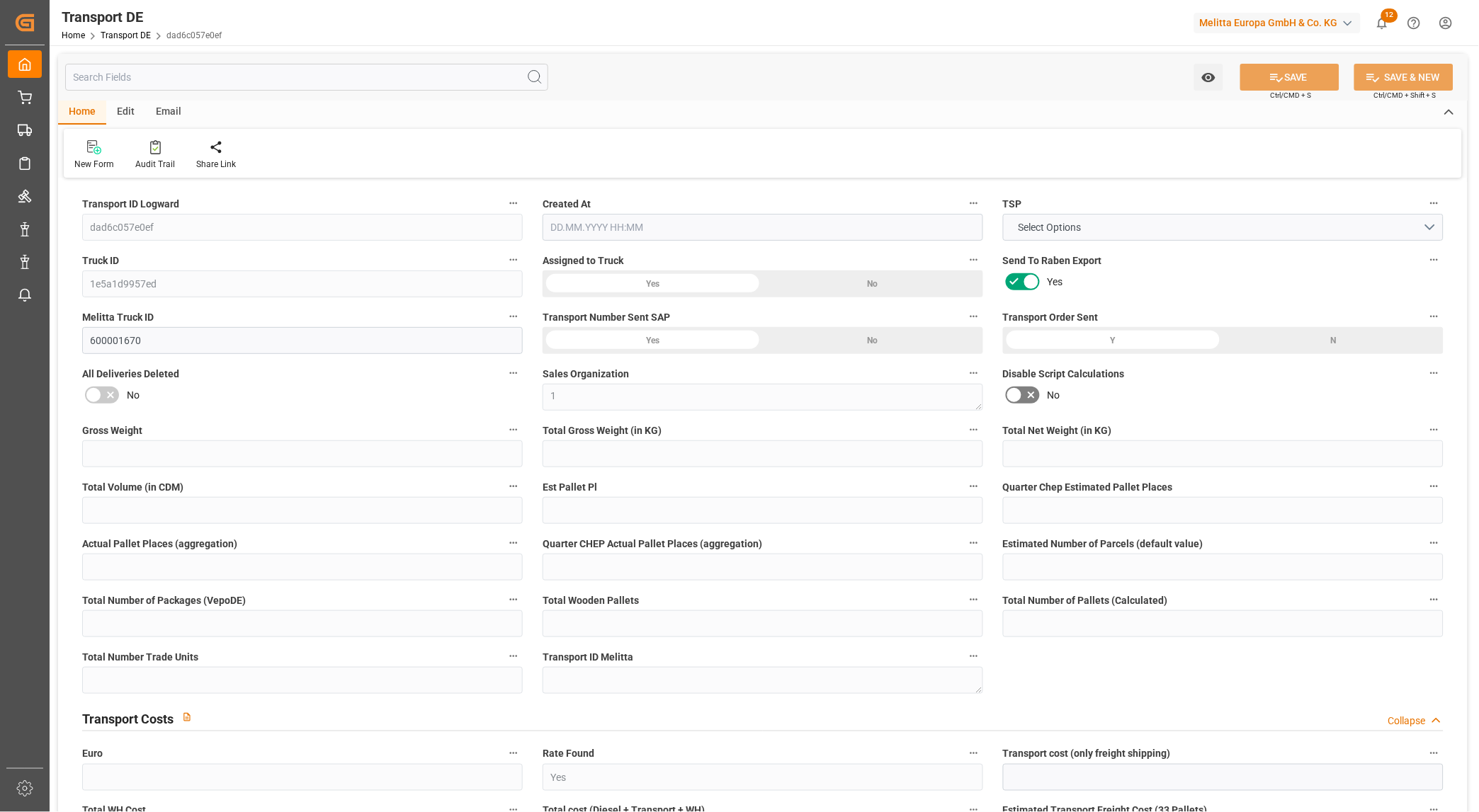
type input "7155.03"
type input "6196.422"
type input "4741.195"
type input "32127.348"
type input "19"
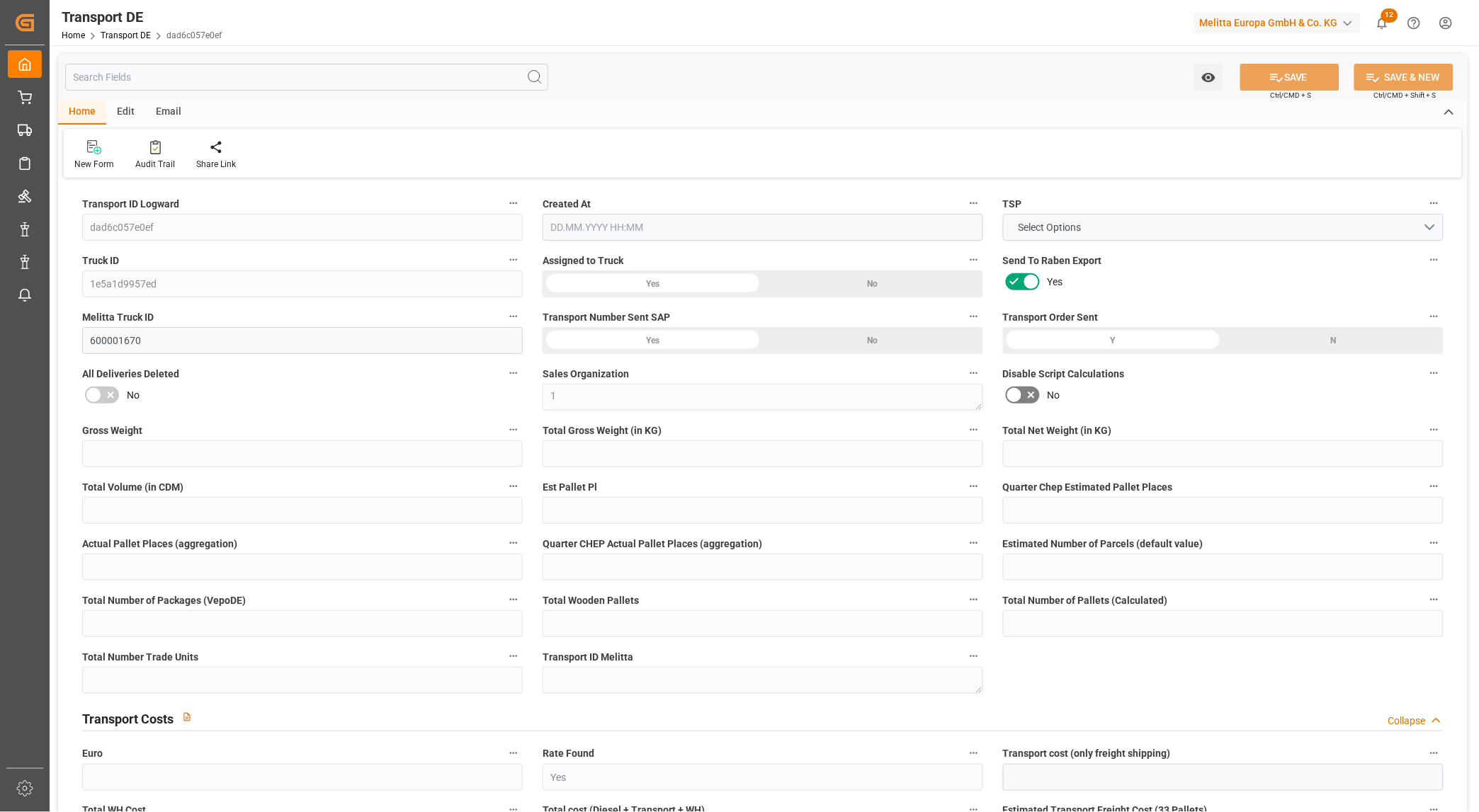
type input "0"
type input "20"
type input "0"
type input "1"
type input "39"
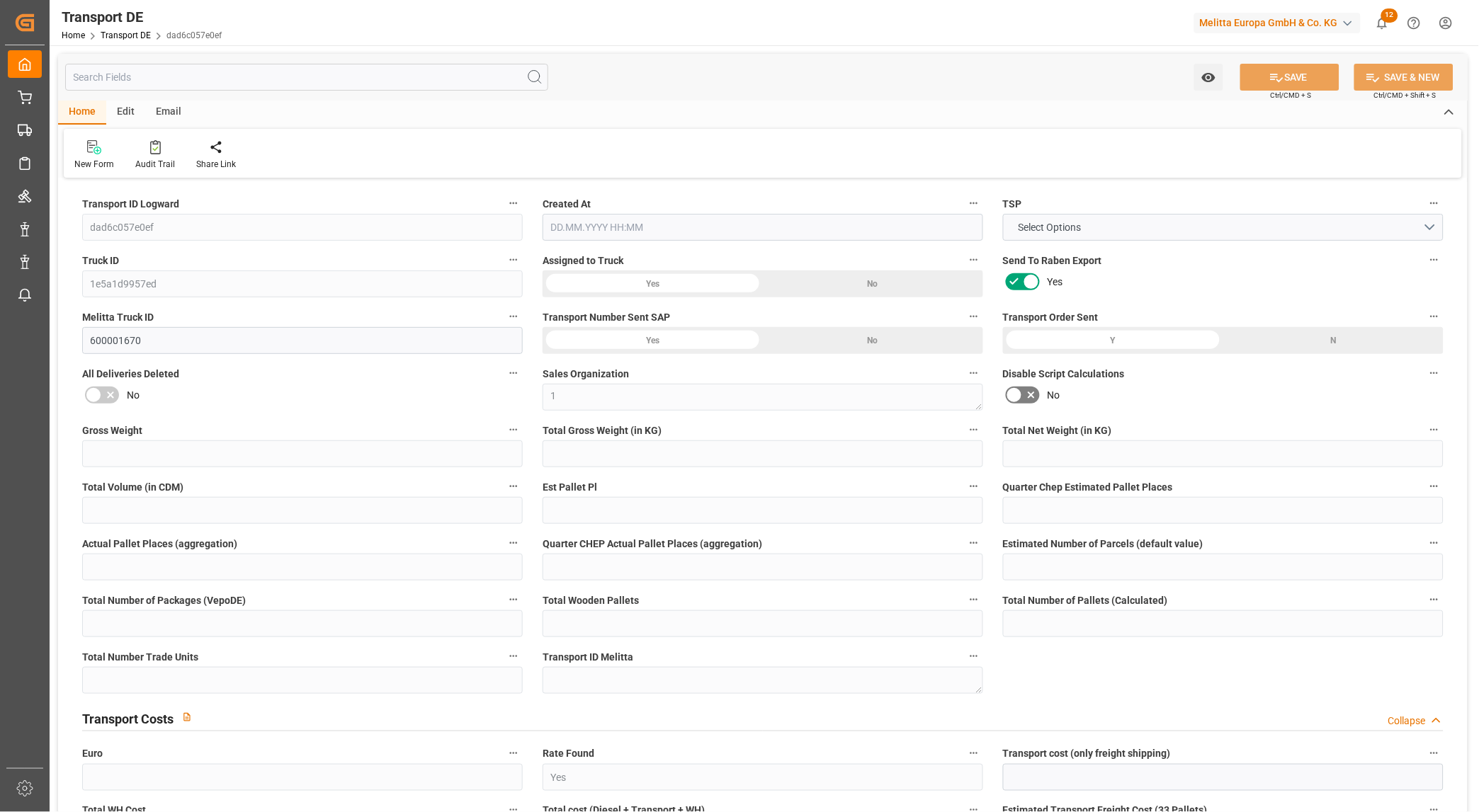
type input "38"
type input "35"
type input "222"
type input "0"
type input "888.56"
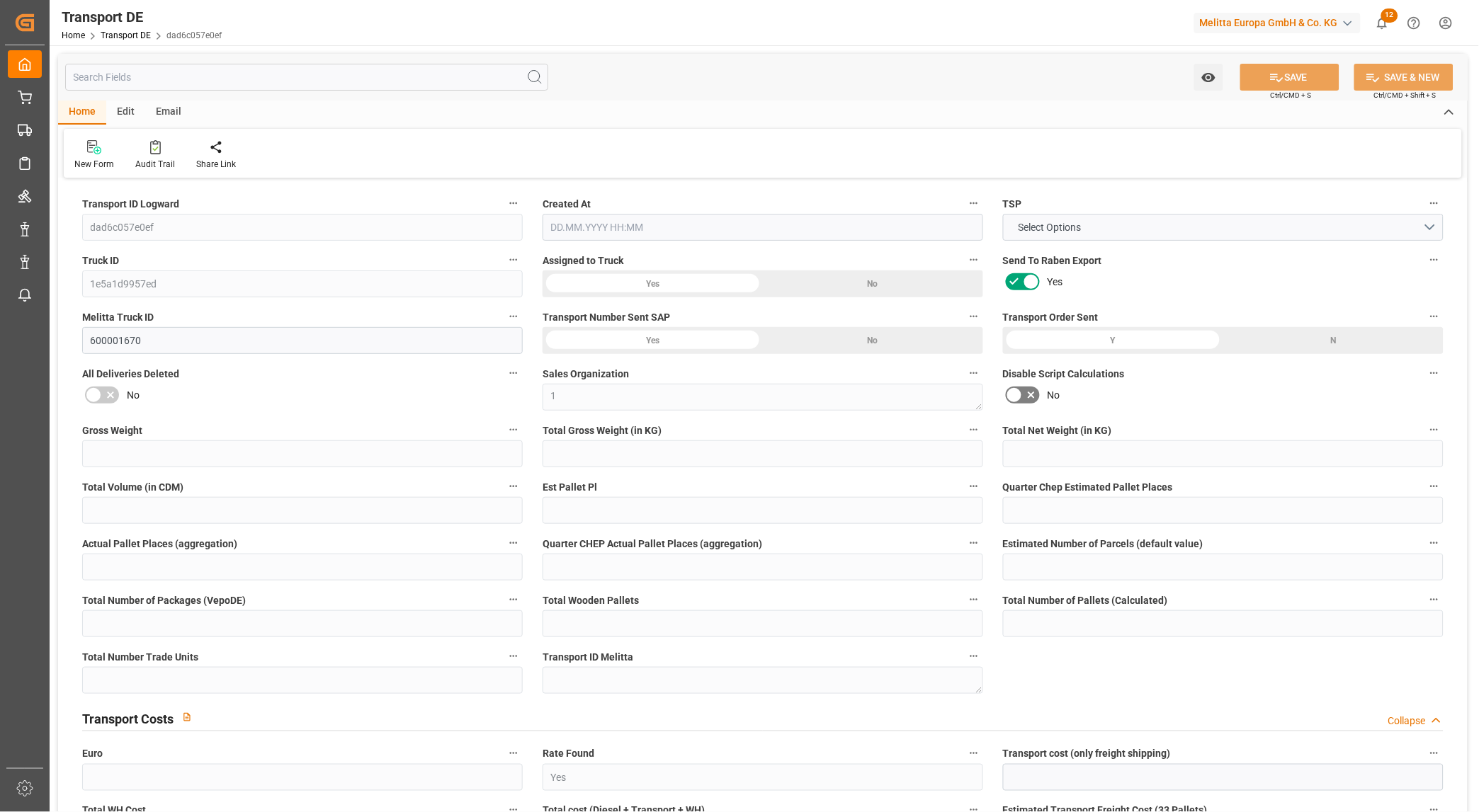
type input "195.041"
type input "888.56"
type input "880.2075"
type input "86"
type input "39"
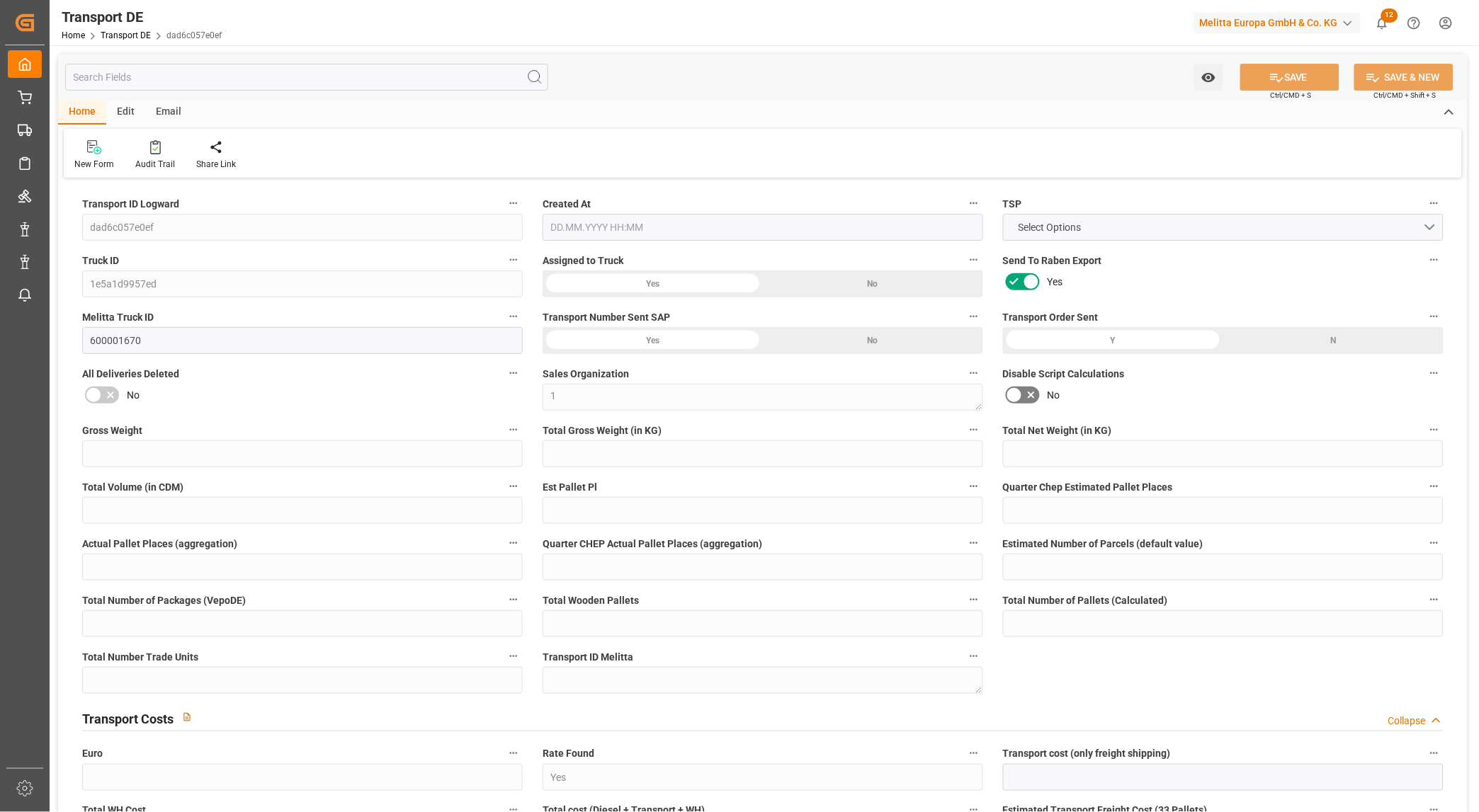
type input "0"
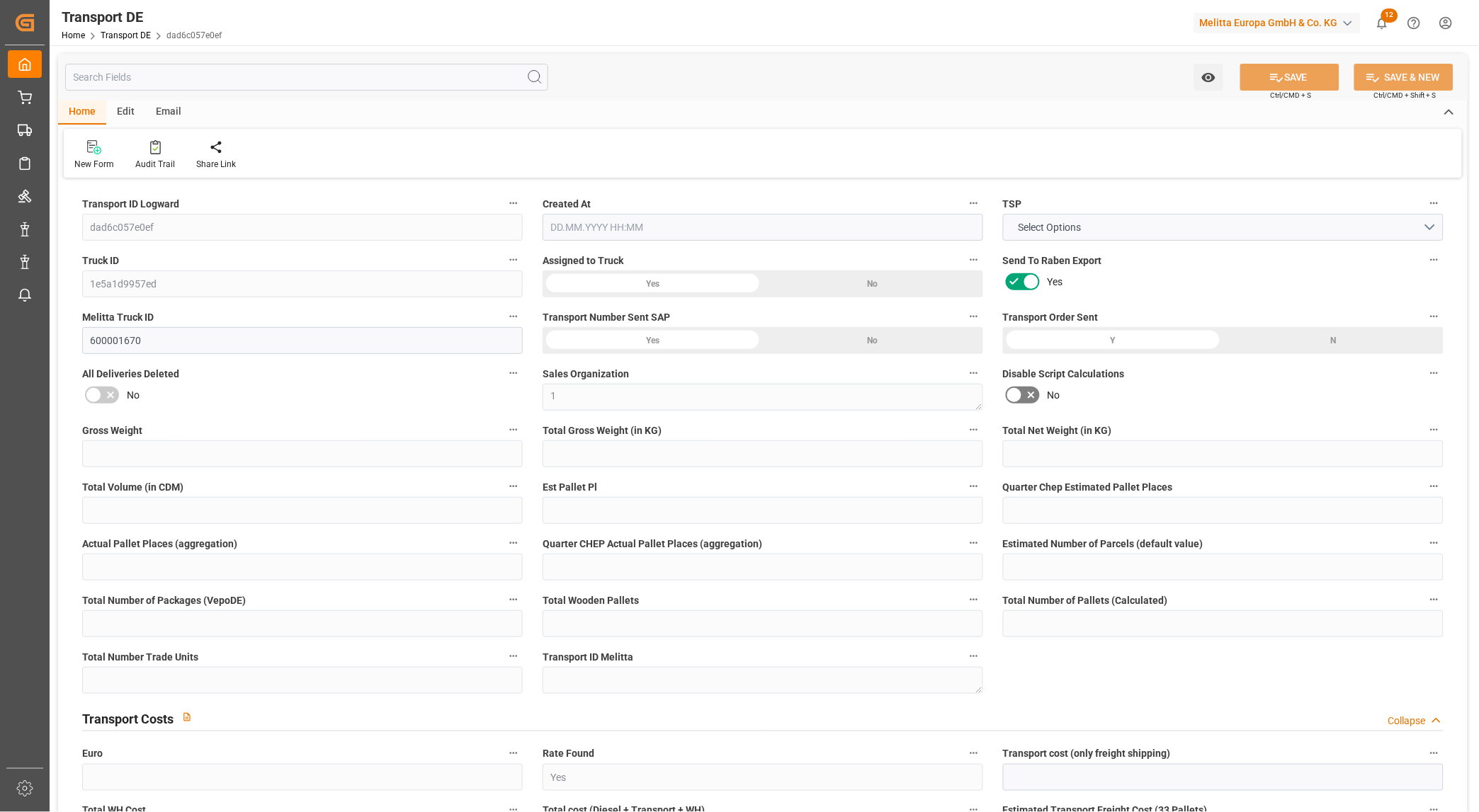
type input "0"
type input "-8.3525"
type input "0"
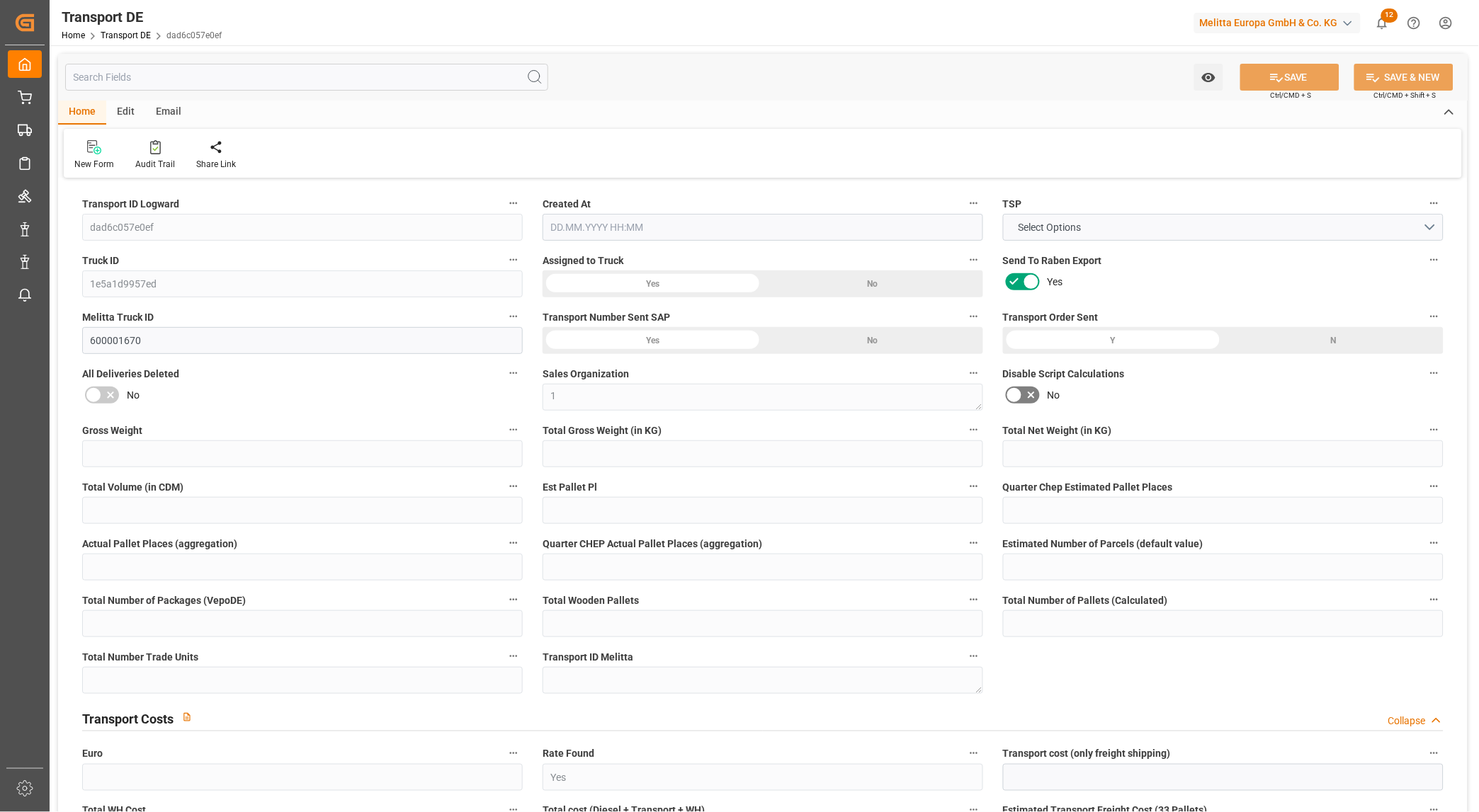
type input "0"
type input "6196.422"
type input "10767.6795"
type input "21"
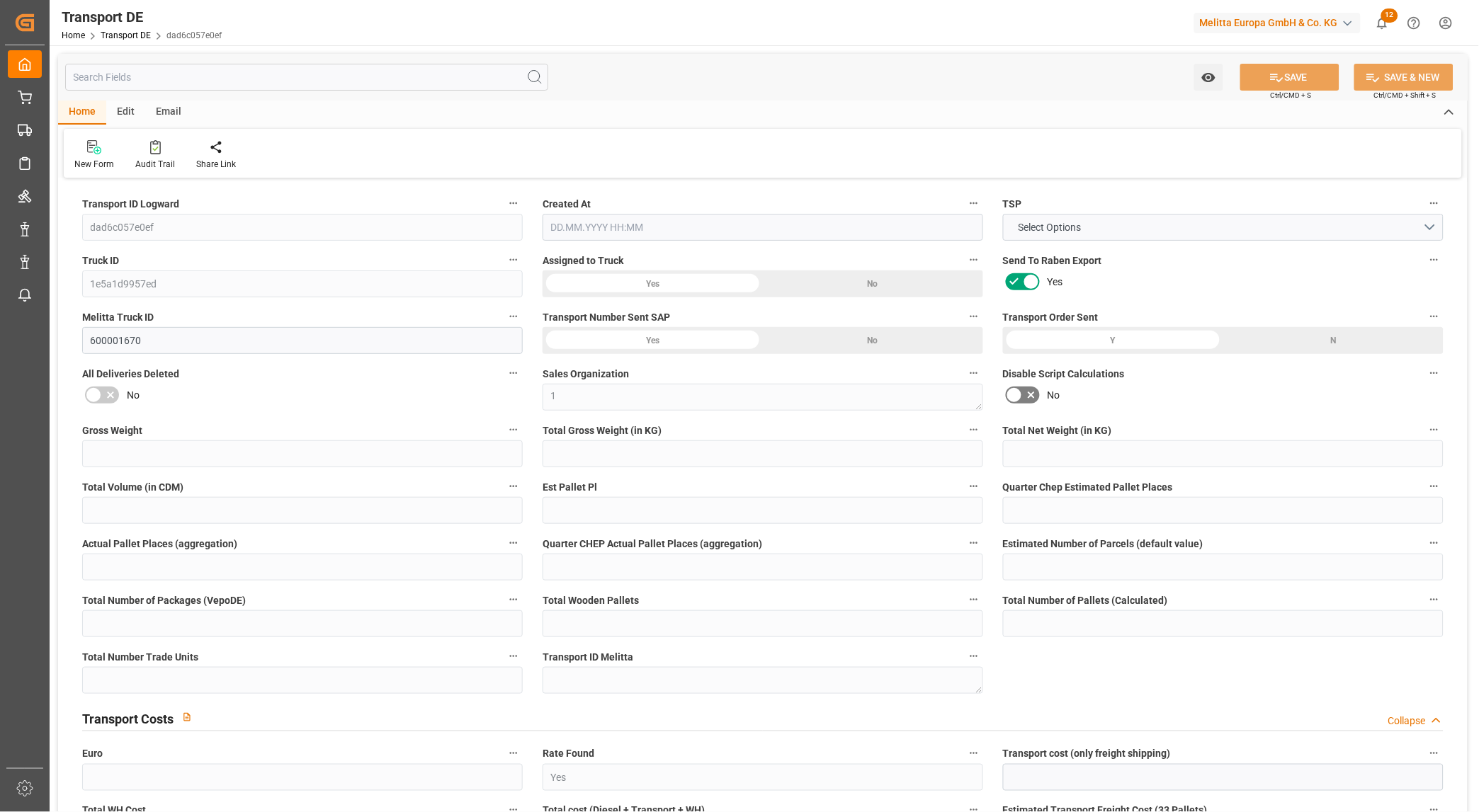
type input "80"
type input "0"
type input "8"
type input "29"
type input "0"
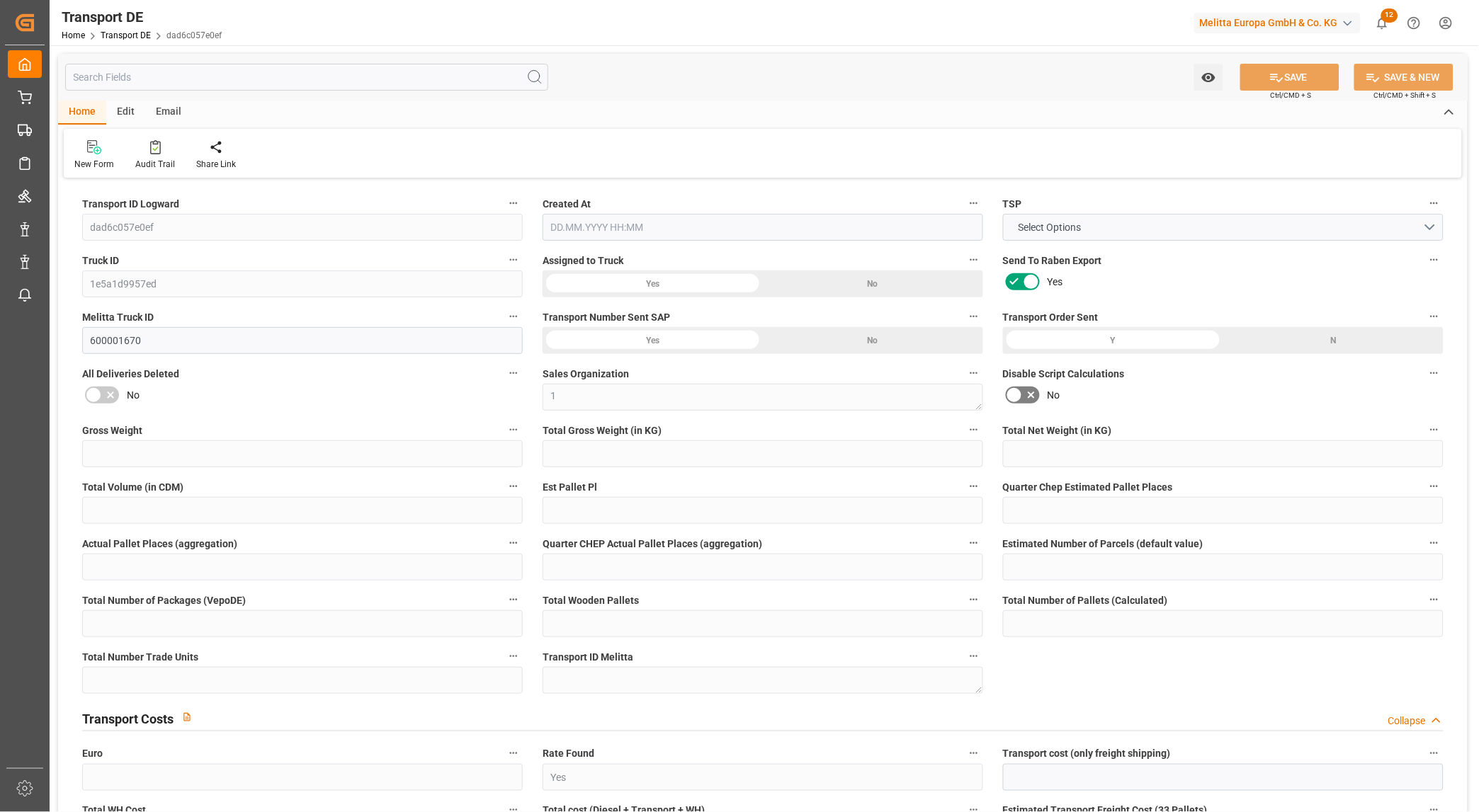
type input "0"
type input "1"
type input "0"
type input "1"
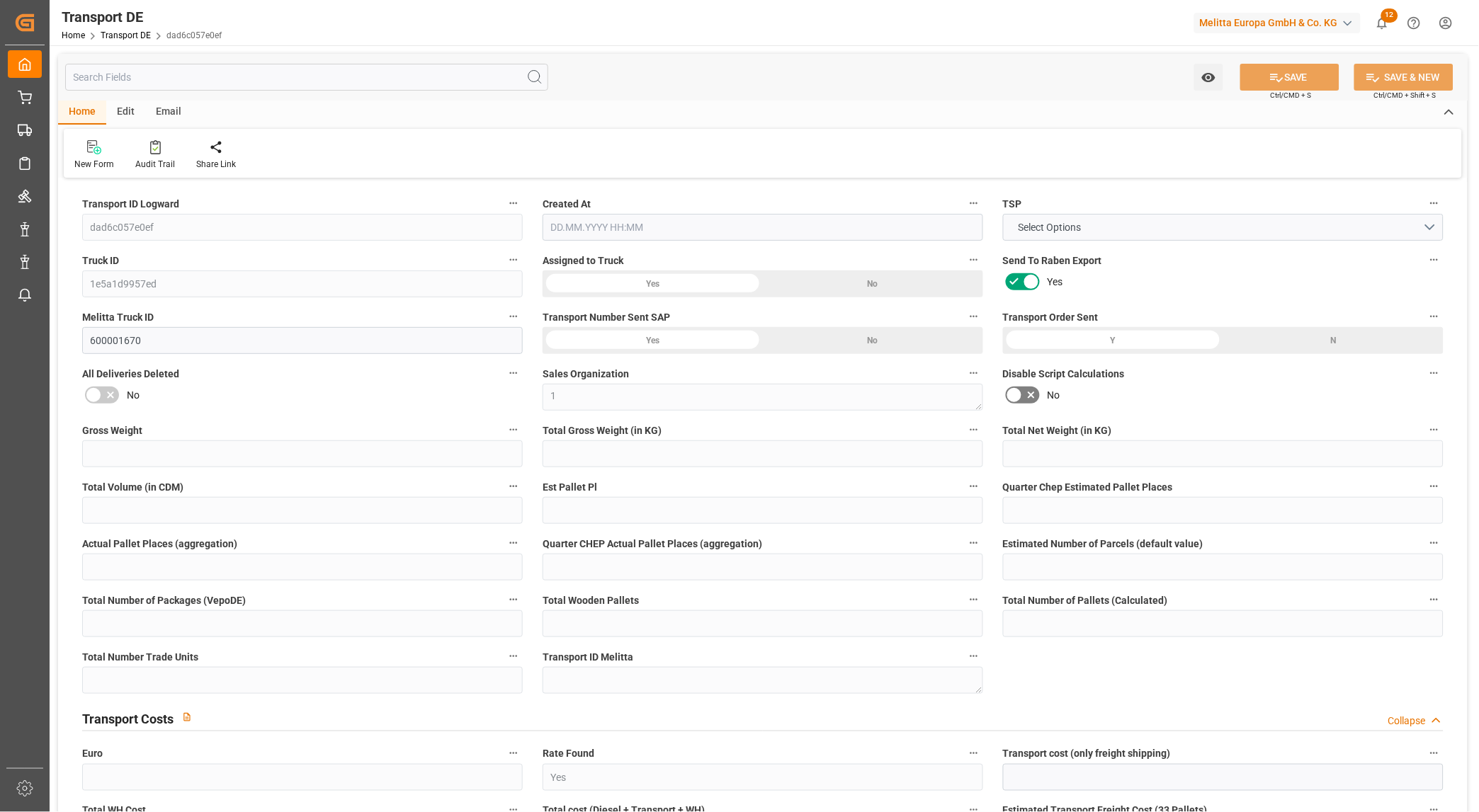
type input "3127"
type input "1075.2485"
type input "880.2075"
type input "12.08.2025 10:44"
type input "15.08.2025"
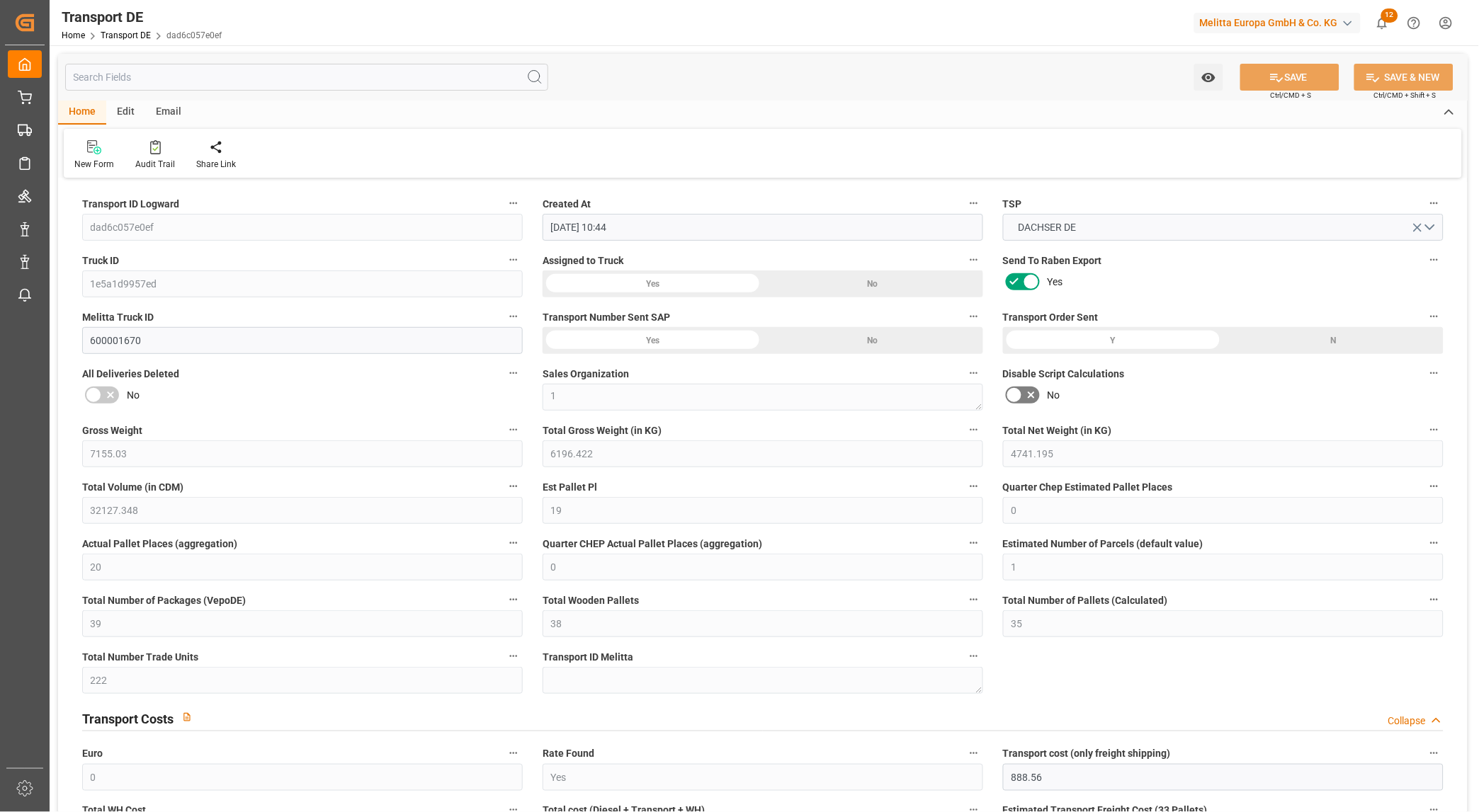
type input "19.08.2025"
type input "20.08.2025"
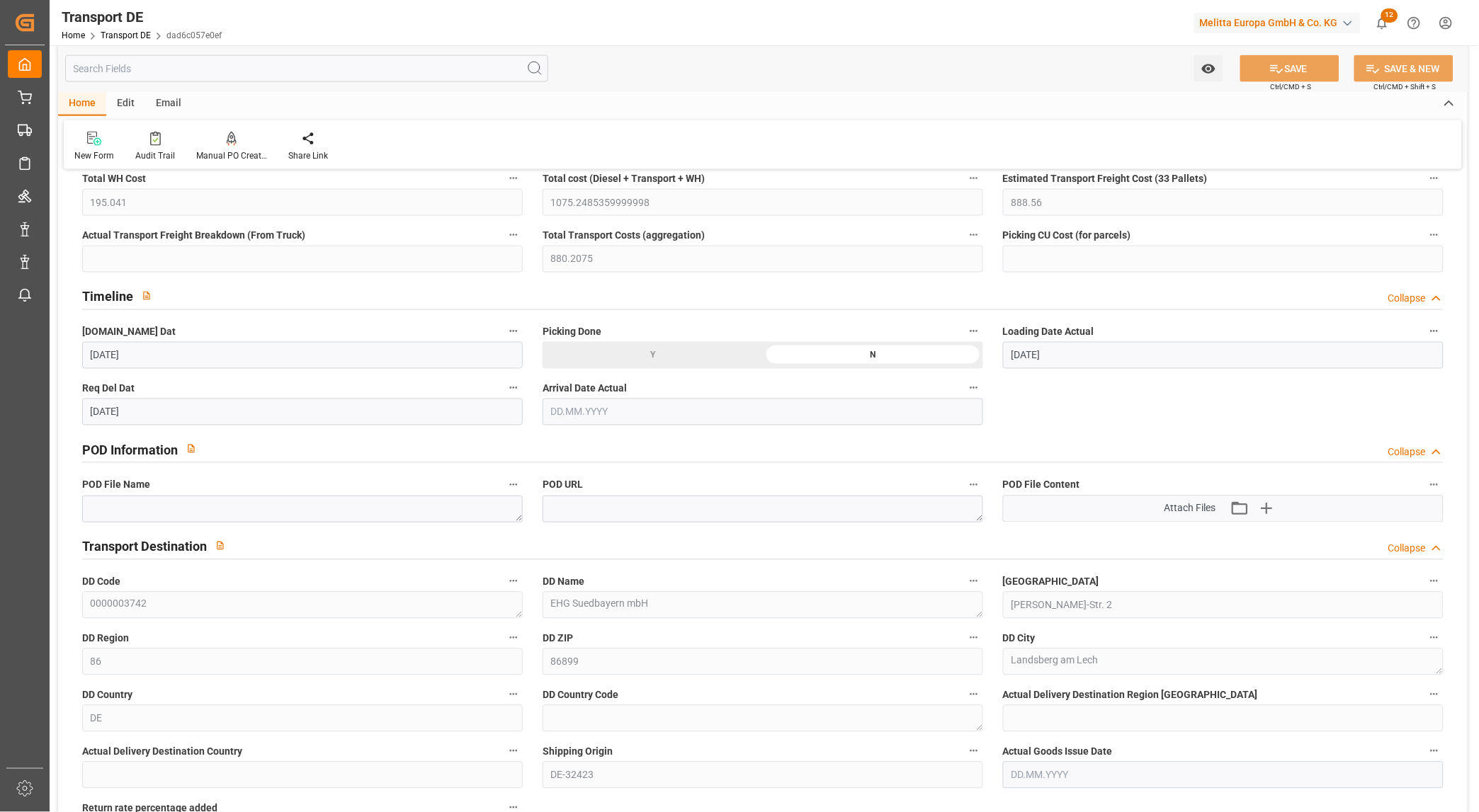
scroll to position [629, 0]
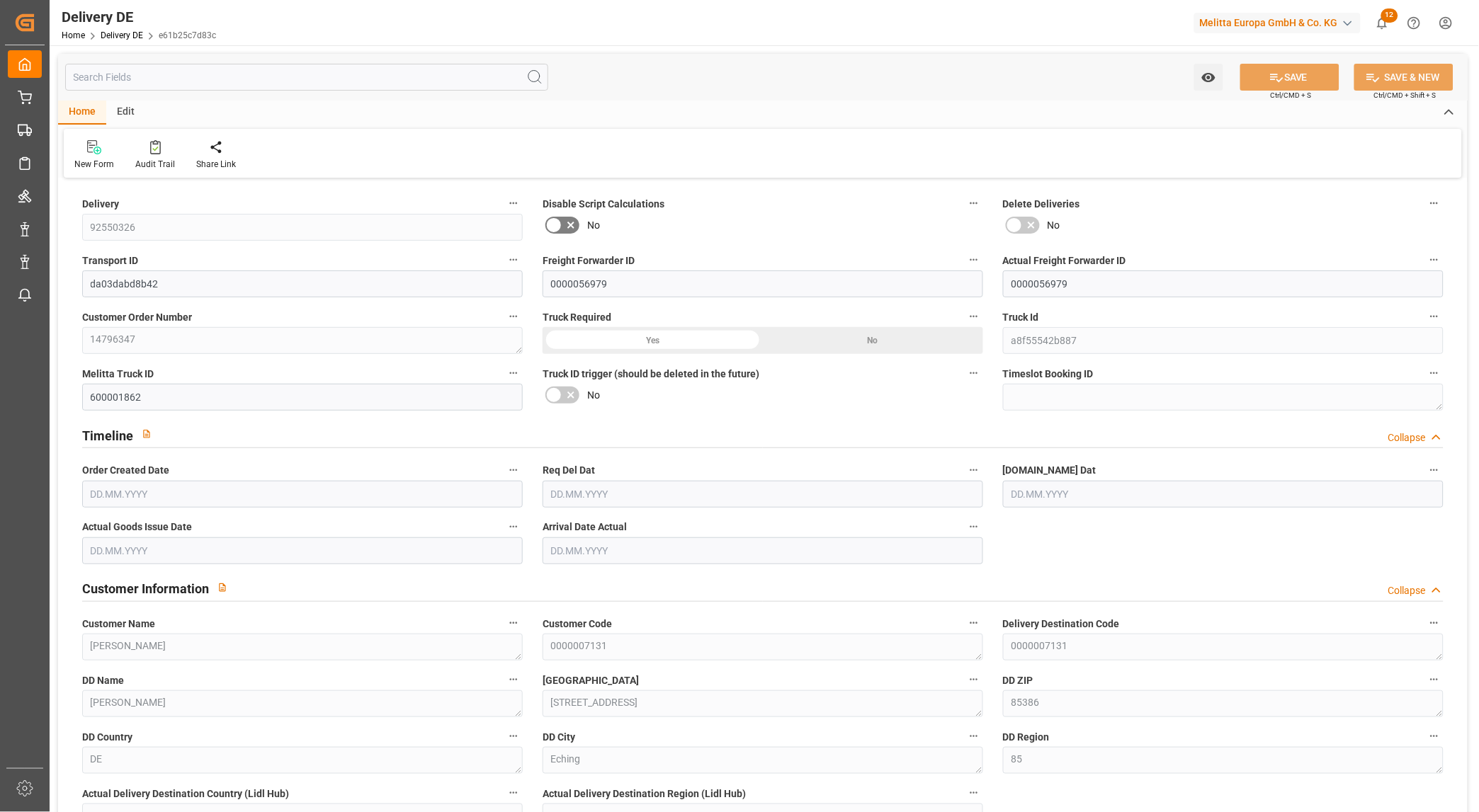
type input "7"
type input "6"
type input "5.25"
type input "640.96"
type input "6060.435"
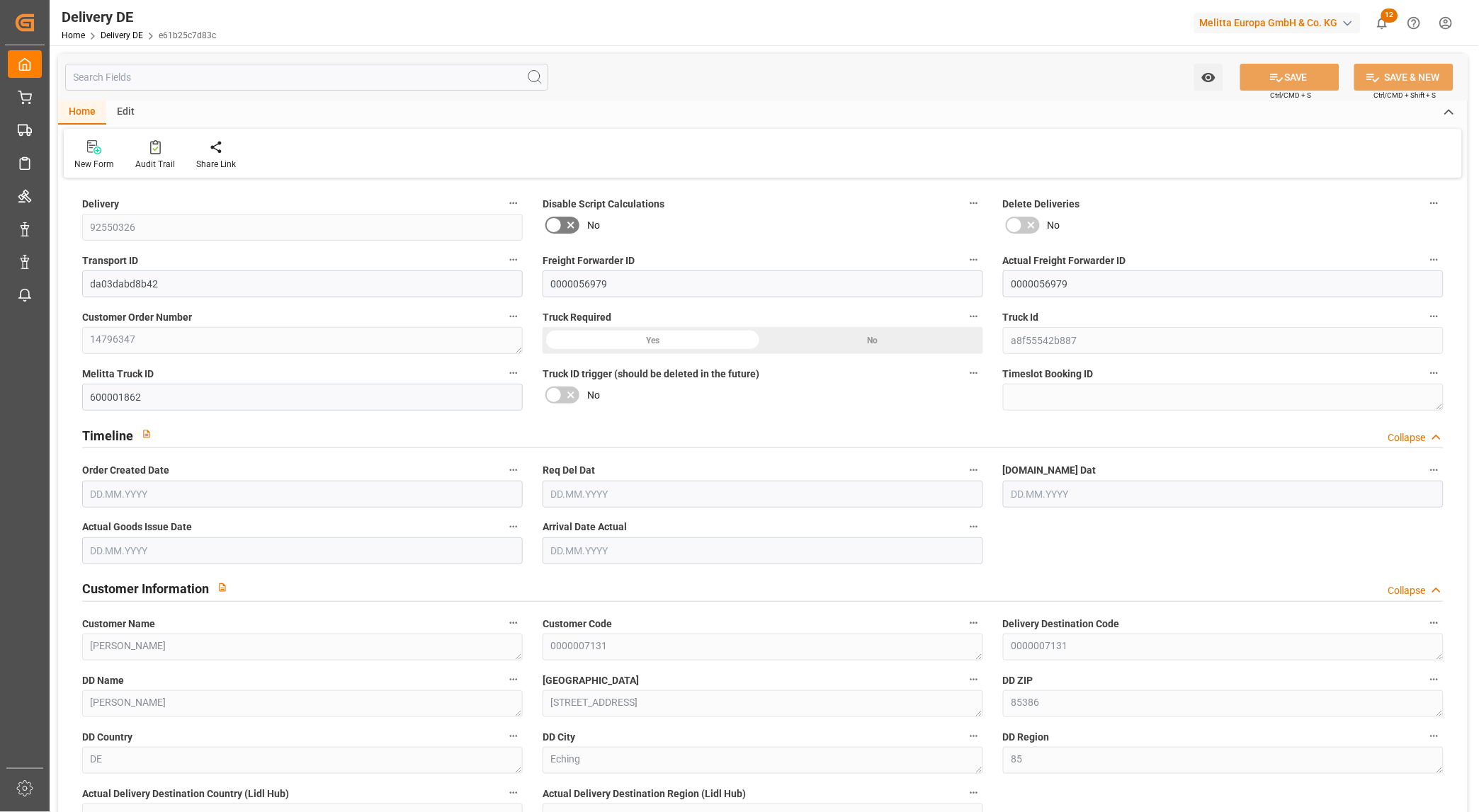
type input "7118.264"
type input "[DATE]"
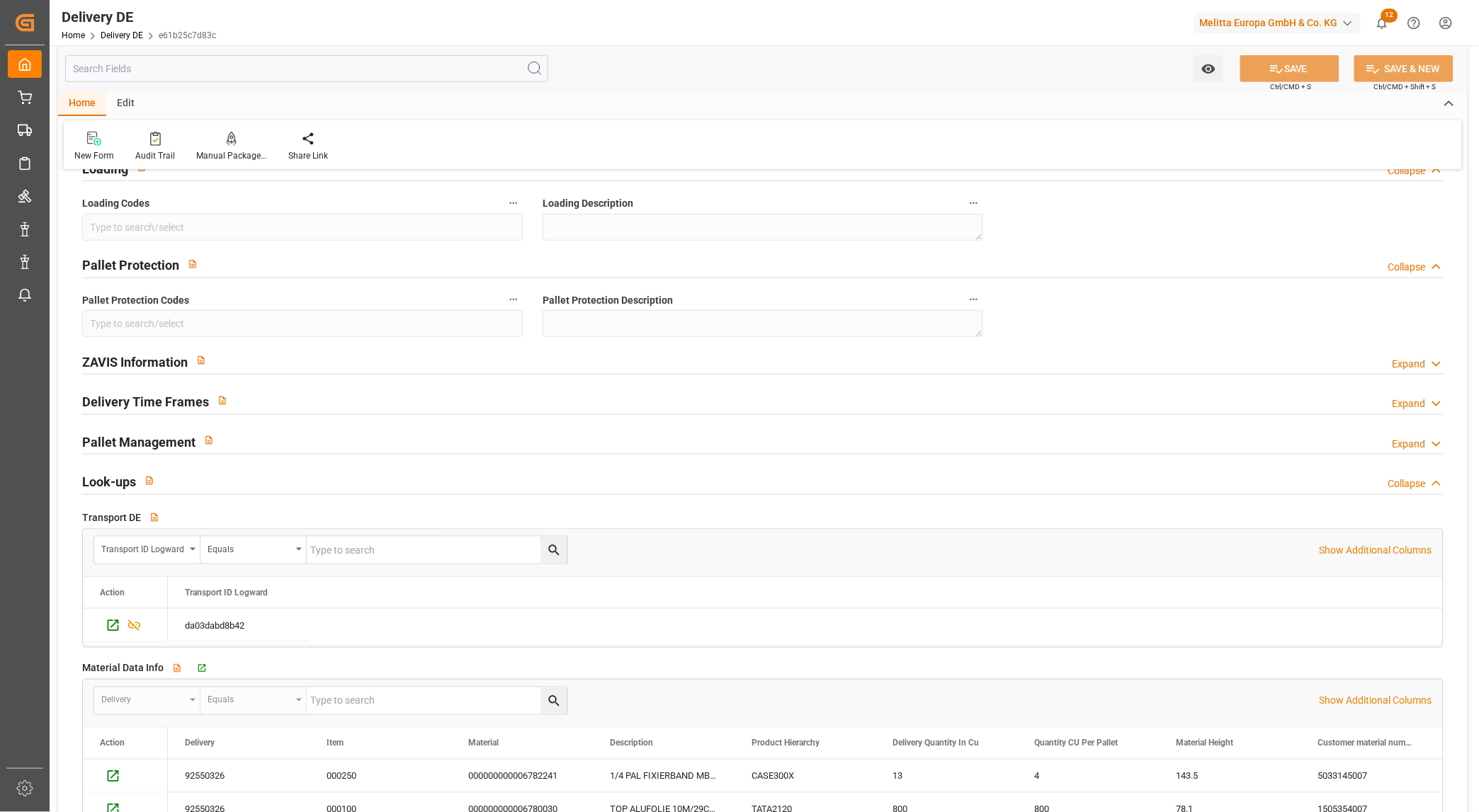
scroll to position [1888, 0]
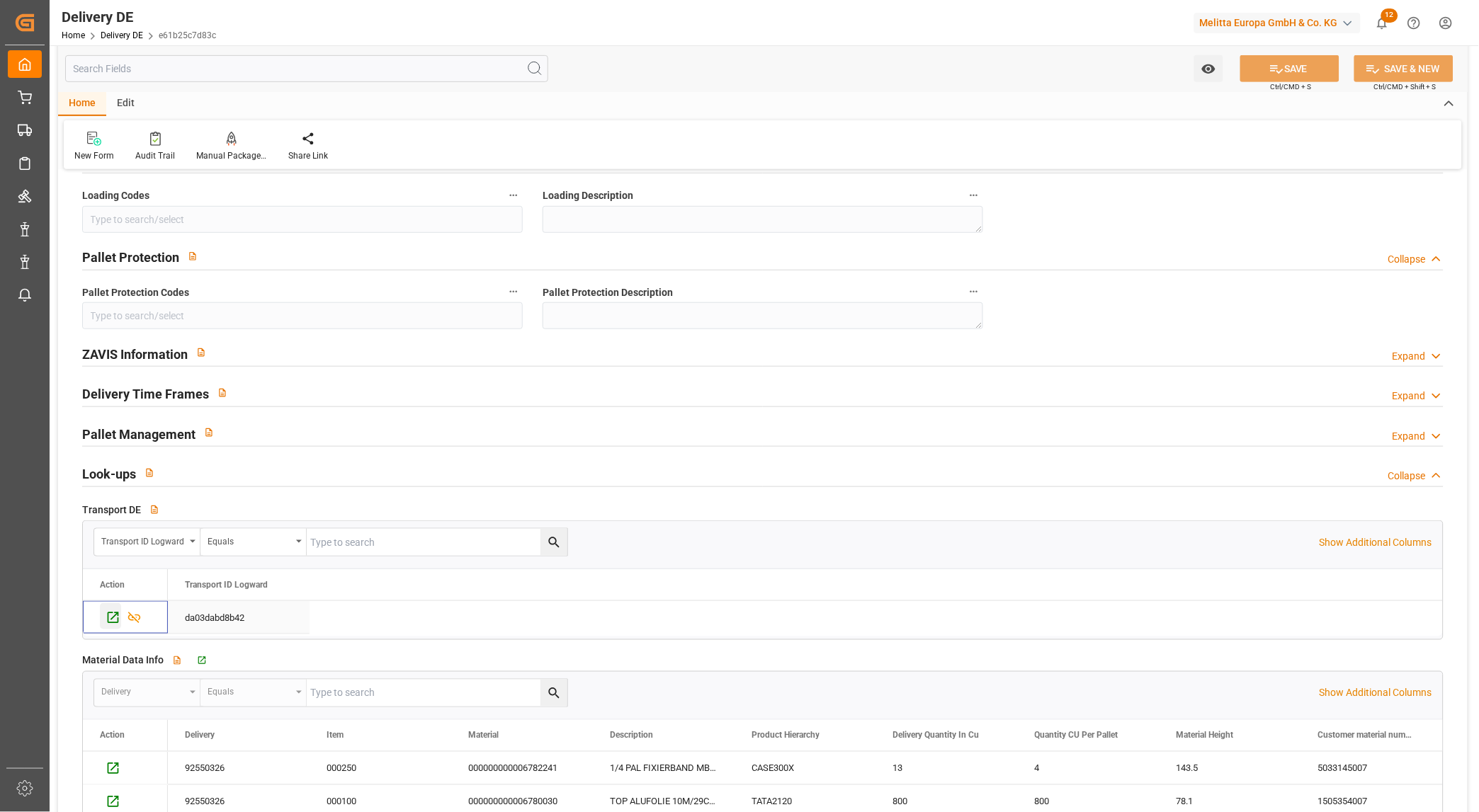
click at [112, 617] on icon "Press SPACE to select this row." at bounding box center [112, 617] width 15 height 15
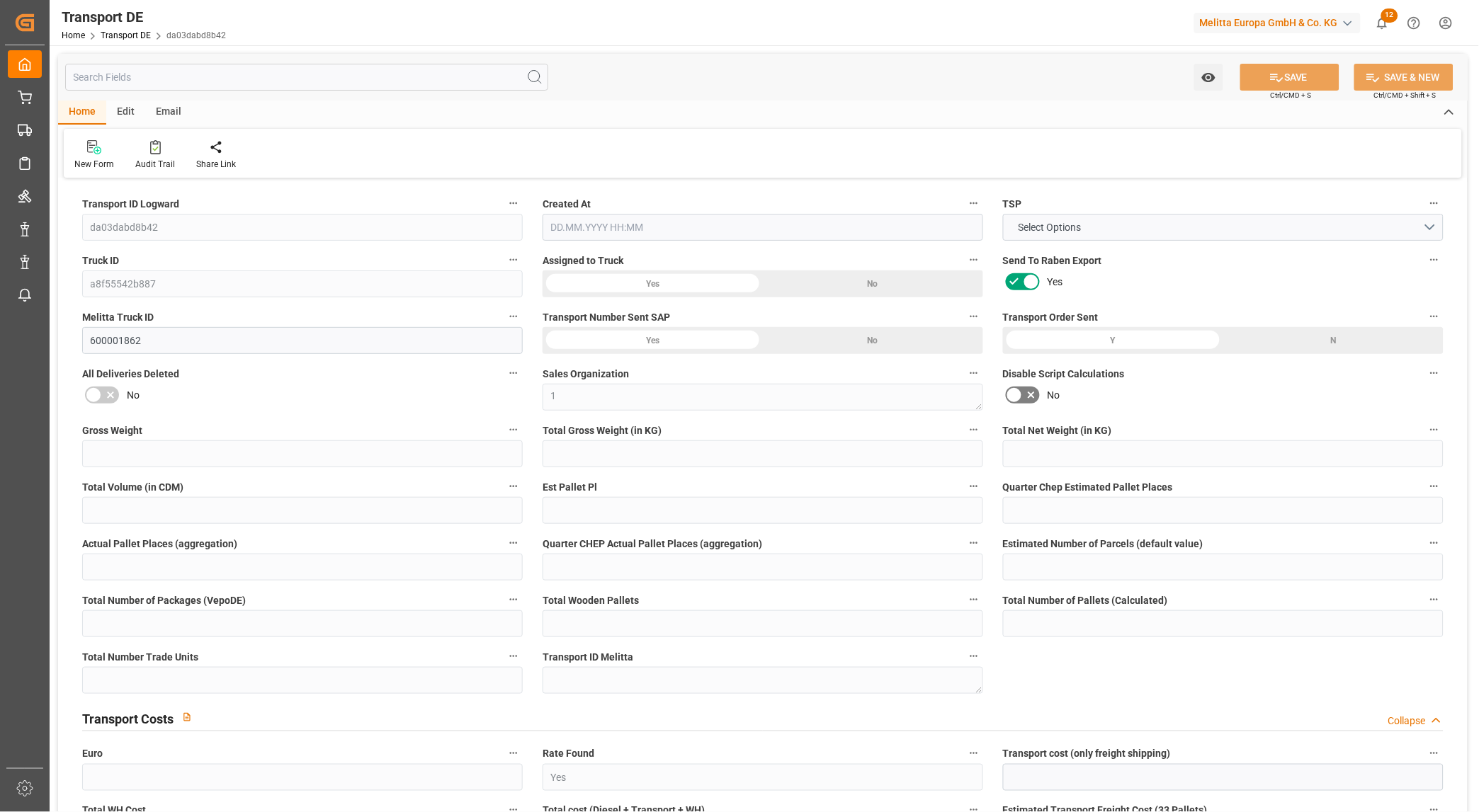
type input "6060.435"
type input "882.435"
type input "640.96"
type input "7118.264"
type input "6"
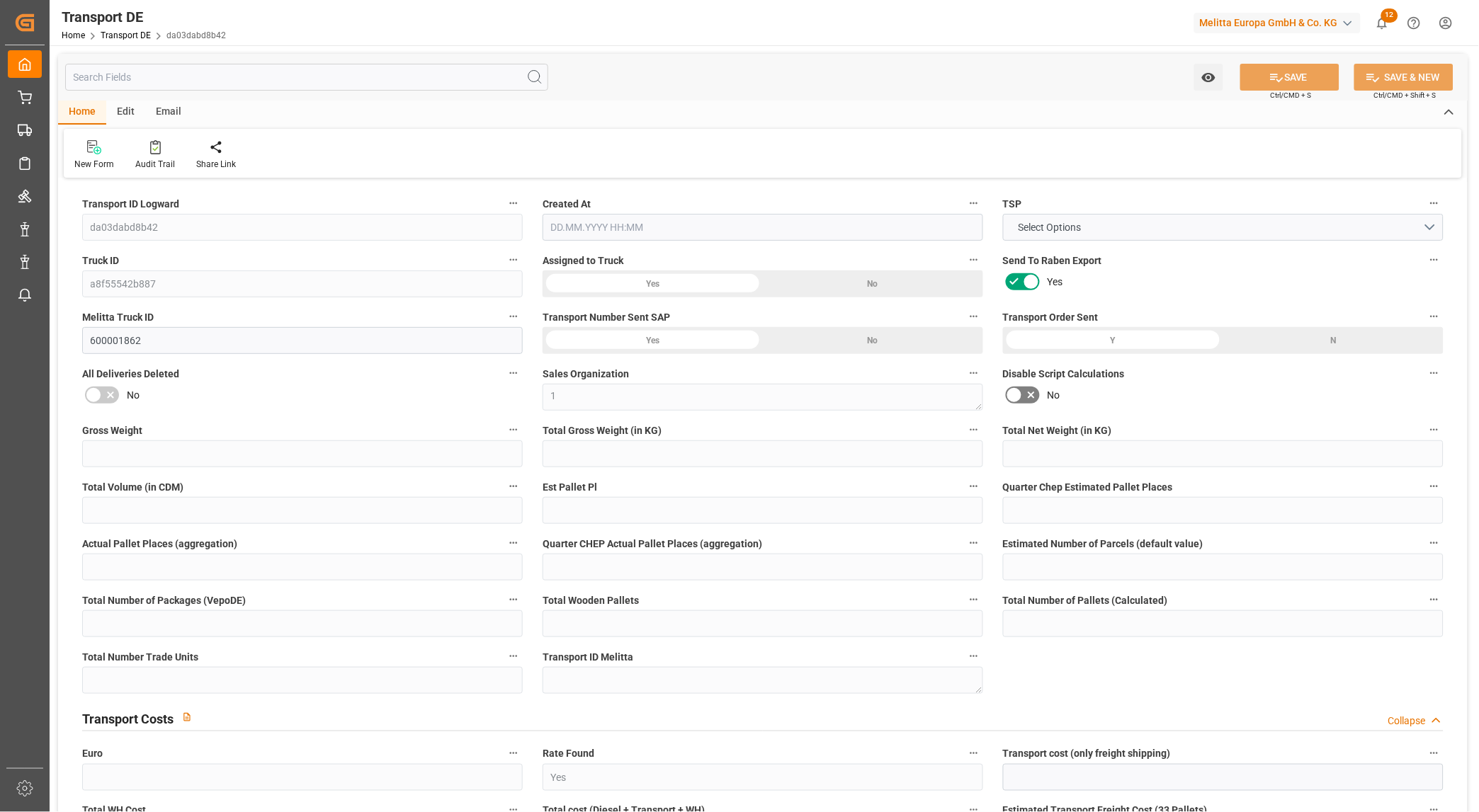
type input "0"
type input "5.25"
type input "0"
type input "1"
type input "7"
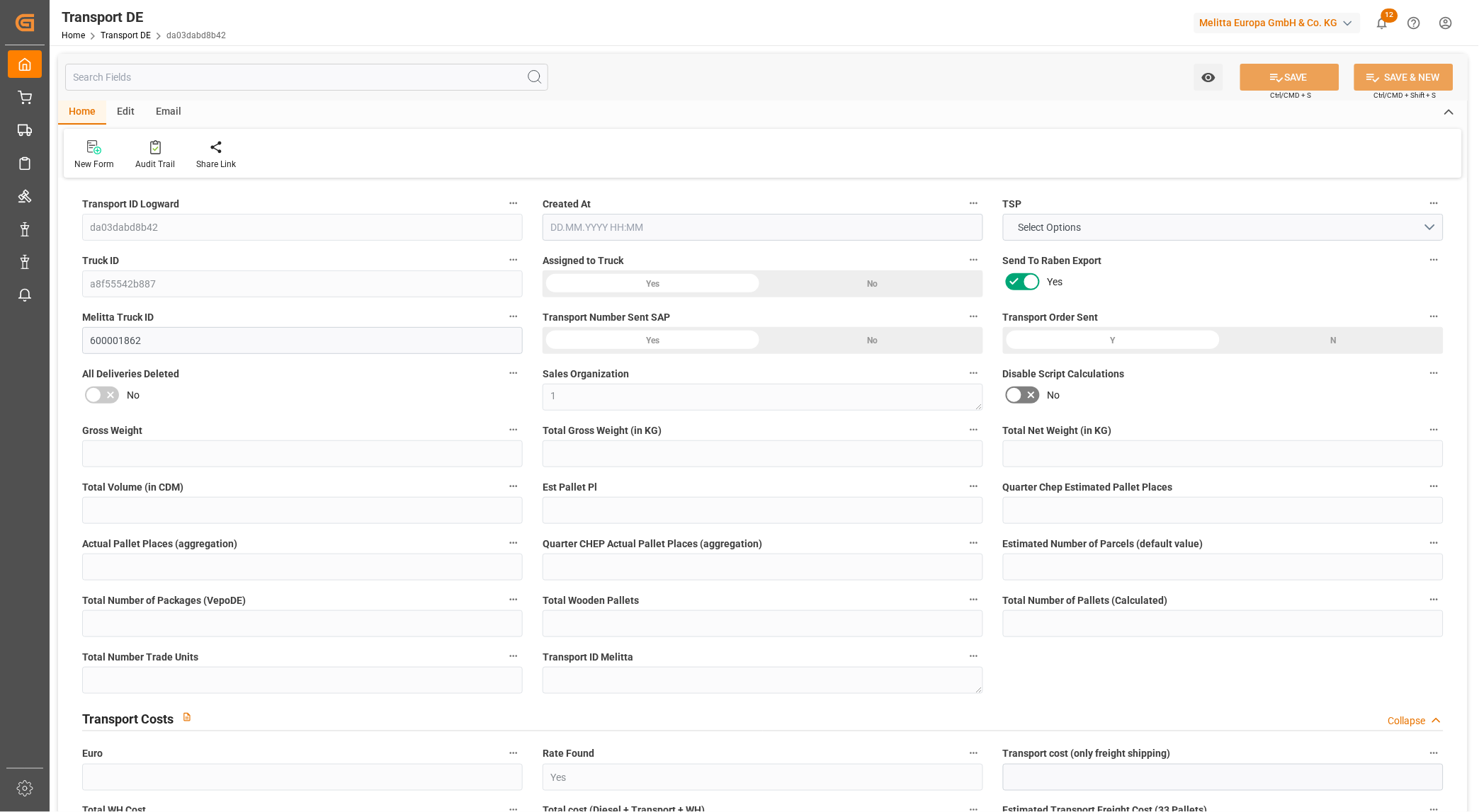
type input "7"
type input "6"
type input "144"
type input "0"
type input "293.65"
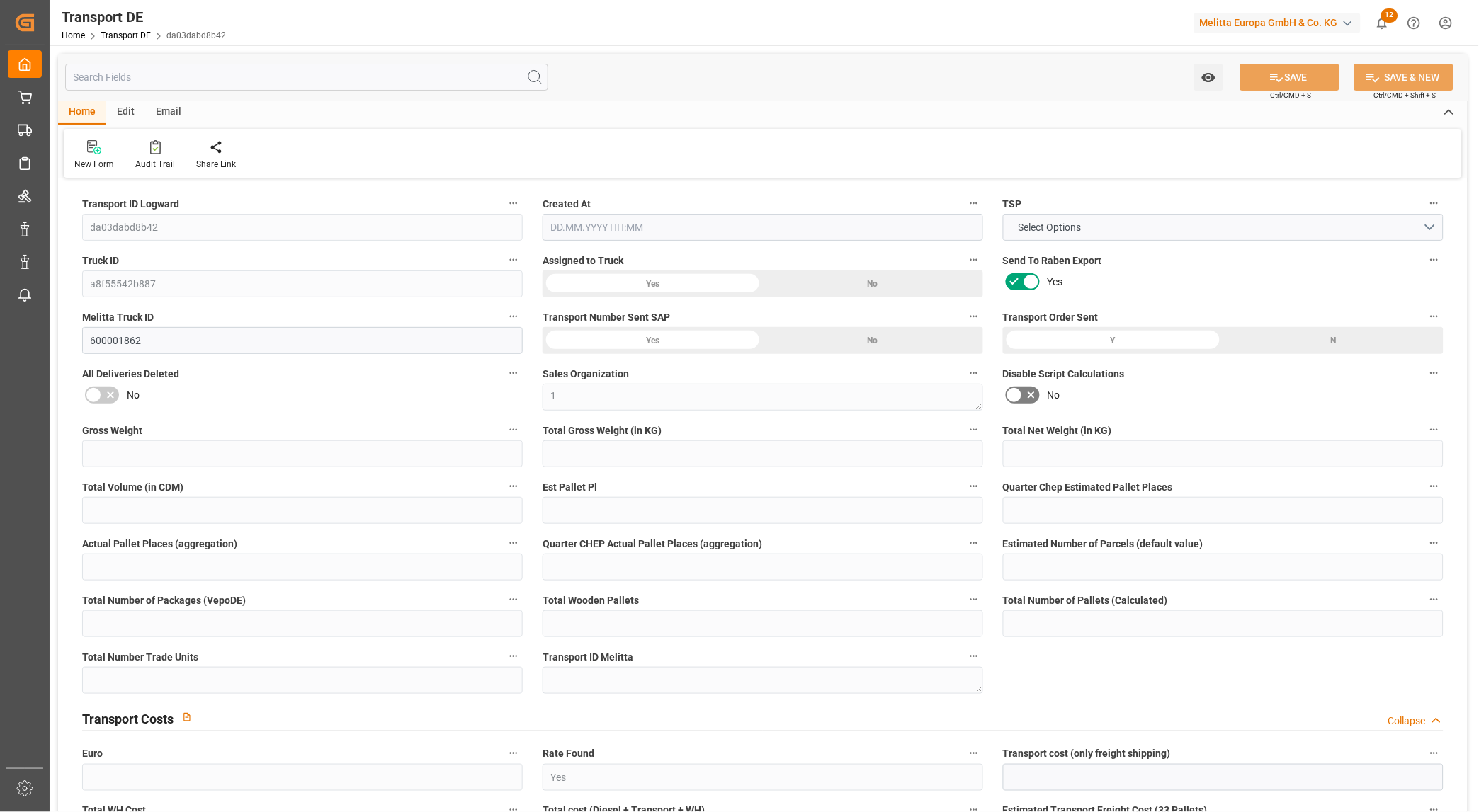
type input "99.332"
type input "293.65"
type input "290.8897"
type input "85"
type input "7"
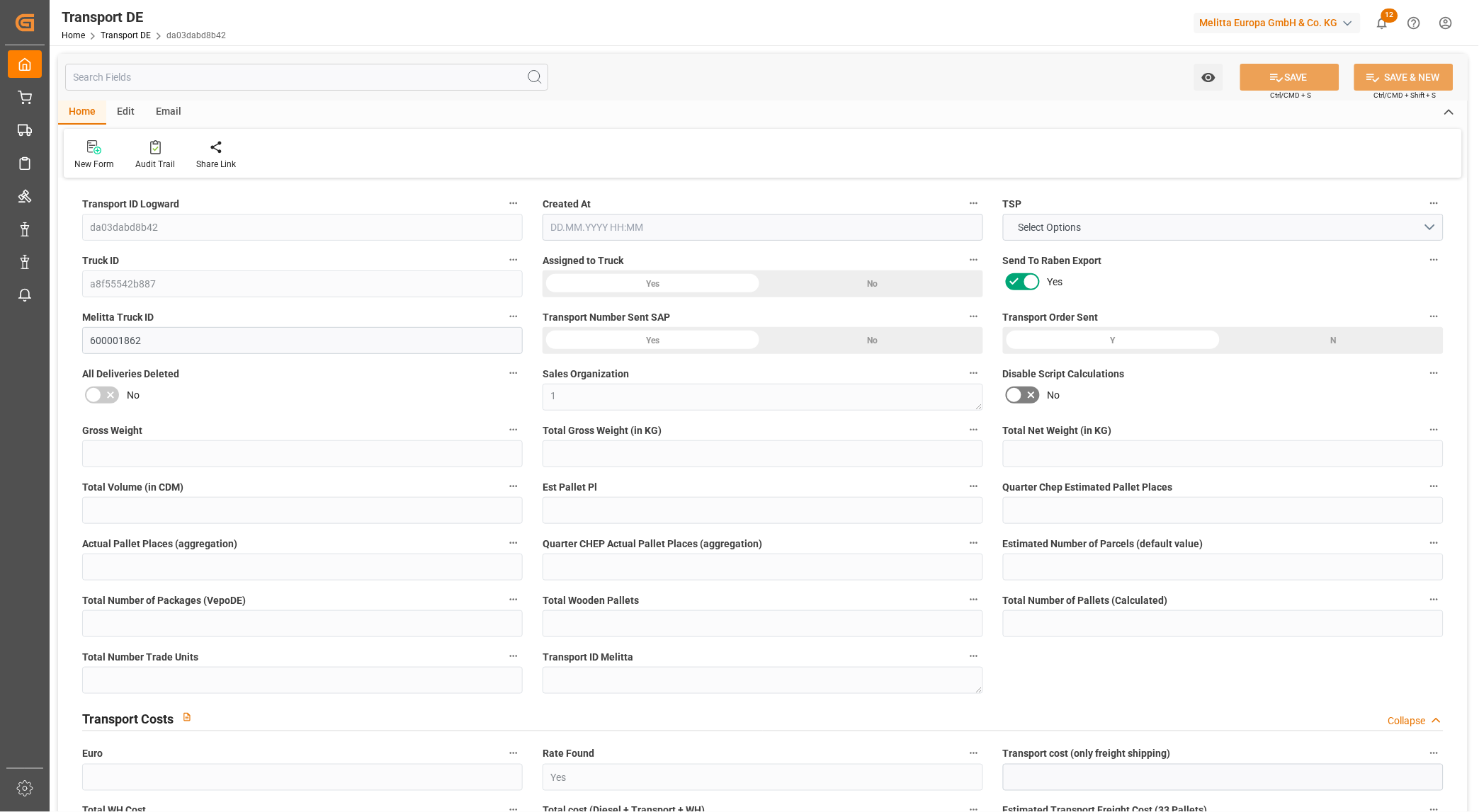
type input "0"
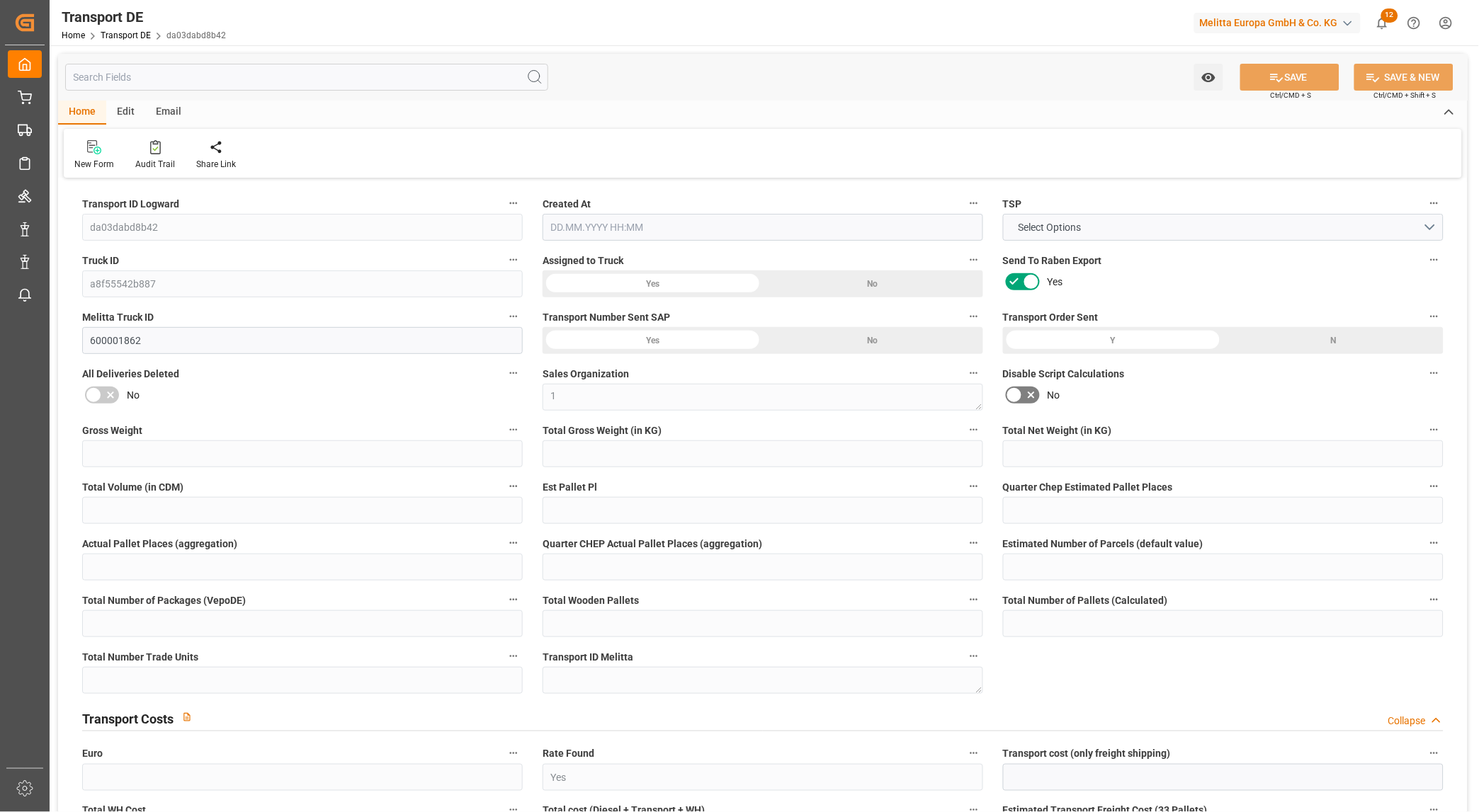
type input "0"
type input "-2.7603"
type input "0"
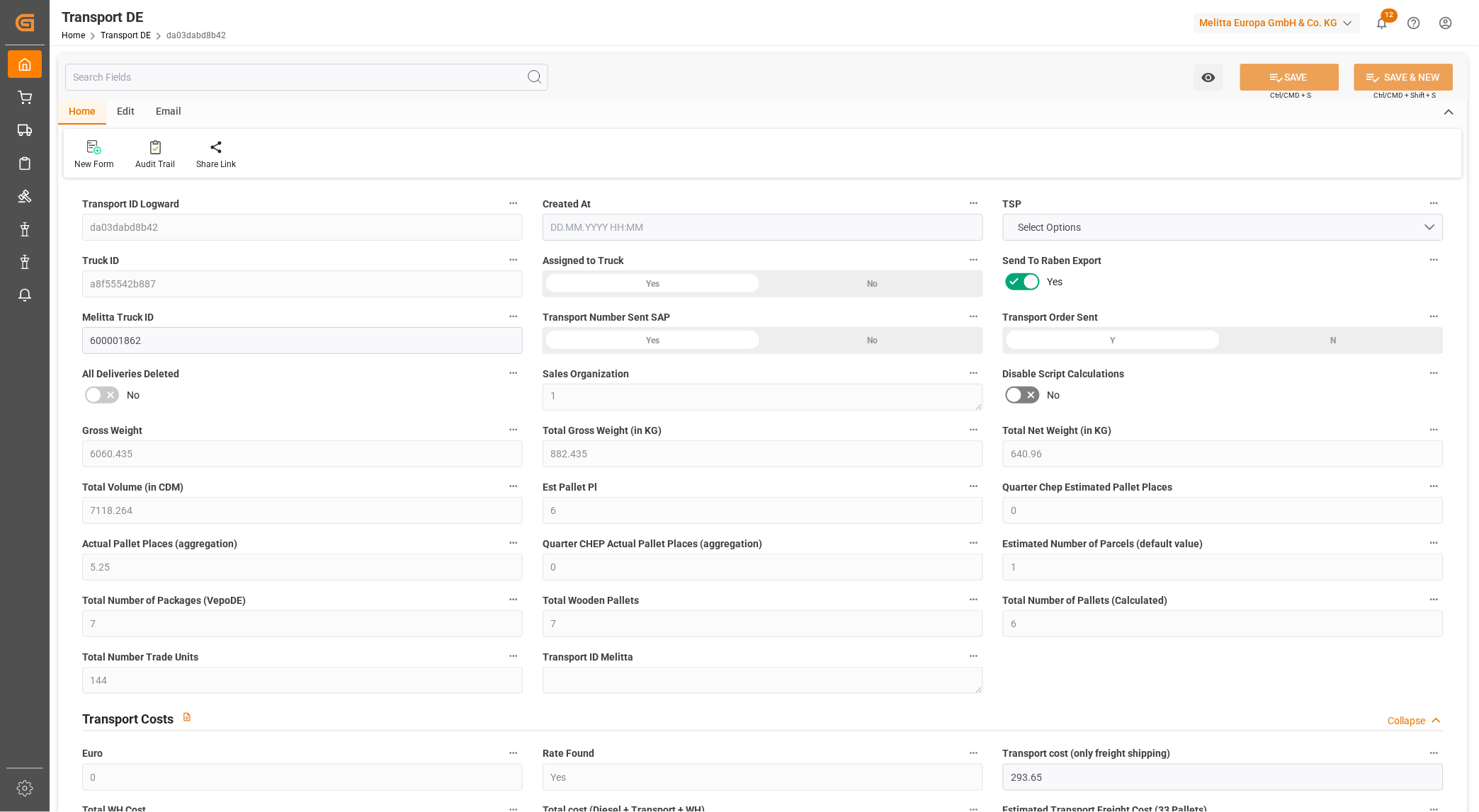
type input "0"
type input "882.435"
type input "4710.8598"
type input "21"
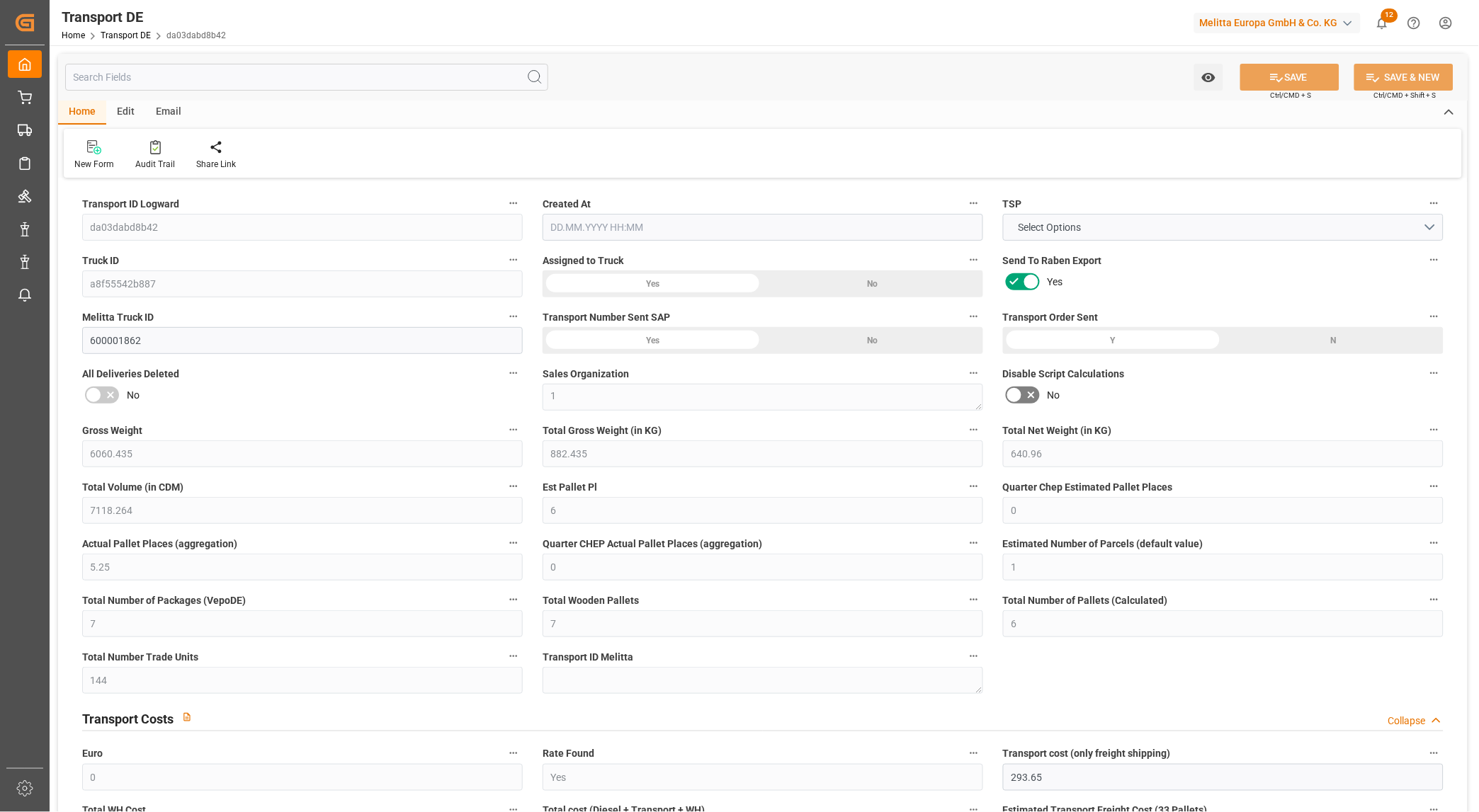
type input "35"
type input "0"
type input "3"
type input "0"
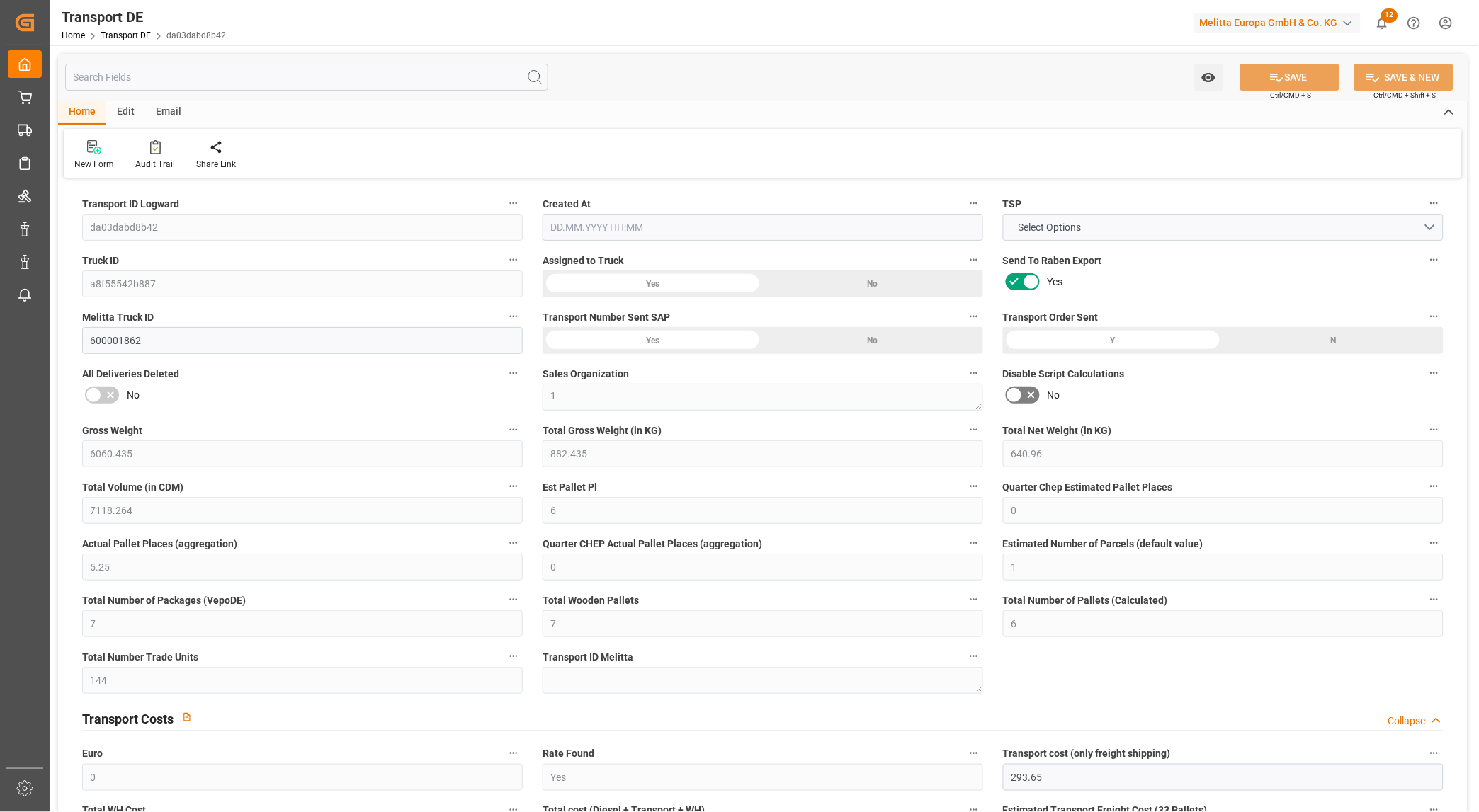
type input "0"
type input "13"
type input "1"
type input "0"
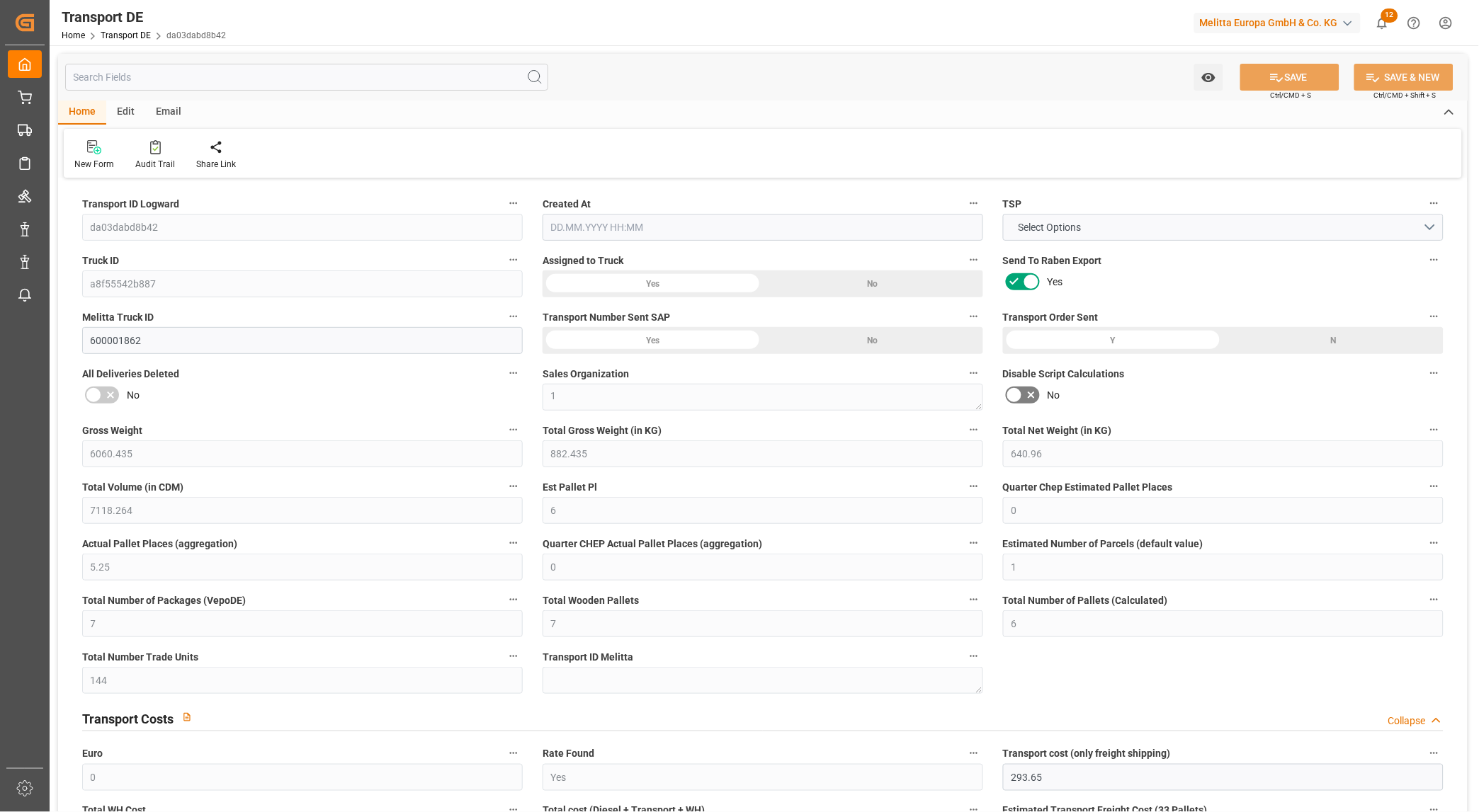
type input "352"
type input "390.2217"
type input "290.8897"
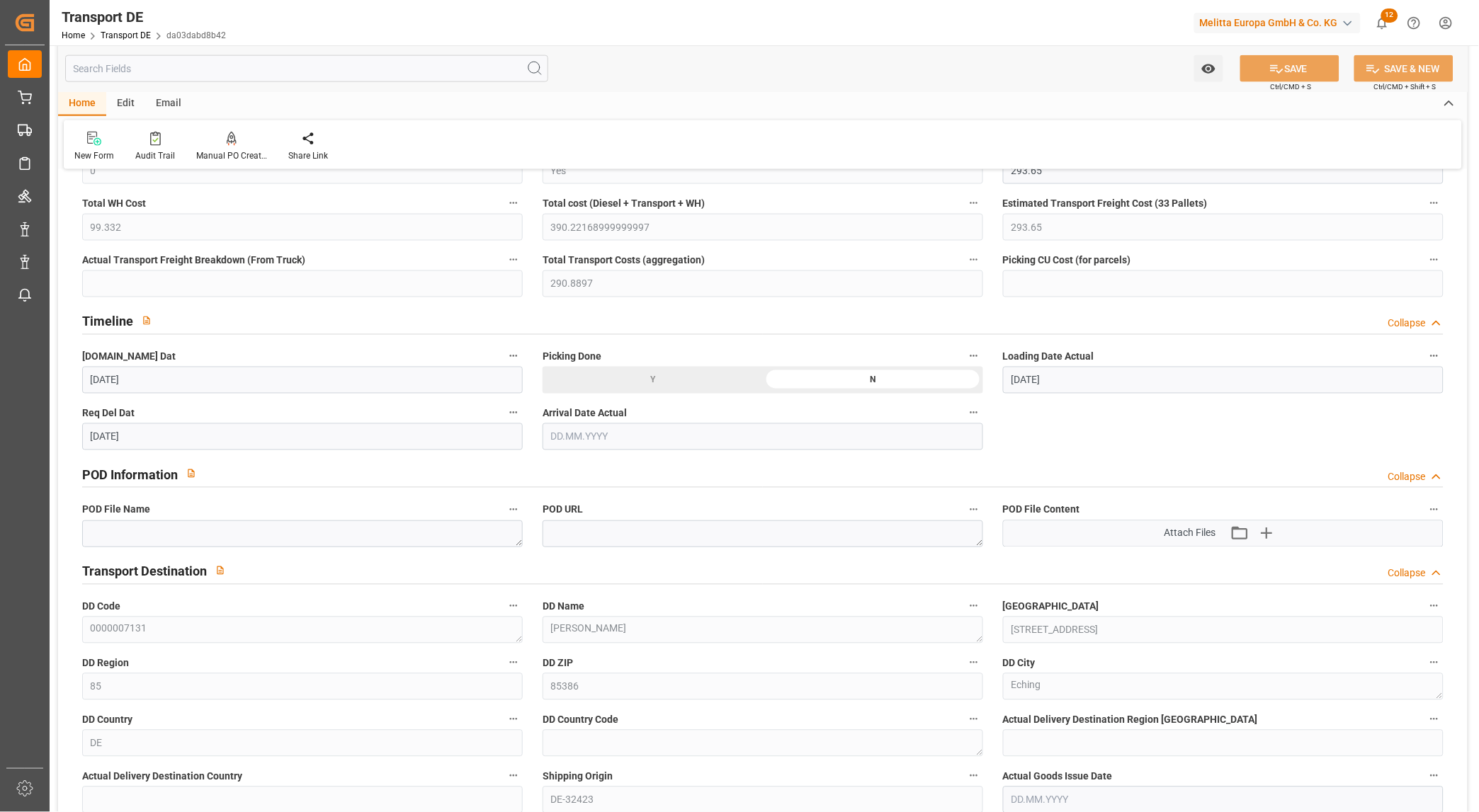
type input "[DATE] 21:01"
type input "[DATE]"
